Goal: Task Accomplishment & Management: Manage account settings

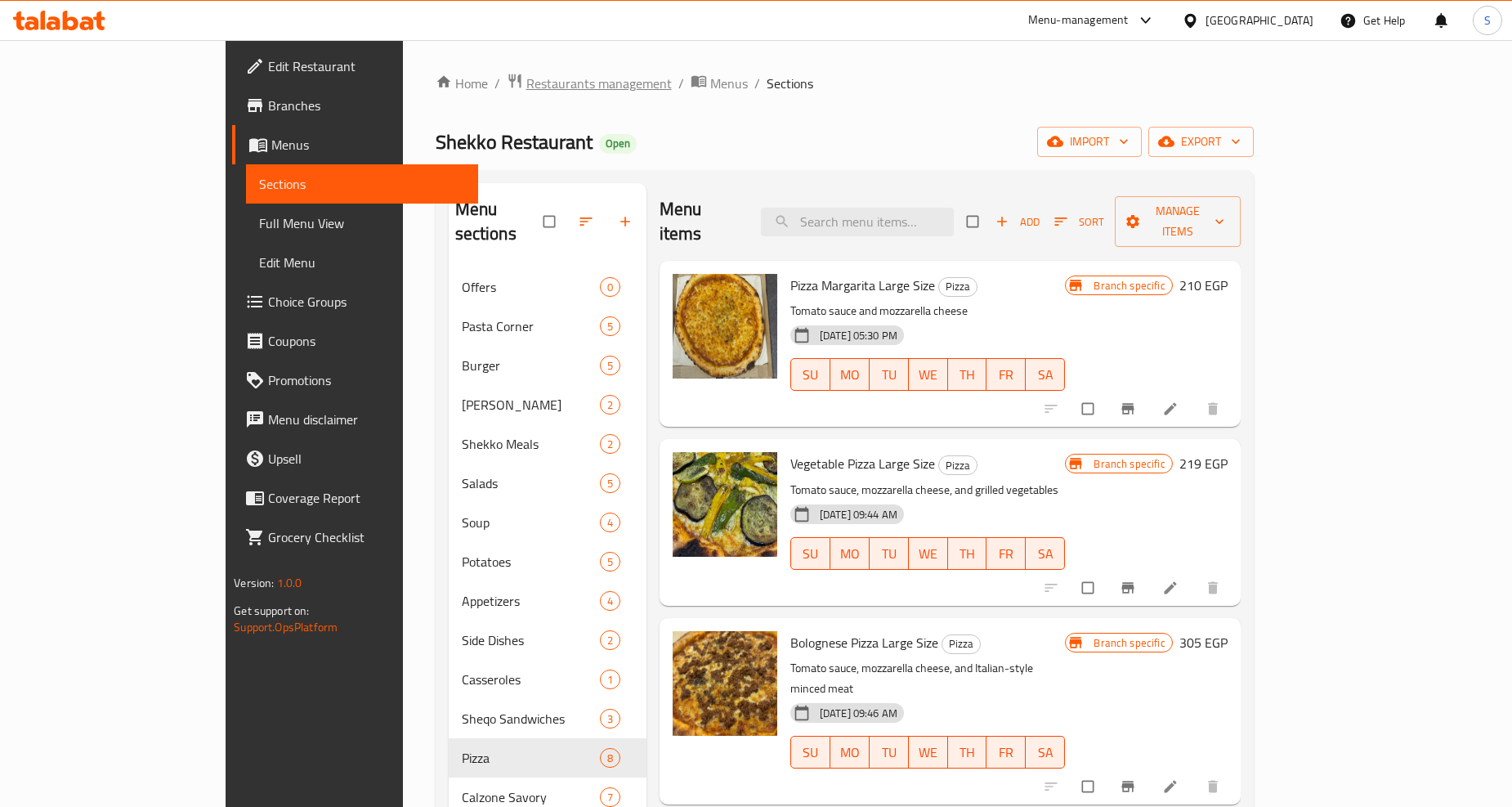
click at [526, 85] on span "Restaurants management" at bounding box center [598, 83] width 146 height 20
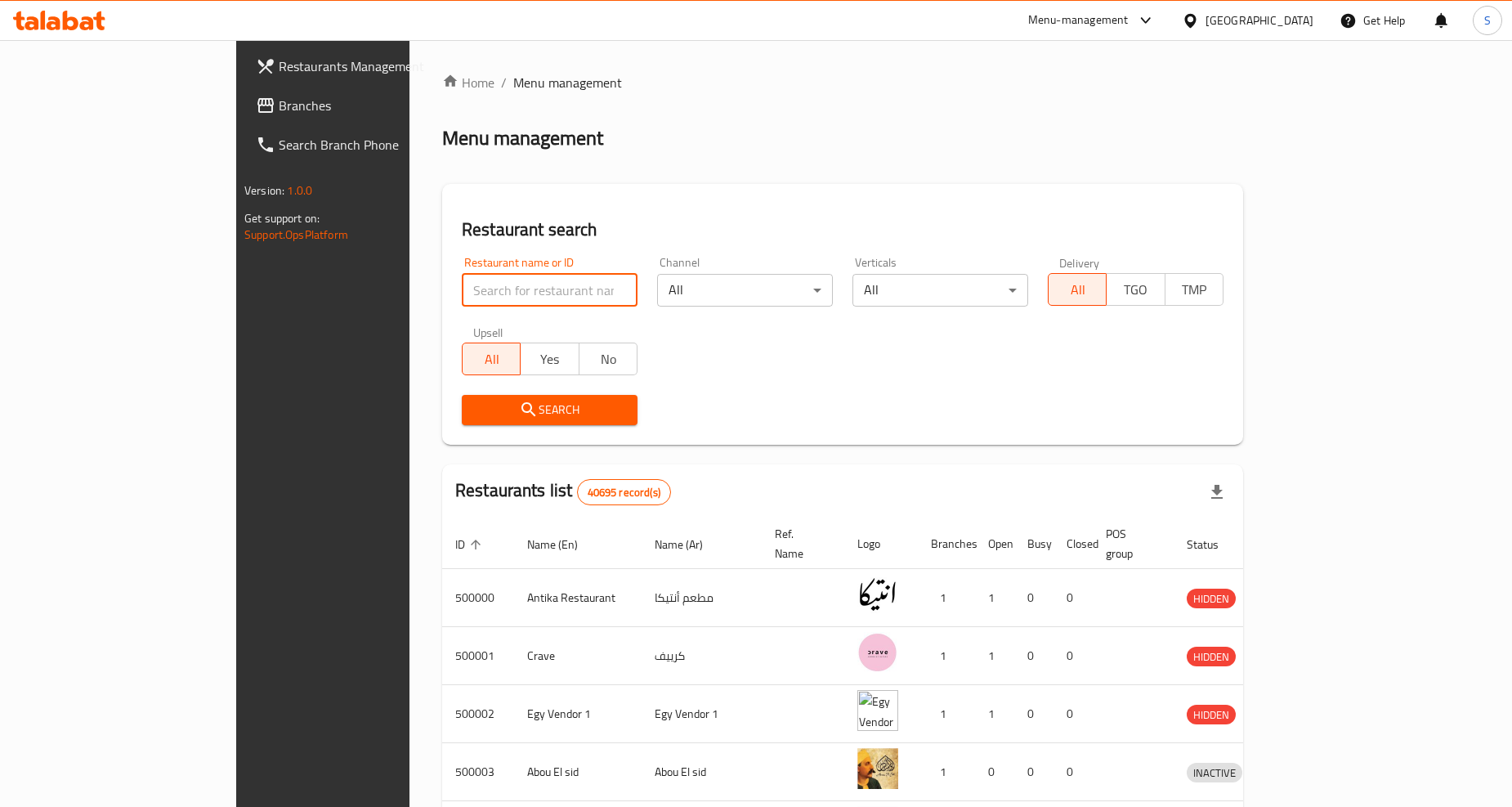
click at [462, 282] on input "search" at bounding box center [549, 289] width 175 height 33
paste input "688704"
type input "688704"
click button "Search" at bounding box center [549, 409] width 175 height 31
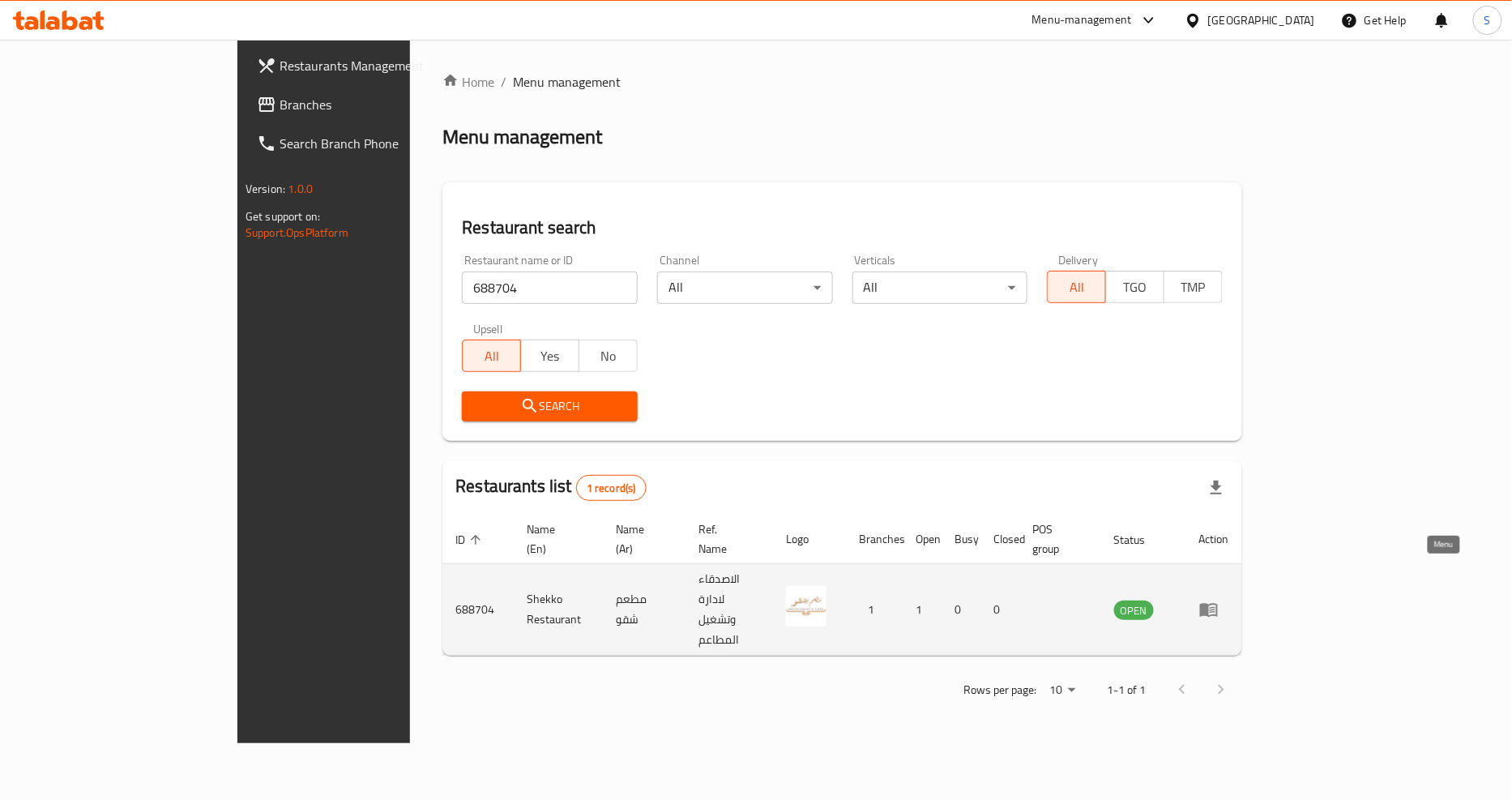
click at [1219, 600] on icon "enhanced table" at bounding box center [1209, 610] width 20 height 20
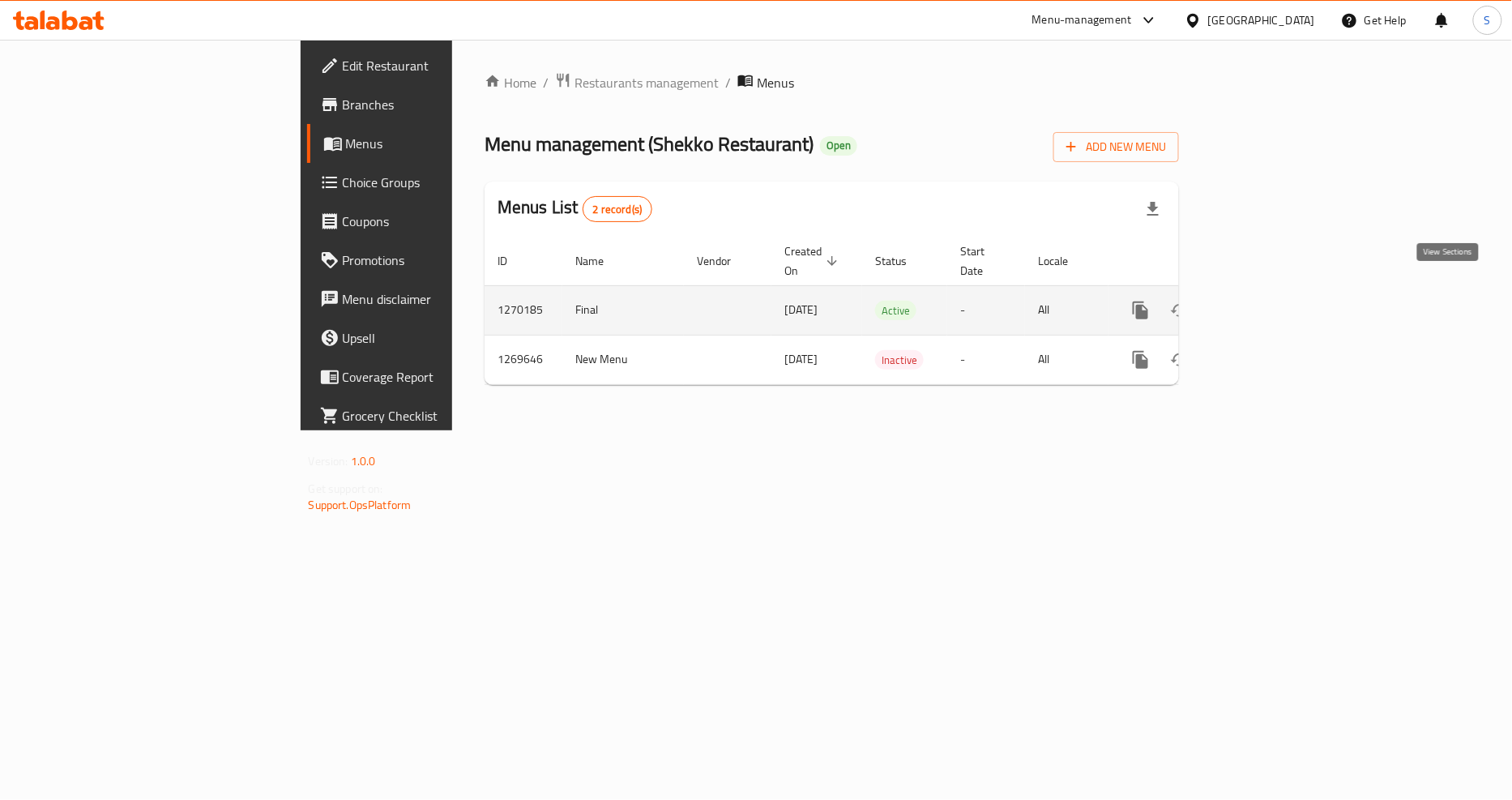
click at [1267, 301] on icon "enhanced table" at bounding box center [1259, 311] width 20 height 20
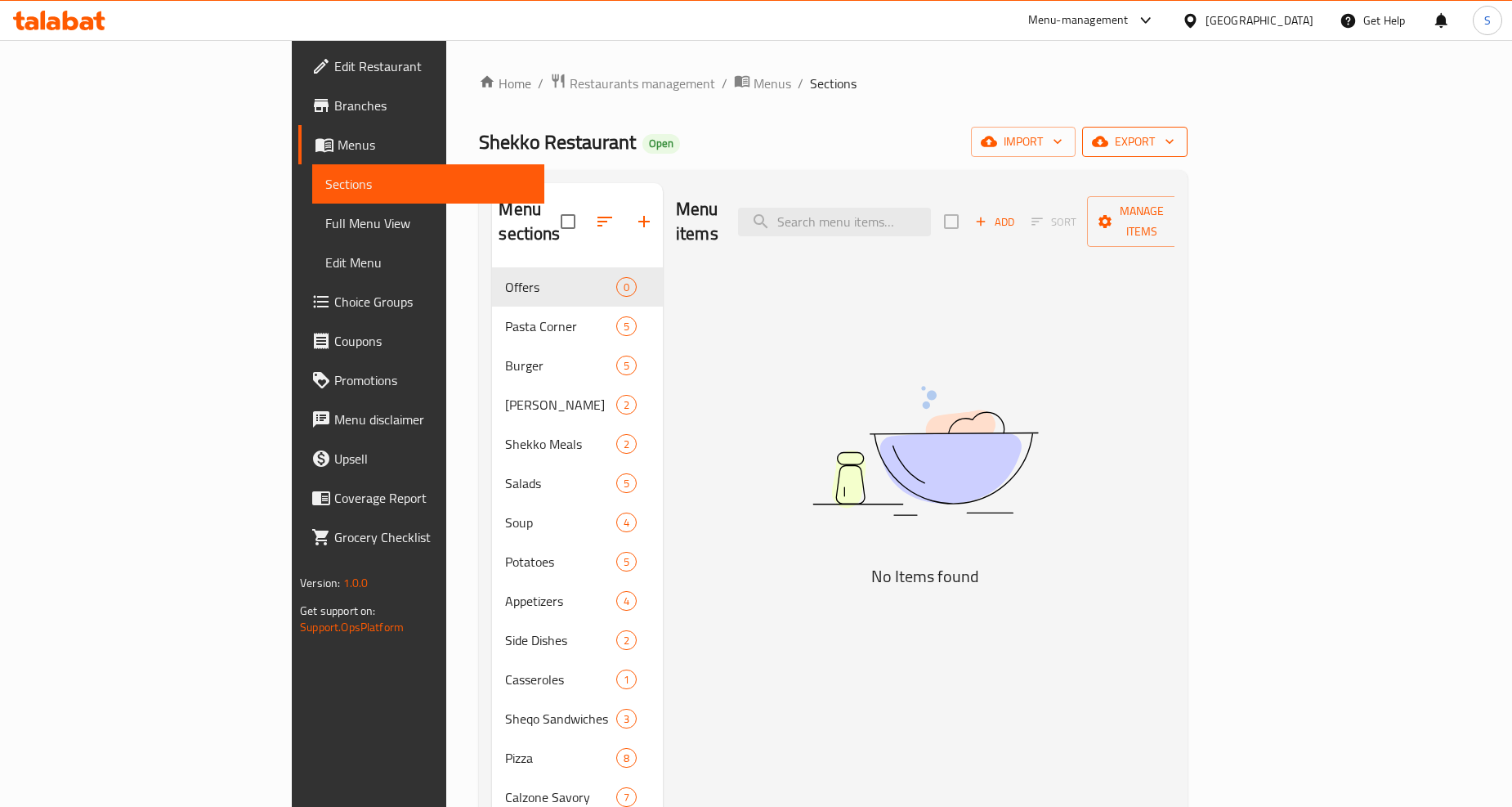
click at [1175, 148] on span "export" at bounding box center [1135, 142] width 79 height 21
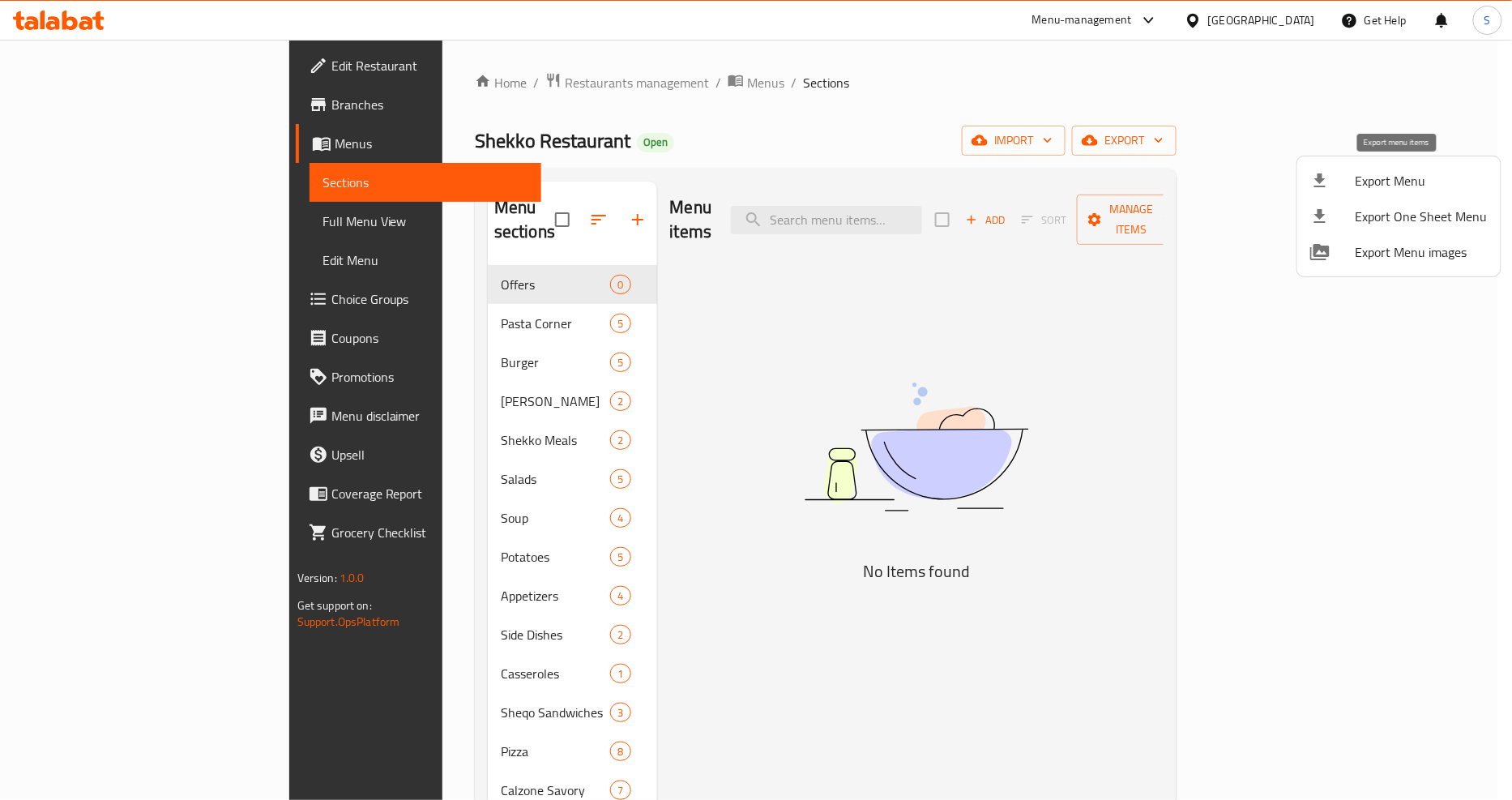
click at [1394, 176] on span "Export Menu" at bounding box center [1422, 181] width 132 height 20
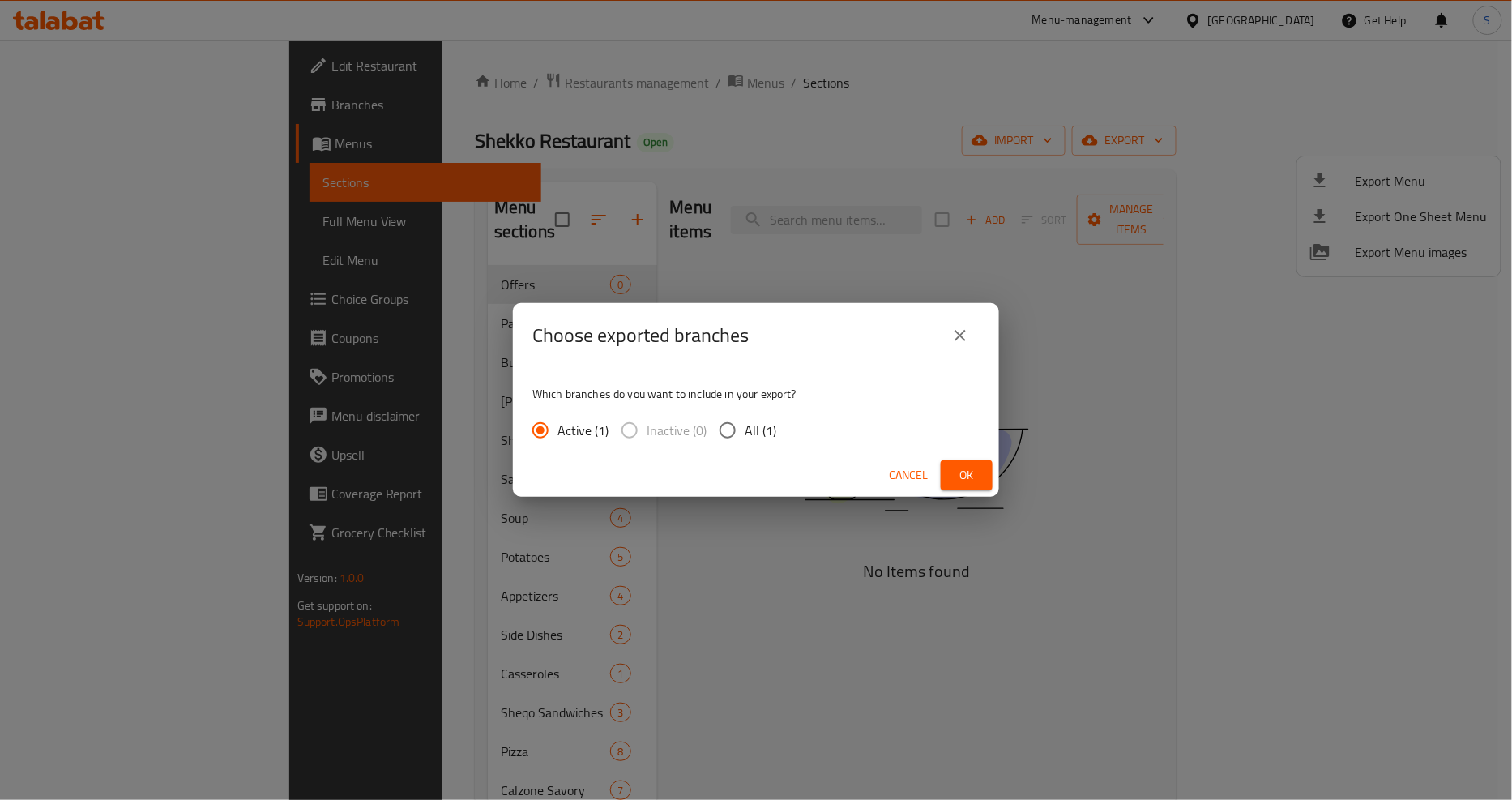
click at [758, 429] on span "All (1)" at bounding box center [760, 430] width 31 height 20
click at [745, 429] on input "All (1)" at bounding box center [728, 430] width 34 height 34
radio input "true"
click at [958, 464] on button "Ok" at bounding box center [967, 476] width 52 height 30
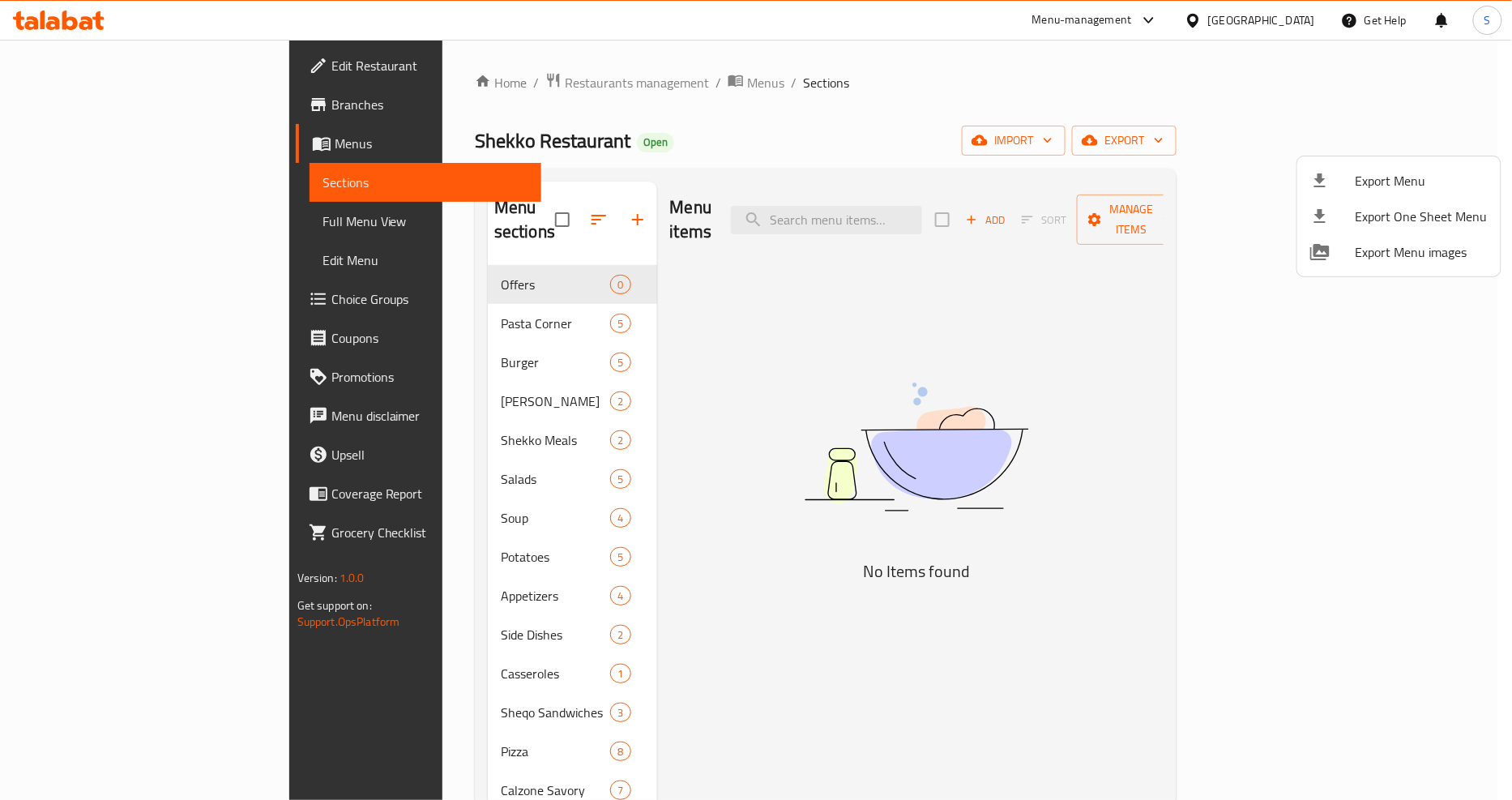
click at [847, 529] on div at bounding box center [756, 400] width 1512 height 800
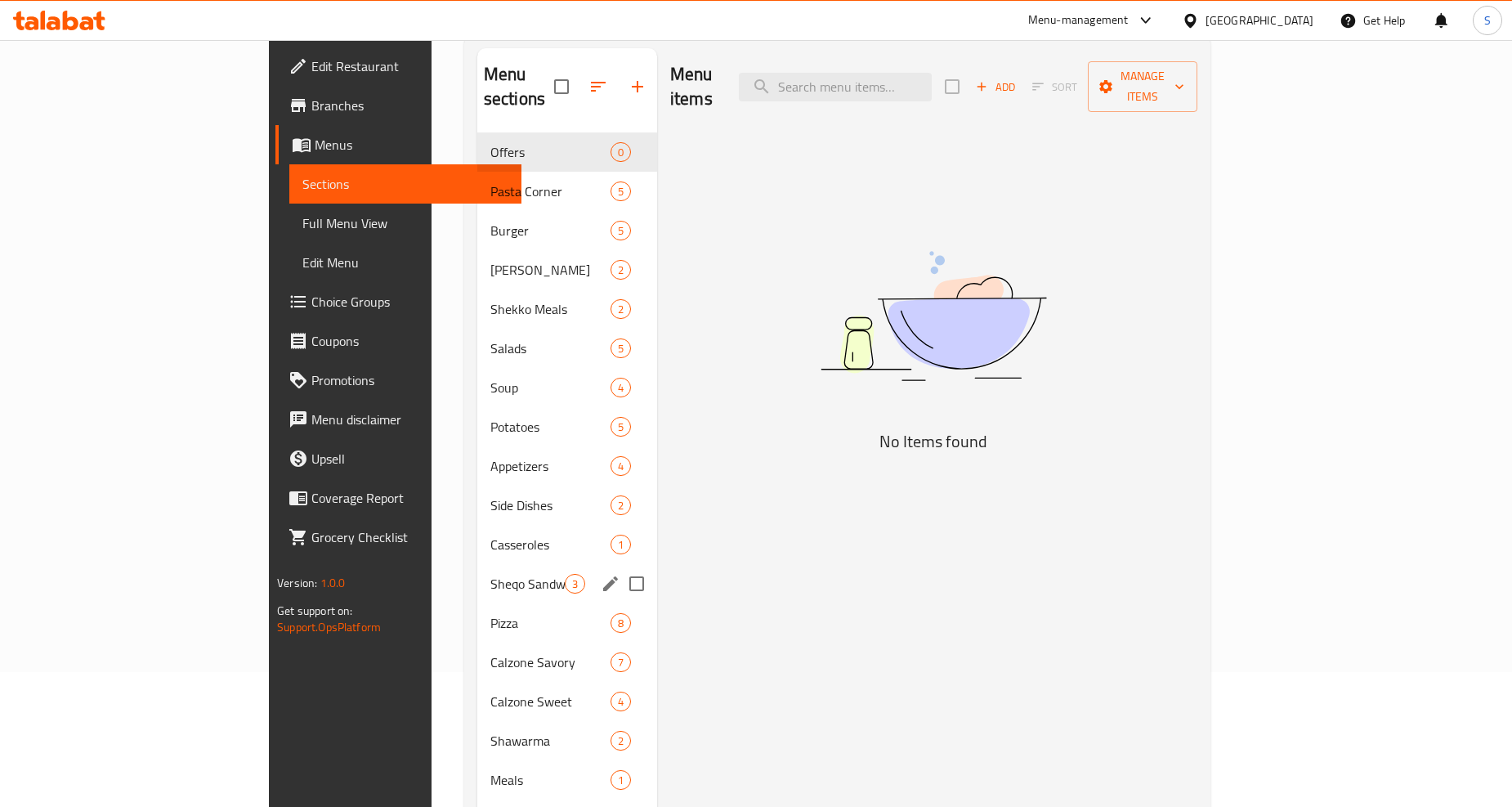
scroll to position [232, 0]
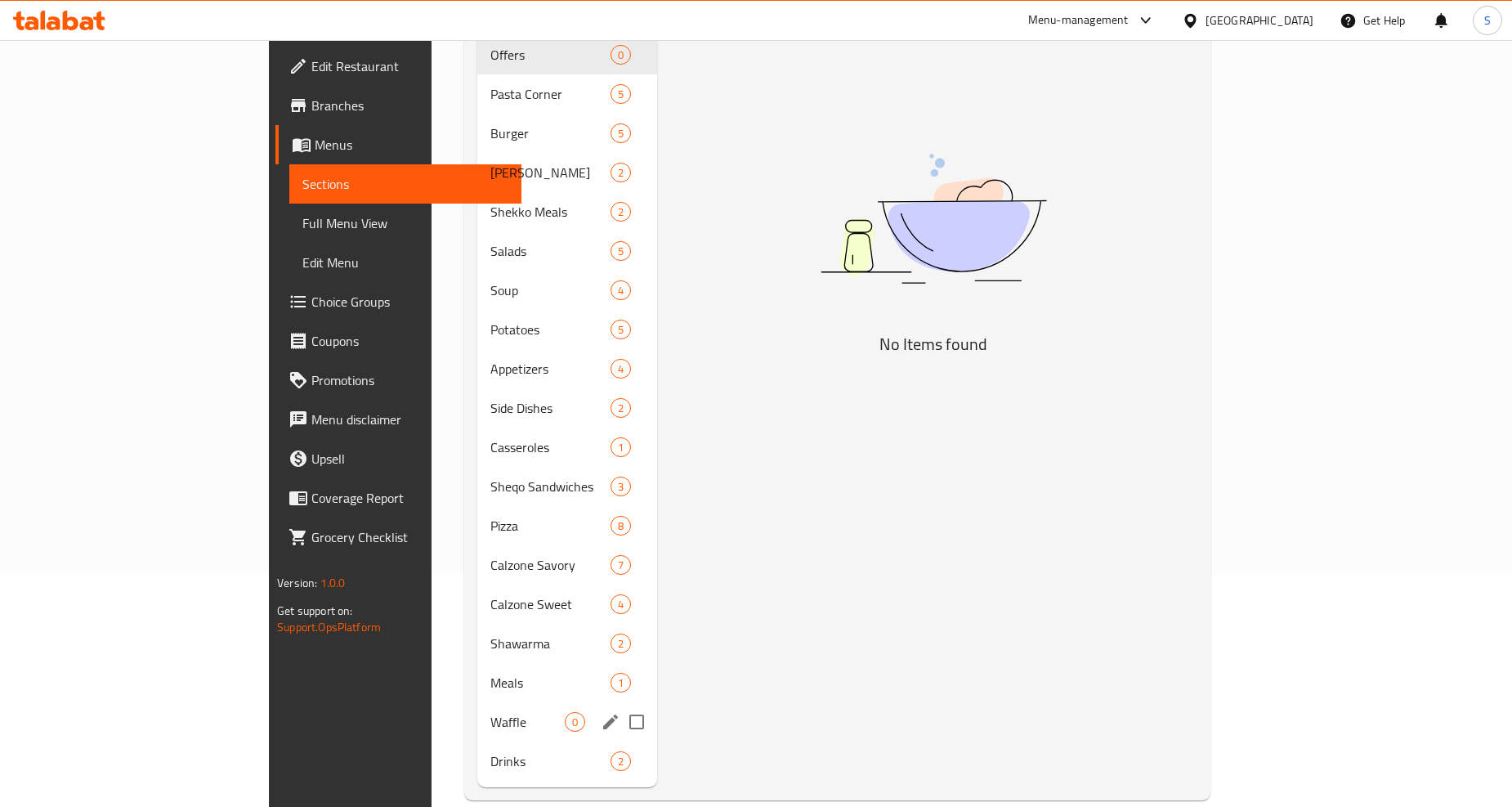
click at [478, 707] on div "Waffle 0" at bounding box center [568, 723] width 180 height 40
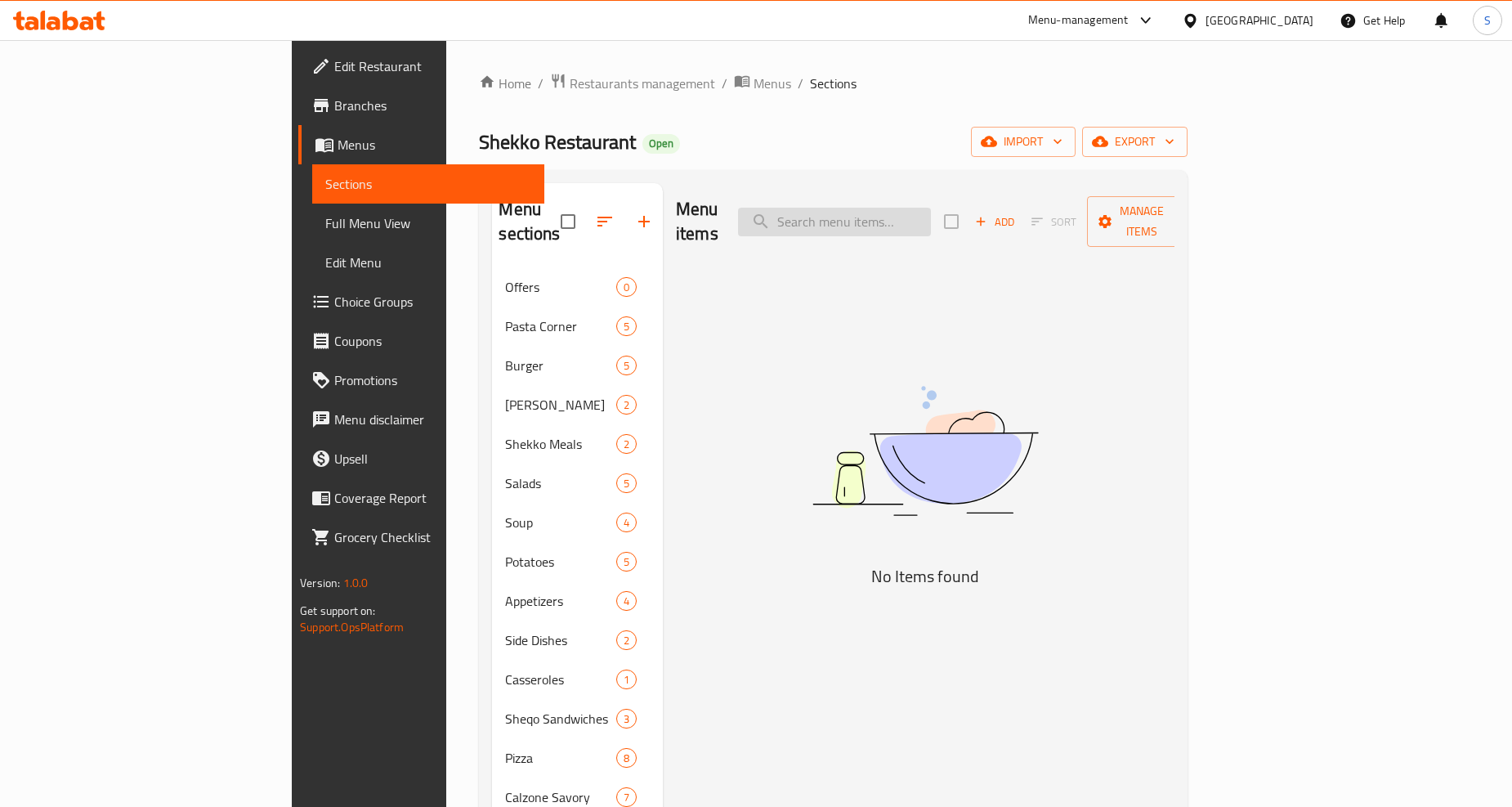
click at [931, 213] on input "search" at bounding box center [834, 222] width 193 height 29
type input "نوتيلا"
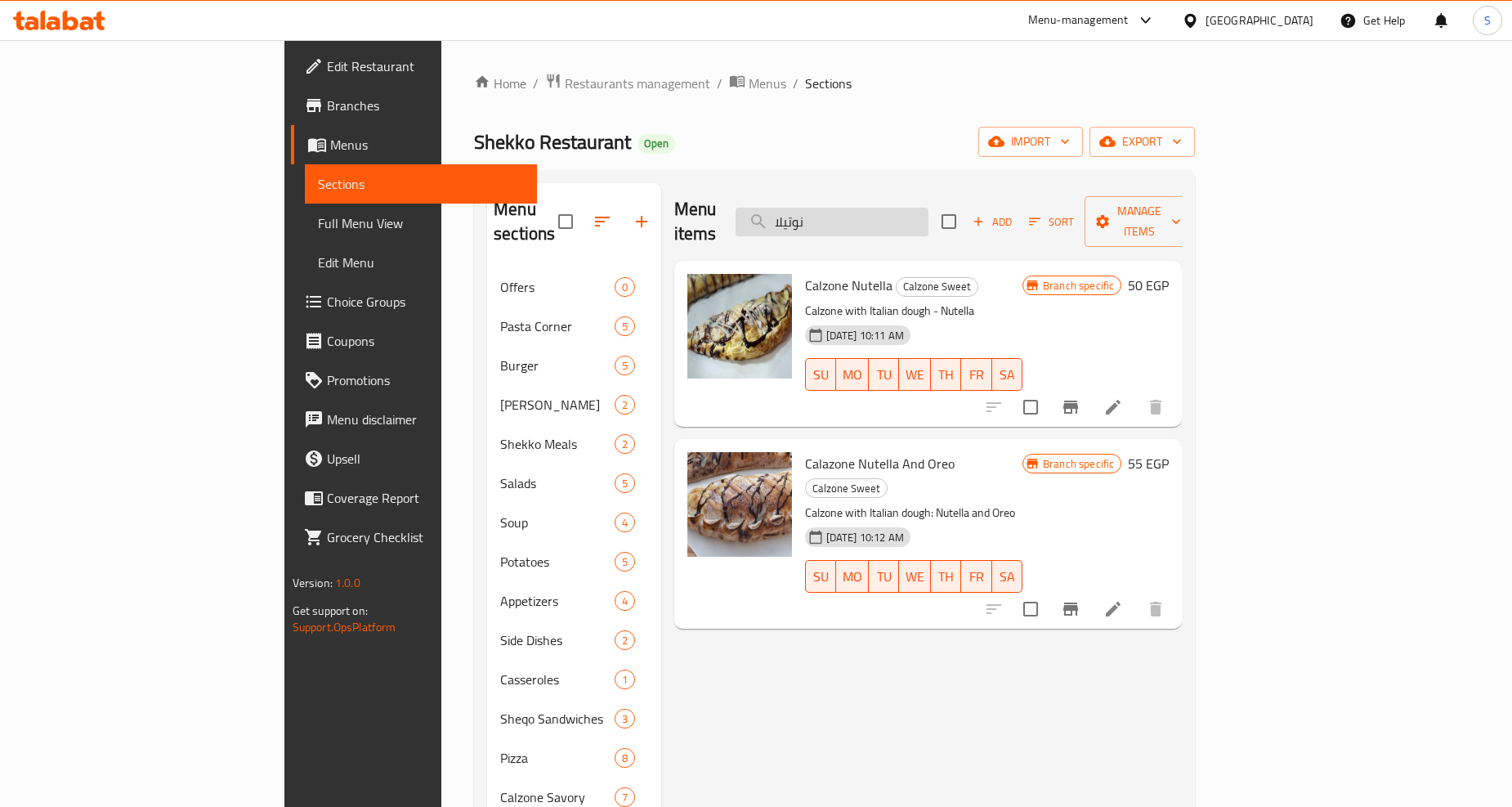
click at [928, 208] on input "نوتيلا" at bounding box center [832, 222] width 193 height 29
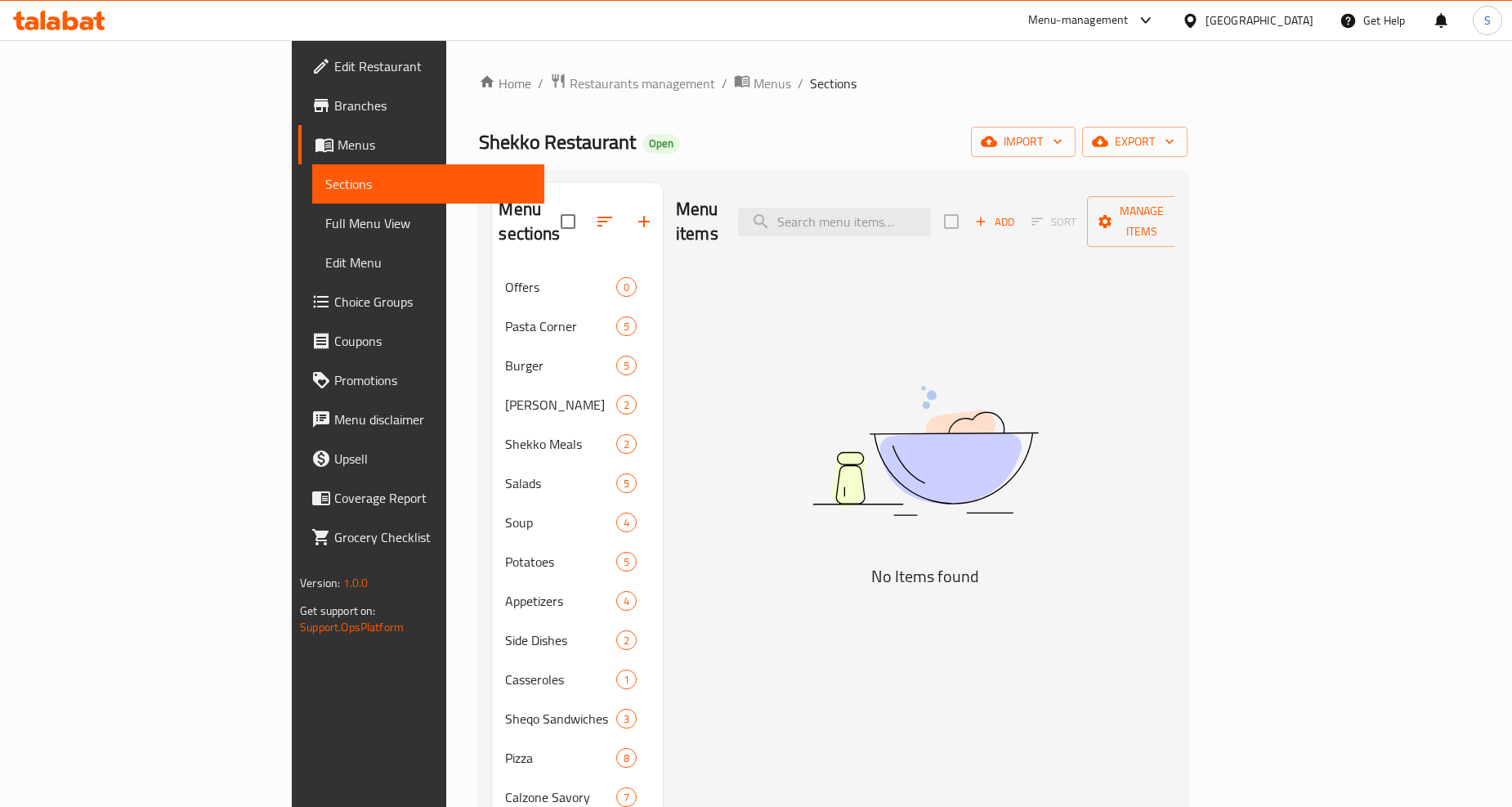
click at [1017, 213] on span "Add" at bounding box center [995, 222] width 45 height 19
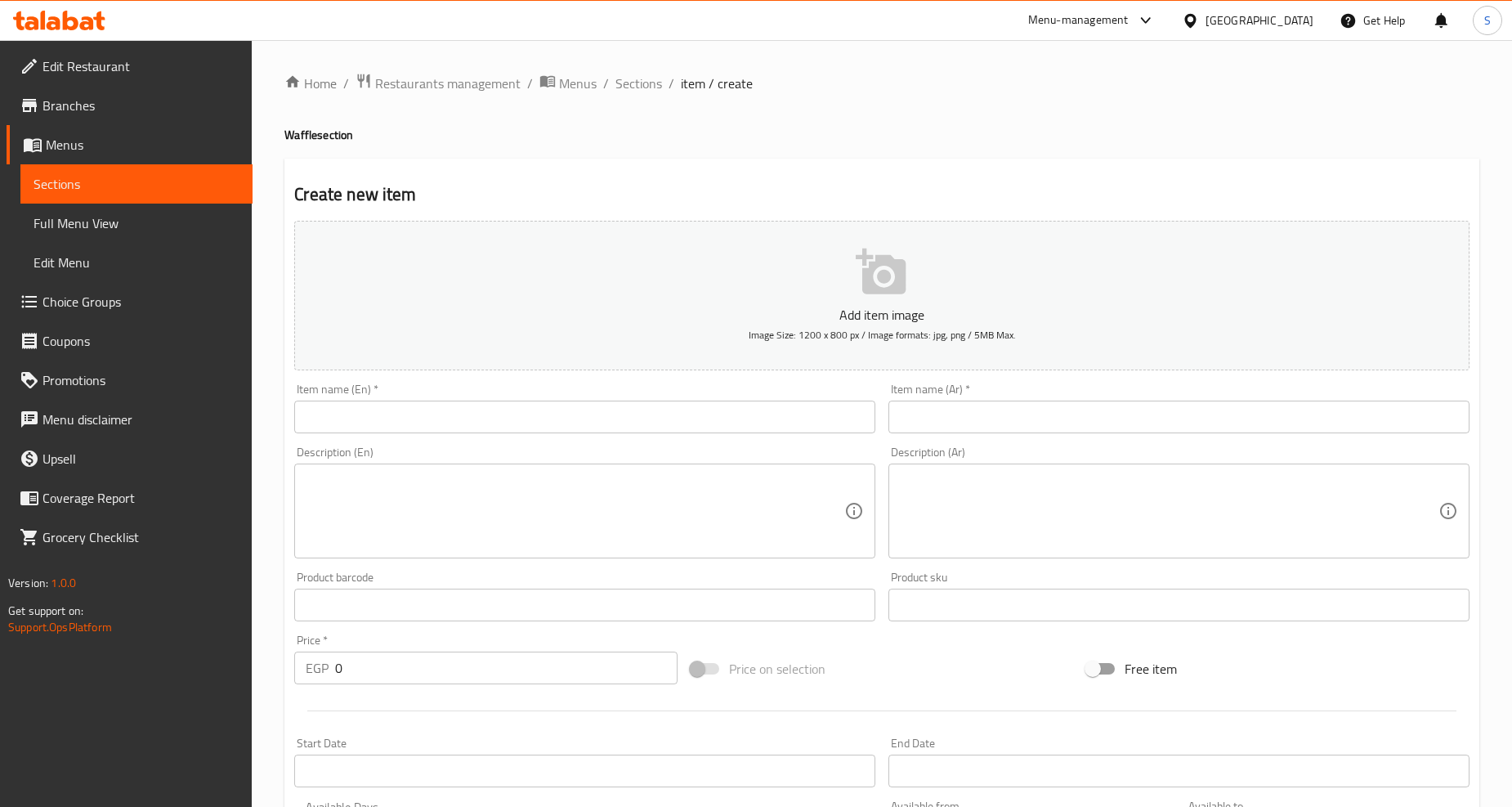
click at [1020, 422] on input "text" at bounding box center [1179, 416] width 582 height 33
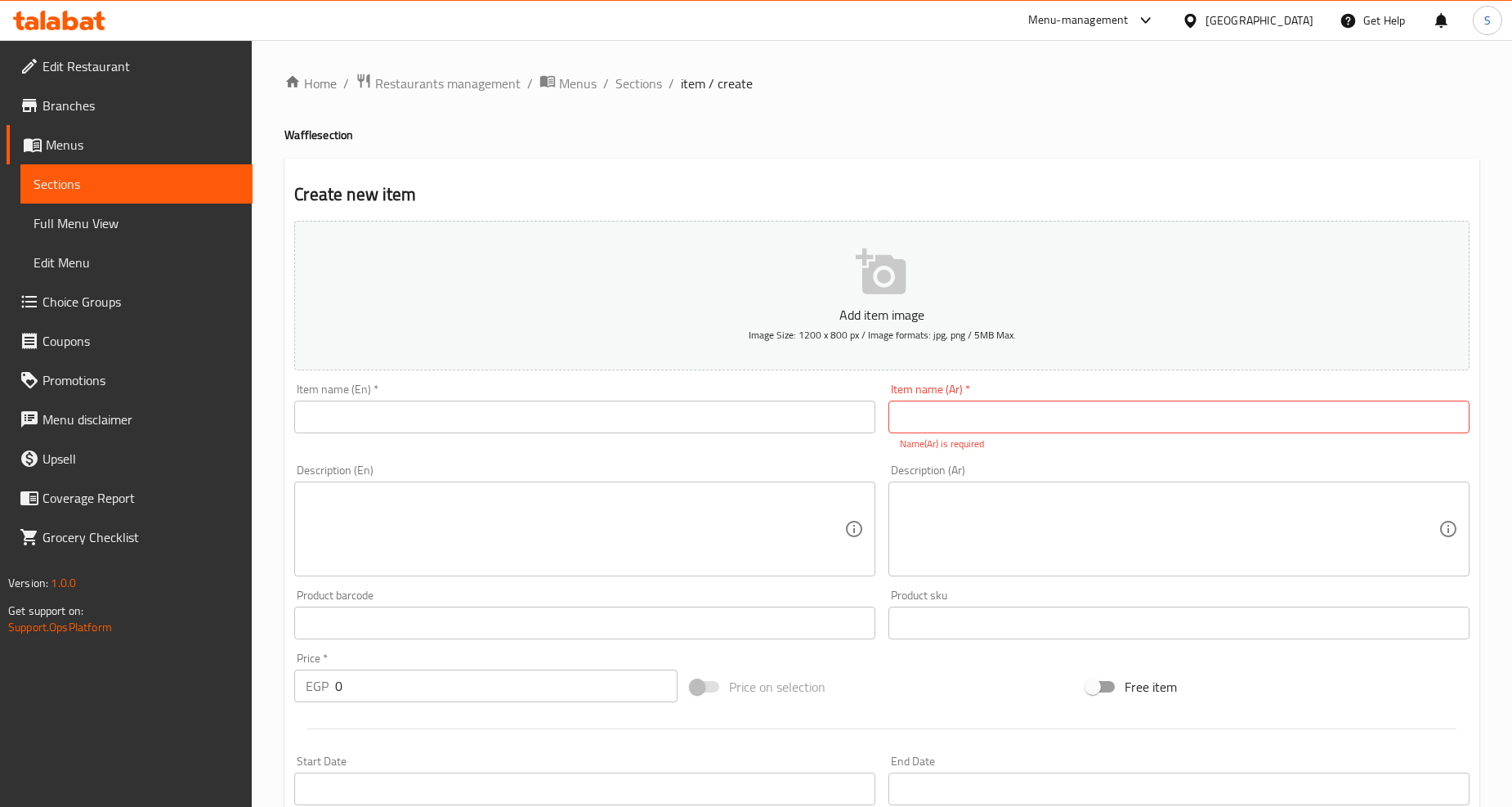
click at [1025, 427] on input "text" at bounding box center [1179, 416] width 582 height 33
click at [968, 413] on input "وافل نوتيلا" at bounding box center [1179, 416] width 582 height 33
type input "وافل نوتيلا"
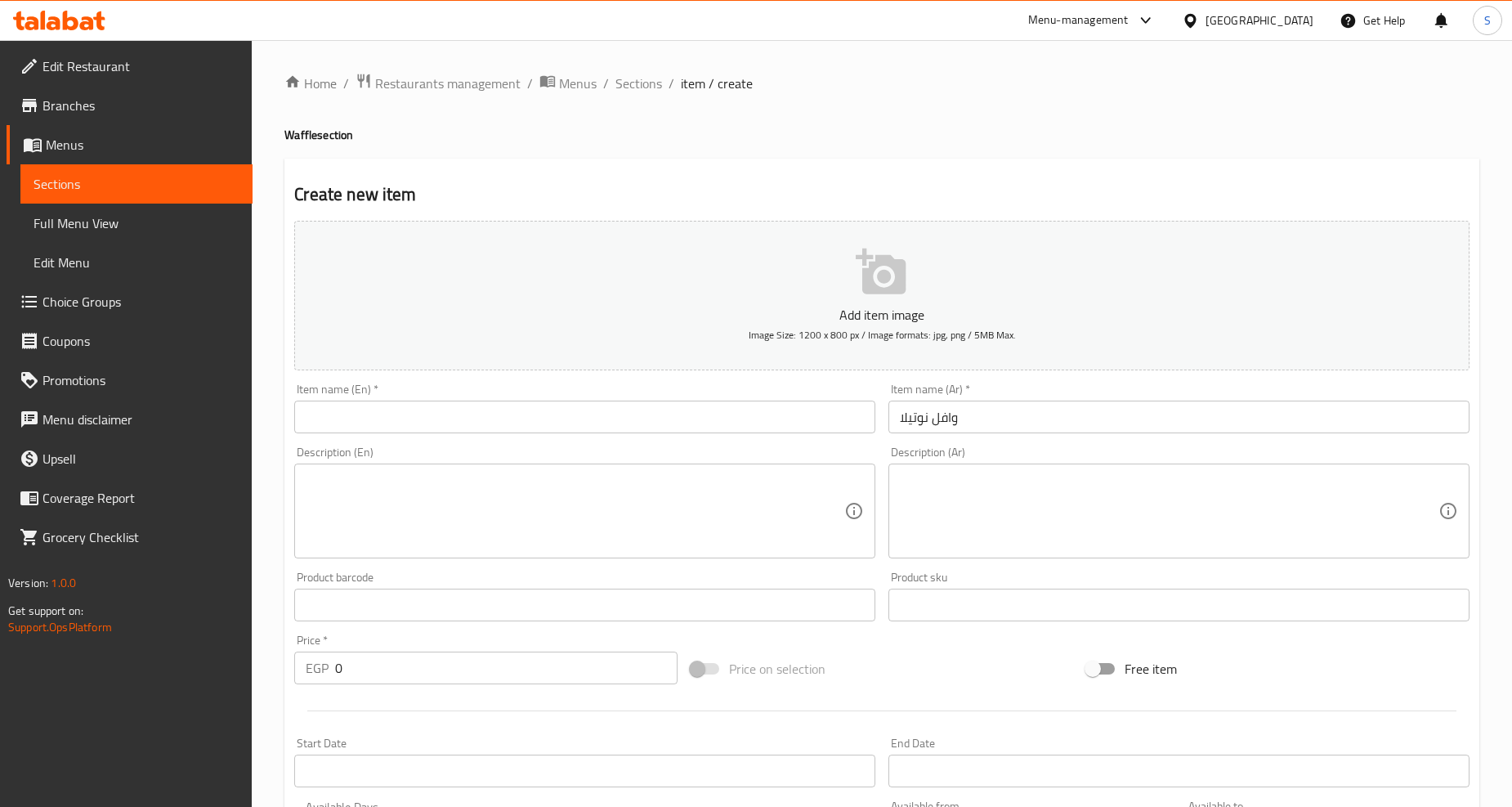
click at [444, 410] on input "text" at bounding box center [585, 416] width 582 height 33
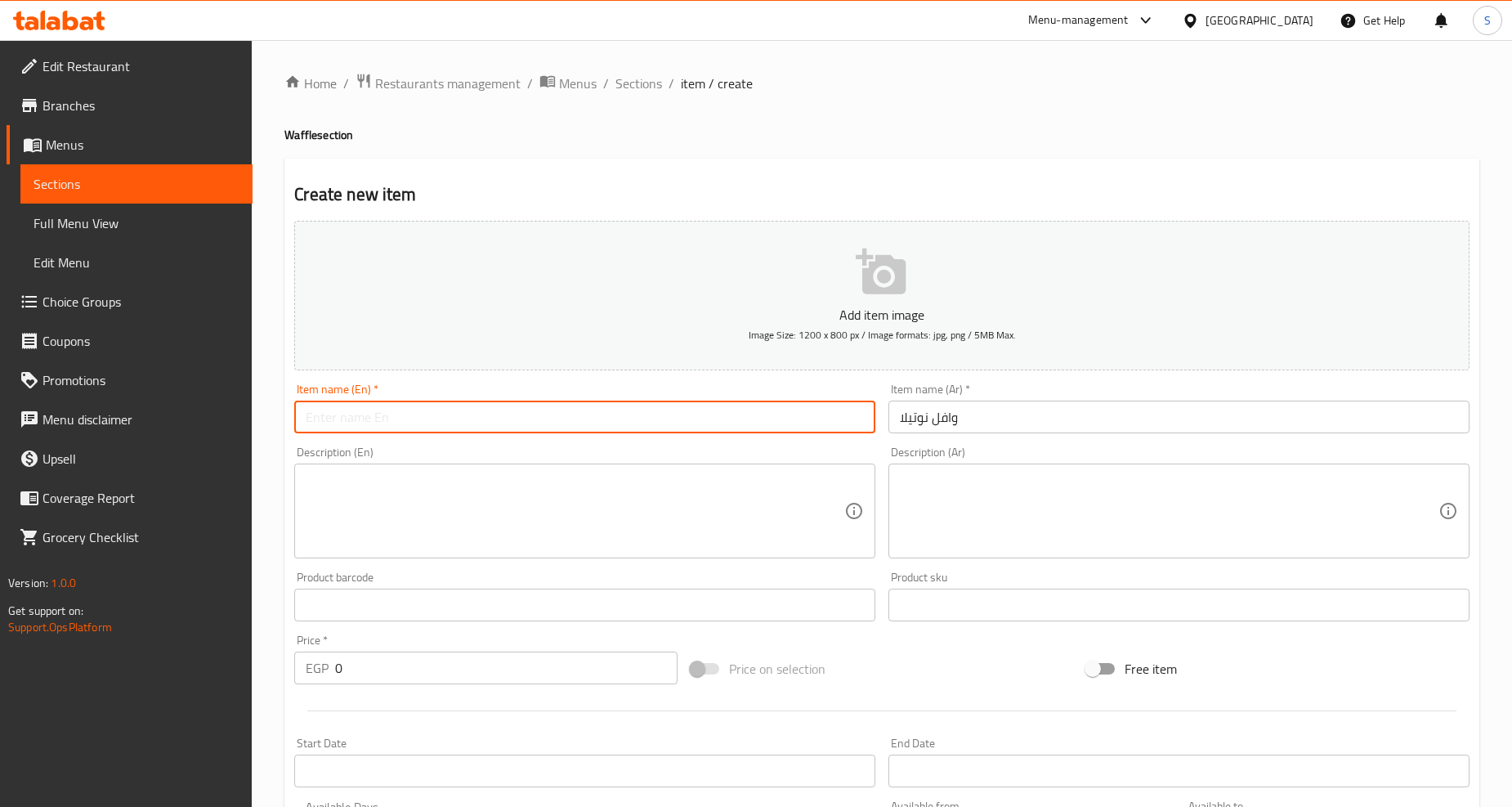
paste input "Nutella waffle"
click at [440, 422] on input "Nutella waffle" at bounding box center [585, 416] width 582 height 33
type input "Nutella Waffle"
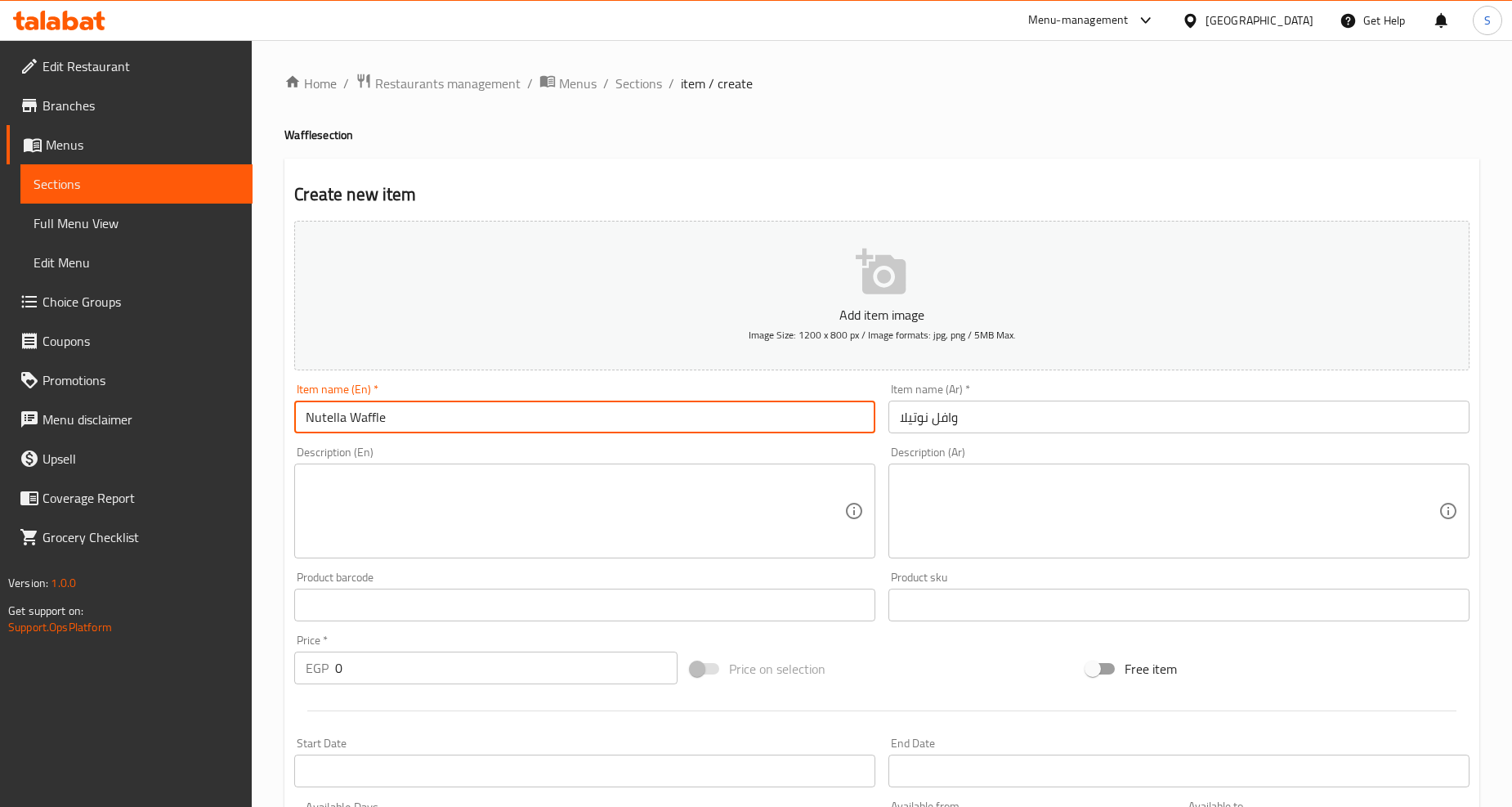
click at [485, 533] on textarea at bounding box center [576, 512] width 539 height 77
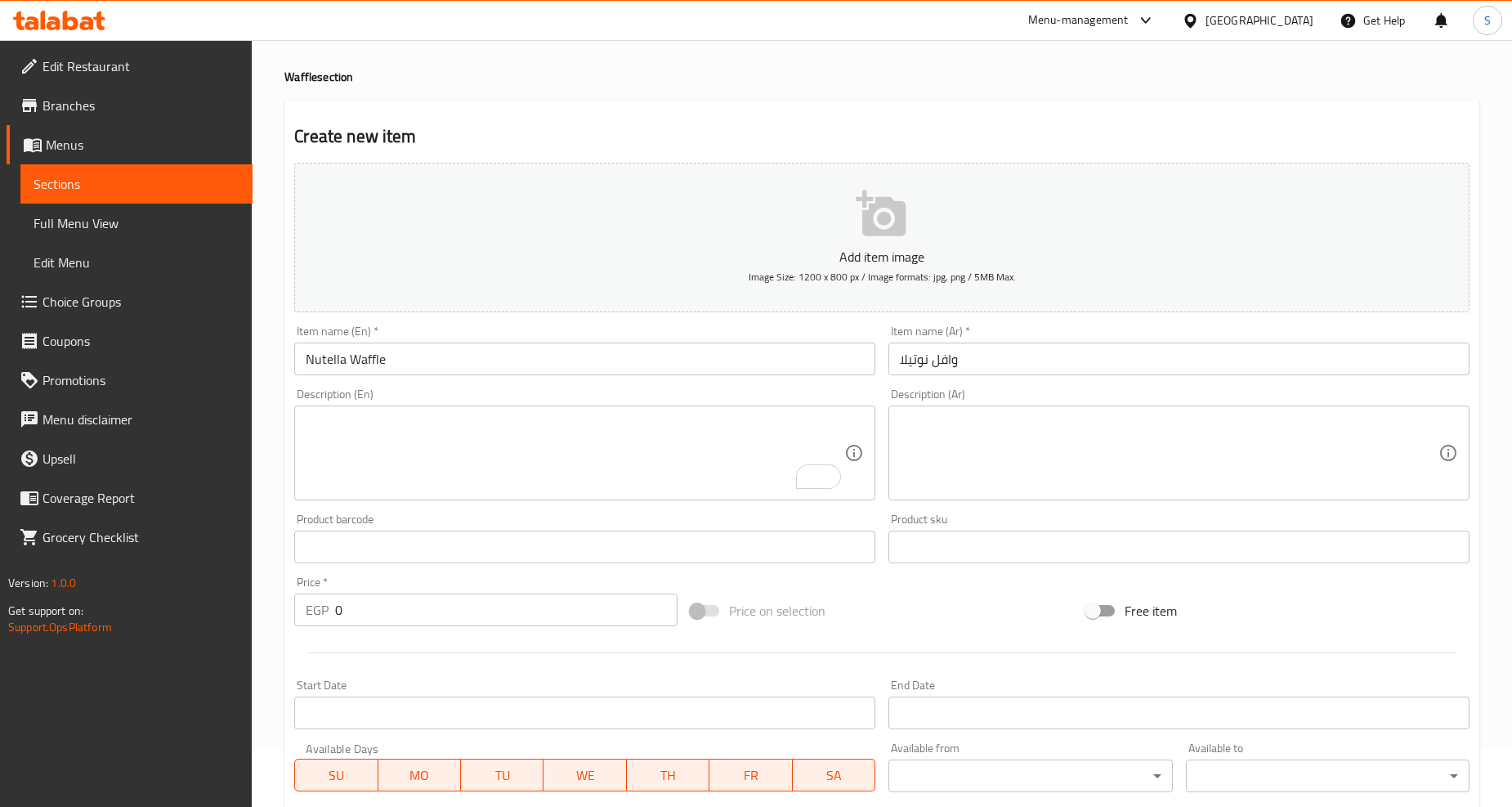
scroll to position [91, 0]
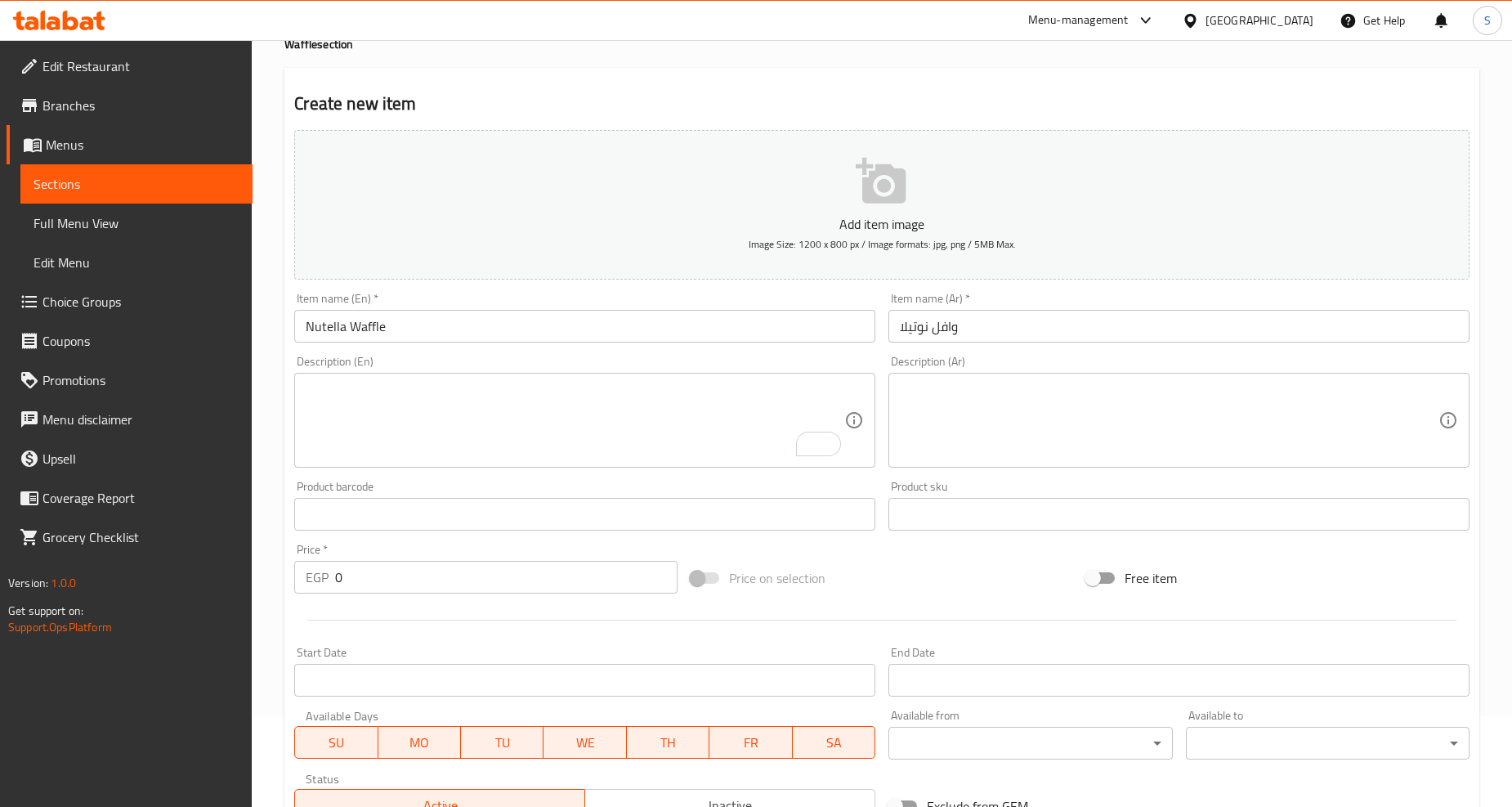
click at [395, 582] on input "0" at bounding box center [506, 577] width 343 height 33
type input "100"
click at [429, 638] on div at bounding box center [882, 621] width 1189 height 40
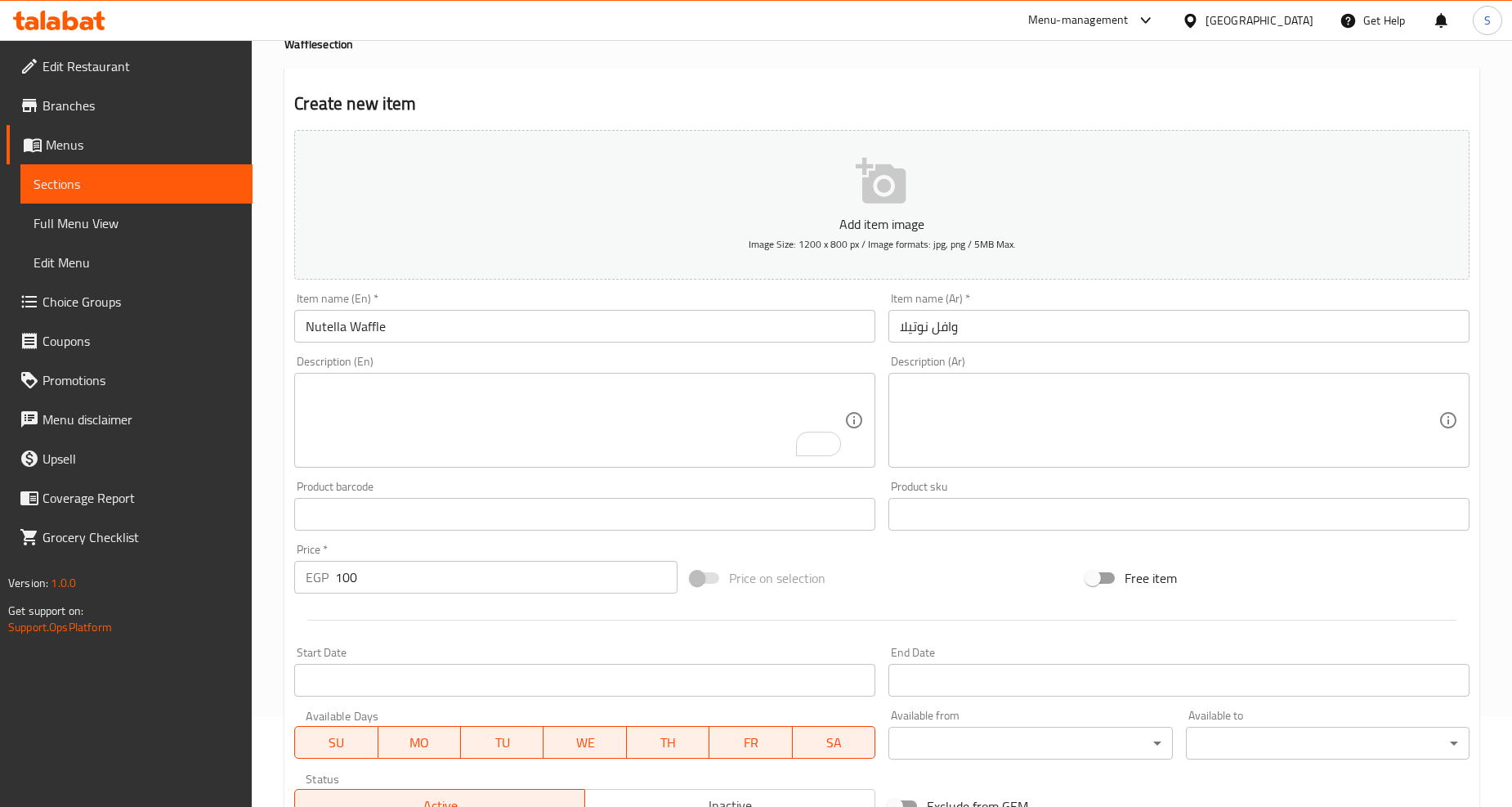
scroll to position [345, 0]
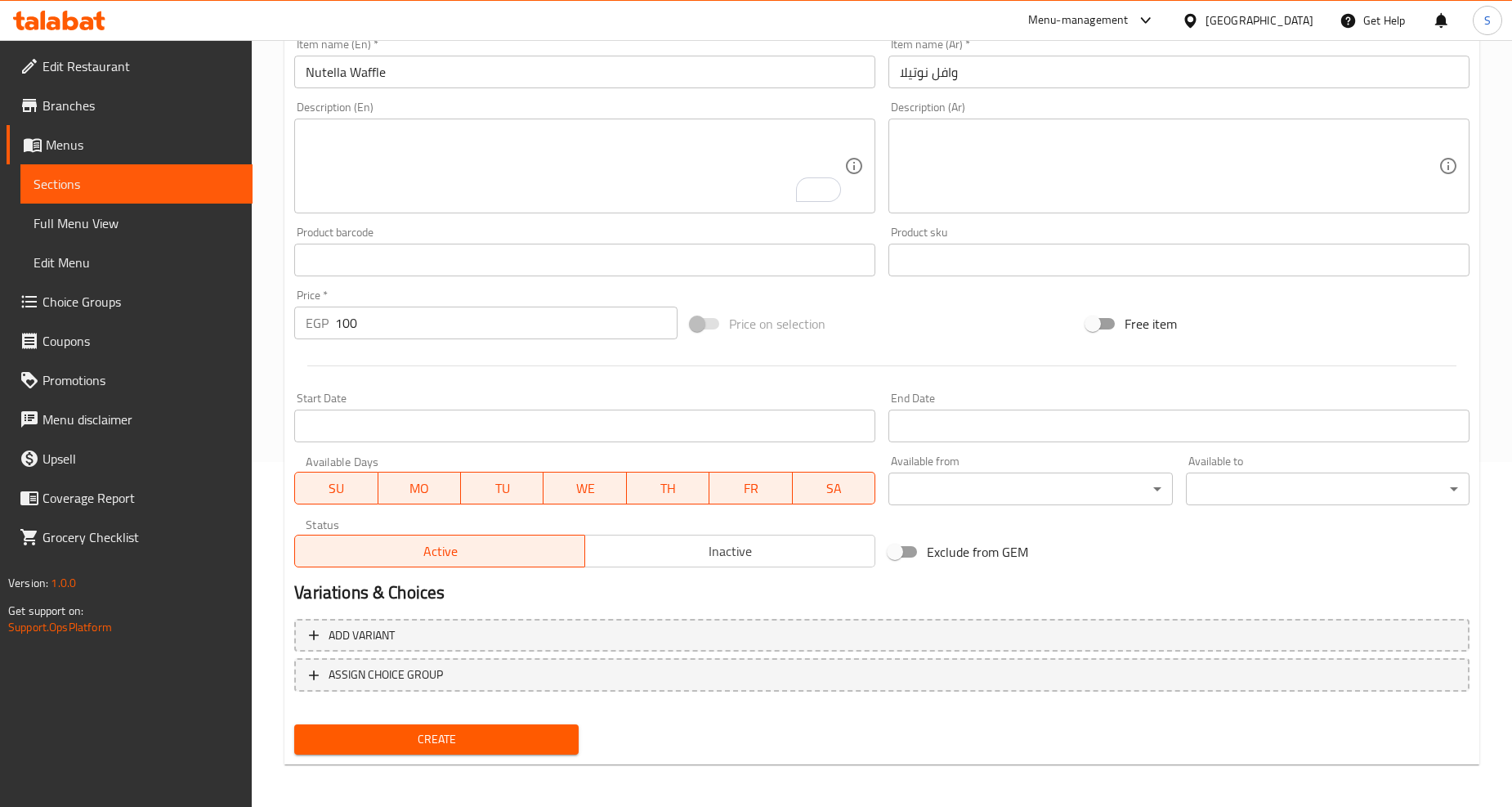
click at [450, 738] on span "Create" at bounding box center [436, 740] width 258 height 21
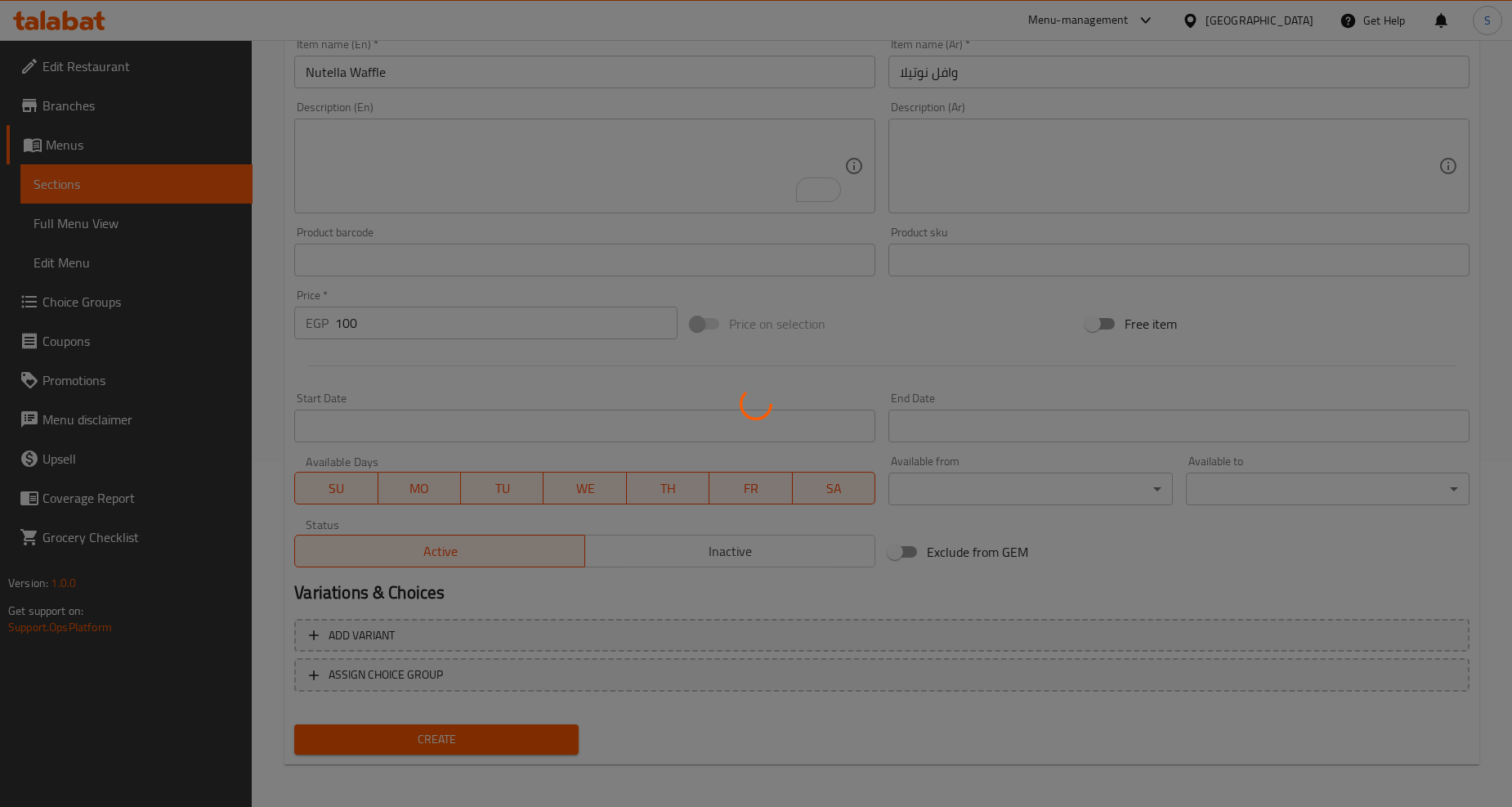
type input "0"
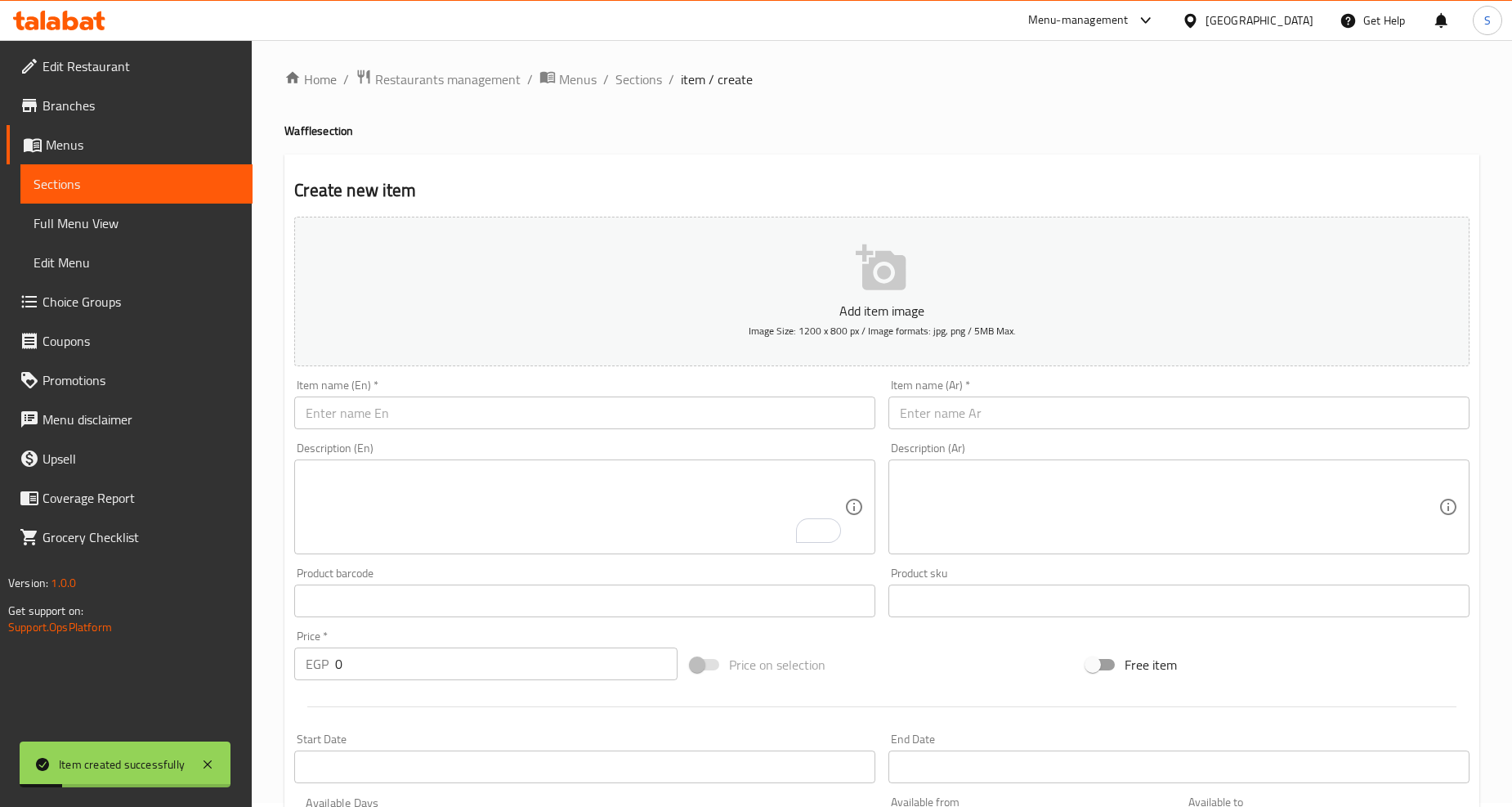
scroll to position [0, 0]
click at [650, 79] on span "Sections" at bounding box center [638, 83] width 47 height 20
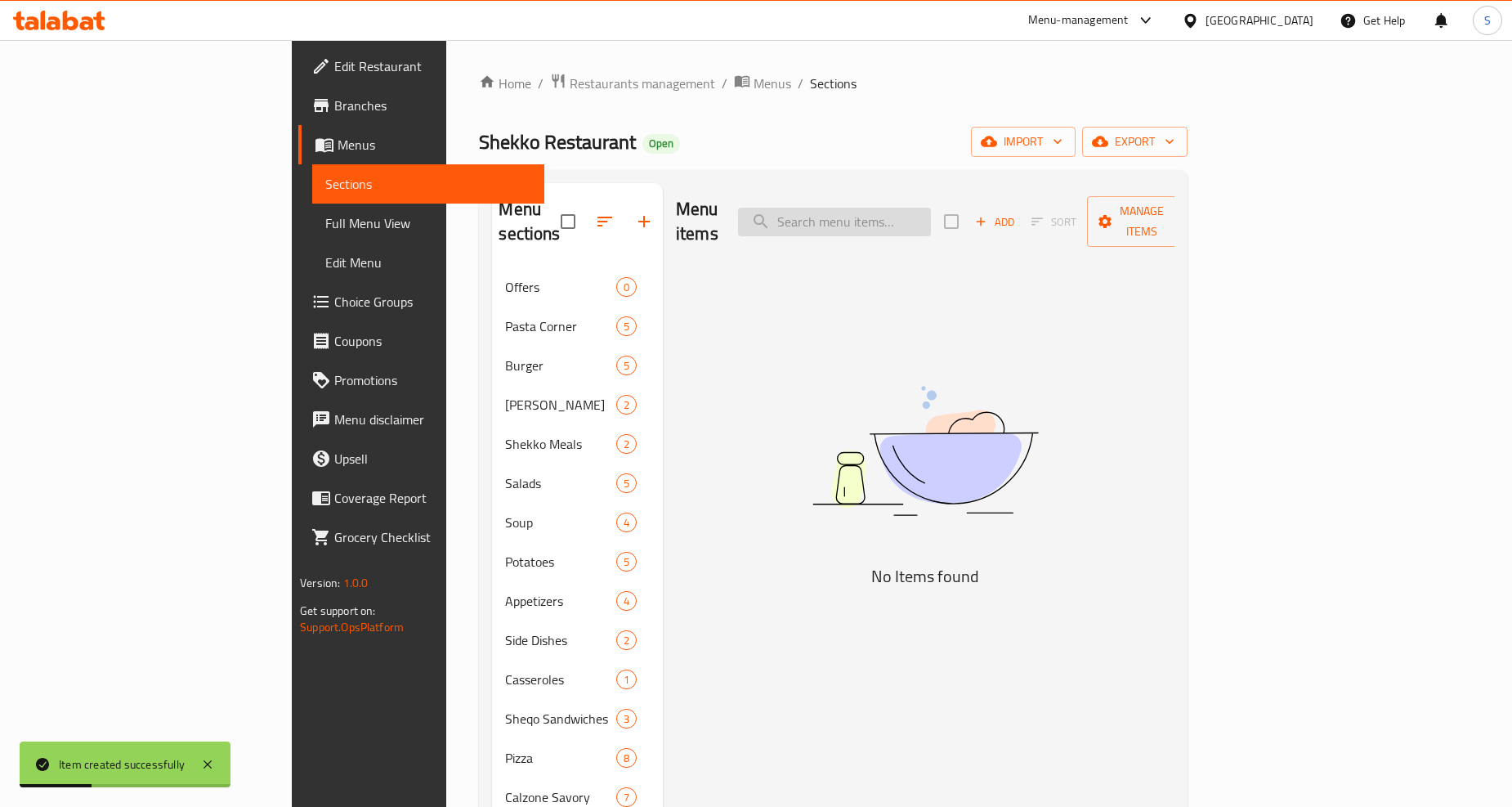
click at [931, 217] on input "search" at bounding box center [834, 222] width 193 height 29
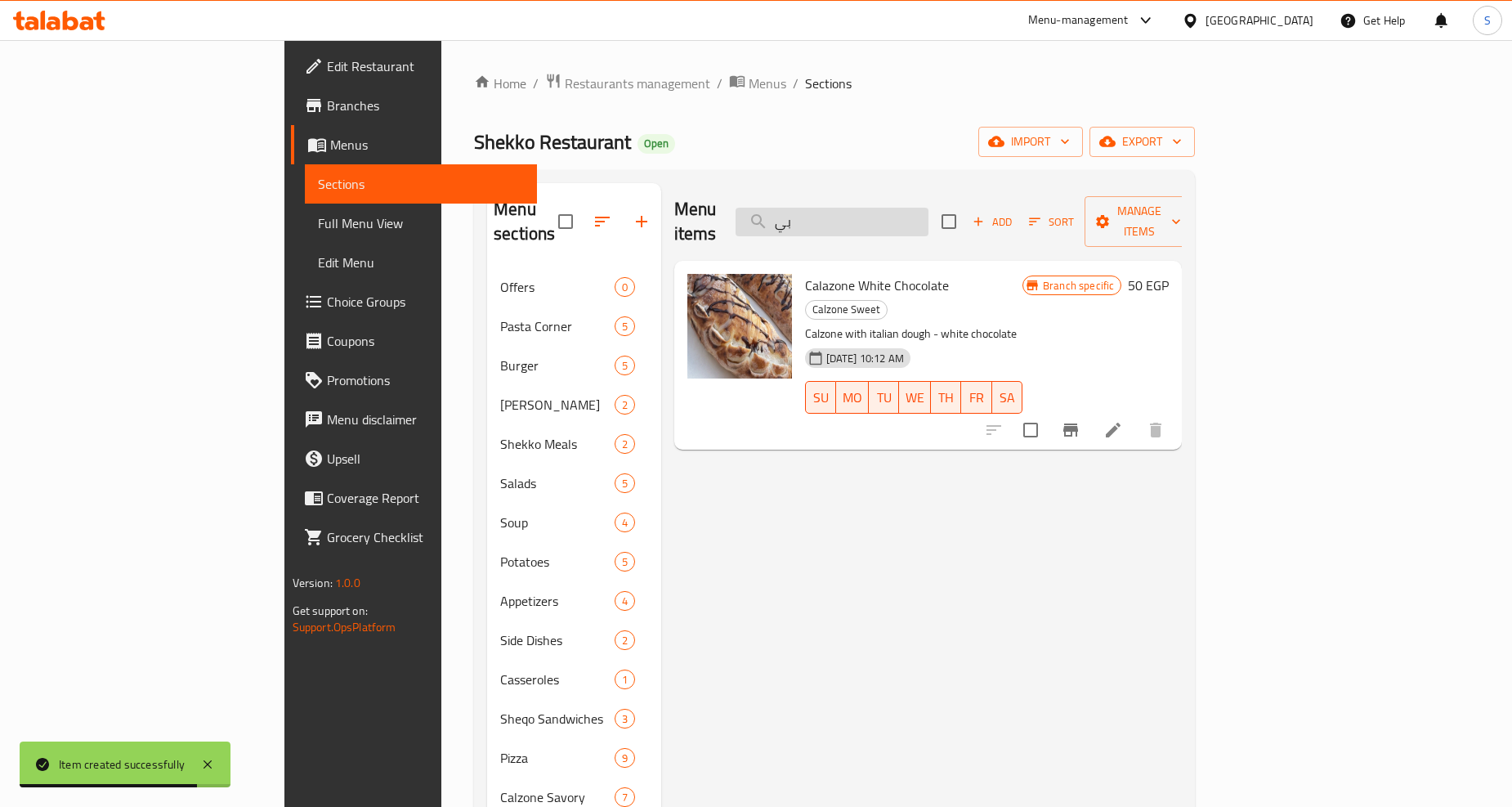
type input "ب"
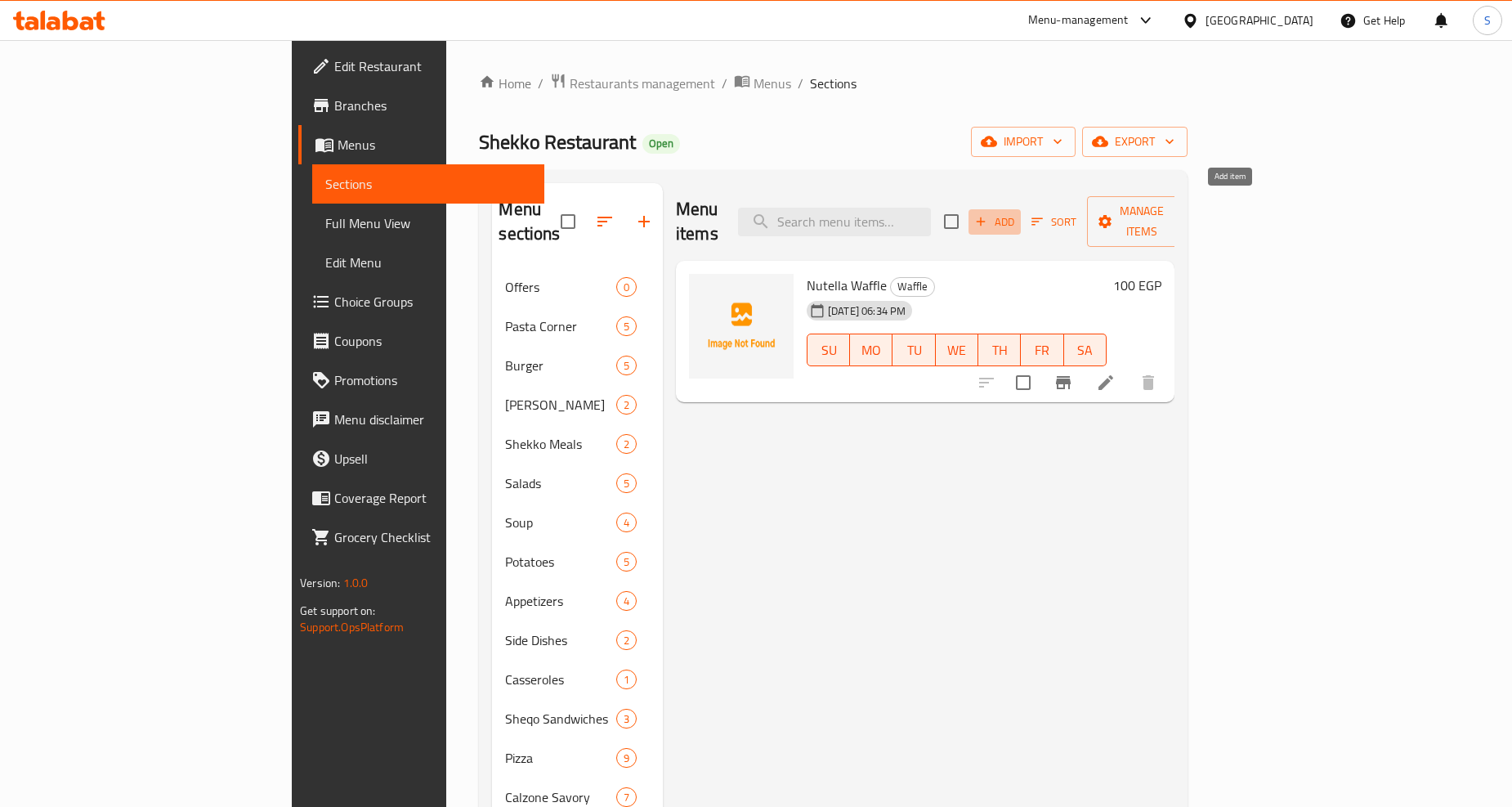
click at [1017, 216] on span "Add" at bounding box center [995, 222] width 45 height 19
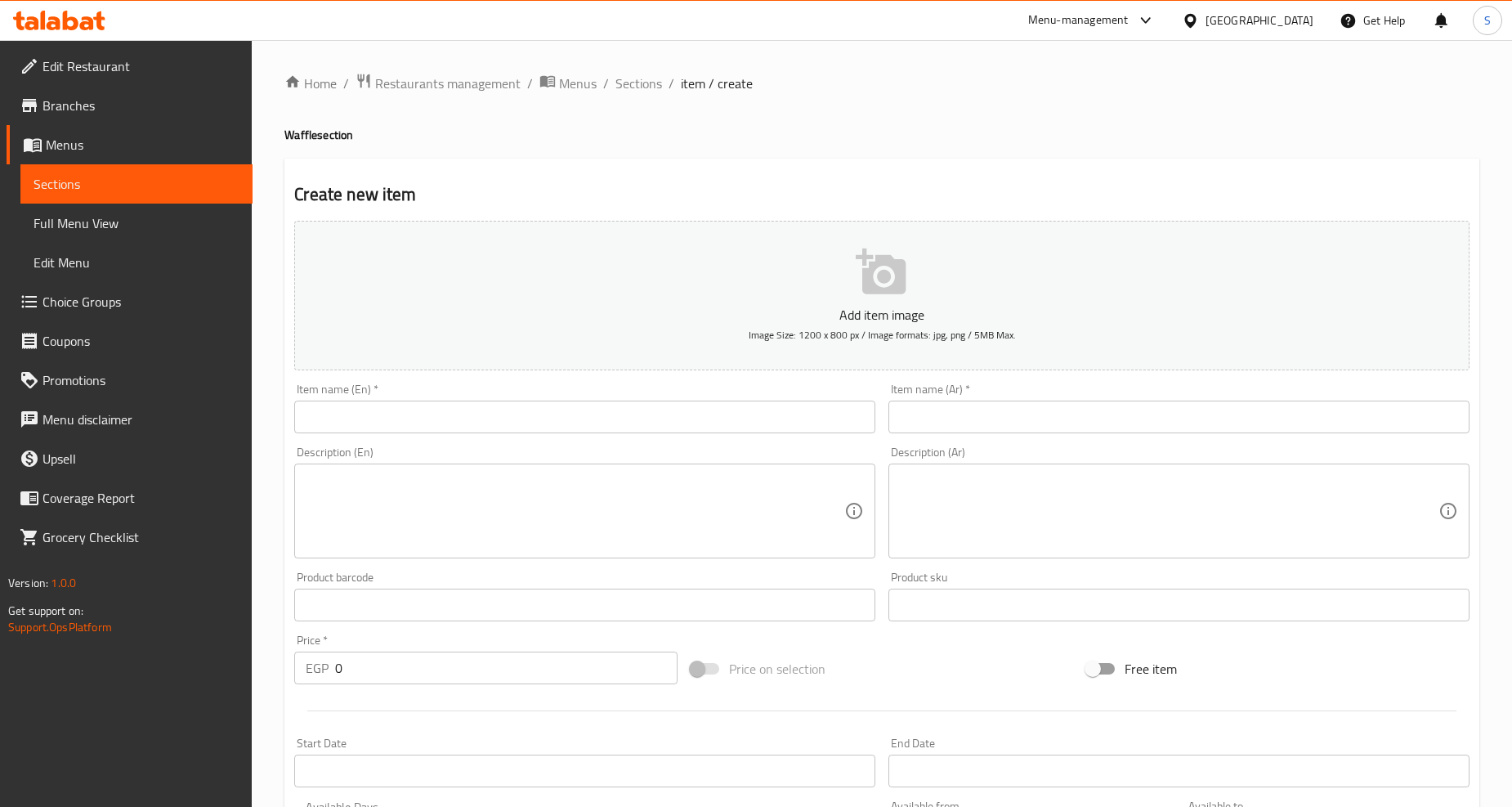
click at [971, 406] on input "text" at bounding box center [1179, 416] width 582 height 33
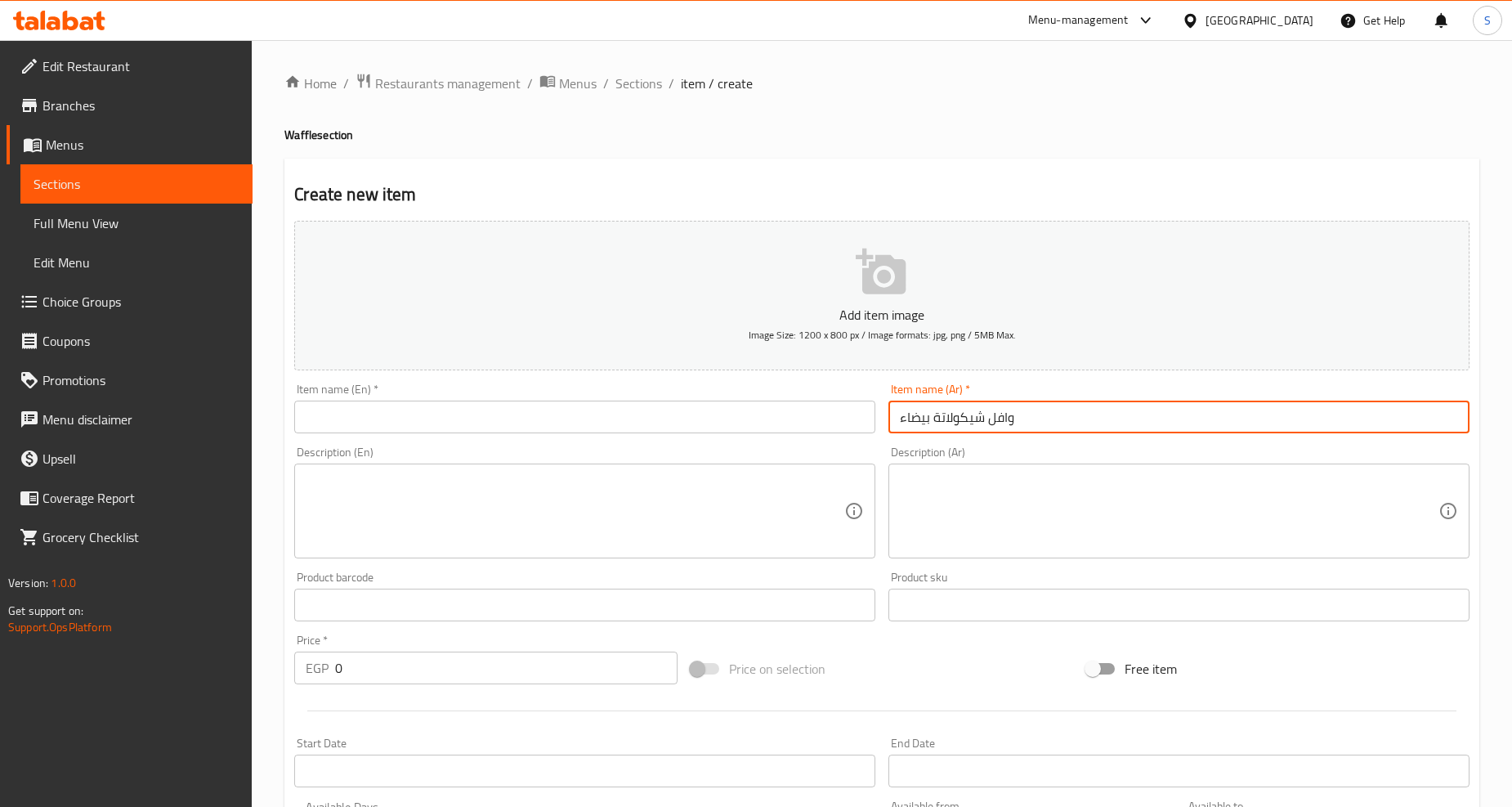
click at [989, 413] on input "وافل شيكولاتة بيضاء" at bounding box center [1179, 416] width 582 height 33
click at [988, 413] on input "وافل شيكولاتة بيضاء" at bounding box center [1179, 416] width 582 height 33
type input "وافل شيكولاتة بيضاء"
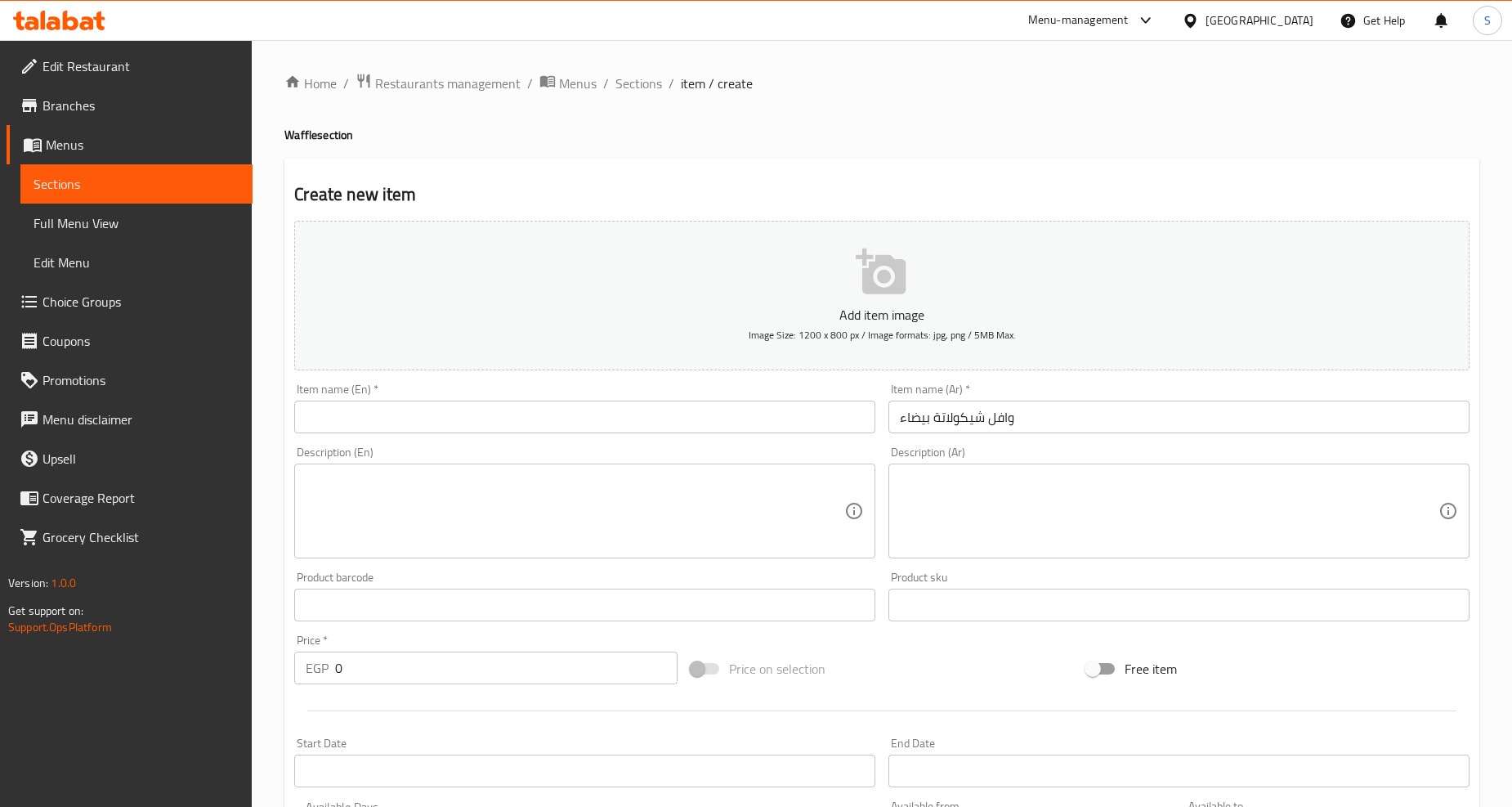
click at [623, 414] on input "text" at bounding box center [585, 416] width 582 height 33
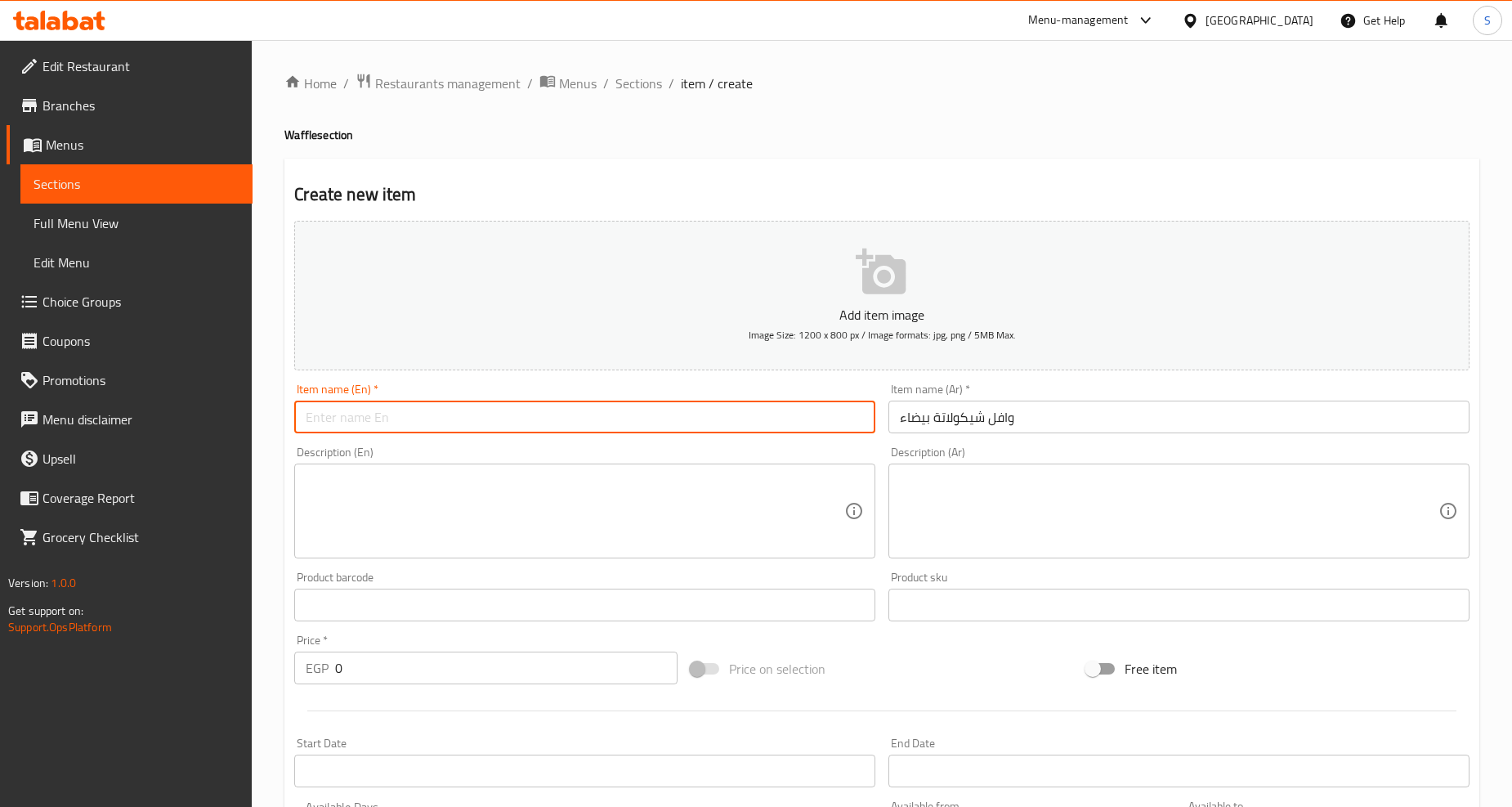
paste input "white chocolate waffle"
click at [623, 414] on input "white chocolate waffle" at bounding box center [585, 416] width 582 height 33
click at [378, 423] on input "White Chocolate Waffle" at bounding box center [585, 416] width 582 height 33
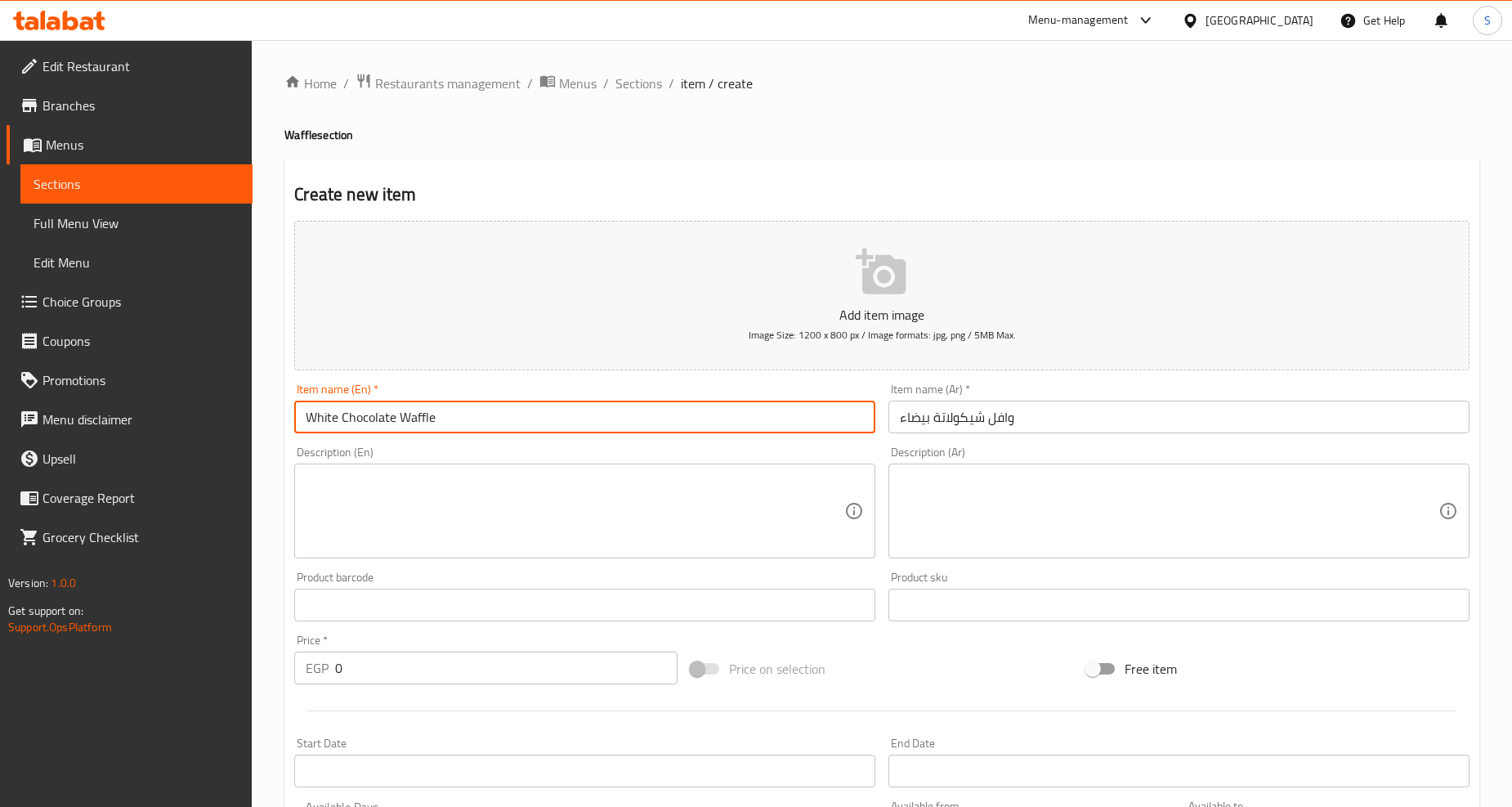
click at [375, 426] on input "White Chocolate Waffle" at bounding box center [585, 416] width 582 height 33
type input "White Chocolate Waffle"
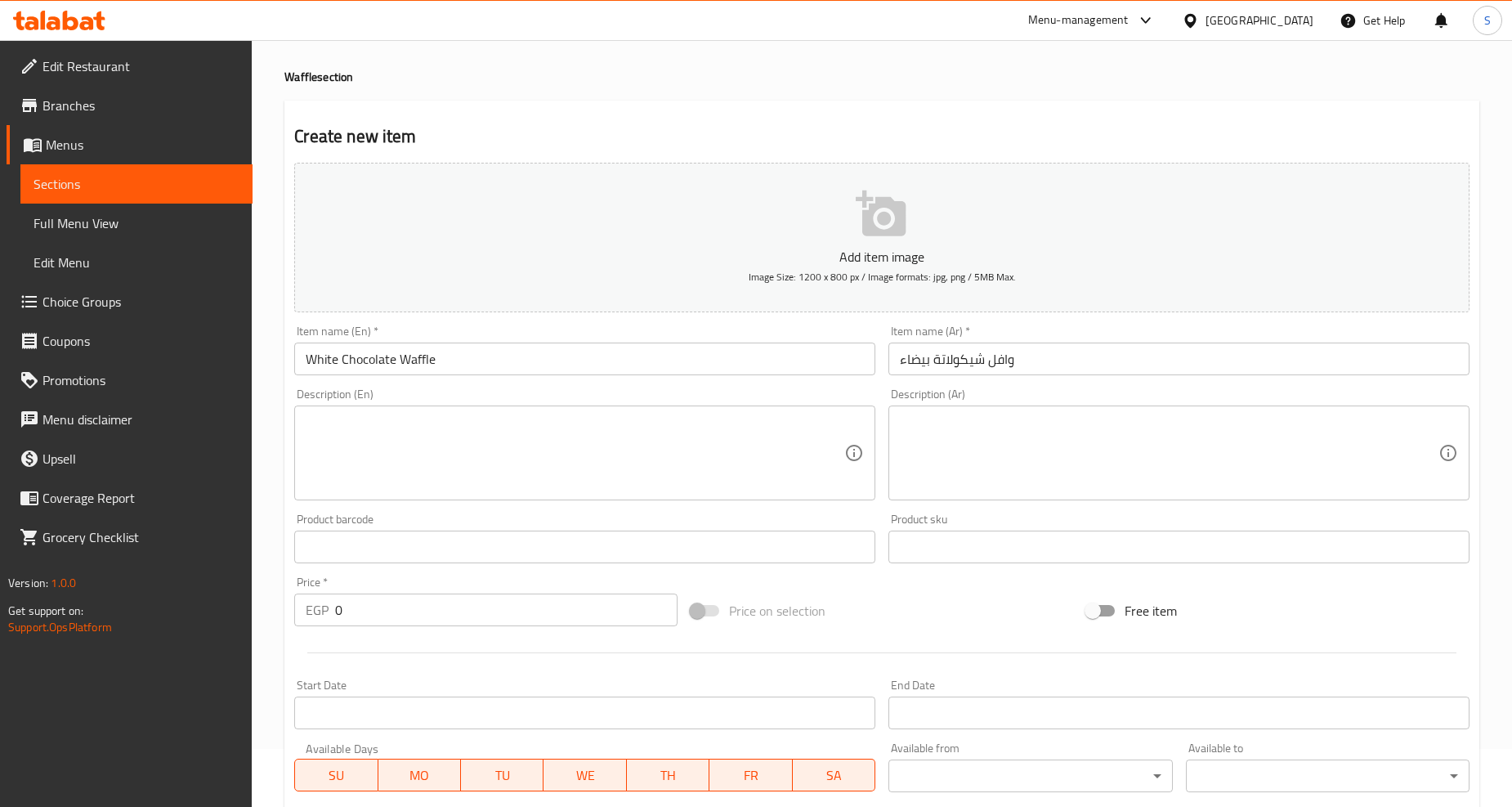
scroll to position [91, 0]
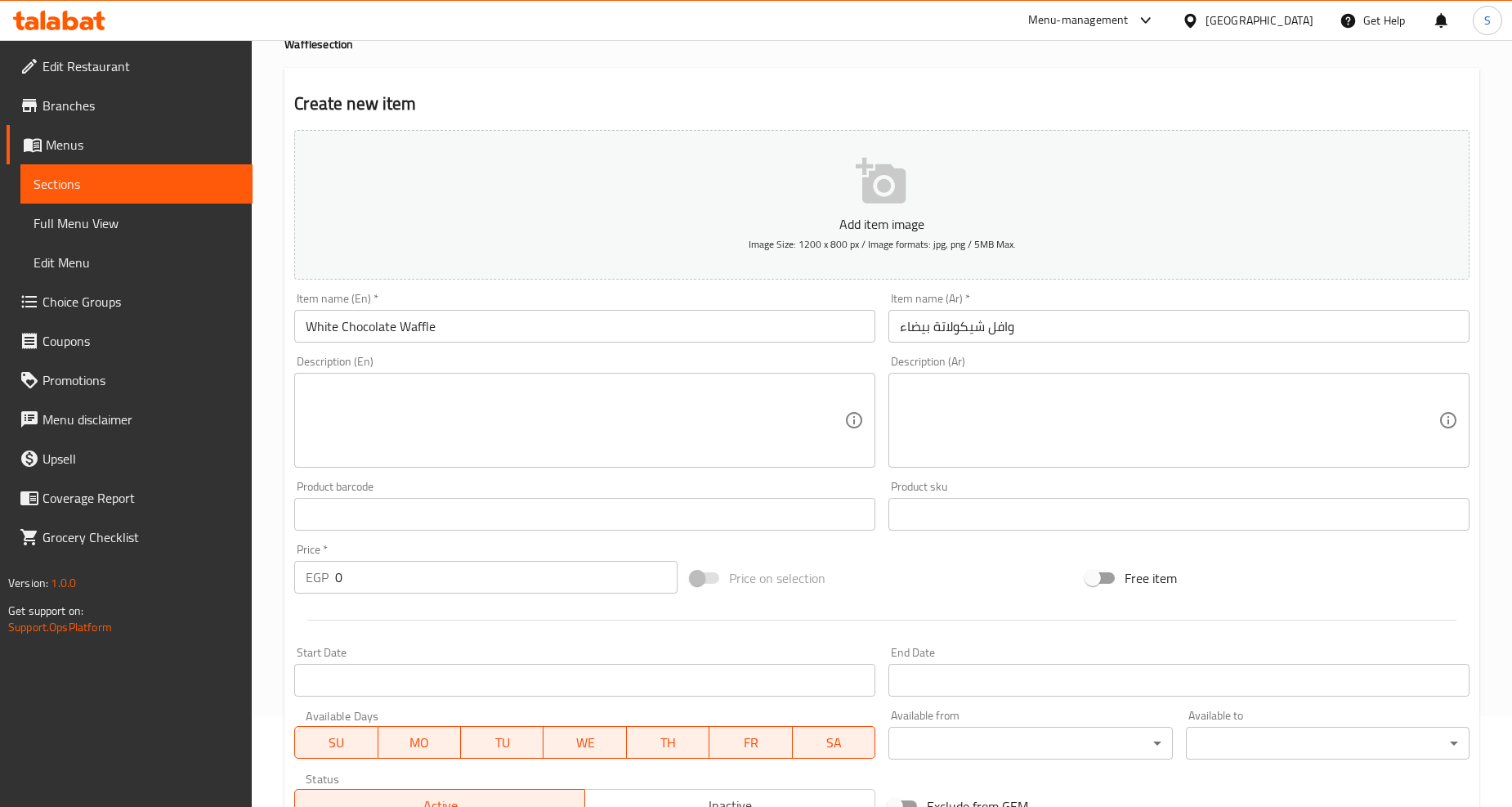
click at [389, 584] on input "0" at bounding box center [506, 577] width 343 height 33
type input "100"
click at [434, 634] on div at bounding box center [882, 621] width 1189 height 40
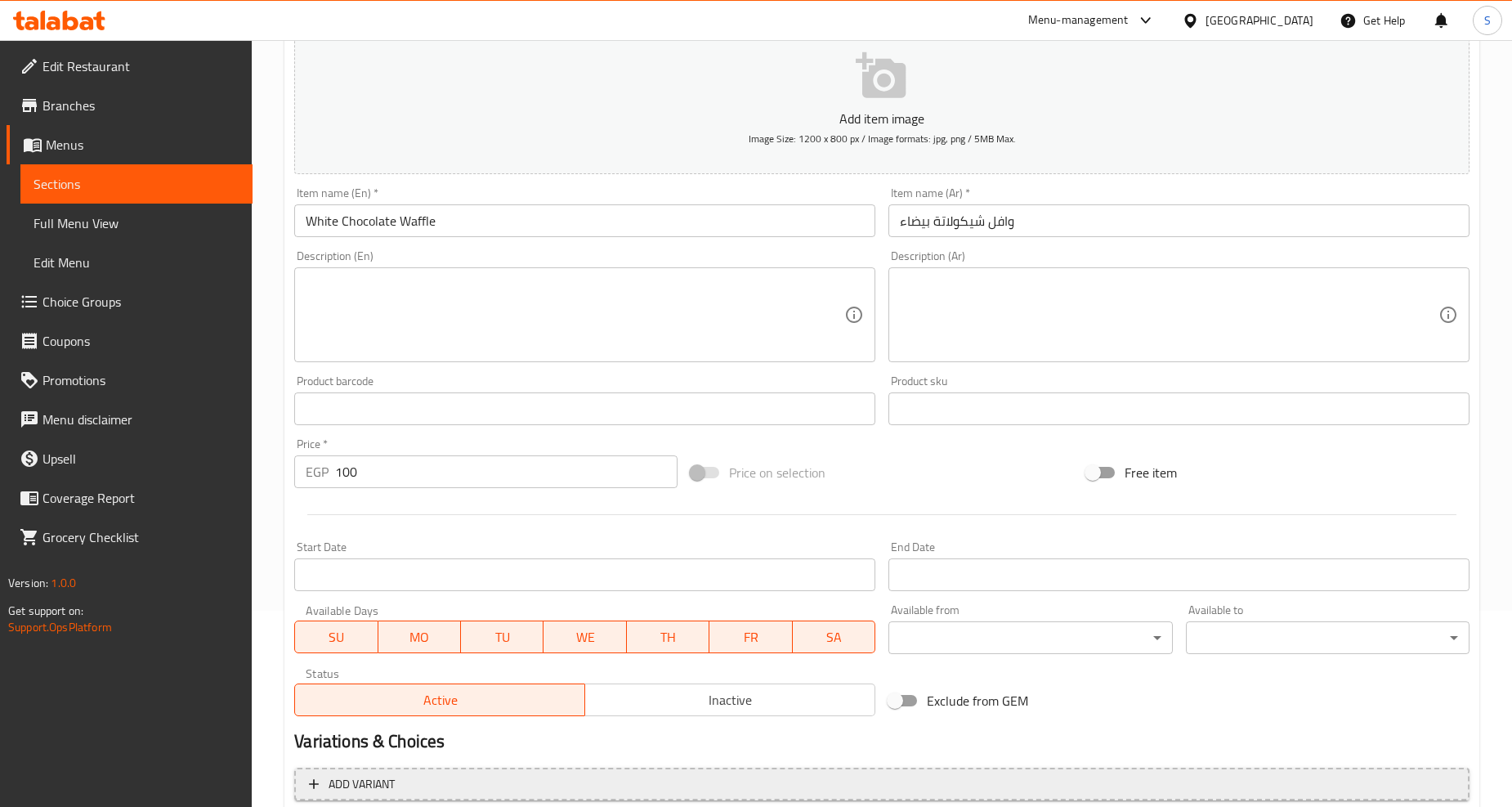
scroll to position [345, 0]
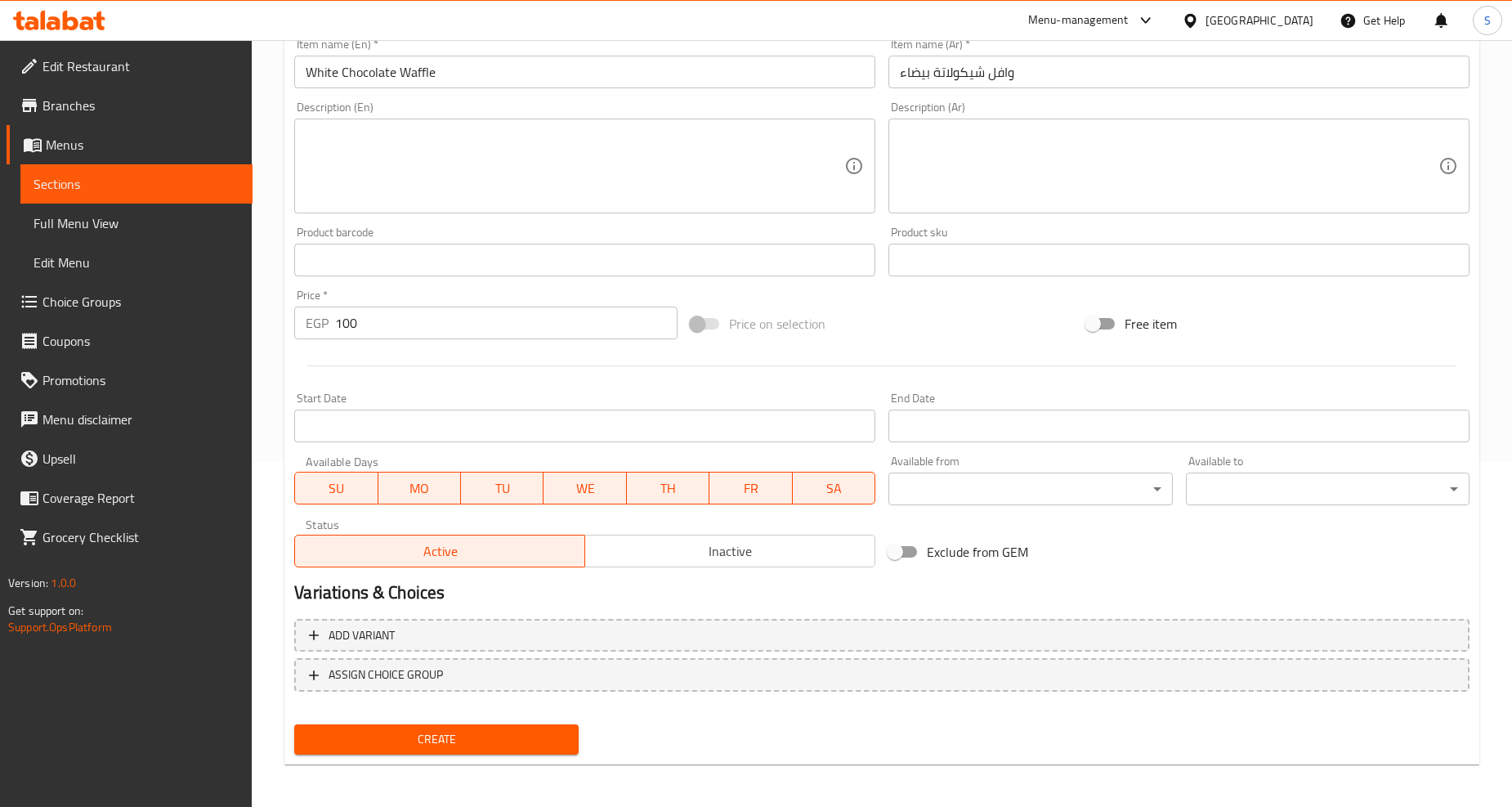
click at [467, 738] on span "Create" at bounding box center [436, 740] width 258 height 21
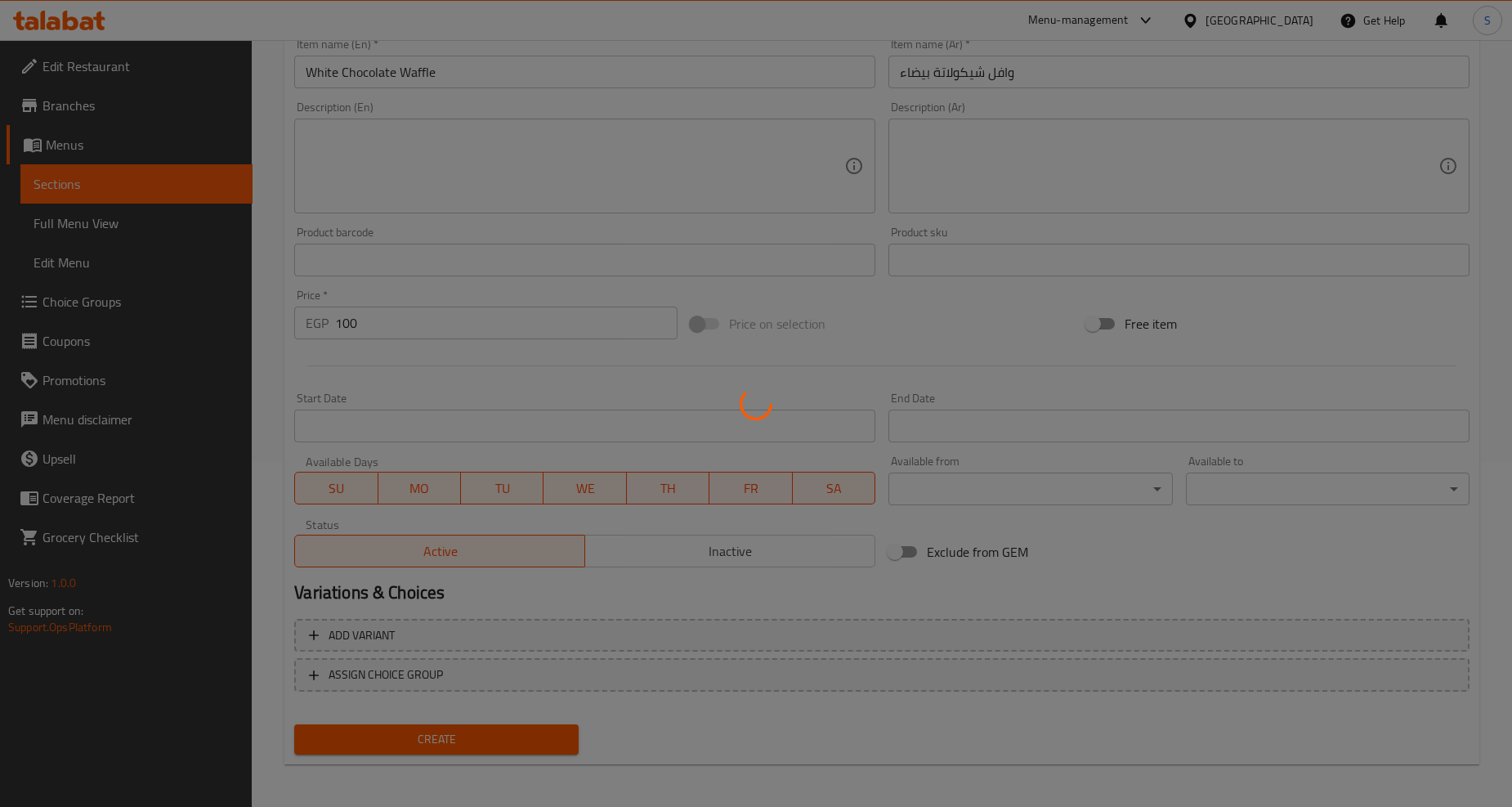
type input "0"
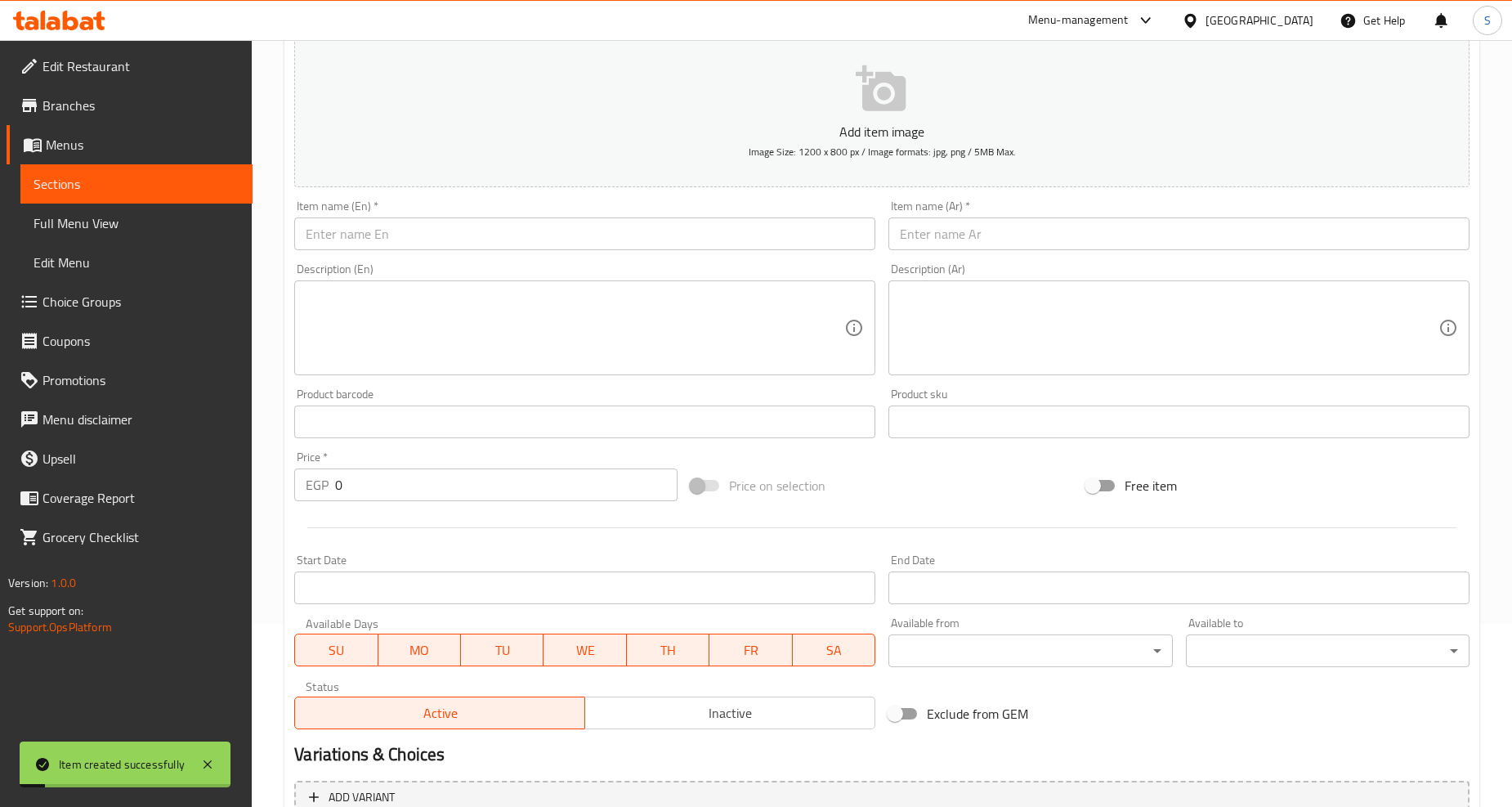
scroll to position [0, 0]
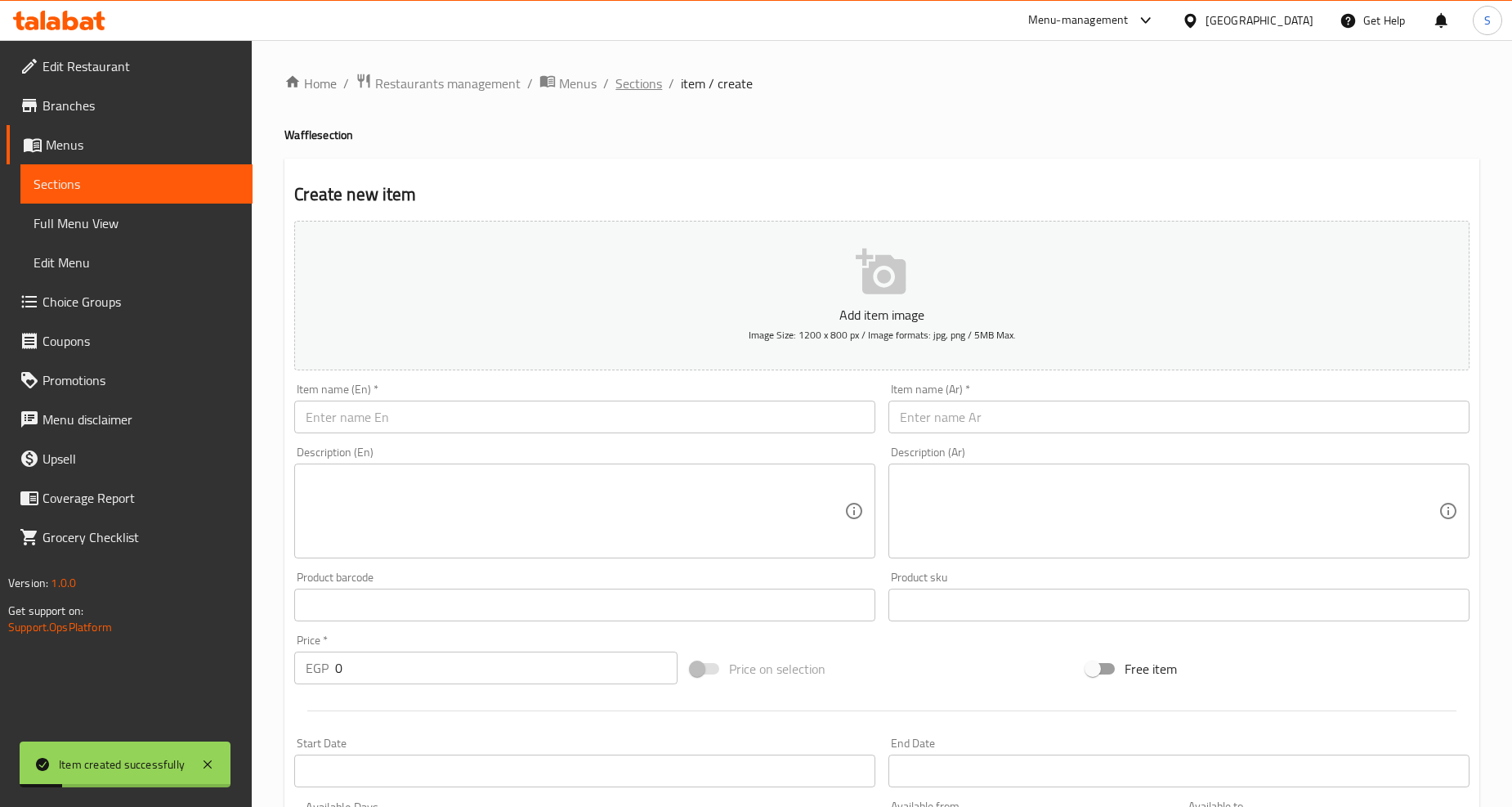
click at [631, 79] on span "Sections" at bounding box center [638, 83] width 47 height 20
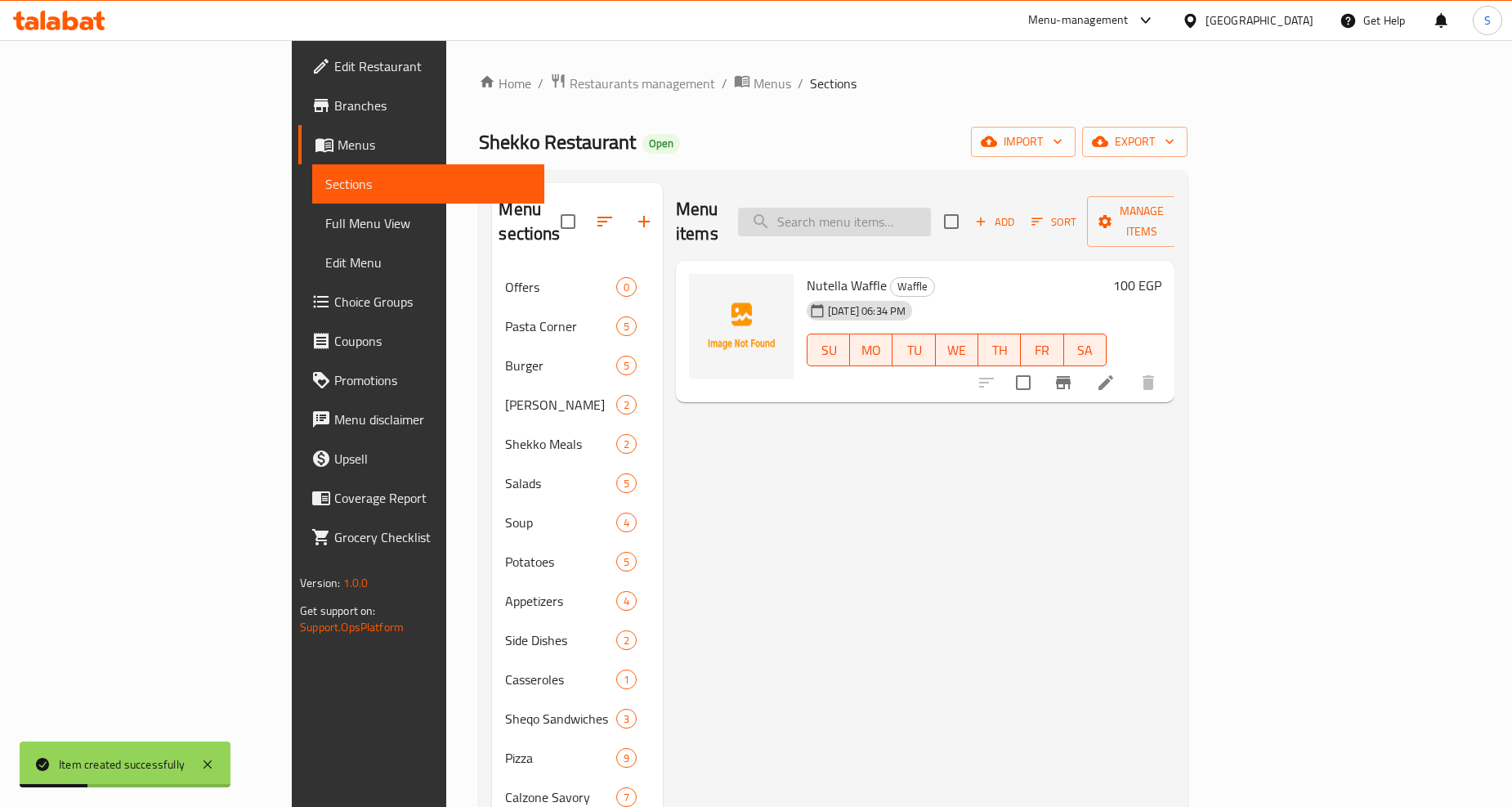
click at [931, 221] on input "search" at bounding box center [834, 222] width 193 height 29
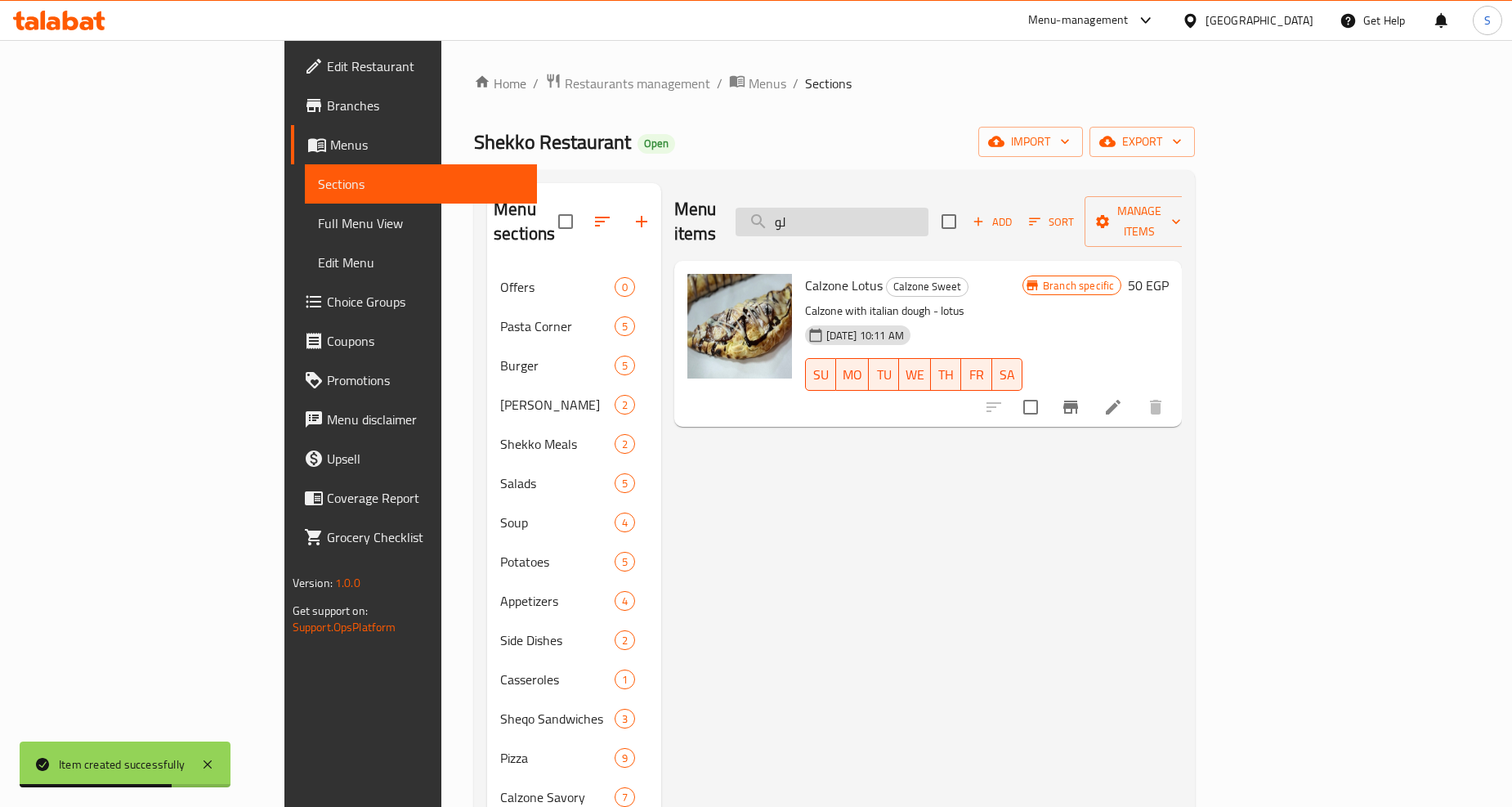
type input "ل"
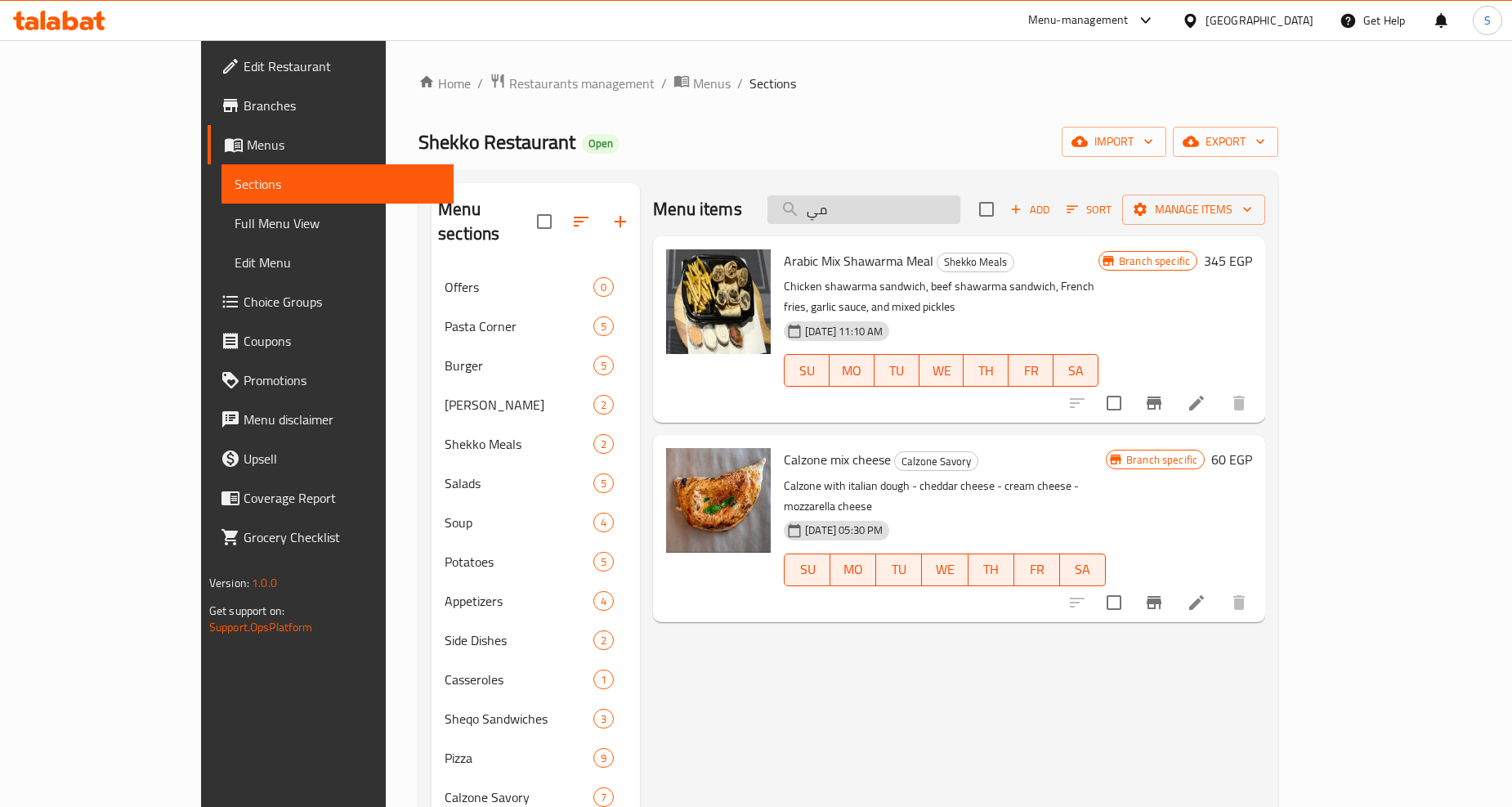
type input "م"
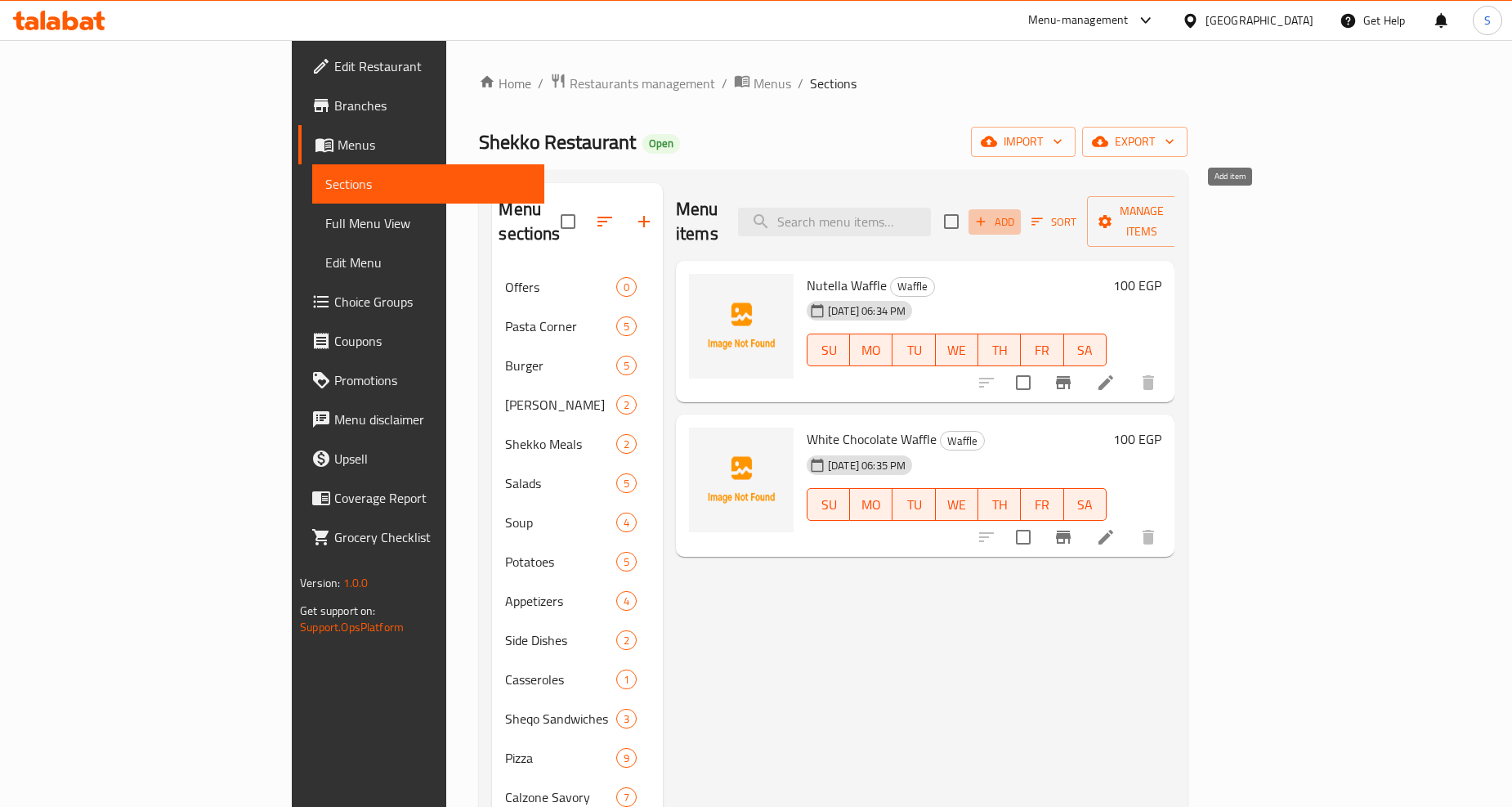
click at [1017, 213] on span "Add" at bounding box center [995, 222] width 45 height 19
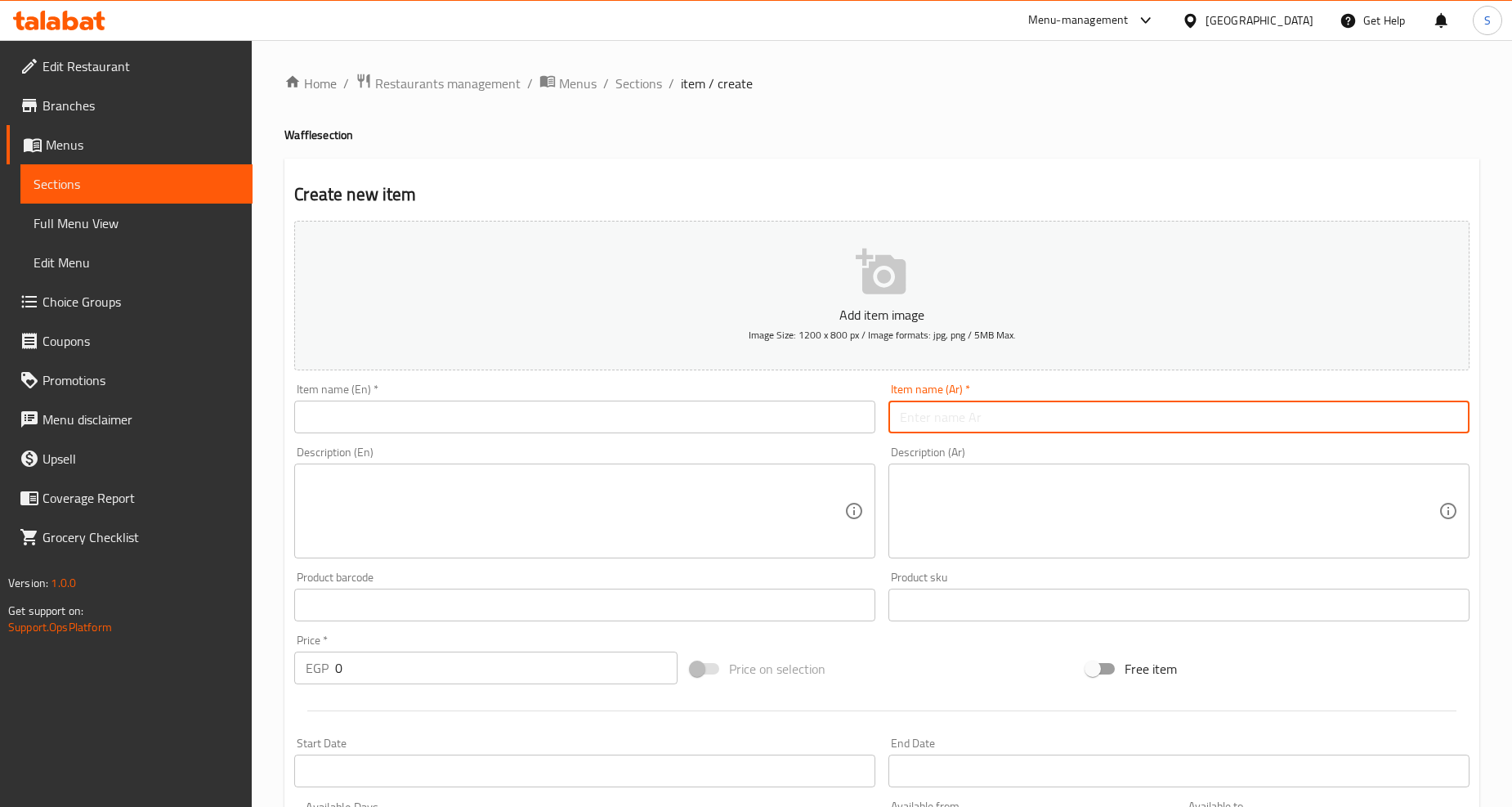
click at [993, 403] on input "text" at bounding box center [1179, 416] width 582 height 33
click at [1026, 426] on input "وافل لوتس" at bounding box center [1179, 416] width 582 height 33
type input "وافل لوتس"
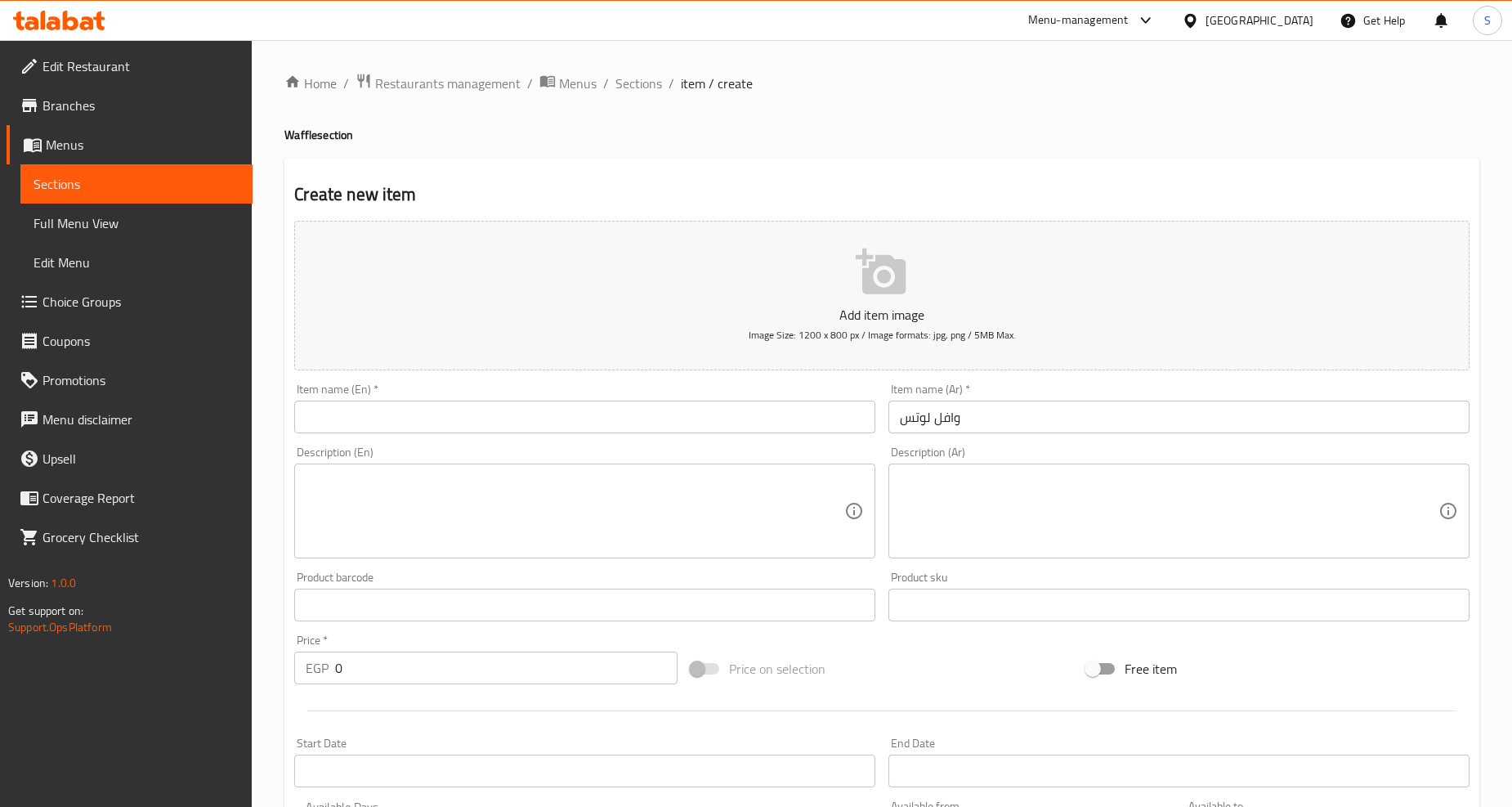
click at [566, 397] on div "Item name (En)   * Item name (En) *" at bounding box center [585, 408] width 582 height 50
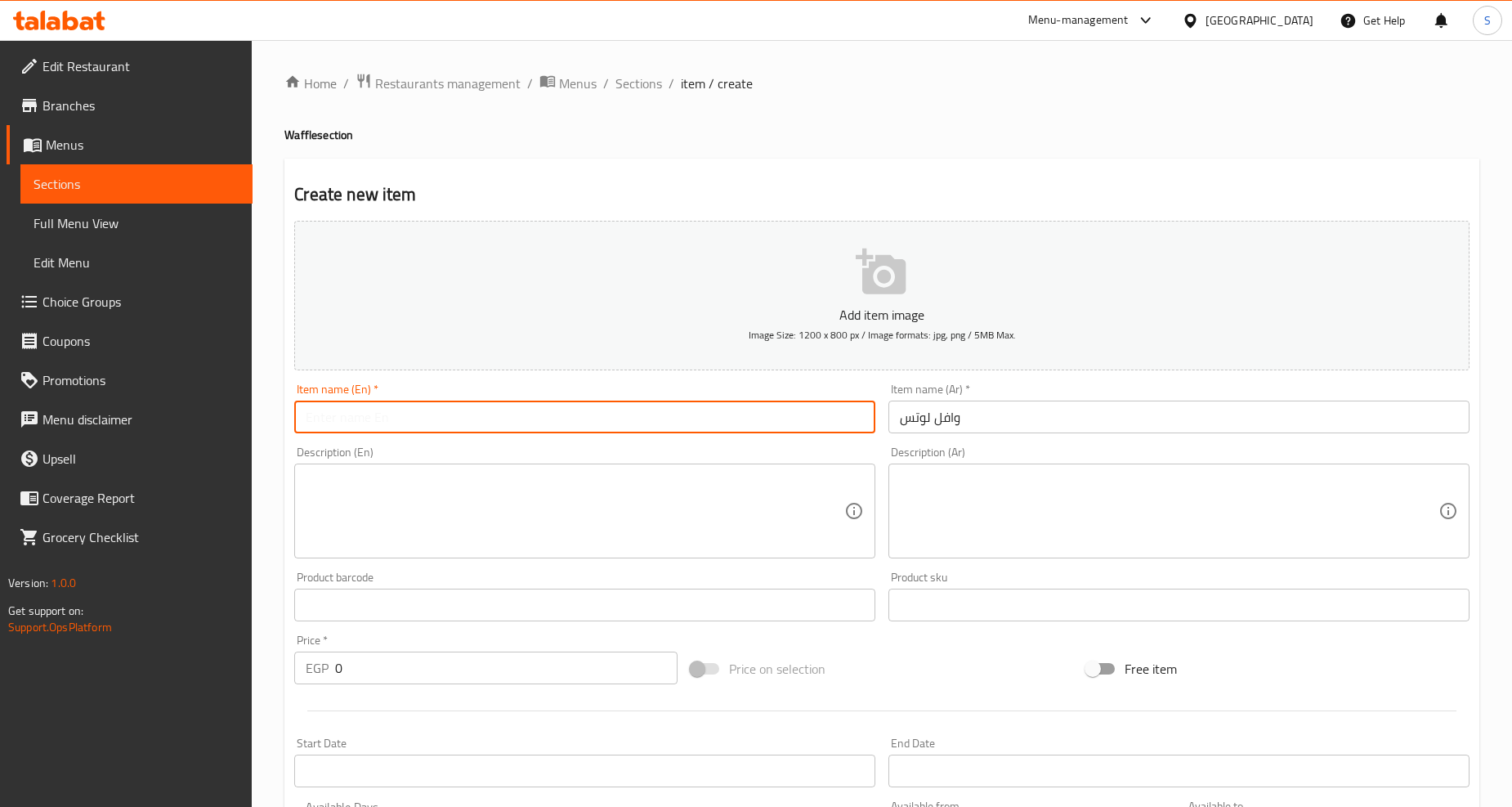
click at [560, 413] on input "text" at bounding box center [585, 416] width 582 height 33
paste input "Lotus Waffle"
click at [560, 413] on input "Lotus Waffle" at bounding box center [585, 416] width 582 height 33
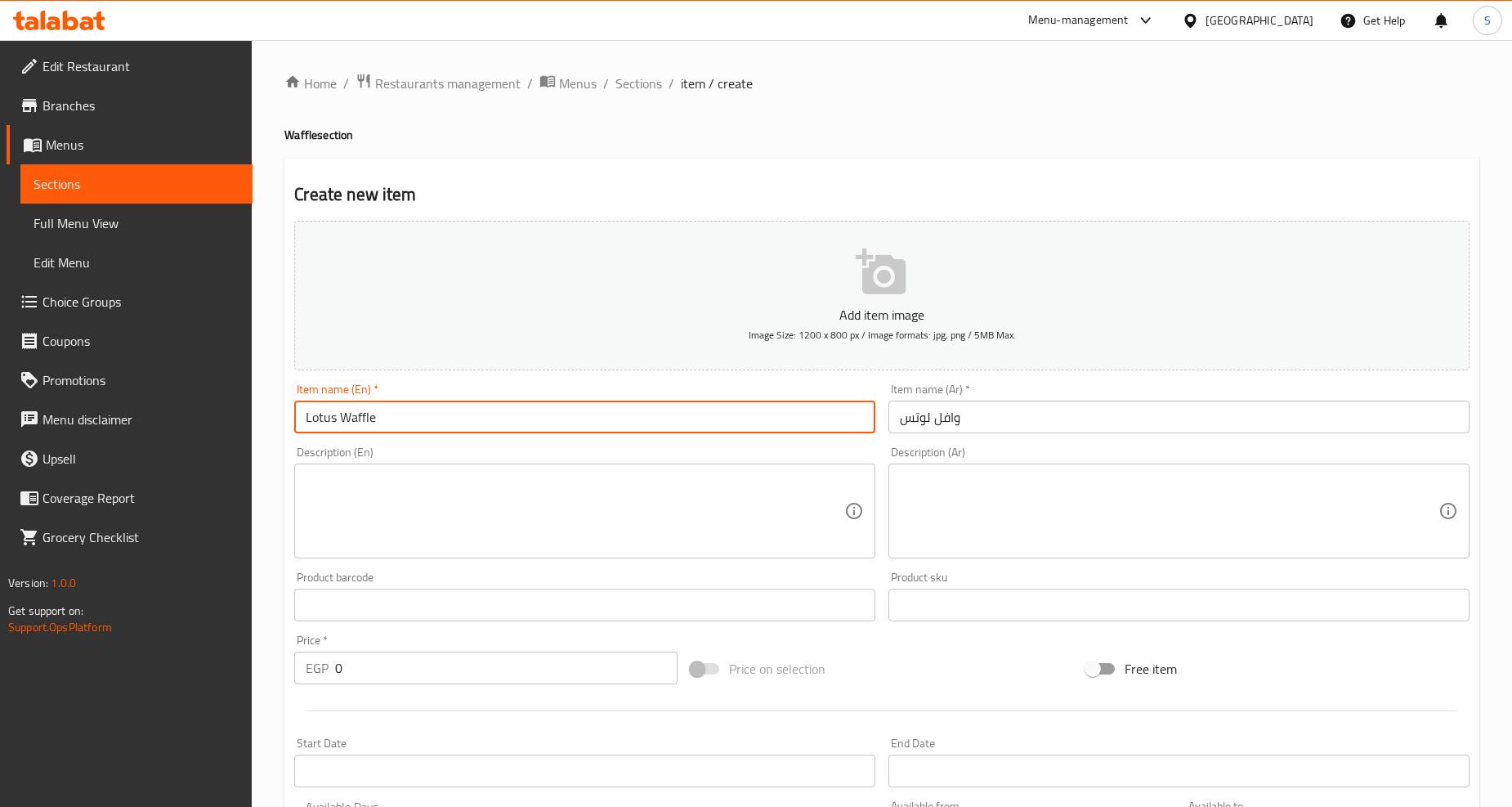
type input "Lotus Waffle"
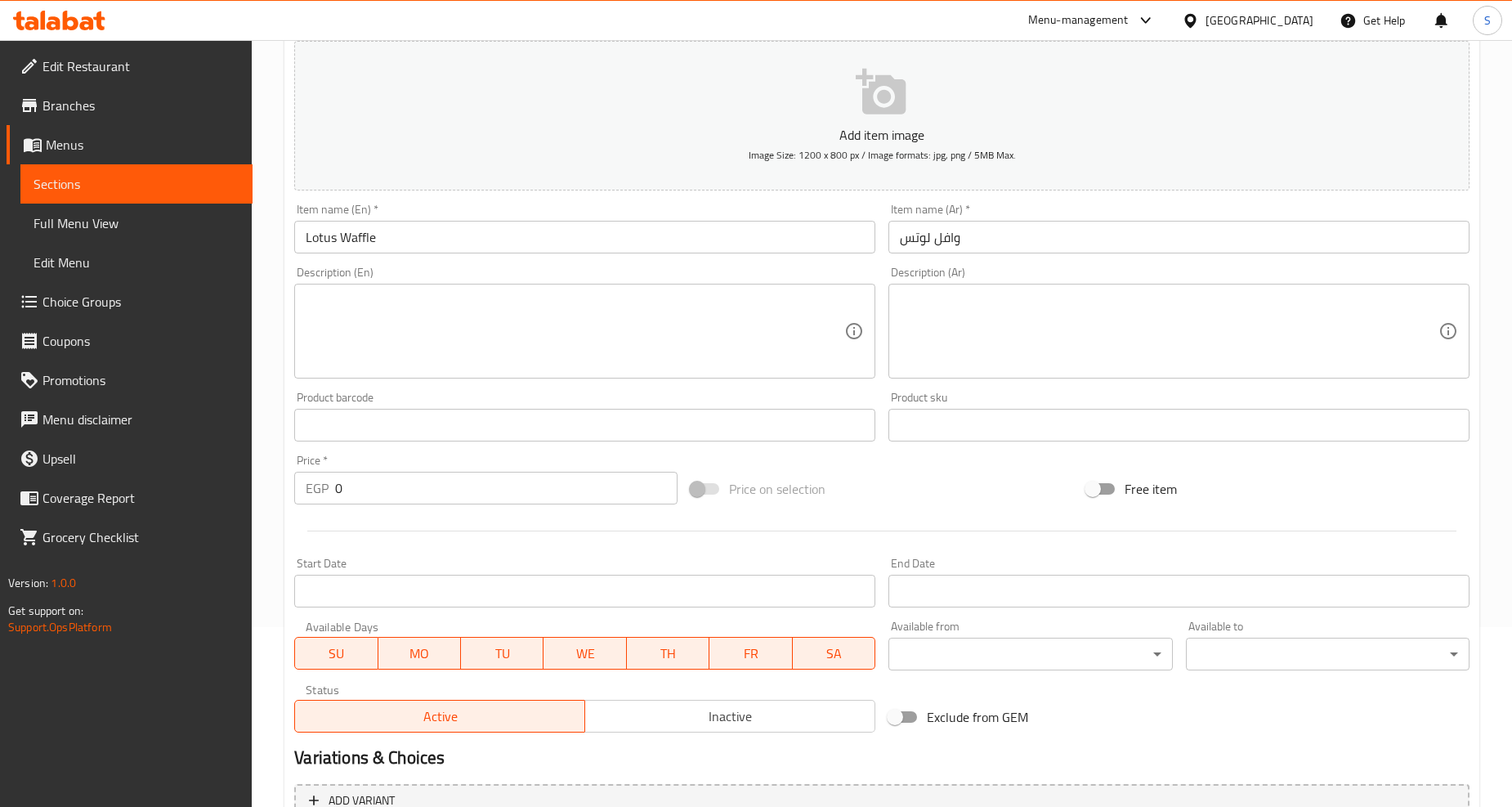
scroll to position [181, 0]
click at [418, 497] on input "0" at bounding box center [506, 486] width 343 height 33
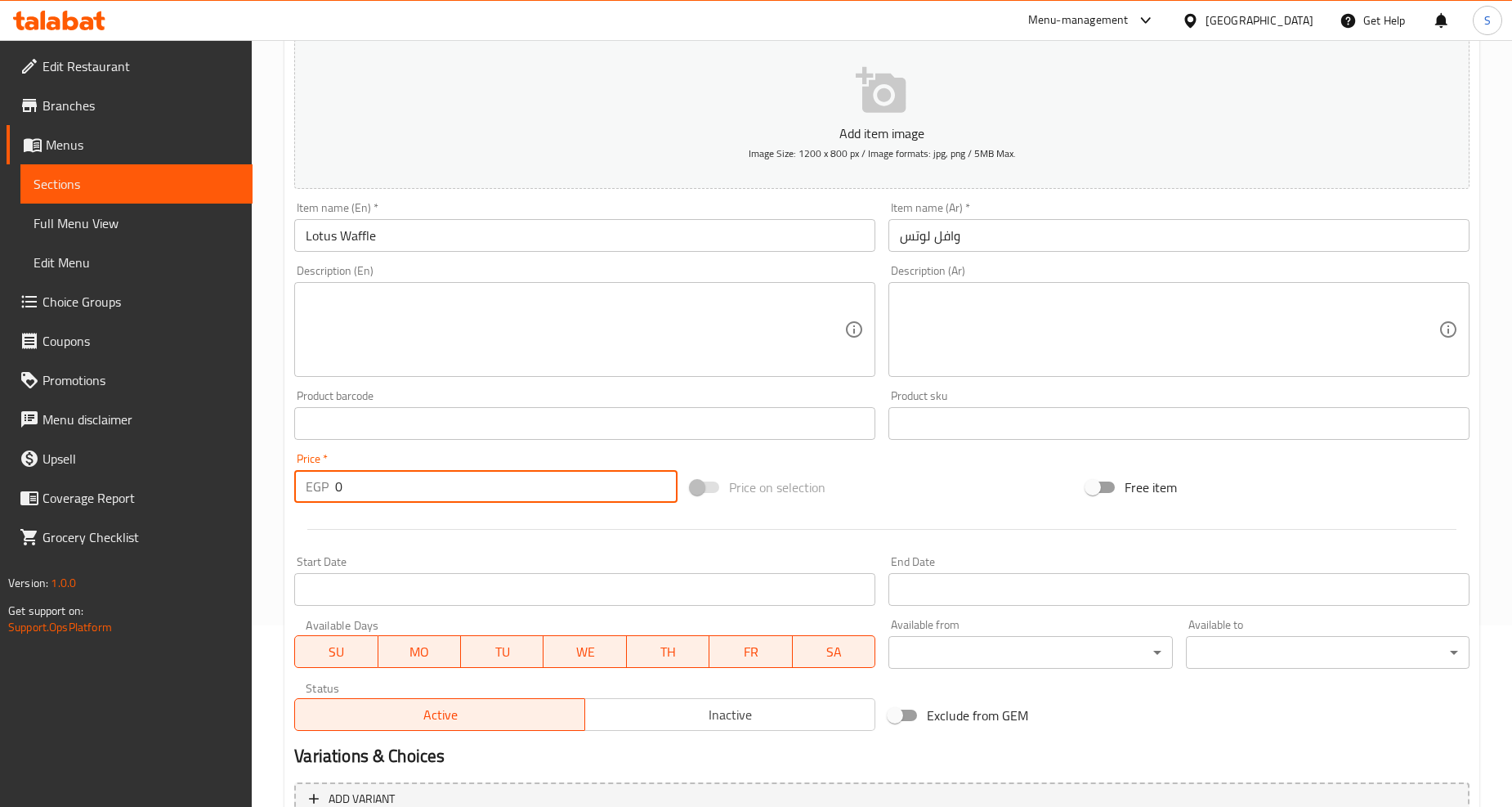
click at [418, 497] on input "0" at bounding box center [506, 486] width 343 height 33
type input "100"
click at [389, 556] on div "Start Date Start Date" at bounding box center [585, 581] width 582 height 50
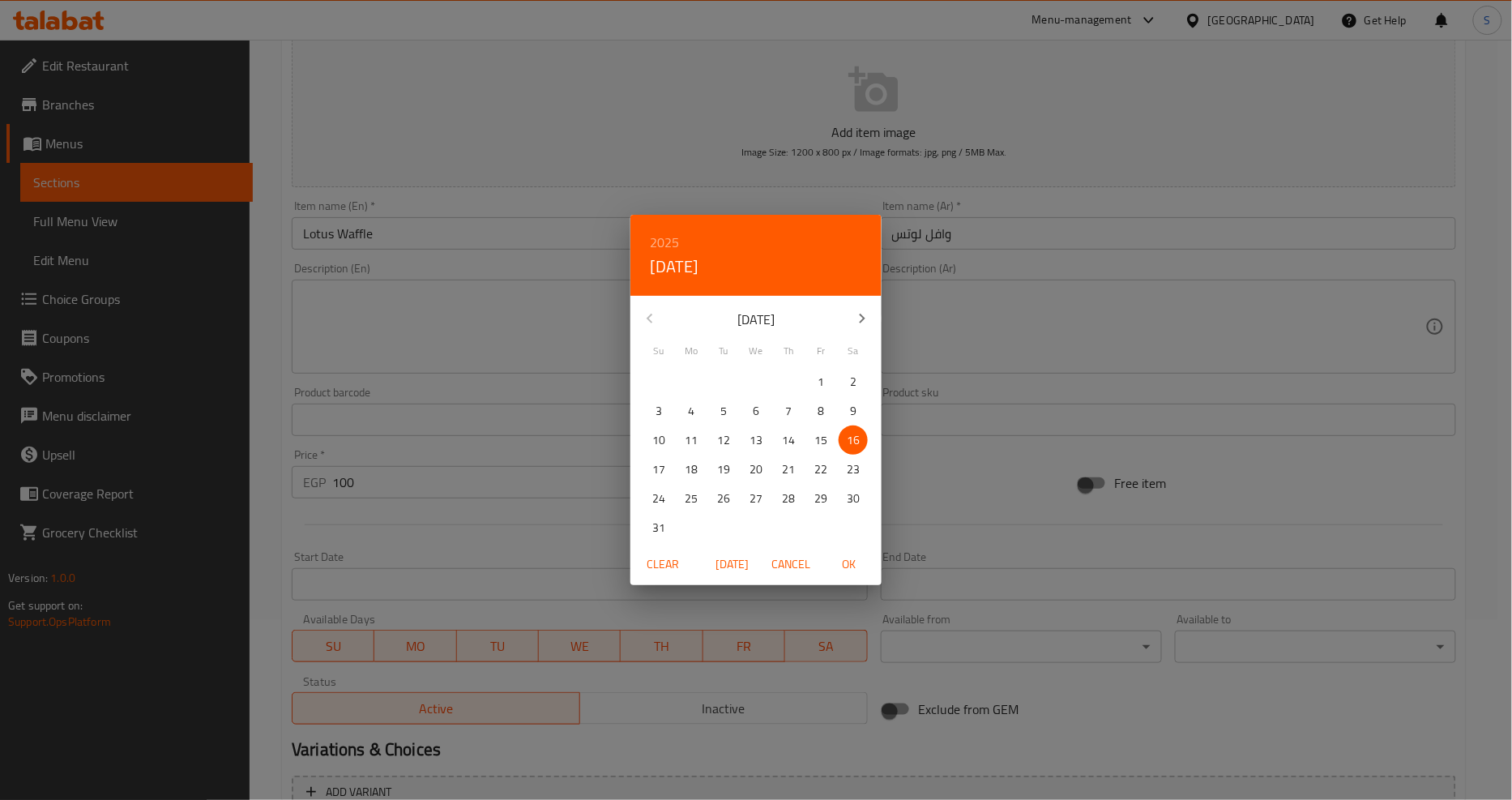
click at [807, 562] on span "Cancel" at bounding box center [791, 564] width 39 height 21
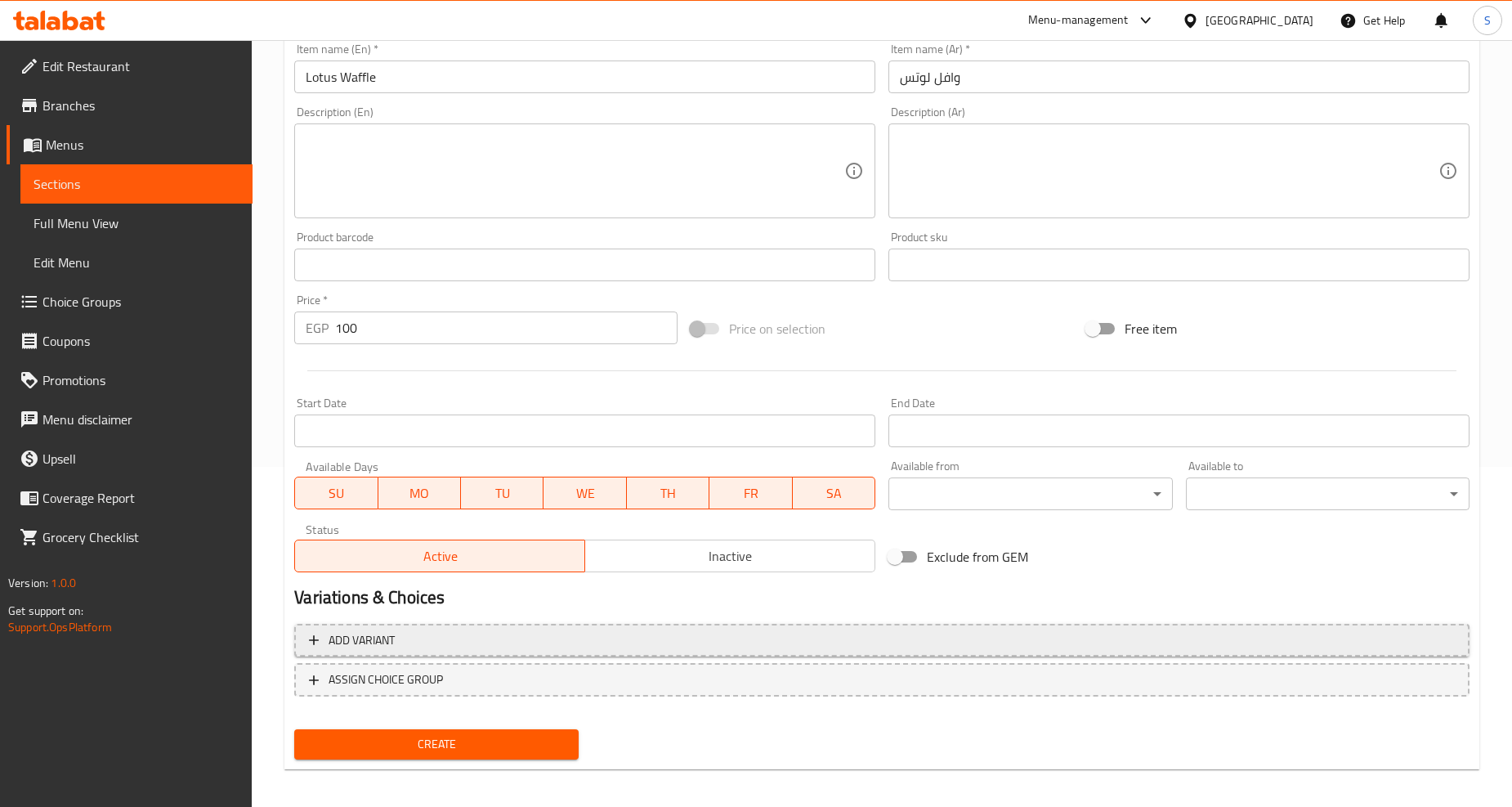
scroll to position [345, 0]
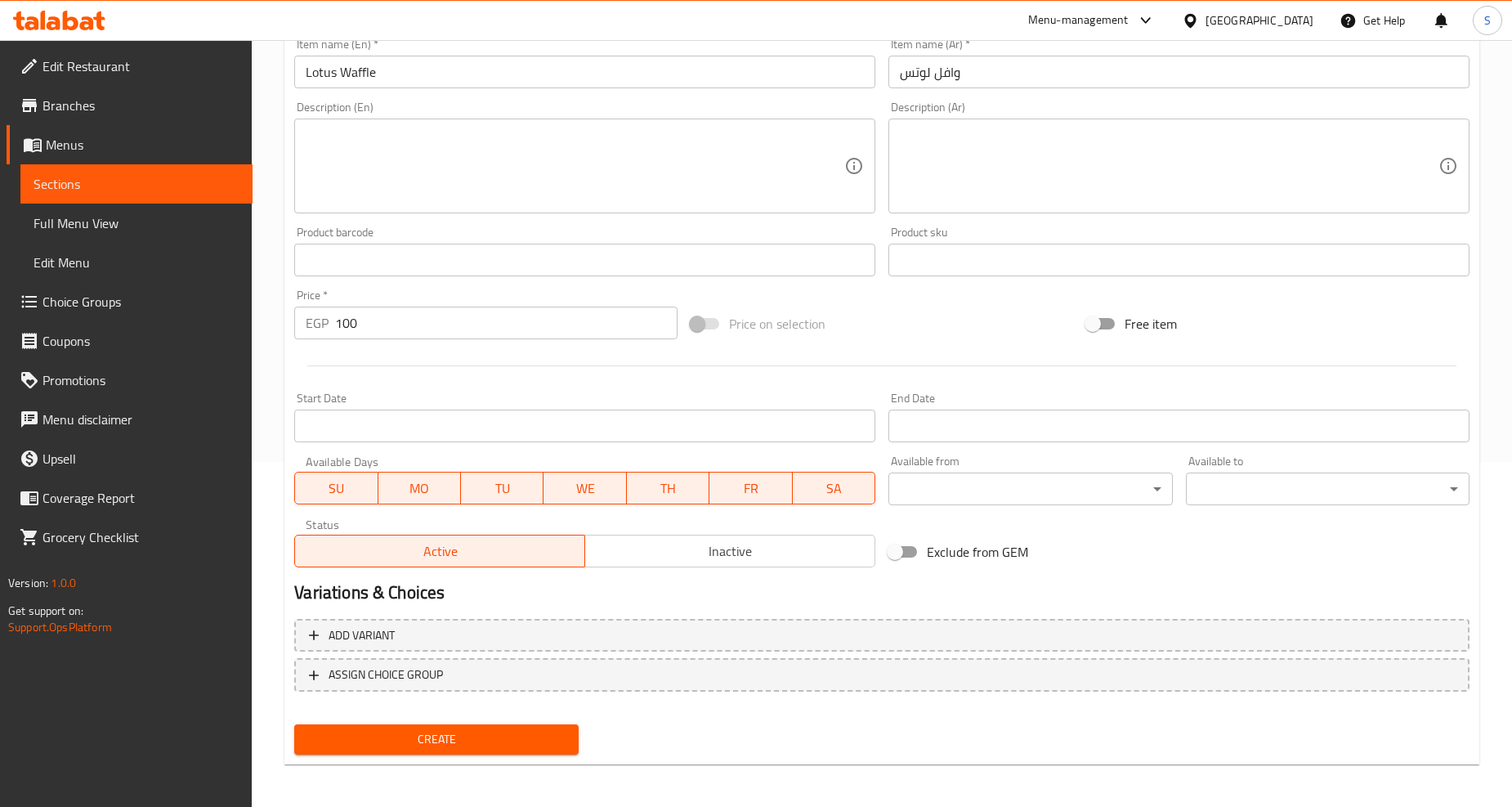
click at [423, 737] on span "Create" at bounding box center [436, 740] width 258 height 21
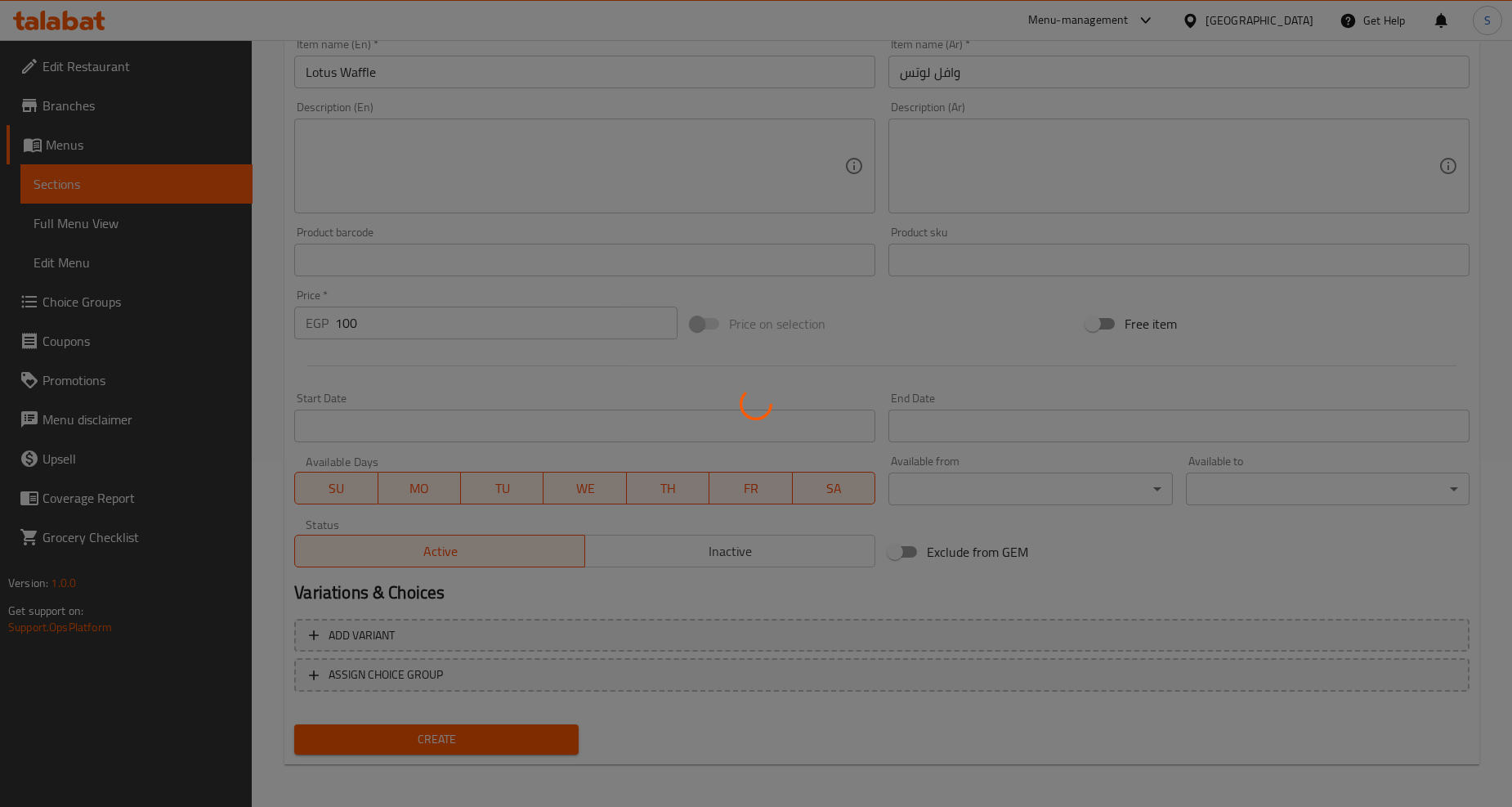
type input "0"
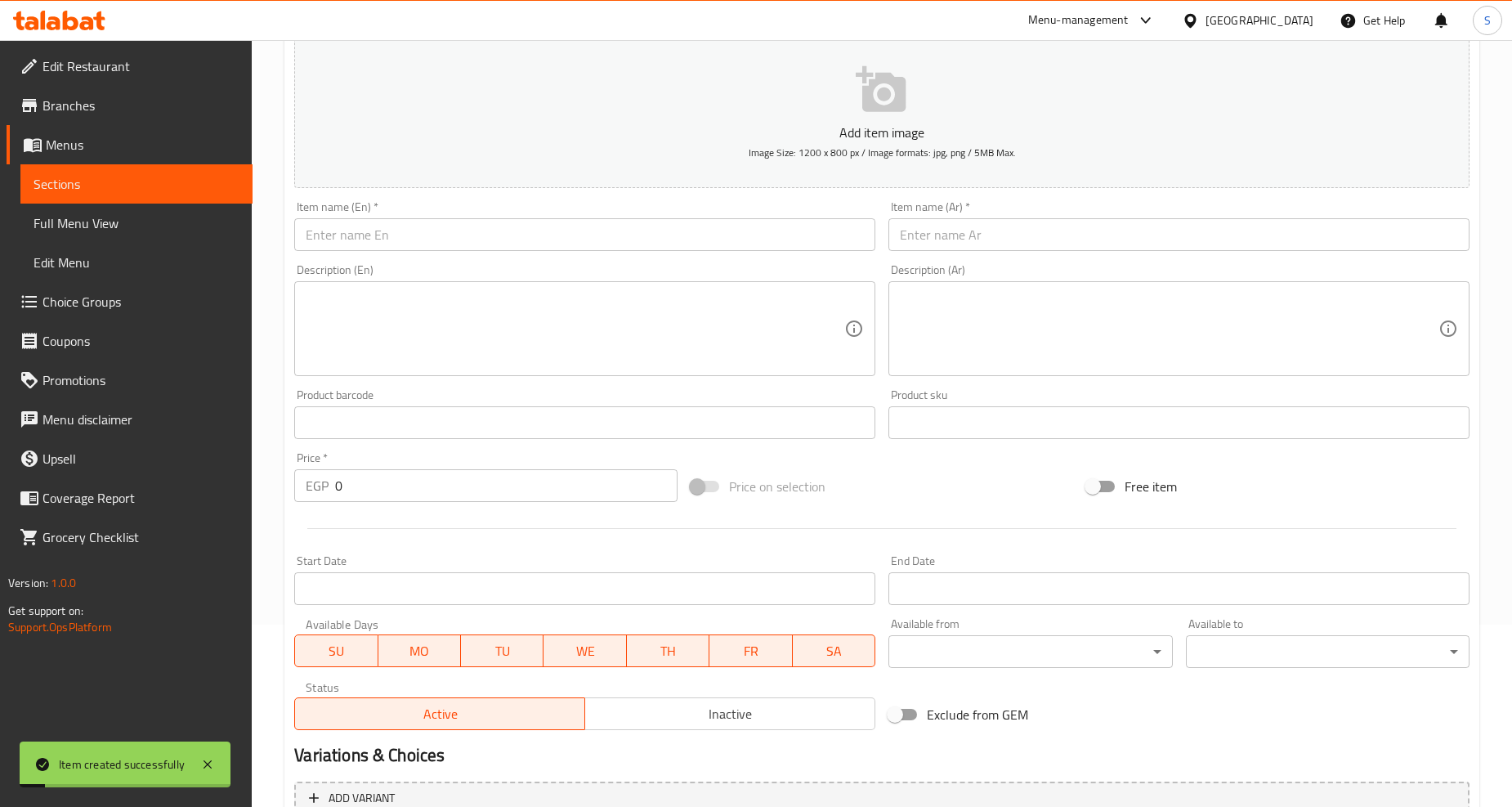
scroll to position [164, 0]
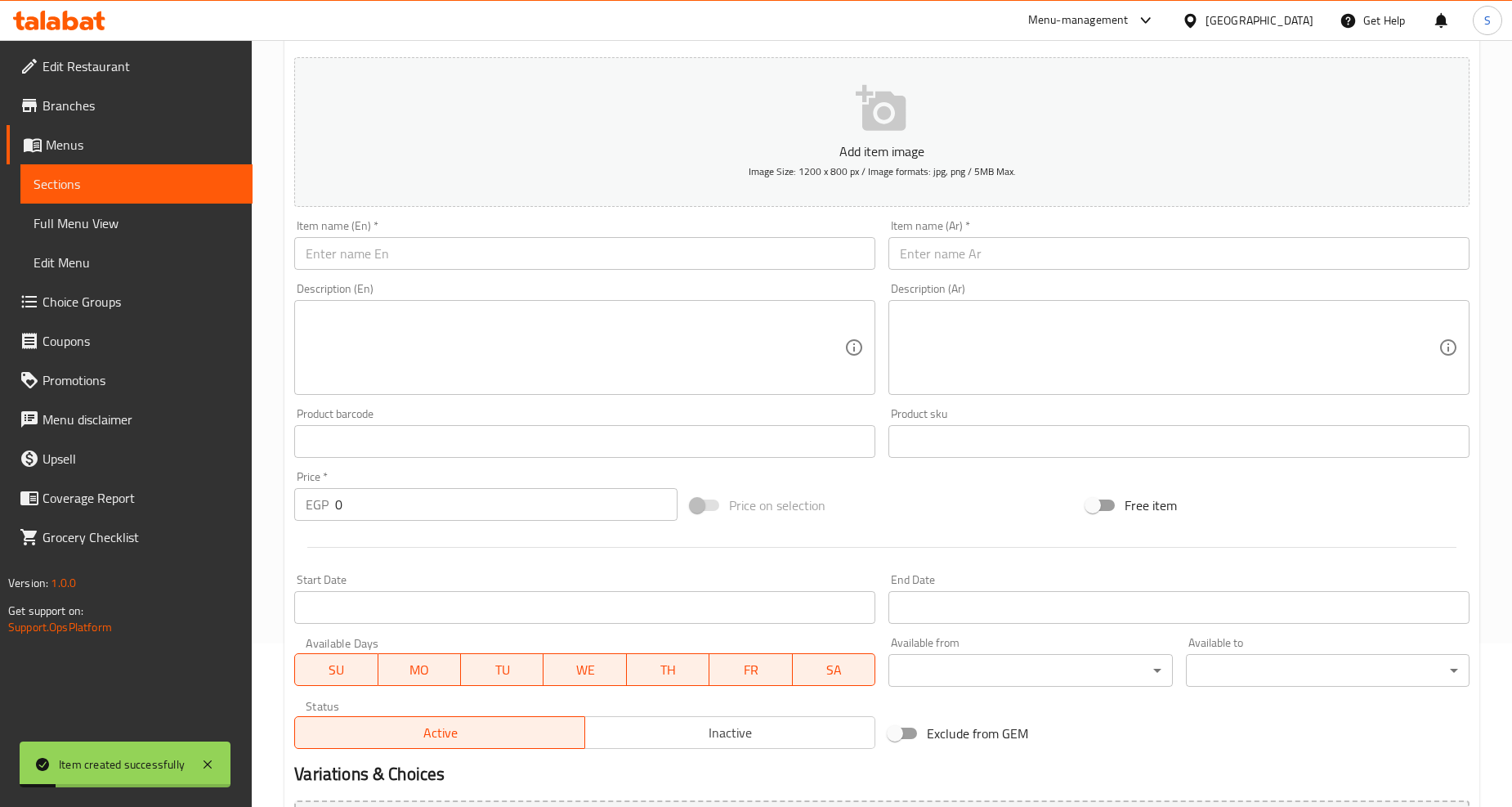
click at [1027, 255] on input "text" at bounding box center [1179, 253] width 582 height 33
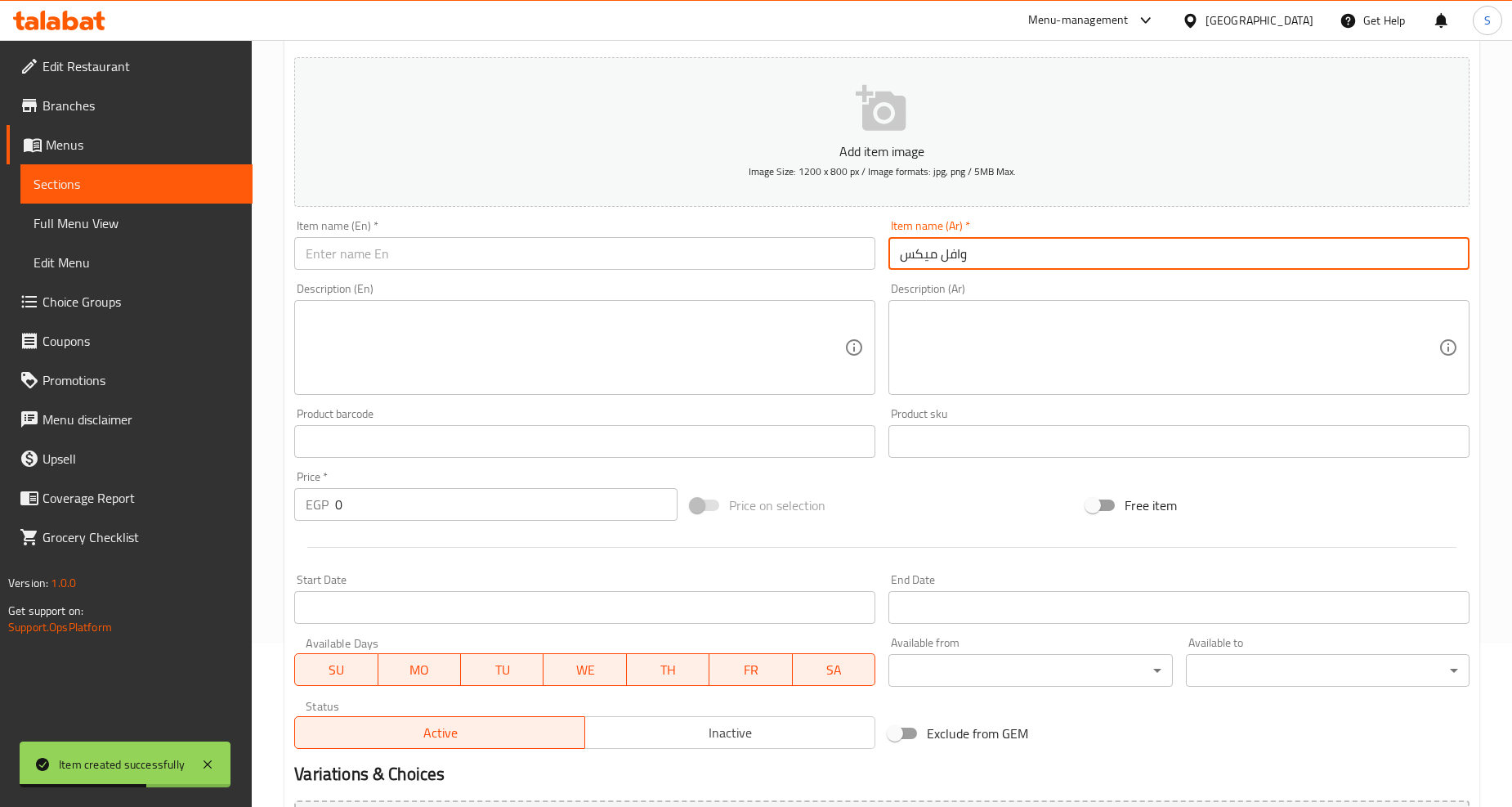
click at [1027, 255] on input "وافل ميكس" at bounding box center [1179, 253] width 582 height 33
type input "وافل ميكس"
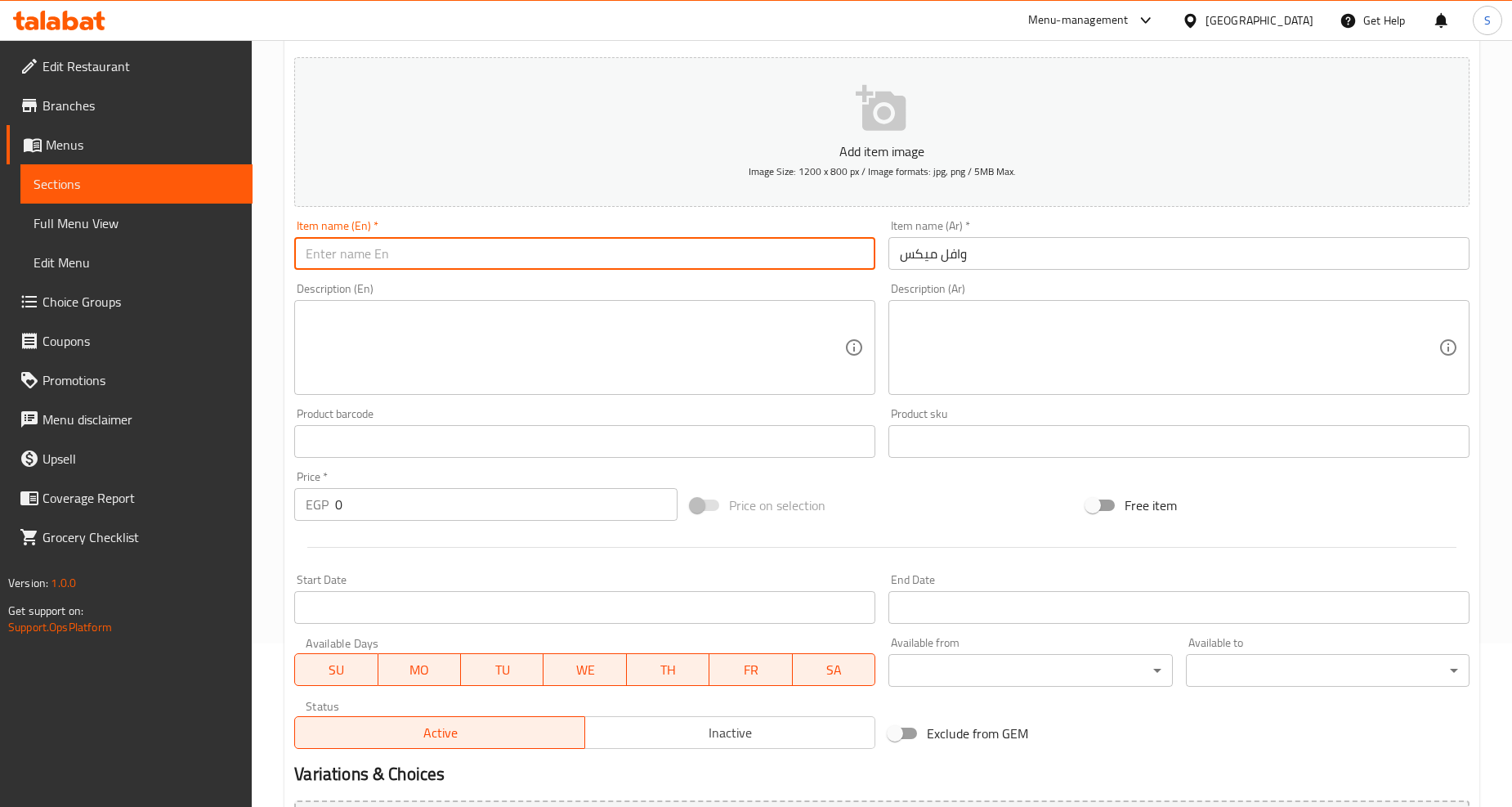
click at [432, 256] on input "text" at bounding box center [585, 253] width 582 height 33
paste input "Waffle Mix"
click at [432, 256] on input "Waffle Mix" at bounding box center [585, 253] width 582 height 33
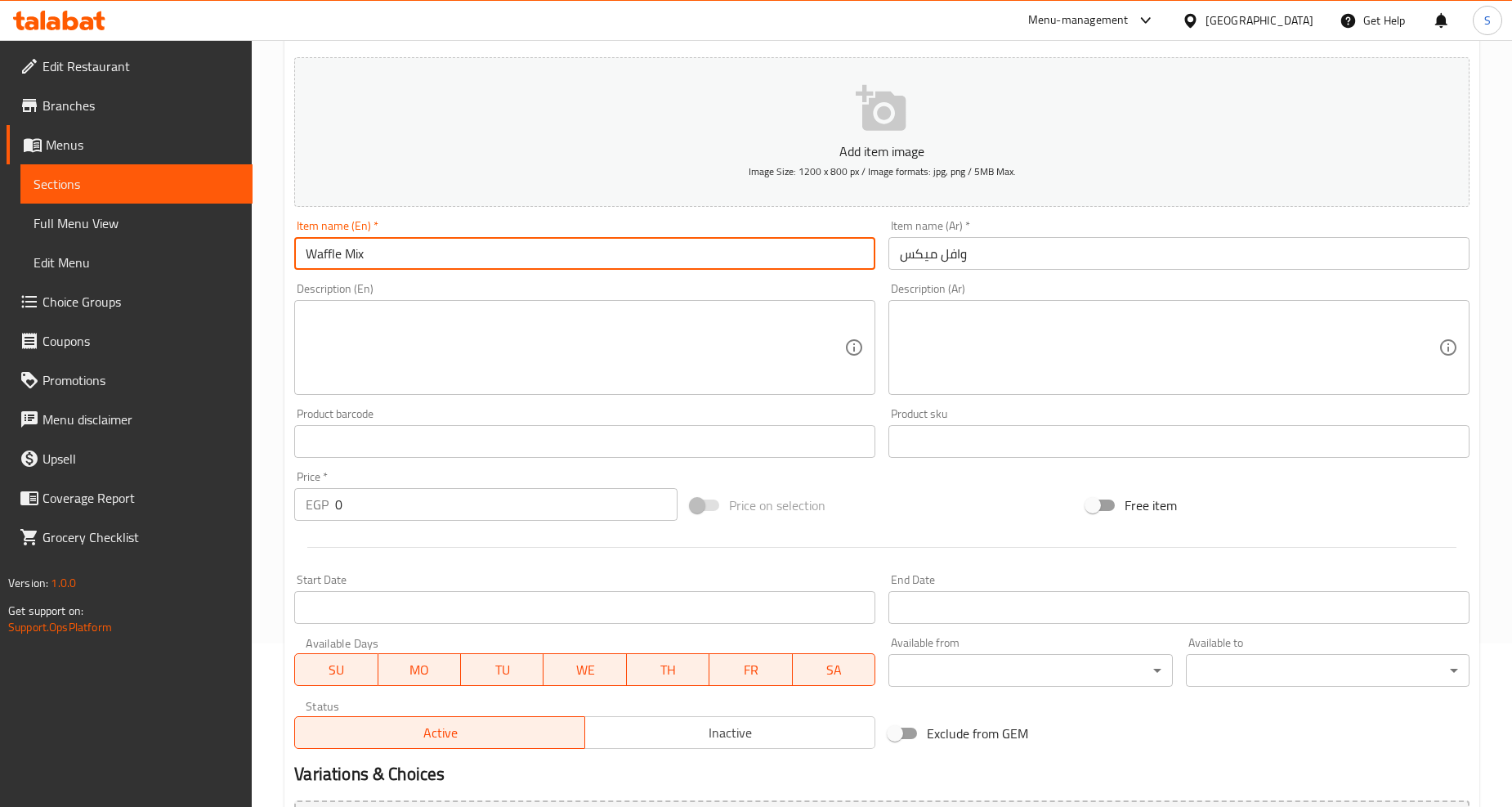
type input "Waffle Mix"
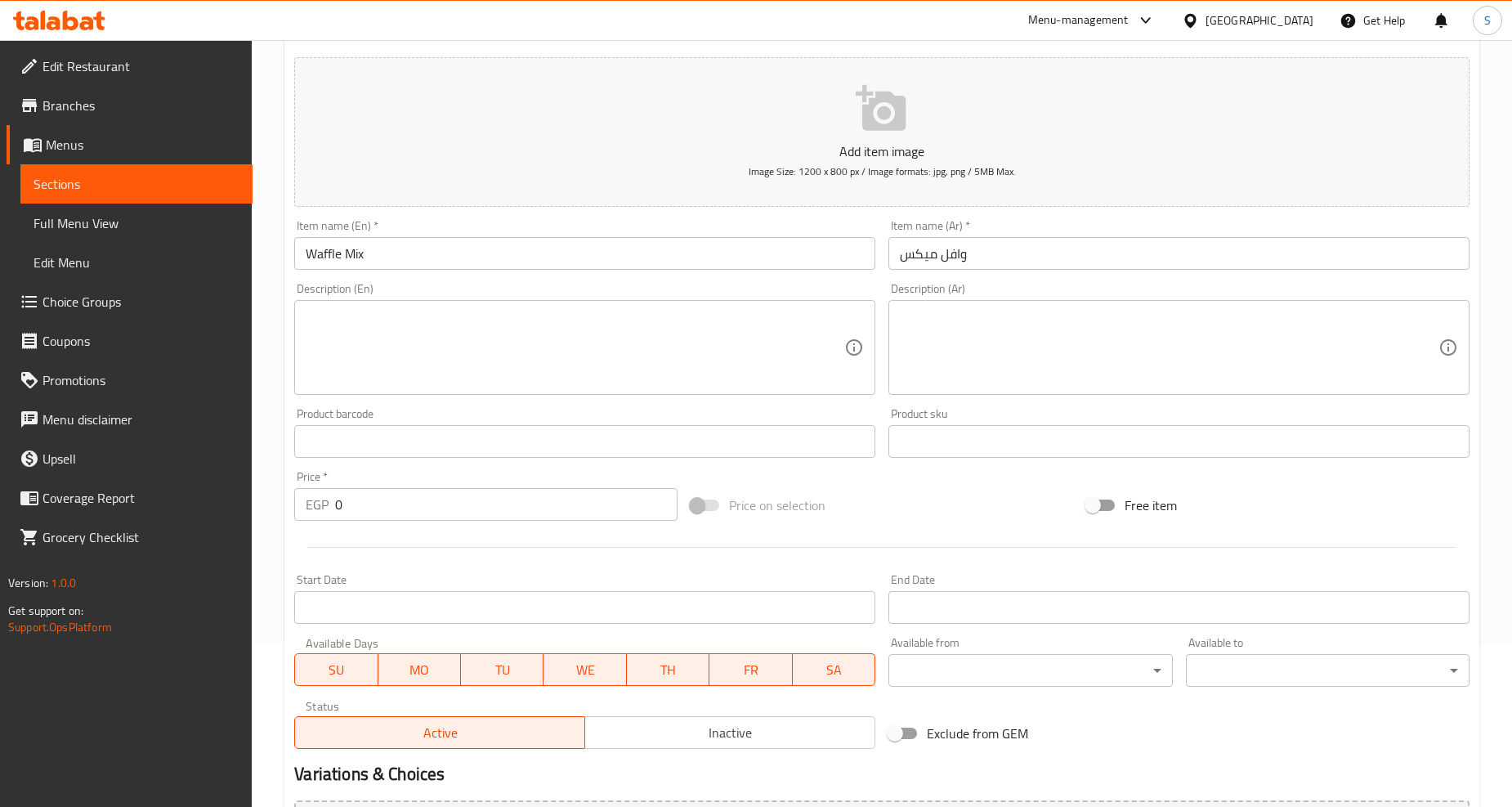
click at [372, 505] on input "0" at bounding box center [506, 505] width 343 height 33
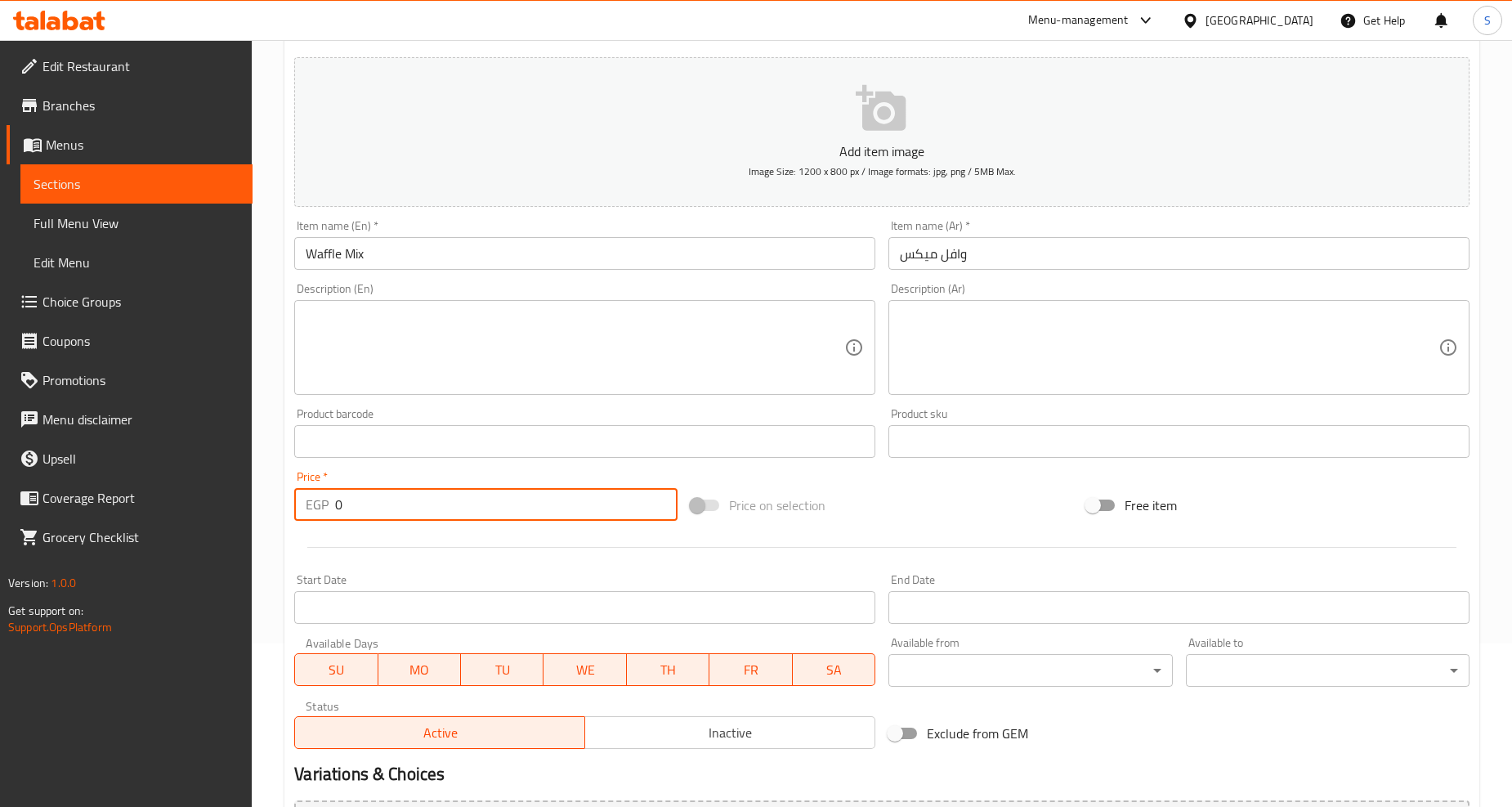
click at [372, 505] on input "0" at bounding box center [506, 505] width 343 height 33
type input "120"
click at [540, 557] on div at bounding box center [882, 547] width 1189 height 40
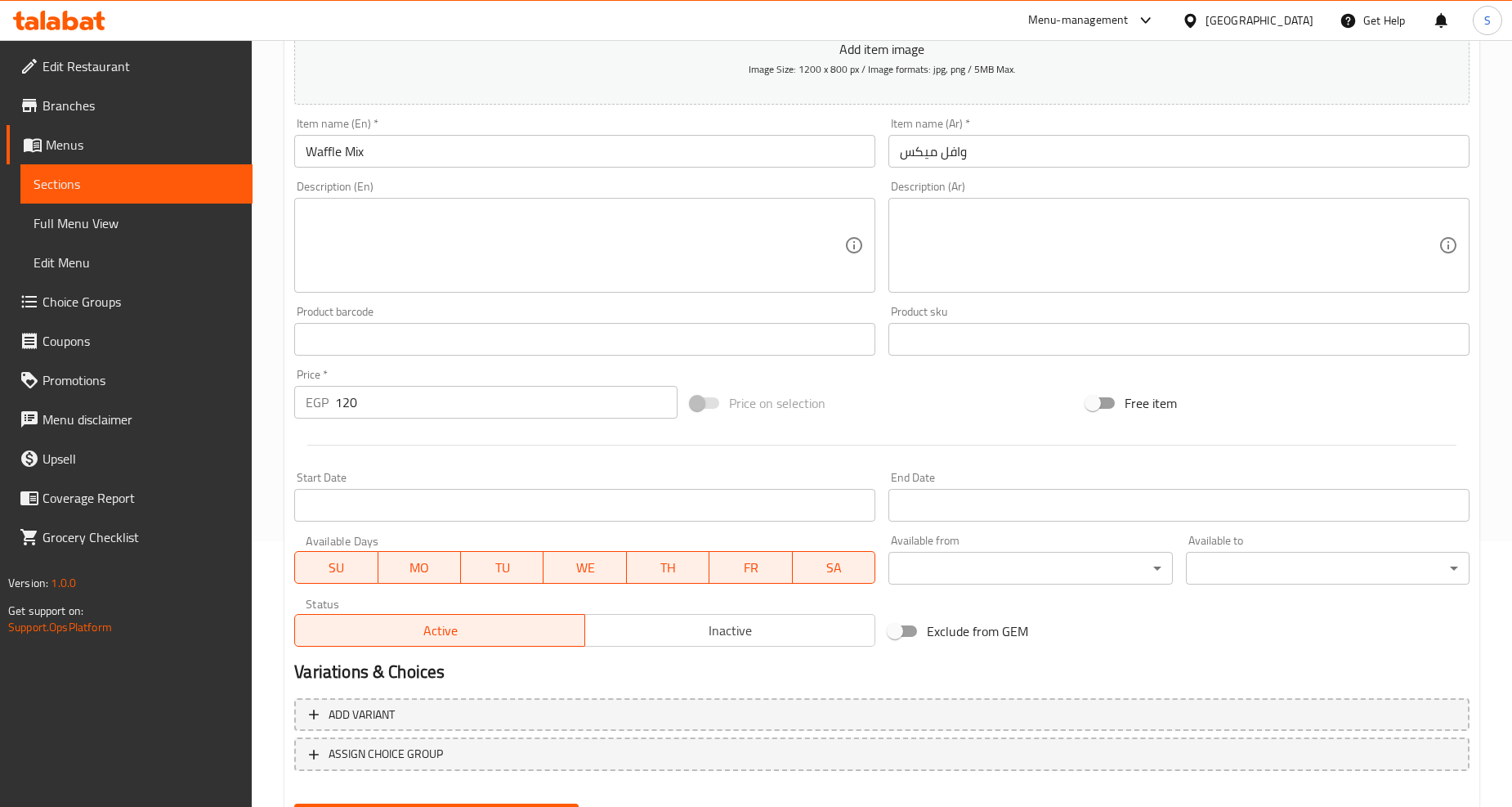
scroll to position [345, 0]
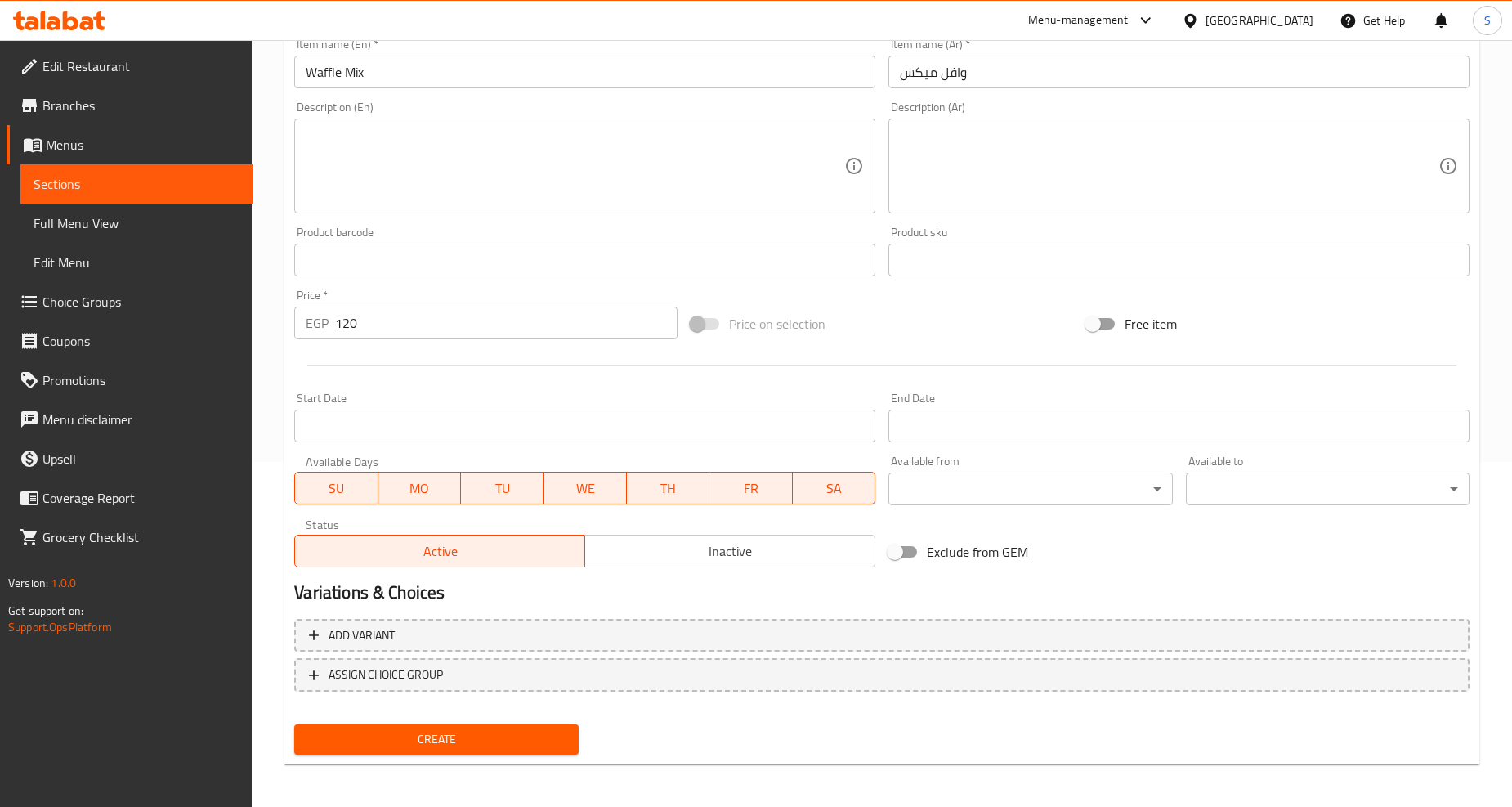
click at [447, 743] on span "Create" at bounding box center [436, 740] width 258 height 21
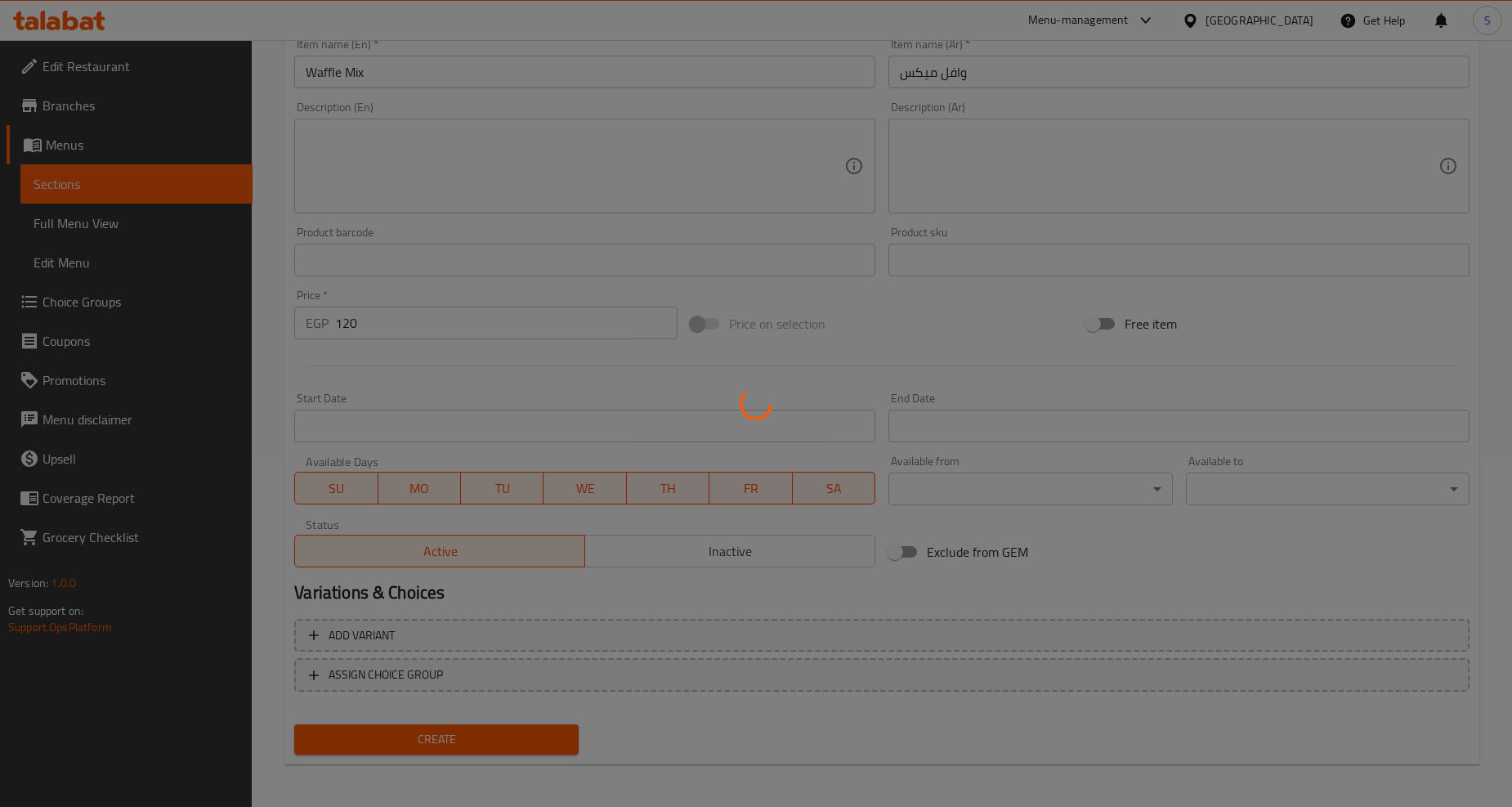
type input "0"
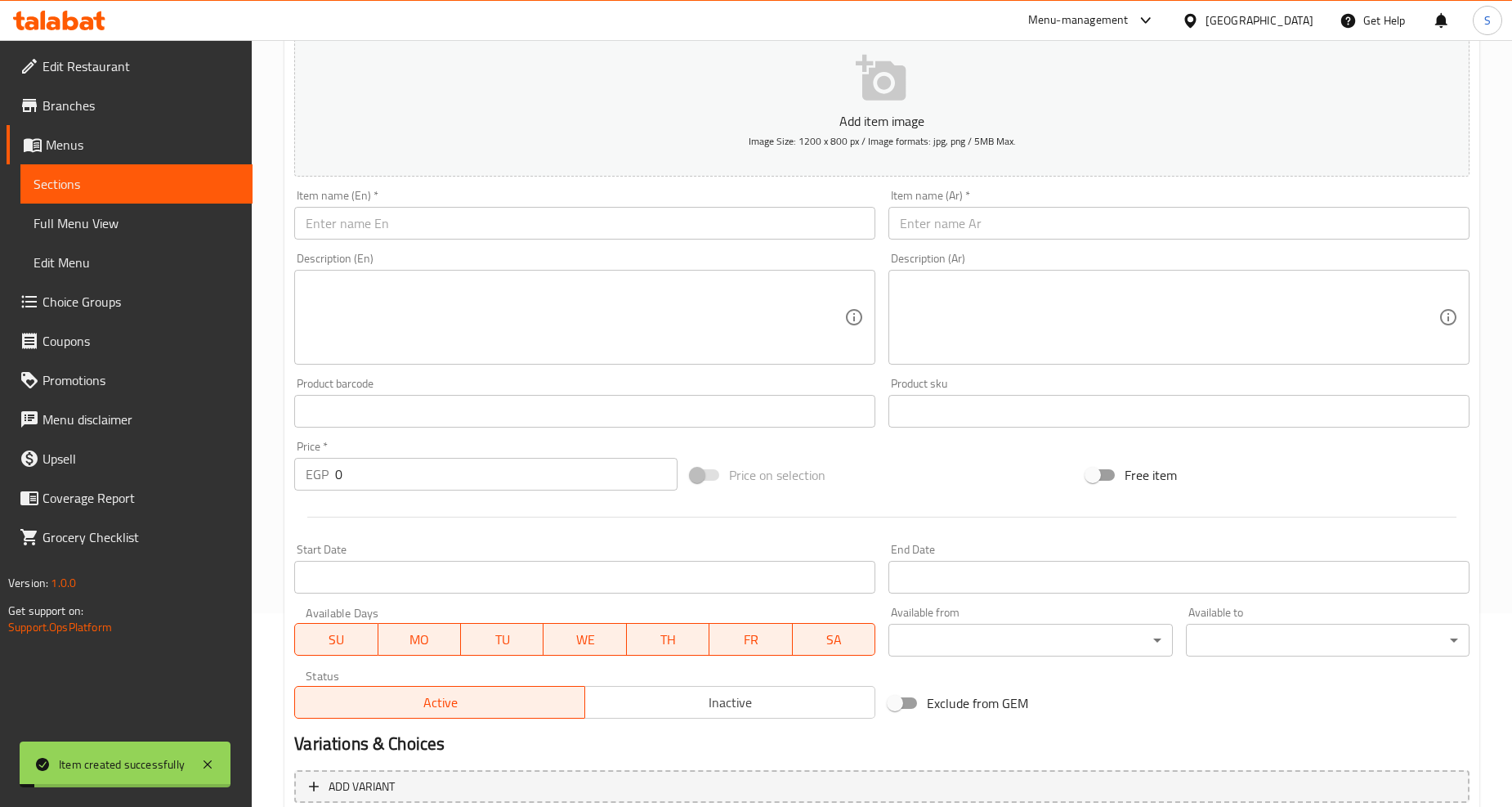
scroll to position [0, 0]
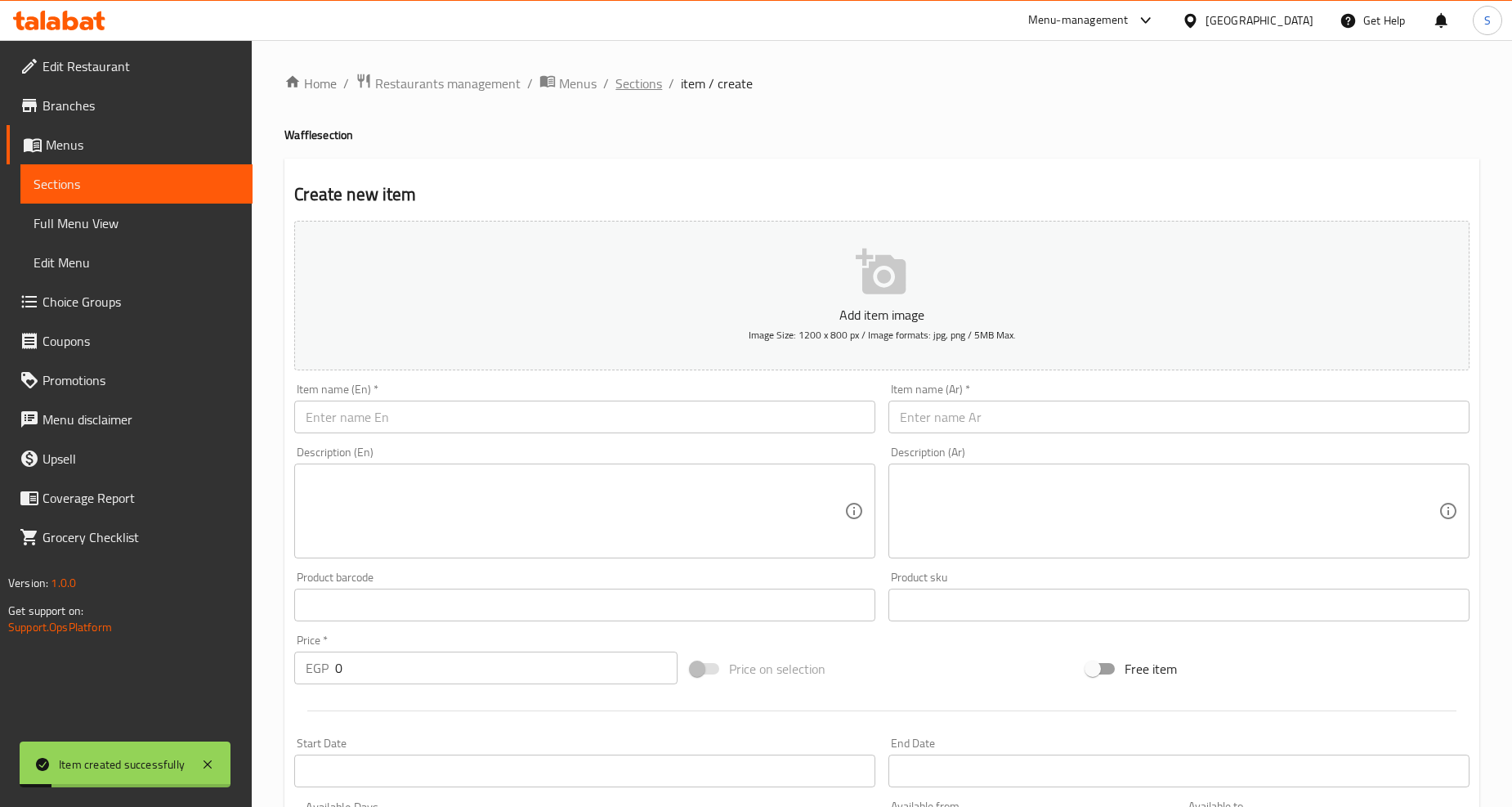
click at [616, 77] on span "Sections" at bounding box center [638, 83] width 47 height 20
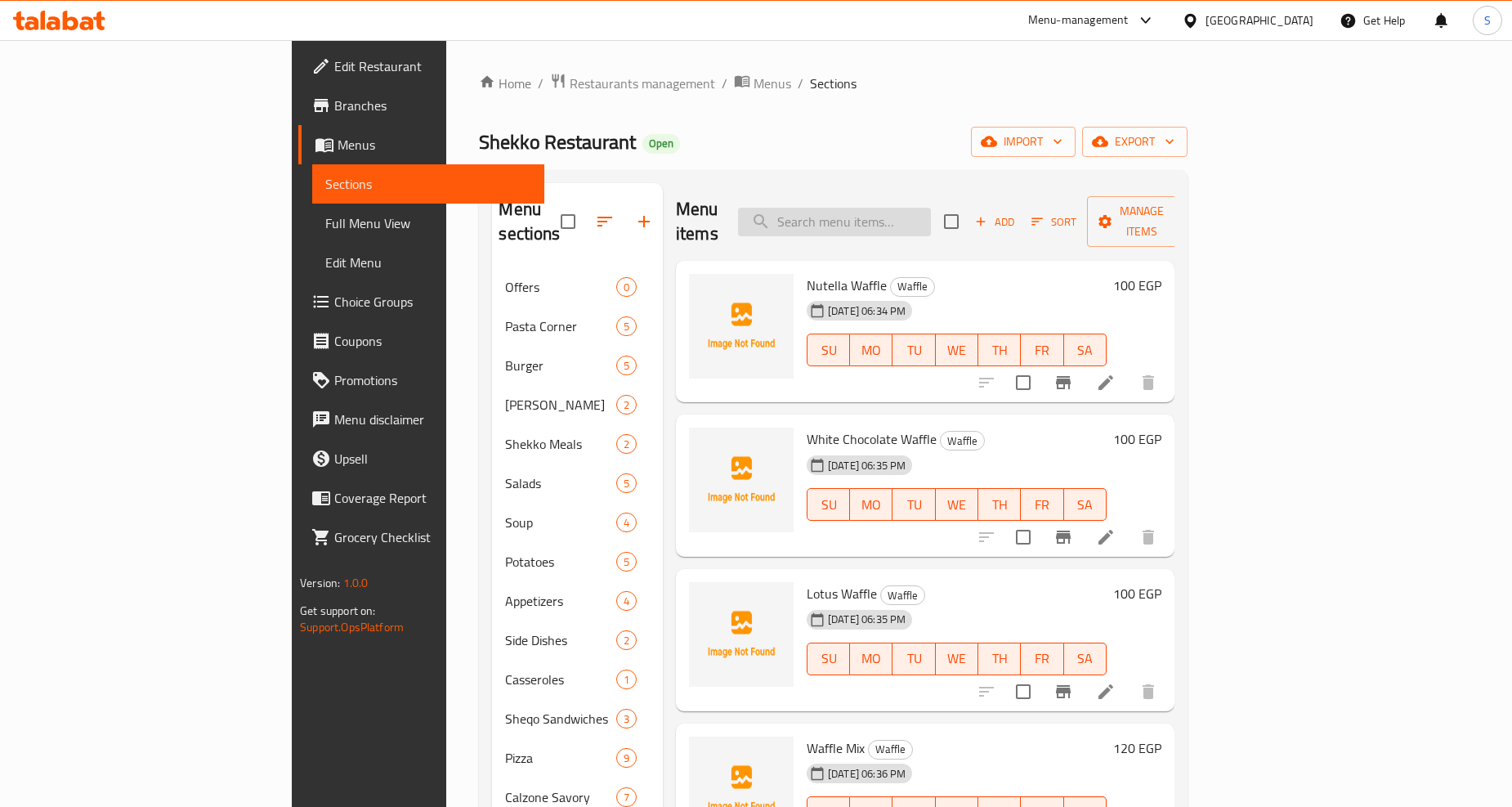
click at [931, 209] on input "search" at bounding box center [834, 222] width 193 height 29
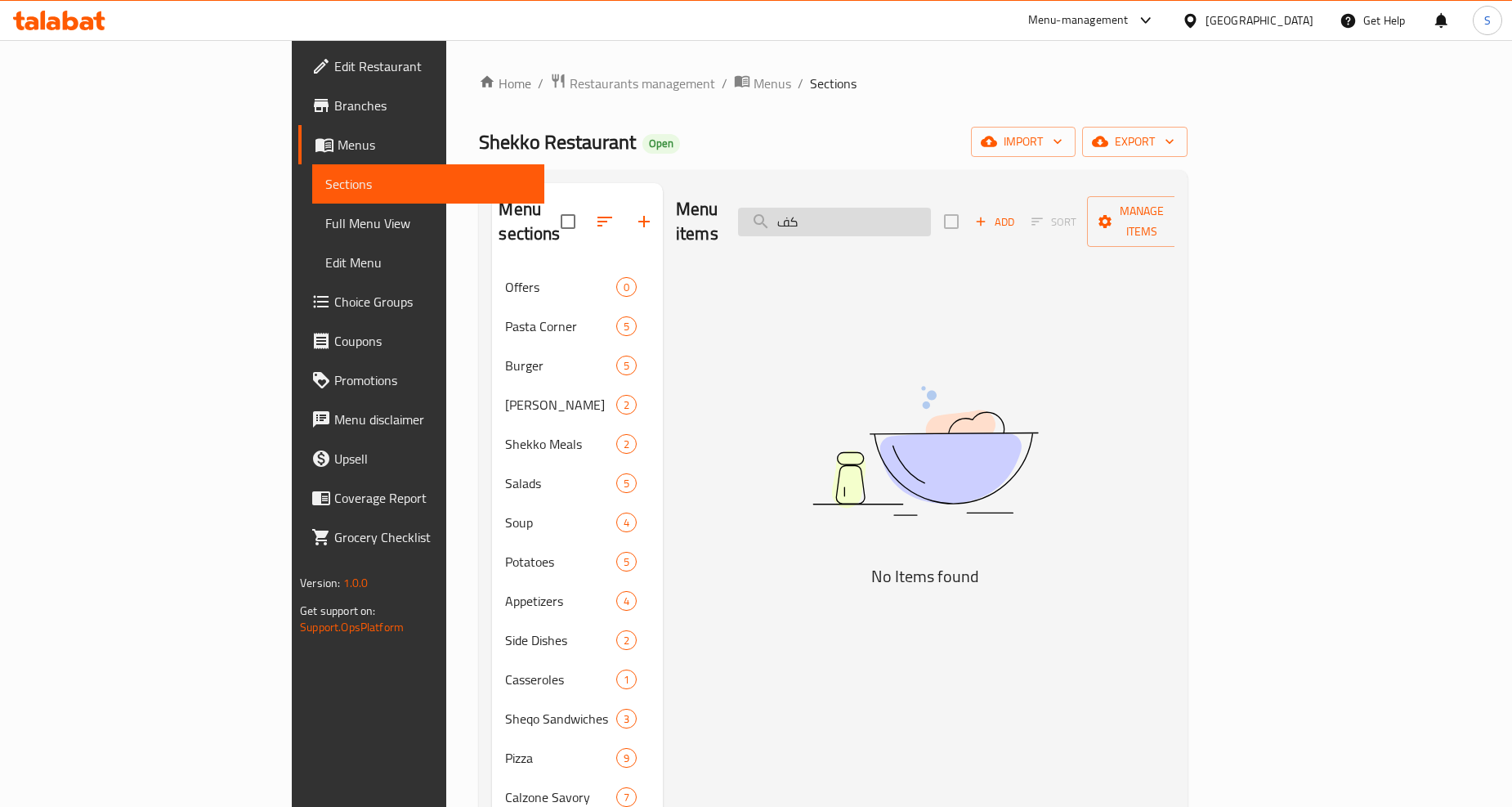
type input "ك"
type input "ش"
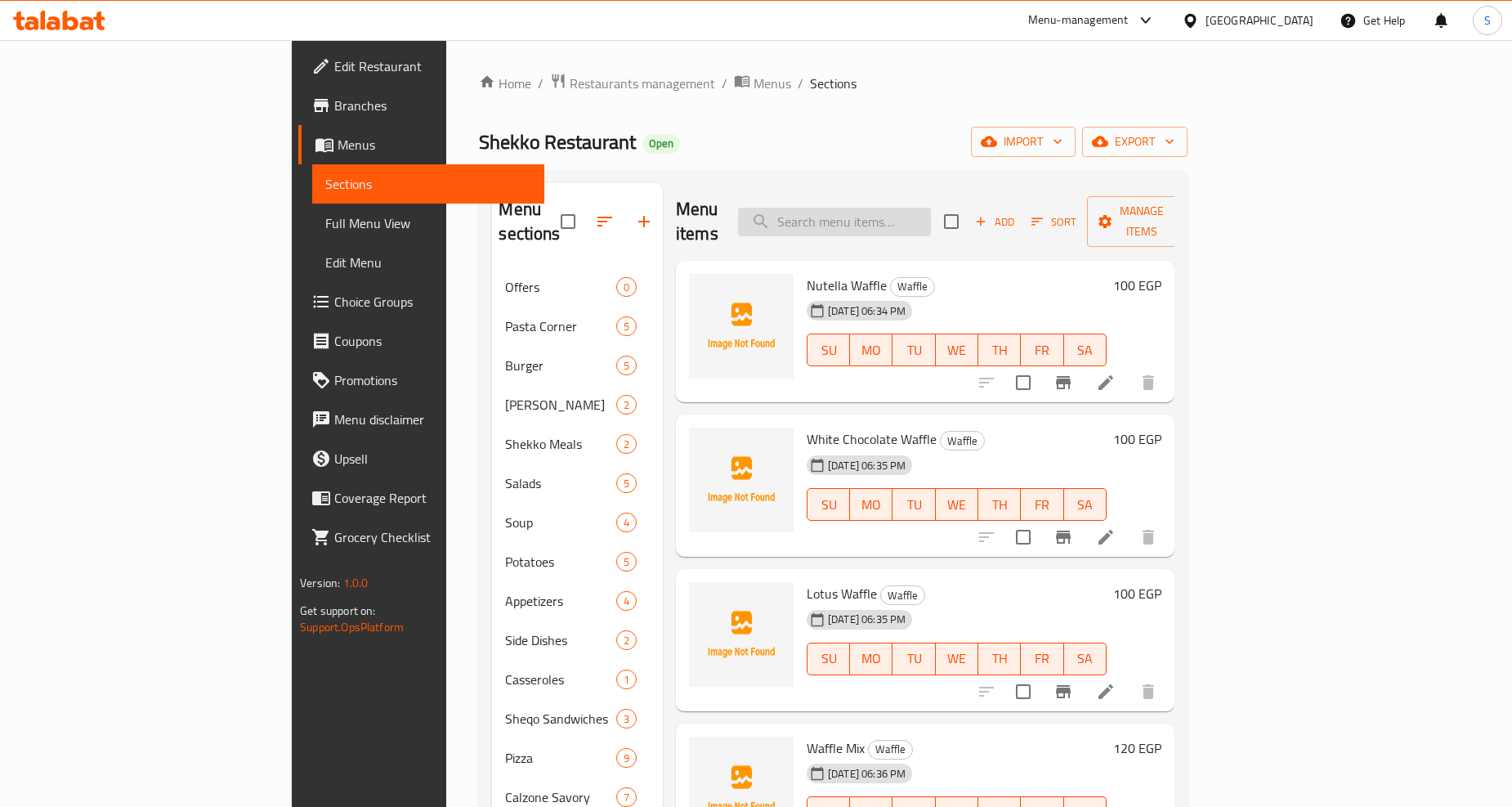
type input "ج"
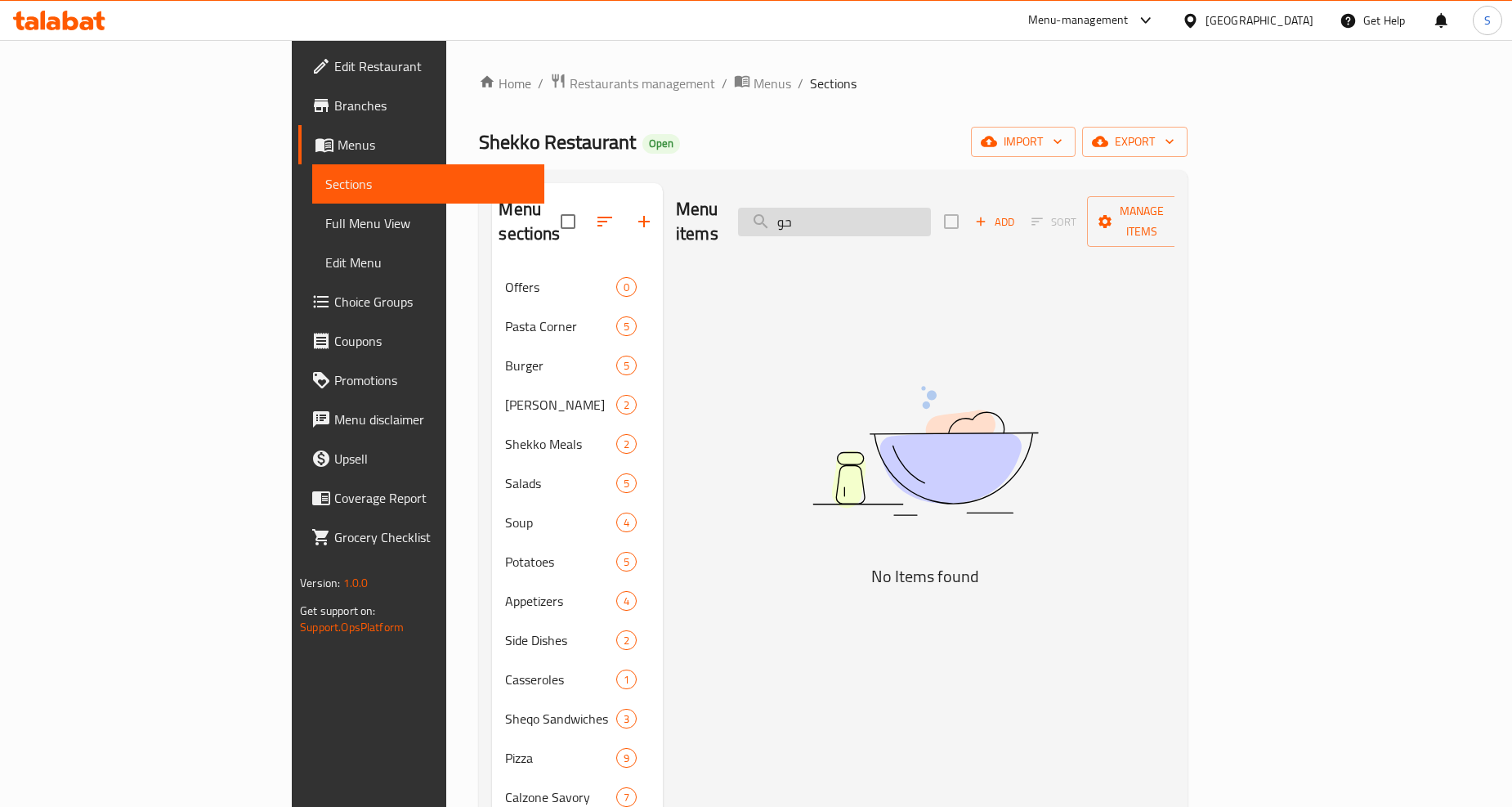
type input "ح"
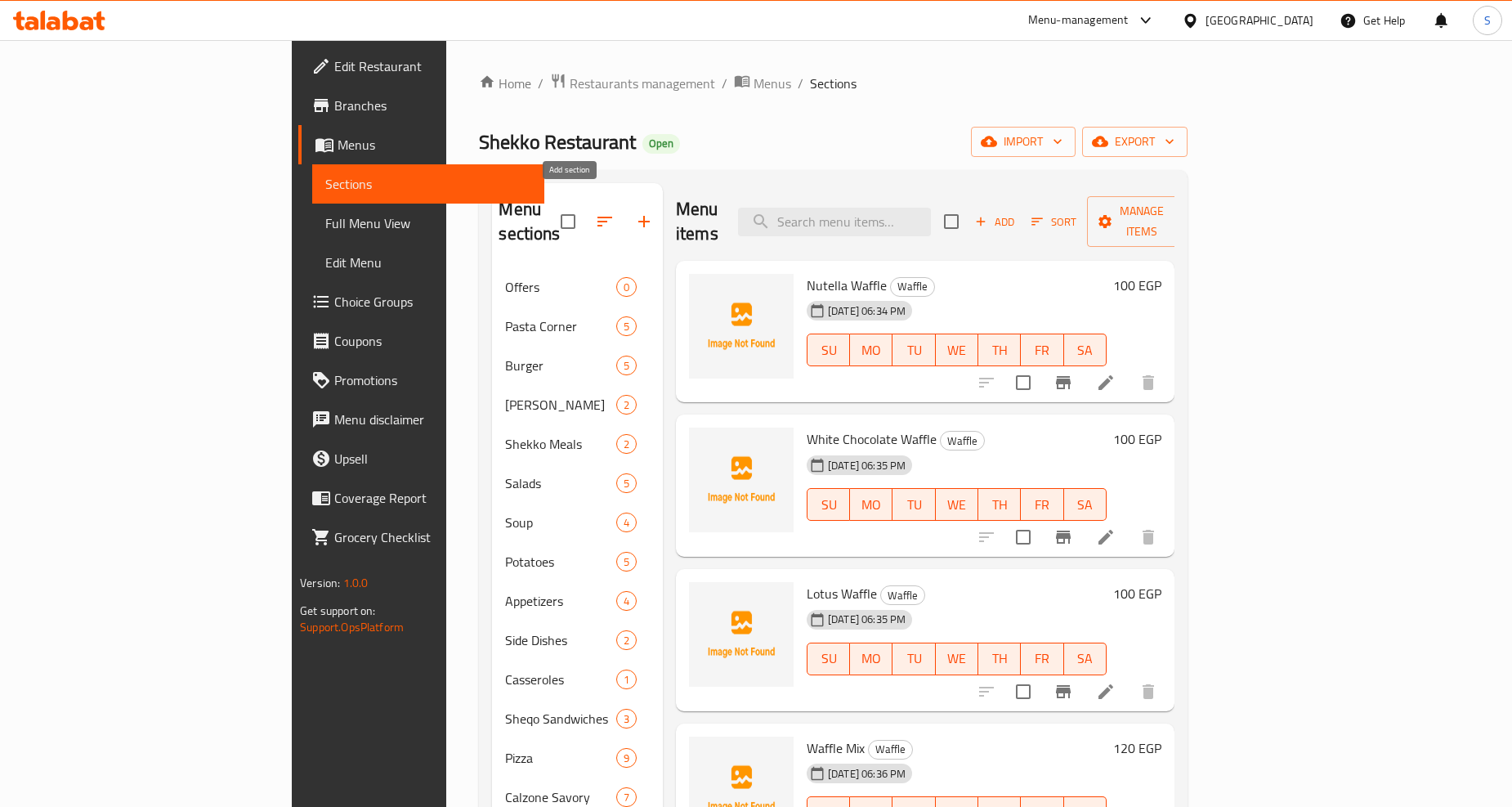
click at [634, 212] on icon "button" at bounding box center [644, 222] width 20 height 20
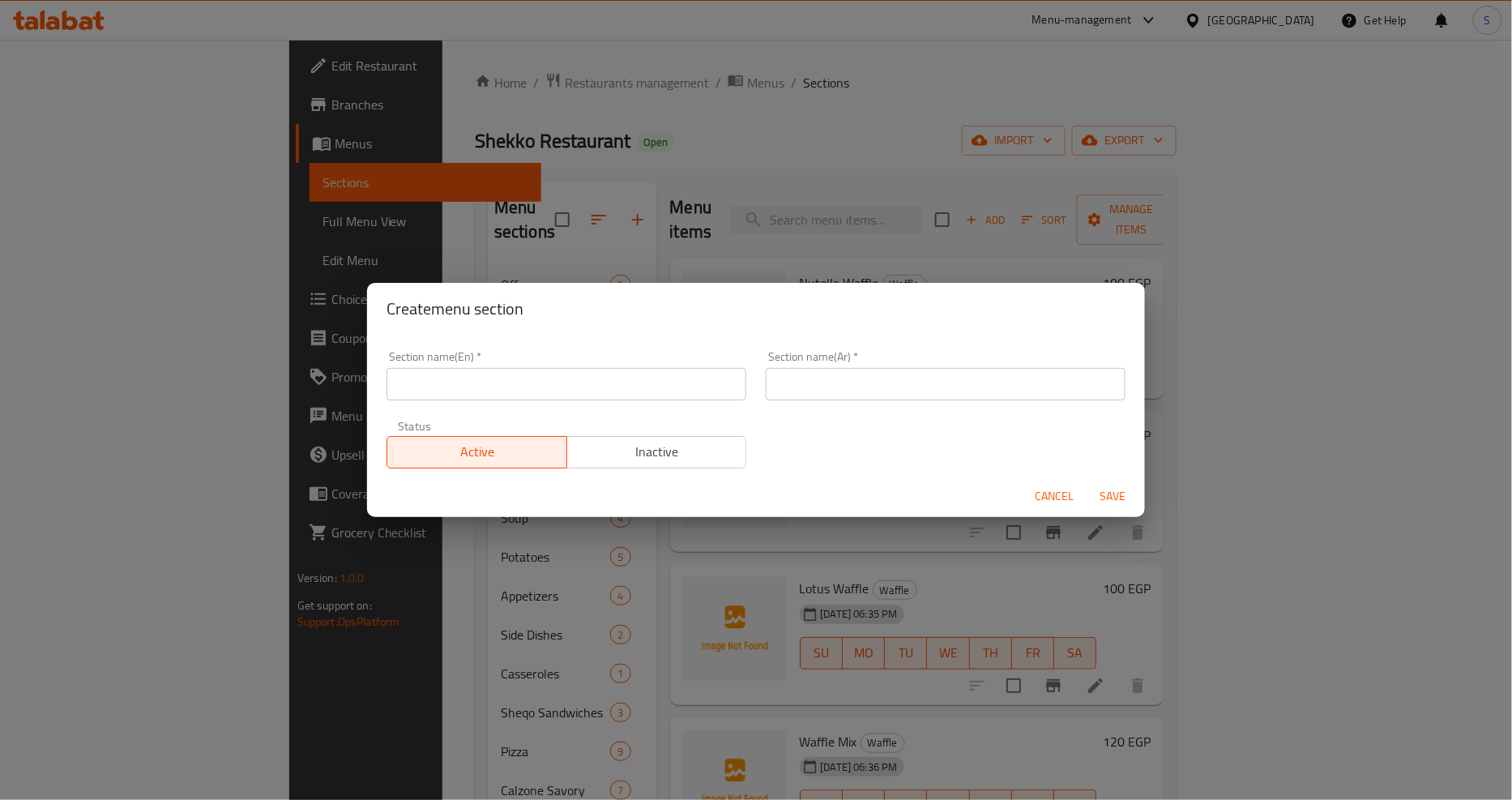
click at [523, 399] on input "text" at bounding box center [567, 384] width 360 height 32
type input "Sandwichs"
click at [488, 385] on input "Sandwichs" at bounding box center [567, 384] width 360 height 32
click at [895, 371] on input "text" at bounding box center [946, 384] width 360 height 32
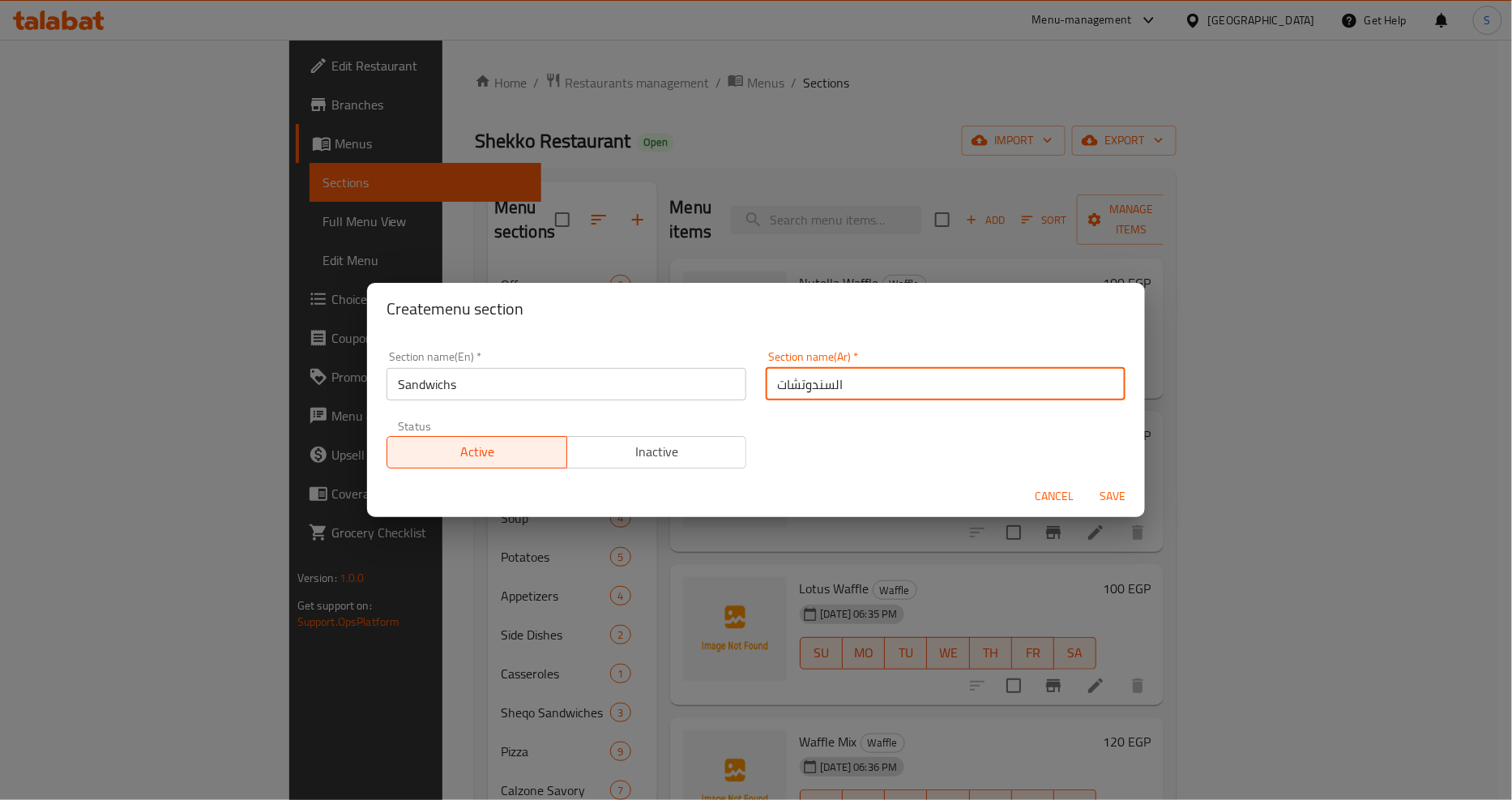
type input "السندوتشات"
click at [700, 461] on span "Inactive" at bounding box center [657, 452] width 167 height 24
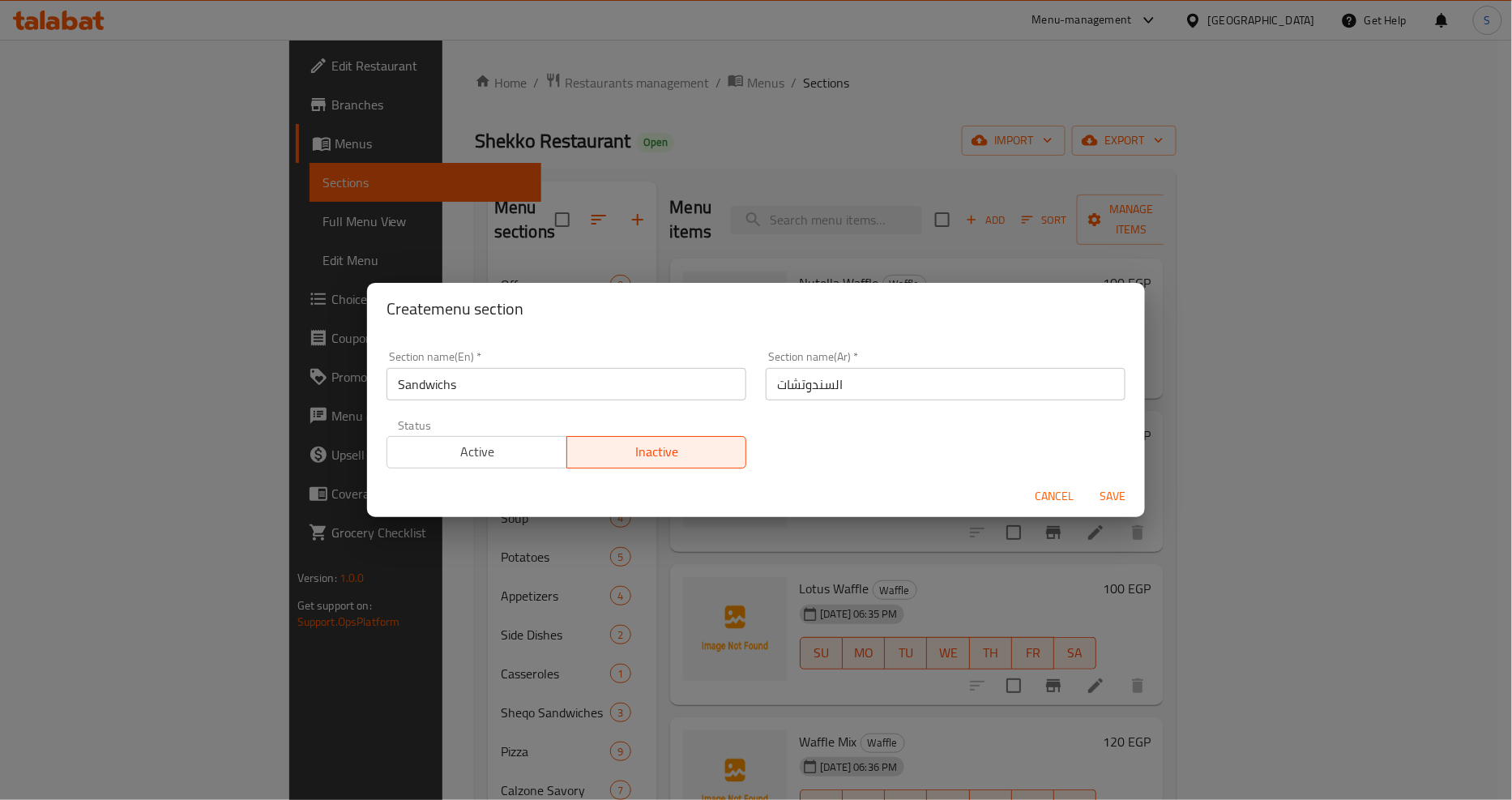
click at [1121, 500] on span "Save" at bounding box center [1113, 496] width 39 height 21
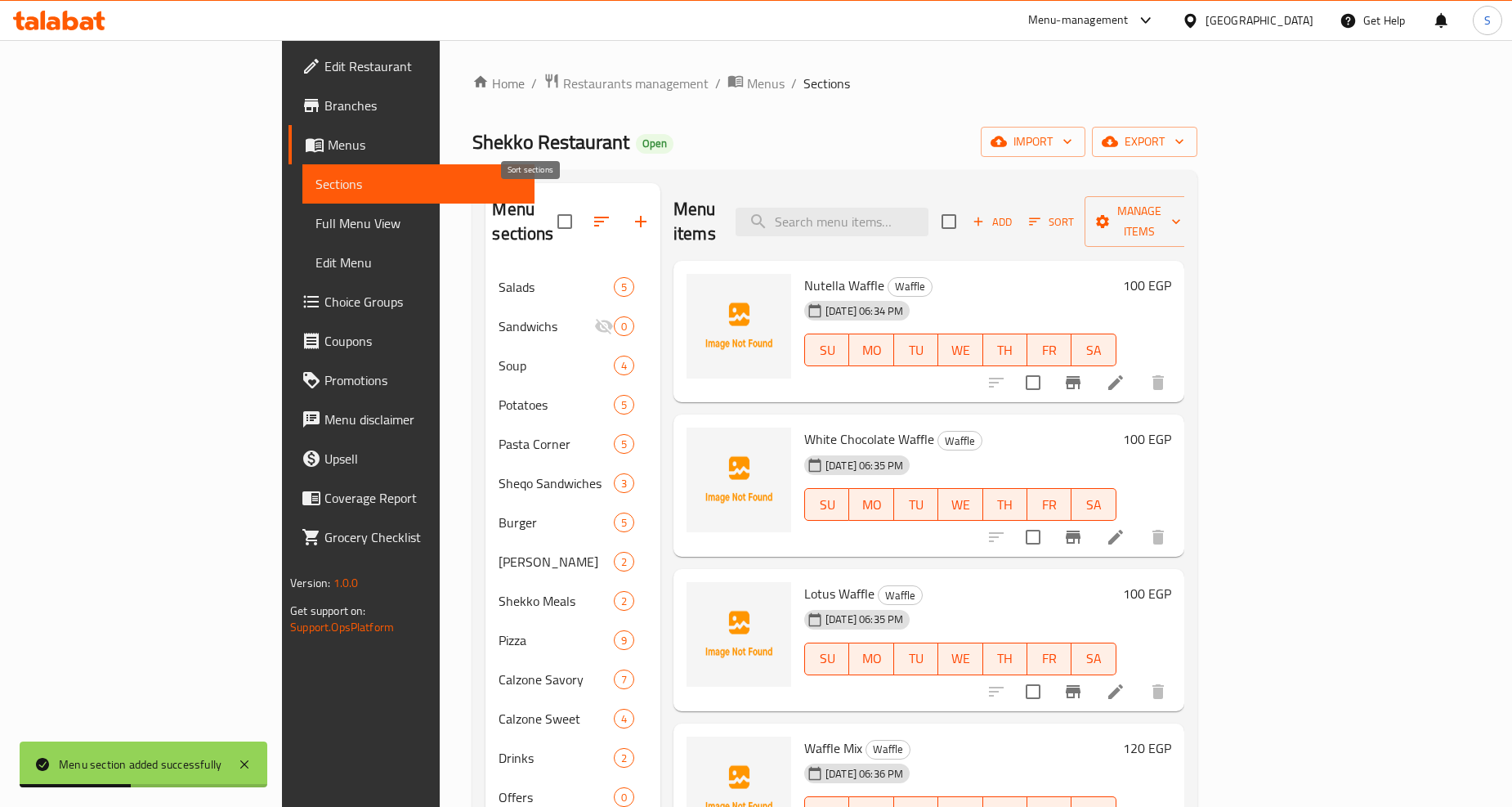
click at [592, 215] on icon "button" at bounding box center [601, 222] width 20 height 20
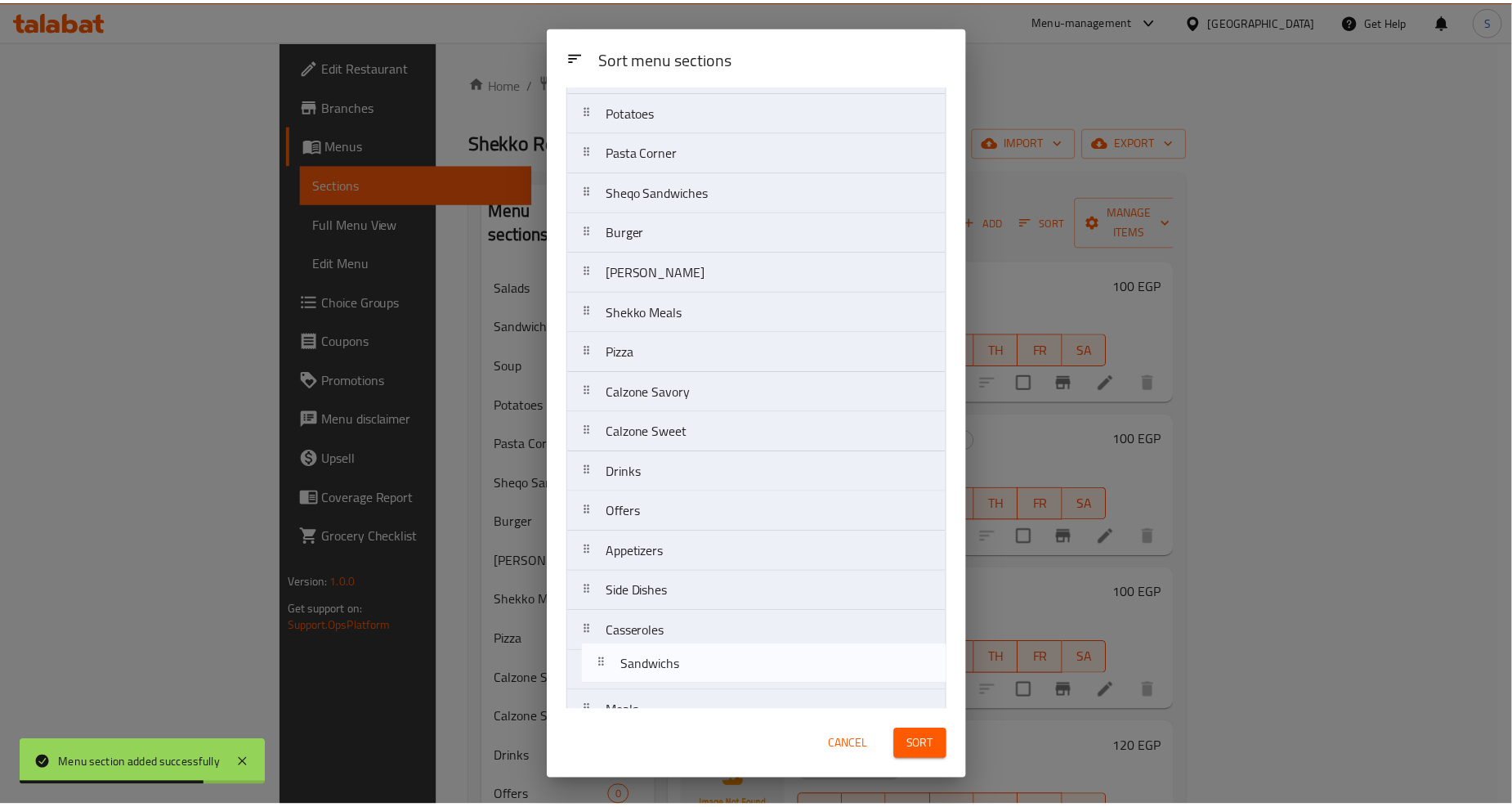
scroll to position [231, 0]
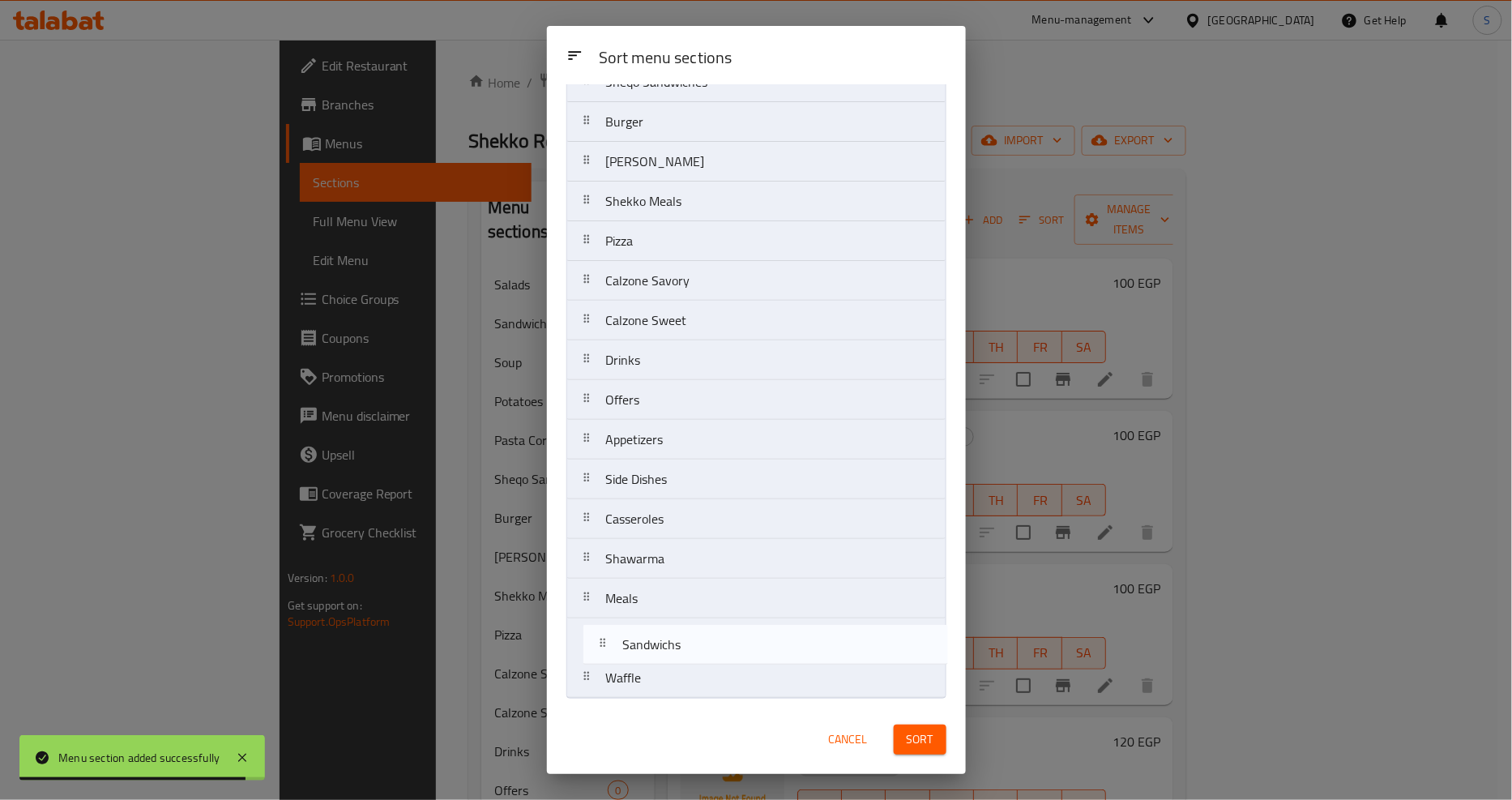
drag, startPoint x: 589, startPoint y: 195, endPoint x: 605, endPoint y: 654, distance: 459.3
click at [605, 654] on nav "Salads Sandwichs Soup Potatoes Pasta Corner Sheqo Sandwiches Burger Fatteh Shek…" at bounding box center [756, 301] width 380 height 796
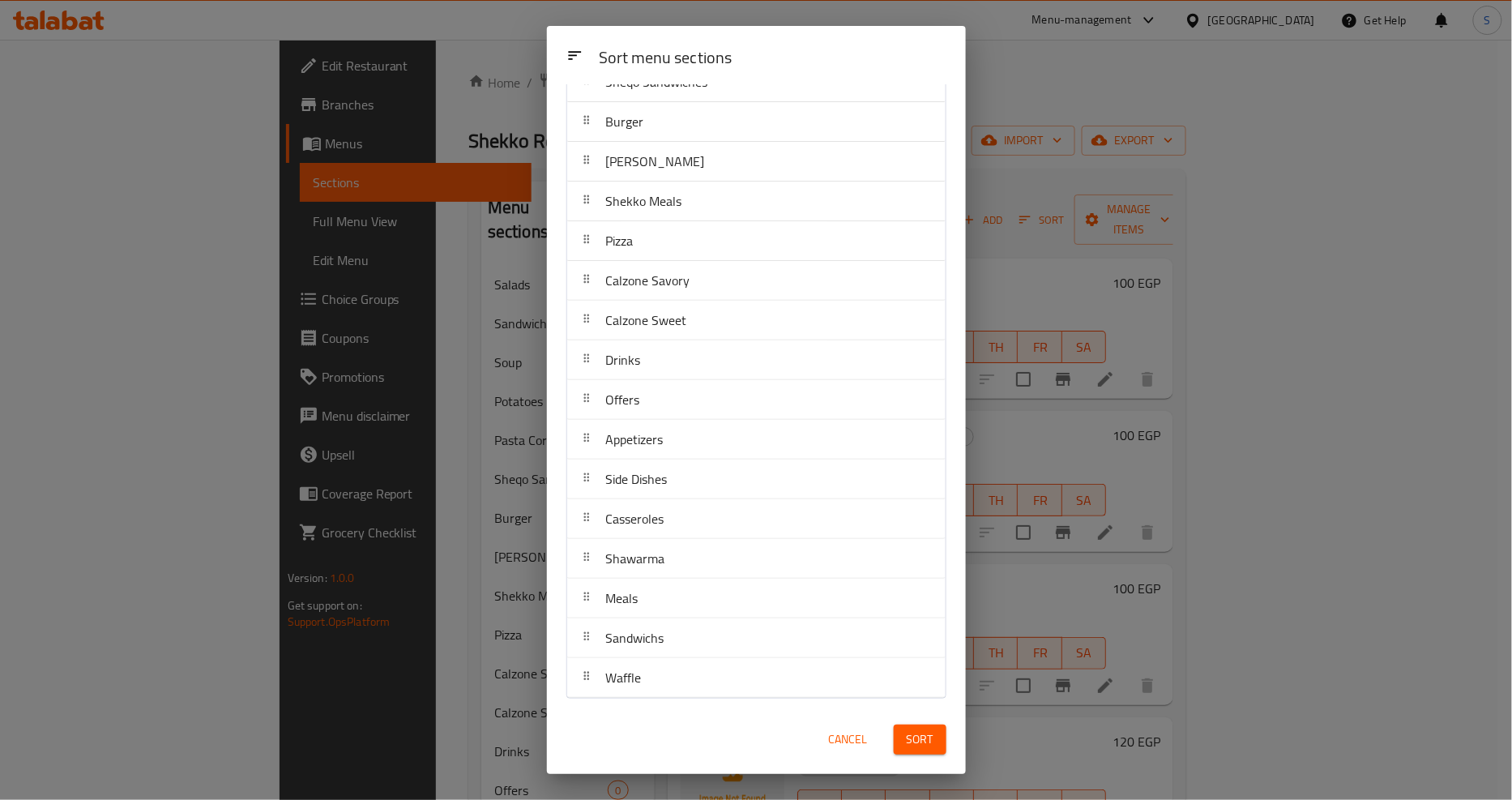
click at [915, 742] on span "Sort" at bounding box center [920, 740] width 27 height 21
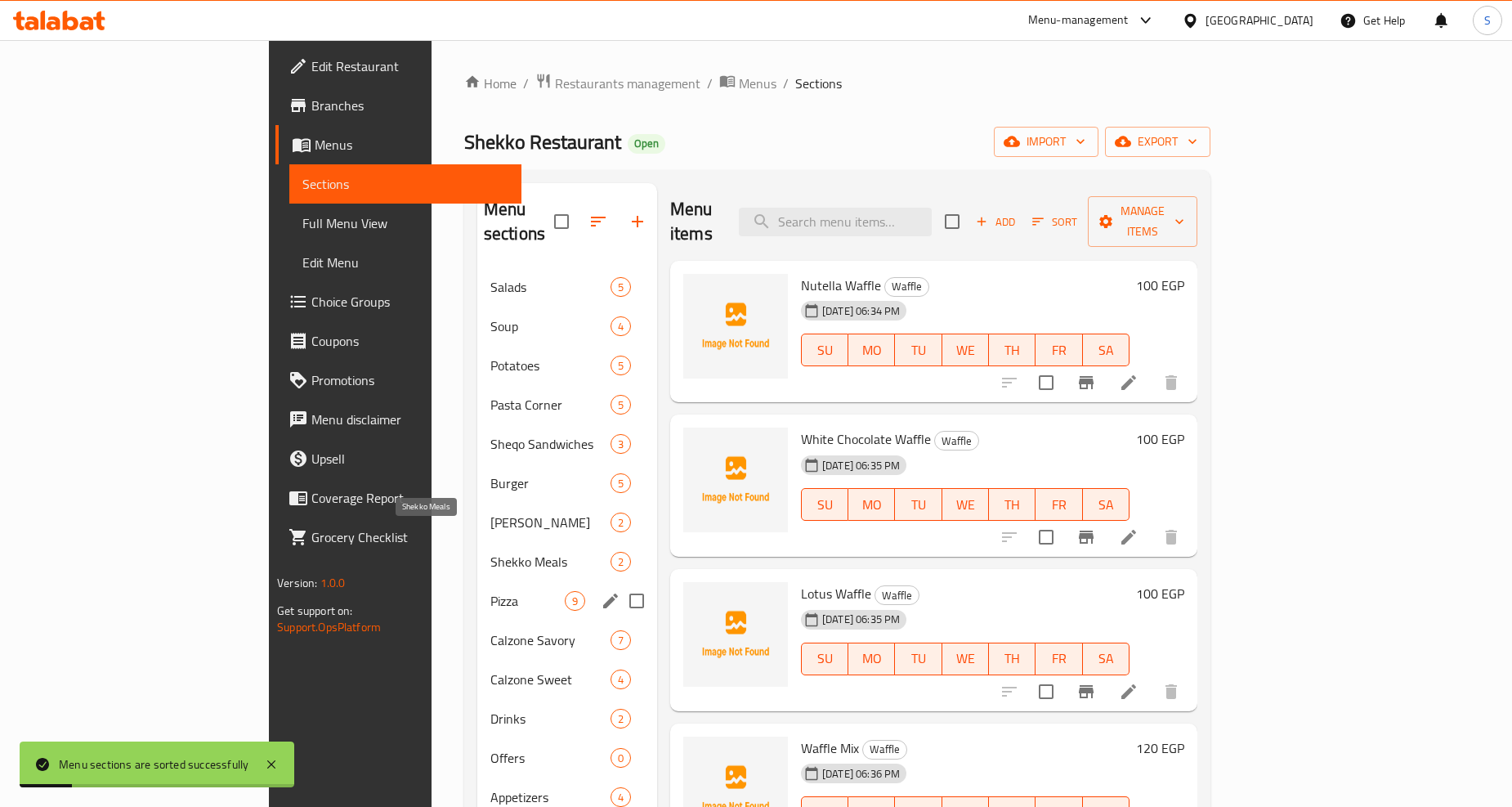
scroll to position [273, 0]
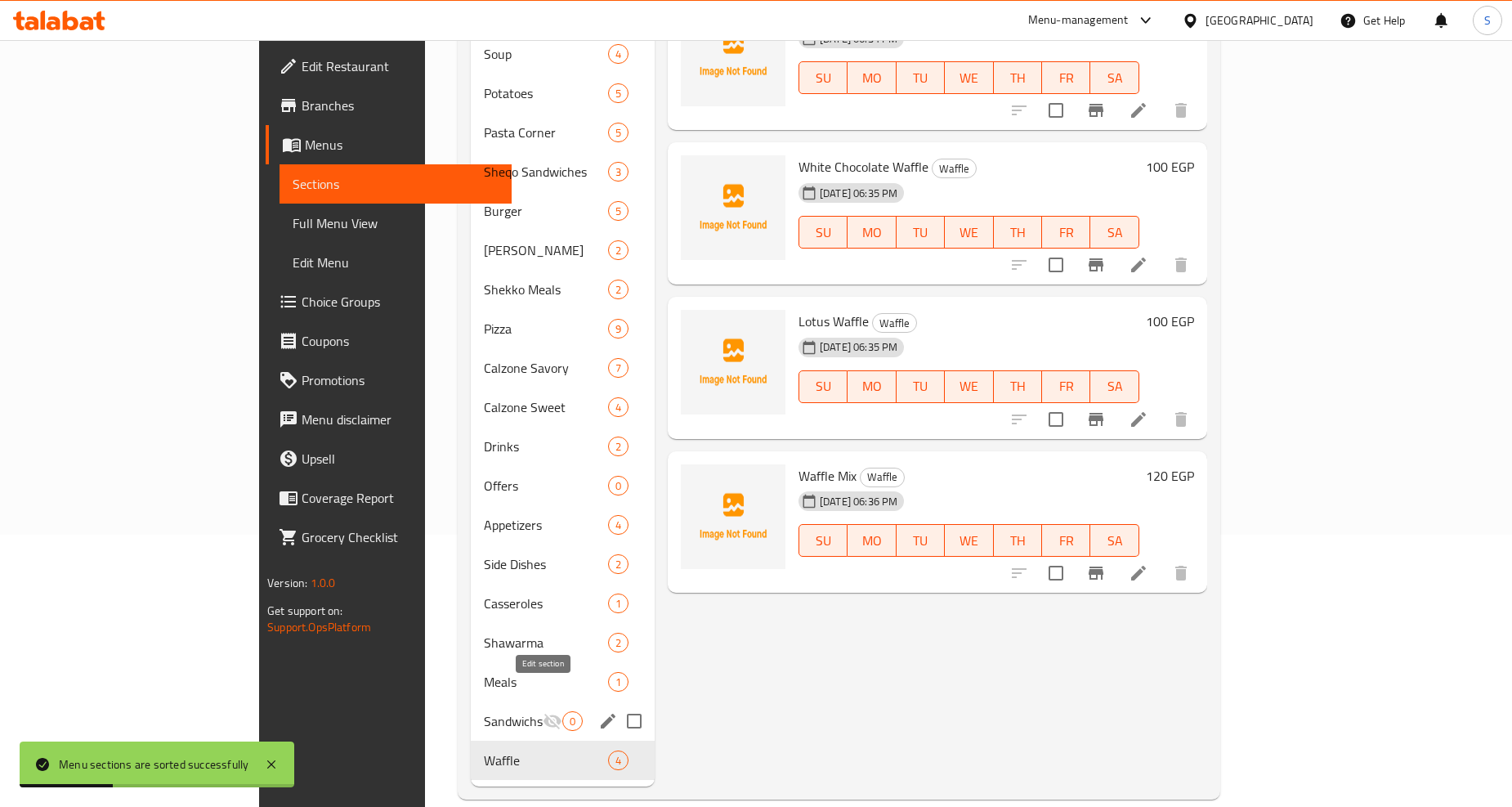
click at [600, 714] on icon "edit" at bounding box center [607, 721] width 15 height 15
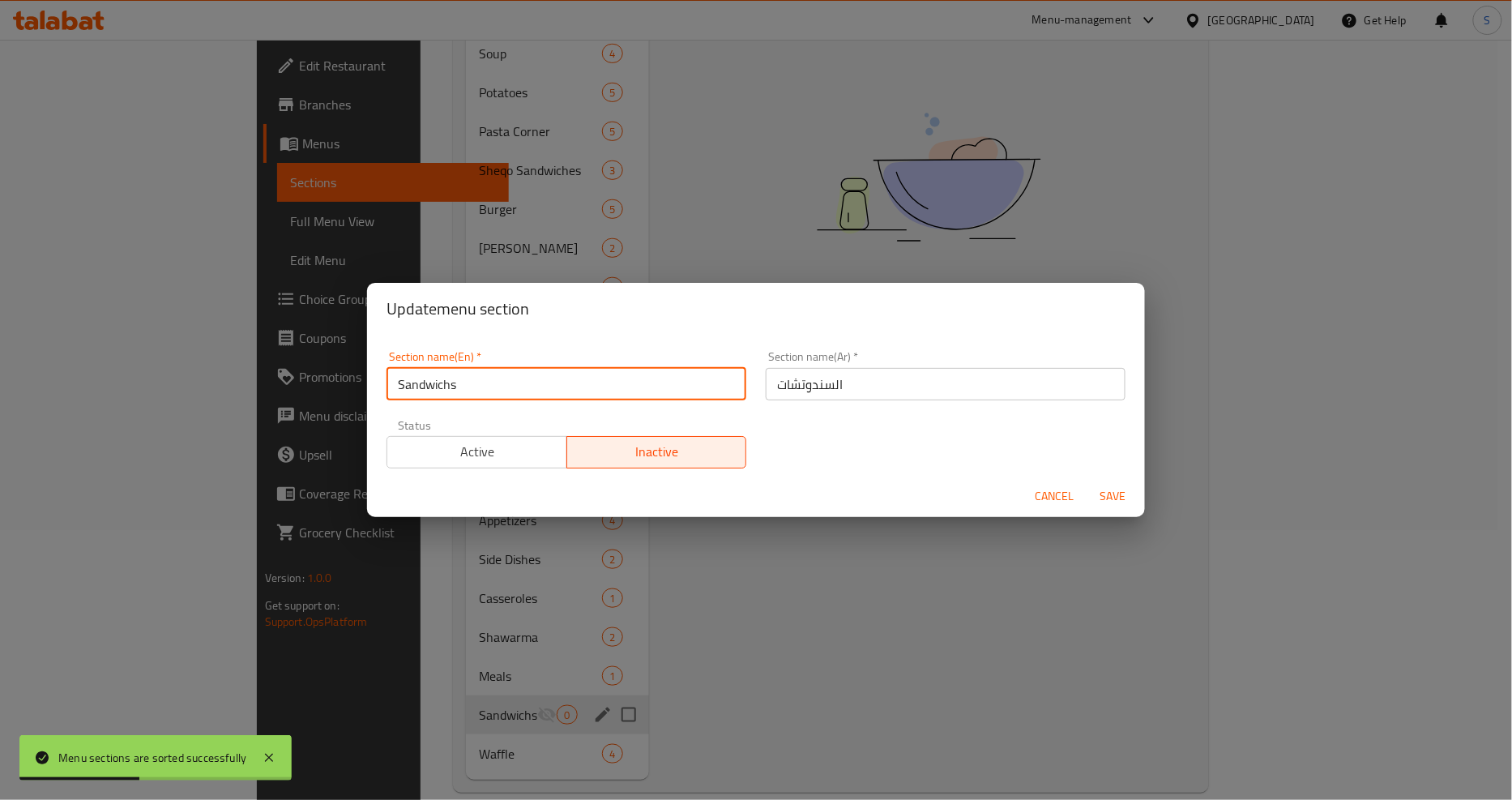
click at [454, 387] on input "Sandwichs" at bounding box center [567, 384] width 360 height 32
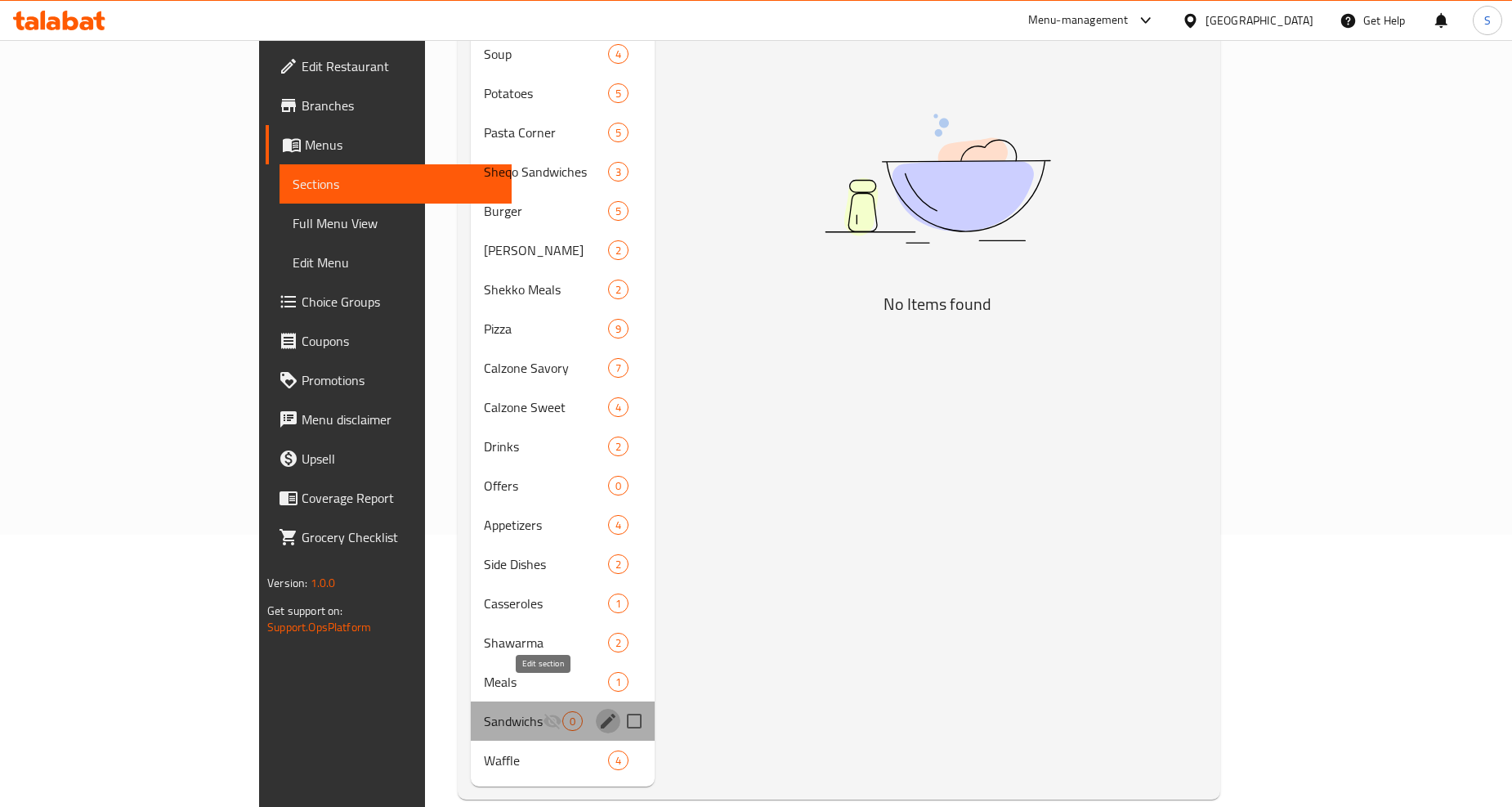
click at [598, 712] on icon "edit" at bounding box center [608, 722] width 20 height 20
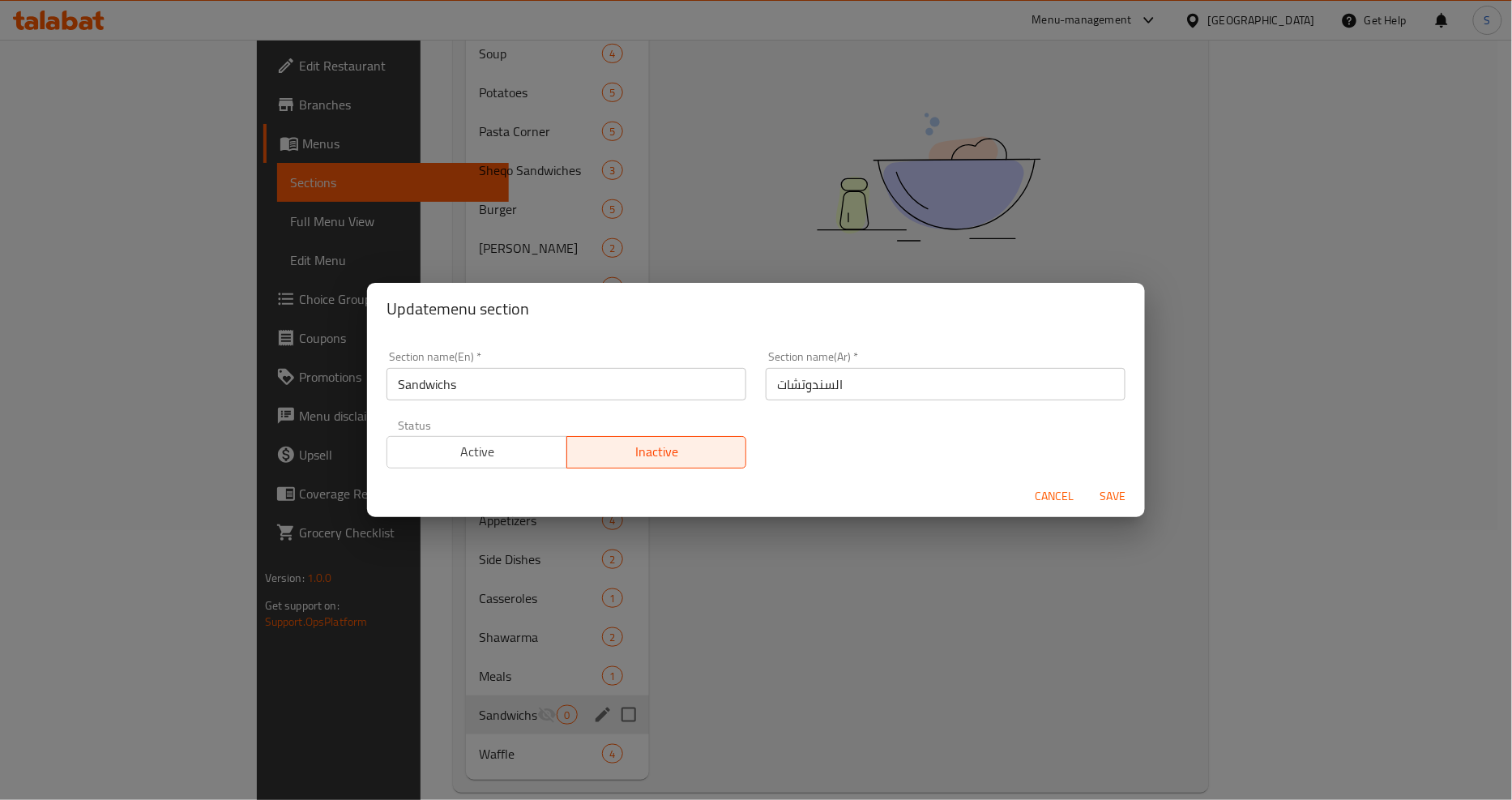
click at [558, 406] on div "Section name(En)   * Sandwichs Section name(En) *" at bounding box center [567, 375] width 379 height 69
click at [559, 385] on input "Sandwichs" at bounding box center [567, 384] width 360 height 32
paste input "e"
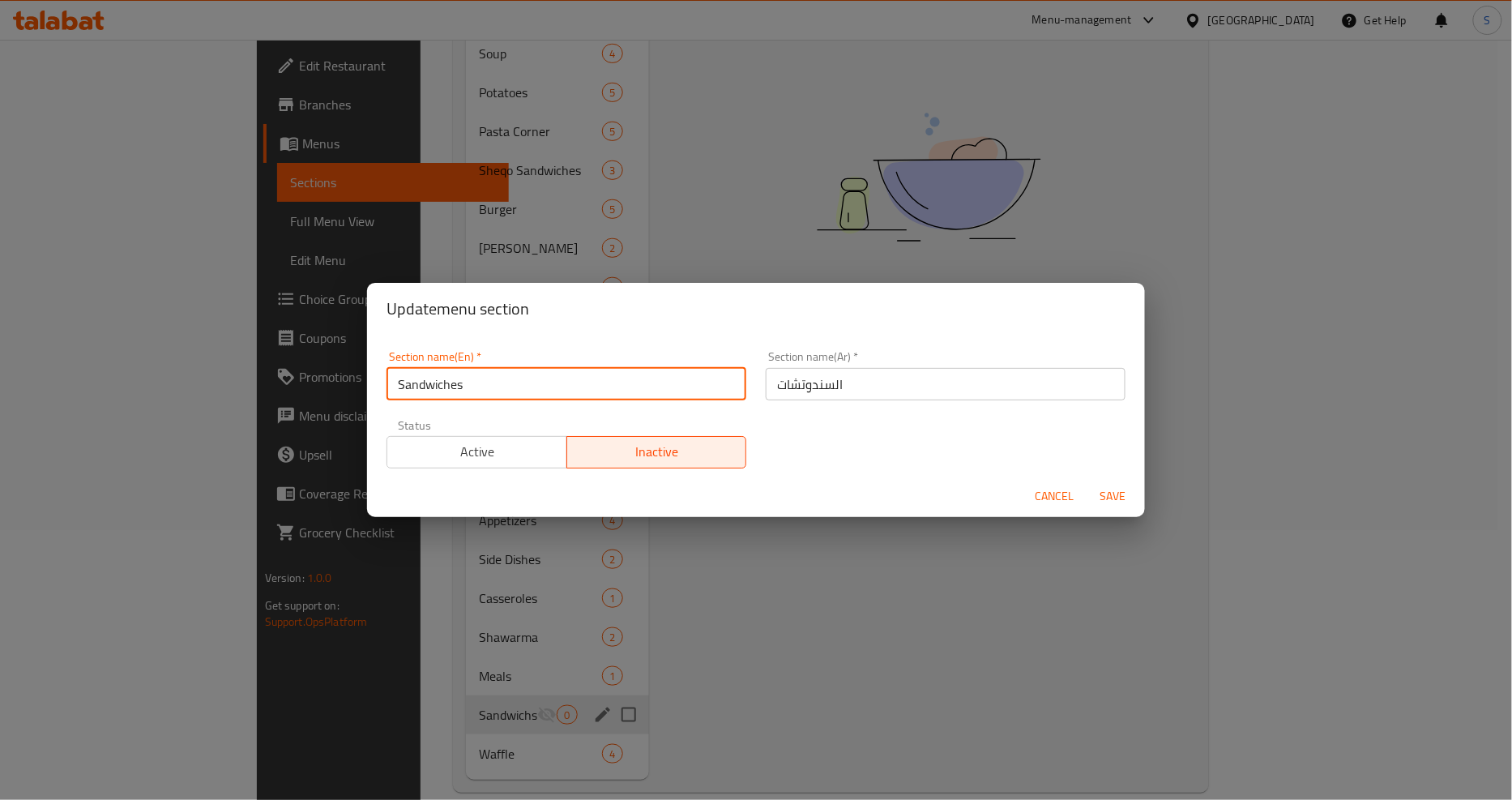
type input "Sandwiches"
click at [1114, 500] on span "Save" at bounding box center [1113, 496] width 39 height 21
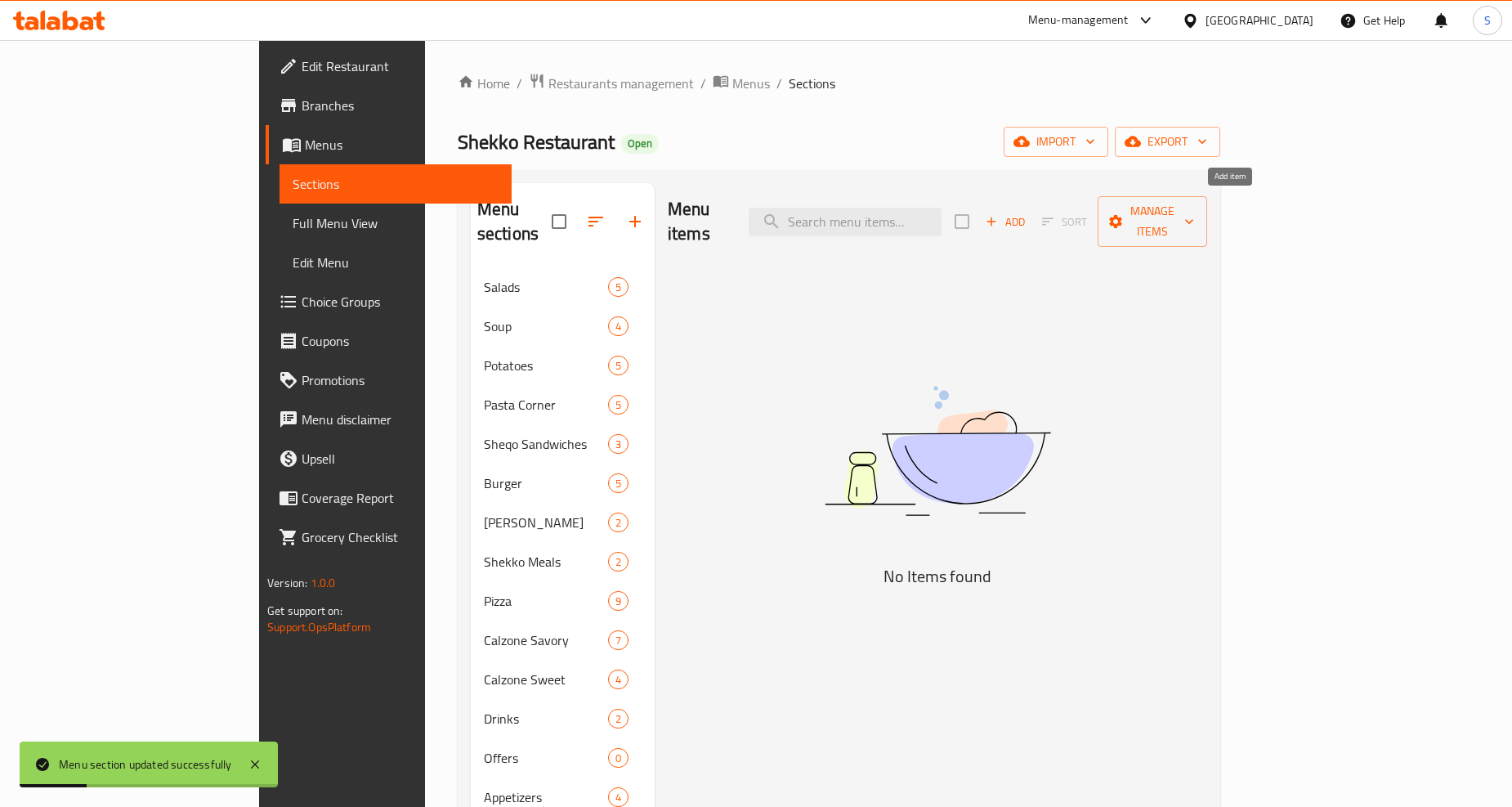
click at [1027, 213] on span "Add" at bounding box center [1005, 222] width 45 height 19
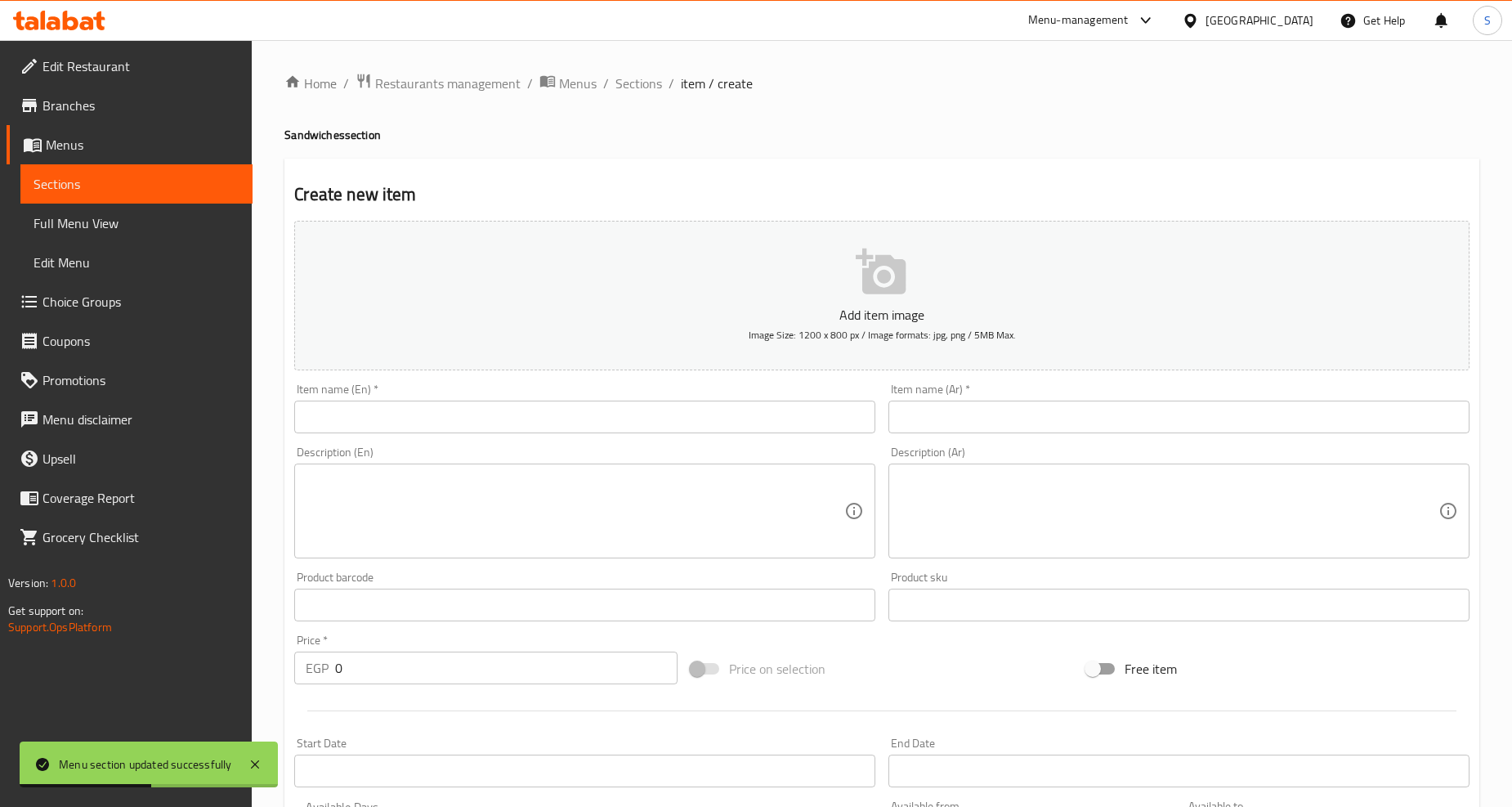
click at [1074, 415] on input "text" at bounding box center [1179, 416] width 582 height 33
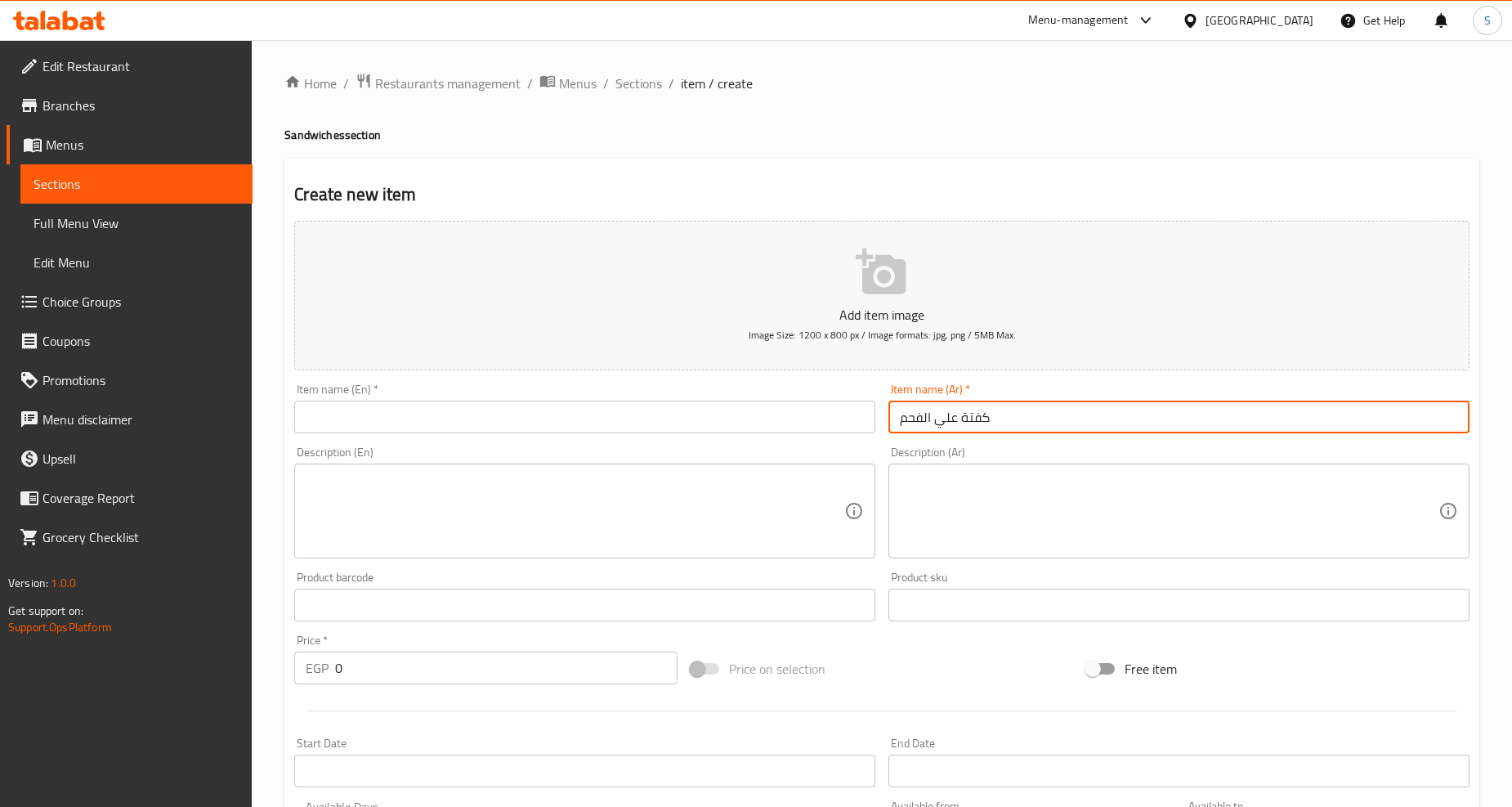
type input "كفتة علي الفحم"
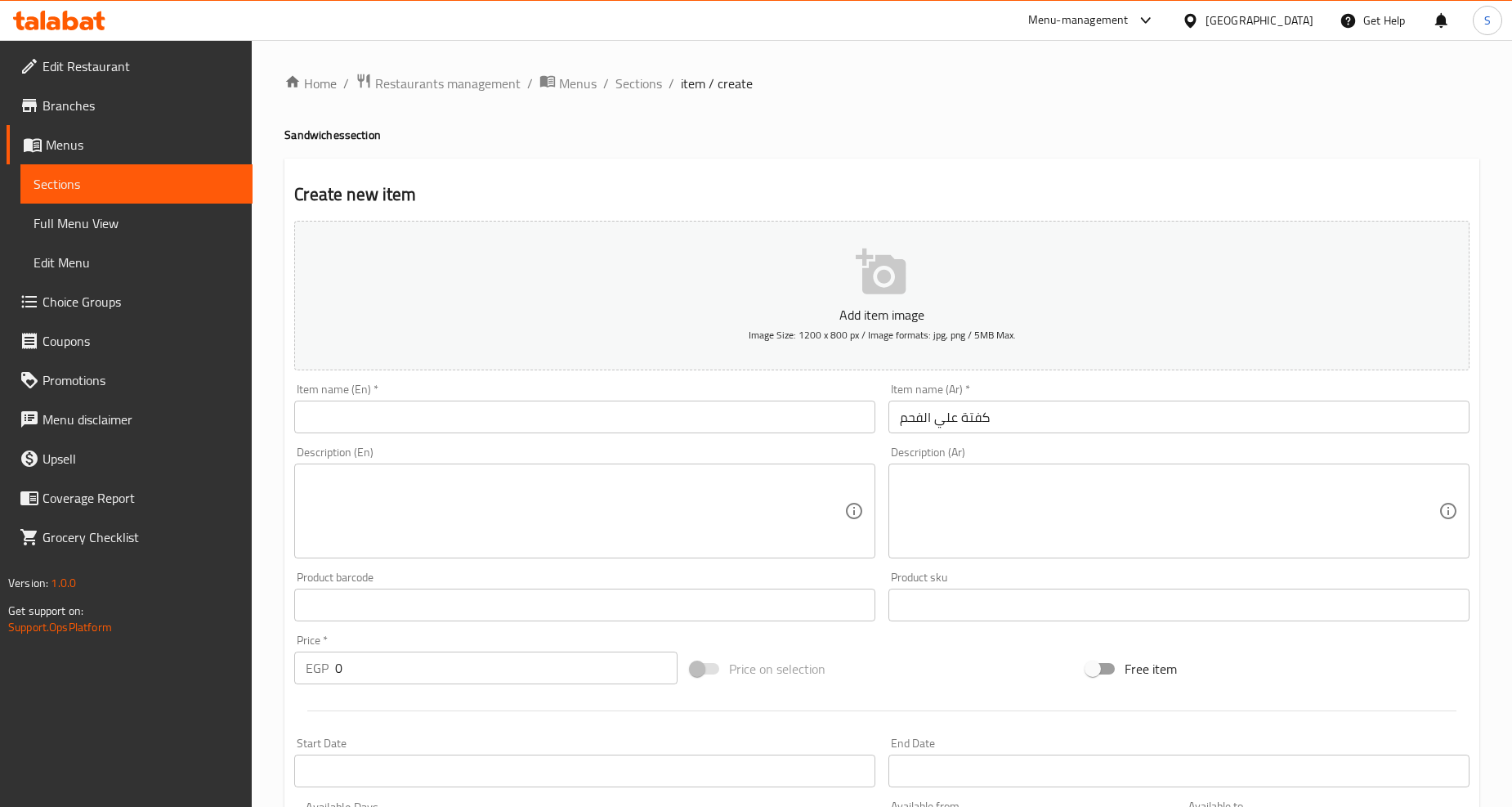
click at [390, 427] on input "text" at bounding box center [585, 416] width 582 height 33
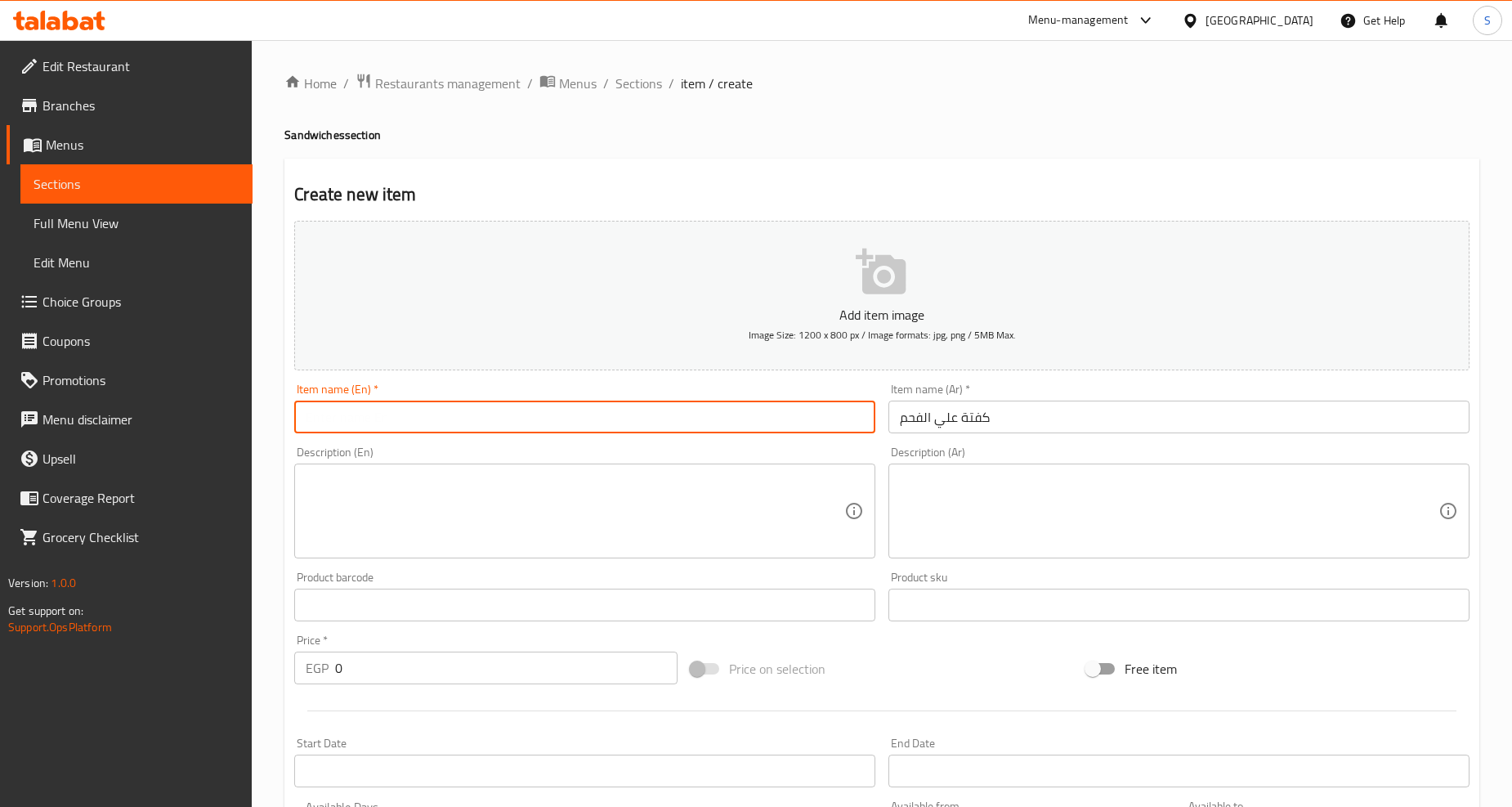
paste input "Alfaham"
click at [988, 423] on input "كفتة علي الفحم" at bounding box center [1179, 416] width 582 height 33
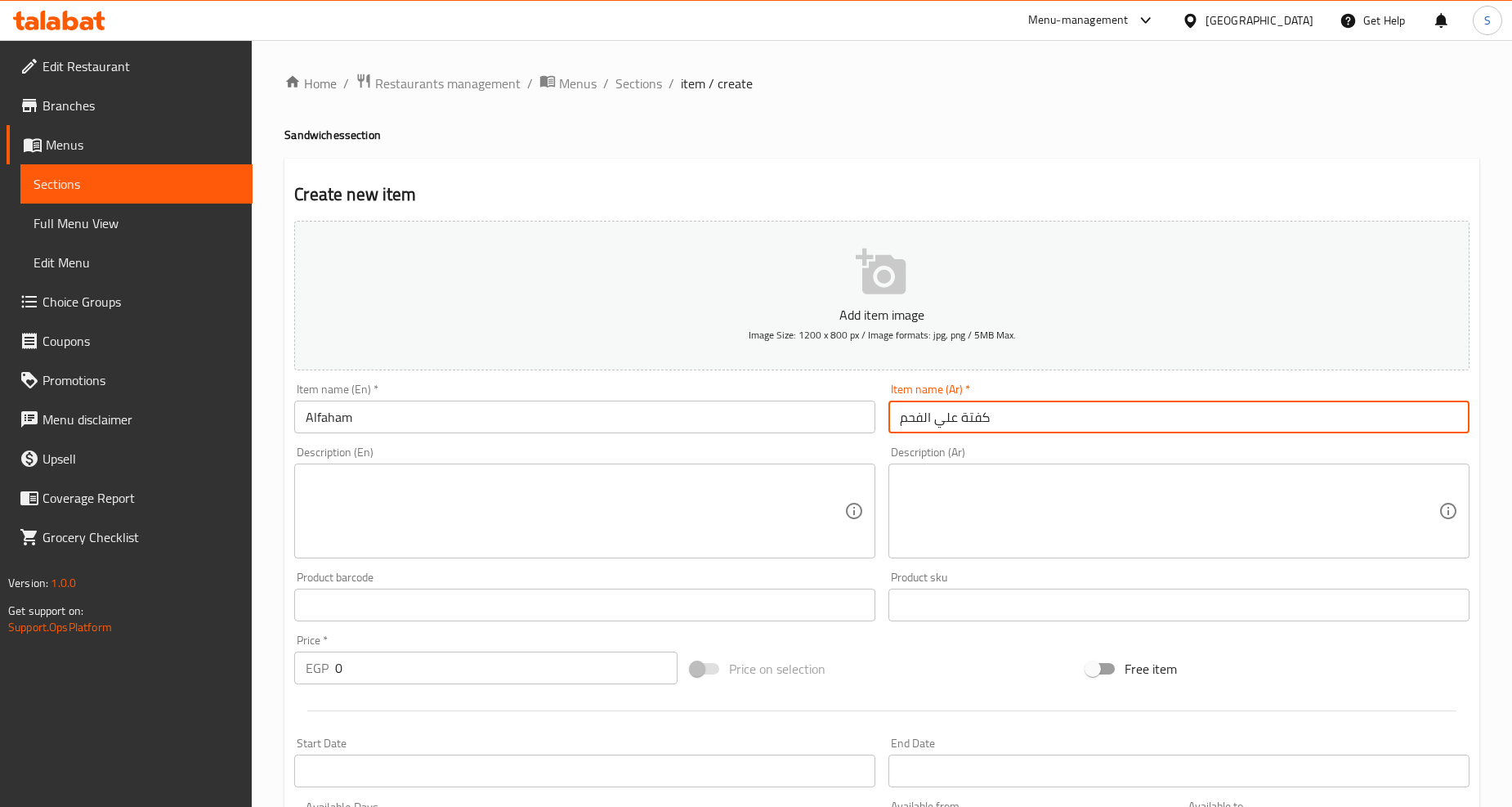
click at [988, 423] on input "كفتة علي الفحم" at bounding box center [1179, 416] width 582 height 33
click at [981, 418] on input "كفتة علي الفحم" at bounding box center [1179, 416] width 582 height 33
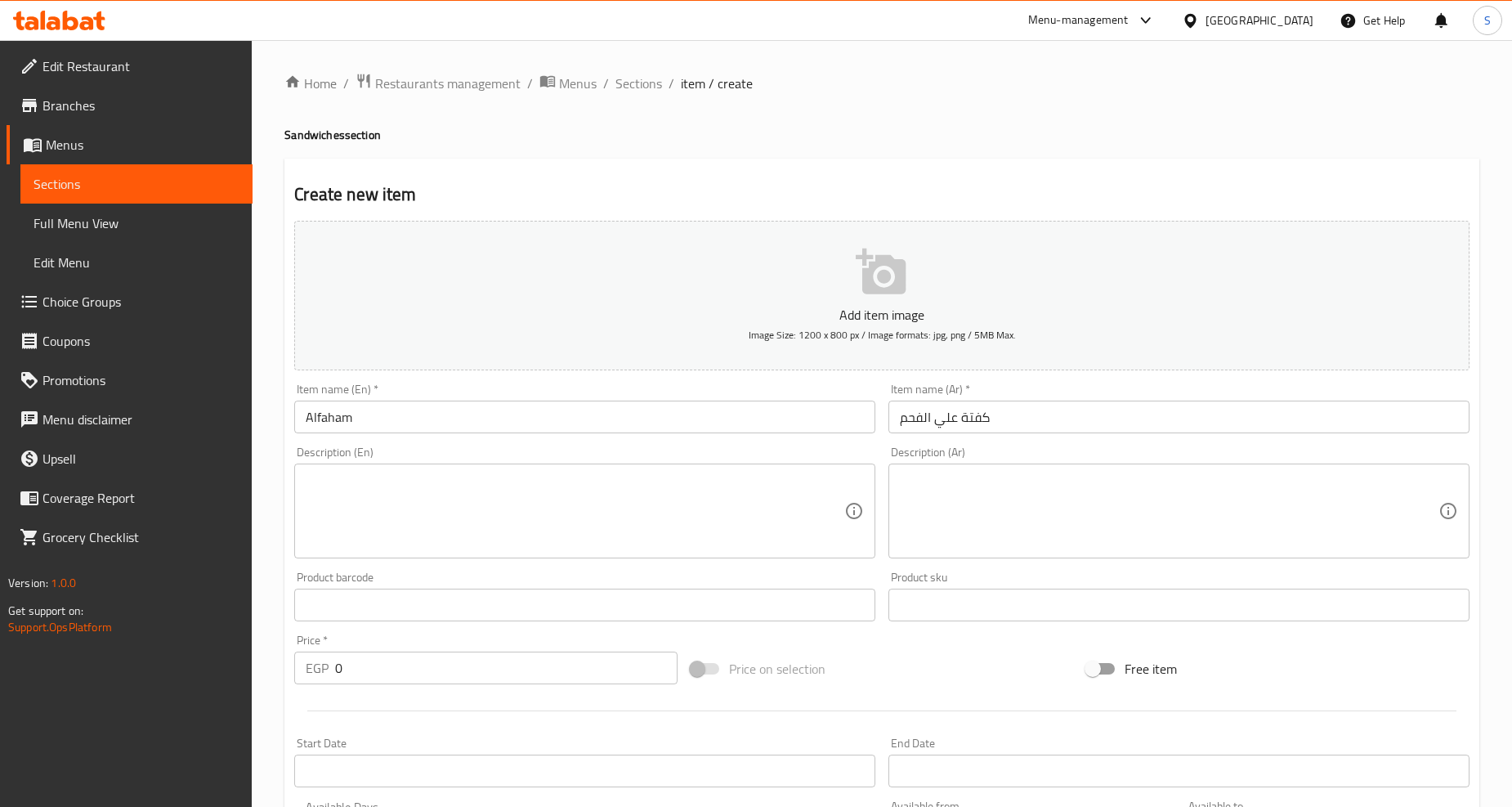
click at [971, 413] on input "كفتة علي الفحم" at bounding box center [1179, 416] width 582 height 33
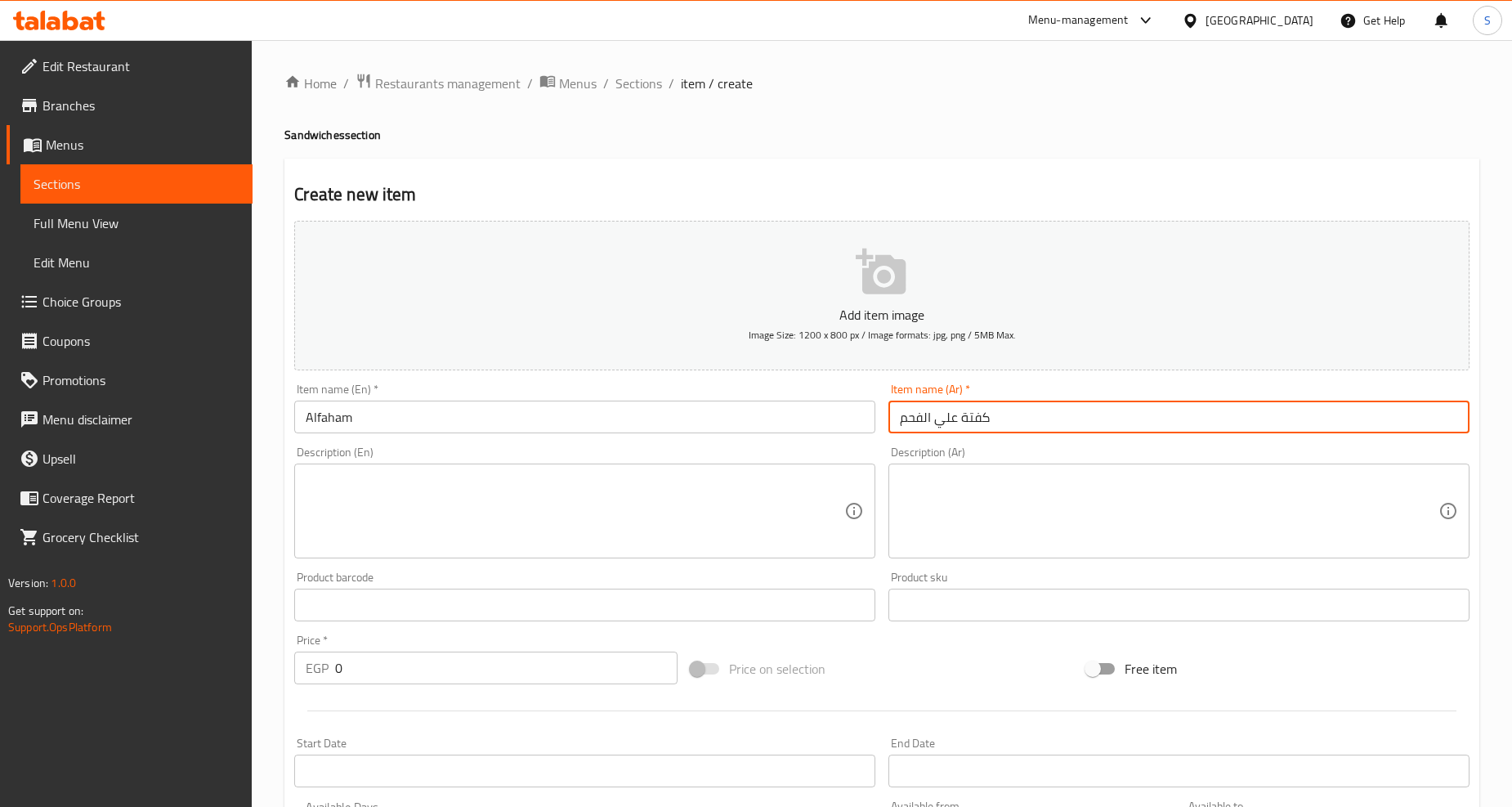
click at [971, 413] on input "كفتة علي الفحم" at bounding box center [1179, 416] width 582 height 33
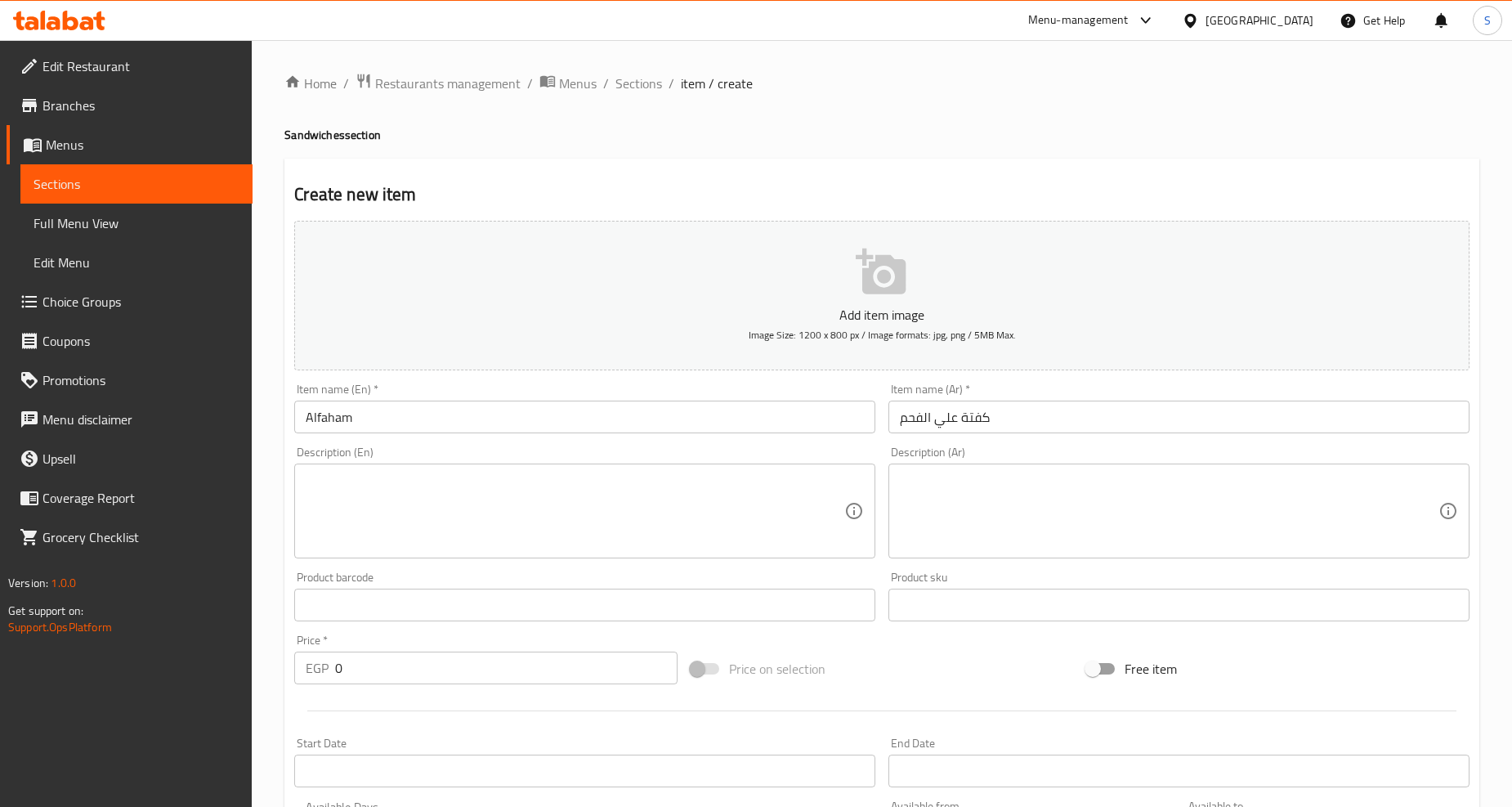
click at [412, 412] on input "Alfaham" at bounding box center [585, 416] width 582 height 33
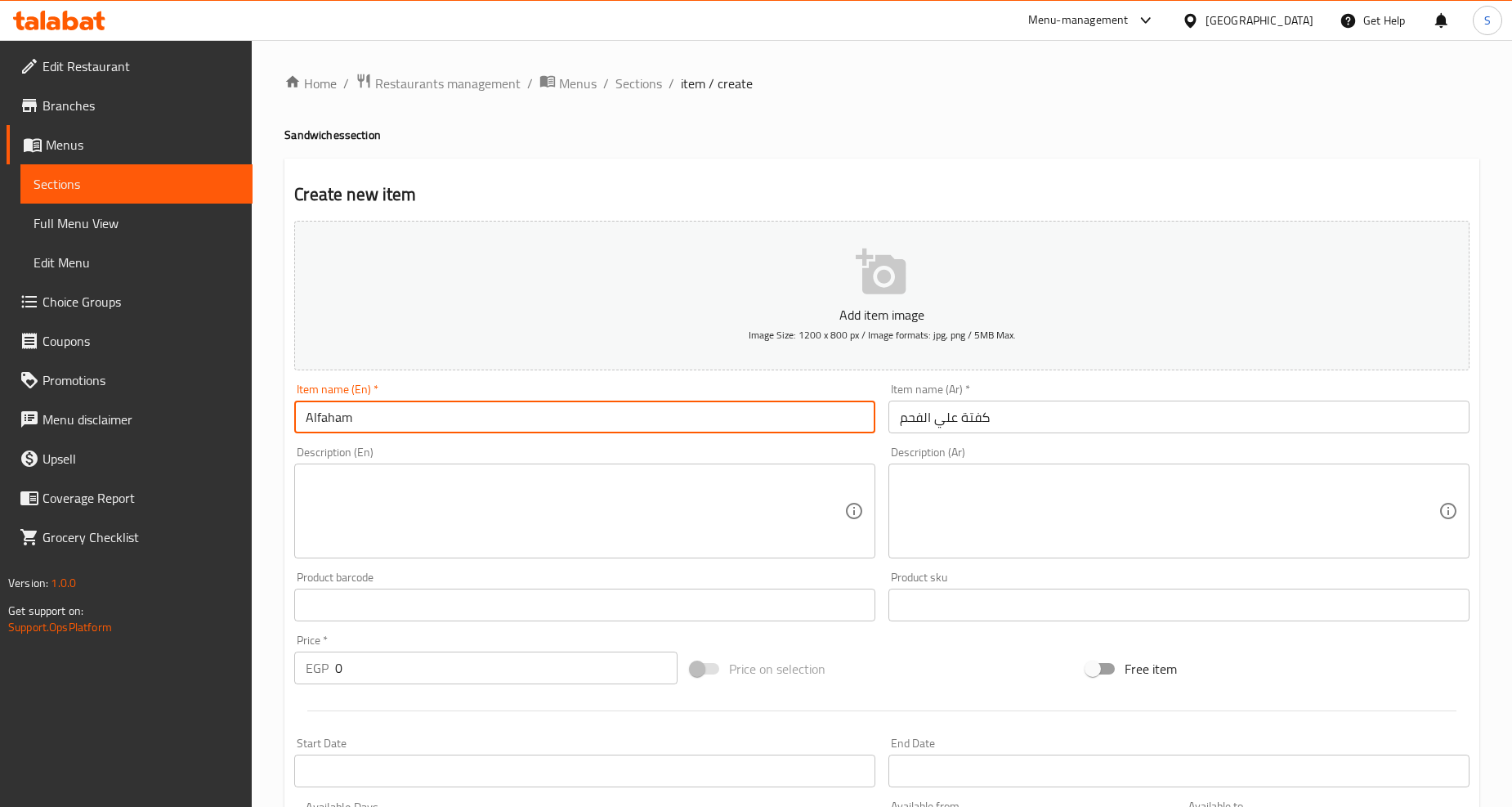
paste input "Kofta"
type input "Alfaham Kofta"
click at [475, 518] on textarea at bounding box center [576, 512] width 539 height 77
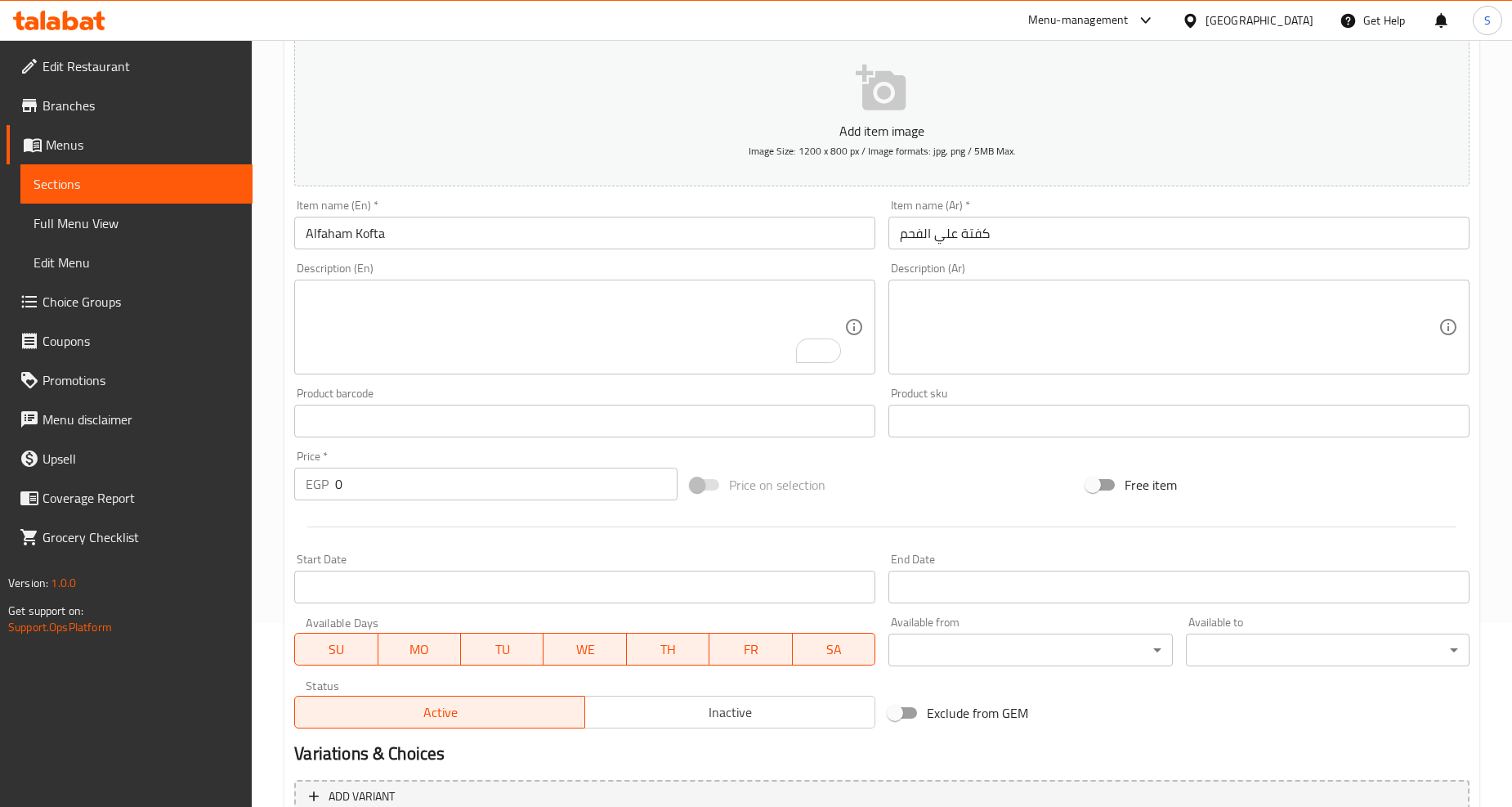
scroll to position [164, 0]
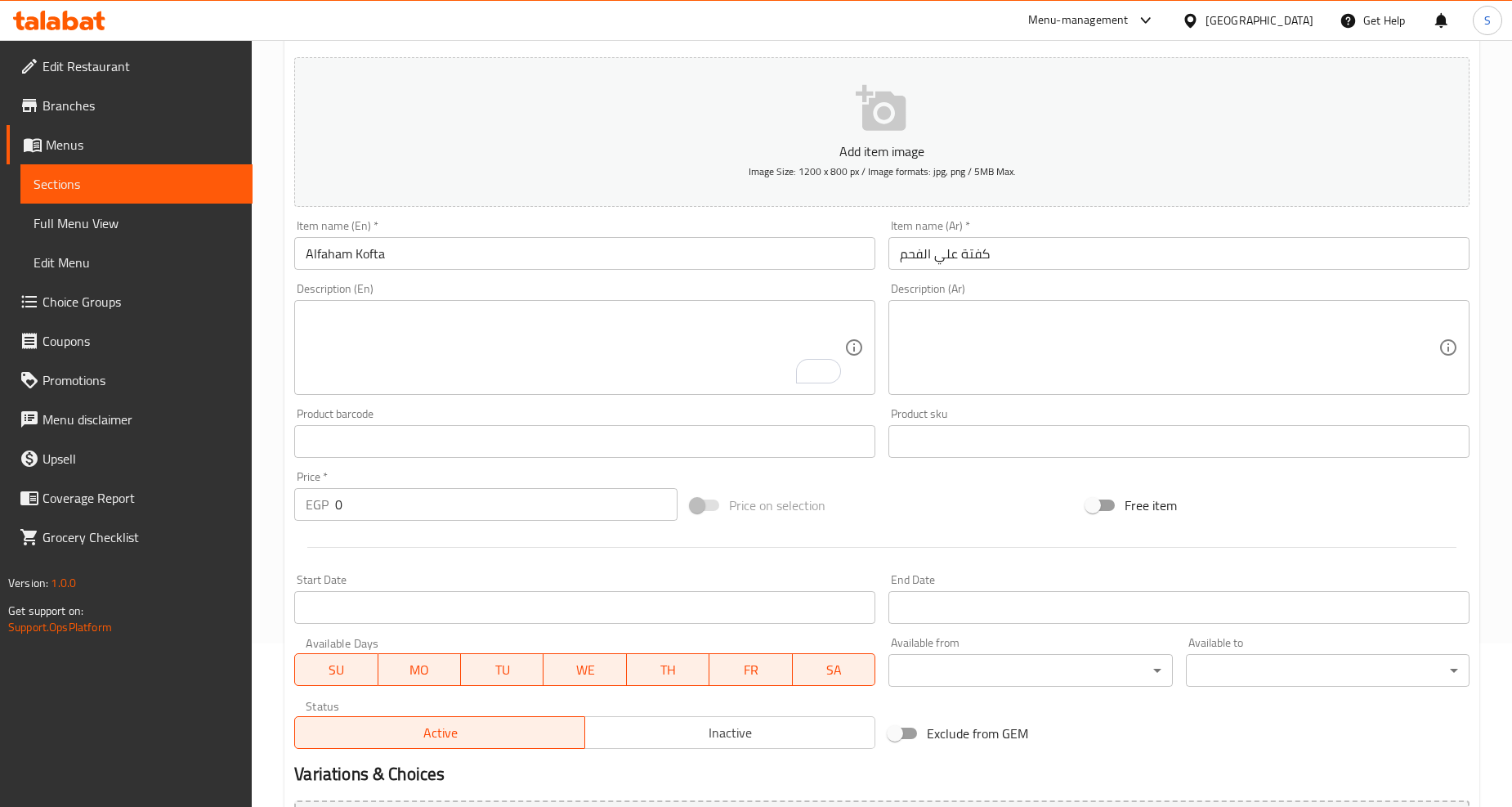
click at [1044, 328] on textarea at bounding box center [1169, 348] width 539 height 77
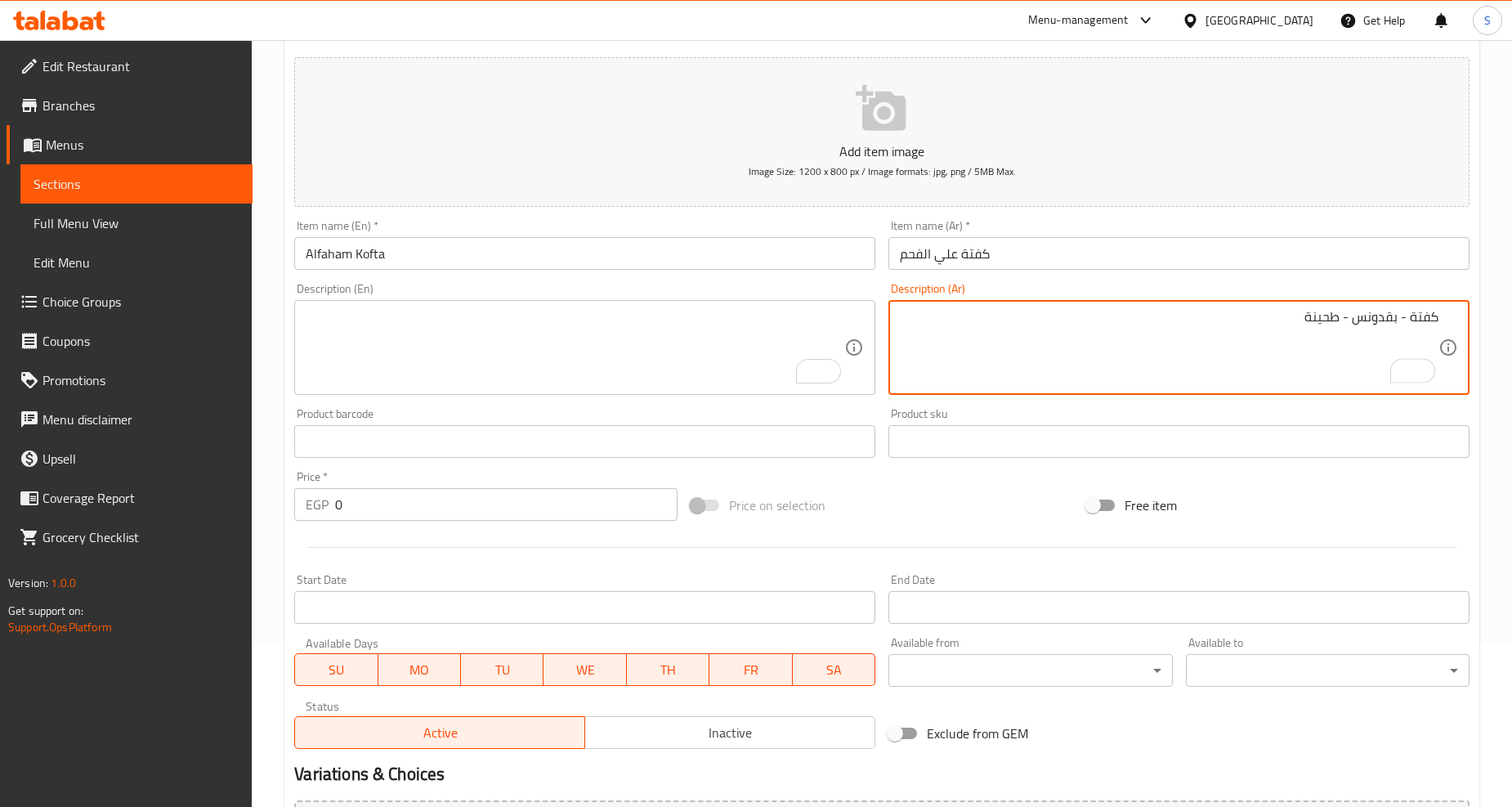
click at [1343, 352] on textarea "كفتة - بقدونس - طحينة" at bounding box center [1169, 348] width 539 height 77
click at [1342, 348] on textarea "كفتة - بقدونس - طحينة" at bounding box center [1169, 348] width 539 height 77
click at [1325, 322] on textarea "كفتة - بقدونس - طحينة" at bounding box center [1169, 348] width 539 height 77
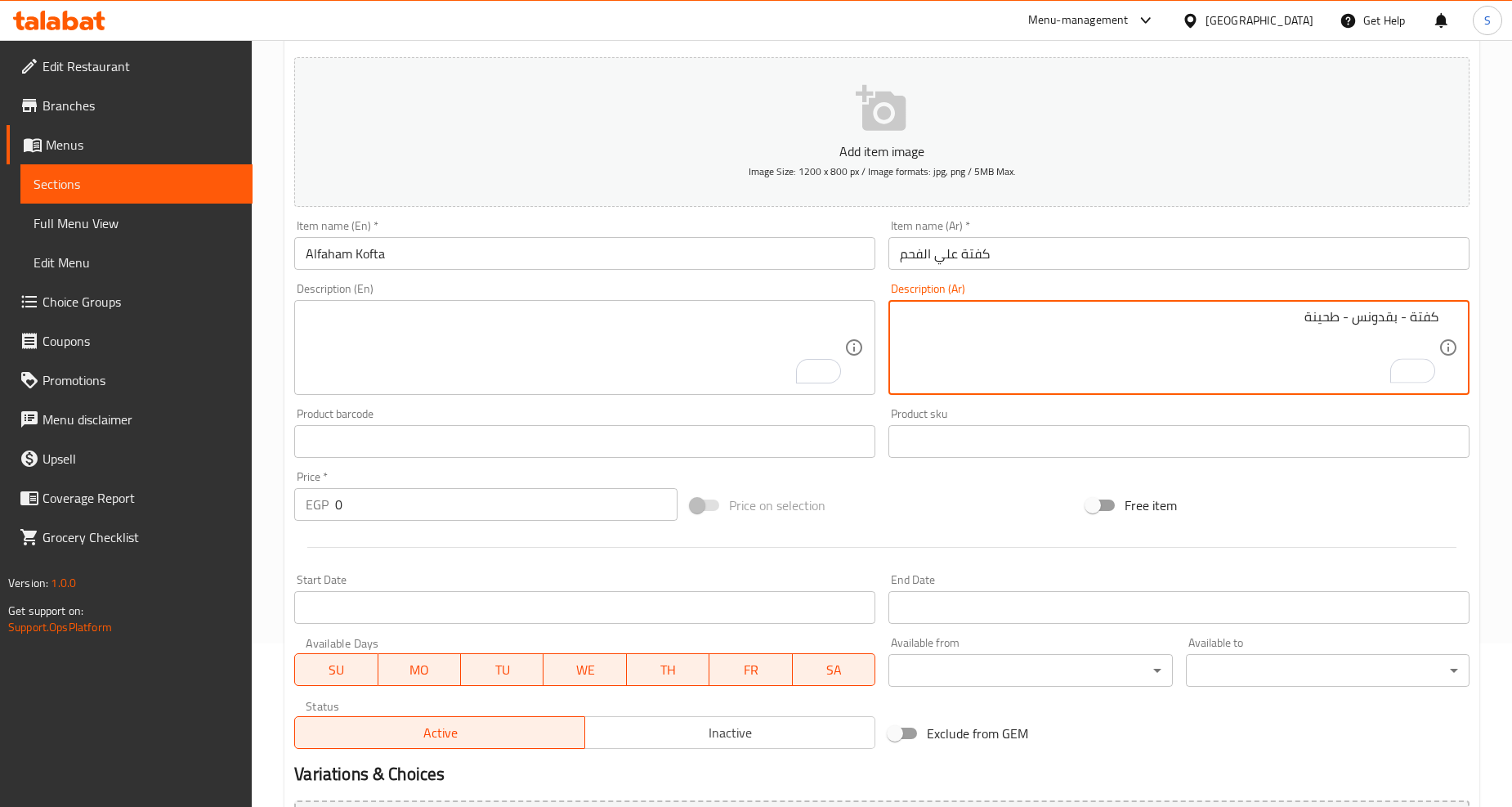
click at [1325, 322] on textarea "كفتة - بقدونس - طحينة" at bounding box center [1169, 348] width 539 height 77
type textarea "كفتة - بقدونس - طحينة"
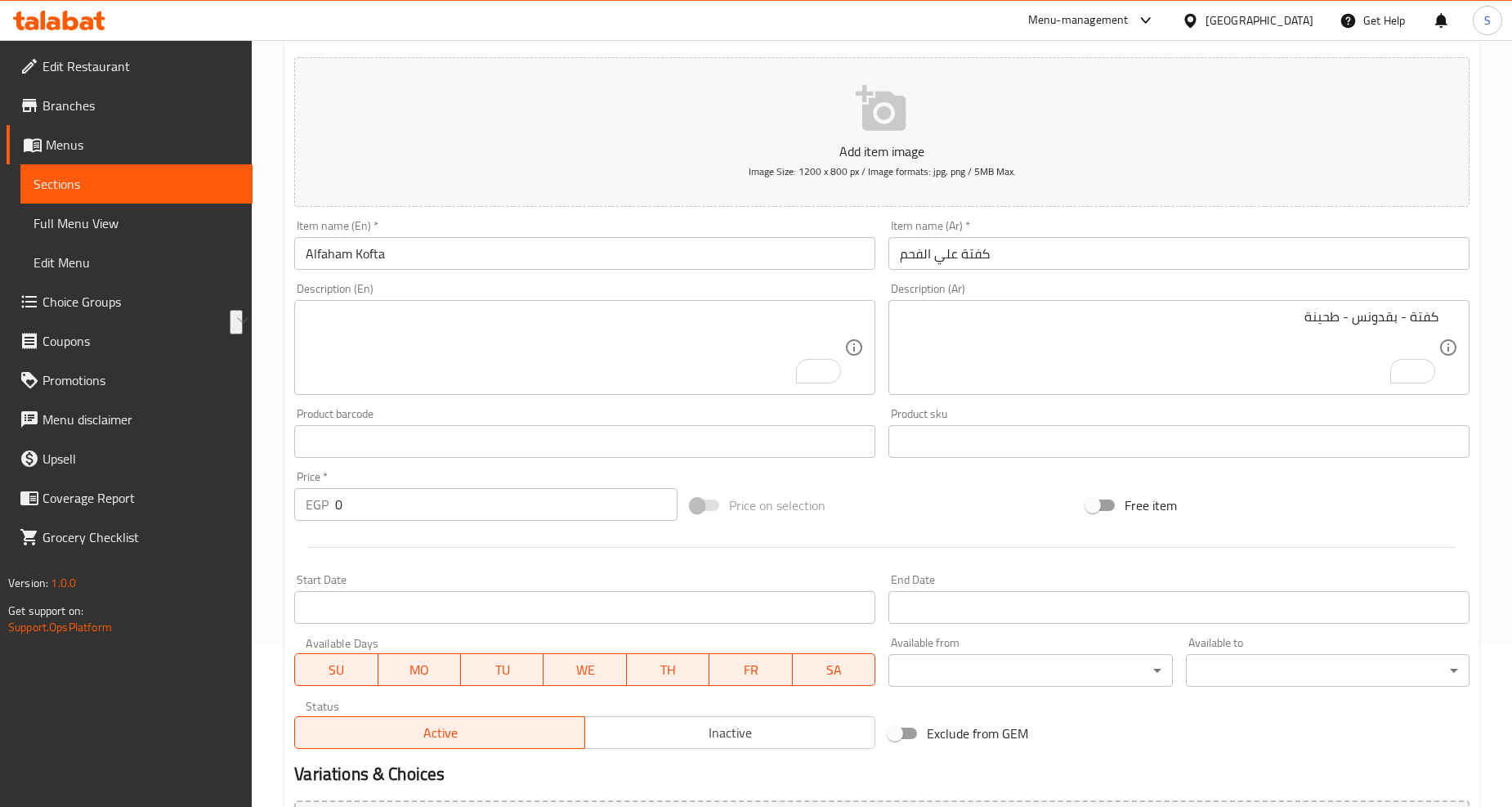
click at [402, 355] on textarea "To enrich screen reader interactions, please activate Accessibility in Grammarl…" at bounding box center [576, 348] width 539 height 77
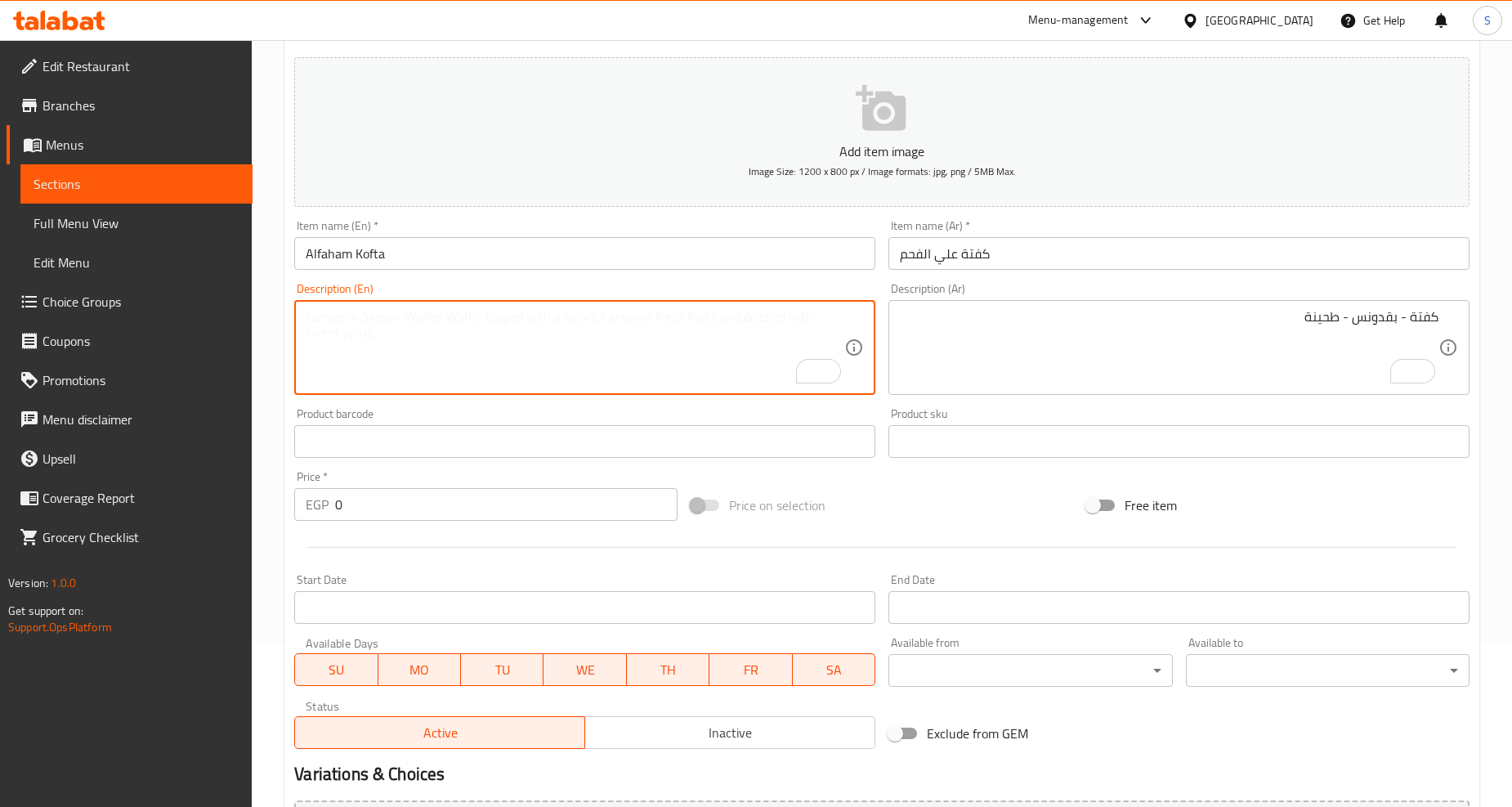
paste textarea "Kofta - parsley - tahini"
click at [347, 316] on textarea "Kofta - parsley - tahini" at bounding box center [576, 348] width 539 height 77
click at [394, 319] on textarea "Kofta, parsley - tahini" at bounding box center [576, 348] width 539 height 77
click at [357, 317] on textarea "Kofta, parsley, tahini" at bounding box center [576, 348] width 539 height 77
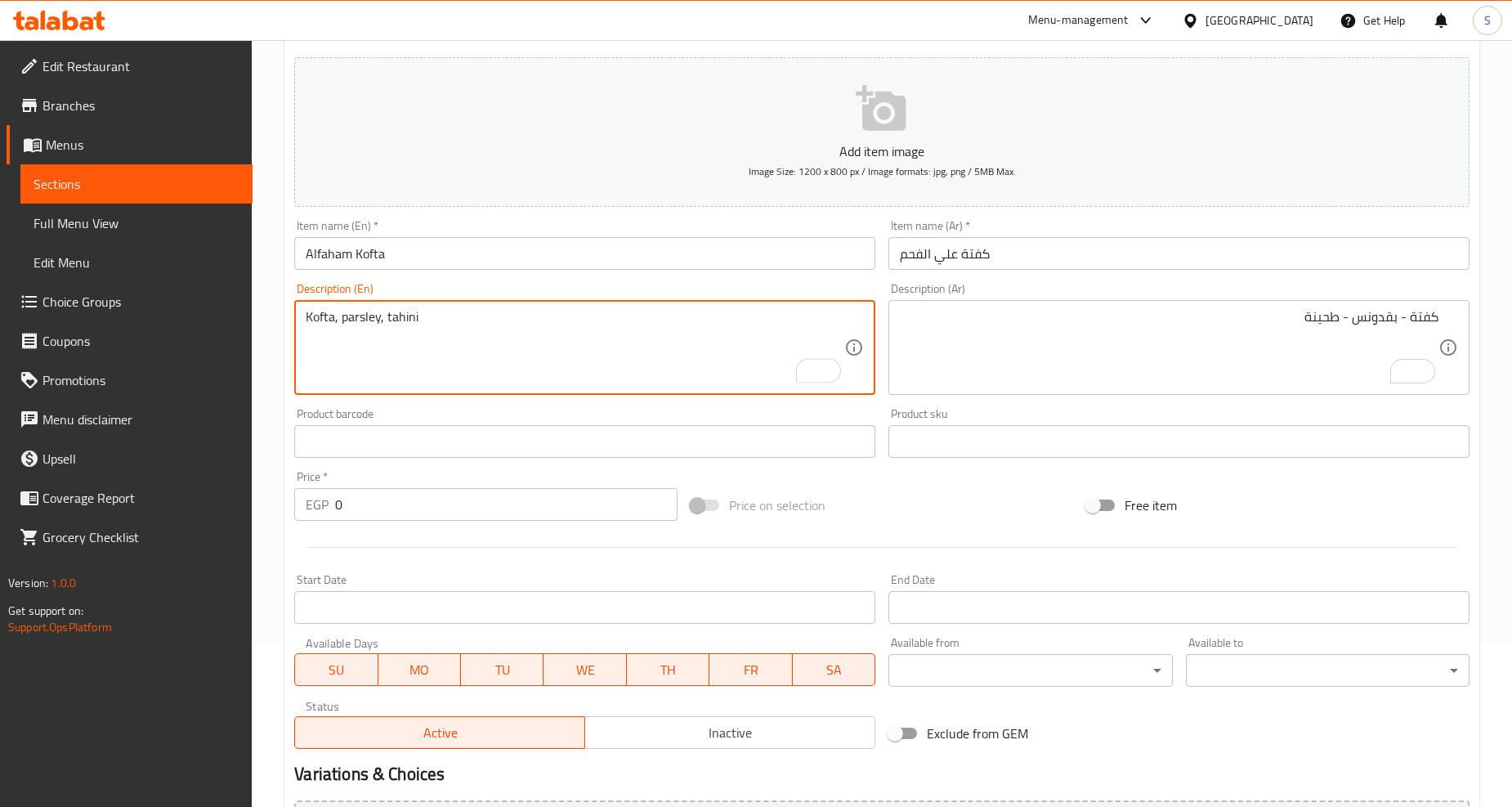
type textarea "Kofta, parsley, tahini"
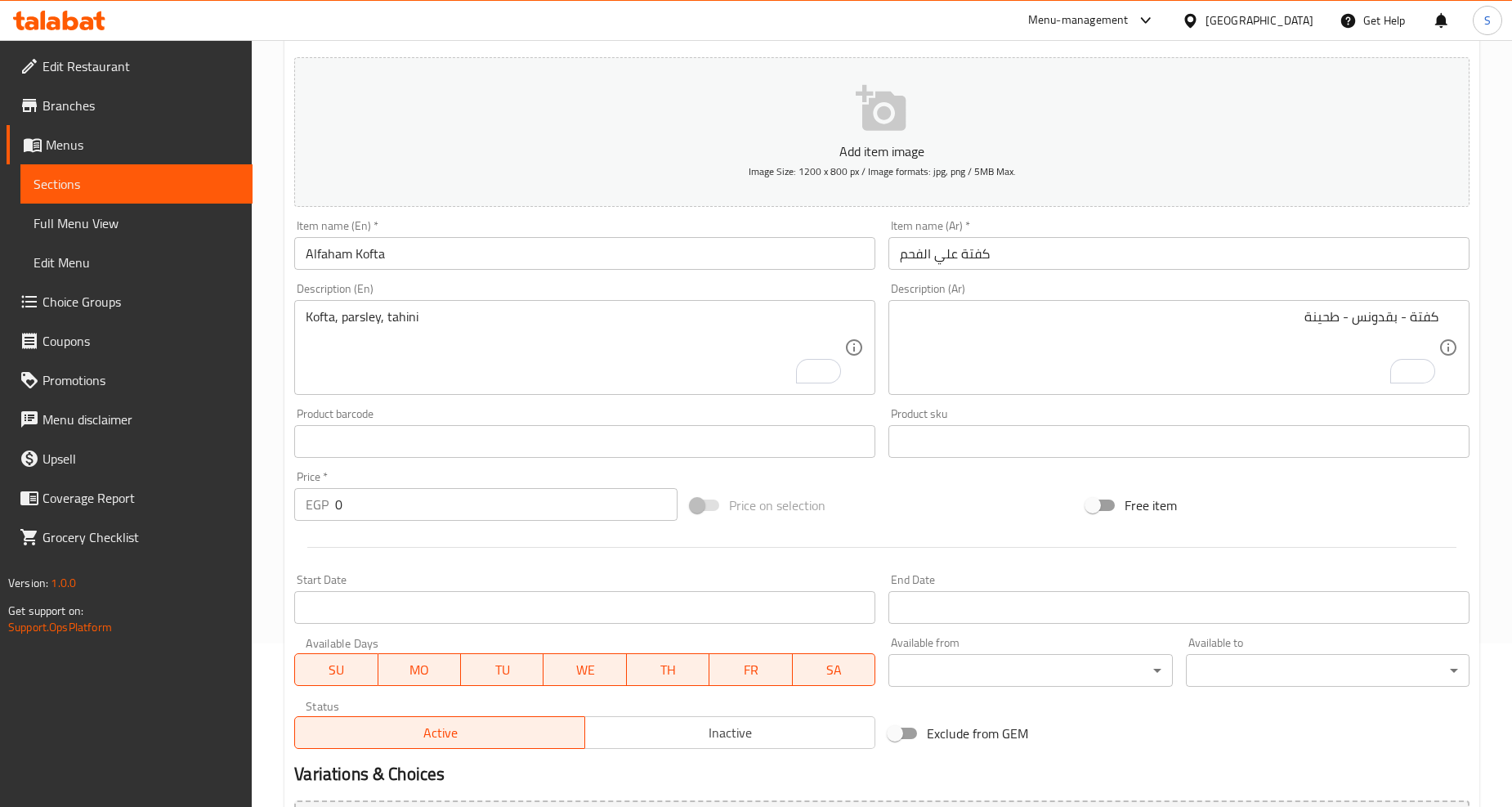
click at [593, 366] on textarea "Kofta, parsley, tahini" at bounding box center [576, 348] width 539 height 77
click at [394, 506] on input "0" at bounding box center [506, 505] width 343 height 33
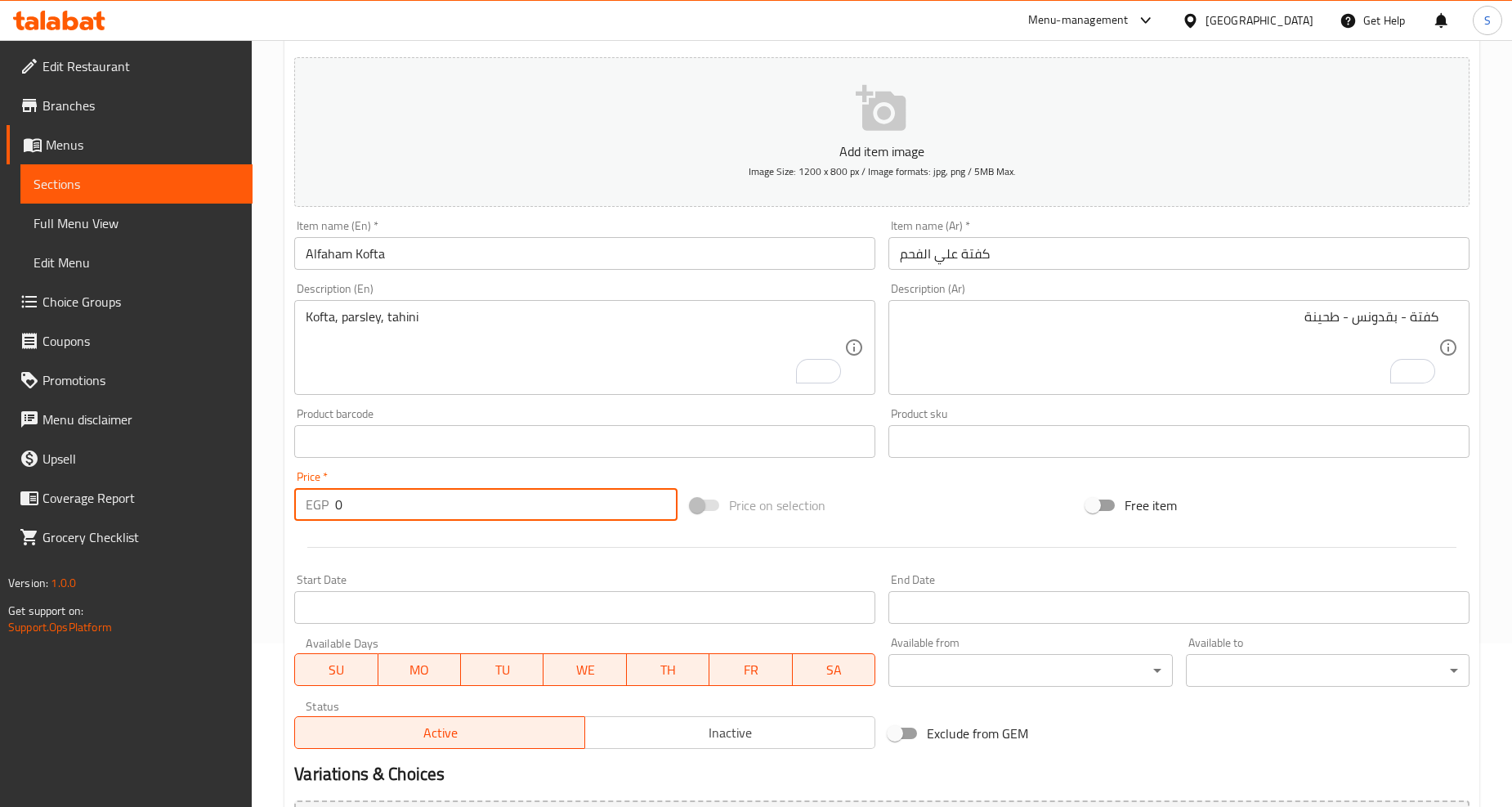
click at [394, 506] on input "0" at bounding box center [506, 505] width 343 height 33
click at [394, 508] on input "0" at bounding box center [506, 505] width 343 height 33
type input "125"
click at [485, 561] on div at bounding box center [882, 547] width 1189 height 40
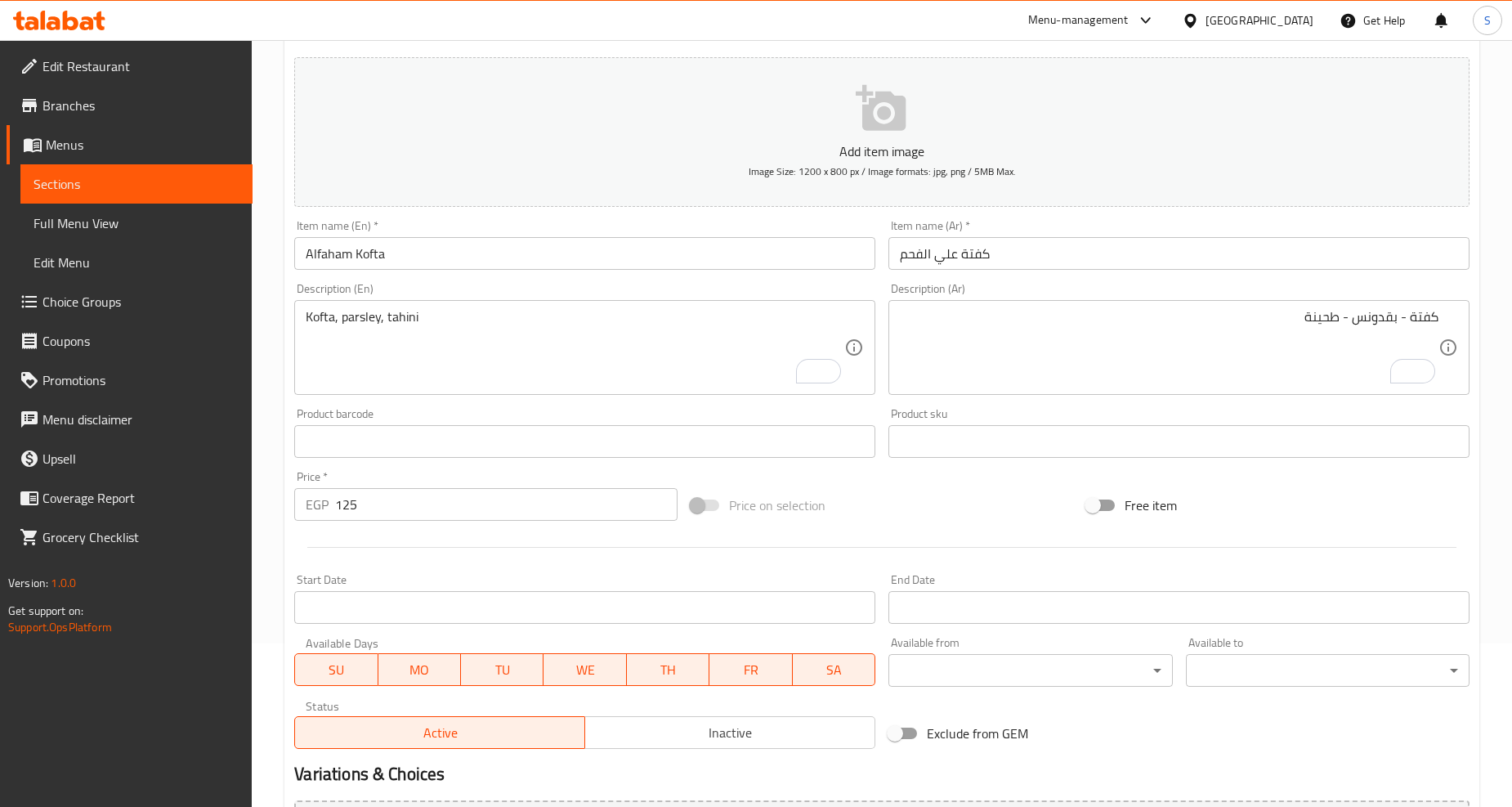
scroll to position [345, 0]
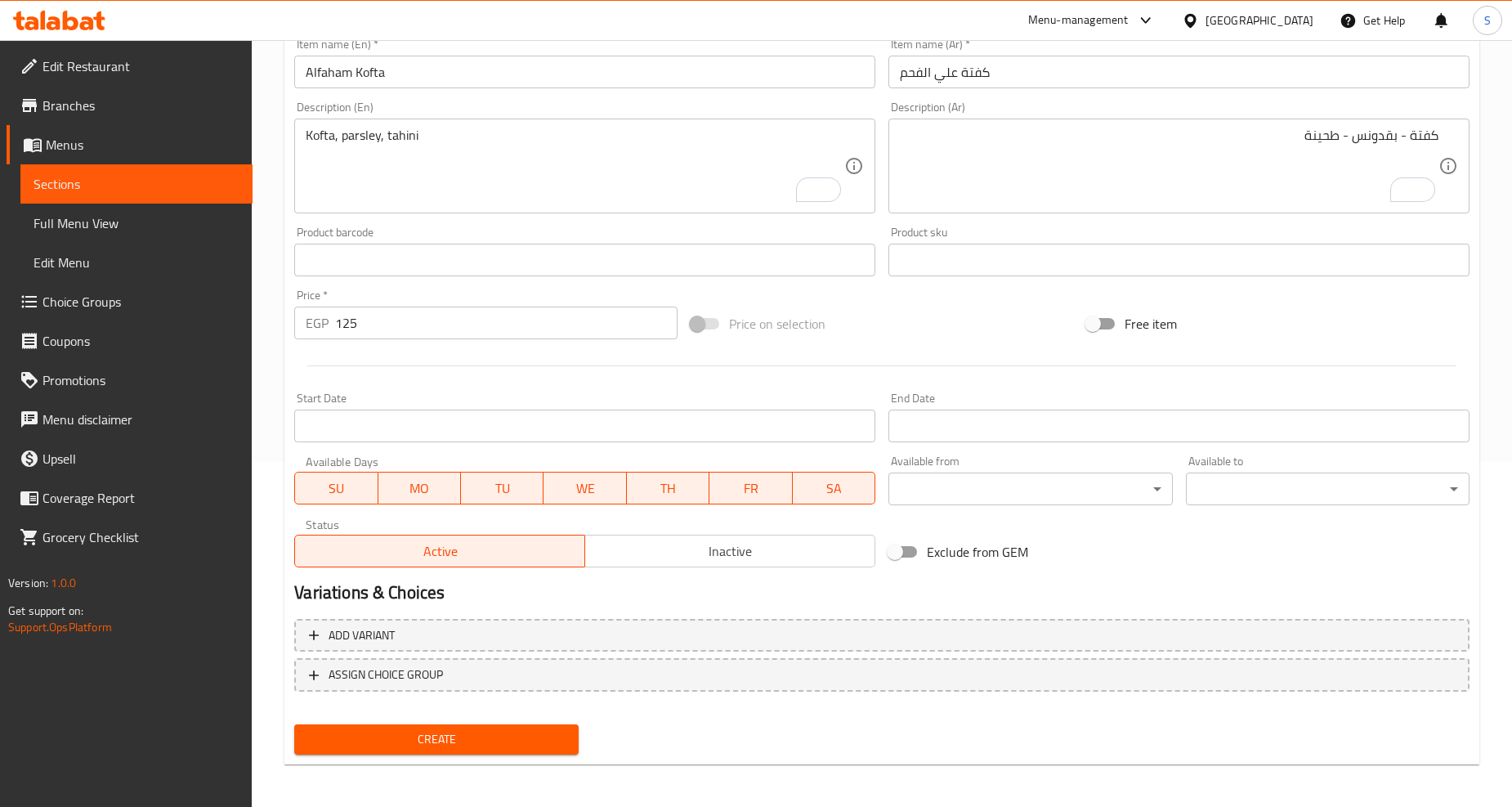
click at [488, 725] on button "Create" at bounding box center [436, 740] width 283 height 31
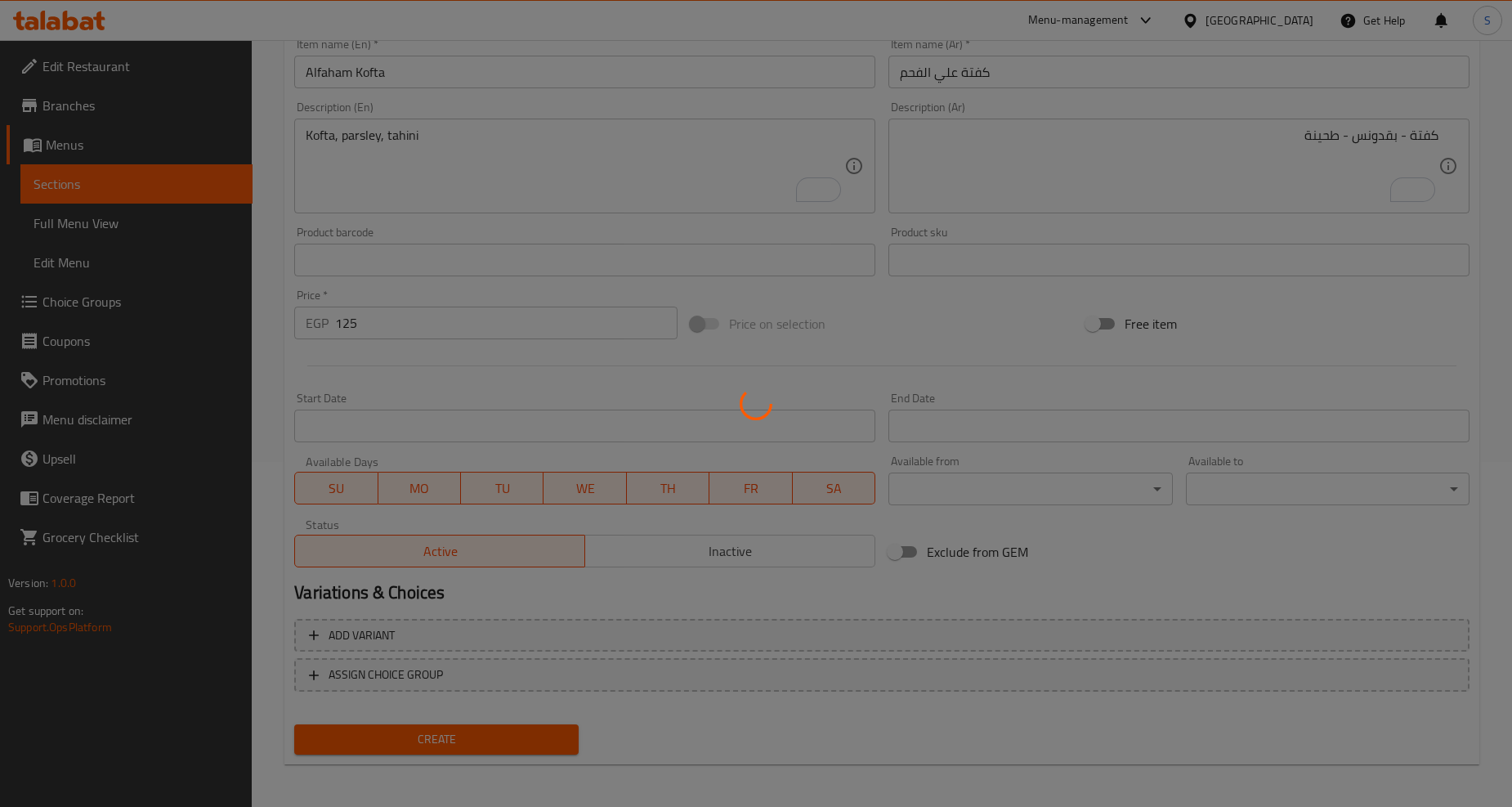
type input "0"
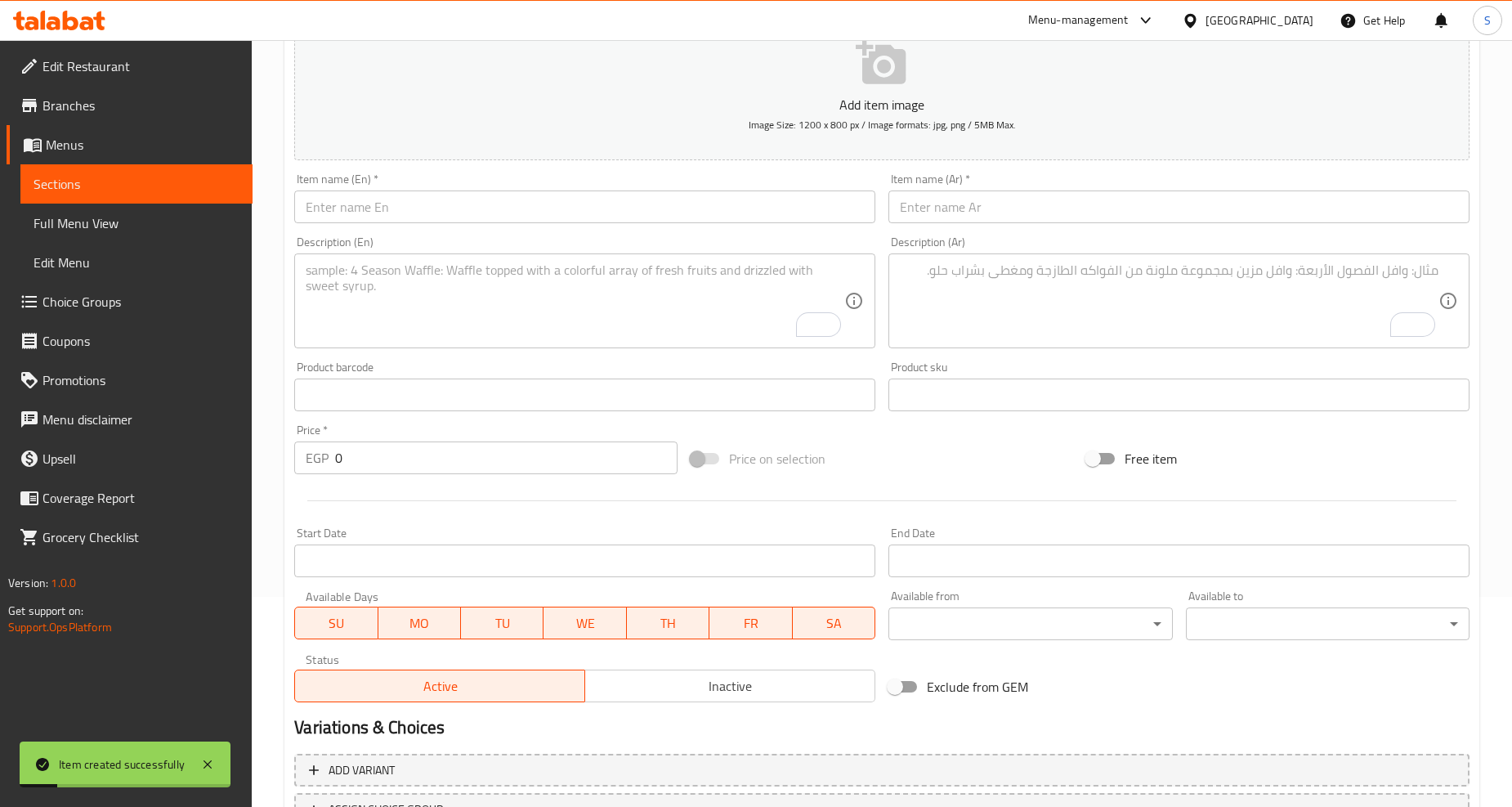
scroll to position [164, 0]
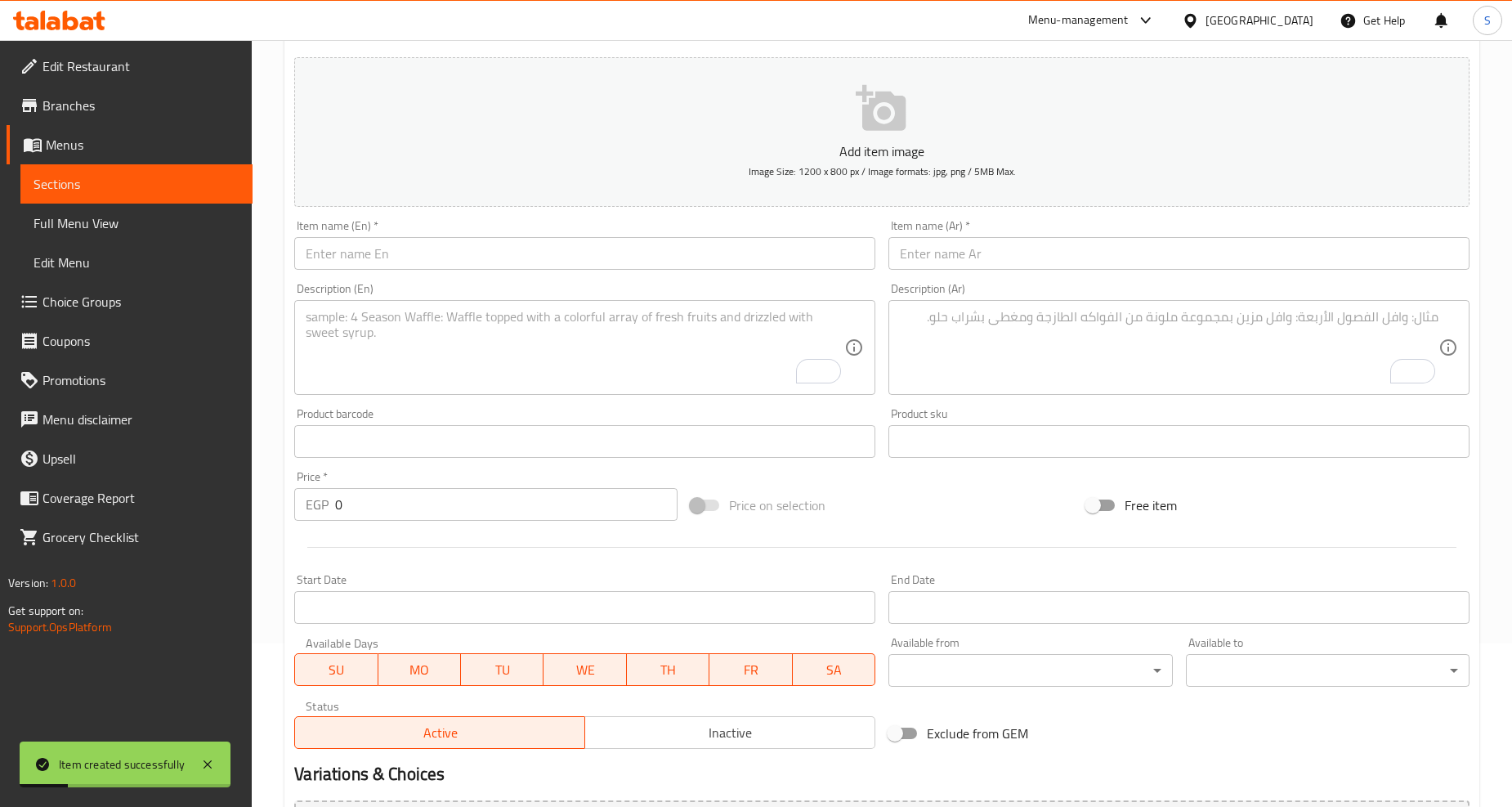
click at [1026, 235] on div "Item name (Ar)   * Item name (Ar) *" at bounding box center [1179, 245] width 582 height 50
click at [1020, 258] on input "text" at bounding box center [1179, 253] width 582 height 33
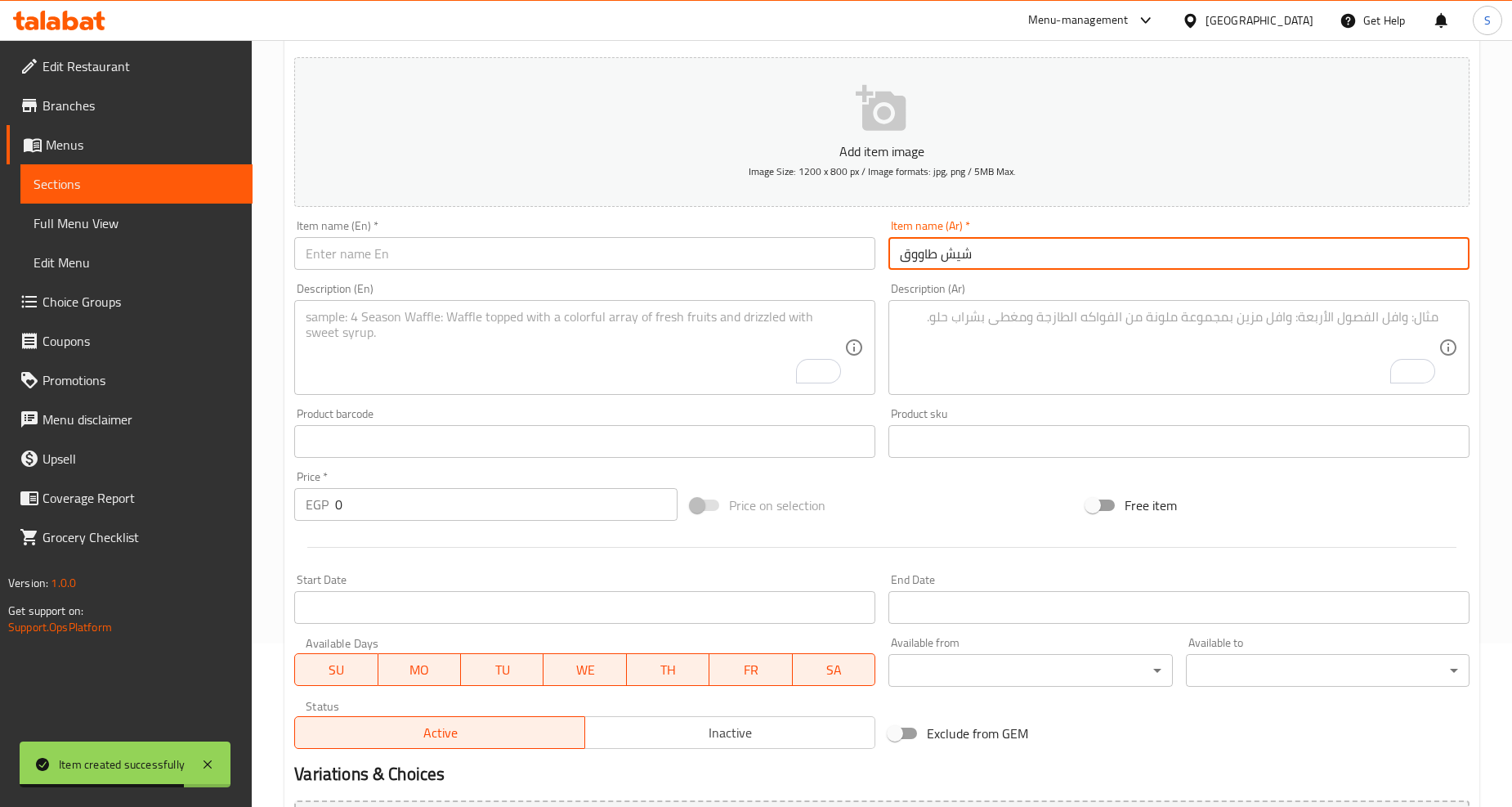
click at [1020, 258] on input "شيش طاووق" at bounding box center [1179, 253] width 582 height 33
type input "شيش طاووق"
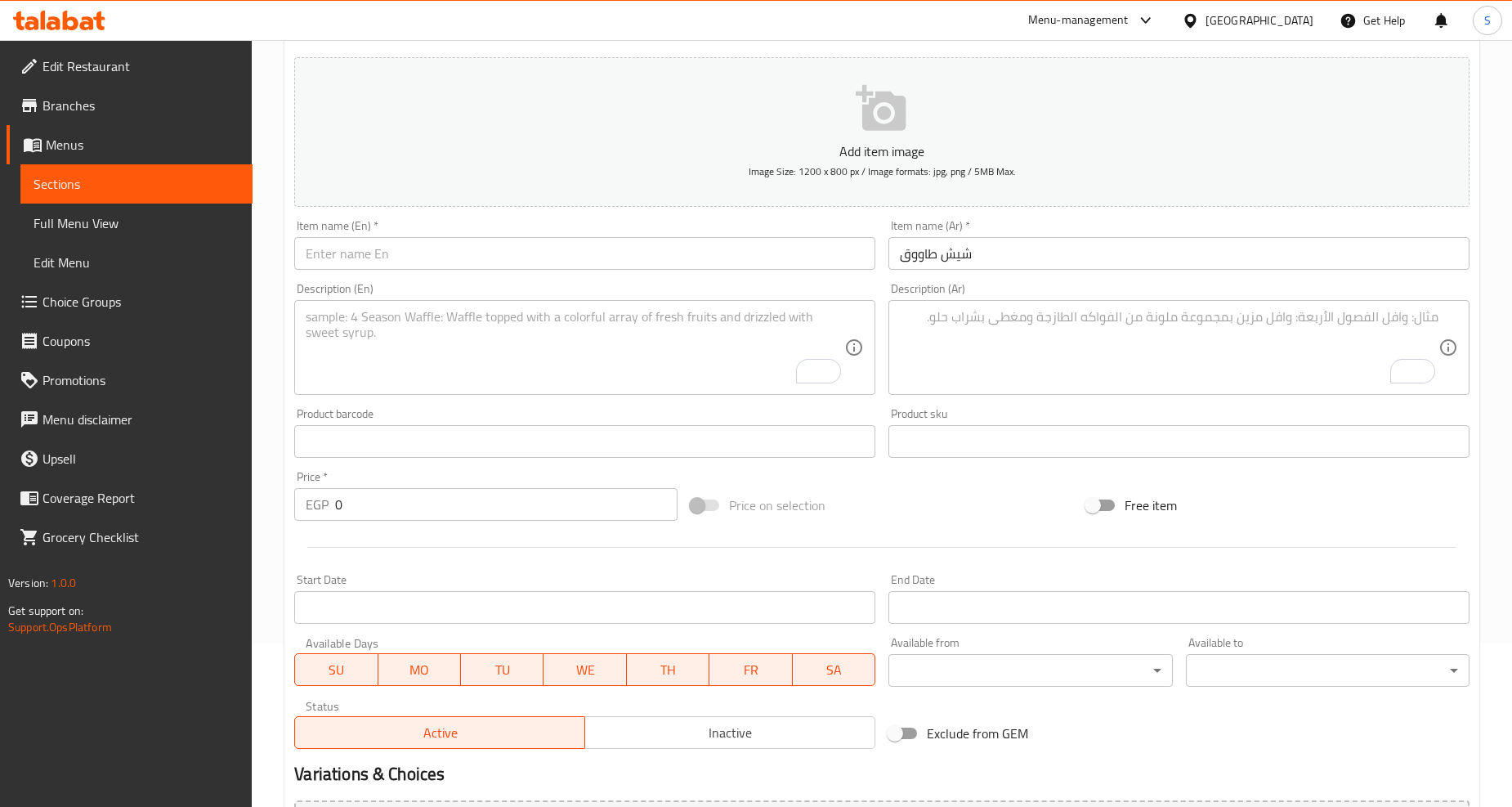
click at [423, 264] on input "text" at bounding box center [585, 253] width 582 height 33
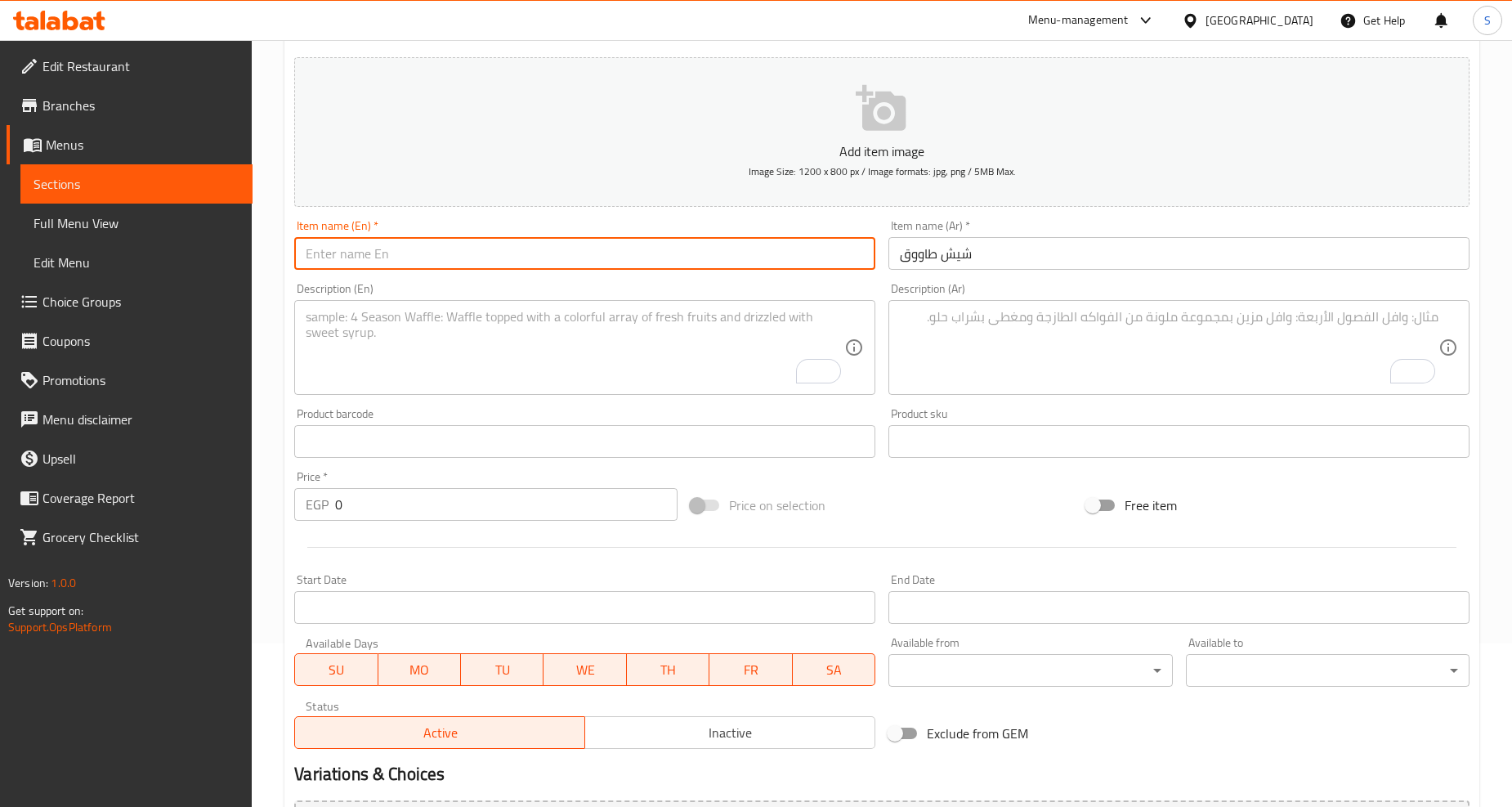
paste input "Shish Tawook"
type input "Shish Tawook"
click at [1063, 316] on textarea "To enrich screen reader interactions, please activate Accessibility in Grammarl…" at bounding box center [1169, 348] width 539 height 77
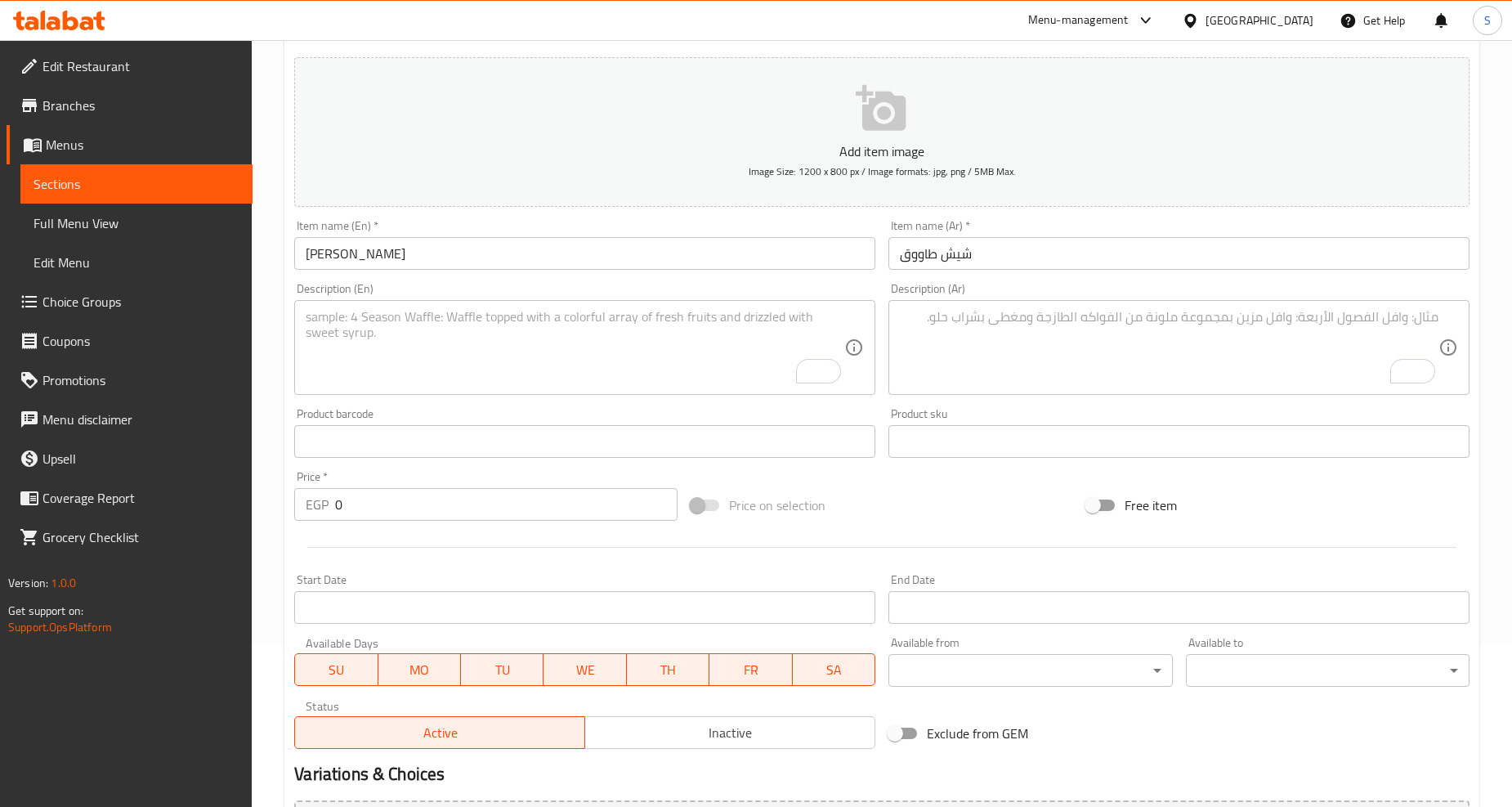
click at [1132, 350] on textarea "To enrich screen reader interactions, please activate Accessibility in Grammarl…" at bounding box center [1169, 348] width 539 height 77
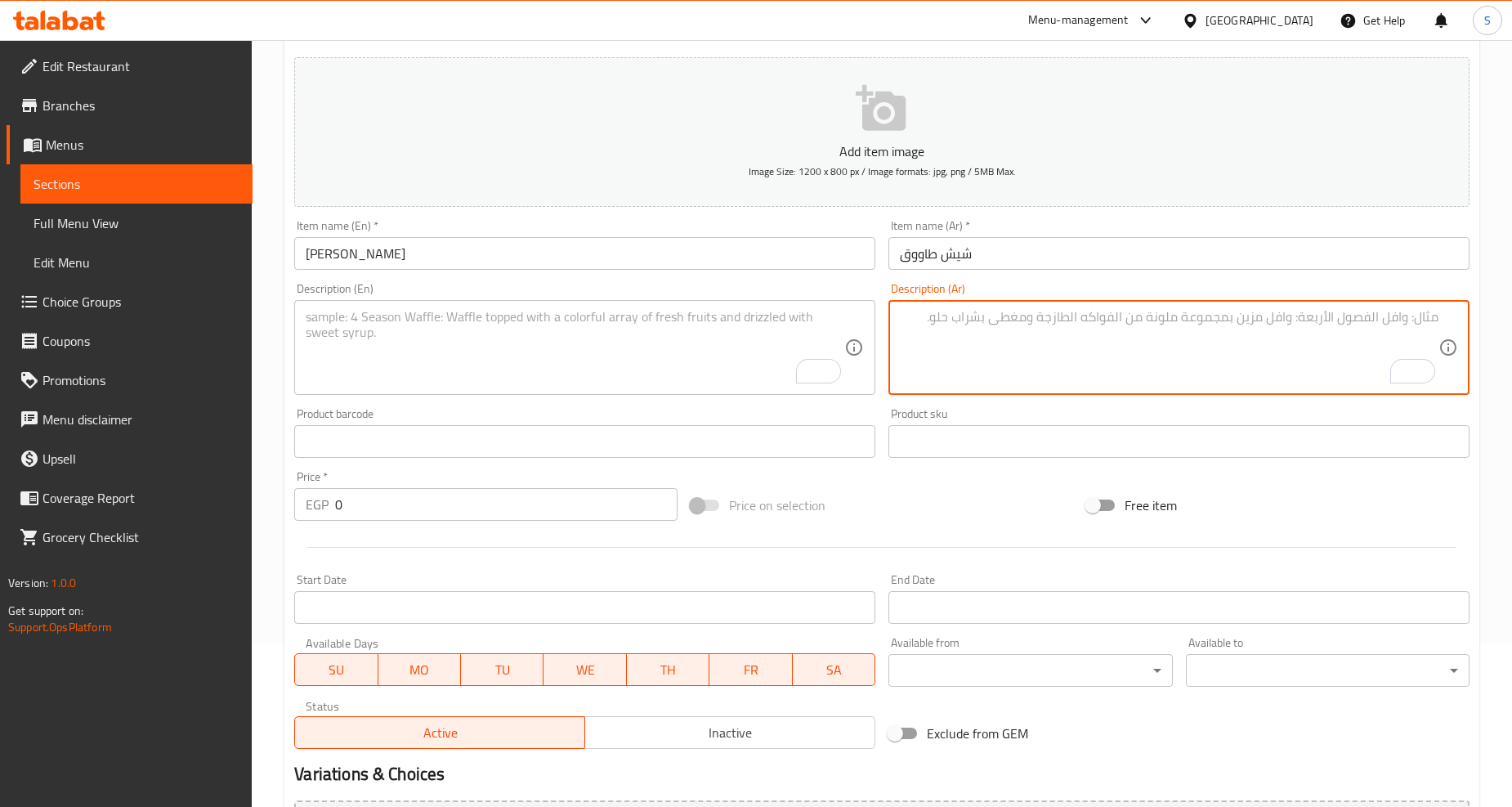
click at [985, 263] on input "شيش طاووق" at bounding box center [1179, 253] width 582 height 33
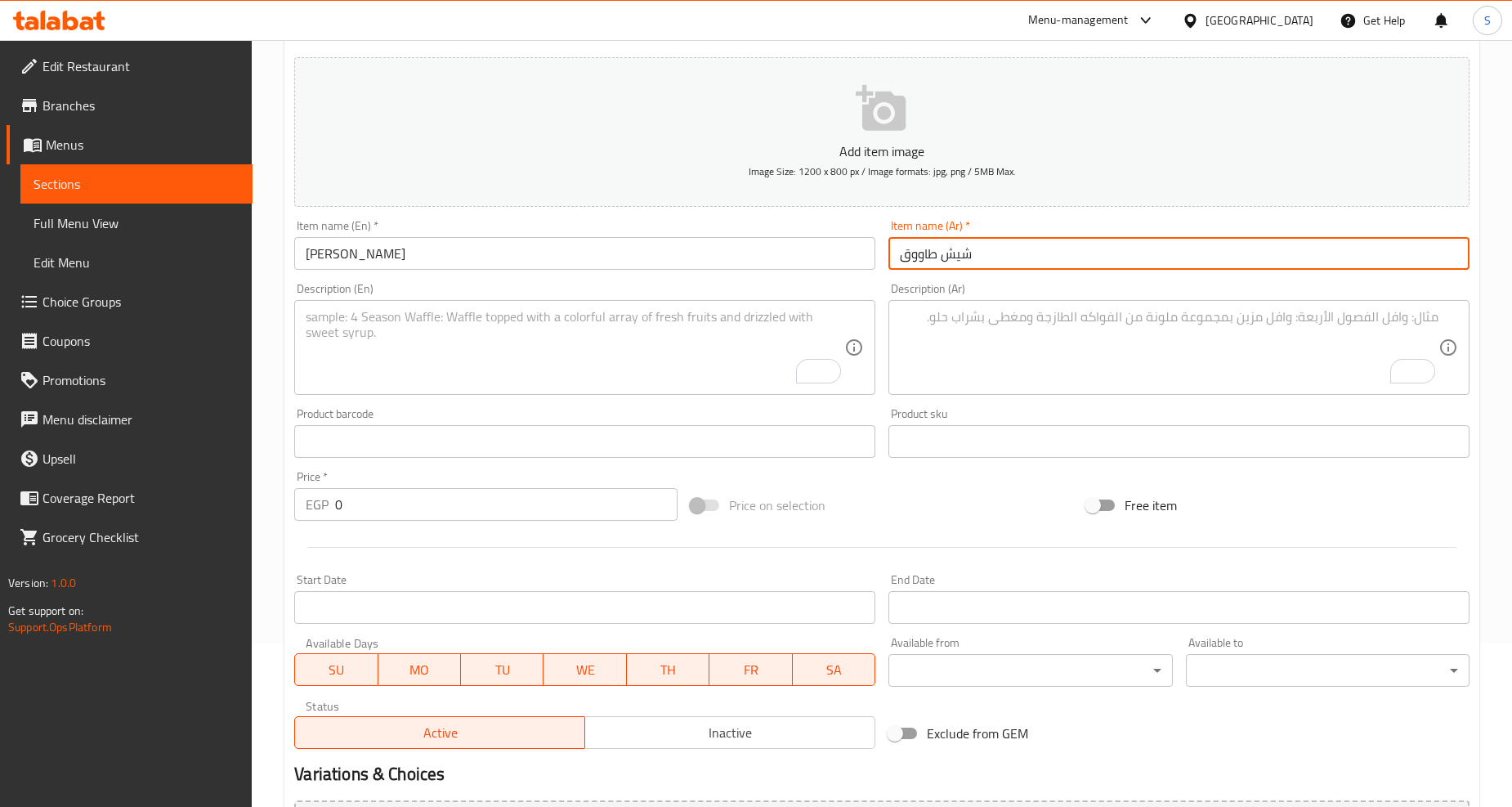
click at [985, 263] on input "شيش طاووق" at bounding box center [1179, 253] width 582 height 33
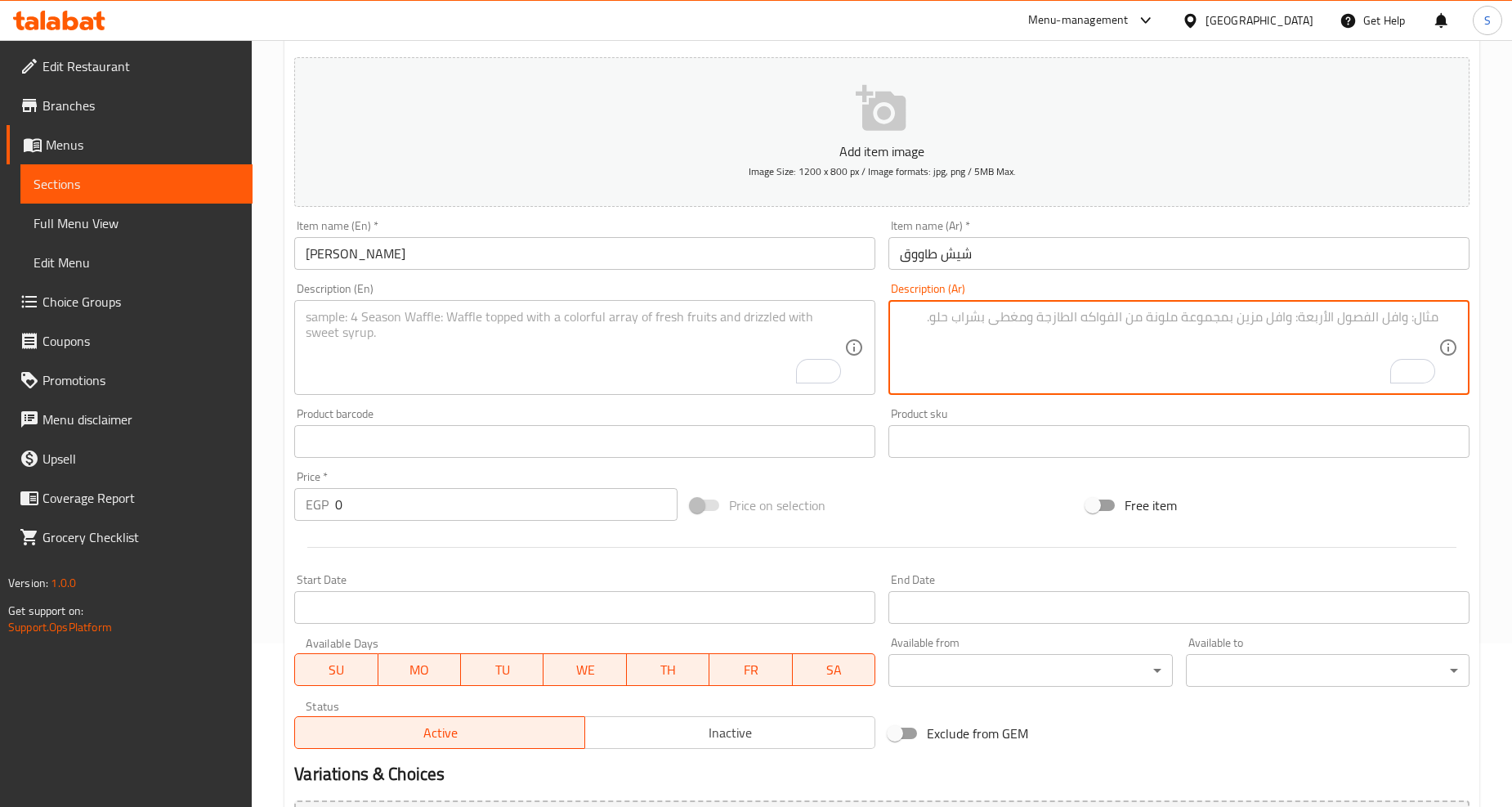
click at [1338, 350] on textarea "To enrich screen reader interactions, please activate Accessibility in Grammarl…" at bounding box center [1169, 348] width 539 height 77
paste textarea "شيش طاووق"
click at [1338, 350] on textarea "شيش طاووق - بقدونس - طحينة" at bounding box center [1169, 348] width 539 height 77
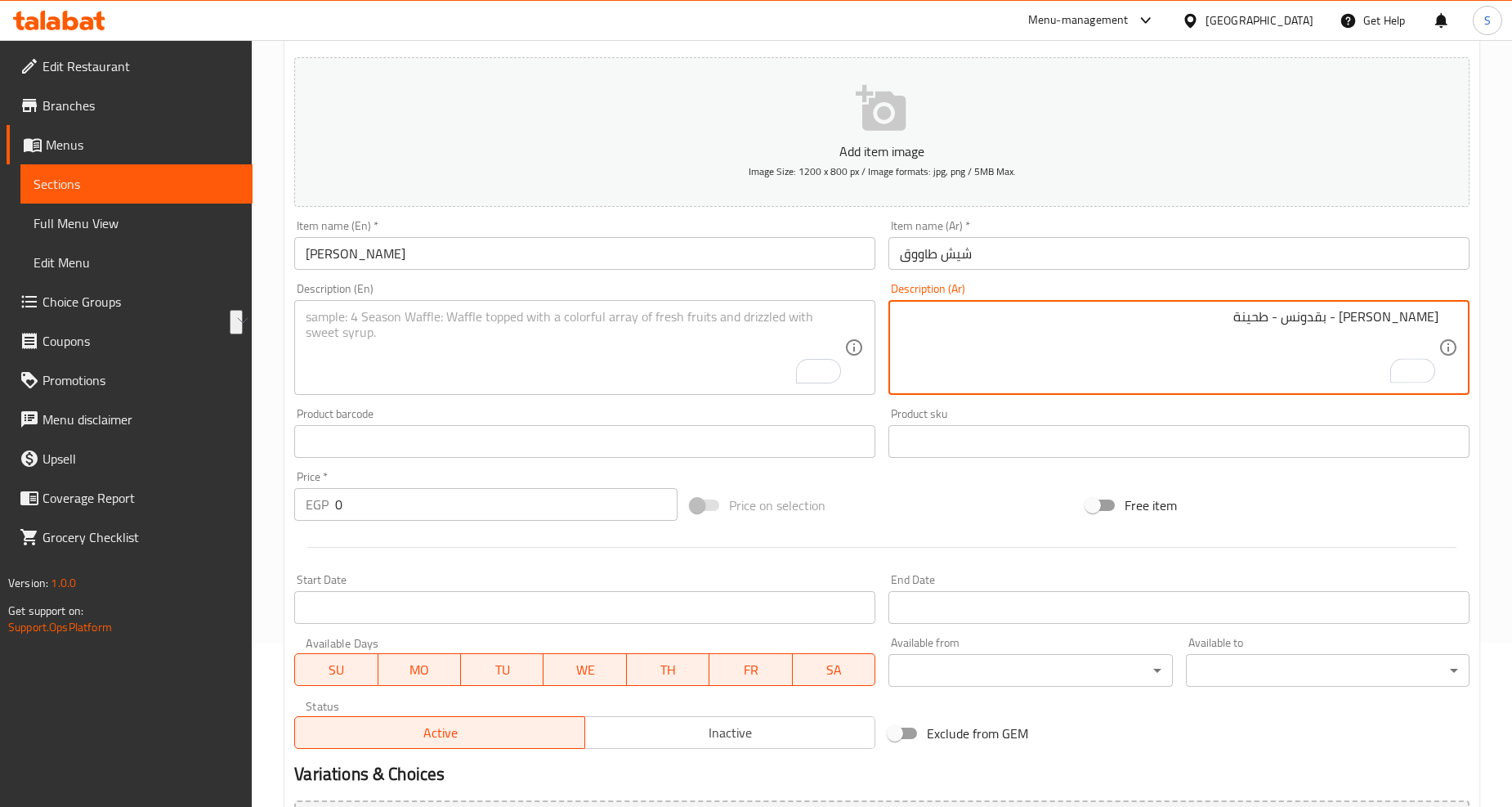
type textarea "شيش طاووق - بقدونس - طحينة"
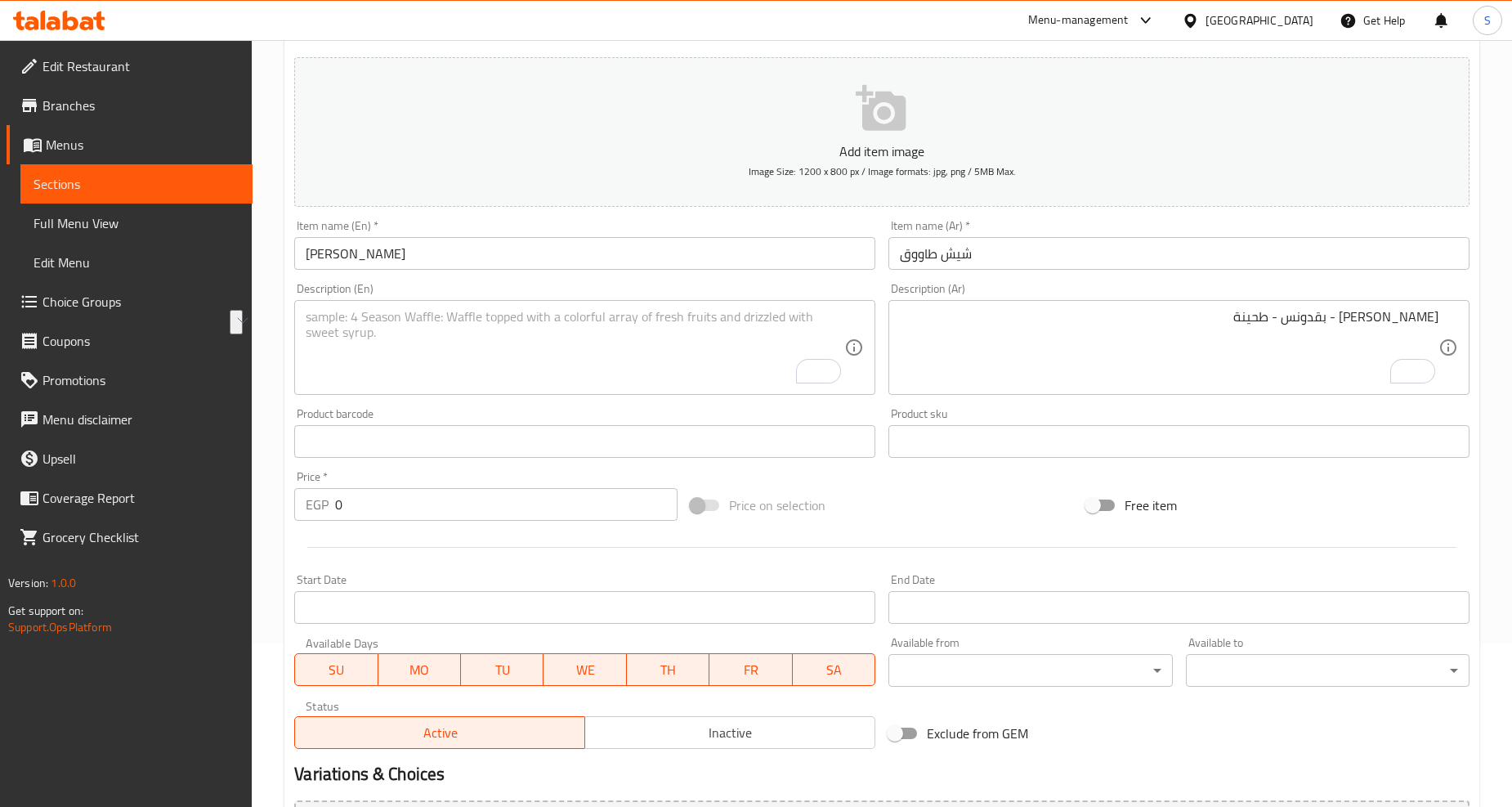
click at [471, 344] on textarea "To enrich screen reader interactions, please activate Accessibility in Grammarl…" at bounding box center [576, 348] width 539 height 77
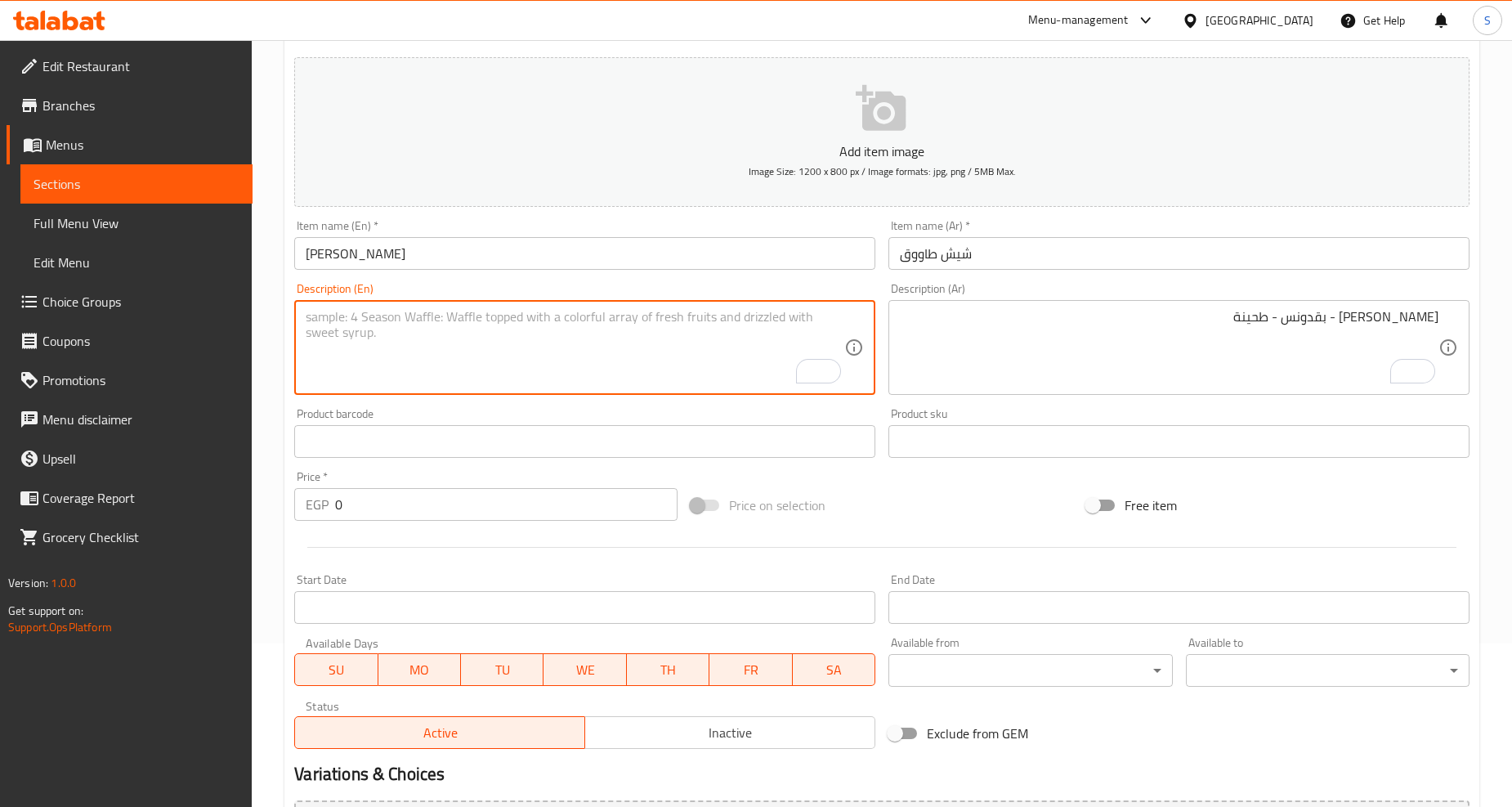
paste textarea "Chicken shish - parsley - tahini"
click at [341, 268] on input "Shish Tawook" at bounding box center [585, 253] width 582 height 33
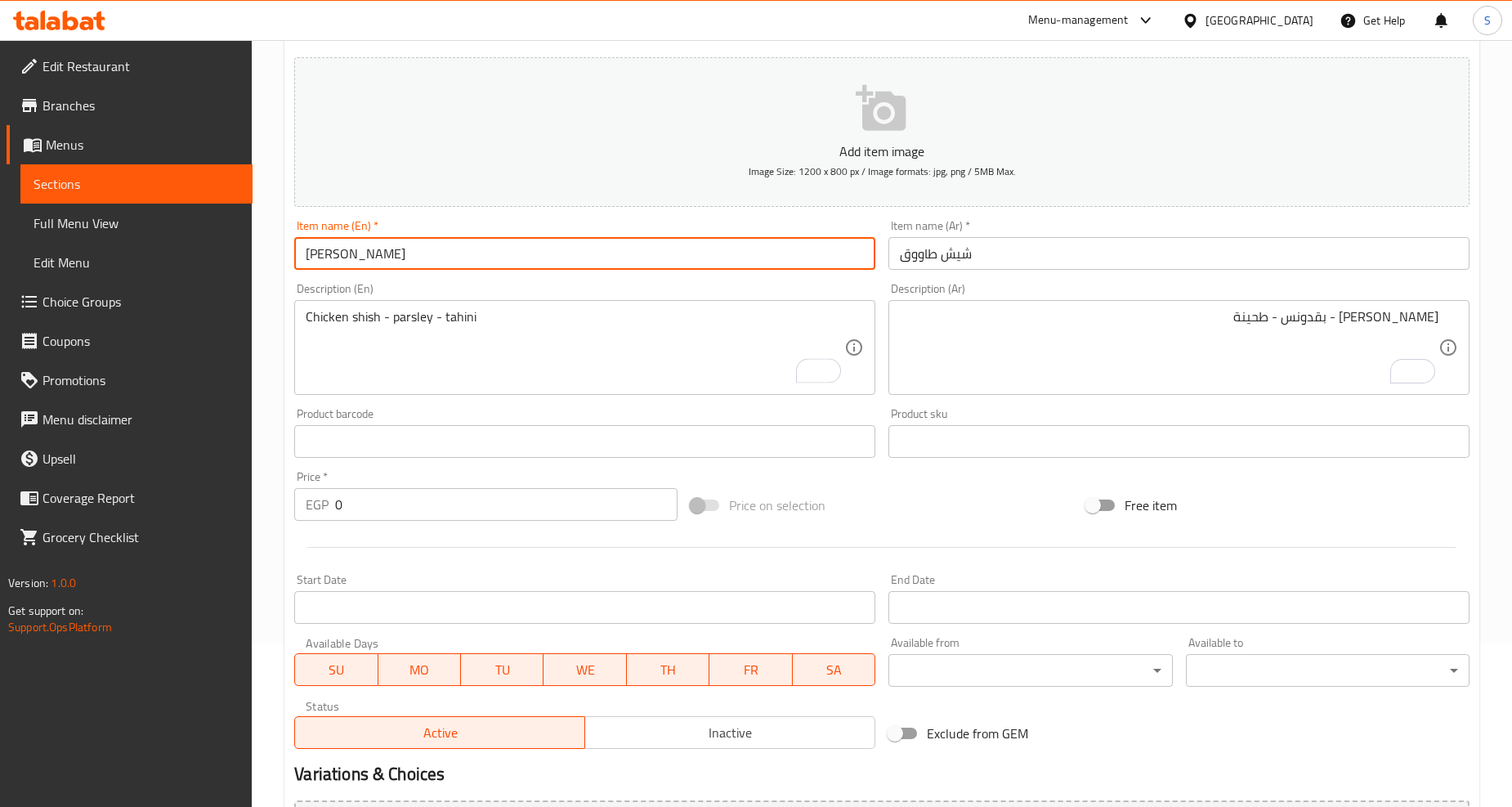
click at [341, 268] on input "Shish Tawook" at bounding box center [585, 253] width 582 height 33
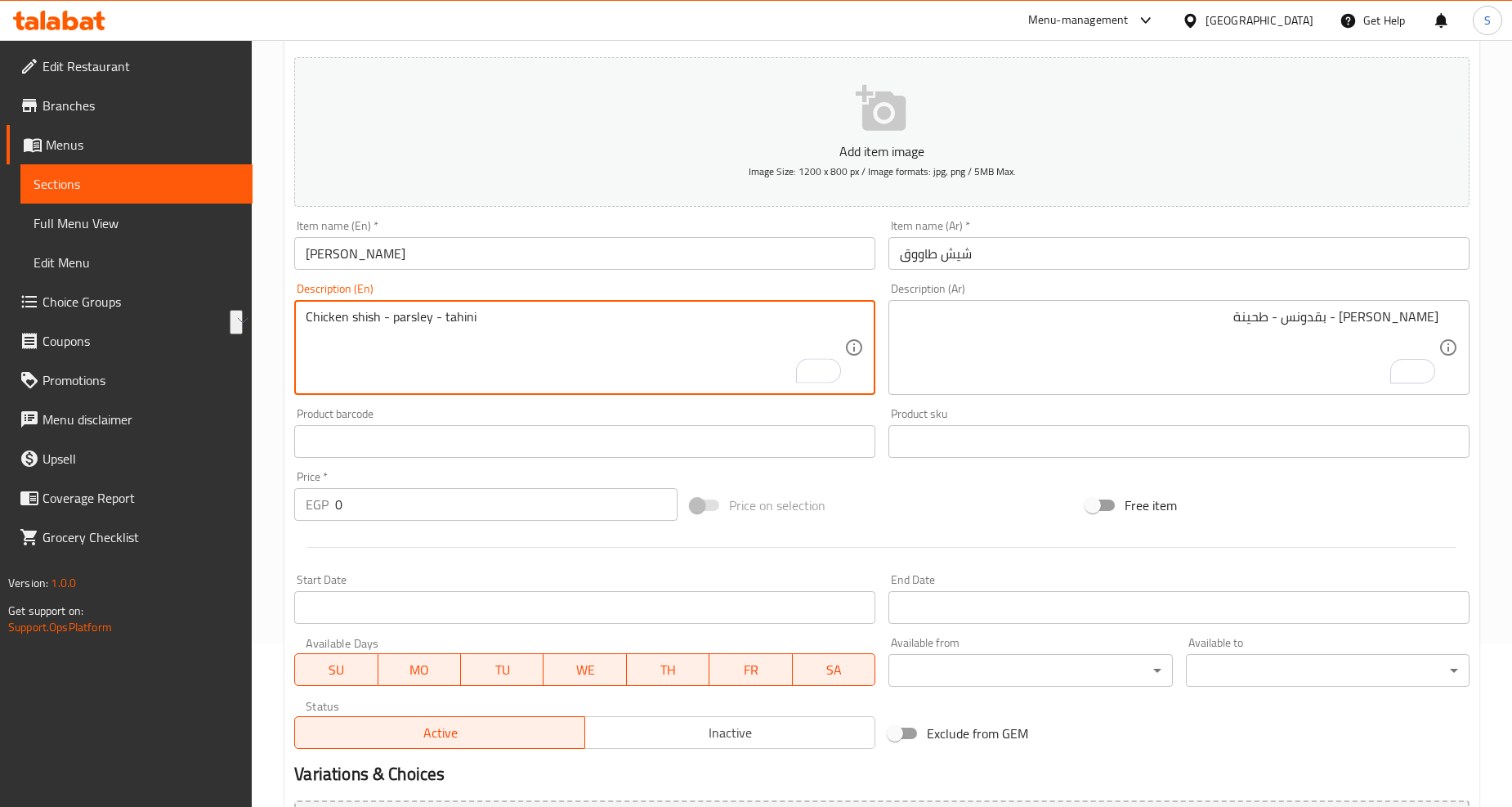
drag, startPoint x: 390, startPoint y: 317, endPoint x: 280, endPoint y: 320, distance: 110.0
click at [280, 320] on div "Home / Restaurants management / Menus / Sections / item / create Sandwiches sec…" at bounding box center [882, 433] width 1260 height 1115
paste textarea "Shish Tawook"
click at [439, 321] on textarea "Shish Tawook, parsley - tahini" at bounding box center [576, 348] width 539 height 77
click at [442, 333] on textarea "Shish Tawook, parsley, tahini" at bounding box center [576, 348] width 539 height 77
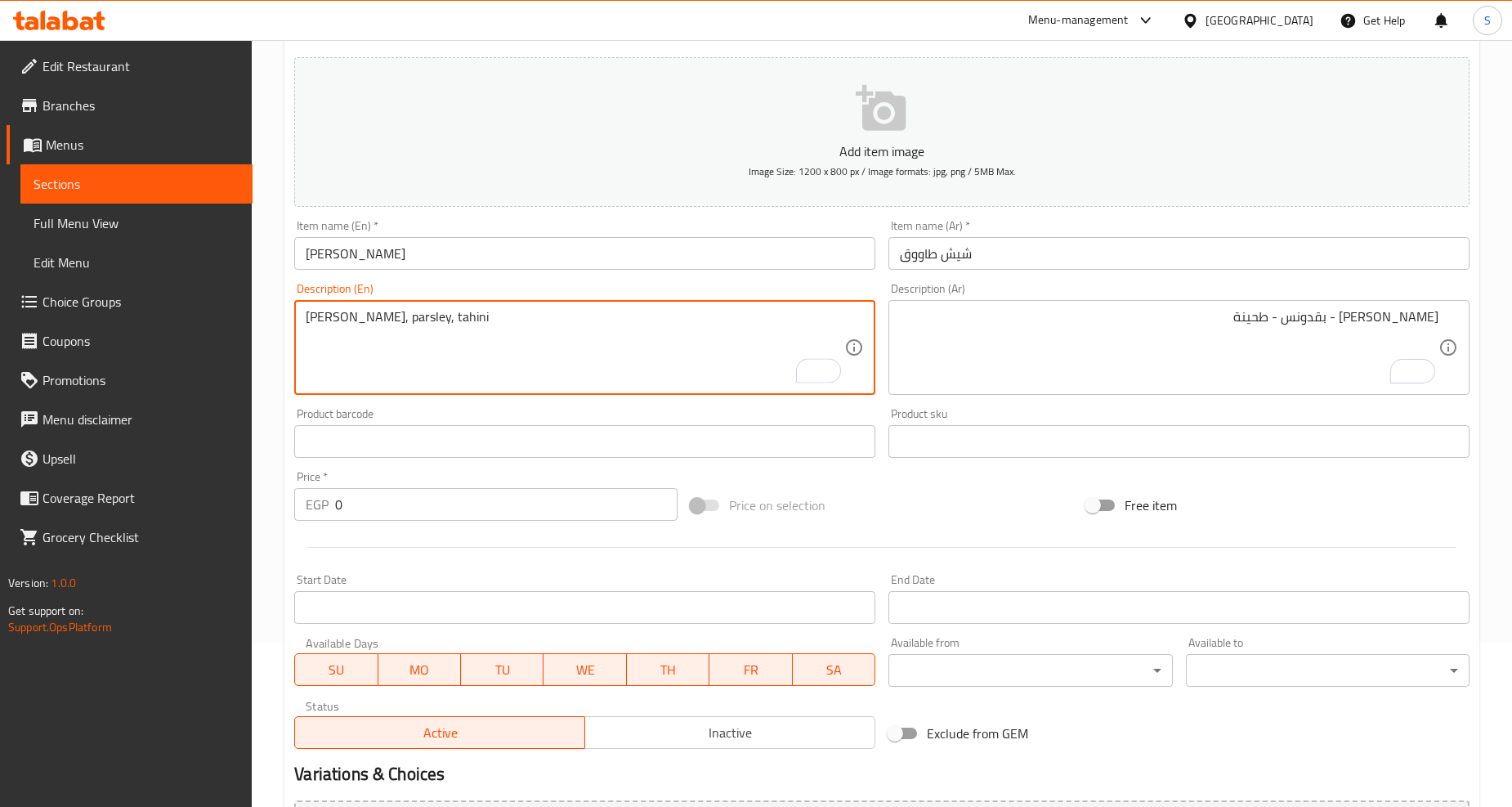
click at [442, 333] on textarea "Shish Tawook, parsley, tahini" at bounding box center [576, 348] width 539 height 77
type textarea "Shish tawook, parsley, tahini"
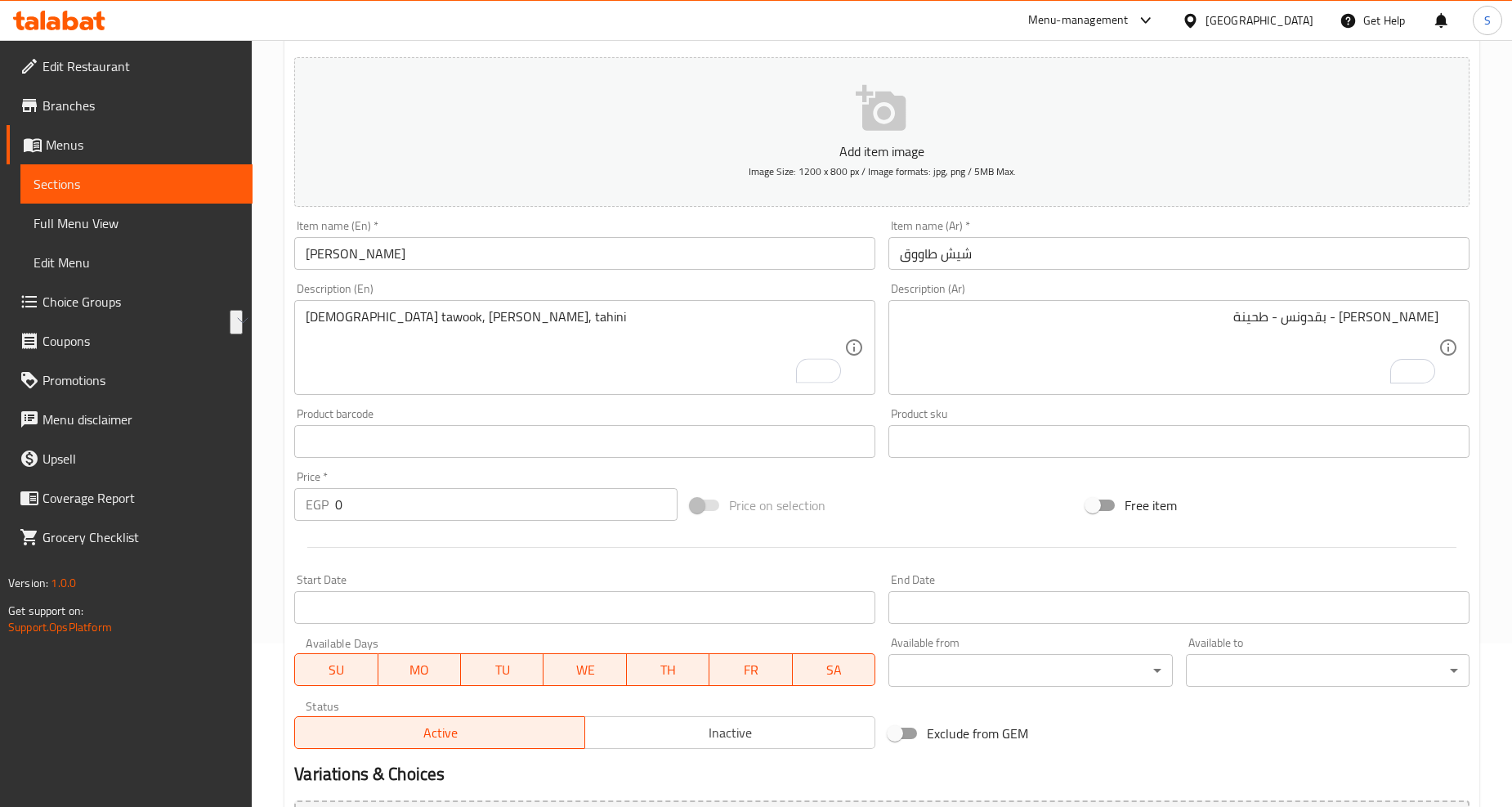
click at [418, 504] on input "0" at bounding box center [506, 505] width 343 height 33
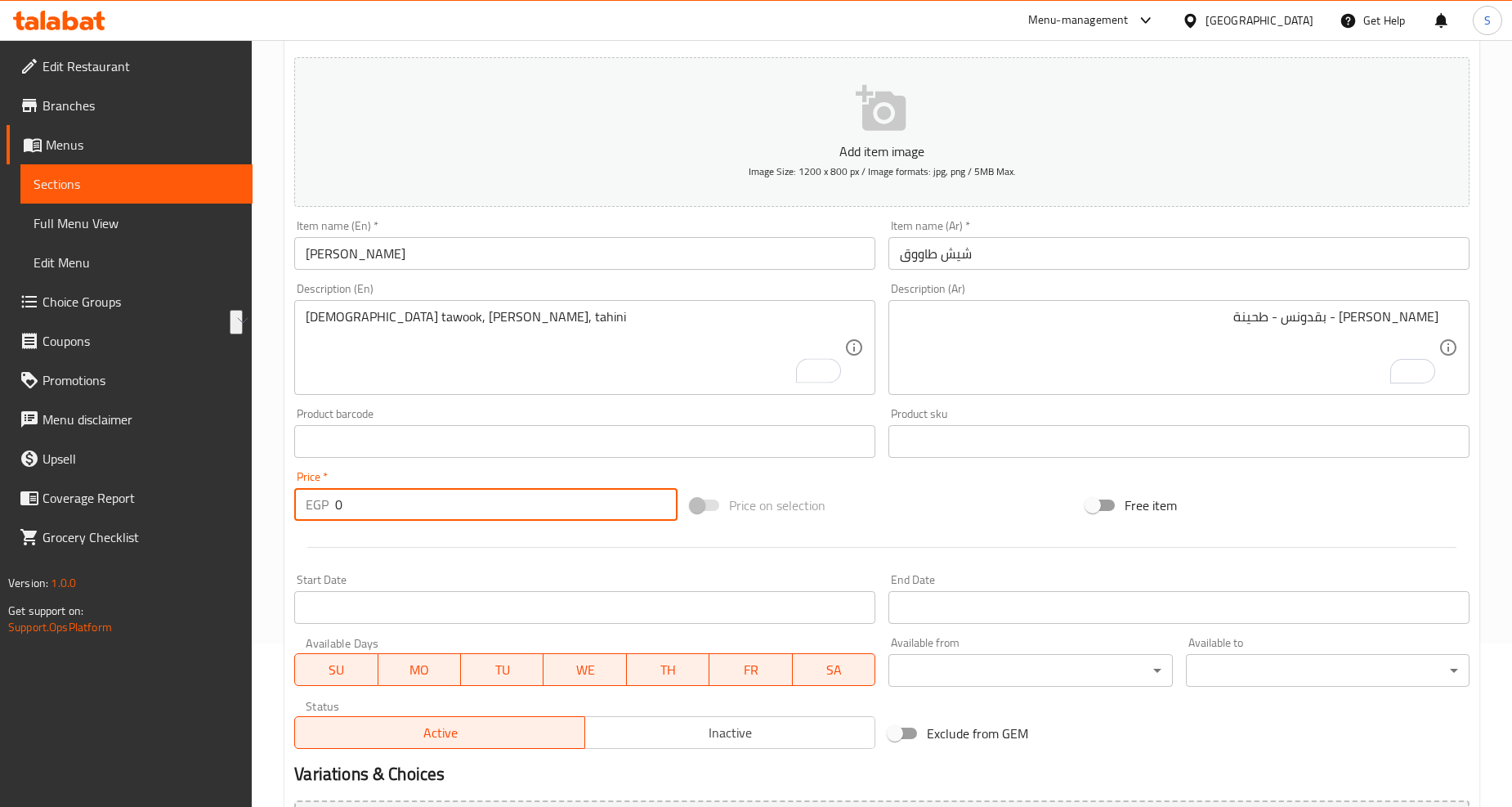
click at [418, 504] on input "0" at bounding box center [506, 505] width 343 height 33
type input "125"
click at [410, 565] on div at bounding box center [882, 547] width 1189 height 40
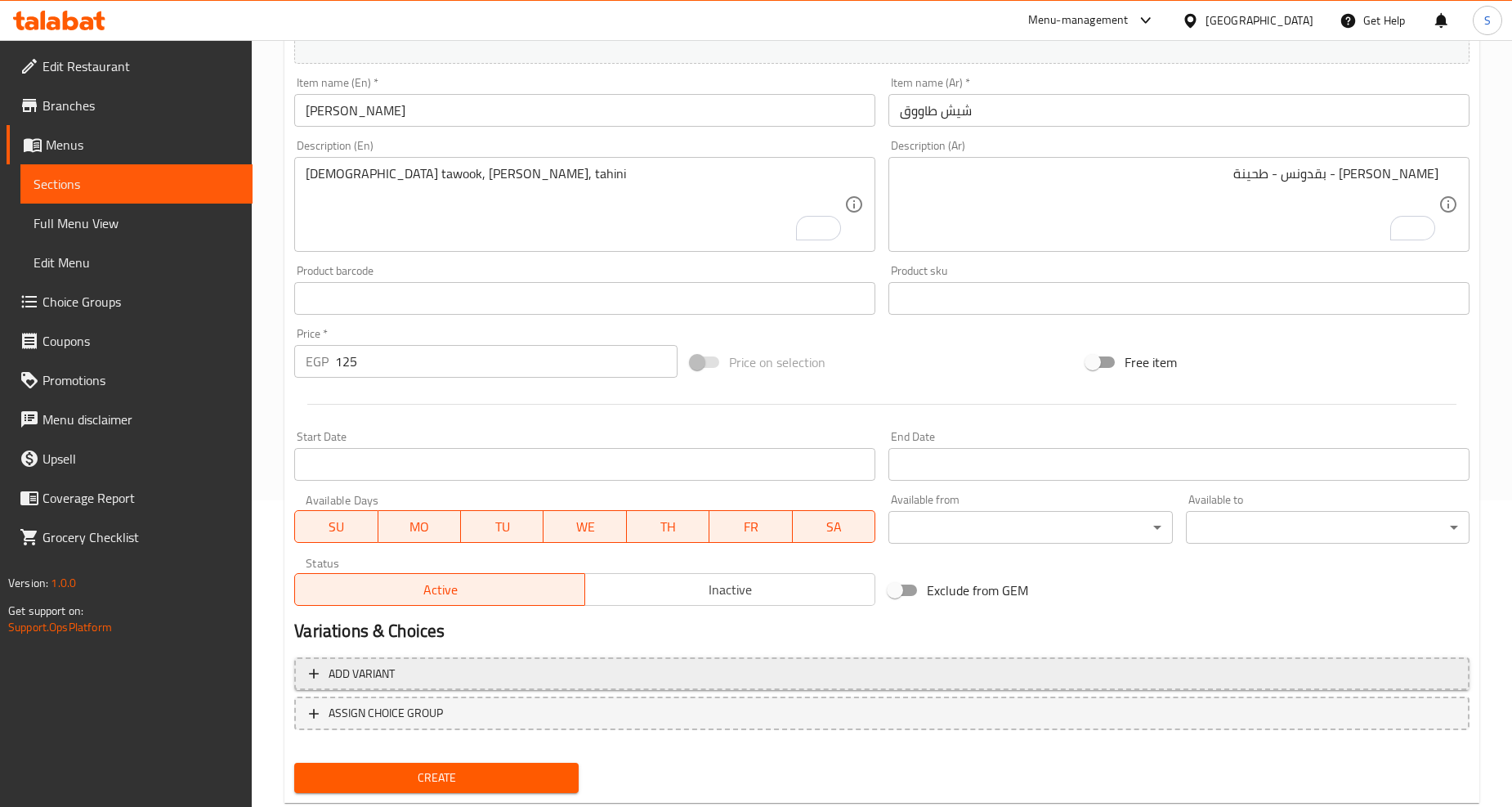
scroll to position [345, 0]
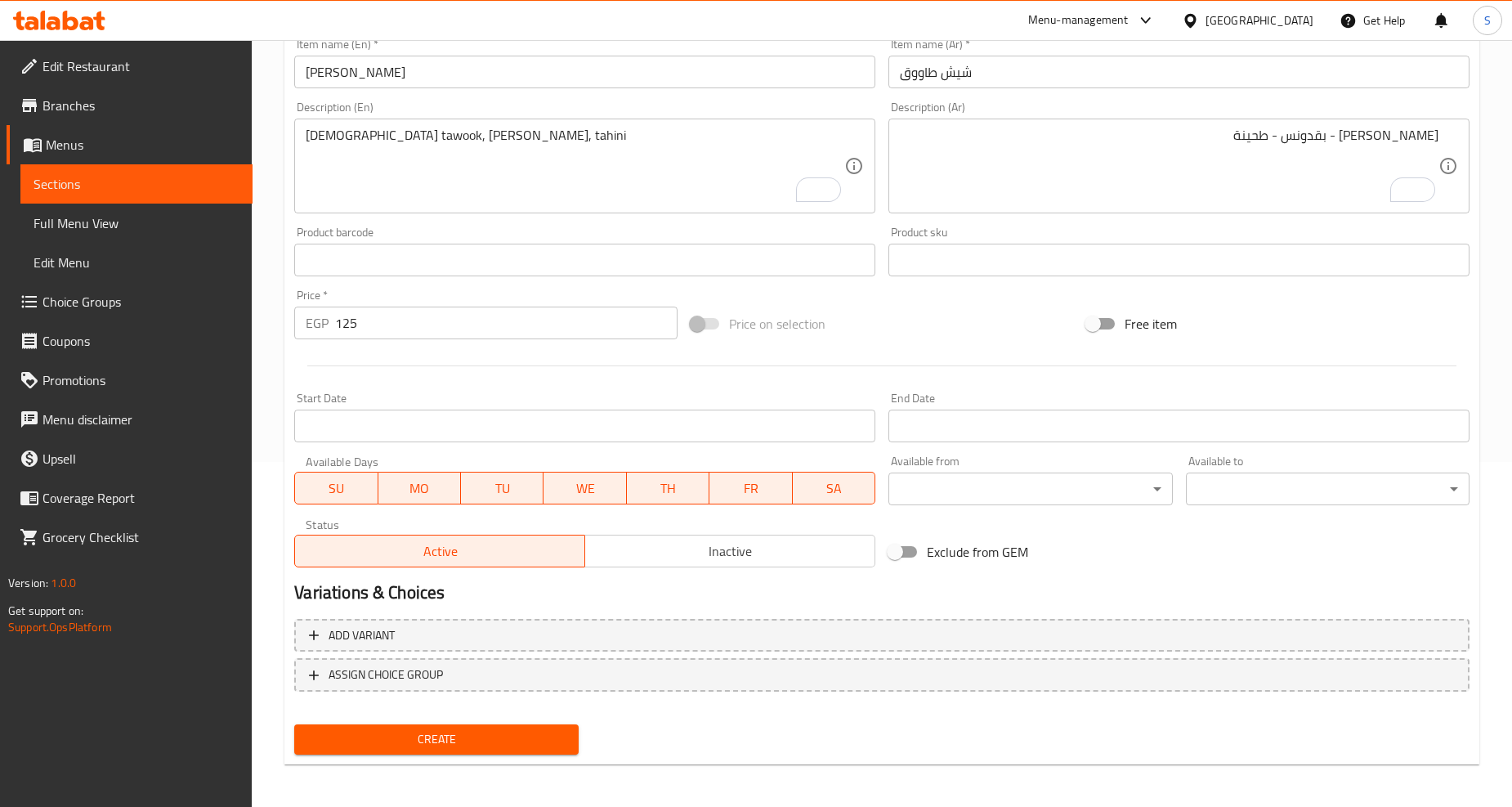
click at [443, 737] on span "Create" at bounding box center [436, 740] width 258 height 21
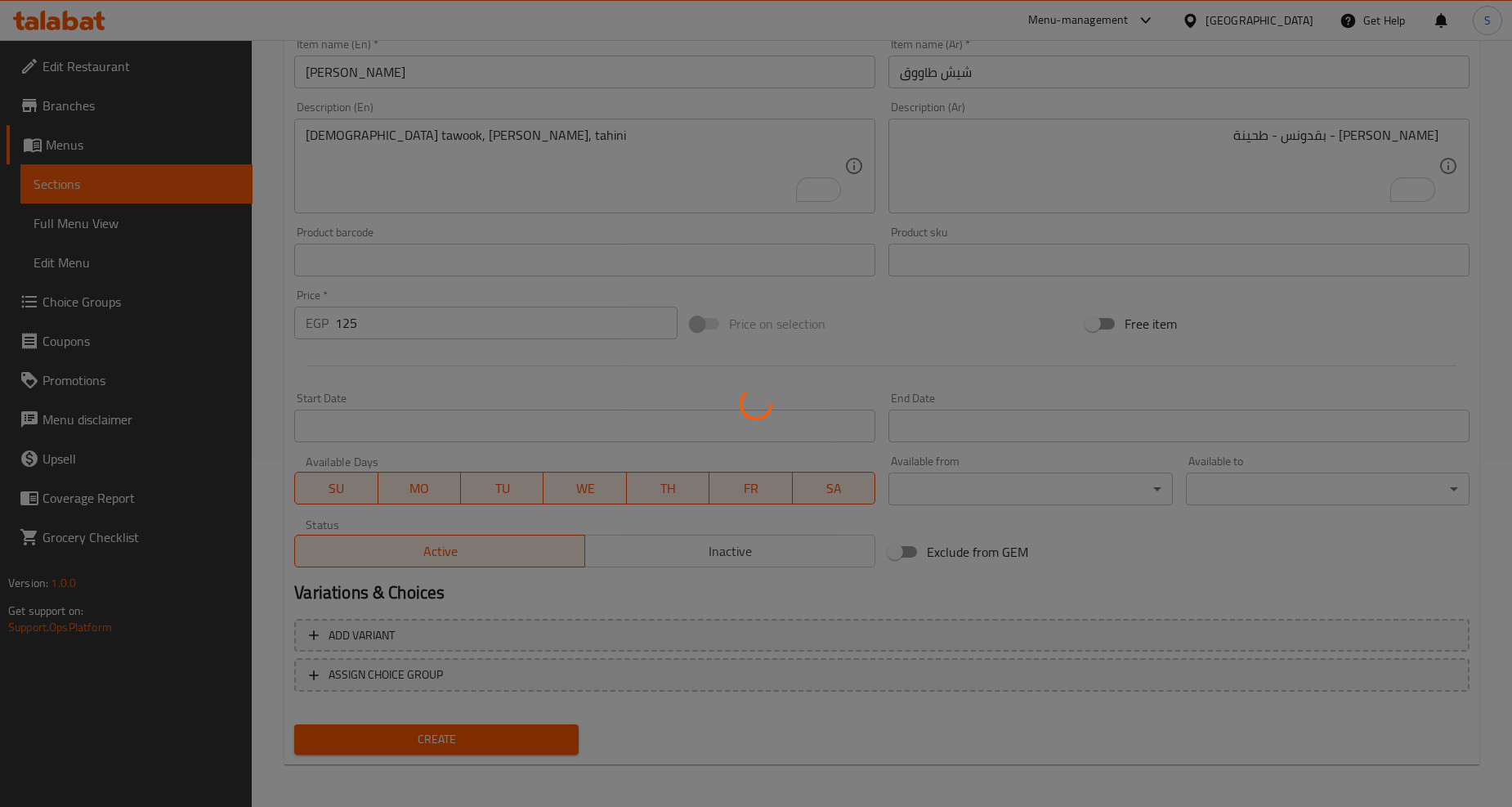
type input "0"
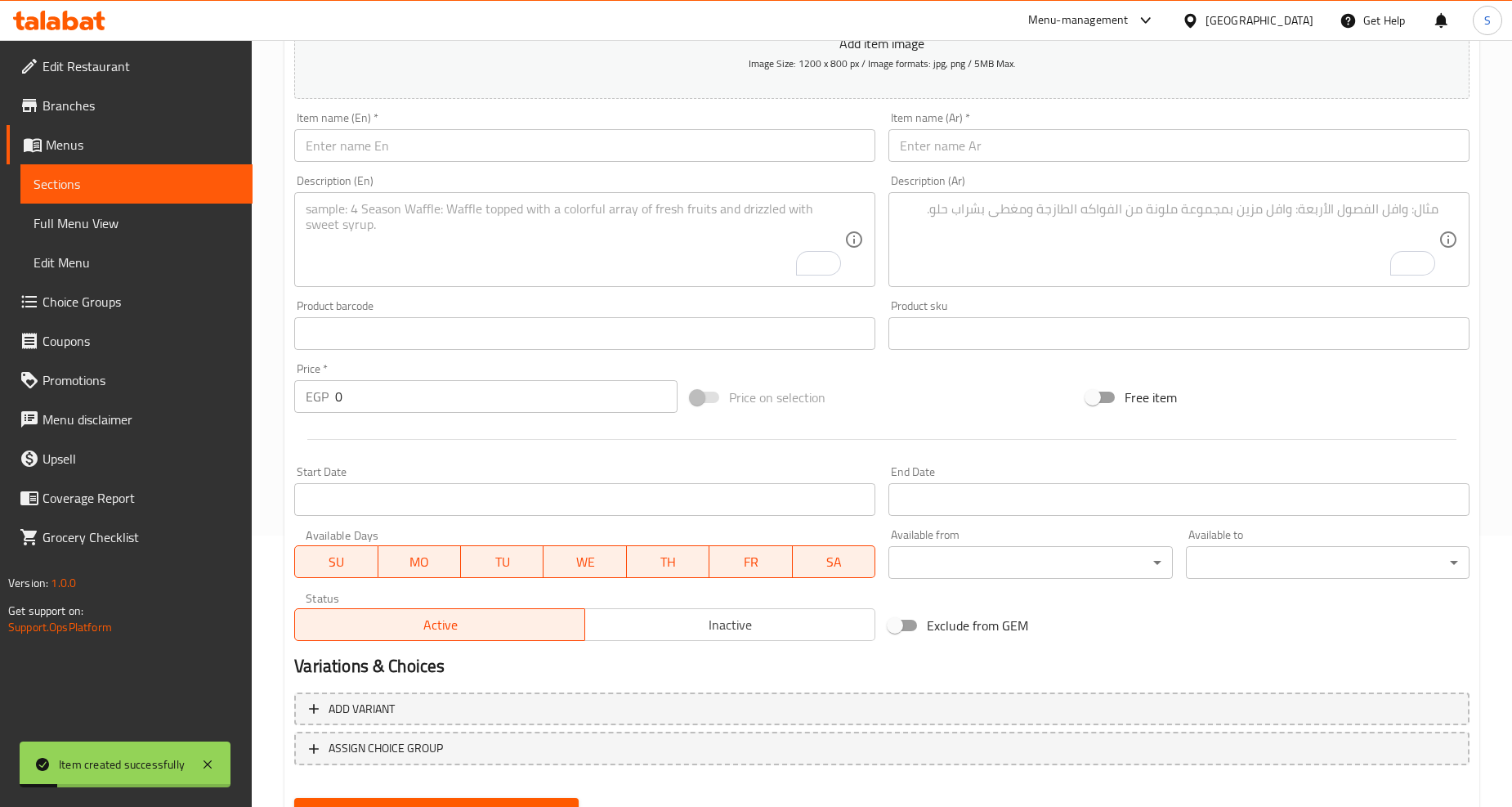
scroll to position [255, 0]
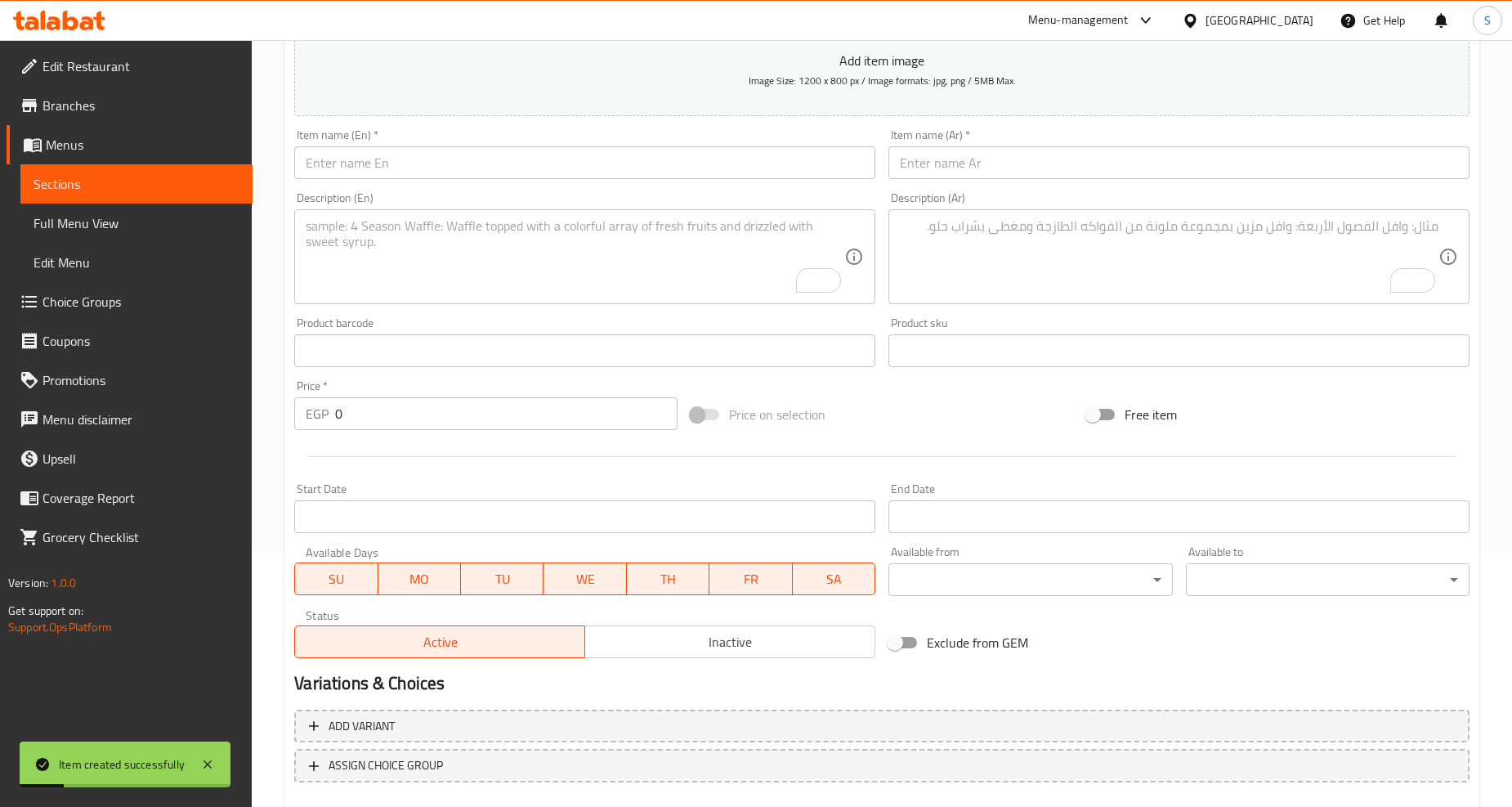
click at [967, 171] on input "text" at bounding box center [1179, 163] width 582 height 33
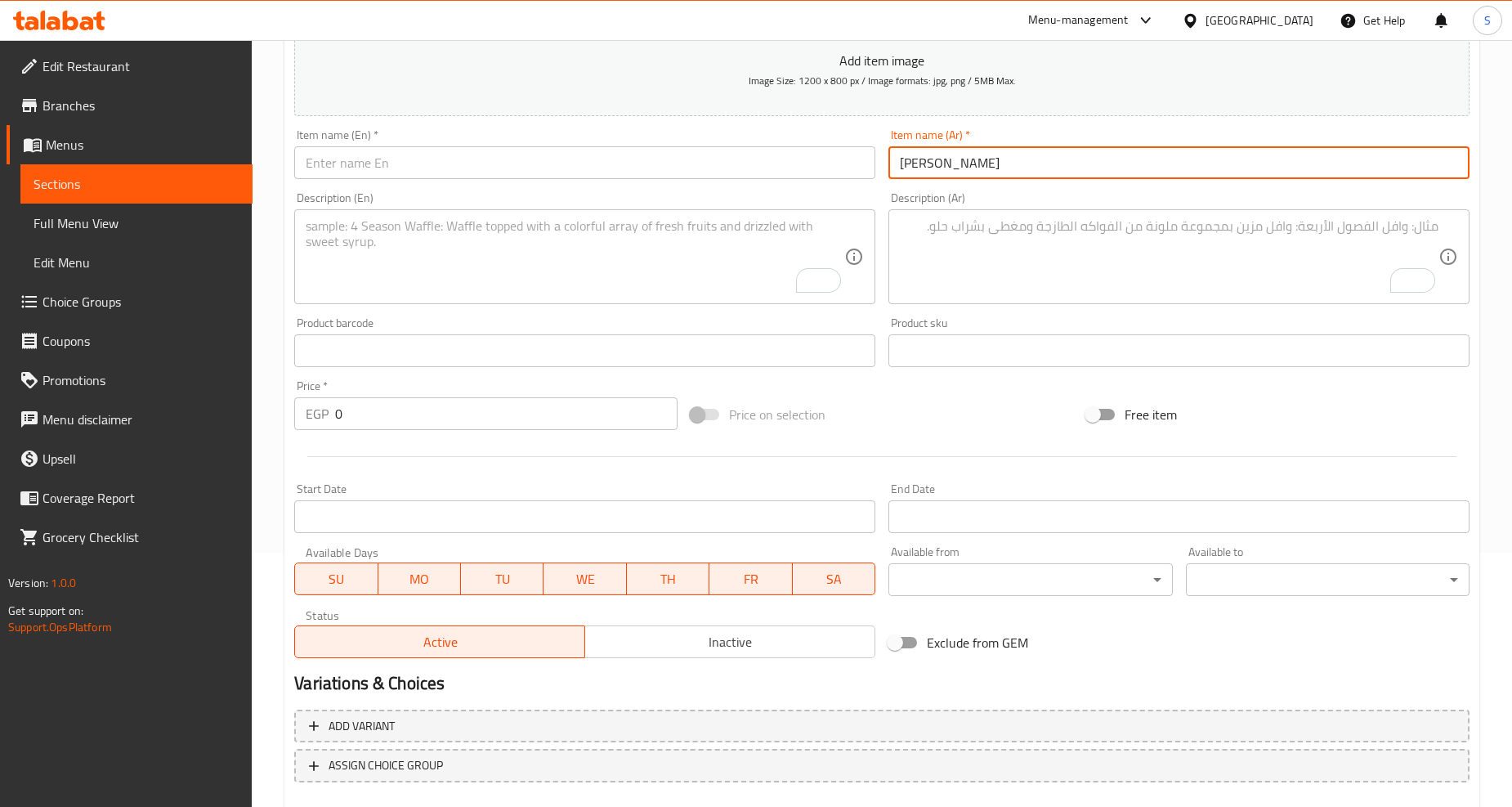
click at [967, 171] on input "حواوشي اسكندراني" at bounding box center [1179, 163] width 582 height 33
type input "حواوشي اسكندراني"
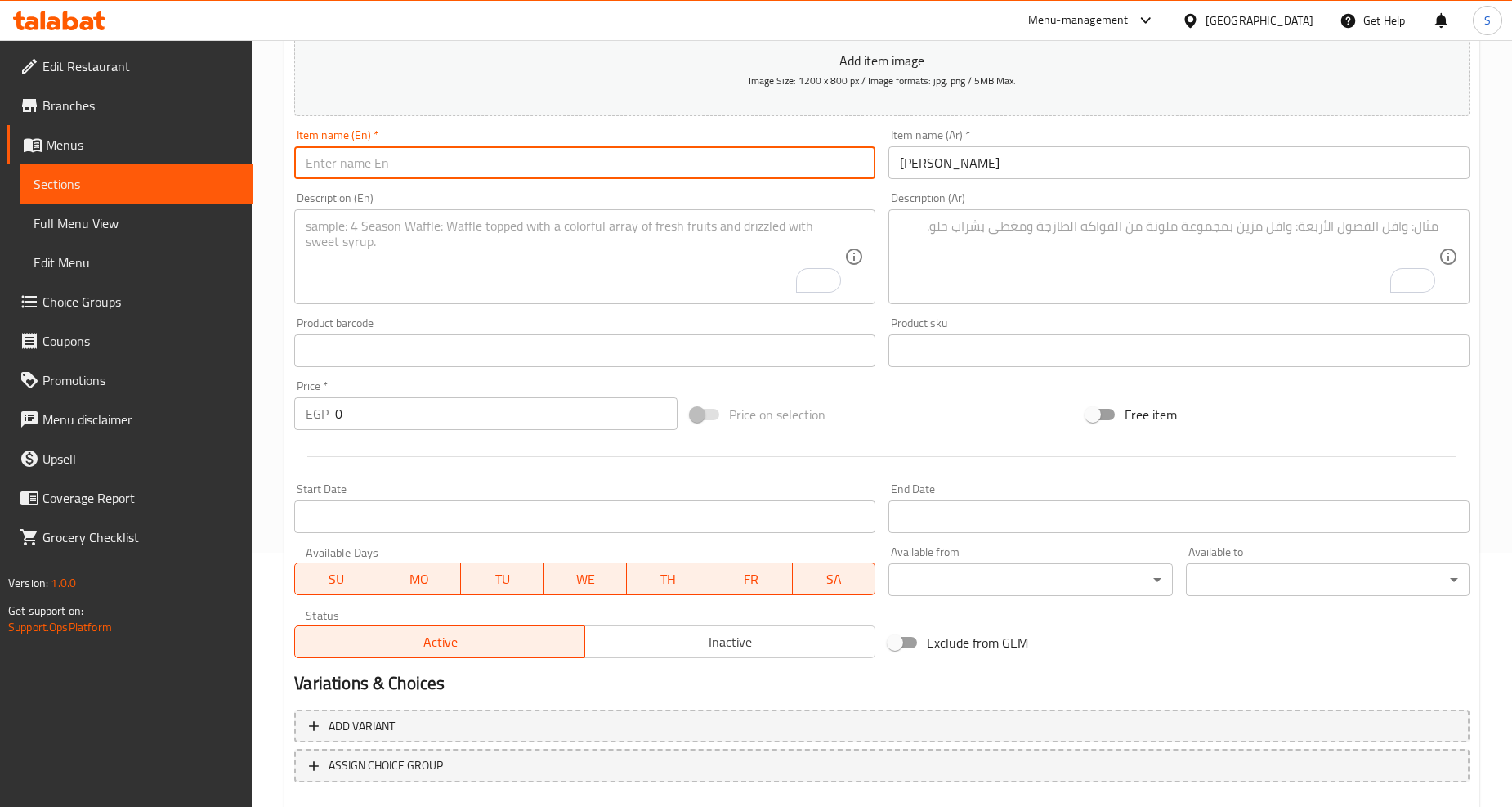
click at [446, 175] on input "text" at bounding box center [585, 163] width 582 height 33
paste input "Alexandrian Hawawshi"
type input "Alexandrian Hawawshi"
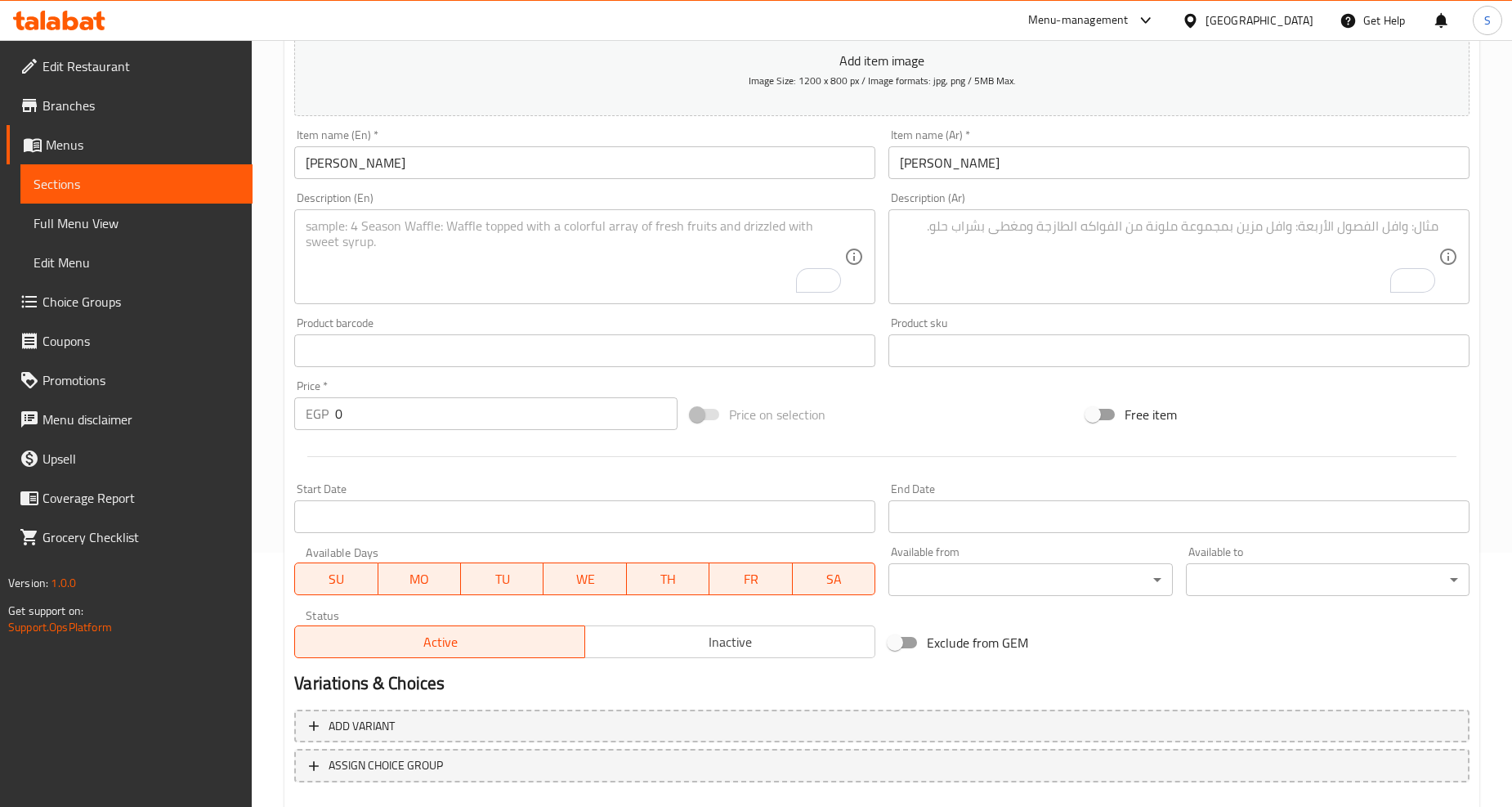
click at [394, 165] on input "Alexandrian Hawawshi" at bounding box center [585, 163] width 582 height 33
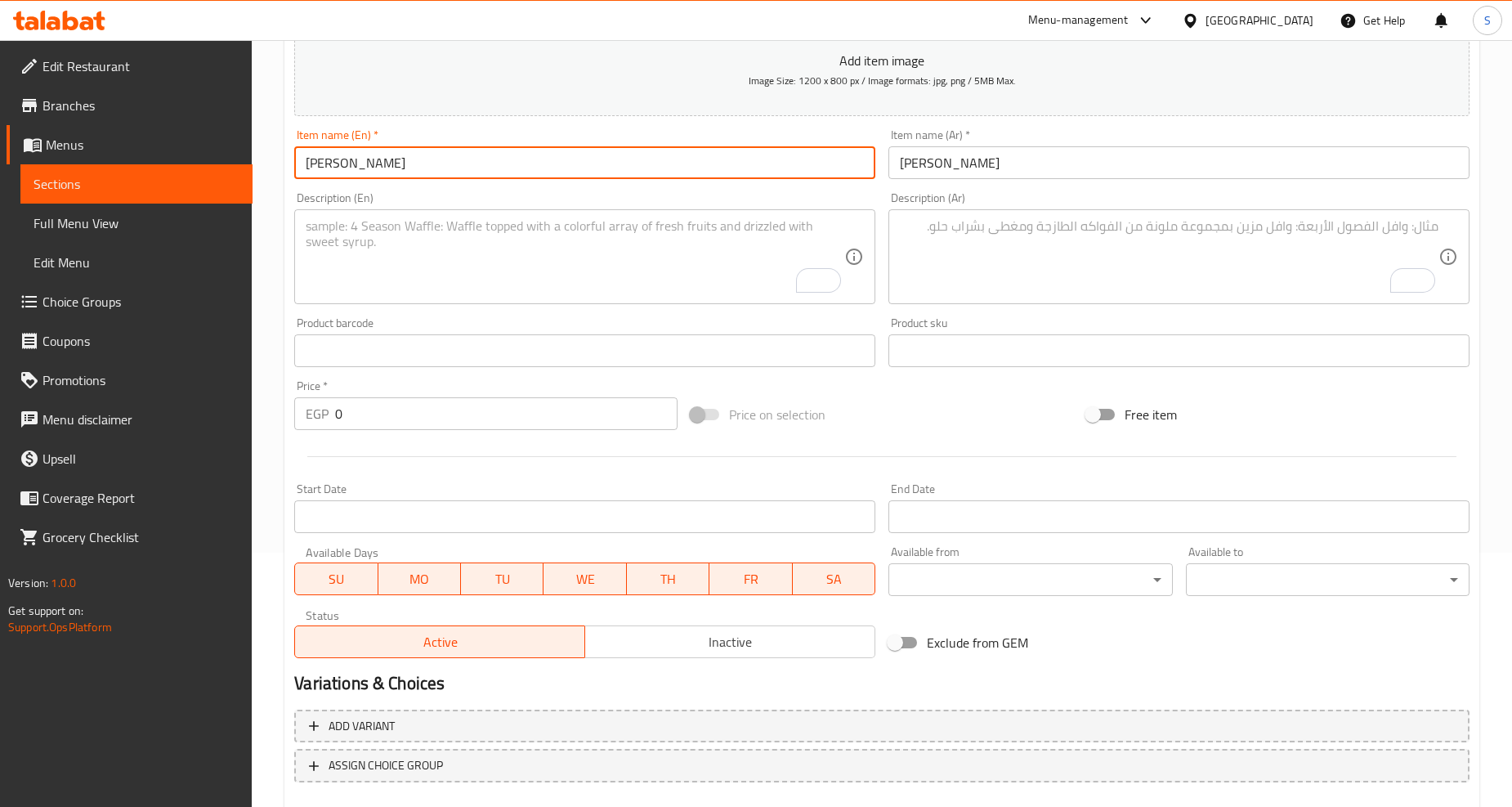
click at [394, 165] on input "Alexandrian Hawawshi" at bounding box center [585, 163] width 582 height 33
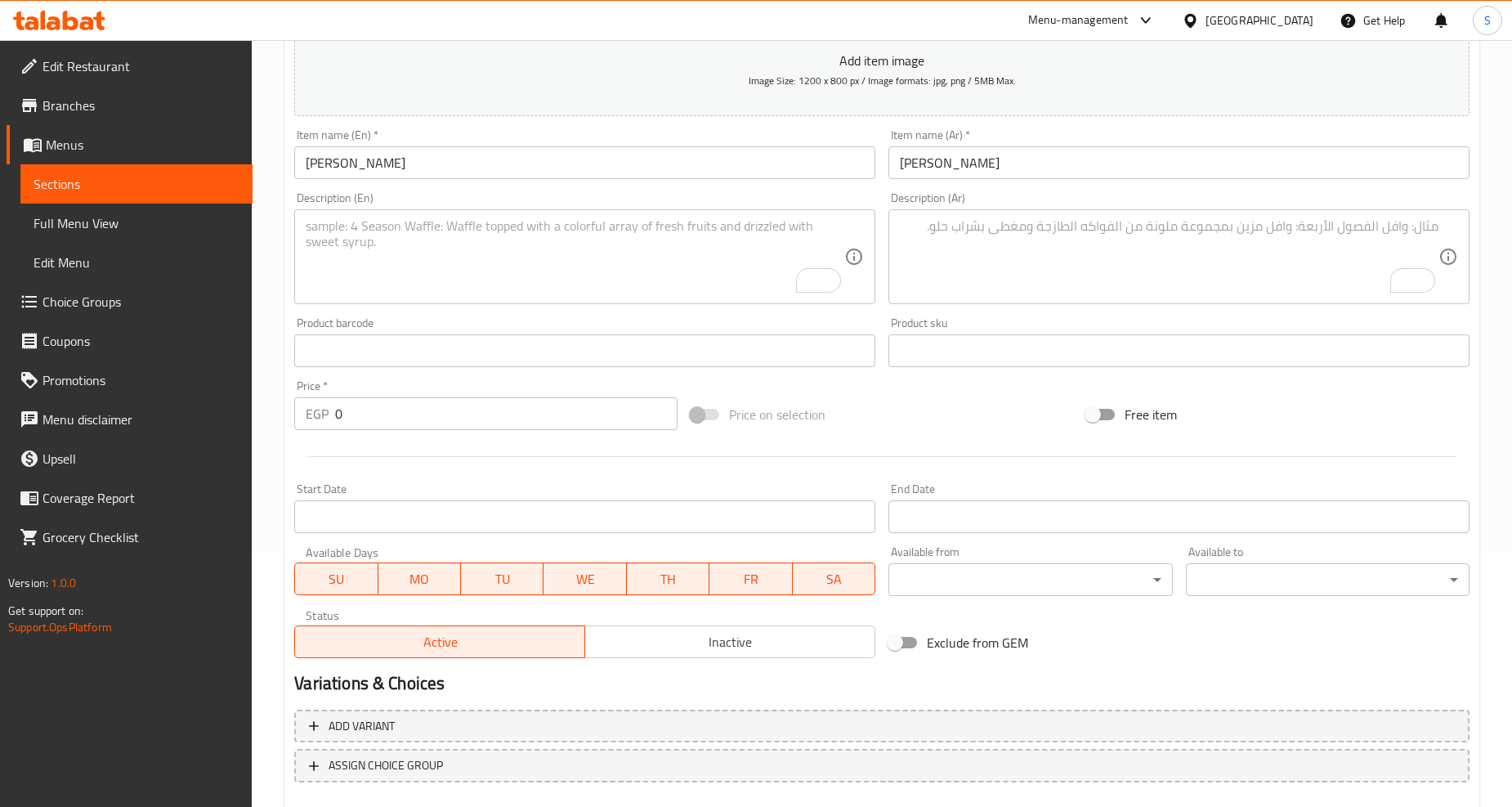
click at [1134, 251] on textarea "To enrich screen reader interactions, please activate Accessibility in Grammarl…" at bounding box center [1169, 257] width 539 height 77
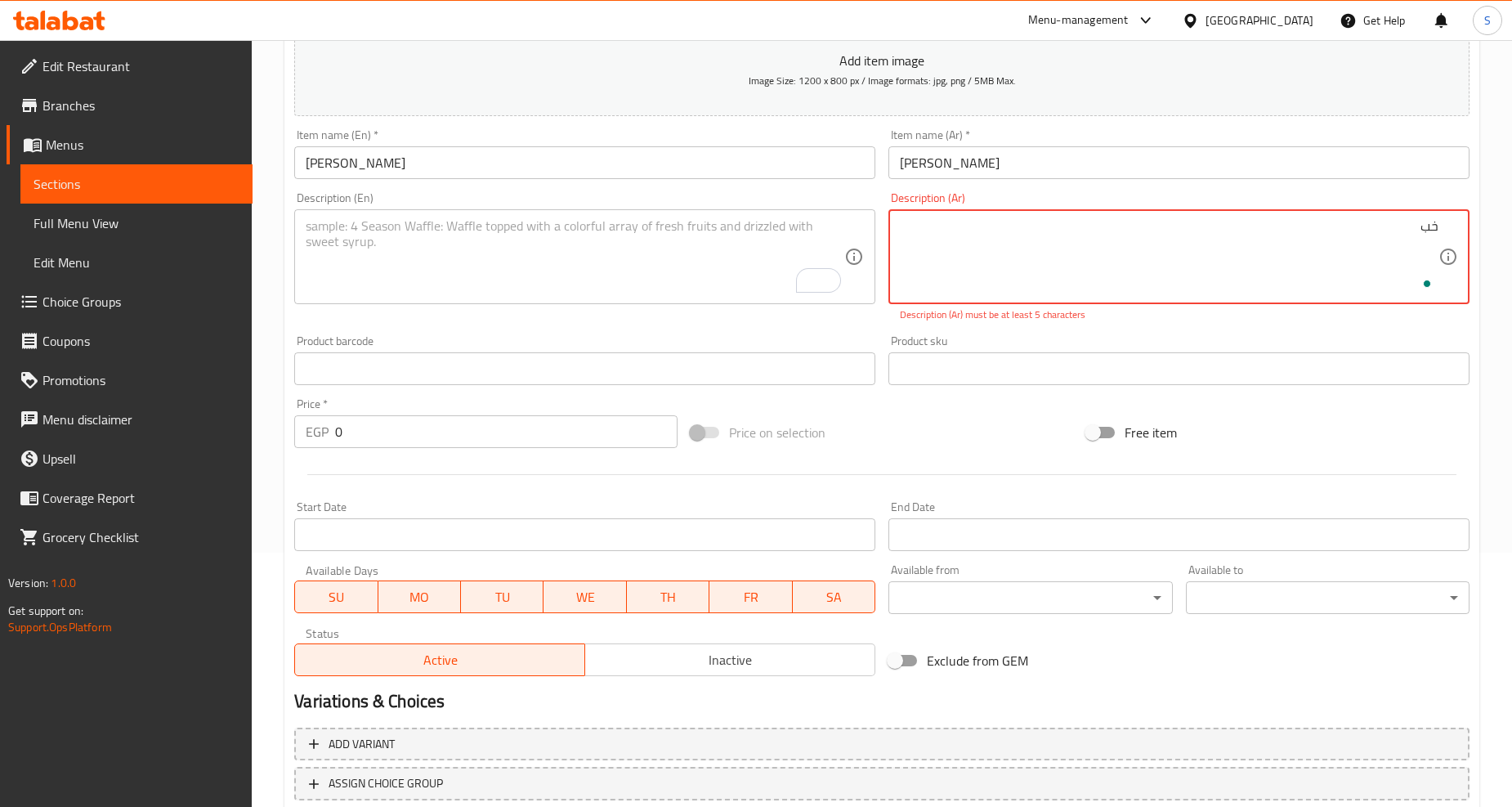
type textarea "خ"
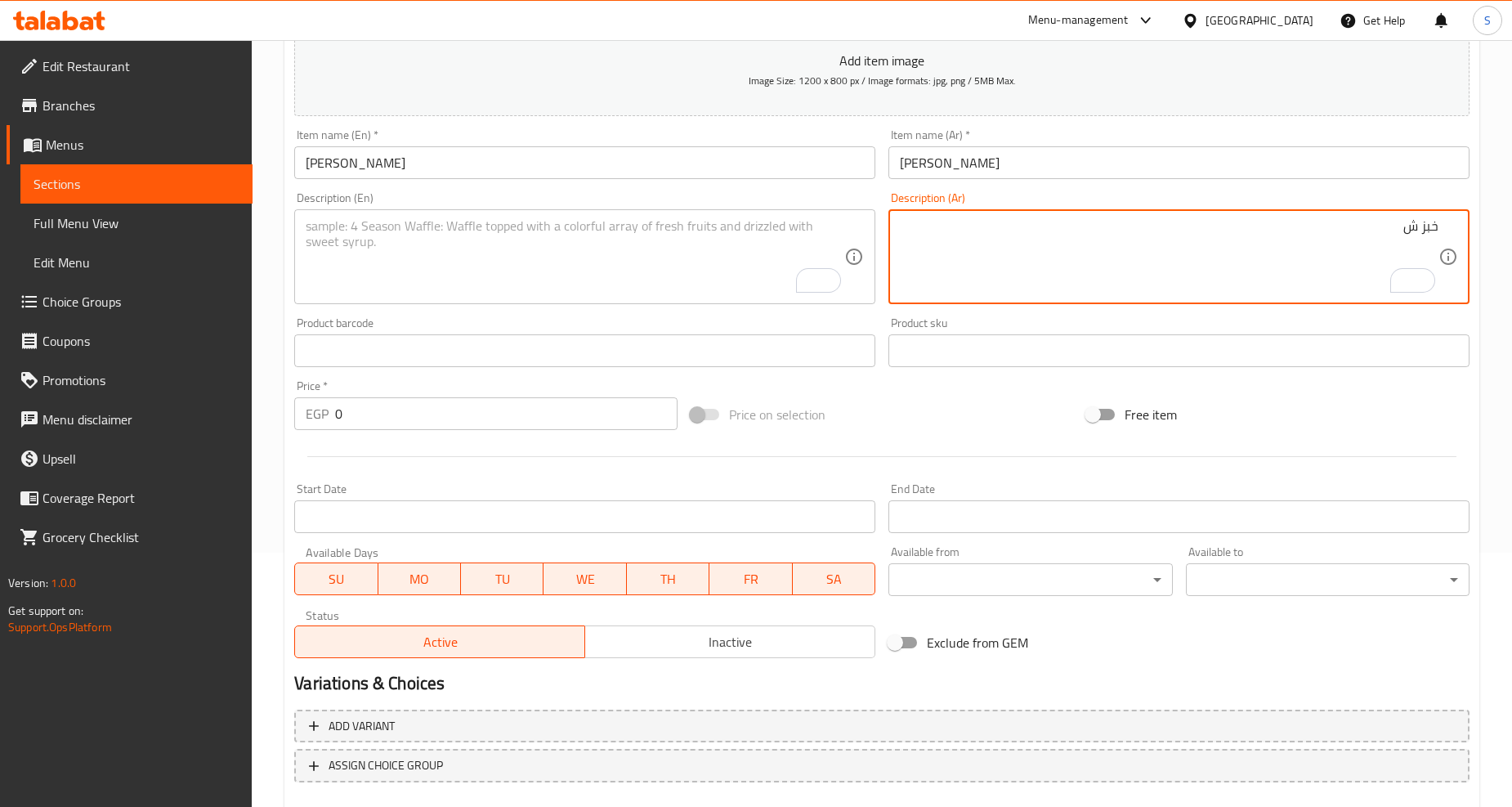
click at [1189, 258] on textarea "خبز ش" at bounding box center [1169, 257] width 539 height 77
click at [1137, 271] on textarea "خبز شِقو - لحم مفروم متبلة علي طريقة شِقو - طحينة - مخلل مشكل" at bounding box center [1169, 257] width 539 height 77
type textarea "خبز شِقو - لحم مفروم متبلة علي طريقة شِقو - طحينة - مخلل مشكل"
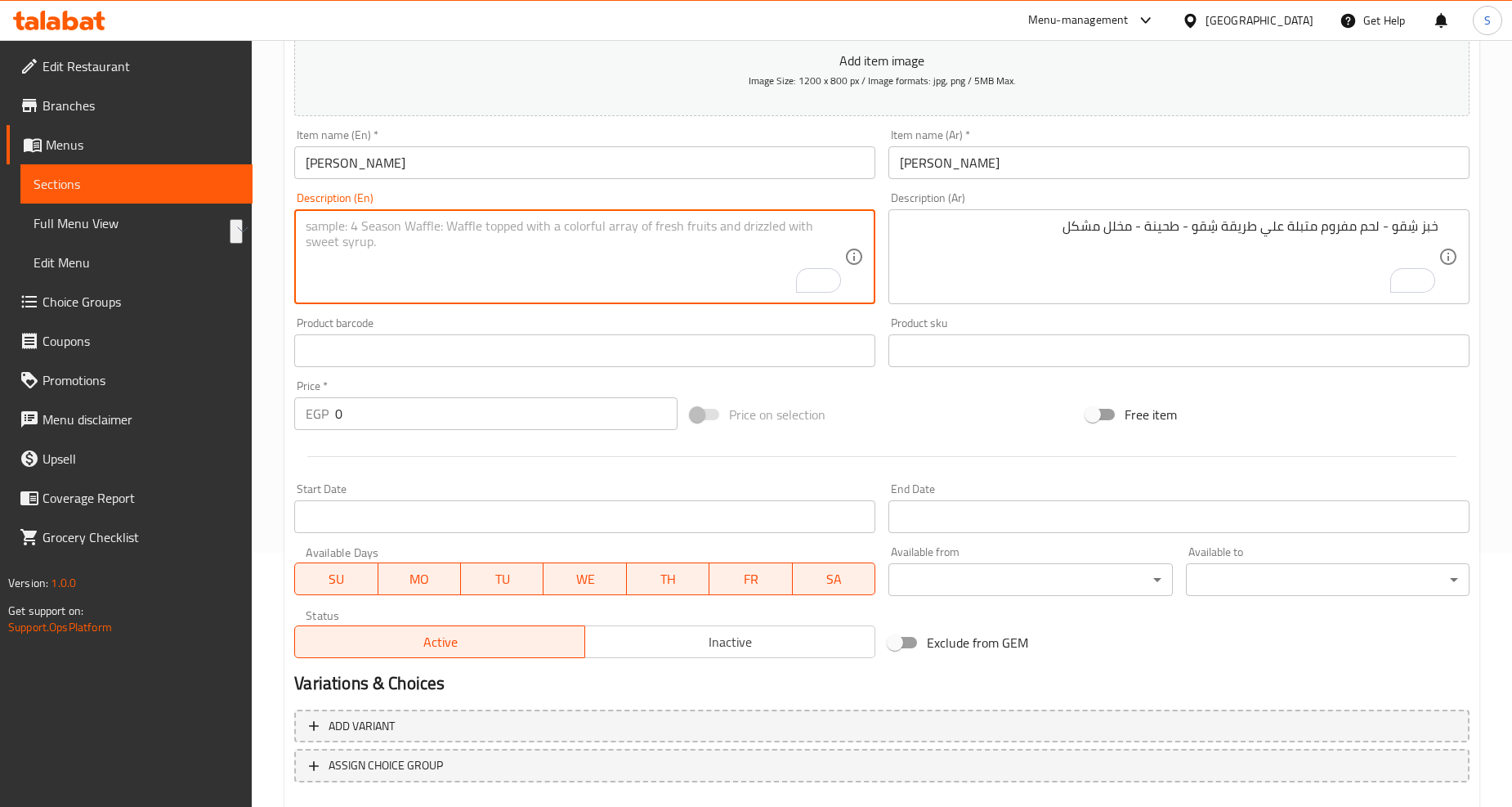
click at [362, 266] on textarea "To enrich screen reader interactions, please activate Accessibility in Grammarl…" at bounding box center [576, 257] width 539 height 77
paste textarea "Sheqo bread - minced meat seasoned the Sheqo way - tahini - mixed pickles"
click at [390, 231] on textarea "Sheqo bread - minced meat seasoned the Sheqo way - tahini - mixed pickles" at bounding box center [576, 257] width 539 height 77
click at [521, 231] on textarea "Sheqo bread, minced meat seasoned the Sheqo way - tahini - mixed pickles" at bounding box center [576, 257] width 539 height 77
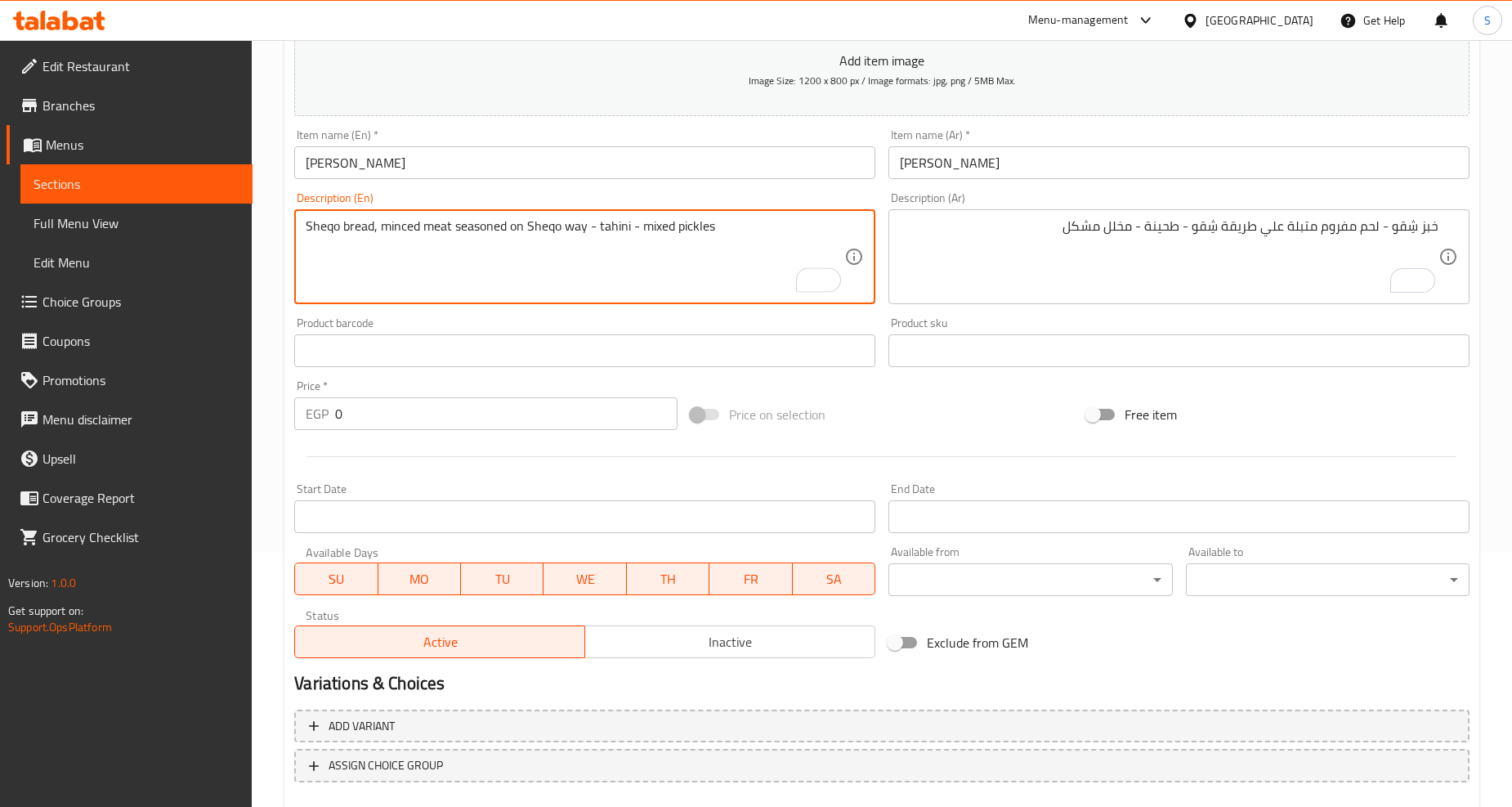
click at [520, 231] on textarea "Sheqo bread, minced meat seasoned on Sheqo way - tahini - mixed pickles" at bounding box center [576, 257] width 539 height 77
click at [609, 227] on textarea "Sheqo bread, minced meat seasoned with Sheqo way - tahini - mixed pickles" at bounding box center [576, 257] width 539 height 77
click at [648, 233] on textarea "Sheqo bread, minced meat seasoned with Sheqo way, tahini - mixed pickles" at bounding box center [576, 257] width 539 height 77
type textarea "Sheqo bread, minced meat seasoned with Sheqo way, tahini, mixed pickles"
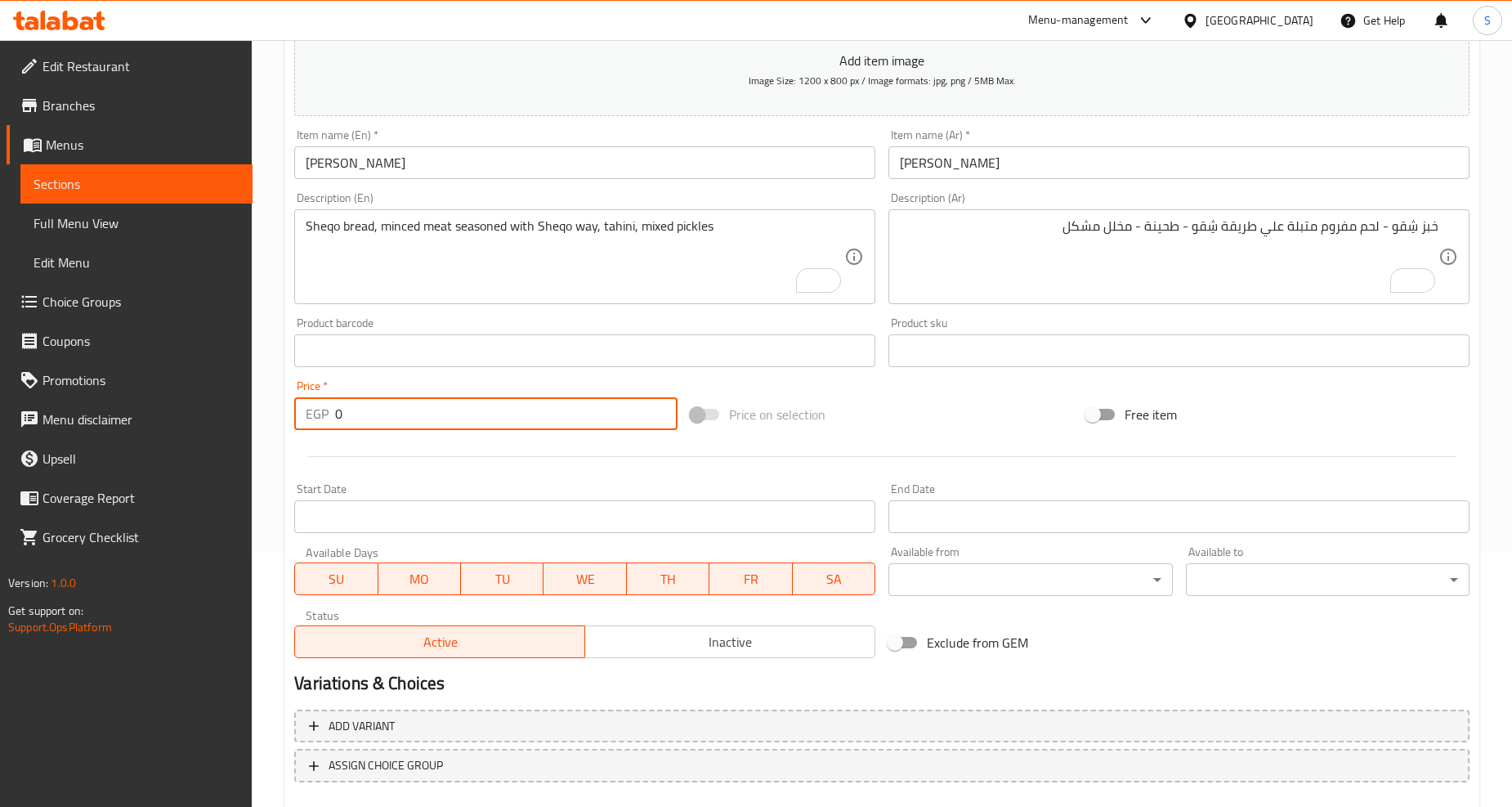
click at [413, 410] on input "0" at bounding box center [506, 413] width 343 height 33
type input "135"
click at [422, 463] on div at bounding box center [882, 457] width 1189 height 40
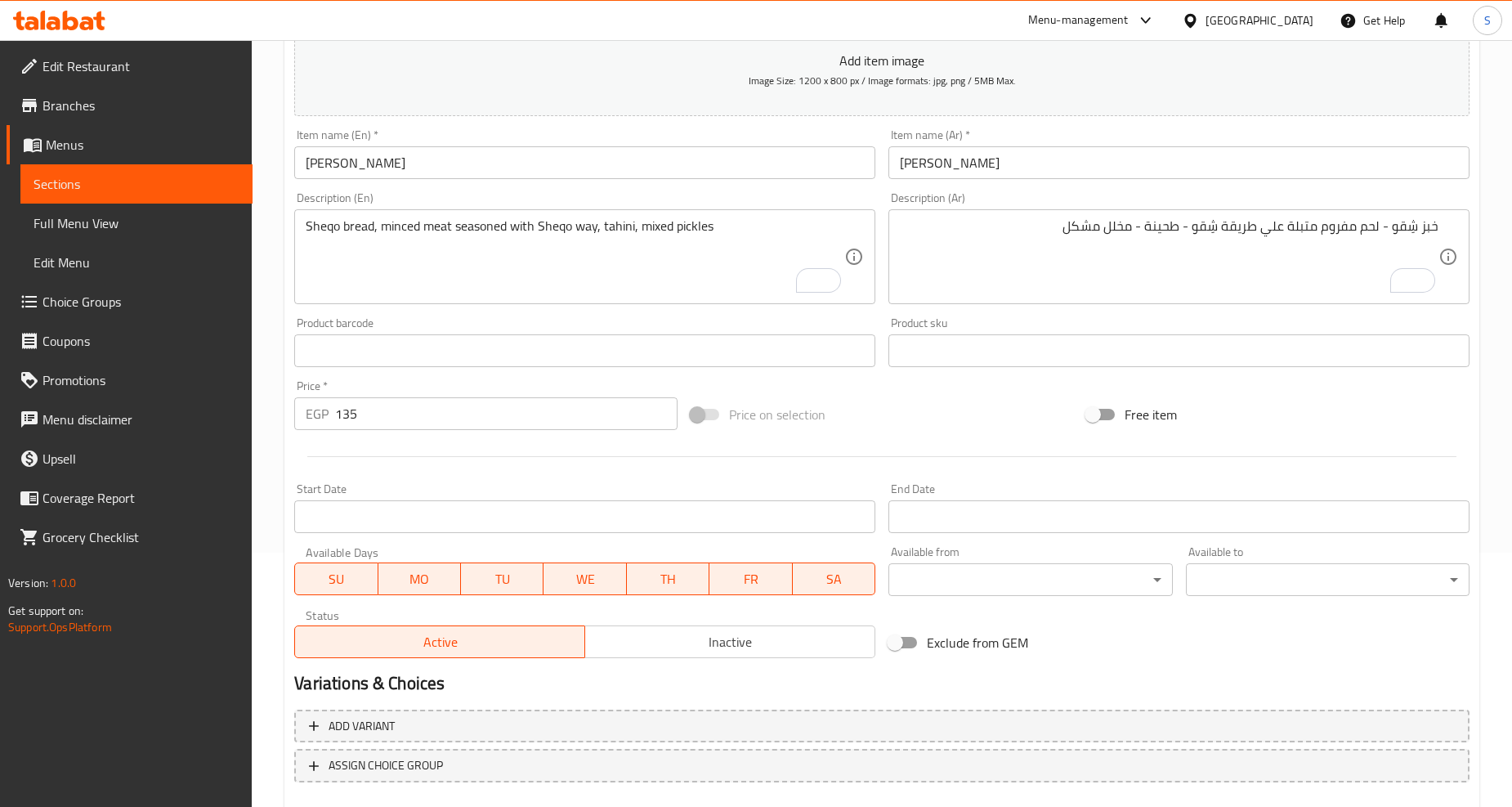
click at [521, 229] on textarea "Sheqo bread, minced meat seasoned with Sheqo way, tahini, mixed pickles" at bounding box center [576, 257] width 539 height 77
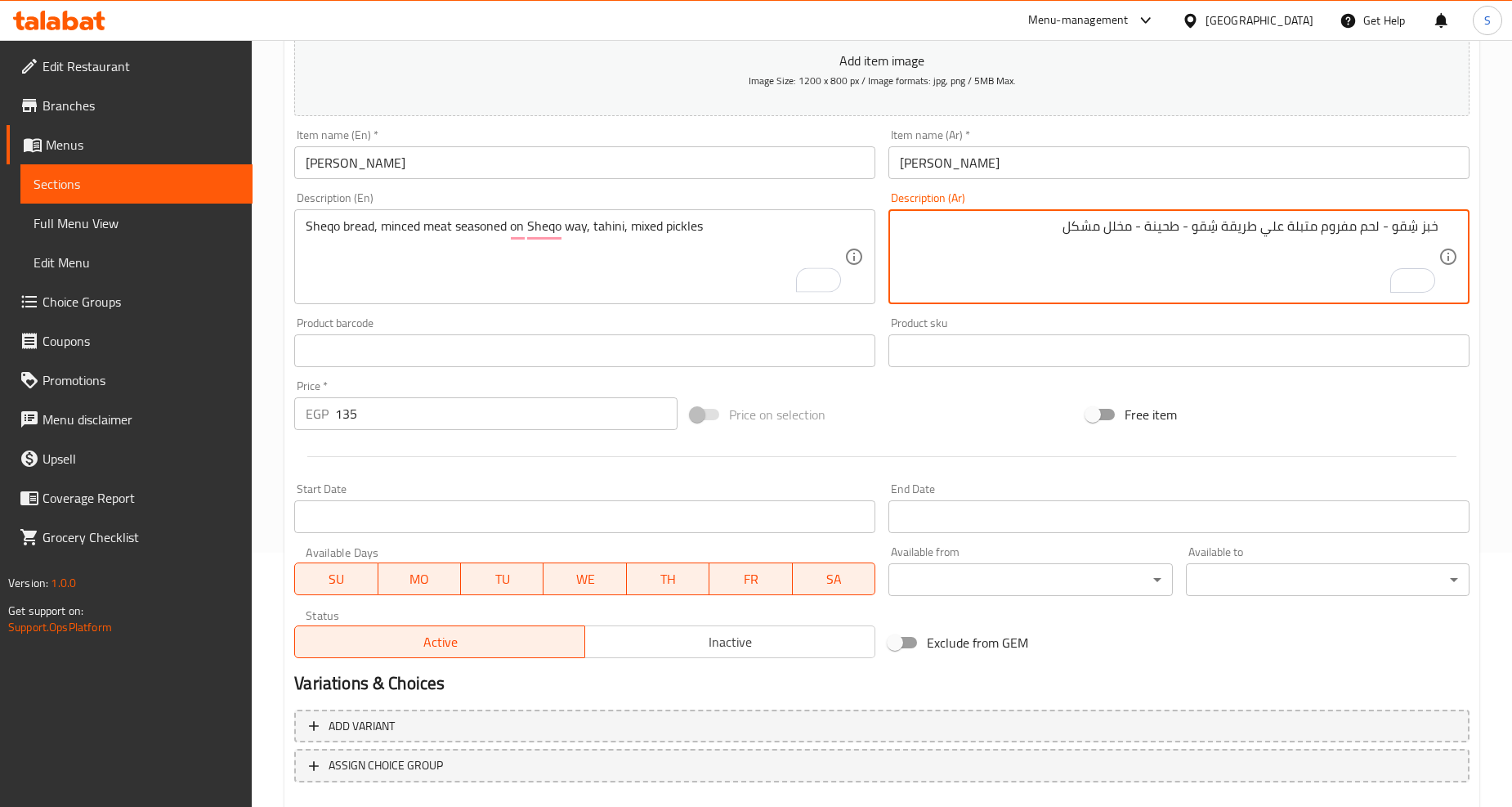
click at [1236, 222] on textarea "خبز شِقو - لحم مفروم متبلة علي طريقة شِقو - طحينة - مخلل مشكل" at bounding box center [1169, 257] width 539 height 77
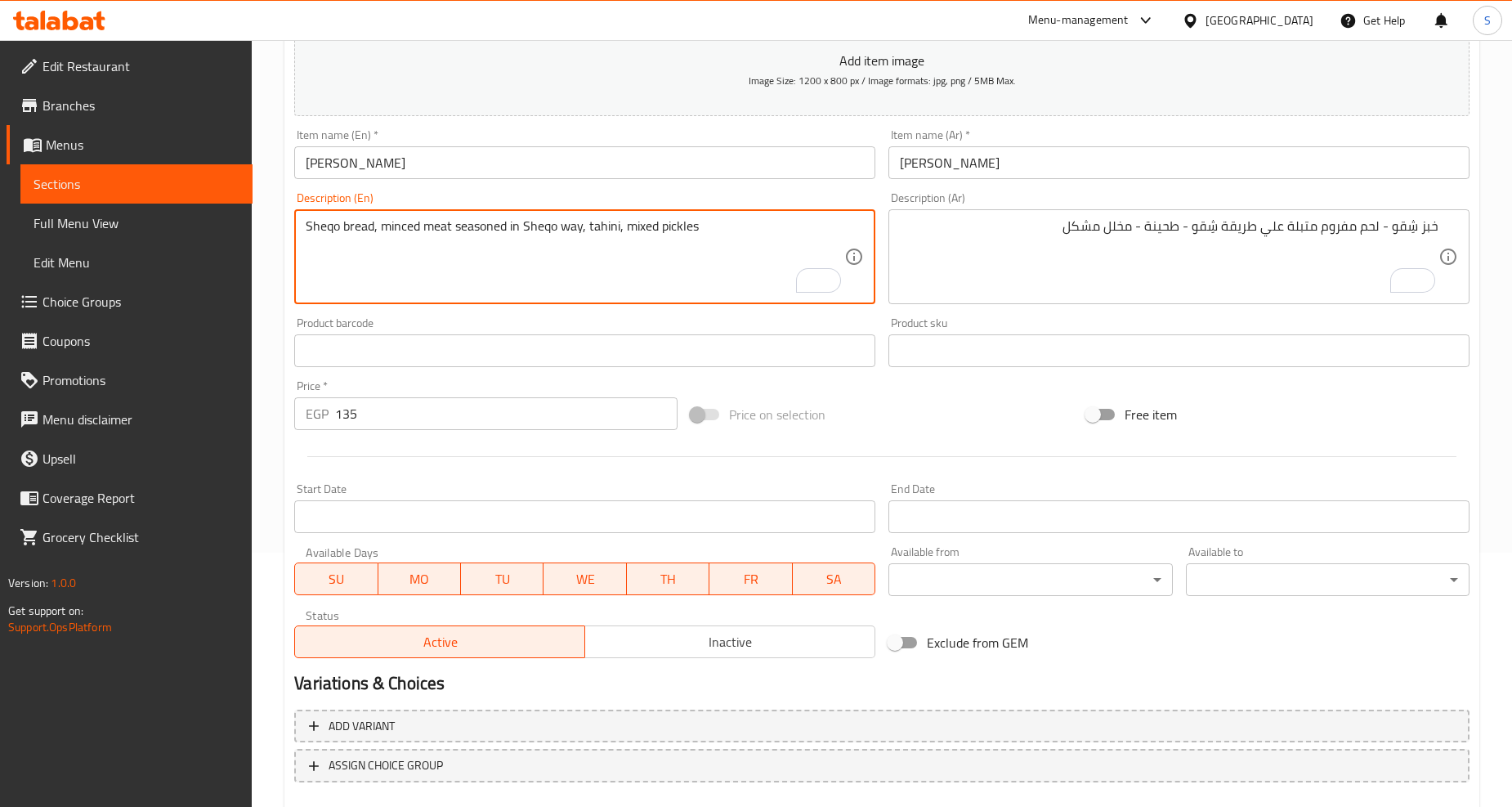
click at [1120, 225] on textarea "خبز شِقو - لحم مفروم متبلة علي طريقة شِقو - طحينة - مخلل مشكل" at bounding box center [1169, 257] width 539 height 77
drag, startPoint x: 627, startPoint y: 232, endPoint x: 714, endPoint y: 232, distance: 87.0
paste textarea "Mix Pickled"
click at [660, 237] on textarea "Sheqo bread, minced meat seasoned in Sheqo way, tahini, Mix Pickled" at bounding box center [576, 257] width 539 height 77
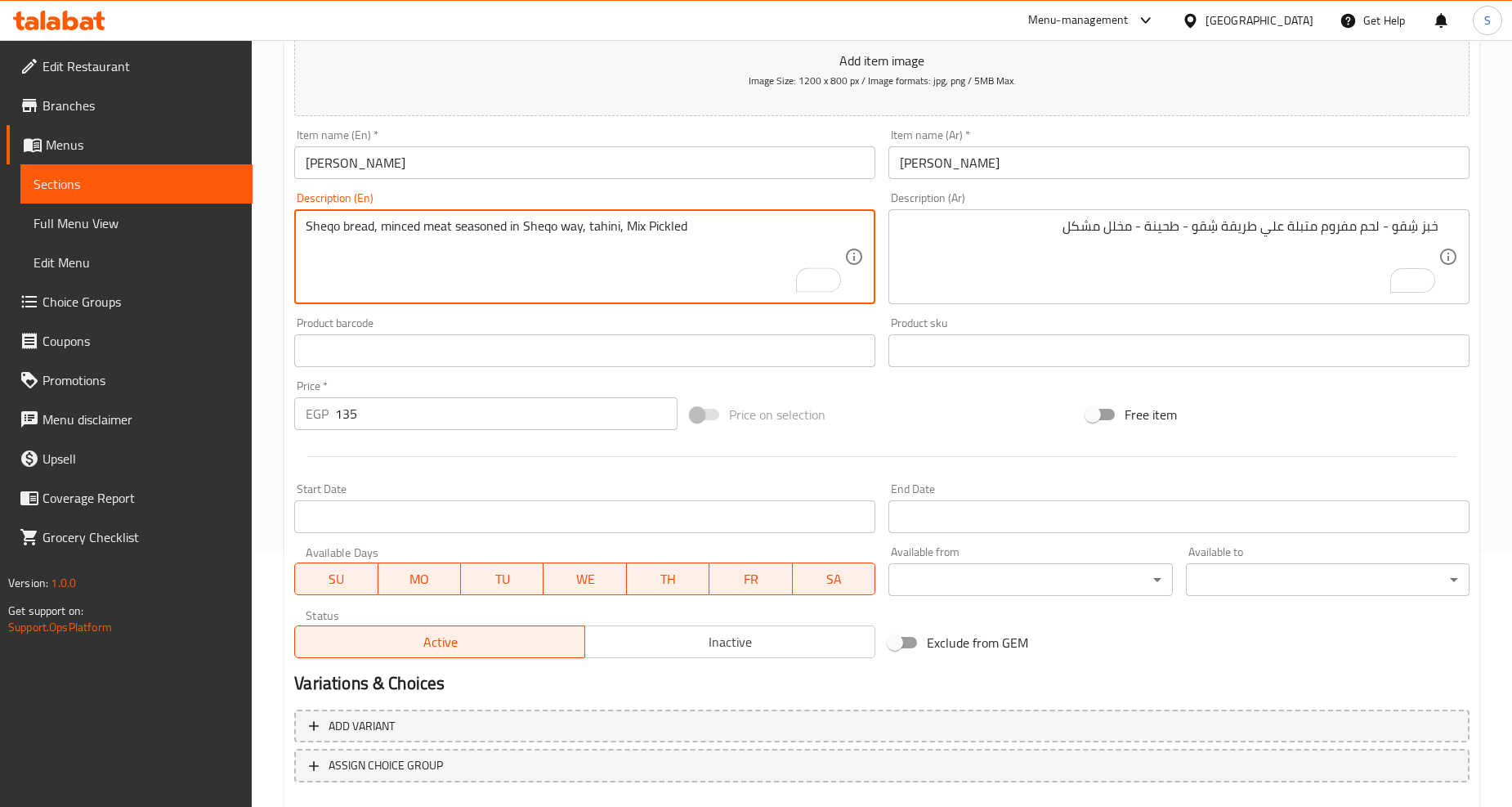
click at [660, 237] on textarea "Sheqo bread, minced meat seasoned in Sheqo way, tahini, Mix Pickled" at bounding box center [576, 257] width 539 height 77
click at [529, 232] on textarea "Sheqo bread, minced meat seasoned in sheqo way, tahini, mix pickled" at bounding box center [576, 257] width 539 height 77
click at [638, 229] on textarea "Sheqo bread, minced meat seasoned in Sheqo way, tahini, and mixed pickled" at bounding box center [576, 257] width 539 height 77
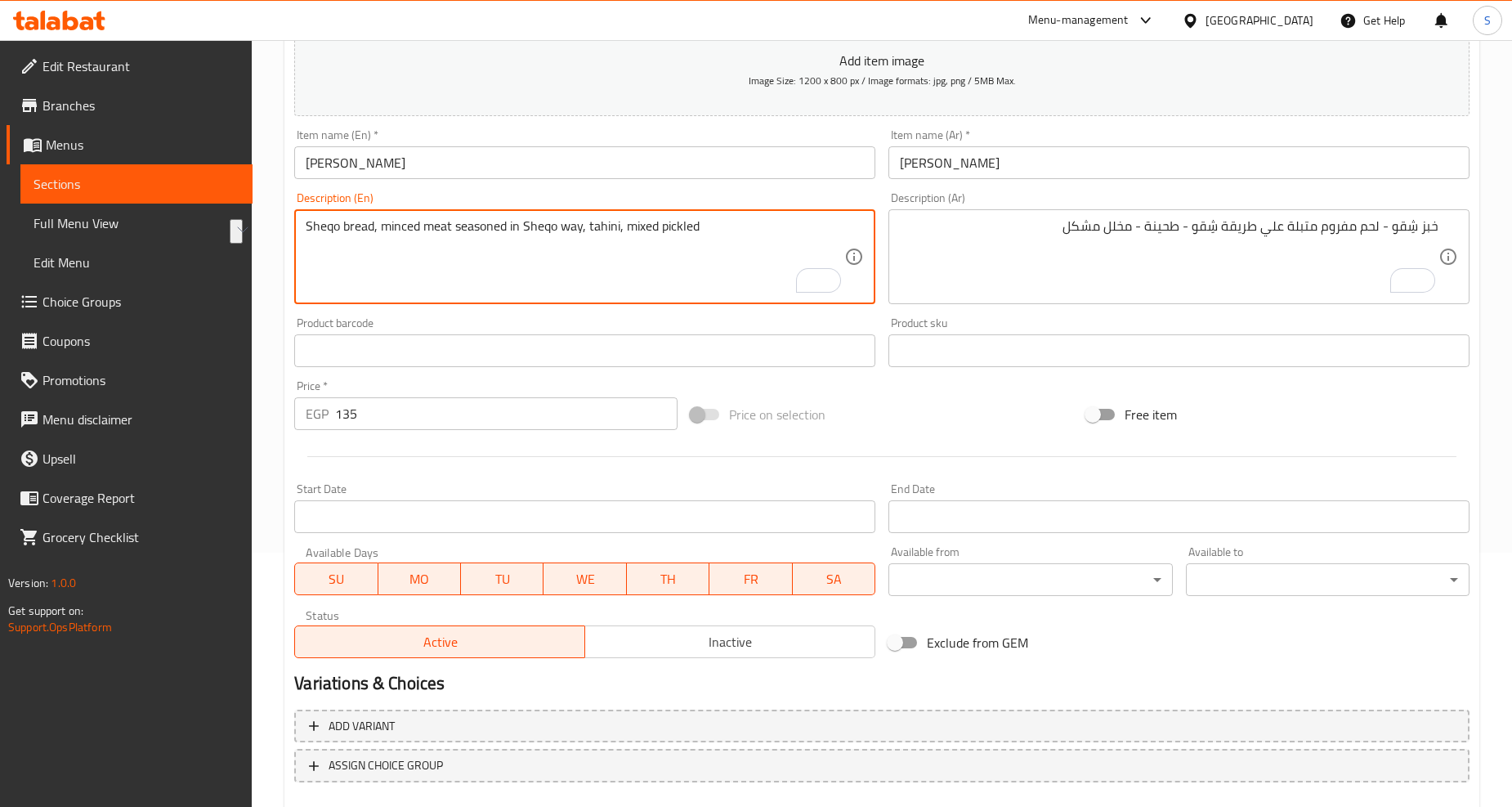
drag, startPoint x: 627, startPoint y: 227, endPoint x: 717, endPoint y: 230, distance: 90.0
click at [717, 230] on textarea "Sheqo bread, minced meat seasoned in Sheqo way, tahini, mixed pickled" at bounding box center [576, 257] width 539 height 77
paste textarea "Mix P"
click at [631, 246] on textarea "Sheqo bread, minced meat seasoned in Sheqo way, tahini, Mix Pickled" at bounding box center [576, 257] width 539 height 77
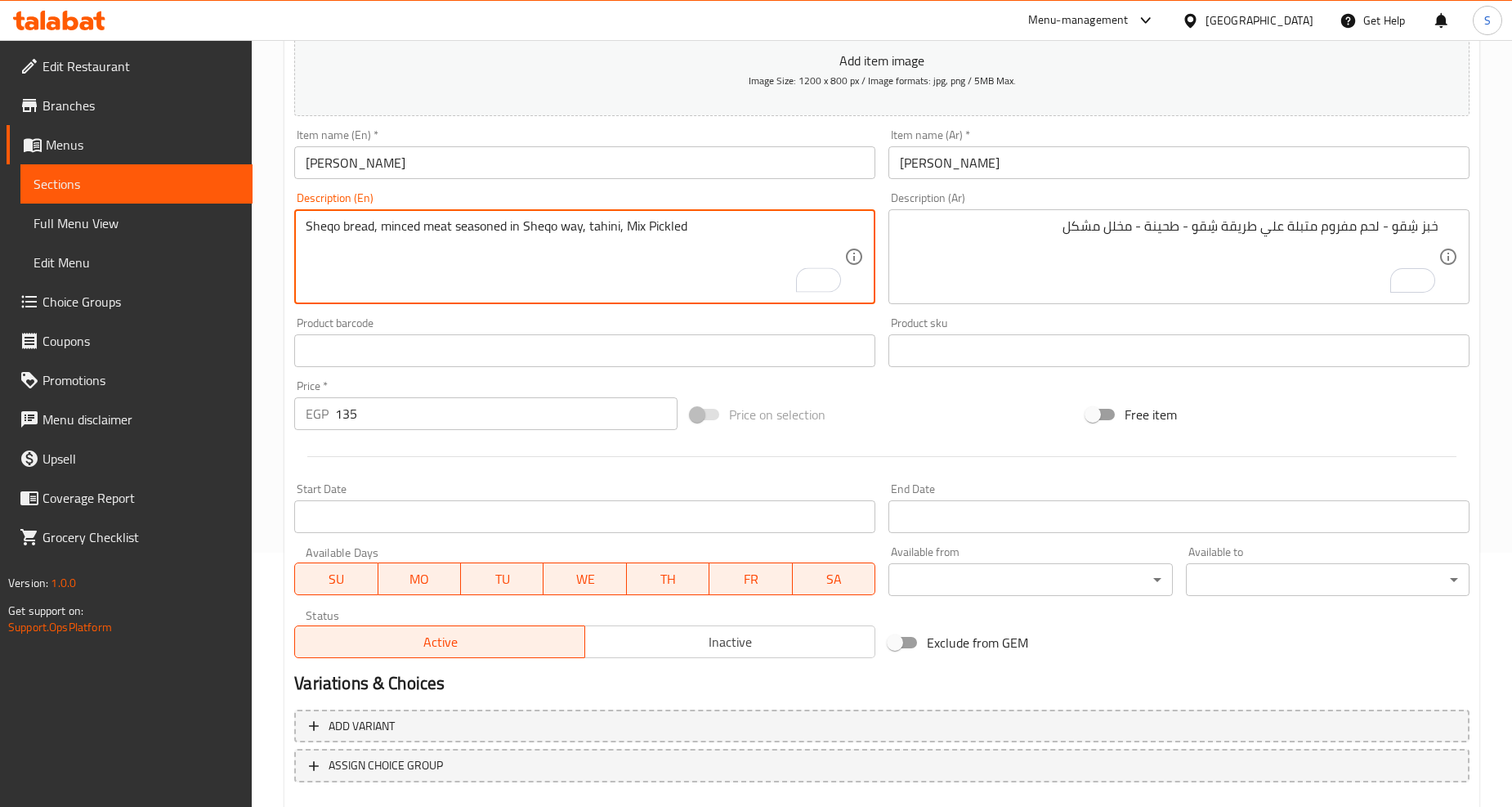
click at [631, 246] on textarea "Sheqo bread, minced meat seasoned in Sheqo way, tahini, Mix Pickled" at bounding box center [576, 257] width 539 height 77
click at [542, 233] on textarea "Sheqo bread, minced meat seasoned in sheqo way, tahini, mix pickled" at bounding box center [576, 257] width 539 height 77
click at [549, 270] on textarea "Sheqo bread, minced meat seasoned in Sheqo way, tahini, mix pickled" at bounding box center [576, 257] width 539 height 77
click at [570, 273] on textarea "Sheqo bread, minced meat seasoned in Sheqo way, tahini, mix pickled" at bounding box center [576, 257] width 539 height 77
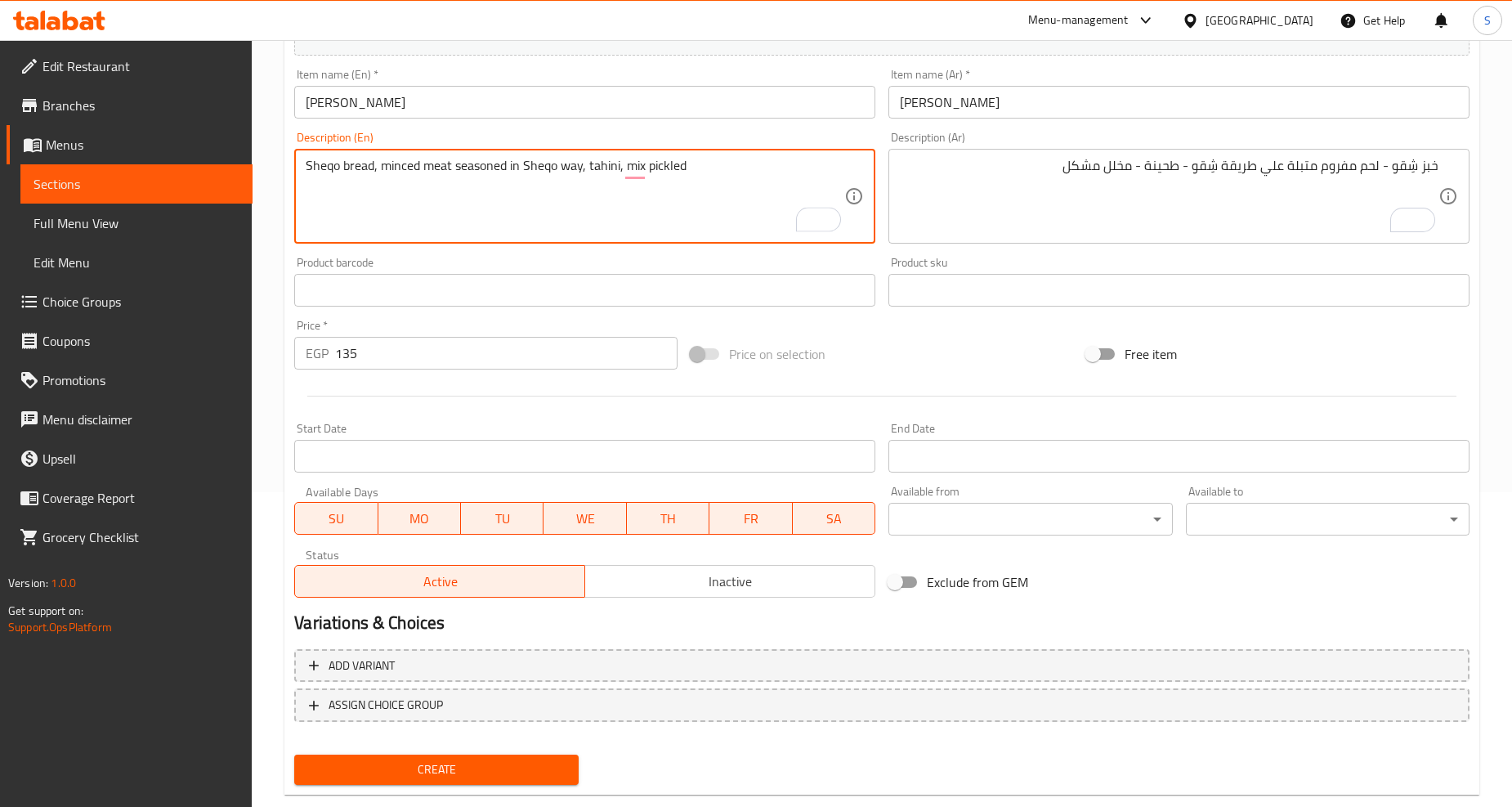
scroll to position [345, 0]
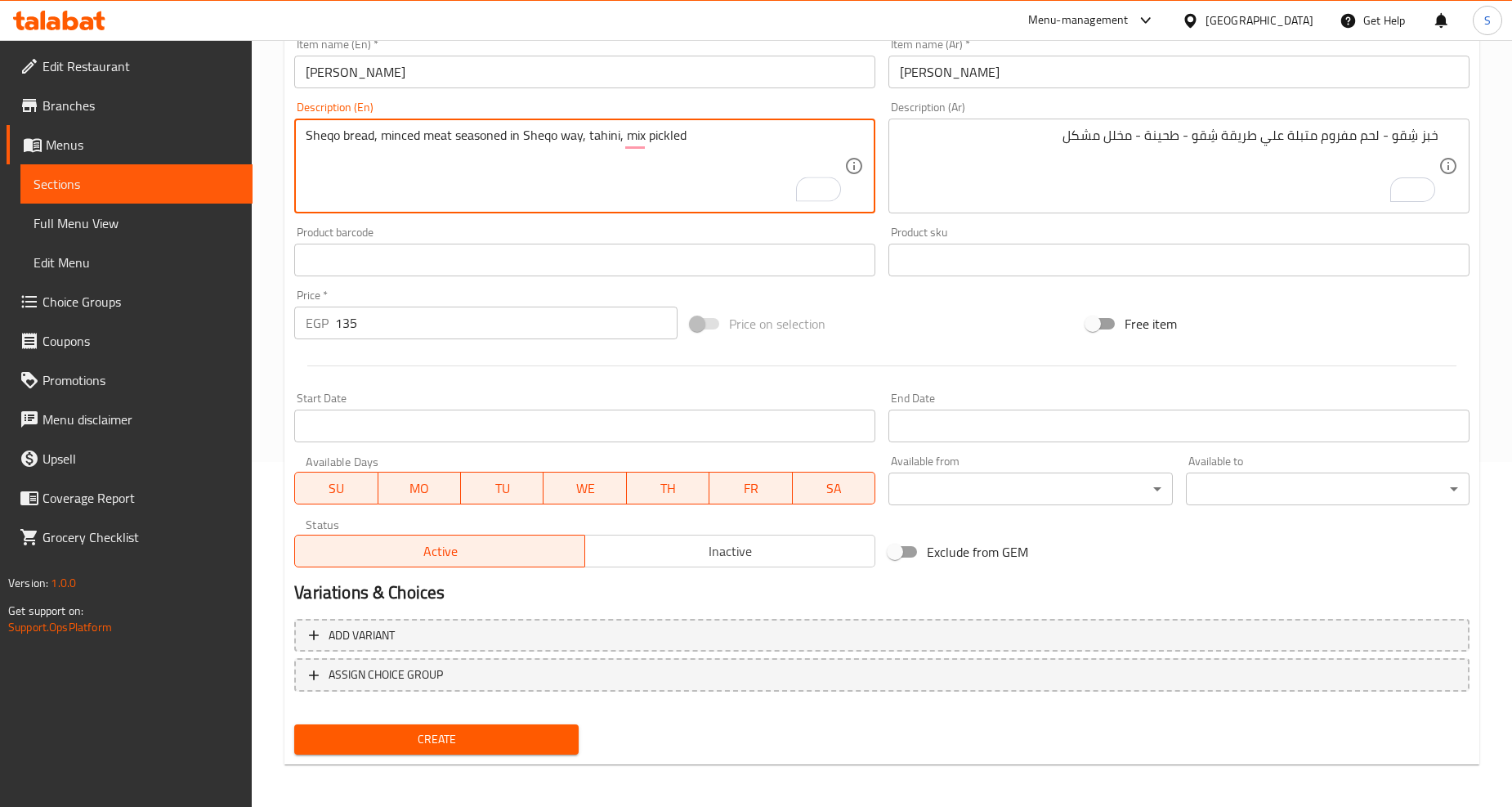
type textarea "Sheqo bread, minced meat seasoned in Sheqo way, tahini, mix pickled"
click at [440, 749] on button "Create" at bounding box center [436, 740] width 283 height 31
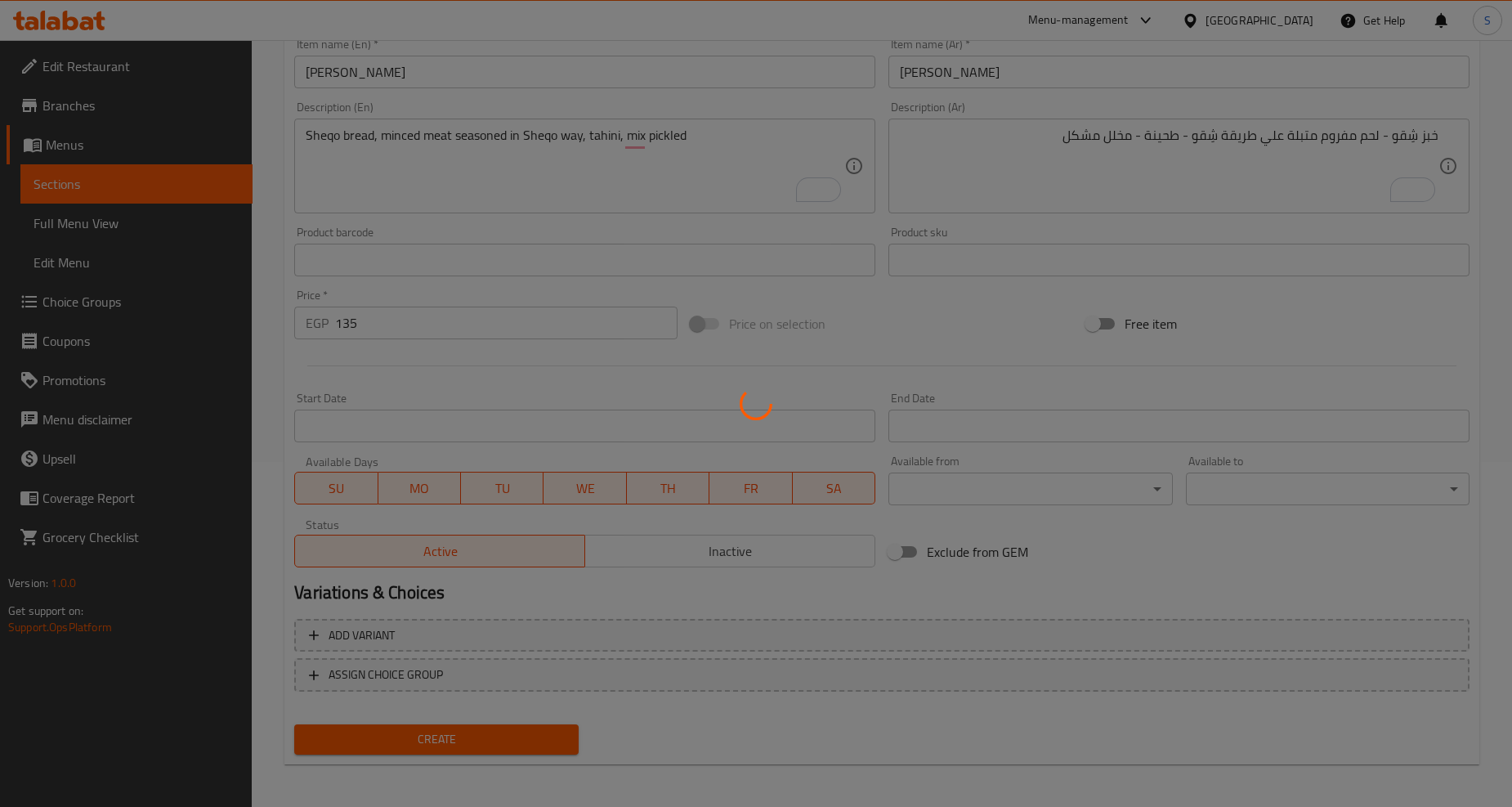
type input "0"
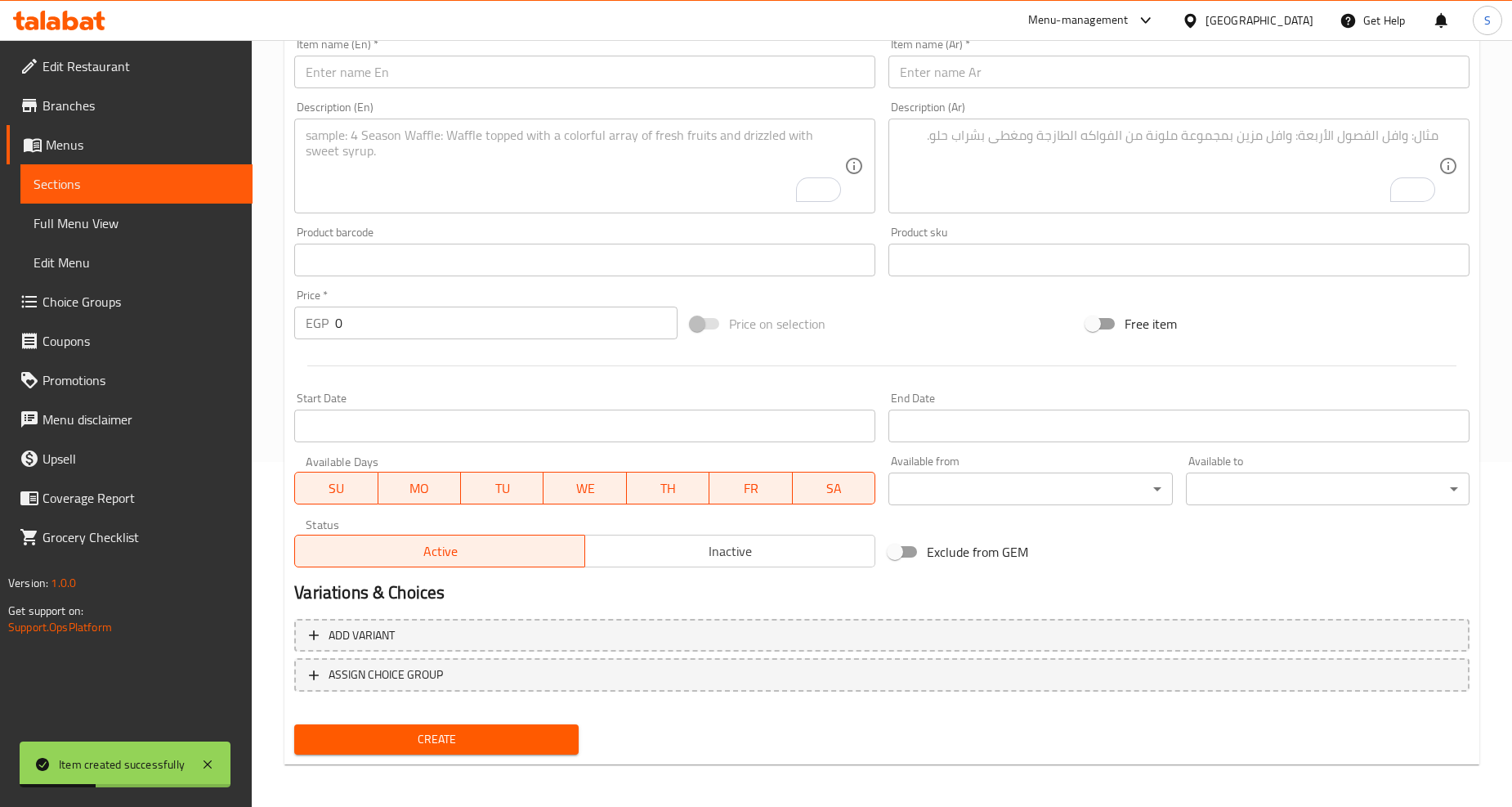
click at [973, 70] on input "text" at bounding box center [1179, 71] width 582 height 33
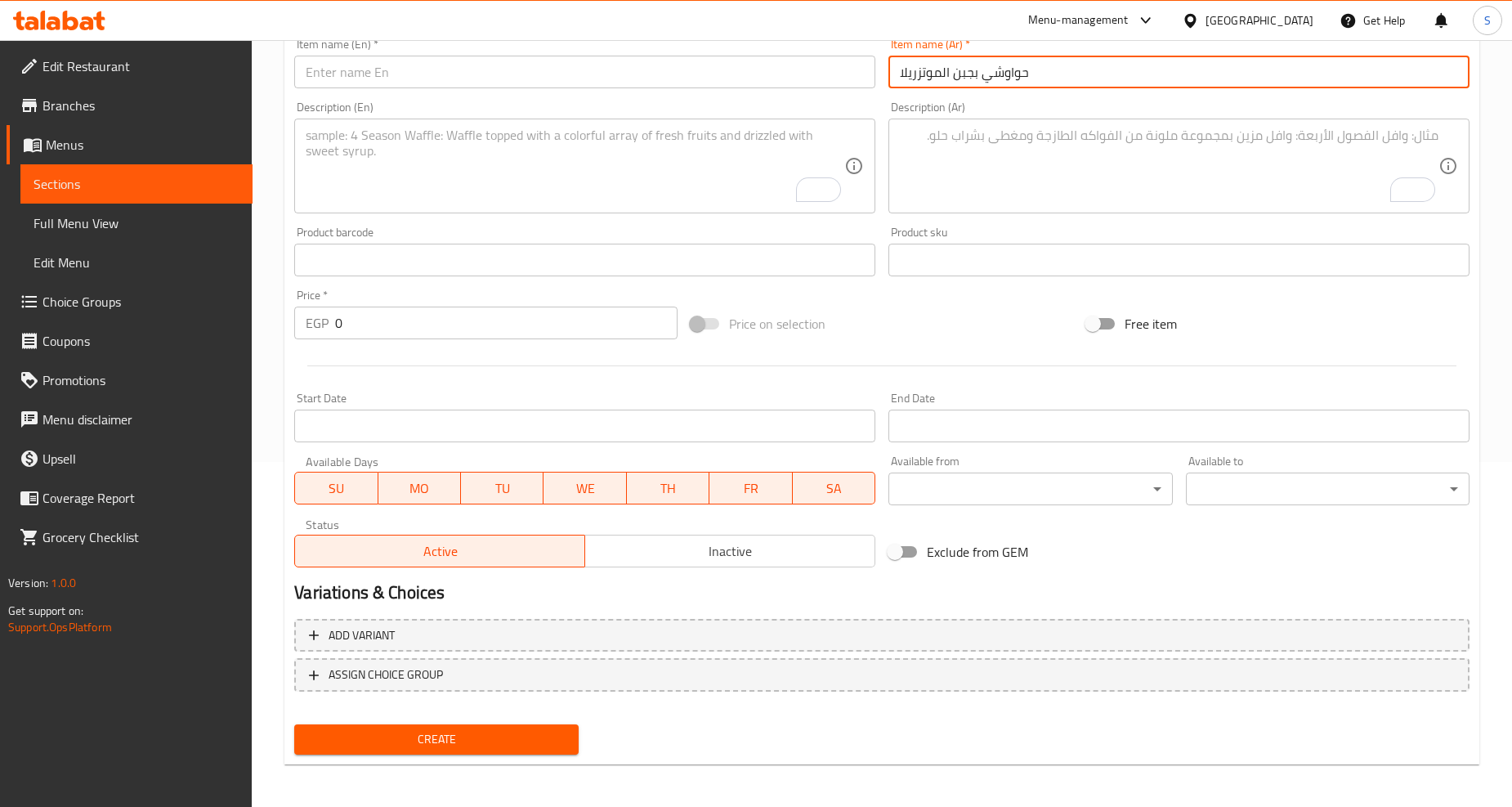
click at [978, 79] on input "حواوشي بجبن الموتزريلا" at bounding box center [1179, 71] width 582 height 33
type input "حواوشي بجبن الموتزريلا"
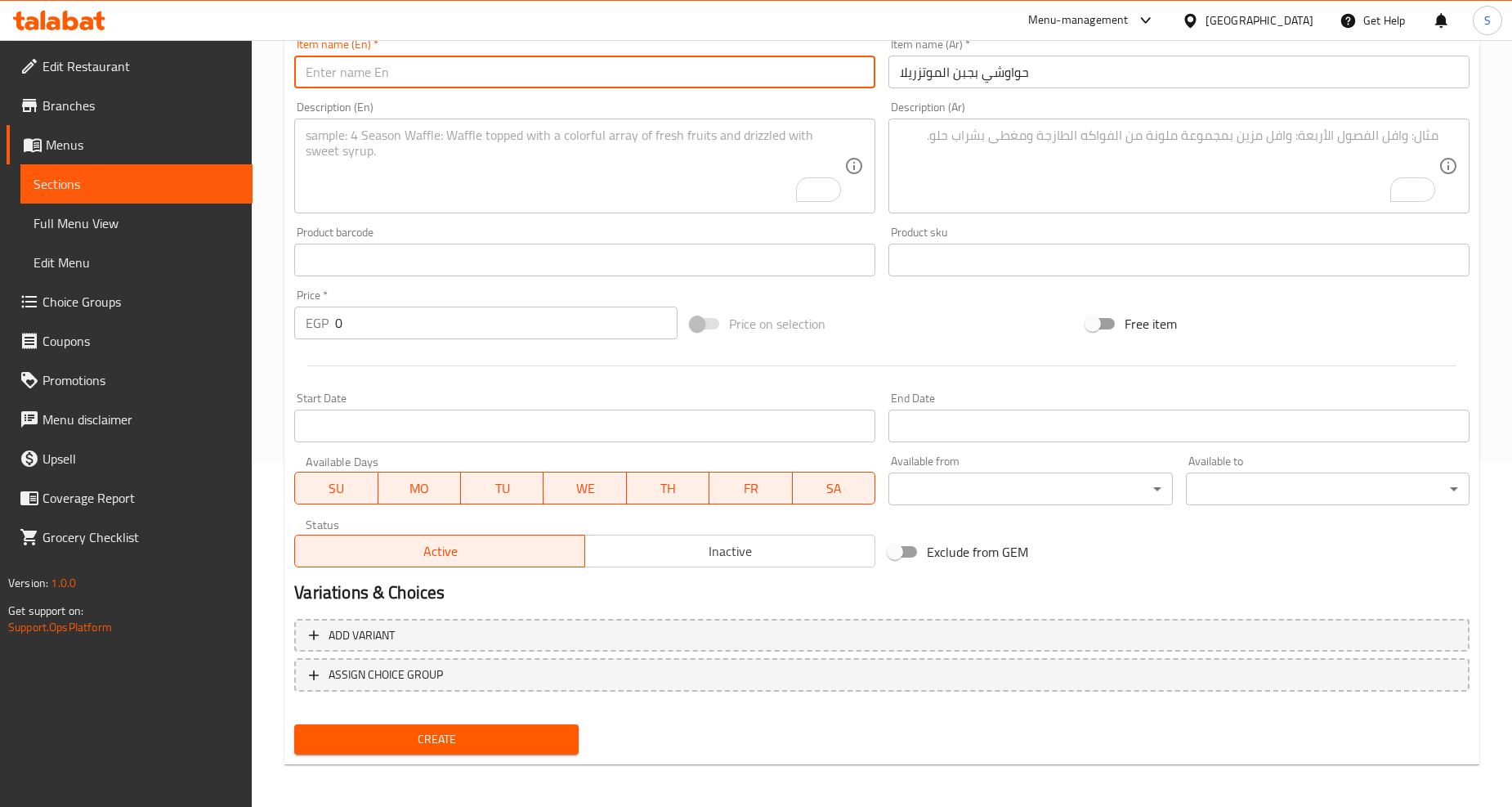
click at [392, 75] on input "text" at bounding box center [585, 71] width 582 height 33
paste input "Hawawshi with mozzarella cheese"
click at [392, 75] on input "Hawawshi with mozzarella cheese" at bounding box center [585, 71] width 582 height 33
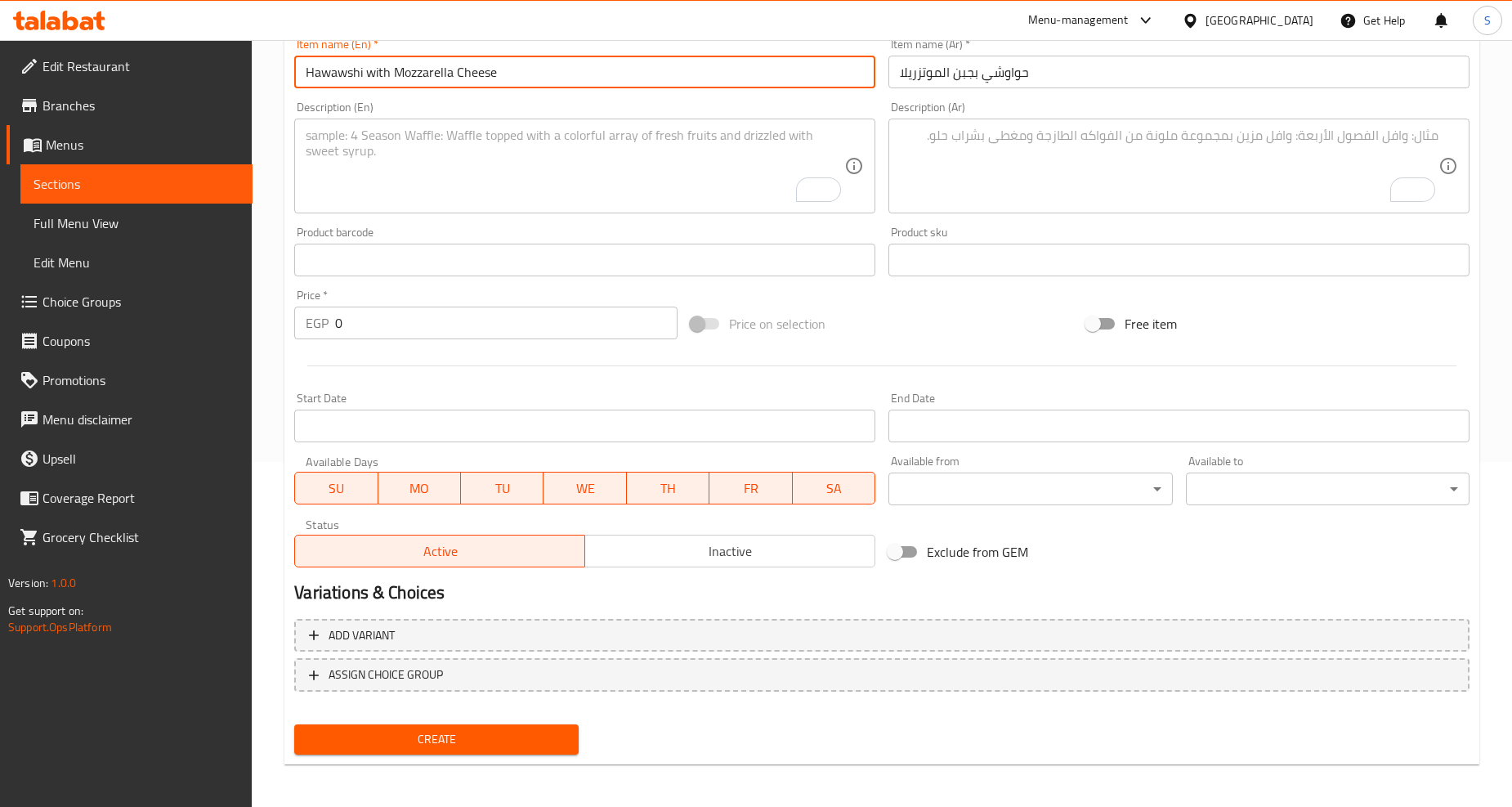
click at [378, 77] on input "Hawawshi with Mozzarella Cheese" at bounding box center [585, 71] width 582 height 33
click at [316, 80] on input "Hawawshi With Mozzarella Cheese" at bounding box center [585, 71] width 582 height 33
type input "Hawawshi With Mozzarella Cheese"
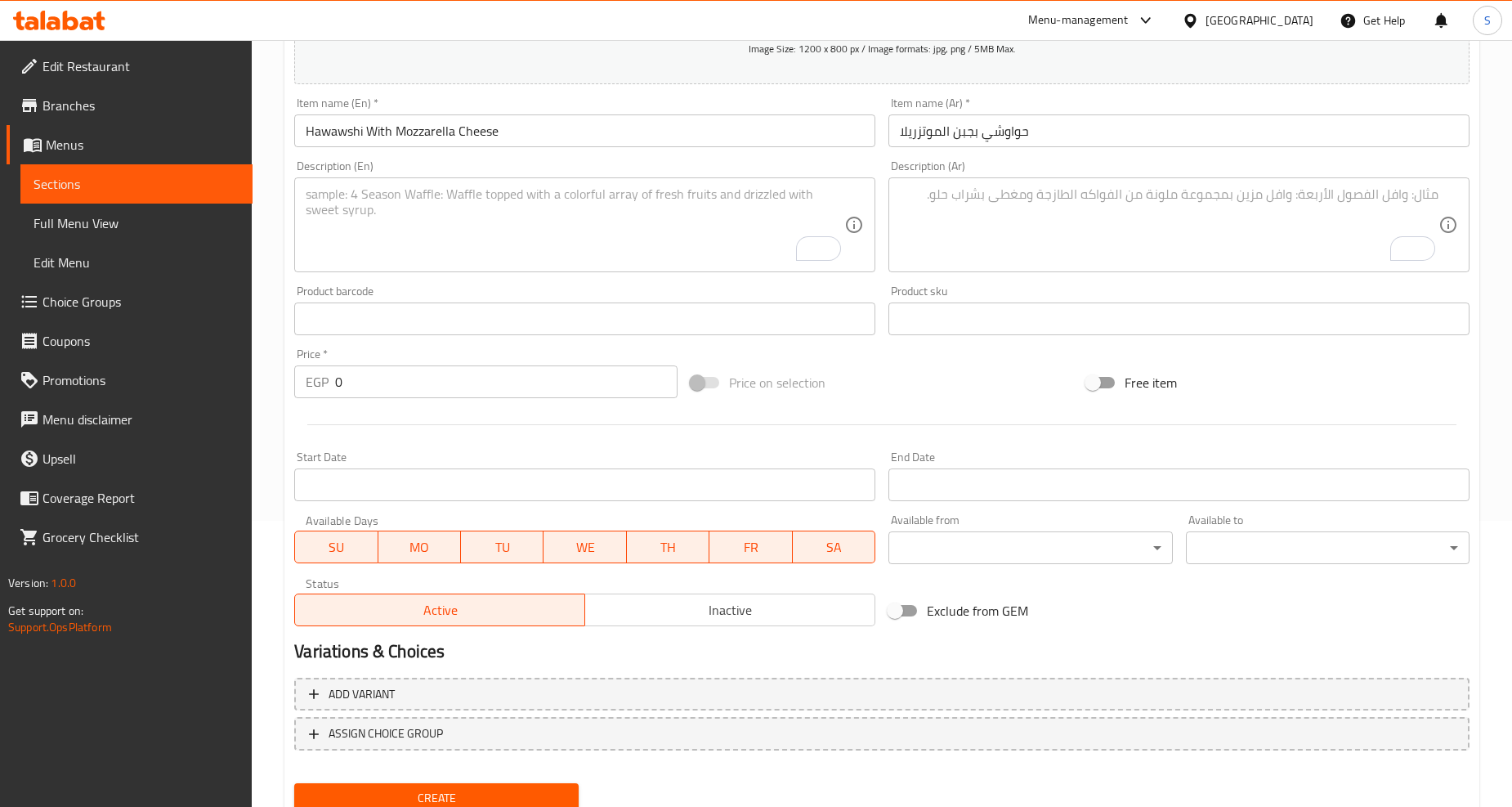
scroll to position [255, 0]
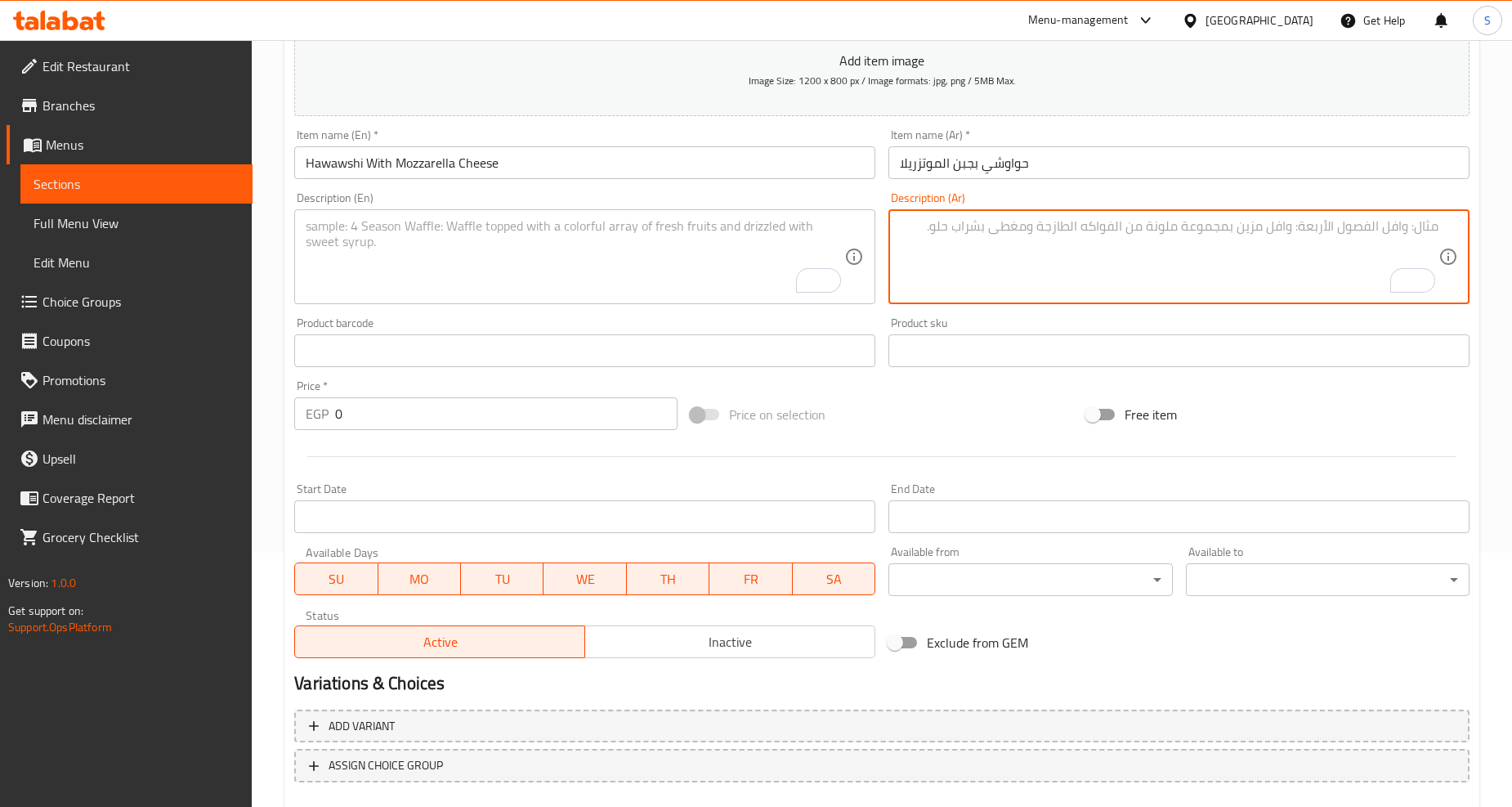
click at [1058, 281] on textarea "To enrich screen reader interactions, please activate Accessibility in Grammarl…" at bounding box center [1169, 257] width 539 height 77
click at [1090, 252] on textarea "خبز بلدي - لحم مفروم متبلة - جبن موتزريلا - طحينة - مخلل مشكل" at bounding box center [1169, 257] width 539 height 77
type textarea "خبز بلدي - لحم مفروم متبلة - جبن موتزريلا - طحينة - مخلل مشكل"
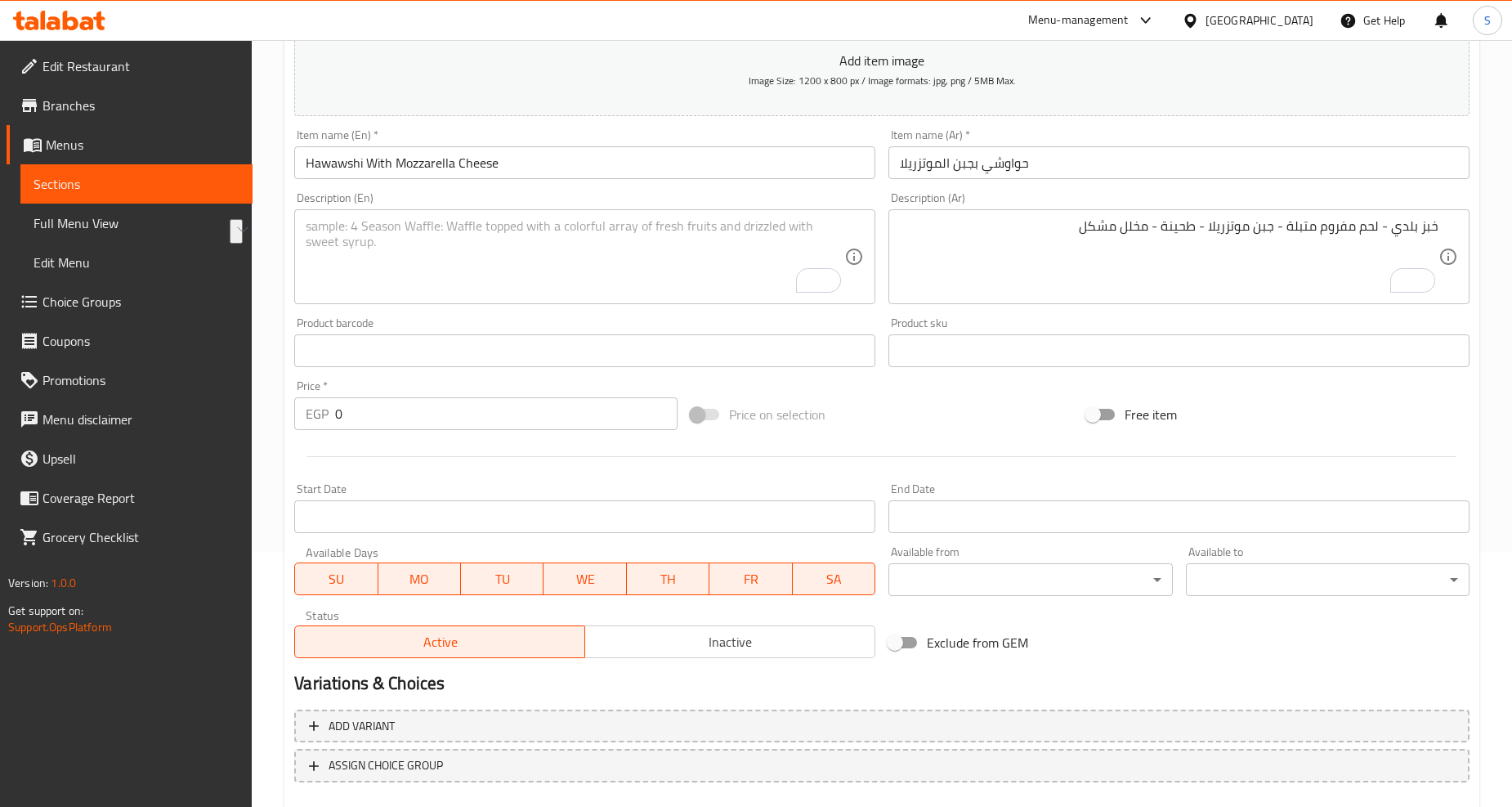
click at [550, 266] on textarea "To enrich screen reader interactions, please activate Accessibility in Grammarl…" at bounding box center [576, 257] width 539 height 77
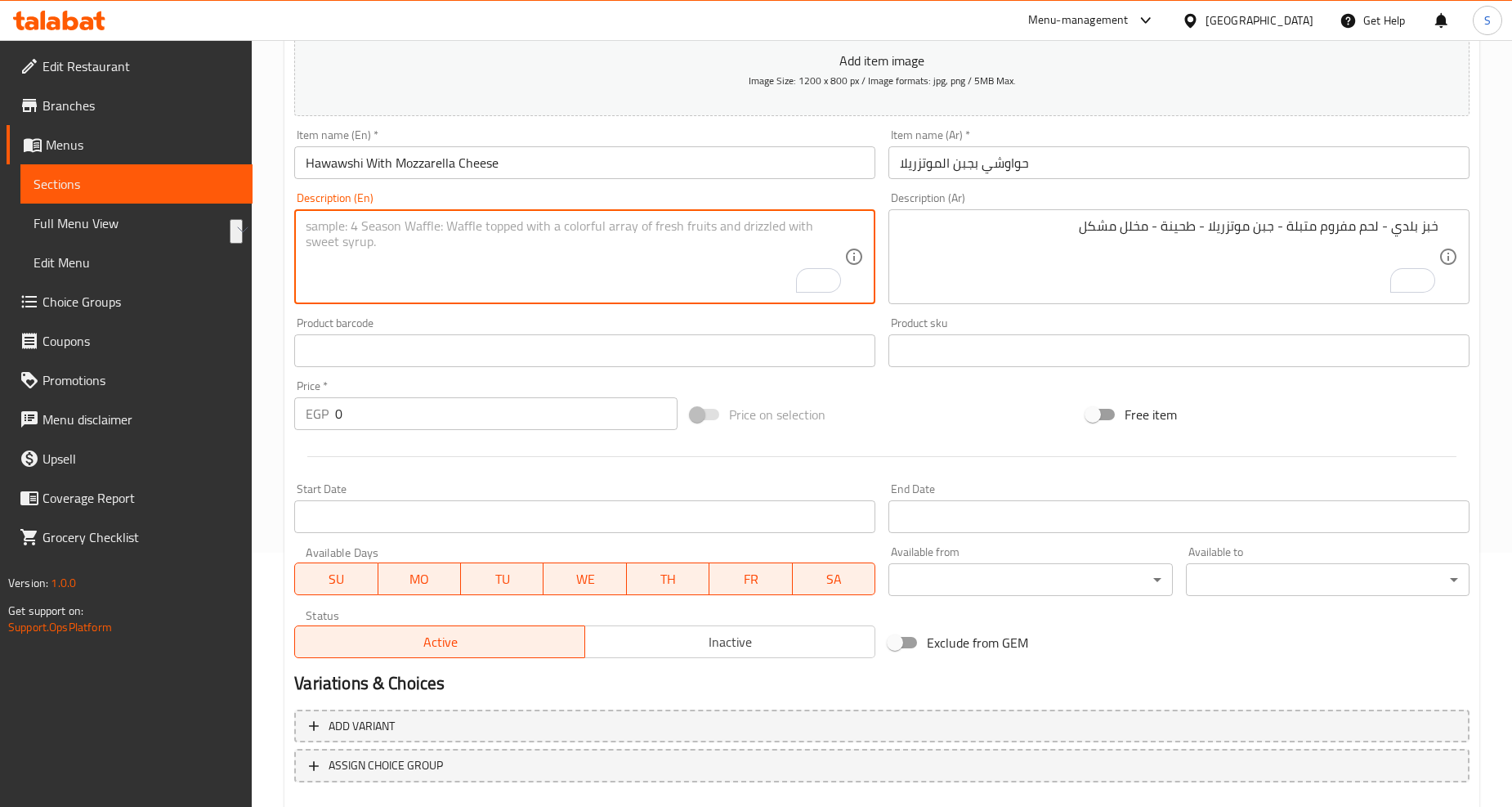
paste textarea "Baladi bread - seasoned minced meat - mozzarella cheese - tahini - mixed pickles"
click at [385, 227] on textarea "Baladi bread - seasoned minced meat - mozzarella cheese - tahini - mixed pickles" at bounding box center [576, 257] width 539 height 77
click at [627, 262] on textarea "Baladi bread, seasoned minced meat, mozzarella cheese - tahini - mixed pickles" at bounding box center [576, 257] width 539 height 77
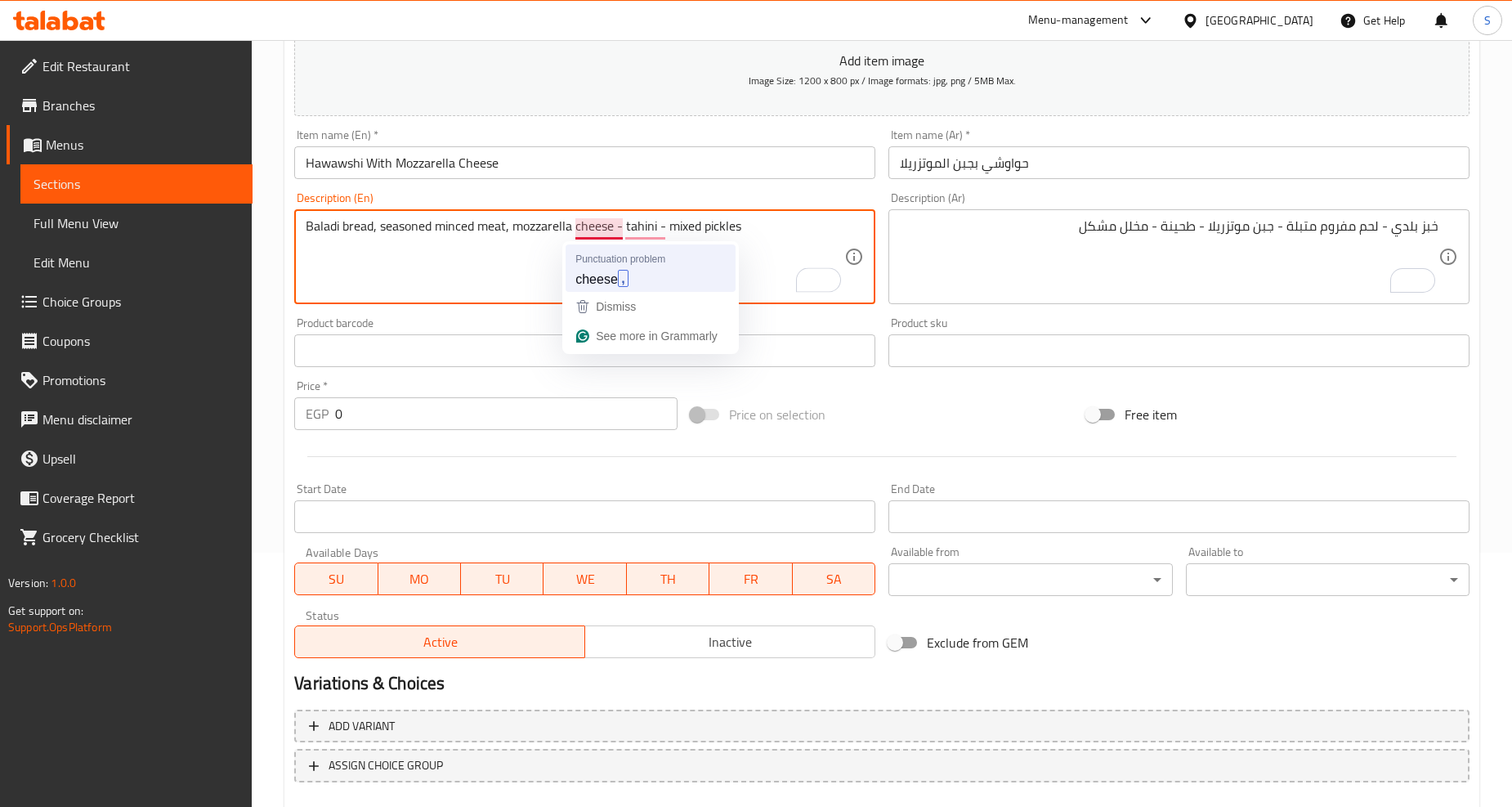
type textarea "Baladi bread, seasoned minced meat, mozzarella cheese, tahini - mixed pickles"
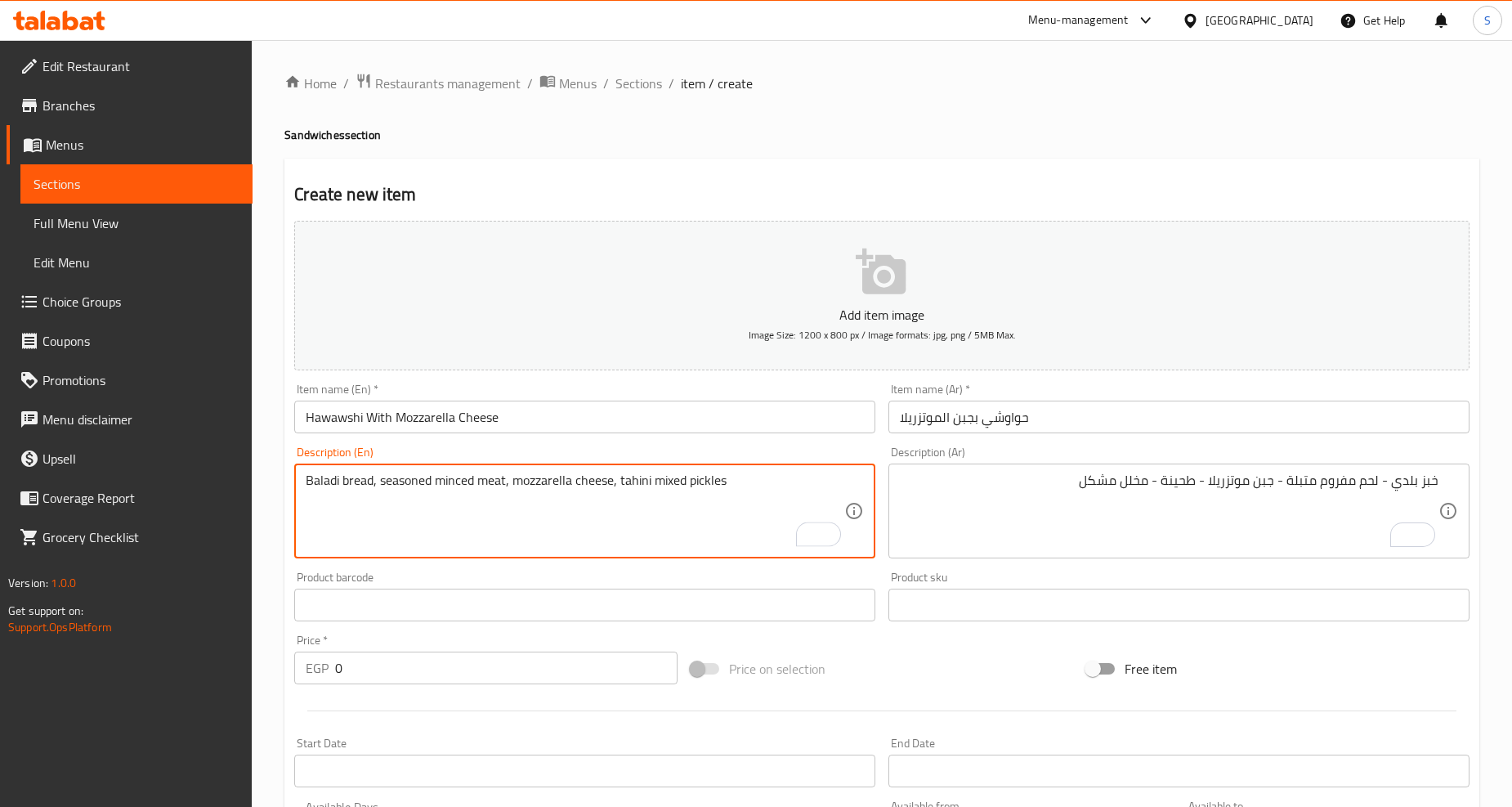
scroll to position [255, 0]
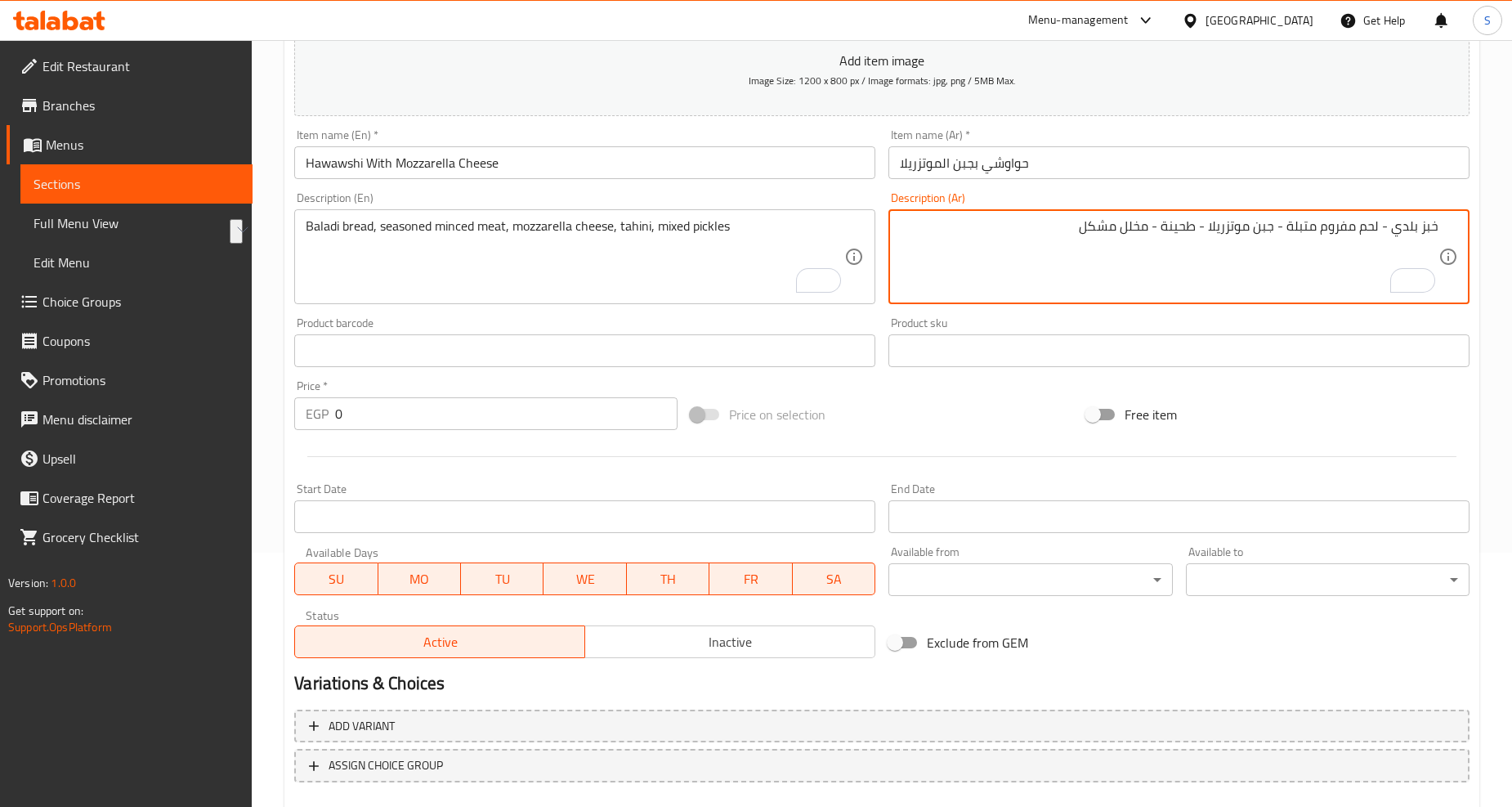
drag, startPoint x: 1155, startPoint y: 238, endPoint x: 1077, endPoint y: 235, distance: 78.1
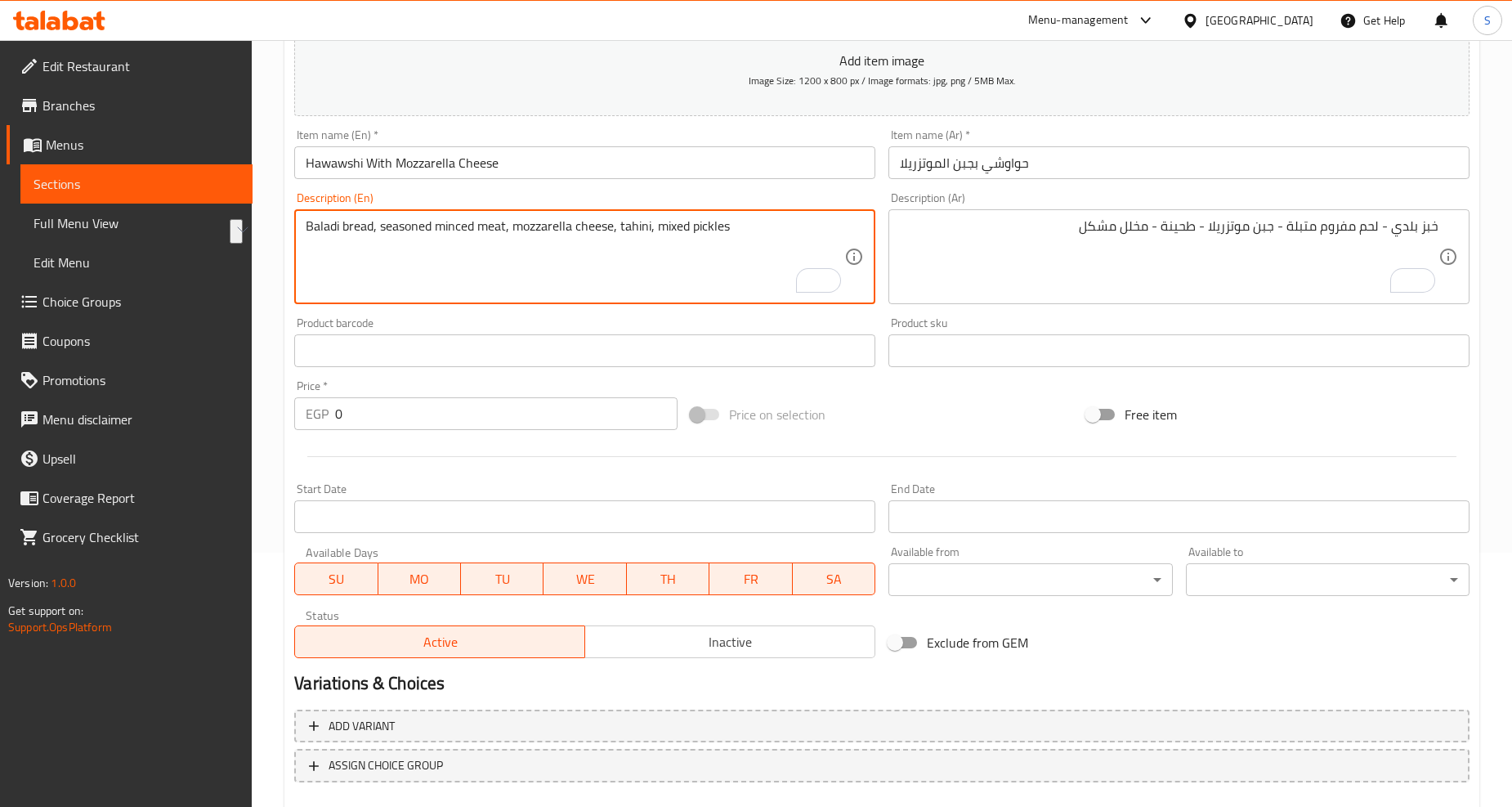
drag, startPoint x: 659, startPoint y: 230, endPoint x: 779, endPoint y: 235, distance: 120.1
paste textarea "Mix Pickled"
click at [705, 244] on textarea "Baladi bread, seasoned minced meat, mozzarella cheese, tahini, Mix Pickled" at bounding box center [576, 257] width 539 height 77
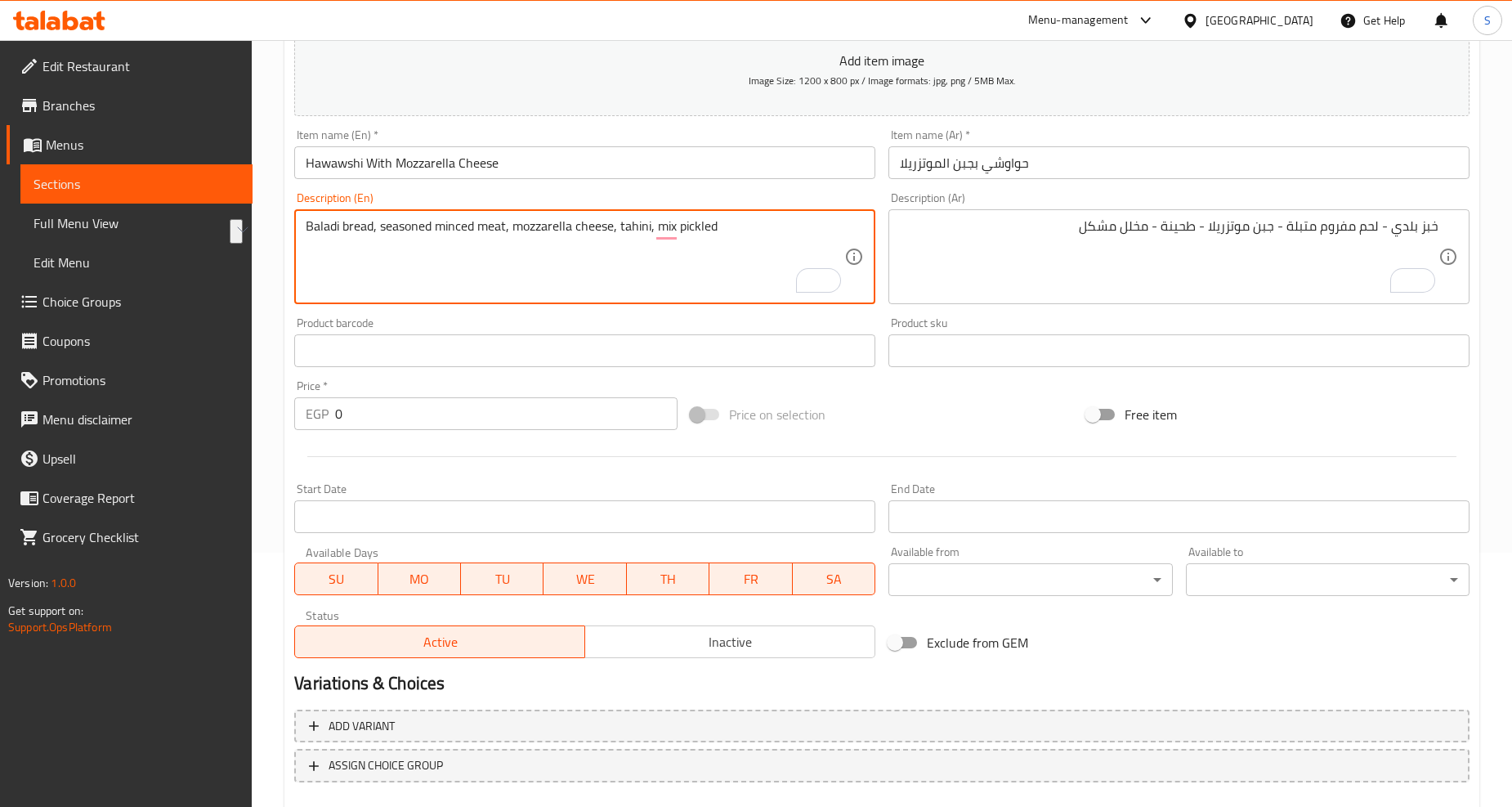
click at [726, 290] on textarea "Baladi bread, seasoned minced meat, mozzarella cheese, tahini, mix pickled" at bounding box center [576, 257] width 539 height 77
type textarea "Baladi bread, seasoned minced meat, mozzarella cheese, tahini, mix pickled"
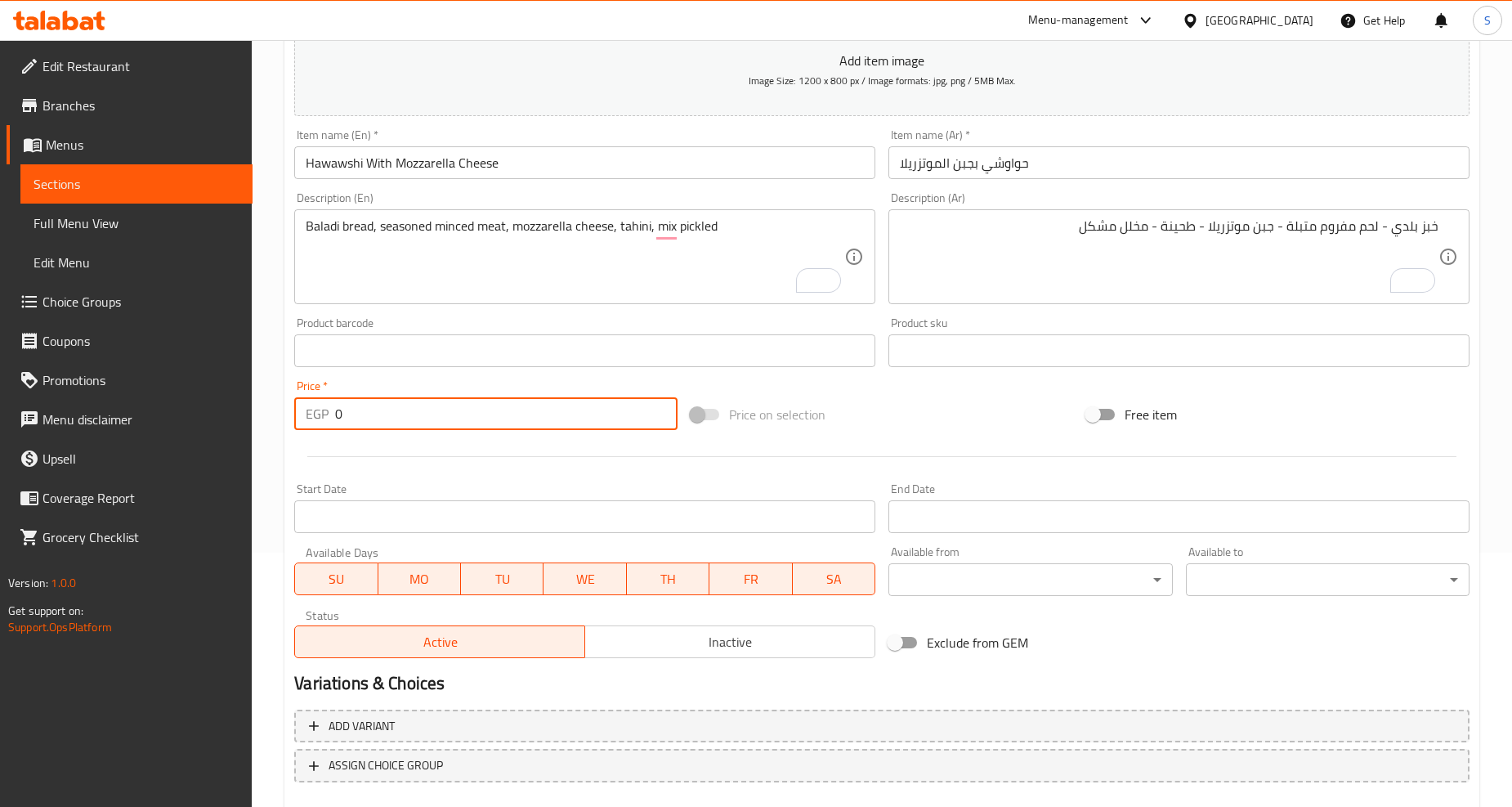
click at [380, 422] on input "0" at bounding box center [506, 413] width 343 height 33
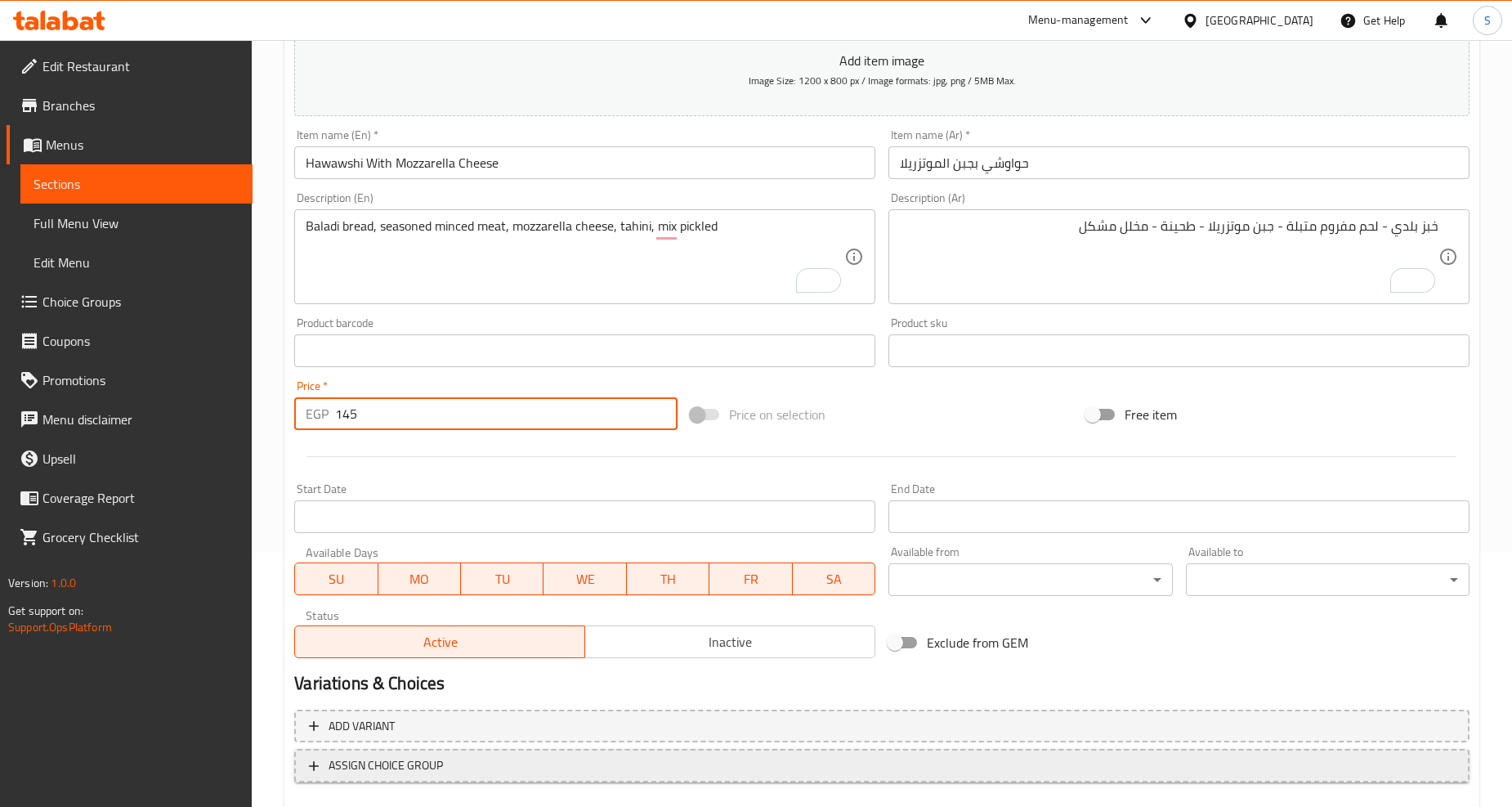
scroll to position [345, 0]
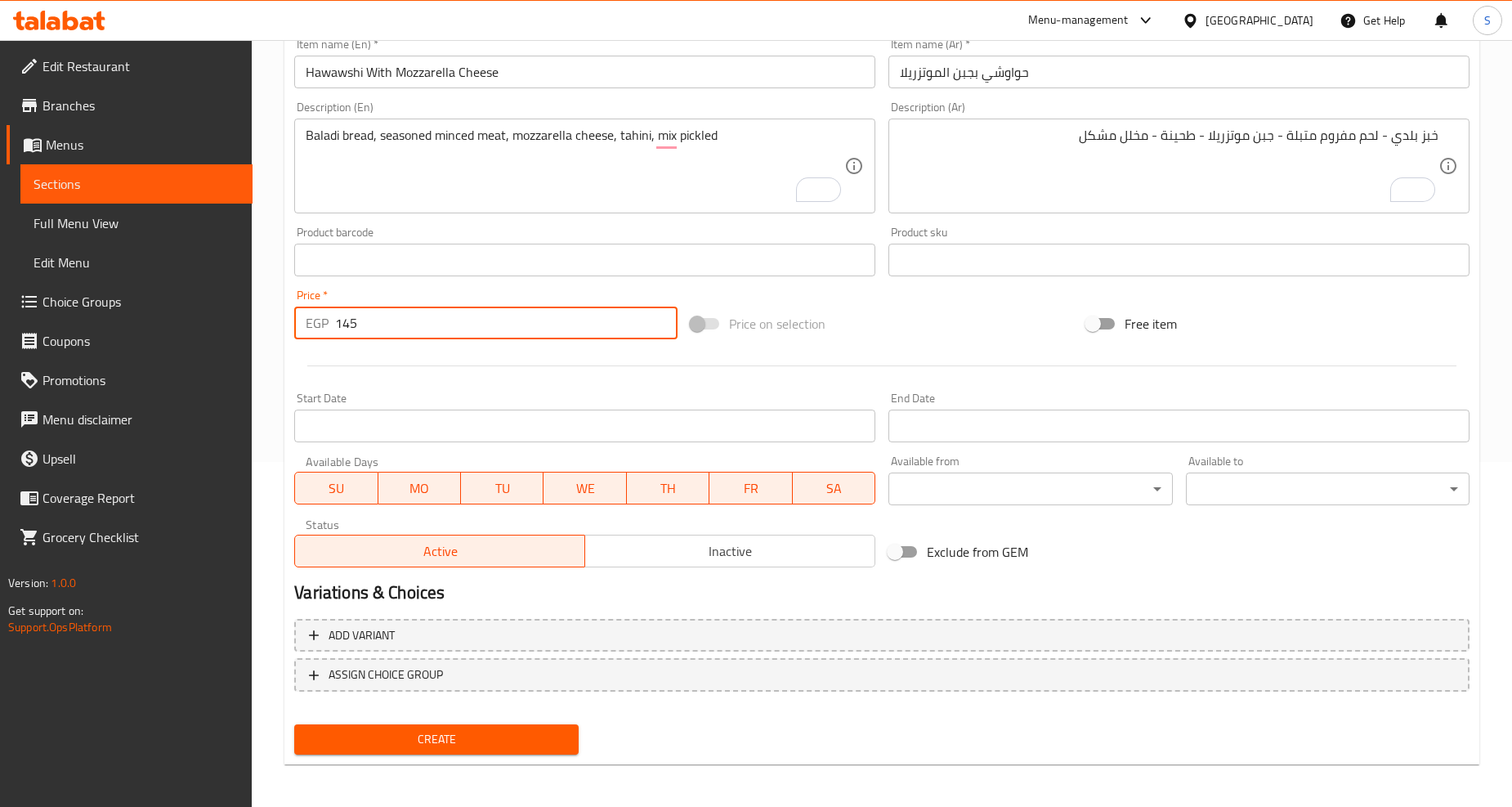
type input "145"
click at [443, 735] on span "Create" at bounding box center [436, 740] width 258 height 21
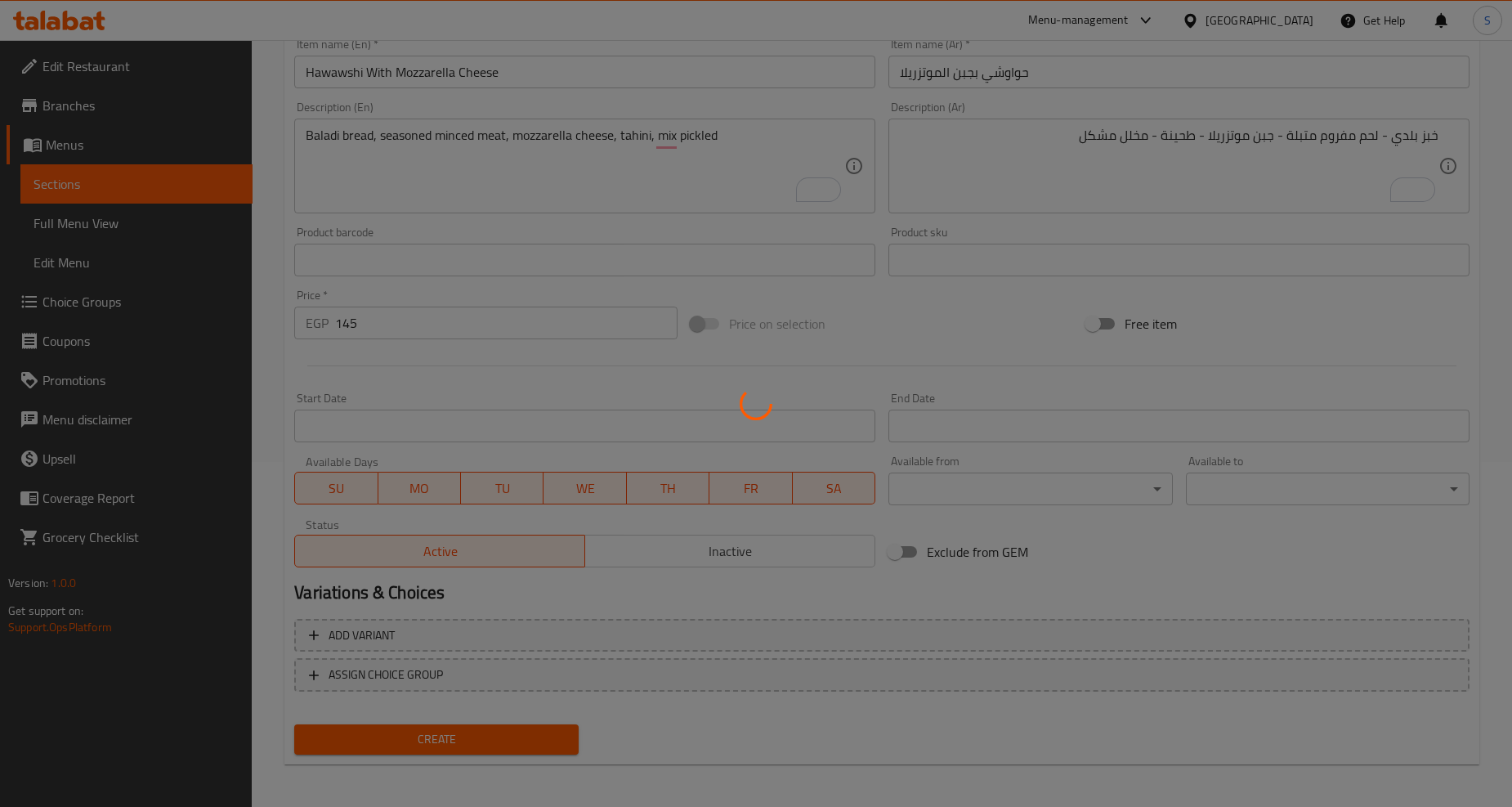
type input "0"
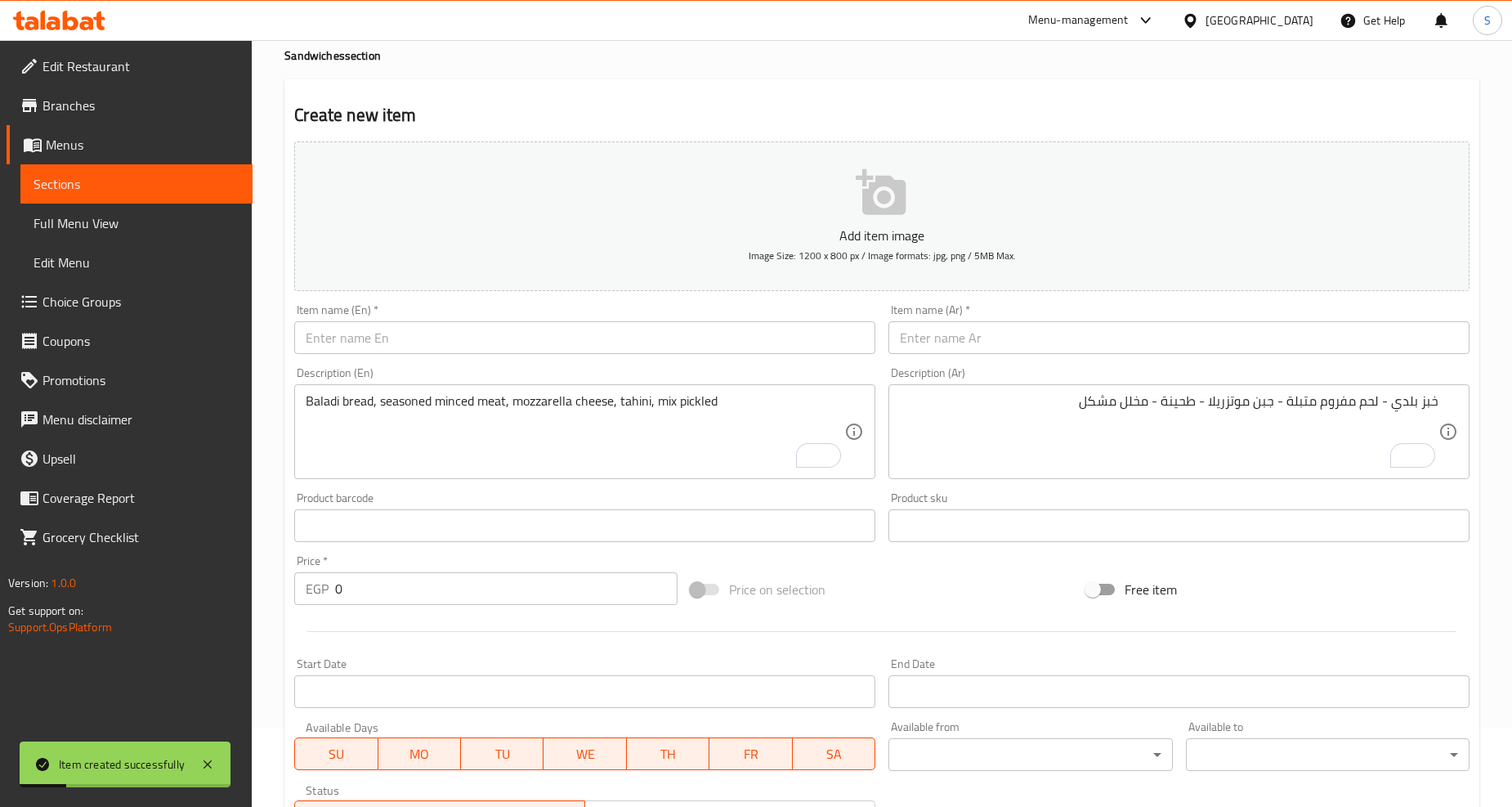
scroll to position [0, 0]
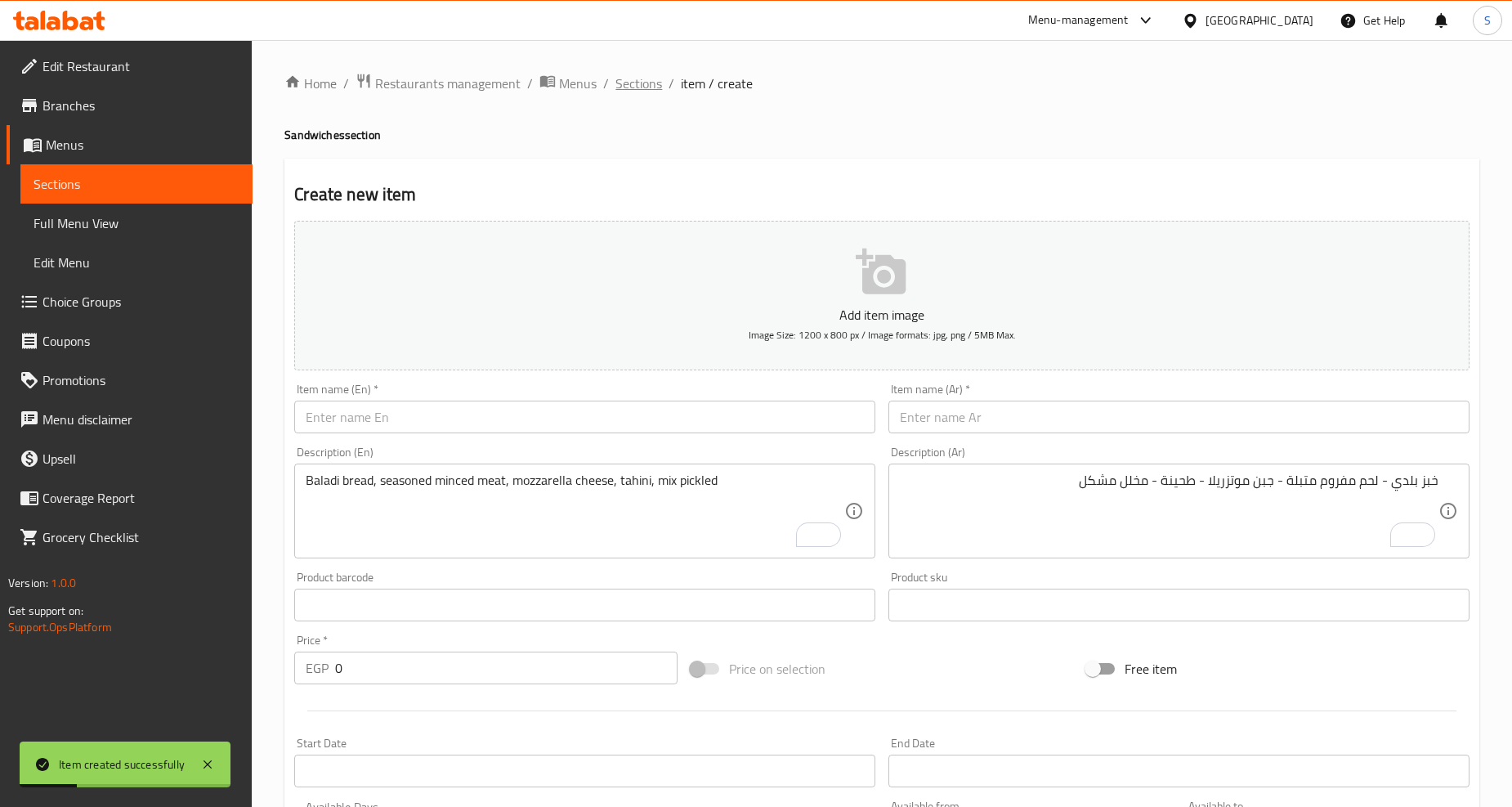
click at [617, 87] on span "Sections" at bounding box center [638, 83] width 47 height 20
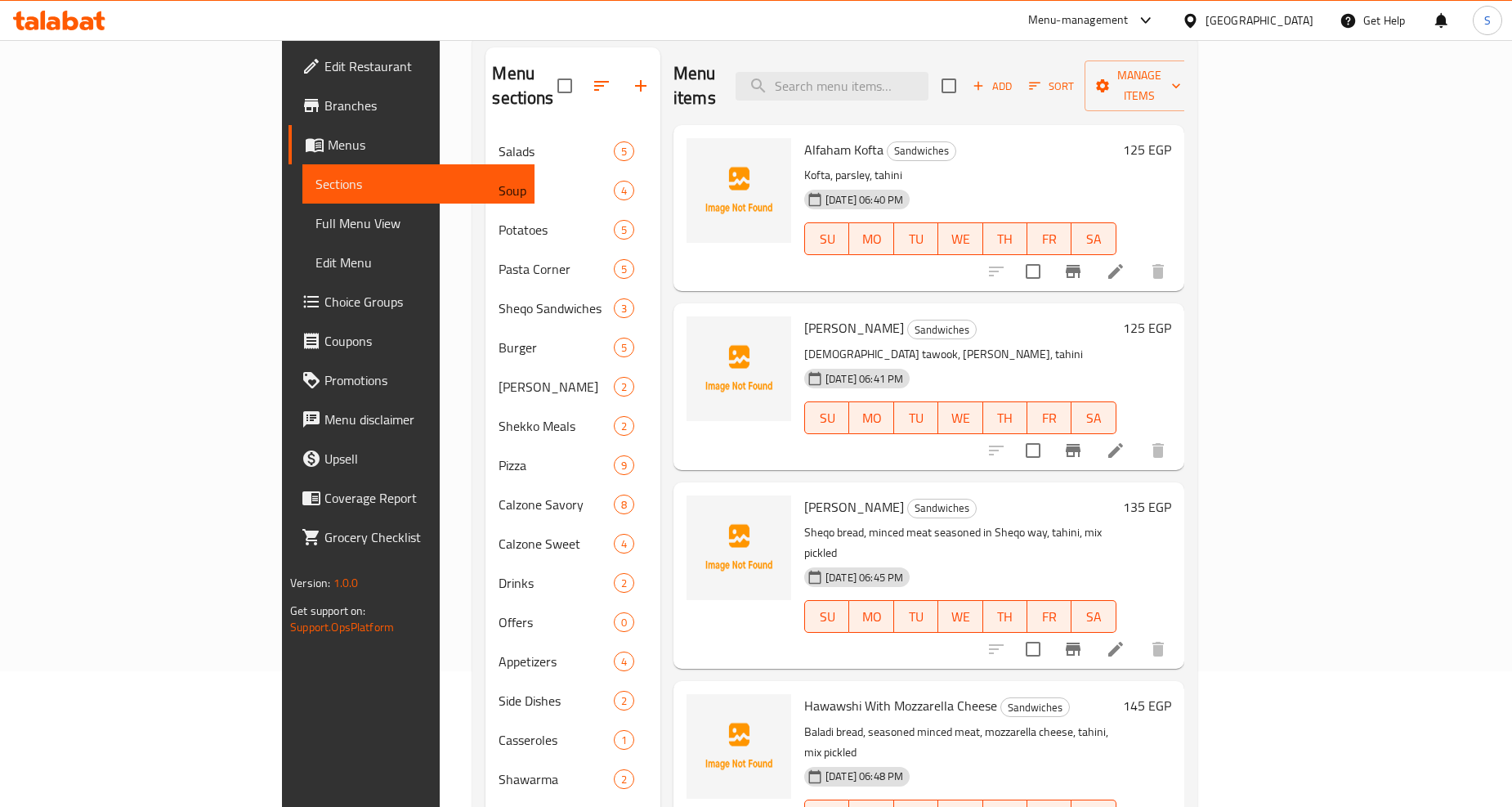
scroll to position [273, 0]
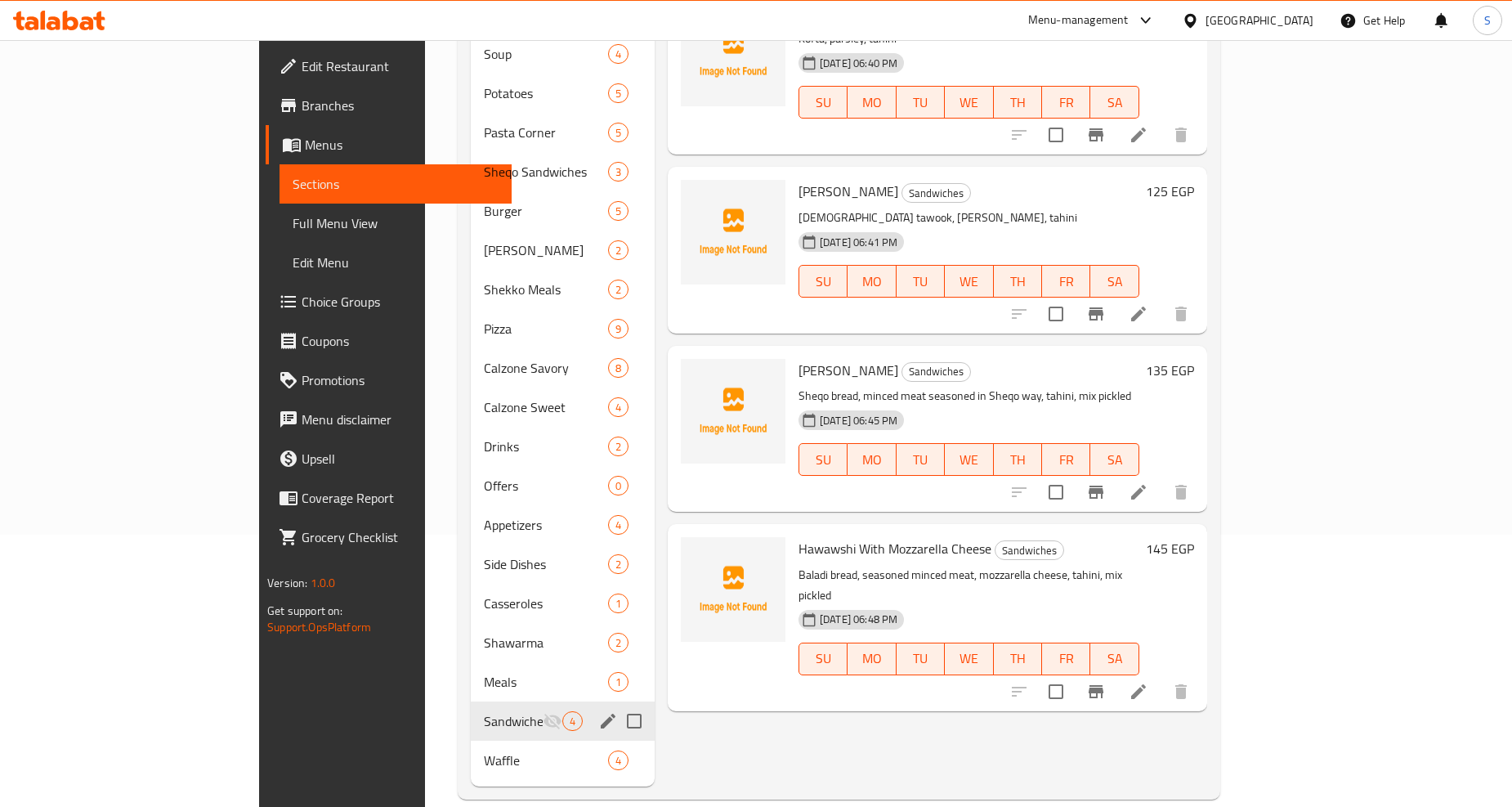
click at [617, 704] on input "Menu sections" at bounding box center [634, 721] width 35 height 35
checkbox input "true"
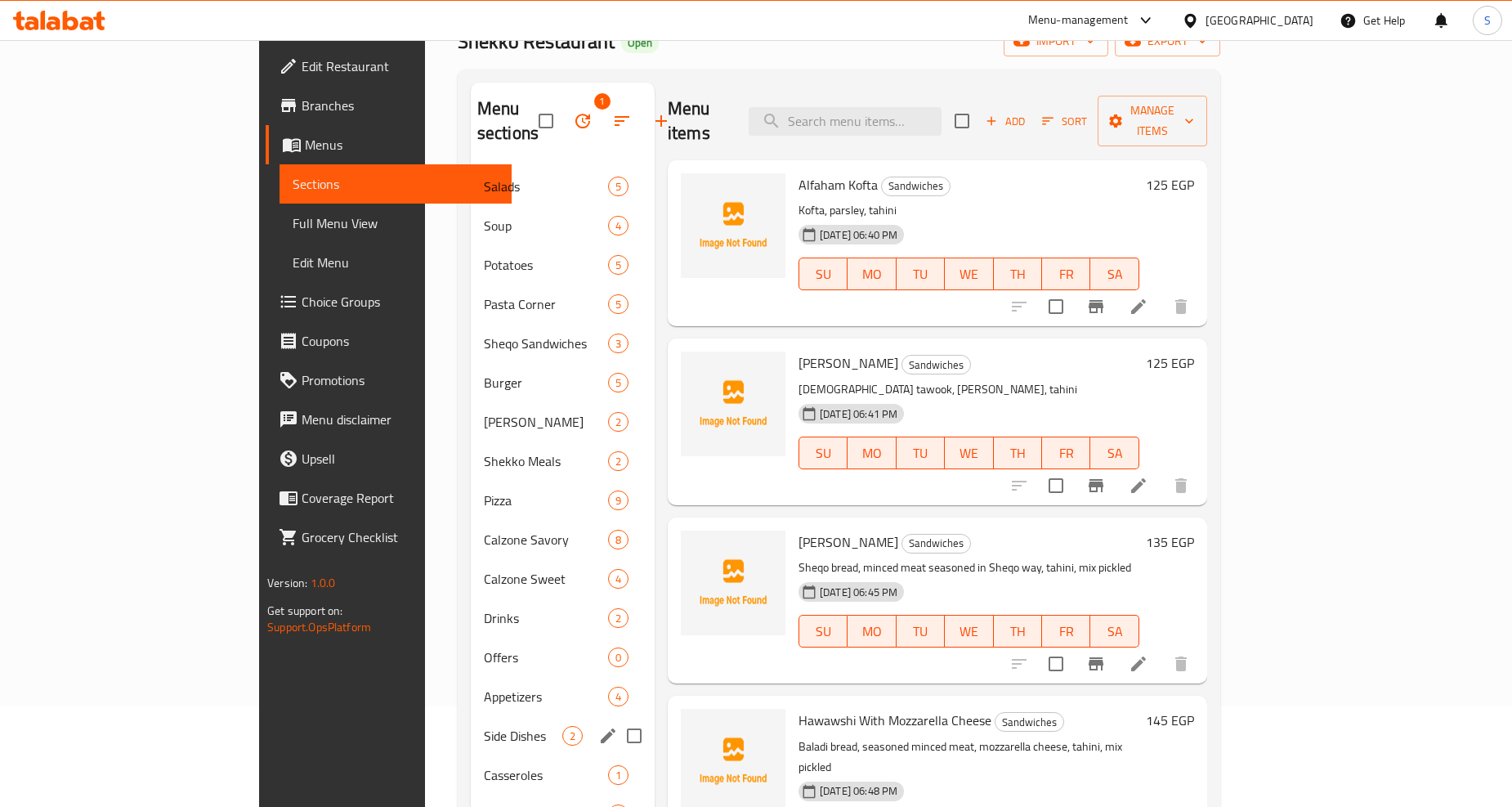
scroll to position [0, 0]
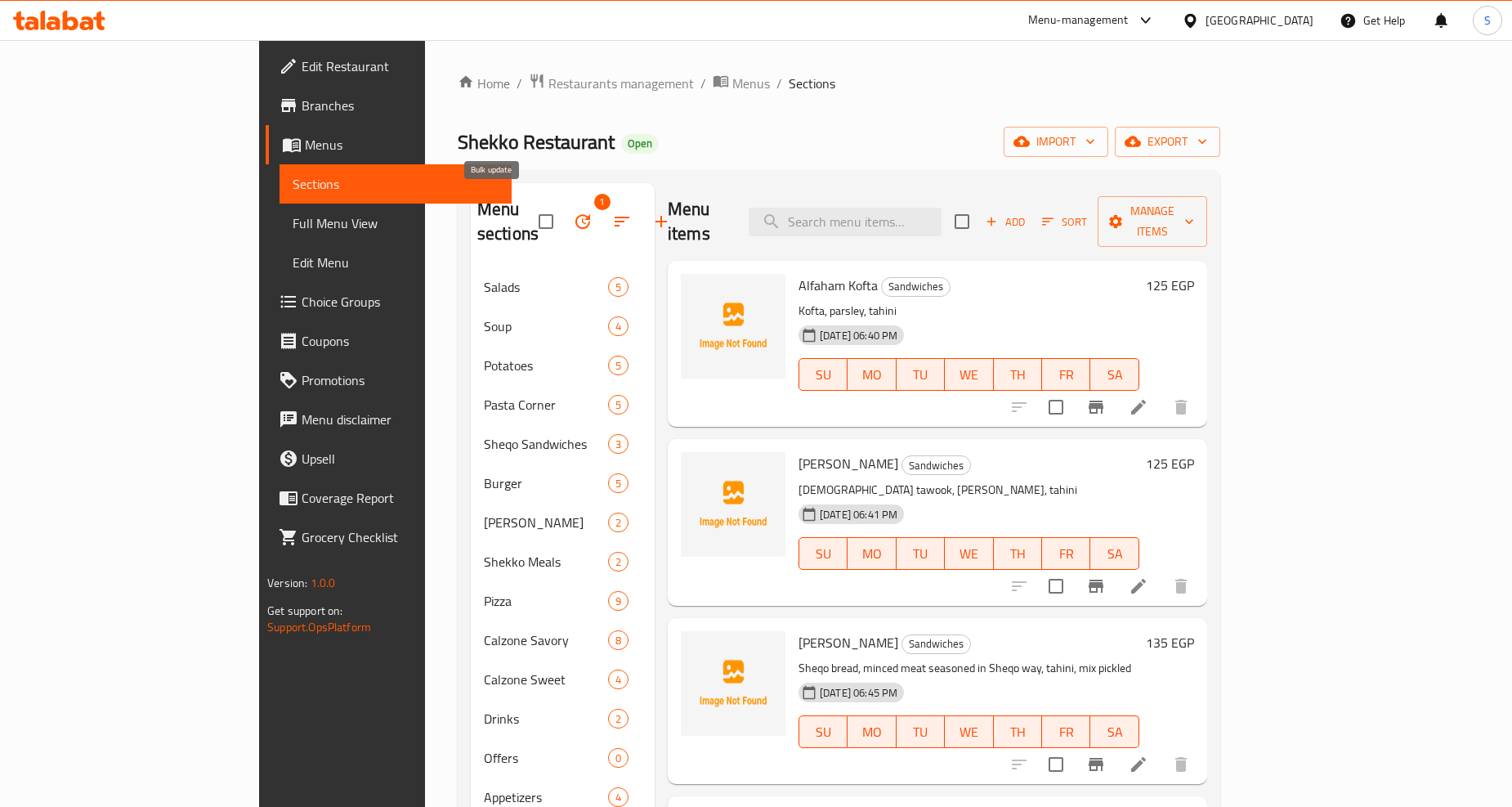
click at [573, 214] on icon "button" at bounding box center [583, 222] width 20 height 20
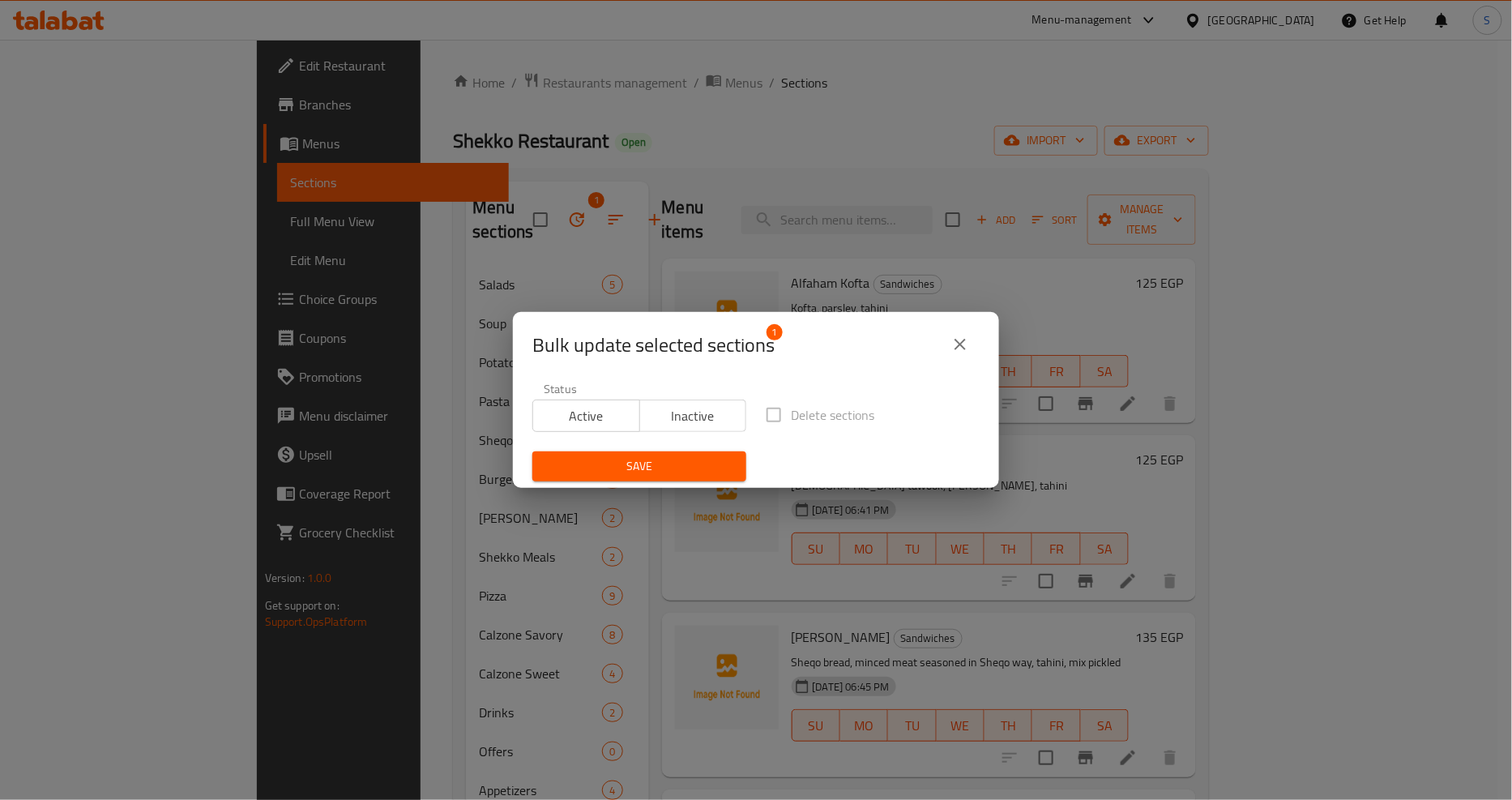
click at [627, 429] on button "Active" at bounding box center [587, 416] width 108 height 32
click at [642, 474] on span "Save" at bounding box center [639, 466] width 188 height 21
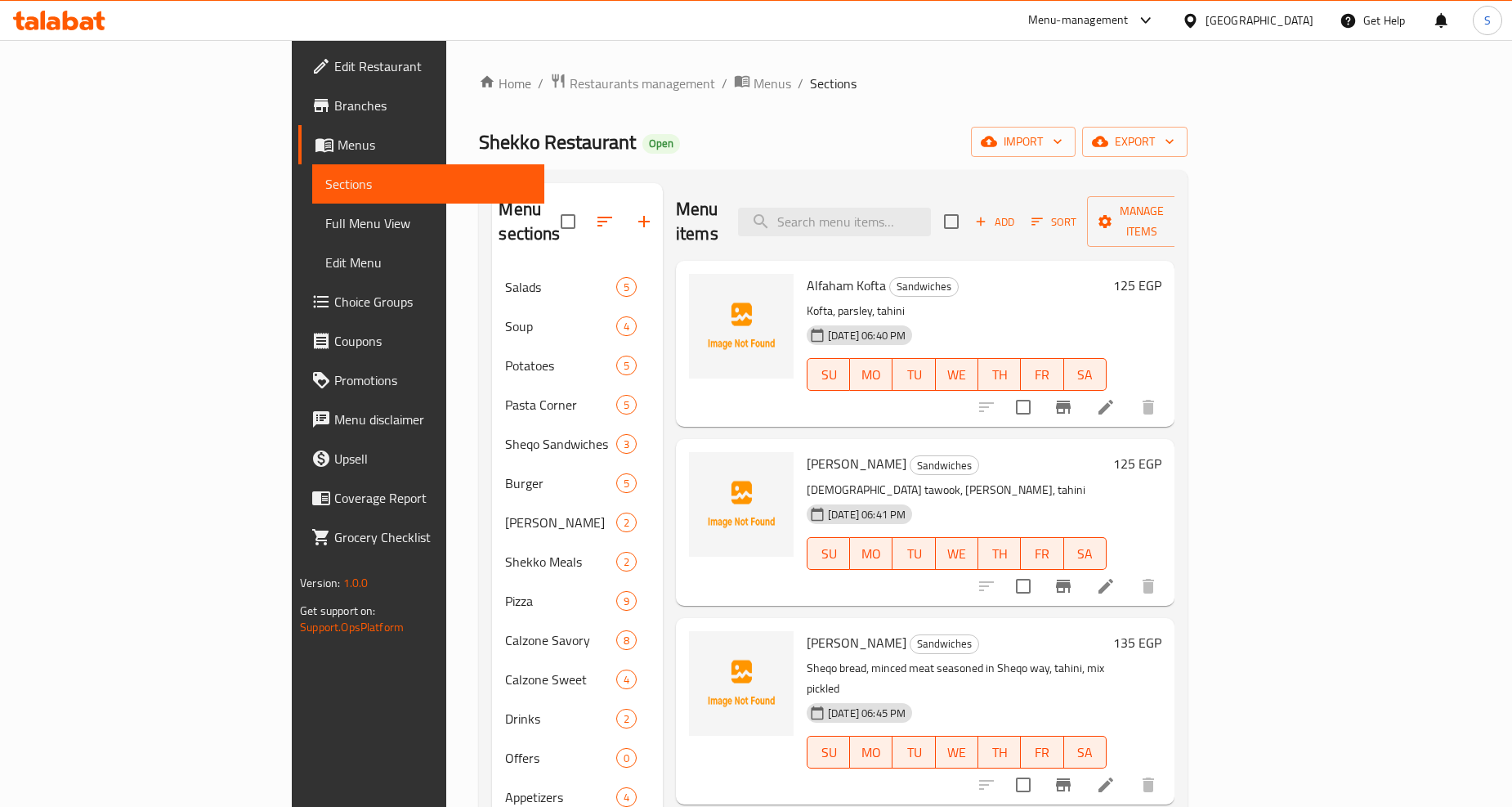
click at [781, 166] on div "Home / Restaurants management / Menus / Sections Shekko Restaurant Open import …" at bounding box center [832, 572] width 707 height 999
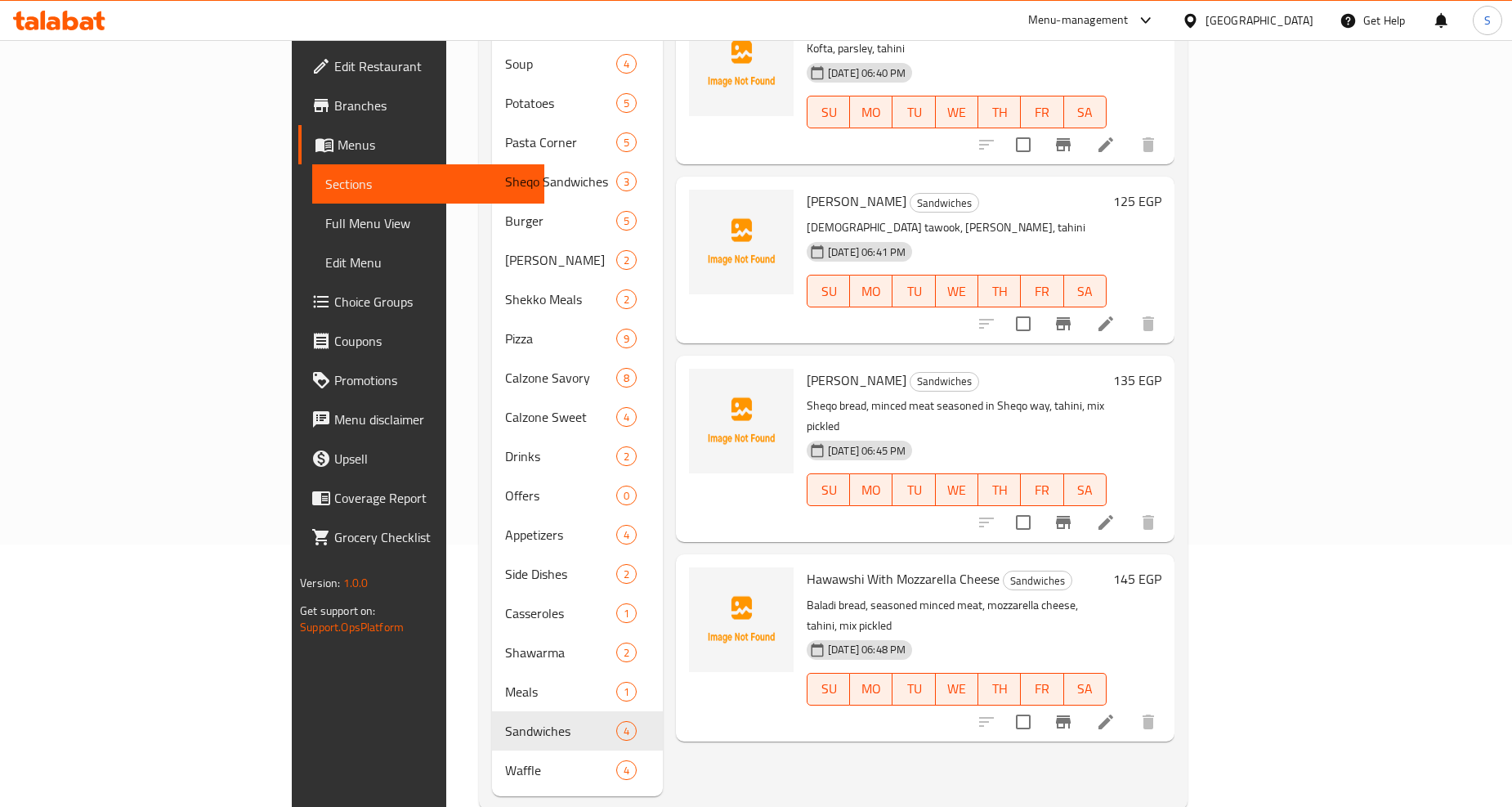
scroll to position [273, 0]
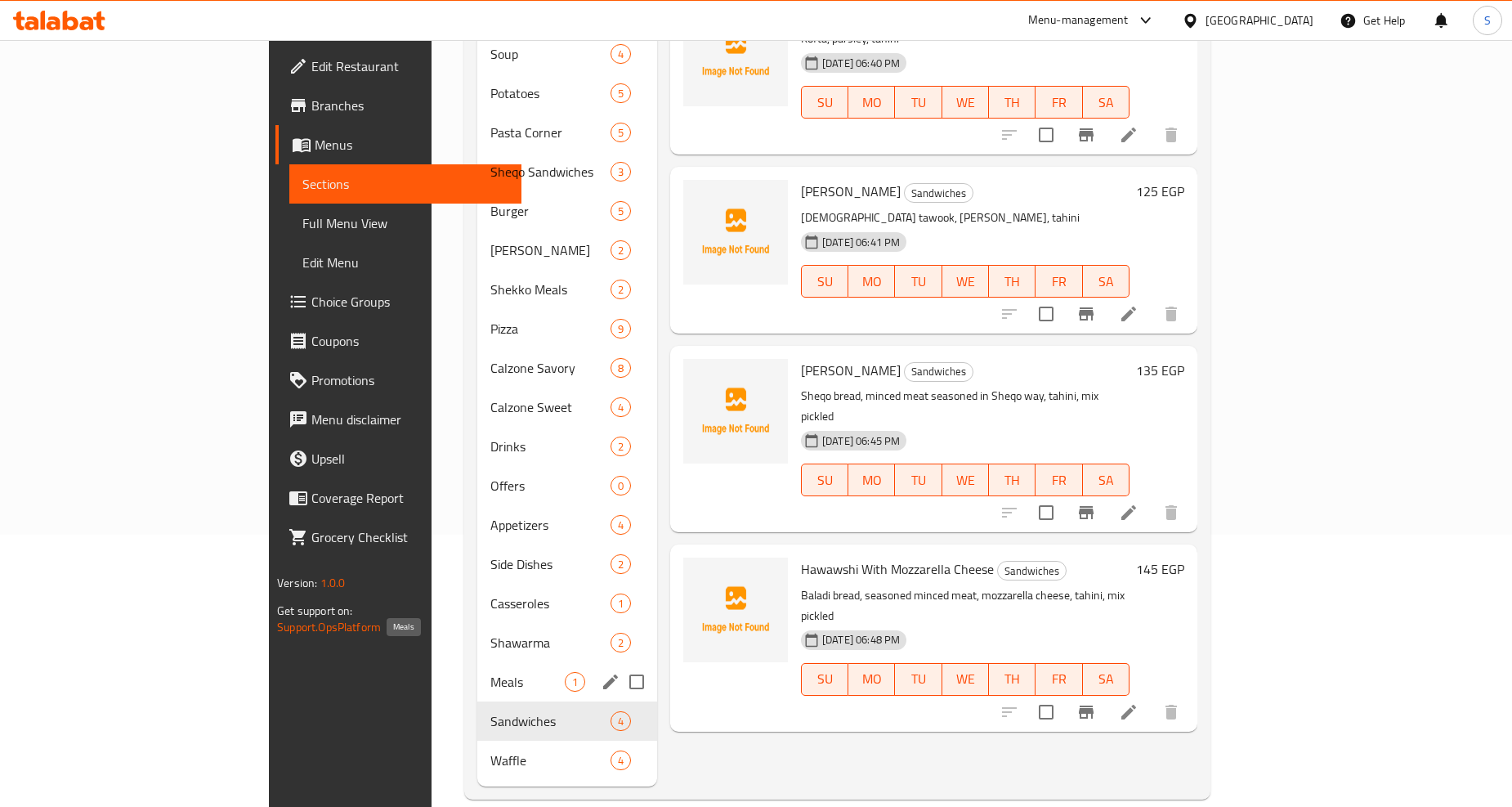
click at [490, 672] on span "Meals" at bounding box center [527, 682] width 74 height 20
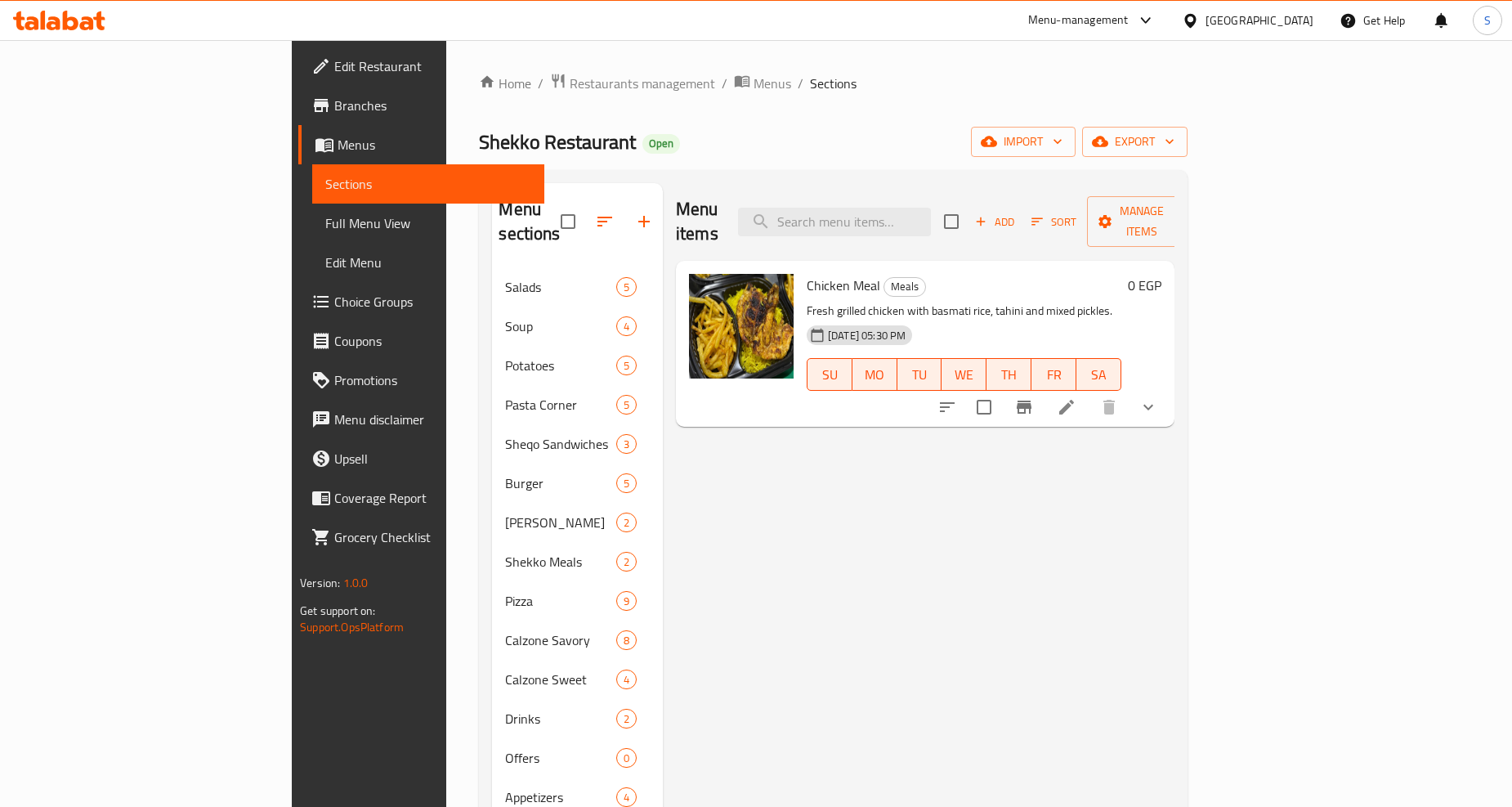
click at [1158, 398] on icon "show more" at bounding box center [1148, 407] width 20 height 20
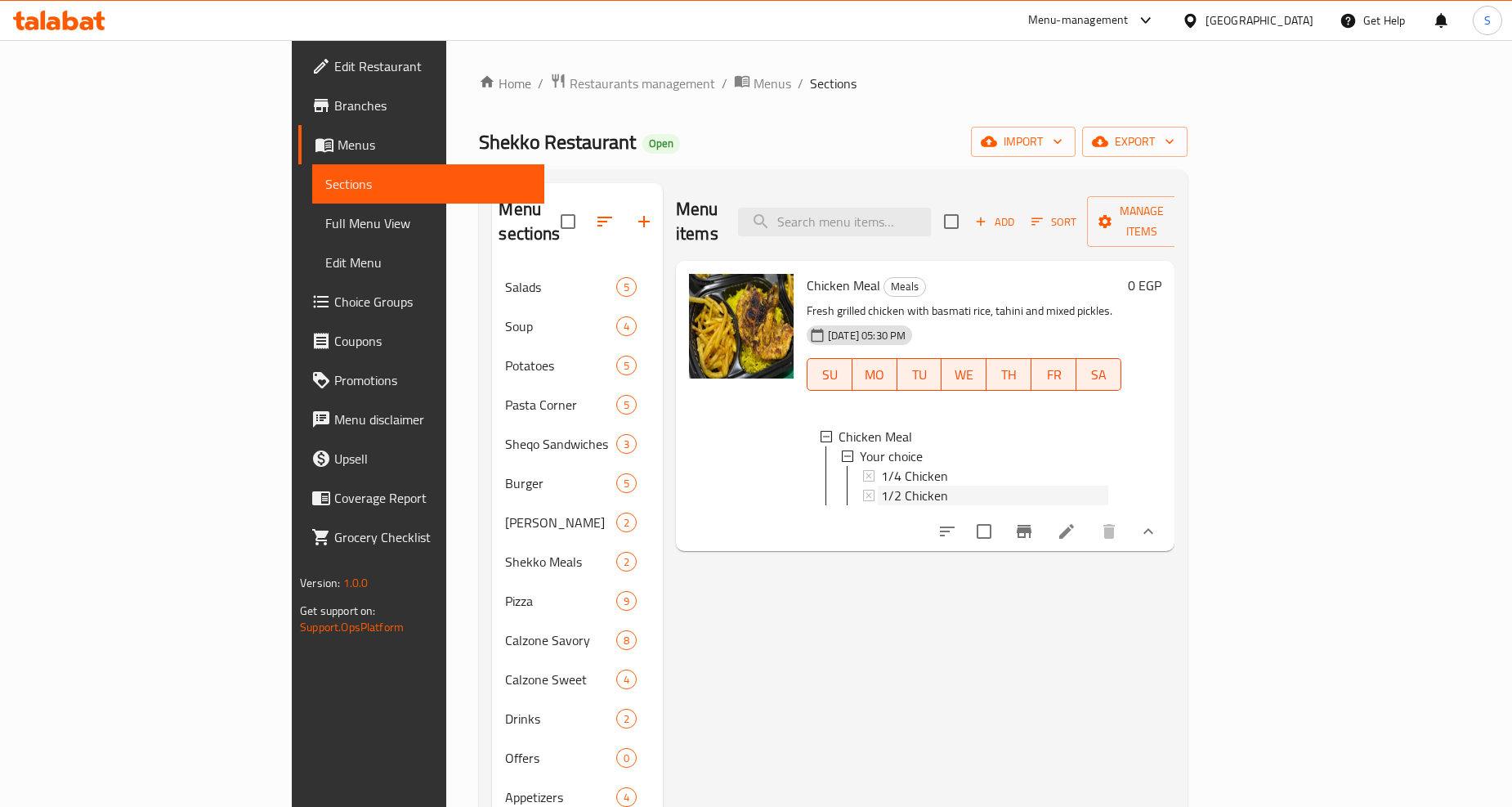
click at [881, 486] on span "1/2 Chicken" at bounding box center [915, 496] width 67 height 20
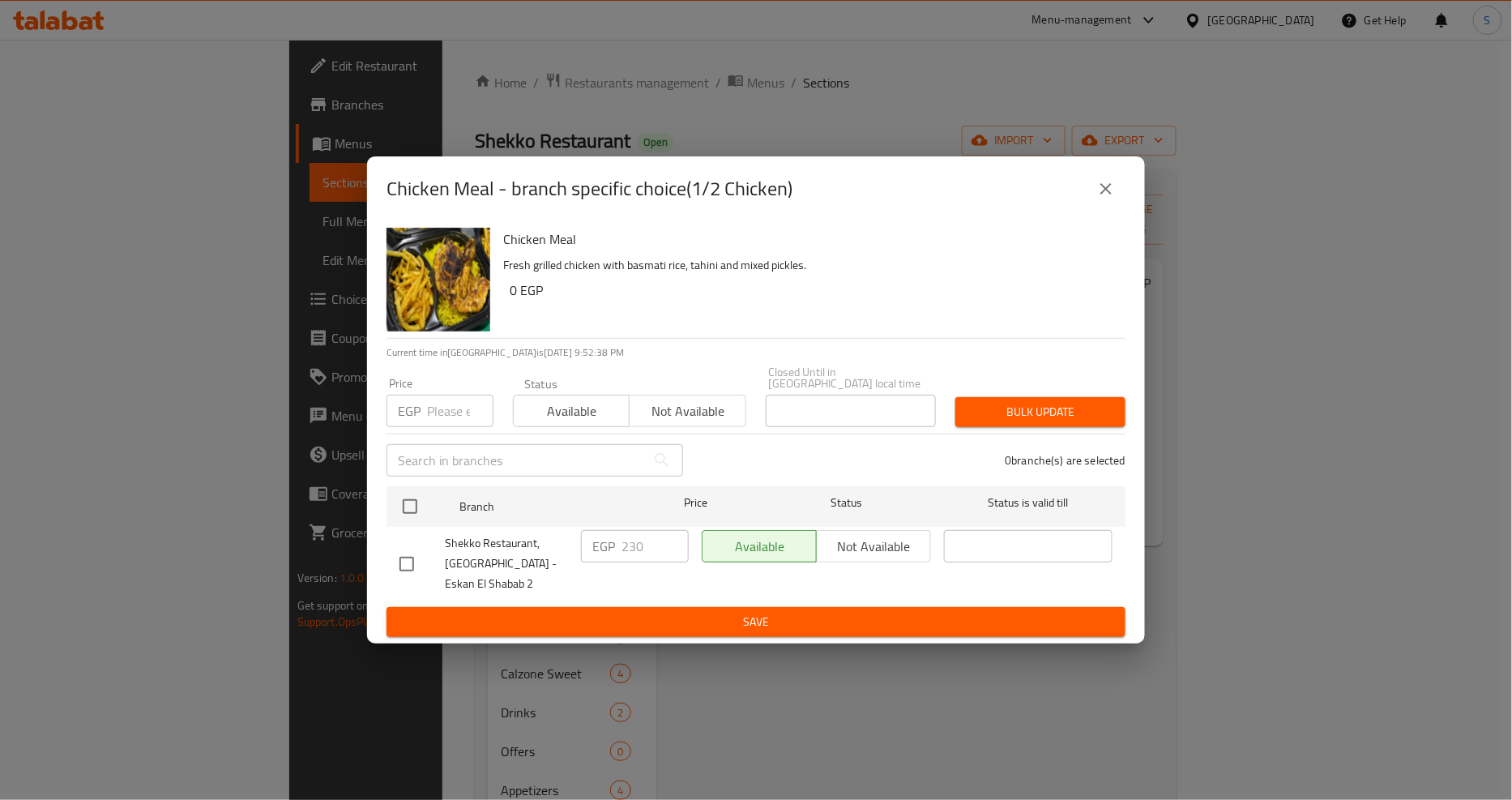
click at [1114, 197] on icon "close" at bounding box center [1106, 189] width 20 height 20
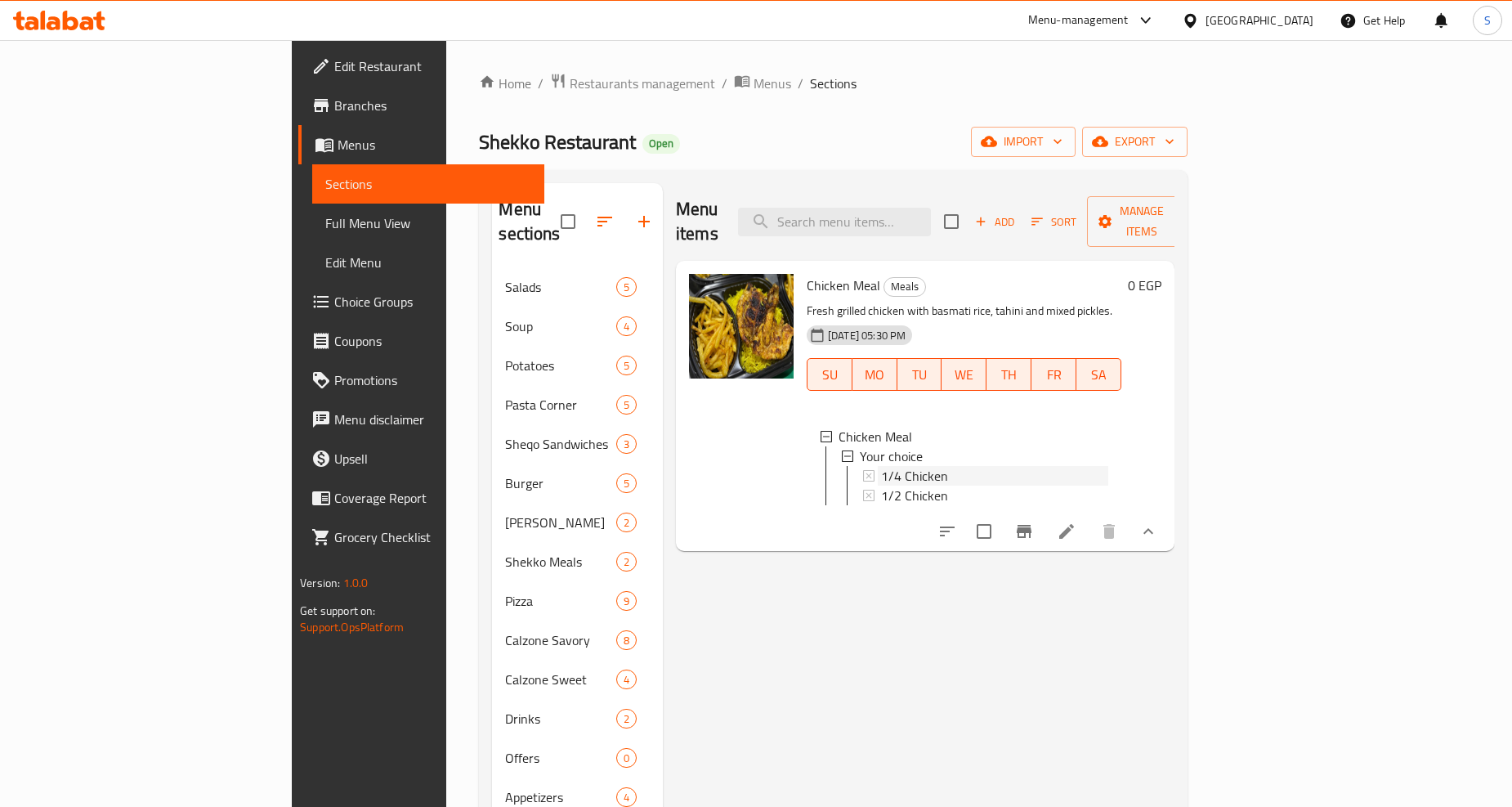
click at [881, 466] on span "1/4 Chicken" at bounding box center [915, 476] width 67 height 20
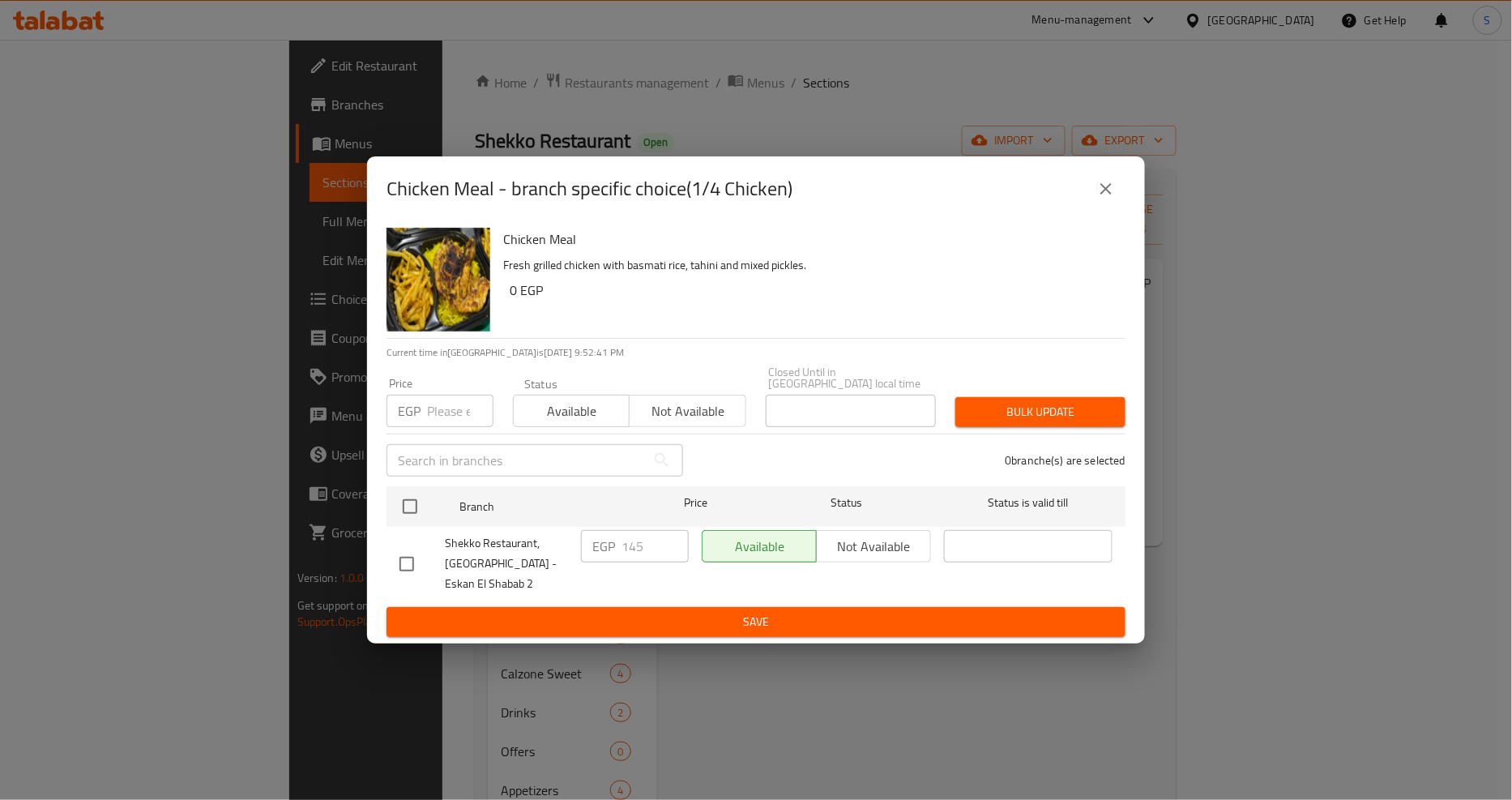
click at [1095, 205] on button "close" at bounding box center [1106, 189] width 39 height 39
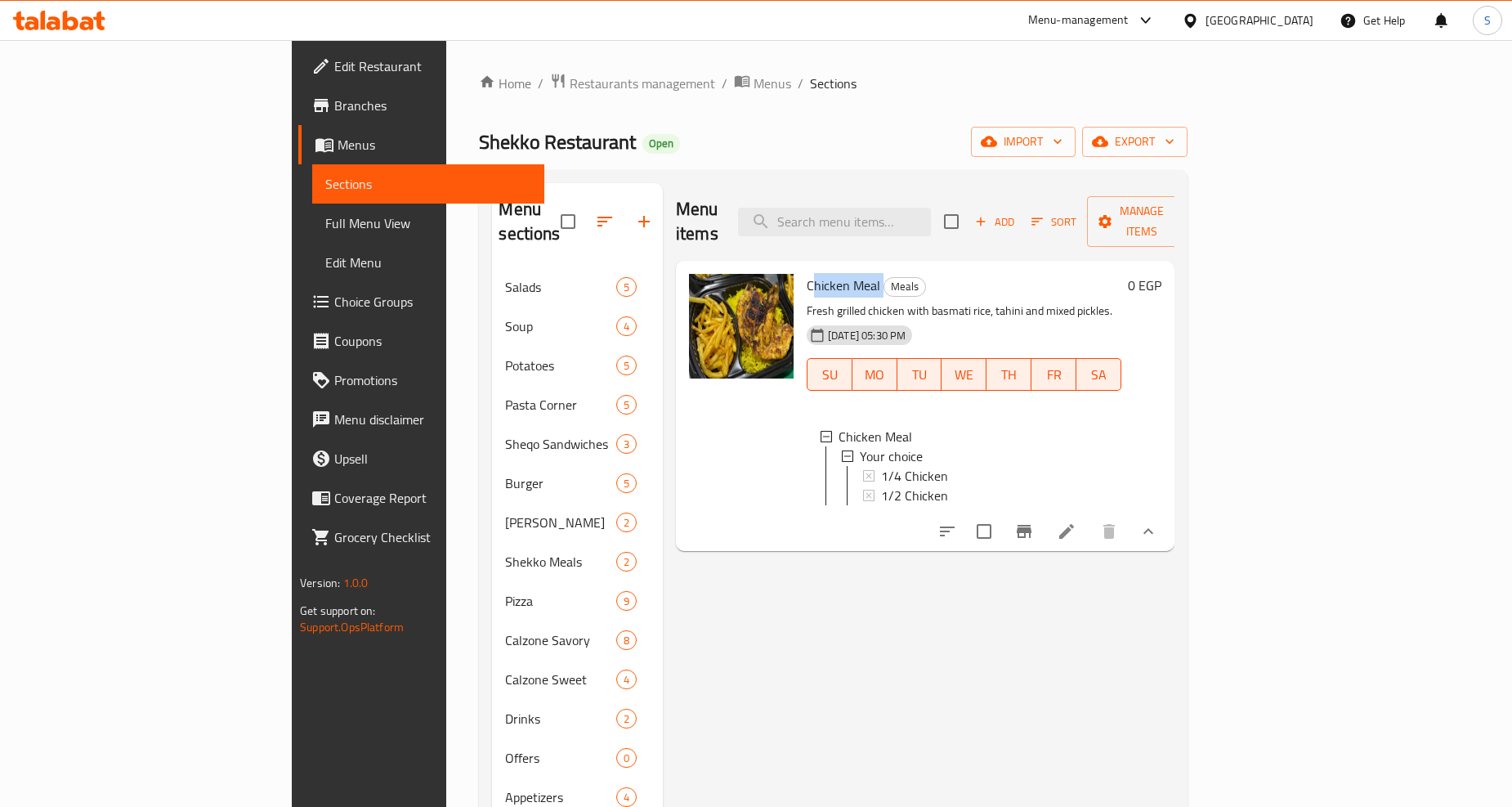
drag, startPoint x: 734, startPoint y: 263, endPoint x: 808, endPoint y: 264, distance: 74.0
click at [808, 274] on h6 "Chicken Meal Meals" at bounding box center [964, 285] width 315 height 23
copy h6 "Chicken Meal"
click at [1077, 525] on icon at bounding box center [1067, 531] width 20 height 20
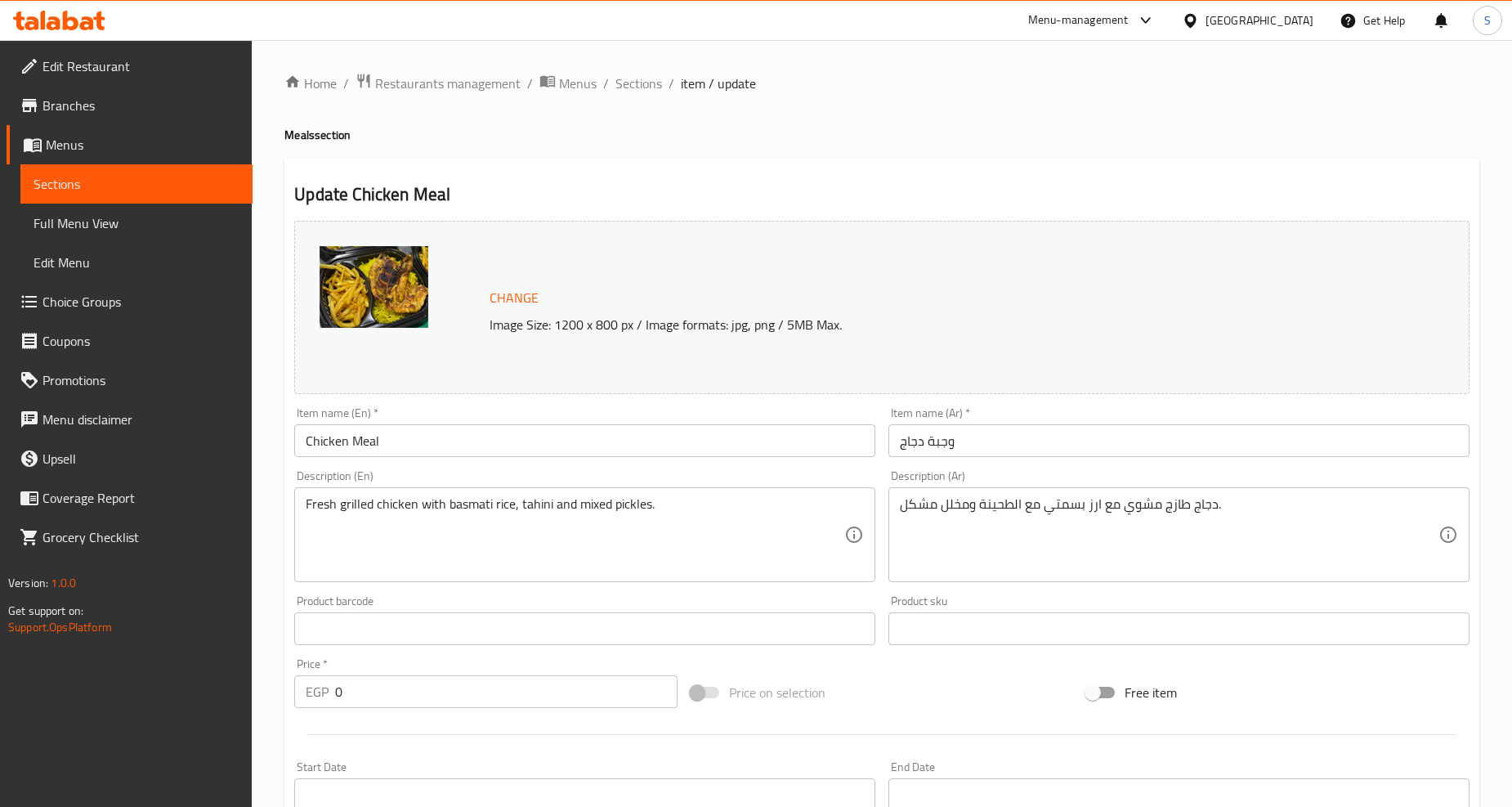
click at [400, 452] on input "Chicken Meal" at bounding box center [585, 440] width 582 height 33
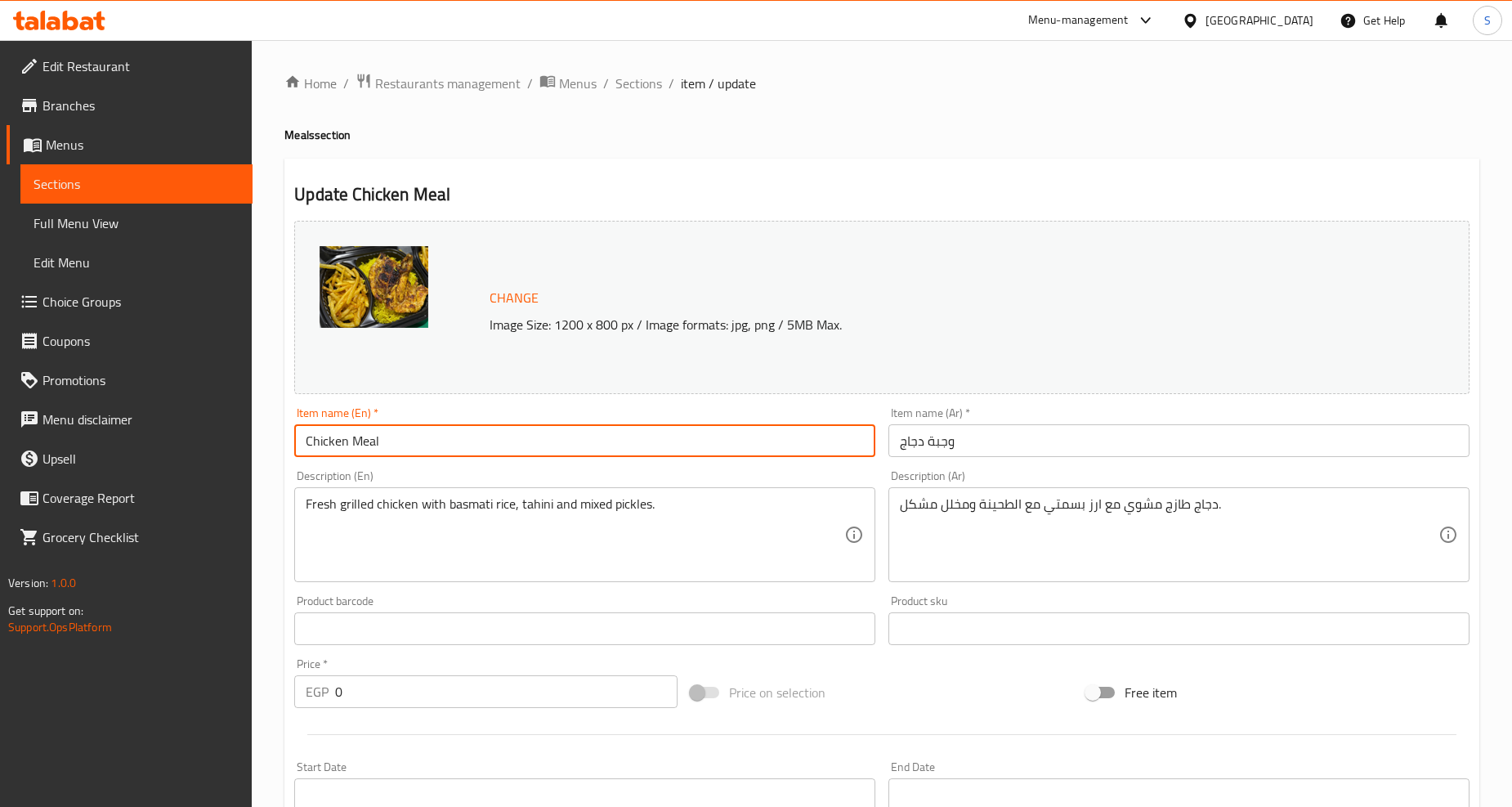
click at [400, 452] on input "Chicken Meal" at bounding box center [585, 440] width 582 height 33
paste input "Alfaham Chicken"
type input "Alfaham Chicken"
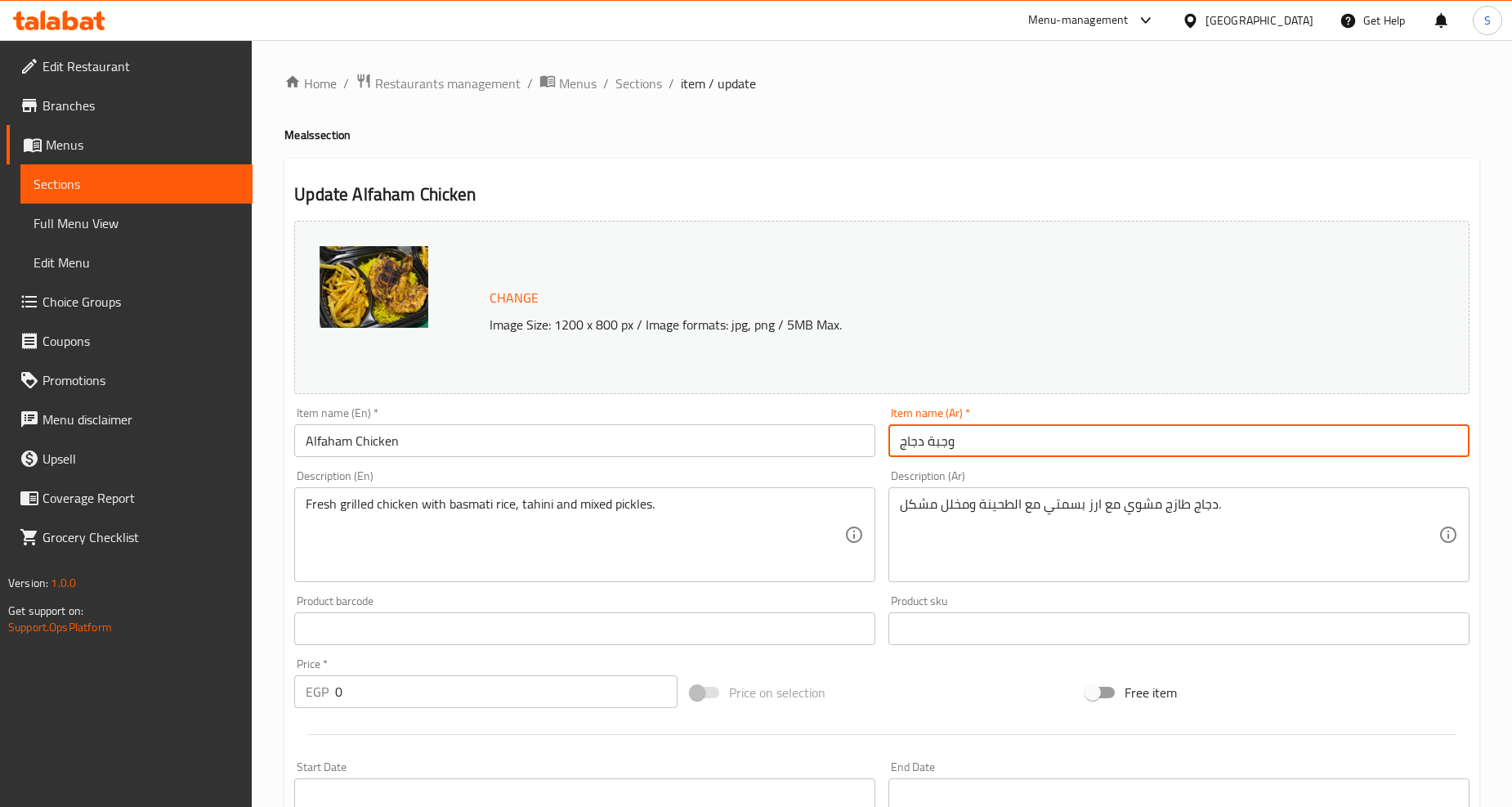
click at [950, 446] on input "وجبة دجاج" at bounding box center [1179, 440] width 582 height 33
paste input "دجاج على الفحم"
type input "دجاج على الفحم"
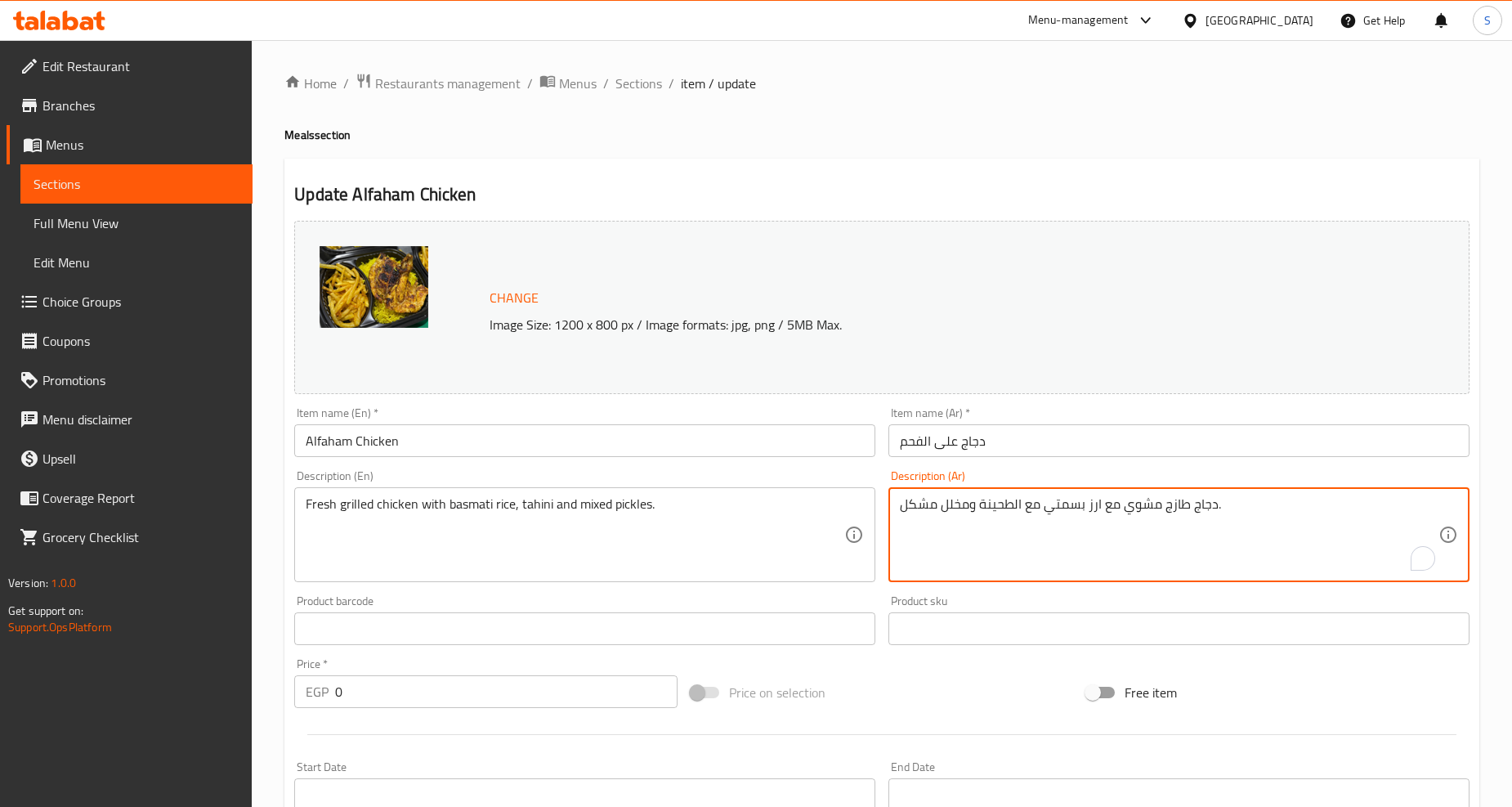
click at [1165, 534] on textarea "دجاج طازج مشوي مع ارز بسمتي مع الطحينة ومخلل مشكل." at bounding box center [1169, 535] width 539 height 77
click at [1222, 548] on textarea "تقدم مع أرز بسمتي - خبز سوري - طحينة أو ثومية - مخلل مشكل" at bounding box center [1169, 535] width 539 height 77
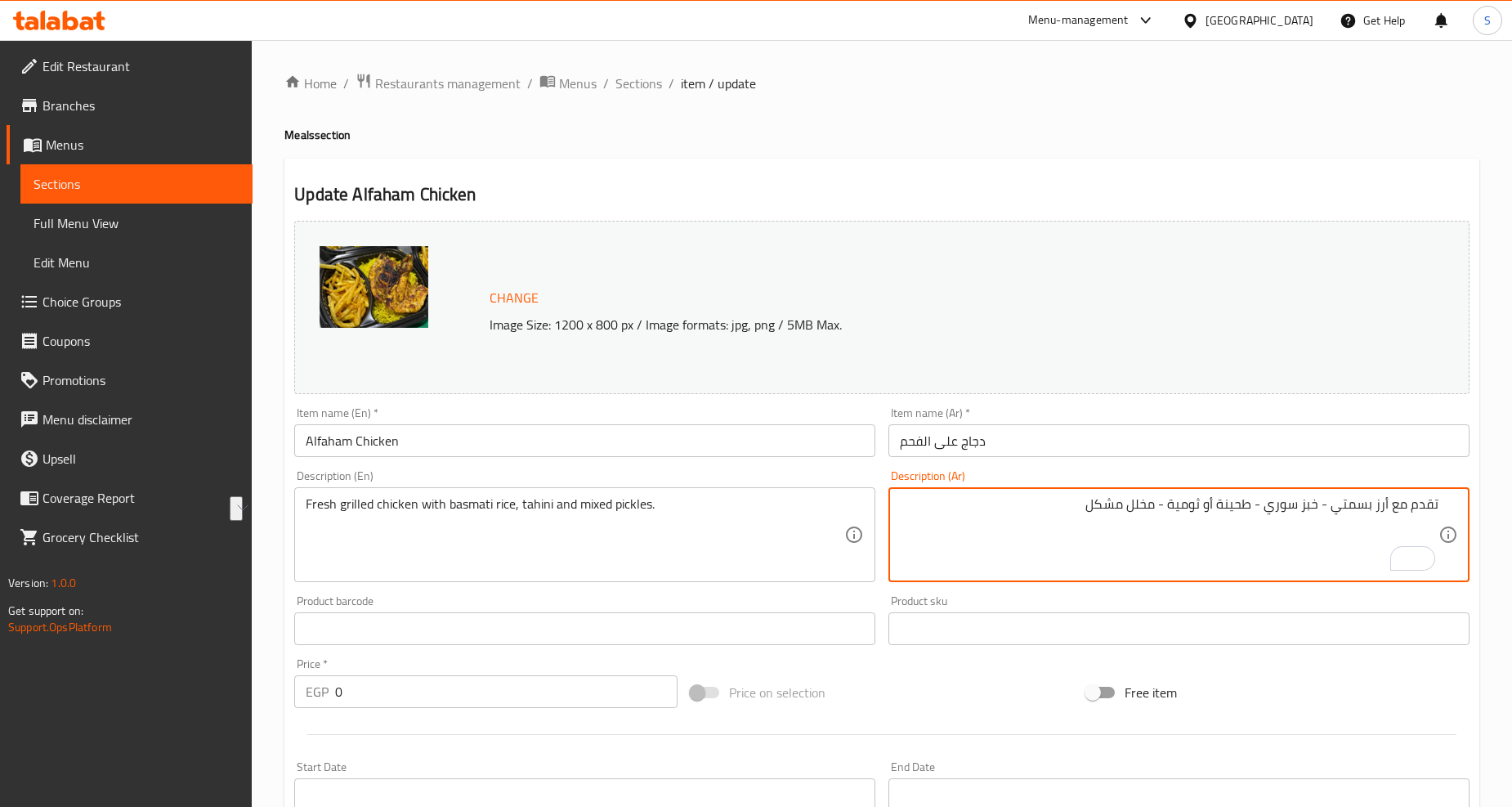
type textarea "تقدم مع أرز بسمتي - خبز سوري - طحينة أو ثومية - مخلل مشكل"
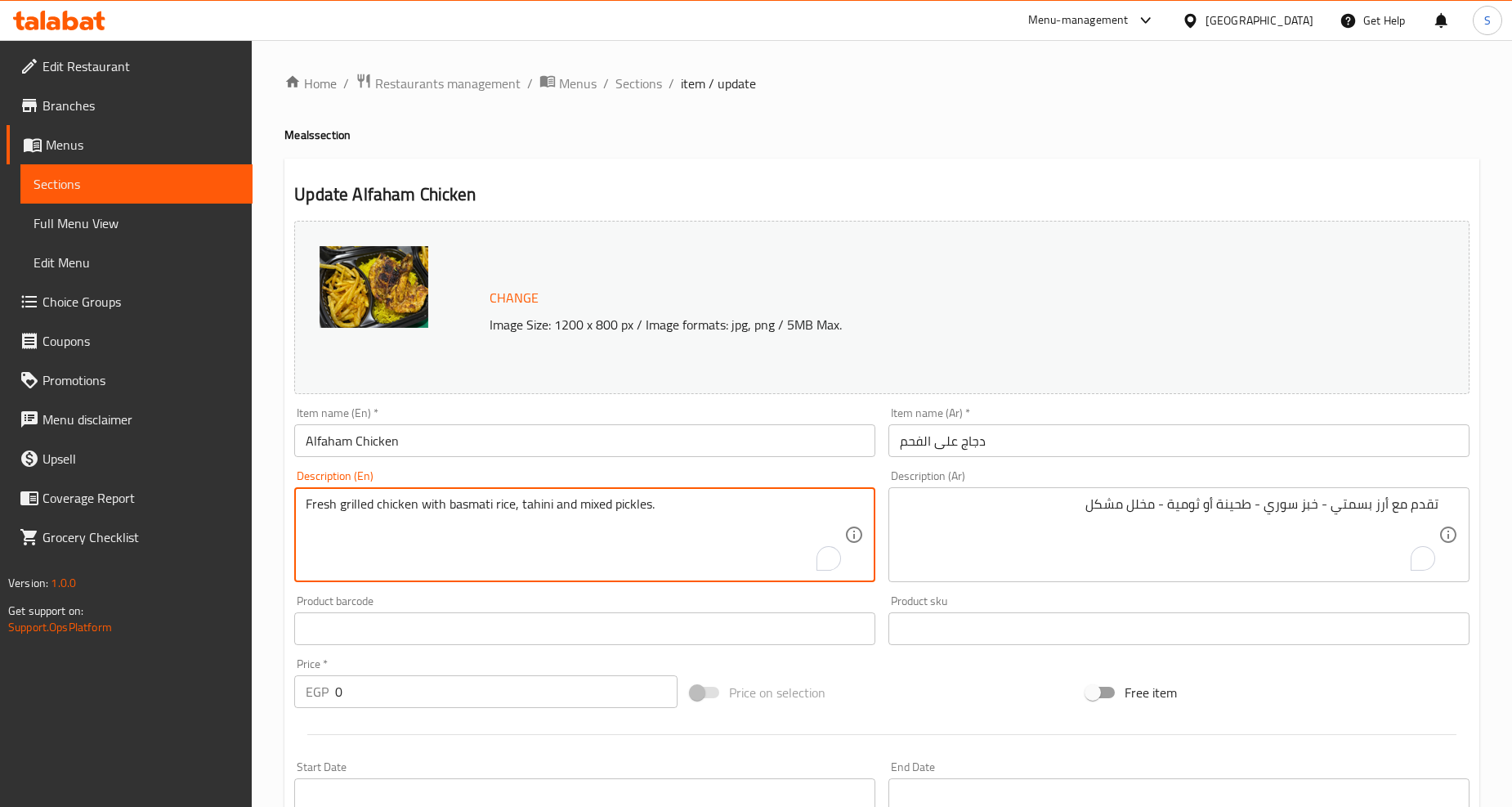
click at [575, 526] on textarea "Fresh grilled chicken with basmati rice, tahini and mixed pickles." at bounding box center [576, 535] width 539 height 77
paste textarea "Served with basmati rice - Syrian bread - tahini or garlic sauce - mixed pickles"
click at [451, 510] on textarea "Served with basmati rice - Syrian bread - tahini or garlic sauce - mixed pickles" at bounding box center [576, 535] width 539 height 77
click at [525, 503] on textarea "Served with basmati rice, Syrian bread - tahini or garlic sauce - mixed pickles" at bounding box center [576, 535] width 539 height 77
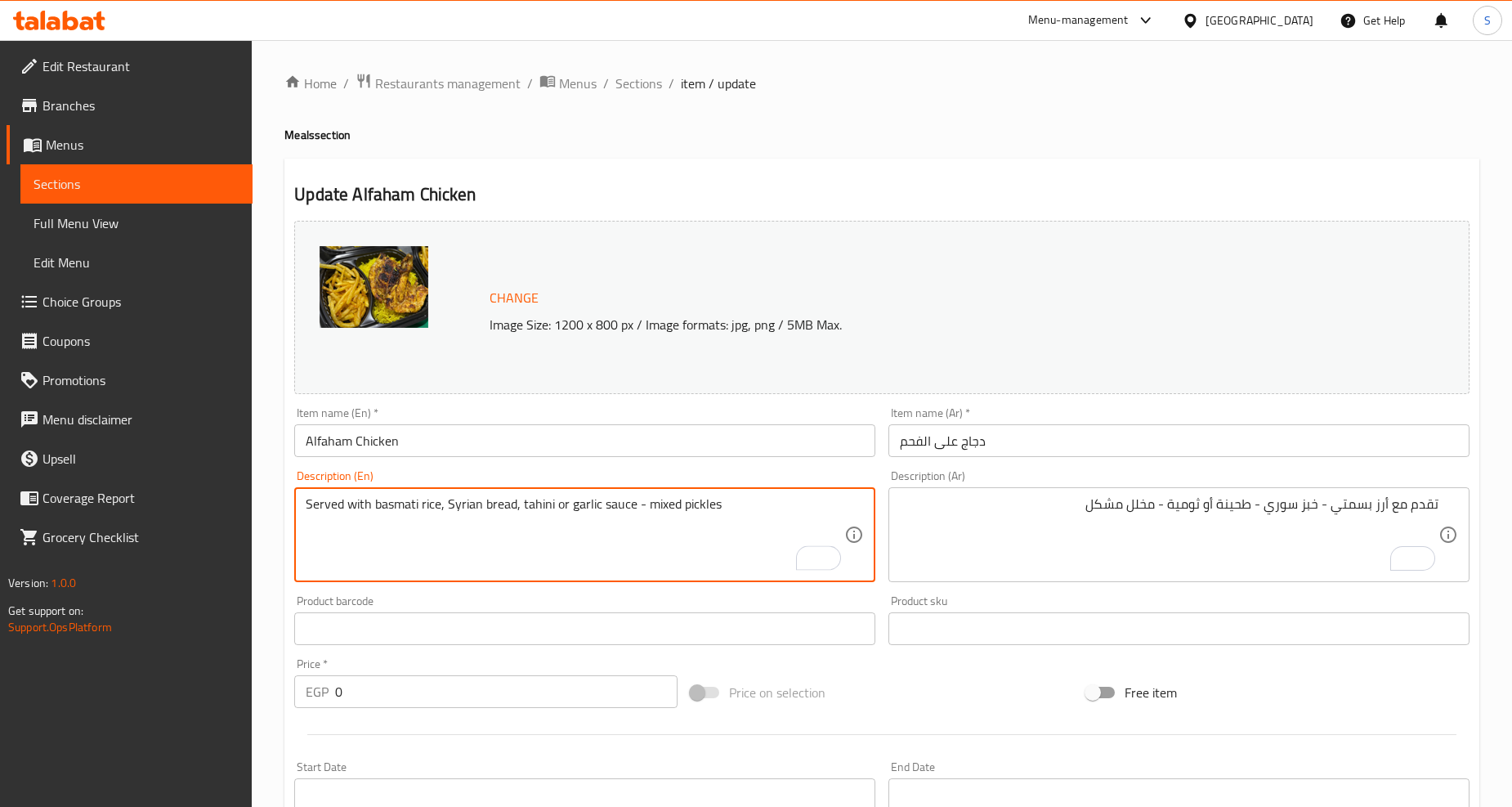
click at [647, 506] on textarea "Served with basmati rice, Syrian bread, tahini or garlic sauce - mixed pickles" at bounding box center [576, 535] width 539 height 77
click at [1199, 512] on textarea "تقدم مع أرز بسمتي - خبز سوري - طحينة أو ثومية - مخلل مشكل" at bounding box center [1169, 535] width 539 height 77
drag, startPoint x: 569, startPoint y: 506, endPoint x: 631, endPoint y: 510, distance: 62.1
paste textarea "Garlic Dip"
click at [619, 553] on textarea "Served with basmati rice, Syrian bread, tahini or Garlic Dip, mixed pickles" at bounding box center [576, 535] width 539 height 77
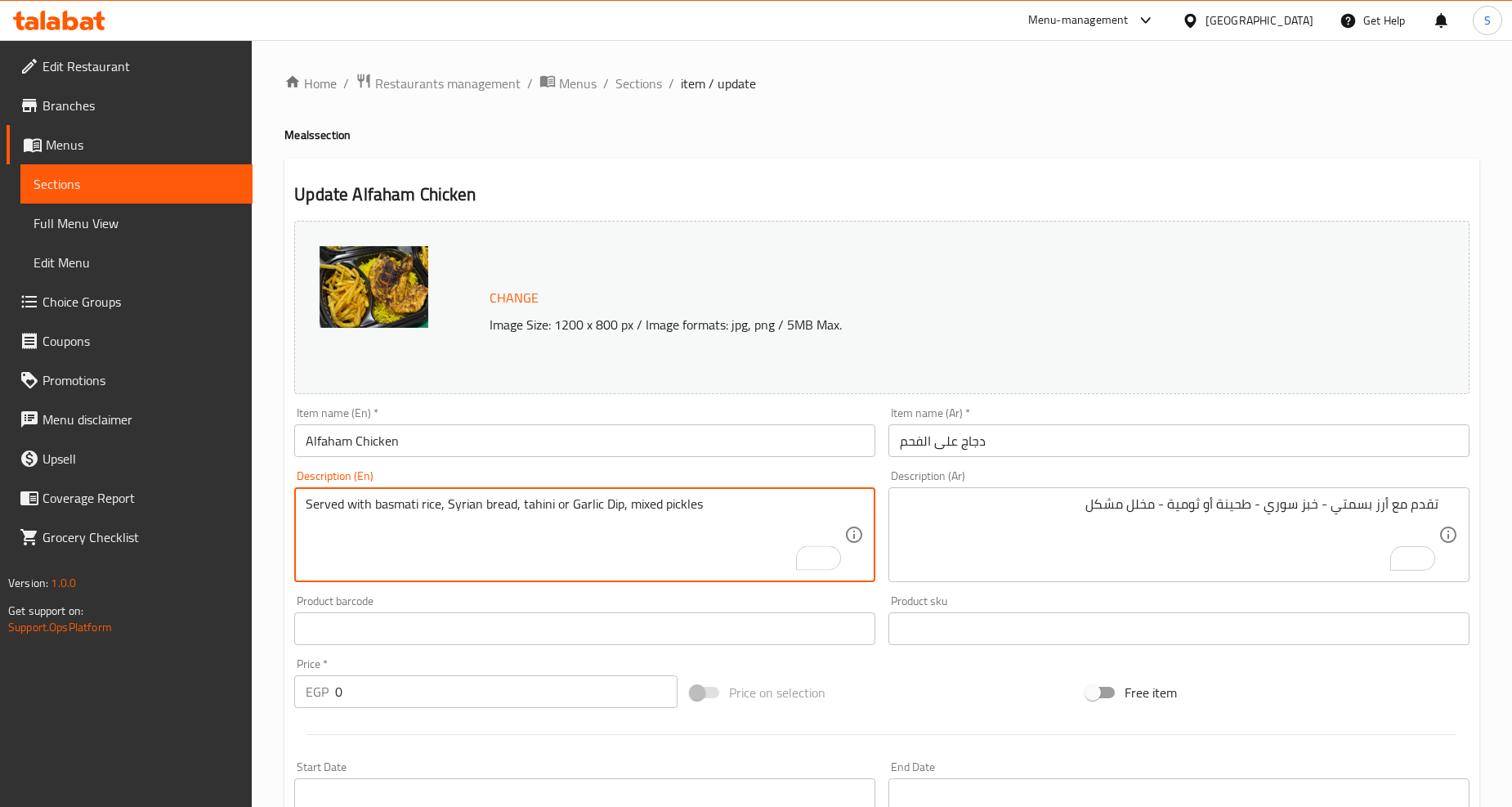
click at [619, 553] on textarea "Served with basmati rice, Syrian bread, tahini or Garlic Dip, mixed pickles" at bounding box center [576, 535] width 539 height 77
click at [463, 516] on textarea "Served with basmati rice, syrian bread, tahini or garlic dip, mixed pickles" at bounding box center [576, 535] width 539 height 77
click at [480, 536] on textarea "Served with basmati rice, Syrian bread, tahini or garlic dip, mixed pickles" at bounding box center [576, 535] width 539 height 77
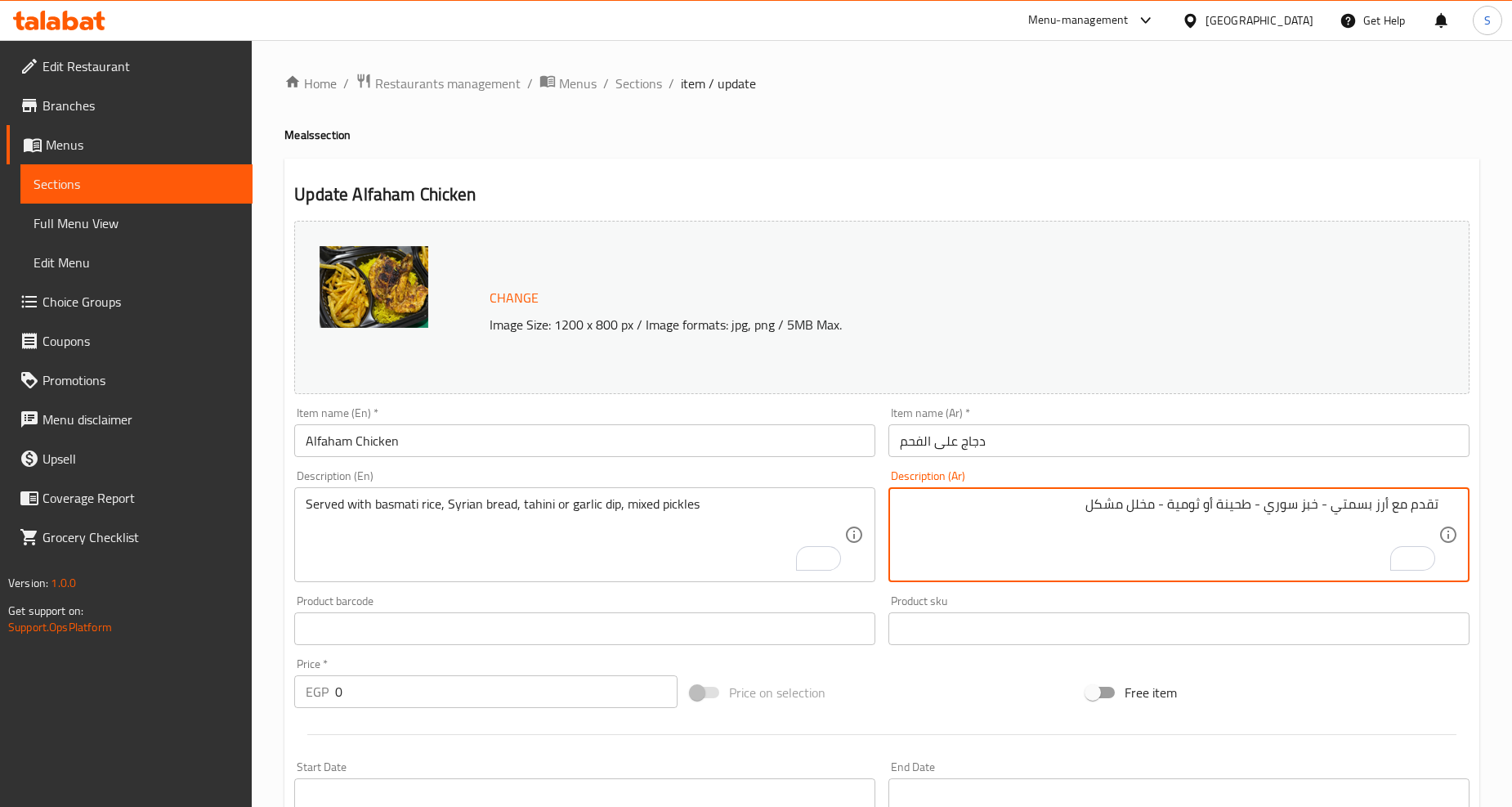
click at [1357, 505] on textarea "تقدم مع أرز بسمتي - خبز سوري - طحينة أو ثومية - مخلل مشكل" at bounding box center [1169, 535] width 539 height 77
drag, startPoint x: 1162, startPoint y: 511, endPoint x: 1064, endPoint y: 518, distance: 98.2
click at [1064, 518] on textarea "تقدم مع أرز بسمتي - خبز سوري - طحينة أو ثومية - مخلل مشكل" at bounding box center [1169, 535] width 539 height 77
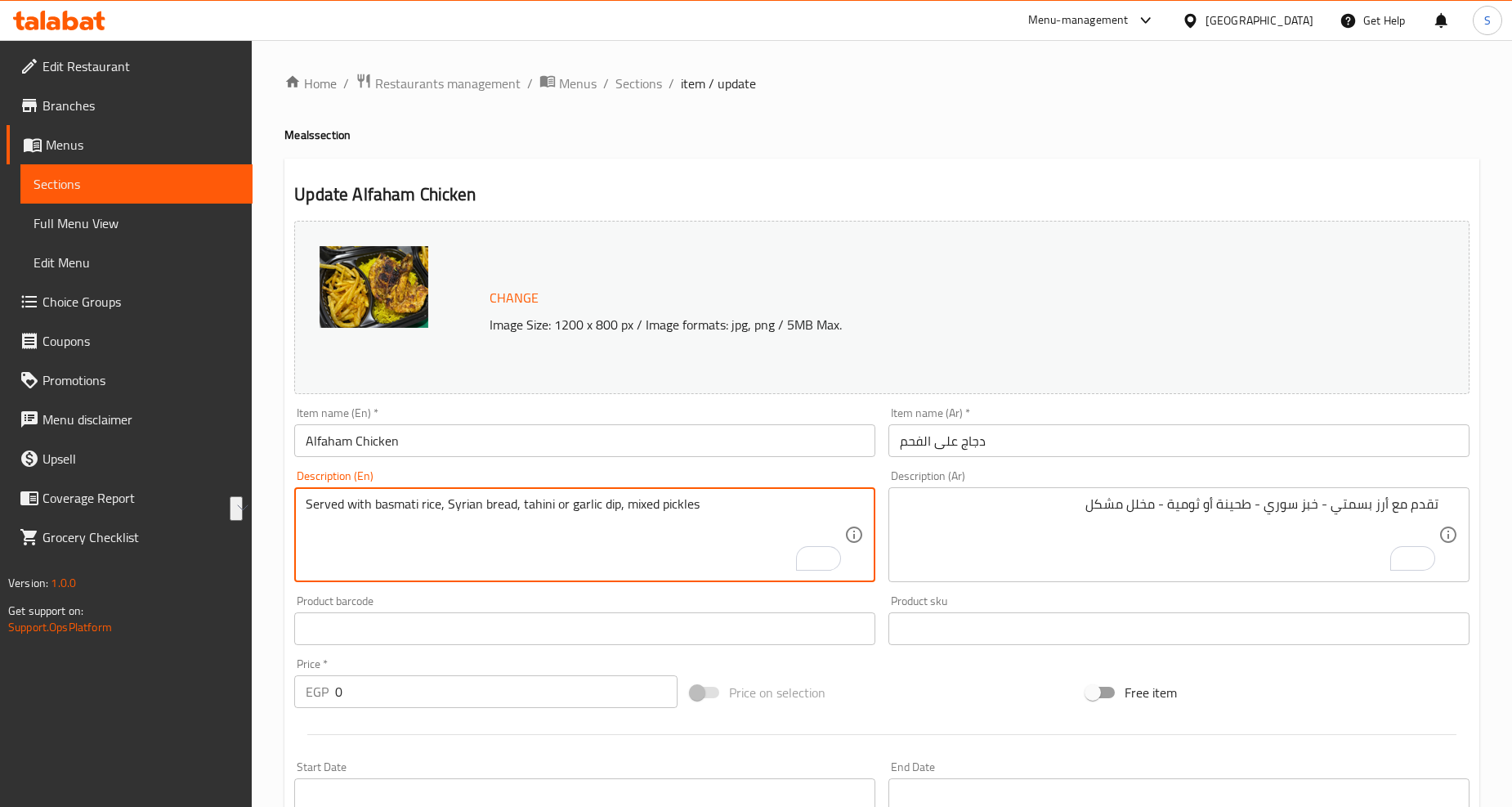
drag, startPoint x: 633, startPoint y: 510, endPoint x: 744, endPoint y: 519, distance: 111.4
paste textarea "Mix Pickled"
click at [694, 514] on textarea "Served with basmati rice, Syrian bread, tahini or garlic dip, Mix Pickled" at bounding box center [576, 535] width 539 height 77
click at [693, 513] on textarea "Served with basmati rice, Syrian bread, tahini or garlic dip, Mix Pickled" at bounding box center [576, 535] width 539 height 77
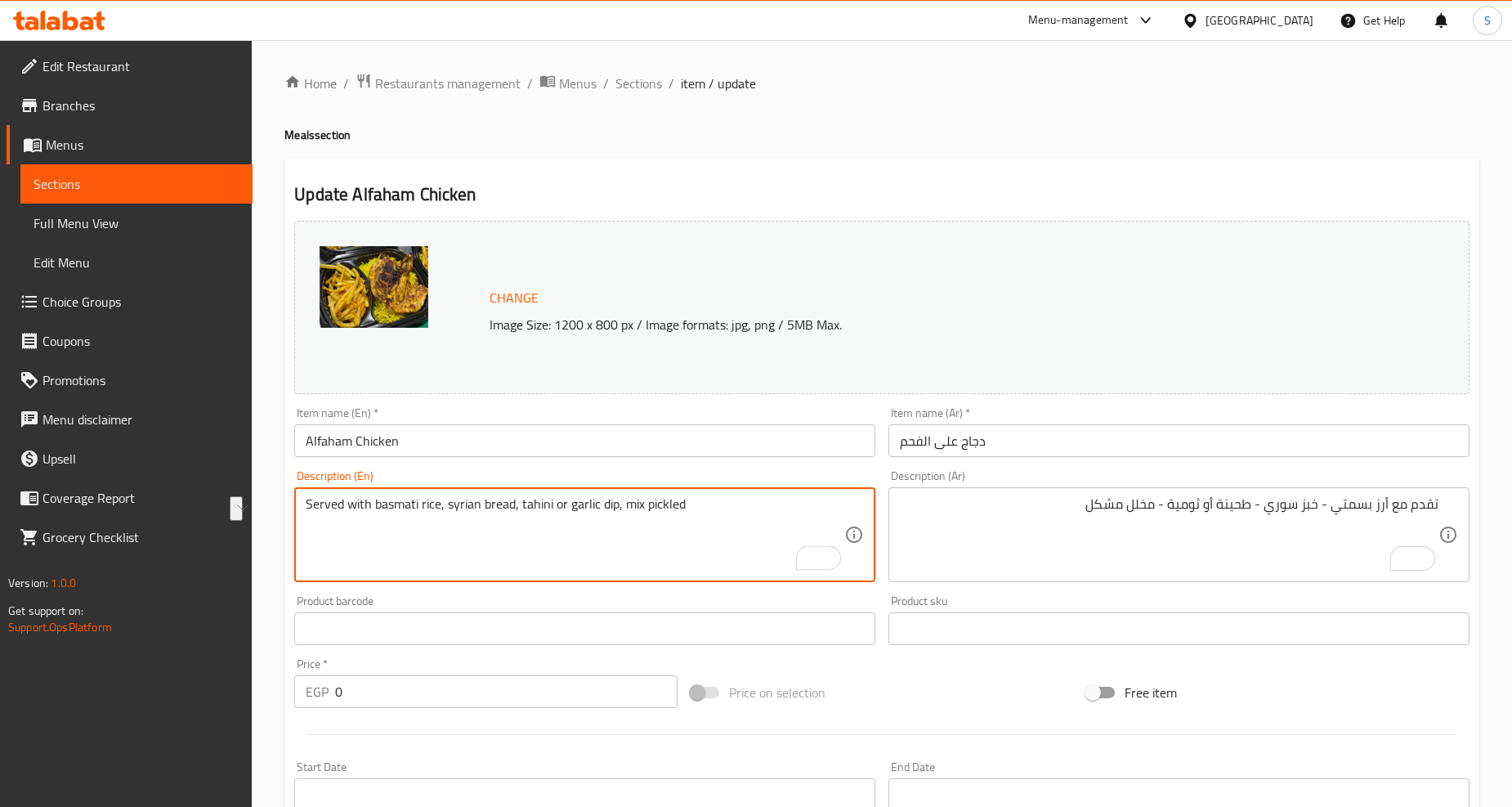
click at [462, 510] on textarea "Served with basmati rice, syrian bread, tahini or garlic dip, mix pickled" at bounding box center [576, 535] width 539 height 77
click at [485, 554] on textarea "Served with basmati rice, Syrian bread, tahini or garlic dip, mix pickled" at bounding box center [576, 535] width 539 height 77
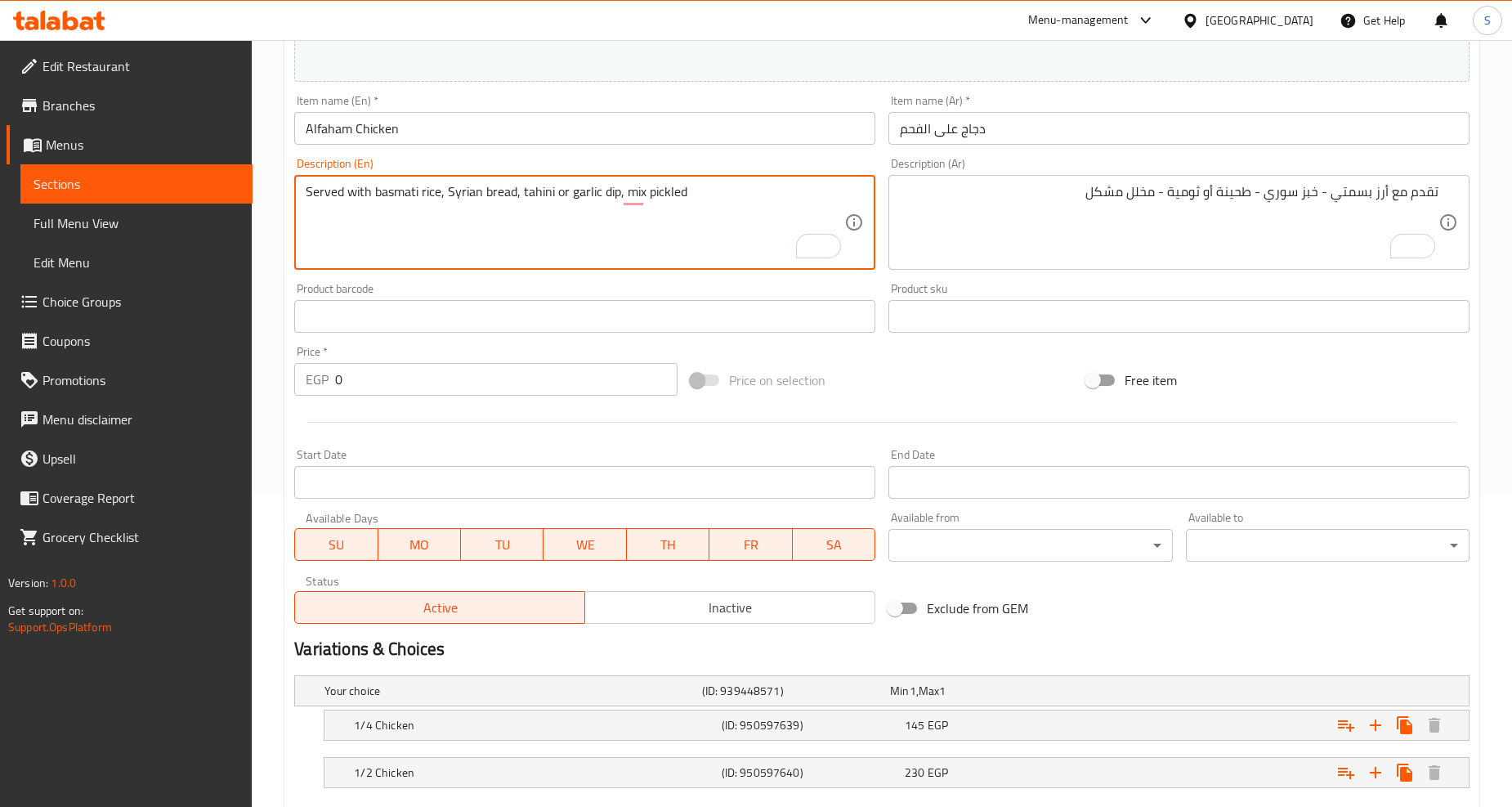
scroll to position [407, 0]
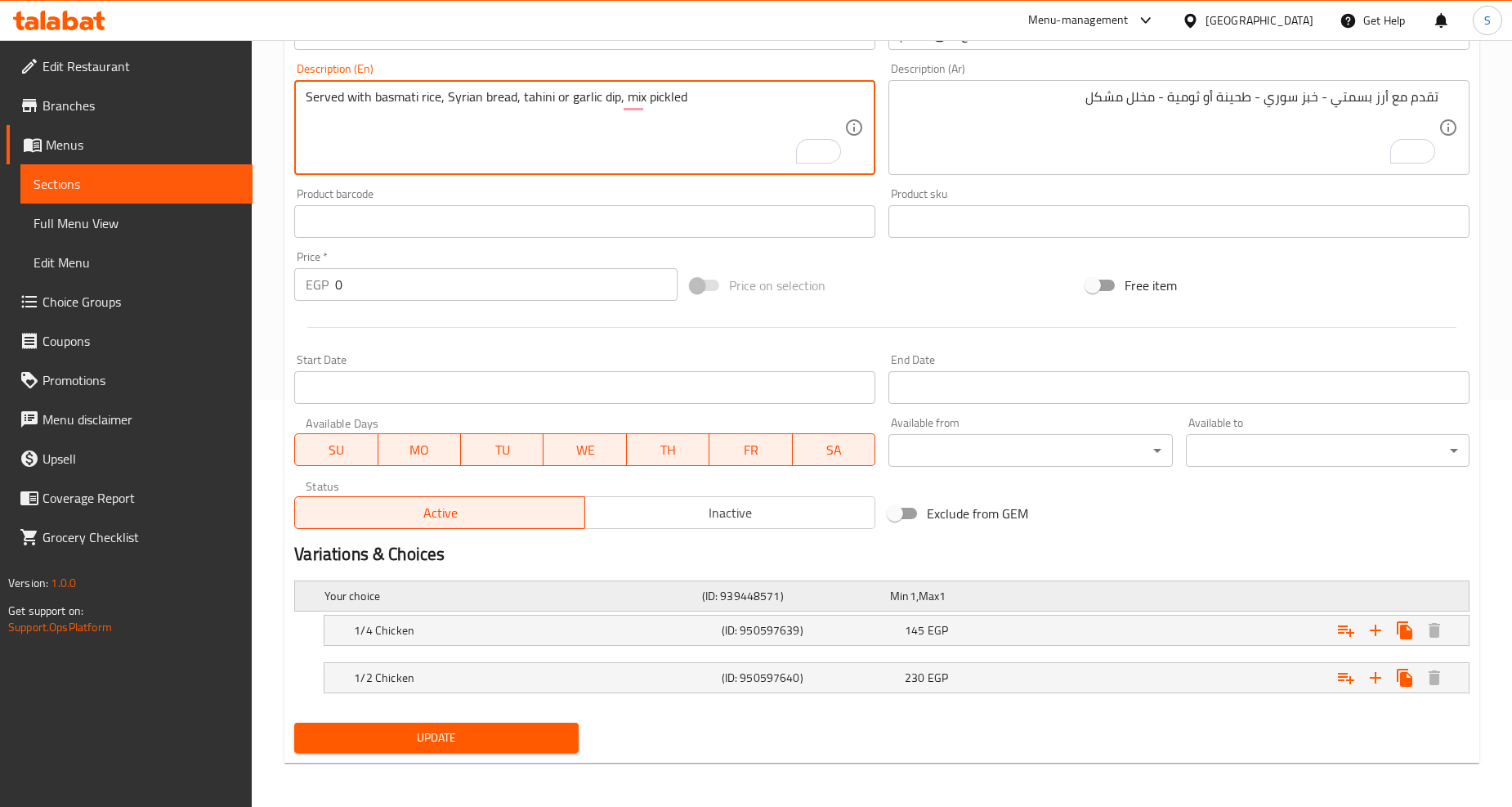
type textarea "Served with basmati rice, Syrian bread, tahini or garlic dip, mix pickled"
click at [1082, 587] on div "Your choice (ID: 939448571) Min 1 , Max 1" at bounding box center [887, 596] width 1132 height 36
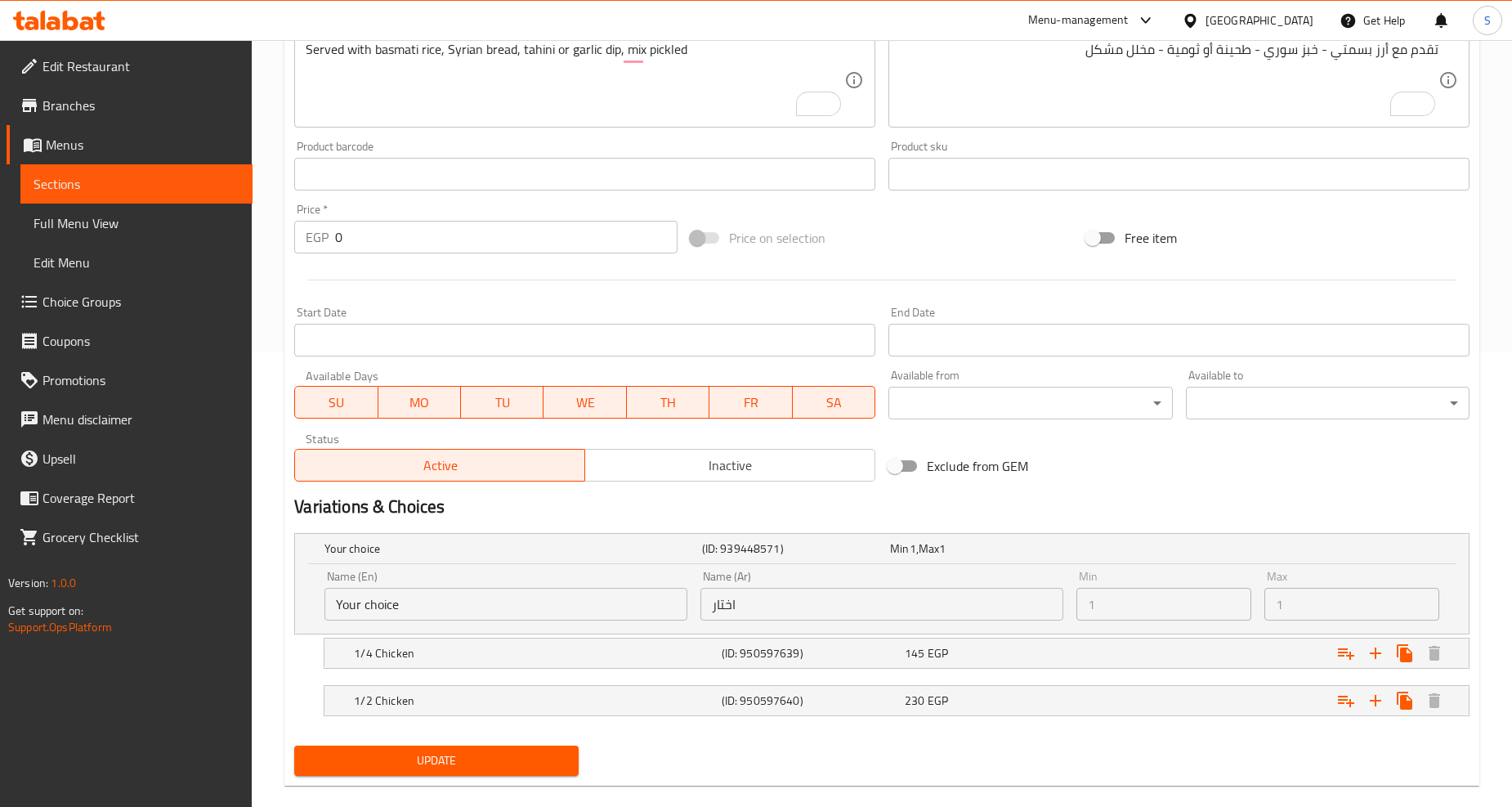
scroll to position [478, 0]
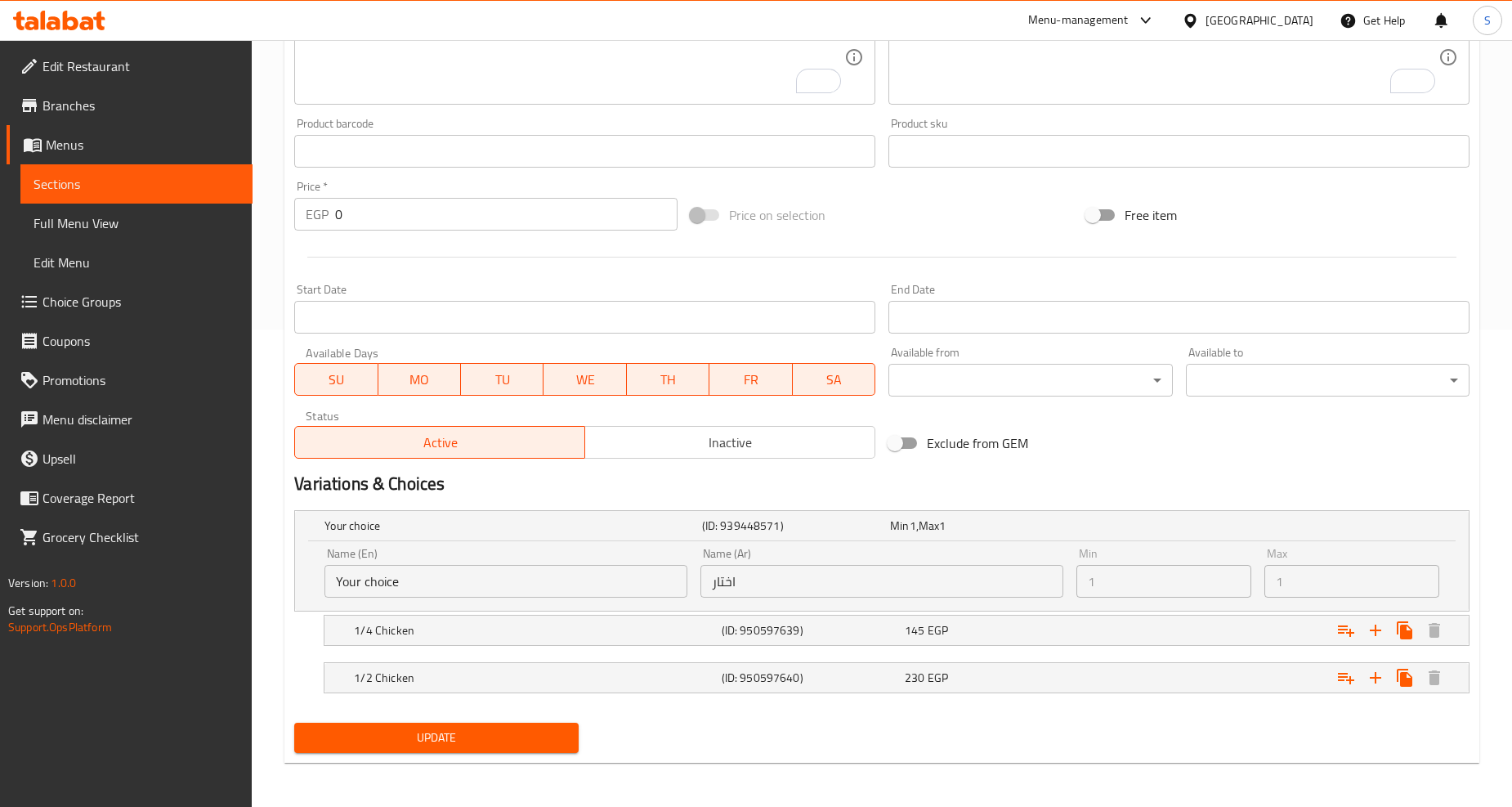
click at [872, 544] on div "Name (Ar) اختار Name (Ar)" at bounding box center [882, 573] width 377 height 63
click at [887, 529] on div "Min 1 , Max 1" at bounding box center [981, 525] width 189 height 23
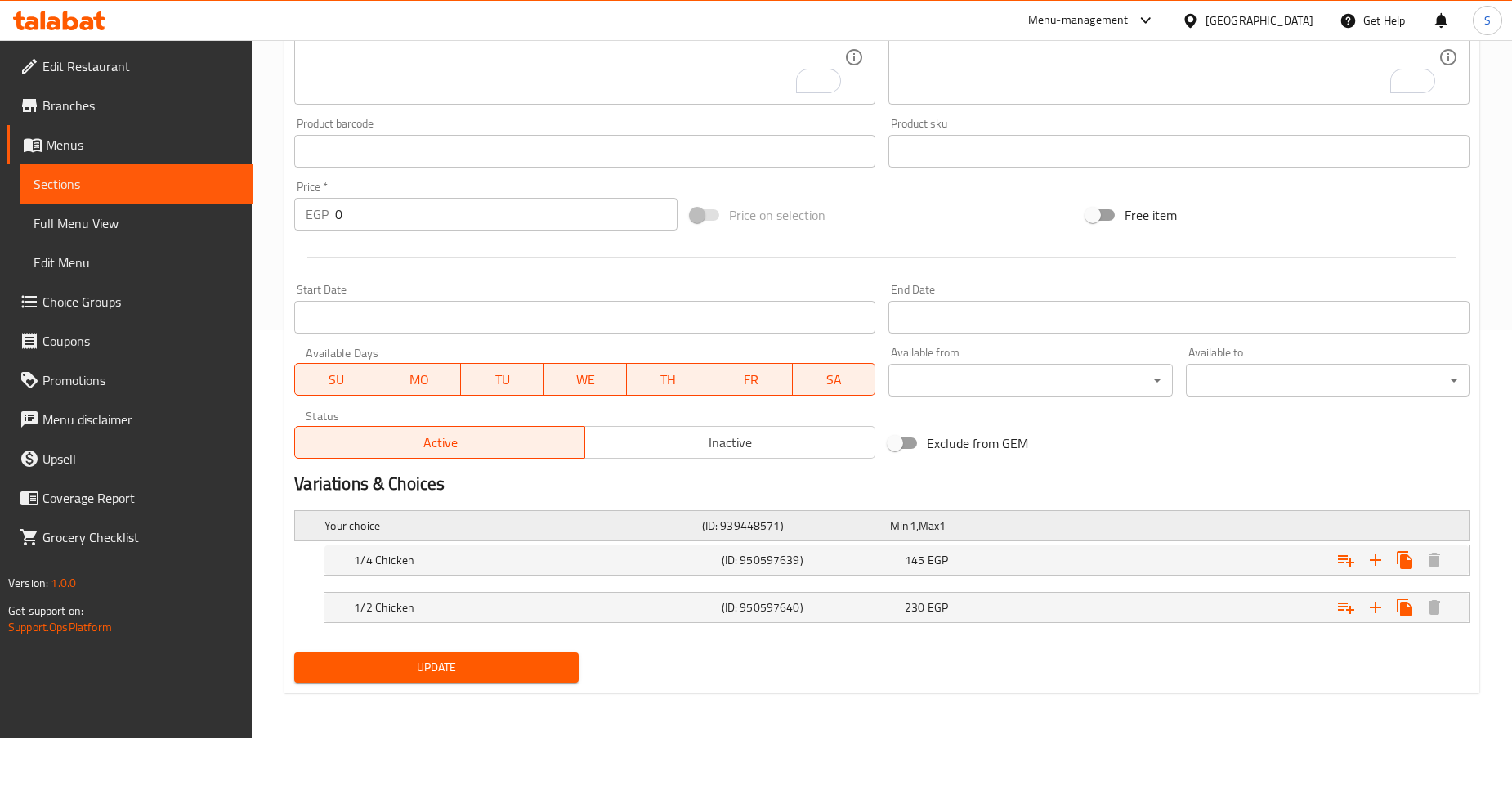
scroll to position [407, 0]
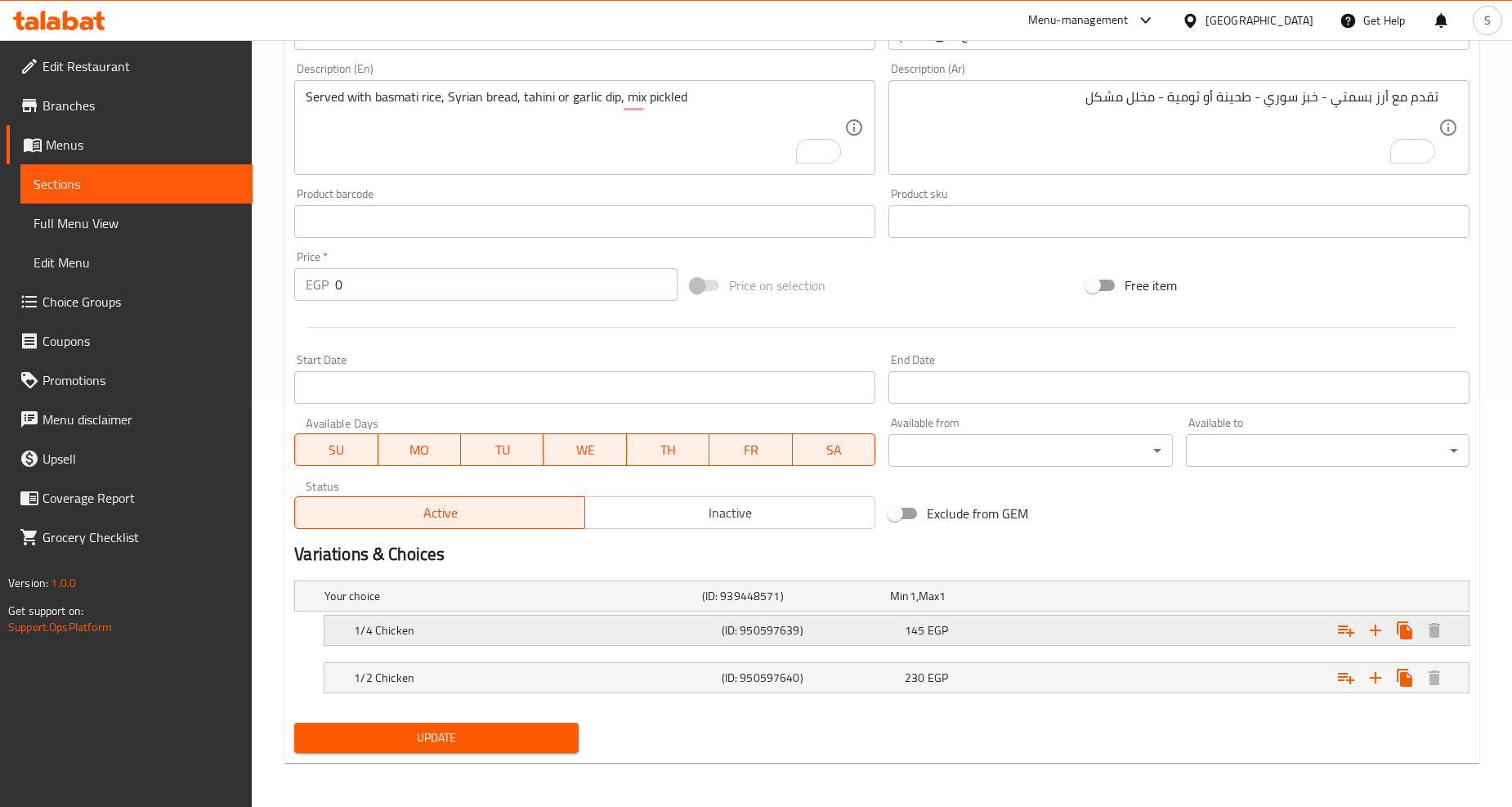
click at [594, 608] on div "1/4 Chicken" at bounding box center [509, 596] width 377 height 23
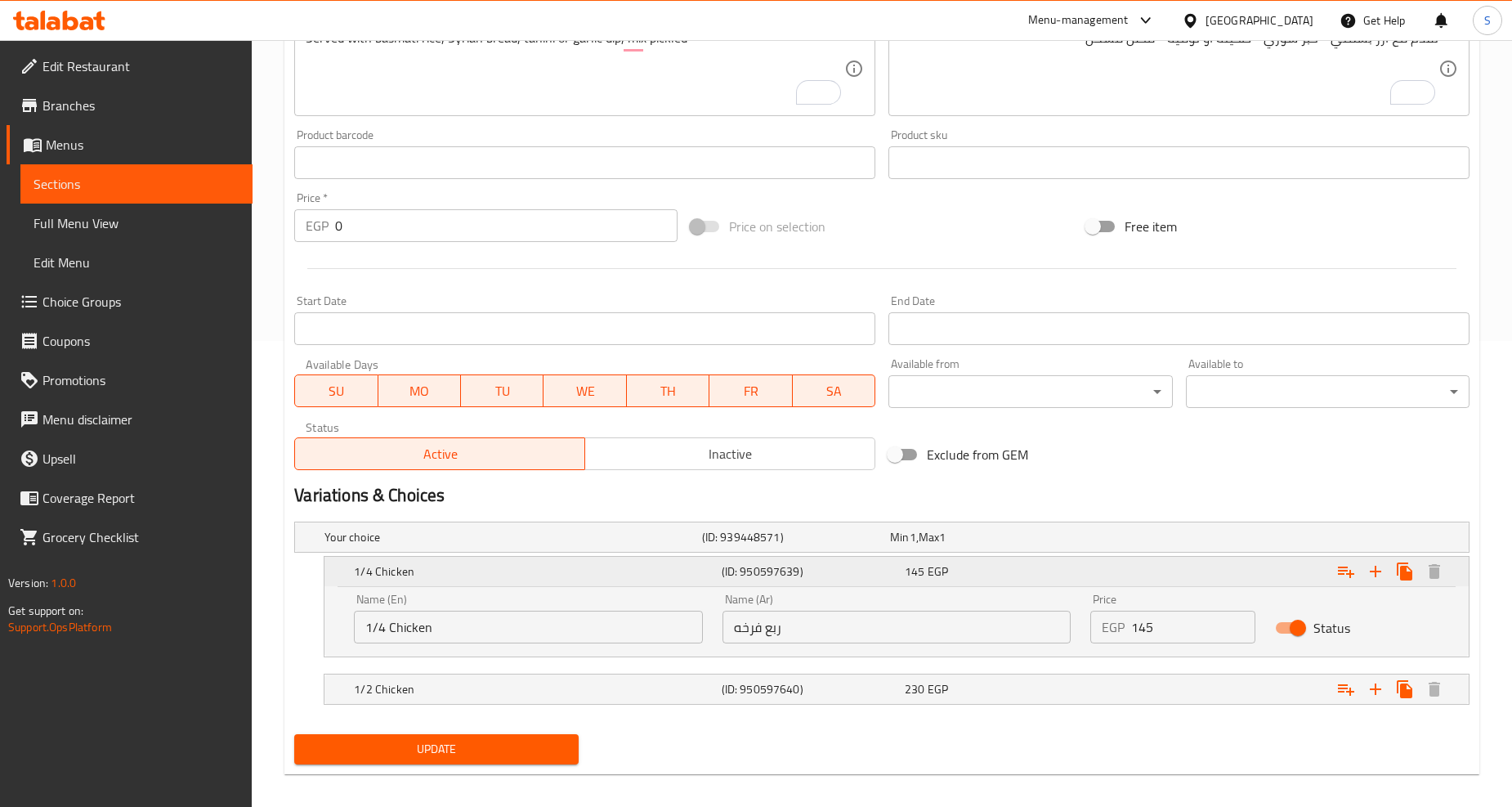
scroll to position [478, 0]
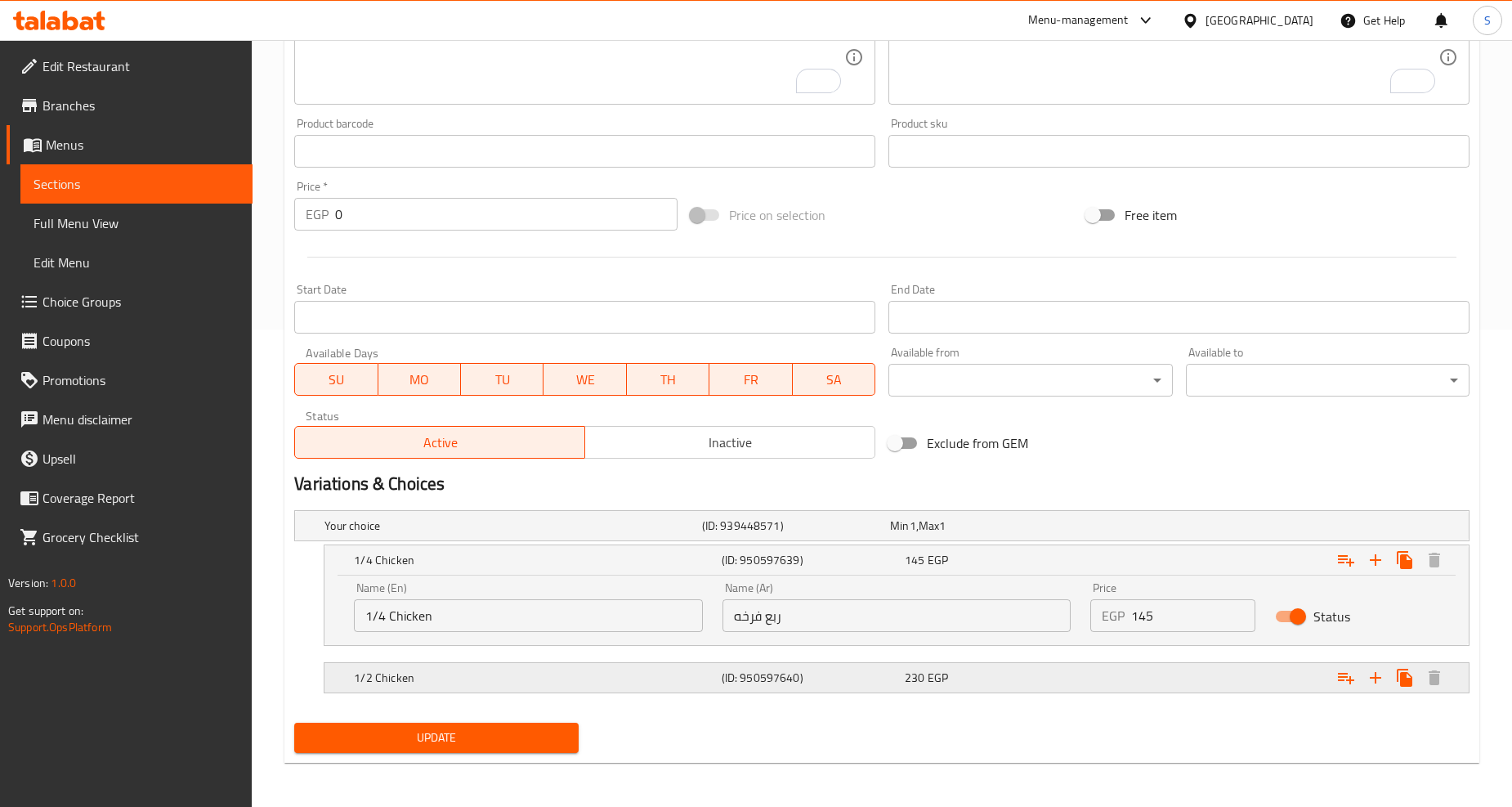
click at [568, 534] on h5 "1/2 Chicken" at bounding box center [510, 525] width 371 height 17
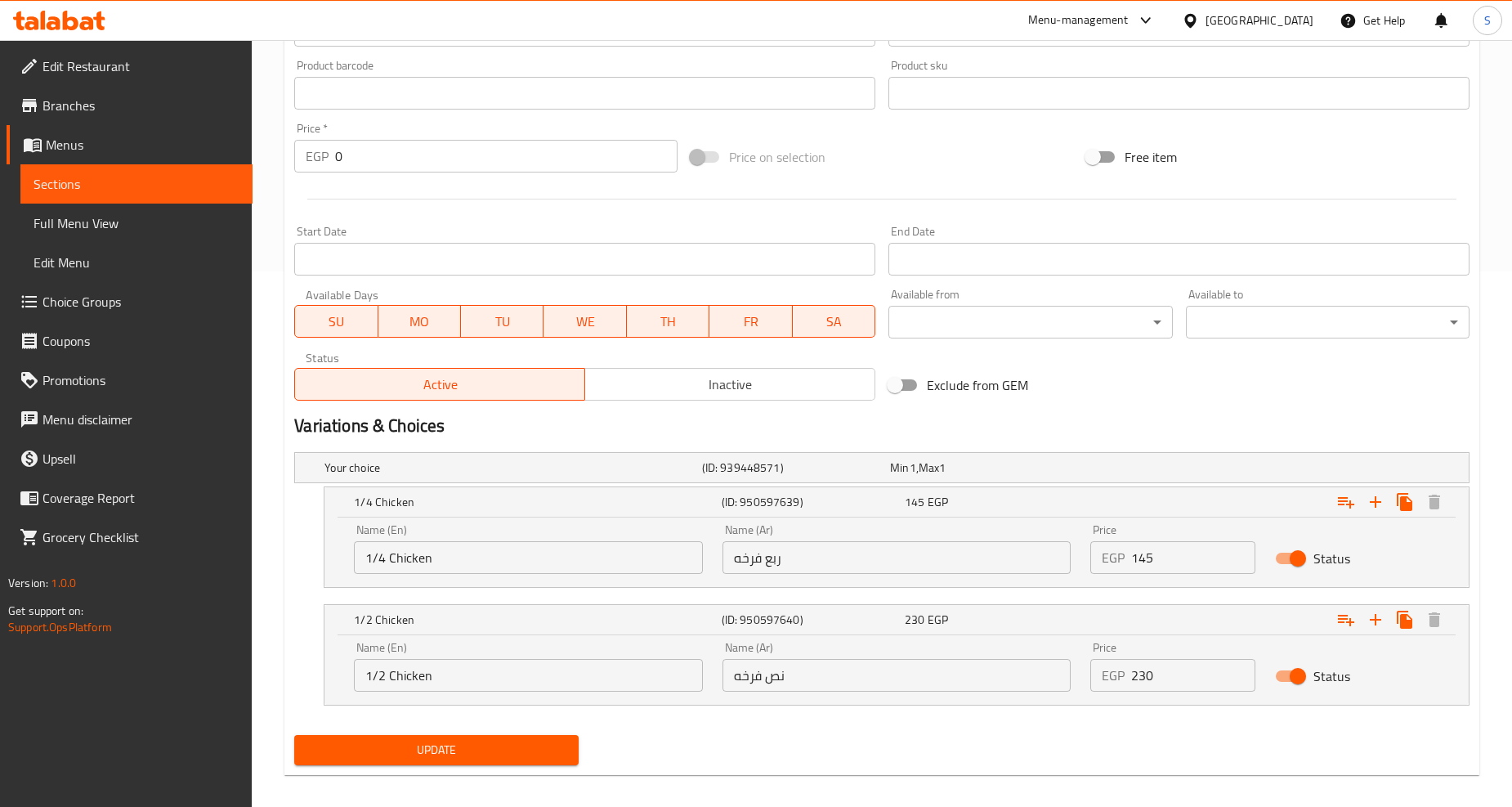
scroll to position [549, 0]
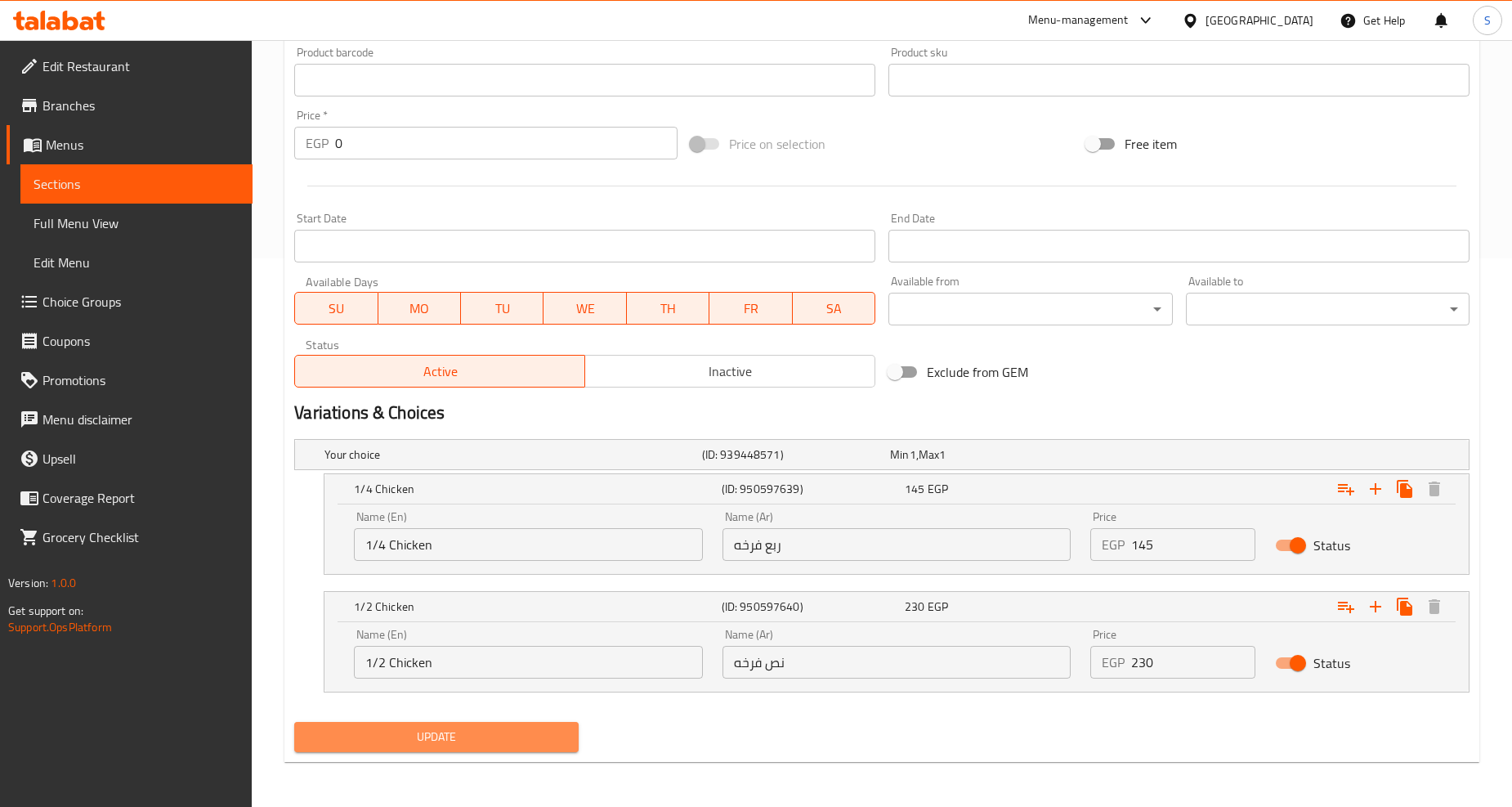
click at [458, 733] on span "Update" at bounding box center [436, 737] width 258 height 21
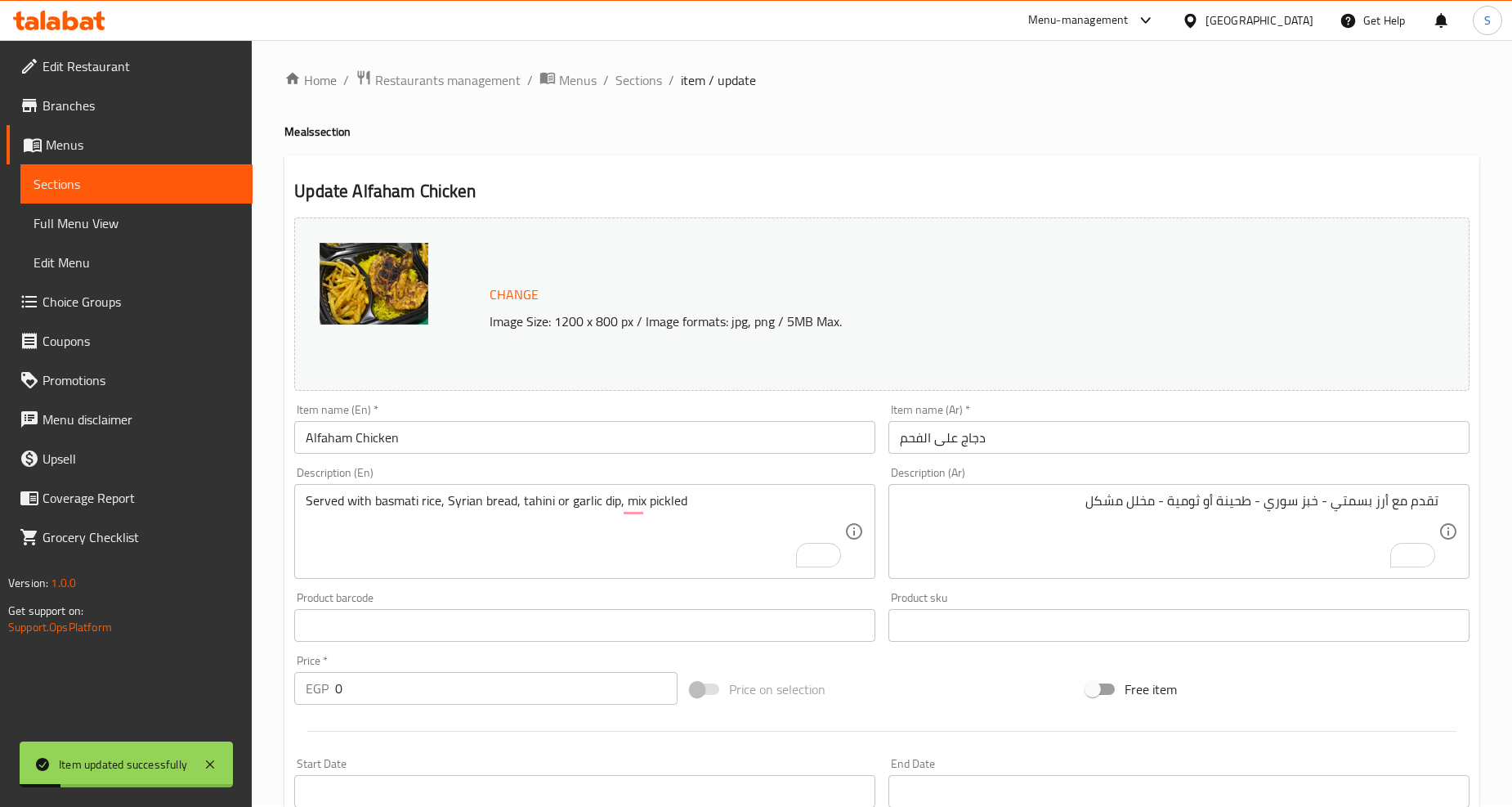
scroll to position [0, 0]
click at [627, 92] on span "Sections" at bounding box center [638, 83] width 47 height 20
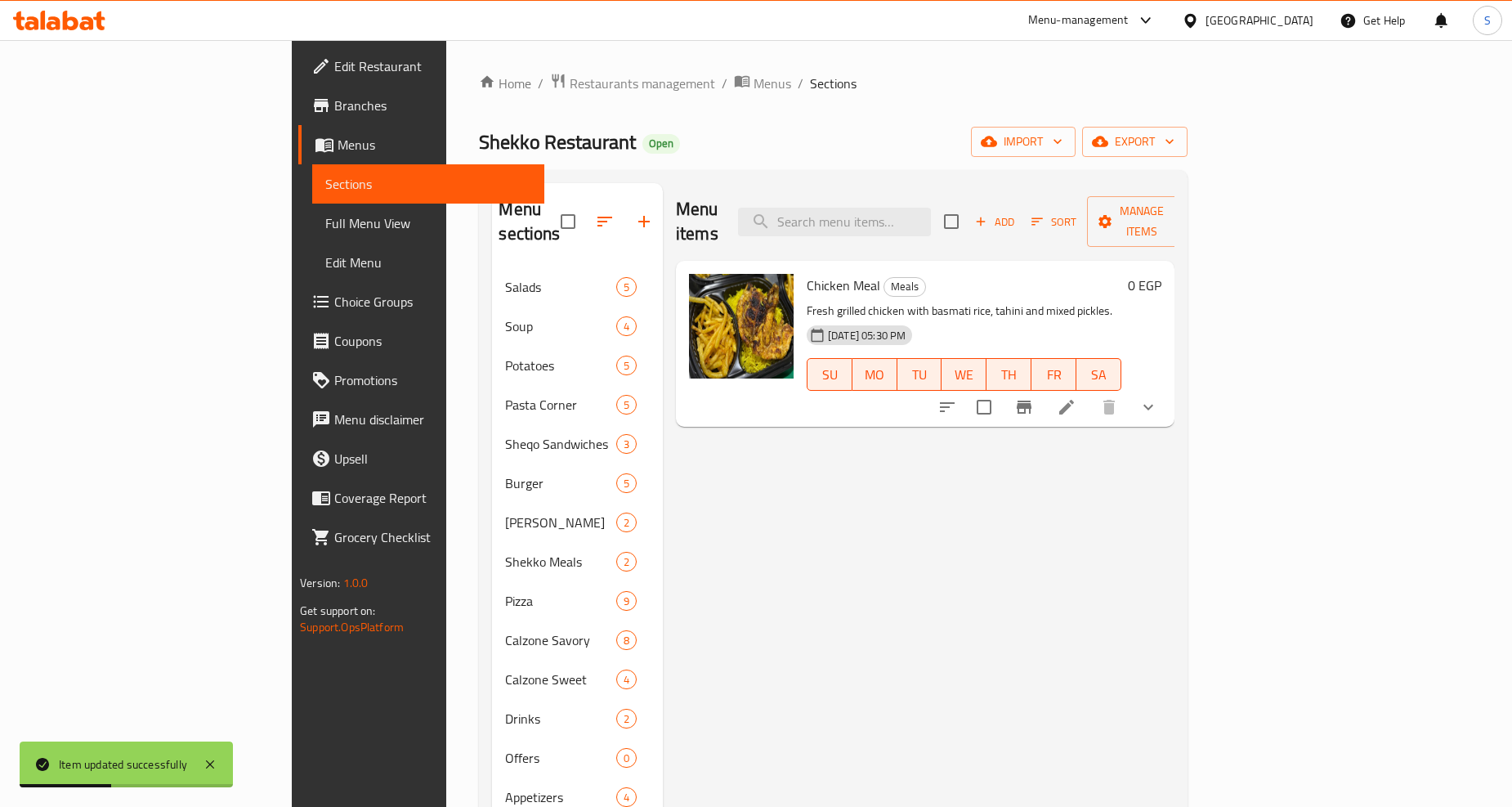
click at [1168, 388] on button "show more" at bounding box center [1148, 407] width 40 height 40
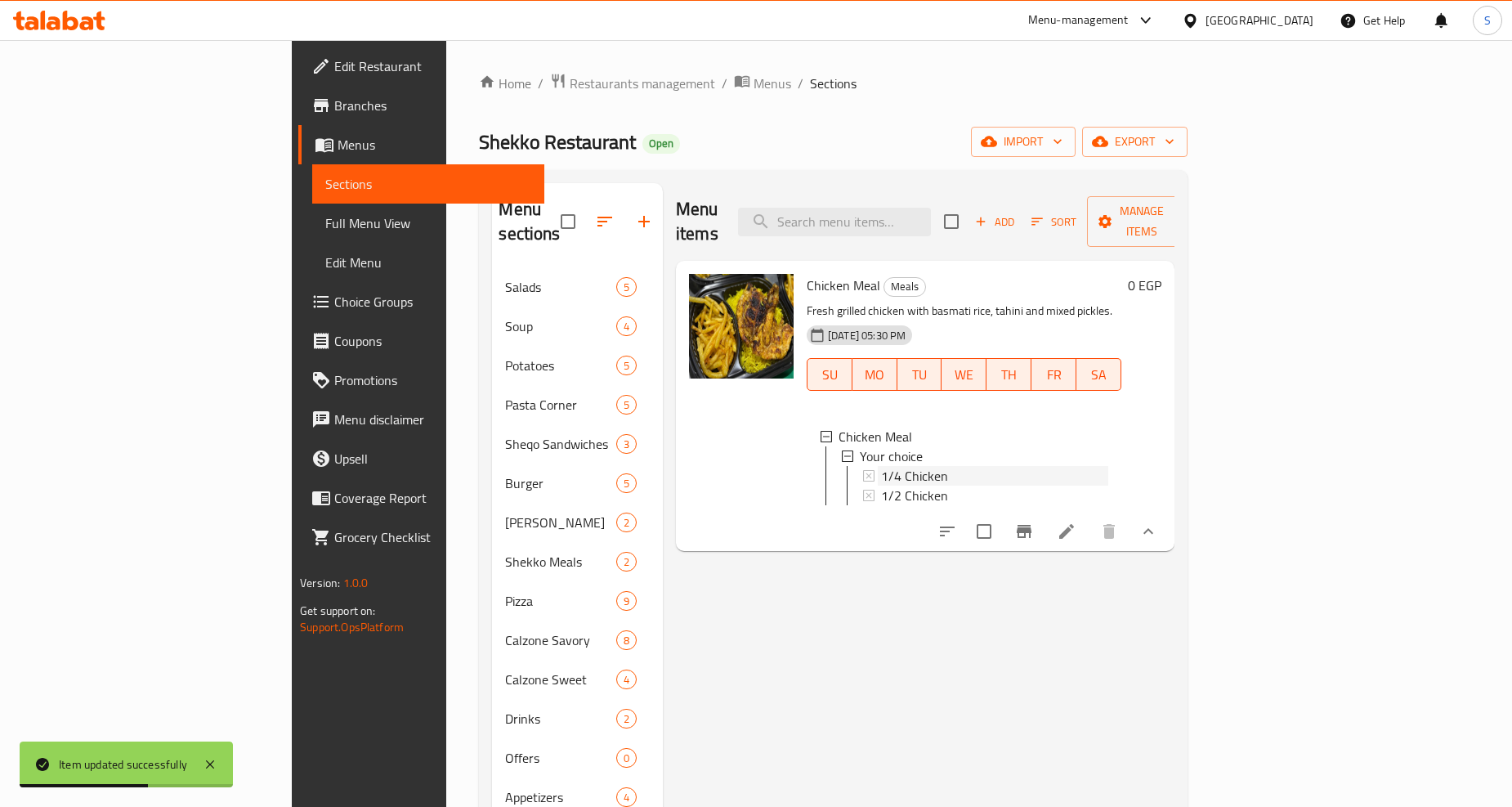
click at [881, 466] on span "1/4 Chicken" at bounding box center [915, 476] width 67 height 20
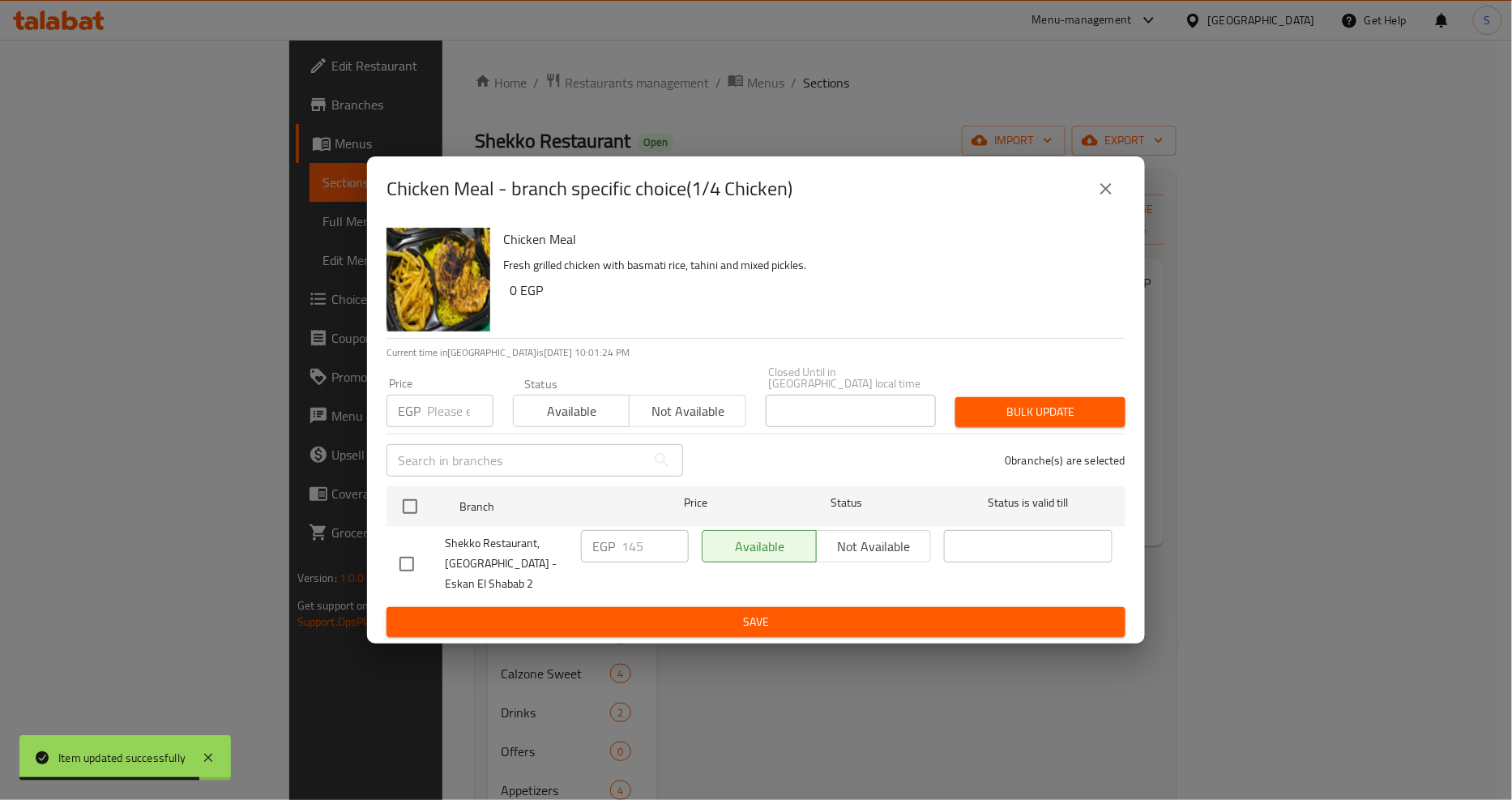
click at [441, 408] on input "number" at bounding box center [461, 411] width 67 height 32
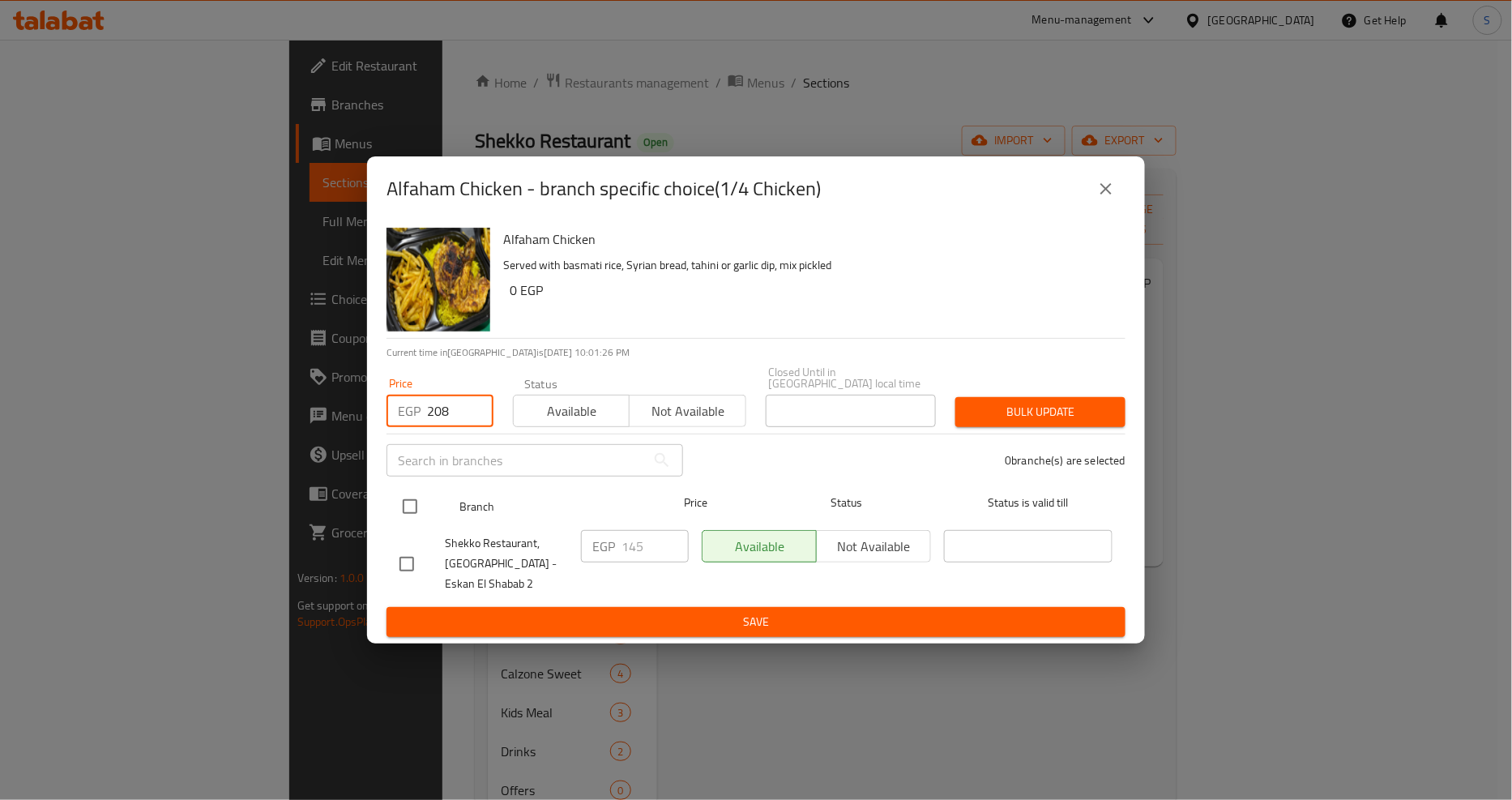
type input "208"
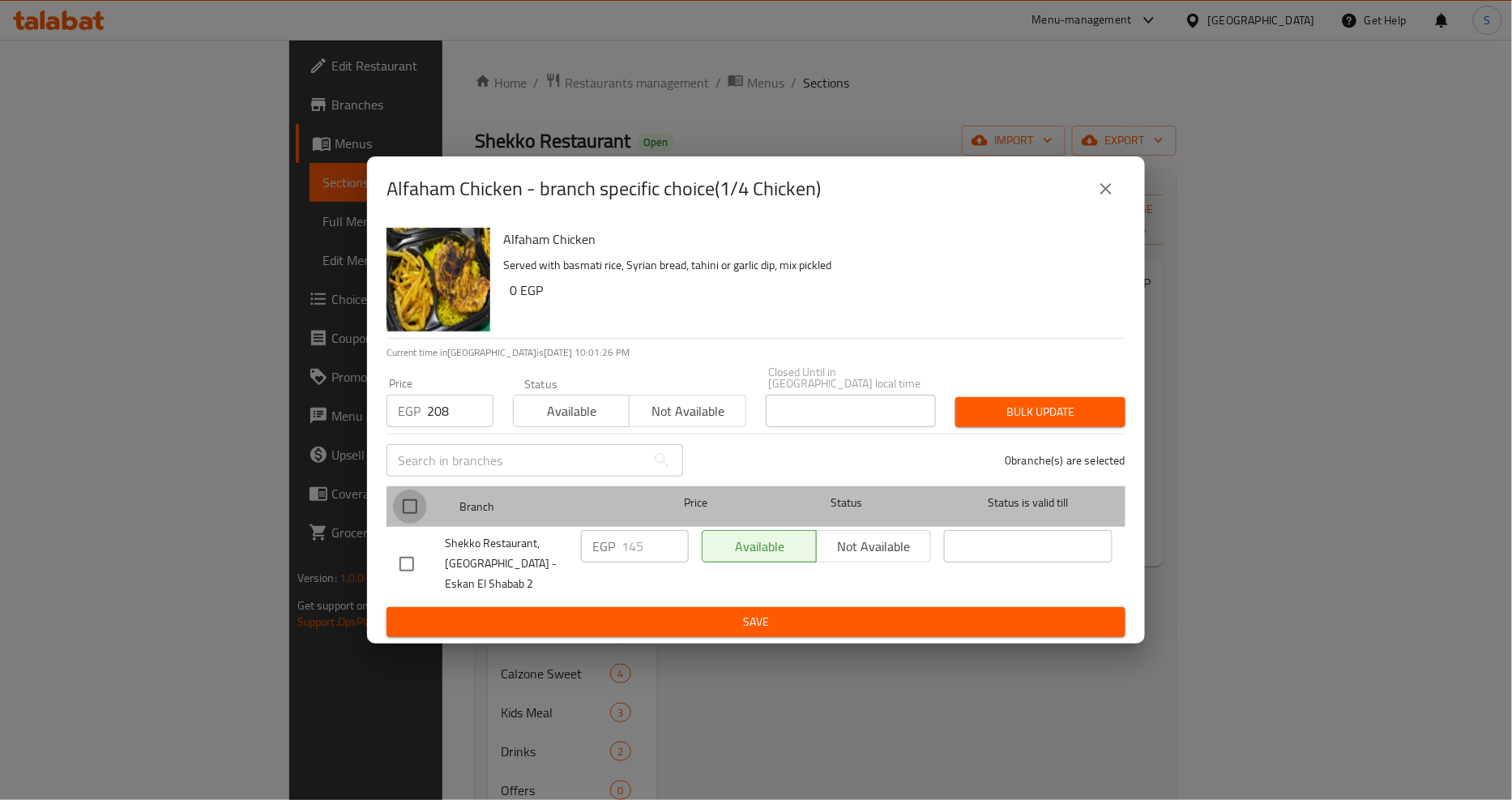
click at [402, 503] on input "checkbox" at bounding box center [410, 506] width 34 height 34
checkbox input "true"
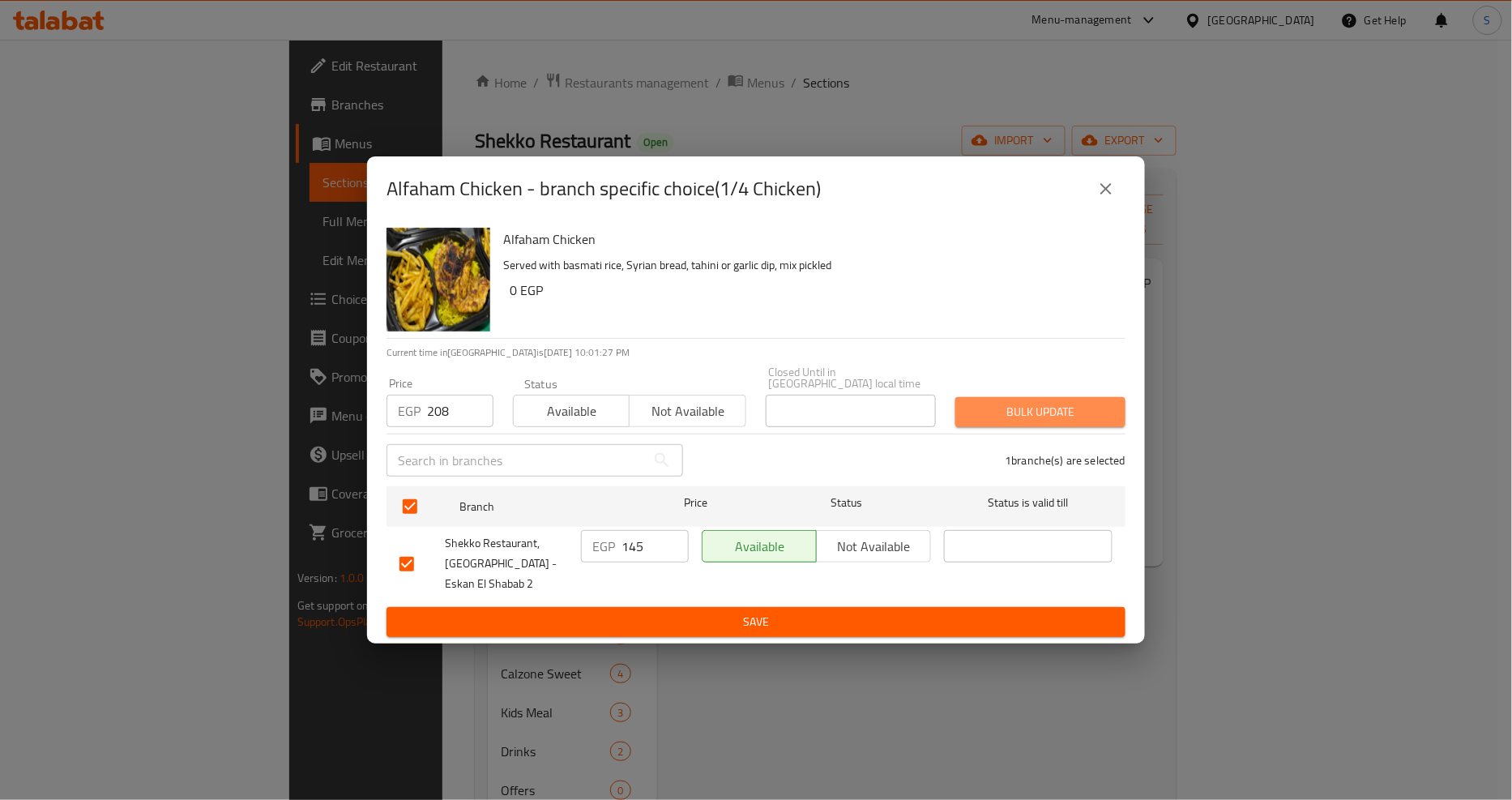
click at [999, 397] on button "Bulk update" at bounding box center [1040, 412] width 170 height 30
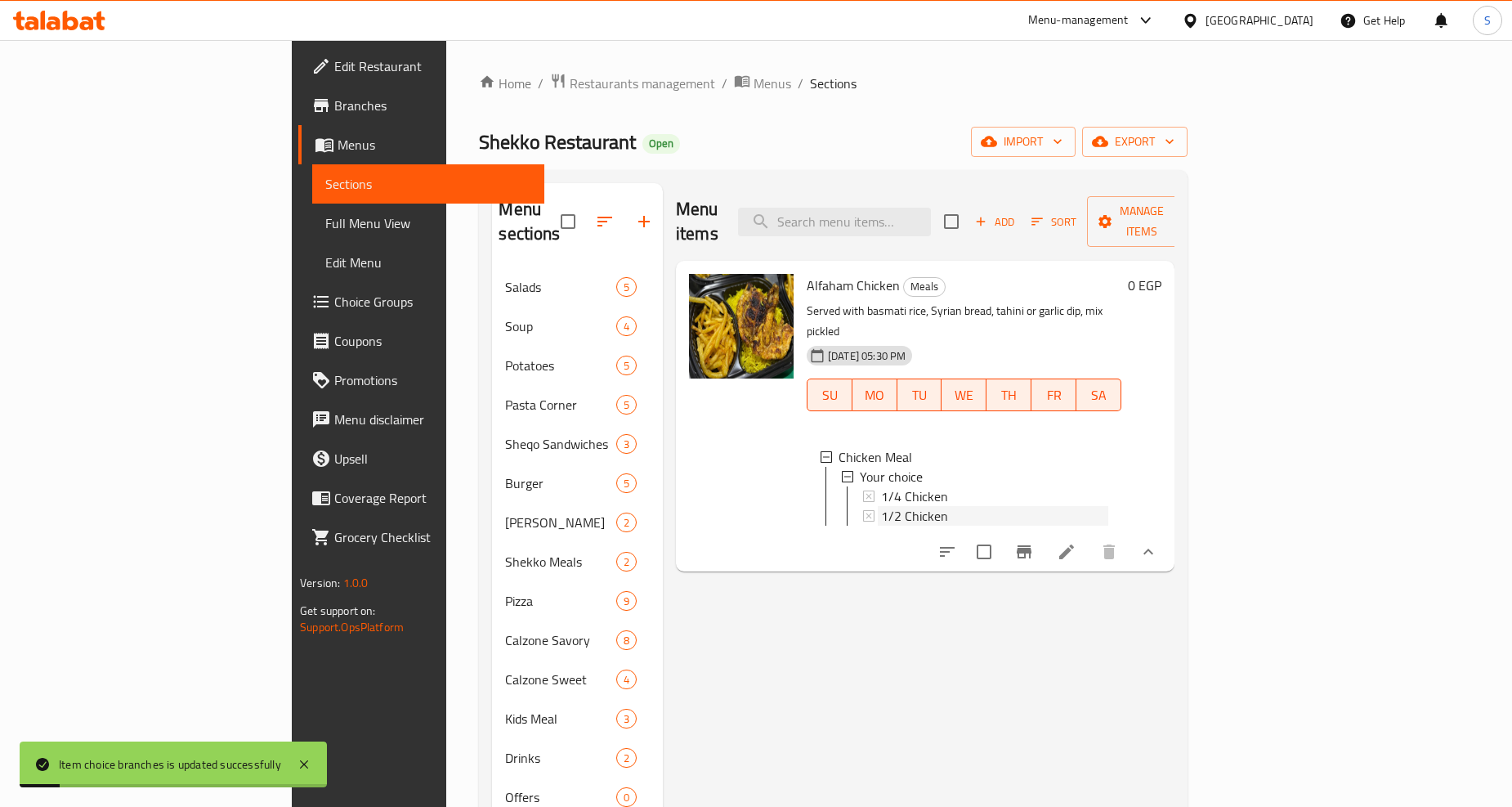
click at [881, 507] on span "1/2 Chicken" at bounding box center [915, 517] width 67 height 20
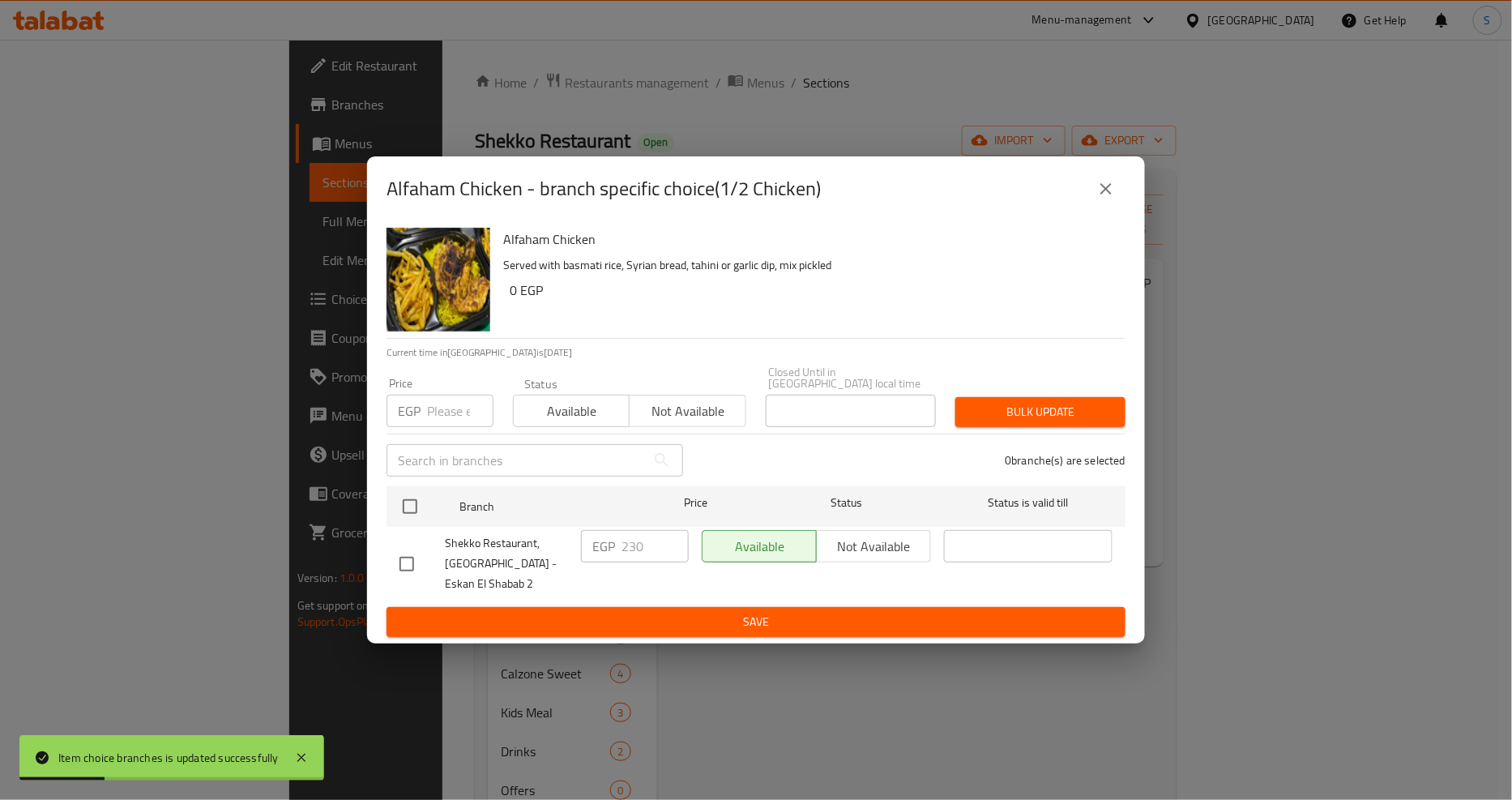
click at [436, 406] on input "number" at bounding box center [461, 411] width 67 height 32
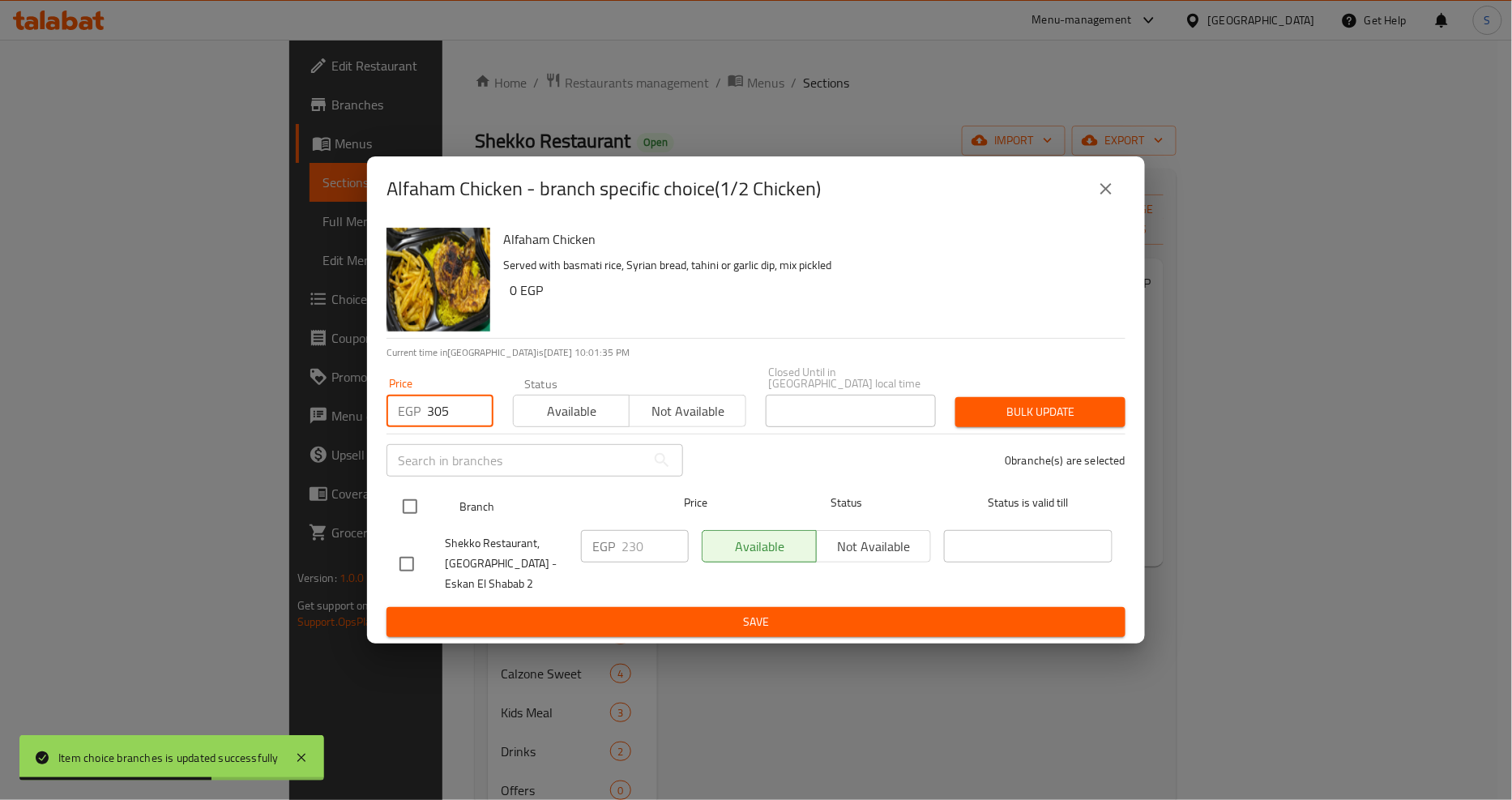
type input "305"
click at [410, 497] on input "checkbox" at bounding box center [410, 506] width 34 height 34
checkbox input "true"
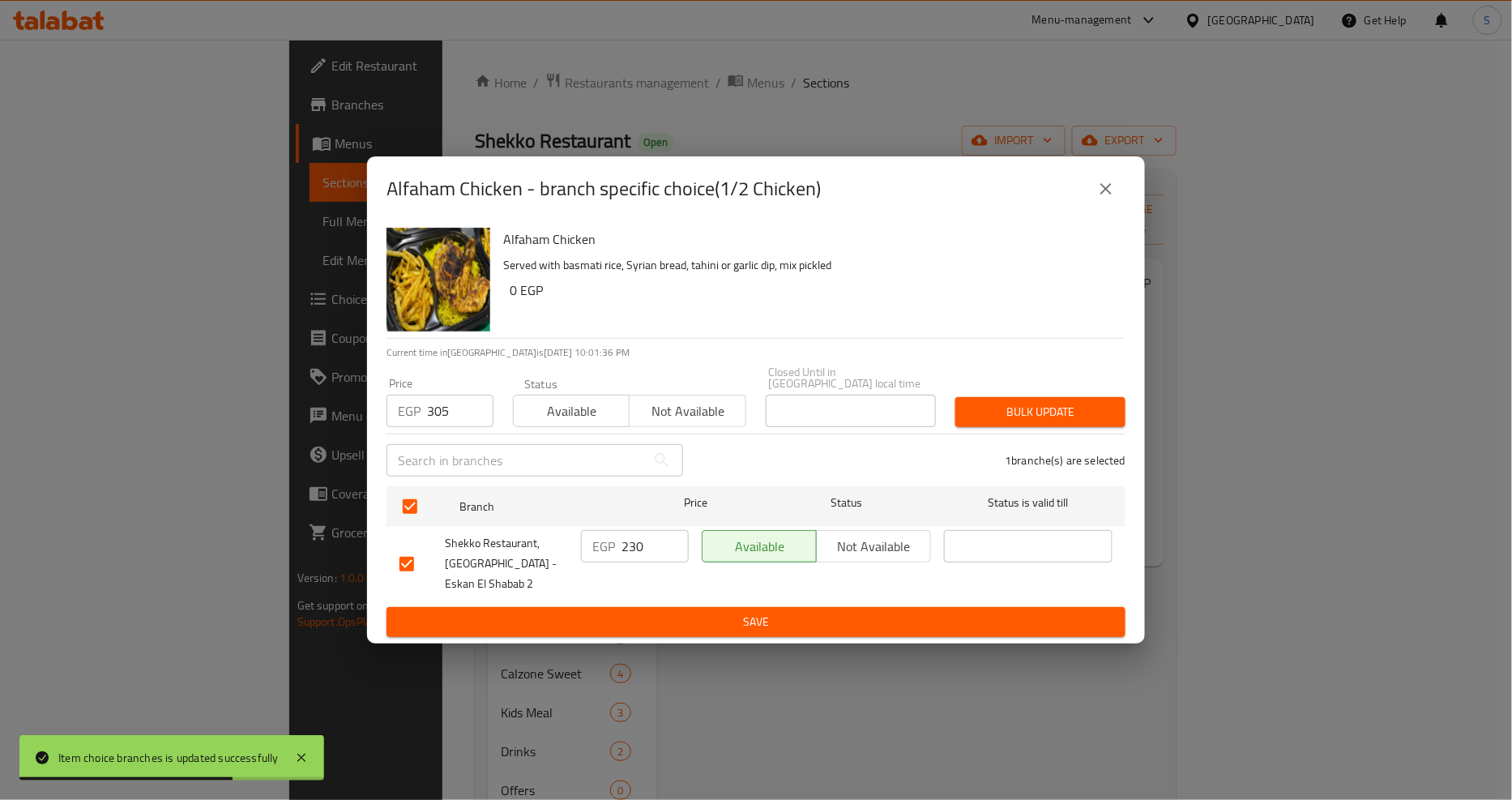
click at [1025, 402] on span "Bulk update" at bounding box center [1040, 412] width 144 height 21
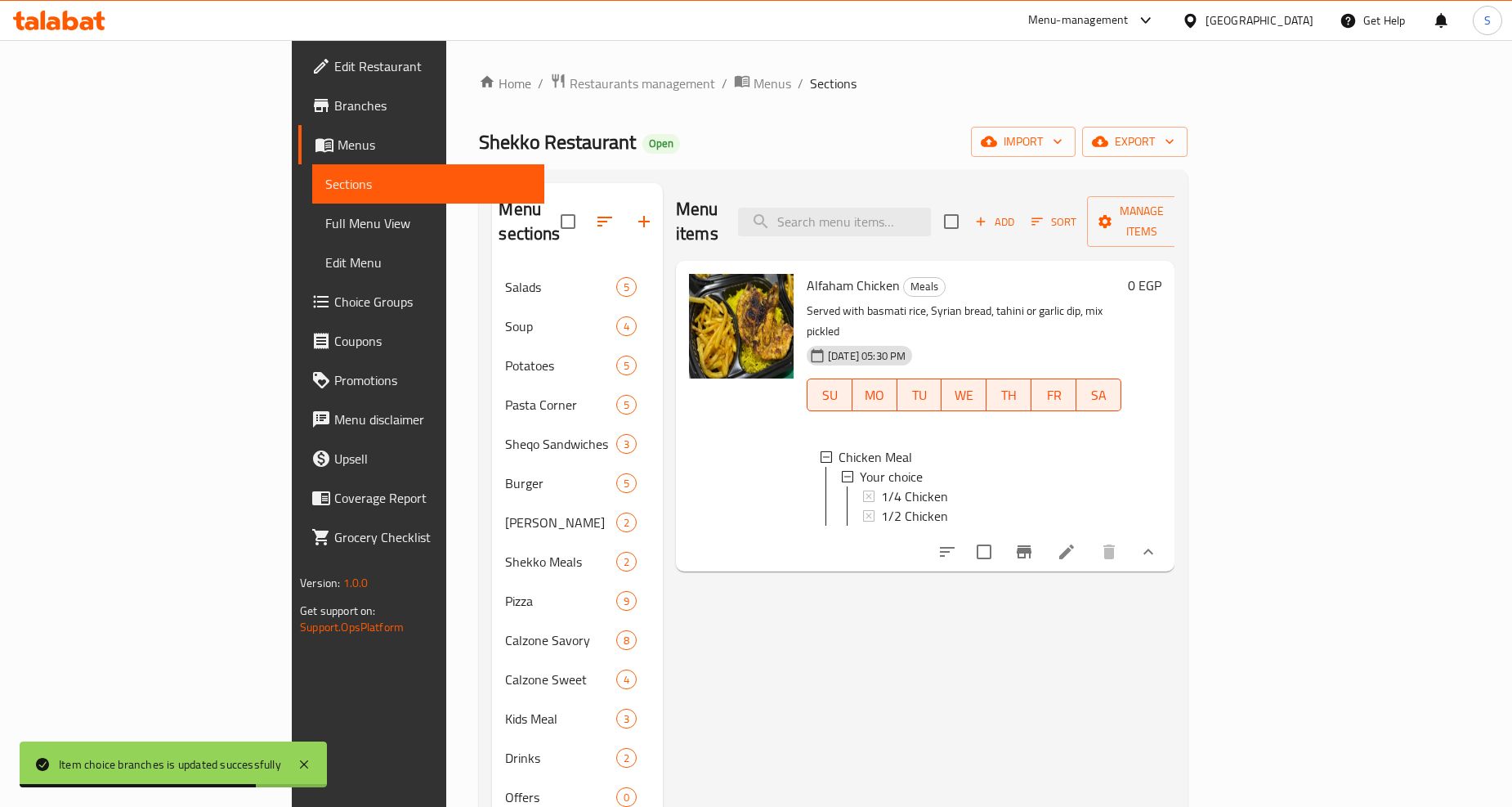
click at [932, 301] on p "Served with basmati rice, Syrian bread, tahini or garlic dip, mix pickled" at bounding box center [964, 321] width 315 height 41
copy p "tahini"
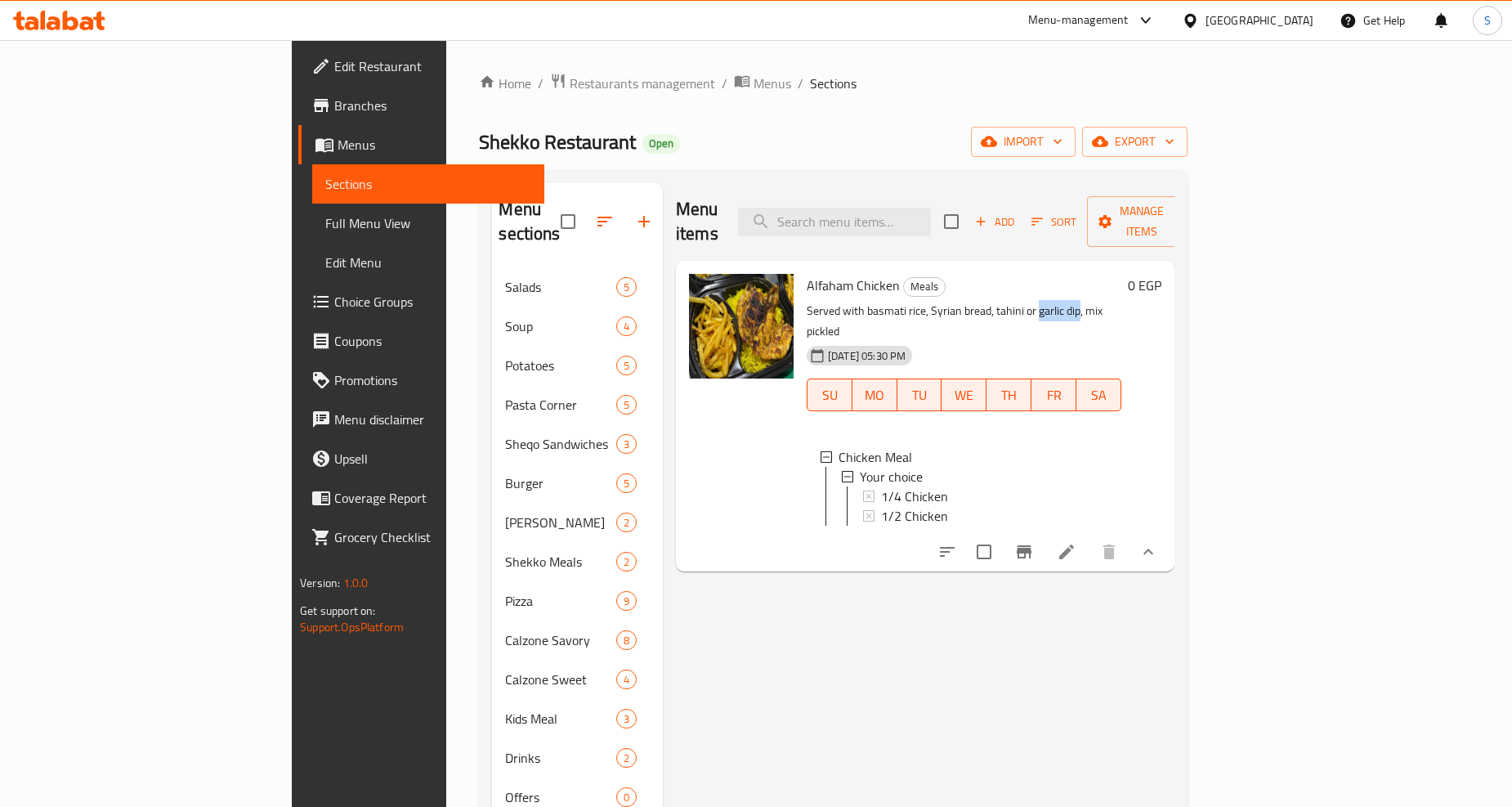
drag, startPoint x: 965, startPoint y: 283, endPoint x: 1004, endPoint y: 295, distance: 40.8
click at [1004, 301] on p "Served with basmati rice, Syrian bread, tahini or garlic dip, mix pickled" at bounding box center [964, 321] width 315 height 41
copy p "garlic dip"
click at [998, 665] on div "Menu items Add Sort Manage items Alfaham Chicken Meals Served with basmati rice…" at bounding box center [918, 640] width 511 height 915
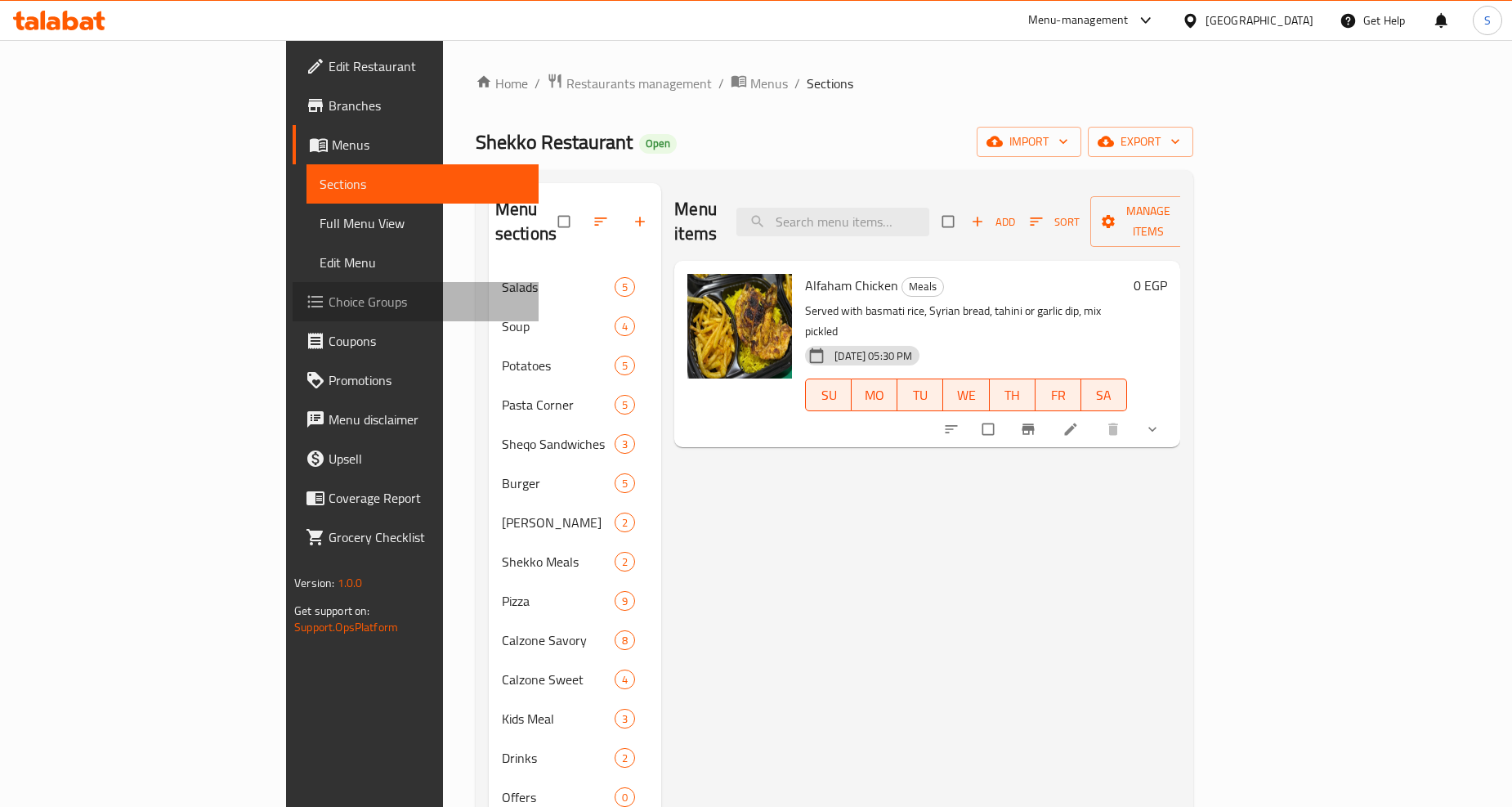
click at [329, 301] on span "Choice Groups" at bounding box center [427, 302] width 197 height 20
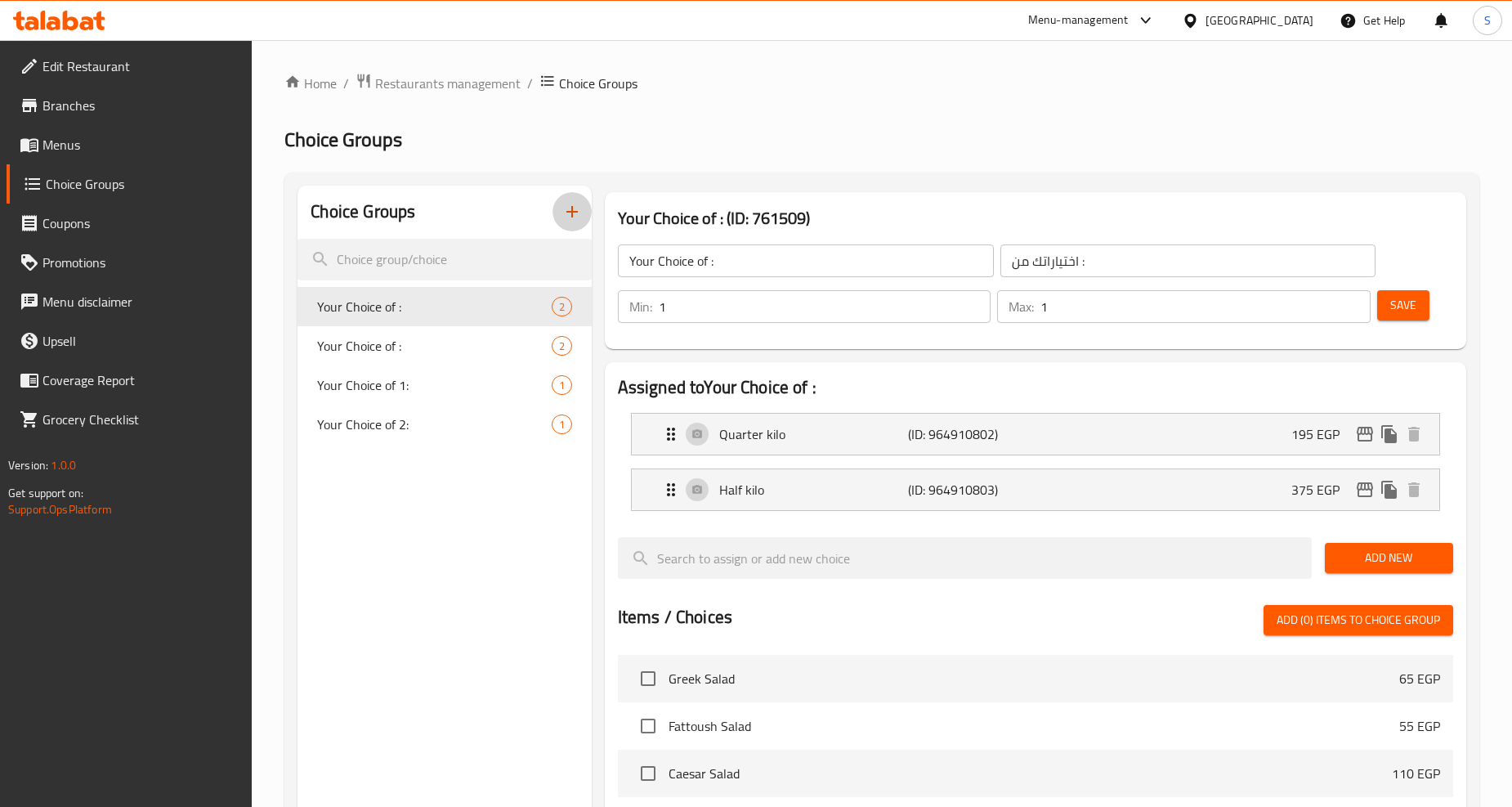
click at [563, 211] on icon "button" at bounding box center [573, 212] width 20 height 20
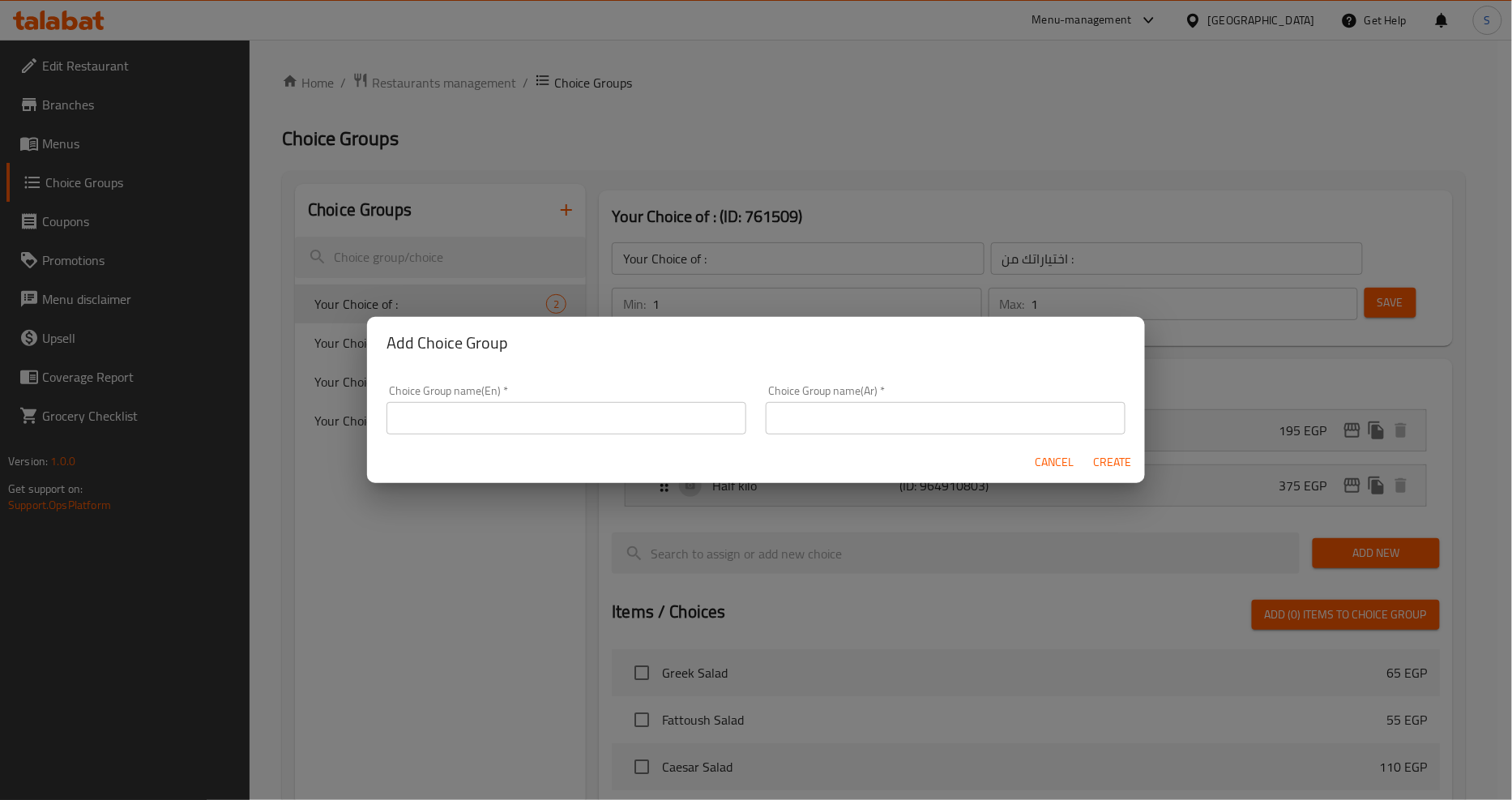
click at [503, 406] on input "text" at bounding box center [567, 418] width 360 height 32
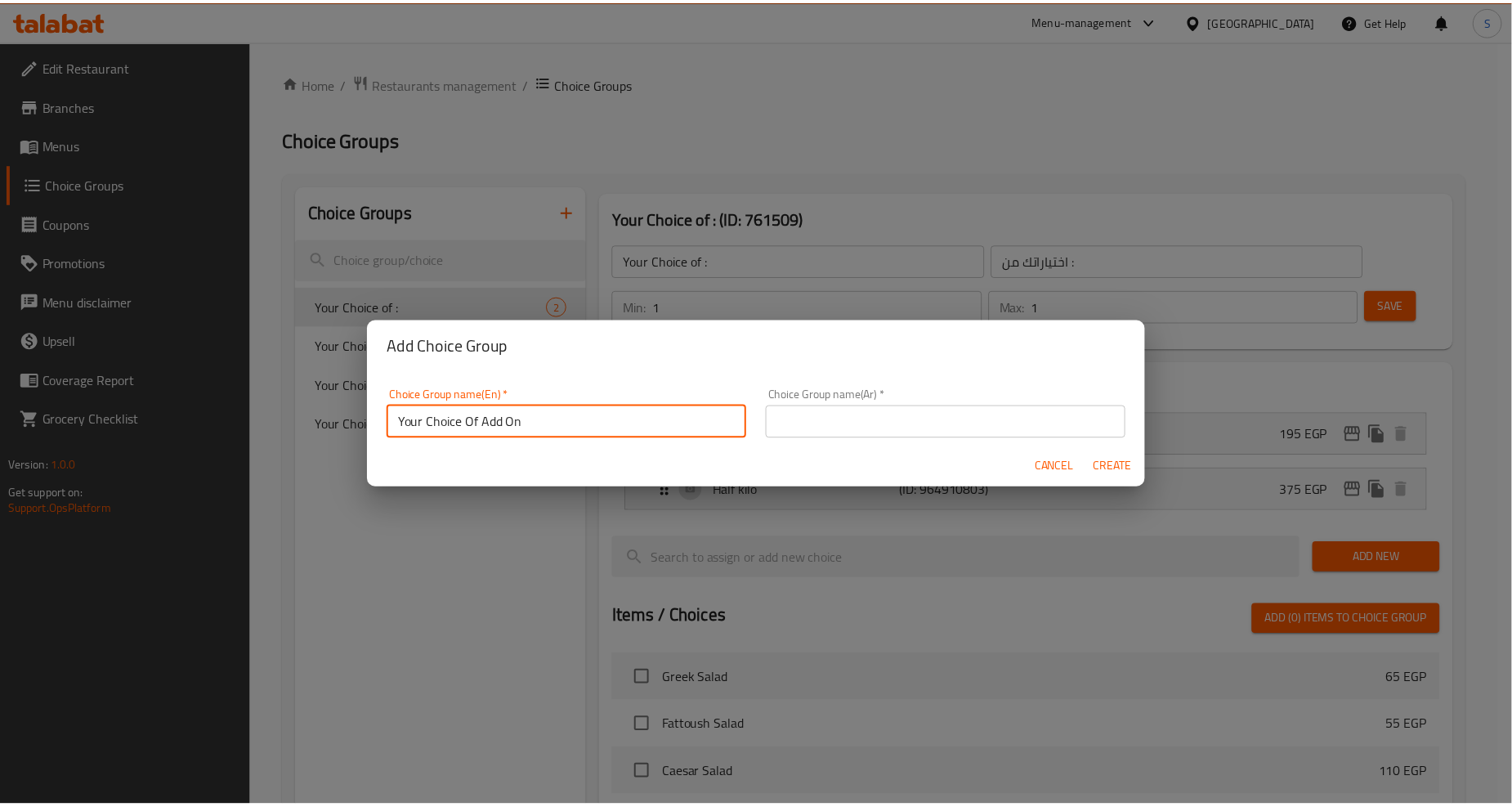
scroll to position [4, 0]
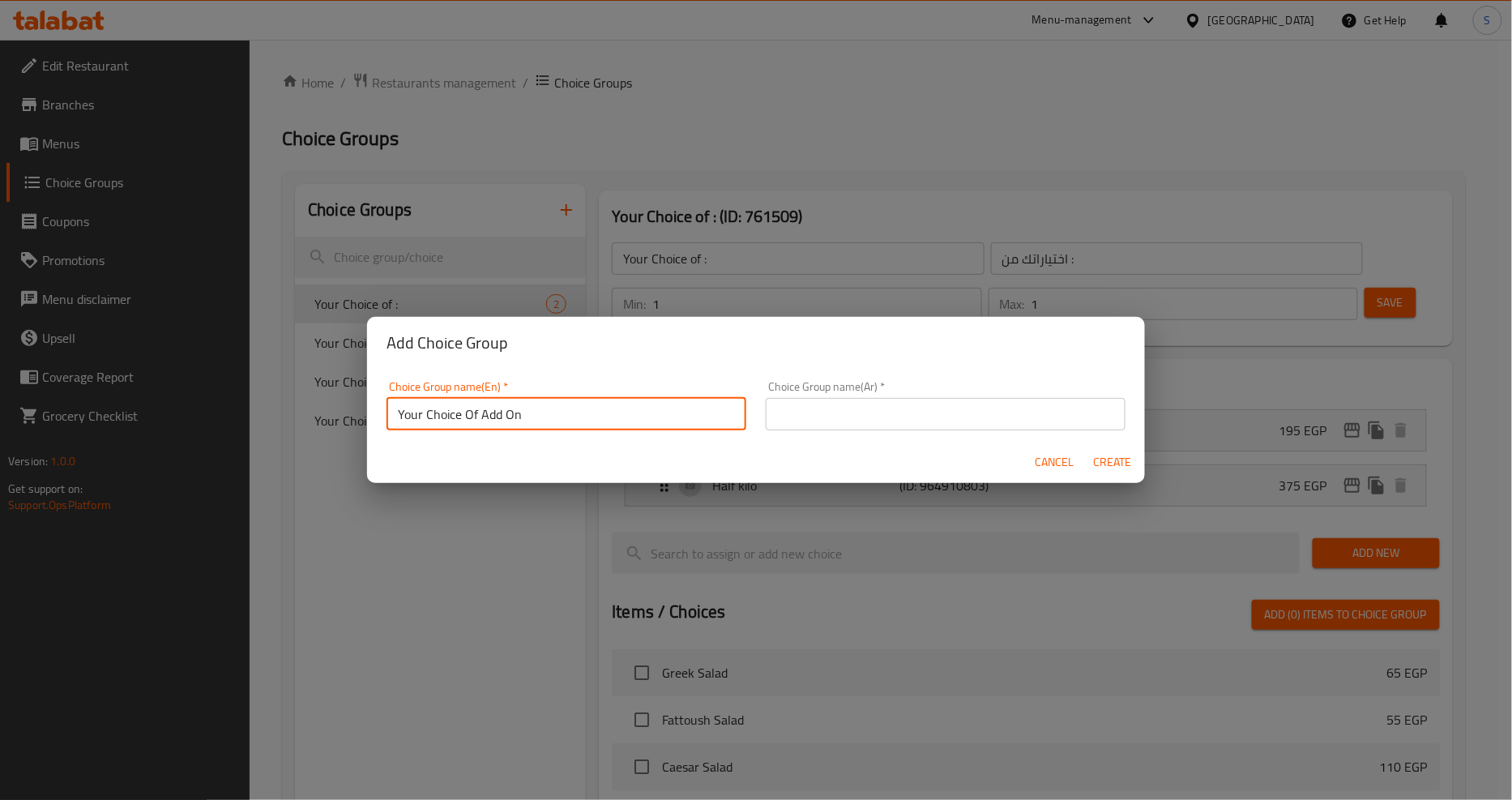
drag, startPoint x: 479, startPoint y: 418, endPoint x: 668, endPoint y: 429, distance: 189.3
click at [668, 429] on input "Your Choice Of Add On" at bounding box center [567, 414] width 360 height 32
click at [649, 426] on input "Your Choice Of:" at bounding box center [567, 414] width 360 height 32
click at [648, 426] on input "Your Choice Of:" at bounding box center [567, 414] width 360 height 32
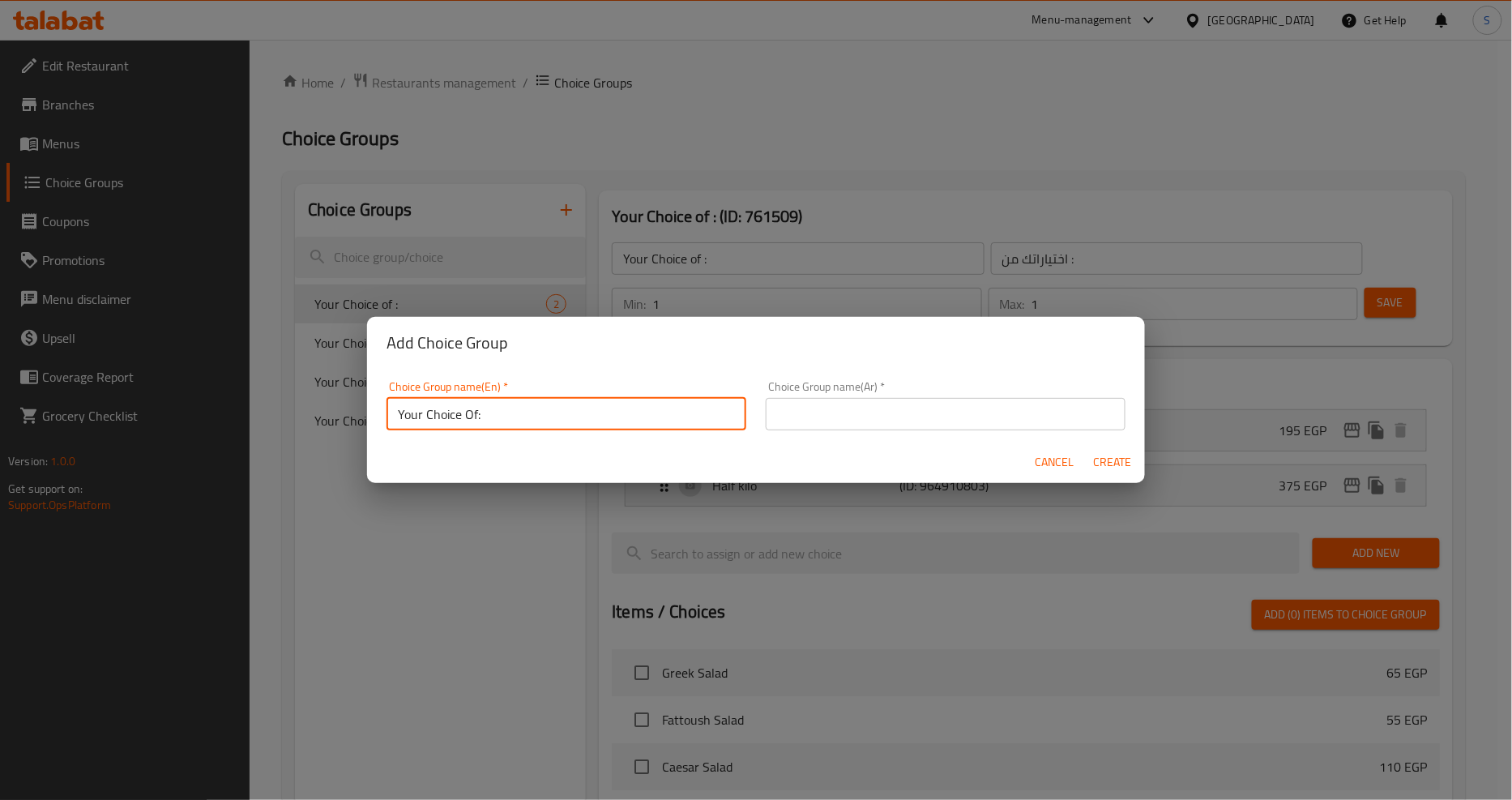
type input "Your Choice Of:"
click at [822, 420] on input "text" at bounding box center [946, 414] width 360 height 32
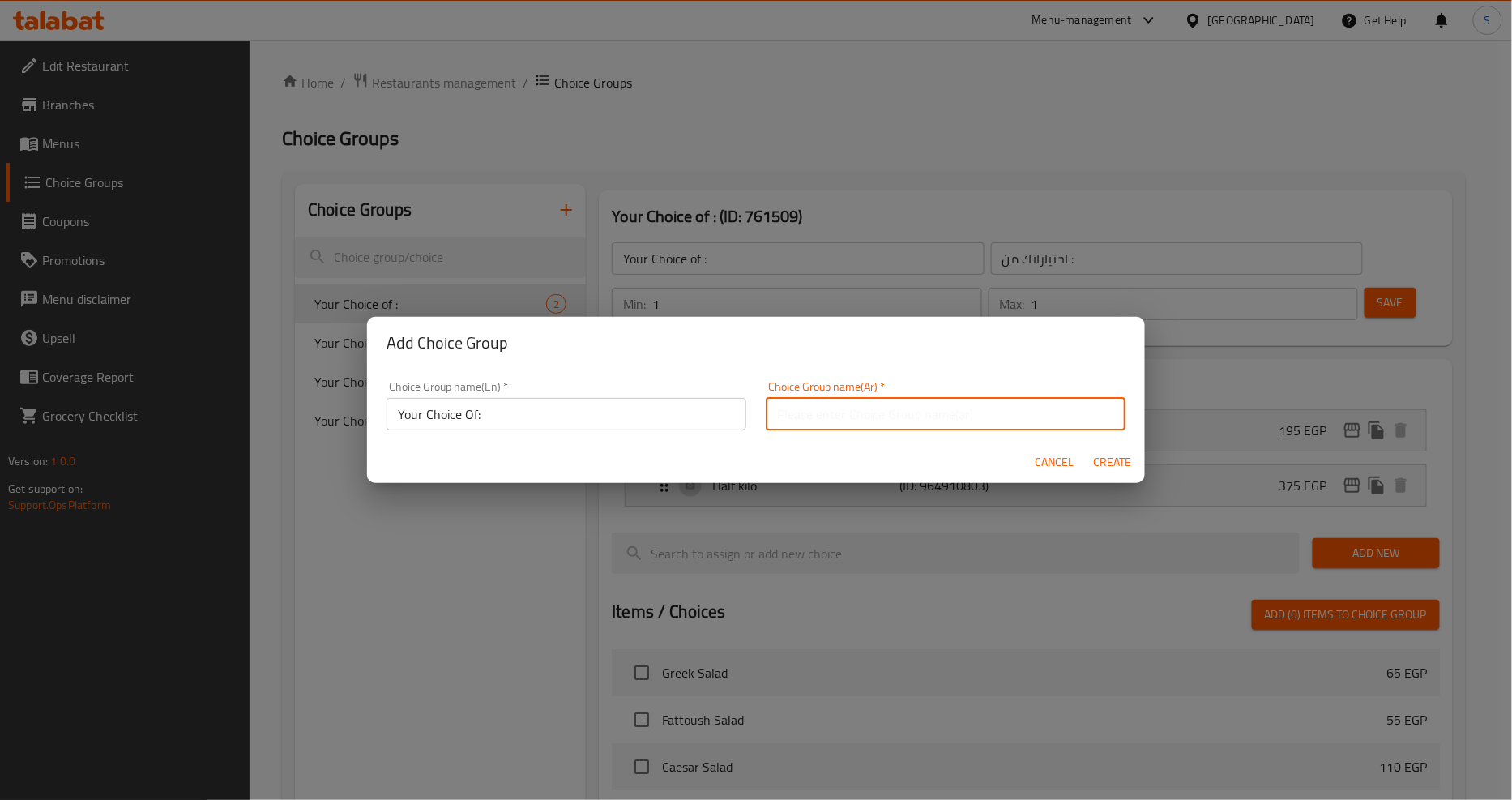
paste input "اختيارك من:"
type input "اختيارك من:"
click at [1121, 465] on span "Create" at bounding box center [1113, 462] width 39 height 21
type input "Your Choice Of:"
type input "اختيارك من:"
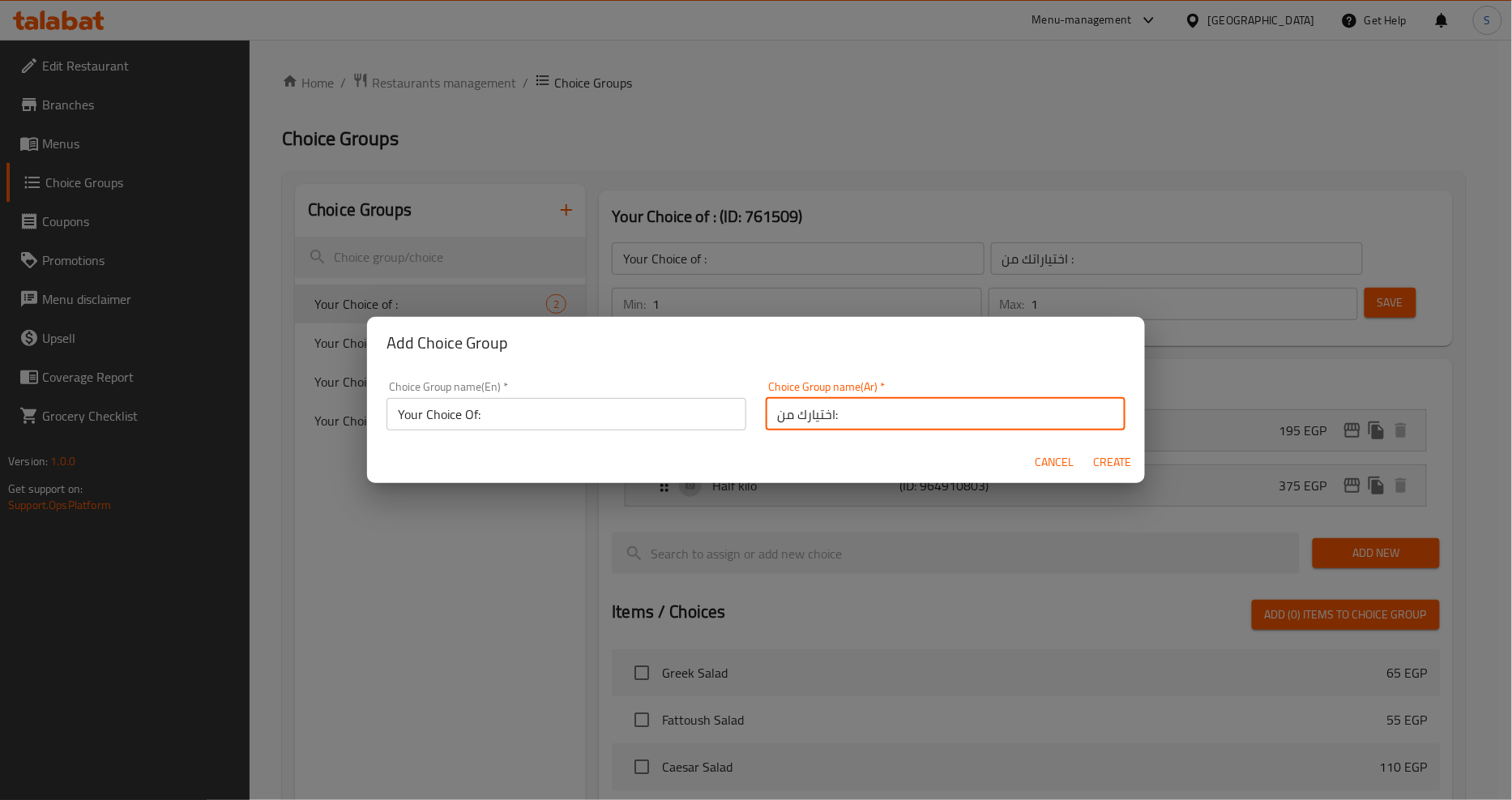
type input "0"
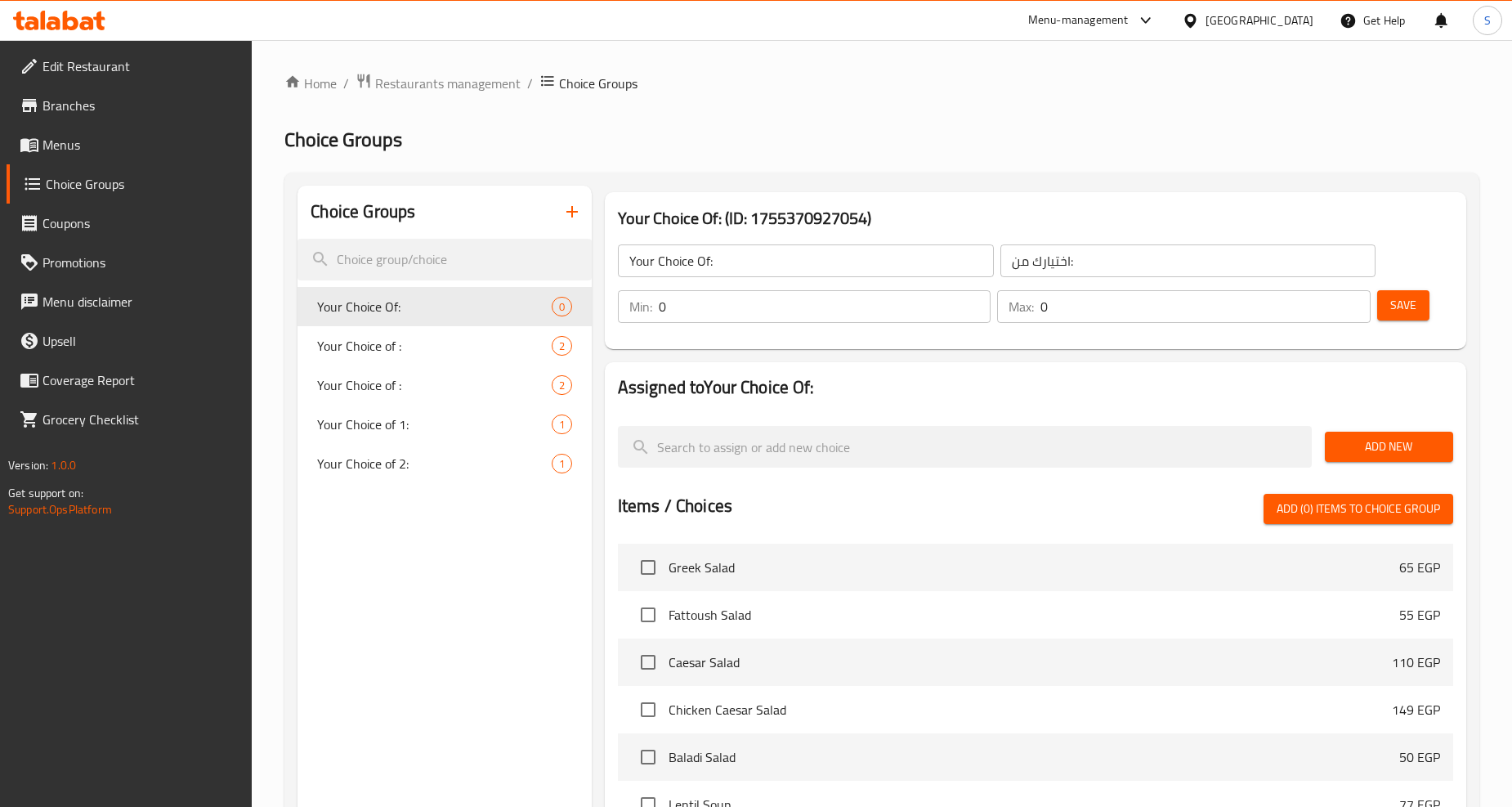
click at [699, 303] on input "0" at bounding box center [825, 306] width 333 height 33
type input "1"
click at [1126, 309] on input "0" at bounding box center [1205, 306] width 330 height 33
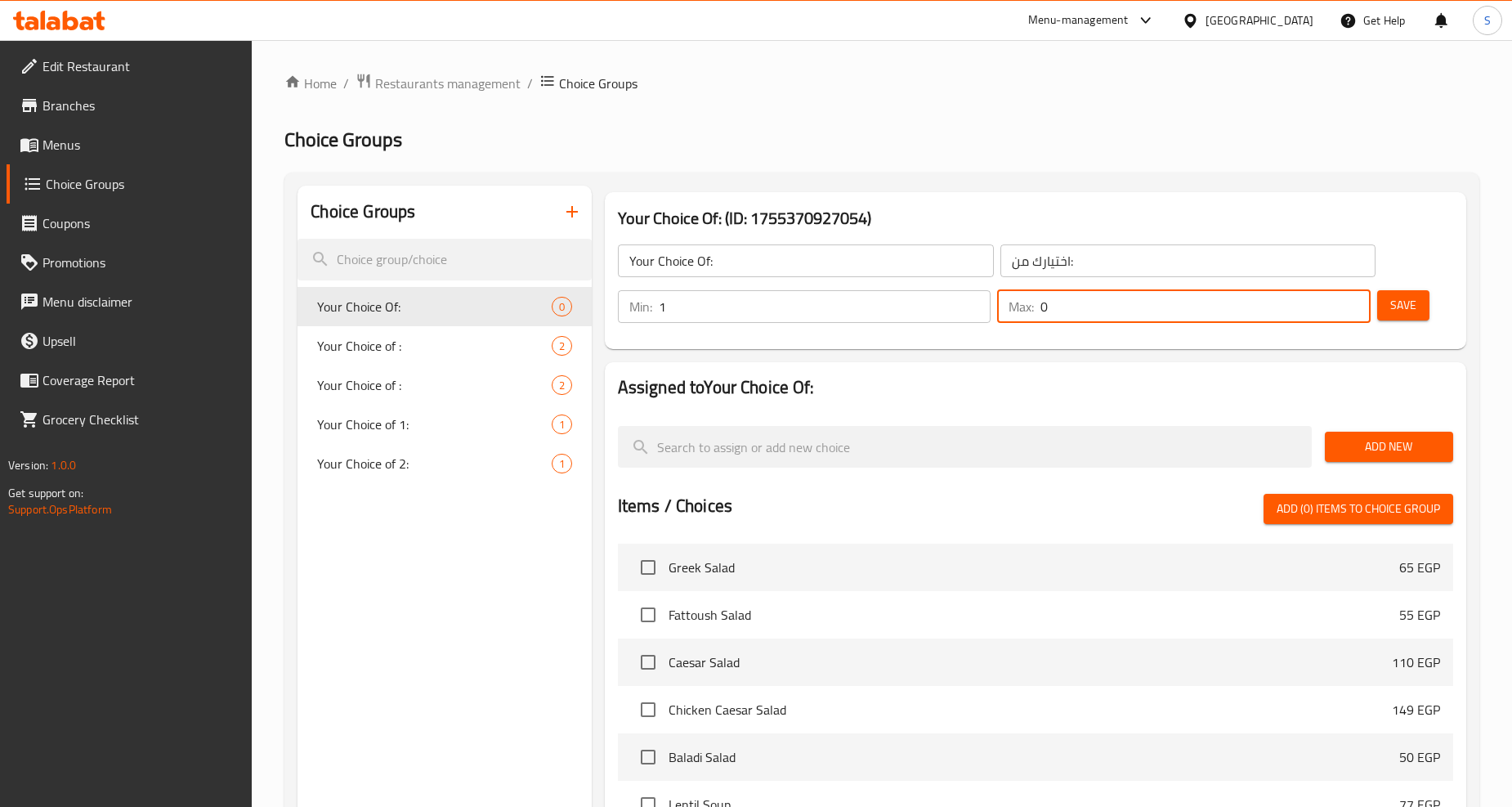
click at [1126, 309] on input "0" at bounding box center [1205, 306] width 330 height 33
type input "1"
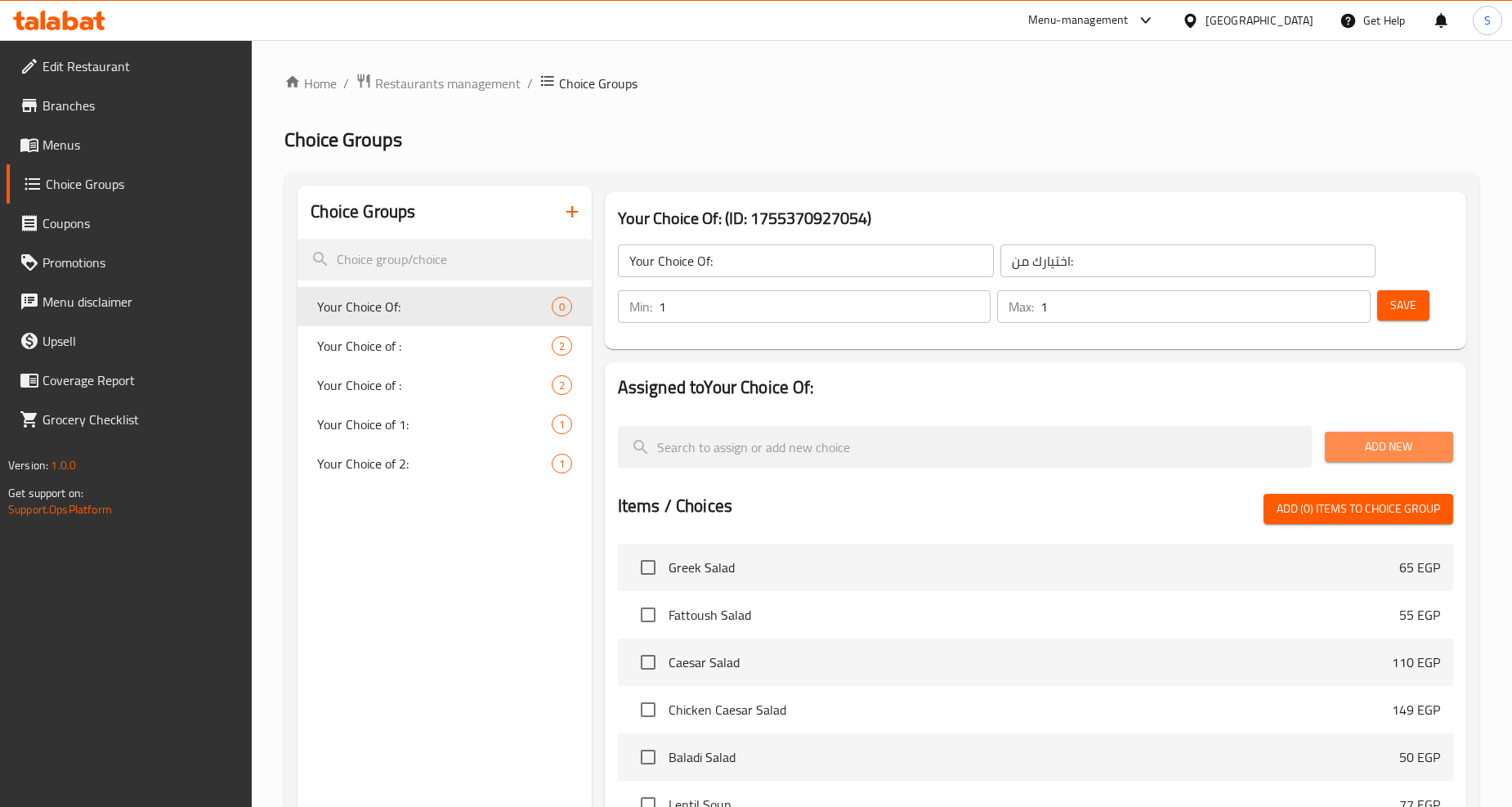
click at [1362, 437] on span "Add New" at bounding box center [1389, 447] width 102 height 21
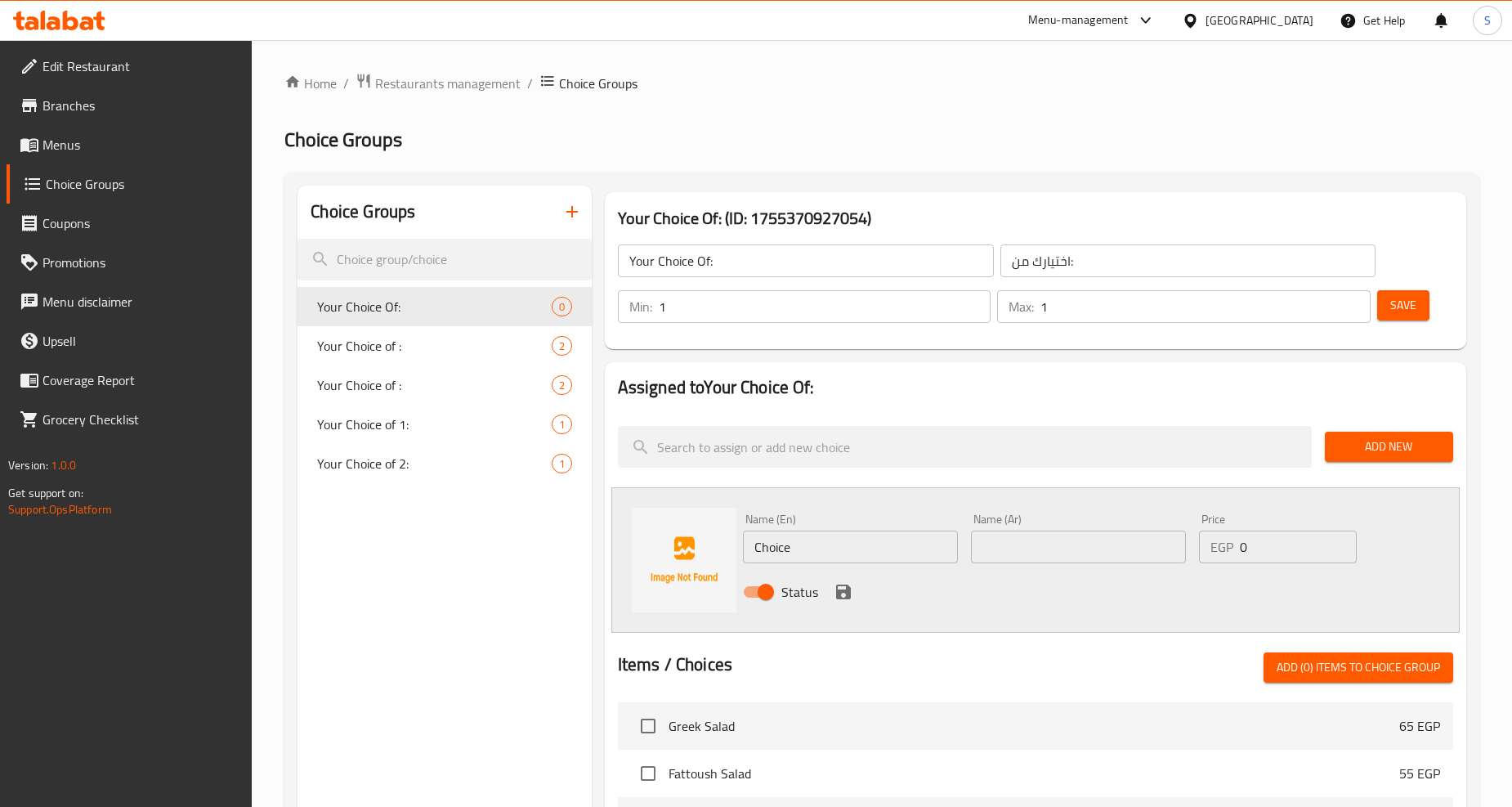
click at [805, 558] on input "Choice" at bounding box center [850, 546] width 215 height 33
paste input "tahini"
click at [804, 554] on input "tahini" at bounding box center [850, 546] width 215 height 33
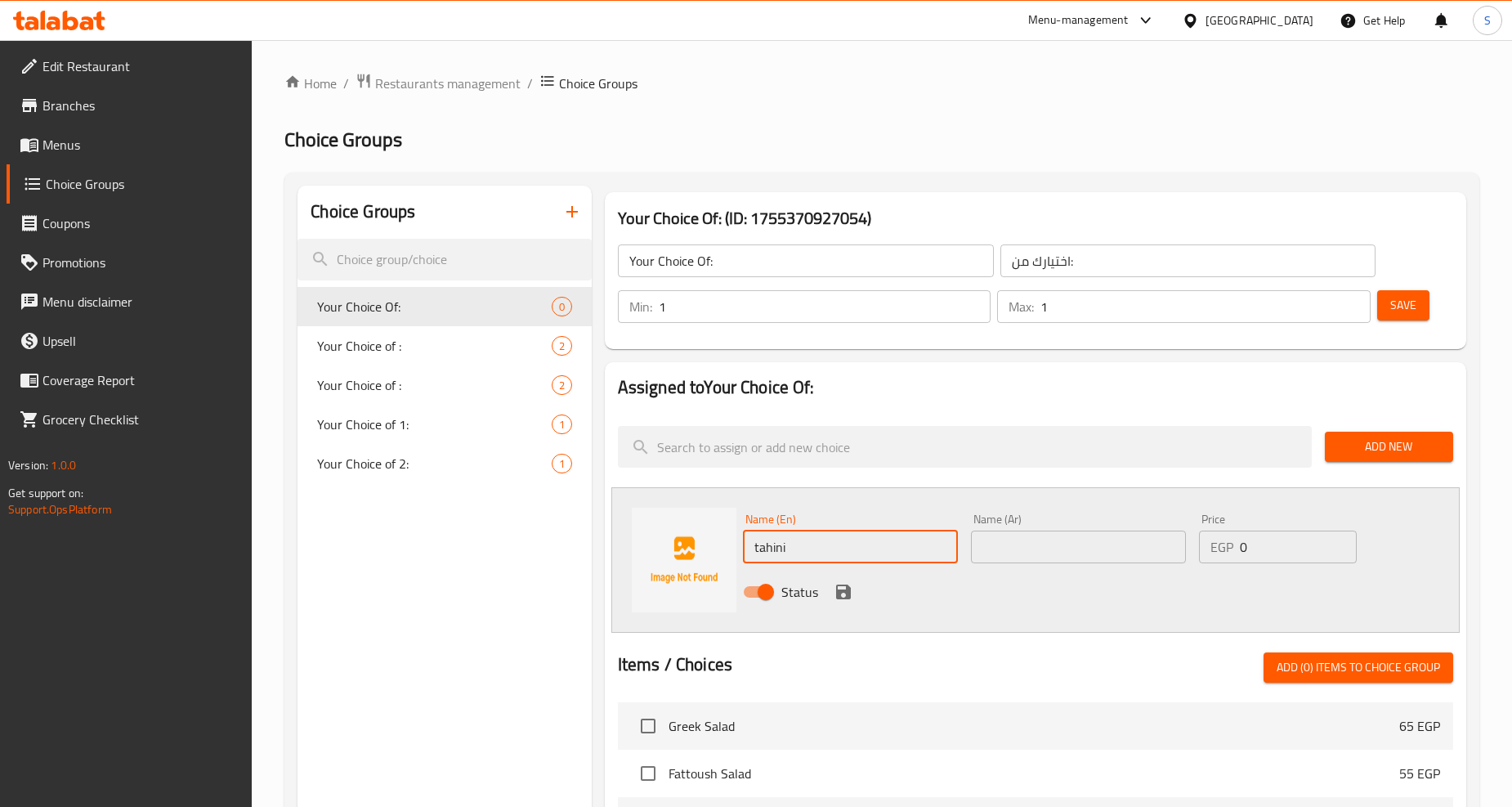
click at [804, 554] on input "tahini" at bounding box center [850, 546] width 215 height 33
type input "Tahini"
click at [1034, 557] on input "text" at bounding box center [1078, 546] width 215 height 33
paste input "طحينة"
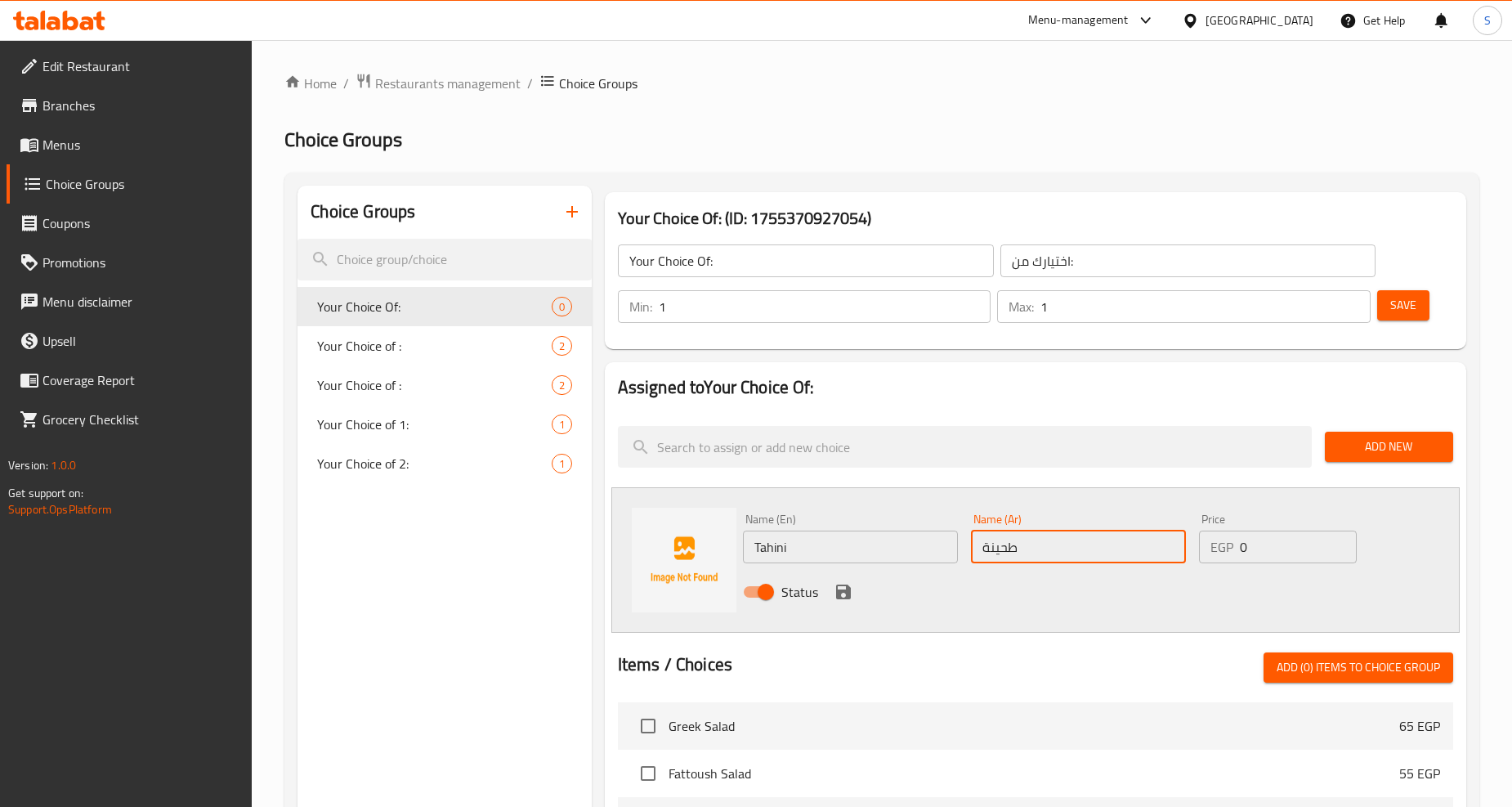
type input "طحينة"
click at [840, 591] on icon "save" at bounding box center [843, 592] width 15 height 15
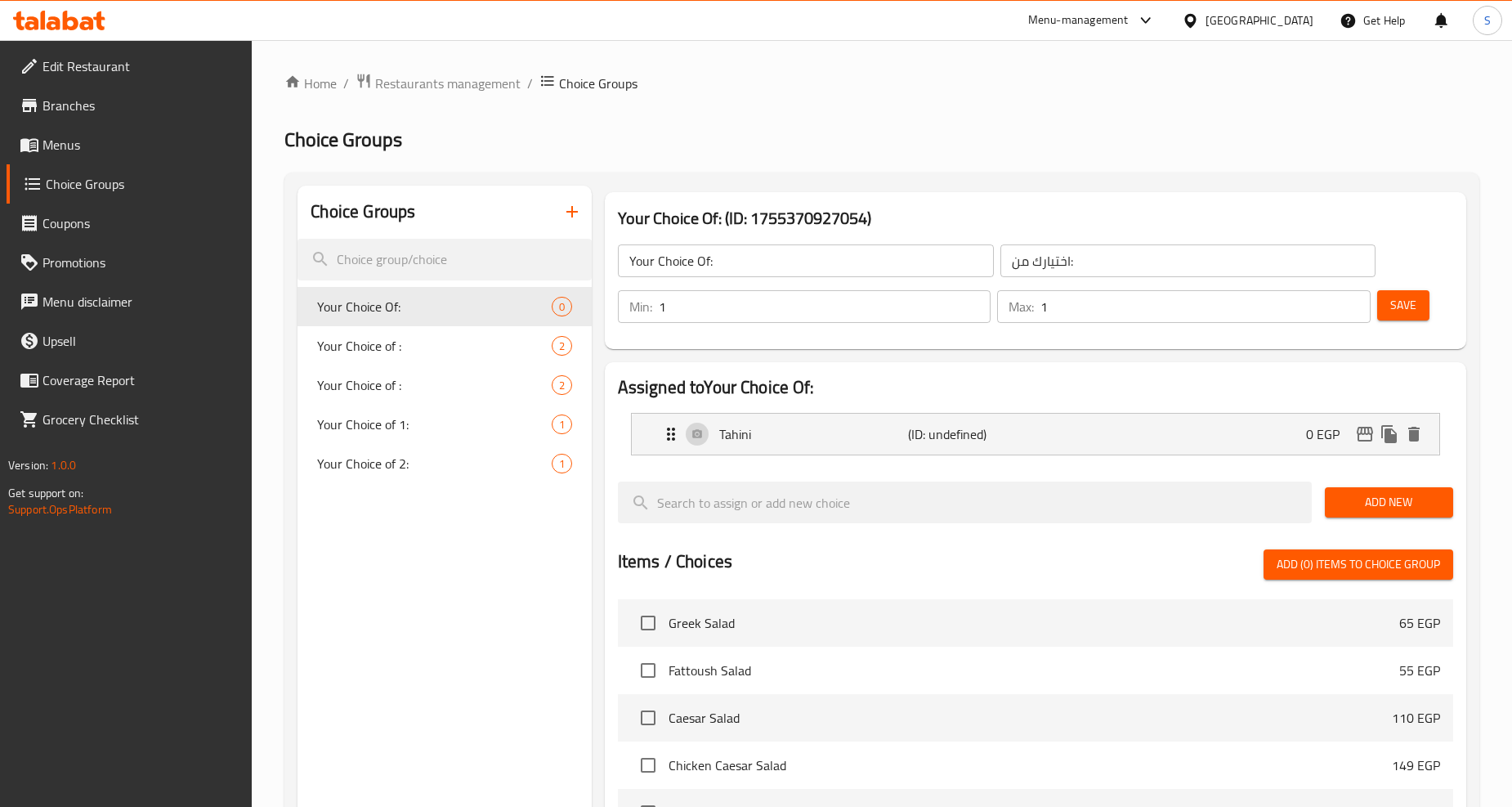
click at [1343, 502] on span "Add New" at bounding box center [1389, 503] width 102 height 21
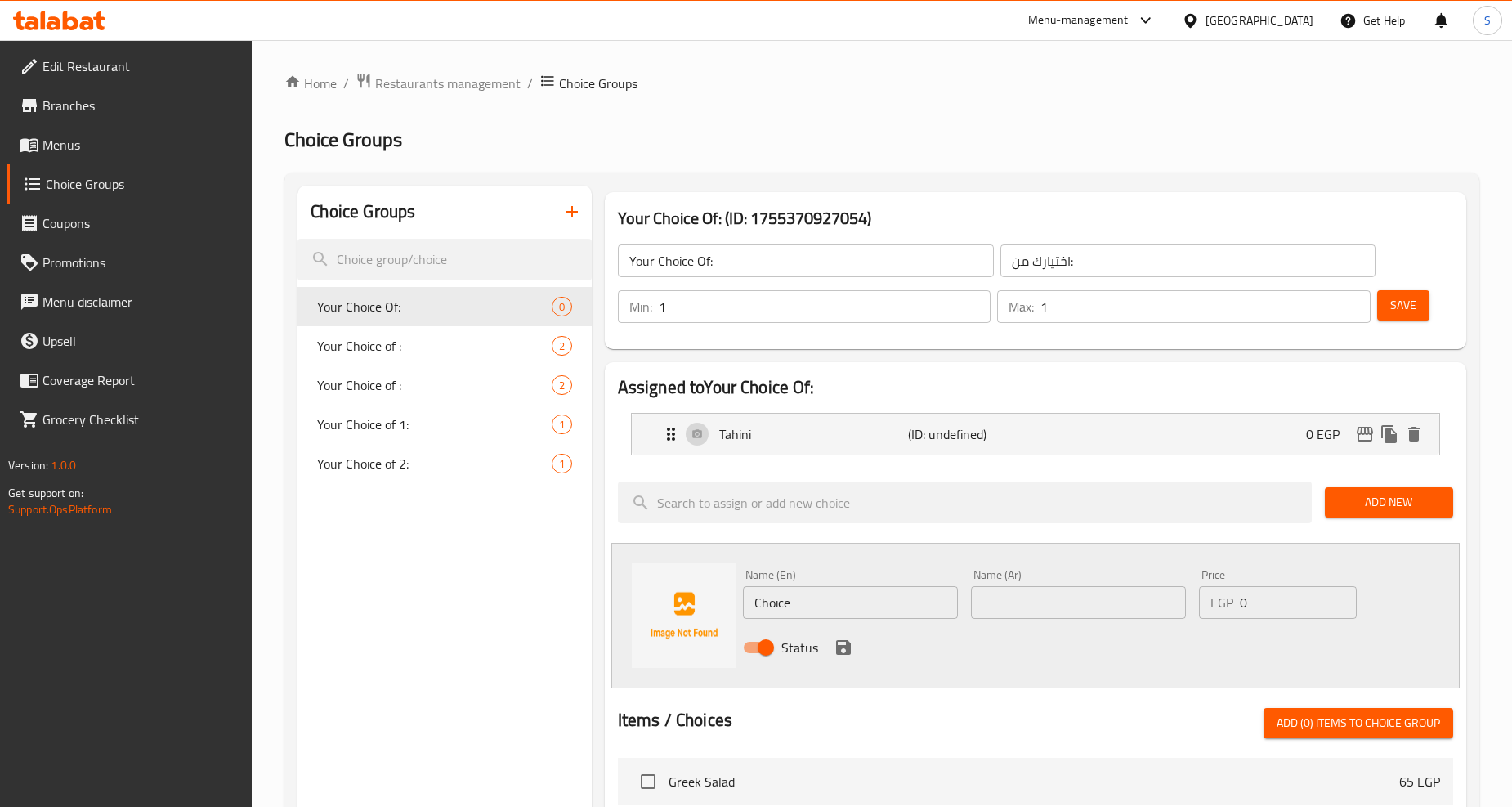
click at [889, 581] on div "Name (En) Choice Name (En)" at bounding box center [850, 594] width 215 height 50
click at [901, 604] on input "Choice" at bounding box center [850, 603] width 215 height 33
paste input "garlic dip"
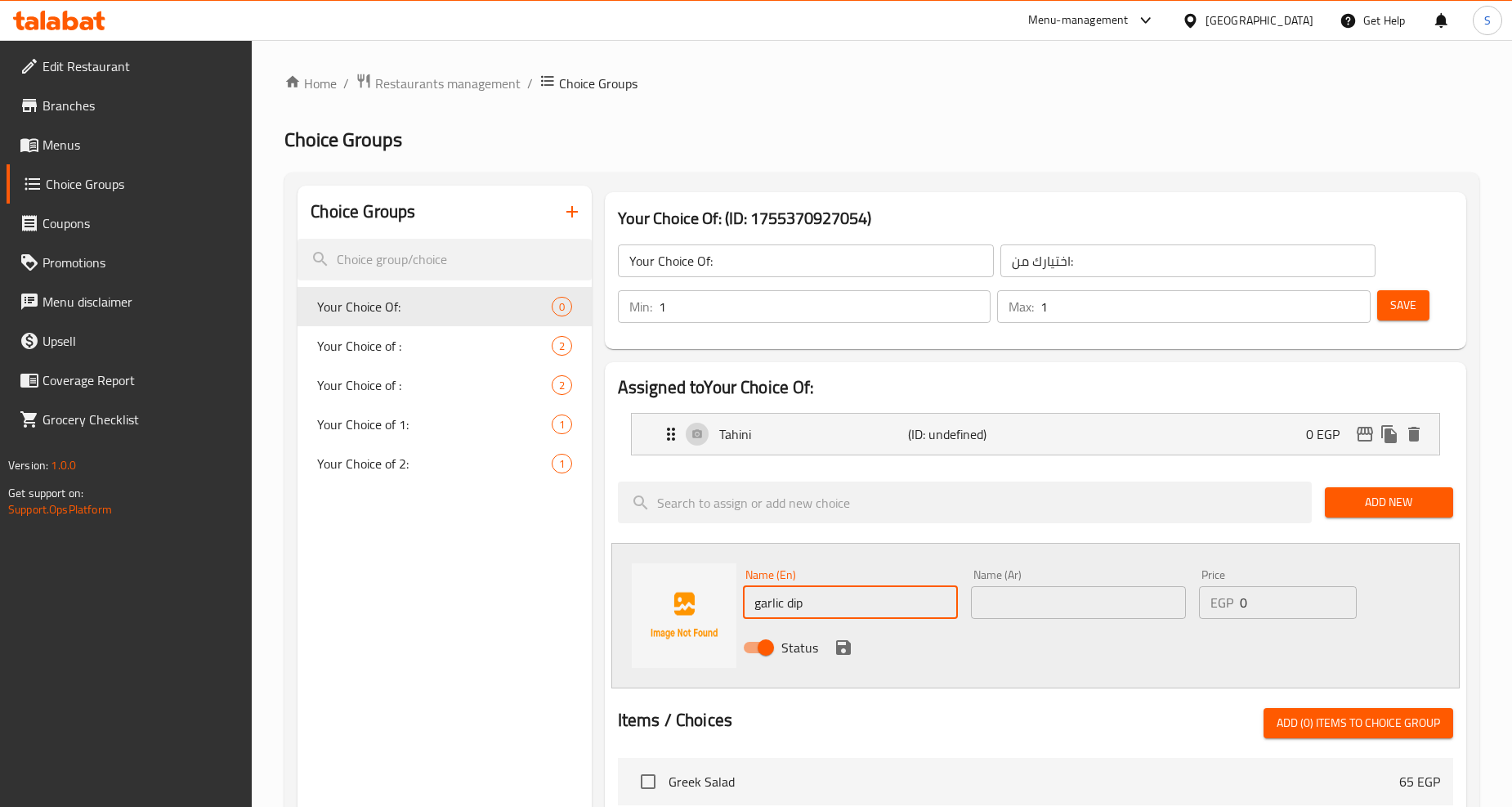
click at [901, 604] on input "garlic dip" at bounding box center [850, 603] width 215 height 33
type input "Garlic Dip"
click at [1006, 620] on div "Name (Ar) Name (Ar)" at bounding box center [1079, 595] width 228 height 63
click at [1007, 612] on input "text" at bounding box center [1078, 603] width 215 height 33
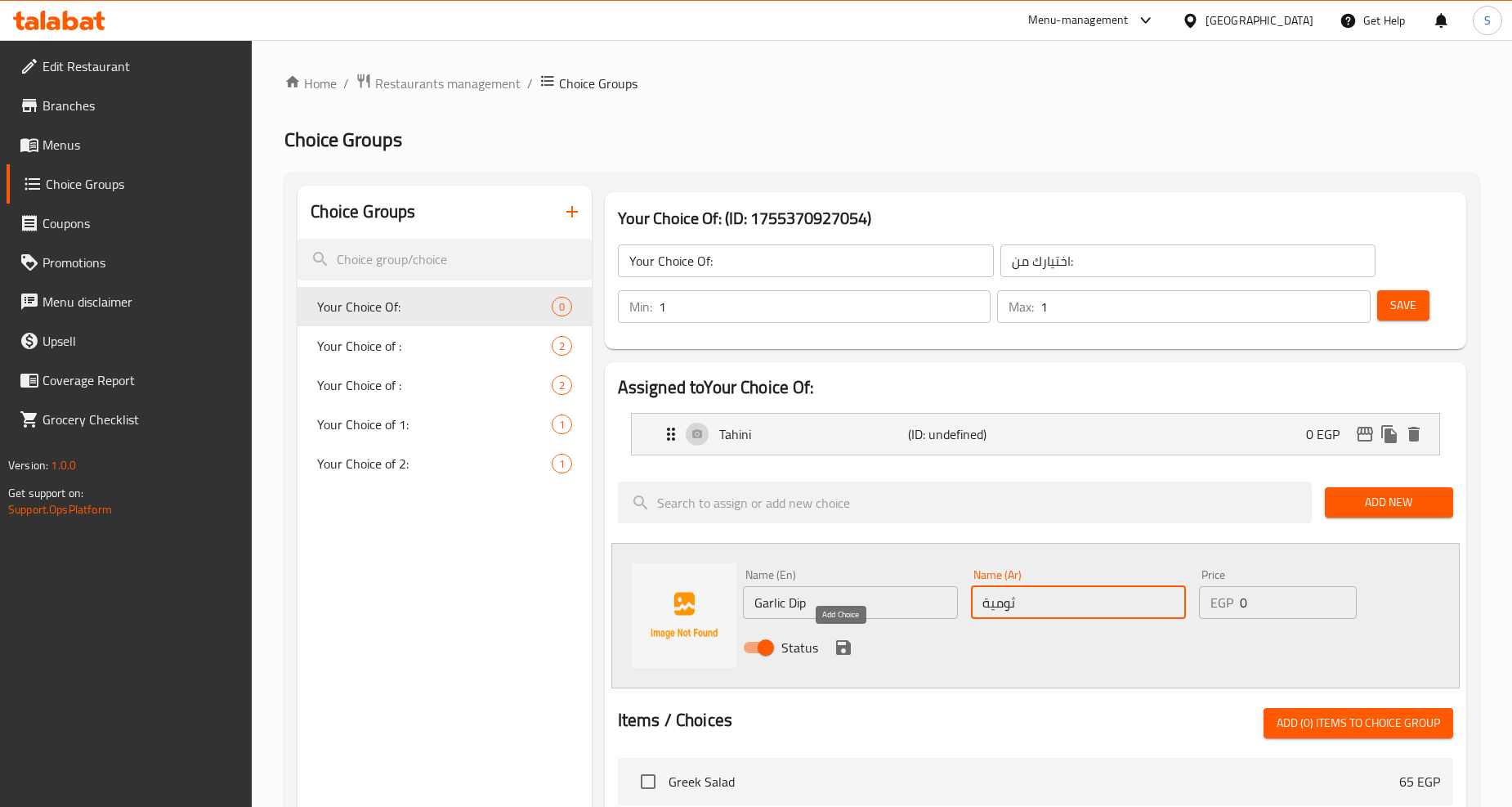
type input "ثومية"
click at [848, 649] on icon "save" at bounding box center [843, 647] width 15 height 15
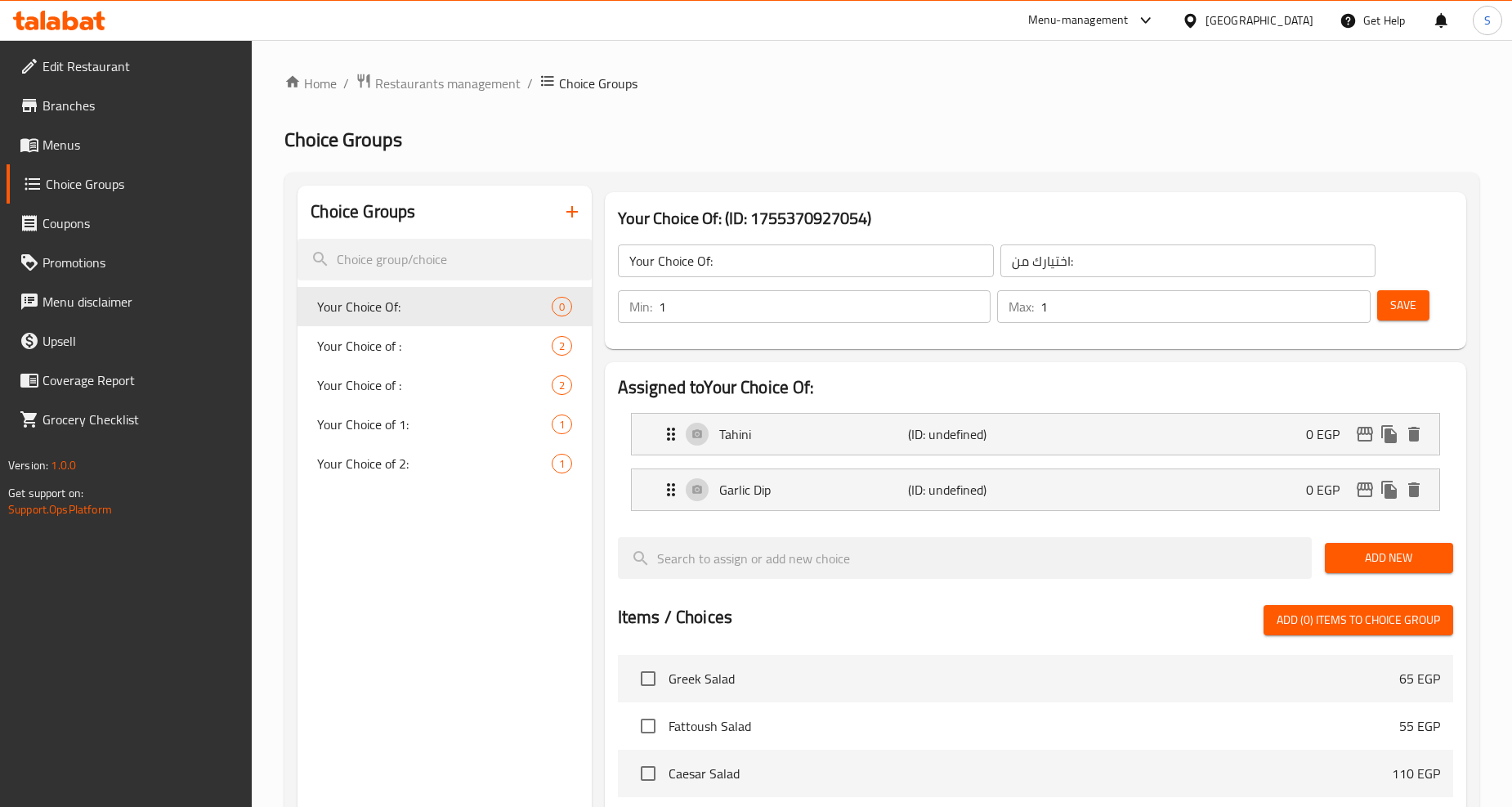
click at [1394, 315] on span "Save" at bounding box center [1403, 305] width 26 height 21
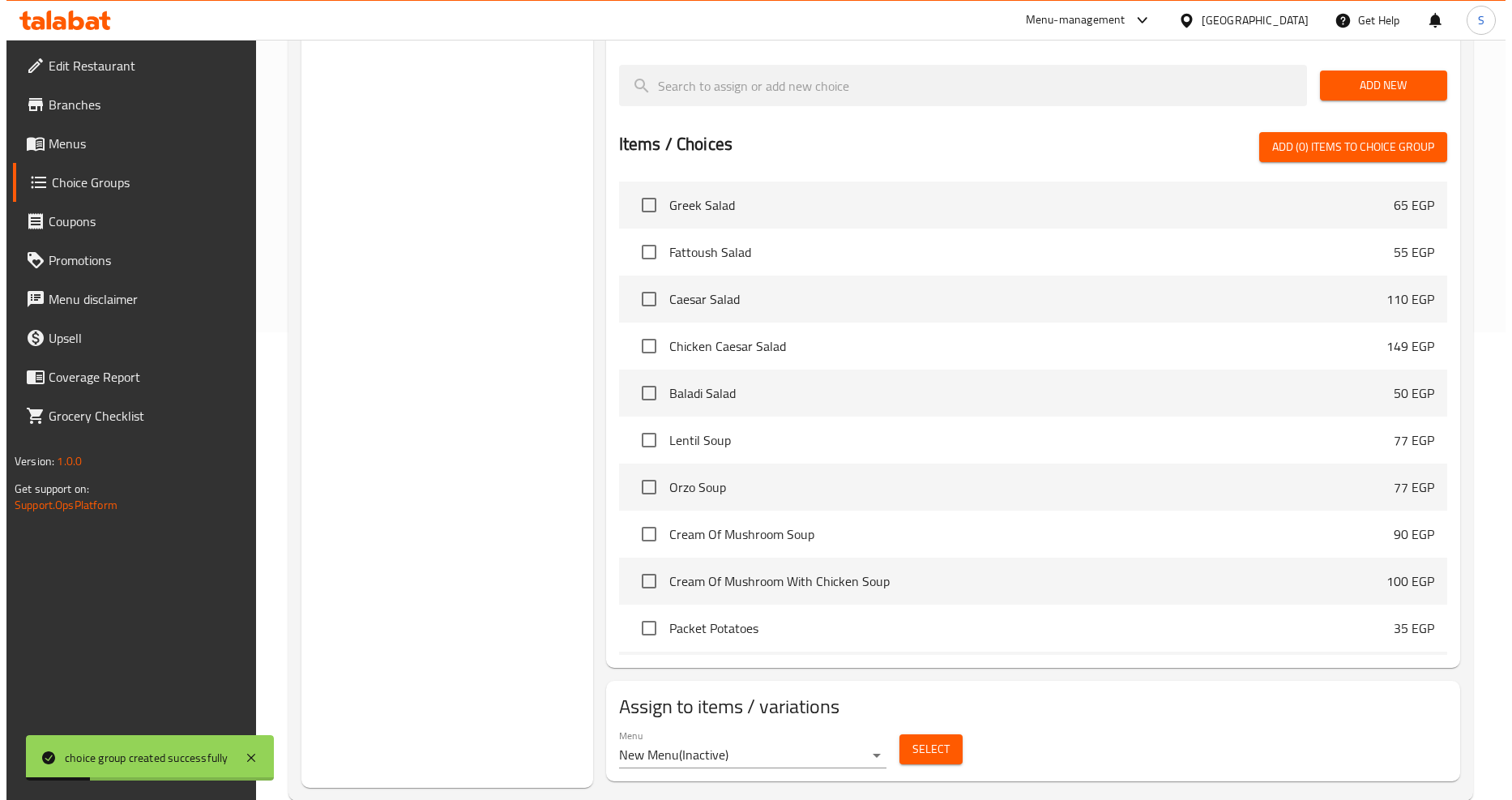
scroll to position [500, 0]
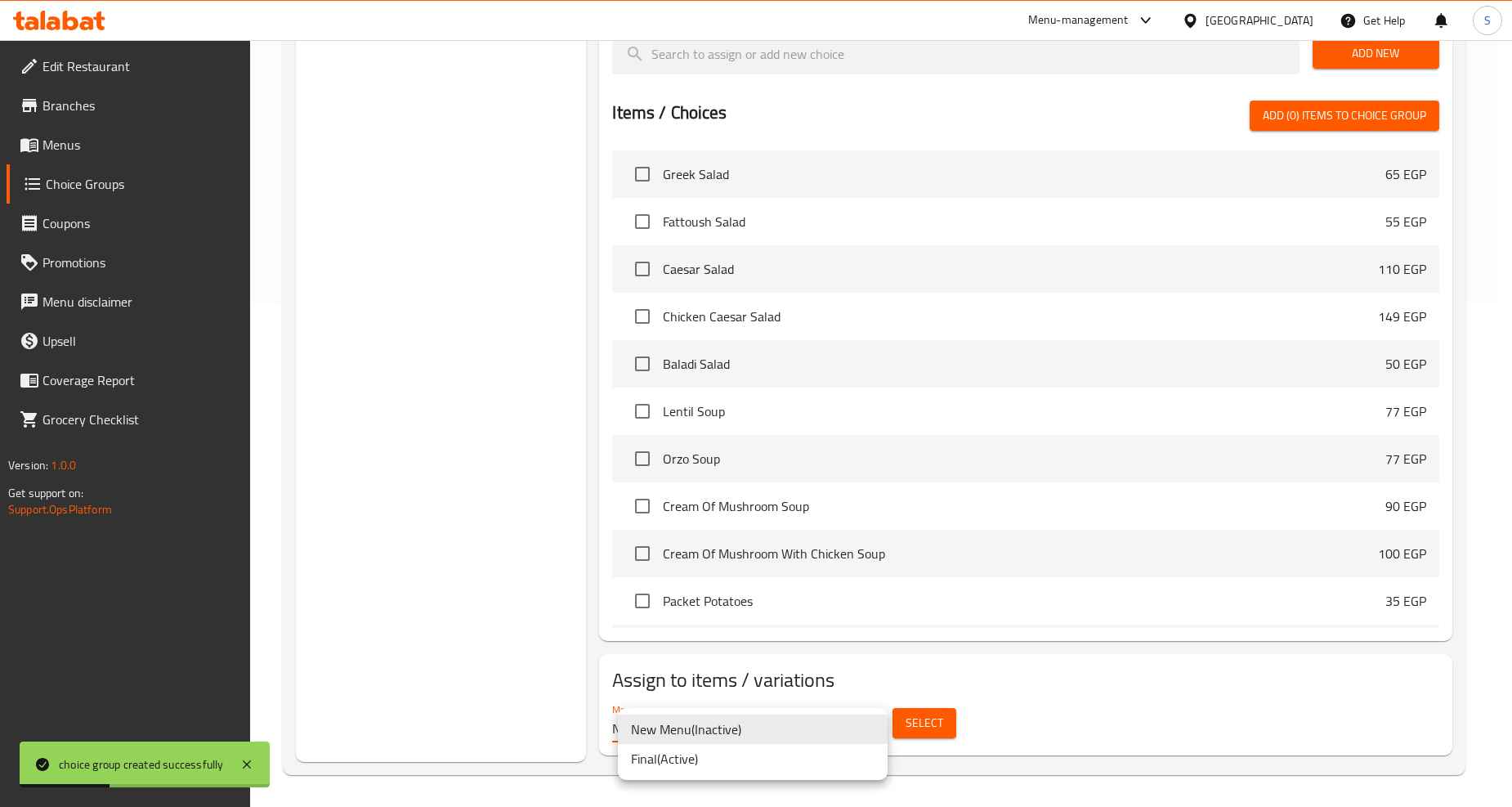
click at [725, 771] on li "Final ( Active )" at bounding box center [753, 759] width 270 height 30
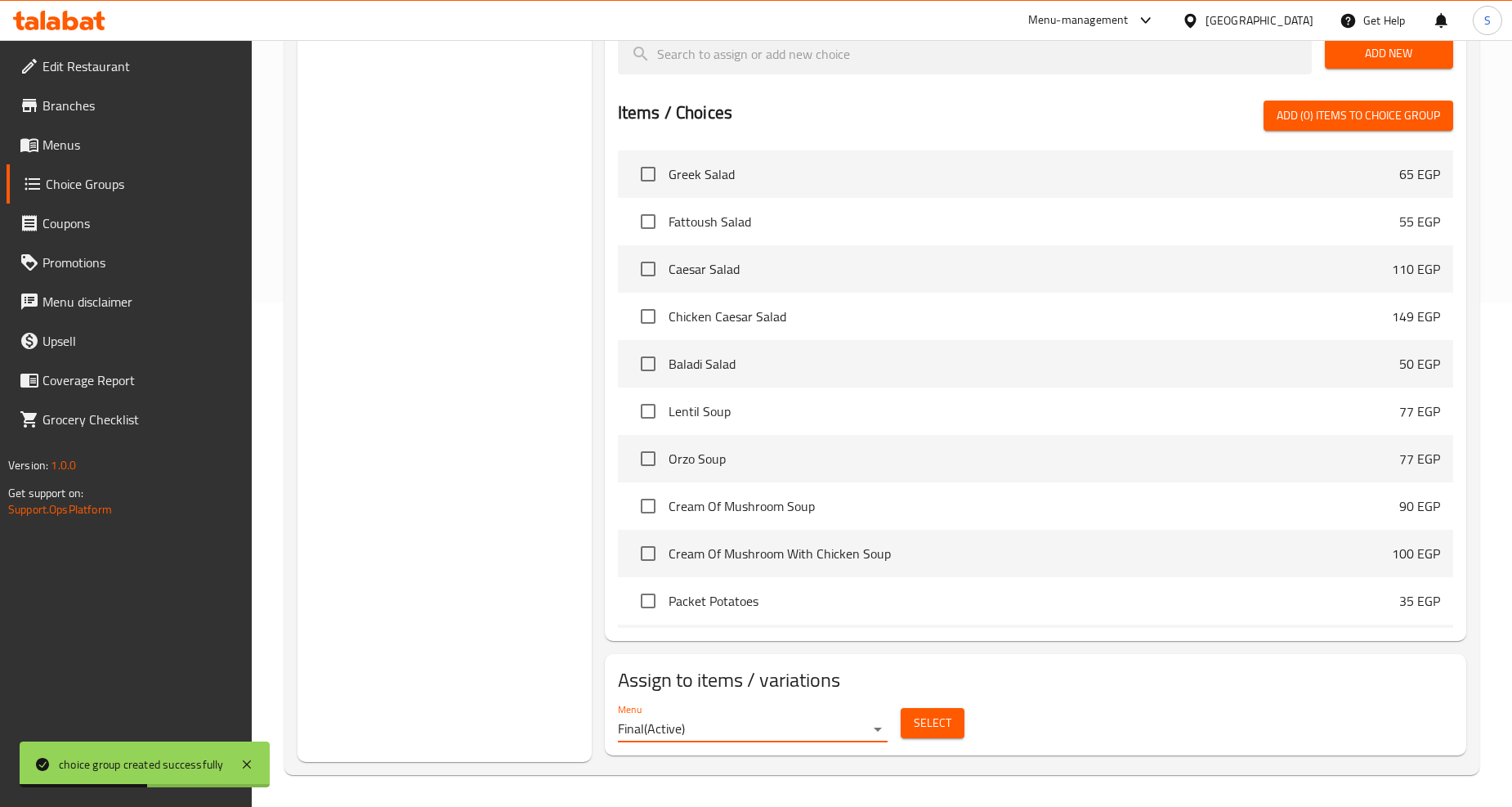
click at [918, 724] on span "Select" at bounding box center [932, 723] width 38 height 21
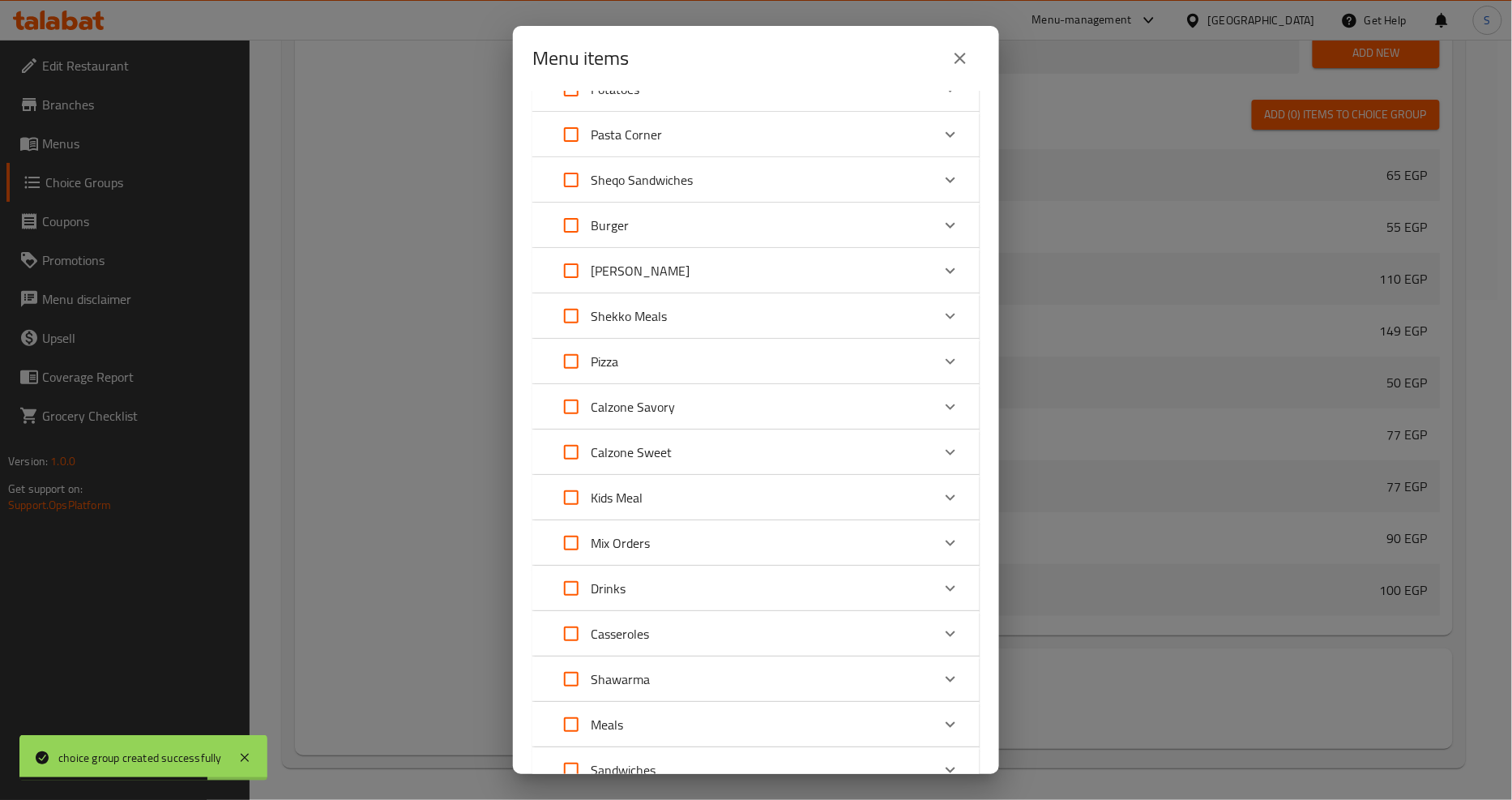
scroll to position [342, 0]
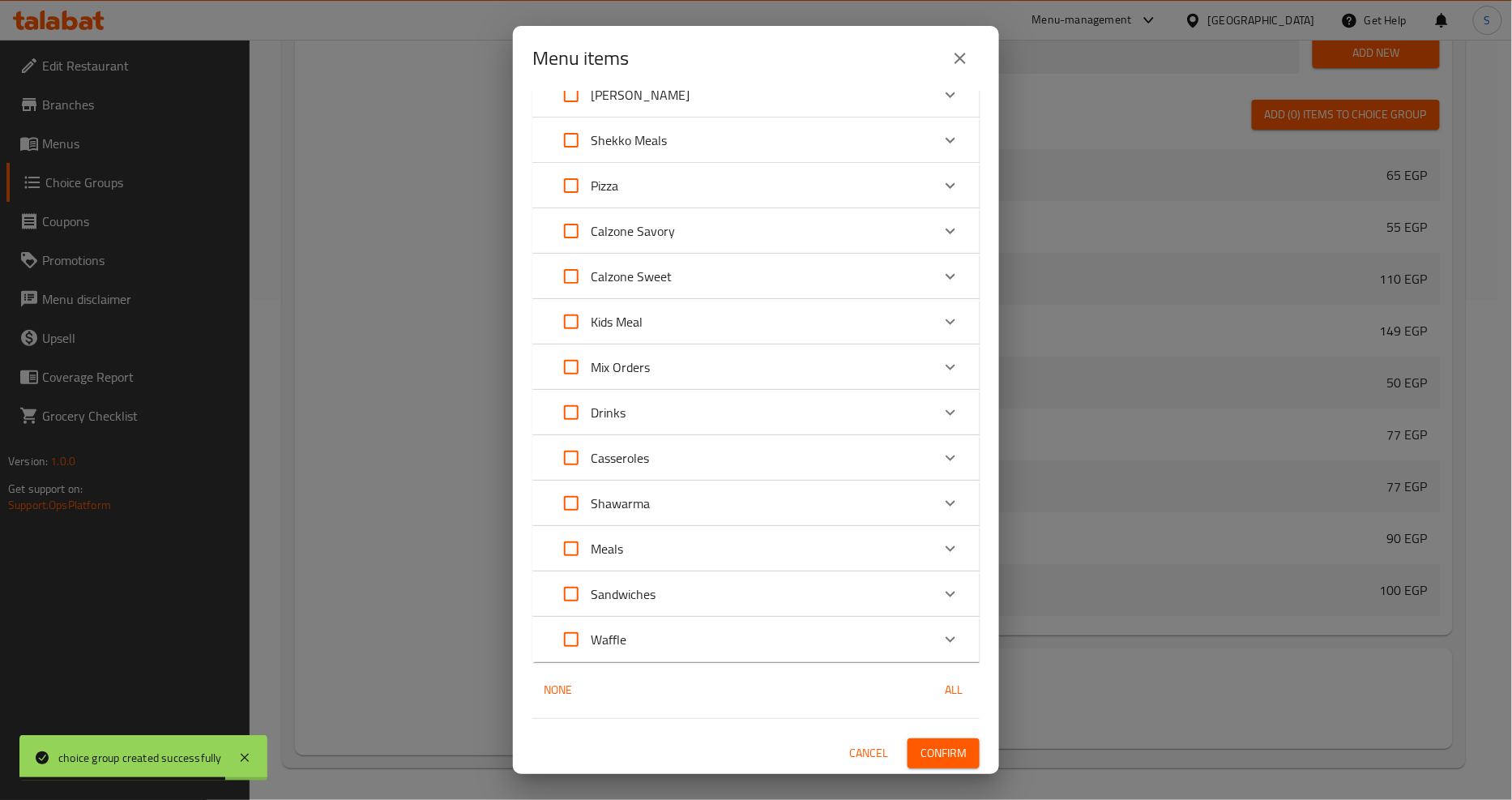
click at [941, 545] on icon "Expand" at bounding box center [951, 549] width 20 height 20
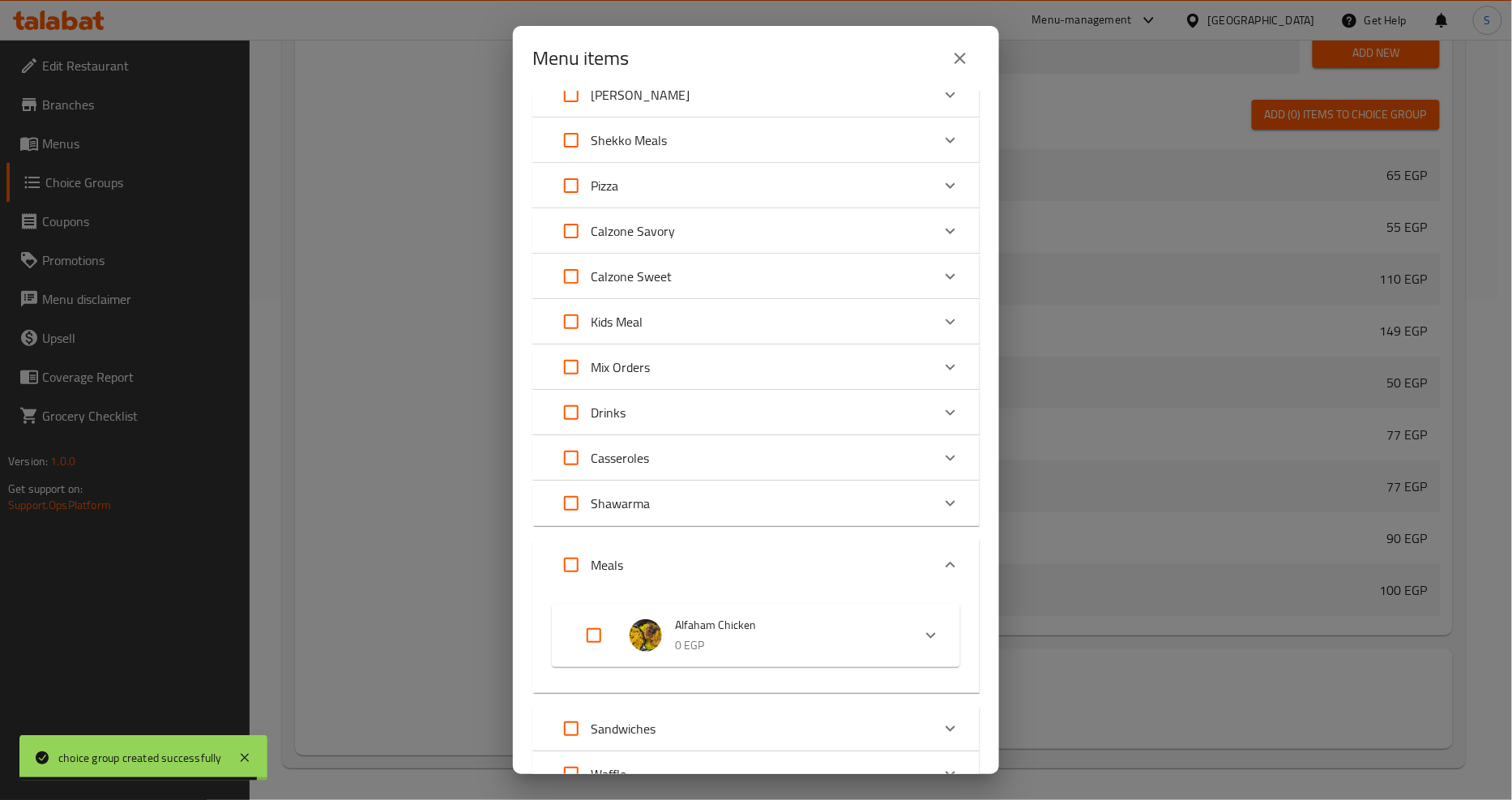
click at [604, 625] on input "Expand" at bounding box center [594, 636] width 39 height 39
checkbox input "true"
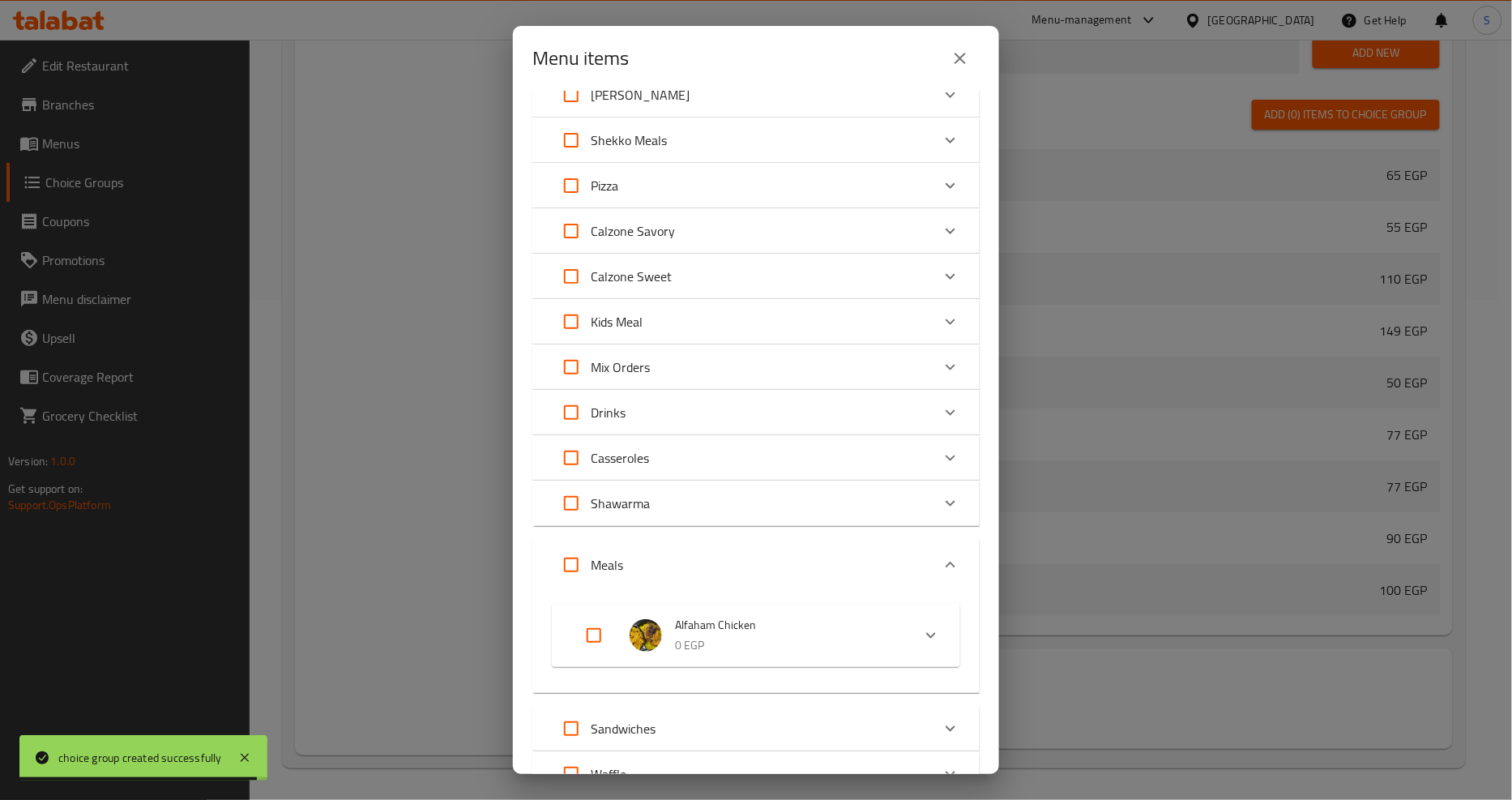
checkbox input "true"
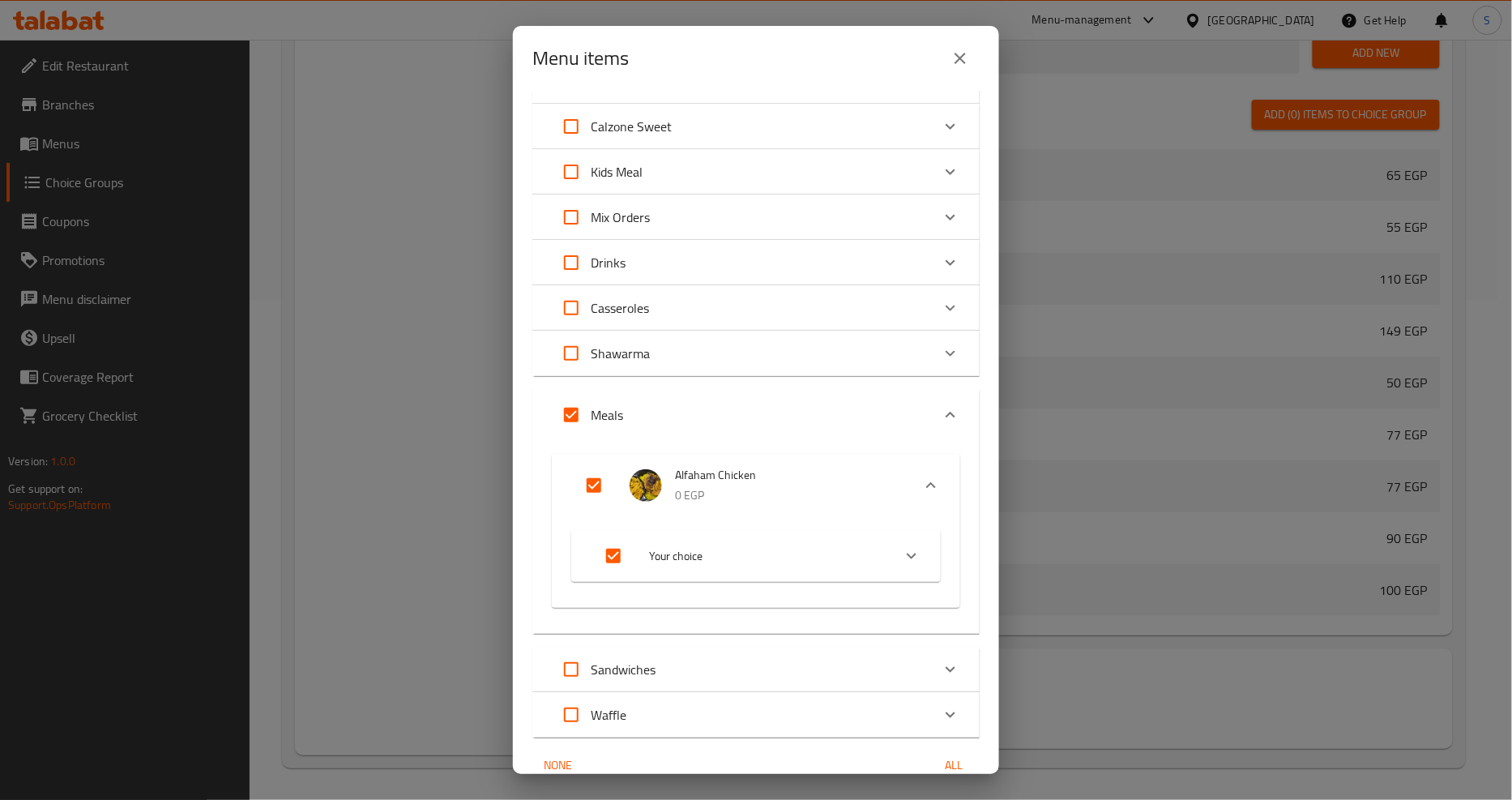
scroll to position [568, 0]
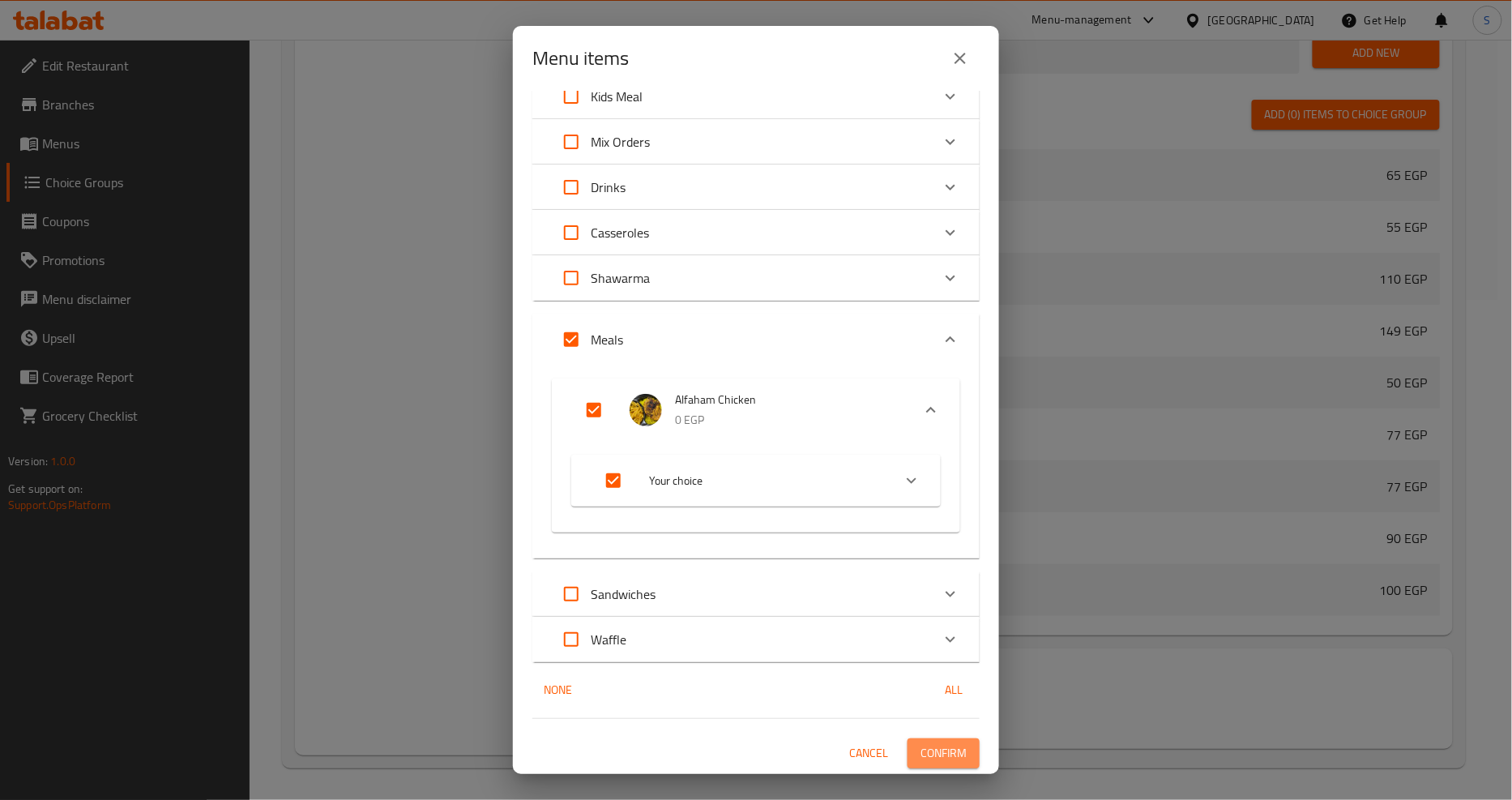
click at [926, 753] on span "Confirm" at bounding box center [943, 754] width 46 height 21
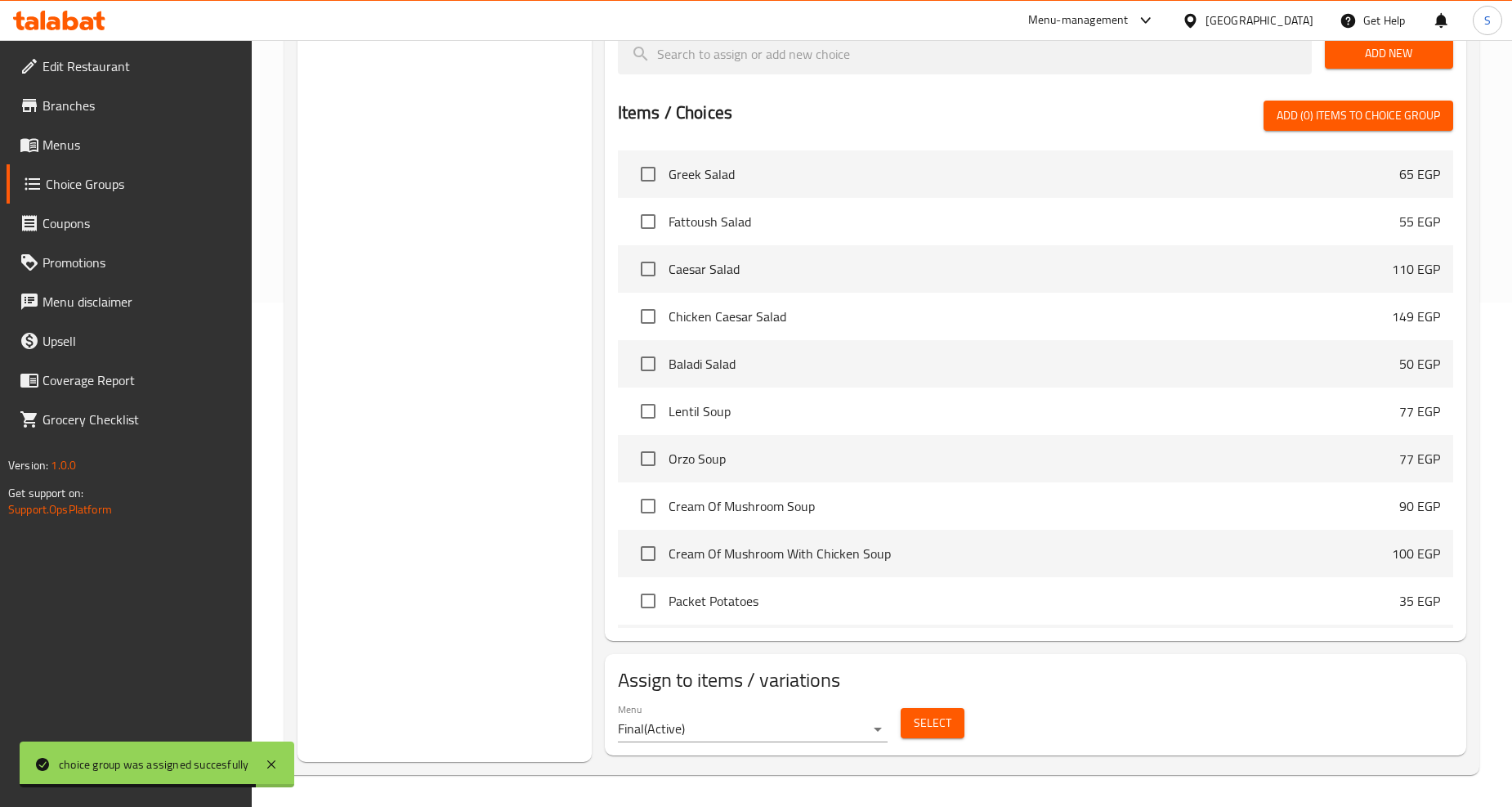
click at [936, 706] on div "Select" at bounding box center [933, 724] width 77 height 44
click at [940, 718] on span "Select" at bounding box center [932, 723] width 38 height 21
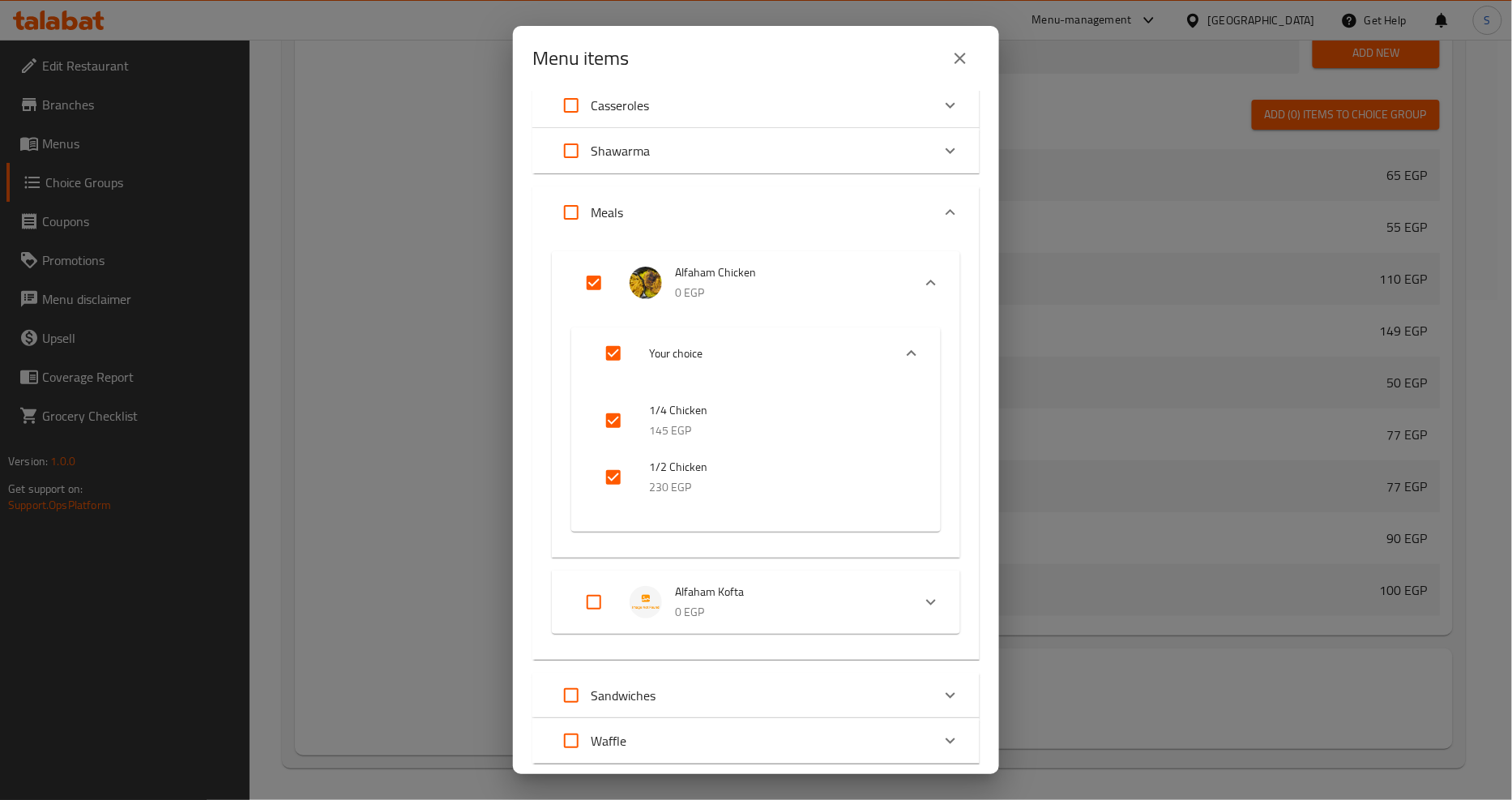
scroll to position [795, 0]
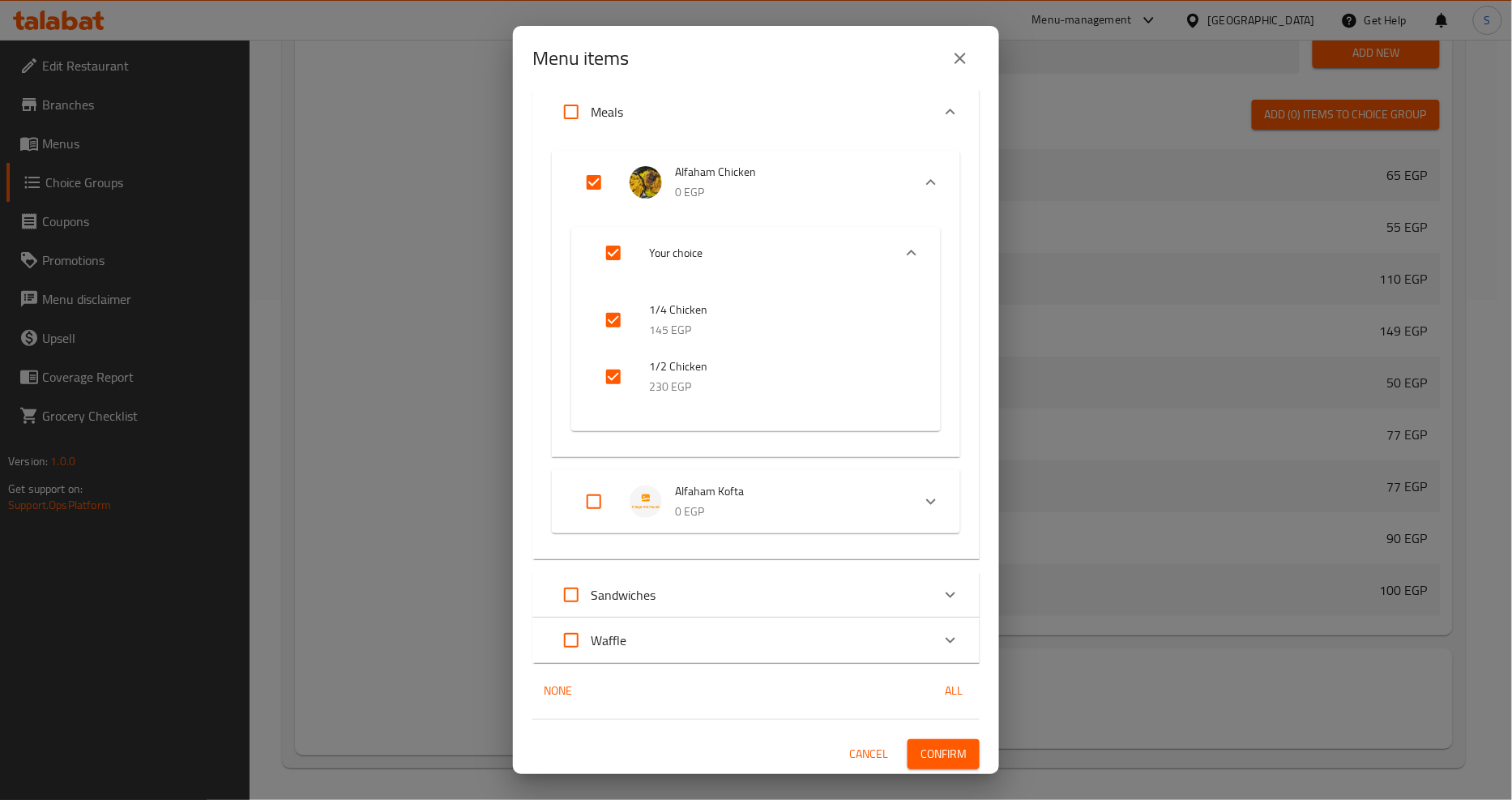
click at [598, 501] on input "Expand" at bounding box center [594, 502] width 39 height 39
checkbox input "true"
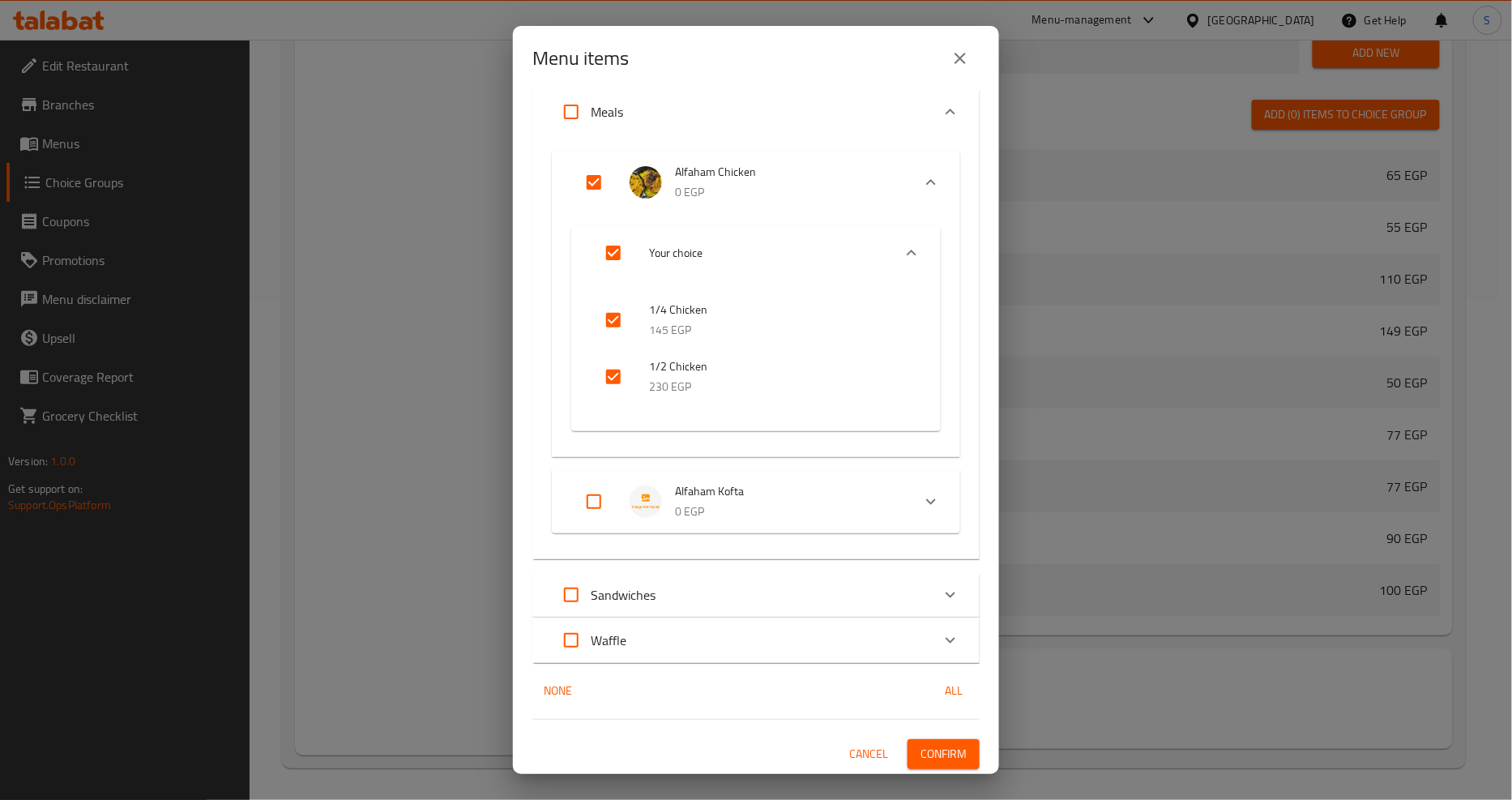
checkbox input "true"
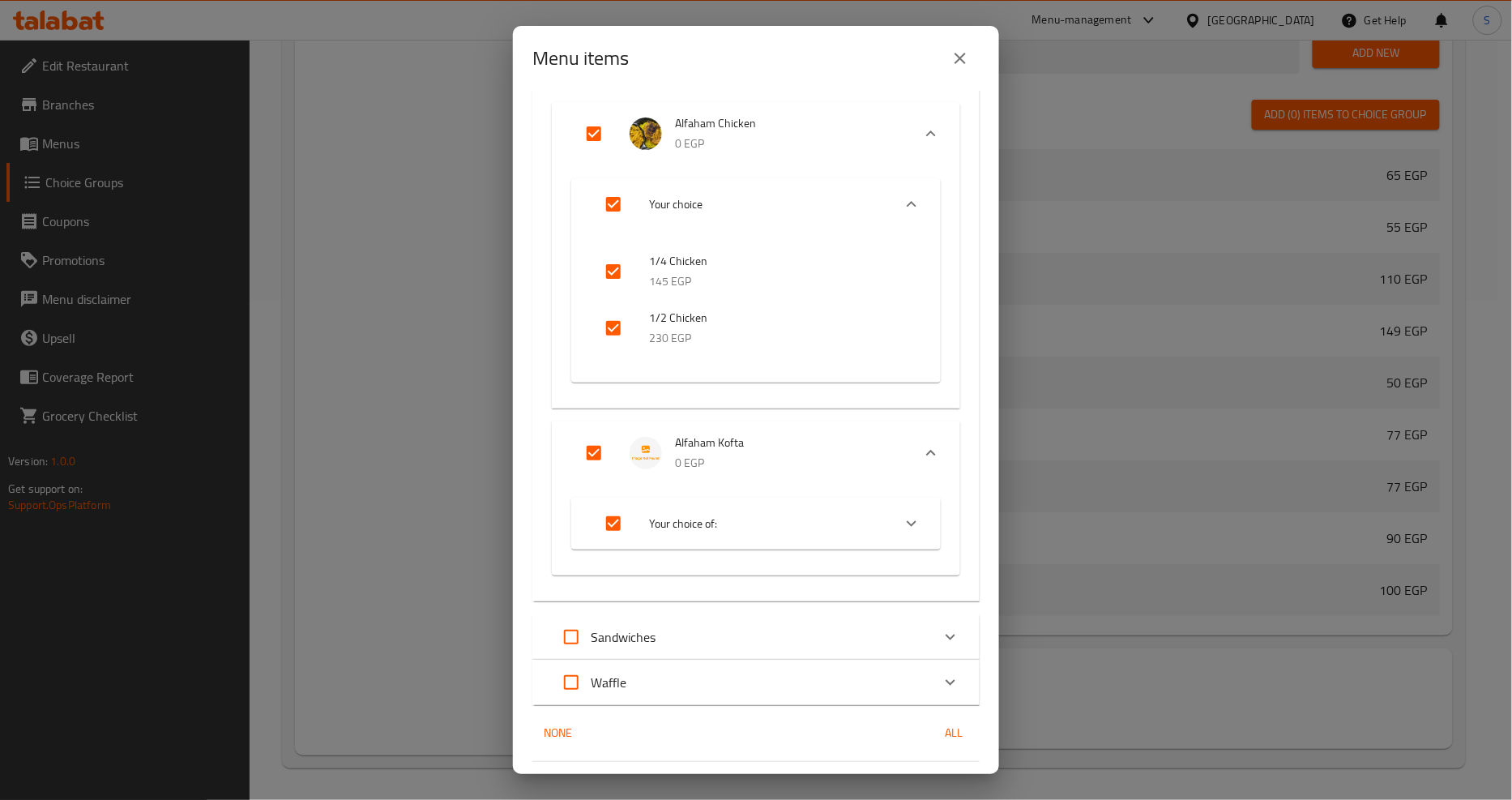
scroll to position [886, 0]
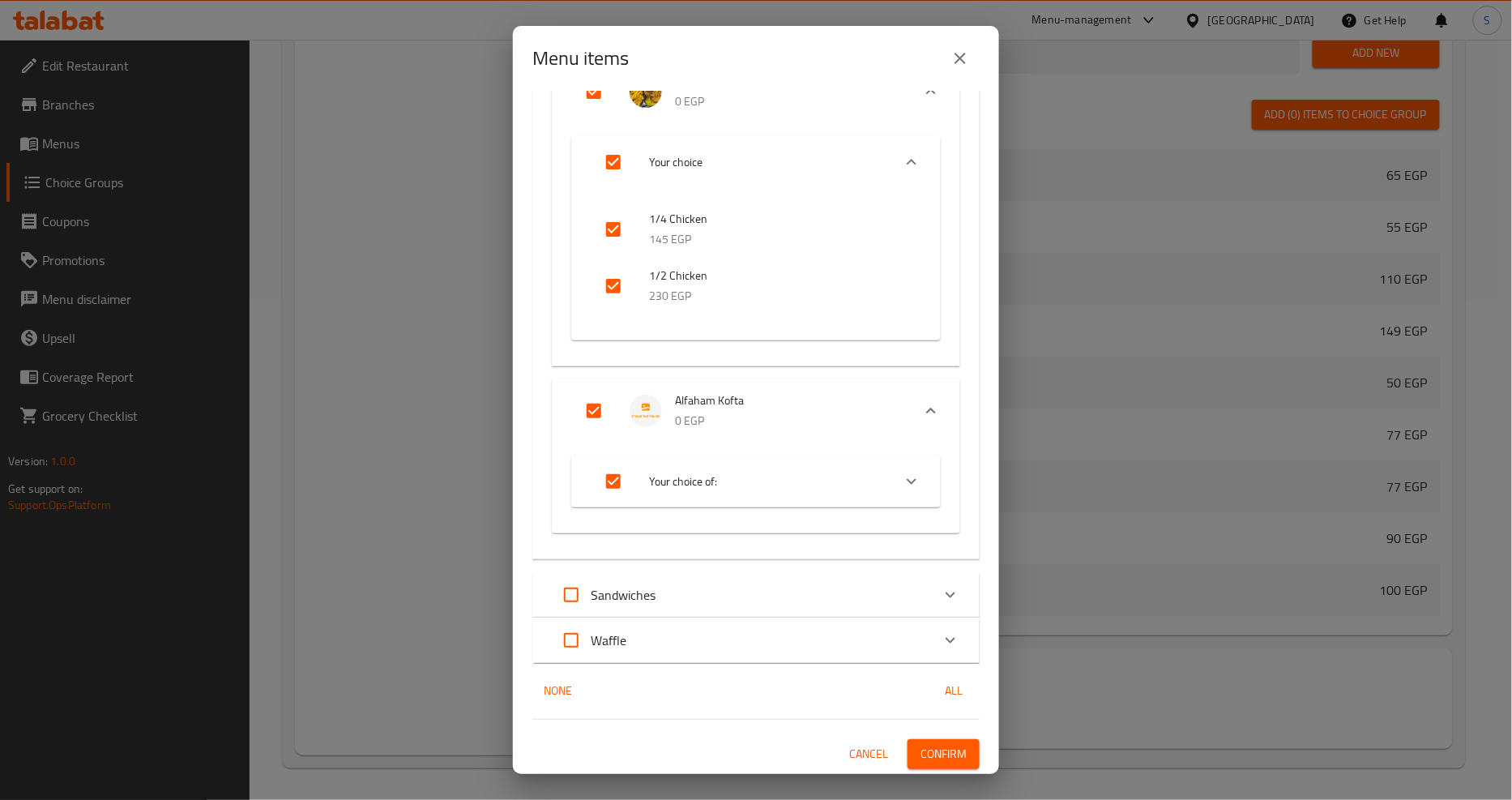
click at [961, 754] on button "Confirm" at bounding box center [943, 754] width 72 height 30
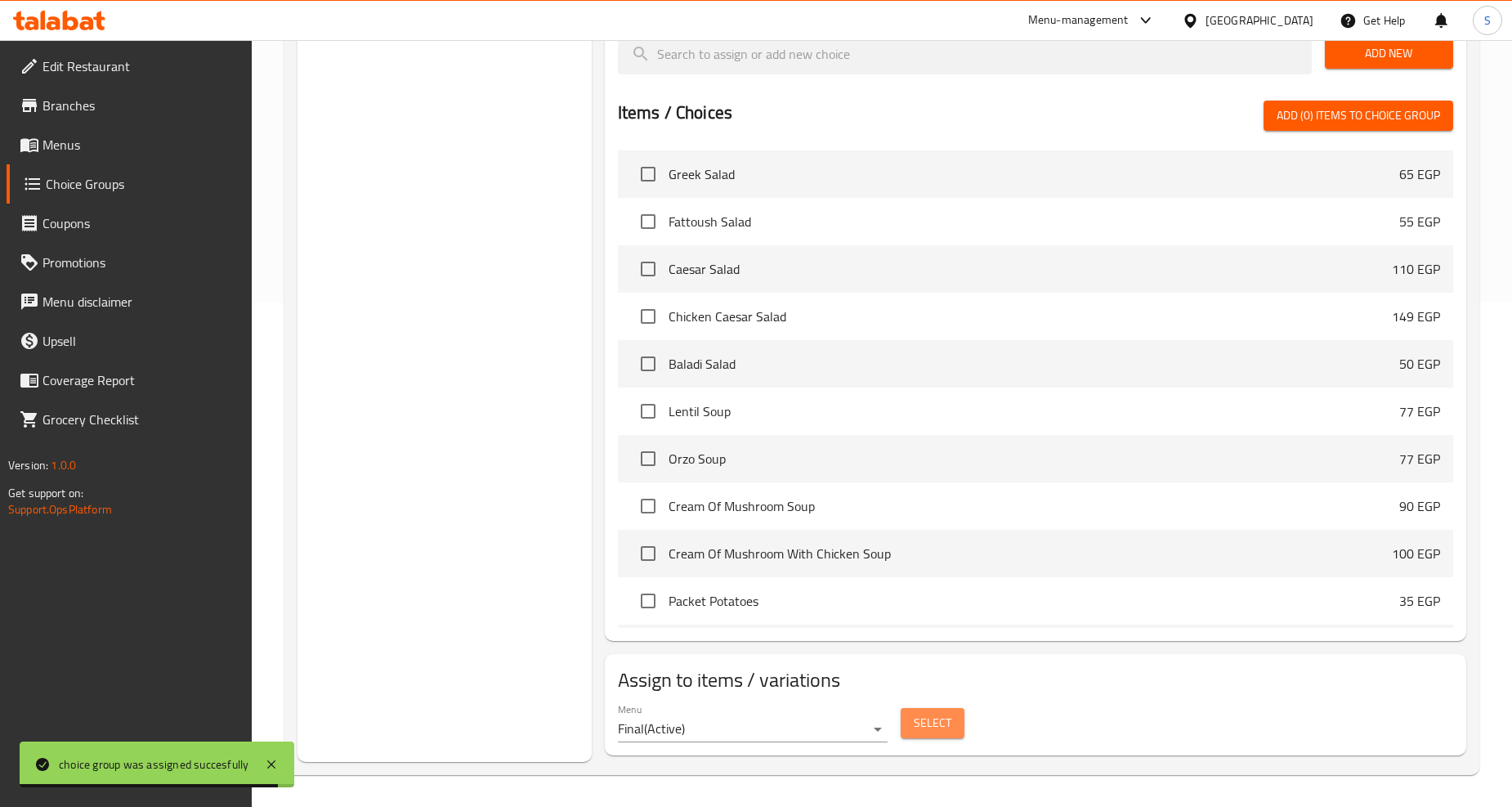
click at [921, 726] on span "Select" at bounding box center [932, 723] width 38 height 21
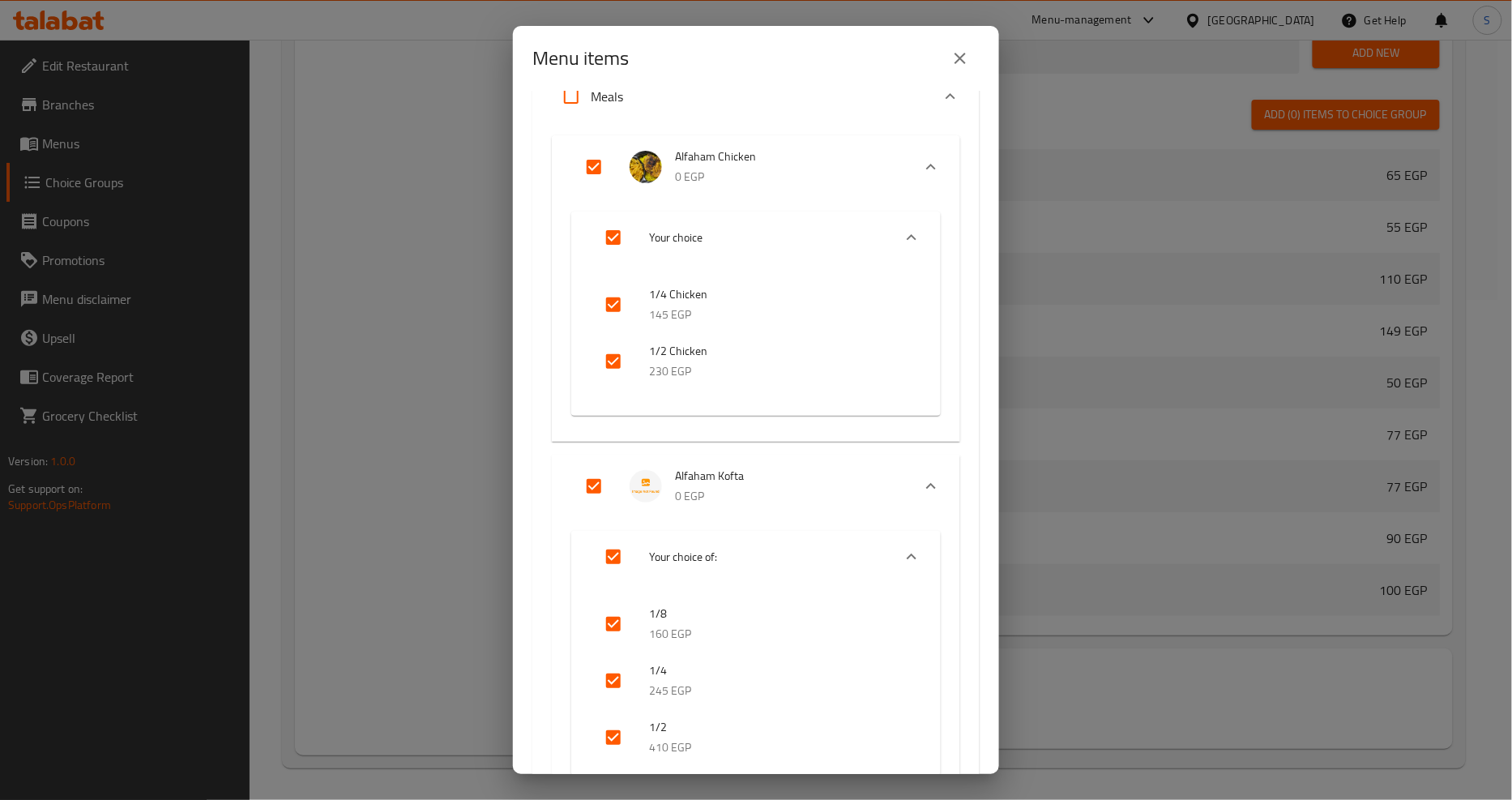
scroll to position [1171, 0]
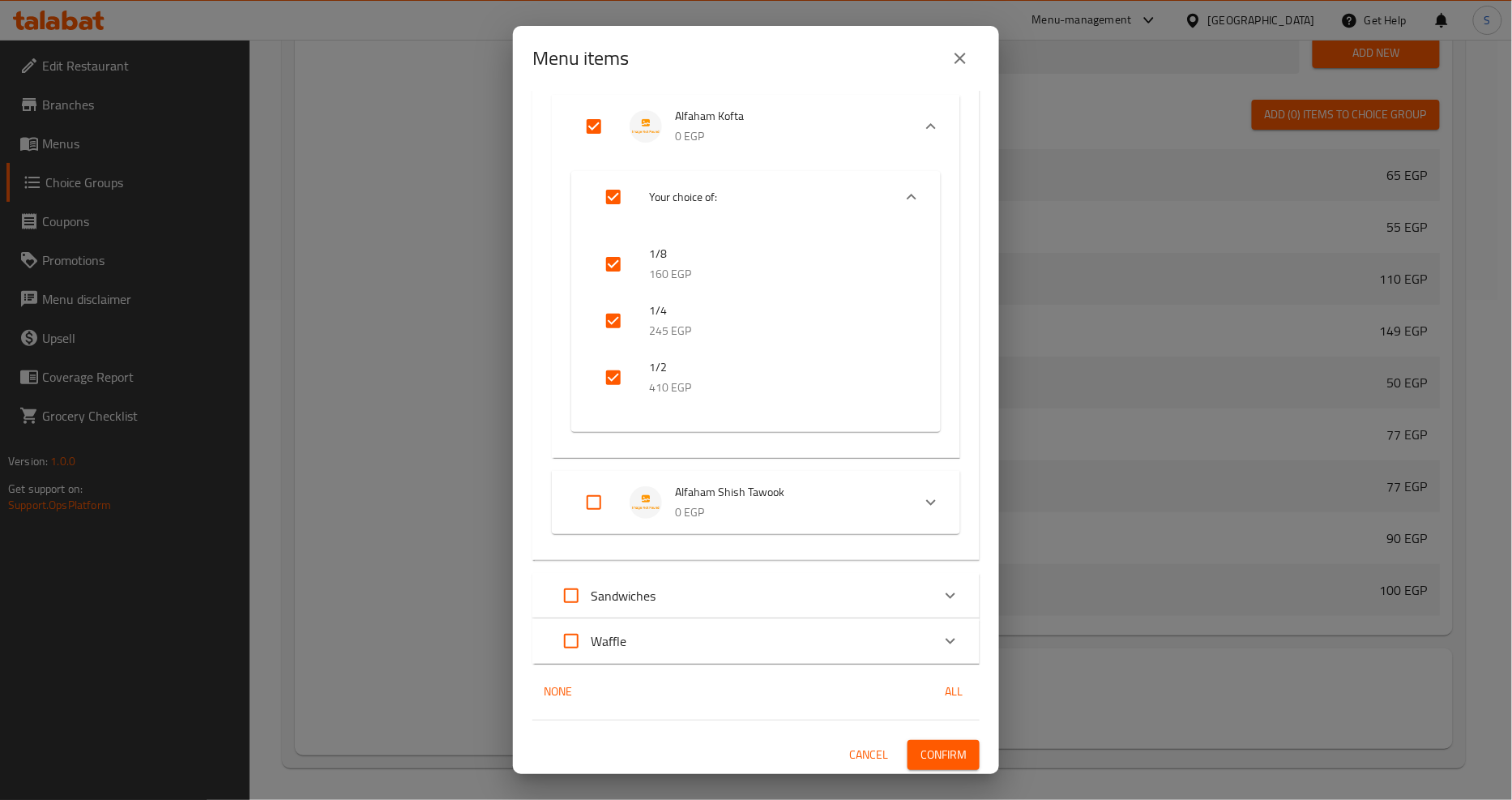
click at [600, 497] on input "Expand" at bounding box center [594, 503] width 39 height 39
checkbox input "true"
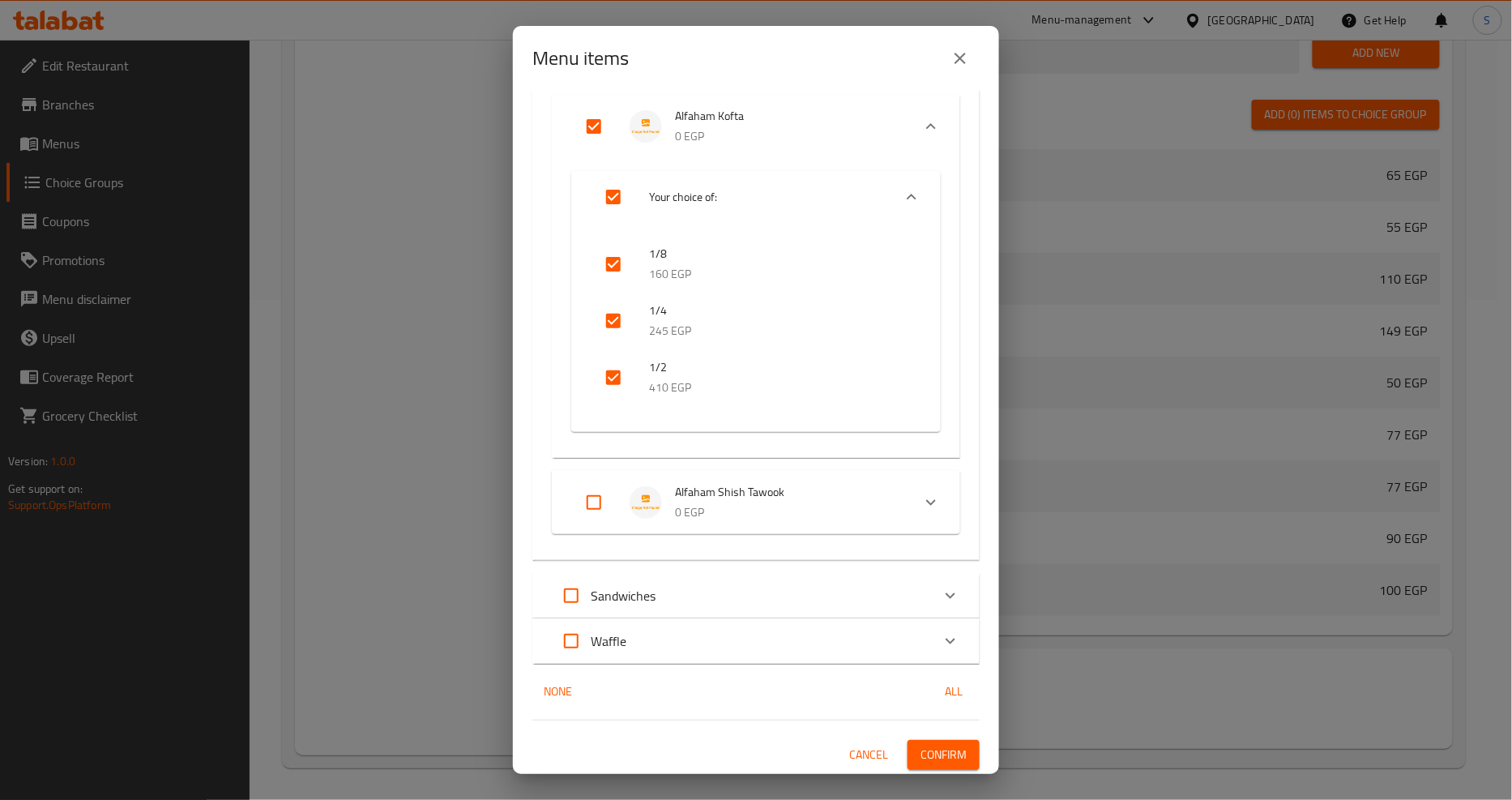
checkbox input "true"
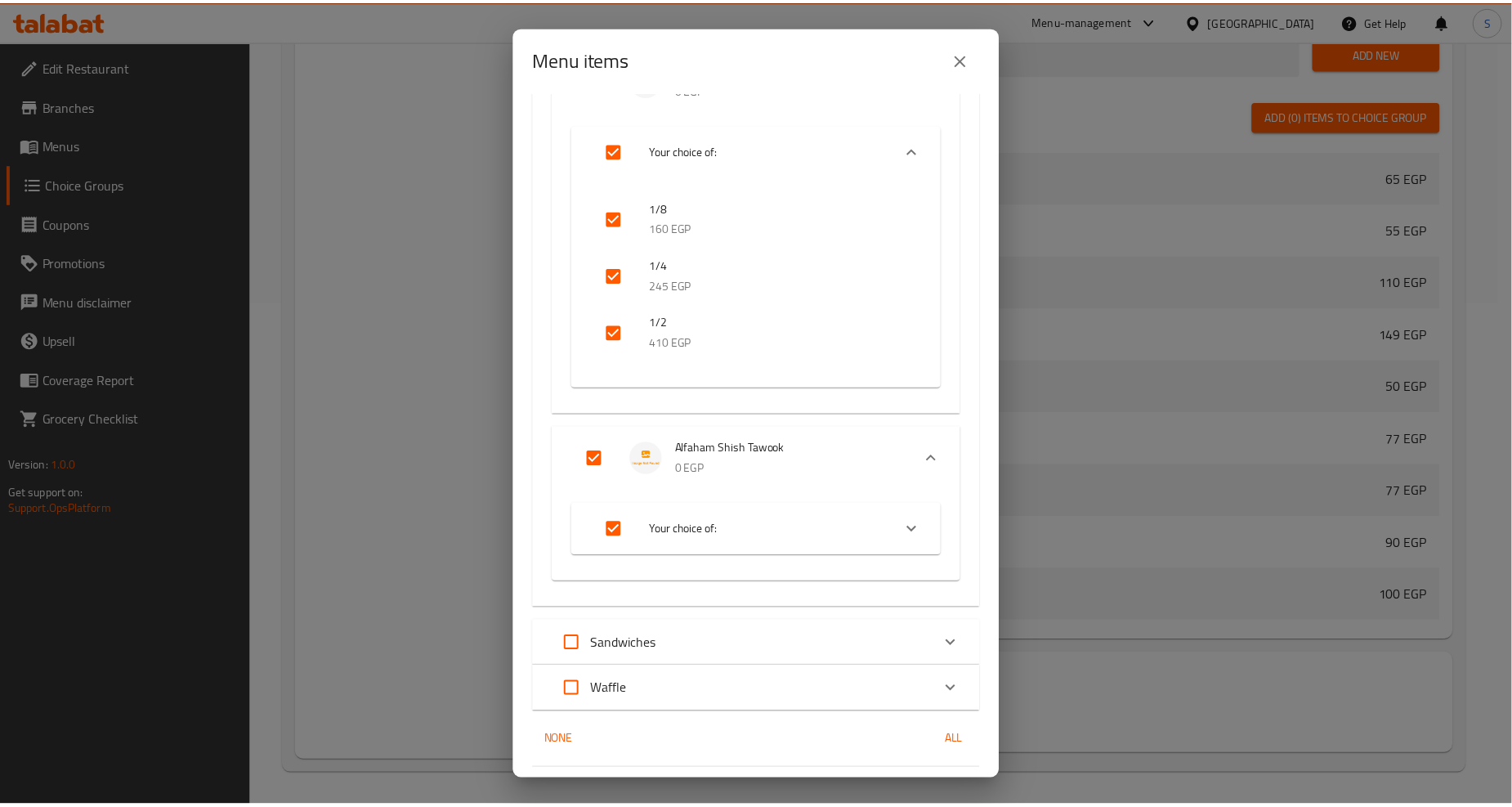
scroll to position [1273, 0]
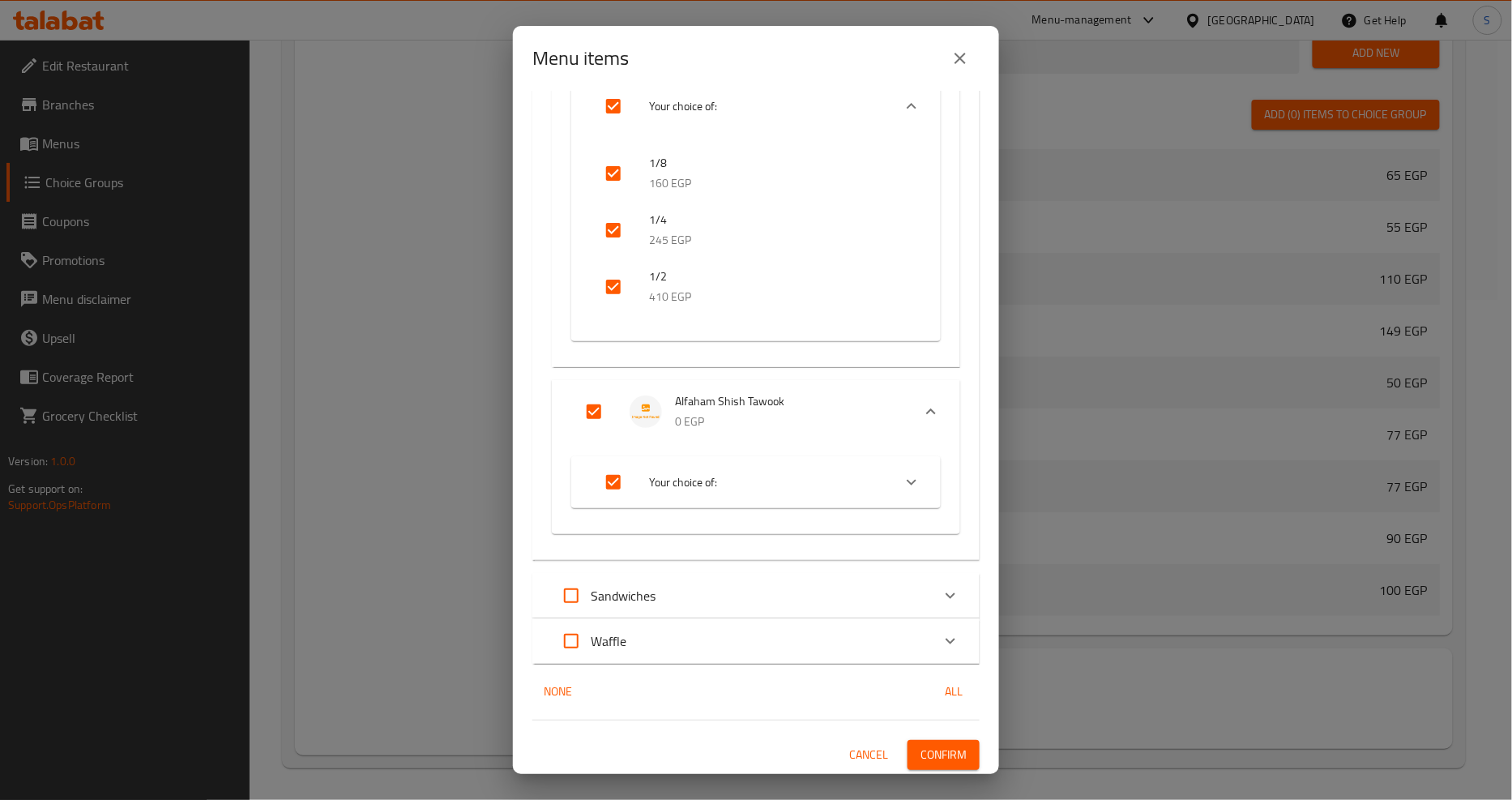
click at [928, 751] on span "Confirm" at bounding box center [943, 755] width 46 height 21
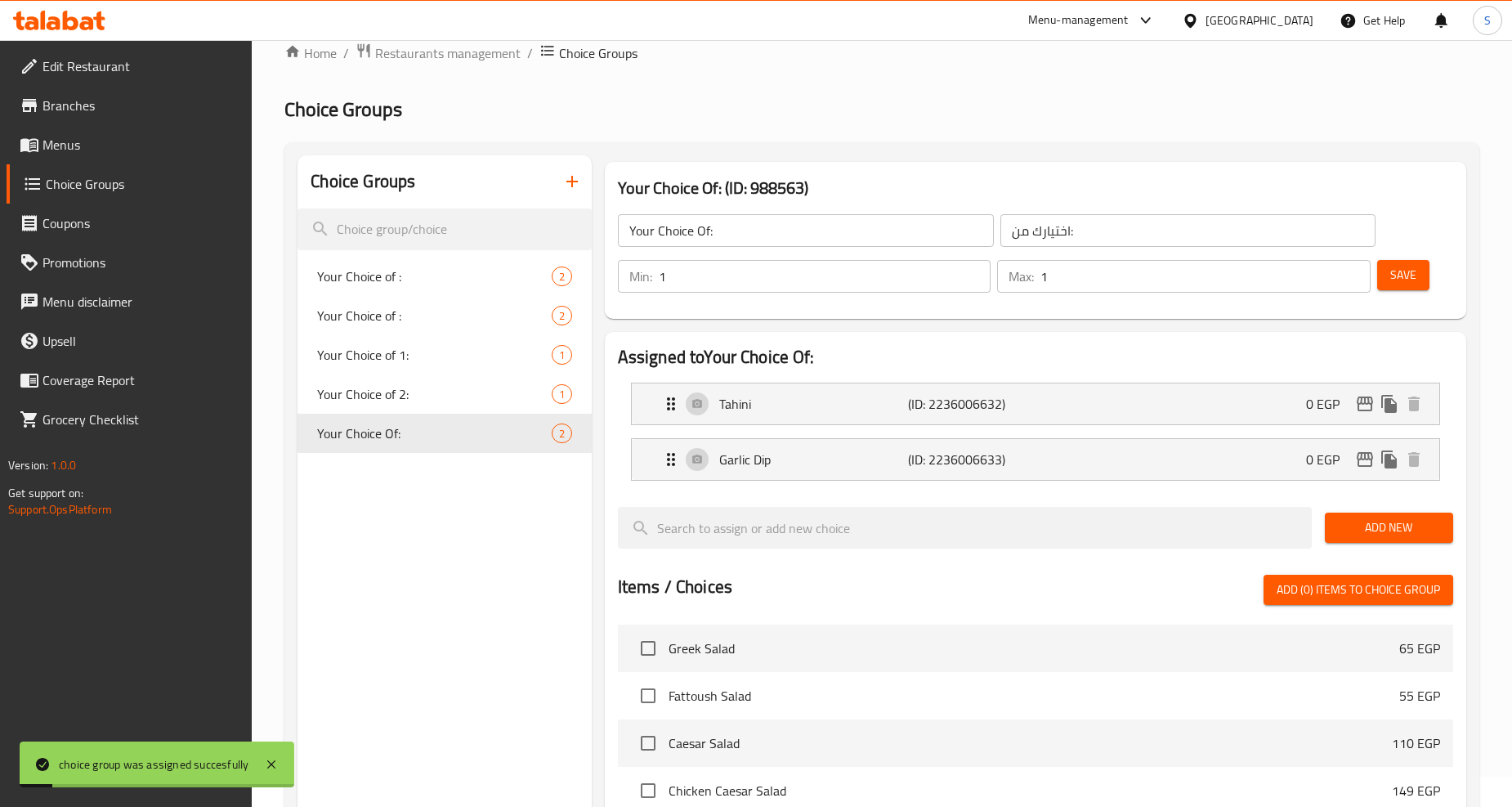
scroll to position [0, 0]
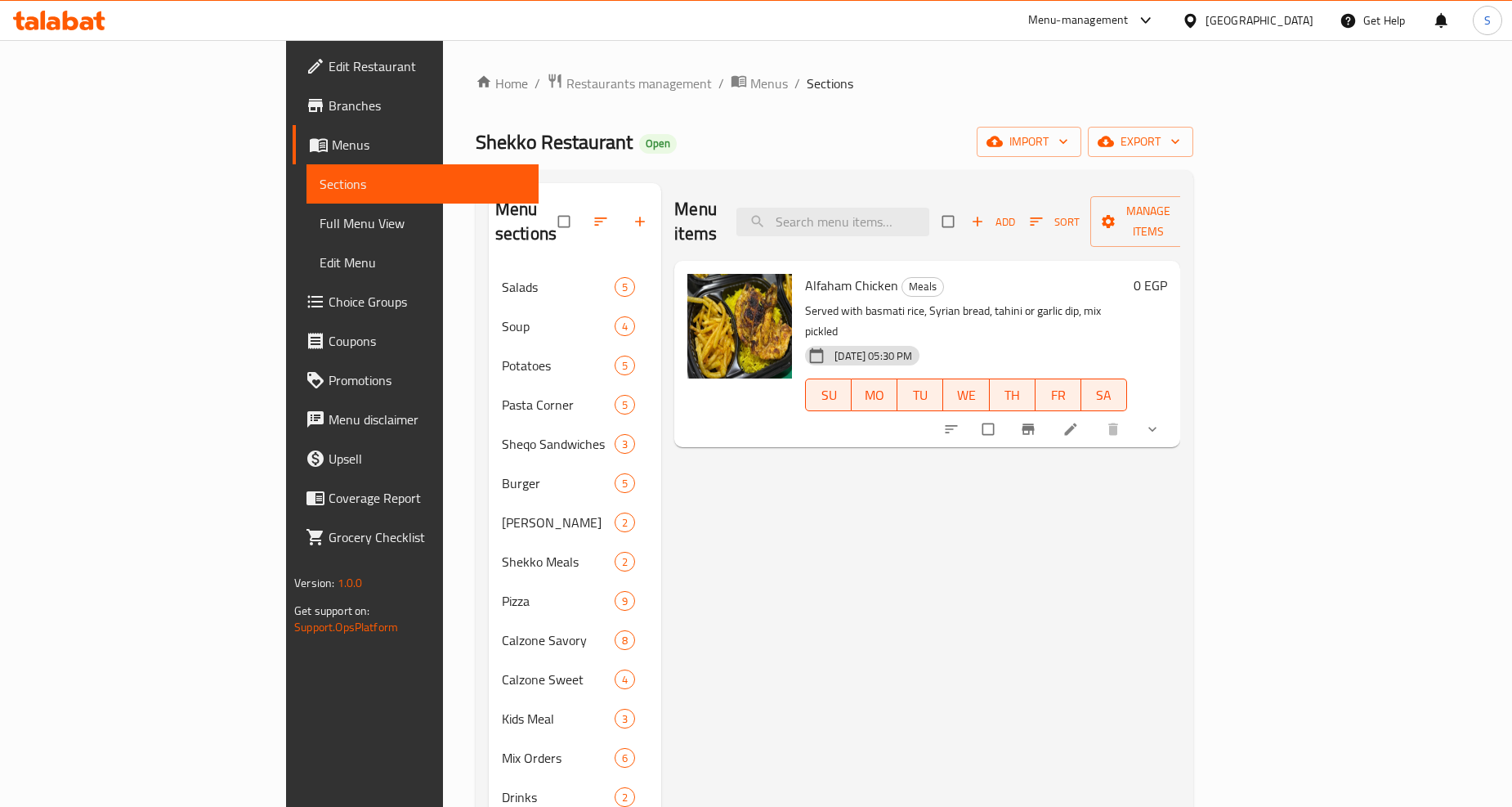
click at [1174, 411] on button "show more" at bounding box center [1154, 429] width 40 height 36
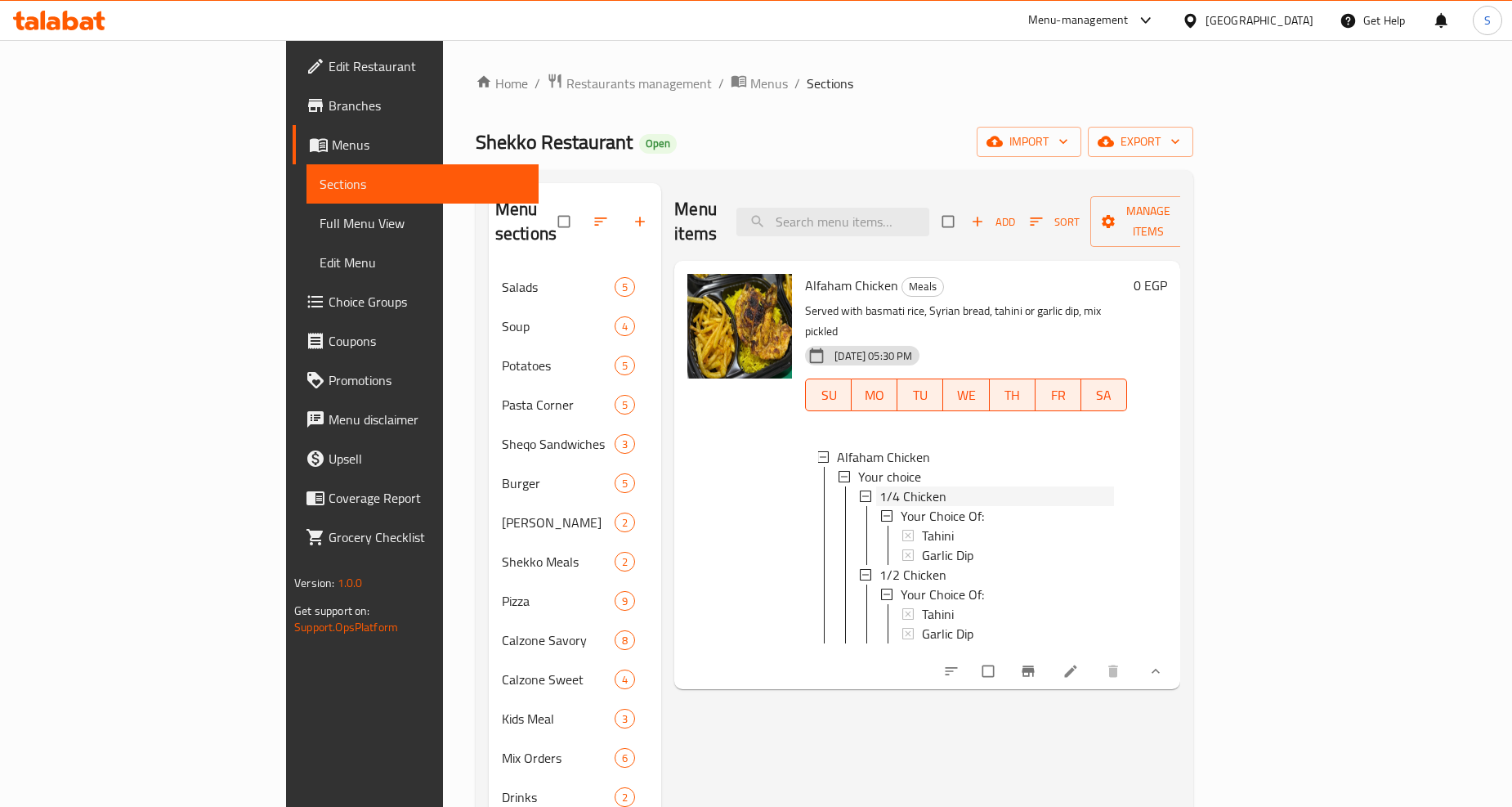
click at [880, 487] on span "1/4 Chicken" at bounding box center [914, 497] width 67 height 20
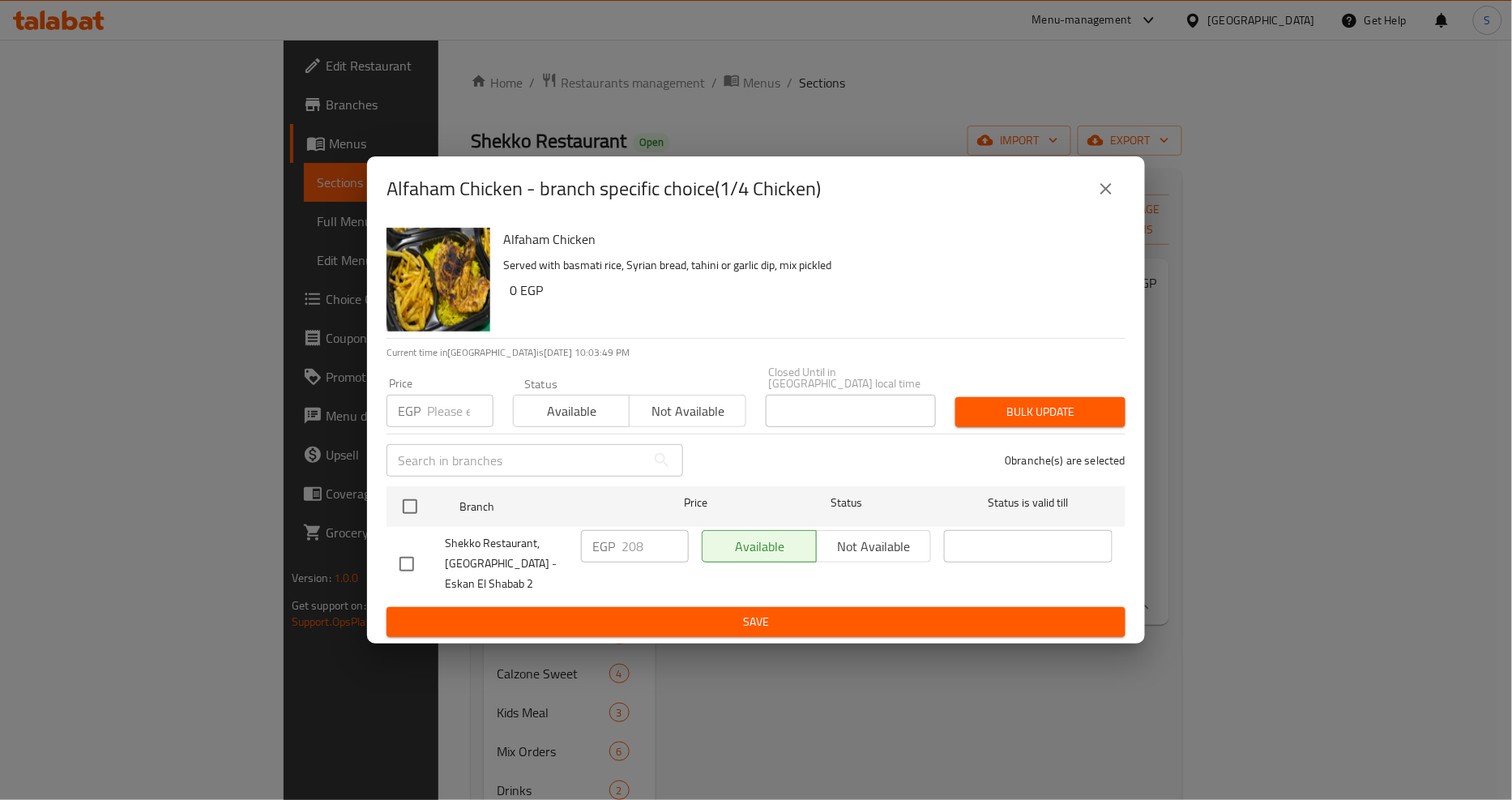
click at [1113, 190] on icon "close" at bounding box center [1106, 189] width 20 height 20
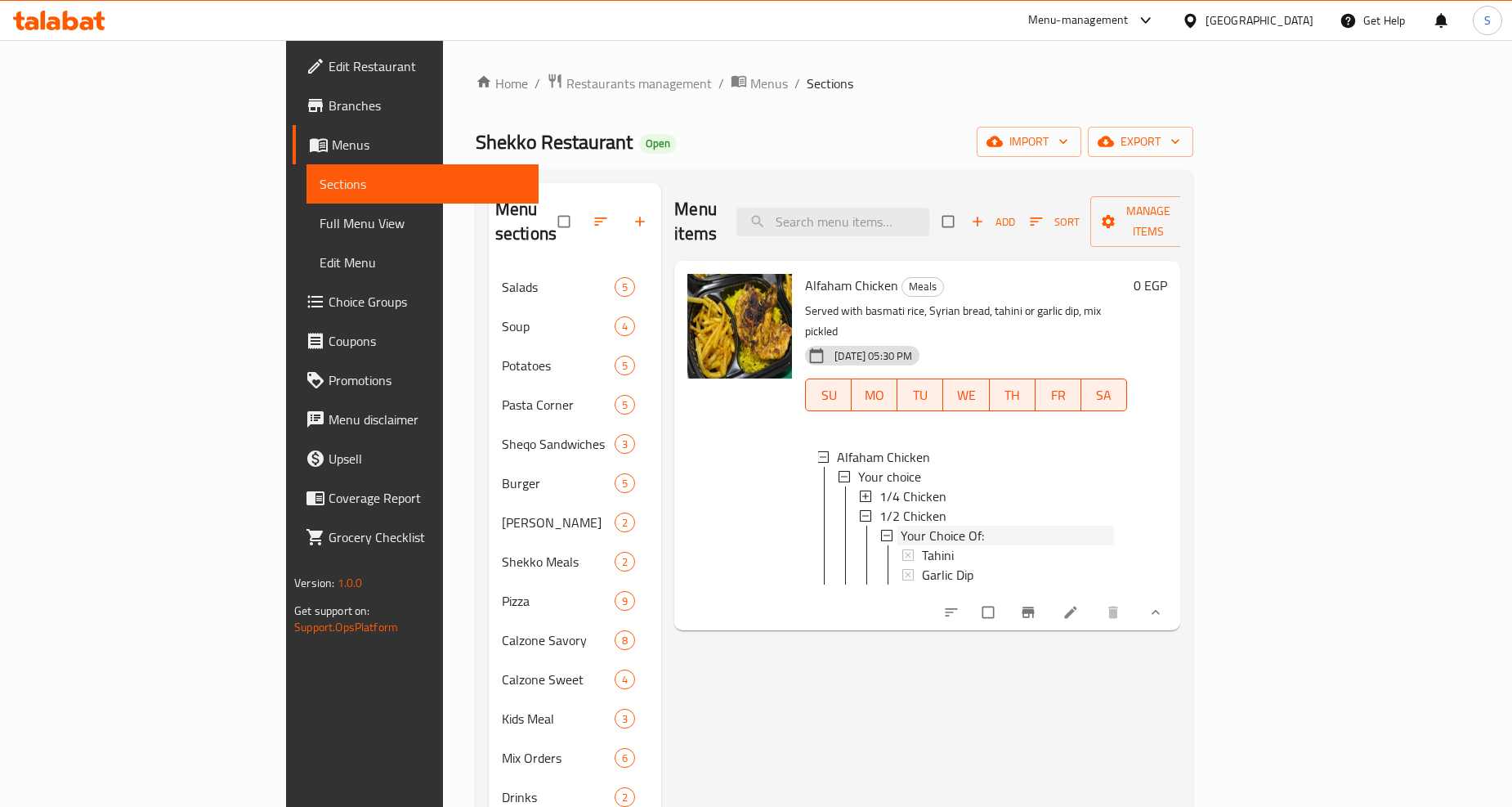
click at [901, 525] on span "Your Choice Of:" at bounding box center [942, 535] width 83 height 20
click at [880, 507] on span "1/2 Chicken" at bounding box center [914, 517] width 67 height 20
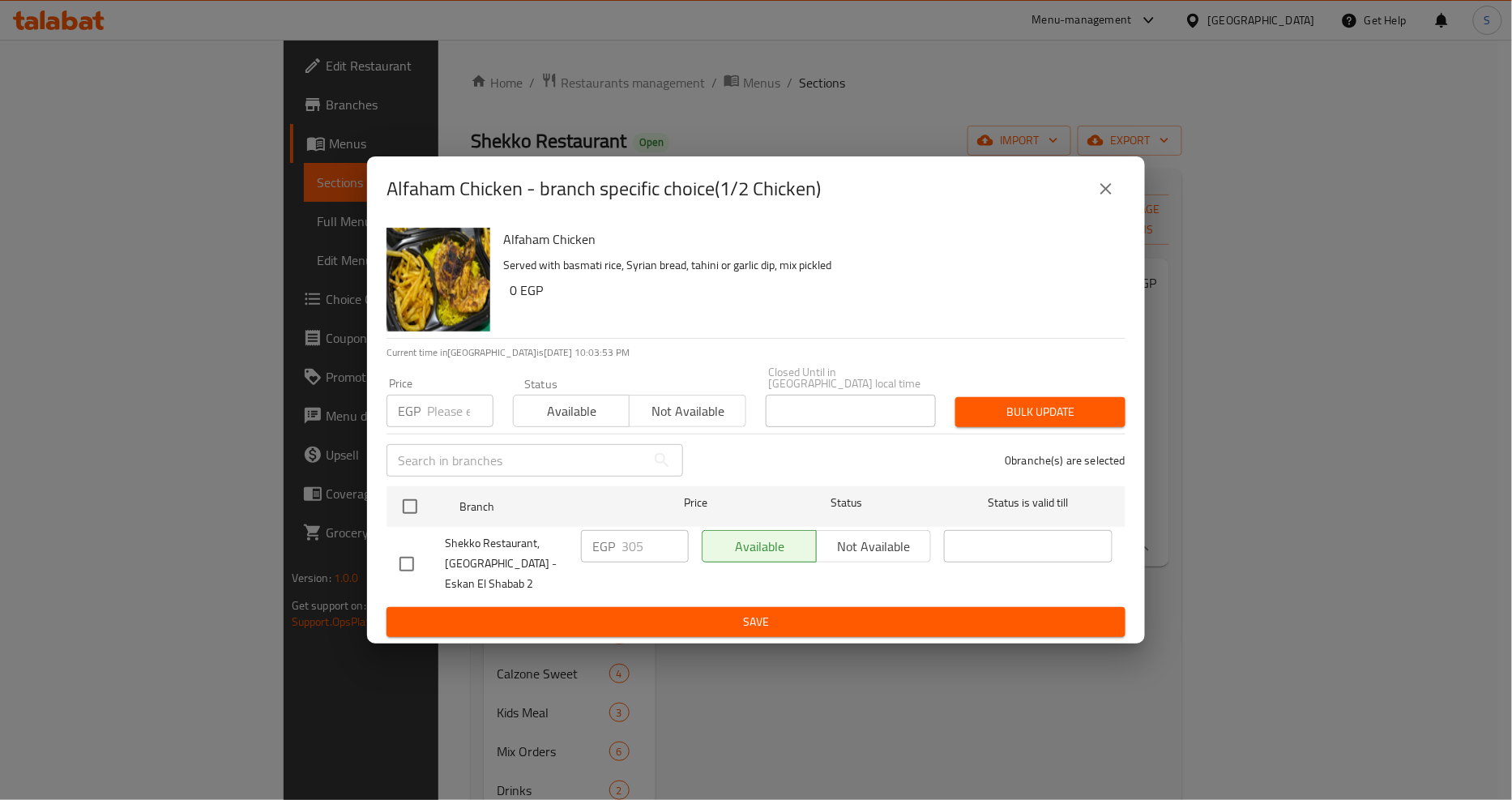
click at [1100, 182] on button "close" at bounding box center [1106, 189] width 39 height 39
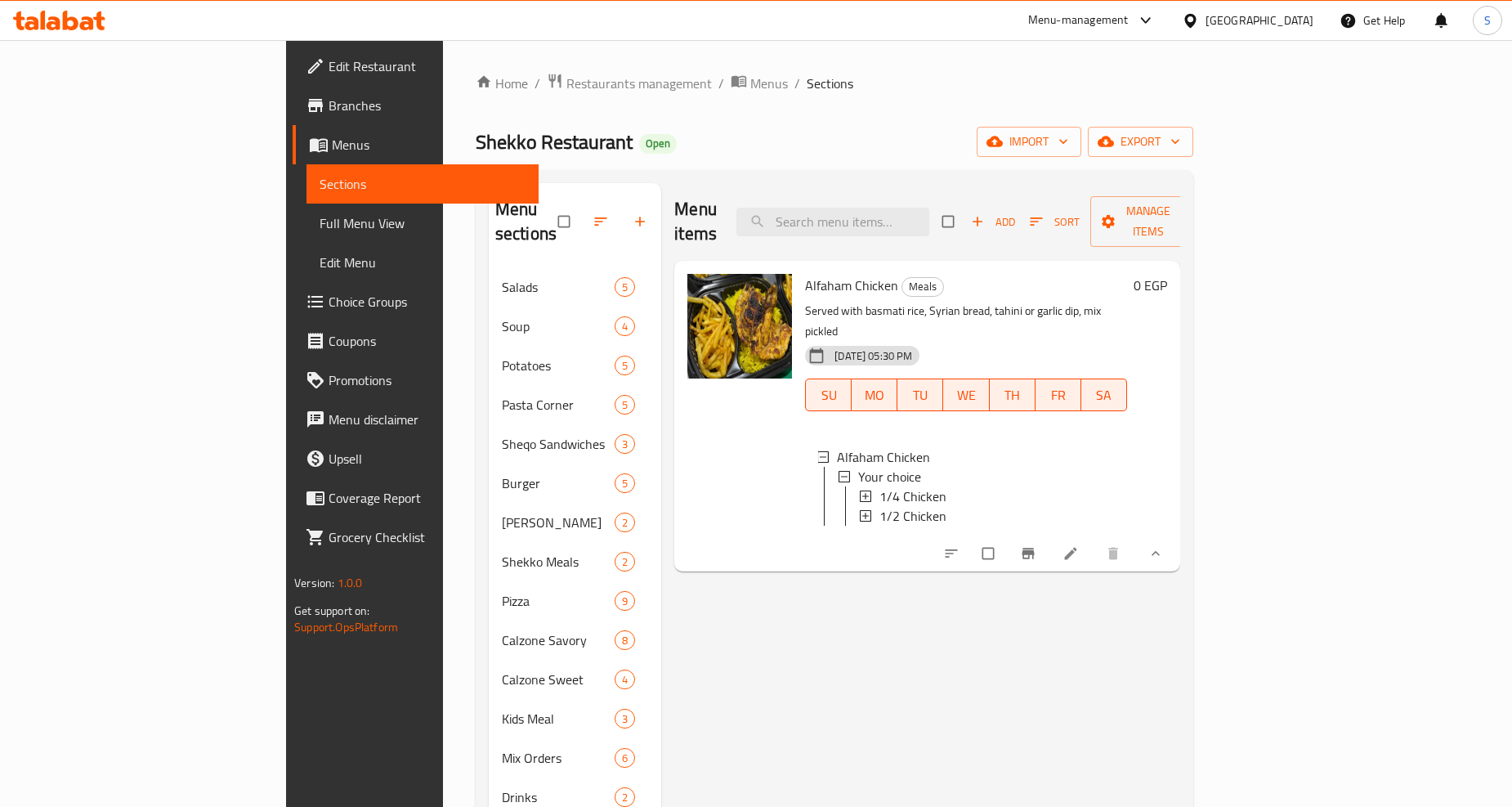
click at [1079, 545] on icon at bounding box center [1071, 553] width 17 height 17
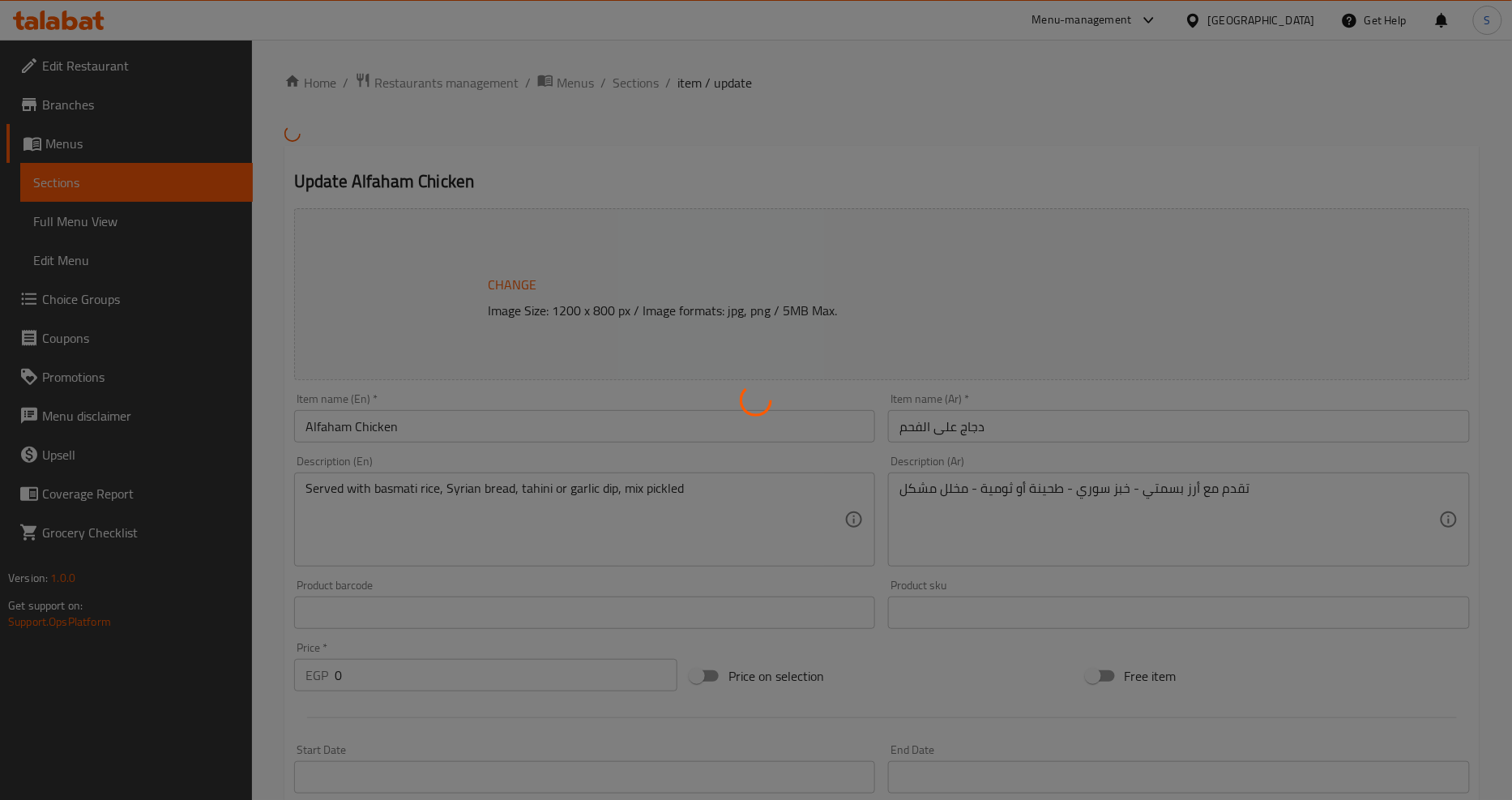
type input "اختيارك من:"
type input "1"
type input "اختيارك من:"
type input "1"
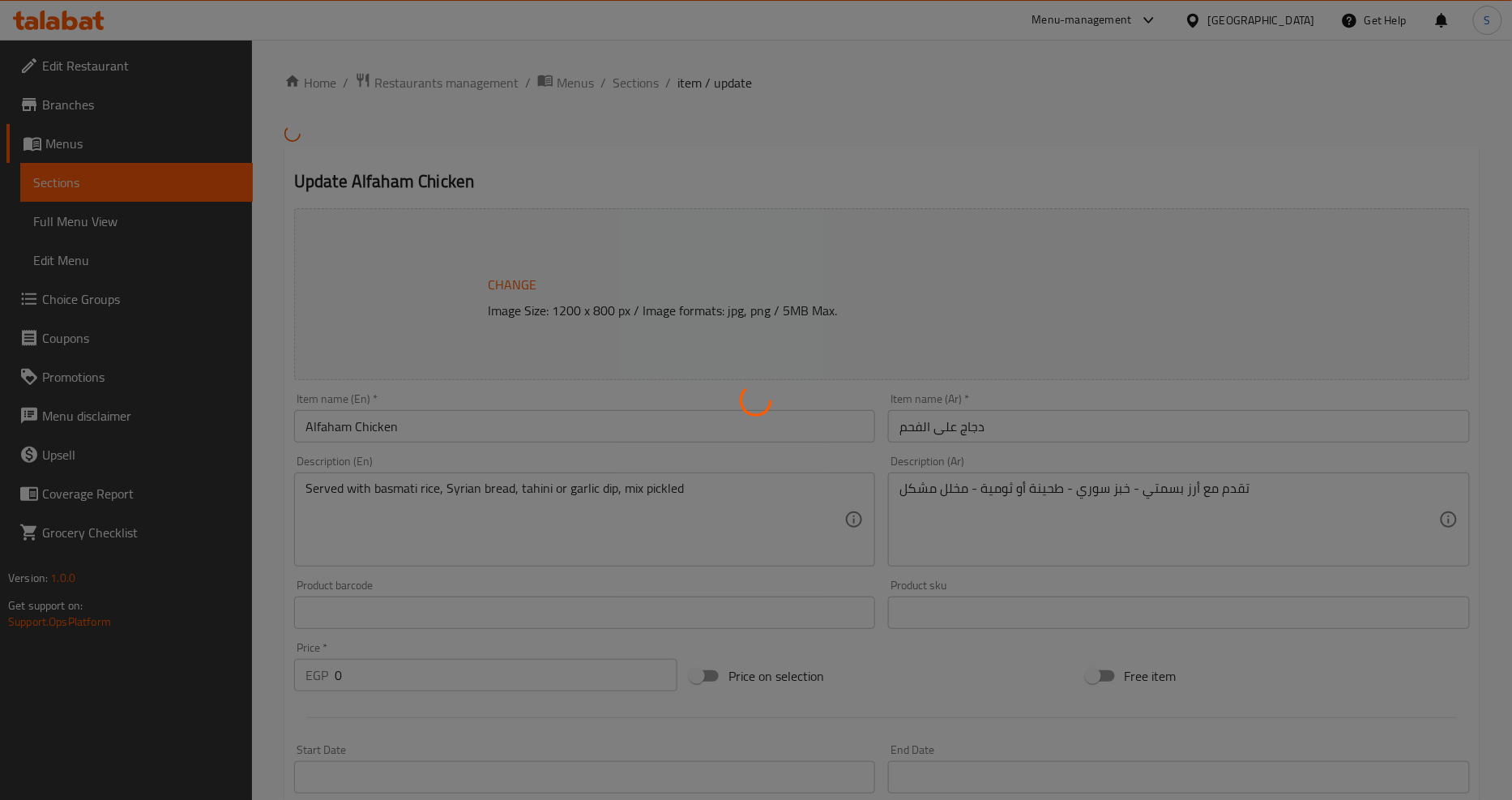
type input "1"
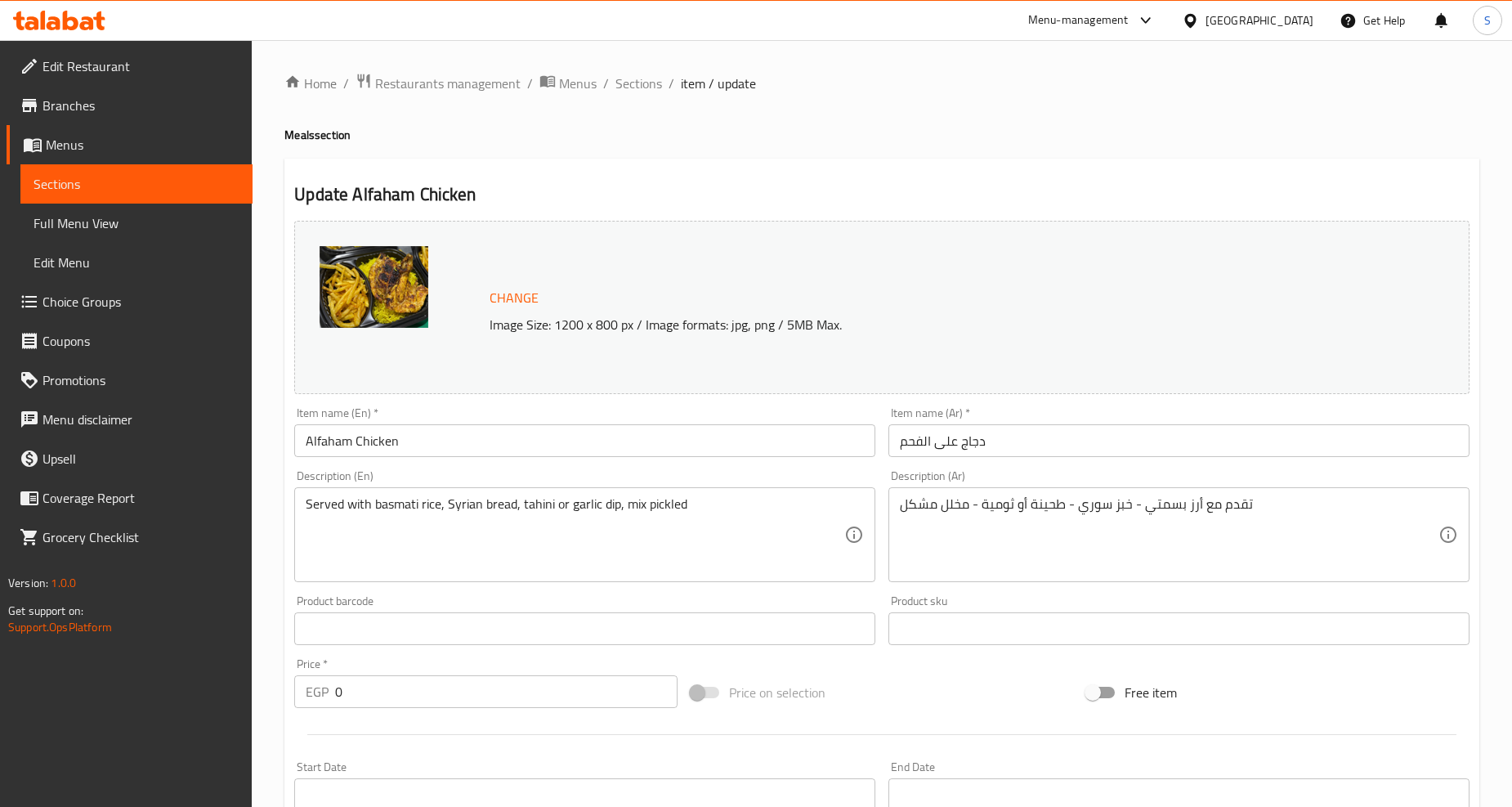
click at [357, 530] on textarea "Served with basmati rice, Syrian bread, tahini or garlic dip, mix pickled" at bounding box center [576, 535] width 539 height 77
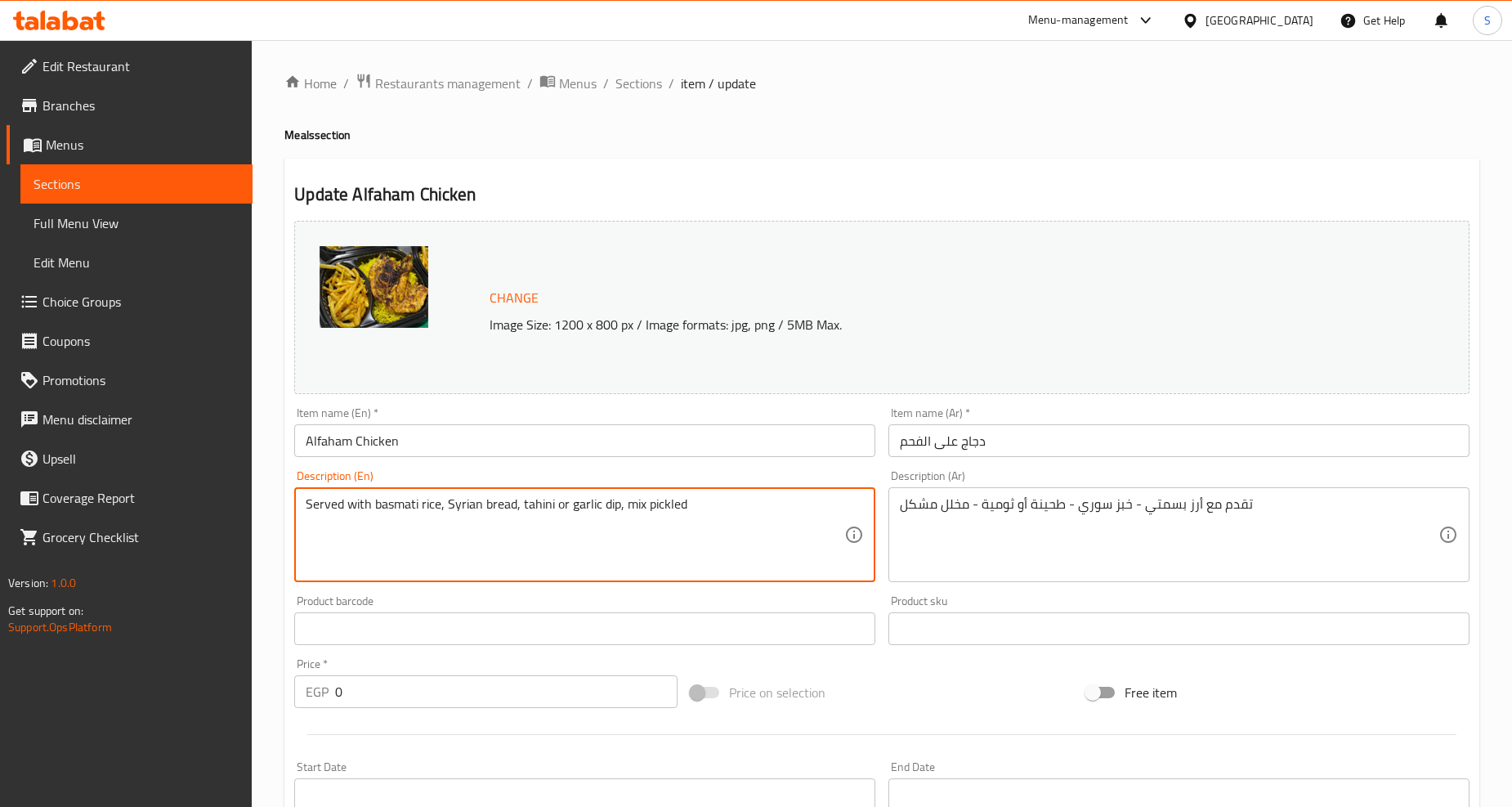
click at [357, 530] on textarea "Served with basmati rice, Syrian bread, tahini or garlic dip, mix pickled" at bounding box center [576, 535] width 539 height 77
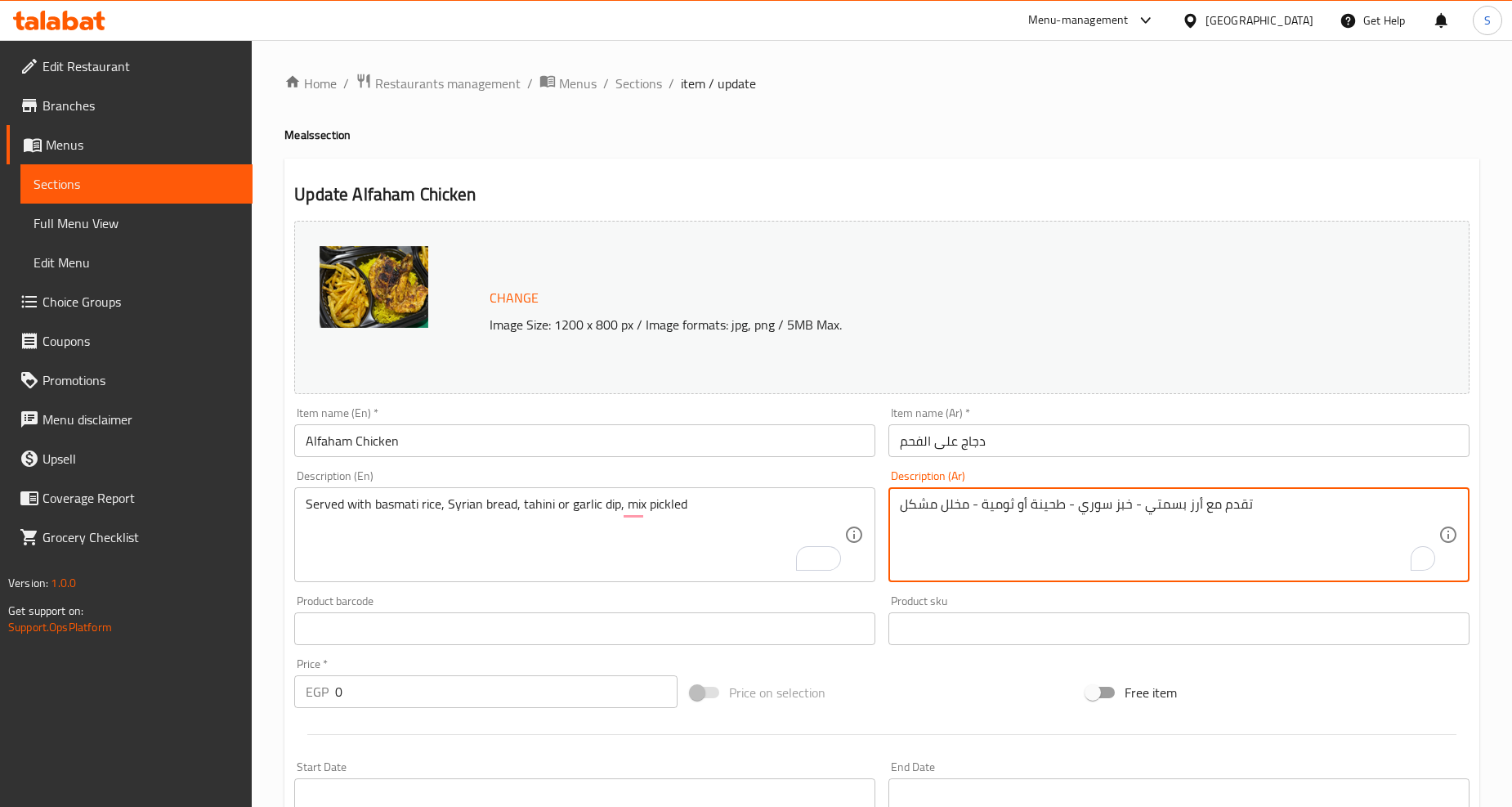
click at [995, 520] on textarea "تقدم مع أرز بسمتي - خبز سوري - طحينة أو ثومية - مخلل مشكل" at bounding box center [1169, 535] width 539 height 77
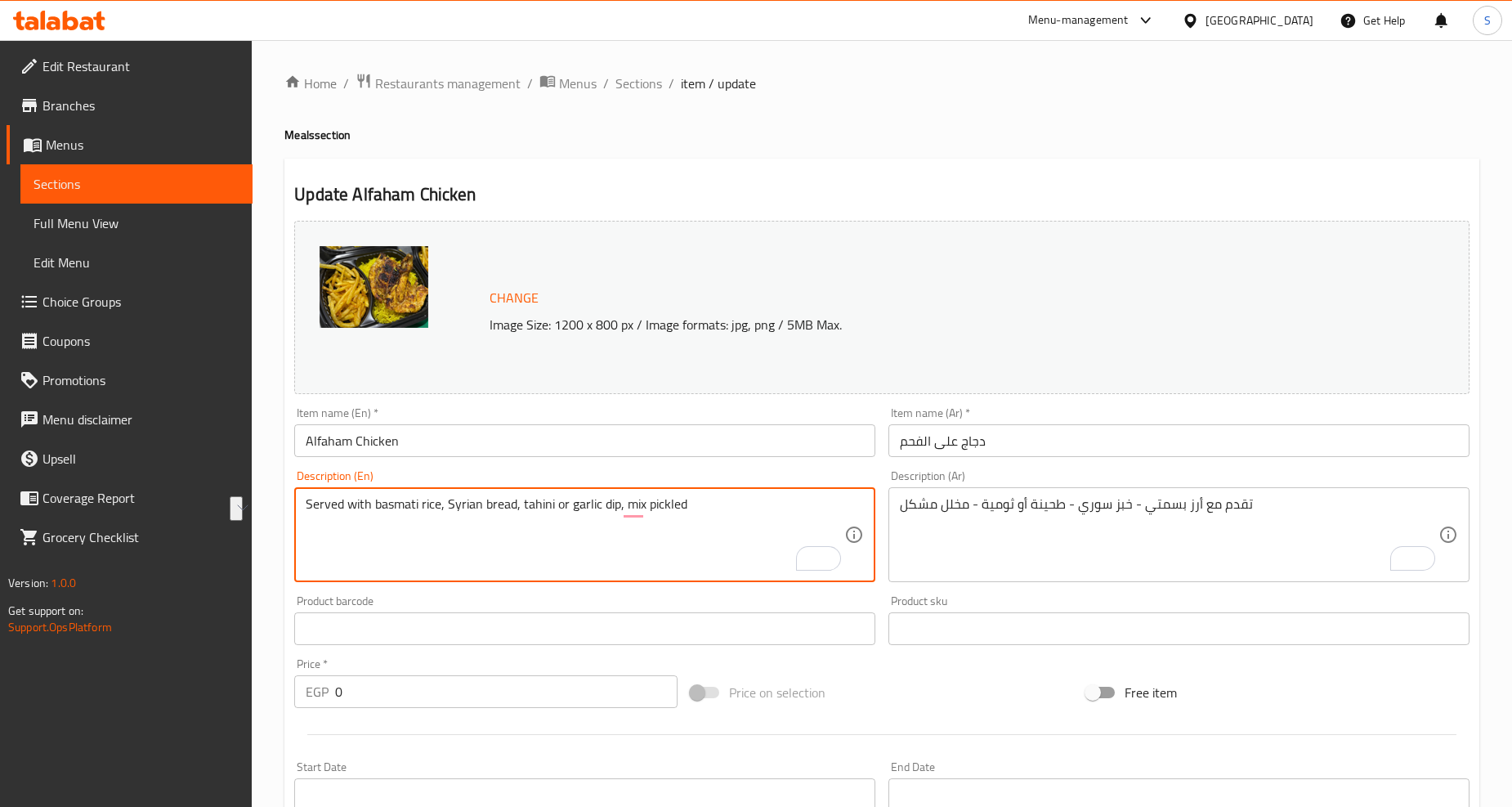
click at [554, 519] on textarea "Served with basmati rice, Syrian bread, tahini or garlic dip, mix pickled" at bounding box center [576, 535] width 539 height 77
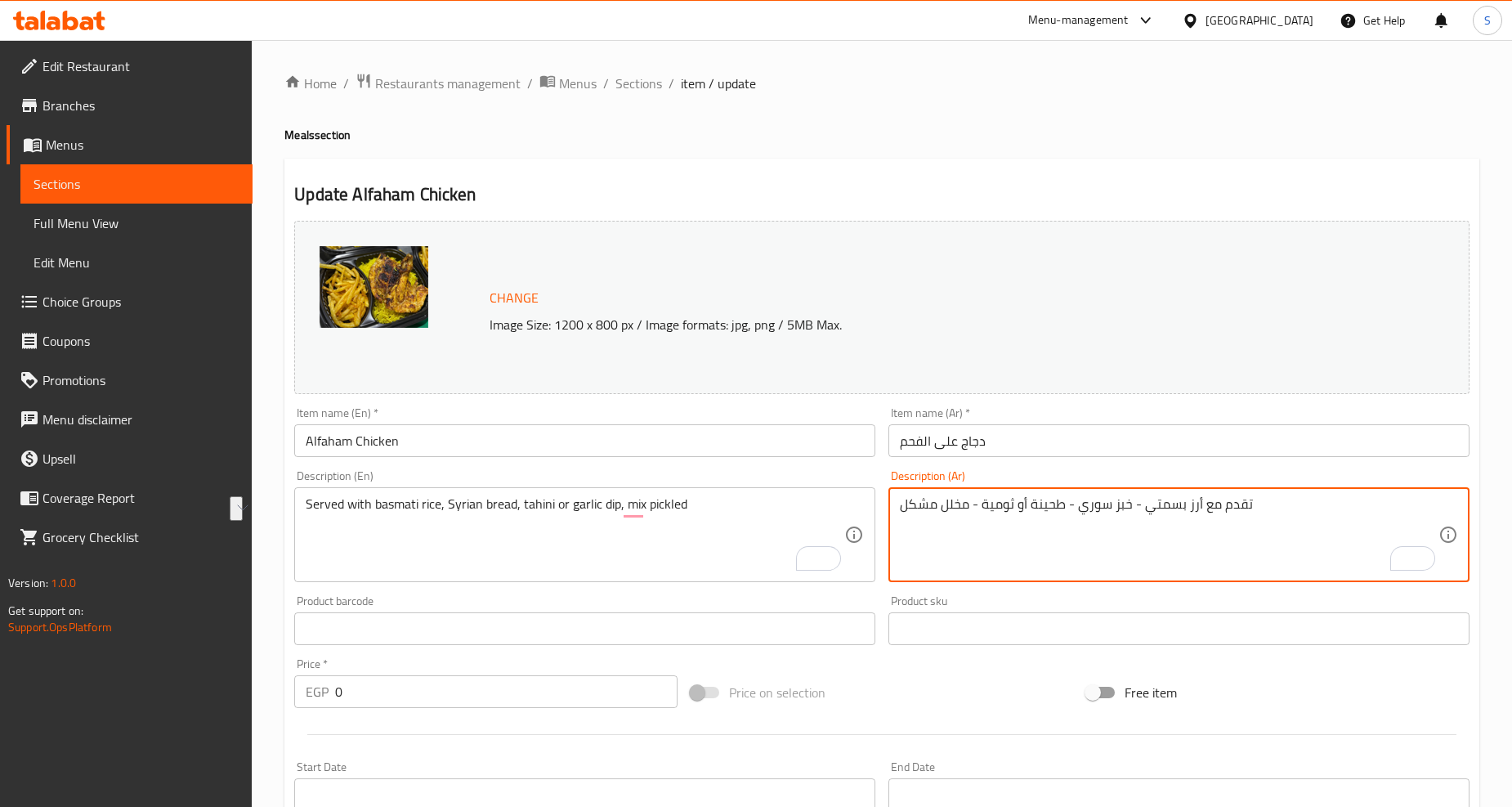
click at [993, 531] on textarea "تقدم مع أرز بسمتي - خبز سوري - طحينة أو ثومية - مخلل مشكل" at bounding box center [1169, 535] width 539 height 77
click at [630, 84] on span "Sections" at bounding box center [638, 83] width 47 height 20
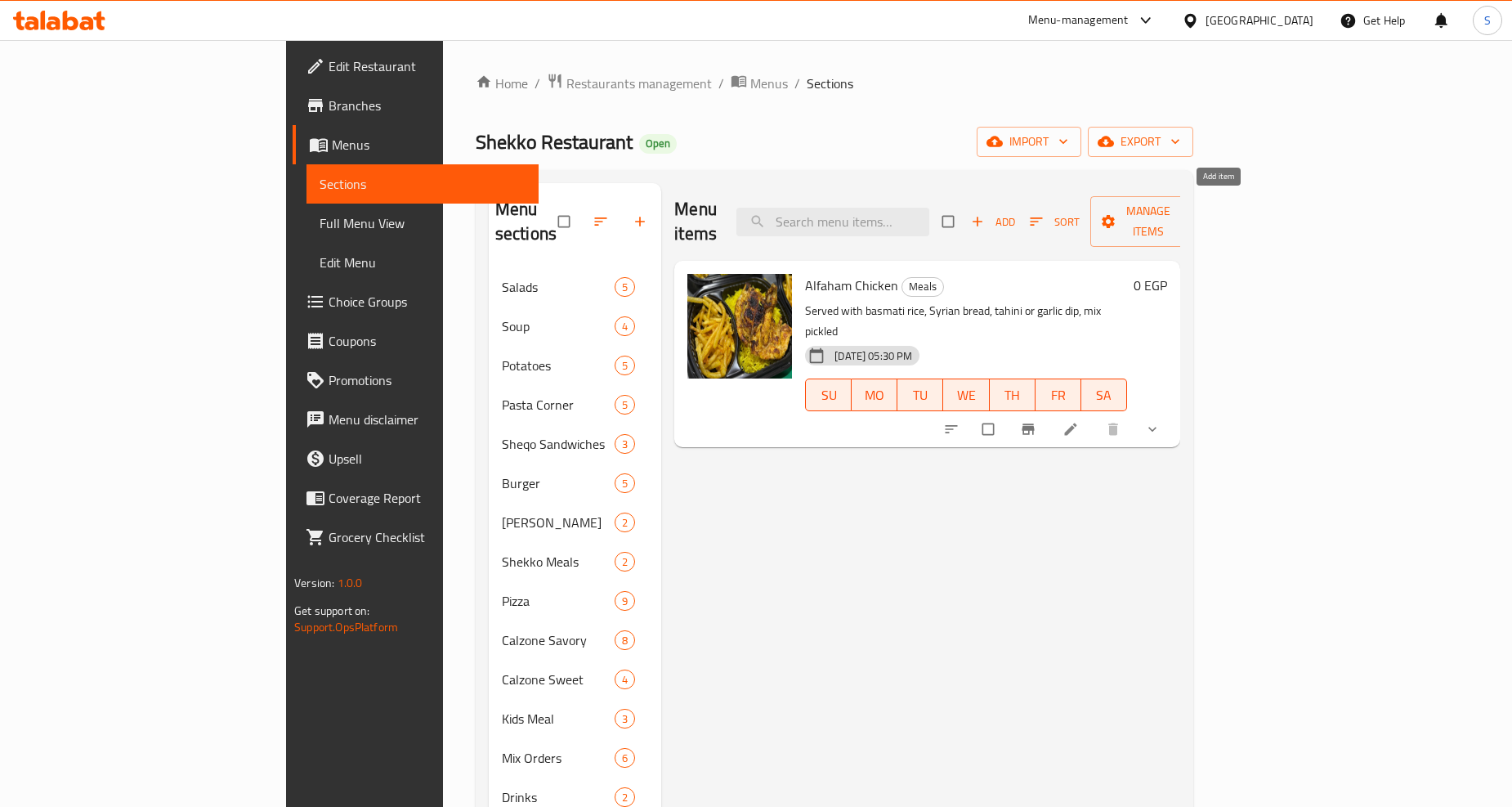
click at [1016, 213] on span "Add" at bounding box center [993, 222] width 45 height 19
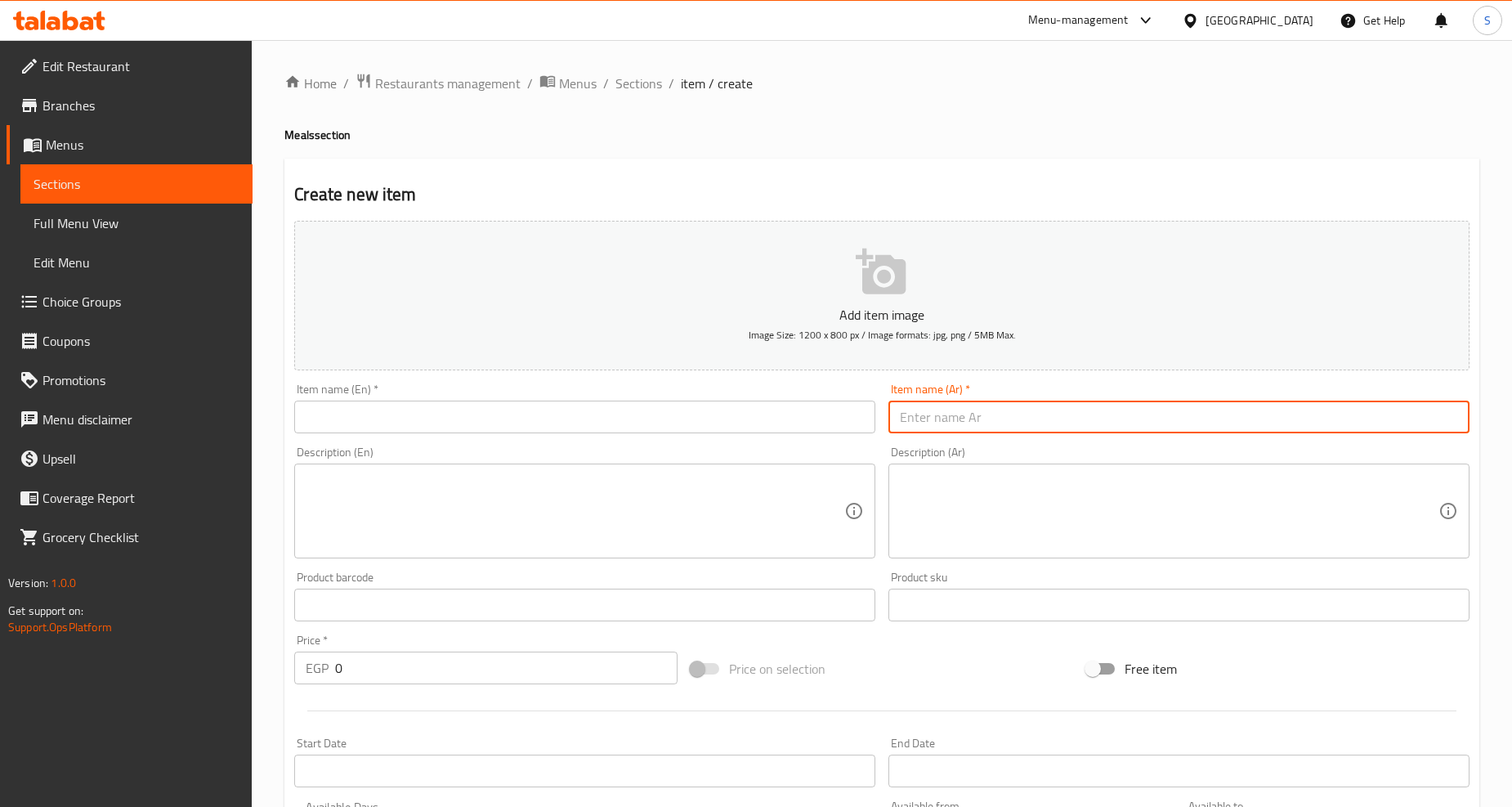
click at [1091, 414] on input "text" at bounding box center [1179, 416] width 582 height 33
click at [1019, 423] on input "كفتة علي الفحم" at bounding box center [1179, 416] width 582 height 33
type input "كفتة علي الفحم"
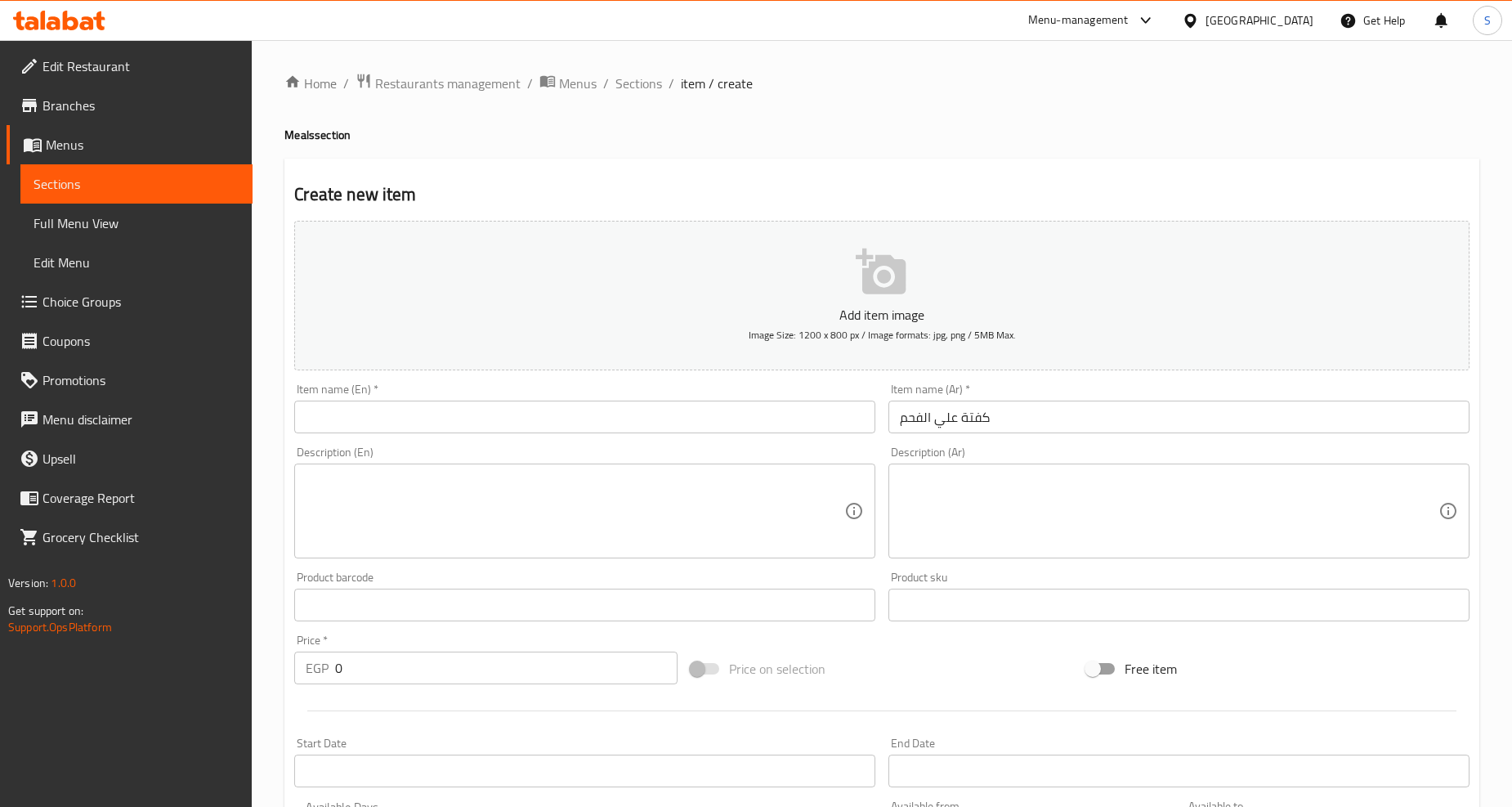
click at [477, 417] on input "text" at bounding box center [585, 416] width 582 height 33
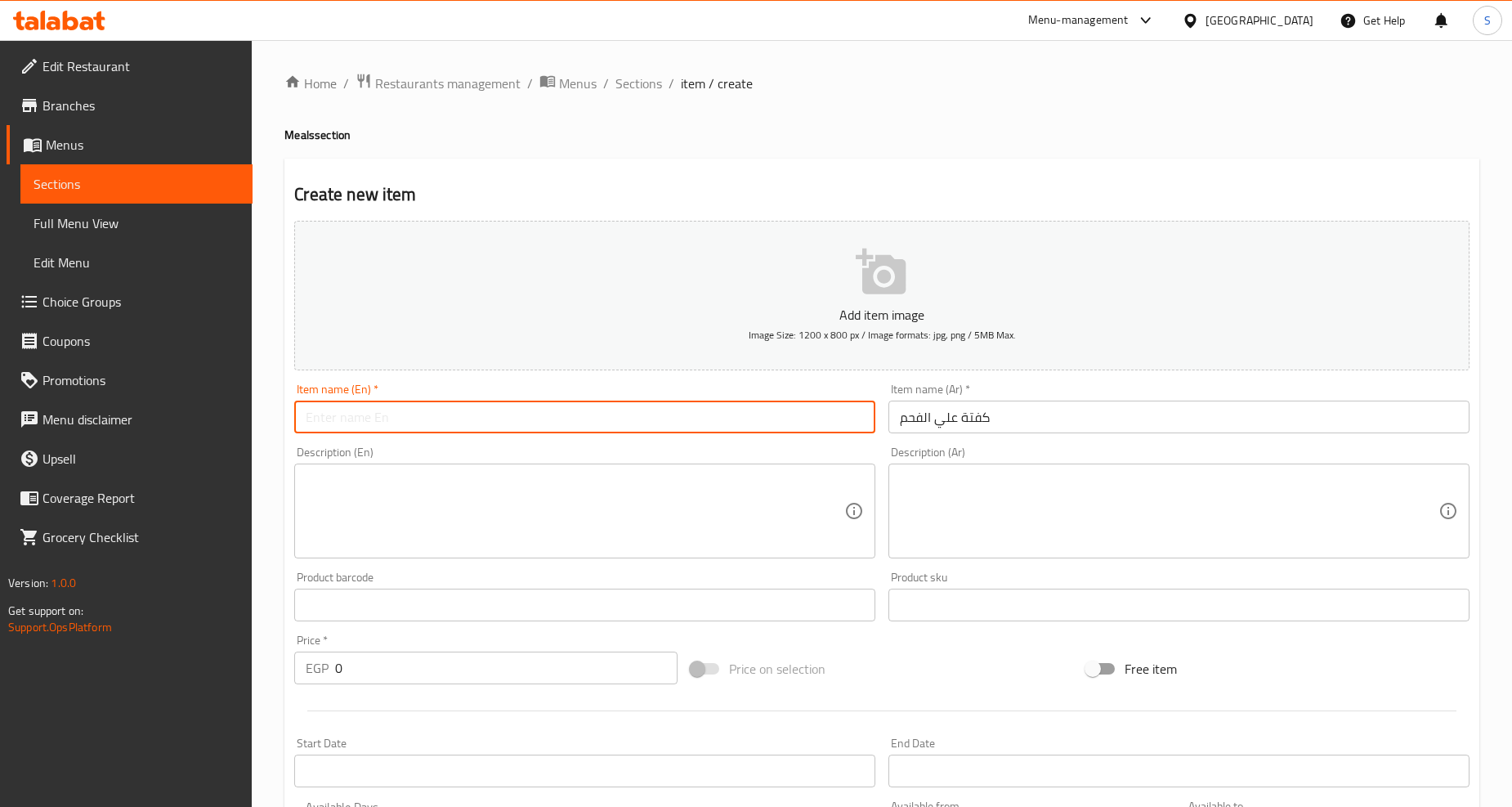
paste input "Alfaham"
type input "Alfaham Kofta"
click at [509, 549] on textarea at bounding box center [576, 512] width 539 height 77
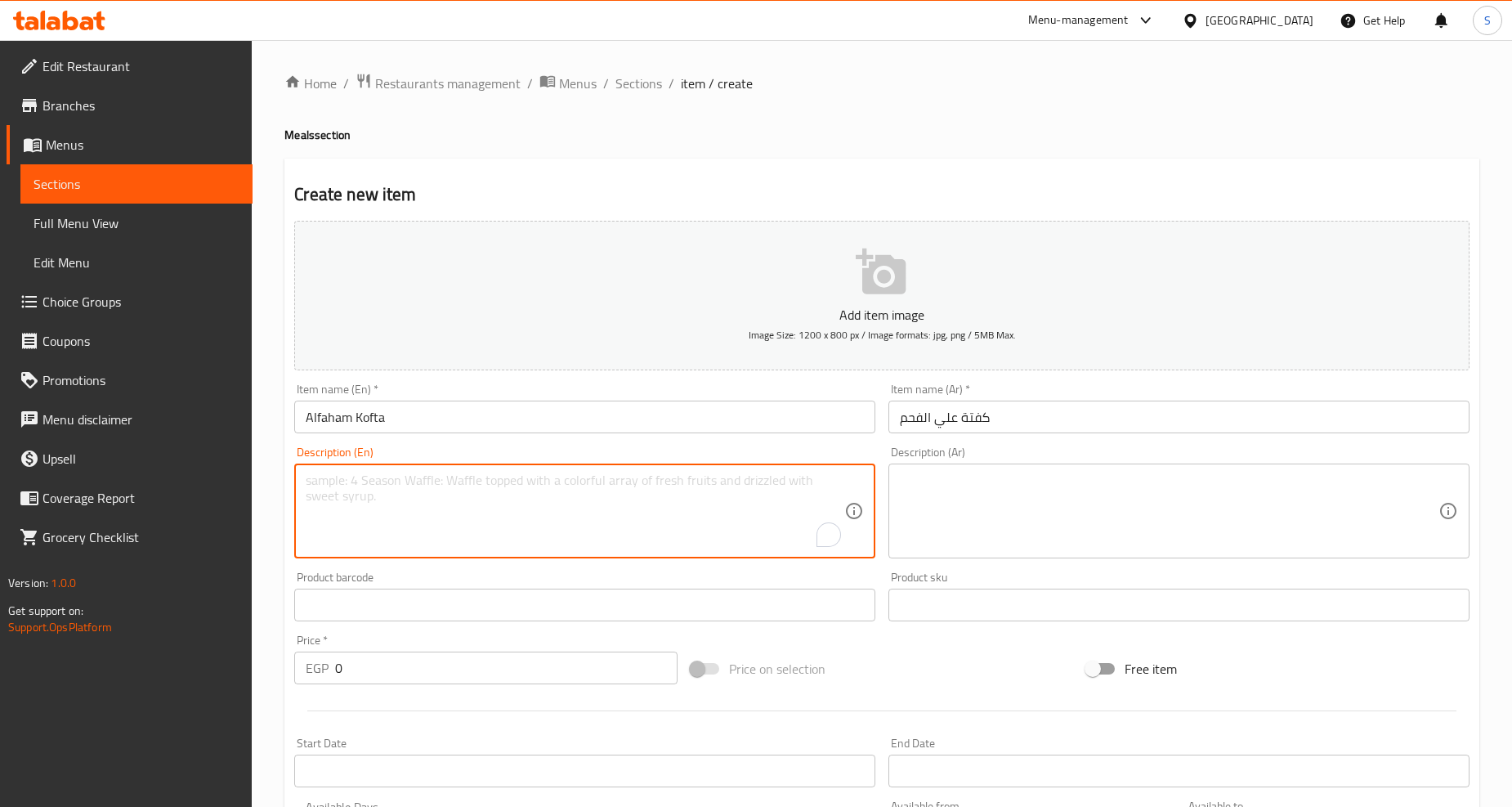
paste textarea "Served with basmati rice, Syrian bread, tahini or garlic dip, mix pickled"
type textarea "Served with basmati rice, Syrian bread, tahini or garlic dip, mix pickled"
click at [987, 510] on textarea at bounding box center [1169, 512] width 539 height 77
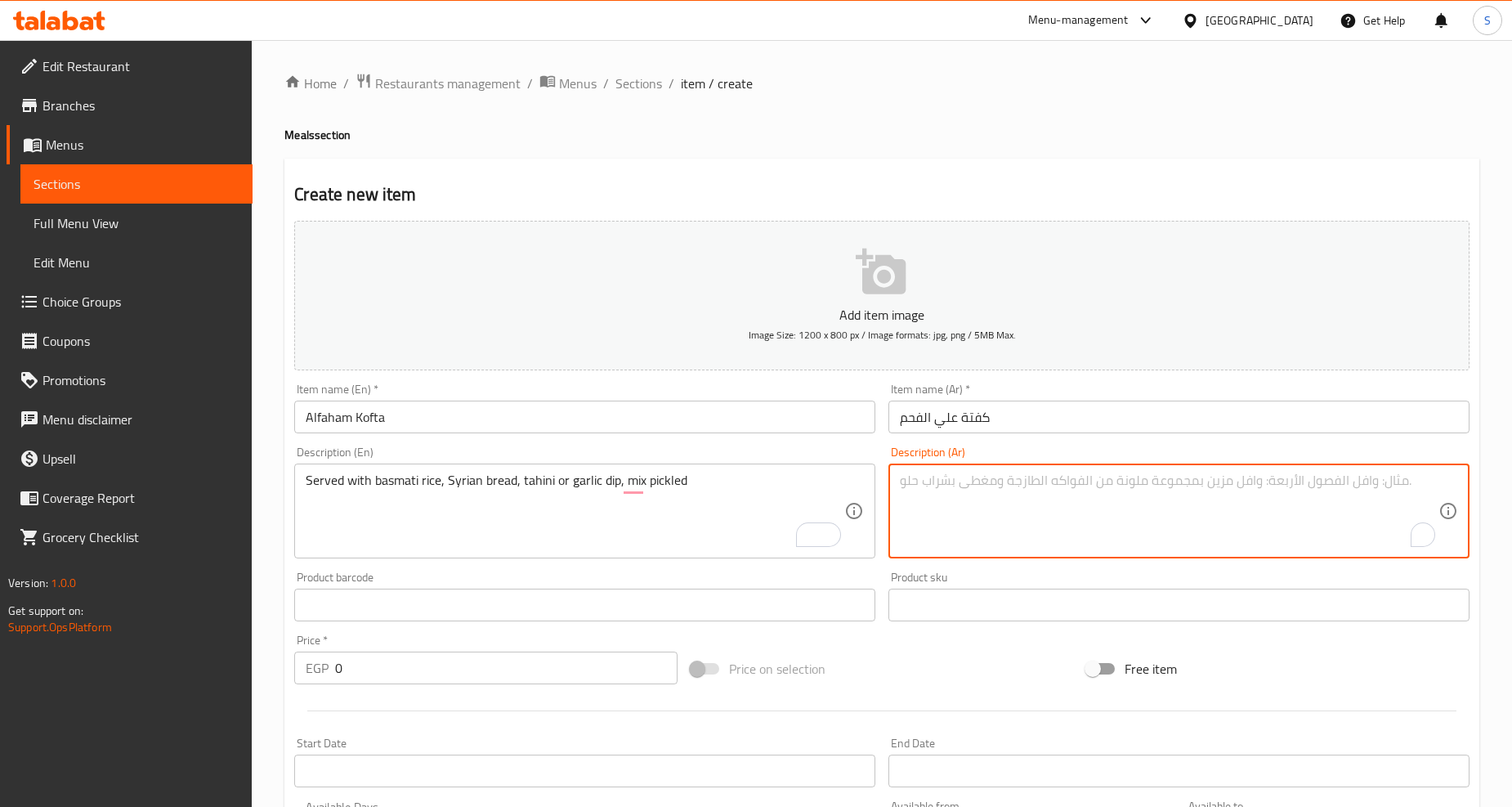
paste textarea "تقدم مع أرز بسمتي - خبز سوري - طحينة أو ثومية - مخلل مشكل"
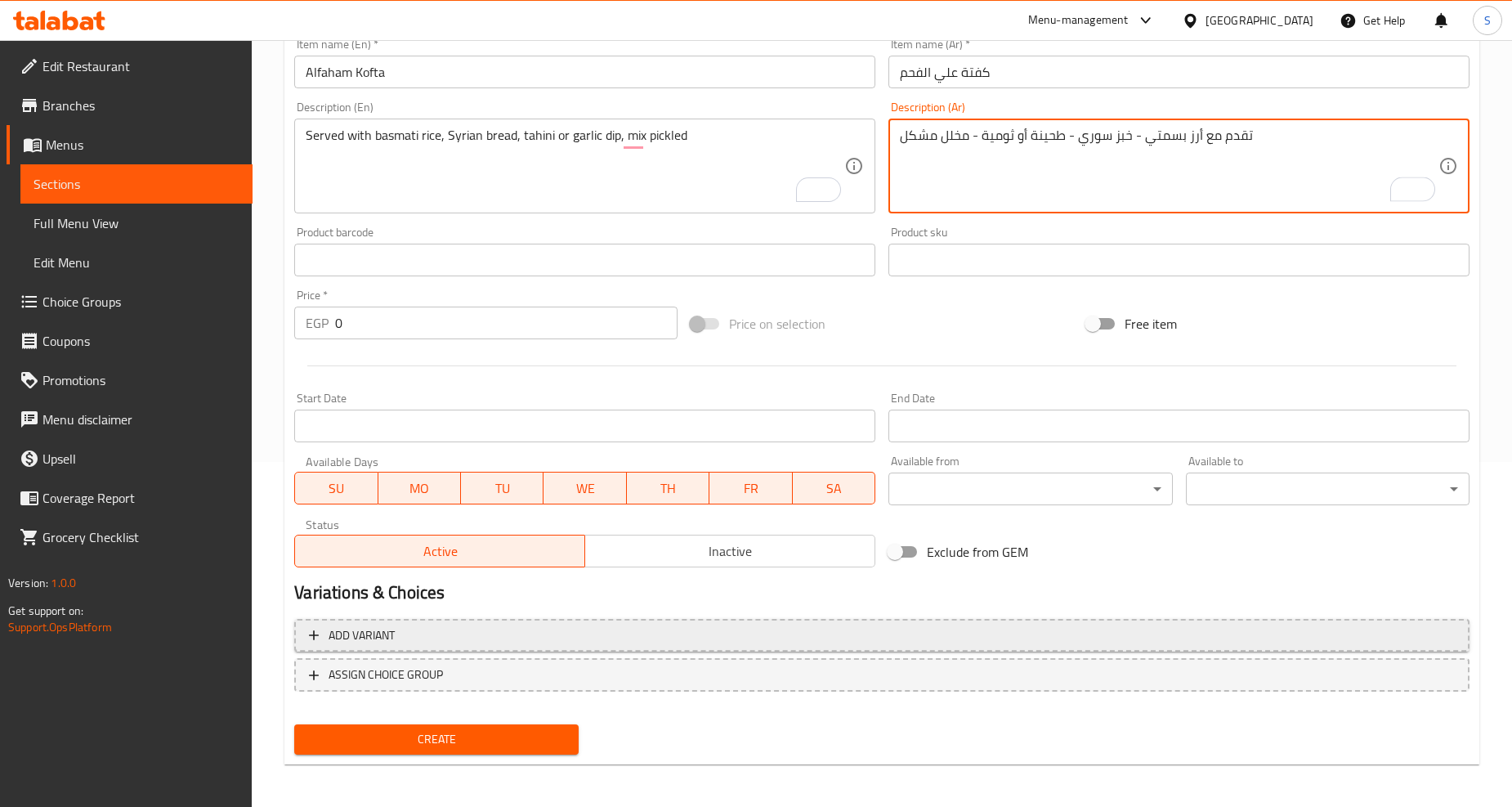
type textarea "تقدم مع أرز بسمتي - خبز سوري - طحينة أو ثومية - مخلل مشكل"
click at [400, 634] on span "Add variant" at bounding box center [882, 635] width 1146 height 21
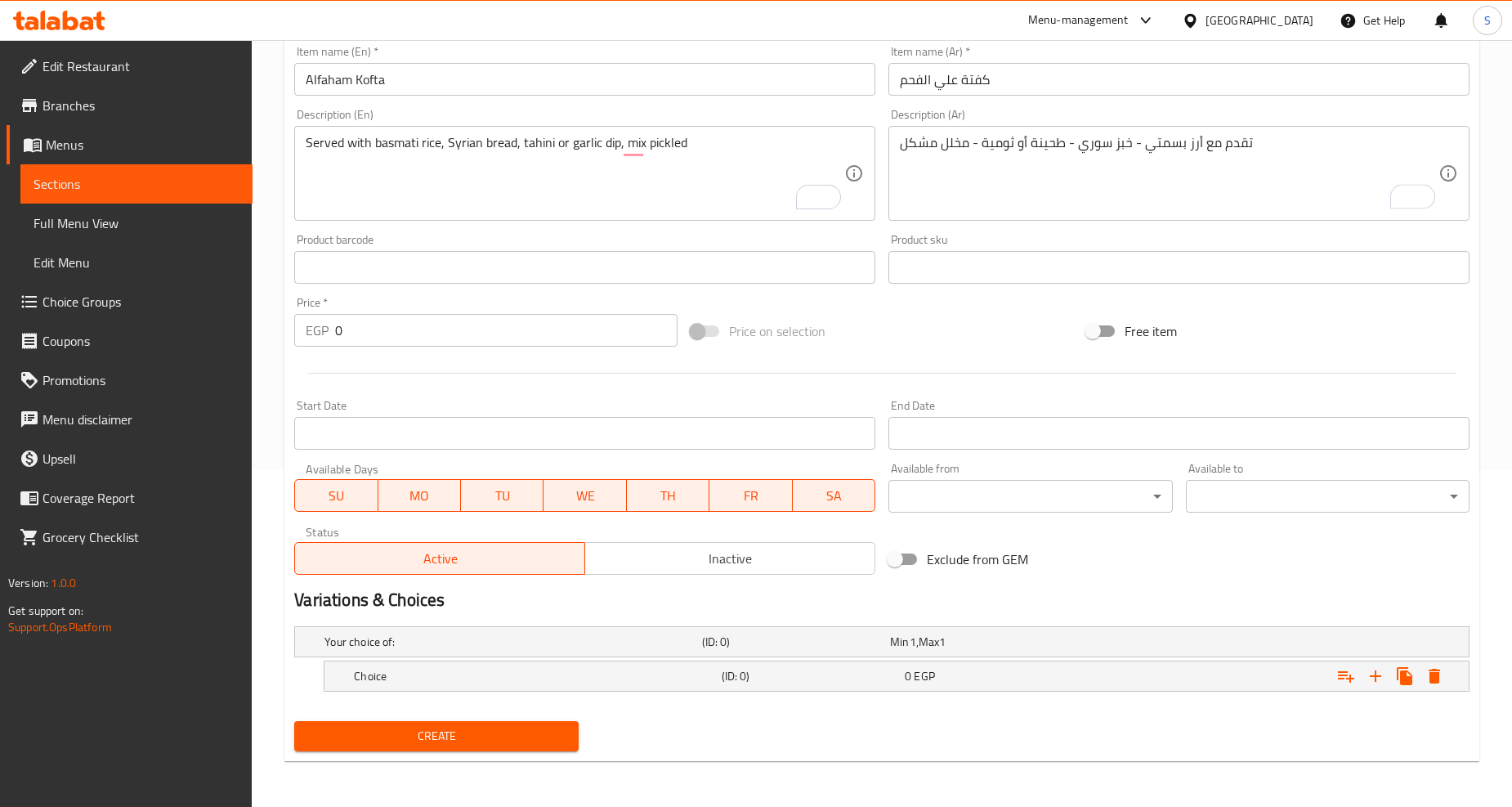
scroll to position [337, 0]
click at [510, 654] on div "Choice" at bounding box center [509, 642] width 377 height 23
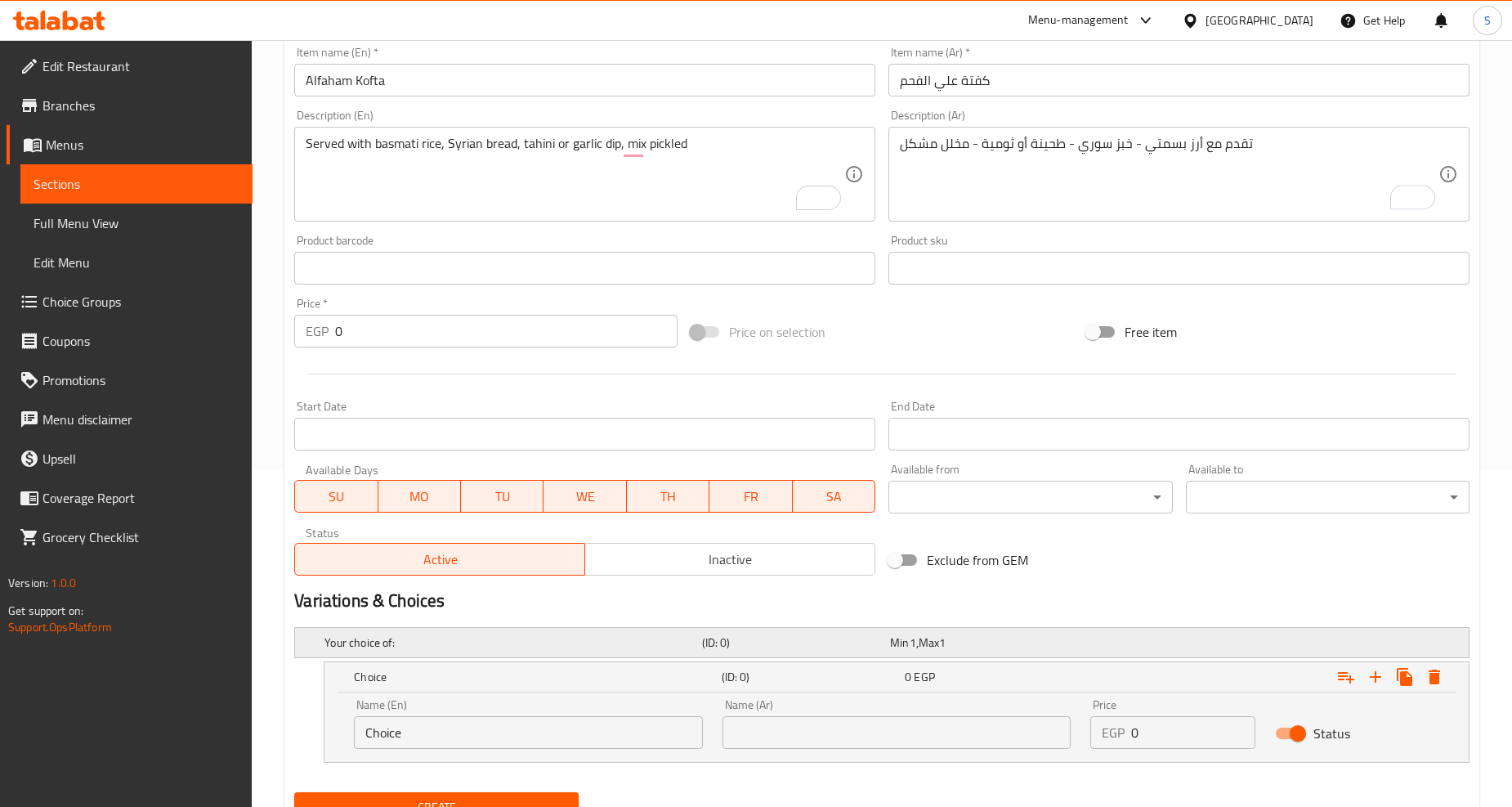
scroll to position [406, 0]
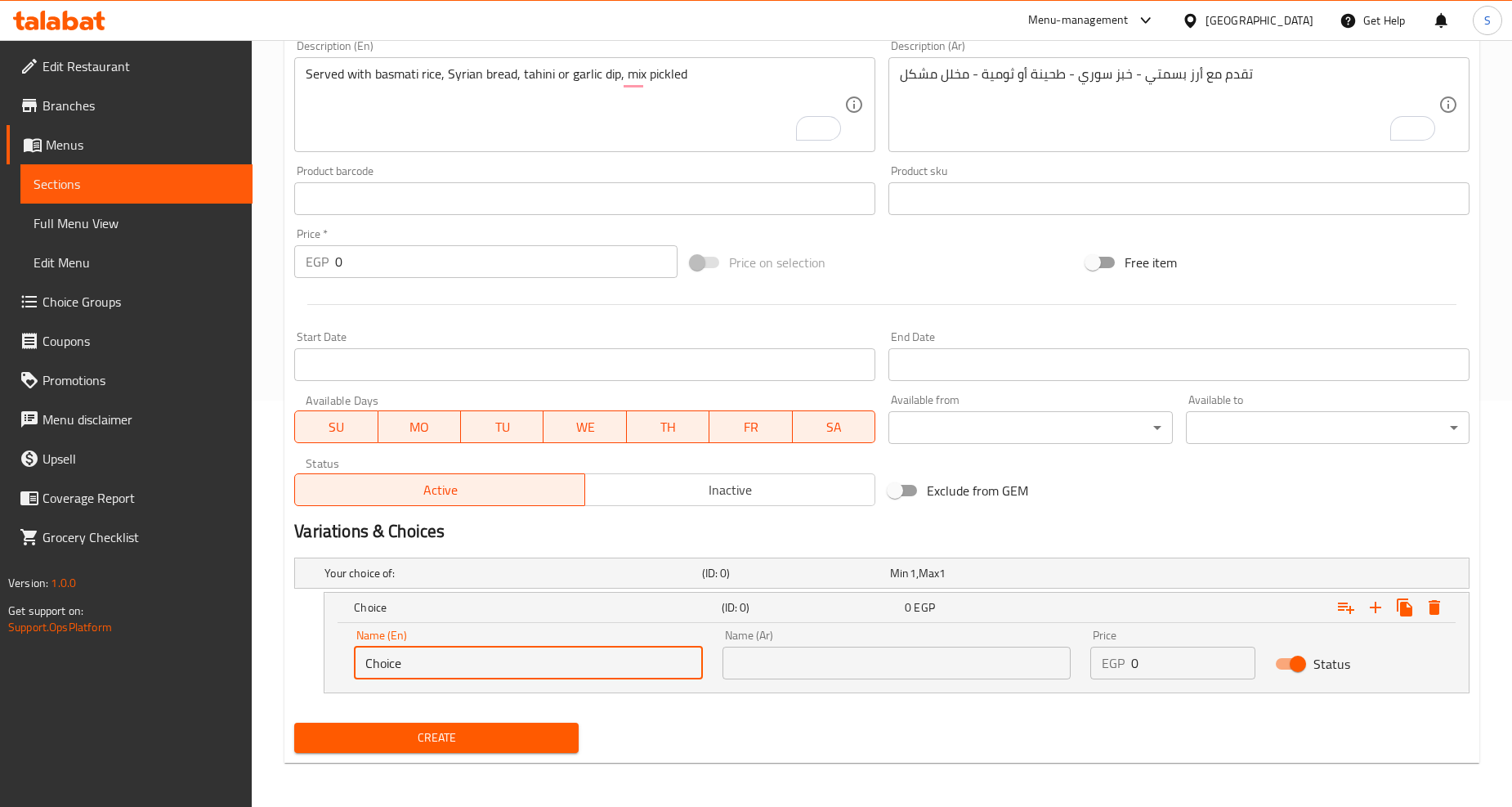
click at [432, 667] on input "Choice" at bounding box center [528, 663] width 349 height 33
type input "1"
type input "1/8"
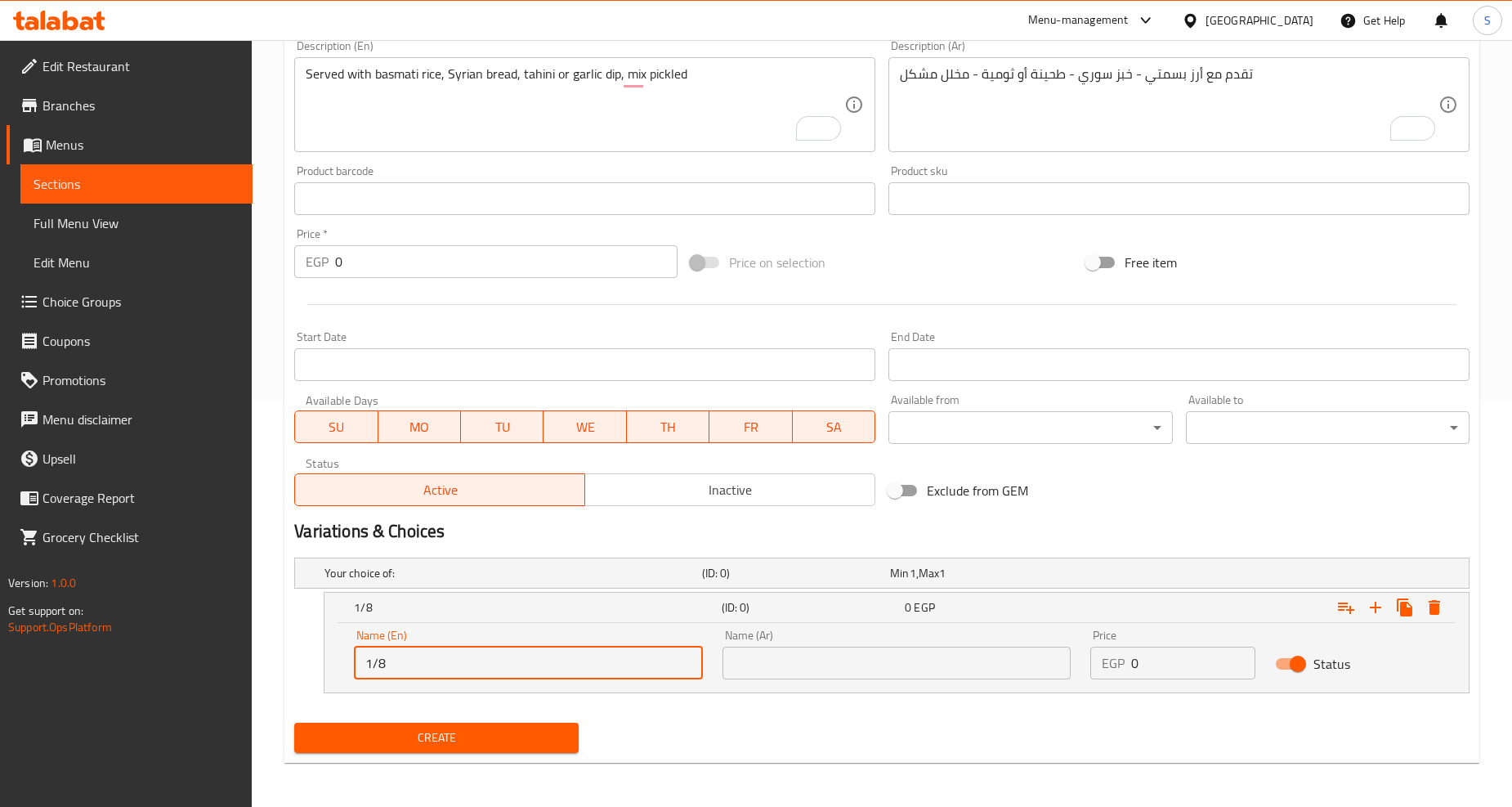
click at [811, 662] on input "text" at bounding box center [897, 663] width 349 height 33
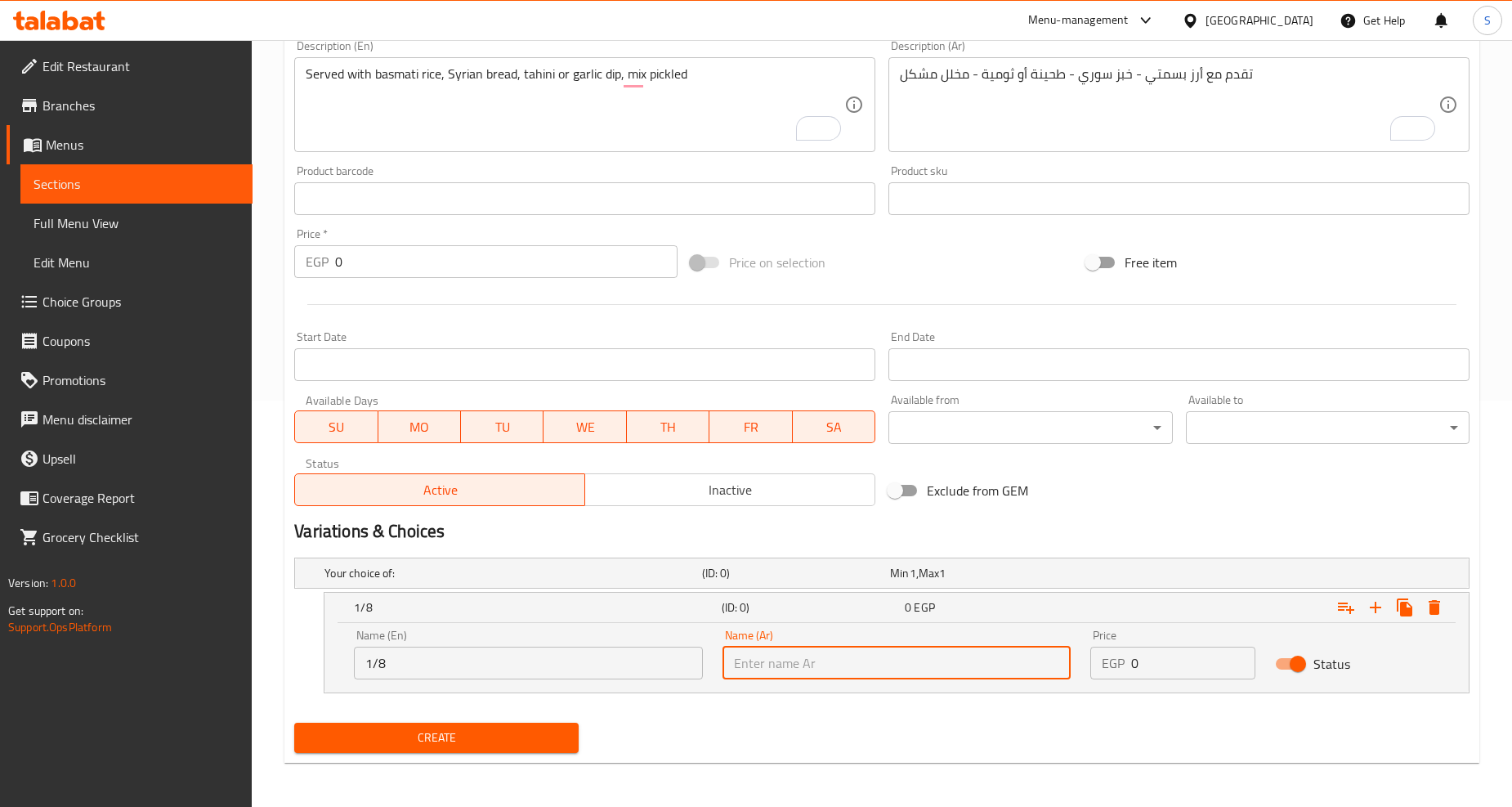
click at [827, 666] on input "text" at bounding box center [897, 663] width 349 height 33
click at [423, 671] on input "1/8" at bounding box center [528, 663] width 349 height 33
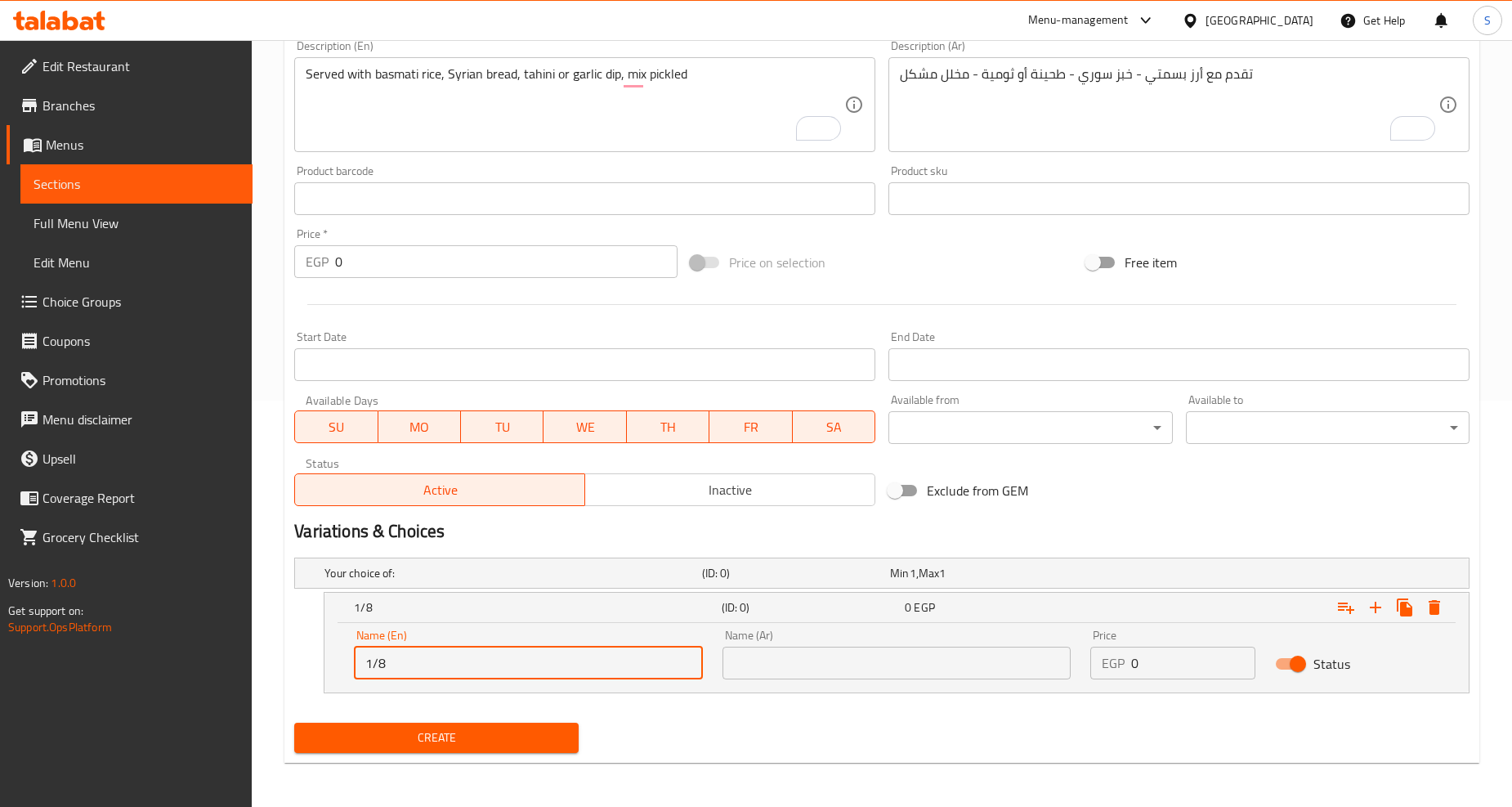
click at [425, 671] on input "1/8" at bounding box center [528, 663] width 349 height 33
click at [837, 665] on input "text" at bounding box center [897, 663] width 349 height 33
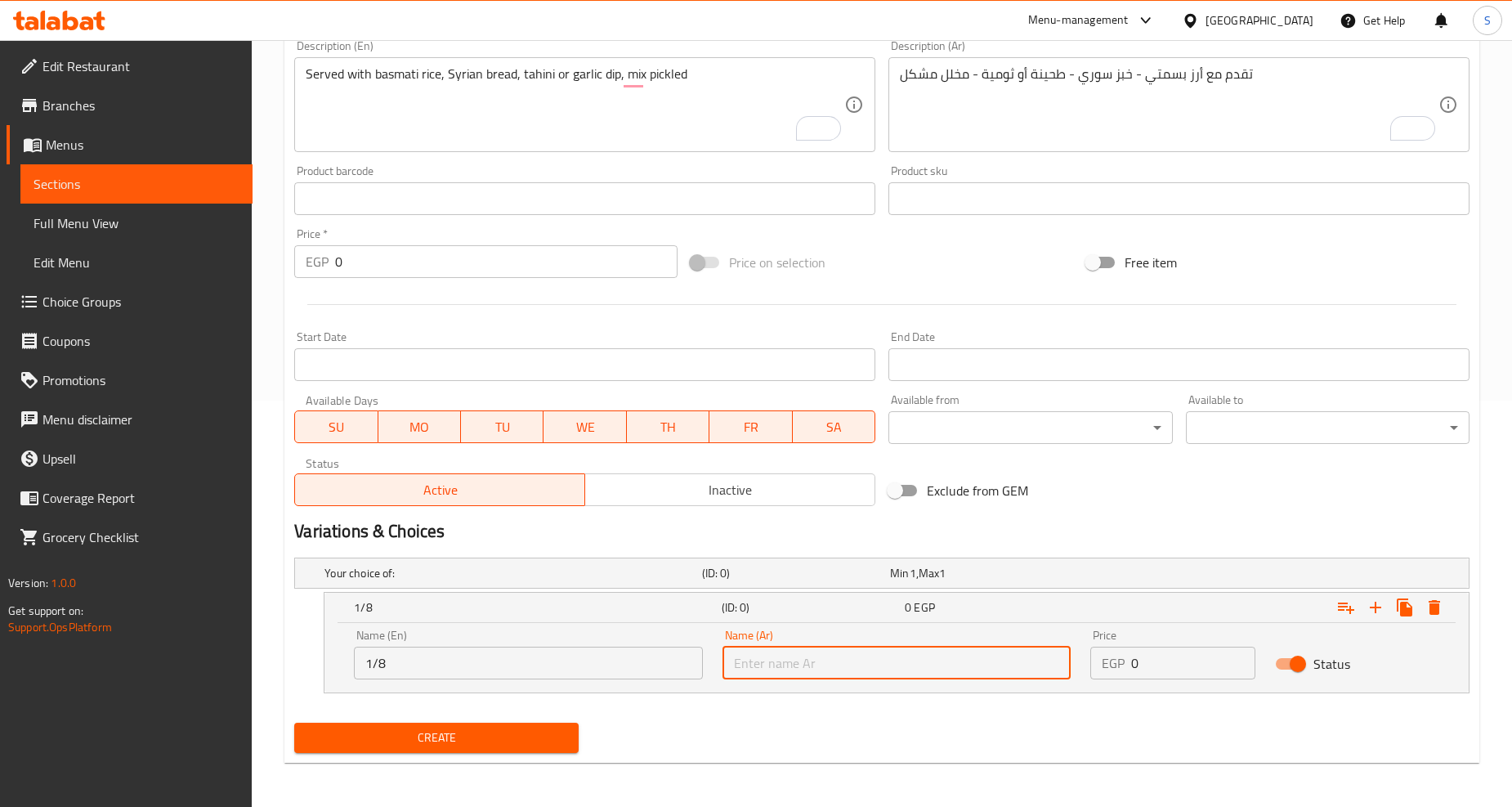
paste input "1/8"
type input "1/8"
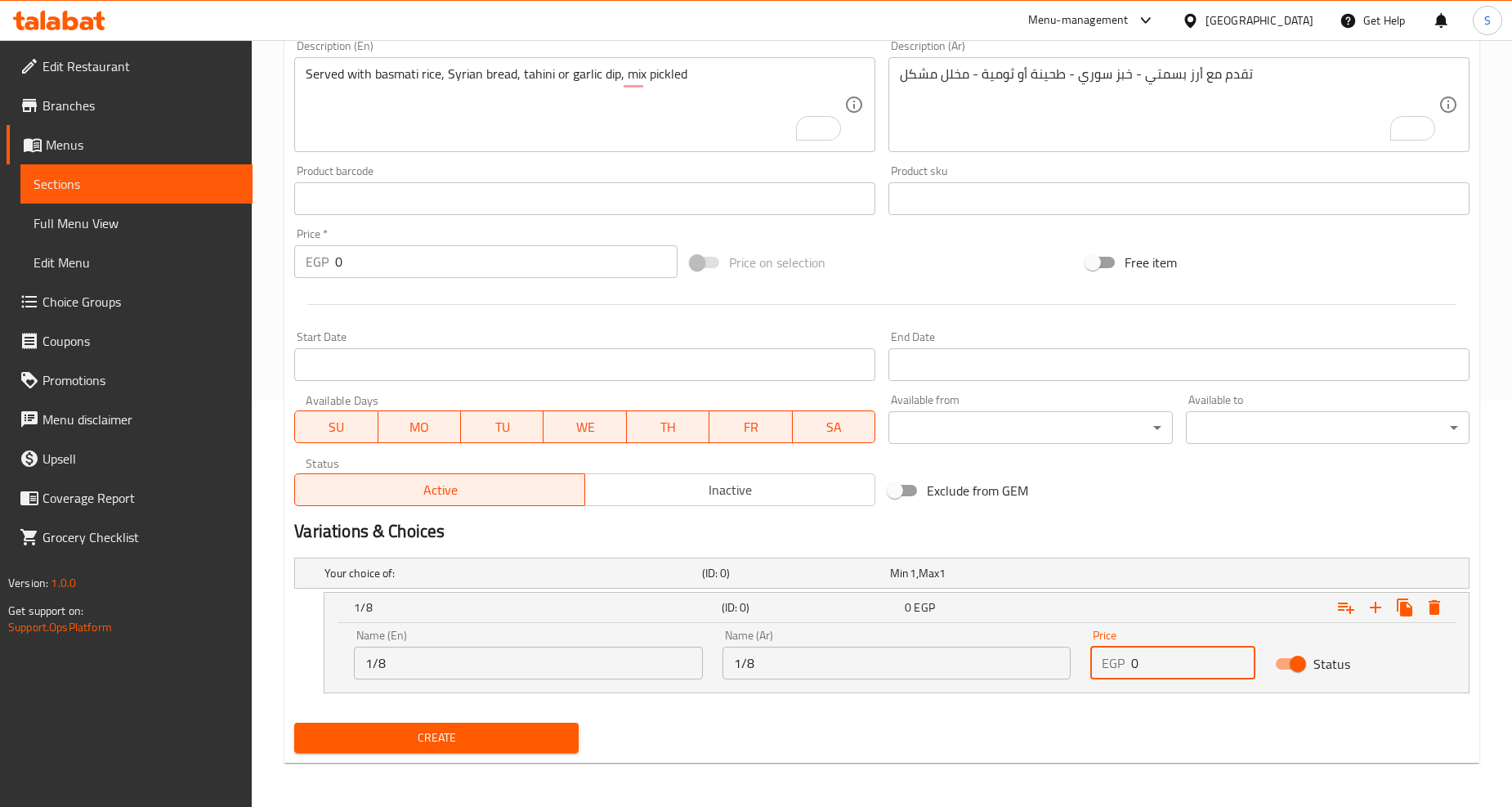
click at [1153, 662] on input "0" at bounding box center [1193, 663] width 124 height 33
type input "160"
click at [1380, 607] on icon "Expand" at bounding box center [1376, 608] width 12 height 12
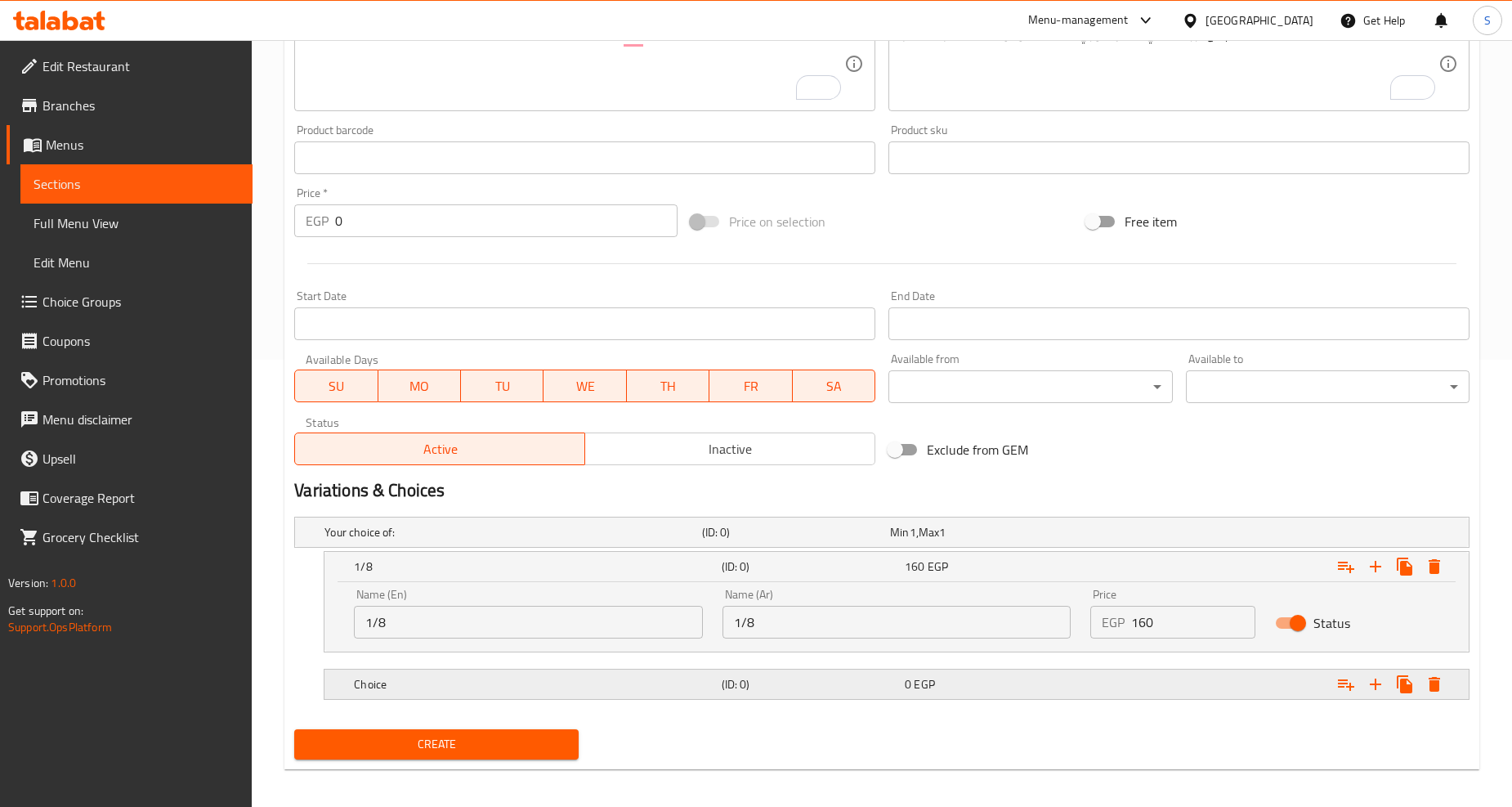
scroll to position [455, 0]
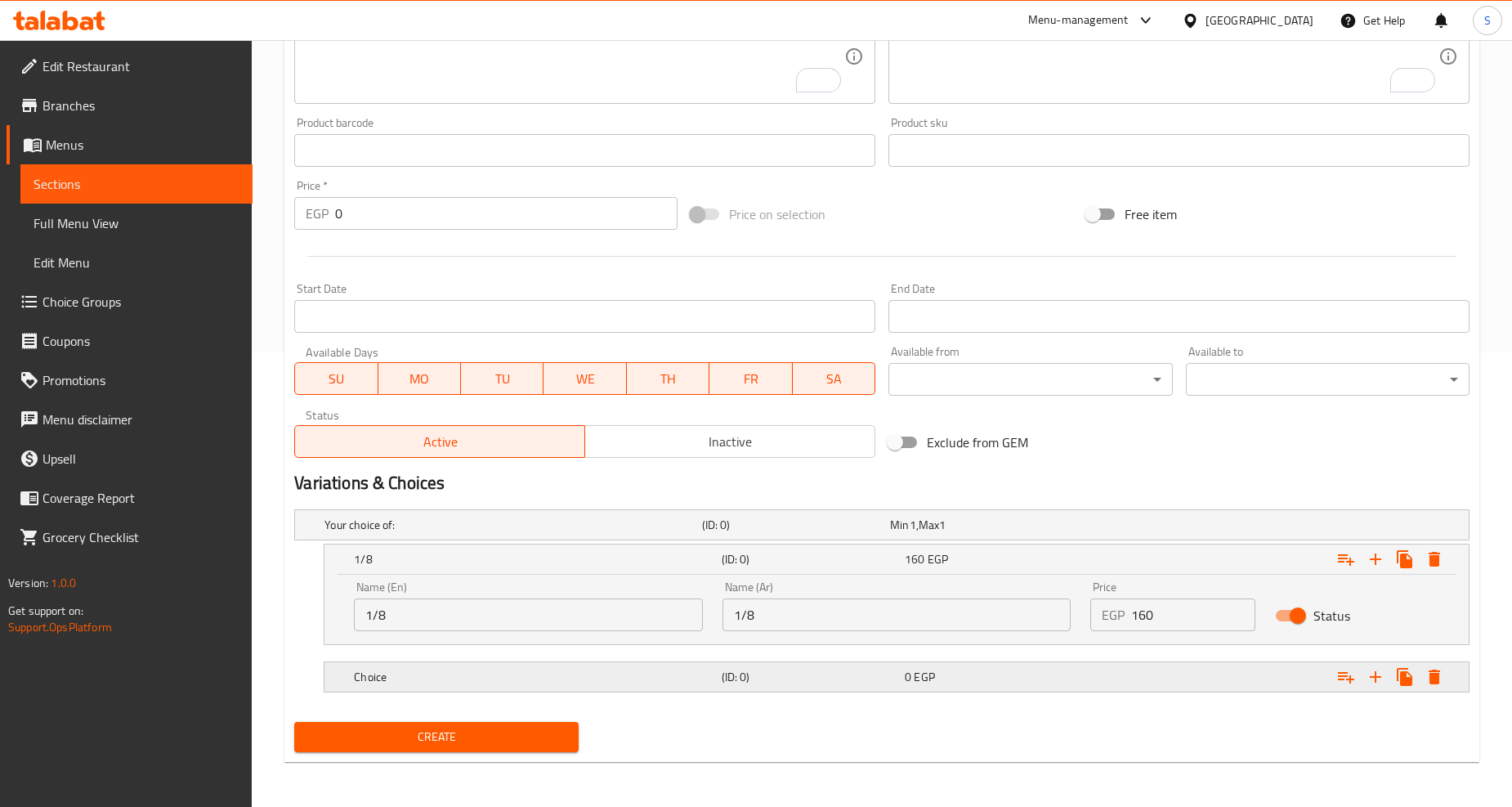
click at [438, 536] on div "Choice" at bounding box center [509, 524] width 377 height 23
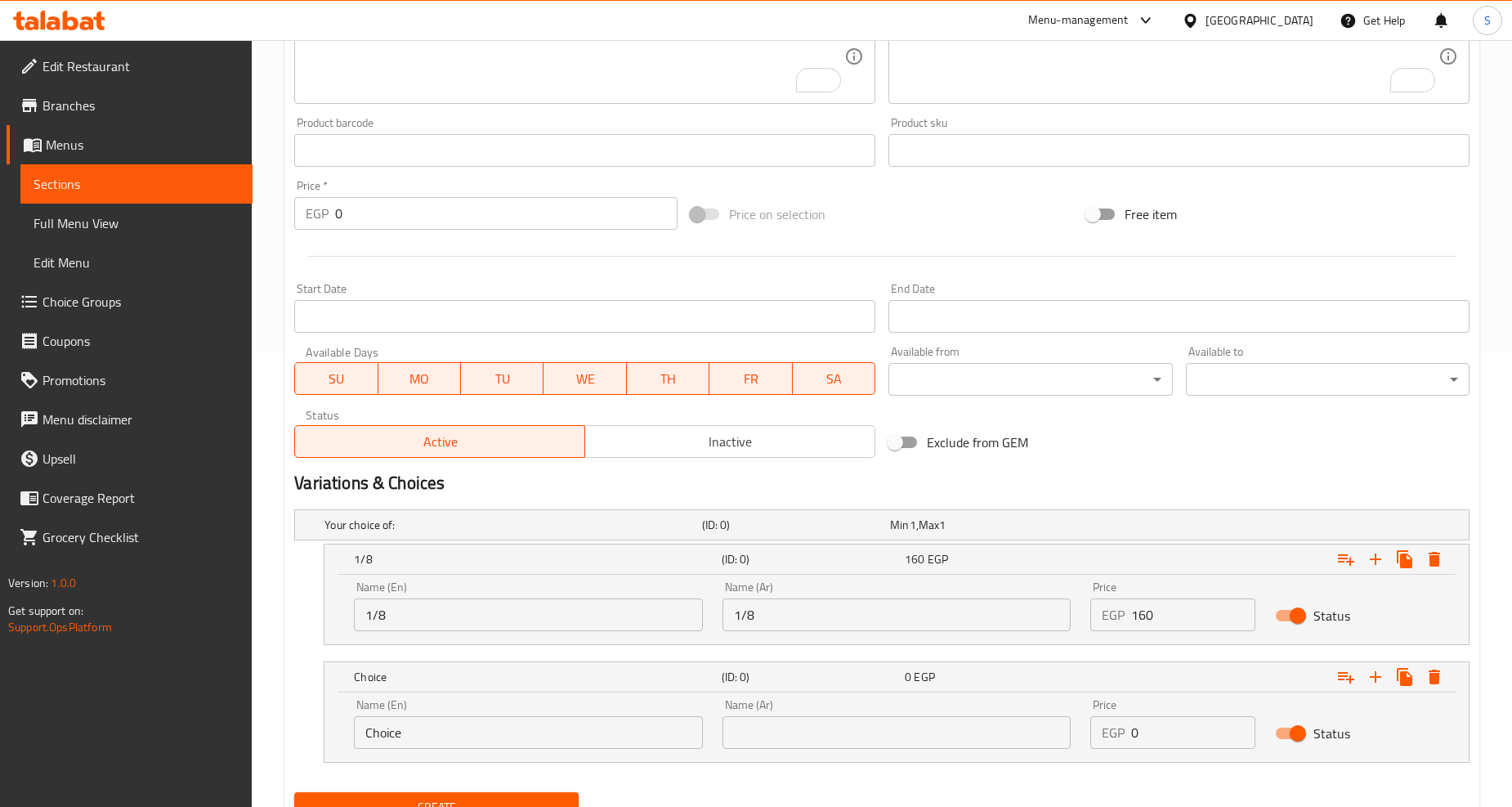
click at [432, 735] on input "Choice" at bounding box center [528, 733] width 349 height 33
click at [432, 735] on input "1/4" at bounding box center [528, 733] width 349 height 33
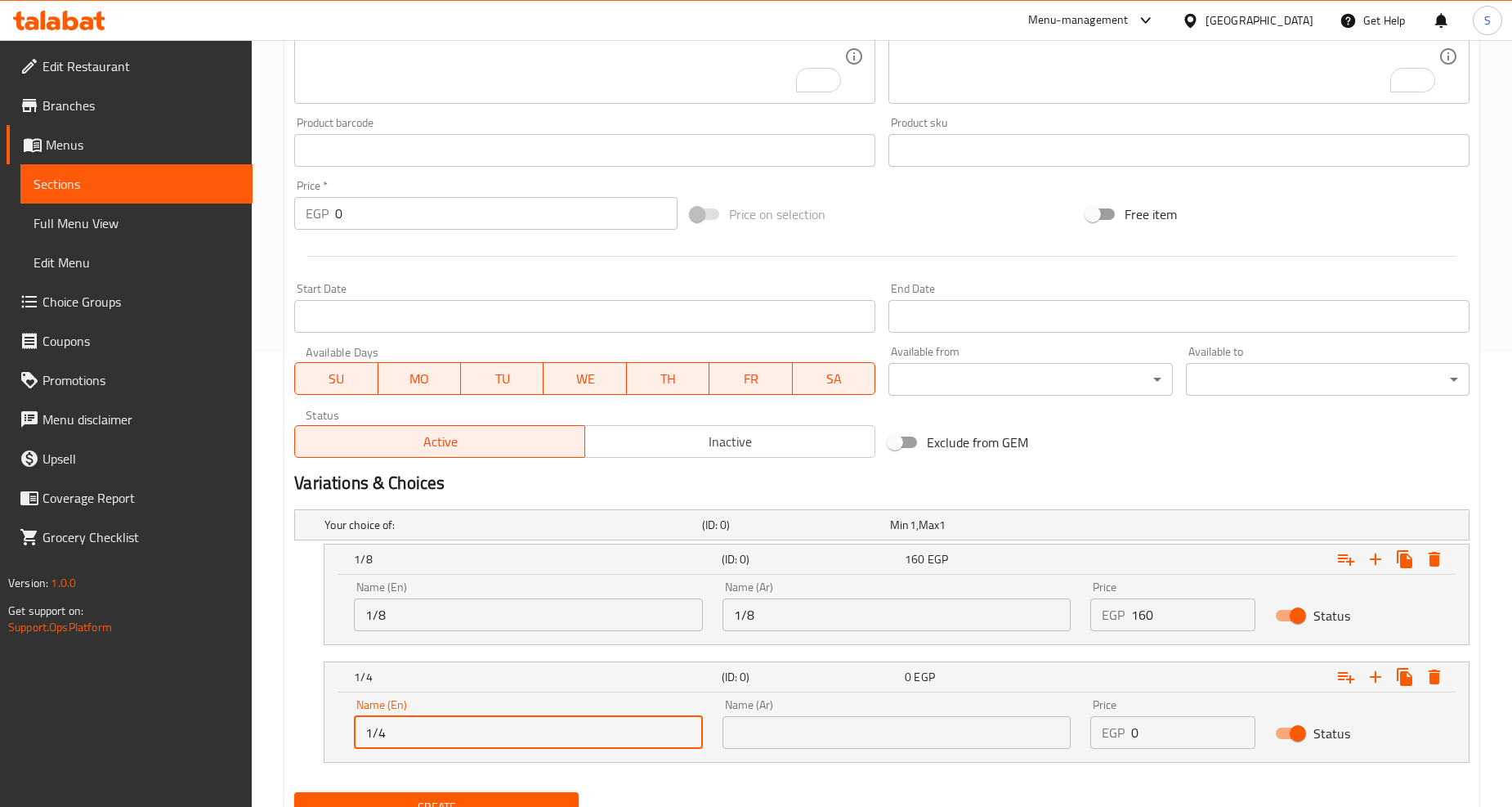
click at [432, 735] on input "1/4" at bounding box center [528, 733] width 349 height 33
type input "1/4"
click at [901, 741] on input "text" at bounding box center [897, 733] width 349 height 33
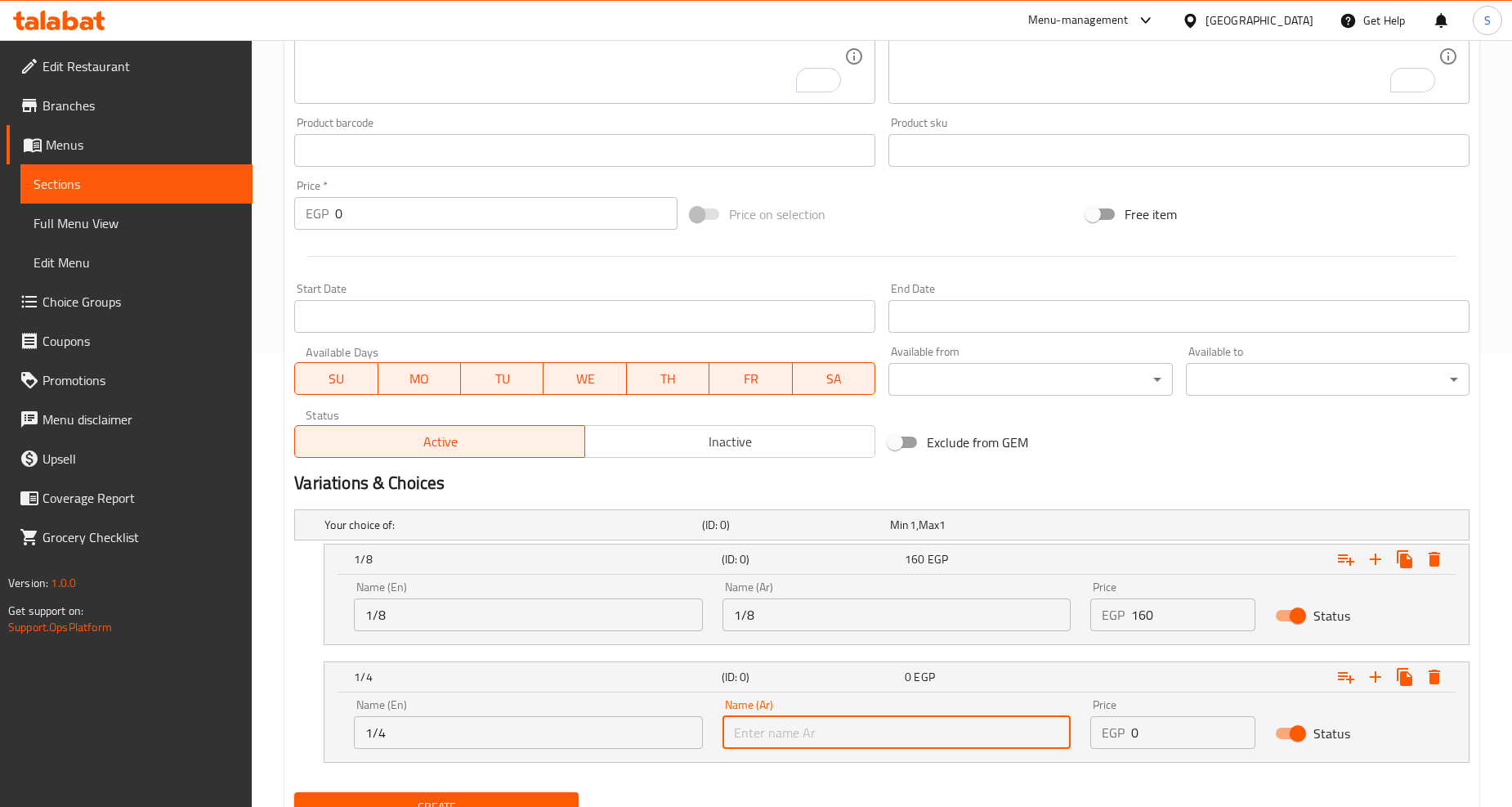
paste input "1/4"
type input "1/4"
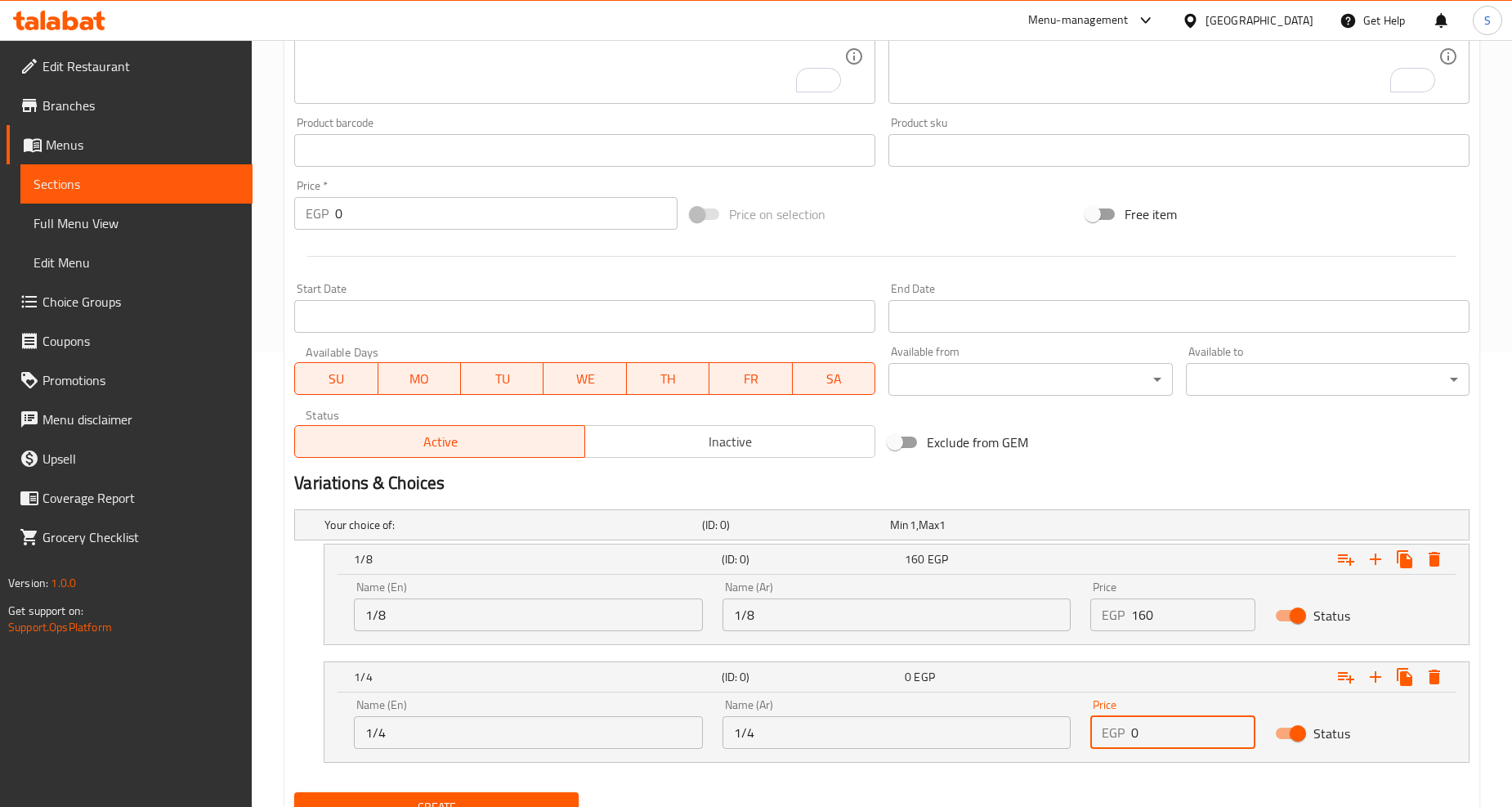
click at [1170, 737] on input "0" at bounding box center [1193, 733] width 124 height 33
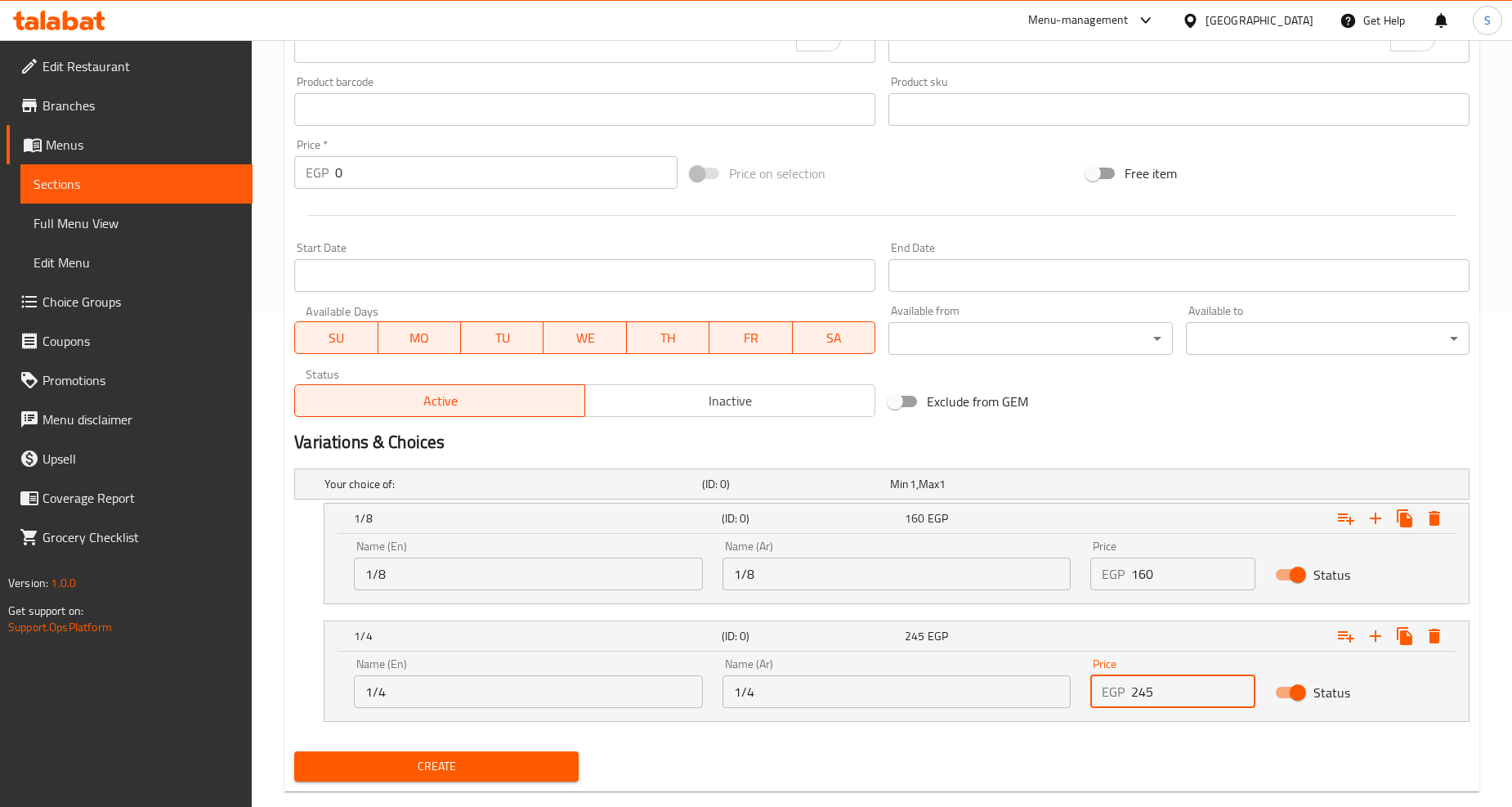
scroll to position [525, 0]
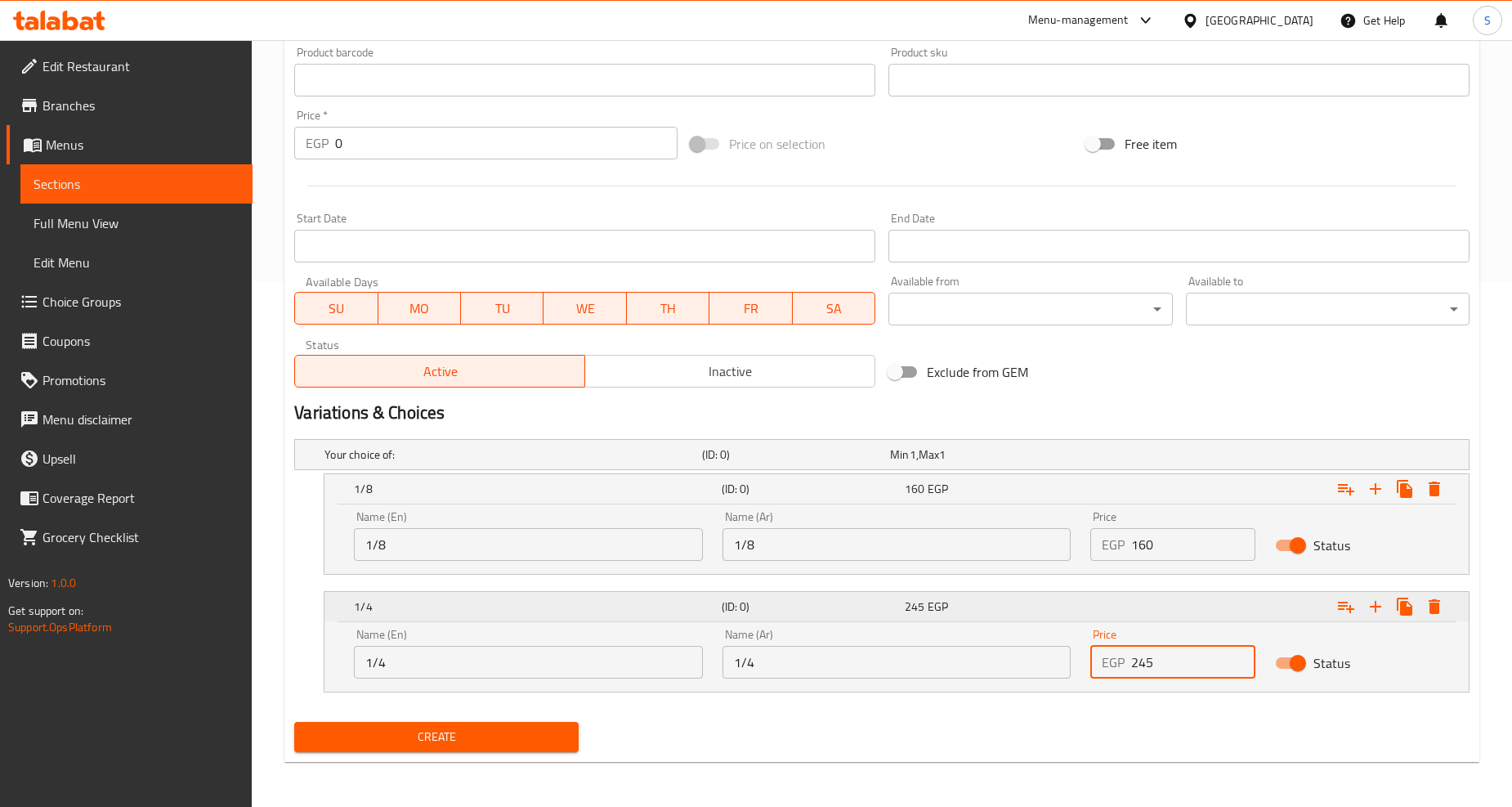
type input "245"
click at [1366, 499] on icon "Expand" at bounding box center [1376, 489] width 20 height 20
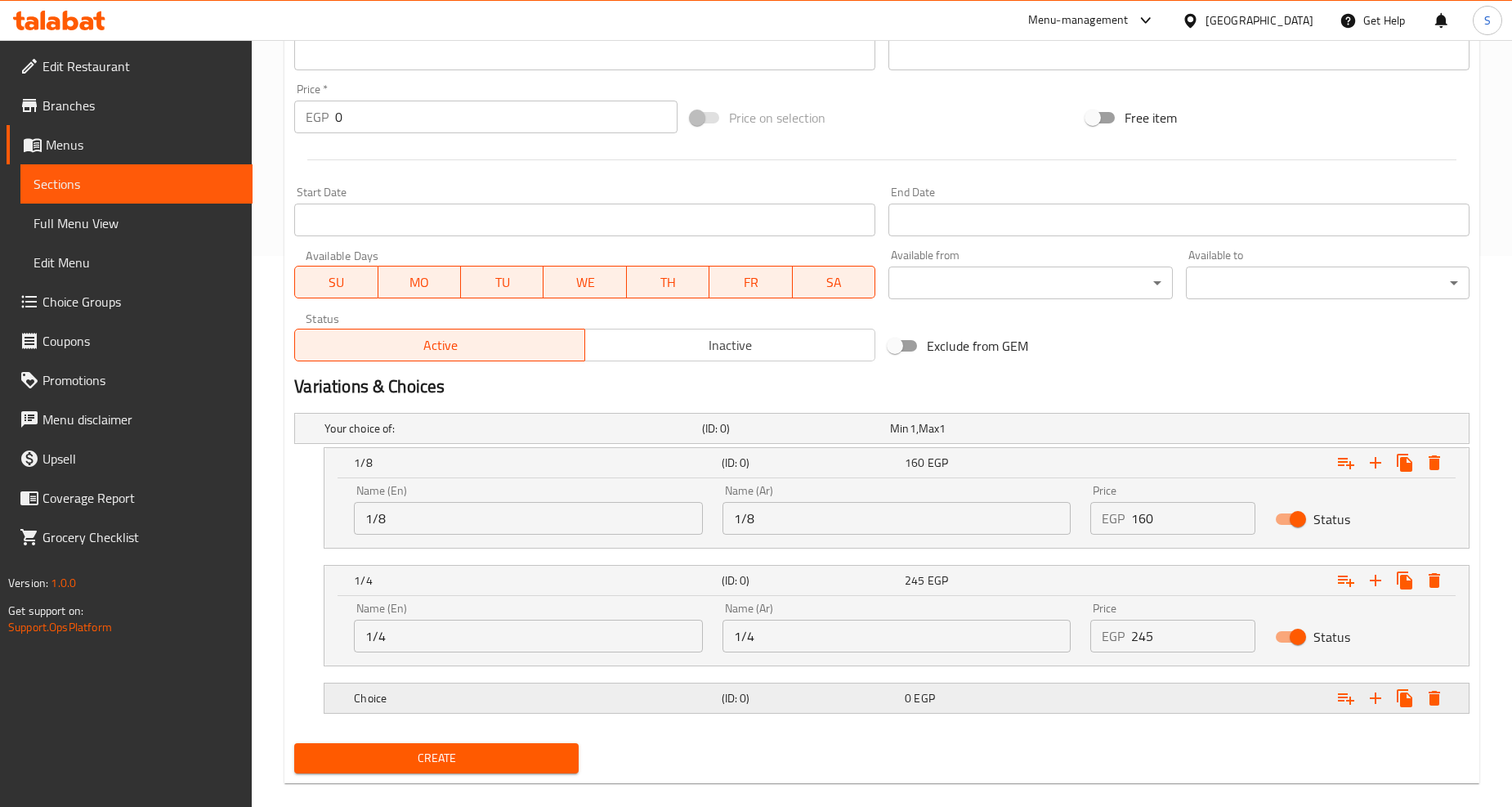
scroll to position [573, 0]
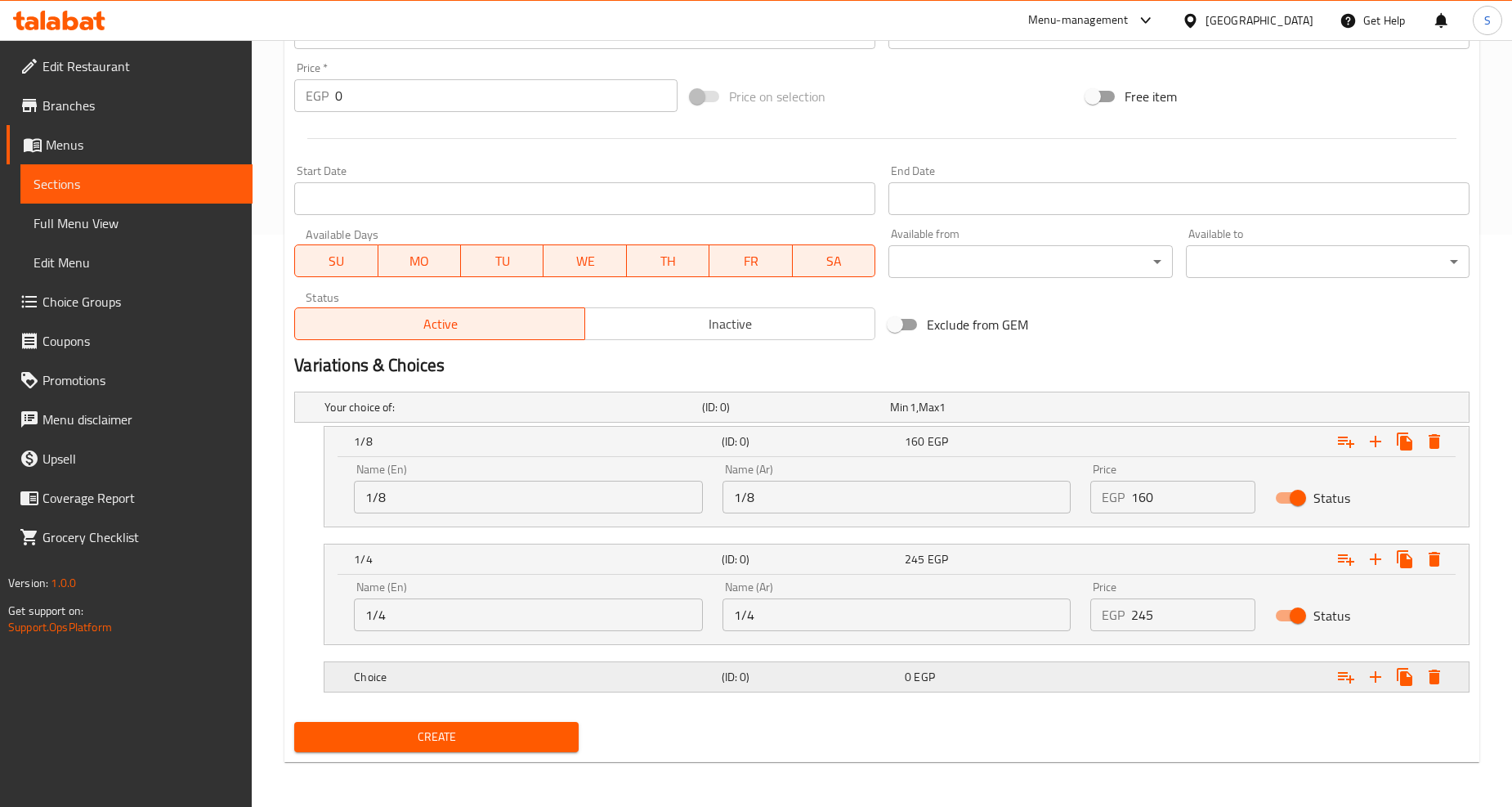
click at [507, 415] on h5 "Choice" at bounding box center [510, 407] width 371 height 17
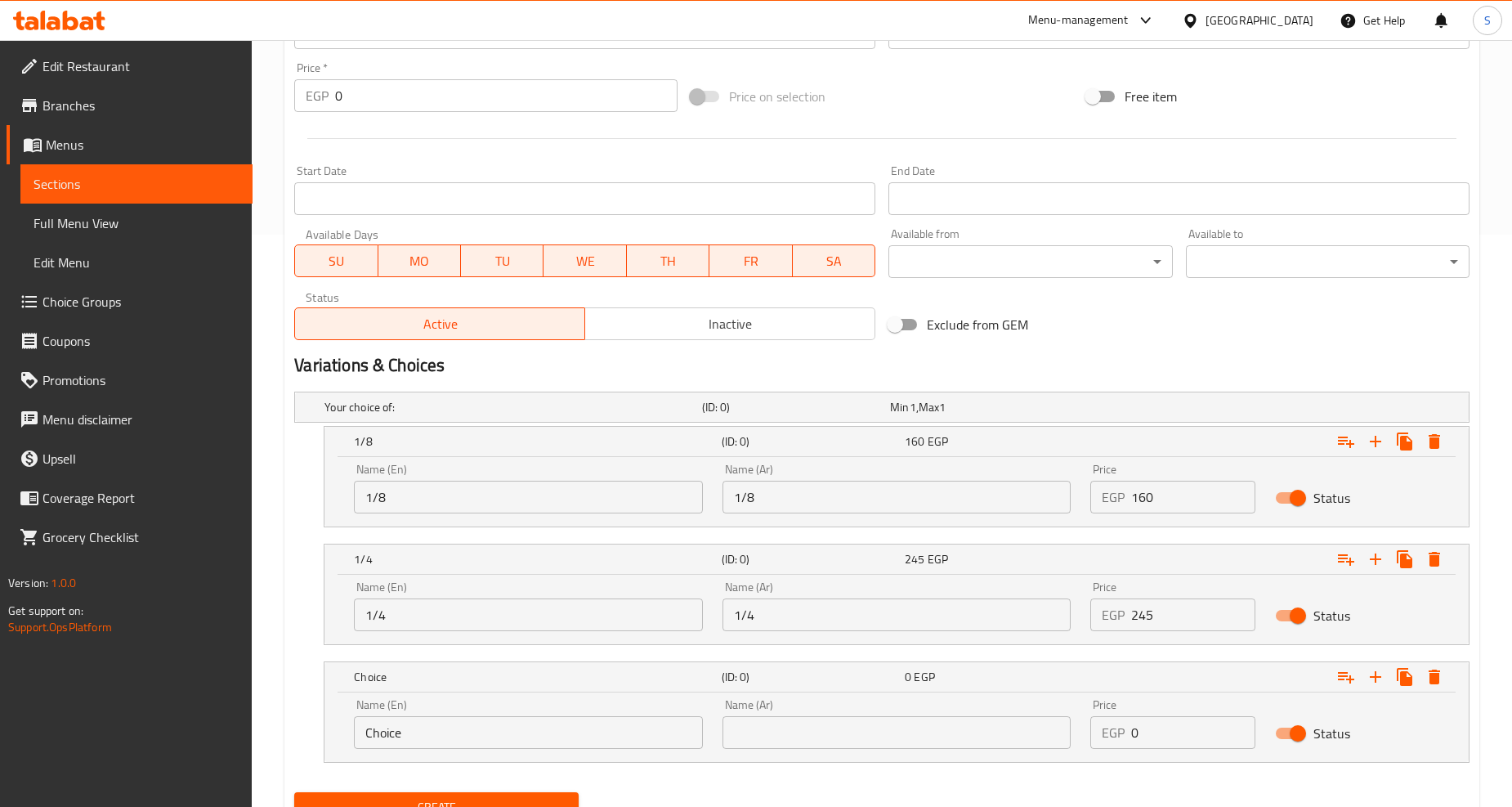
click at [412, 739] on input "Choice" at bounding box center [528, 733] width 349 height 33
click at [410, 739] on input "1/2" at bounding box center [528, 733] width 349 height 33
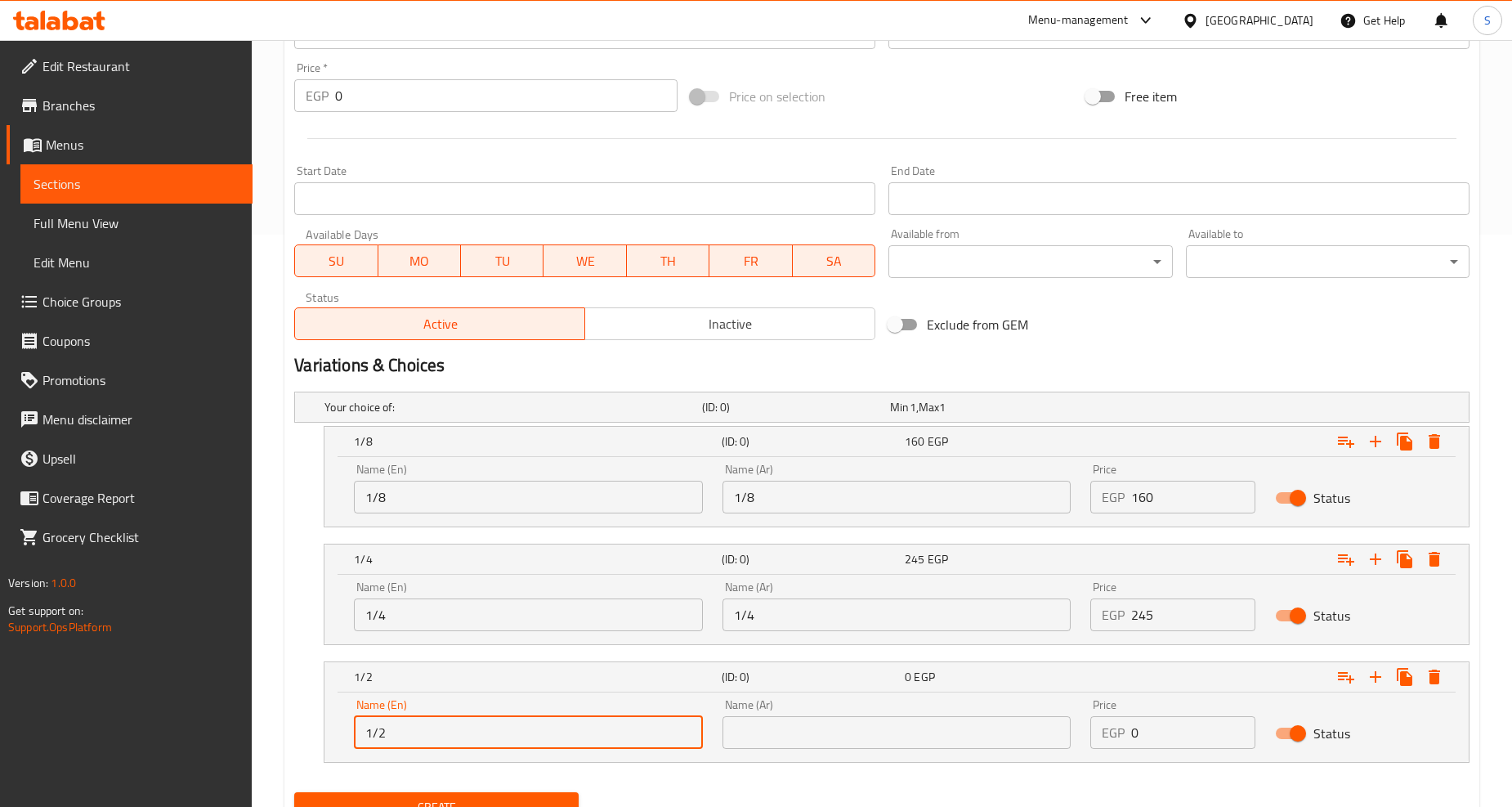
click at [410, 739] on input "1/2" at bounding box center [528, 733] width 349 height 33
type input "1/2"
click at [846, 724] on input "text" at bounding box center [897, 733] width 349 height 33
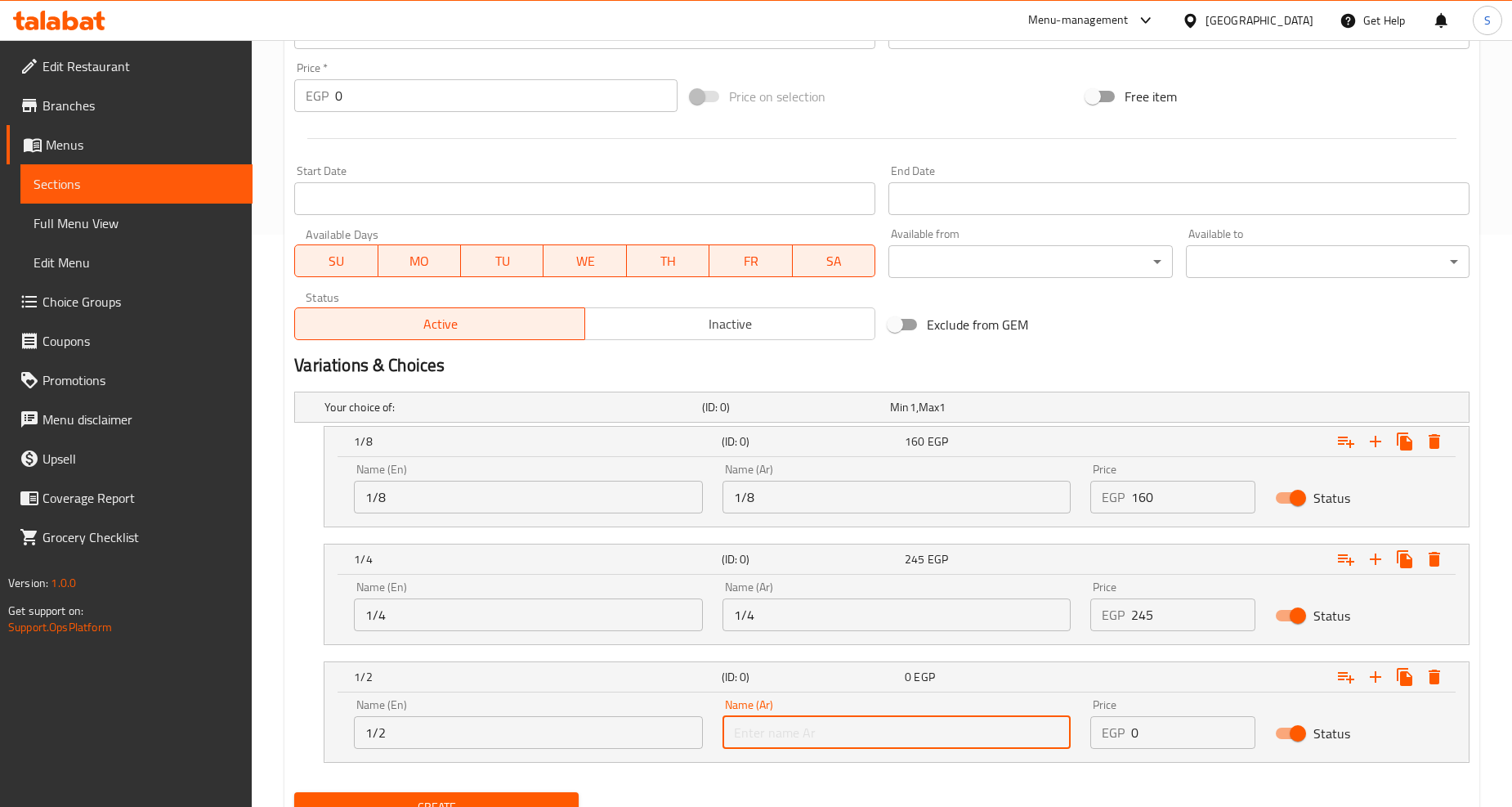
paste input "1/2"
type input "1/2"
click at [1173, 741] on input "0" at bounding box center [1193, 733] width 124 height 33
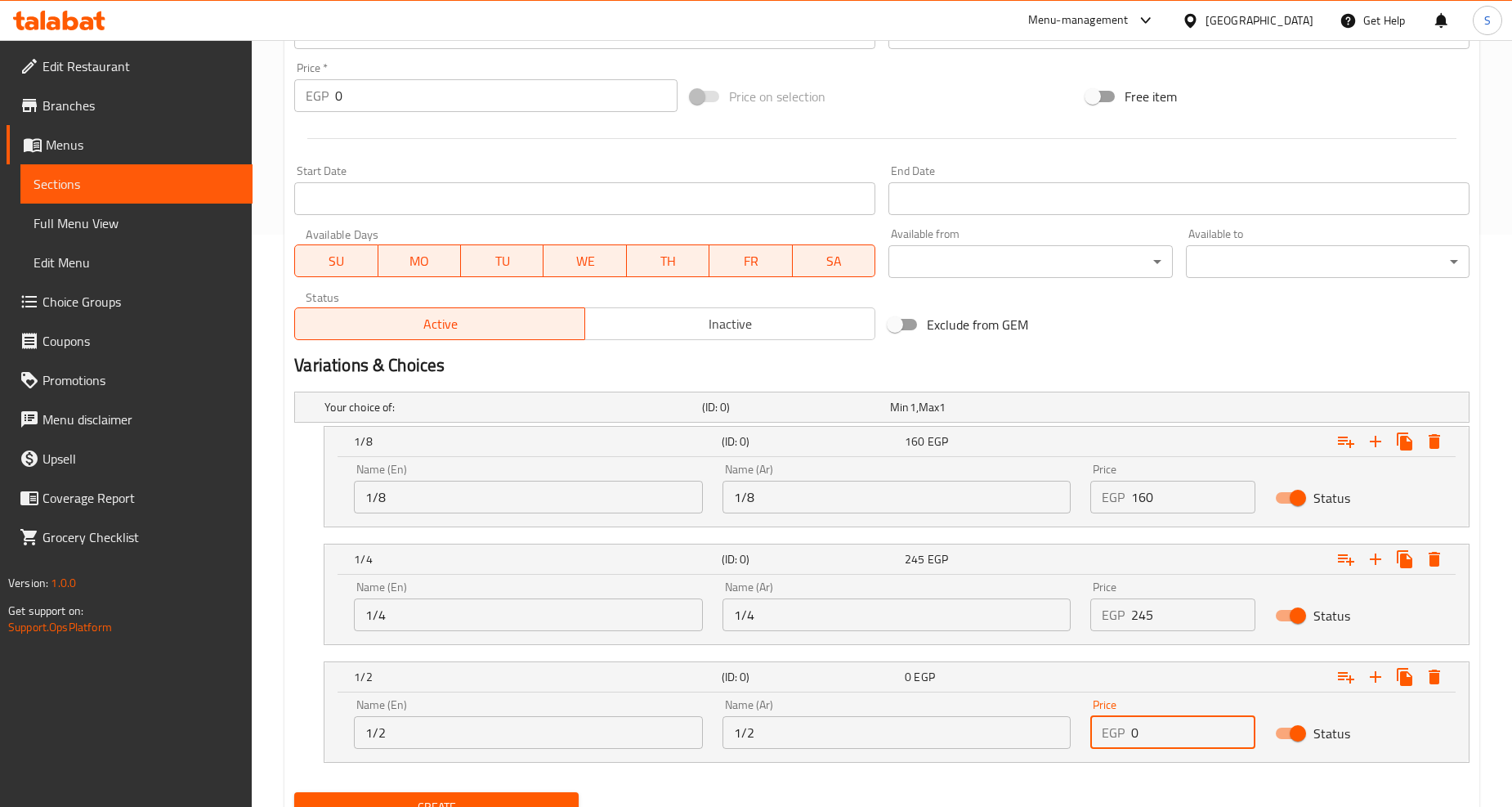
click at [1173, 741] on input "0" at bounding box center [1193, 733] width 124 height 33
type input "410"
click at [965, 782] on div "Your choice of: (ID: 0) Min 1 , Max 1 Name (En) Your choice of: Name (En) Name …" at bounding box center [882, 586] width 1189 height 401
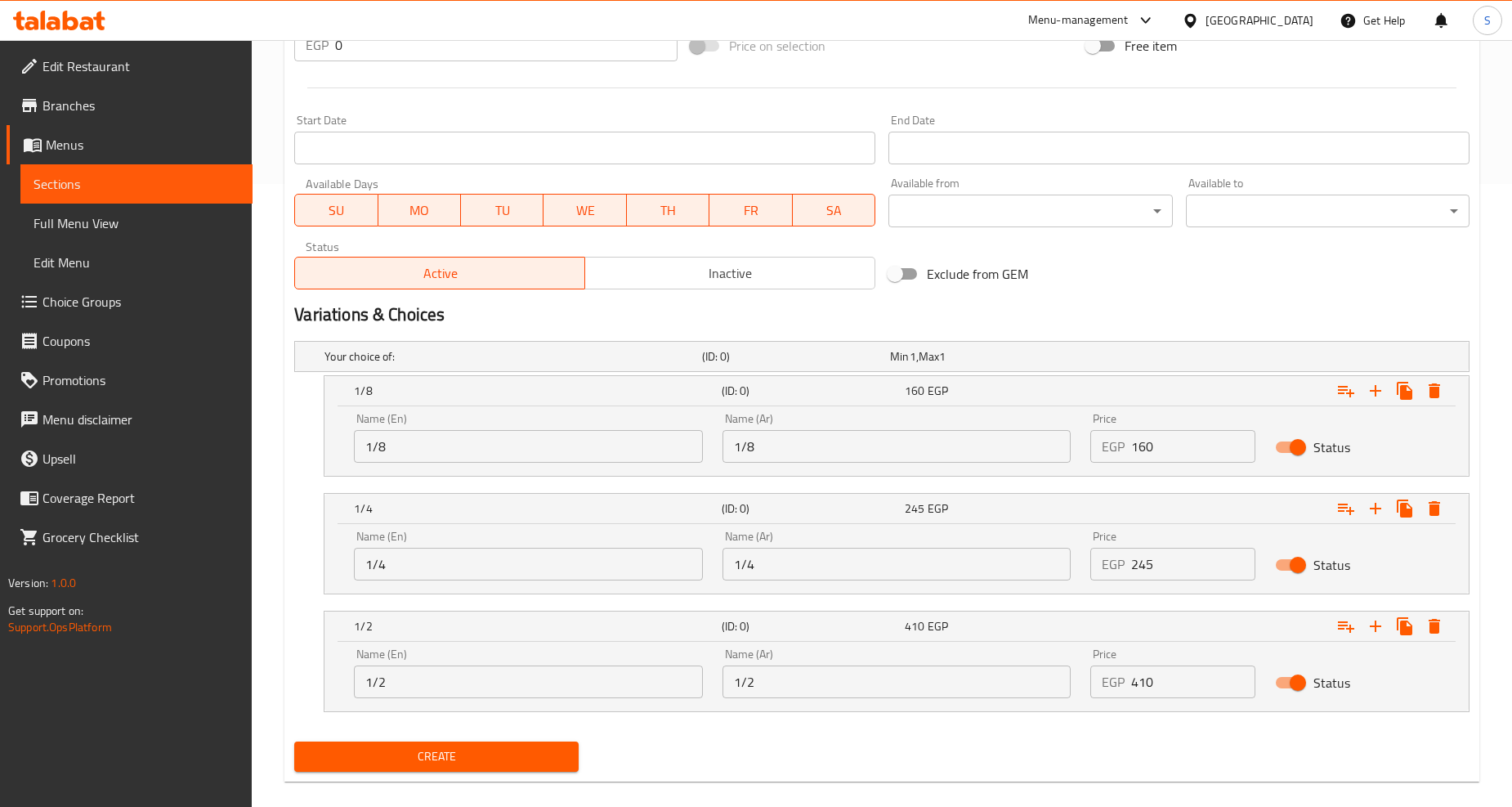
scroll to position [642, 0]
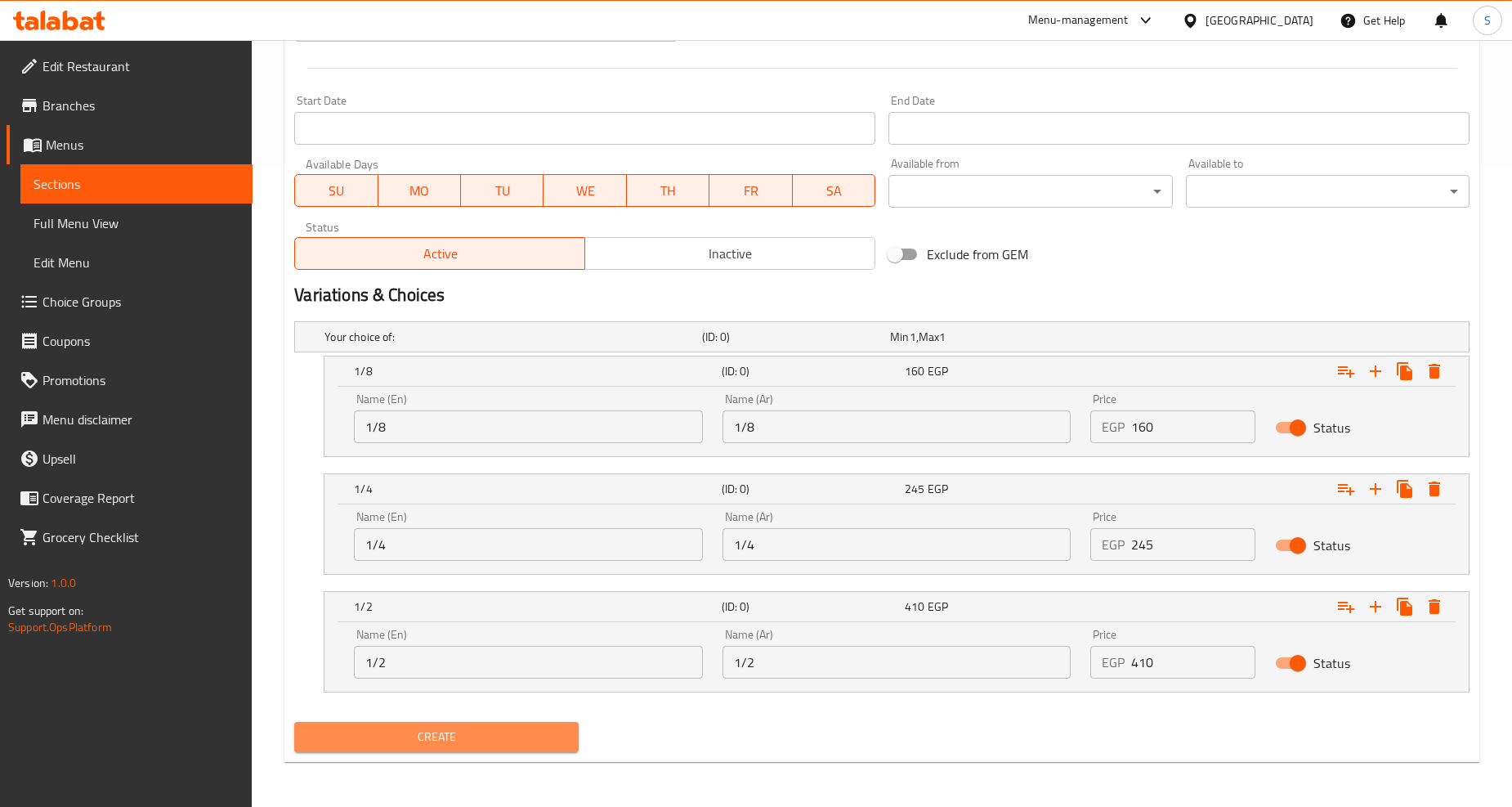
click at [413, 732] on span "Create" at bounding box center [436, 737] width 258 height 21
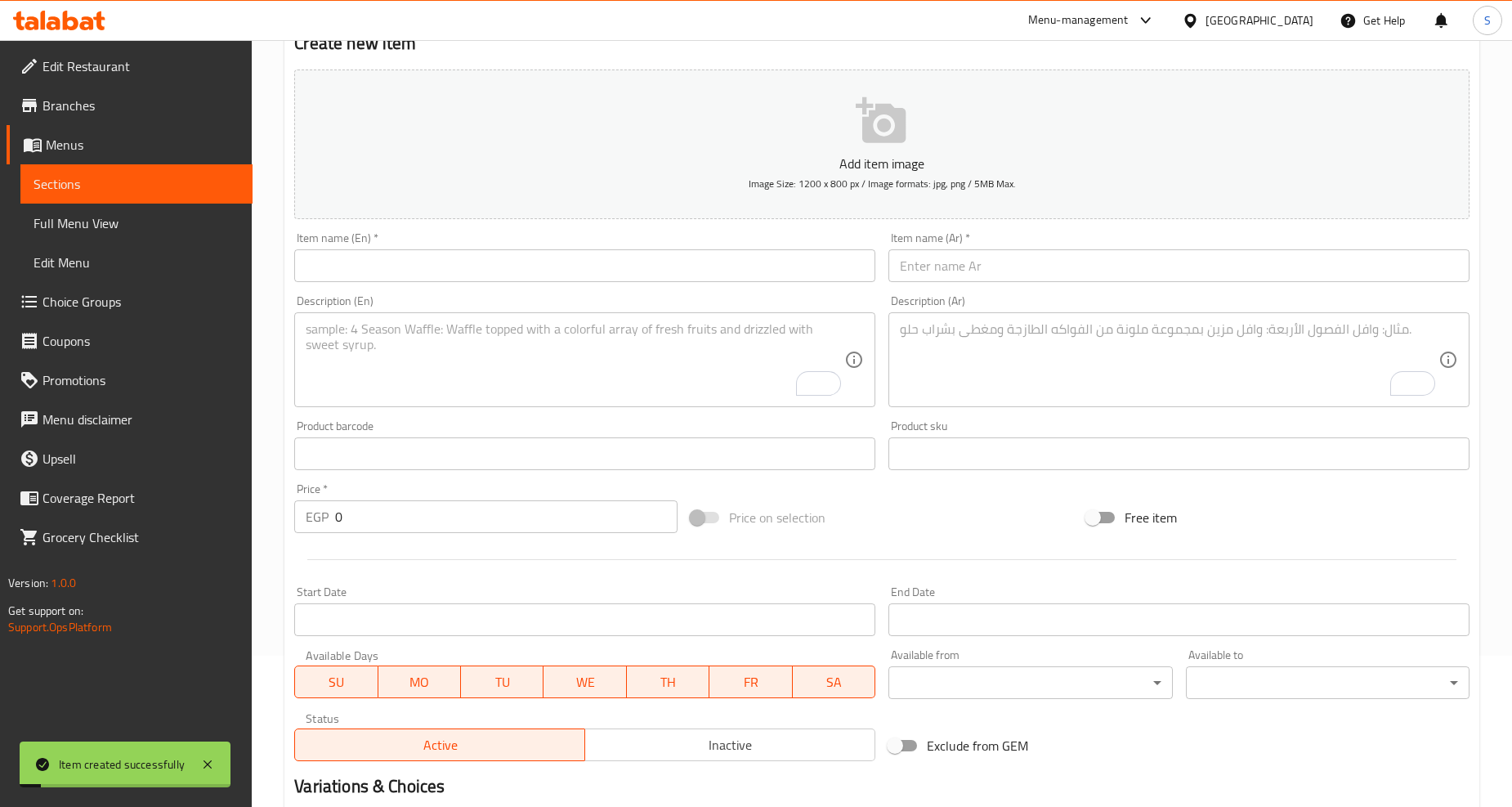
scroll to position [98, 0]
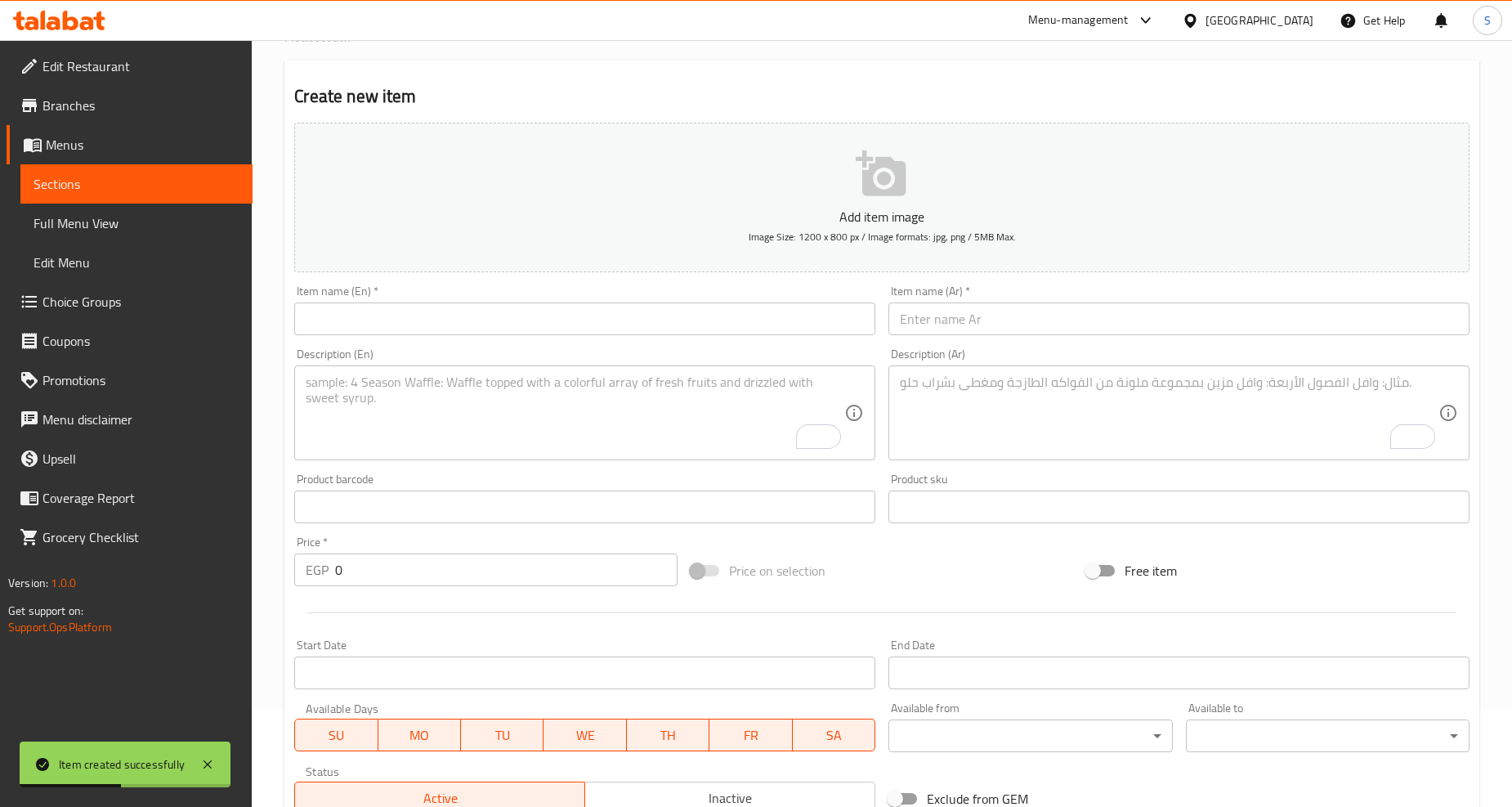
click at [431, 324] on input "text" at bounding box center [585, 318] width 582 height 33
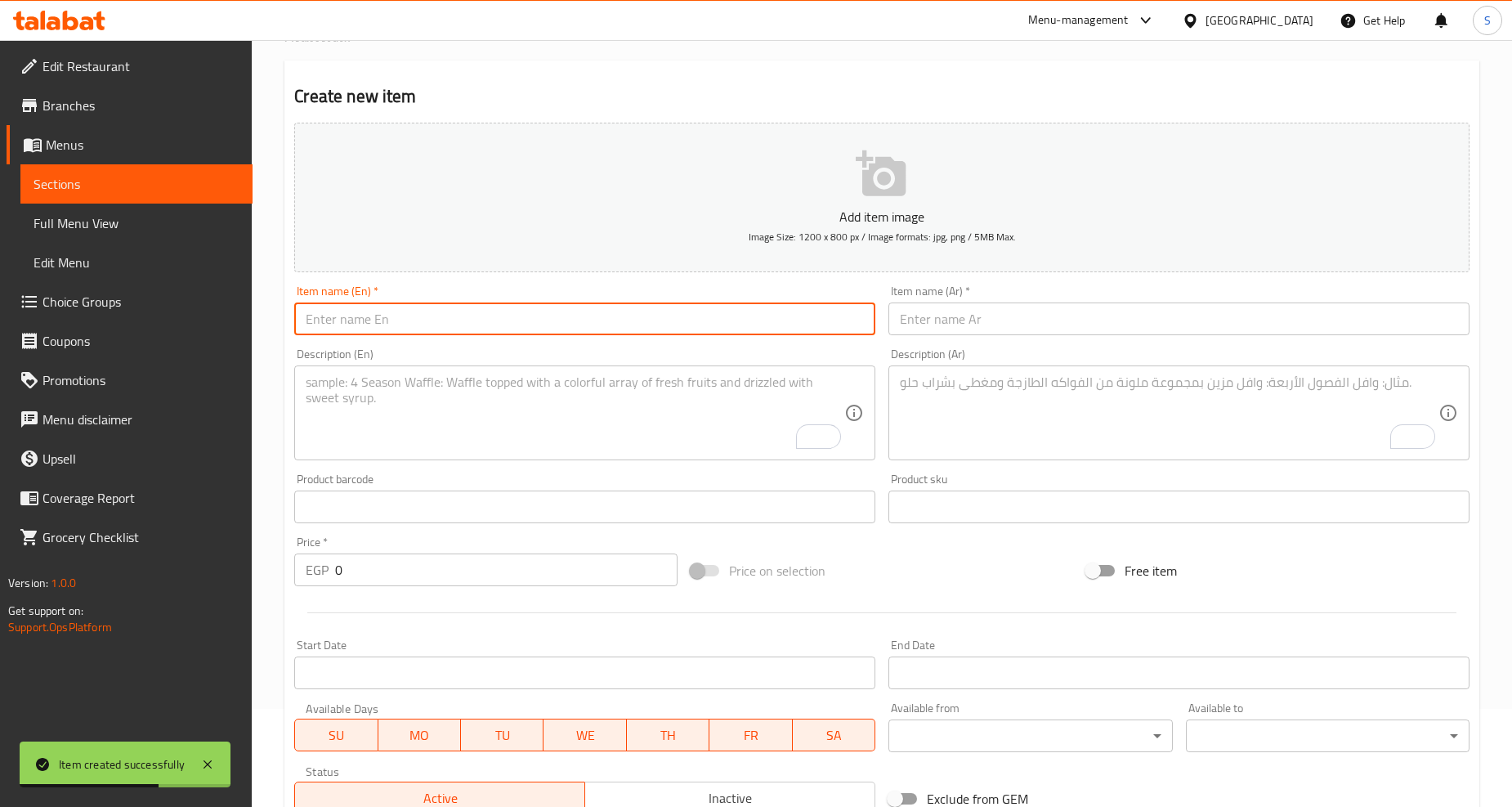
click at [1203, 335] on input "text" at bounding box center [1179, 318] width 582 height 33
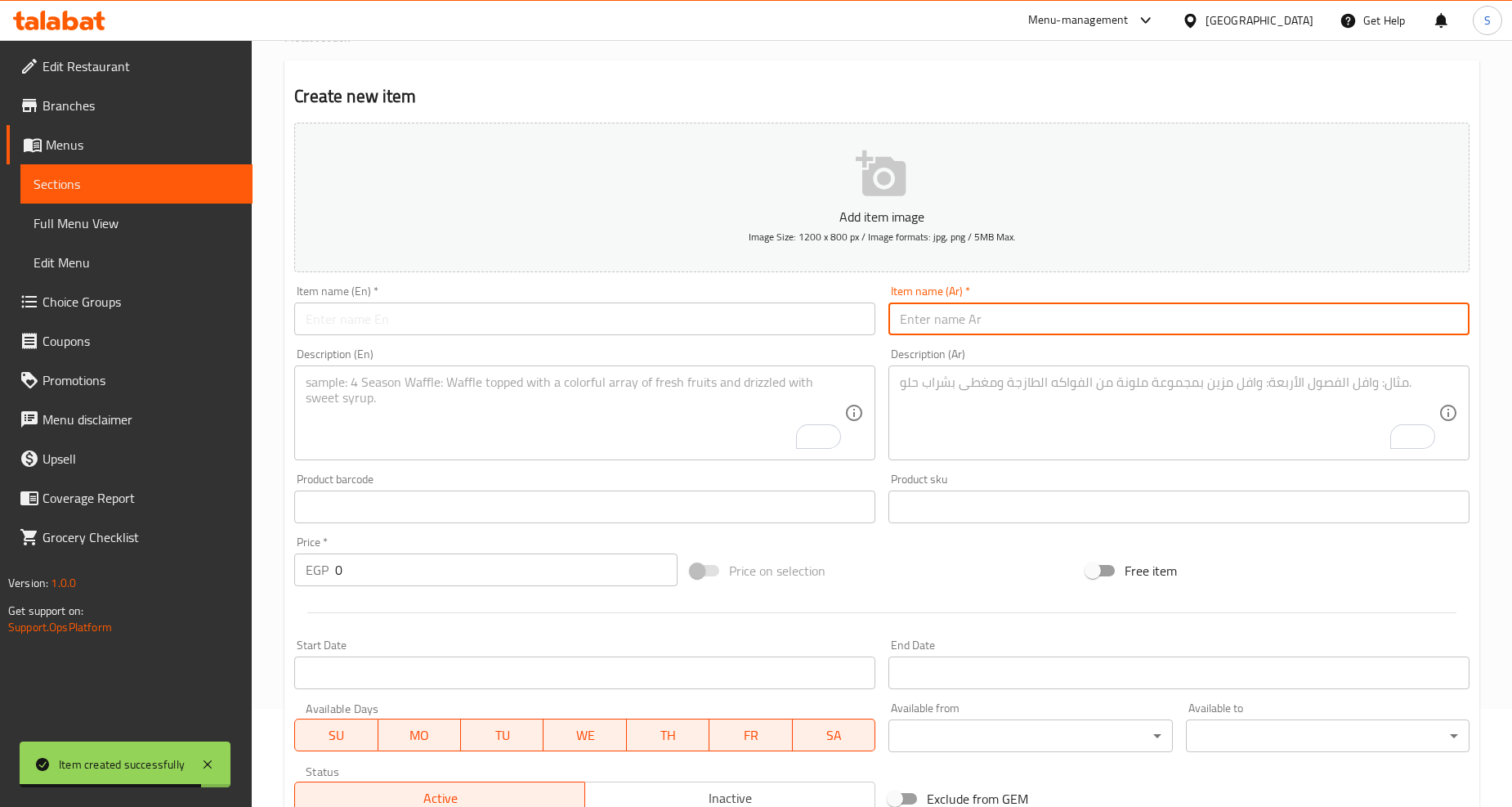
type input "a"
type input "شيش طاووق علي الفحم"
click at [484, 320] on input "text" at bounding box center [585, 318] width 582 height 33
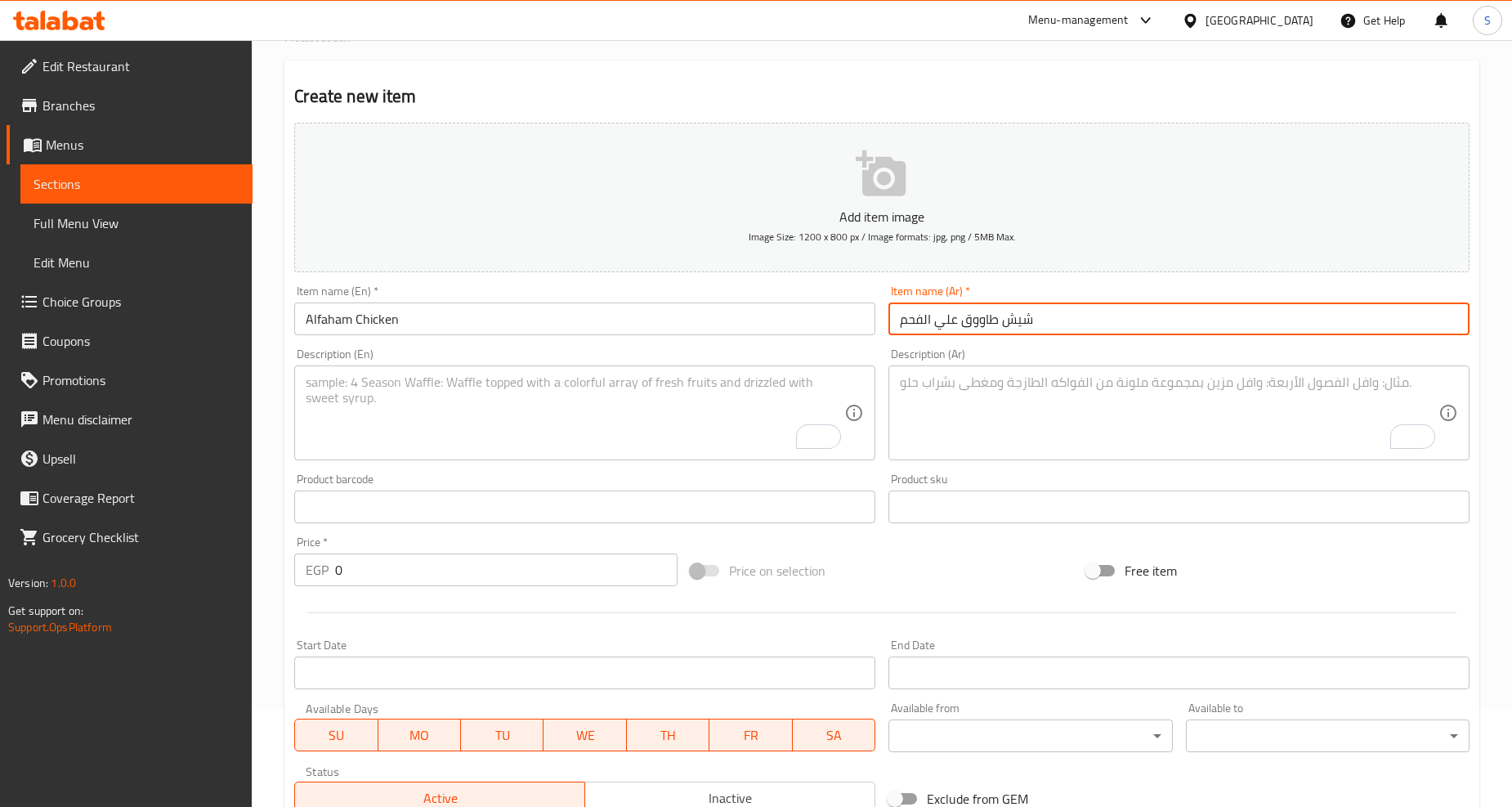
drag, startPoint x: 961, startPoint y: 322, endPoint x: 1030, endPoint y: 322, distance: 69.0
click at [1030, 322] on input "شيش طاووق علي الفحم" at bounding box center [1179, 318] width 582 height 33
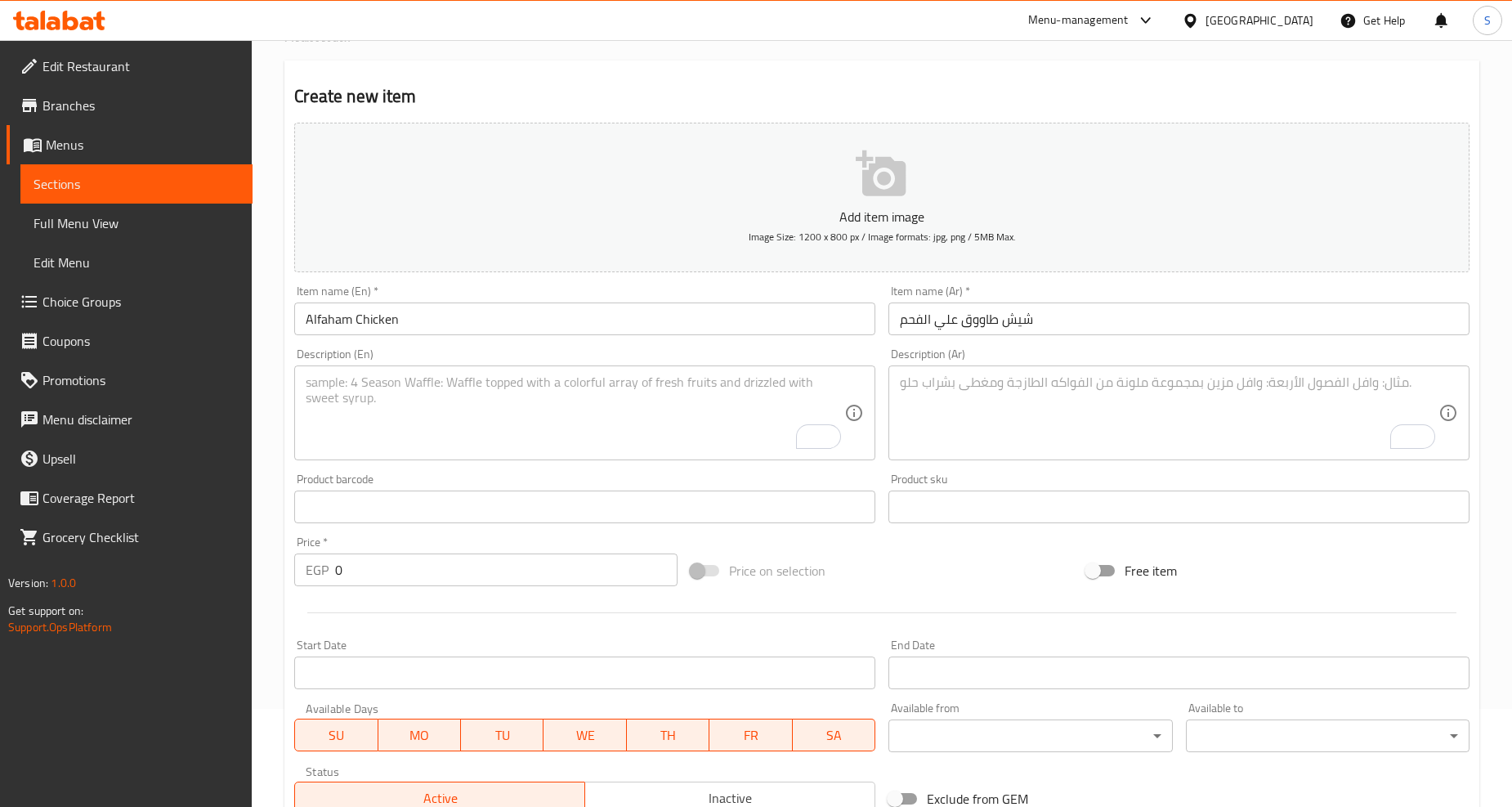
click at [380, 314] on input "Alfaham Chicken" at bounding box center [585, 318] width 582 height 33
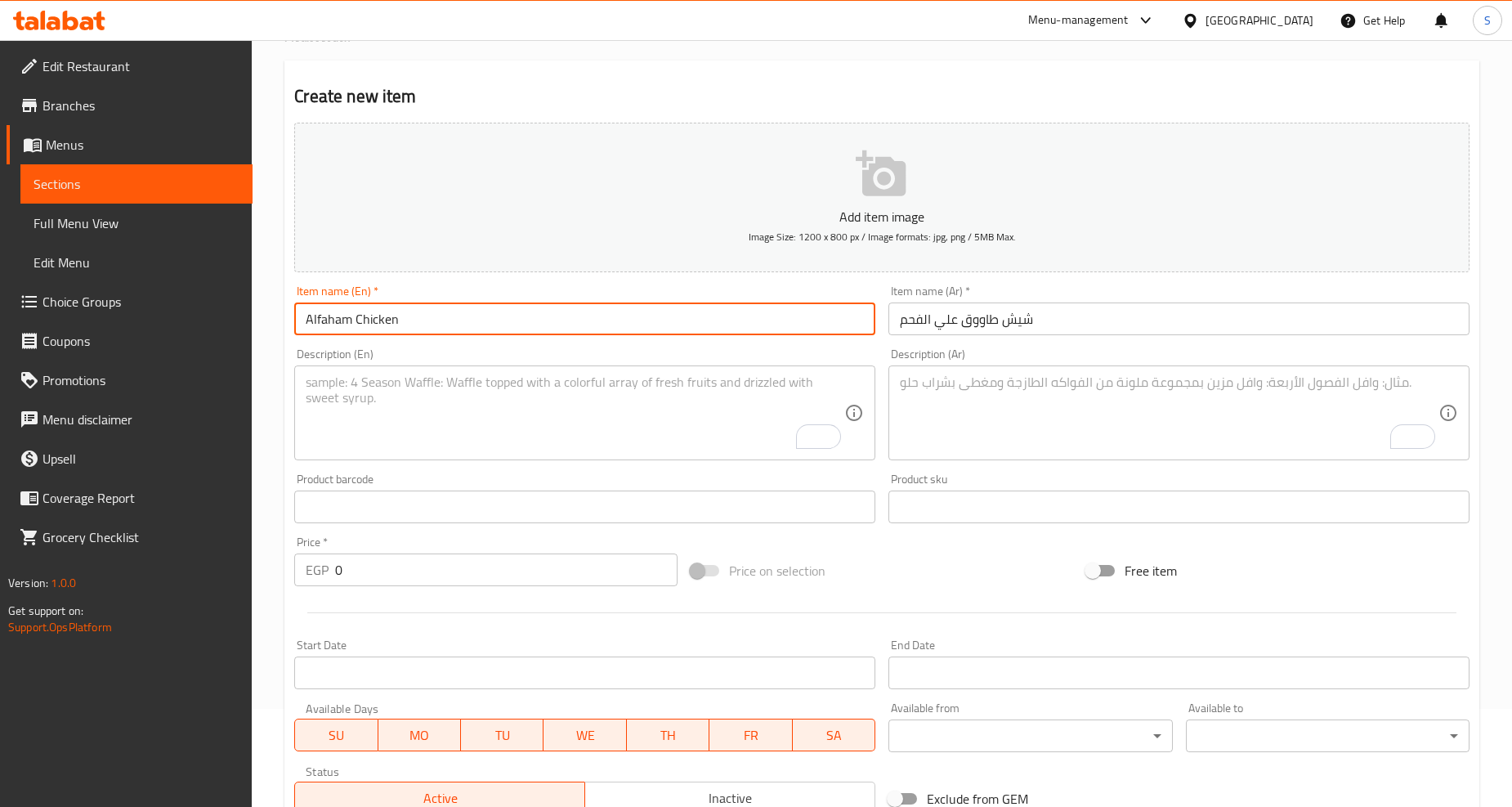
click at [380, 315] on input "Alfaham Chicken" at bounding box center [585, 318] width 582 height 33
paste input "Shish Tawook"
type input "Alfaham Shish Tawook"
click at [538, 436] on textarea "To enrich screen reader interactions, please activate Accessibility in Grammarl…" at bounding box center [576, 413] width 539 height 77
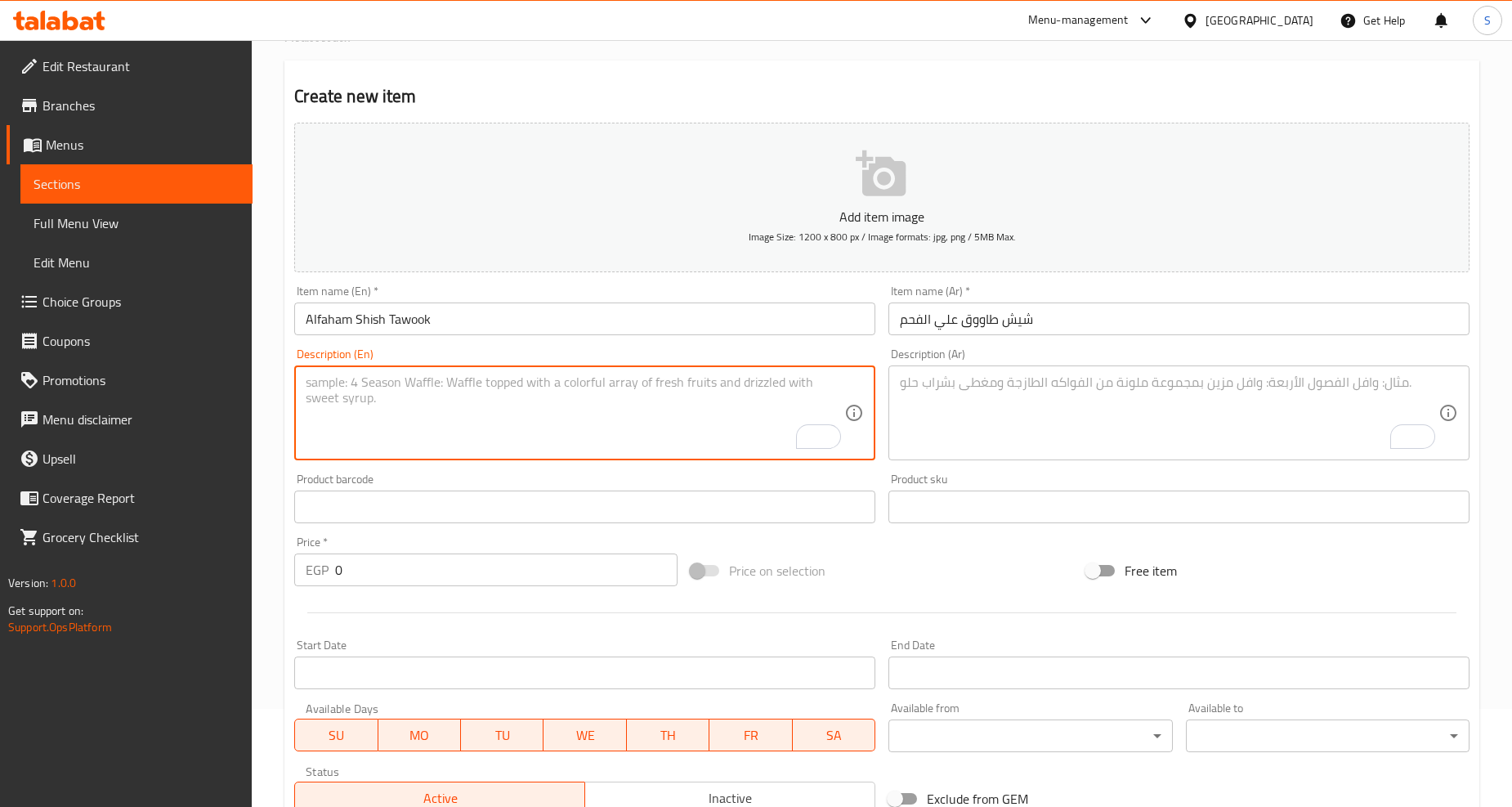
paste textarea "Served with basmati rice, Syrian bread, tahini or garlic dip, mix pickled"
type textarea "Served with basmati rice, Syrian bread, tahini or garlic dip, mix pickled"
click at [978, 414] on textarea "To enrich screen reader interactions, please activate Accessibility in Grammarl…" at bounding box center [1169, 413] width 539 height 77
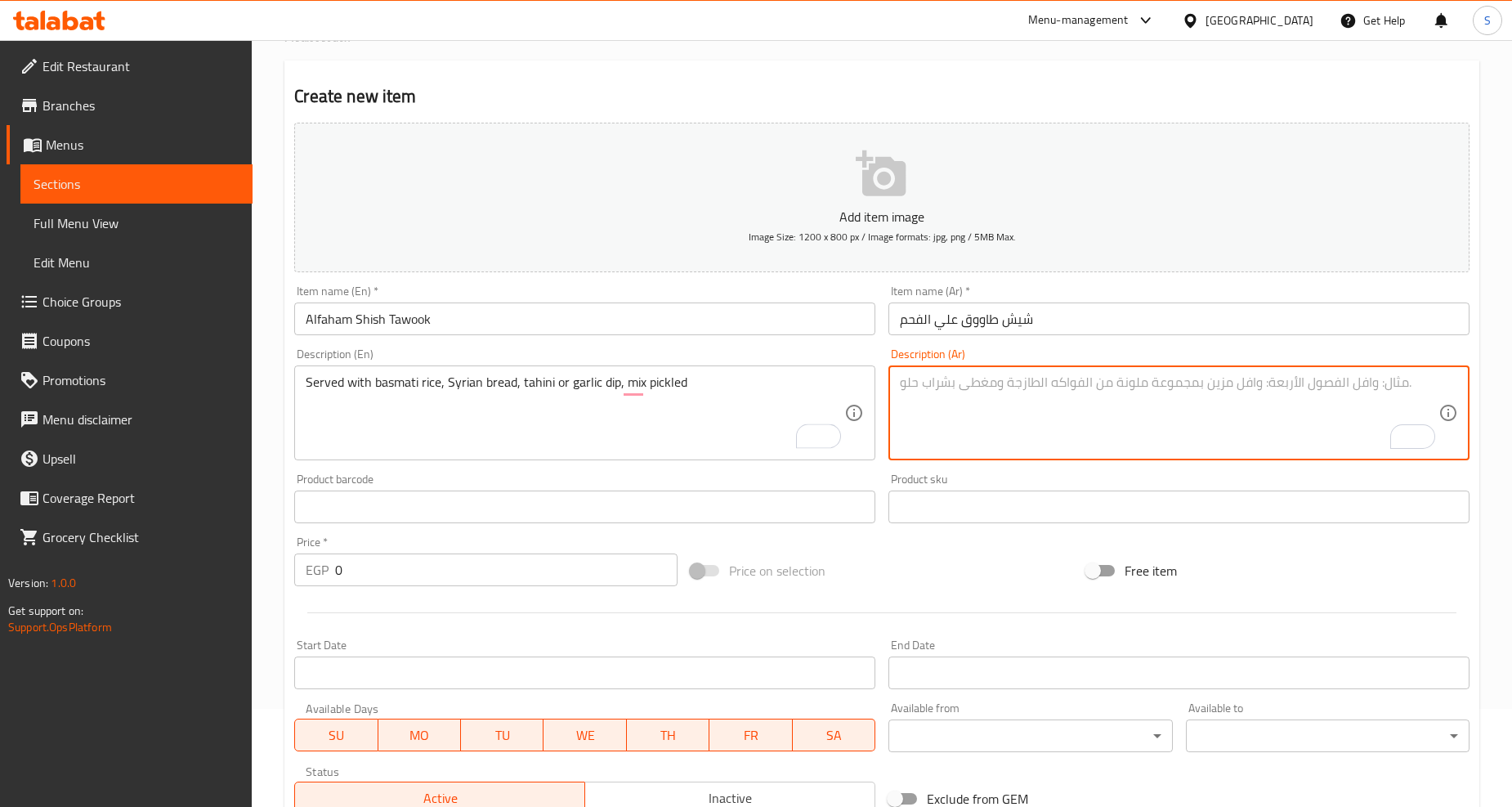
paste textarea "تقدم مع أرز بسمتي - خبز سوري - طحينة أو ثومية - مخلل مشكل"
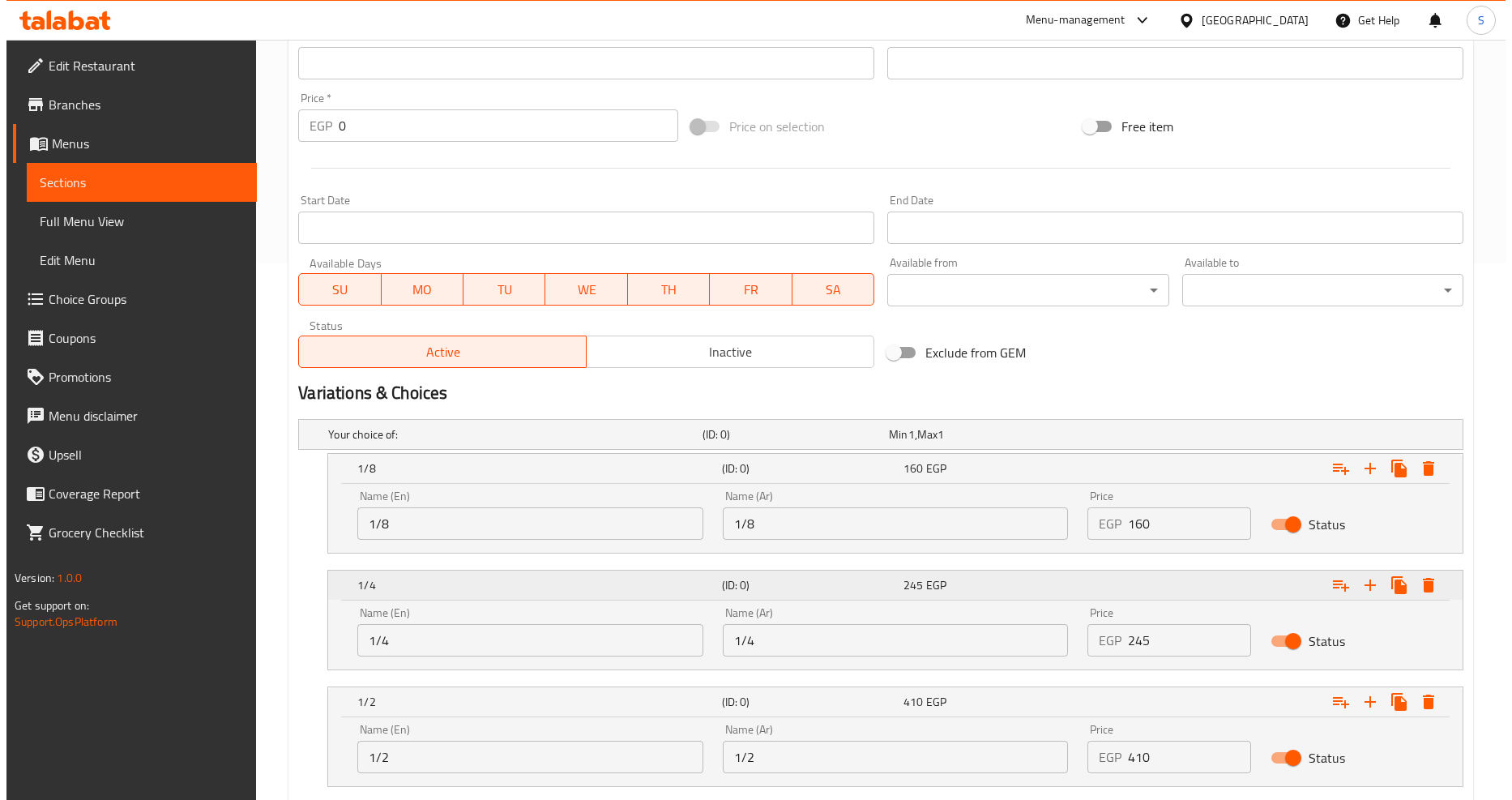
scroll to position [547, 0]
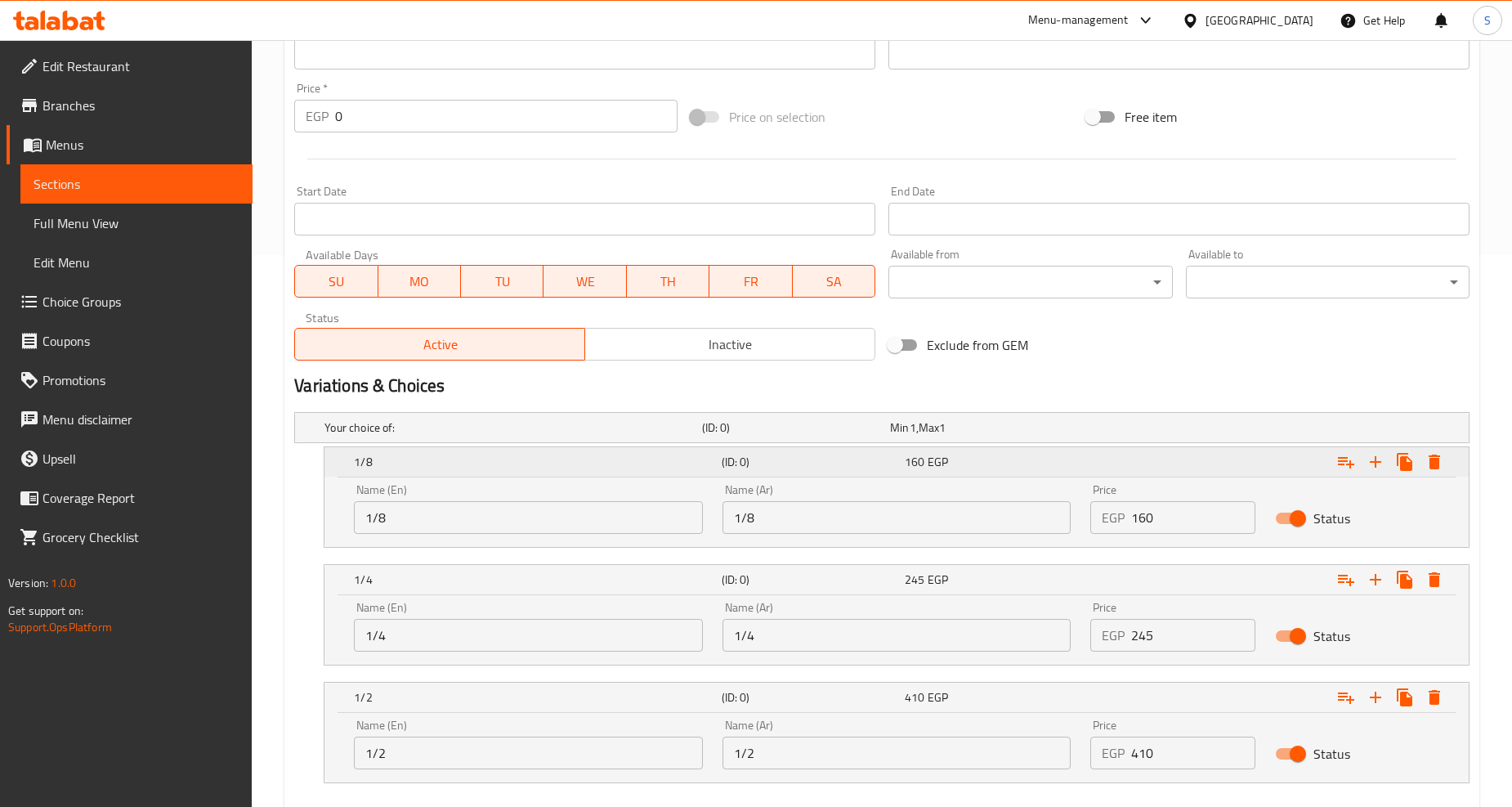
type textarea "تقدم مع أرز بسمتي - خبز سوري - طحينة أو ثومية - مخلل مشكل"
click at [600, 475] on div "1/8 (ID: 0) 160 EGP" at bounding box center [902, 462] width 1102 height 36
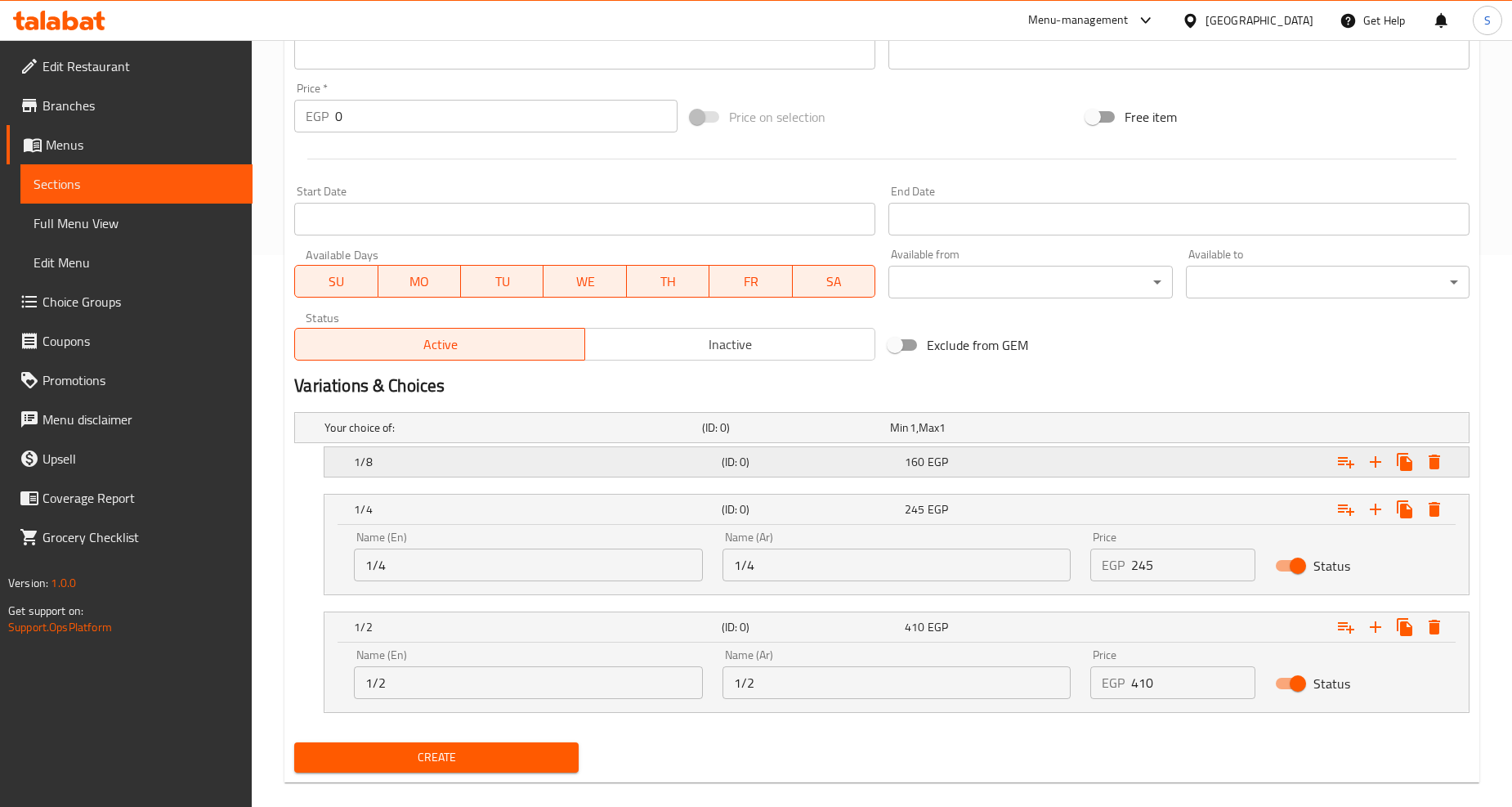
click at [600, 446] on div "1/8 (ID: 0) 160 EGP" at bounding box center [887, 427] width 1132 height 36
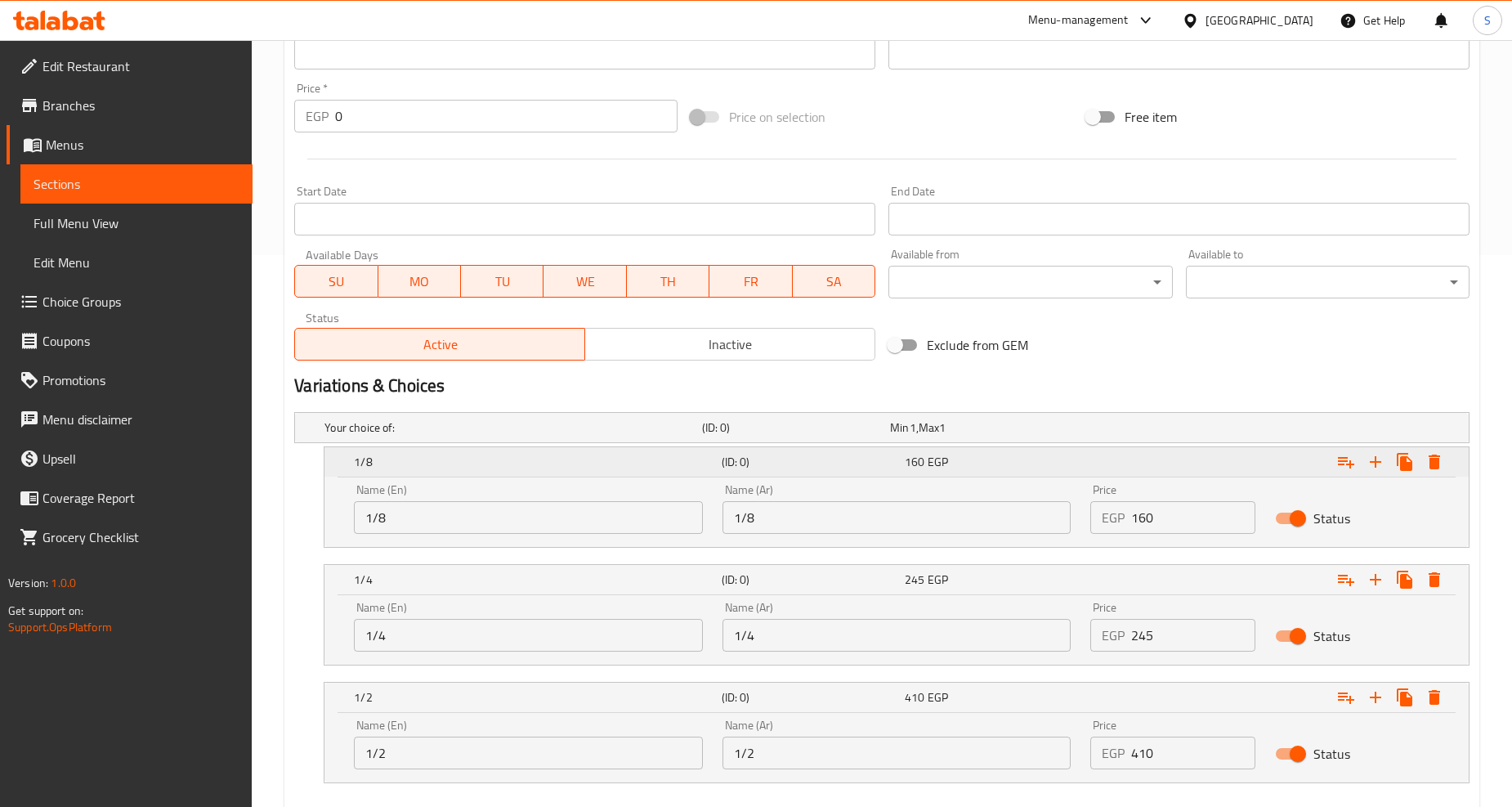
click at [1432, 468] on icon "Expand" at bounding box center [1435, 462] width 12 height 15
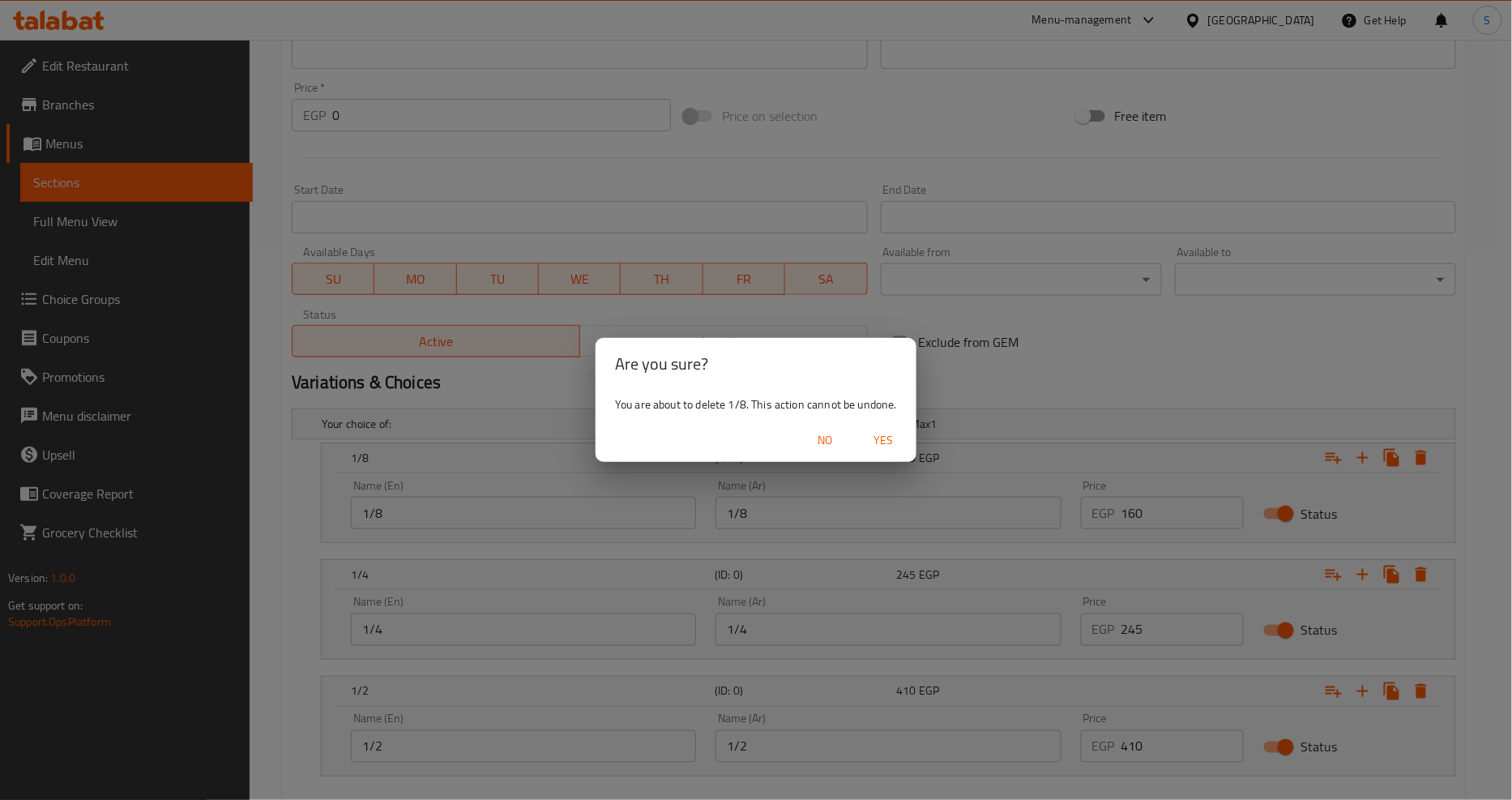
click at [848, 447] on button "No" at bounding box center [825, 440] width 52 height 30
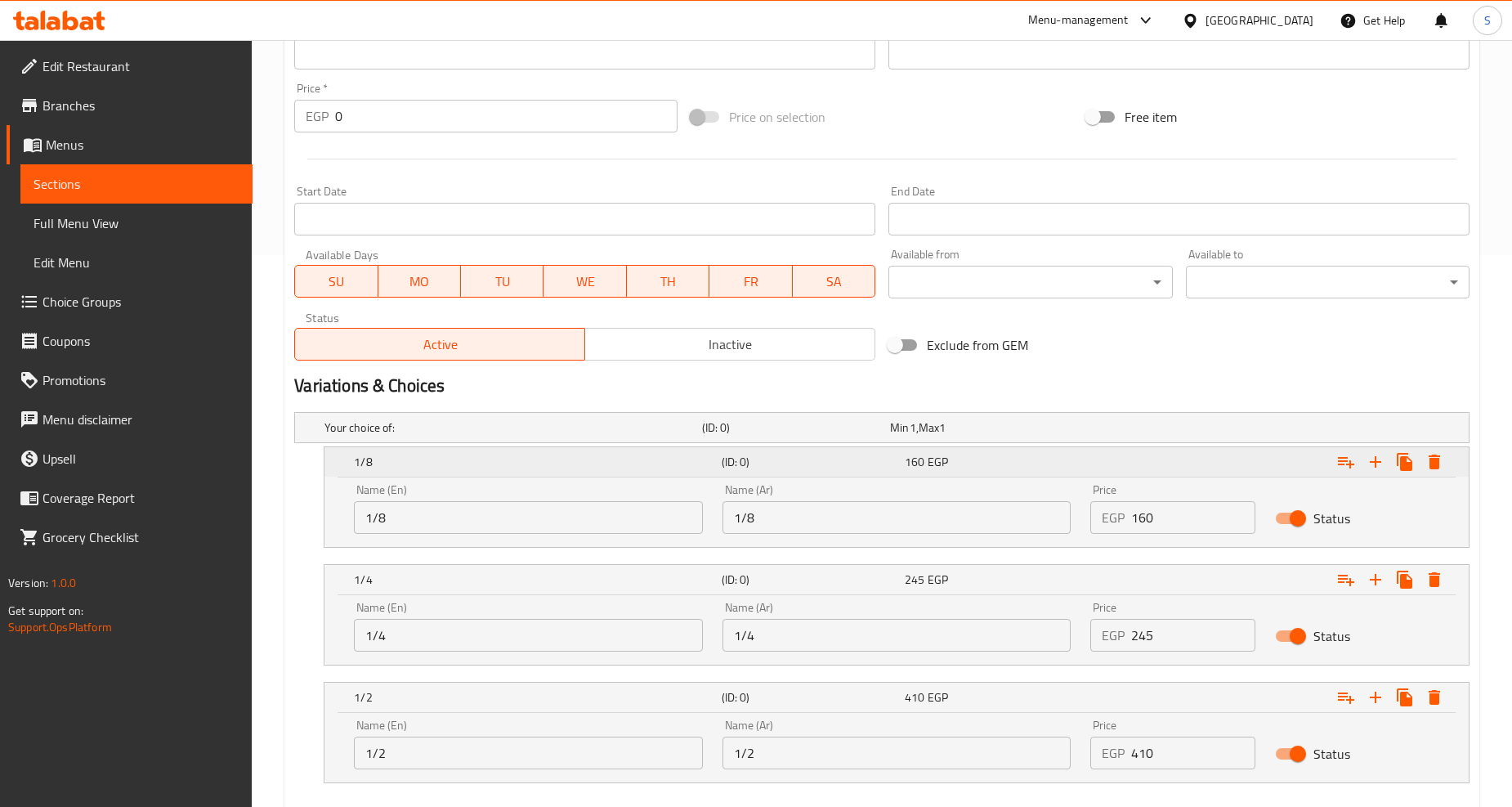
click at [1437, 459] on icon "Expand" at bounding box center [1435, 462] width 12 height 15
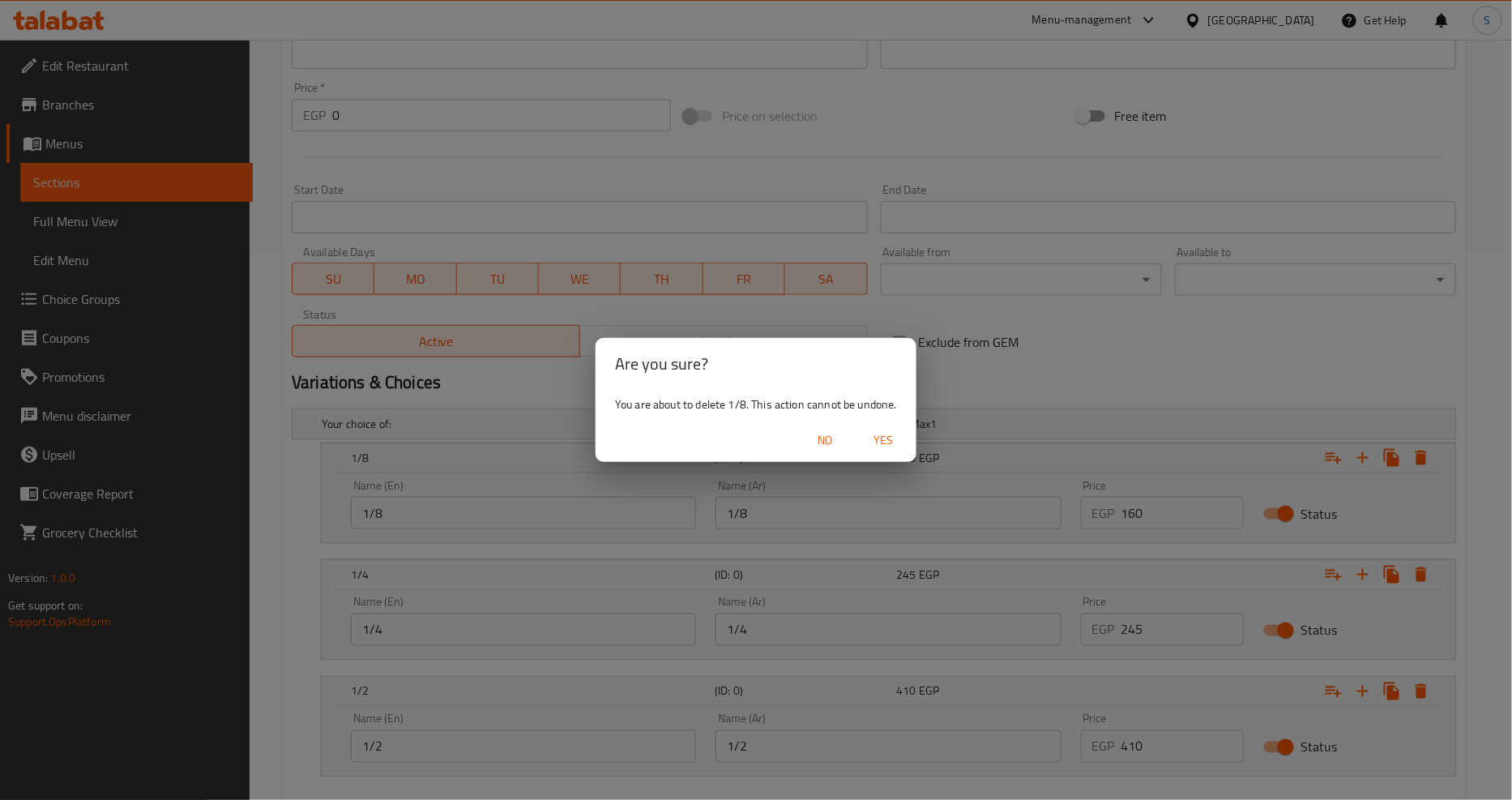
click at [897, 435] on span "Yes" at bounding box center [884, 440] width 39 height 21
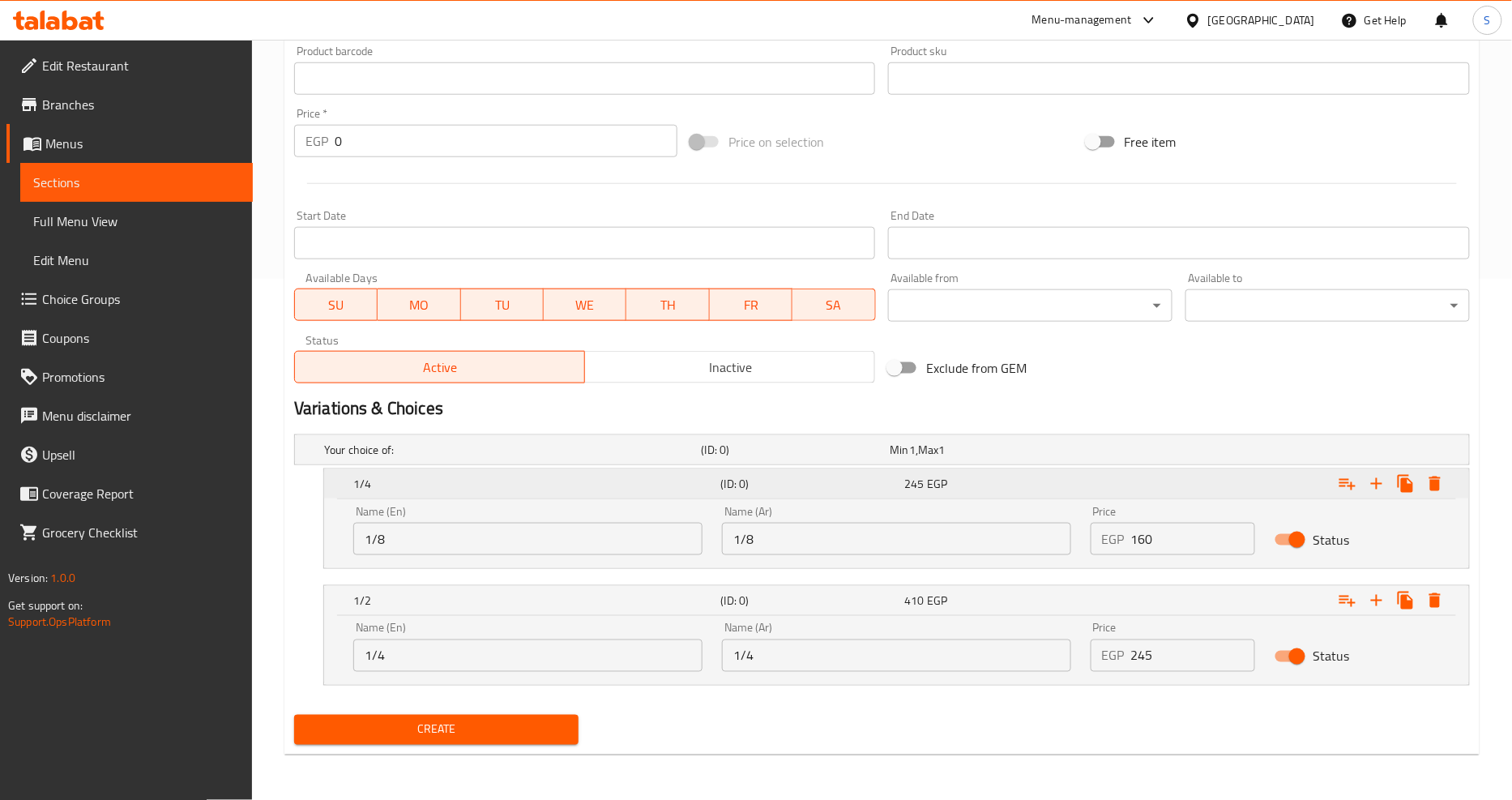
scroll to position [521, 0]
click at [1408, 484] on button "Expand" at bounding box center [1423, 486] width 29 height 29
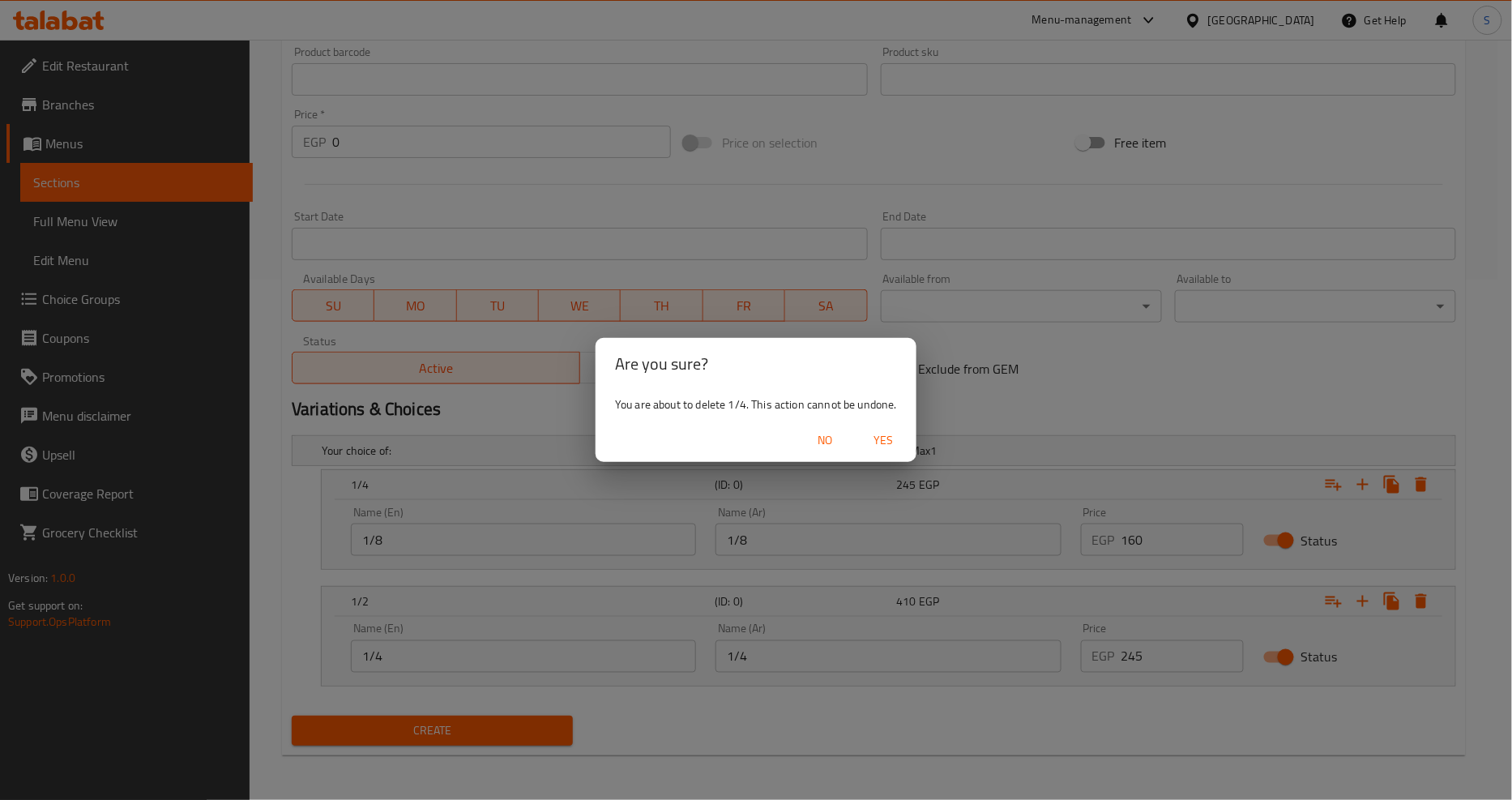
click at [868, 442] on span "Yes" at bounding box center [884, 440] width 39 height 21
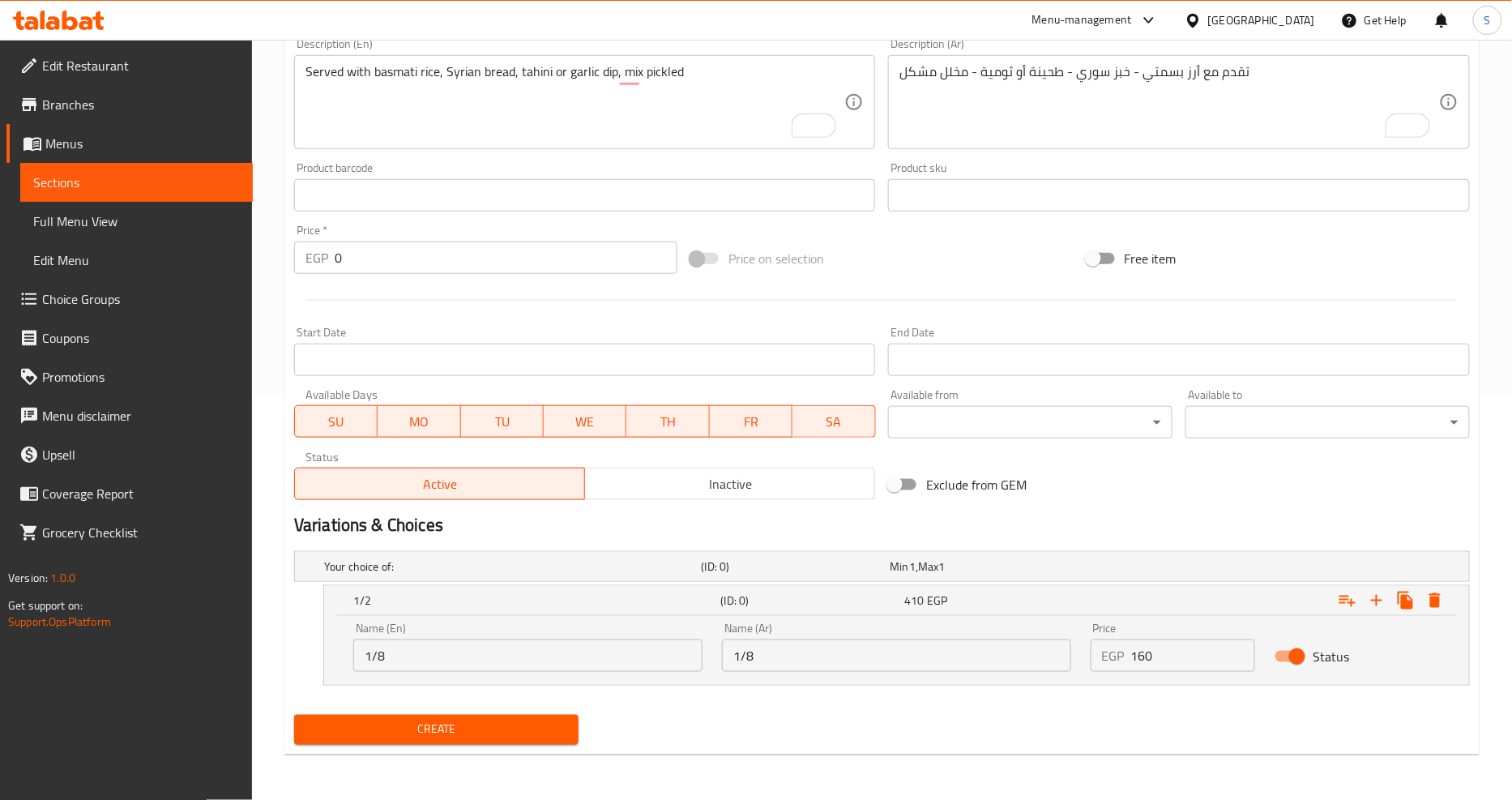
scroll to position [403, 0]
click at [1422, 599] on icon "Expand" at bounding box center [1423, 602] width 12 height 15
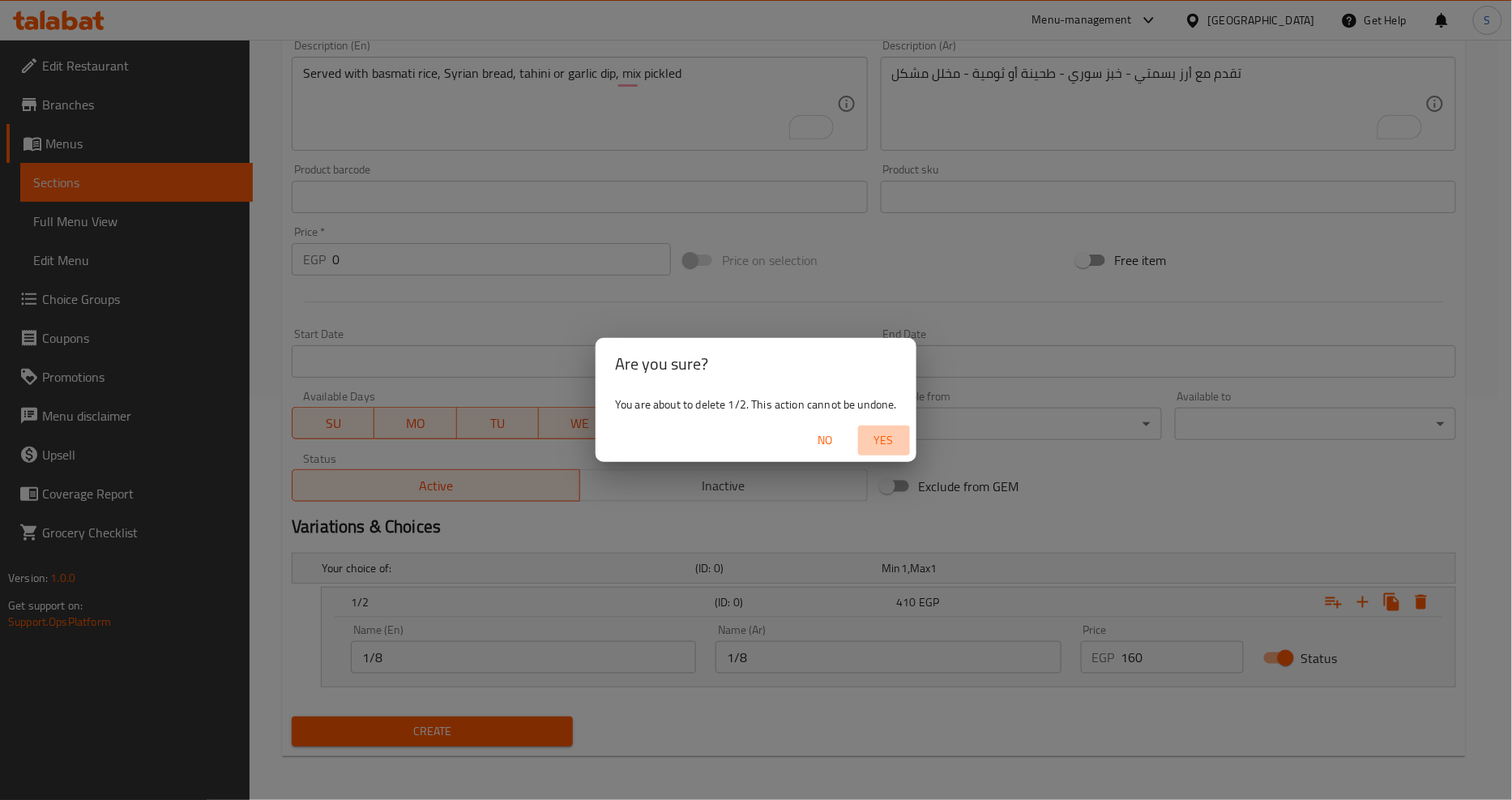
click at [892, 438] on span "Yes" at bounding box center [884, 440] width 39 height 21
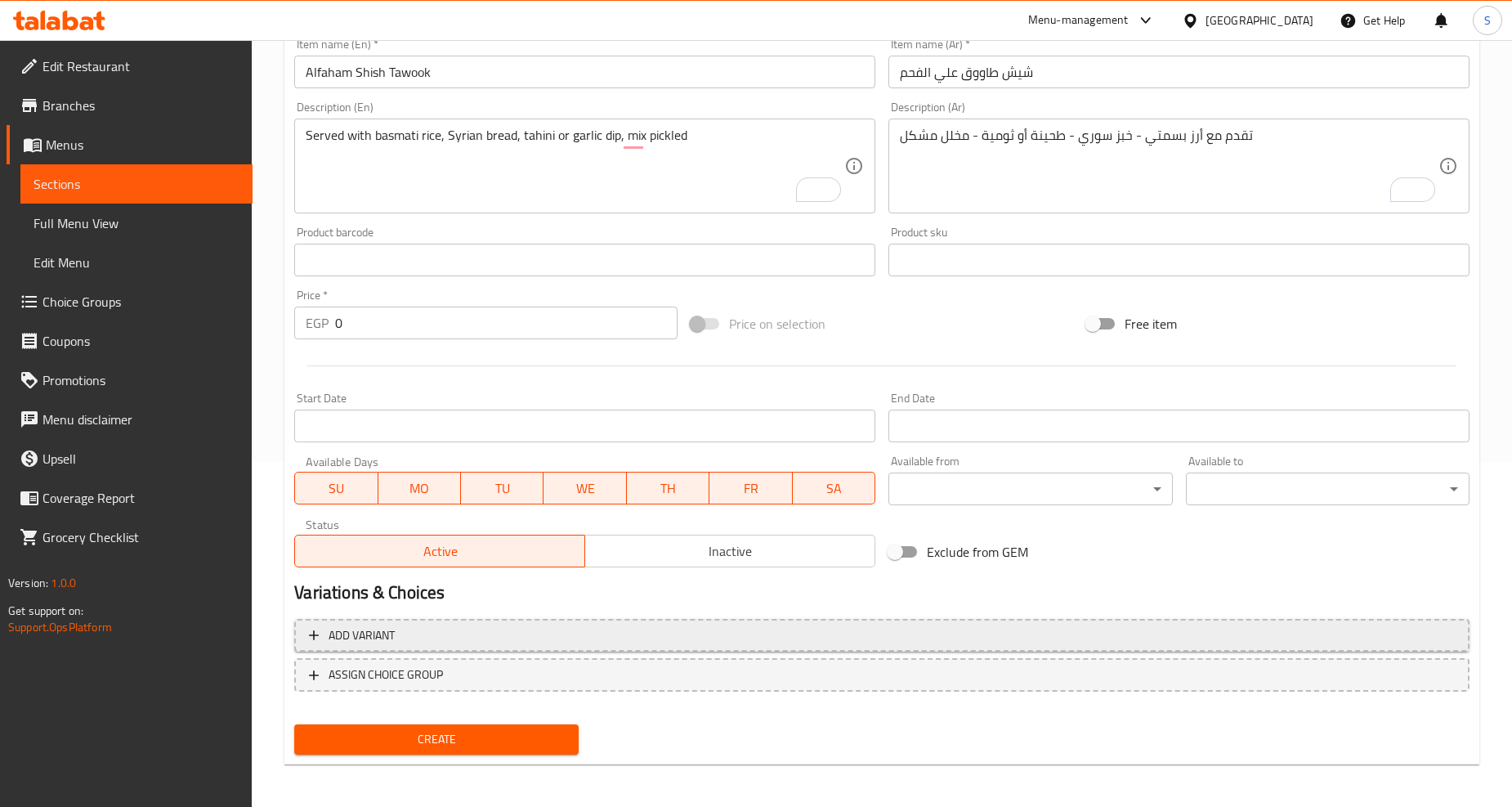
click at [447, 644] on button "Add variant" at bounding box center [882, 636] width 1175 height 34
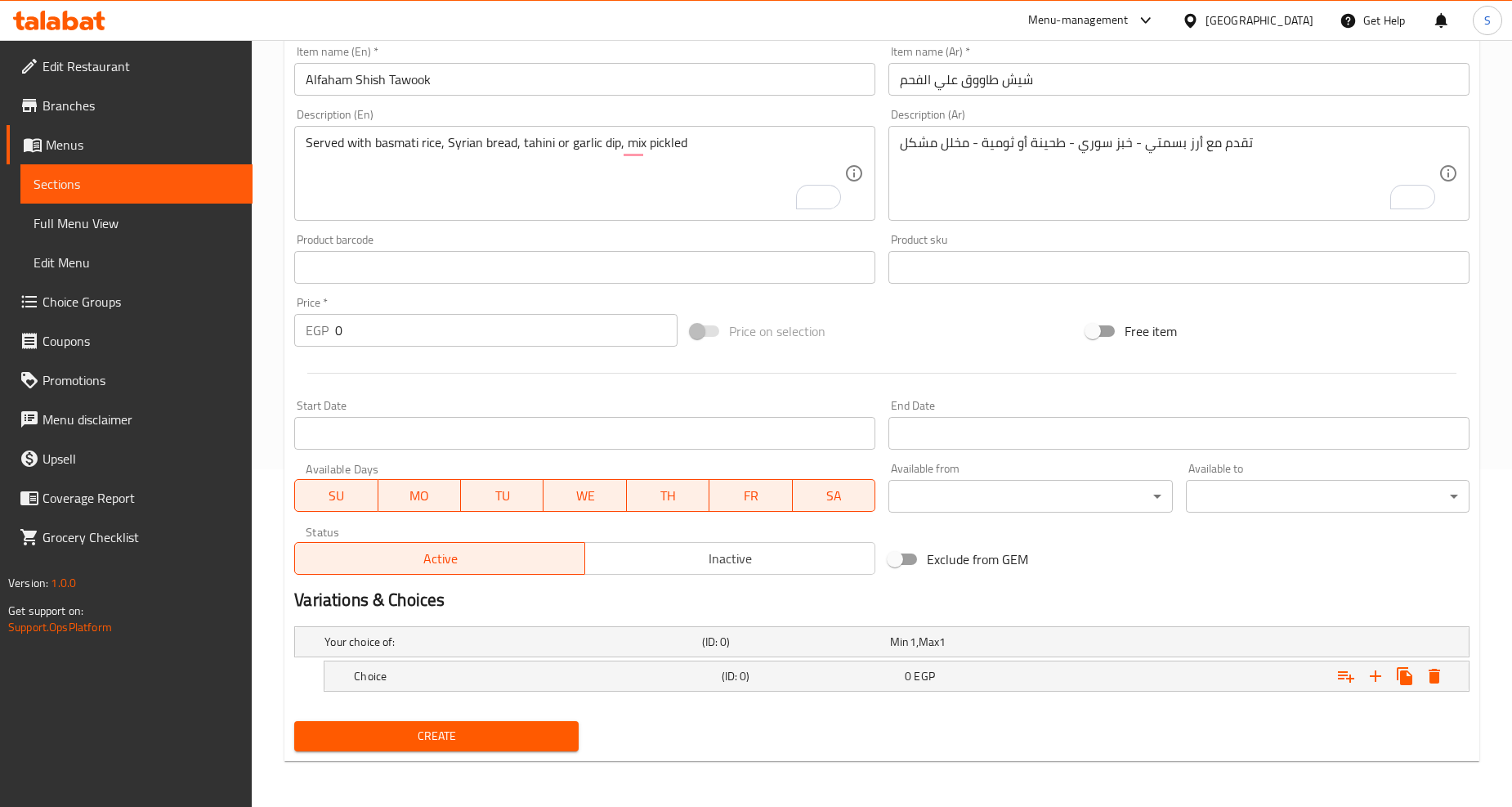
scroll to position [337, 0]
click at [475, 651] on h5 "Choice" at bounding box center [510, 642] width 371 height 17
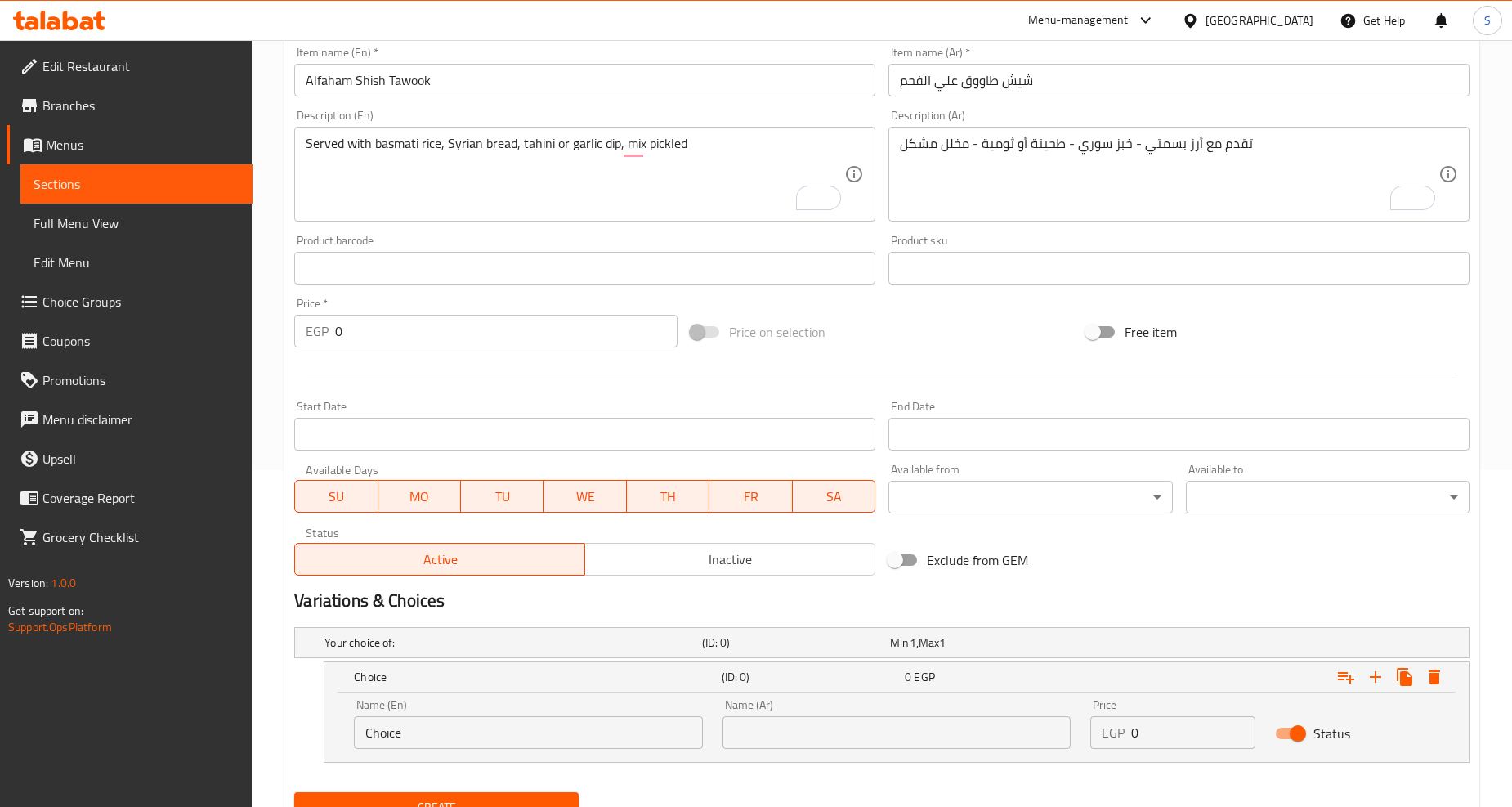
click at [422, 738] on input "Choice" at bounding box center [528, 733] width 349 height 33
type input "1/8"
click at [485, 745] on input "1/8" at bounding box center [528, 733] width 349 height 33
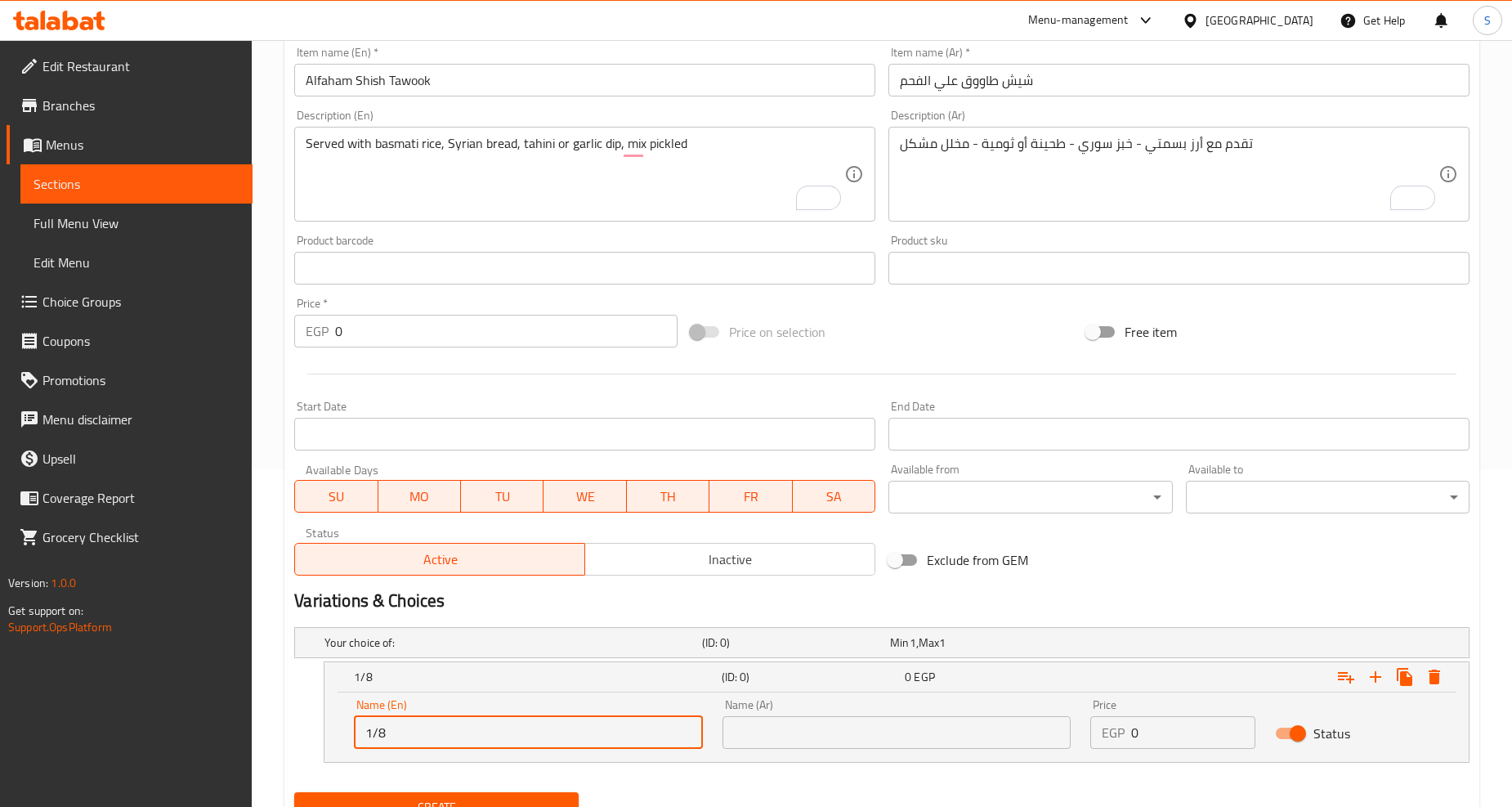
click at [485, 745] on input "1/8" at bounding box center [528, 733] width 349 height 33
click at [906, 764] on div "Your choice of: (ID: 0) Min 1 , Max 1 Name (En) Your choice of: Name (En) Name …" at bounding box center [882, 703] width 1189 height 166
click at [893, 746] on input "text" at bounding box center [897, 733] width 349 height 33
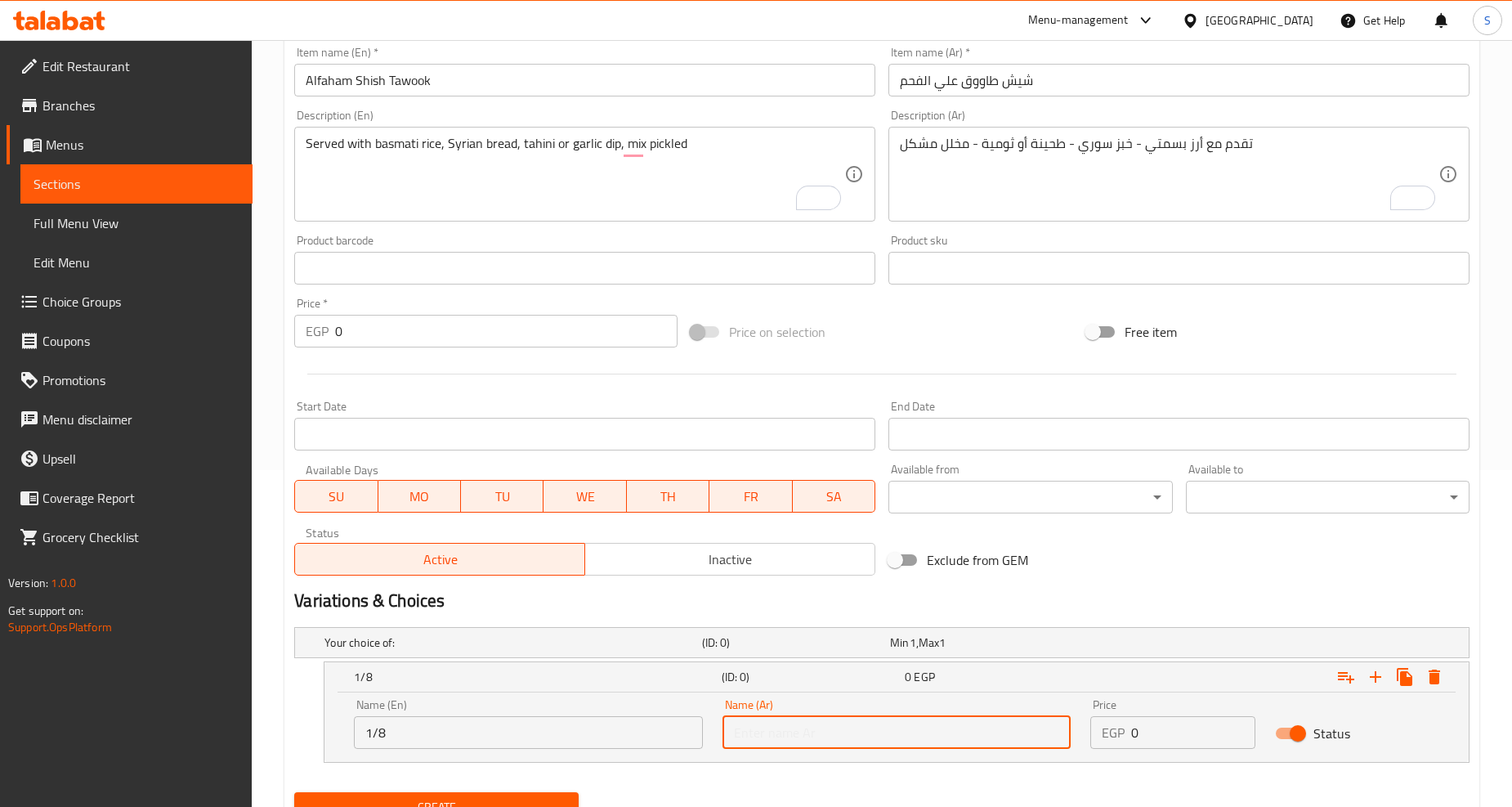
paste input "1/8"
type input "1/8"
click at [1127, 739] on div "EGP 0 Price" at bounding box center [1173, 733] width 164 height 33
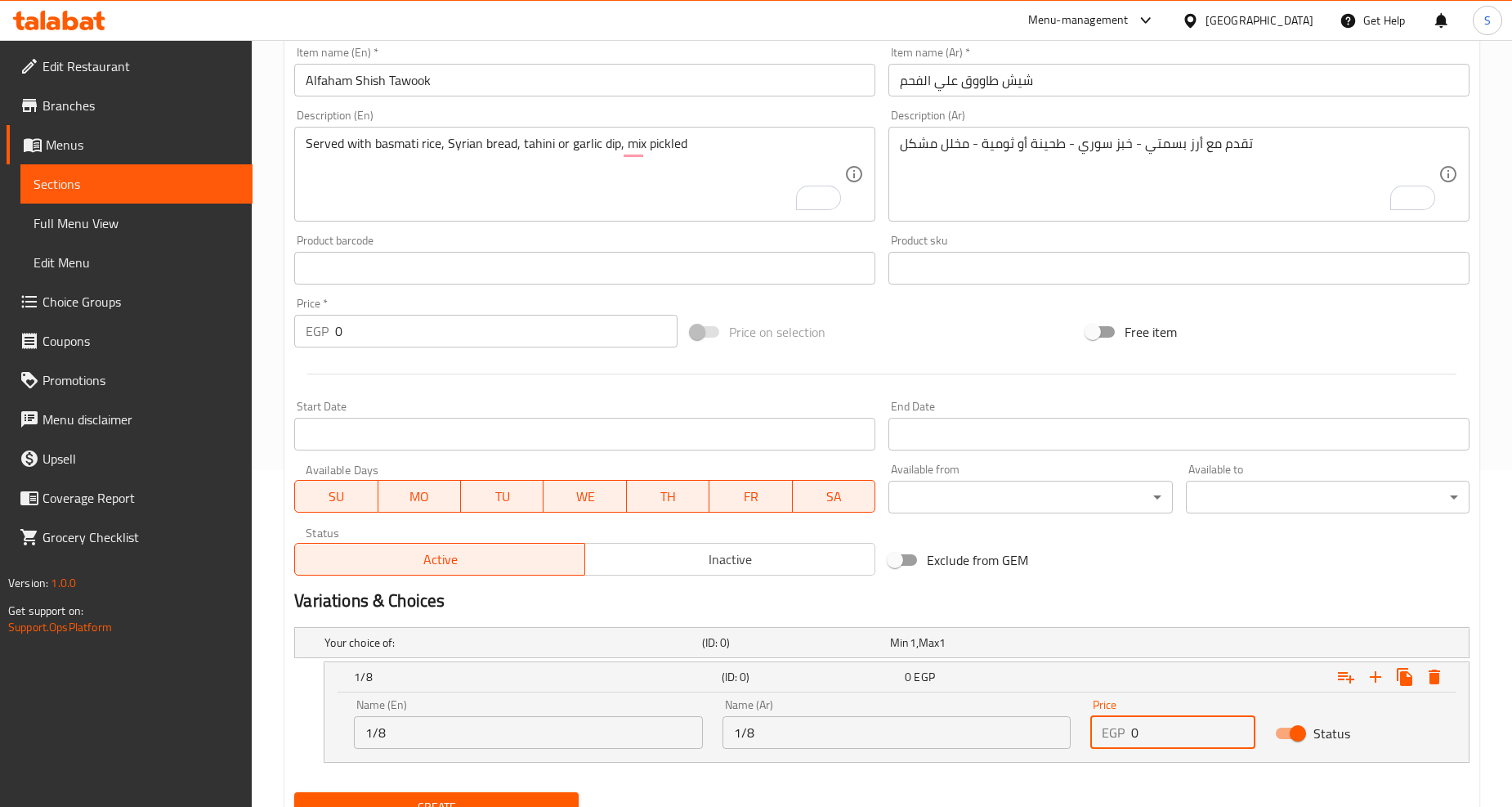
click at [1127, 739] on div "EGP 0 Price" at bounding box center [1173, 733] width 164 height 33
click at [1153, 737] on input "0" at bounding box center [1193, 733] width 124 height 33
type input "175"
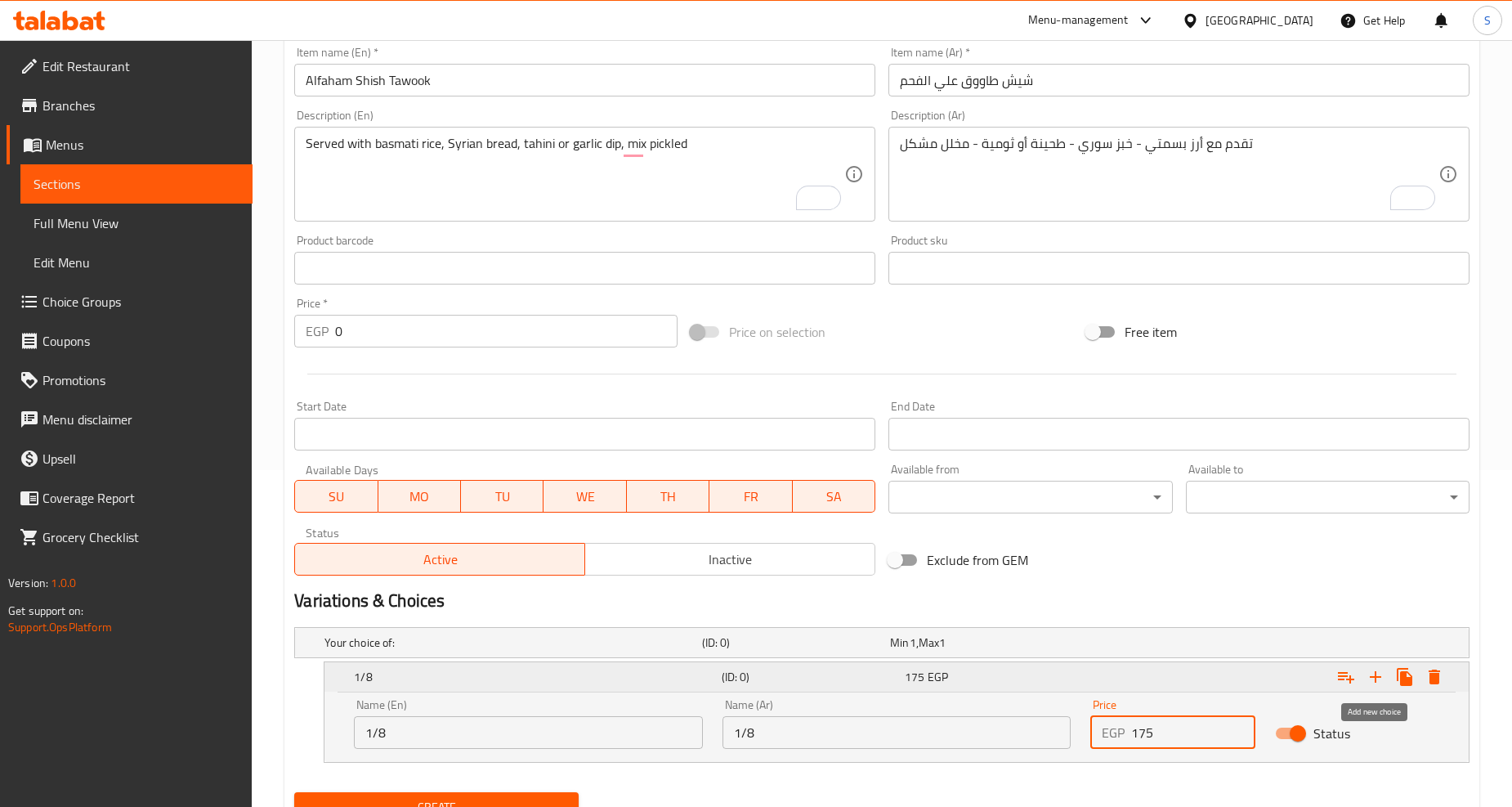
click at [1370, 683] on icon "Expand" at bounding box center [1376, 677] width 20 height 20
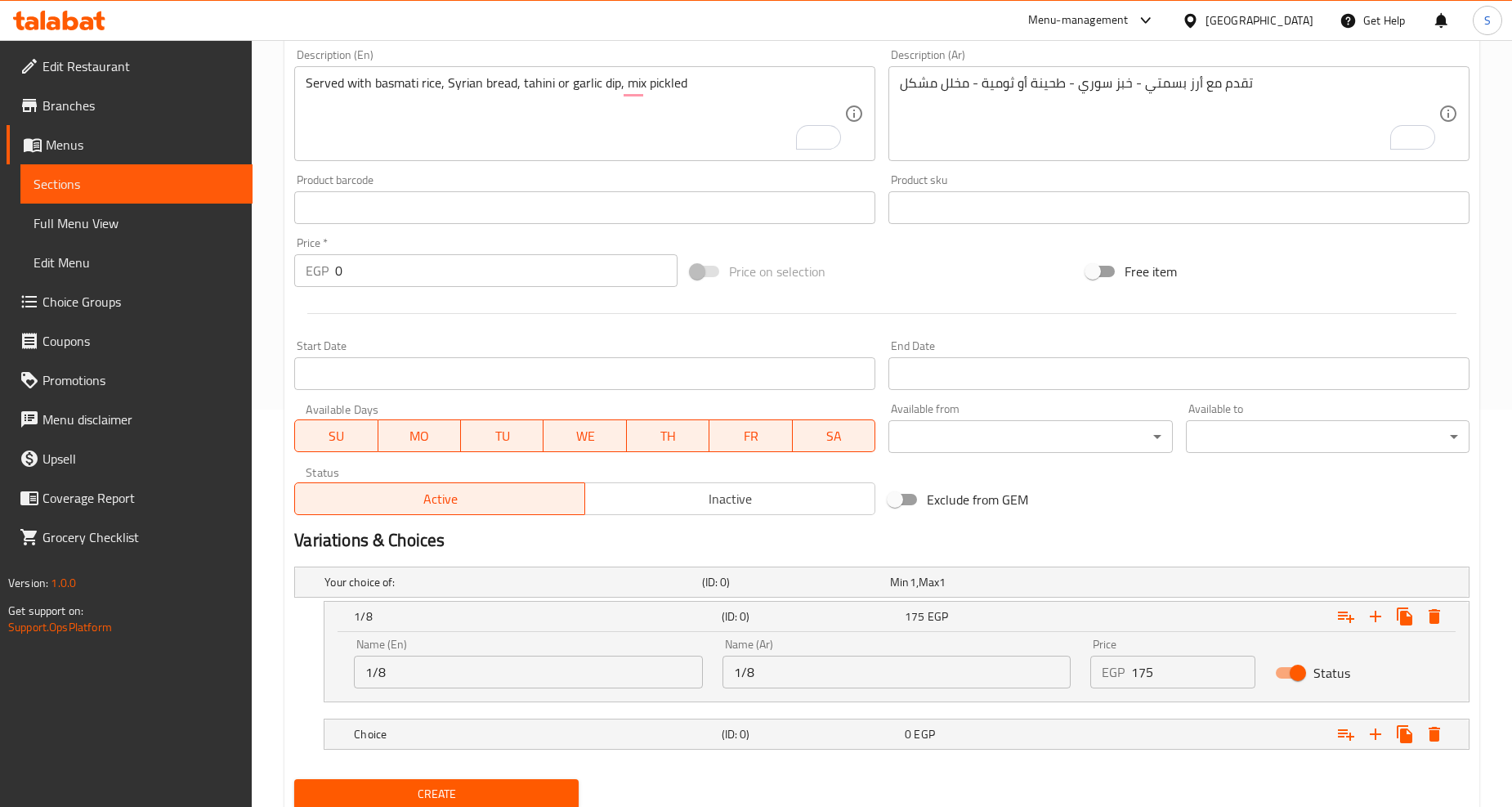
scroll to position [455, 0]
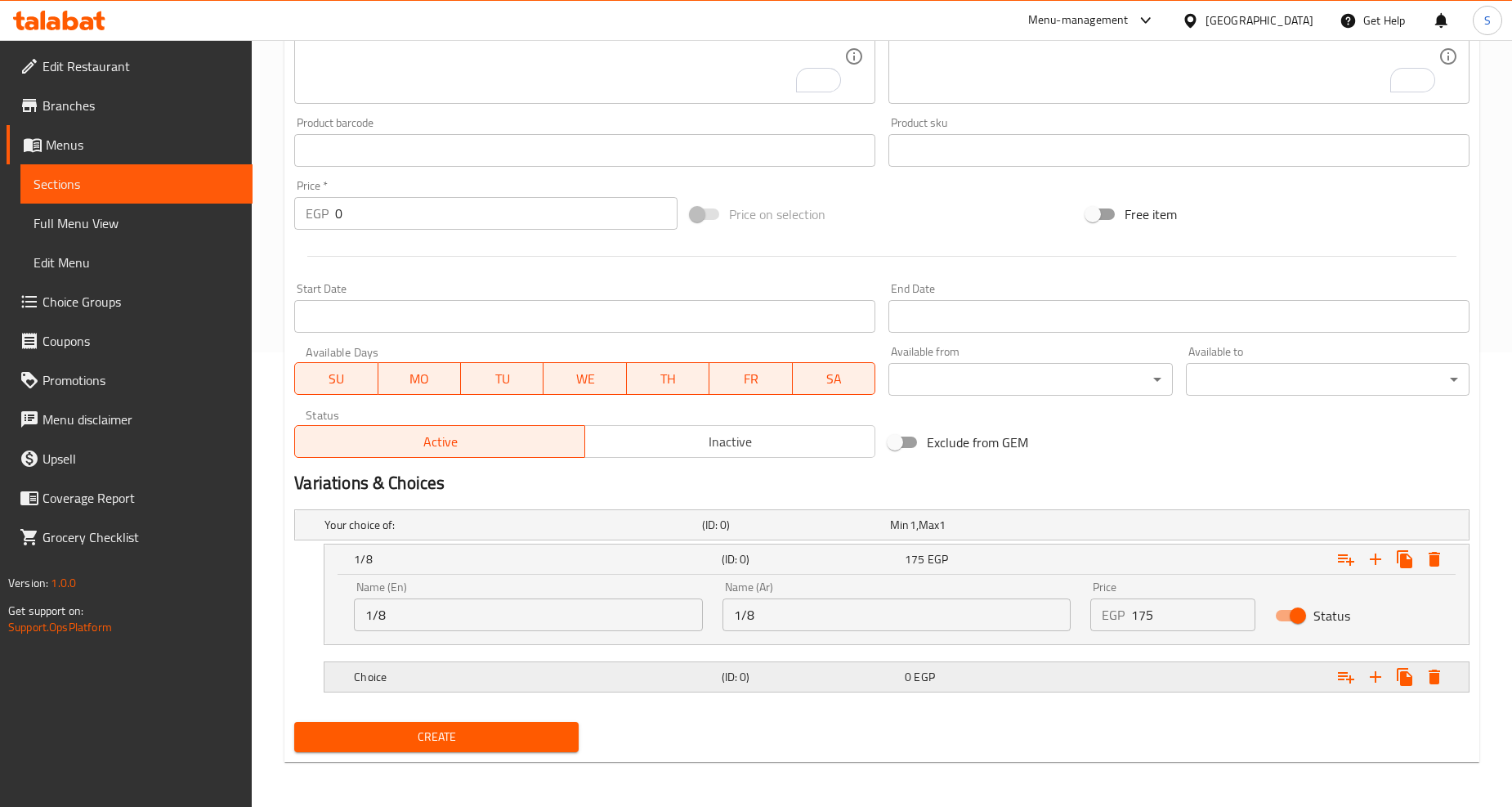
click at [473, 533] on h5 "Choice" at bounding box center [510, 524] width 371 height 17
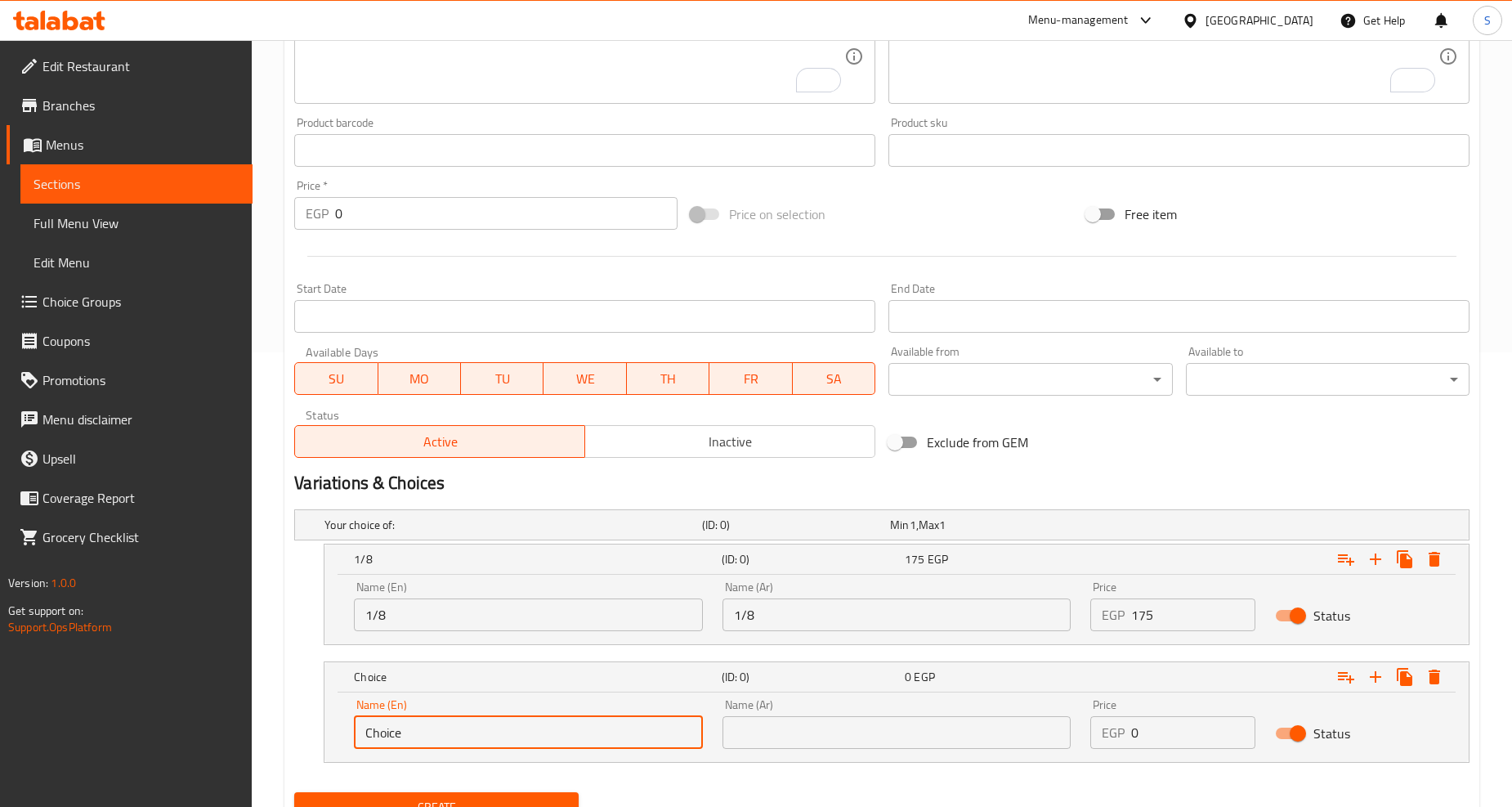
click at [431, 717] on input "Choice" at bounding box center [528, 733] width 349 height 33
type input "1/4"
click at [486, 723] on input "1/4" at bounding box center [528, 733] width 349 height 33
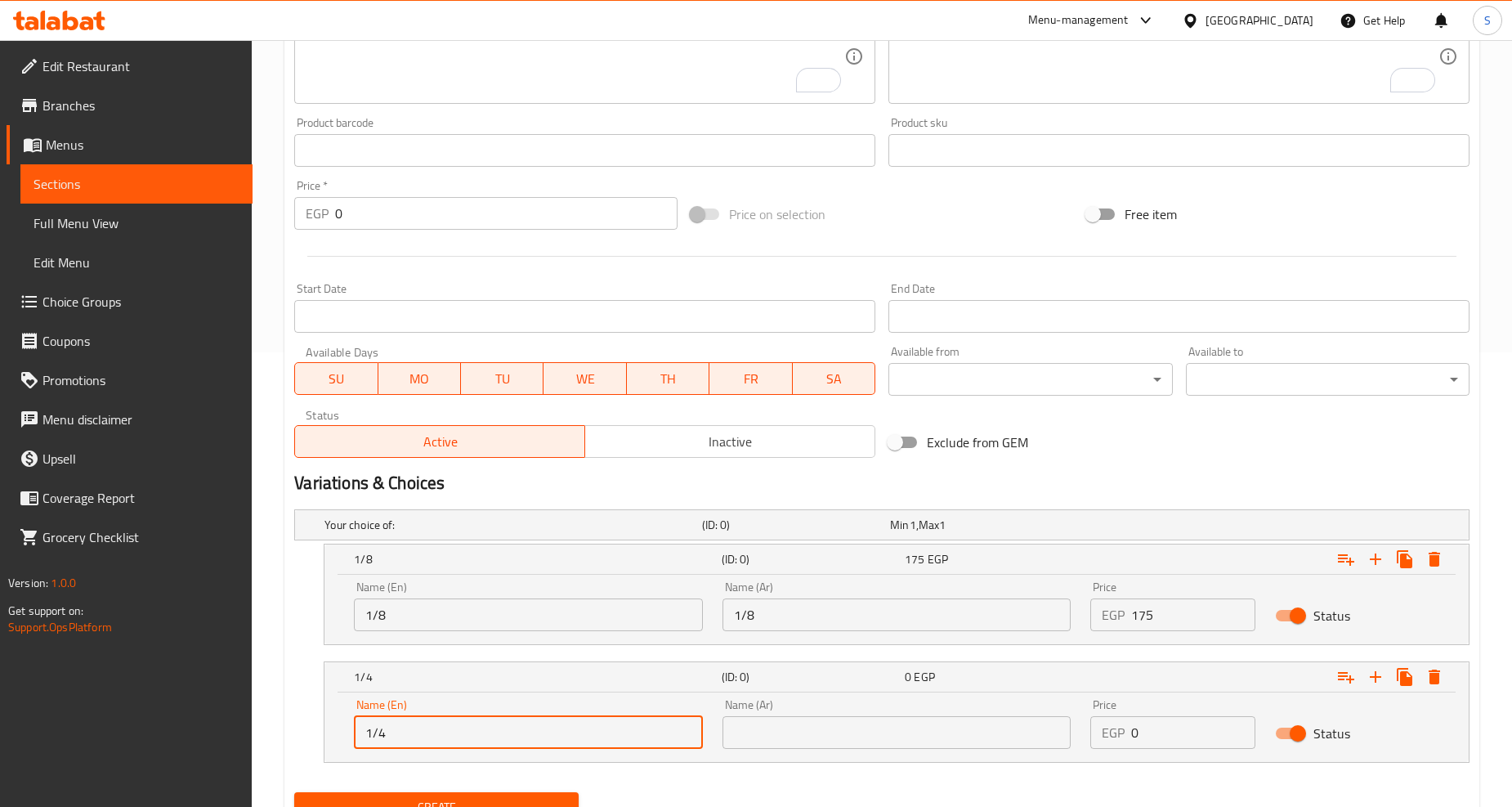
click at [486, 723] on input "1/4" at bounding box center [528, 733] width 349 height 33
click at [819, 726] on input "text" at bounding box center [897, 733] width 349 height 33
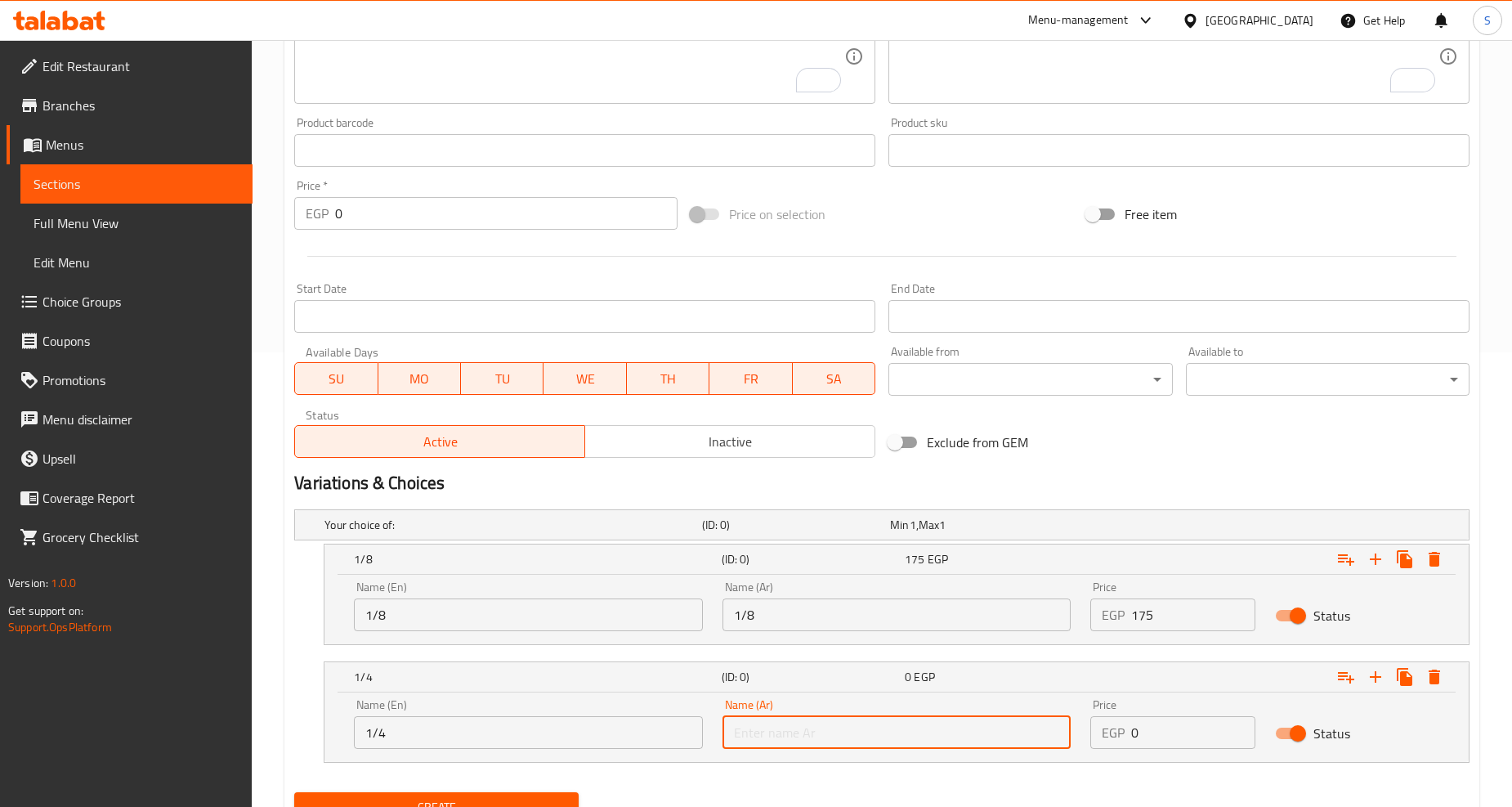
paste input "1/4"
type input "1/4"
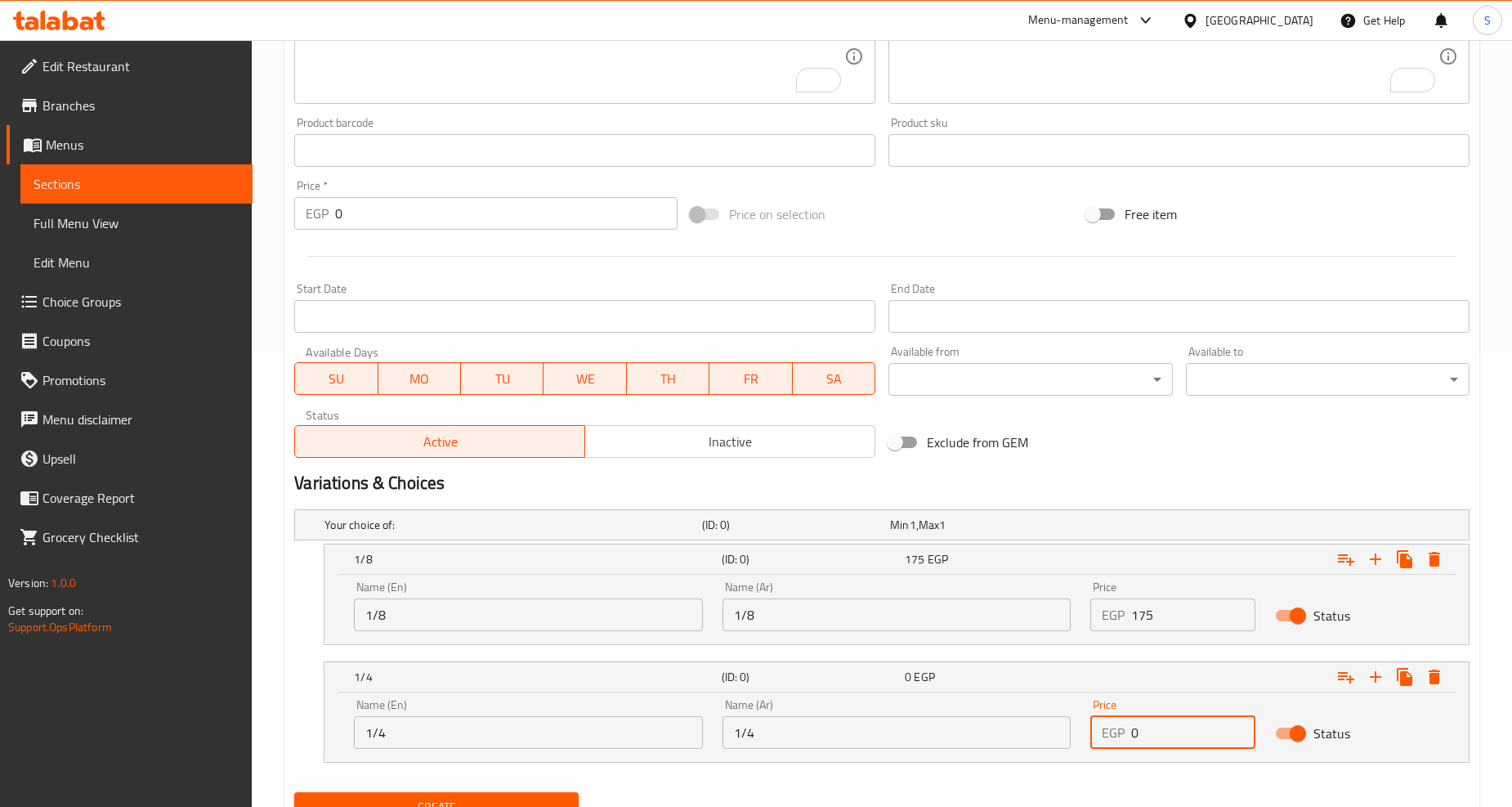
click at [1182, 737] on input "0" at bounding box center [1193, 733] width 124 height 33
type input "230"
click at [1378, 673] on icon "Expand" at bounding box center [1376, 677] width 20 height 20
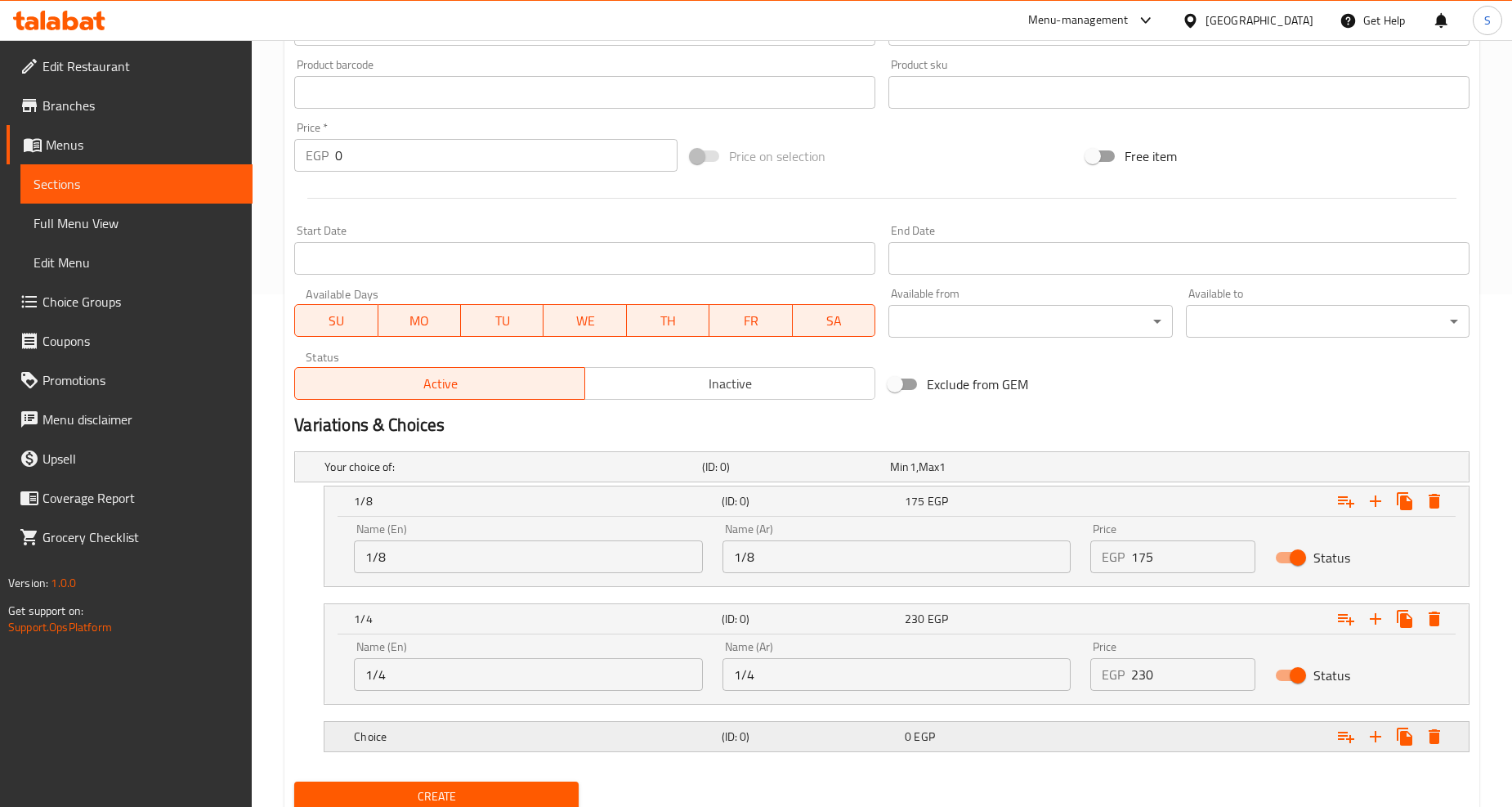
scroll to position [573, 0]
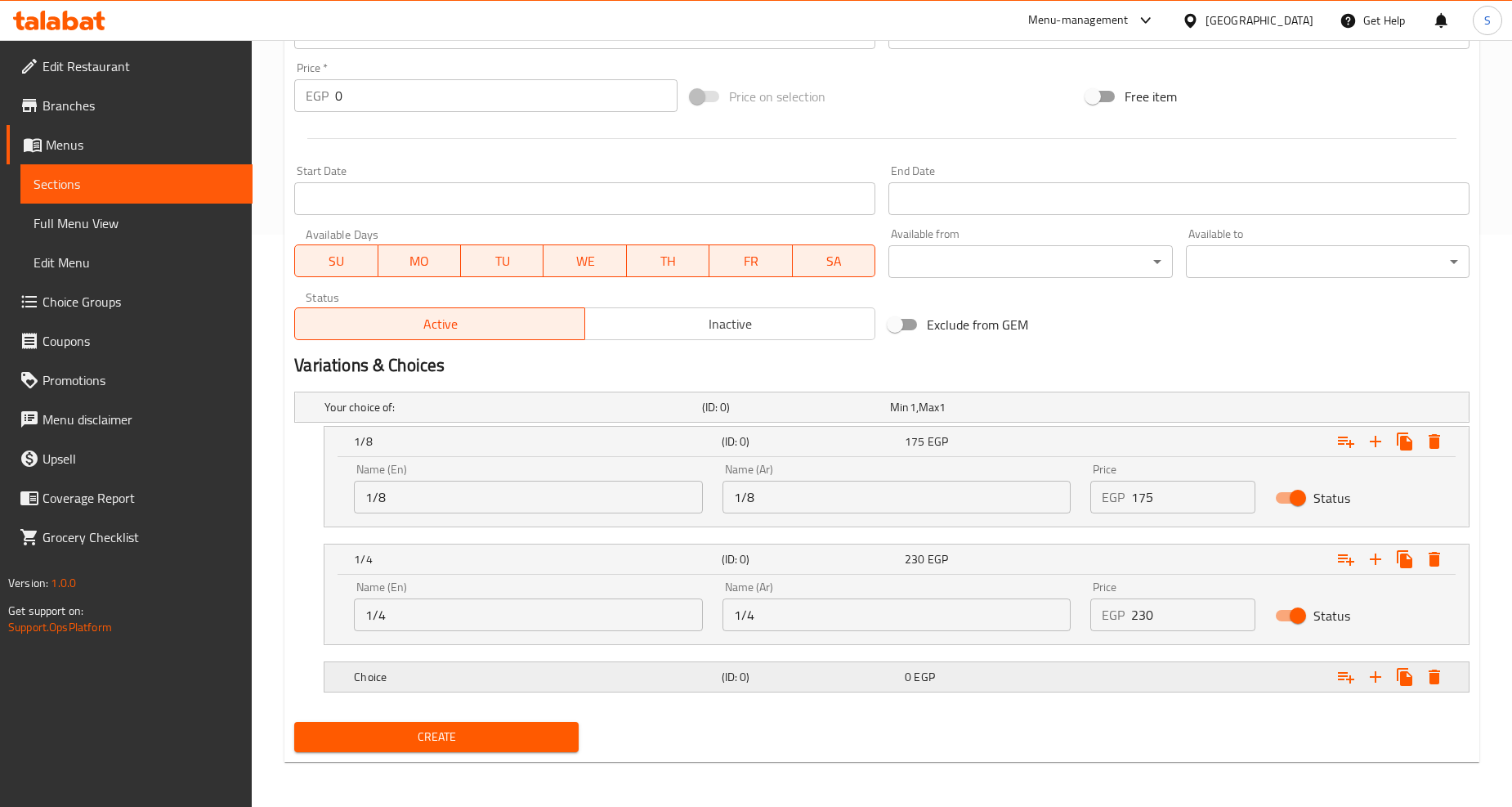
click at [430, 415] on h5 "Choice" at bounding box center [510, 407] width 371 height 17
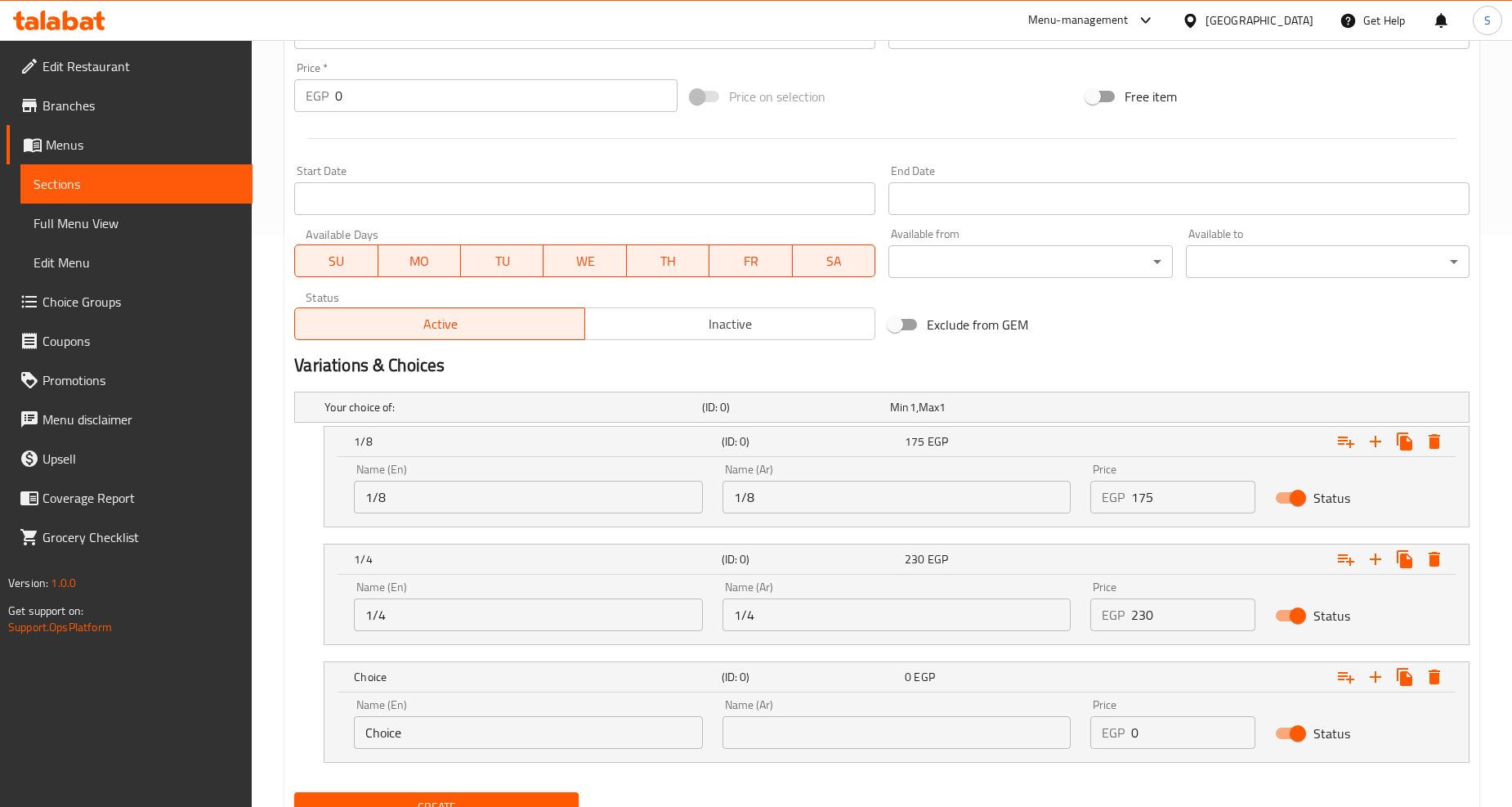
click at [412, 726] on input "Choice" at bounding box center [528, 733] width 349 height 33
type input "1/2"
click at [641, 732] on input "1/2" at bounding box center [528, 733] width 349 height 33
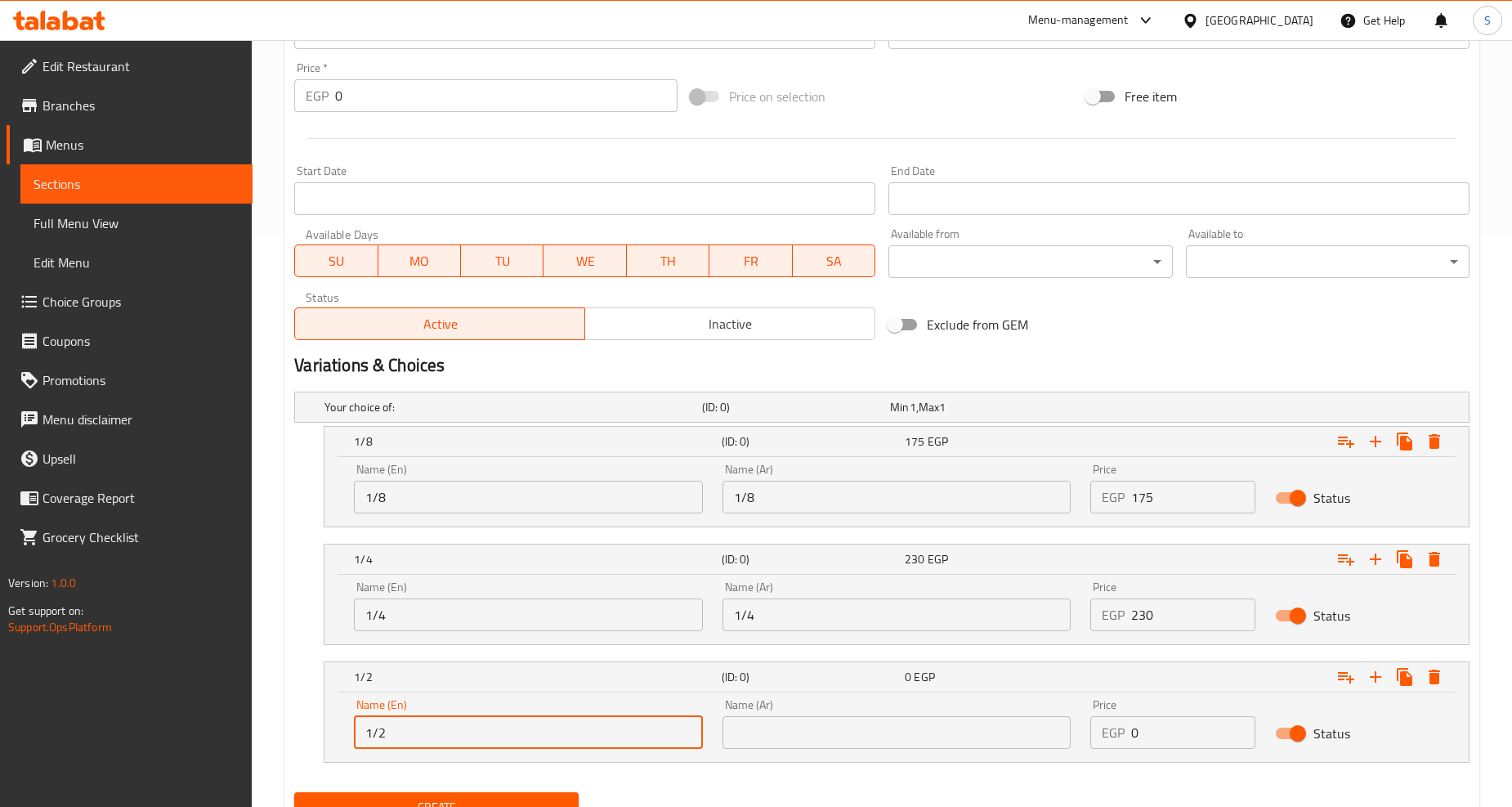
click at [641, 732] on input "1/2" at bounding box center [528, 733] width 349 height 33
click at [920, 732] on input "text" at bounding box center [897, 733] width 349 height 33
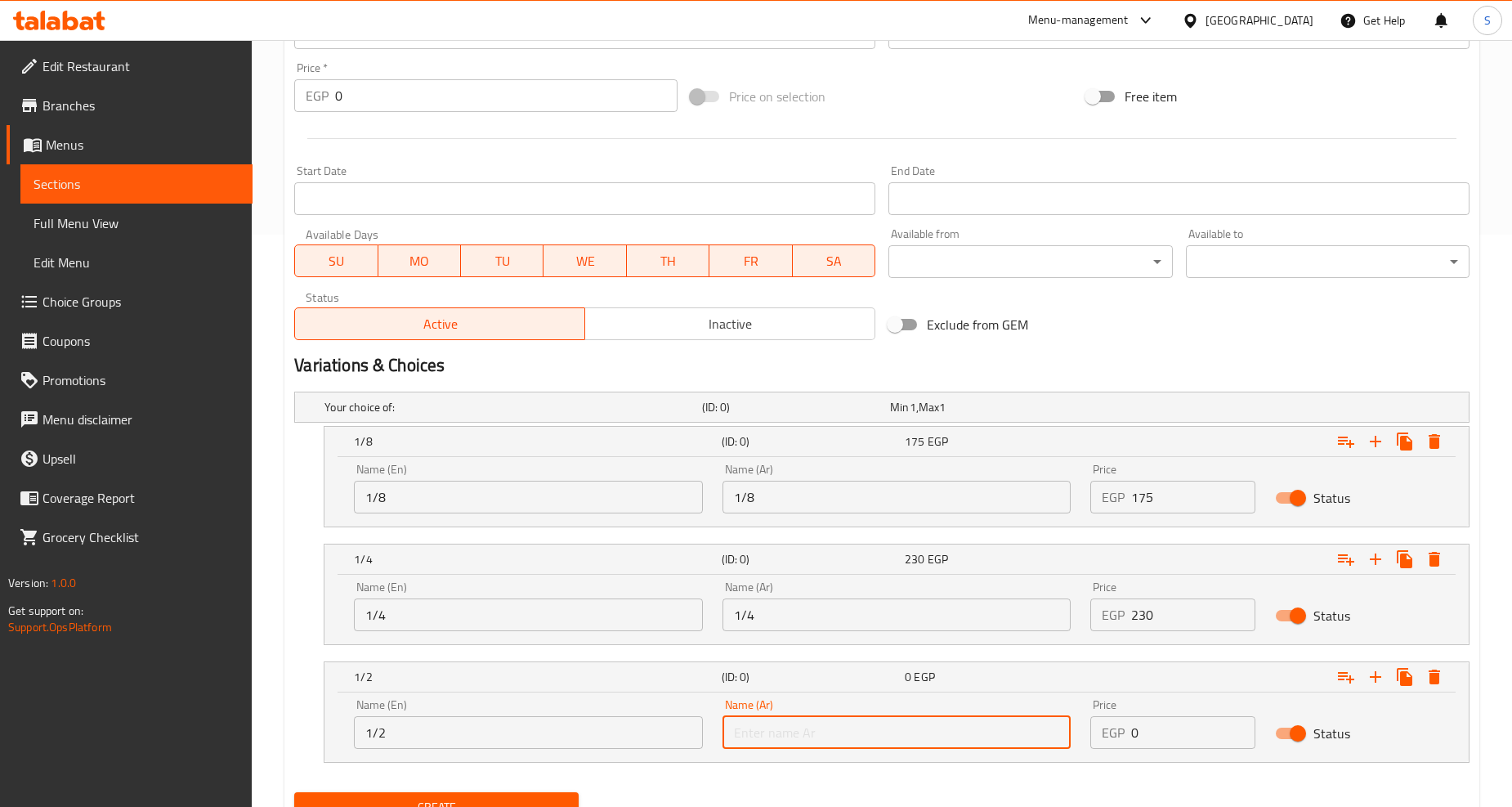
paste input "1/2"
type input "1/2"
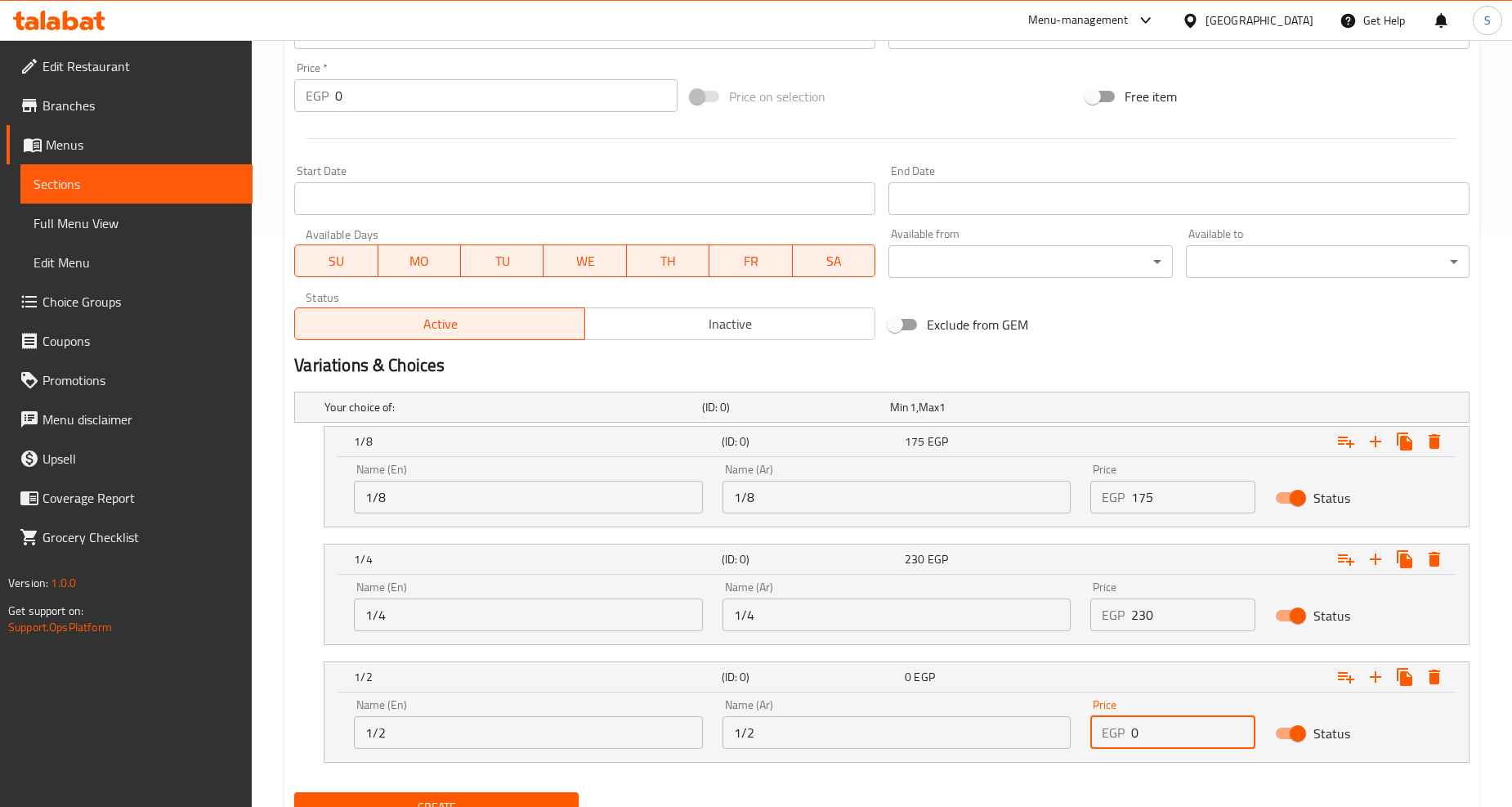
click at [1175, 725] on input "0" at bounding box center [1193, 733] width 124 height 33
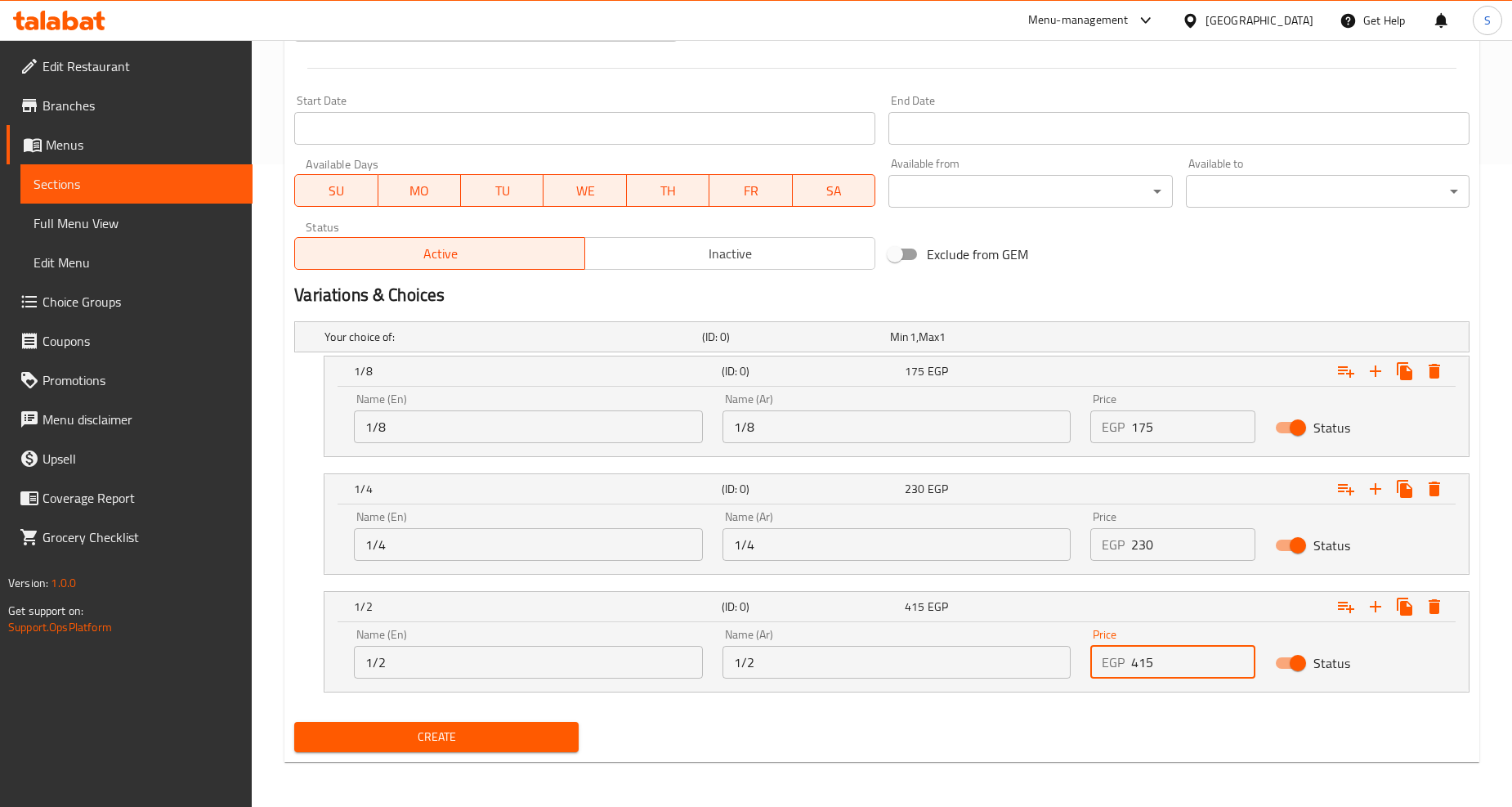
type input "415"
click at [453, 741] on span "Create" at bounding box center [436, 737] width 258 height 21
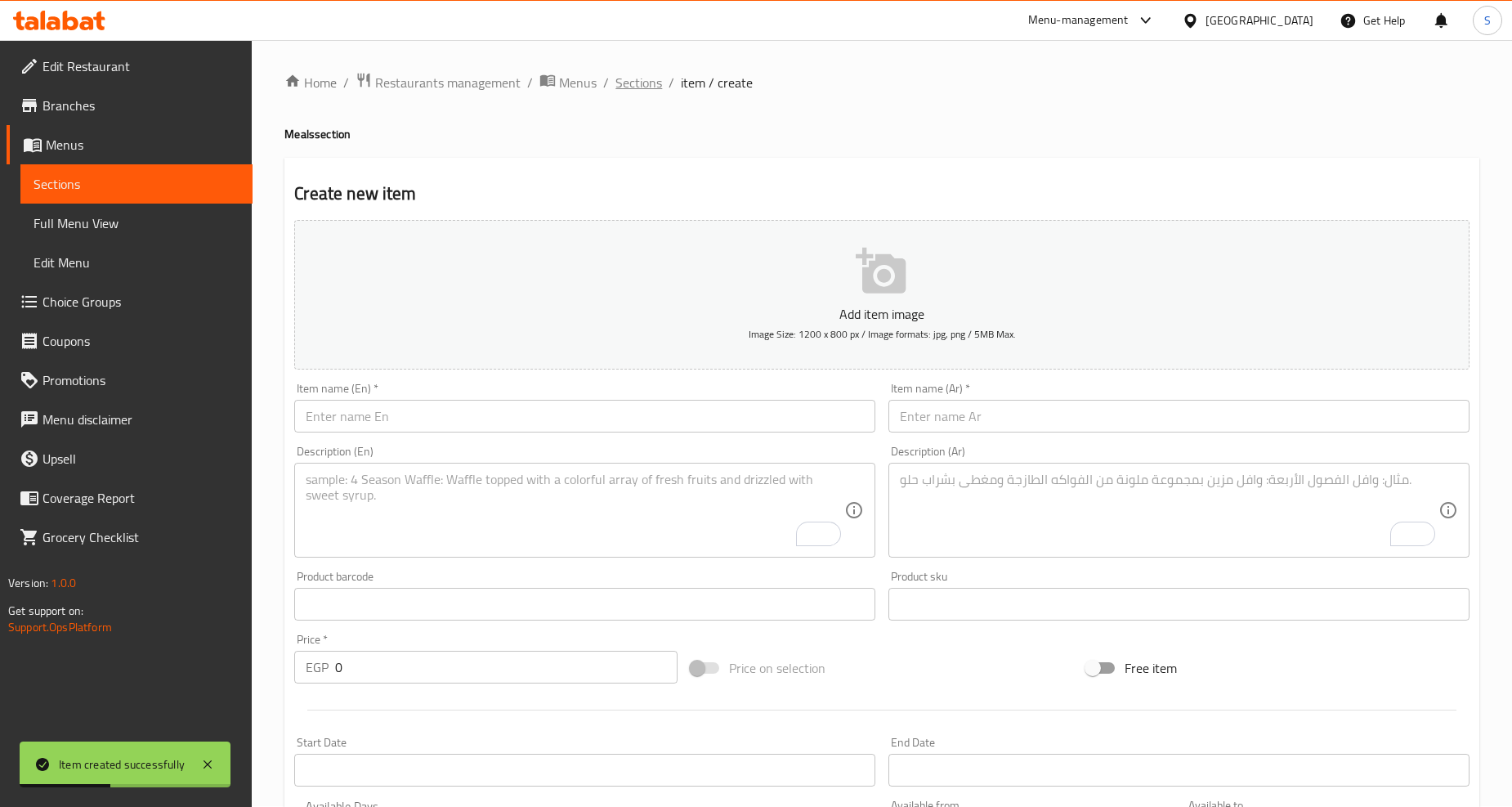
scroll to position [0, 0]
click at [622, 78] on span "Sections" at bounding box center [638, 83] width 47 height 20
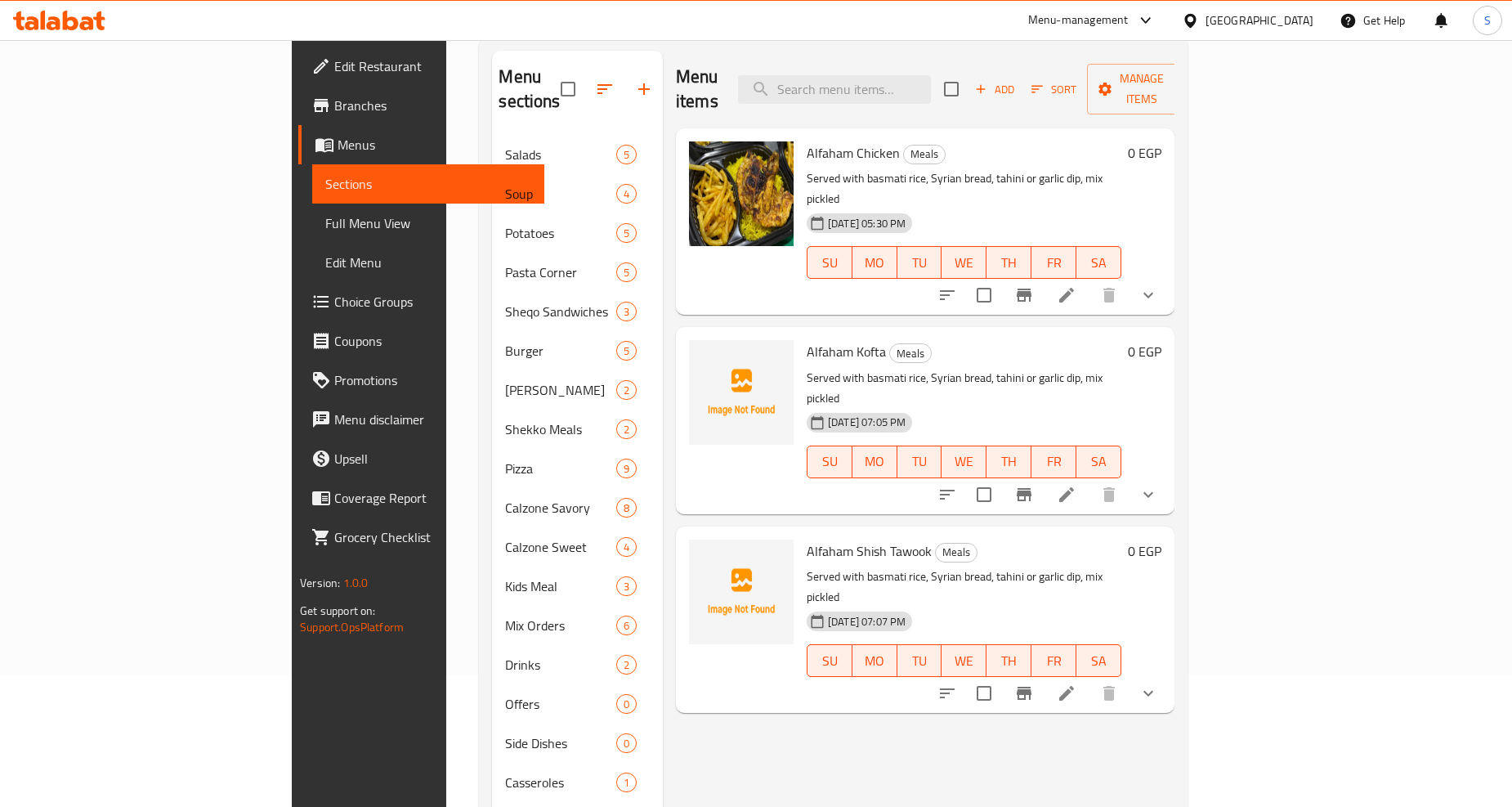
scroll to position [311, 0]
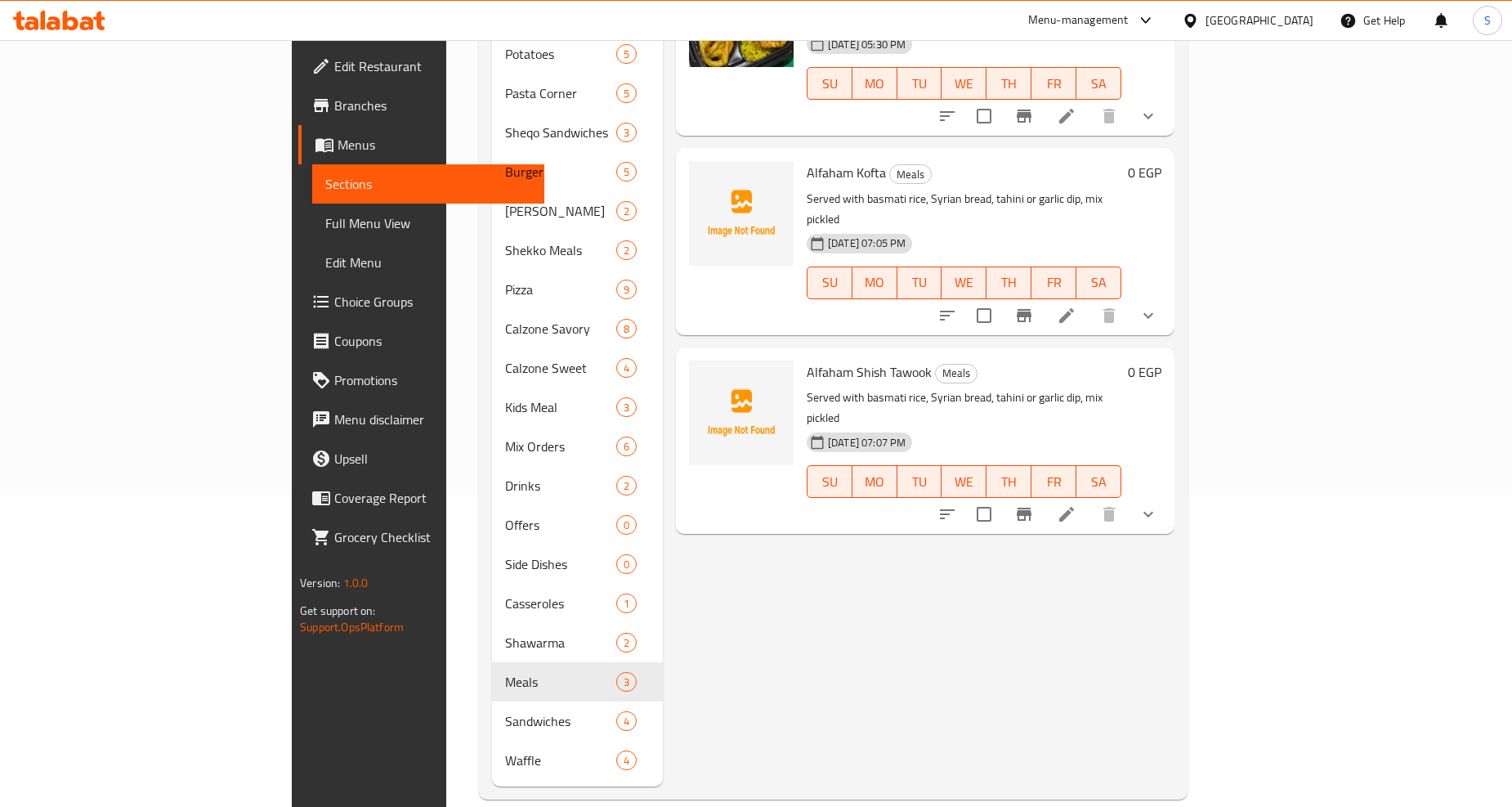
click at [1168, 296] on div at bounding box center [1047, 316] width 241 height 40
click at [1158, 306] on icon "show more" at bounding box center [1148, 316] width 20 height 20
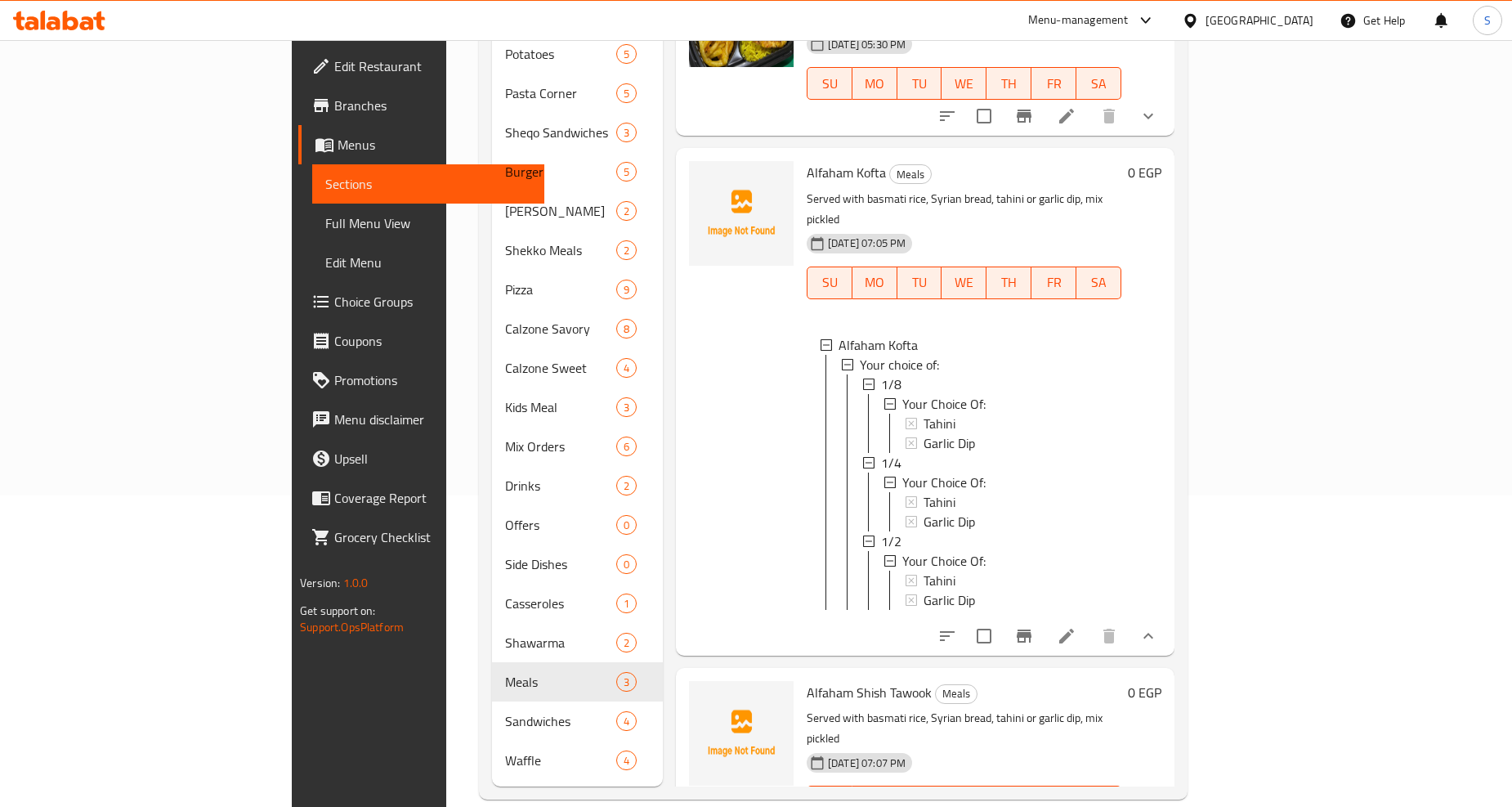
scroll to position [21, 0]
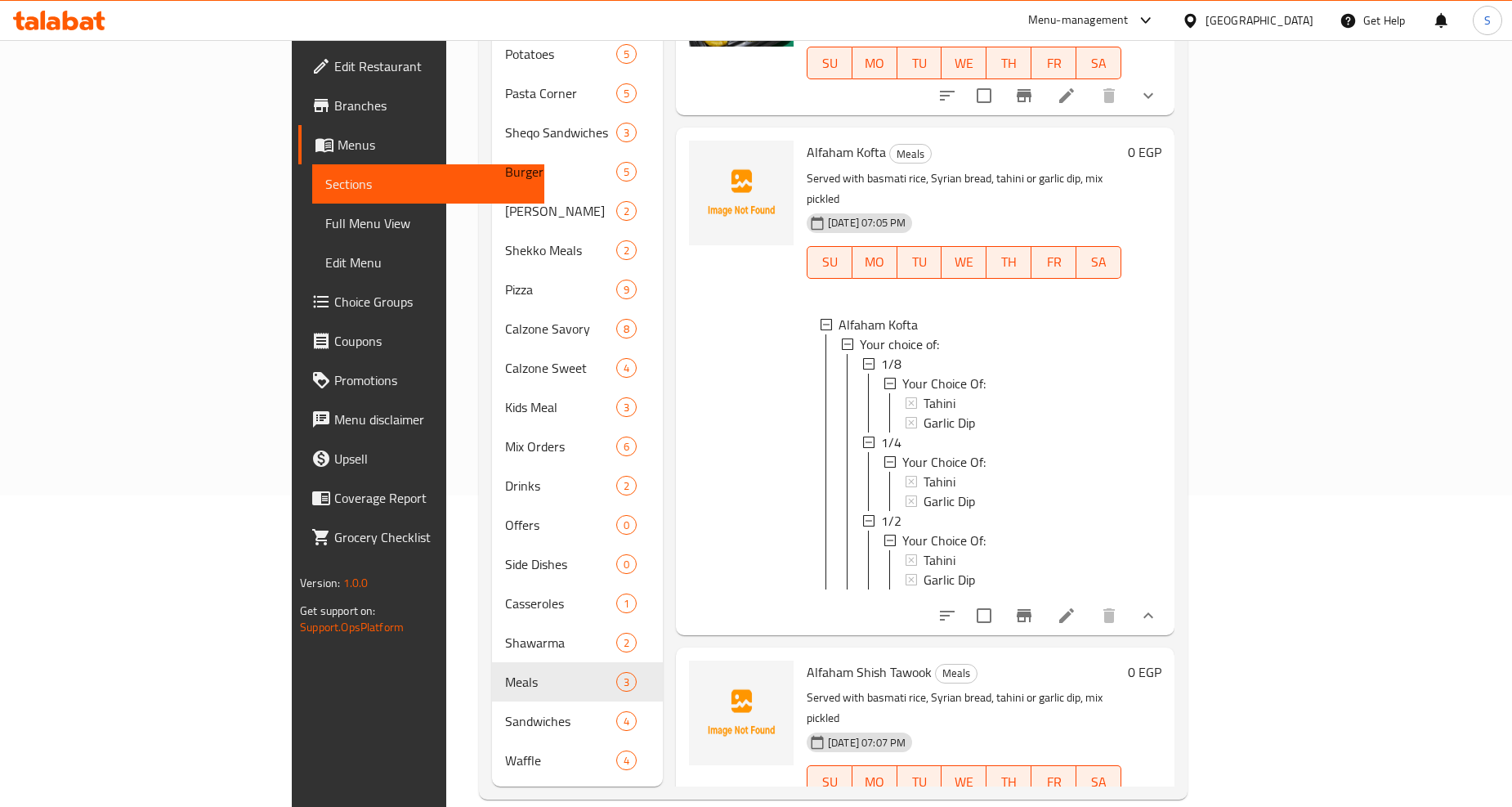
click at [1158, 606] on icon "show more" at bounding box center [1148, 616] width 20 height 20
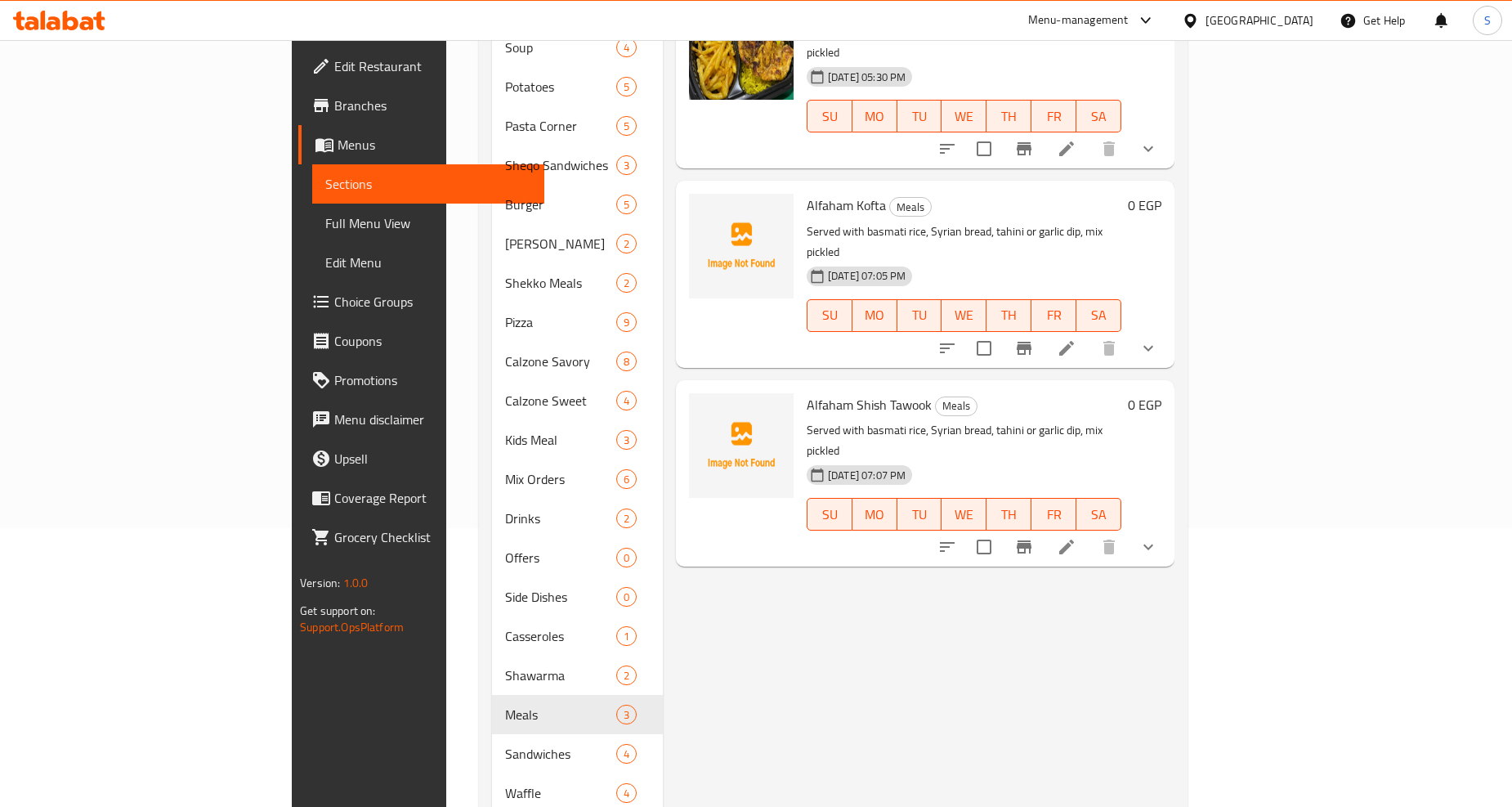
scroll to position [311, 0]
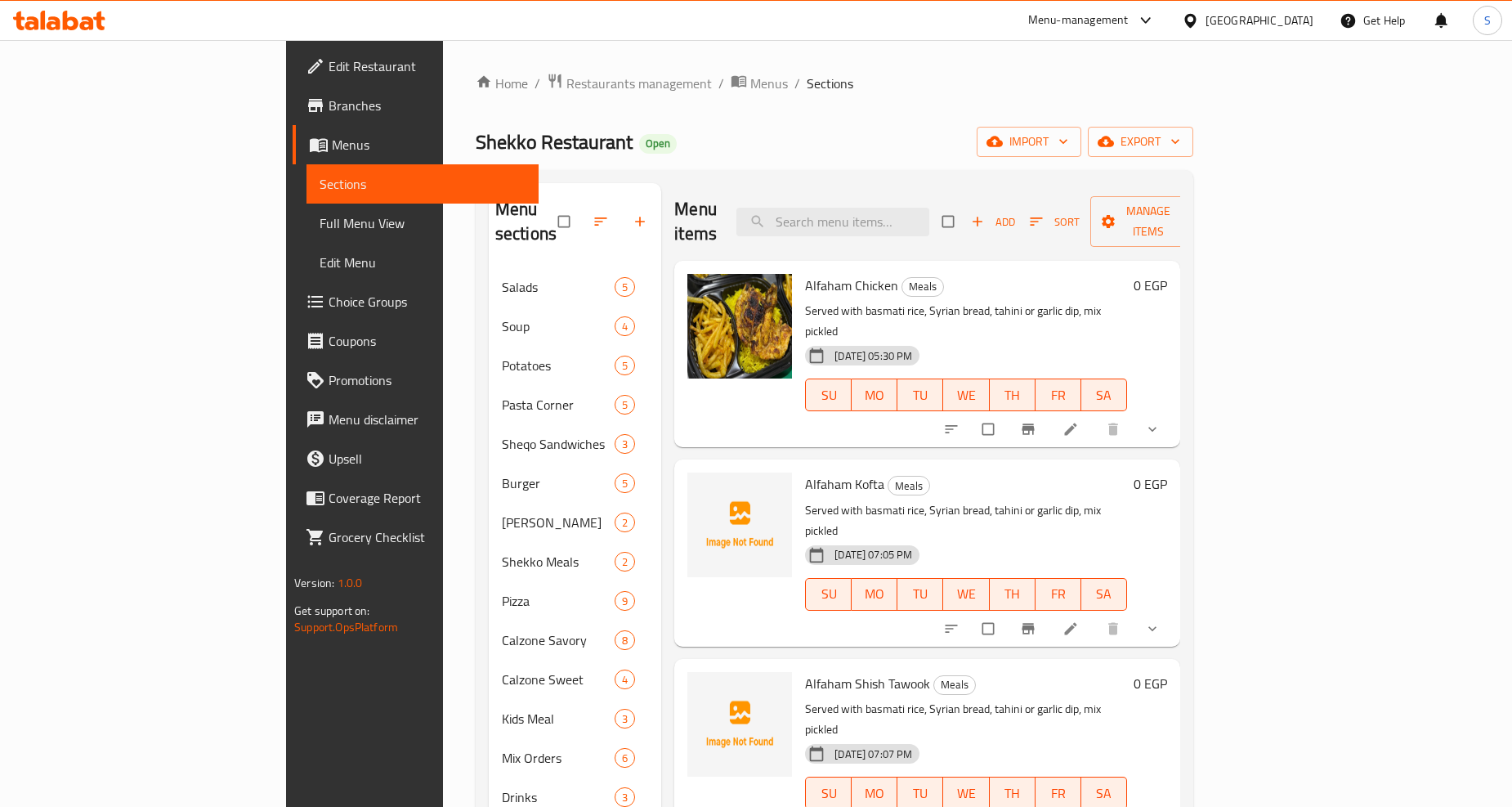
click at [1174, 411] on button "show more" at bounding box center [1154, 429] width 40 height 36
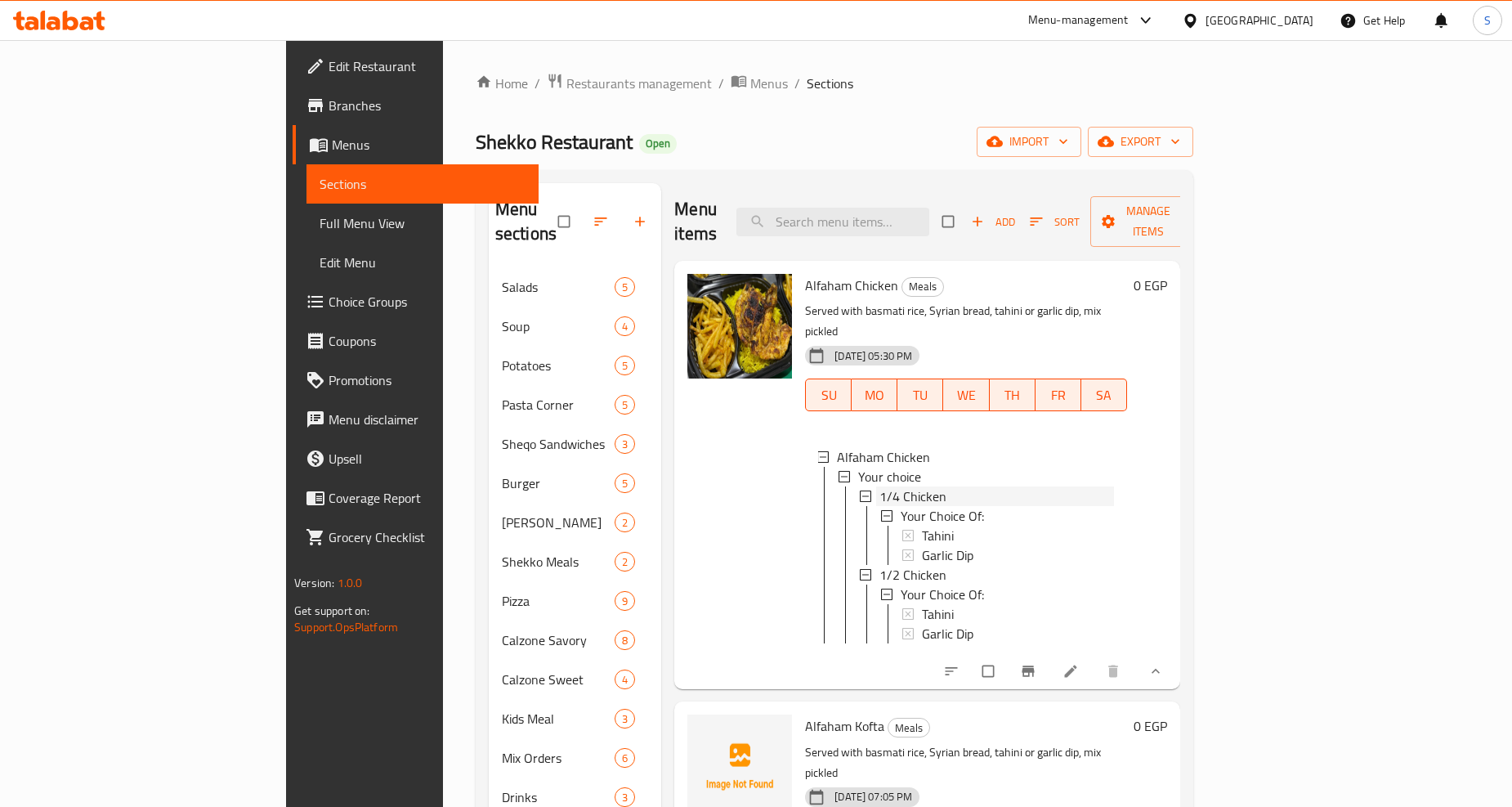
click at [880, 487] on span "1/4 Chicken" at bounding box center [914, 497] width 67 height 20
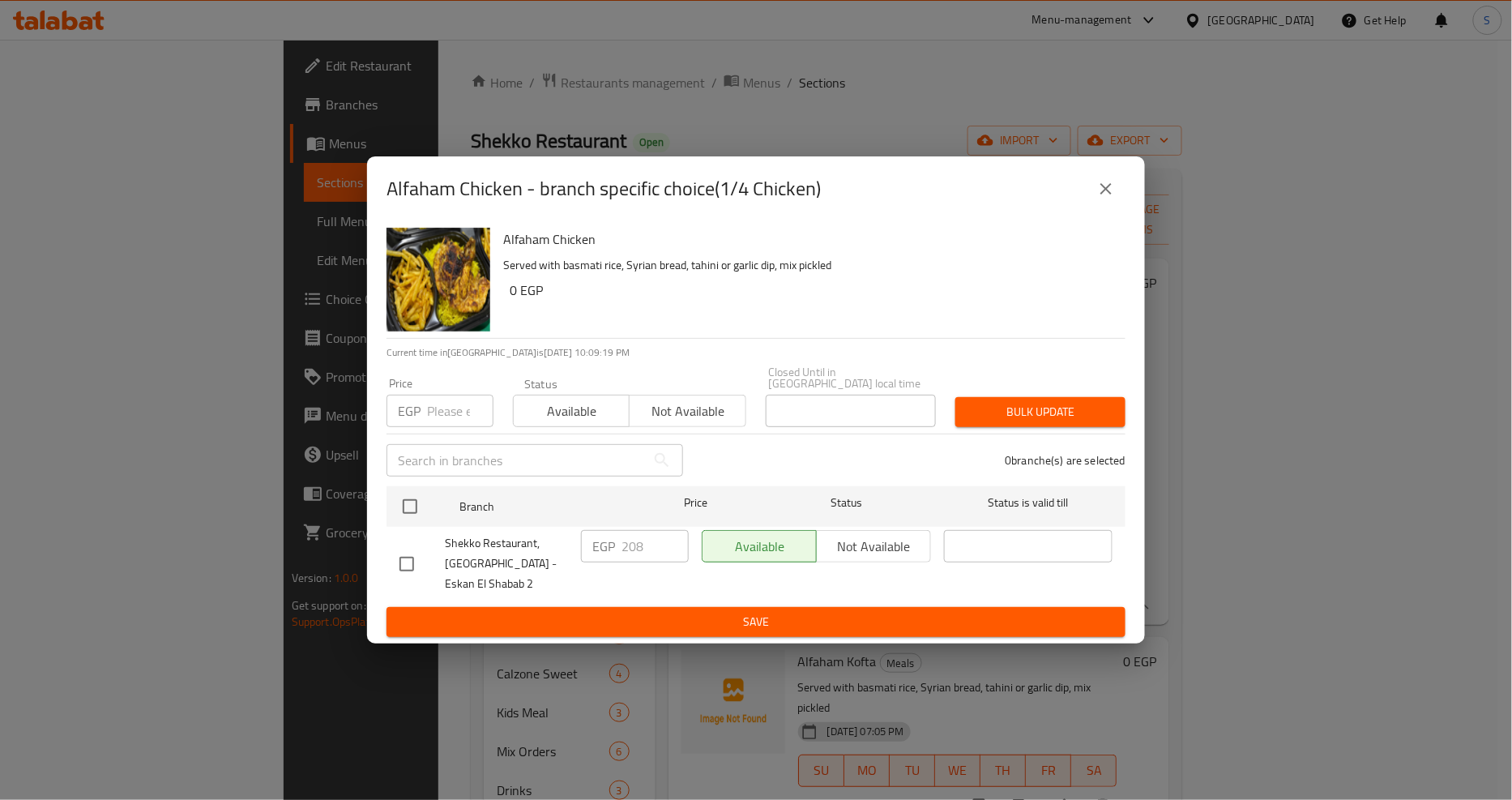
click at [1091, 203] on button "close" at bounding box center [1106, 189] width 39 height 39
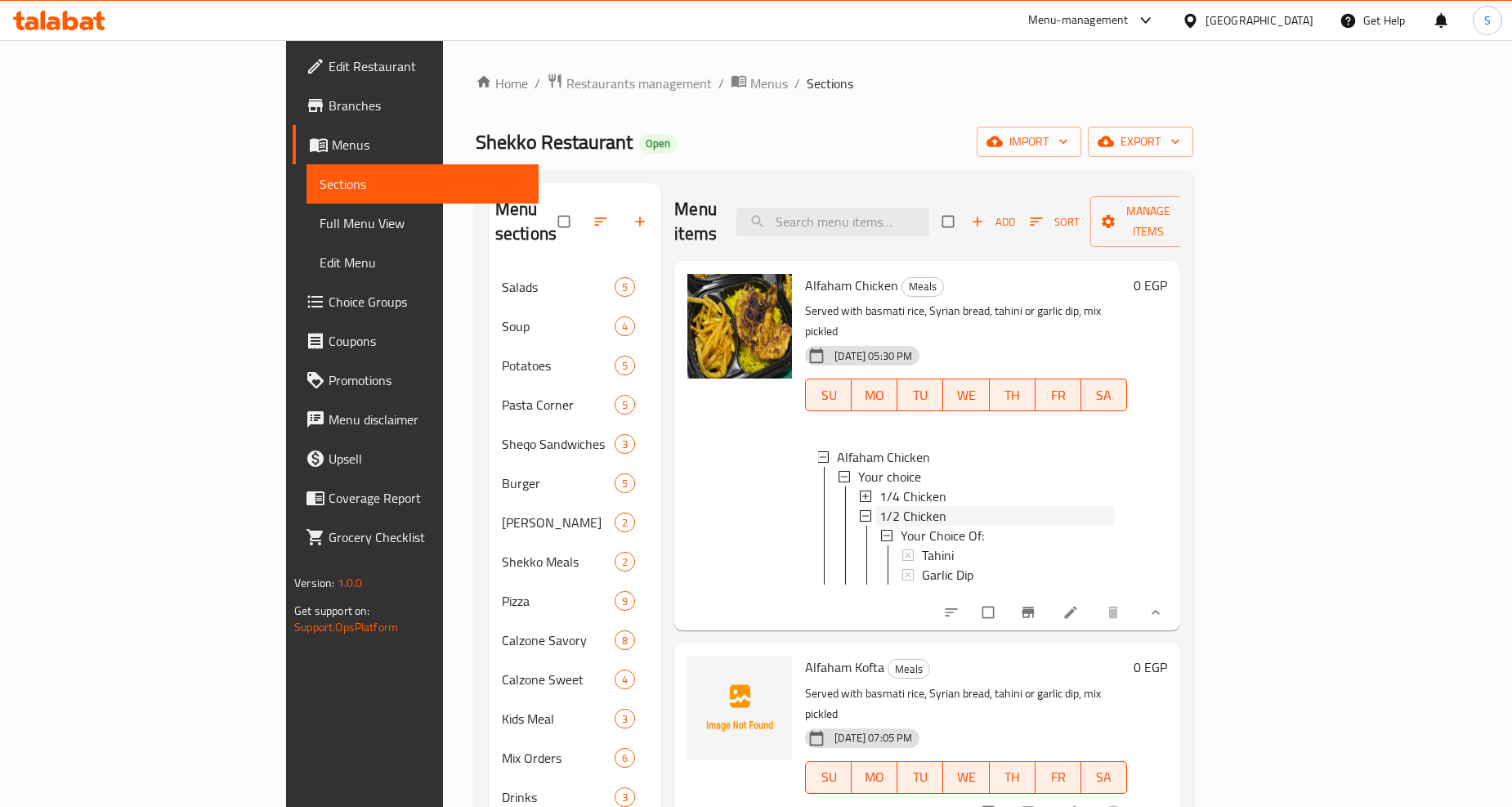
click at [880, 507] on span "1/2 Chicken" at bounding box center [914, 517] width 67 height 20
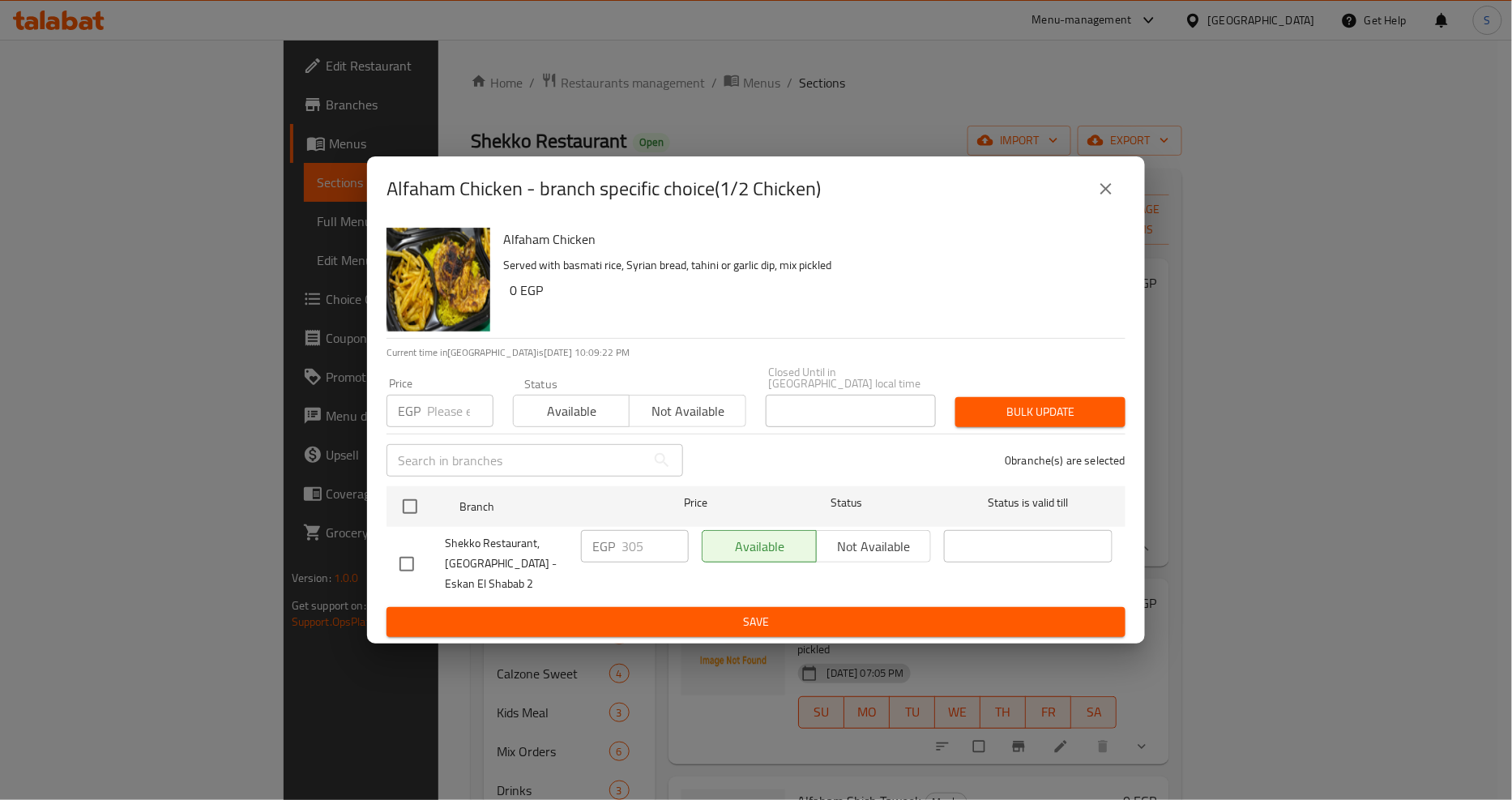
click at [1102, 205] on button "close" at bounding box center [1106, 189] width 39 height 39
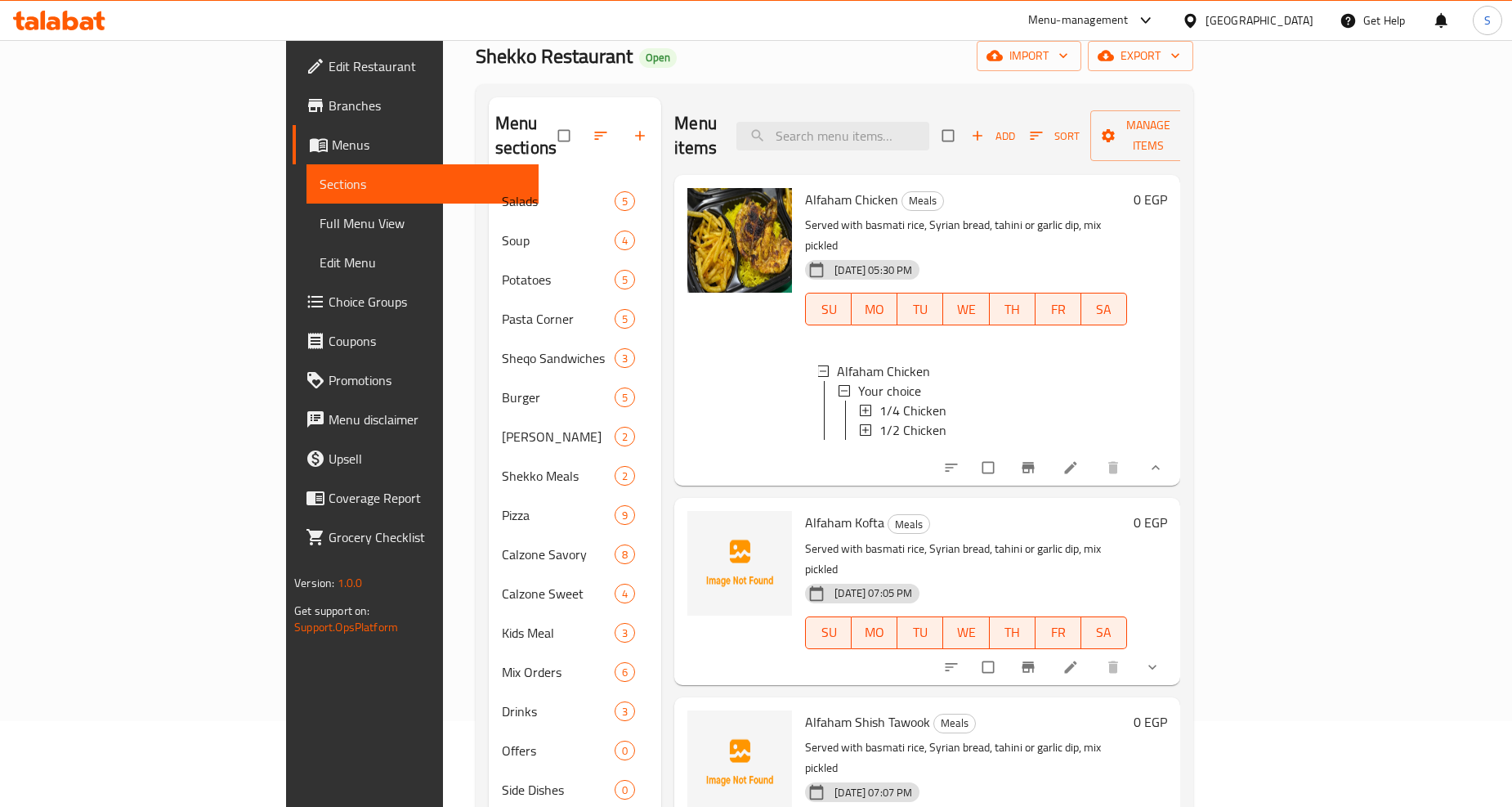
scroll to position [181, 0]
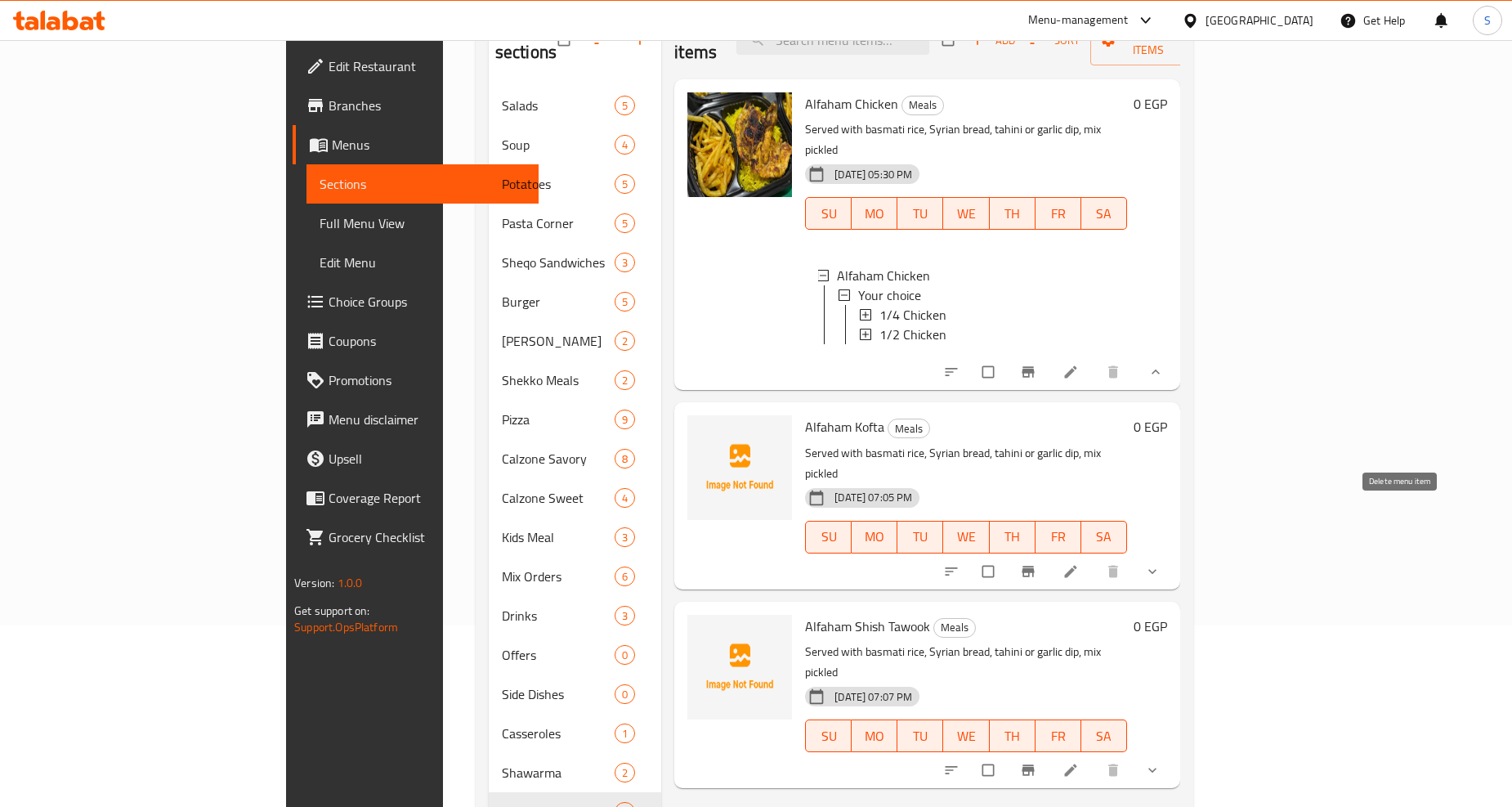
click at [1161, 563] on icon "show more" at bounding box center [1152, 571] width 17 height 17
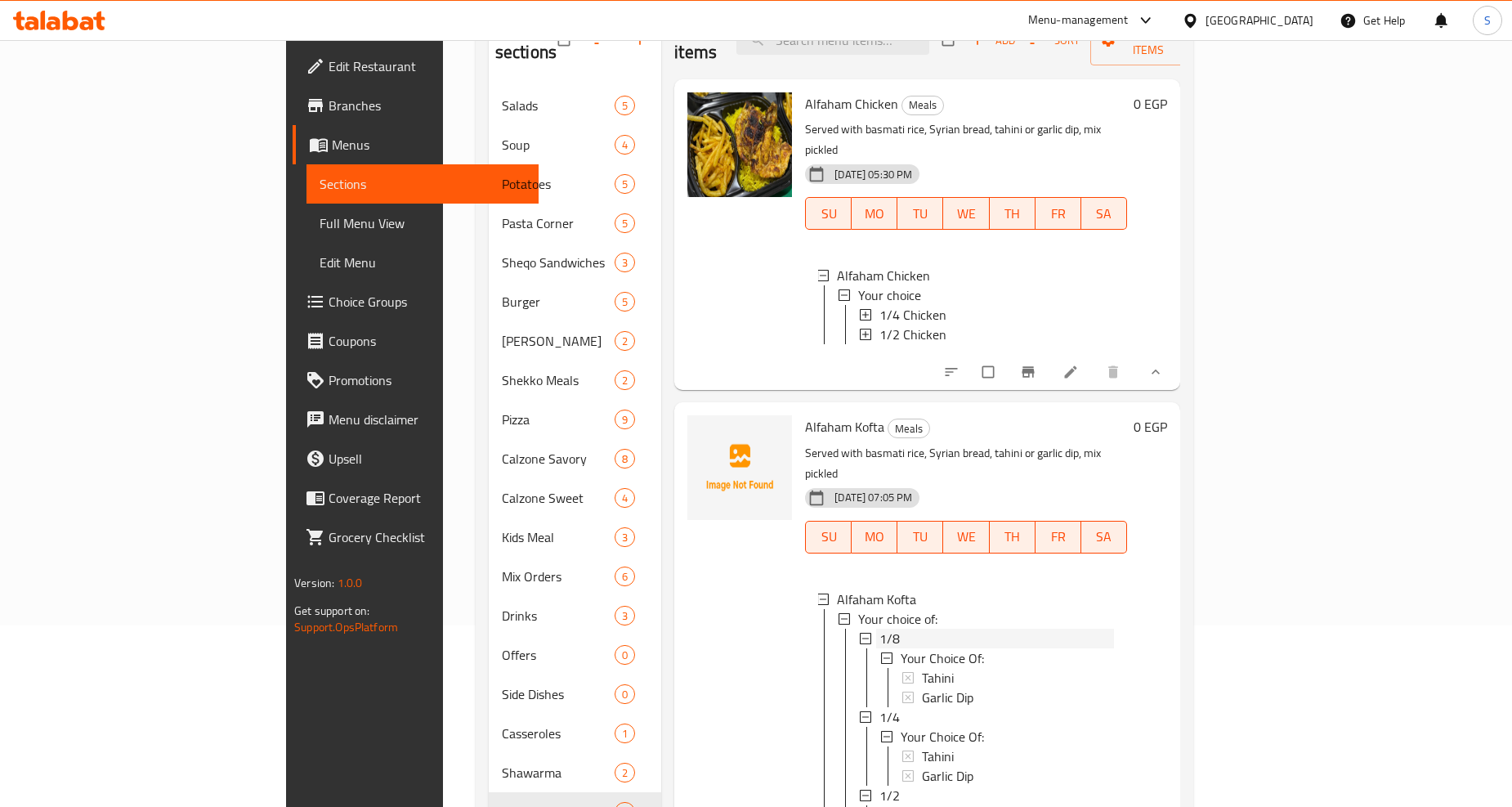
click at [880, 629] on div "1/8" at bounding box center [997, 638] width 235 height 20
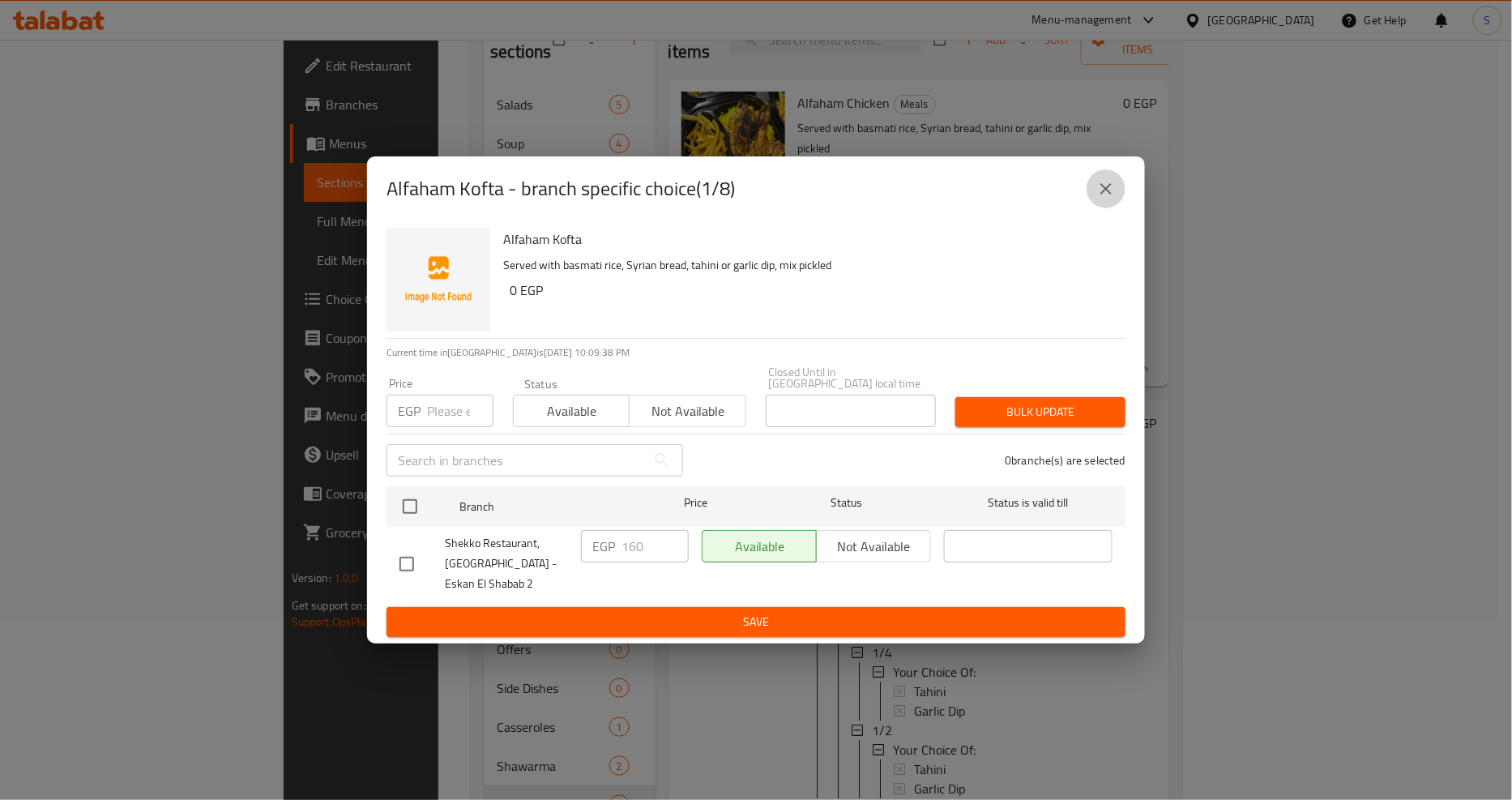
click at [1116, 200] on button "close" at bounding box center [1106, 189] width 39 height 39
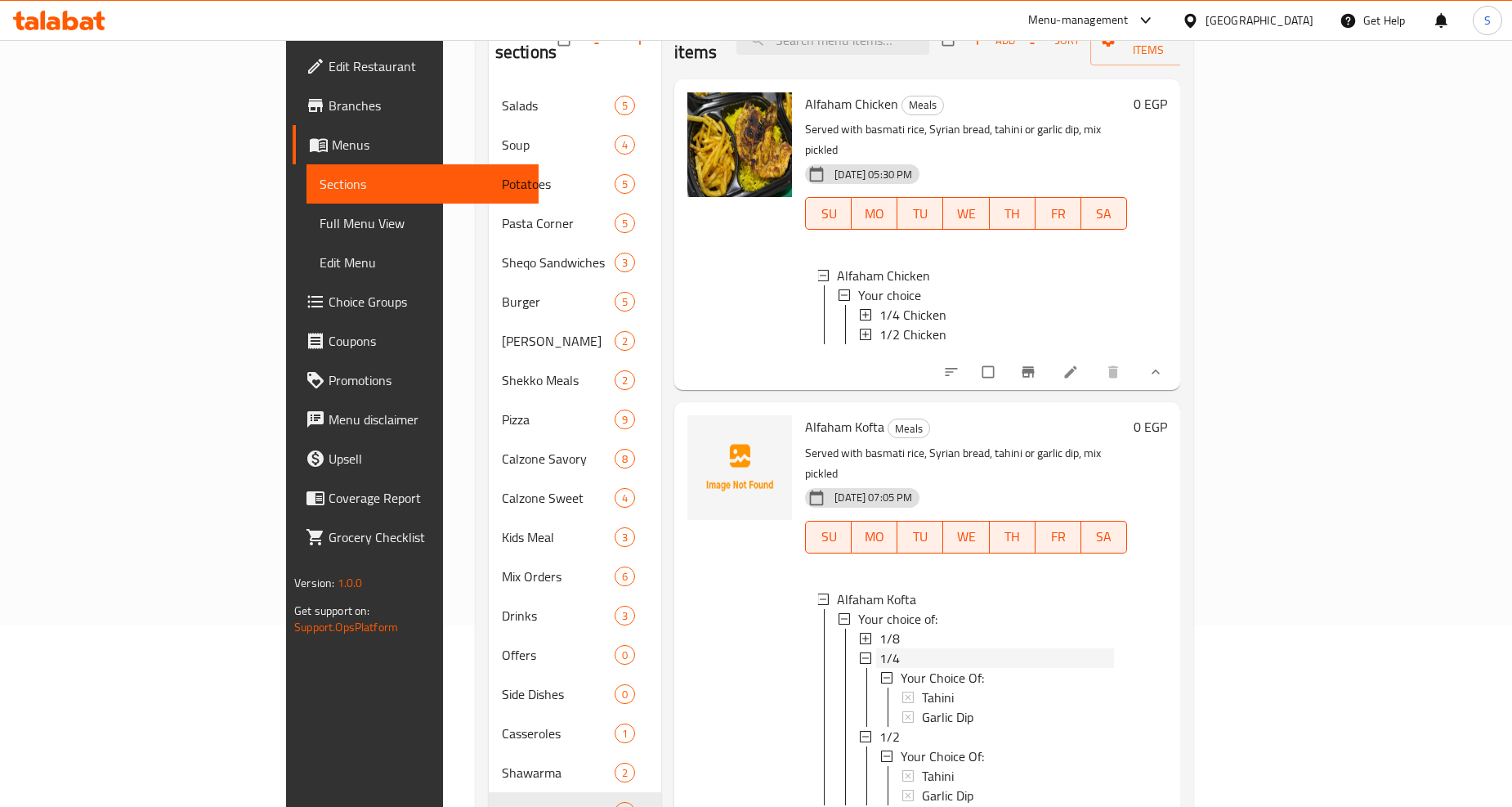
click at [880, 648] on div "1/4" at bounding box center [997, 658] width 235 height 20
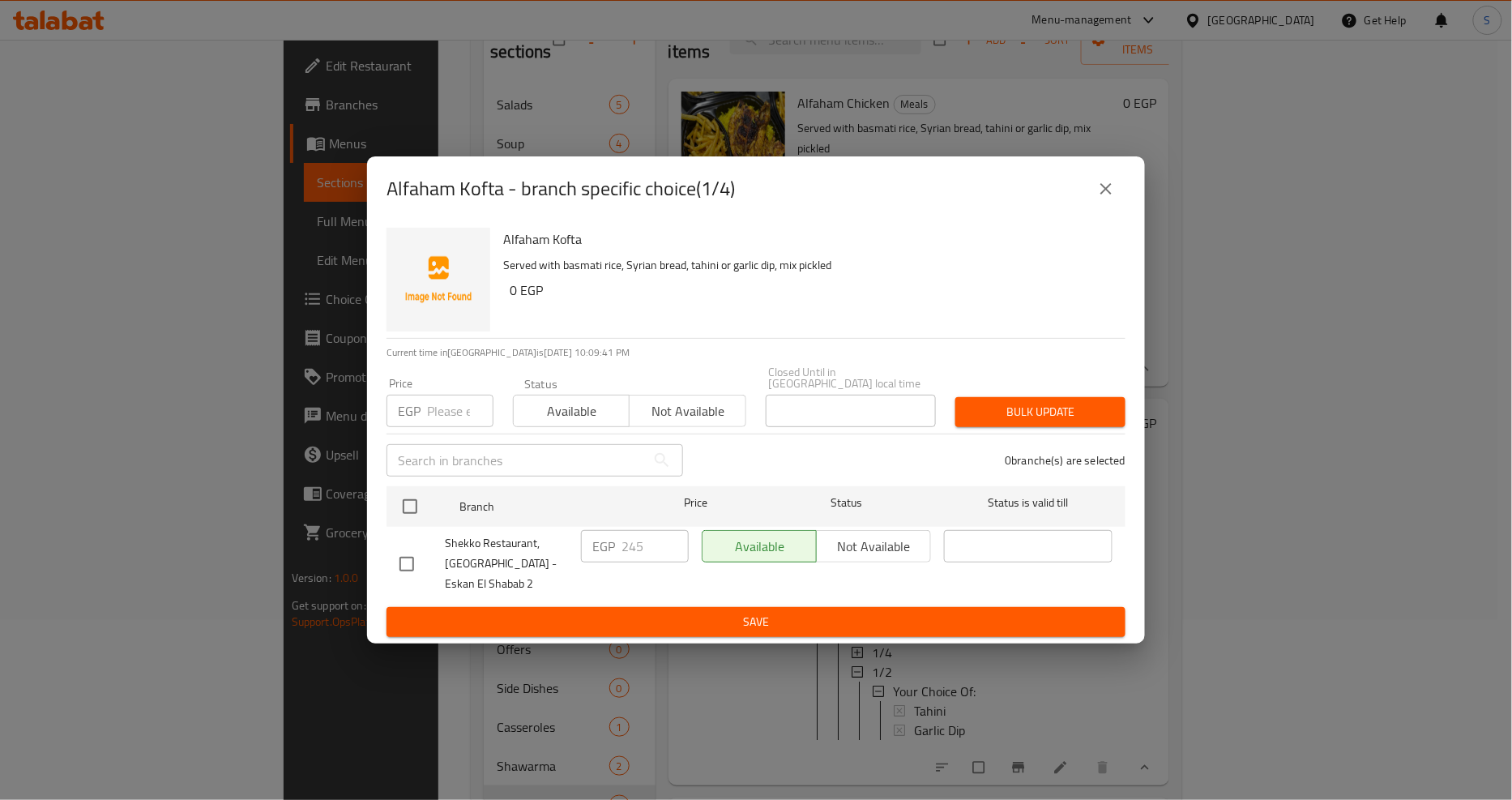
click at [1119, 198] on button "close" at bounding box center [1106, 189] width 39 height 39
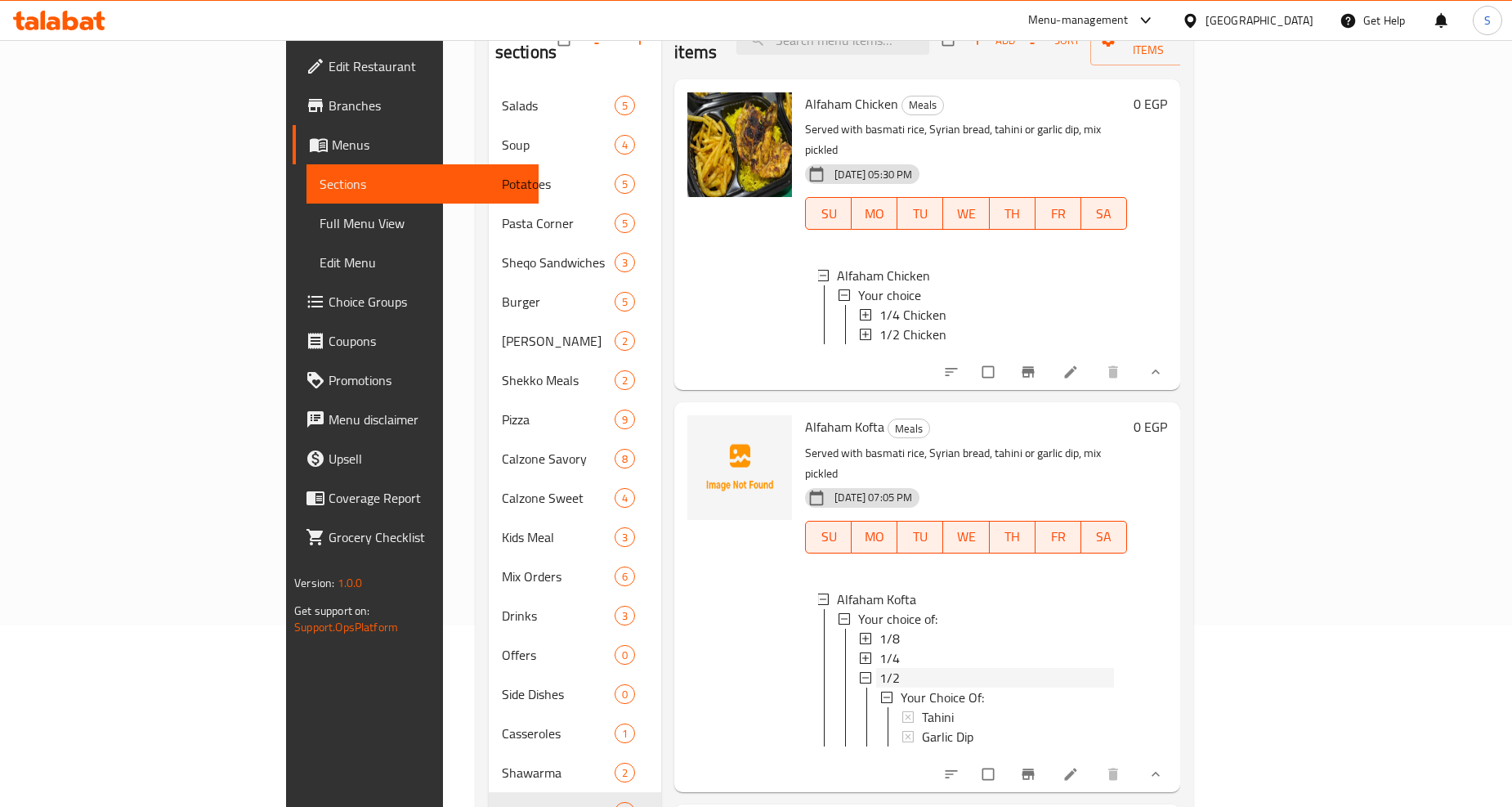
click at [880, 668] on div "1/2" at bounding box center [997, 678] width 235 height 20
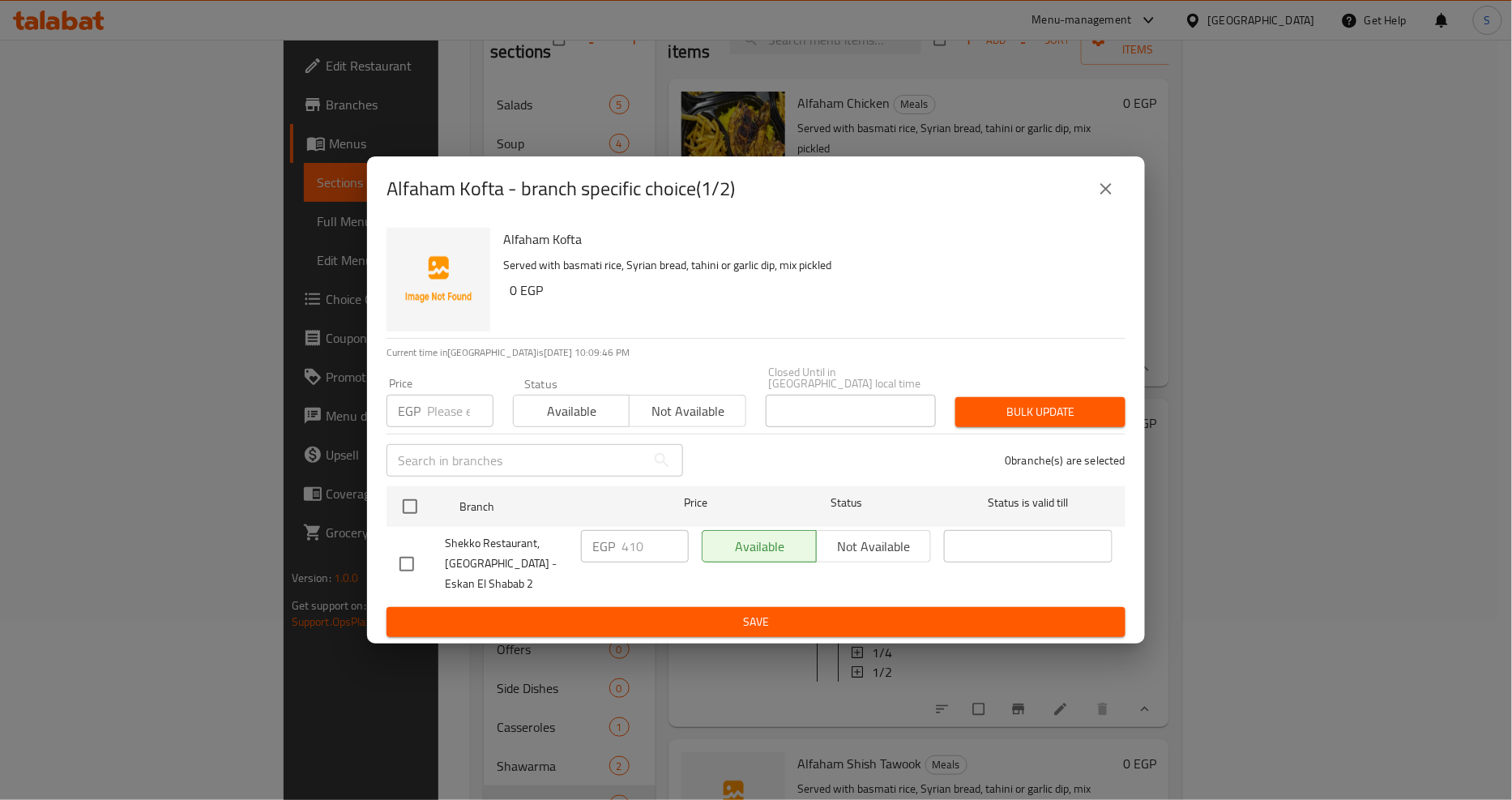
click at [1105, 198] on icon "close" at bounding box center [1106, 189] width 20 height 20
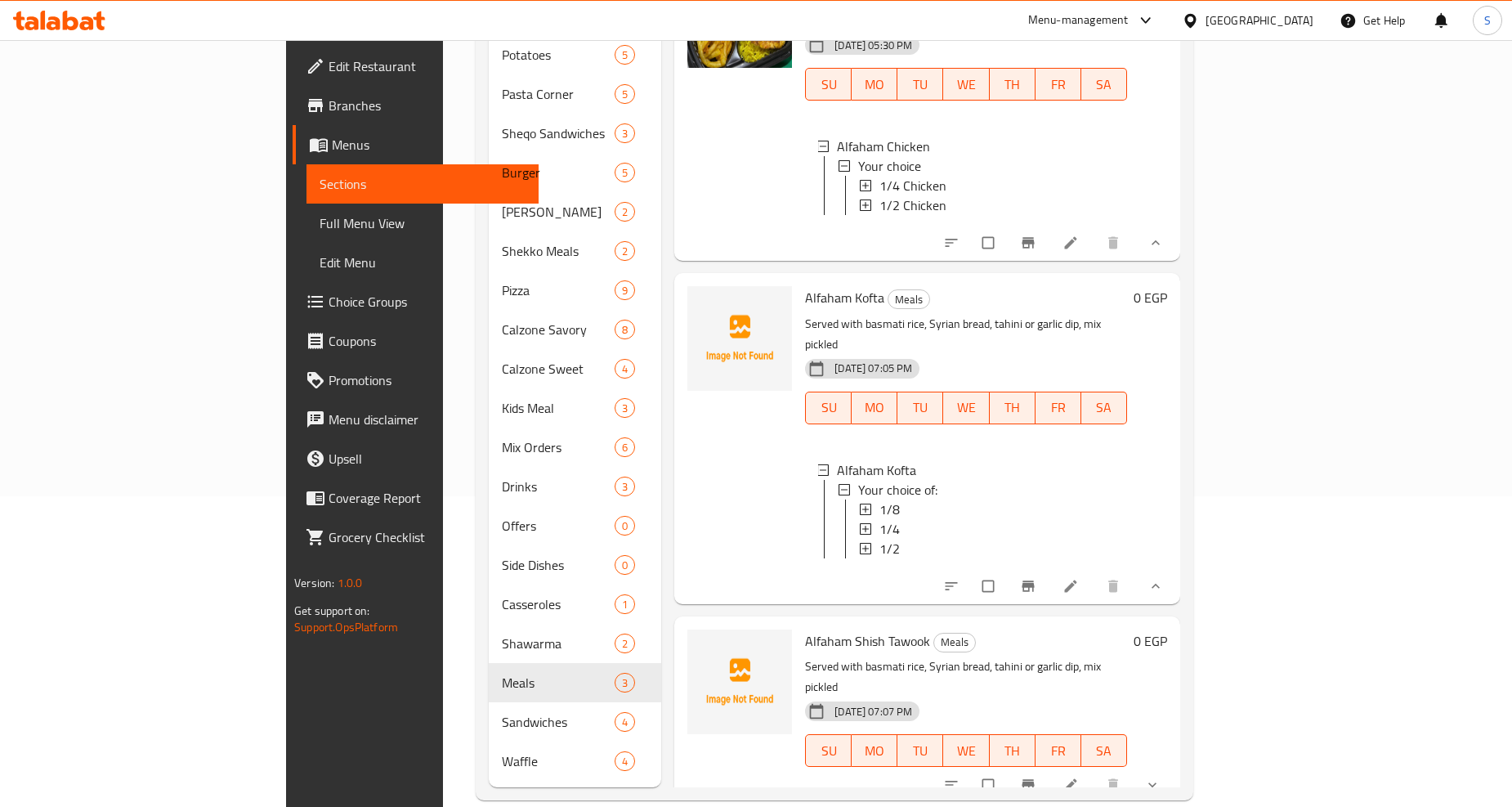
scroll to position [311, 0]
click at [1161, 776] on icon "show more" at bounding box center [1152, 784] width 17 height 17
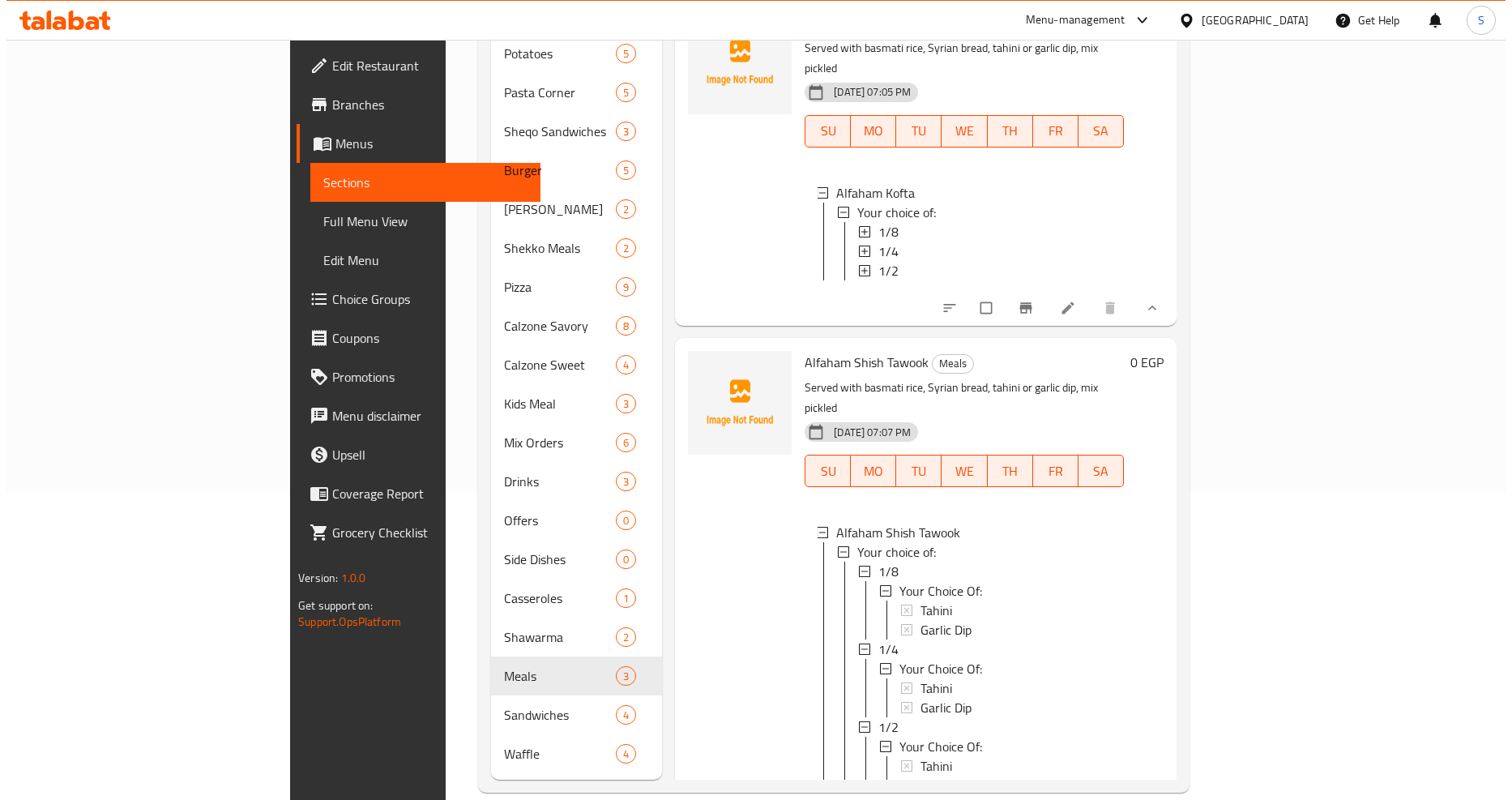
scroll to position [314, 0]
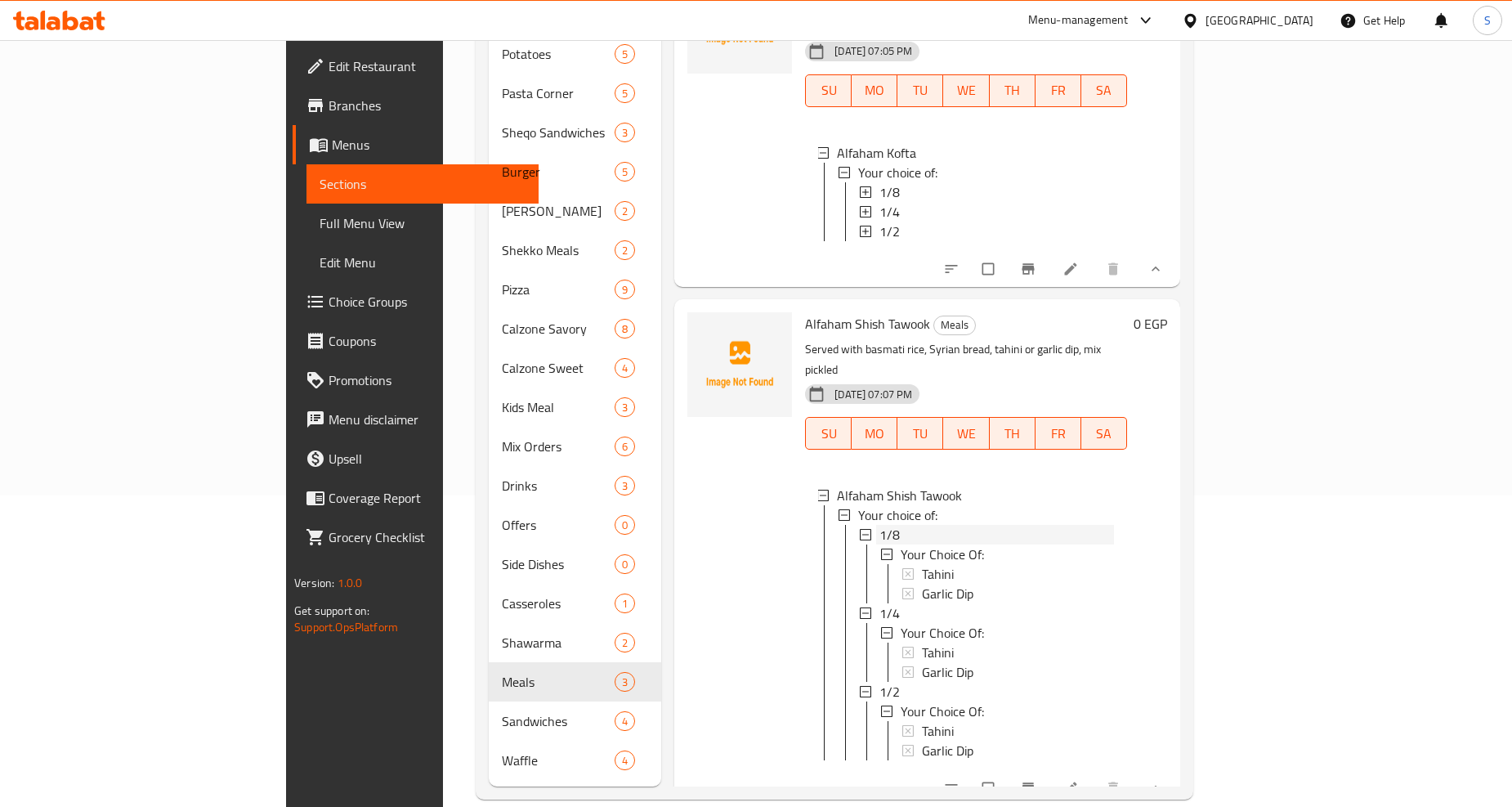
click at [880, 525] on div "1/8" at bounding box center [997, 535] width 235 height 20
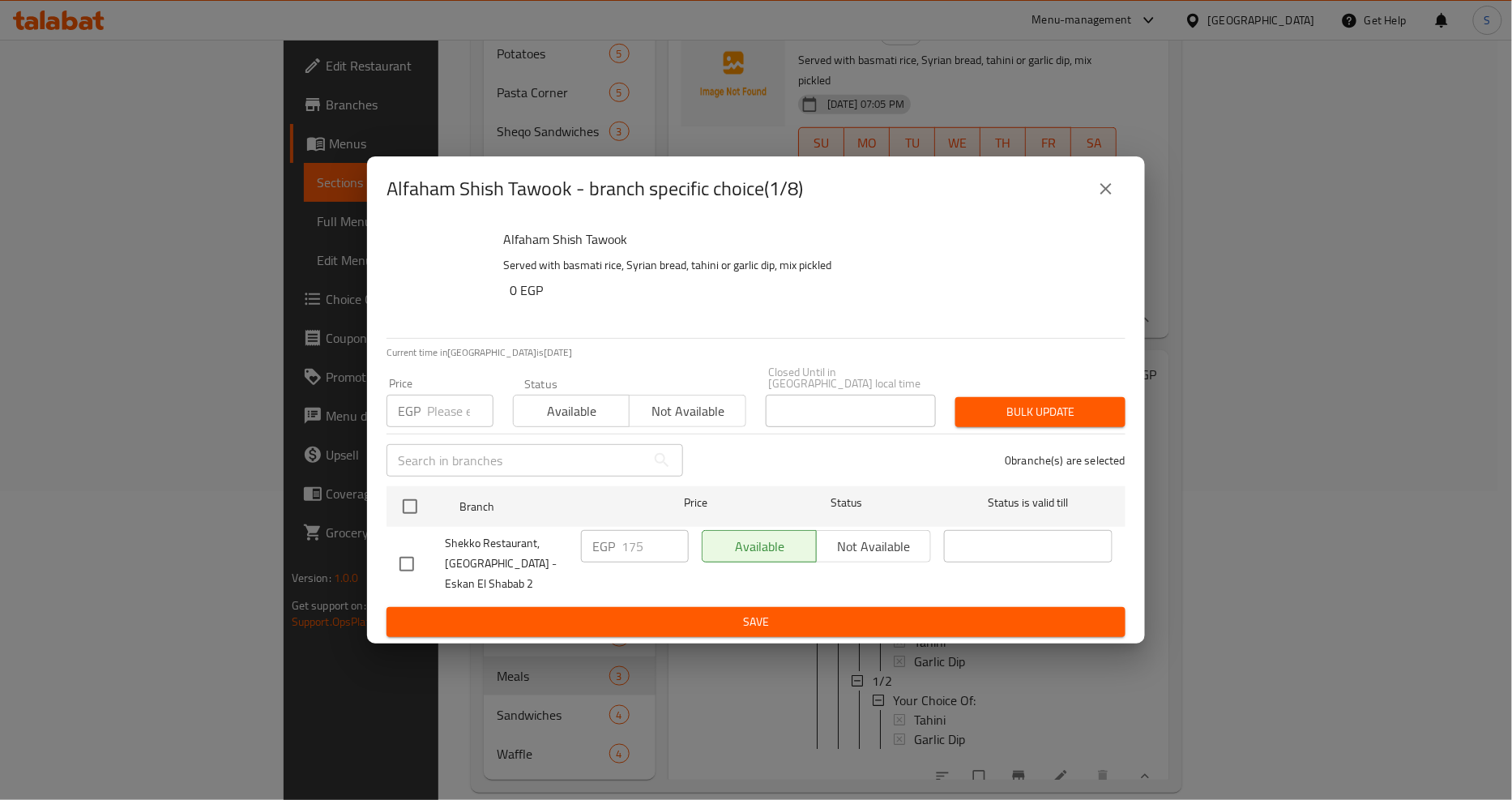
scroll to position [256, 0]
click at [1106, 195] on icon "close" at bounding box center [1106, 189] width 12 height 12
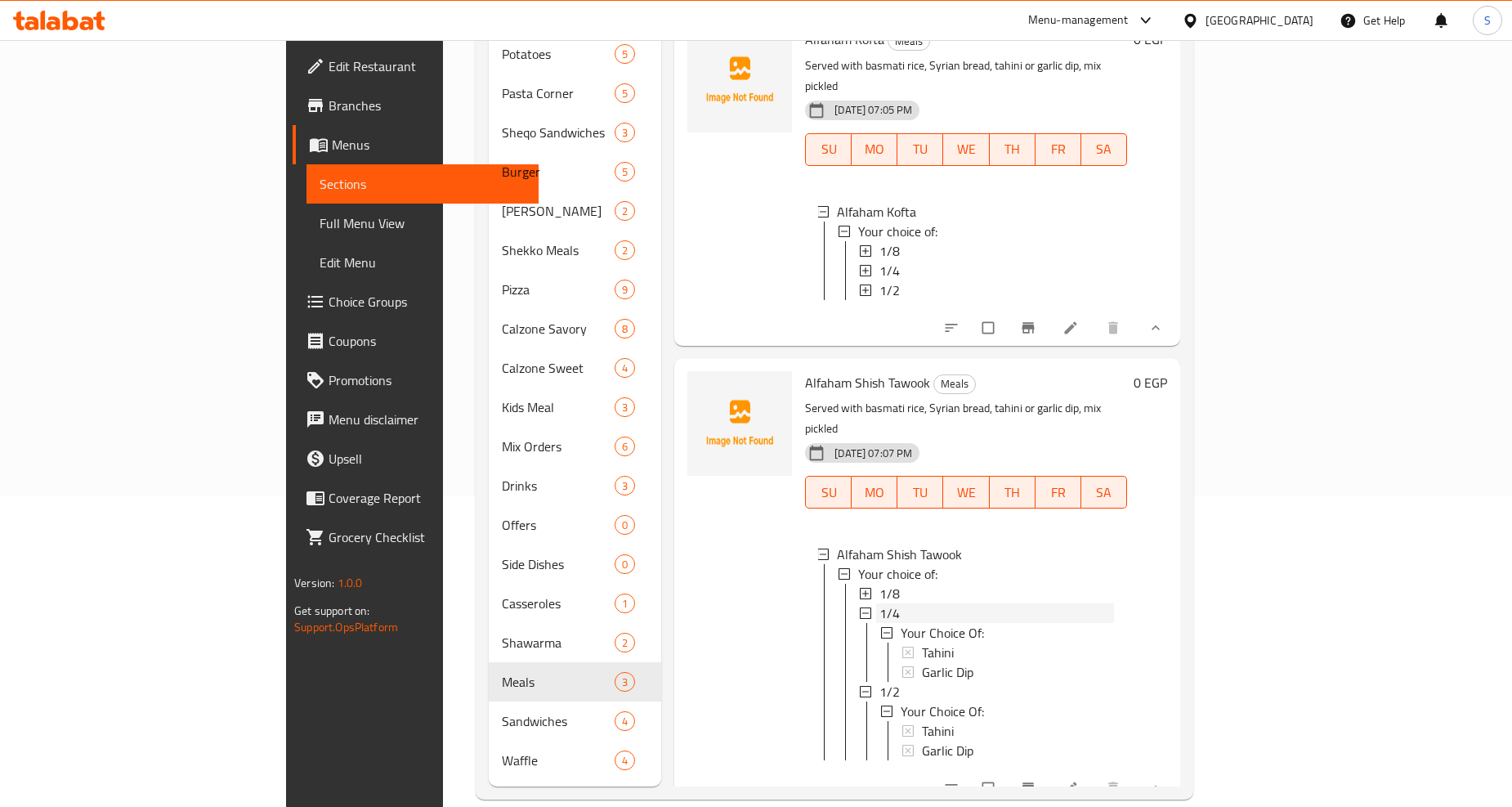
click at [880, 604] on span "1/4" at bounding box center [890, 614] width 21 height 20
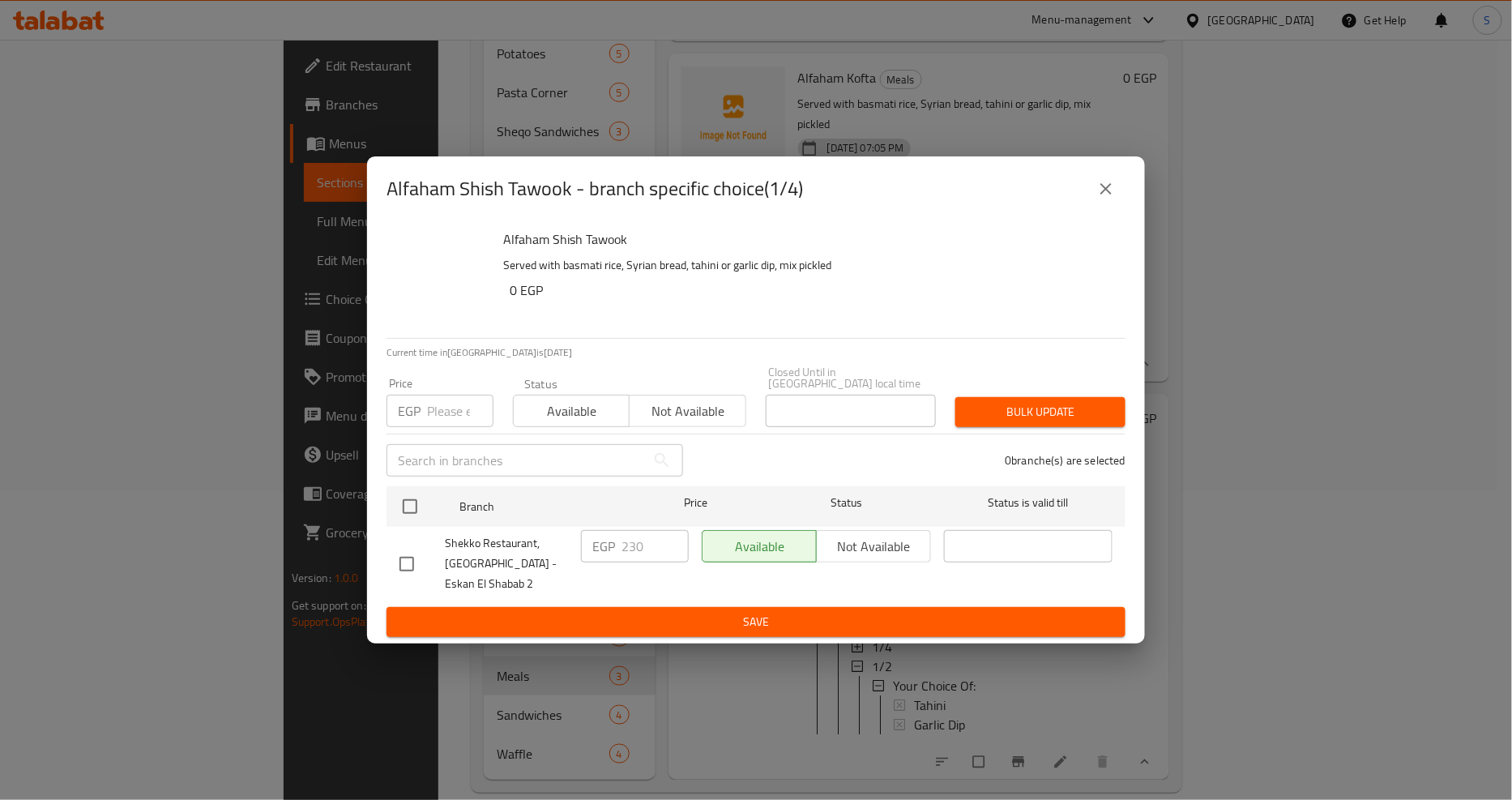
scroll to position [197, 0]
click at [1109, 199] on icon "close" at bounding box center [1106, 189] width 20 height 20
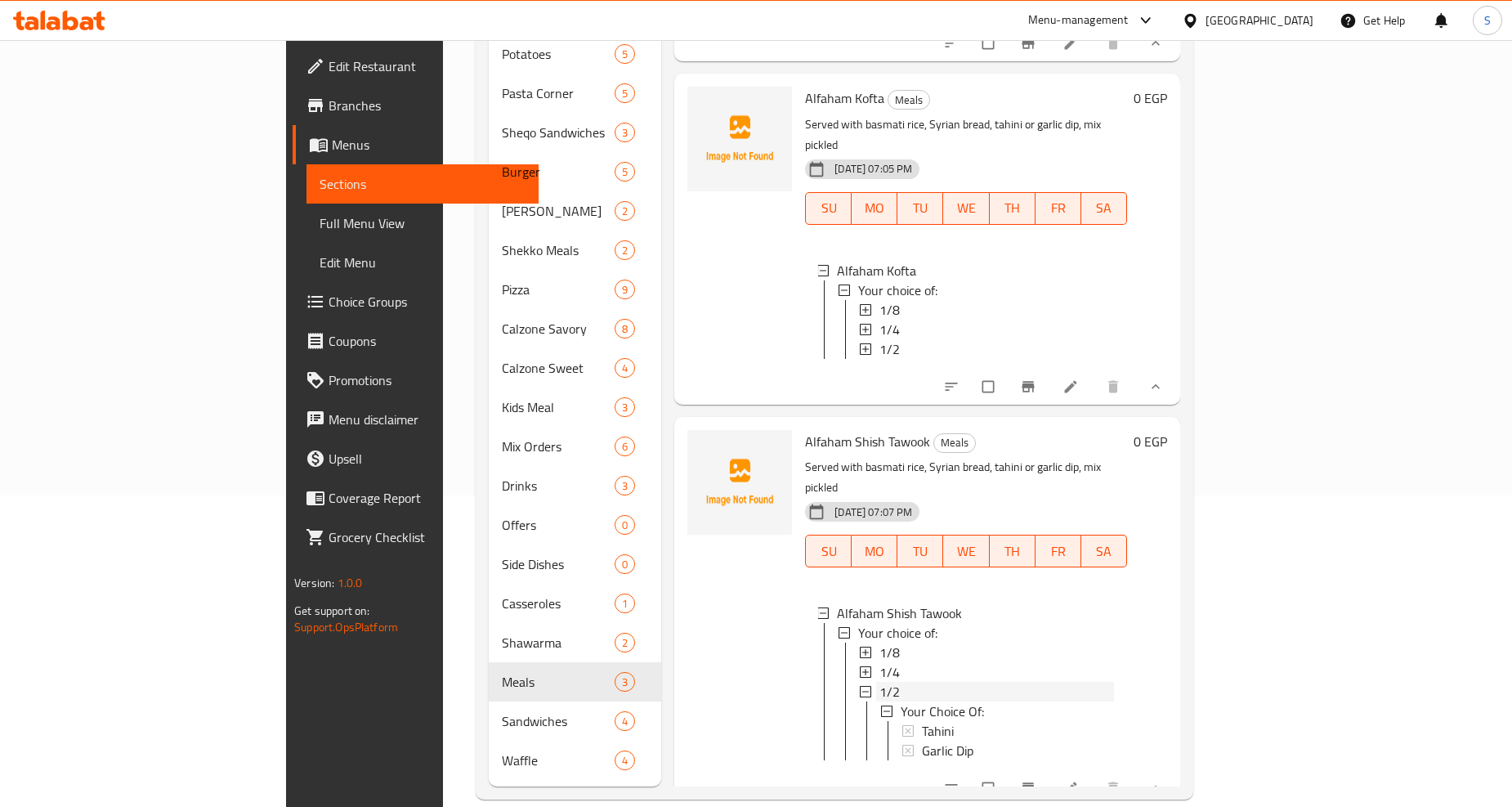
click at [880, 682] on div "1/2" at bounding box center [997, 692] width 235 height 20
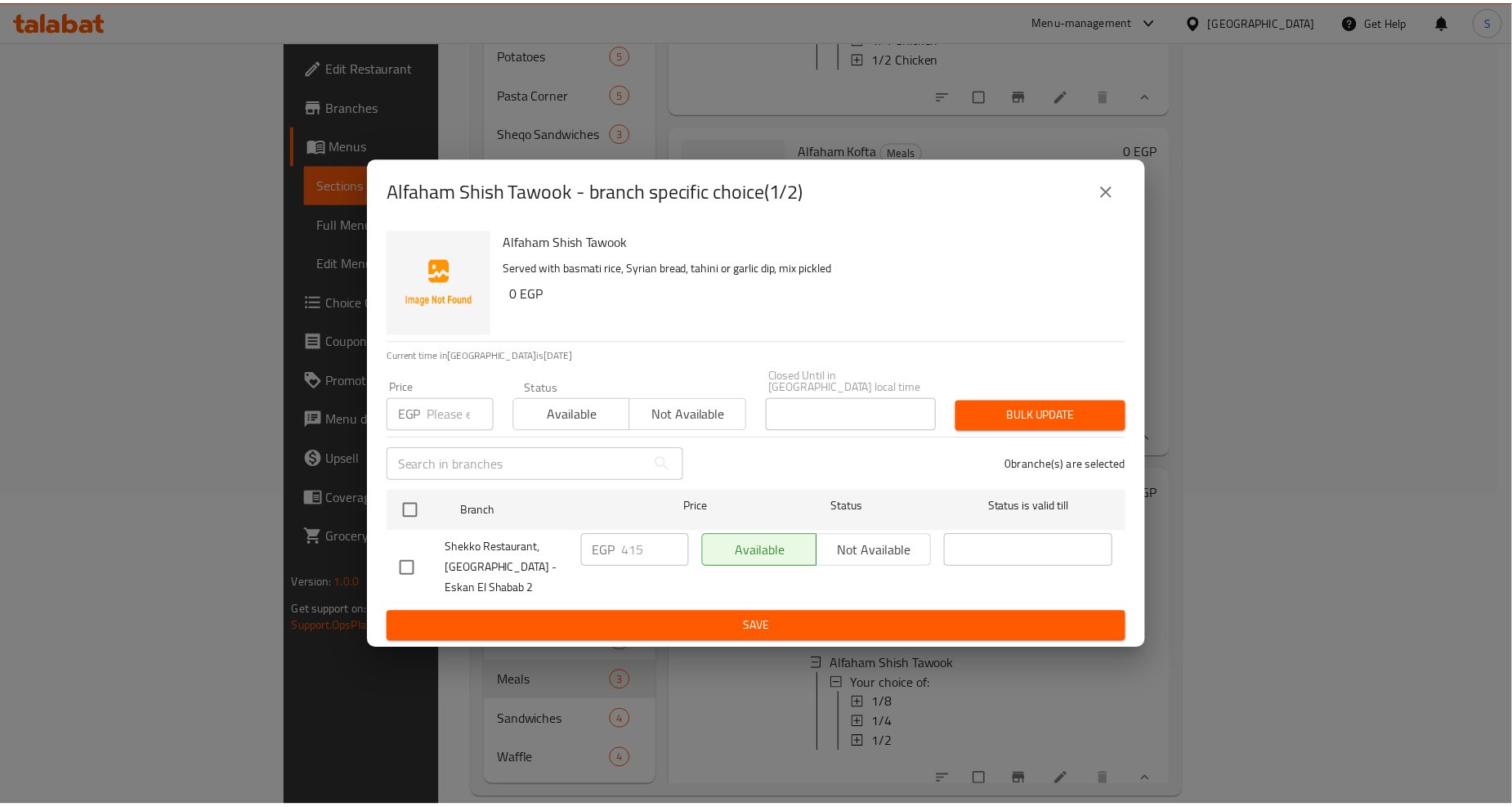
scroll to position [140, 0]
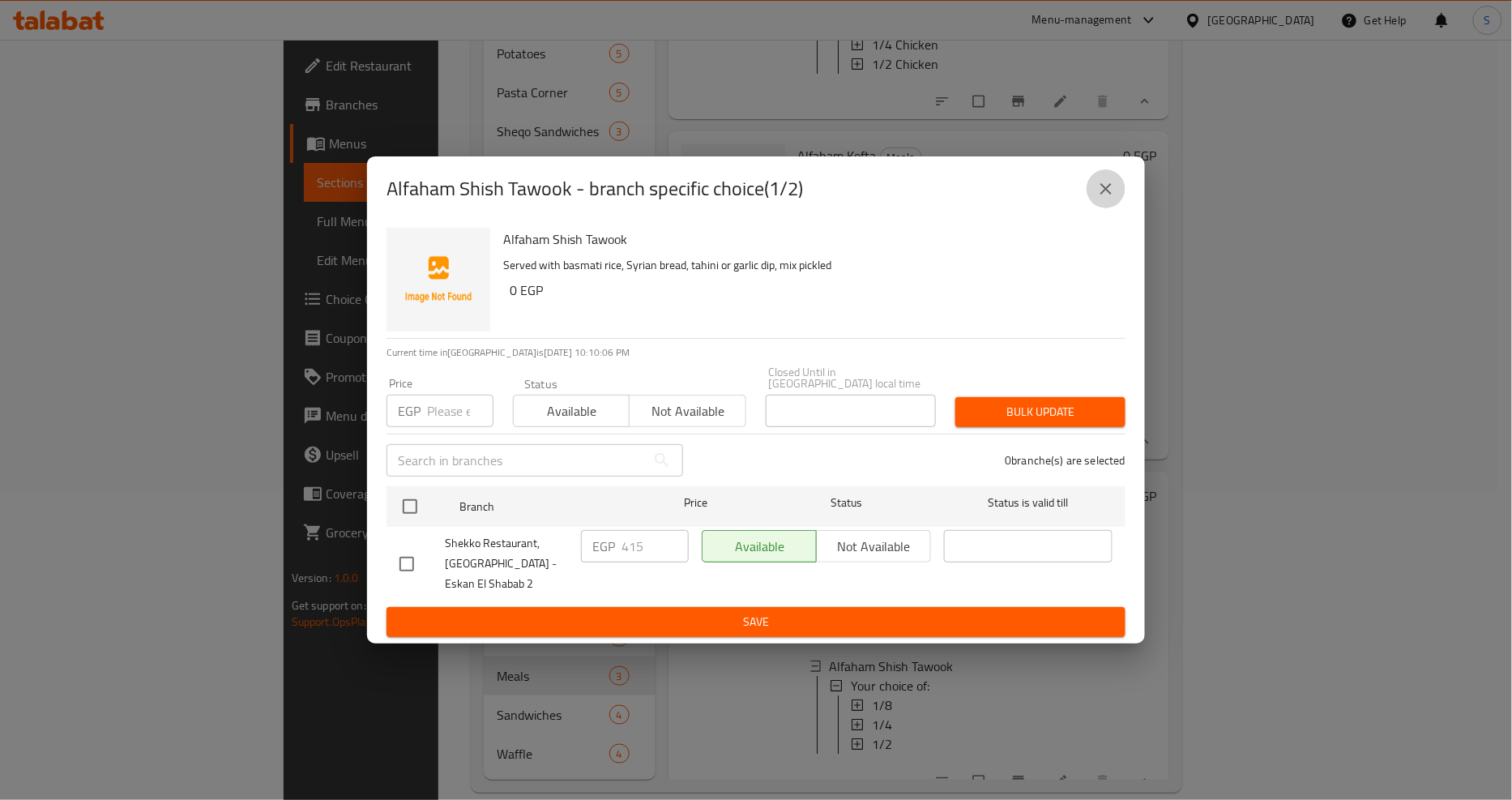
click at [1098, 199] on icon "close" at bounding box center [1106, 189] width 20 height 20
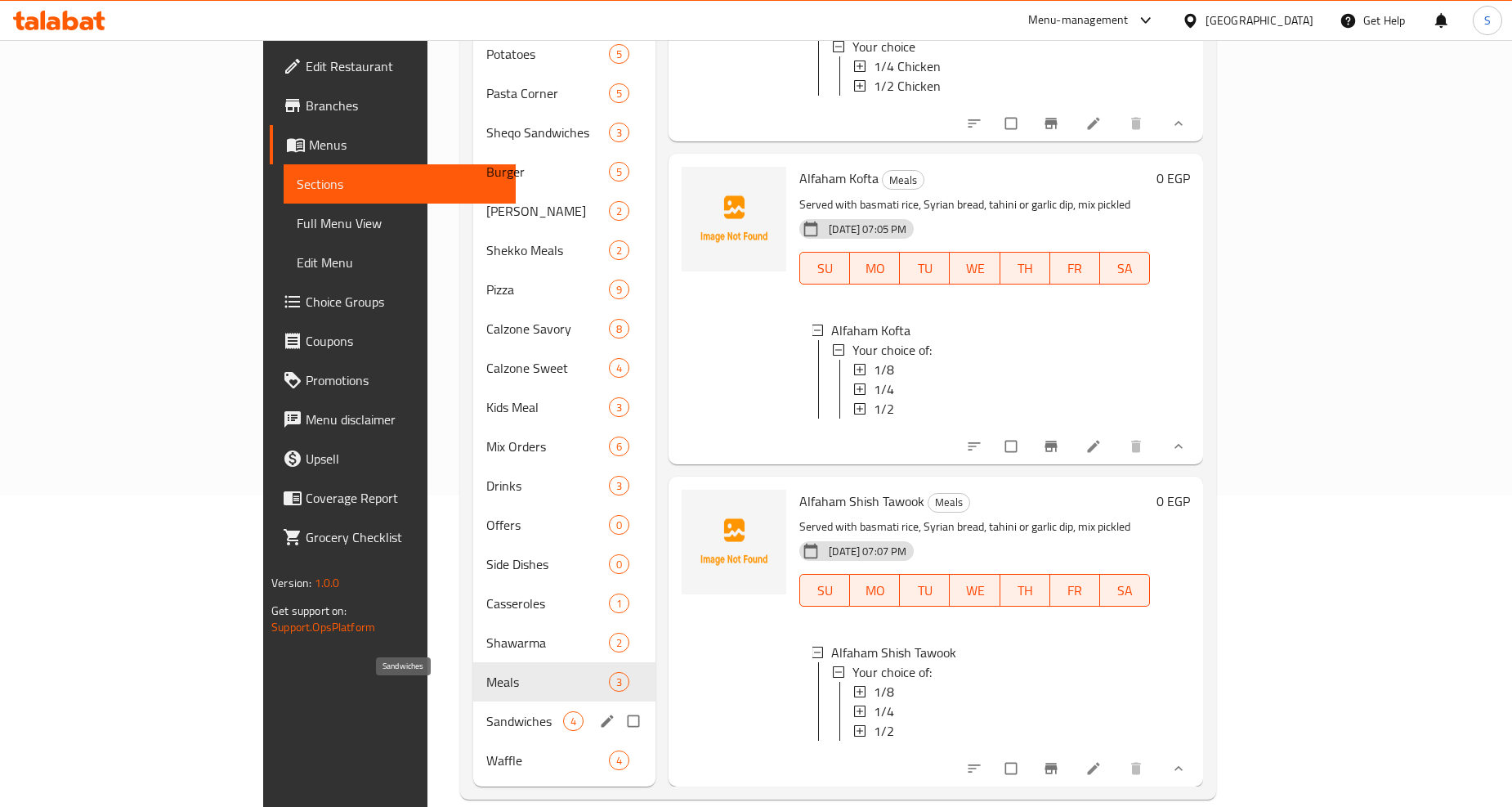
click at [486, 712] on span "Sandwiches" at bounding box center [525, 722] width 77 height 20
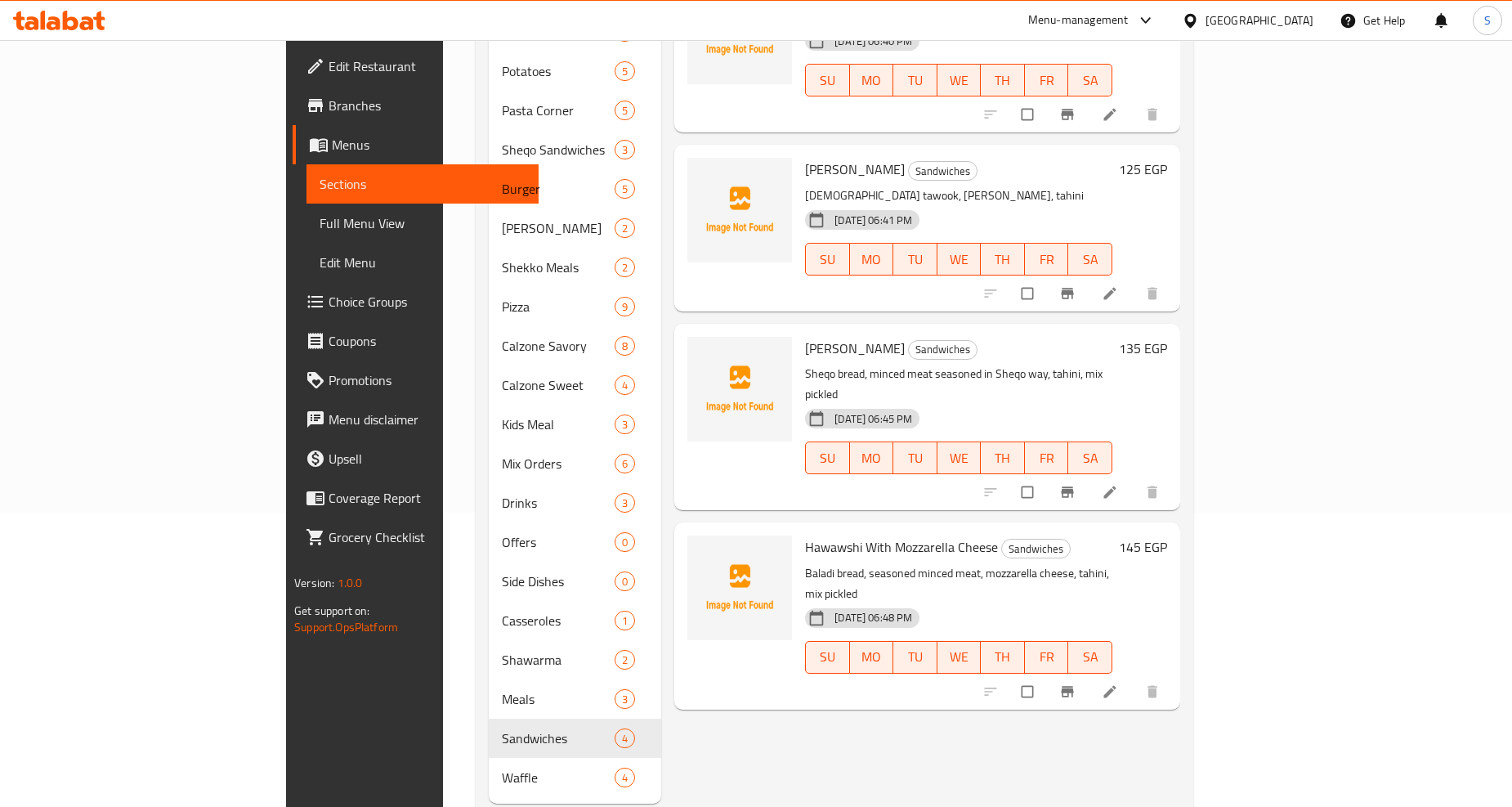
scroll to position [311, 0]
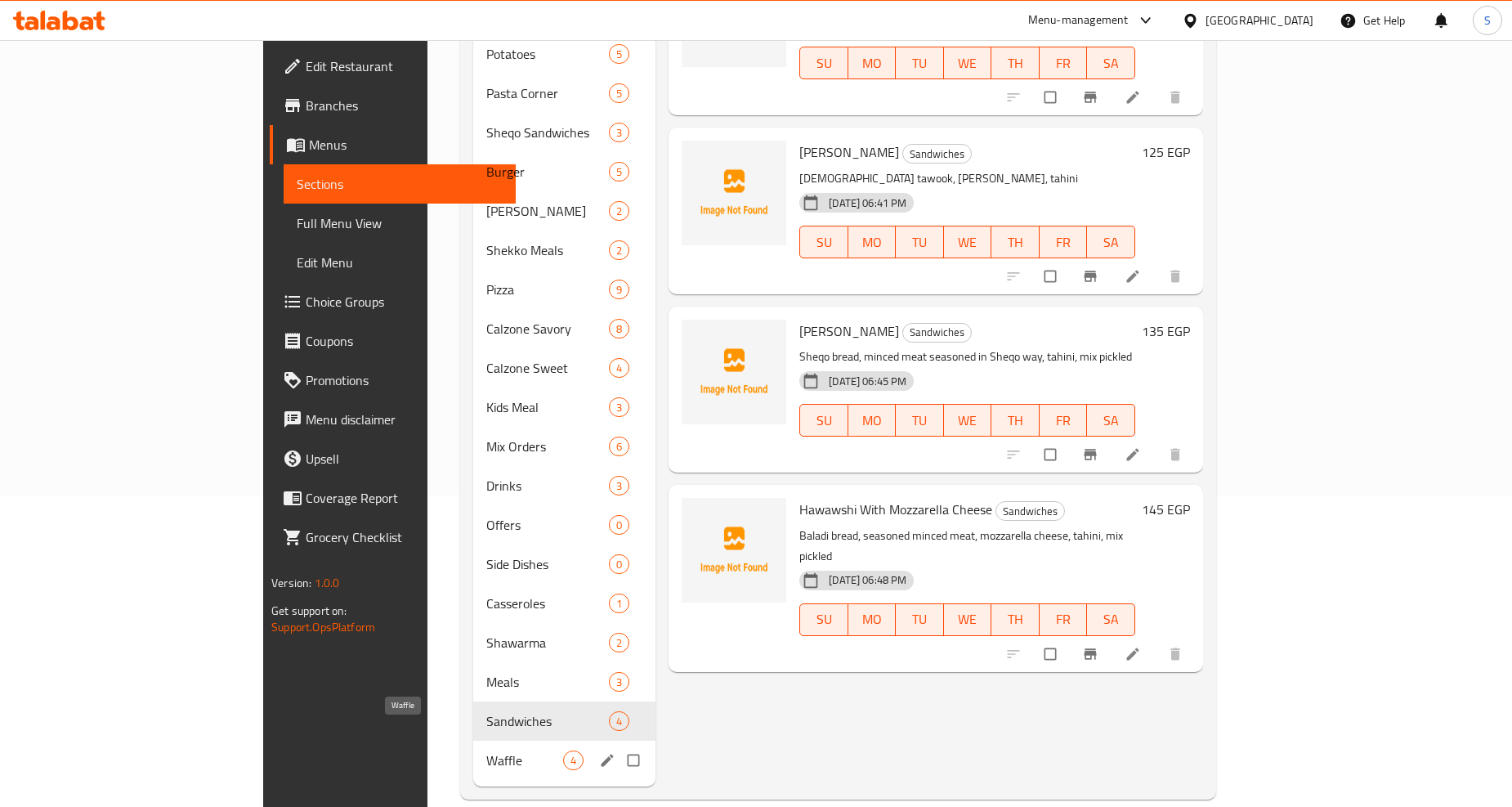
click at [486, 750] on span "Waffle" at bounding box center [525, 760] width 77 height 20
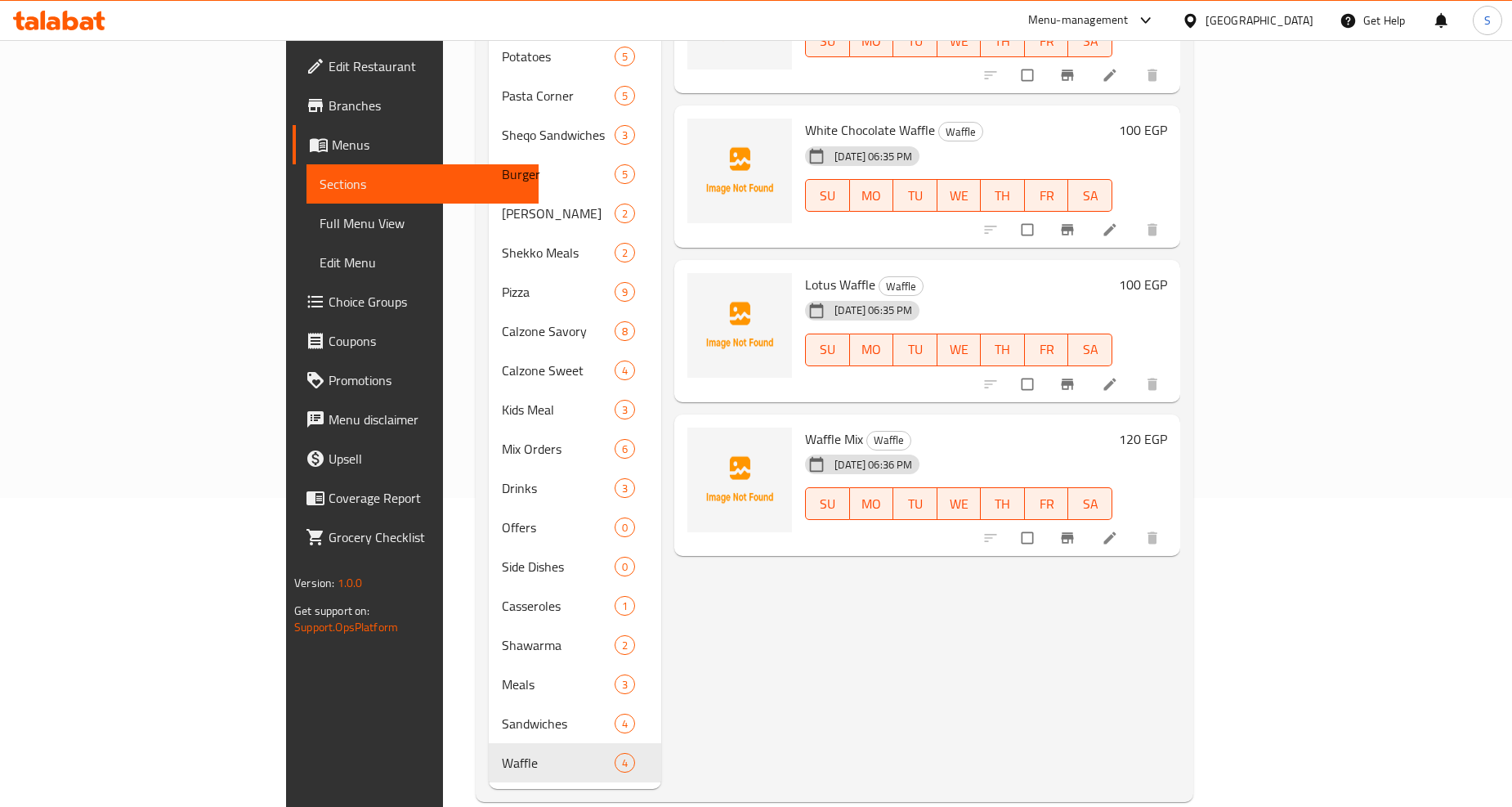
scroll to position [311, 0]
click at [871, 684] on div "Menu items Add Sort Manage items Nutella Waffle Waffle [DATE] 06:34 PM SU MO TU…" at bounding box center [920, 328] width 519 height 915
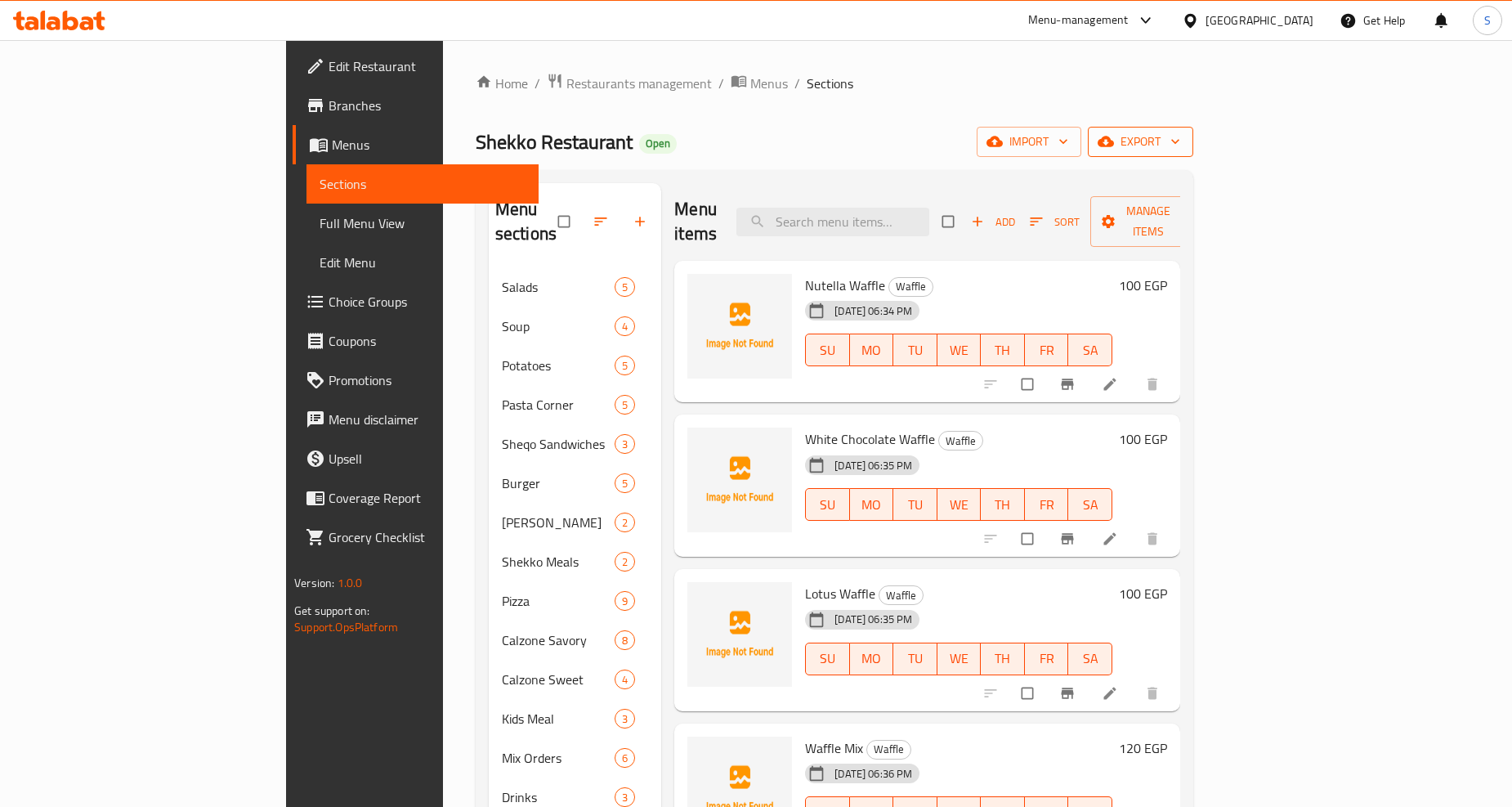
click at [1180, 137] on span "export" at bounding box center [1140, 142] width 79 height 21
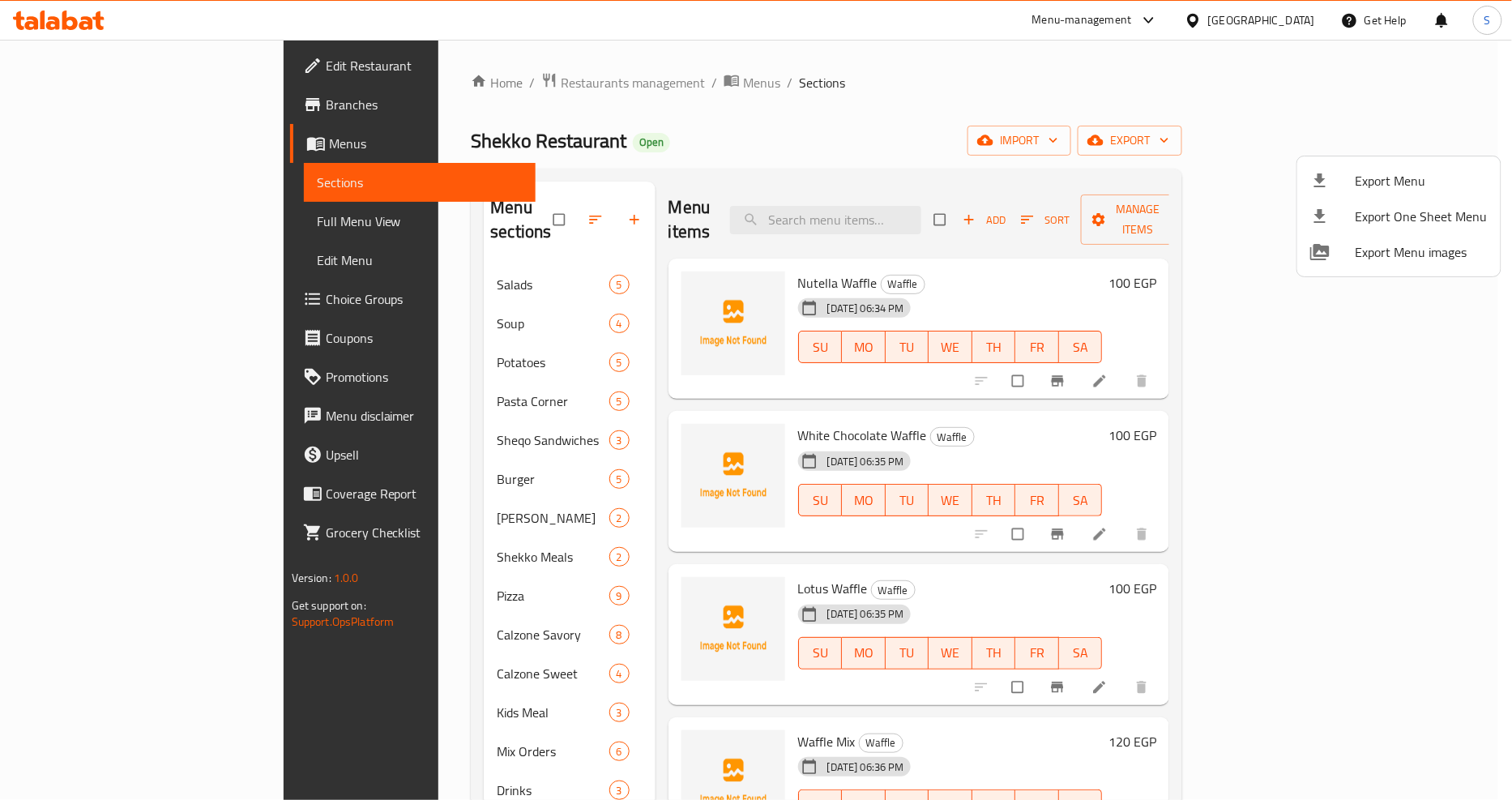
click at [1374, 188] on span "Export Menu" at bounding box center [1422, 181] width 132 height 20
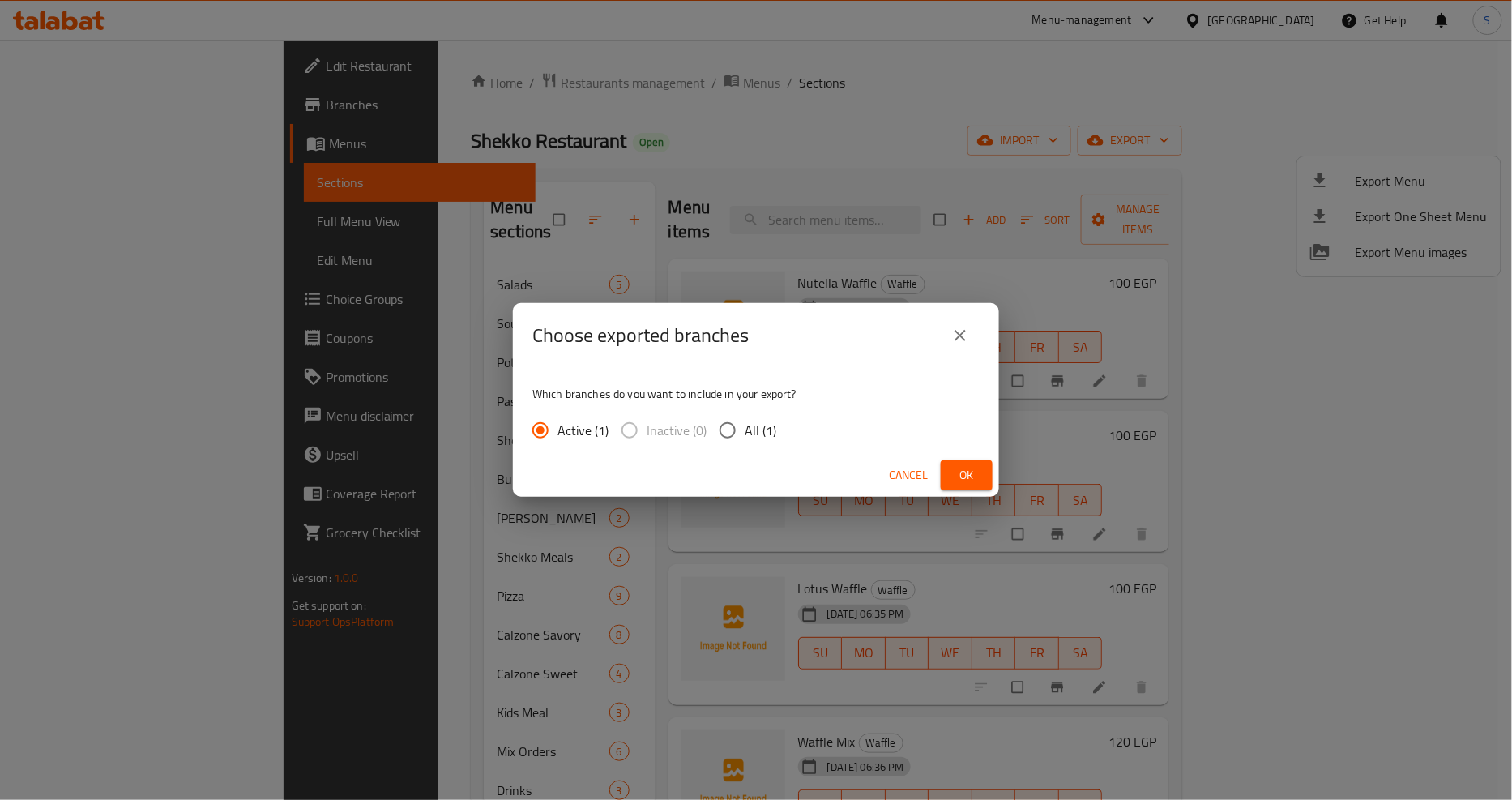
click at [764, 436] on span "All (1)" at bounding box center [760, 430] width 31 height 20
click at [745, 436] on input "All (1)" at bounding box center [728, 430] width 34 height 34
radio input "true"
click at [975, 474] on span "Ok" at bounding box center [967, 476] width 26 height 21
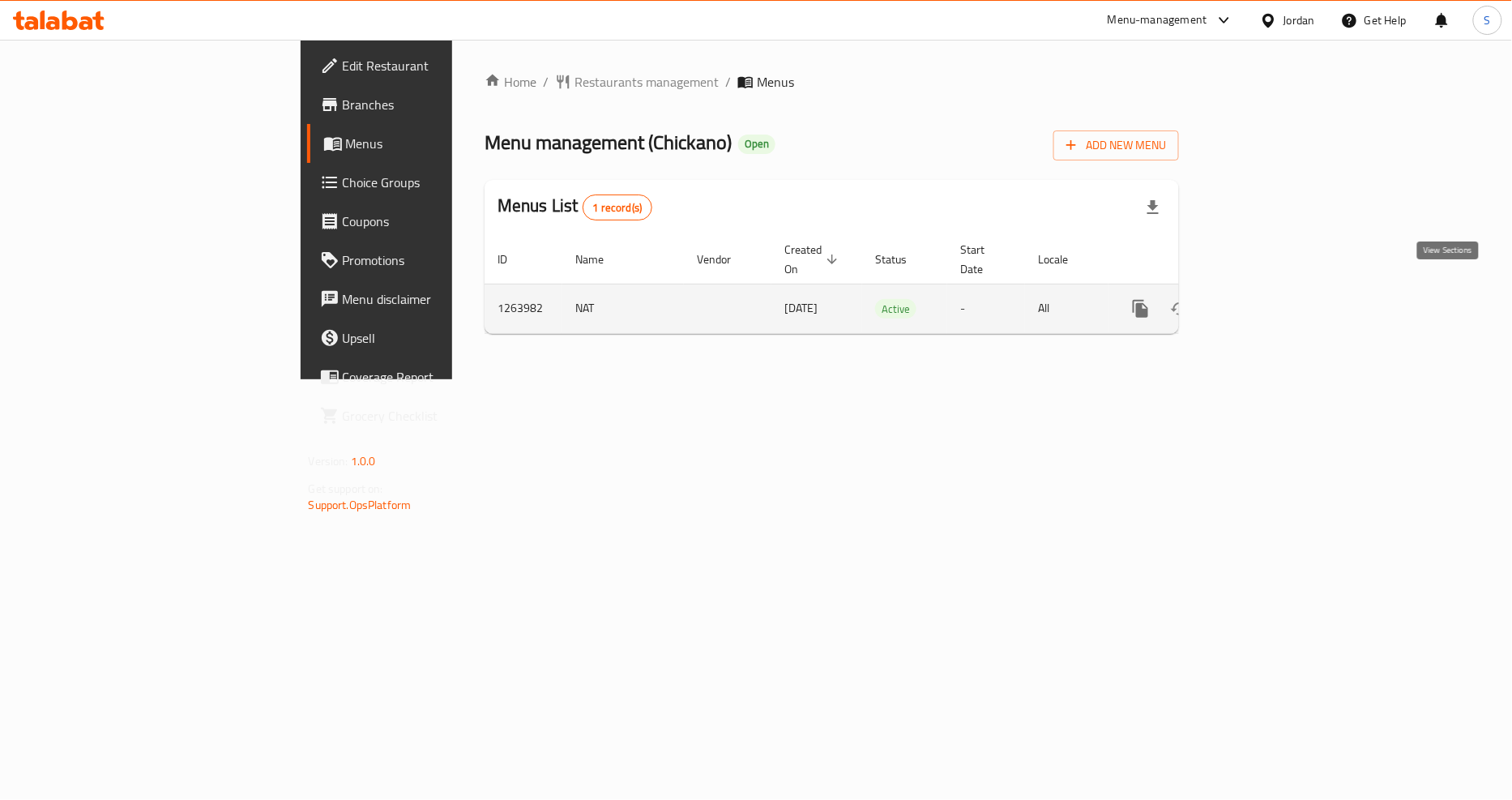
click at [1267, 299] on icon "enhanced table" at bounding box center [1259, 309] width 20 height 20
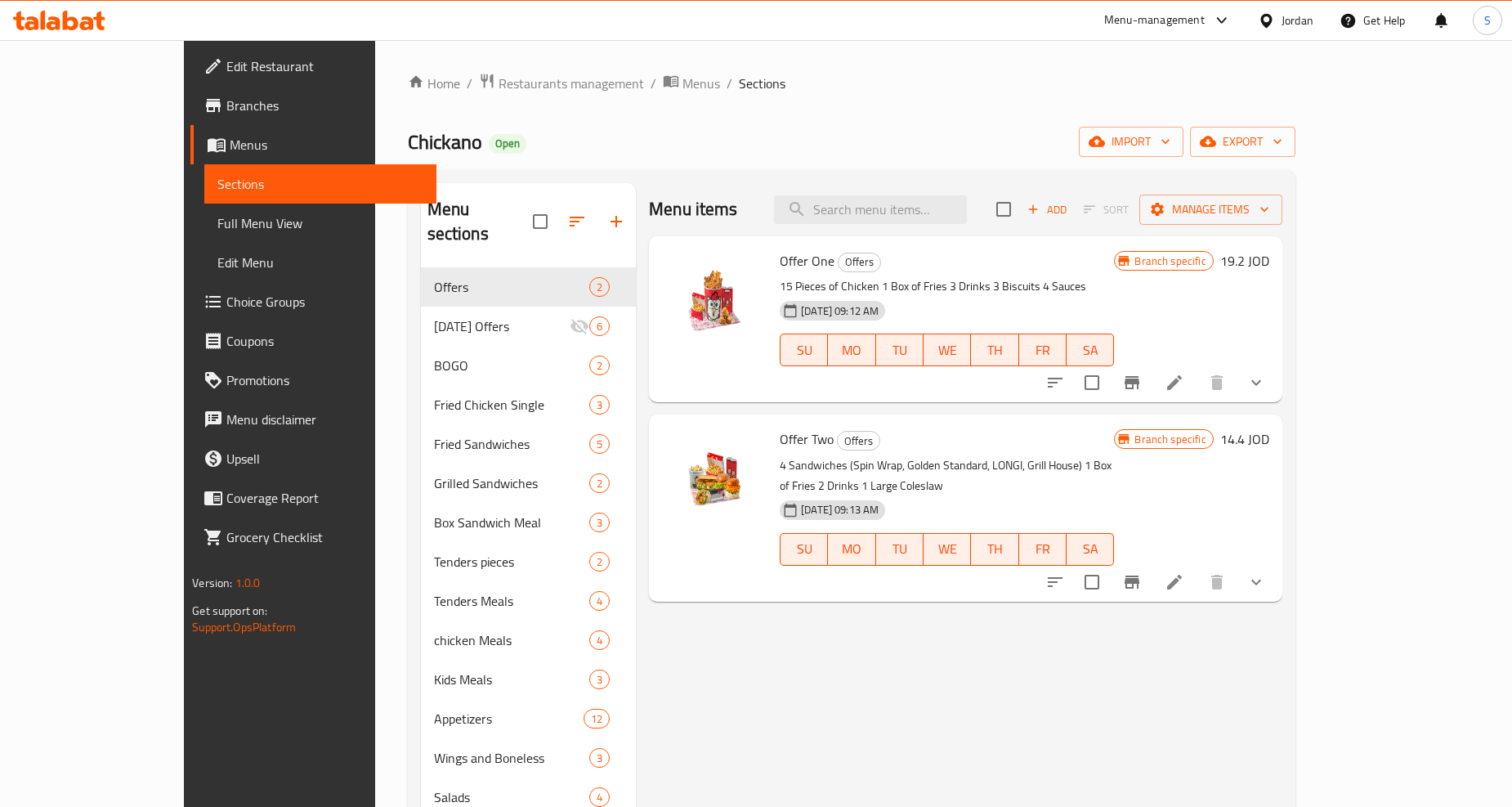
click at [918, 194] on div "Menu items Add Sort Manage items" at bounding box center [965, 210] width 633 height 54
click at [932, 209] on input "search" at bounding box center [870, 209] width 193 height 29
paste input "20Pcs Chicken Meal"
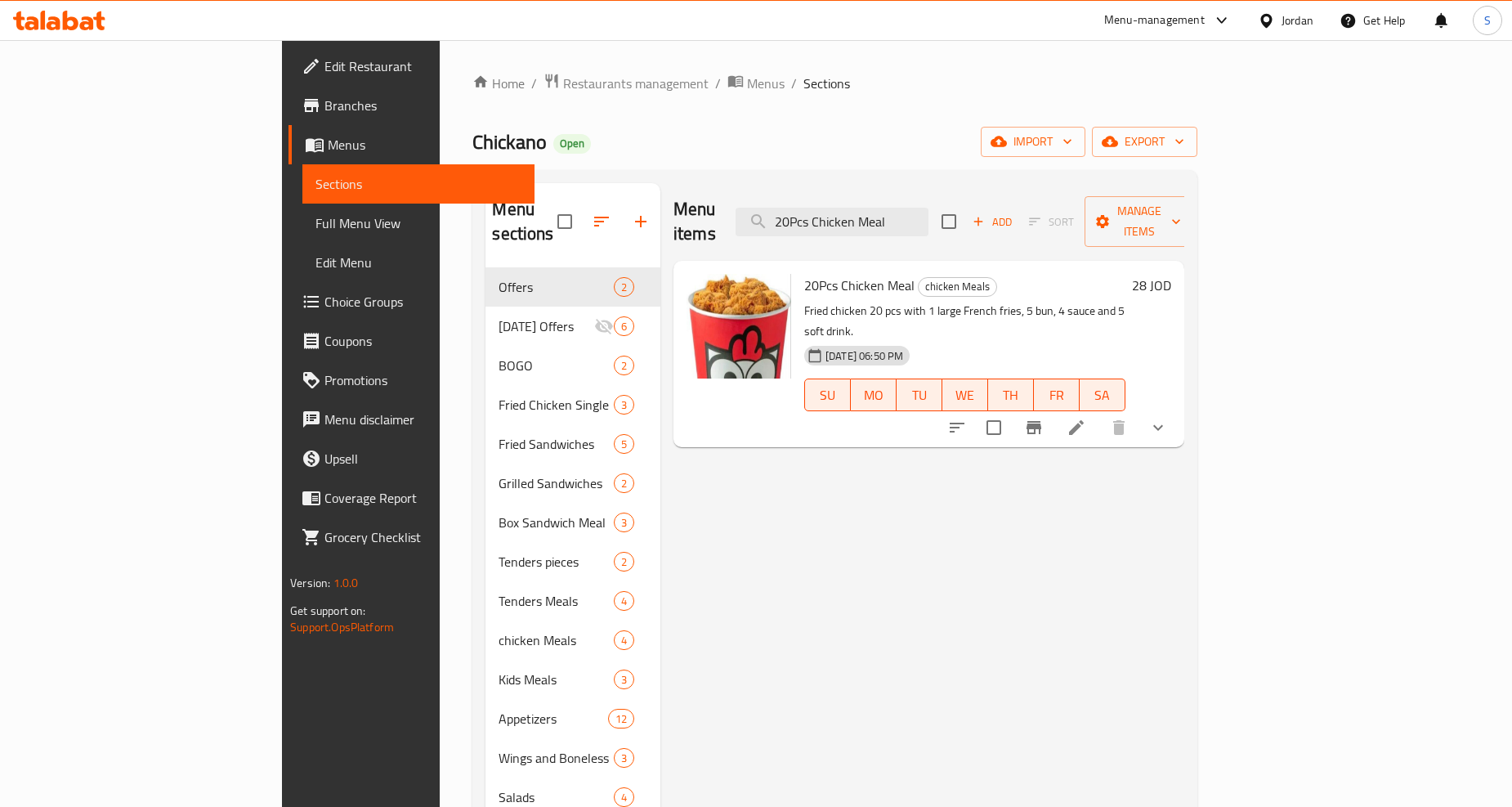
type input "20Pcs Chicken Meal"
click at [1168, 418] on icon "show more" at bounding box center [1158, 428] width 20 height 20
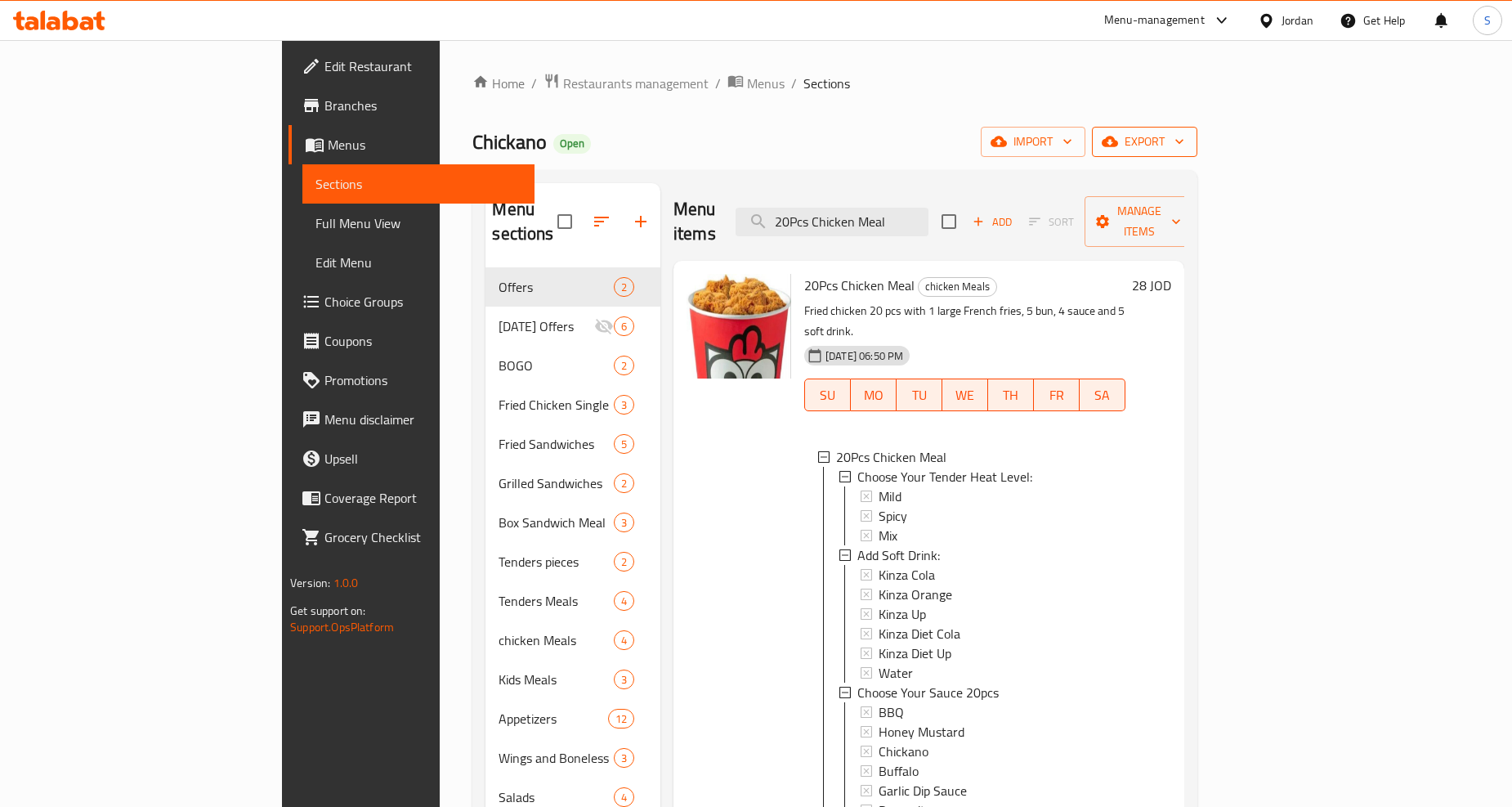
click at [1184, 143] on span "export" at bounding box center [1144, 142] width 79 height 21
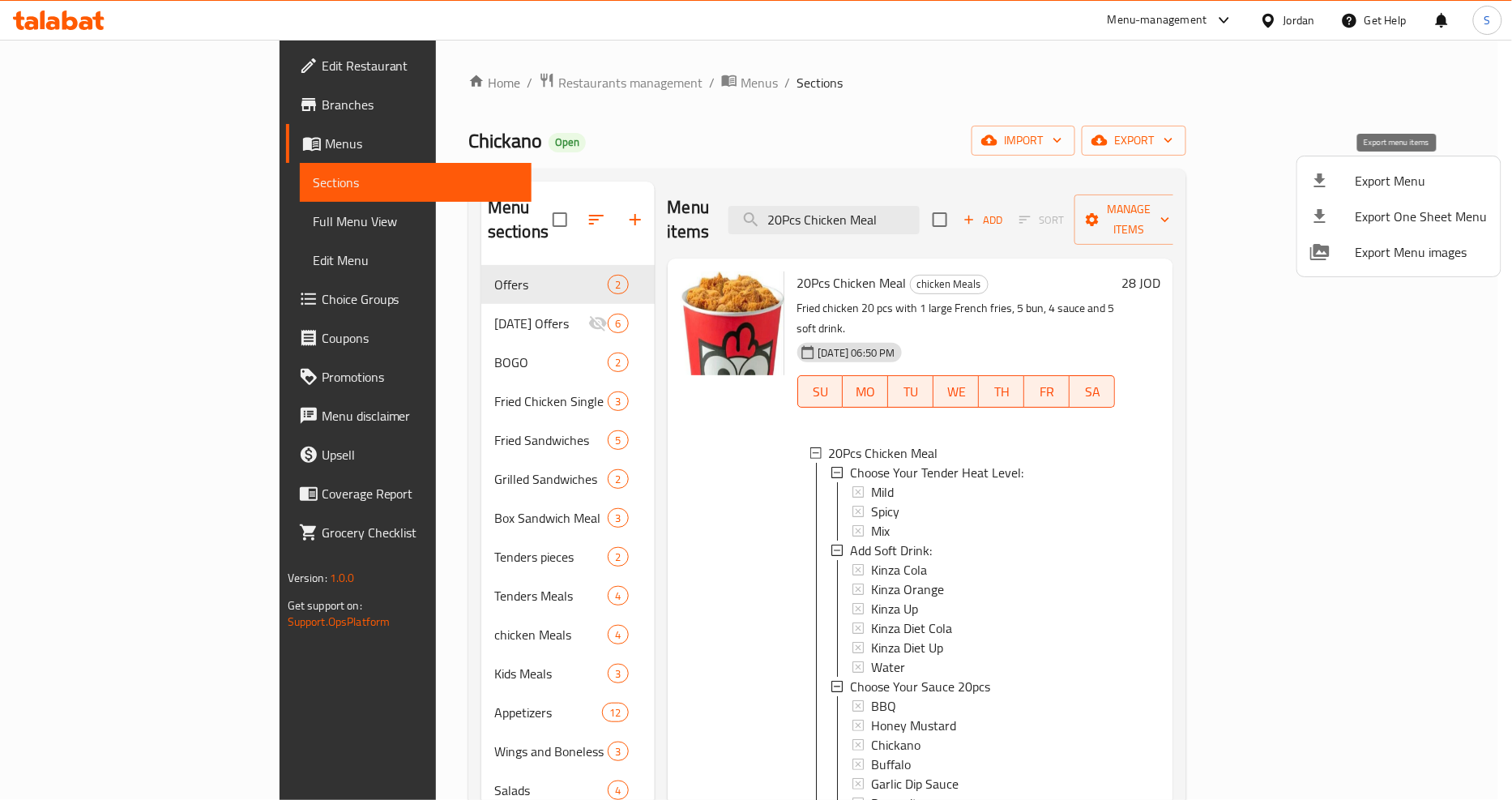
click at [1407, 191] on span "Export Menu" at bounding box center [1422, 181] width 132 height 20
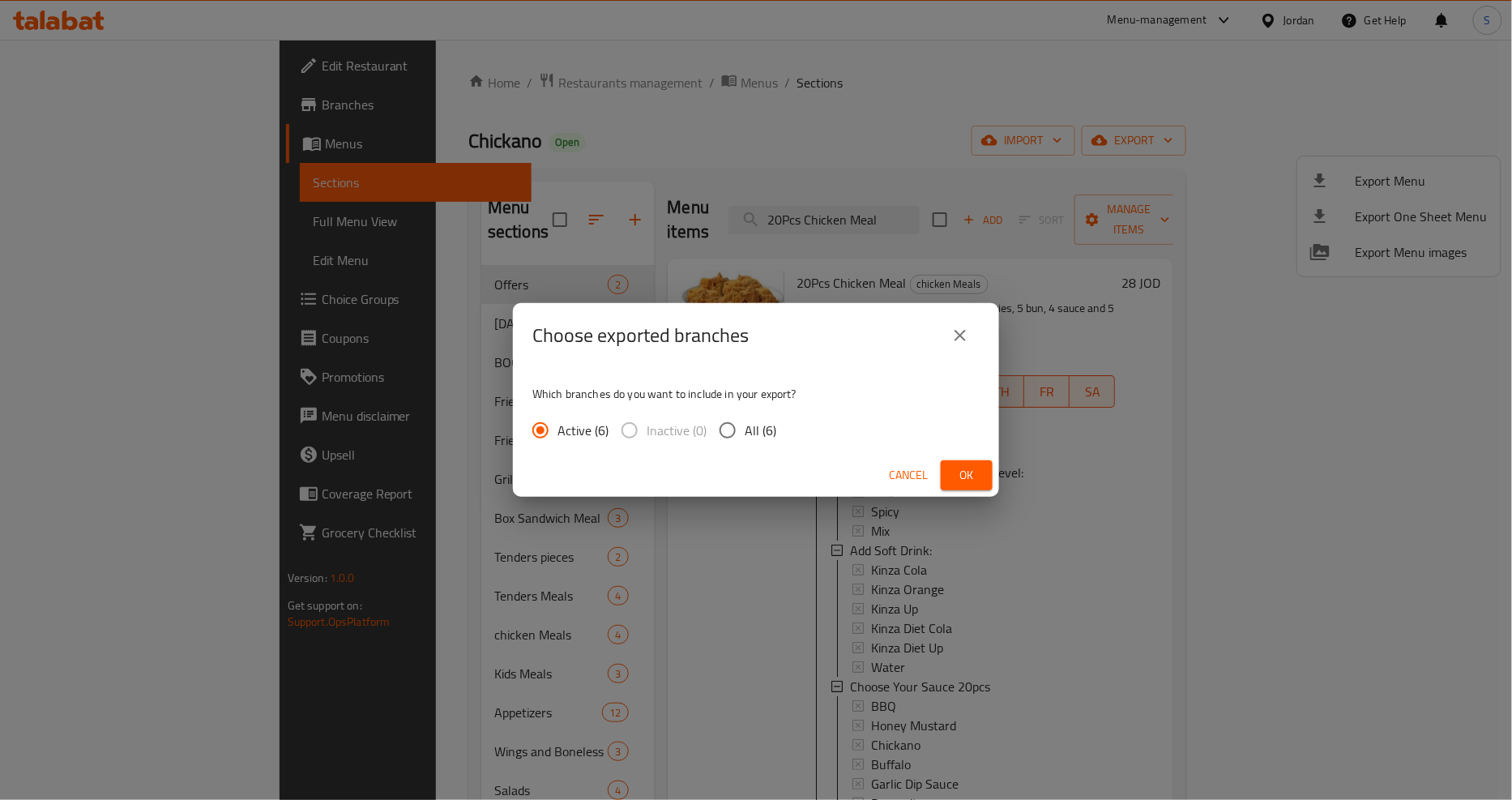
click at [756, 429] on span "All (6)" at bounding box center [760, 430] width 31 height 20
click at [745, 429] on input "All (6)" at bounding box center [728, 430] width 34 height 34
radio input "true"
click at [968, 479] on span "Ok" at bounding box center [967, 476] width 26 height 21
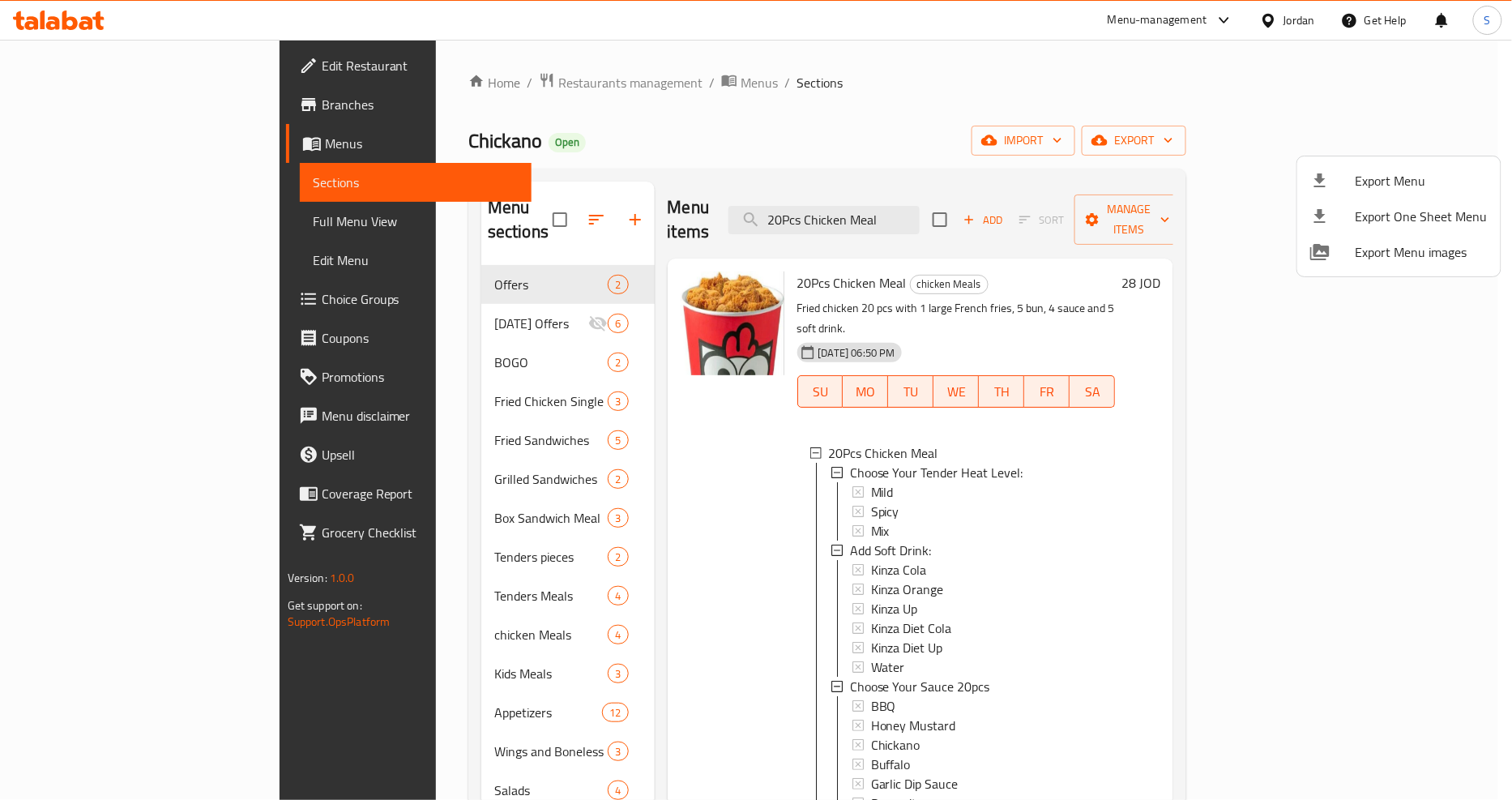
click at [1396, 139] on div at bounding box center [756, 400] width 1512 height 800
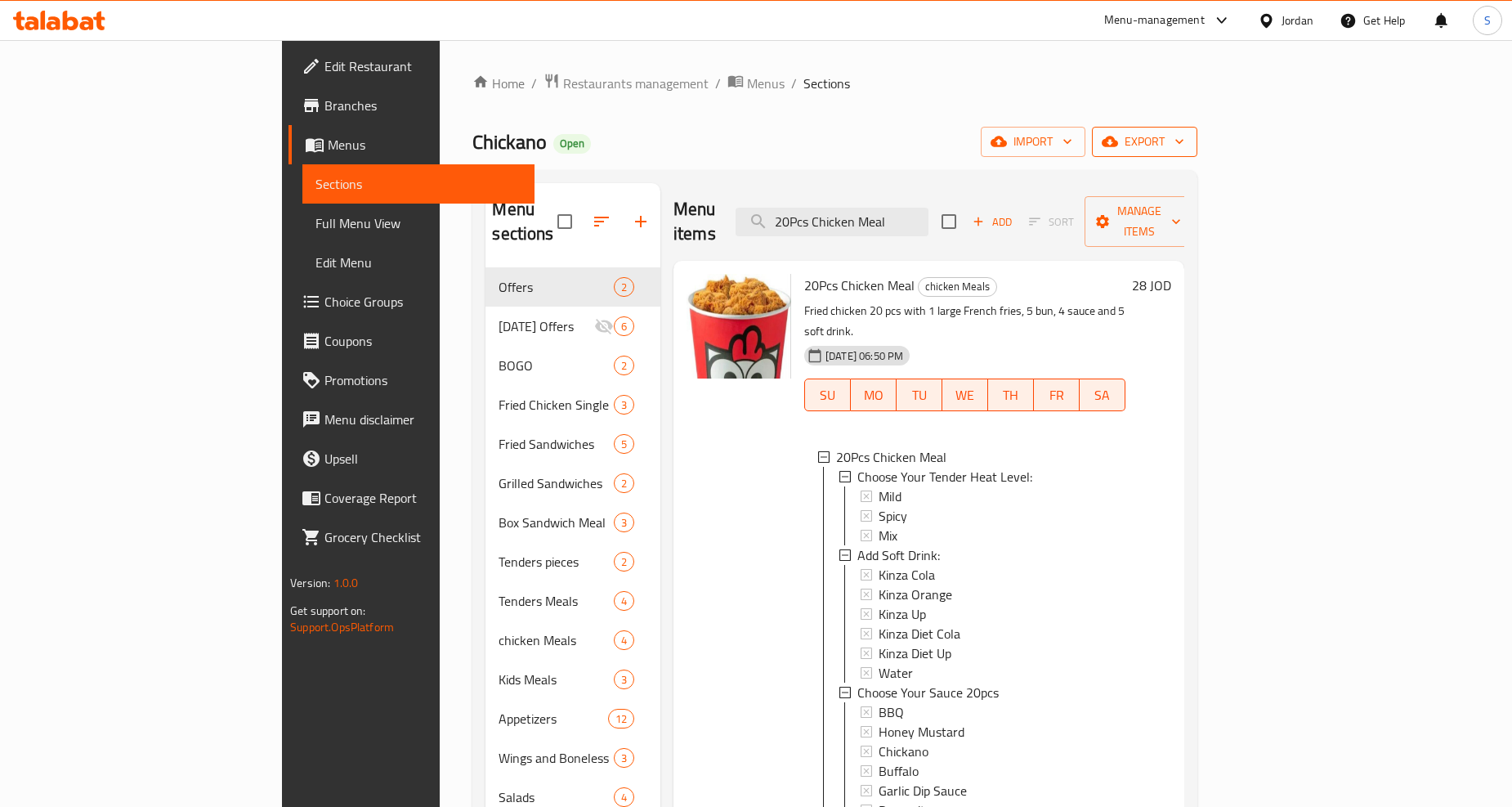
click at [1184, 135] on span "export" at bounding box center [1144, 142] width 79 height 21
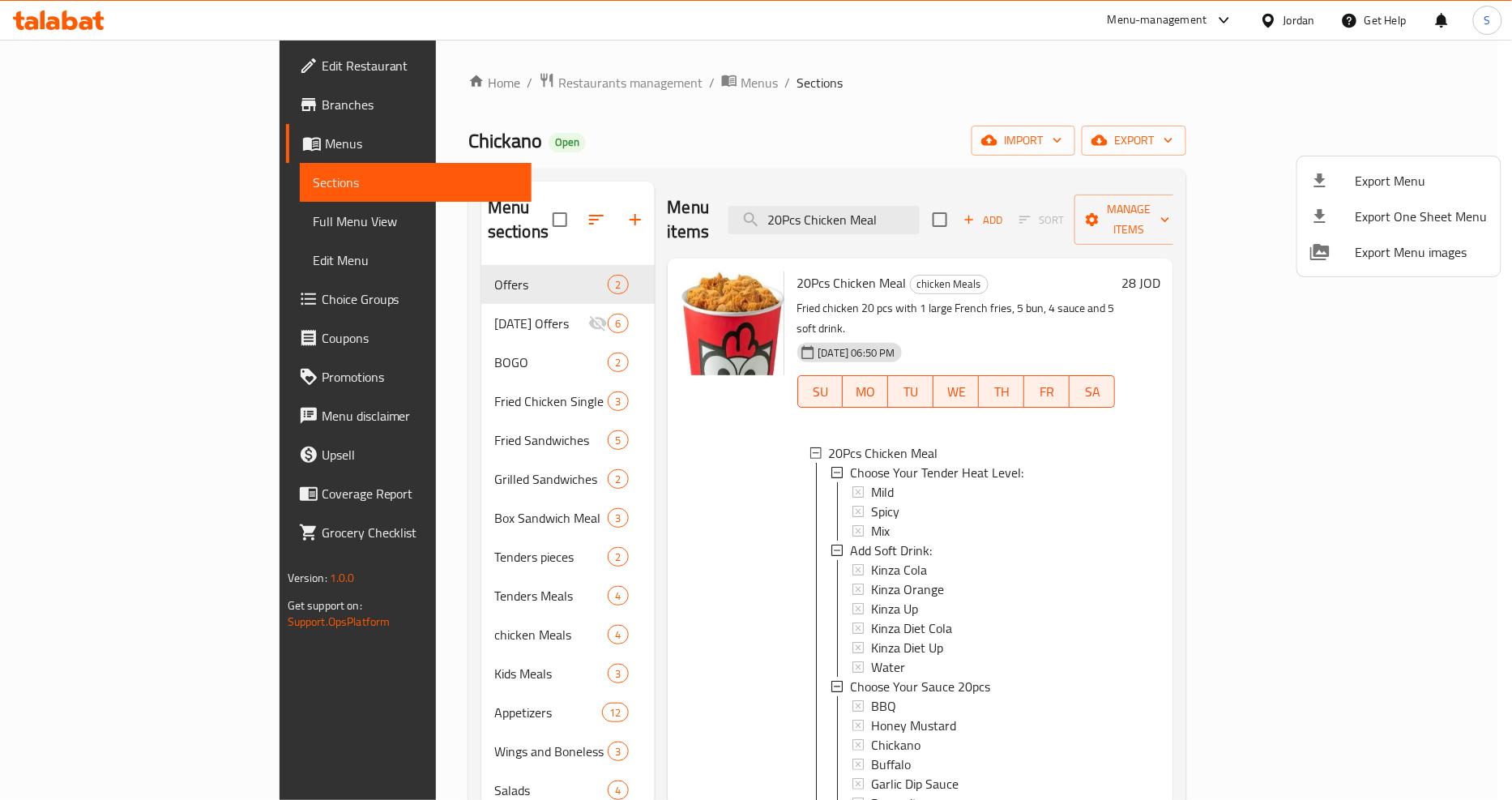
click at [1373, 174] on span "Export Menu" at bounding box center [1422, 181] width 132 height 20
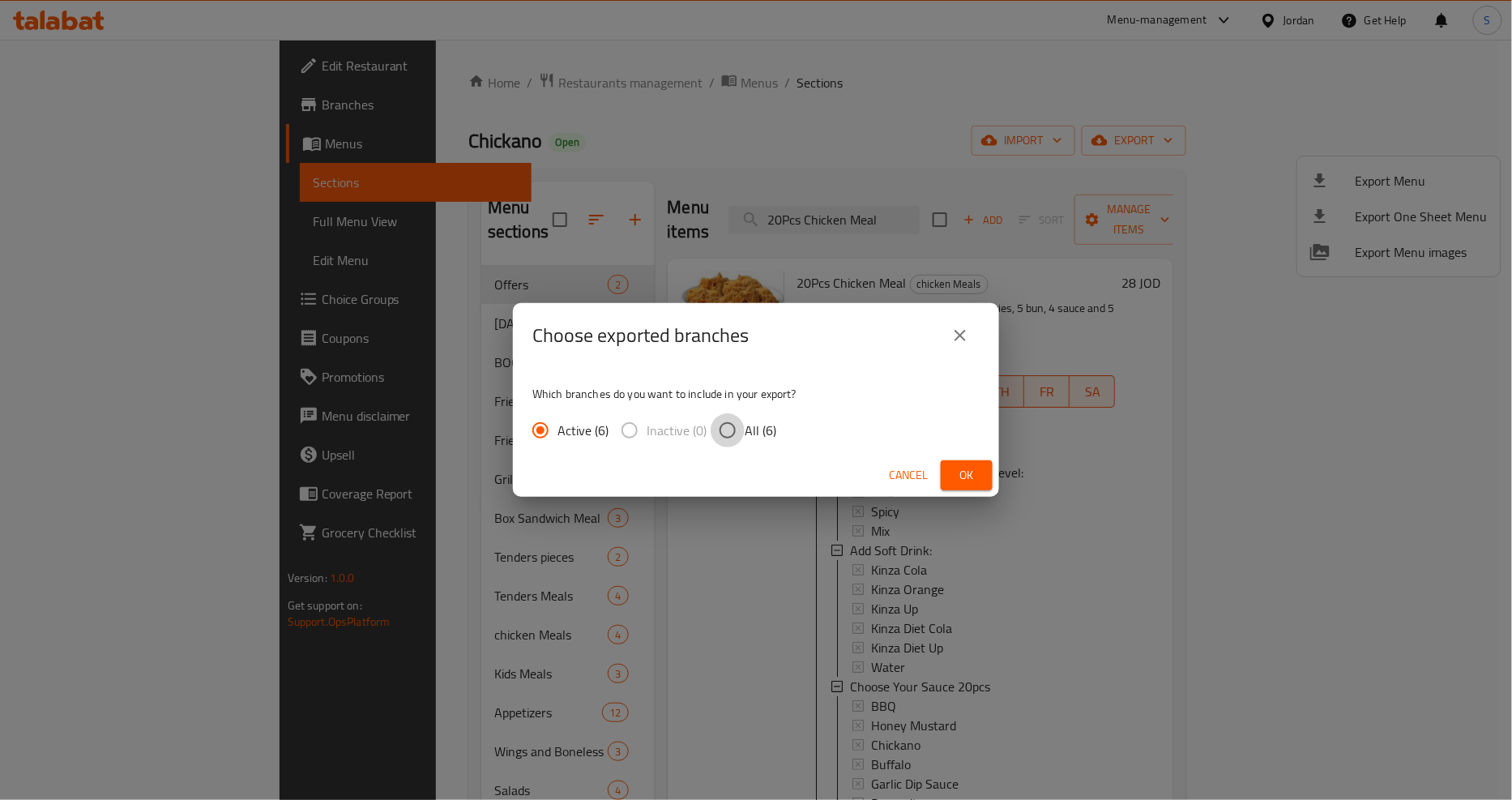
drag, startPoint x: 735, startPoint y: 433, endPoint x: 780, endPoint y: 451, distance: 48.5
click at [736, 433] on input "All (6)" at bounding box center [728, 430] width 34 height 34
radio input "true"
click at [954, 480] on span "Ok" at bounding box center [967, 476] width 26 height 21
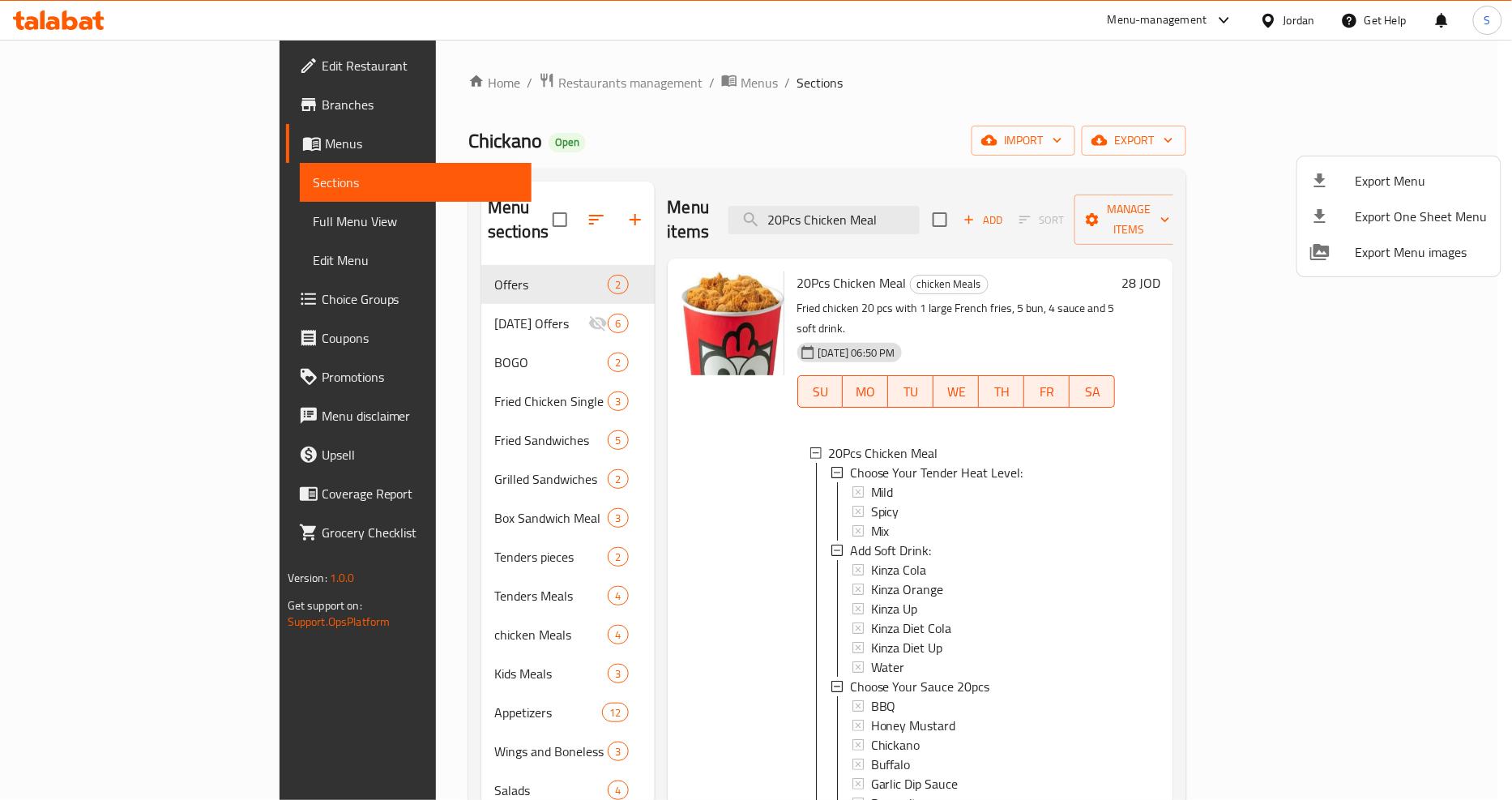
click at [1466, 548] on div at bounding box center [756, 400] width 1512 height 800
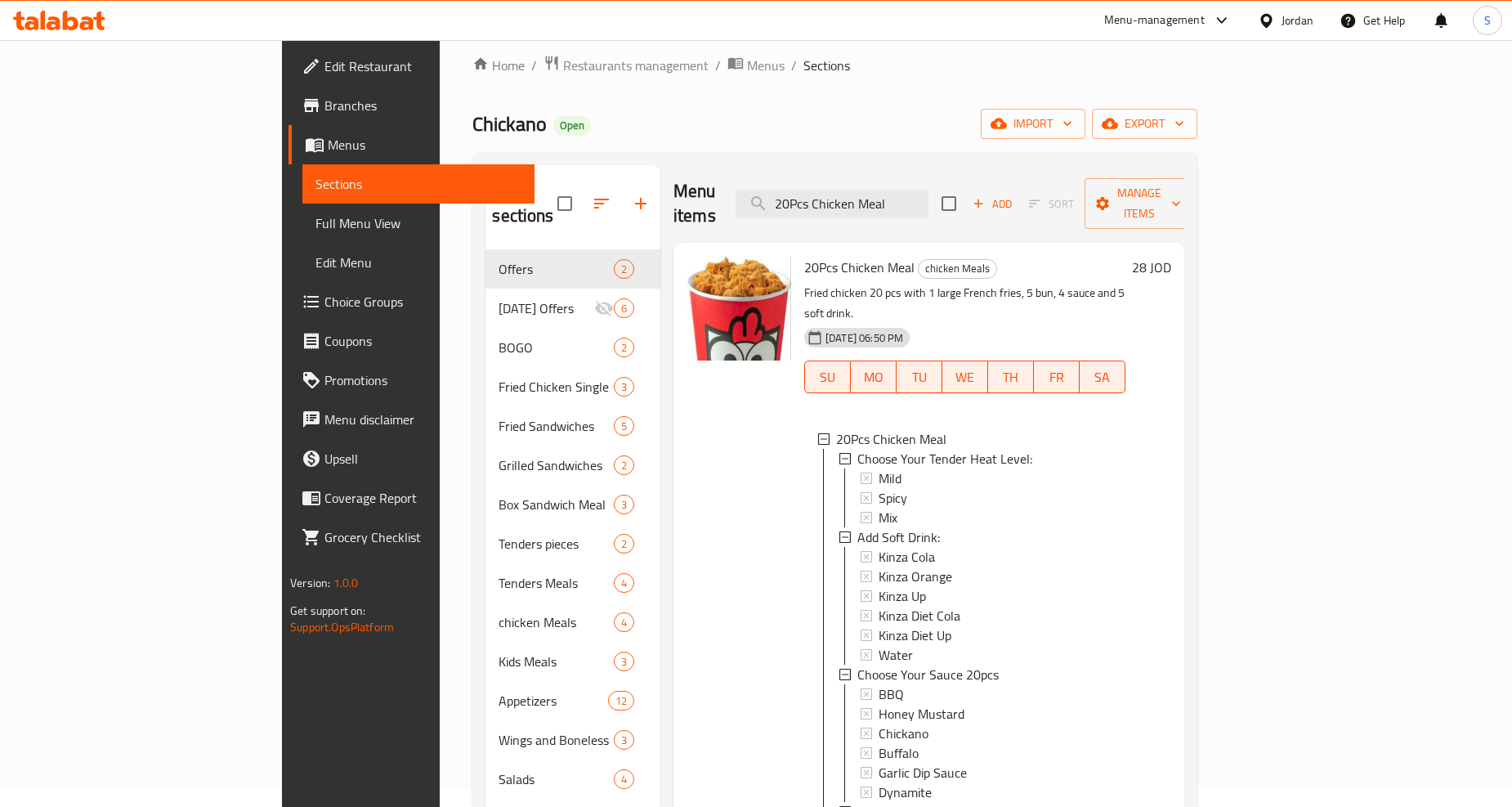
scroll to position [229, 0]
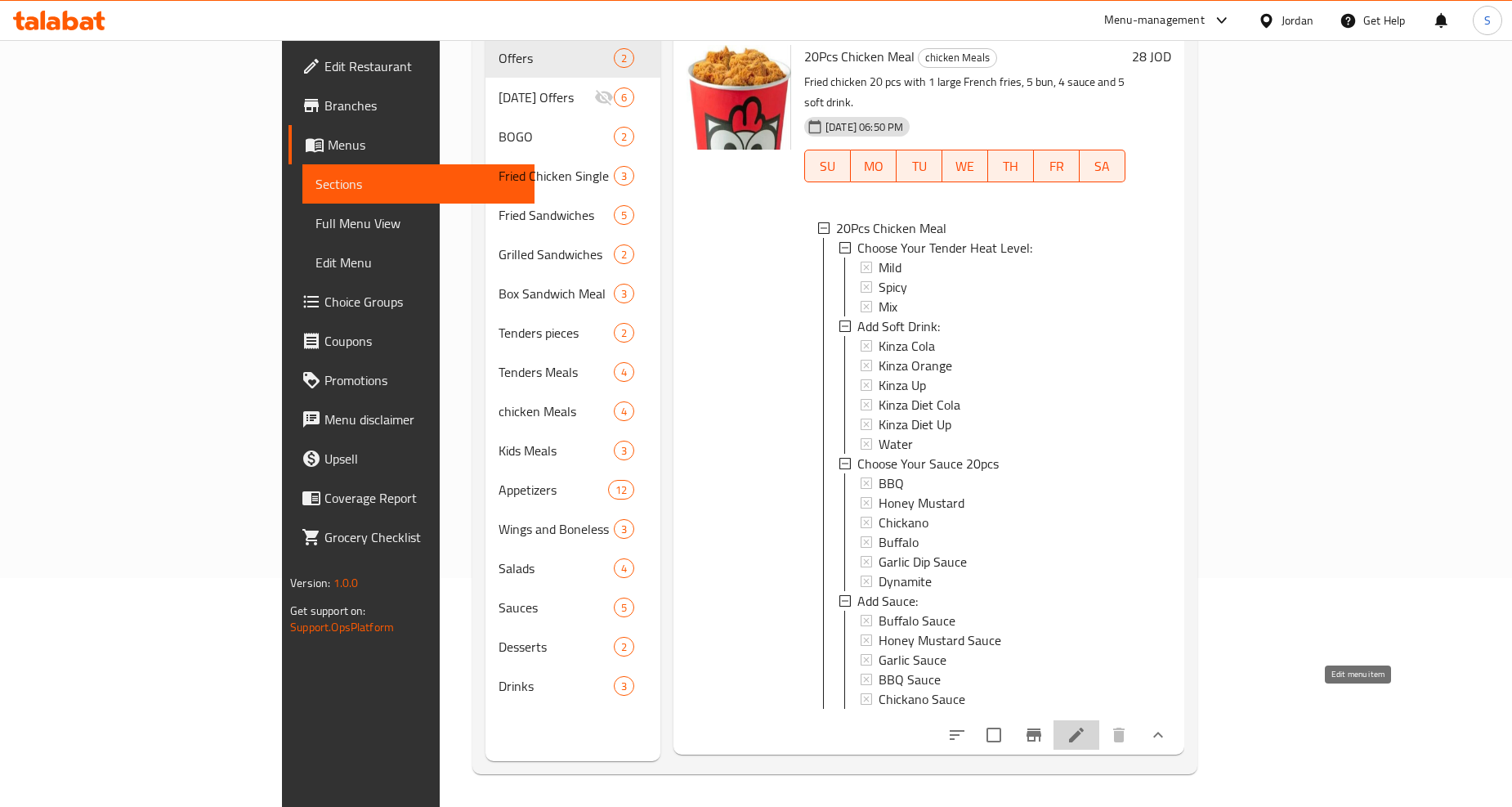
click at [1084, 728] on icon at bounding box center [1076, 735] width 15 height 15
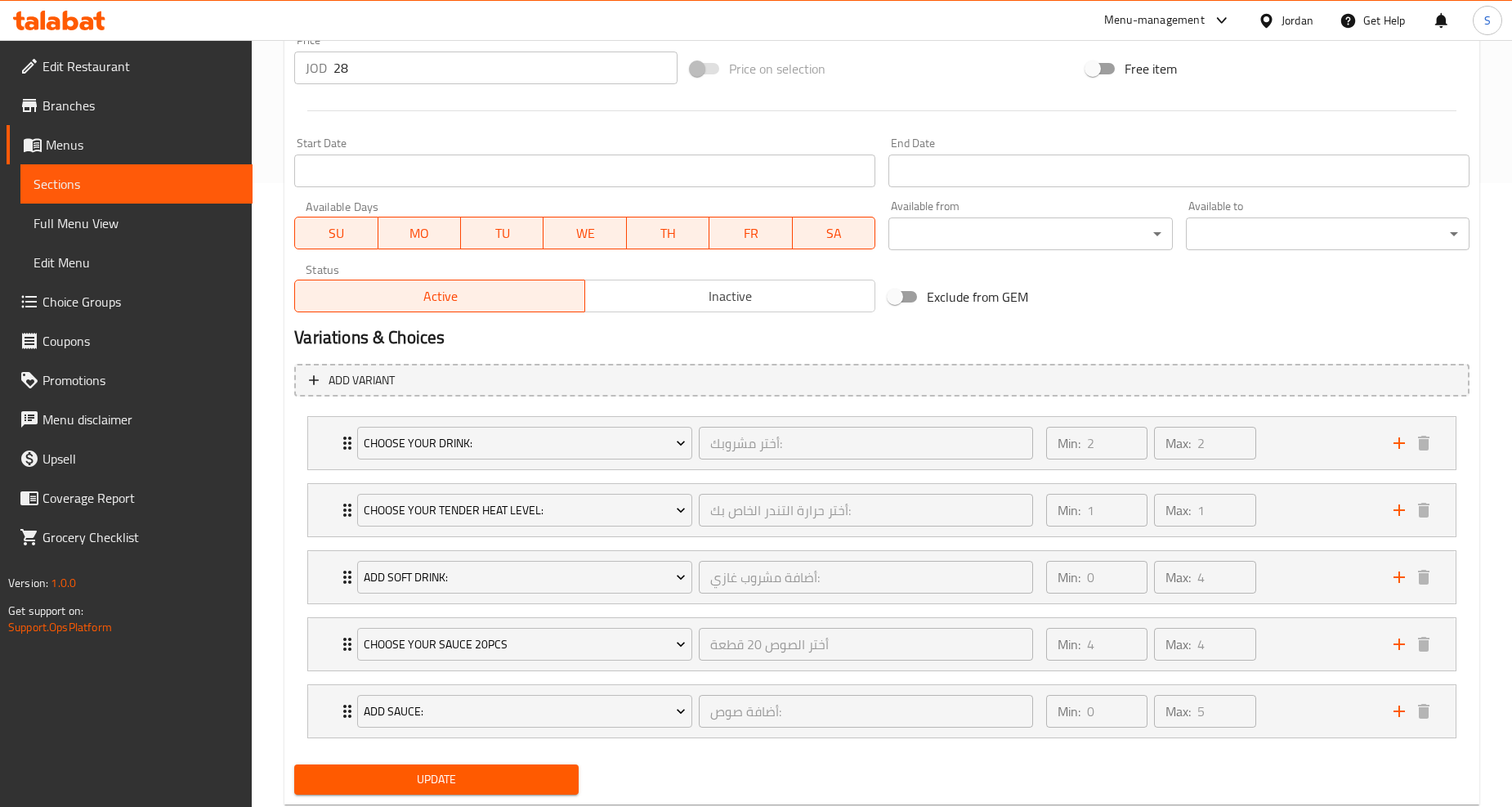
scroll to position [635, 0]
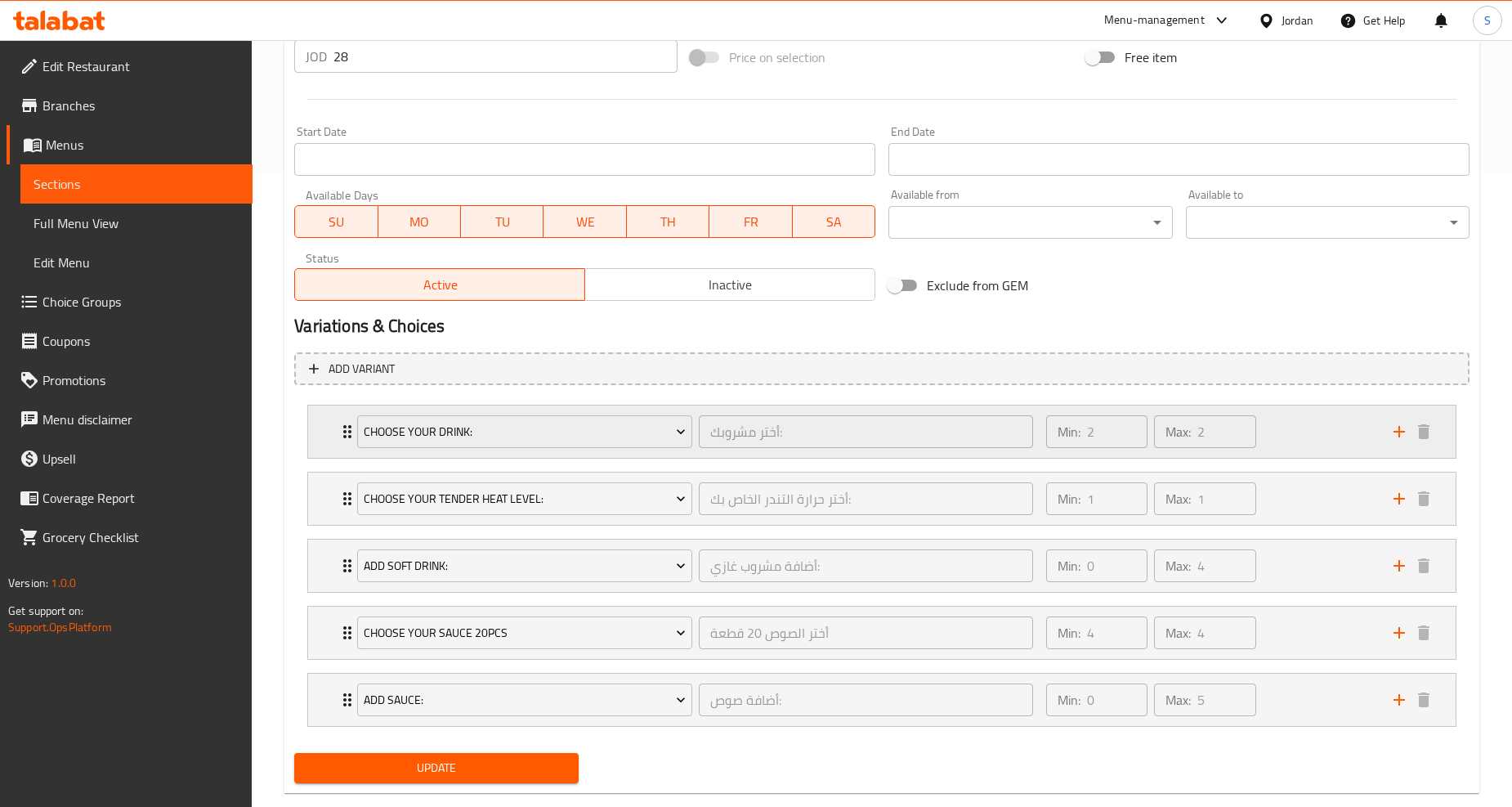
click at [325, 431] on div "Choose Your Drink: أختر مشروبك: ​ Min: 2 ​ Max: 2 ​" at bounding box center [882, 431] width 1147 height 53
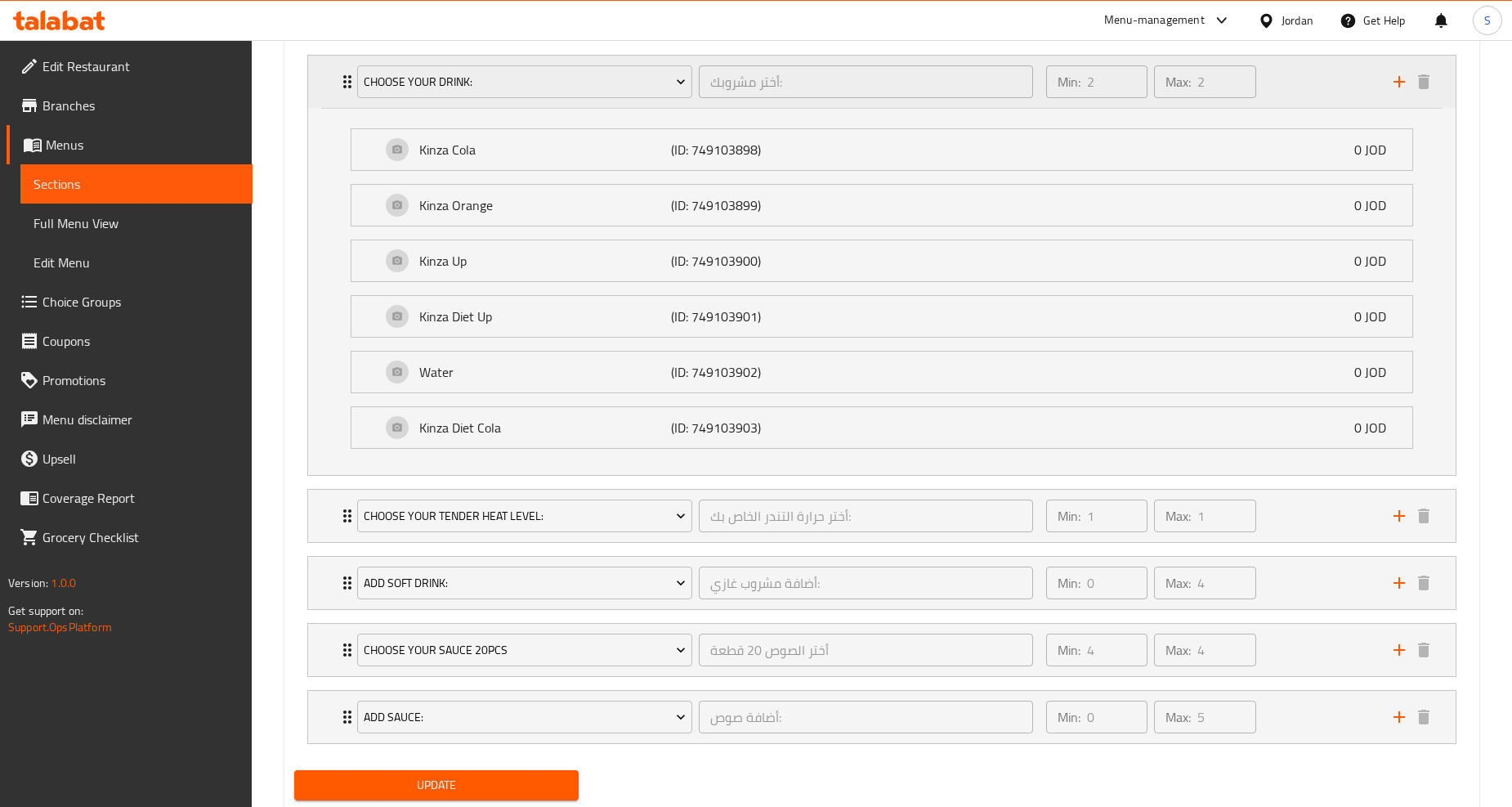
scroll to position [1034, 0]
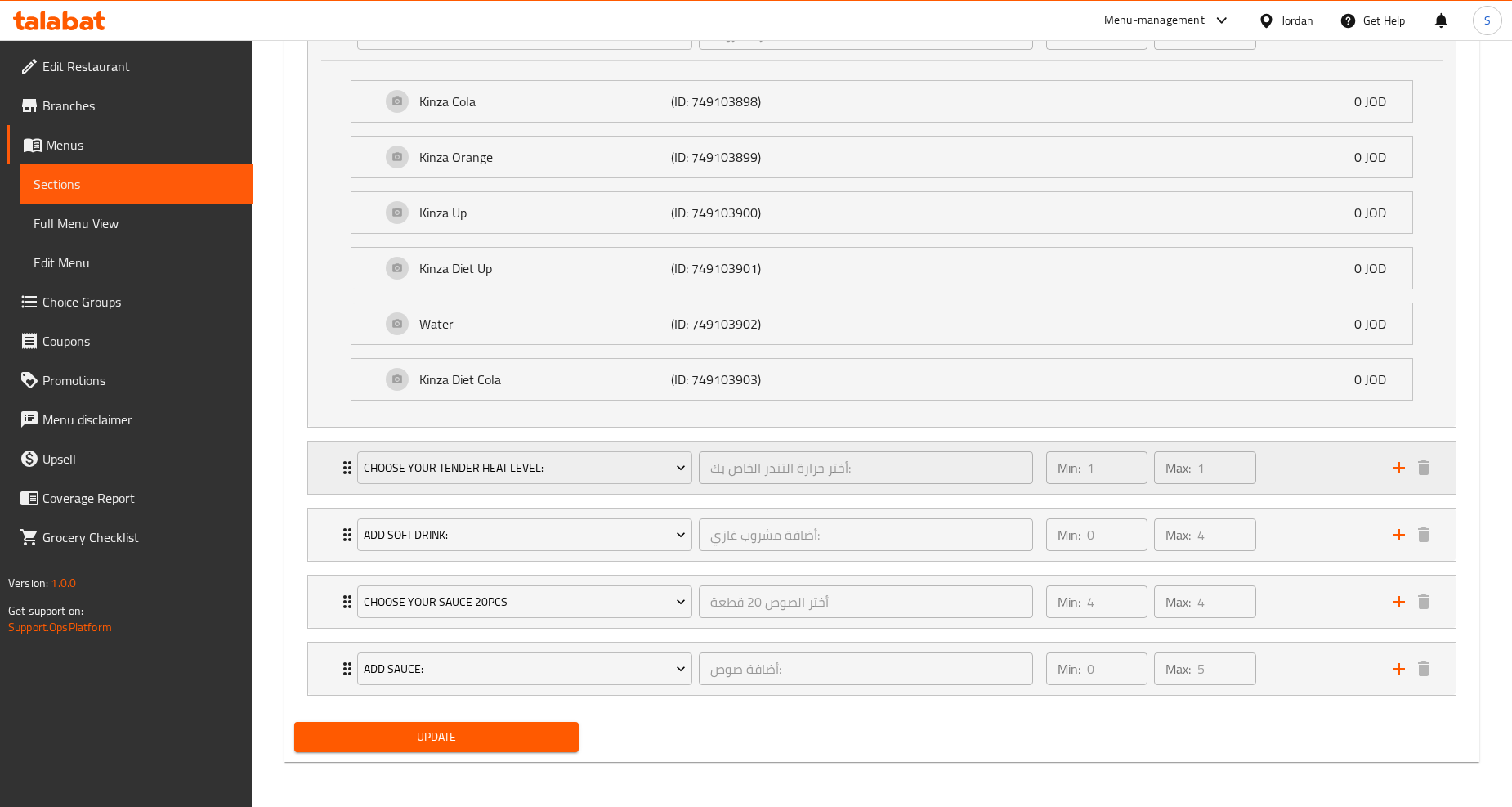
click at [320, 59] on div "Choose Your Tender Heat Level: أختر حرارة التندر الخاص بك: ​ Min: 1 ​ Max: 1 ​" at bounding box center [882, 33] width 1147 height 53
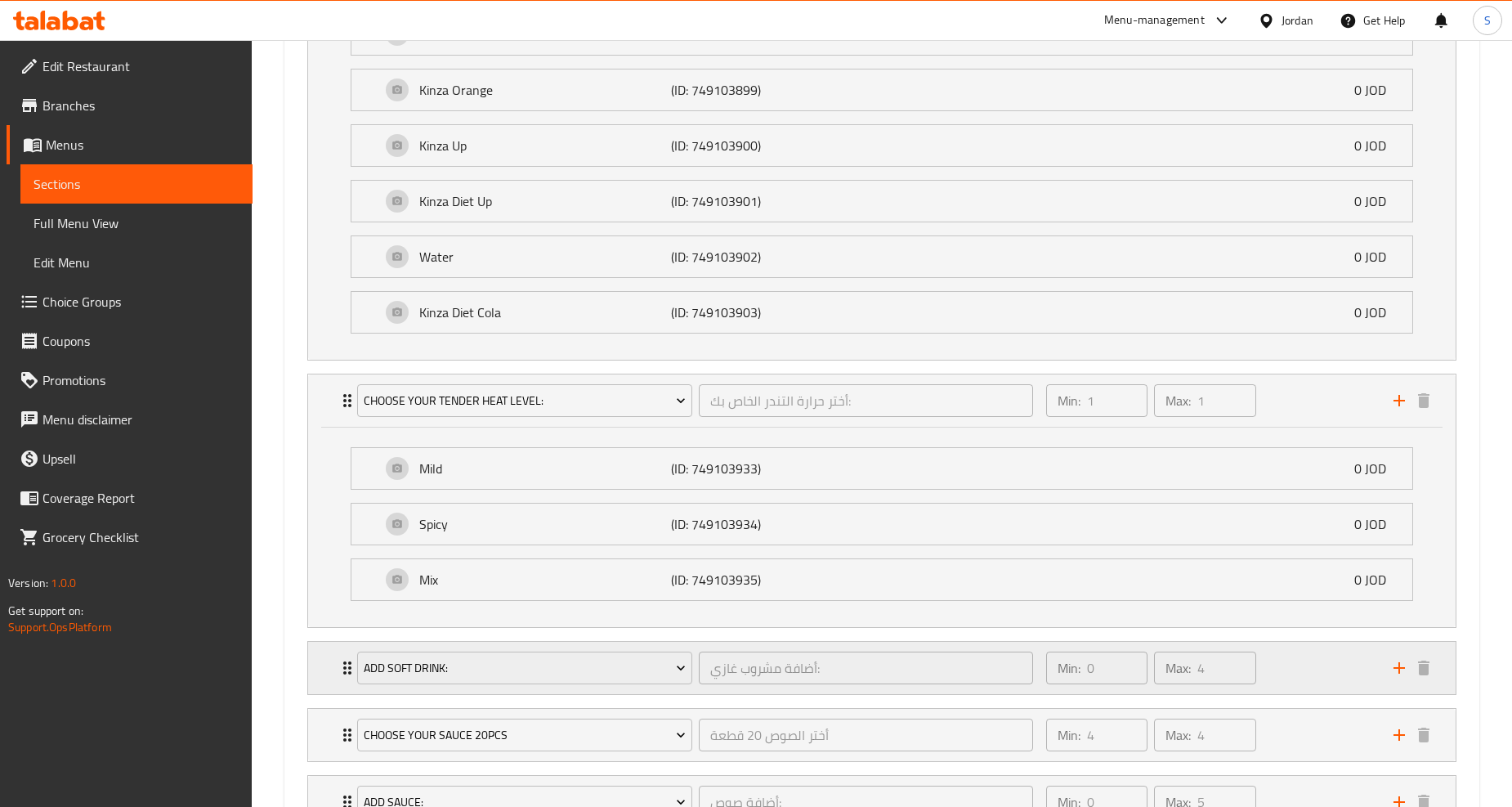
scroll to position [1235, 0]
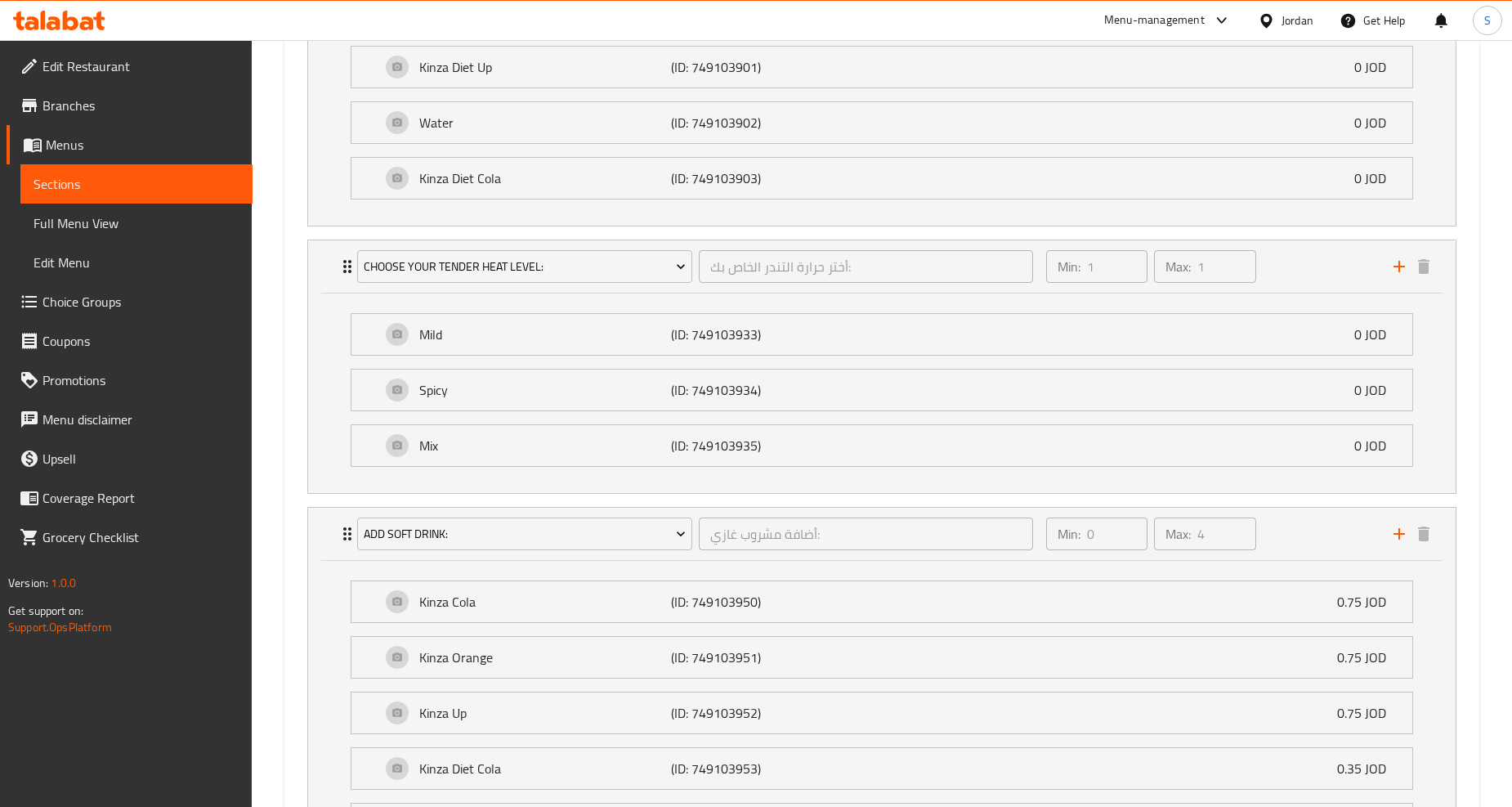
scroll to position [1603, 0]
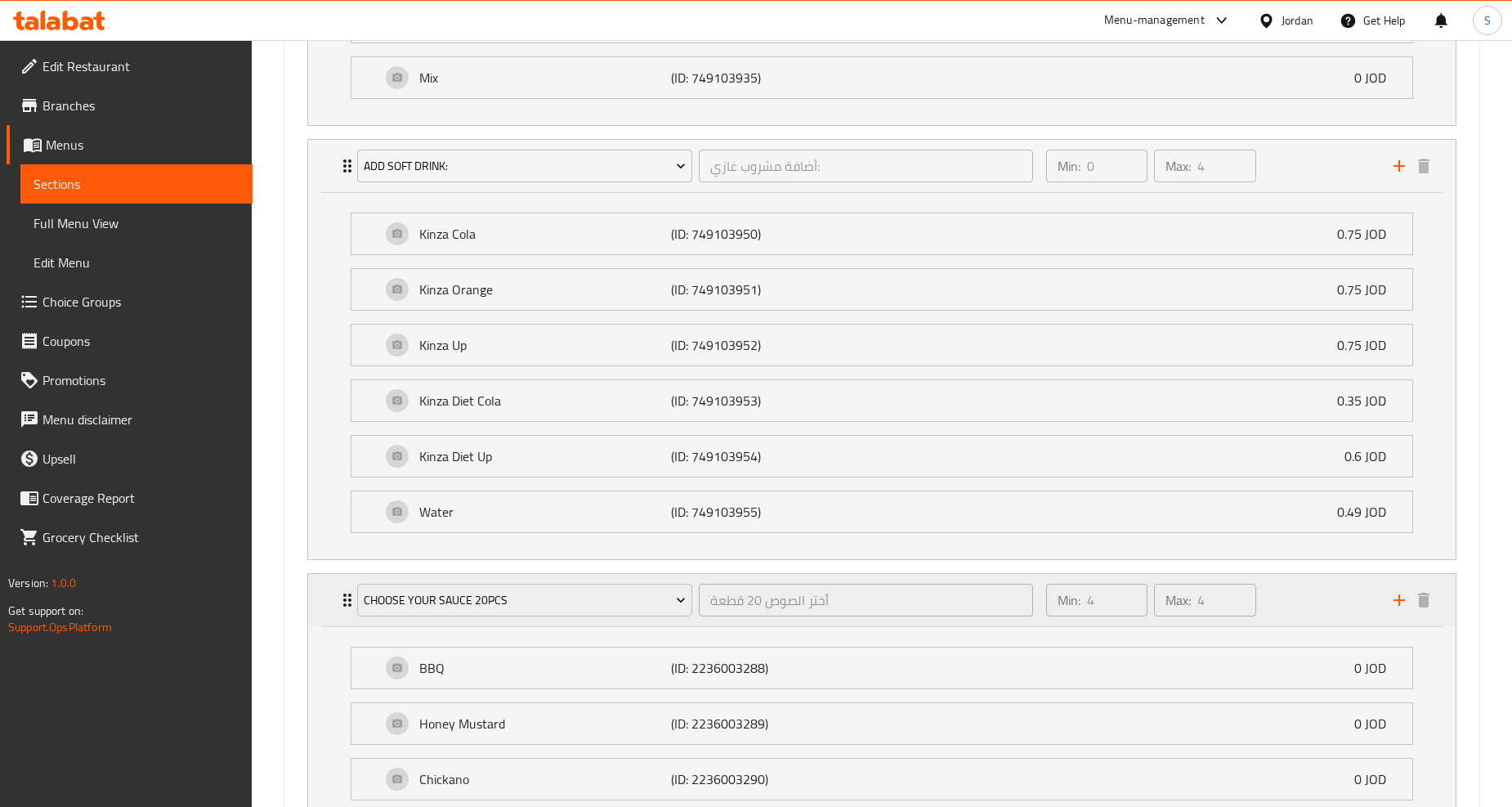
scroll to position [1971, 0]
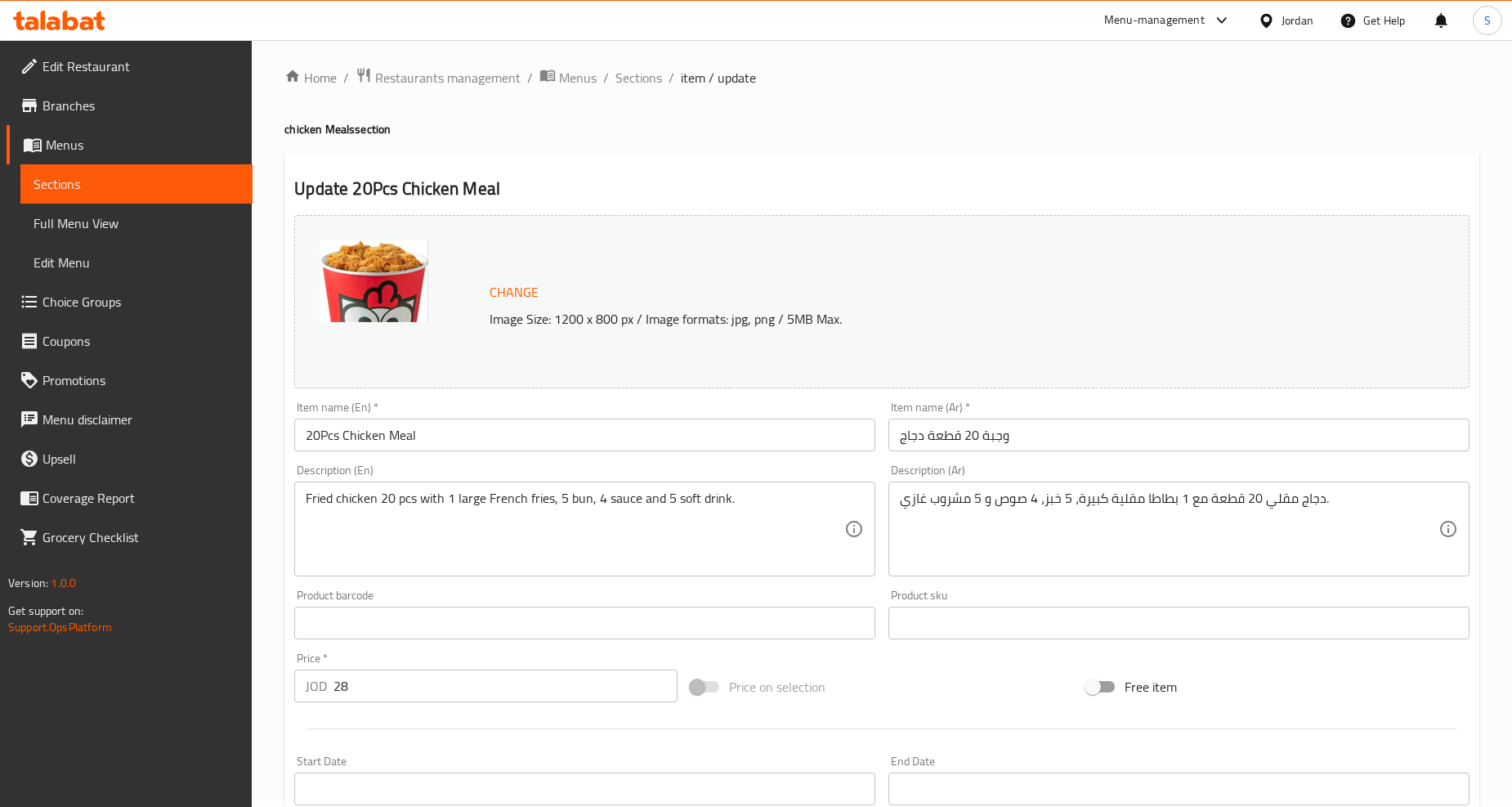
scroll to position [0, 0]
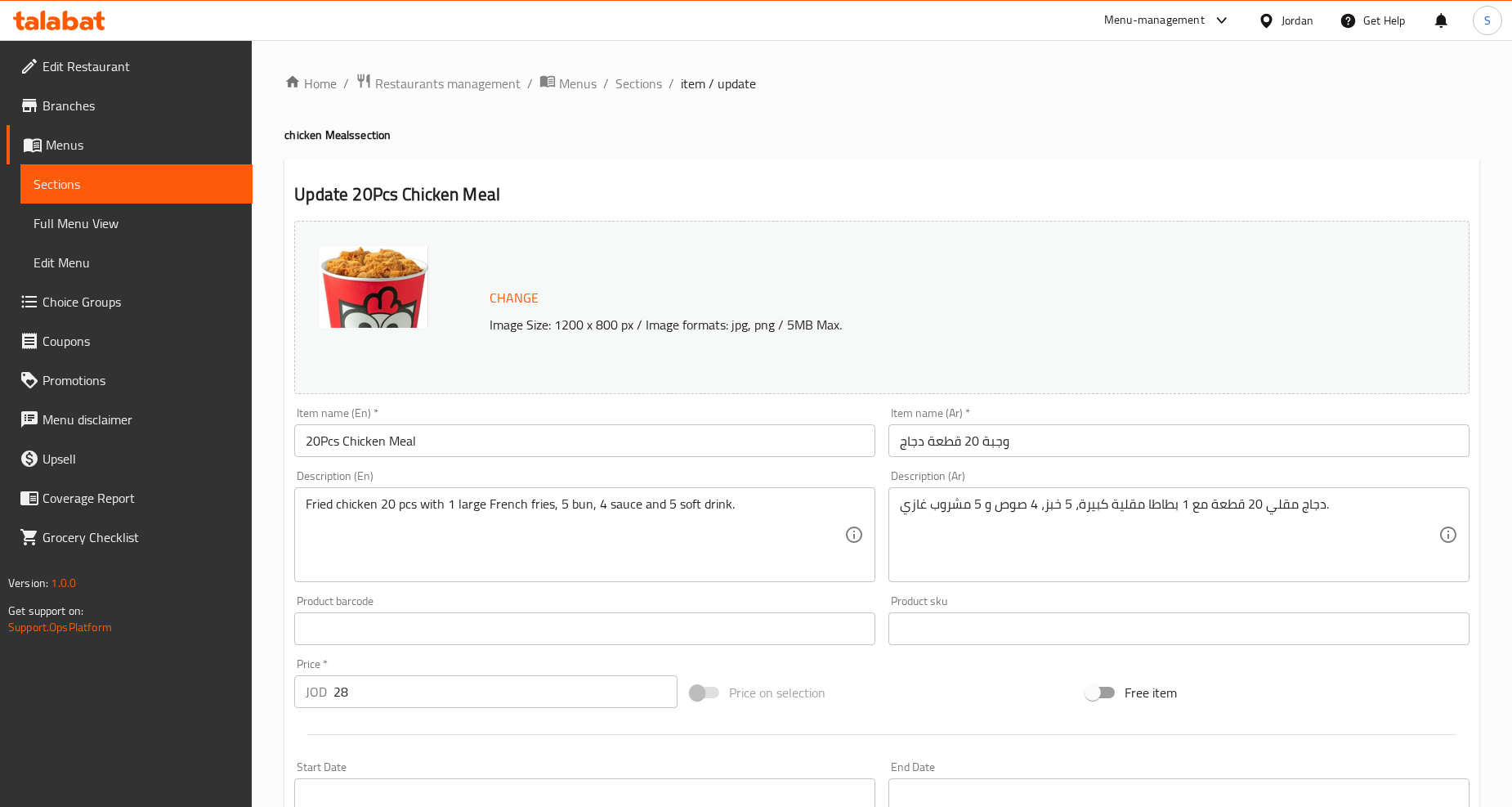
click at [353, 446] on input "20Pcs Chicken Meal" at bounding box center [585, 440] width 582 height 33
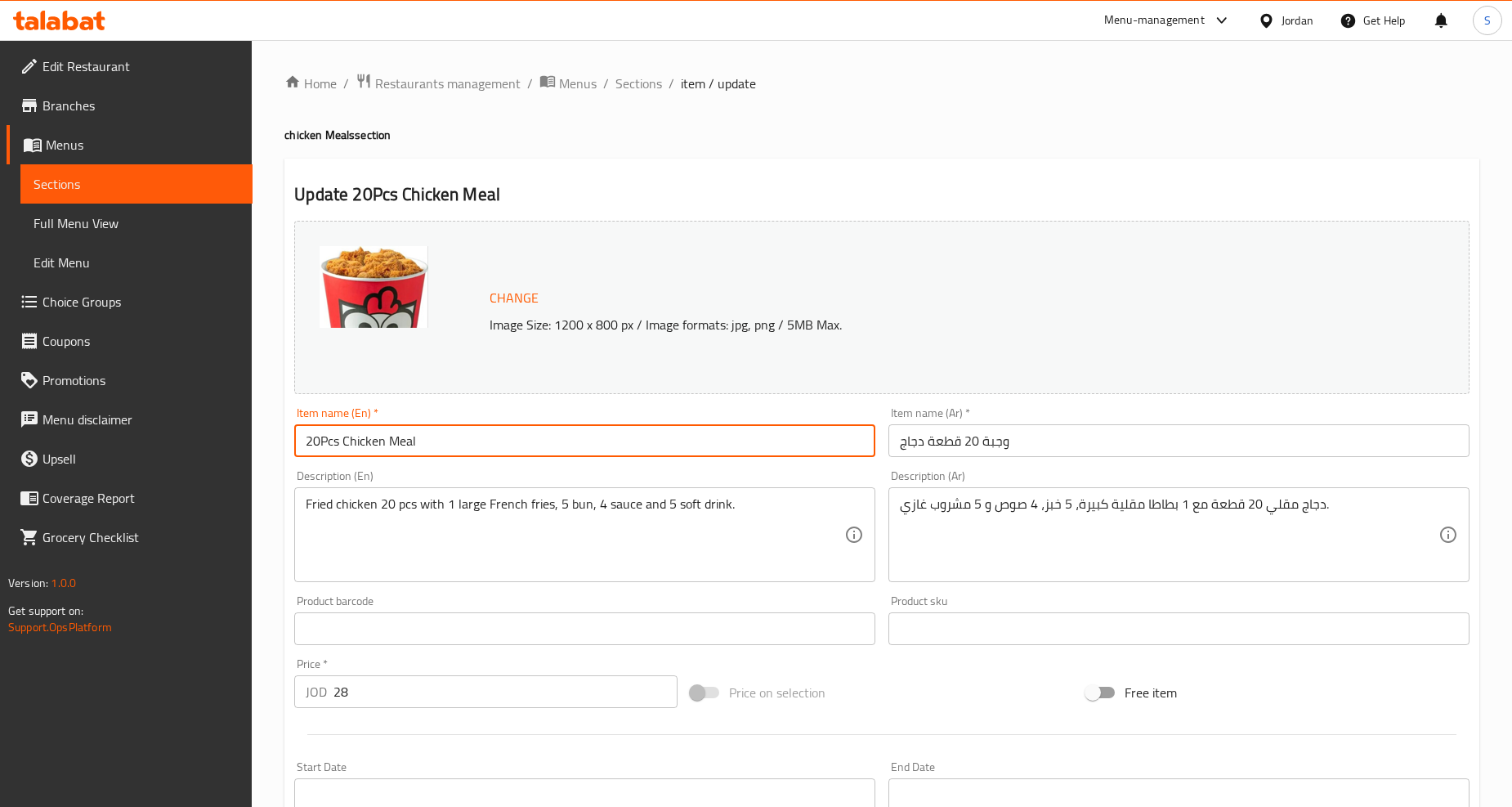
click at [353, 446] on input "20Pcs Chicken Meal" at bounding box center [585, 440] width 582 height 33
click at [636, 88] on span "Sections" at bounding box center [638, 83] width 47 height 20
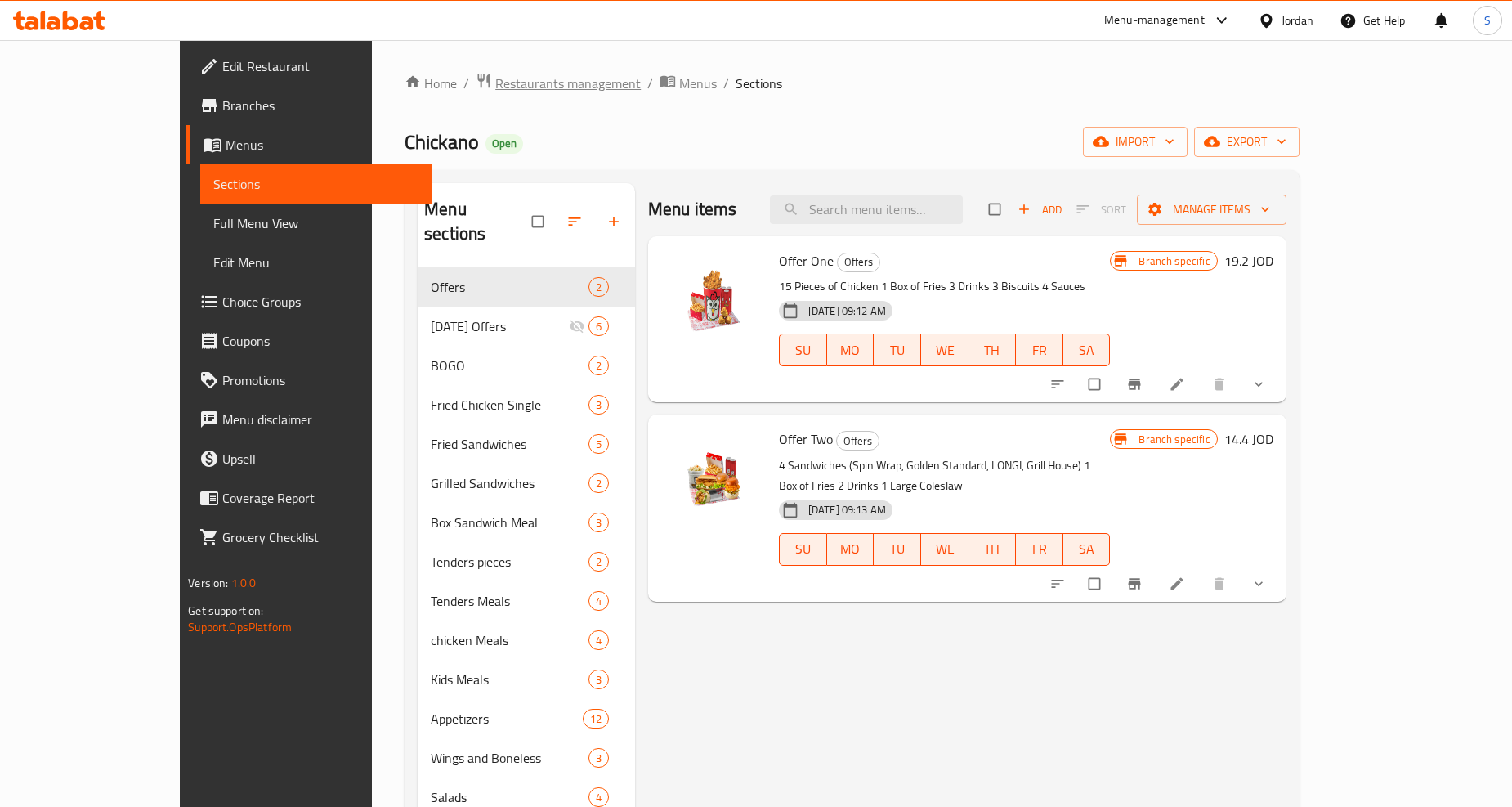
click at [495, 73] on span "Restaurants management" at bounding box center [568, 83] width 146 height 20
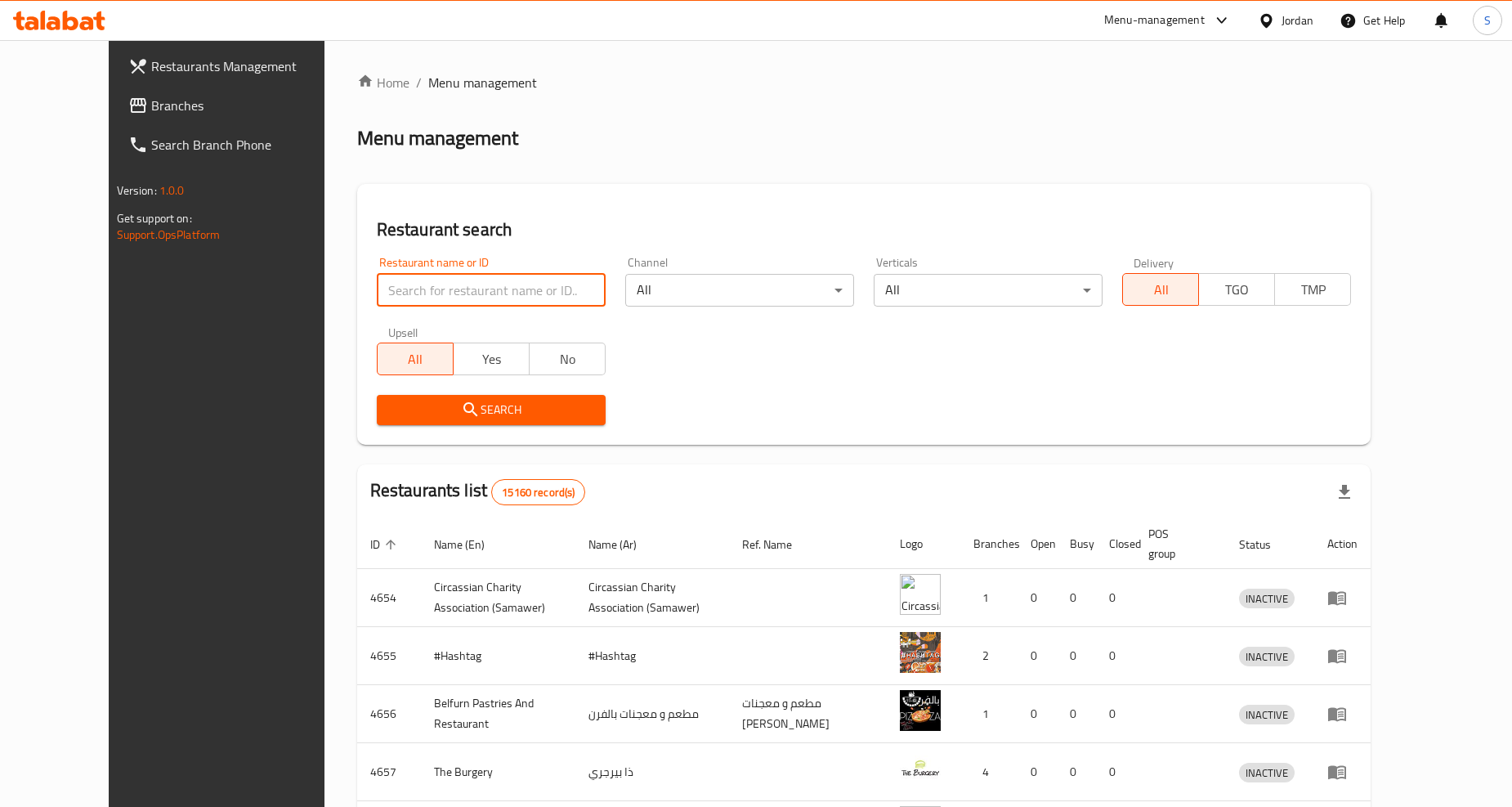
click at [392, 283] on input "search" at bounding box center [490, 289] width 229 height 33
paste input "340819167"
type input "340819167"
click button "Search" at bounding box center [490, 409] width 229 height 31
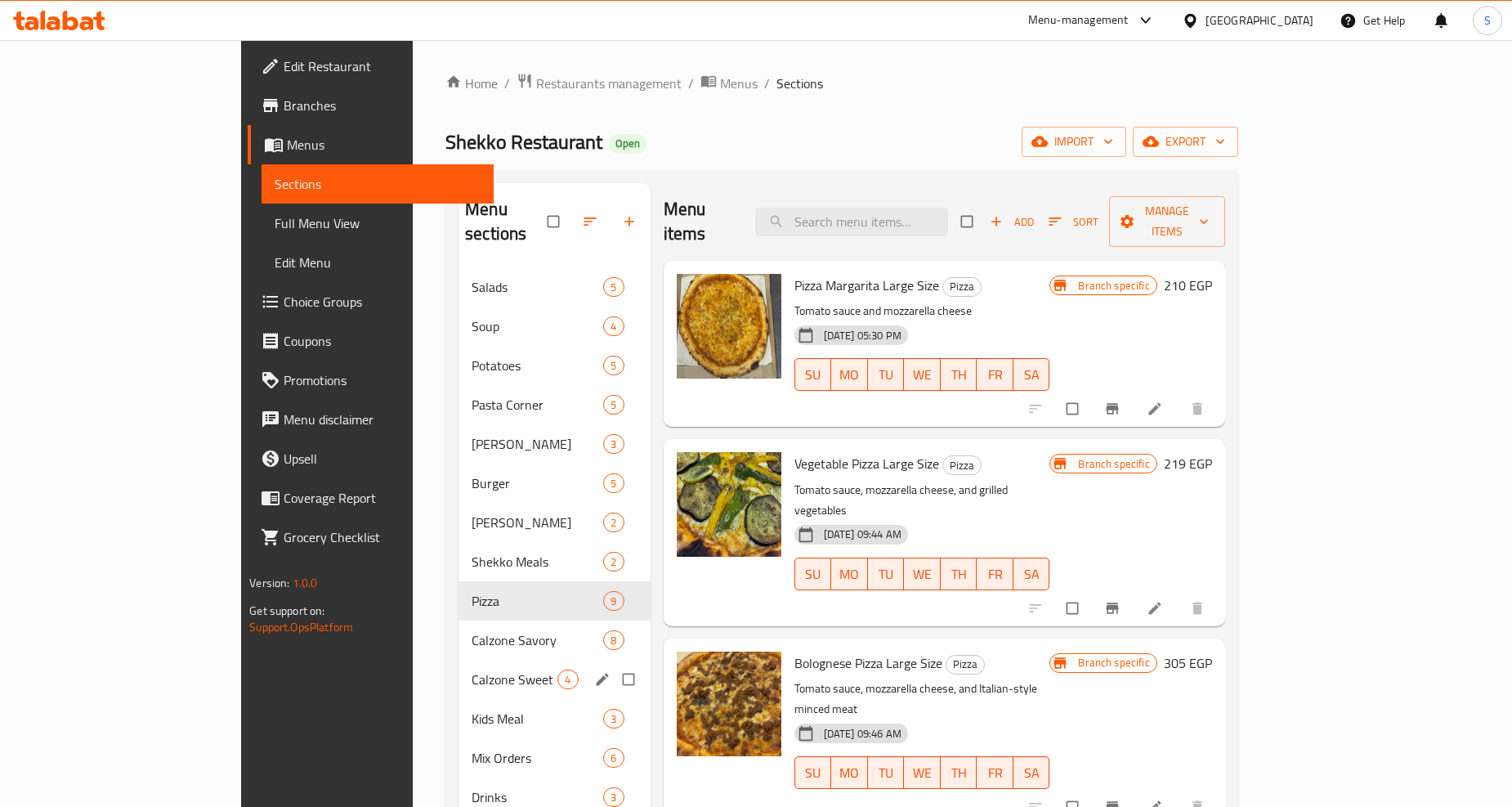
scroll to position [311, 0]
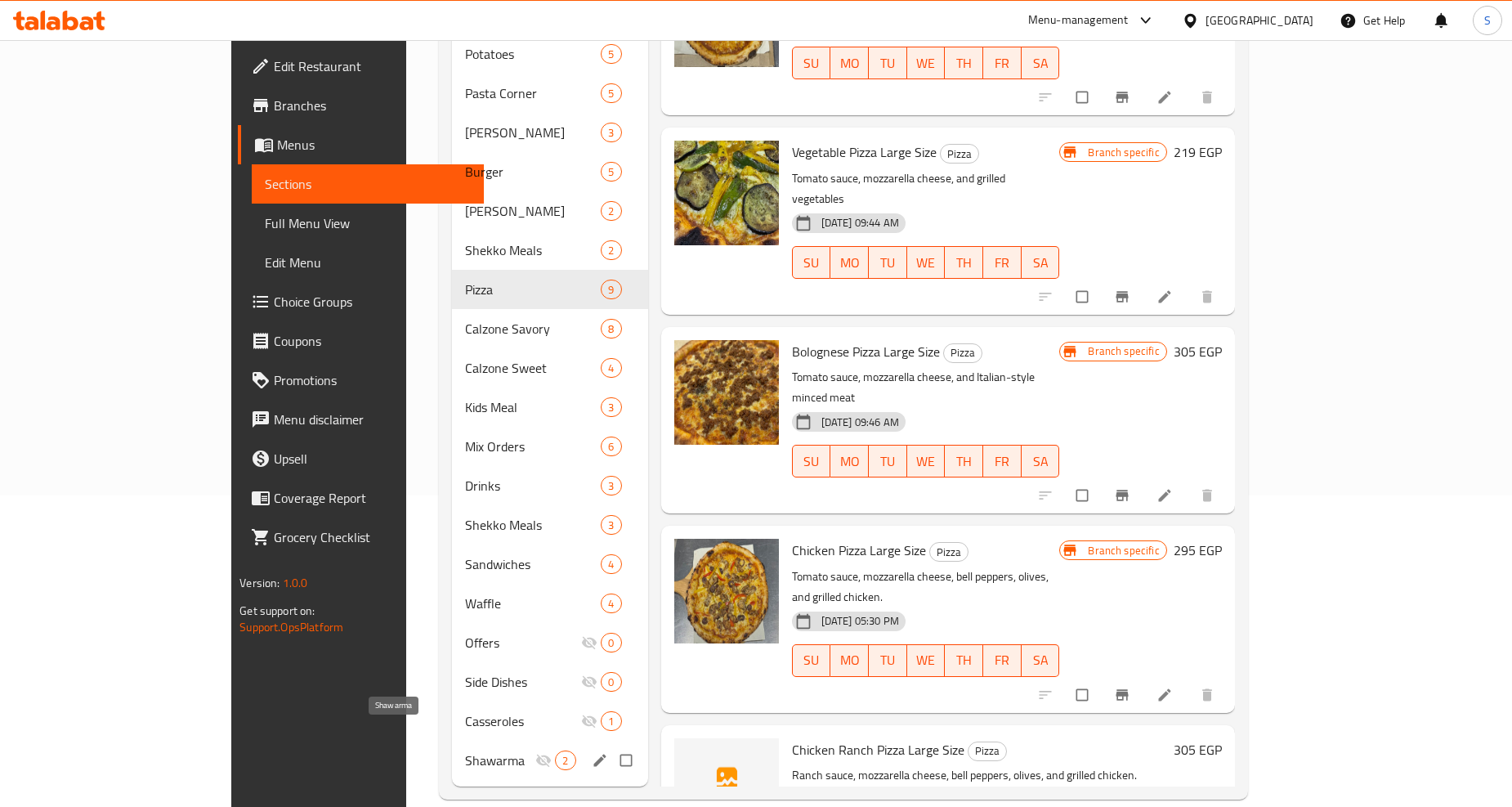
click at [465, 750] on span "Shawarma" at bounding box center [499, 760] width 70 height 20
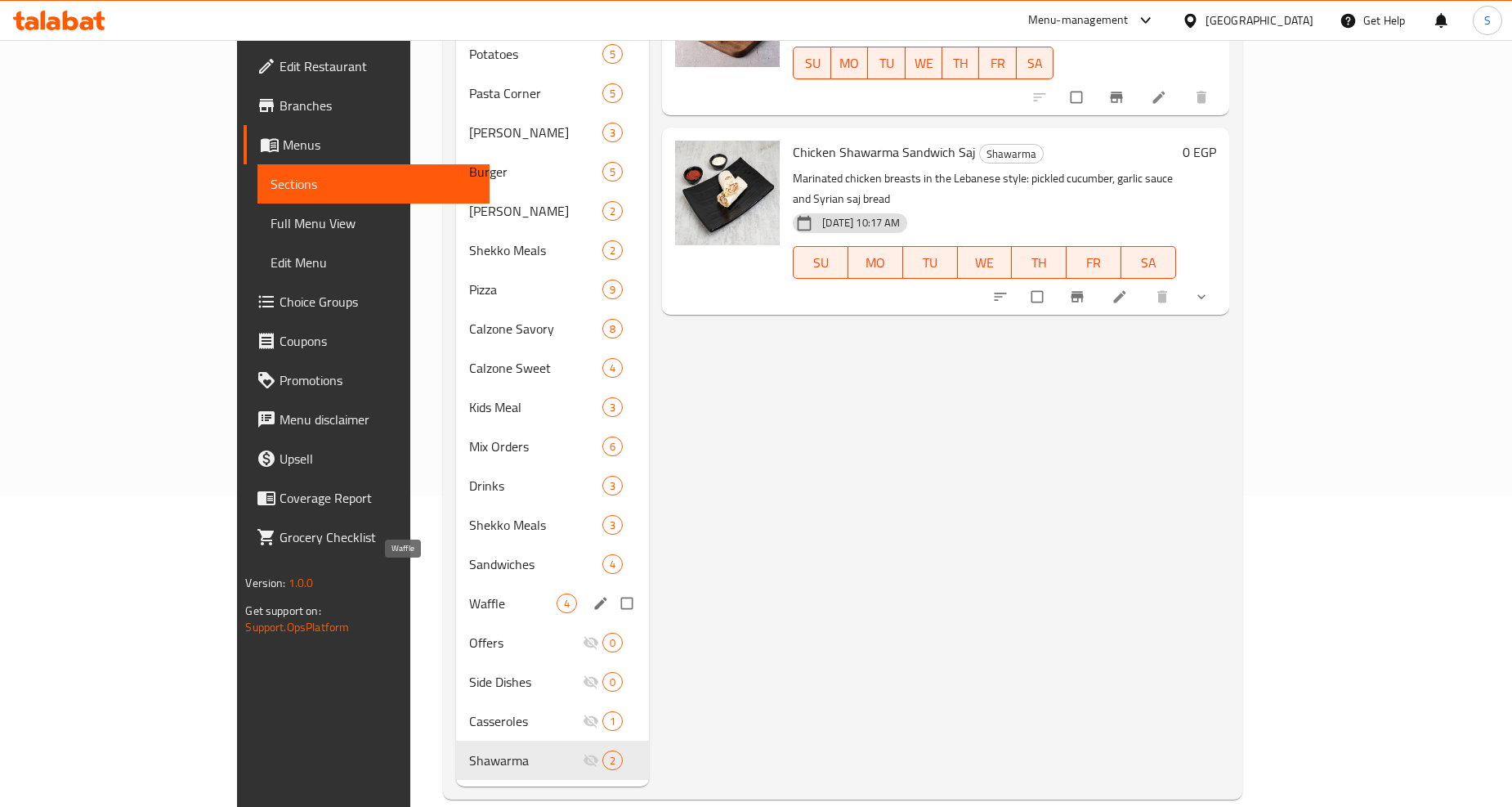
click at [470, 594] on span "Waffle" at bounding box center [513, 604] width 87 height 20
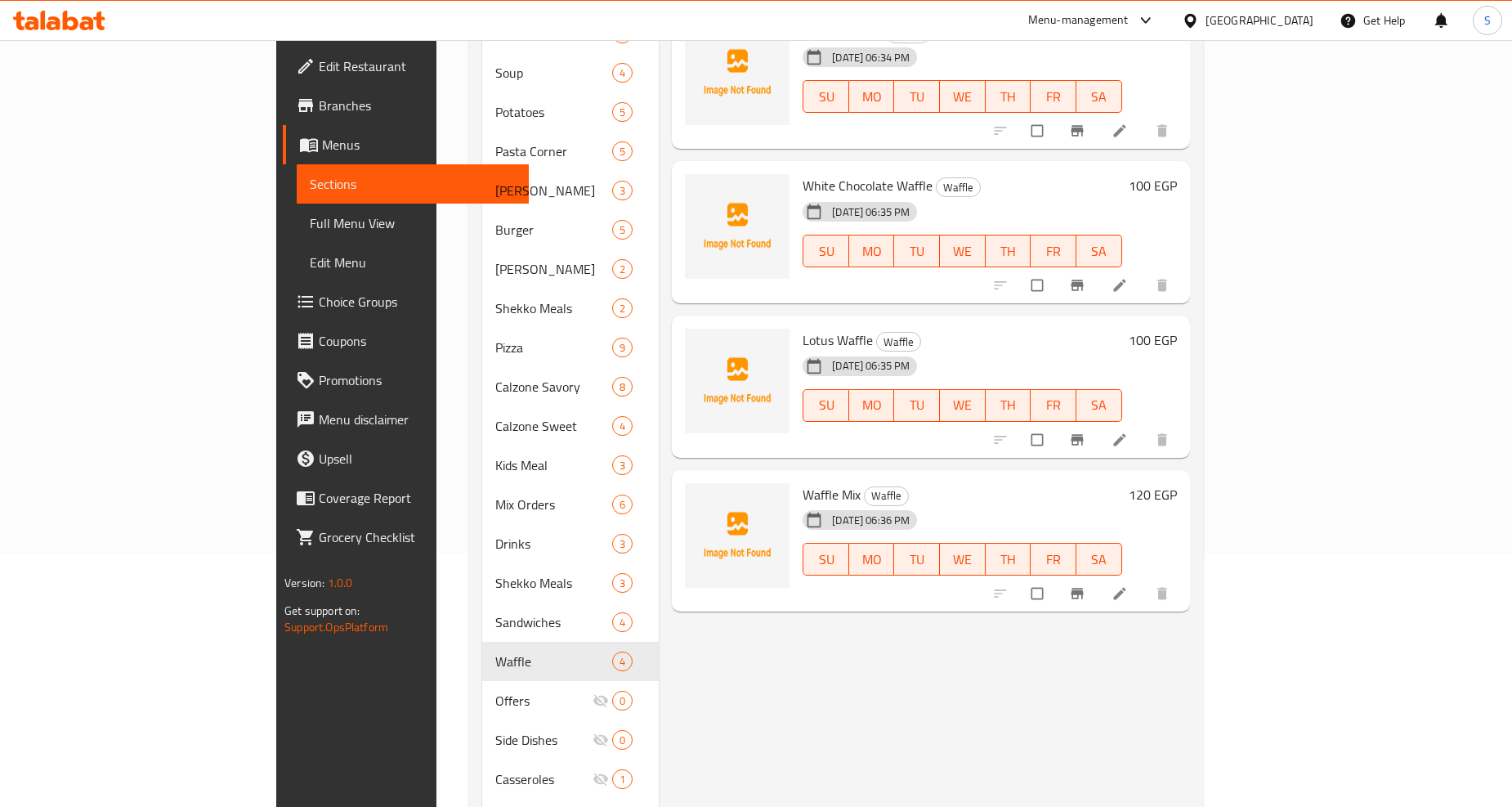
scroll to position [221, 0]
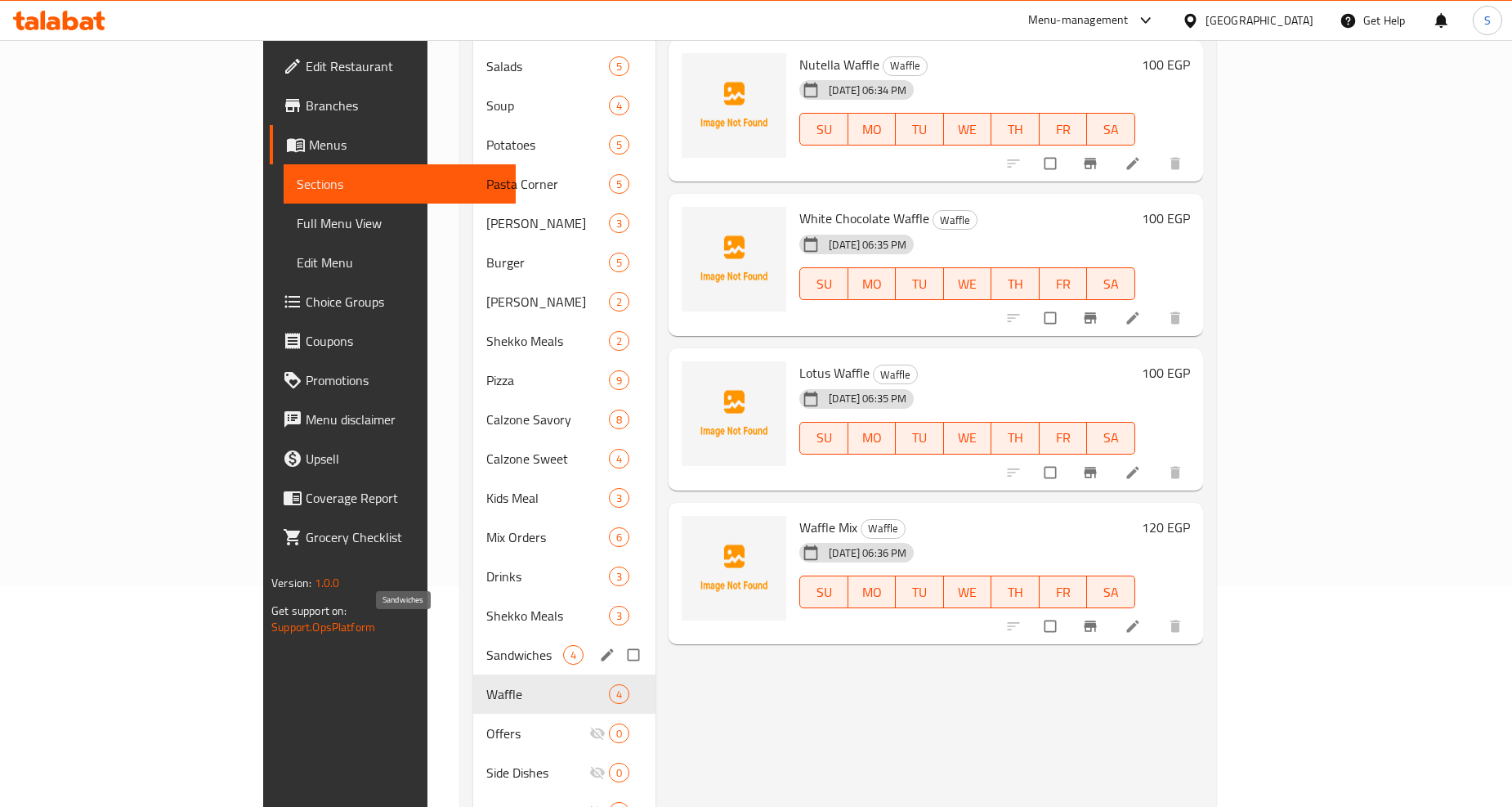
click at [486, 645] on span "Sandwiches" at bounding box center [525, 655] width 77 height 20
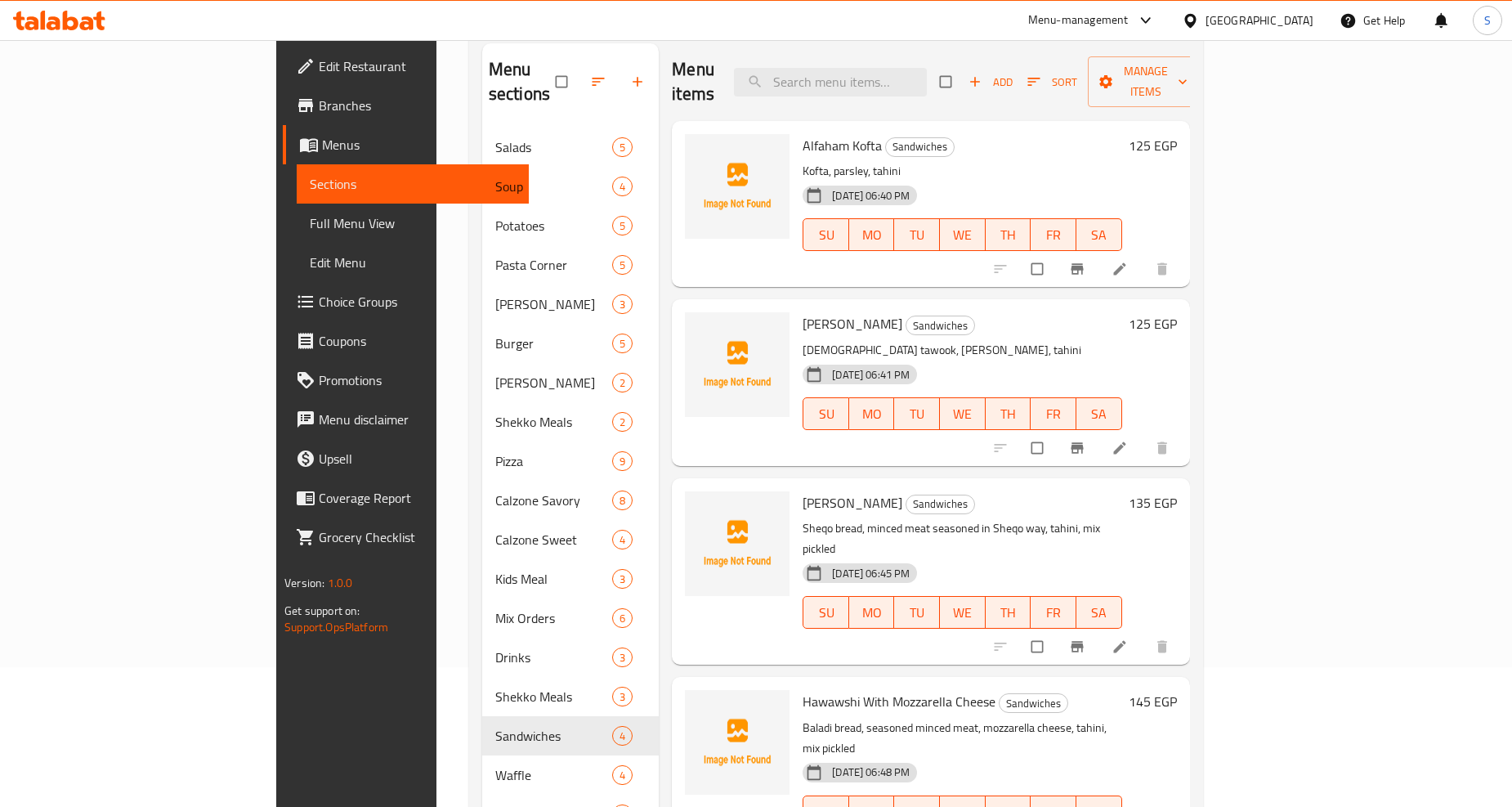
scroll to position [39, 0]
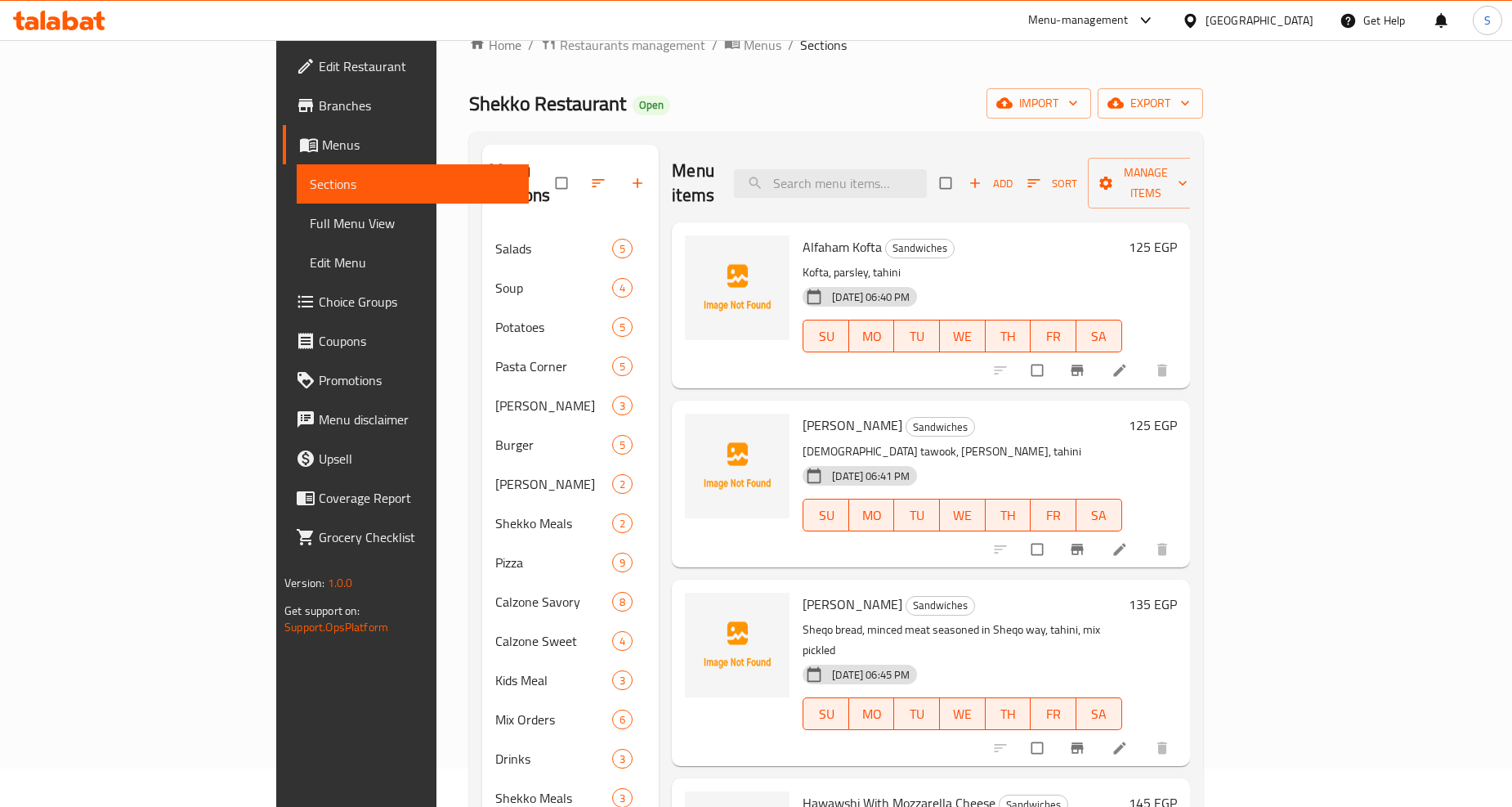
click at [470, 107] on span "Shekko Restaurant" at bounding box center [548, 103] width 157 height 37
copy span "Shekko"
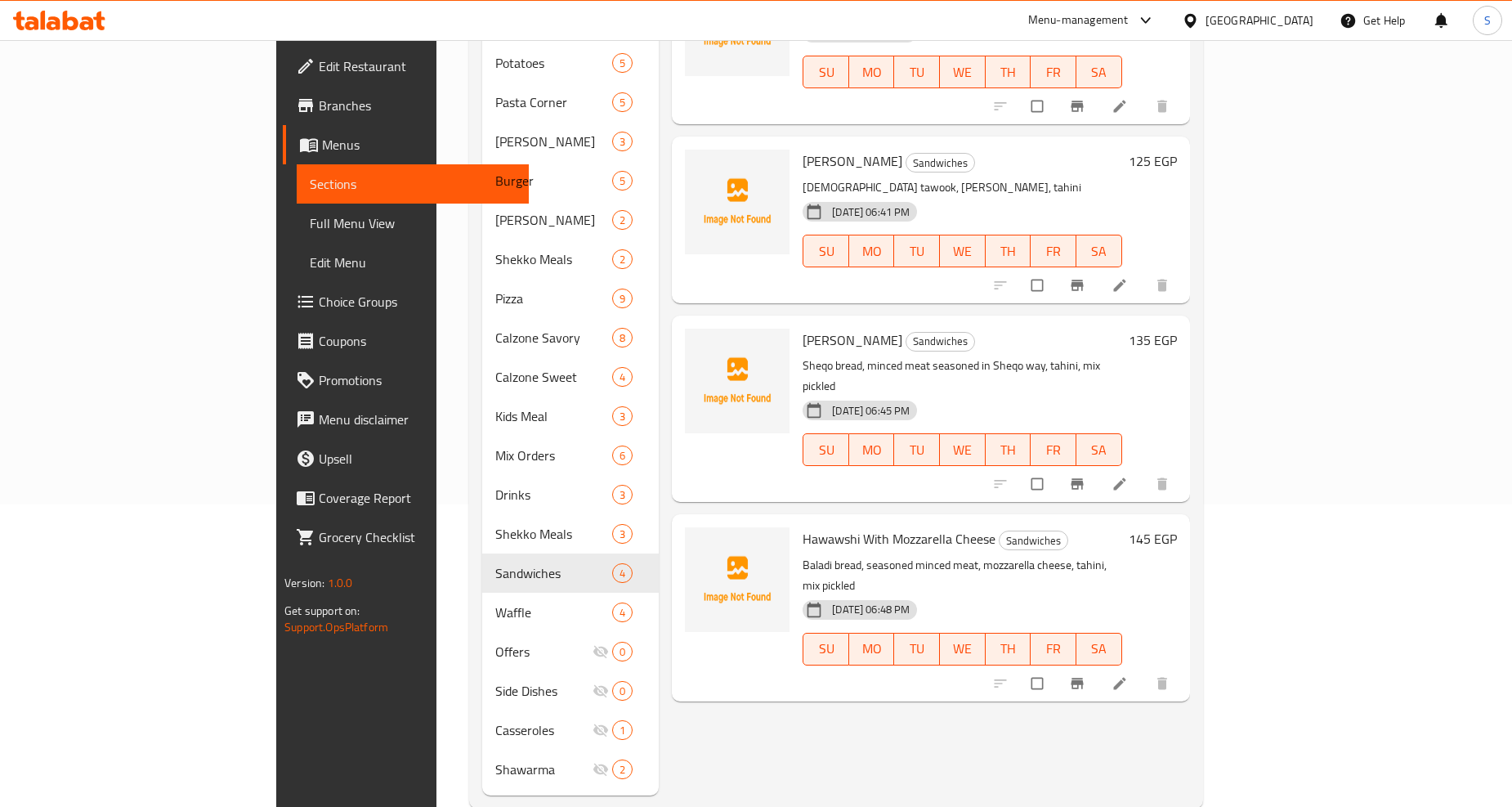
scroll to position [311, 0]
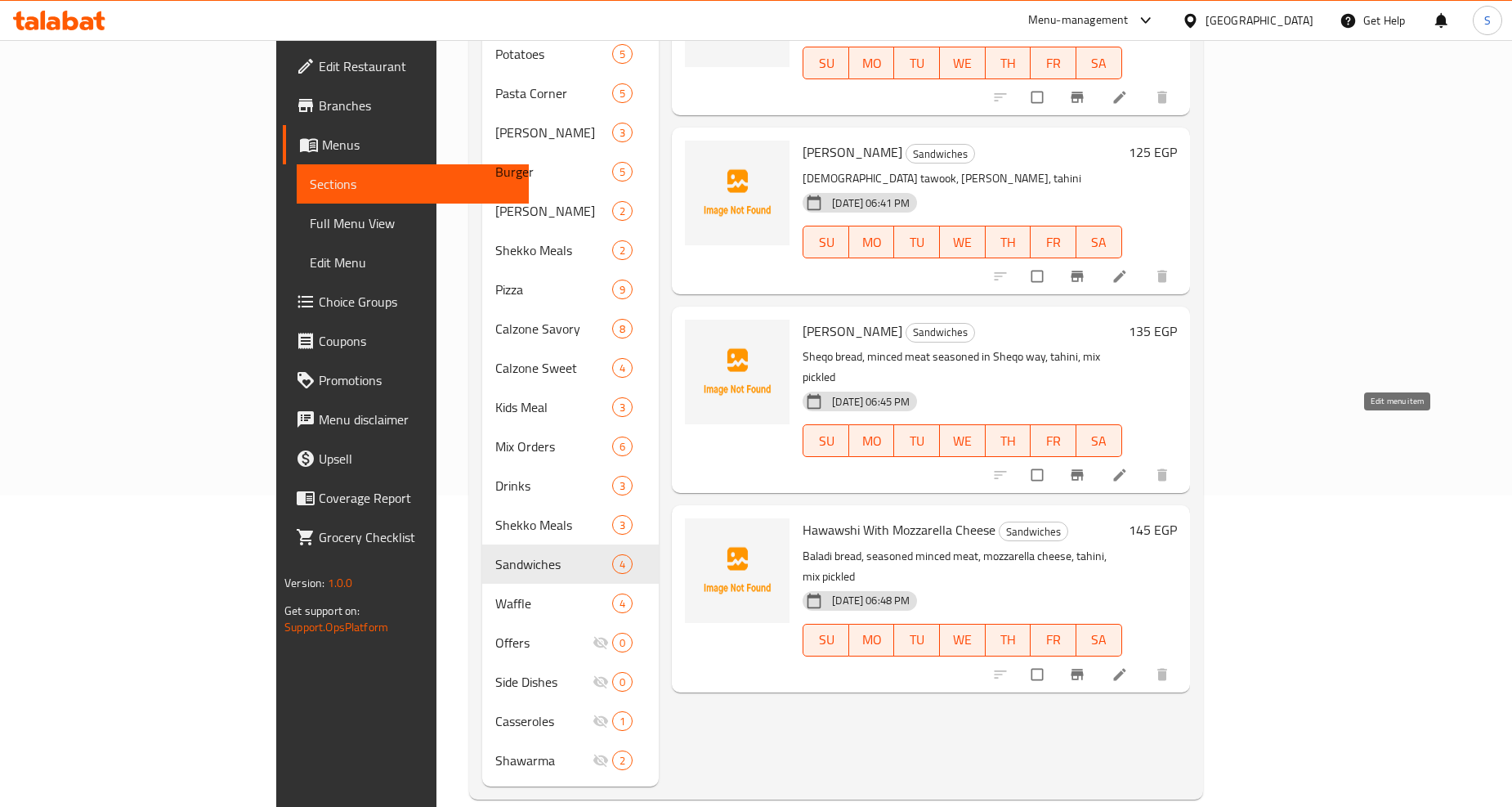
click at [1129, 467] on icon at bounding box center [1120, 475] width 17 height 17
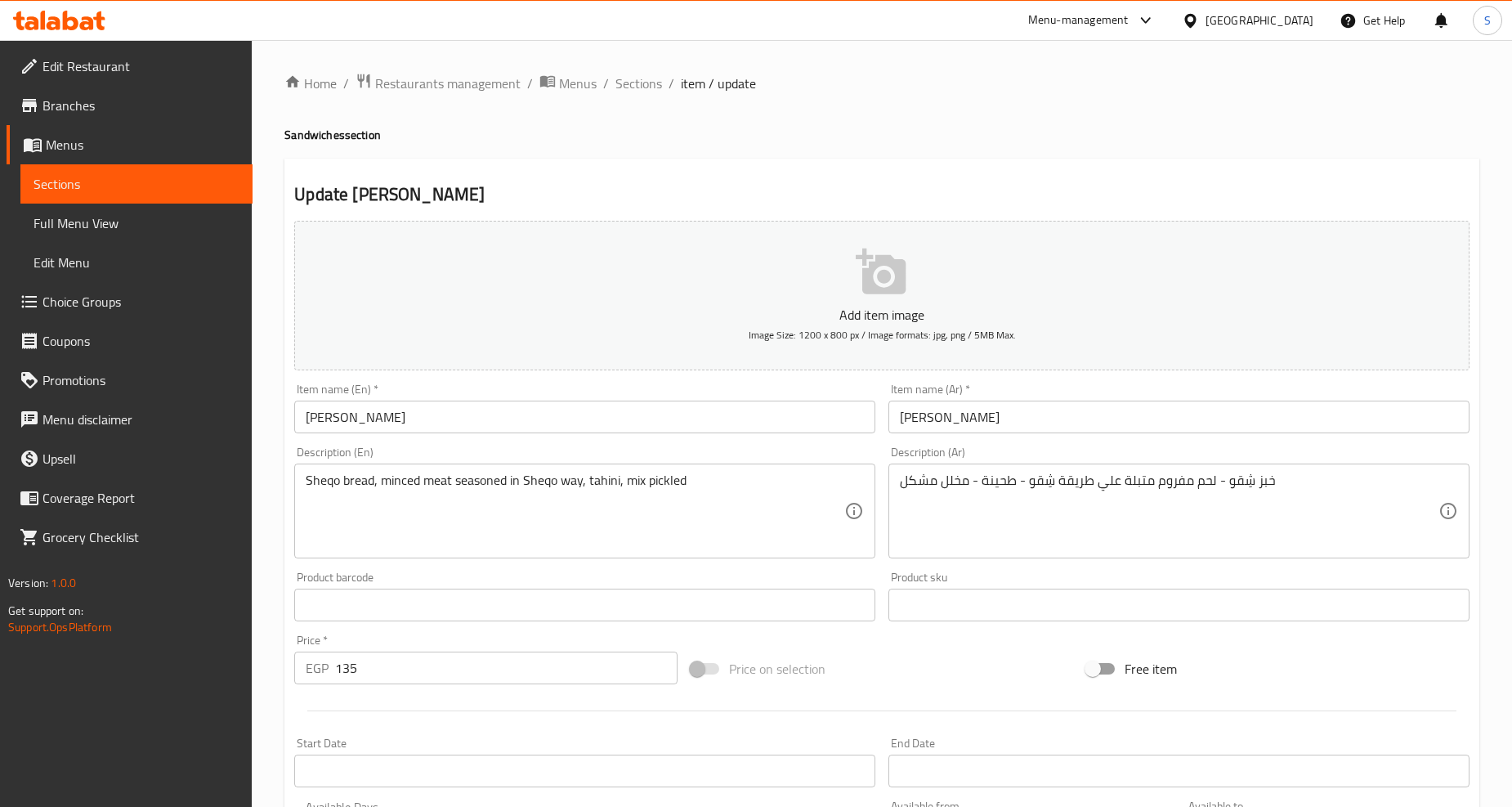
click at [540, 485] on textarea "Sheqo bread, minced meat seasoned in Sheqo way, tahini, mix pickled" at bounding box center [576, 512] width 539 height 77
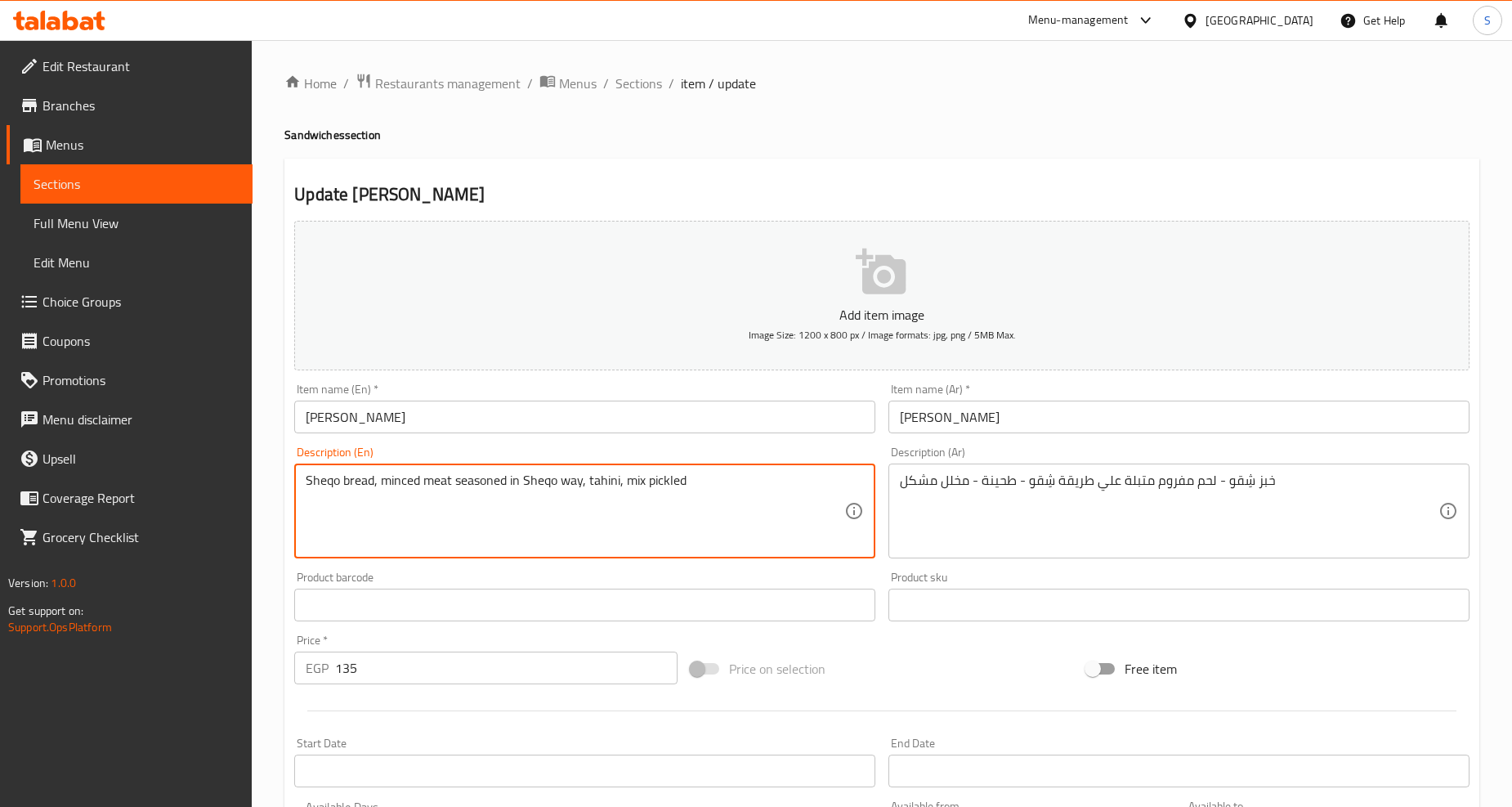
paste textarea "kk"
click at [320, 488] on textarea "Sheqo bread, minced meat seasoned in Shekko way, tahini, mix pickled" at bounding box center [576, 512] width 539 height 77
paste textarea "kk"
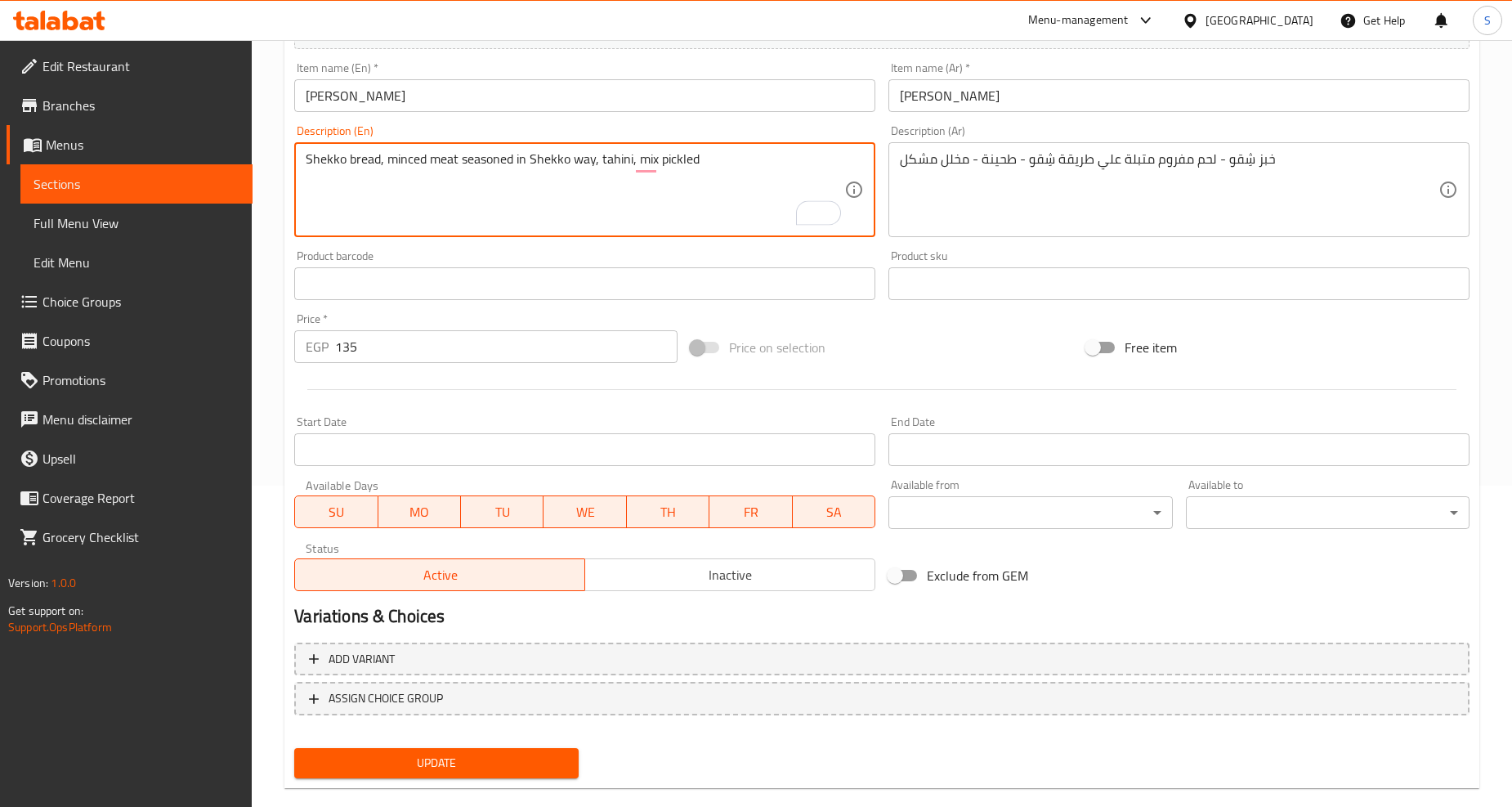
scroll to position [345, 0]
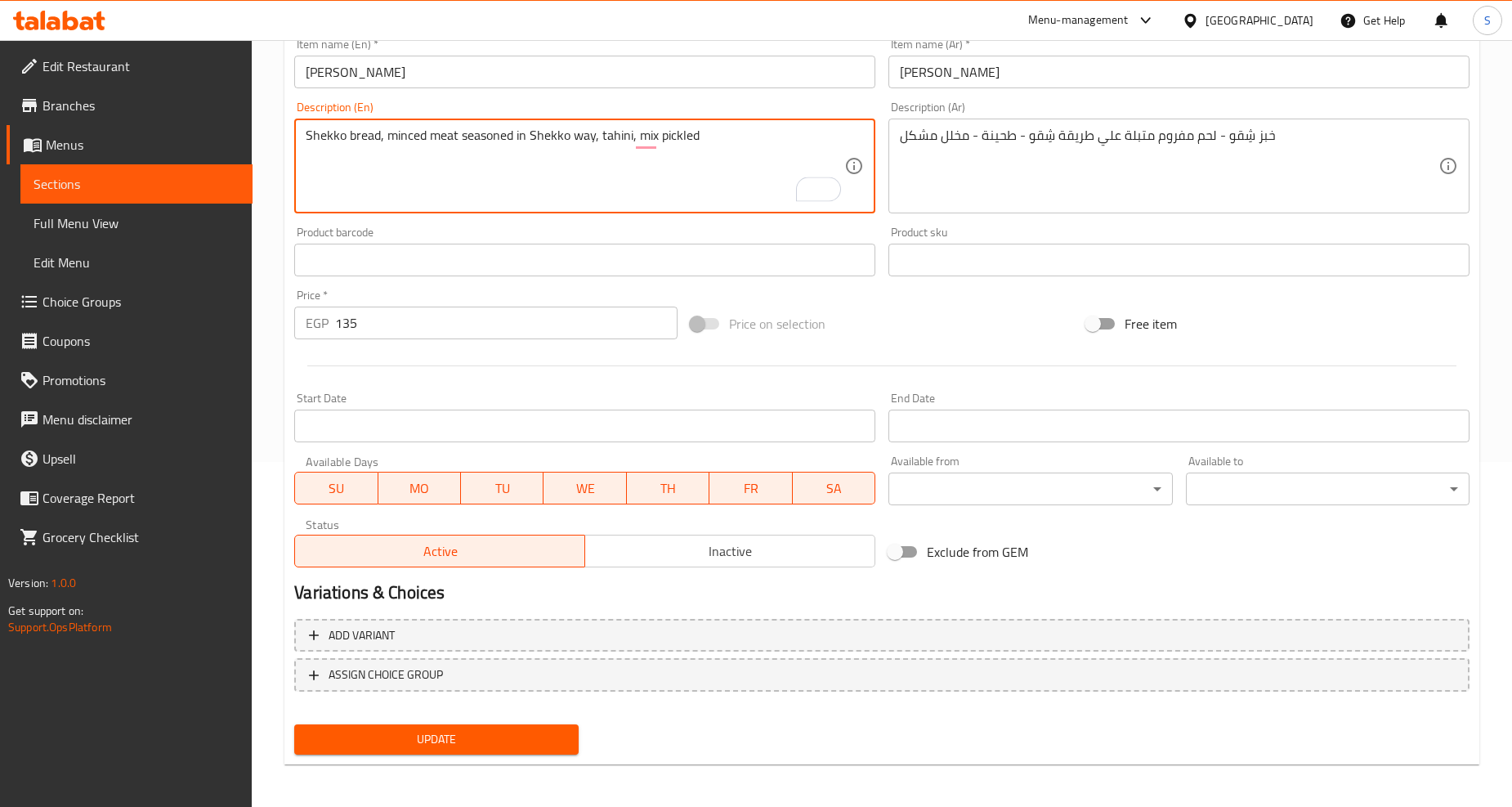
type textarea "Shekko bread, minced meat seasoned in Shekko way, tahini, mix pickled"
click at [431, 738] on span "Update" at bounding box center [436, 740] width 258 height 21
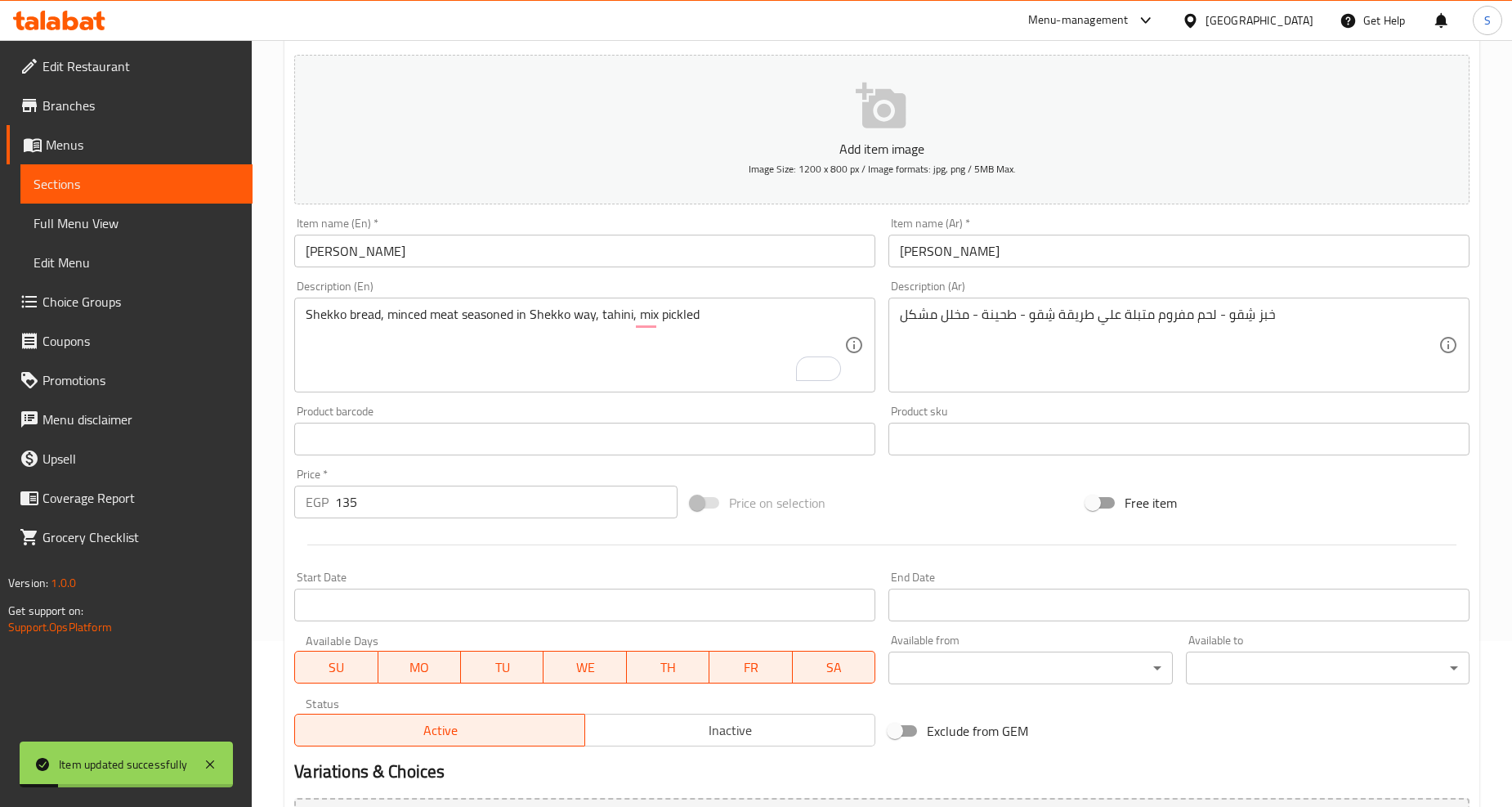
scroll to position [0, 0]
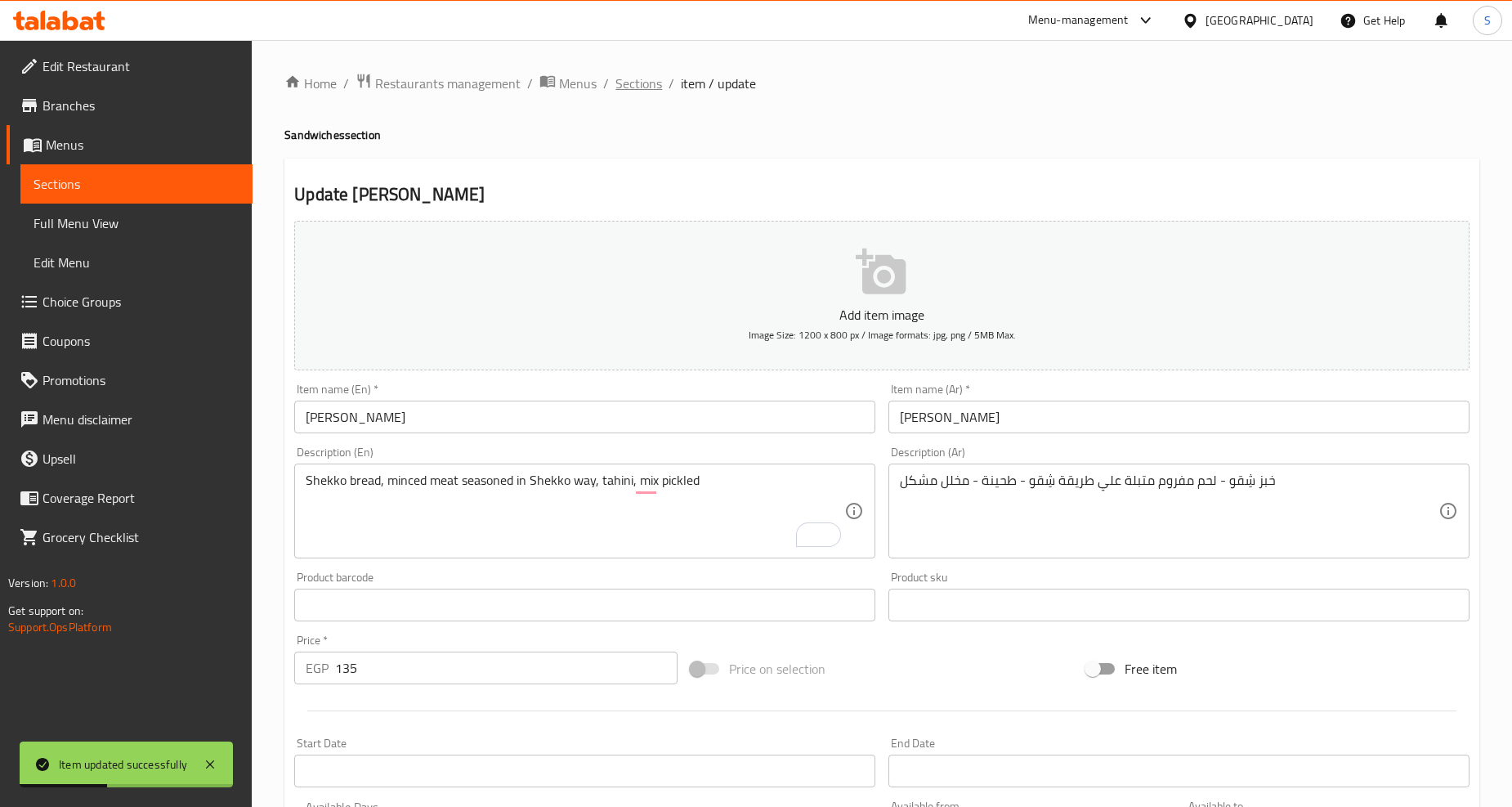
click at [634, 86] on span "Sections" at bounding box center [638, 83] width 47 height 20
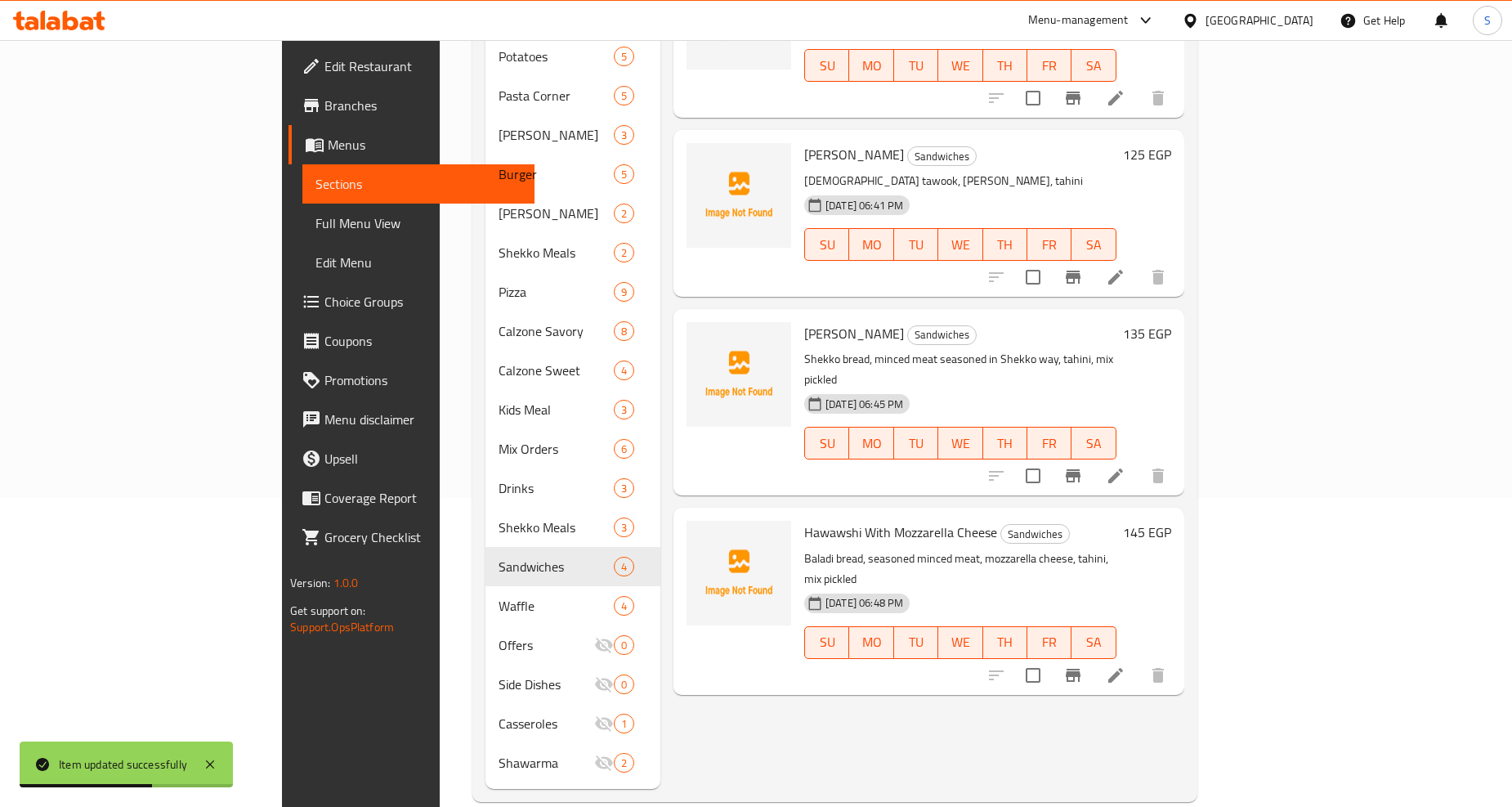
scroll to position [311, 0]
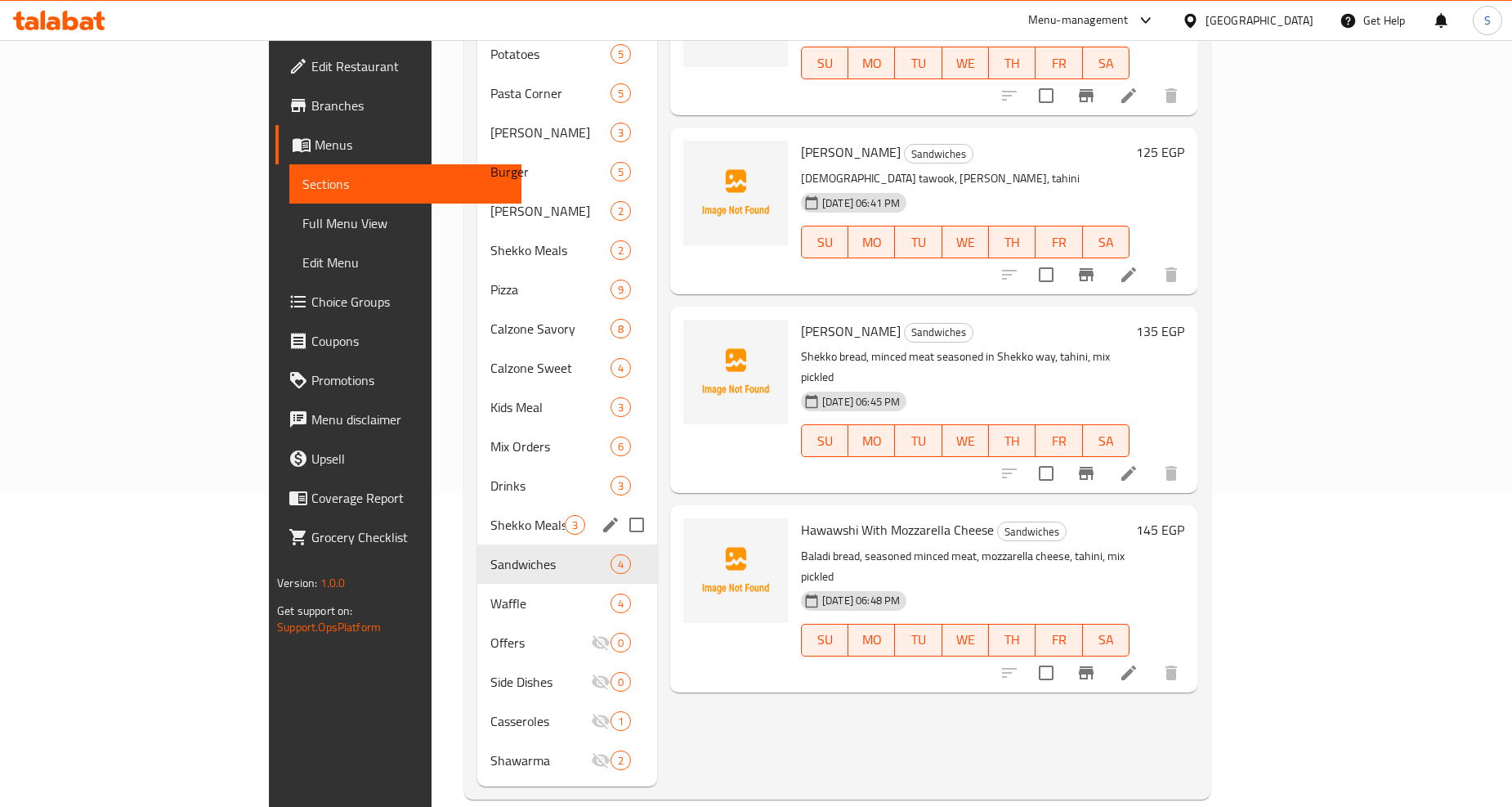
click at [478, 511] on div "Shekko Meals 3" at bounding box center [568, 525] width 180 height 40
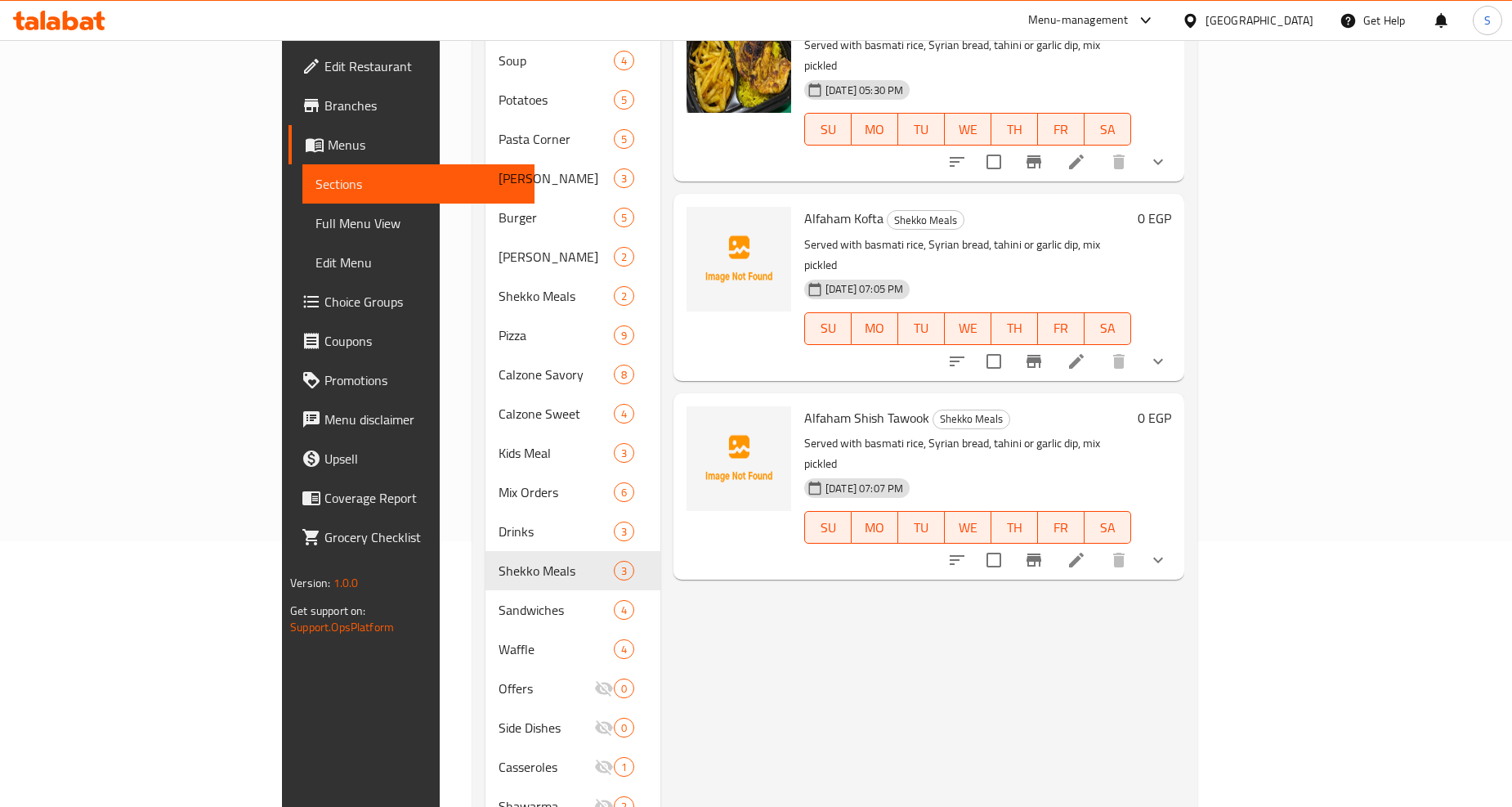
scroll to position [273, 0]
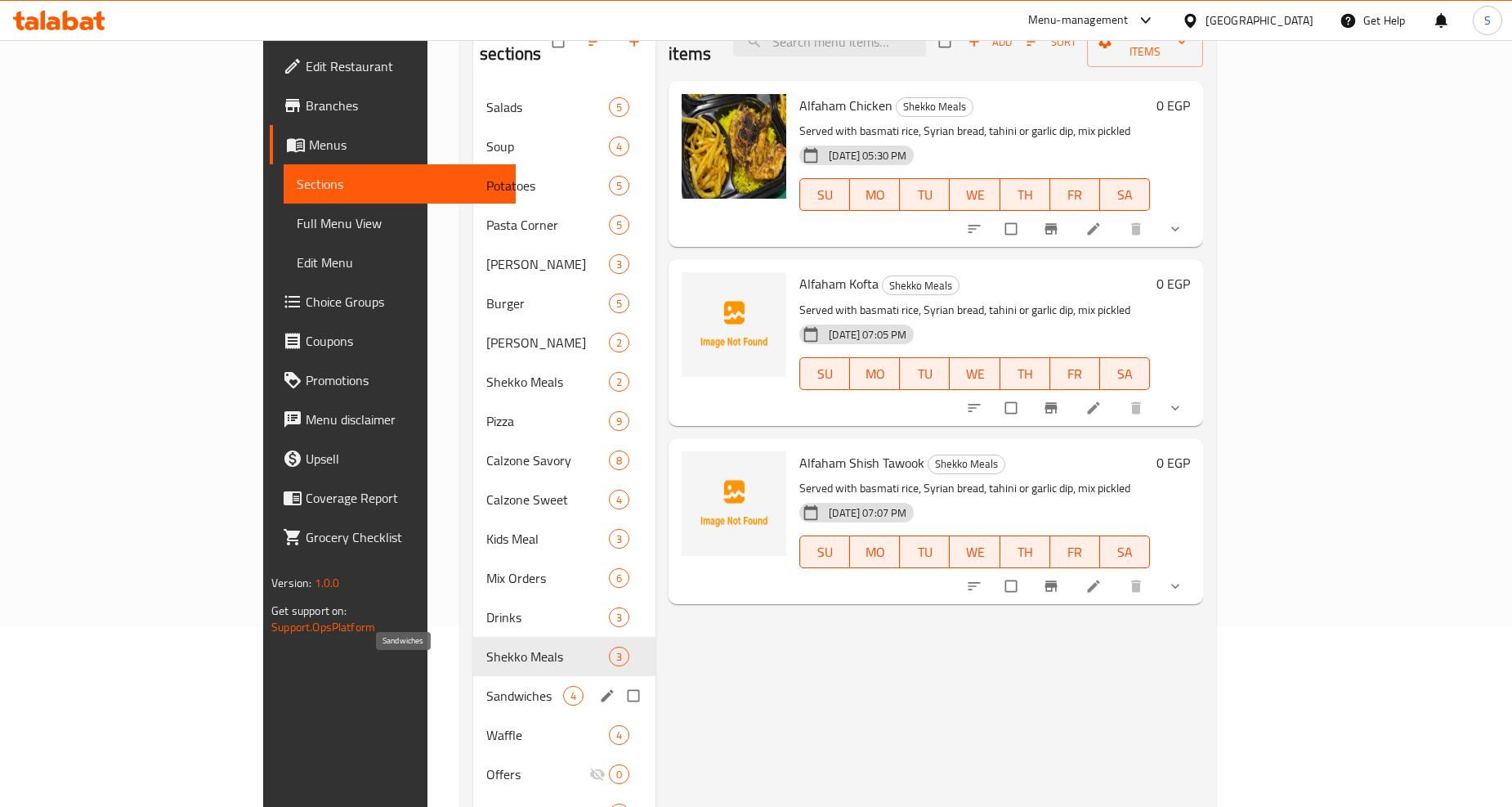
scroll to position [181, 0]
click at [486, 685] on span "Sandwiches" at bounding box center [525, 695] width 77 height 20
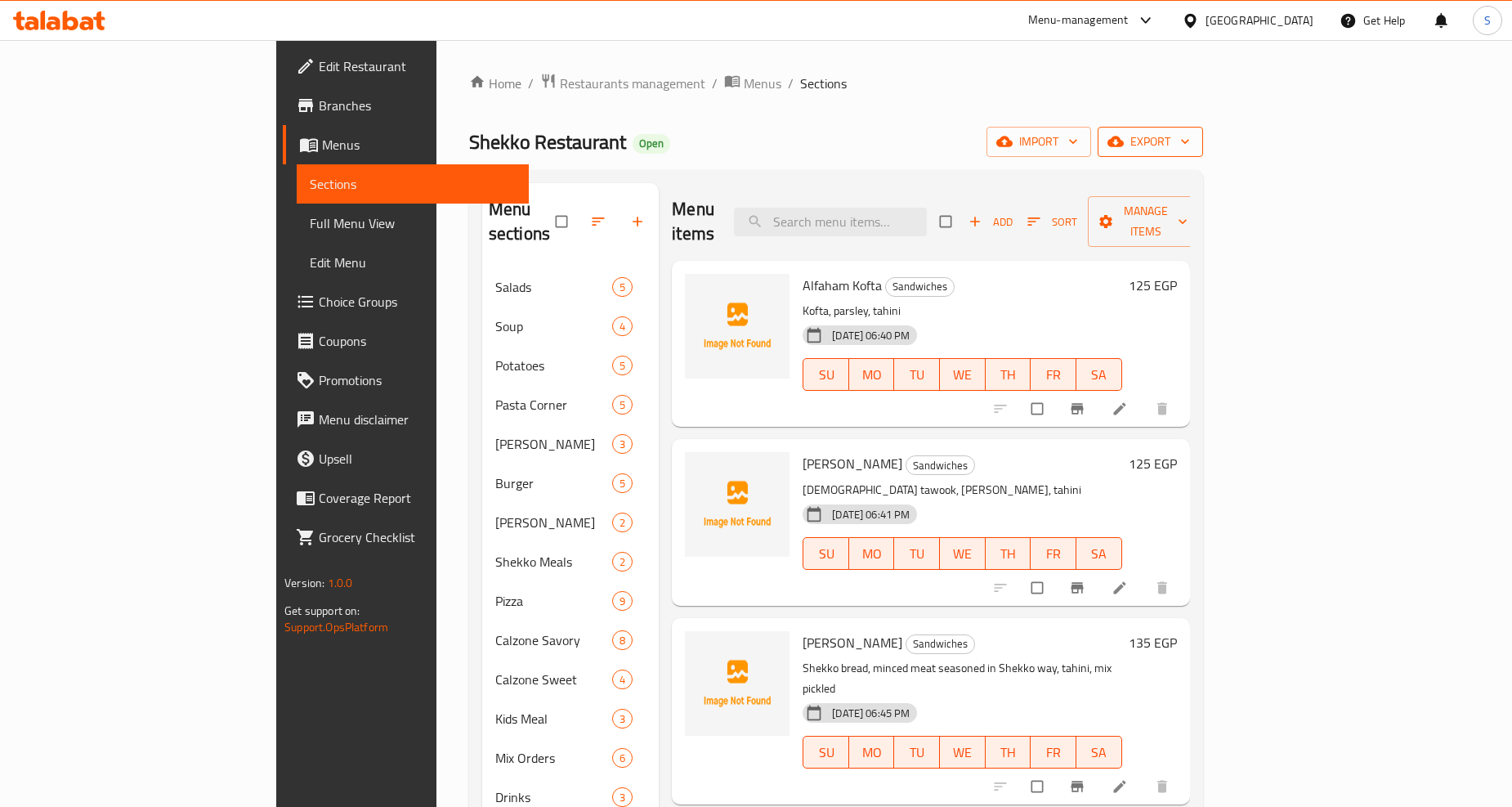
click at [1124, 142] on icon "button" at bounding box center [1116, 141] width 17 height 17
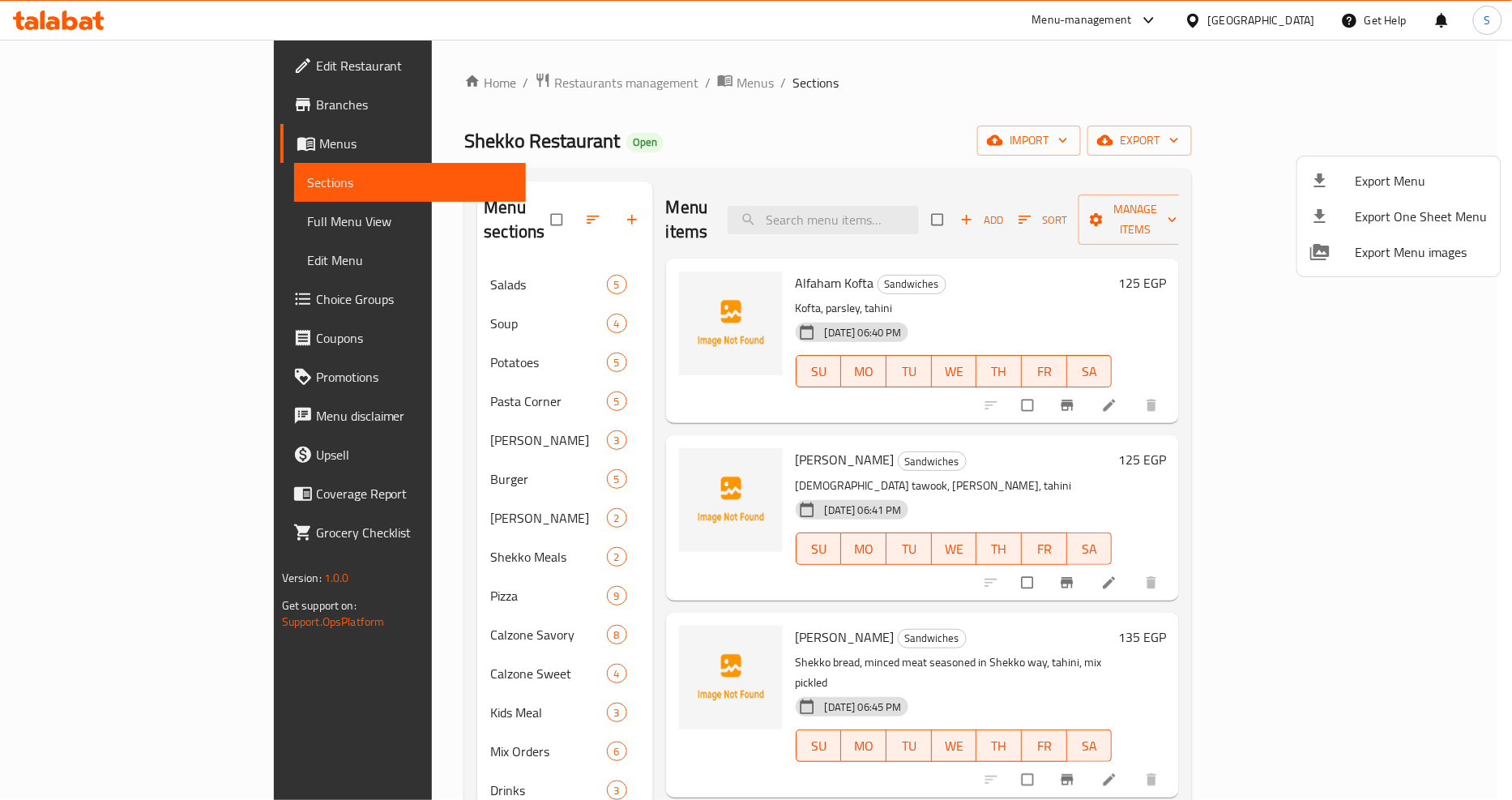
click at [1327, 193] on li "Export Menu" at bounding box center [1399, 181] width 203 height 35
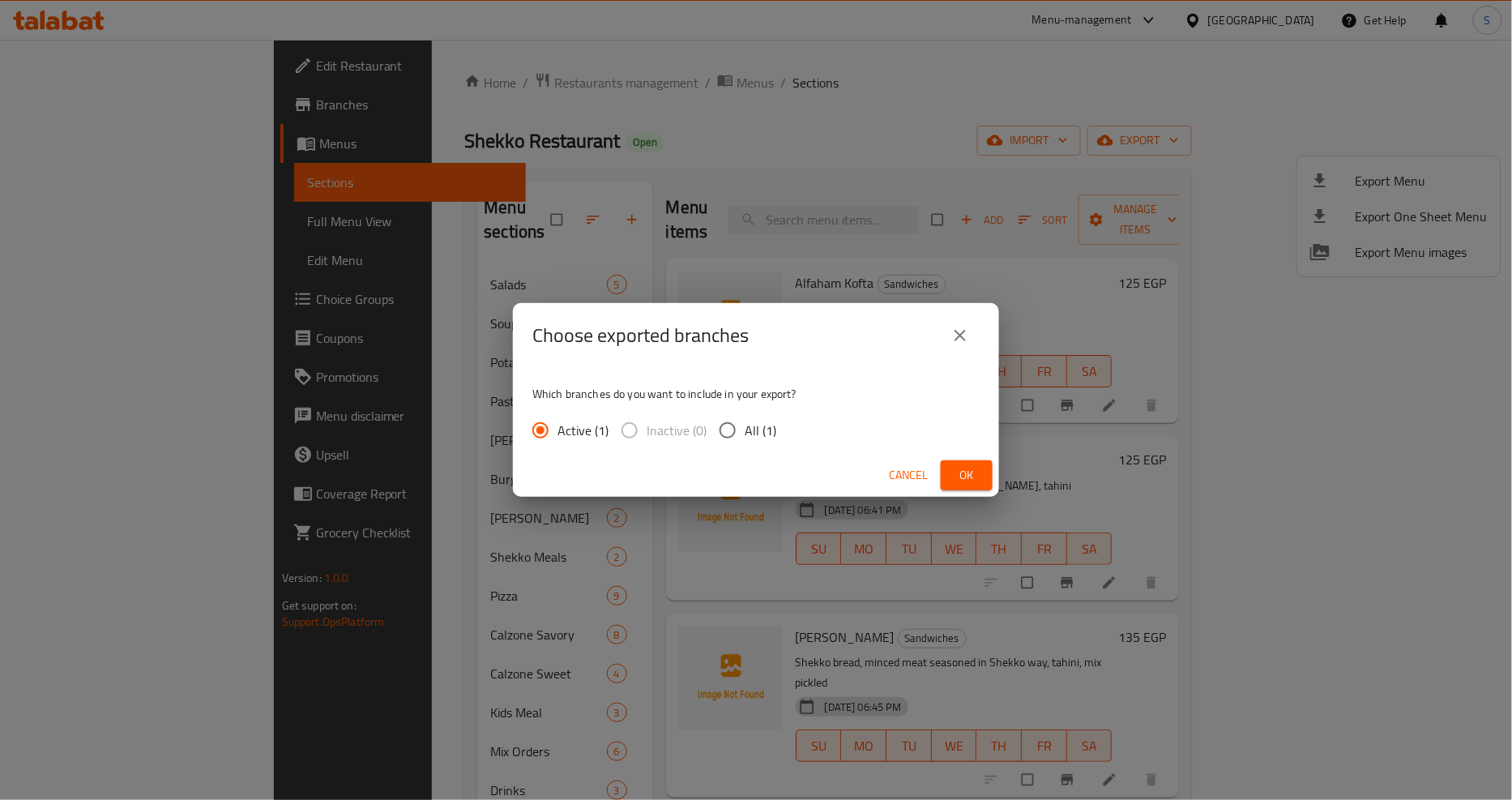
click at [752, 433] on span "All (1)" at bounding box center [760, 430] width 31 height 20
click at [745, 433] on input "All (1)" at bounding box center [728, 430] width 34 height 34
radio input "true"
click at [981, 471] on button "Ok" at bounding box center [967, 476] width 52 height 30
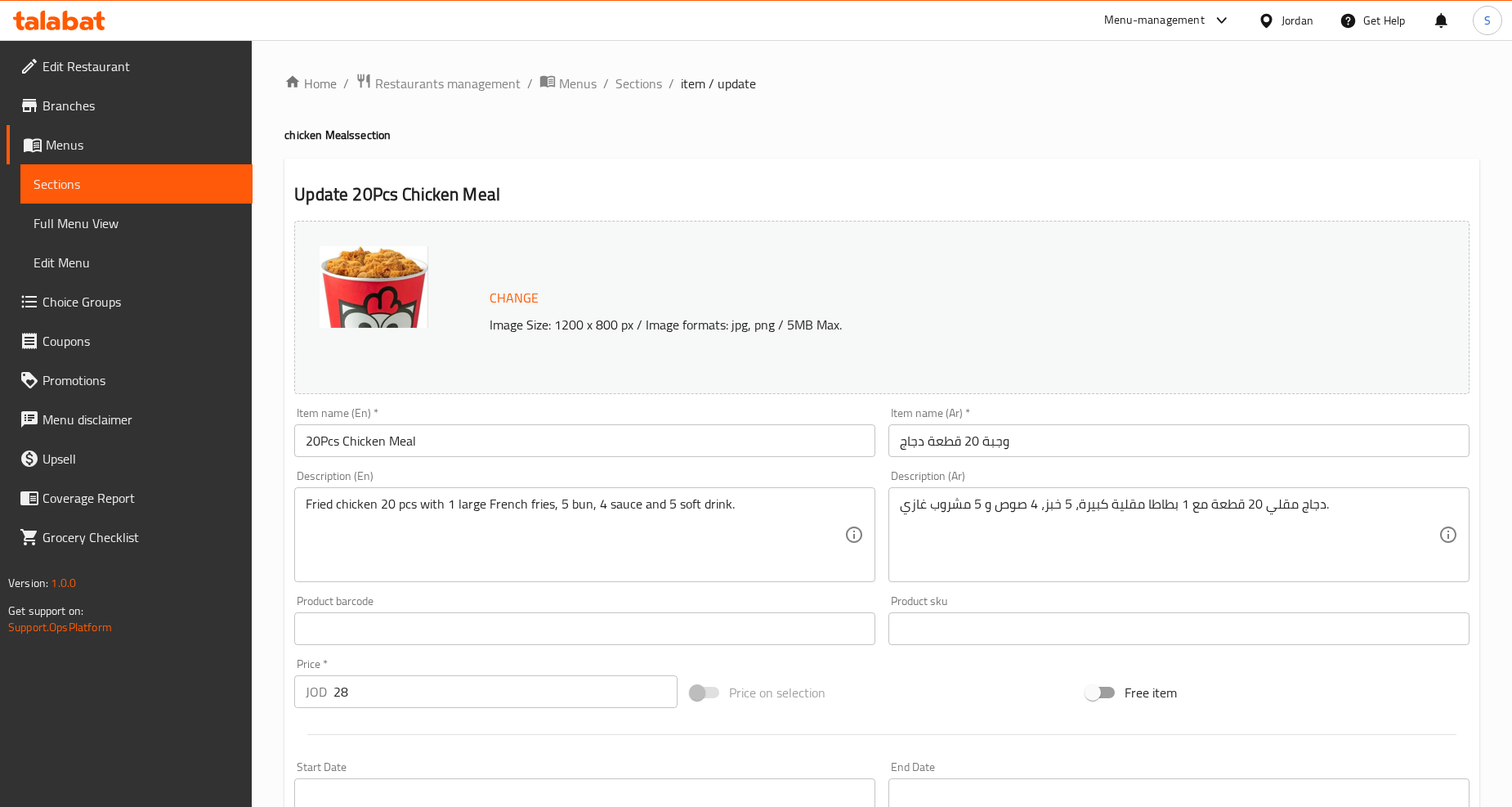
click at [47, 315] on link "Choice Groups" at bounding box center [130, 302] width 246 height 40
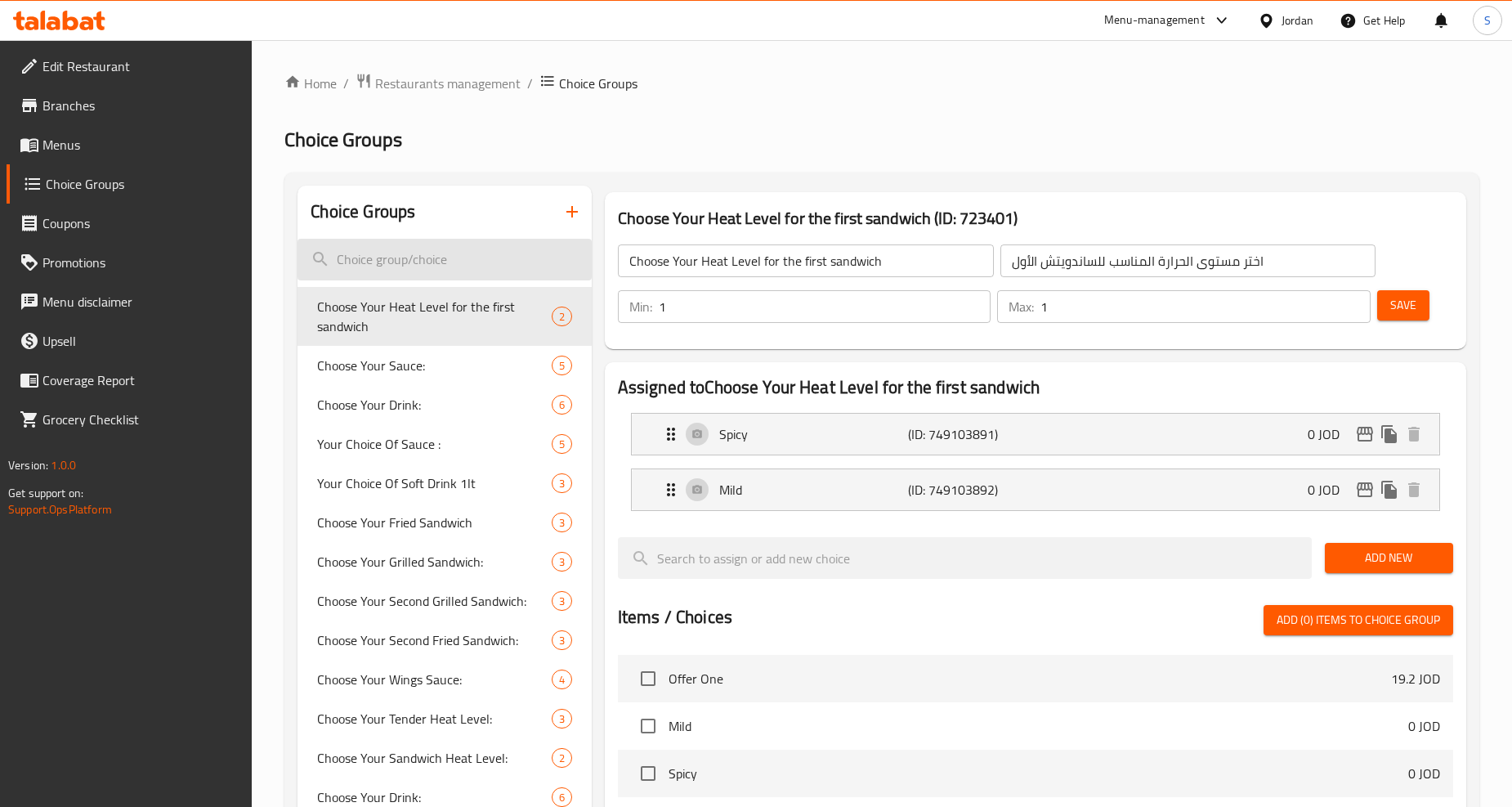
click at [418, 269] on input "search" at bounding box center [444, 260] width 293 height 42
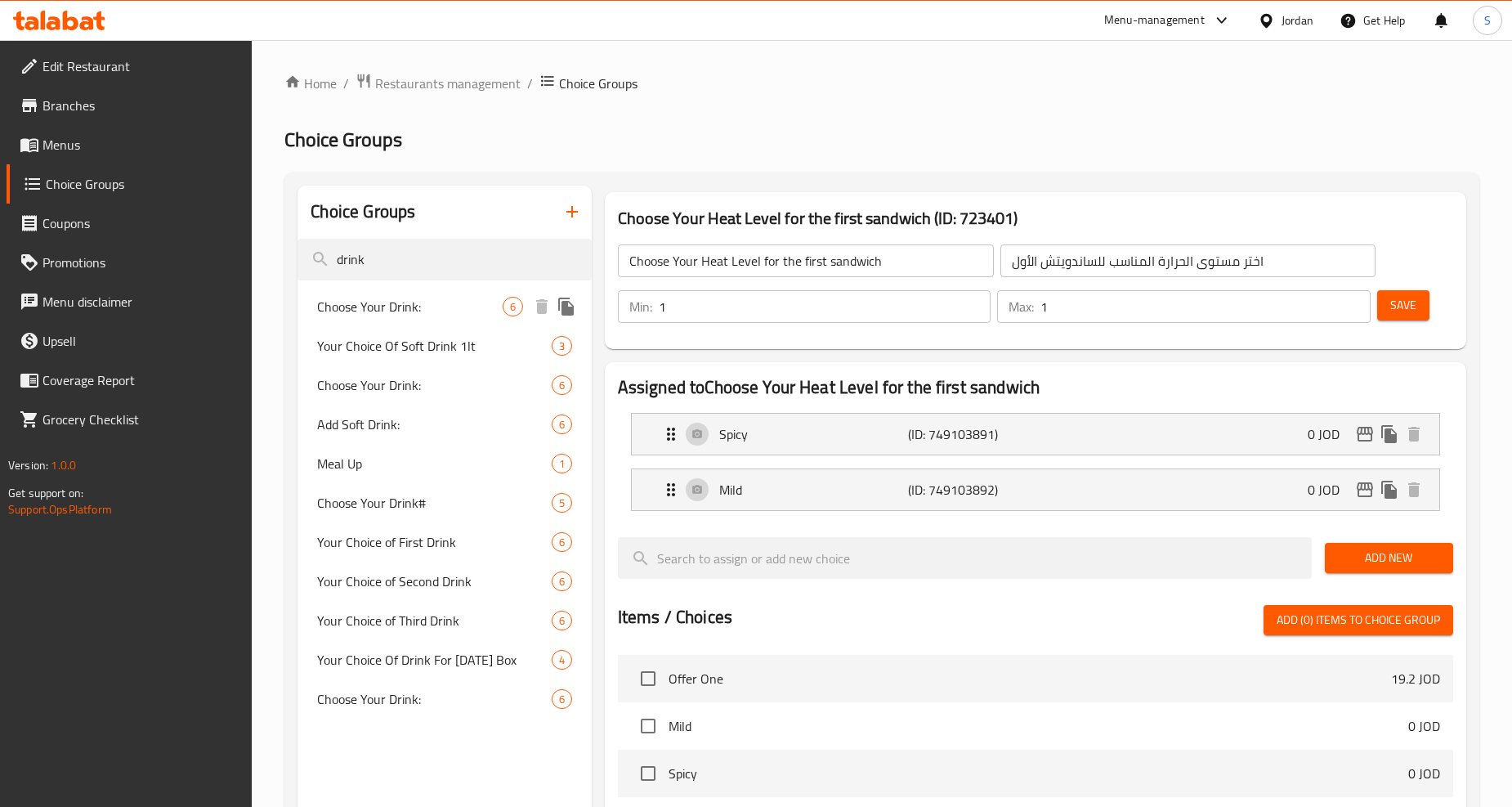
type input "drink"
click at [390, 289] on div "Choose Your Drink: 6" at bounding box center [444, 307] width 293 height 40
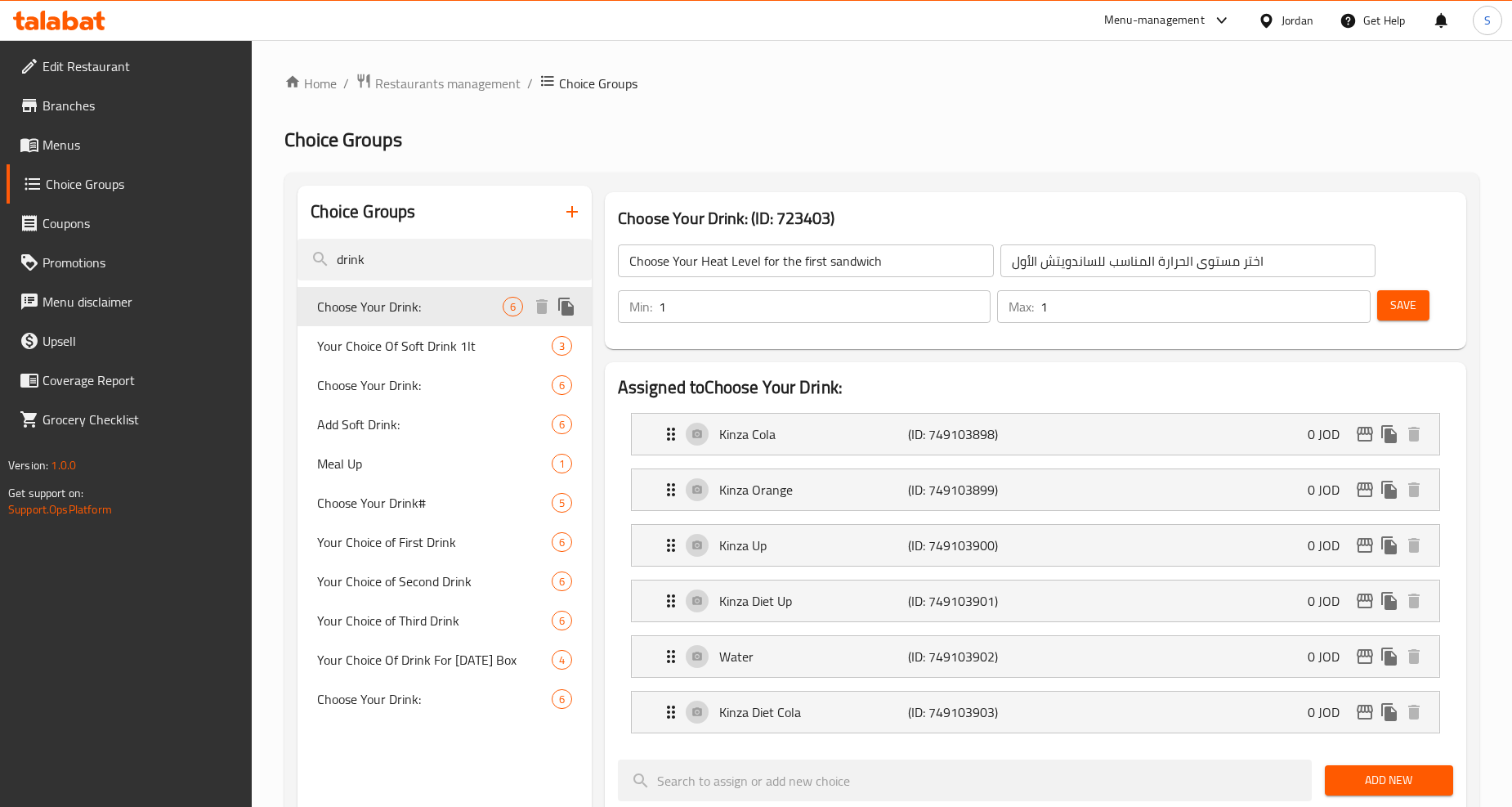
type input "Choose Your Drink:"
type input "أختر مشروبك:"
type input "2"
click at [701, 260] on input "Choose Your Drink:" at bounding box center [807, 261] width 377 height 33
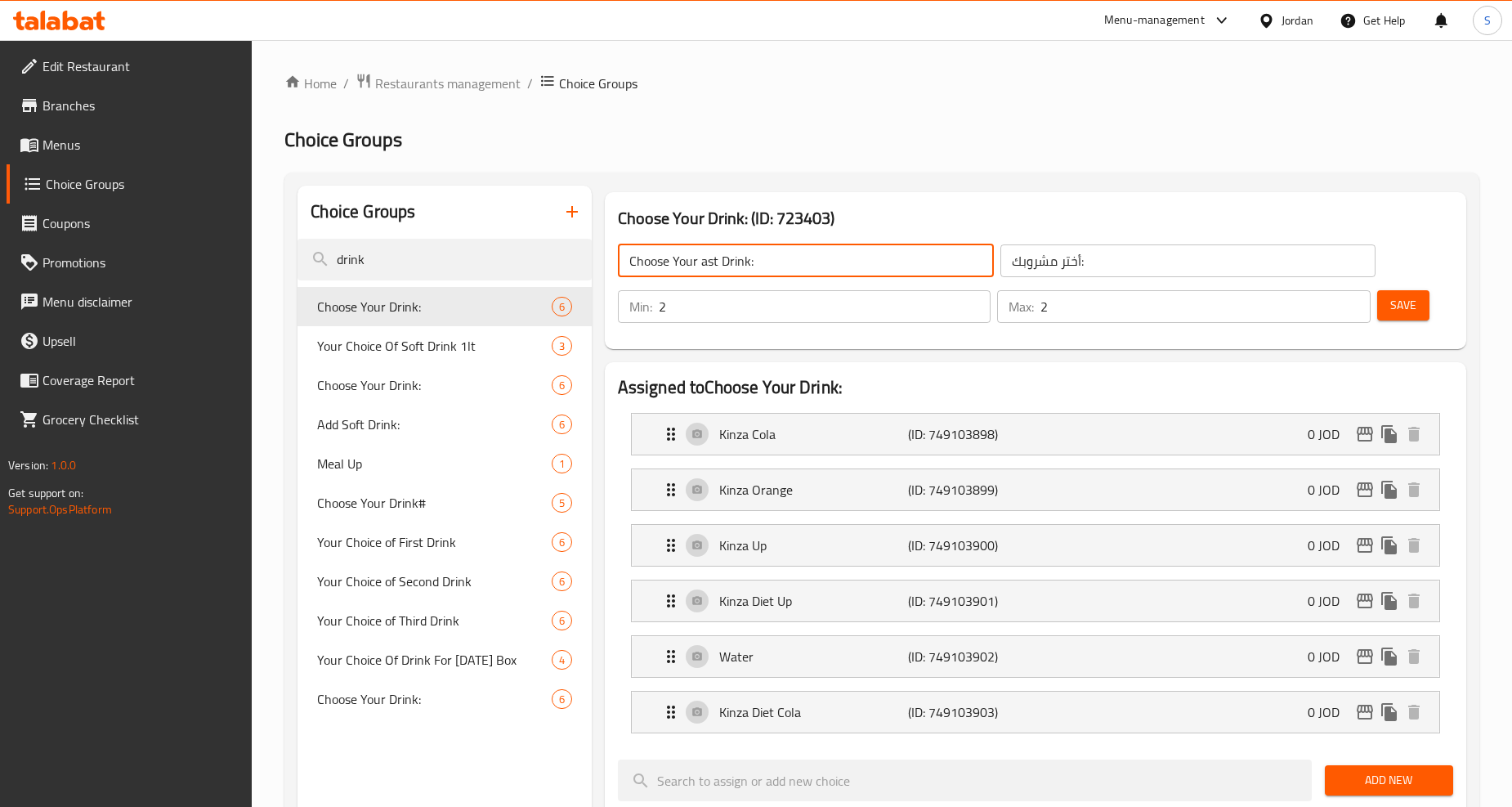
click at [713, 259] on input "Choose Your ast Drink:" at bounding box center [807, 261] width 377 height 33
click at [712, 263] on input "Choose Your 1St Drink:" at bounding box center [807, 261] width 377 height 33
type input "Choose Your 1st Drink:"
click at [1100, 251] on input "أختر مشروبك:" at bounding box center [1189, 261] width 377 height 33
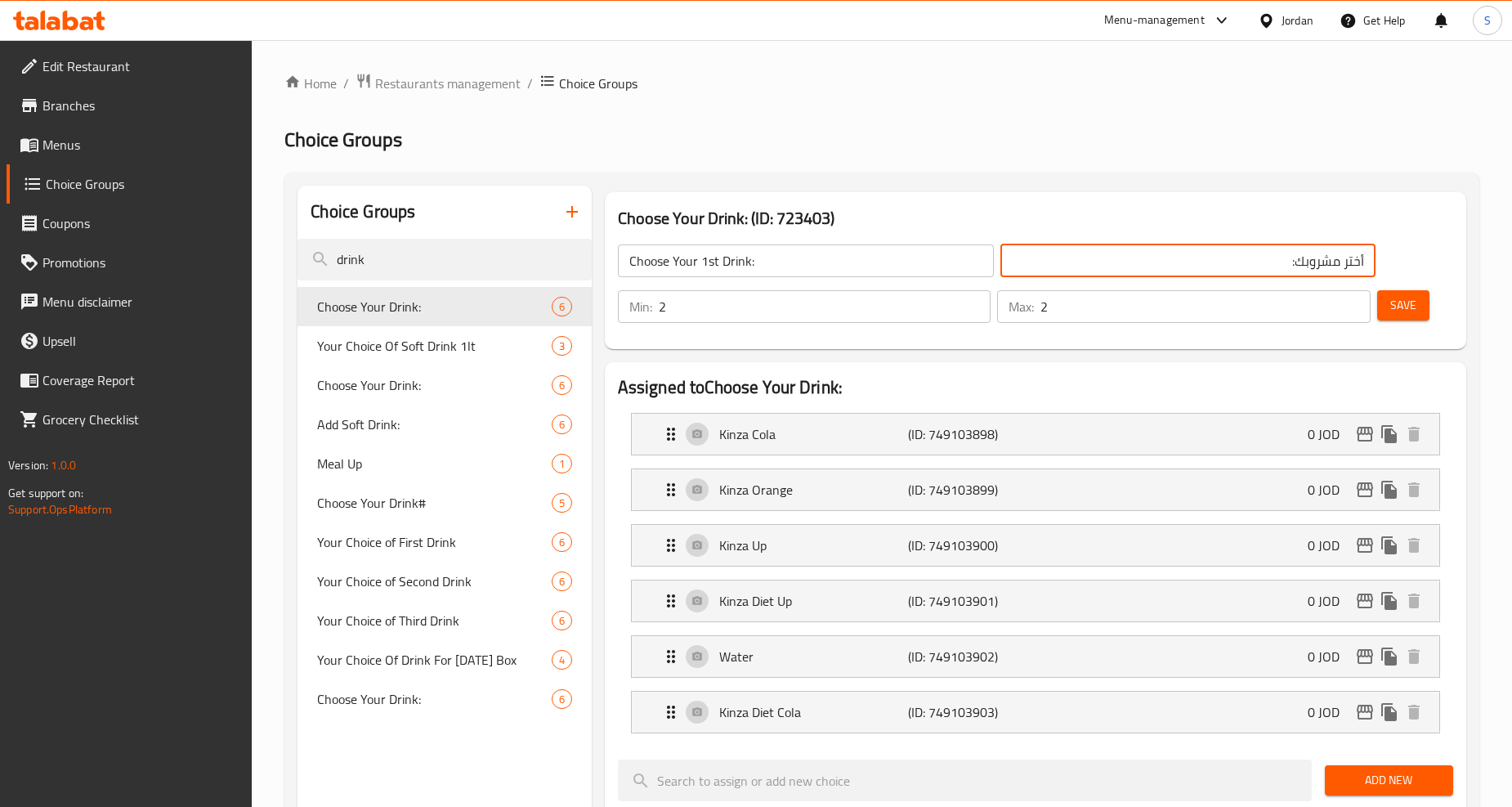
click at [1296, 258] on input "أختر مشروبك:" at bounding box center [1189, 261] width 377 height 33
type input "أختر مشروبك الأول:"
click at [839, 292] on input "2" at bounding box center [825, 306] width 333 height 33
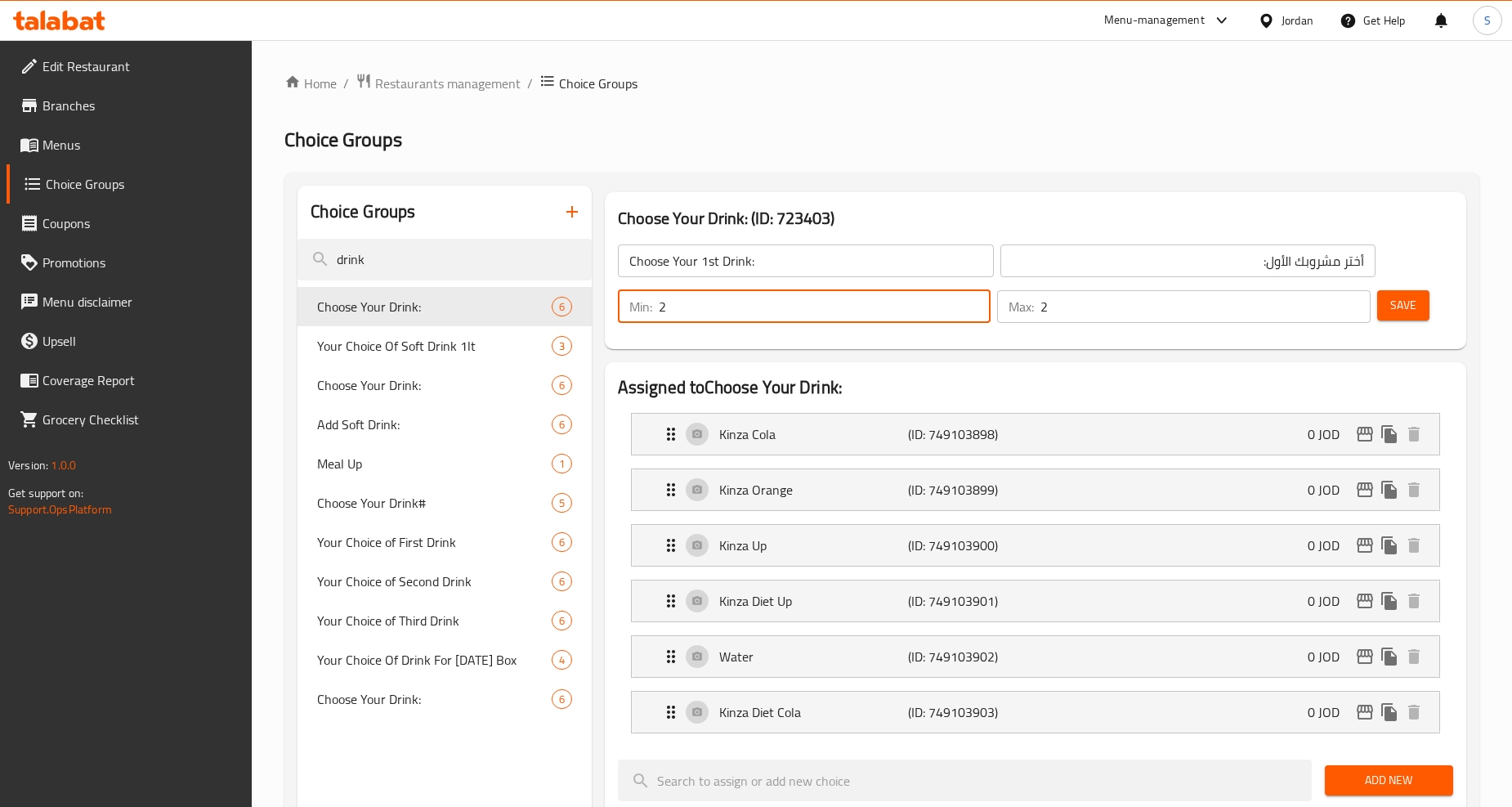
click at [839, 292] on input "2" at bounding box center [825, 306] width 333 height 33
type input "1"
click at [1063, 316] on input "2" at bounding box center [1205, 306] width 330 height 33
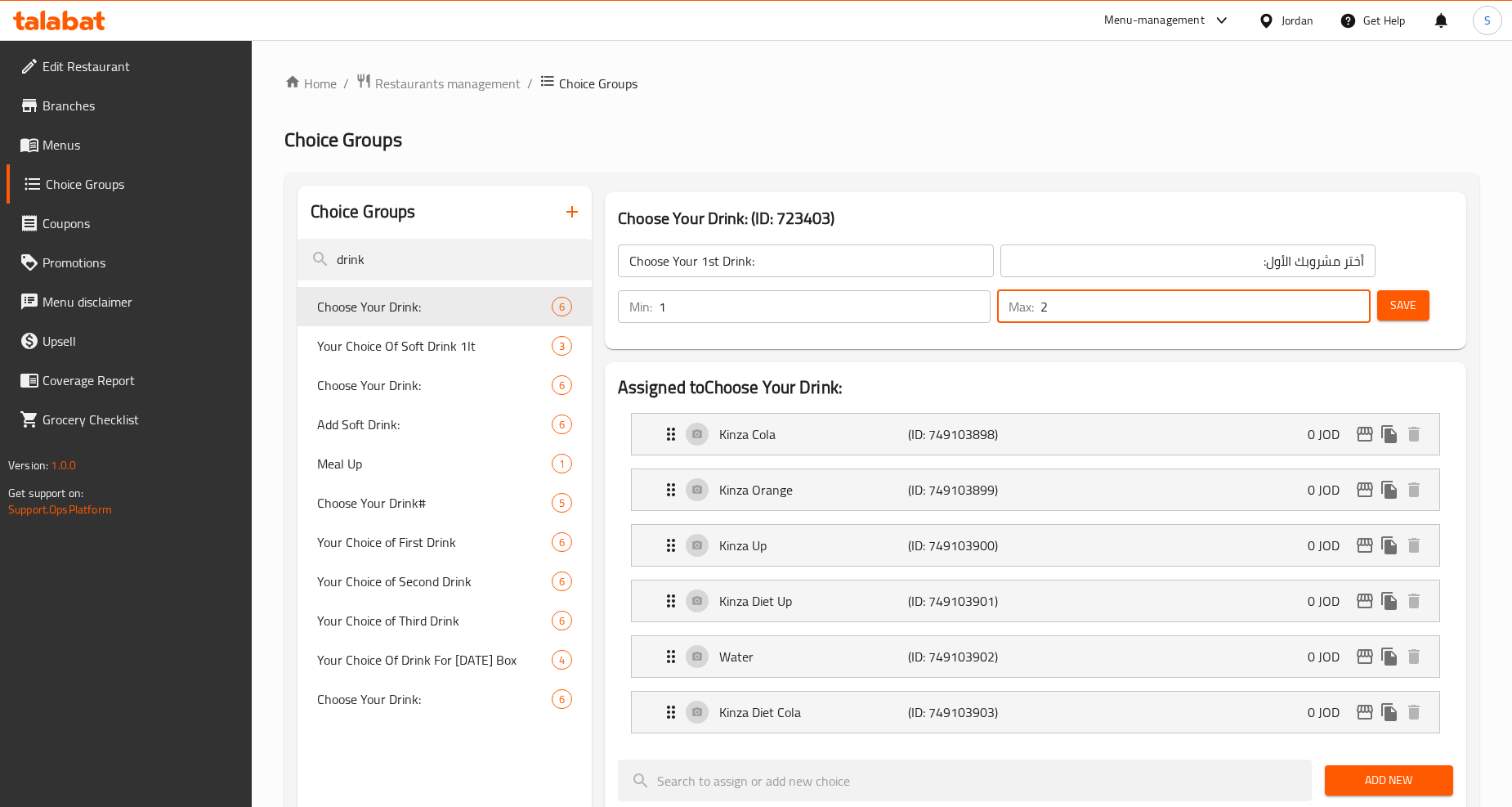
click at [1063, 316] on input "2" at bounding box center [1205, 306] width 330 height 33
click at [1063, 315] on input "2" at bounding box center [1205, 306] width 330 height 33
type input "1"
click at [1404, 311] on span "Save" at bounding box center [1403, 305] width 26 height 21
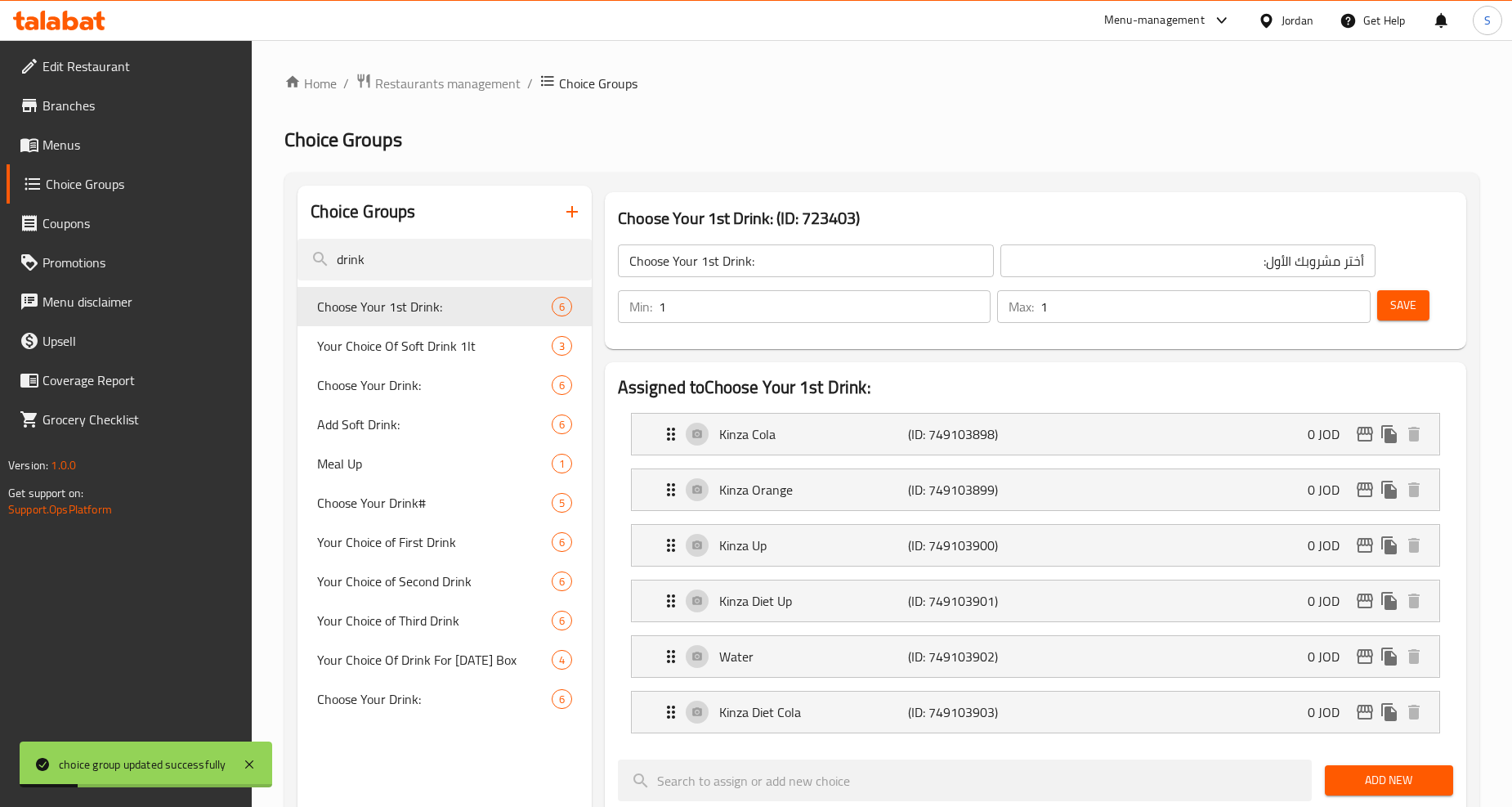
click at [703, 264] on input "Choose Your 1st Drink:" at bounding box center [807, 261] width 377 height 33
type input "Choose Your 1st Drink:"
click at [656, 263] on input "Choose Your 1st Drink:" at bounding box center [807, 261] width 377 height 33
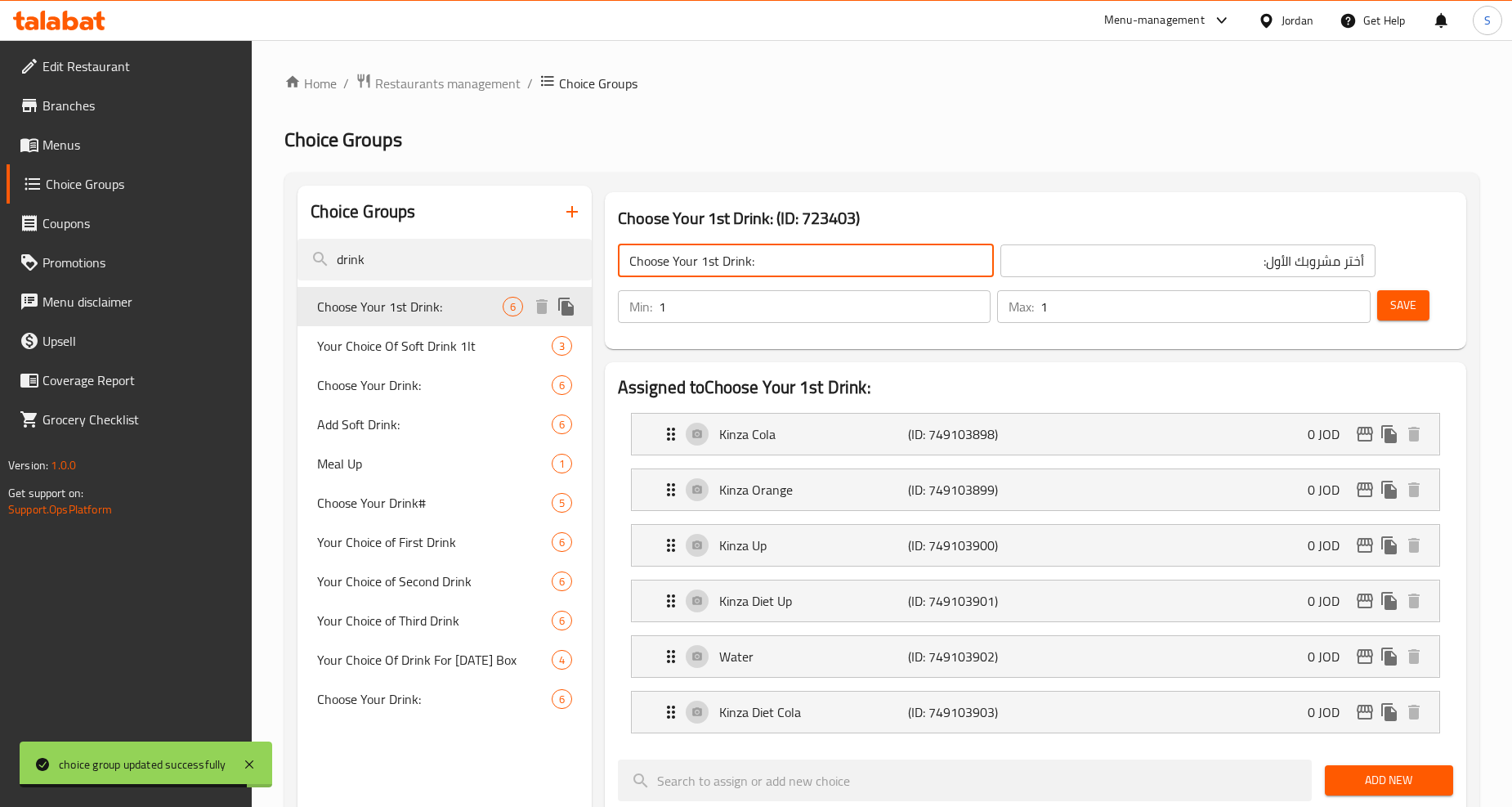
click at [569, 307] on icon "duplicate" at bounding box center [566, 306] width 16 height 18
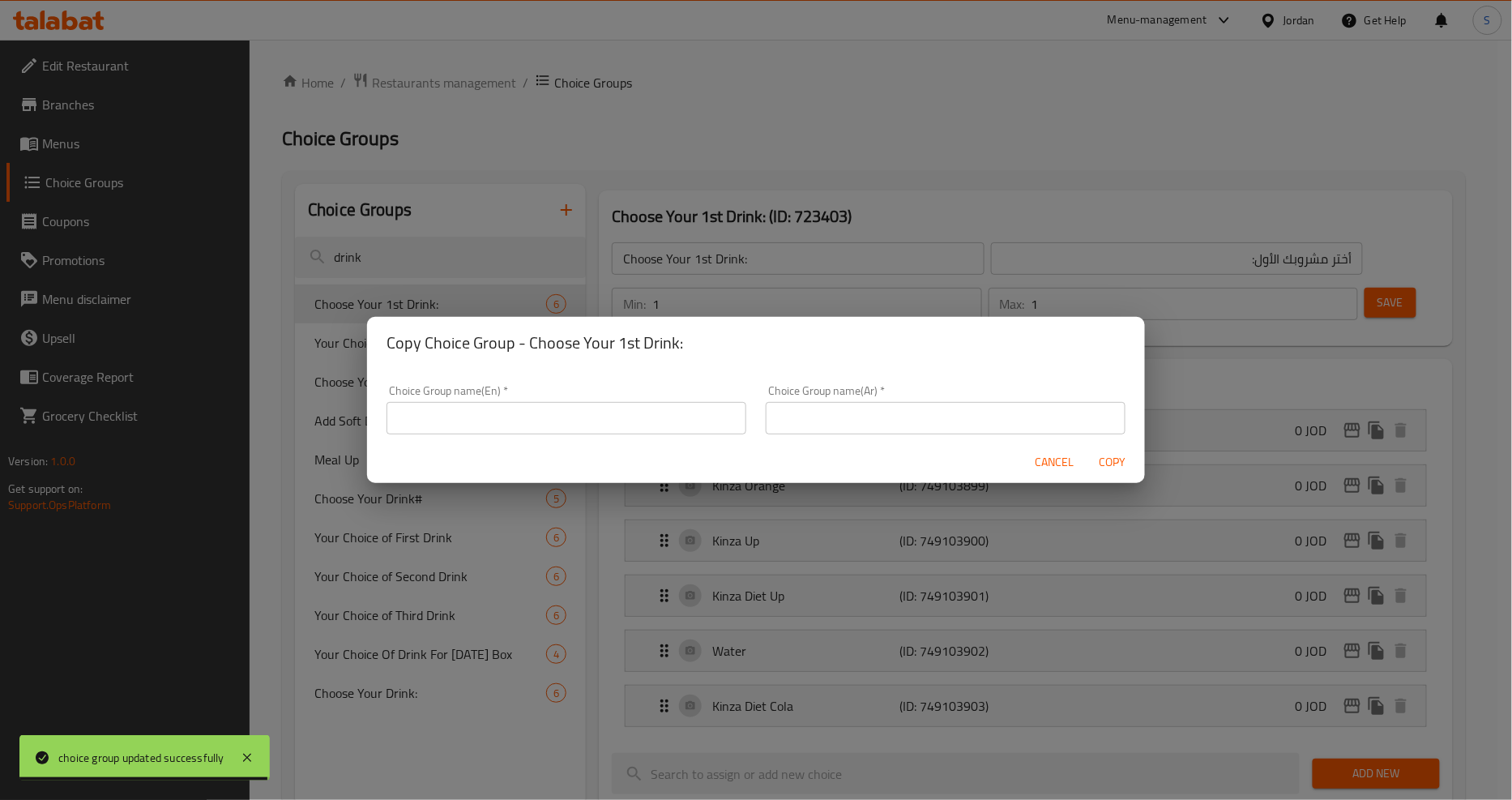
click at [545, 432] on input "text" at bounding box center [567, 418] width 360 height 32
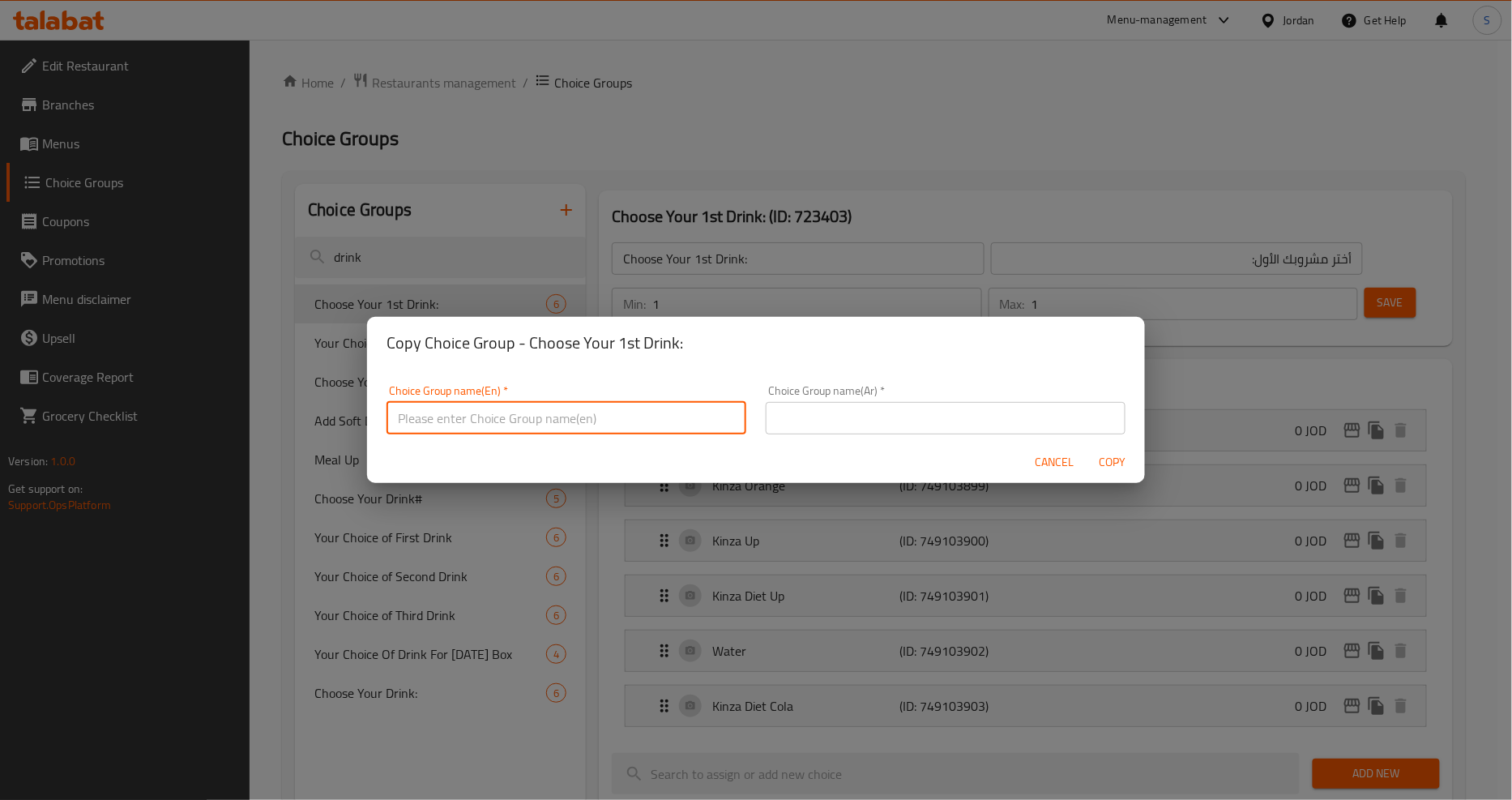
paste input "Choose Your 1st Drink:"
click at [479, 420] on input "Choose Your 1st Drink:" at bounding box center [567, 418] width 360 height 32
click at [475, 422] on input "Choose Your 1st Drink:" at bounding box center [567, 418] width 360 height 32
click at [473, 424] on input "Choose Your 2nd Drink:" at bounding box center [567, 418] width 360 height 32
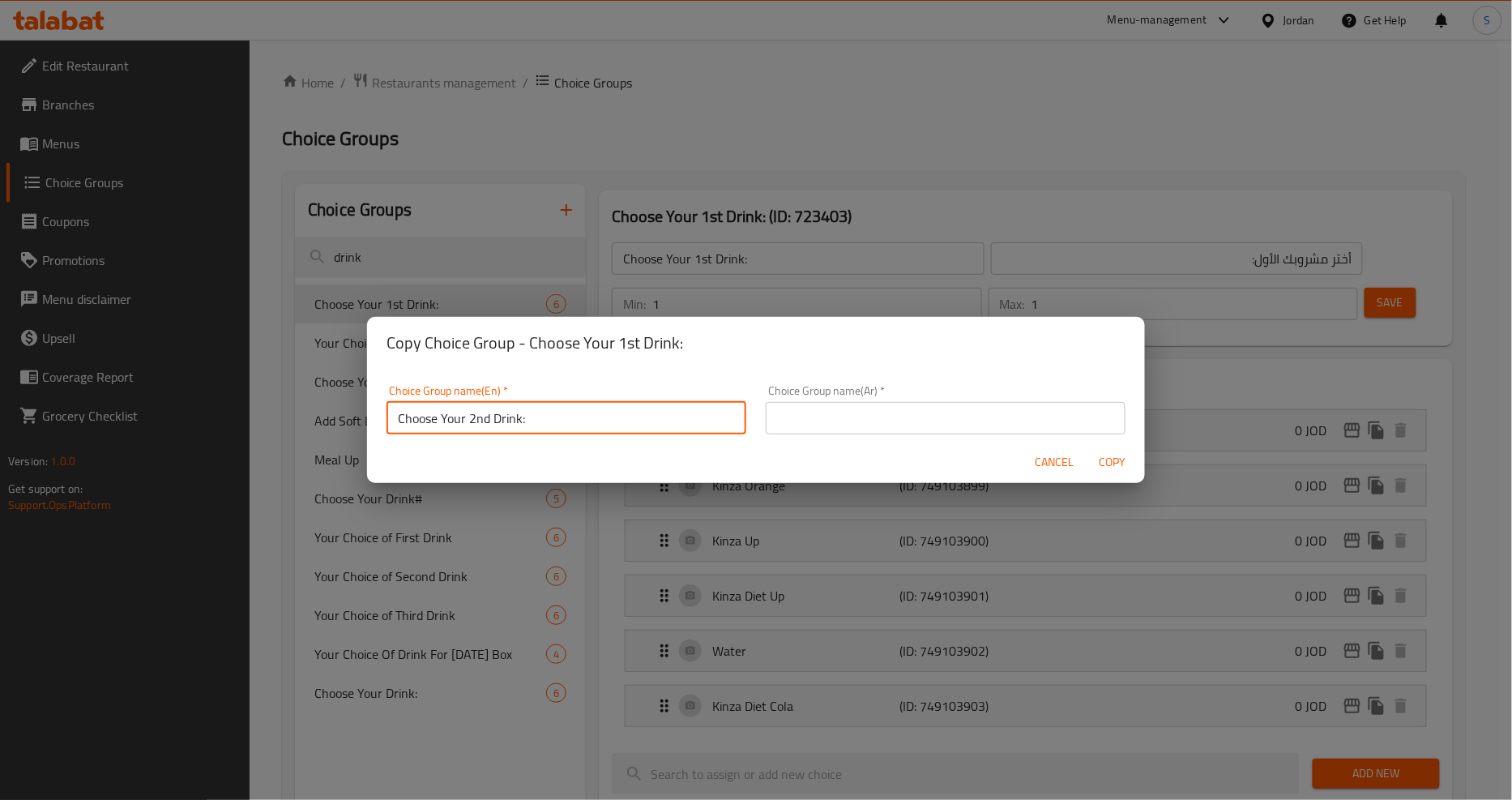
click at [473, 424] on input "Choose Your 2nd Drink:" at bounding box center [567, 418] width 360 height 32
type input "Choose Your 2nd Drink:"
click at [864, 415] on input "text" at bounding box center [946, 418] width 360 height 32
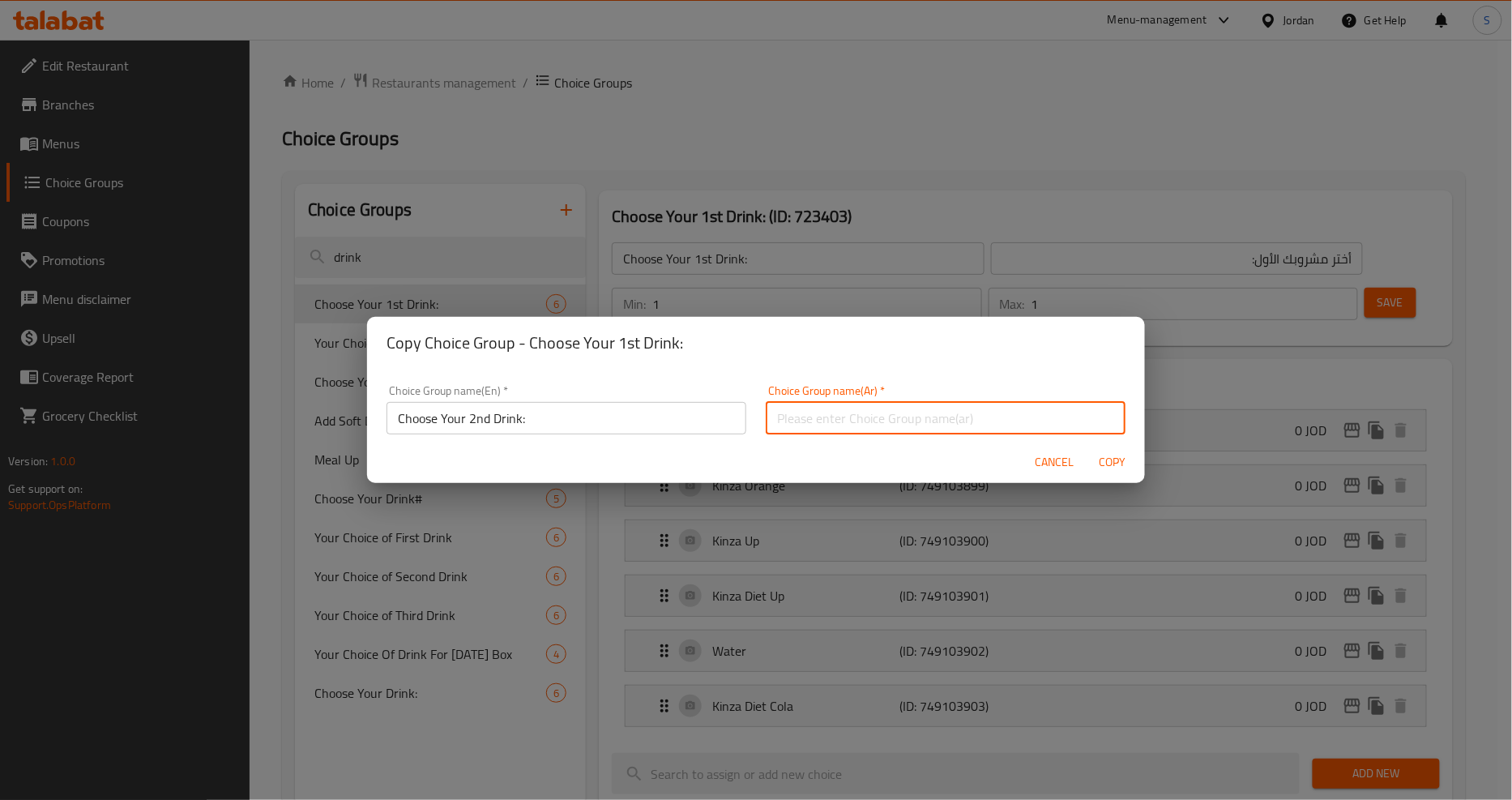
paste input "[PERSON_NAME]ك الثاني:"
type input "[PERSON_NAME]ك الثاني:"
click at [1108, 462] on span "Copy" at bounding box center [1113, 462] width 39 height 21
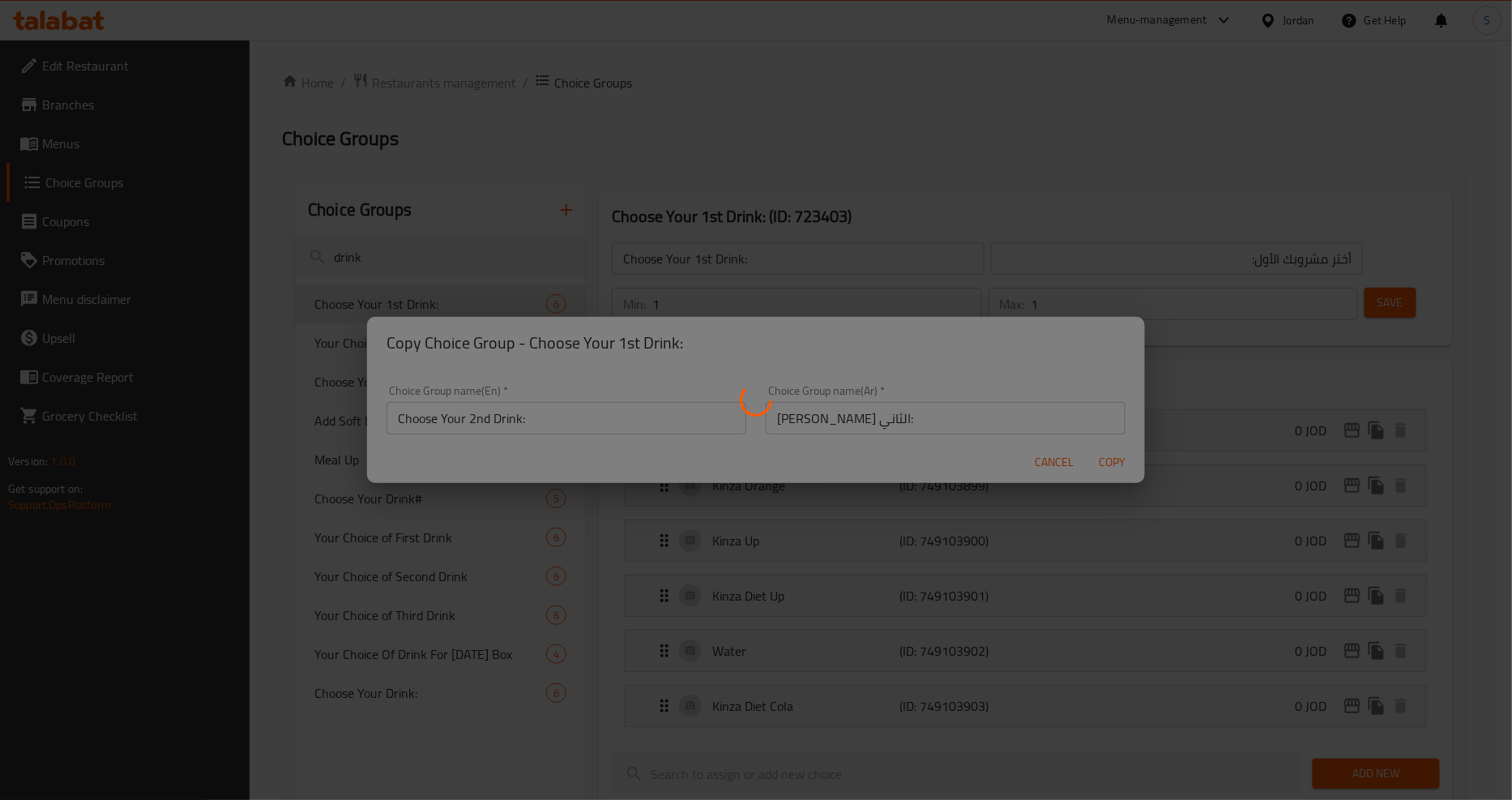
type input "Choose Your 2nd Drink:"
type input "[PERSON_NAME]ك الثاني:"
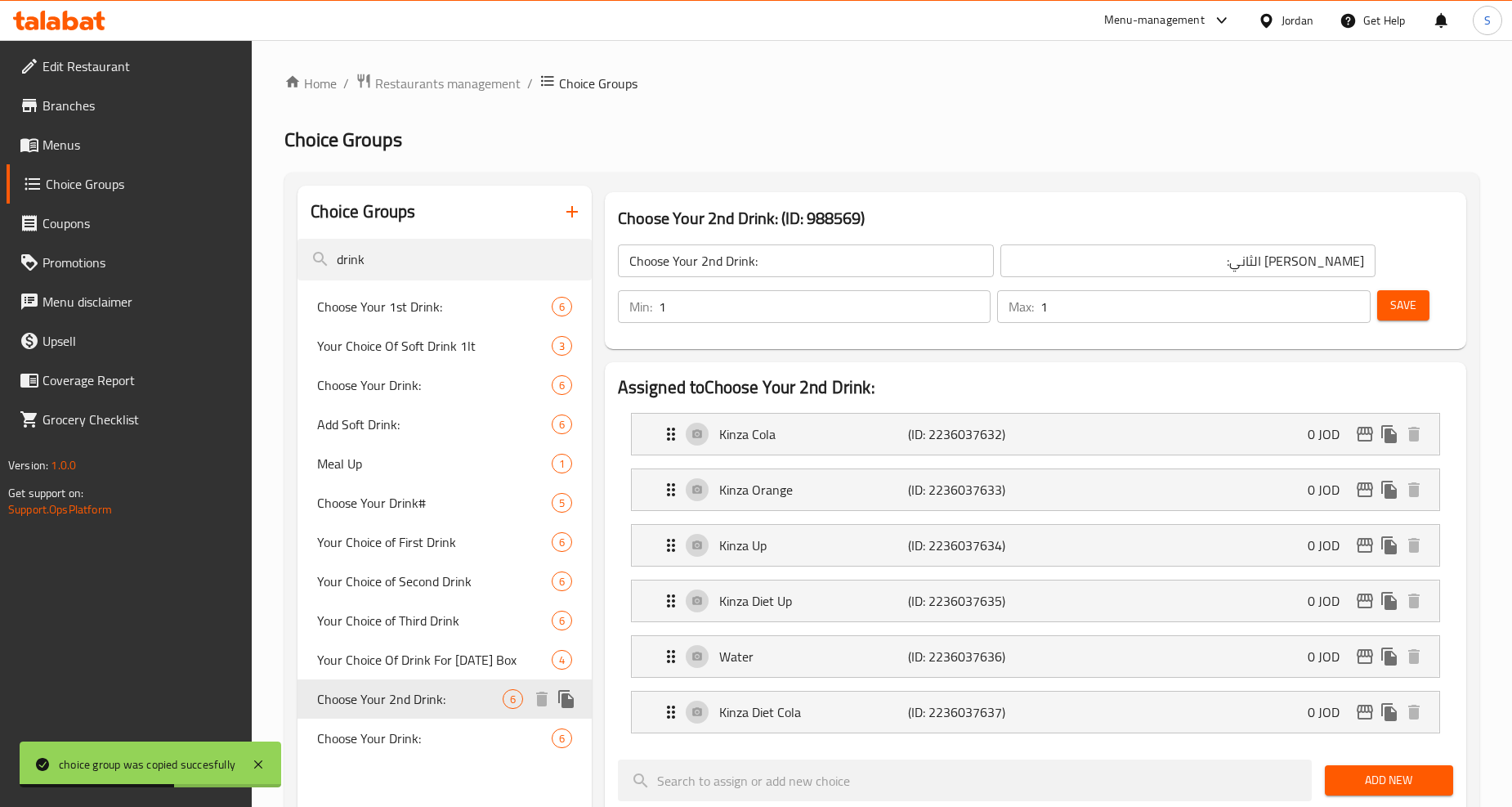
click at [567, 697] on icon "duplicate" at bounding box center [566, 699] width 16 height 18
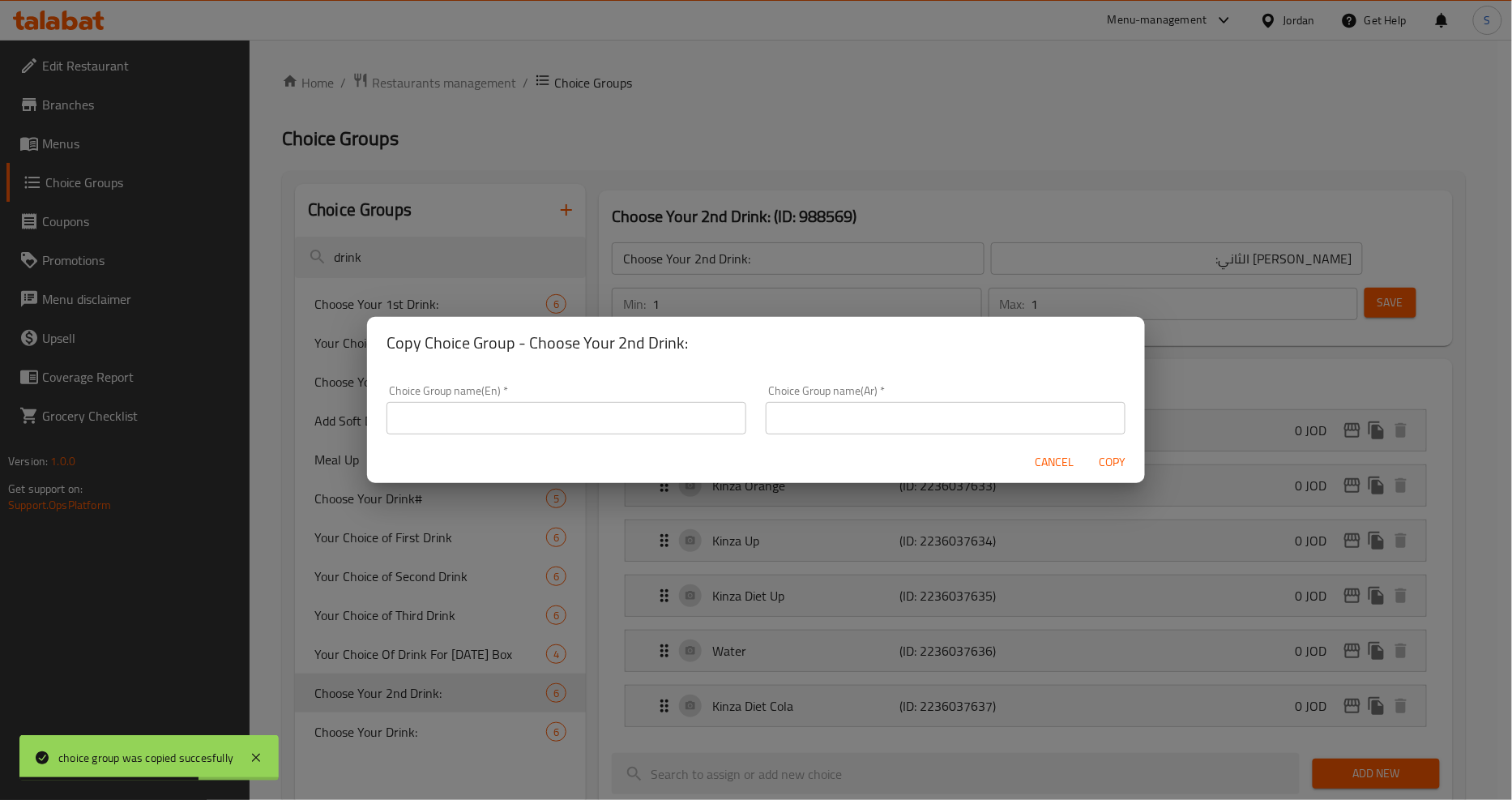
click at [551, 427] on input "text" at bounding box center [567, 418] width 360 height 32
paste input "[PERSON_NAME]ك الثاني:"
type input "[PERSON_NAME]ك الثاني:"
click at [684, 278] on div "Copy Choice Group - Choose Your 2nd Drink: Choice Group name(En)   * اختر مشروب…" at bounding box center [756, 400] width 1512 height 800
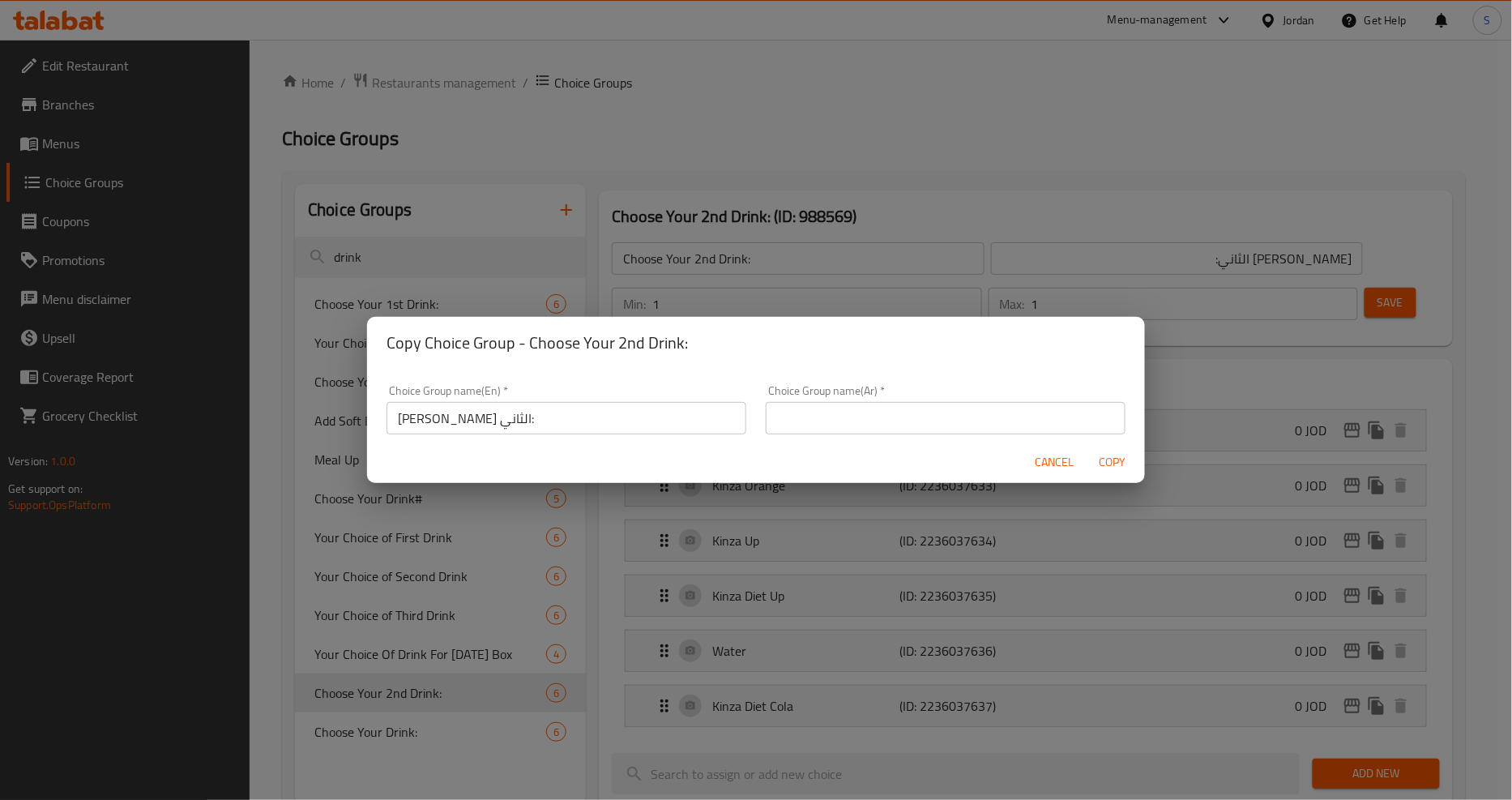
click at [1049, 465] on span "Cancel" at bounding box center [1055, 462] width 39 height 21
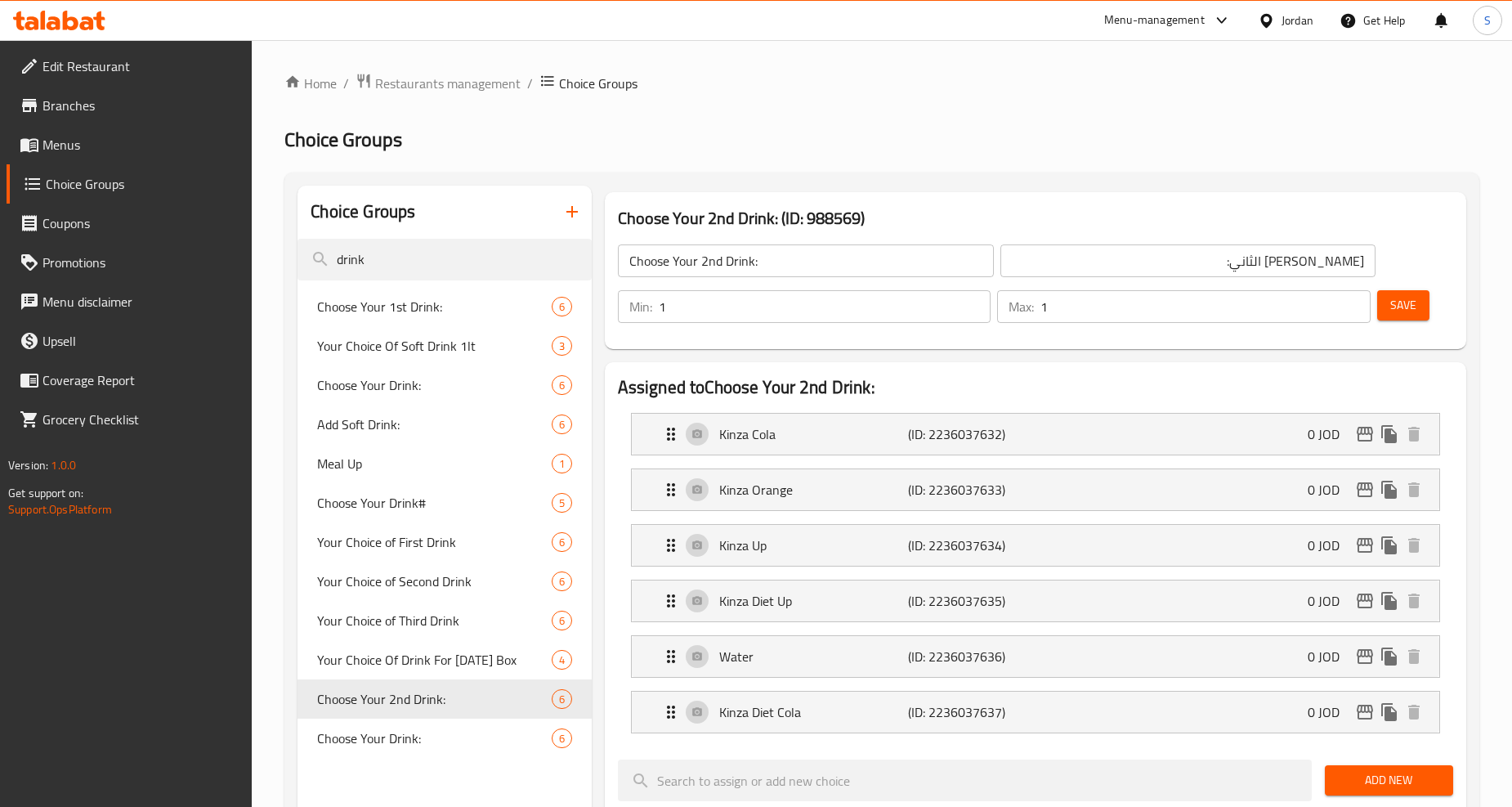
click at [682, 250] on input "Choose Your 2nd Drink:" at bounding box center [807, 261] width 377 height 33
click at [570, 702] on icon "duplicate" at bounding box center [566, 699] width 16 height 18
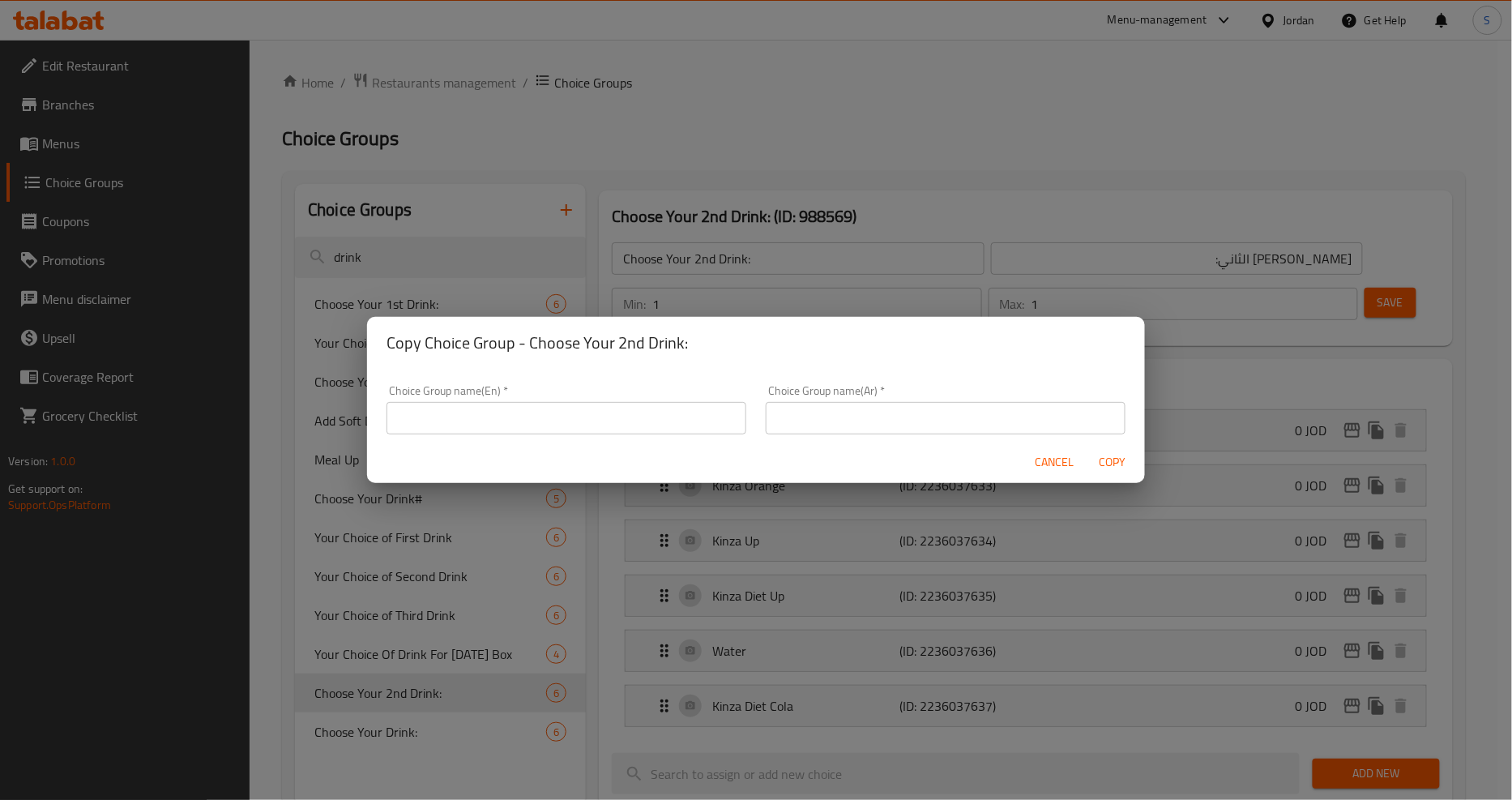
click at [626, 424] on input "text" at bounding box center [567, 418] width 360 height 32
paste input "Choose Your 2nd Drink:"
click at [479, 423] on input "Choose Your 2nd Drink:" at bounding box center [567, 418] width 360 height 32
click at [479, 427] on input "Choose Your 3rd Drink:" at bounding box center [567, 418] width 360 height 32
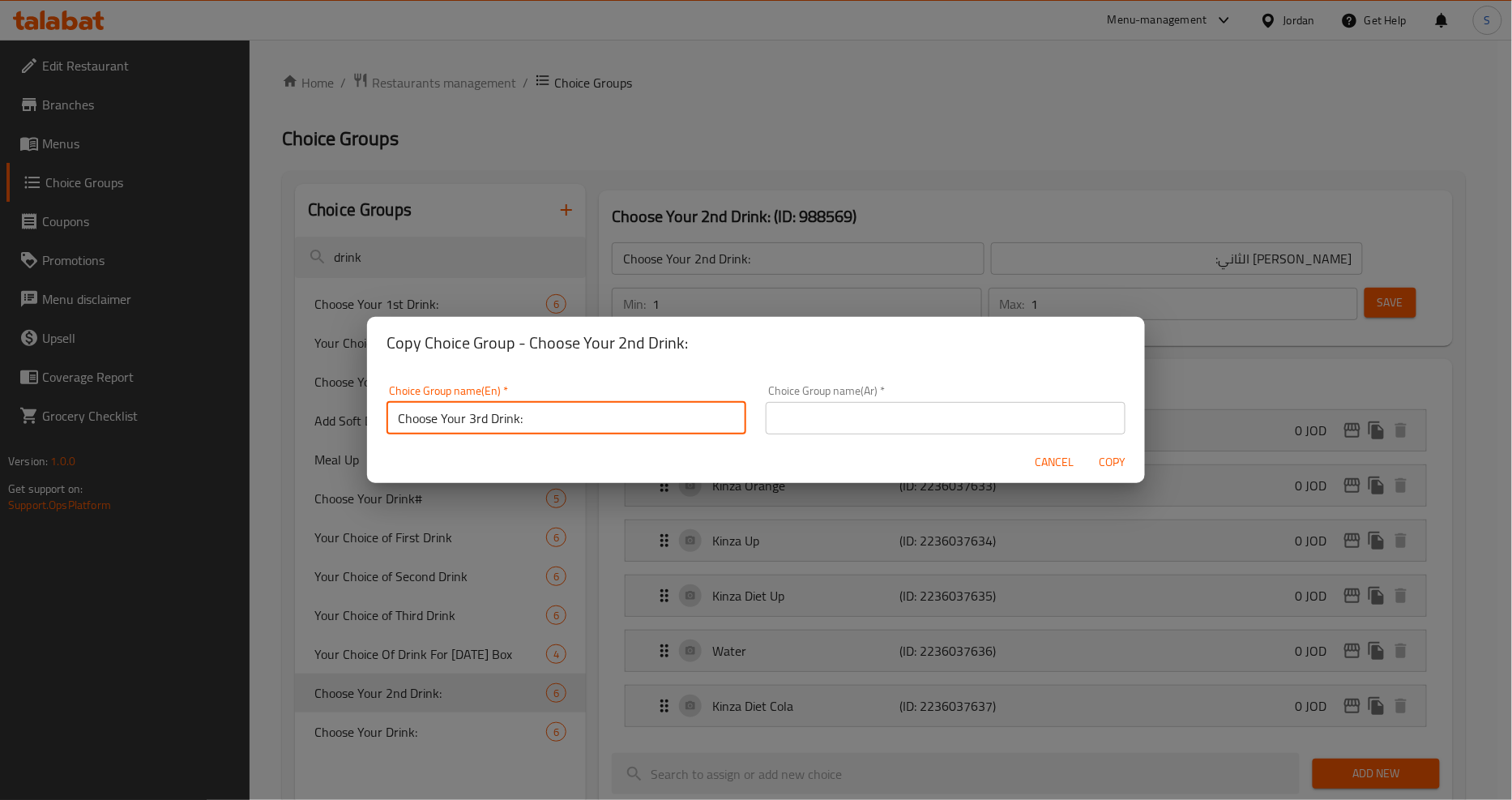
click at [479, 427] on input "Choose Your 3rd Drink:" at bounding box center [567, 418] width 360 height 32
click at [482, 426] on input "Choose Your 3rd Drink:" at bounding box center [567, 418] width 360 height 32
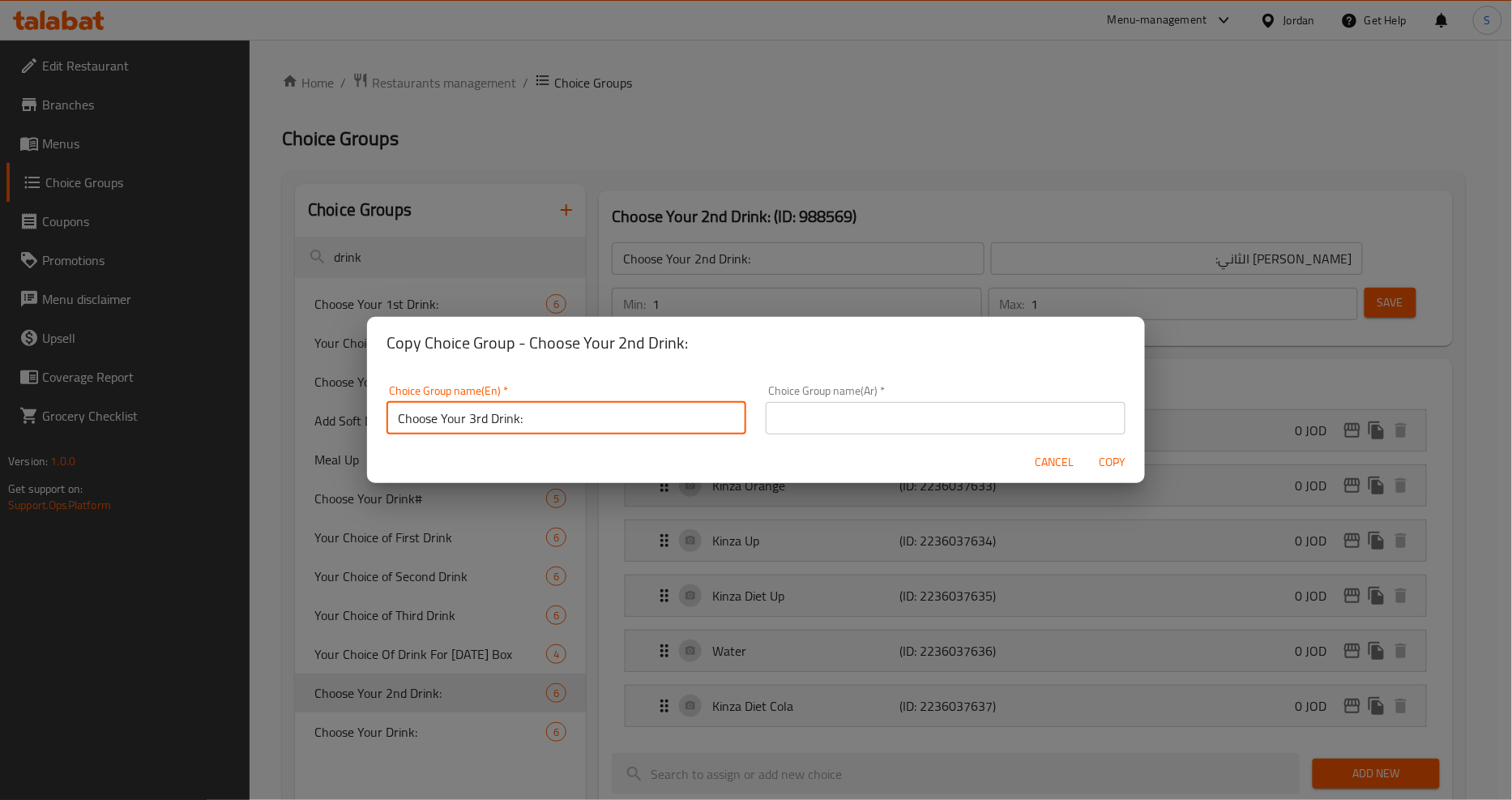
click at [482, 426] on input "Choose Your 3rd Drink:" at bounding box center [567, 418] width 360 height 32
type input "Choose Your 3rd Drink:"
click at [846, 415] on input "text" at bounding box center [946, 418] width 360 height 32
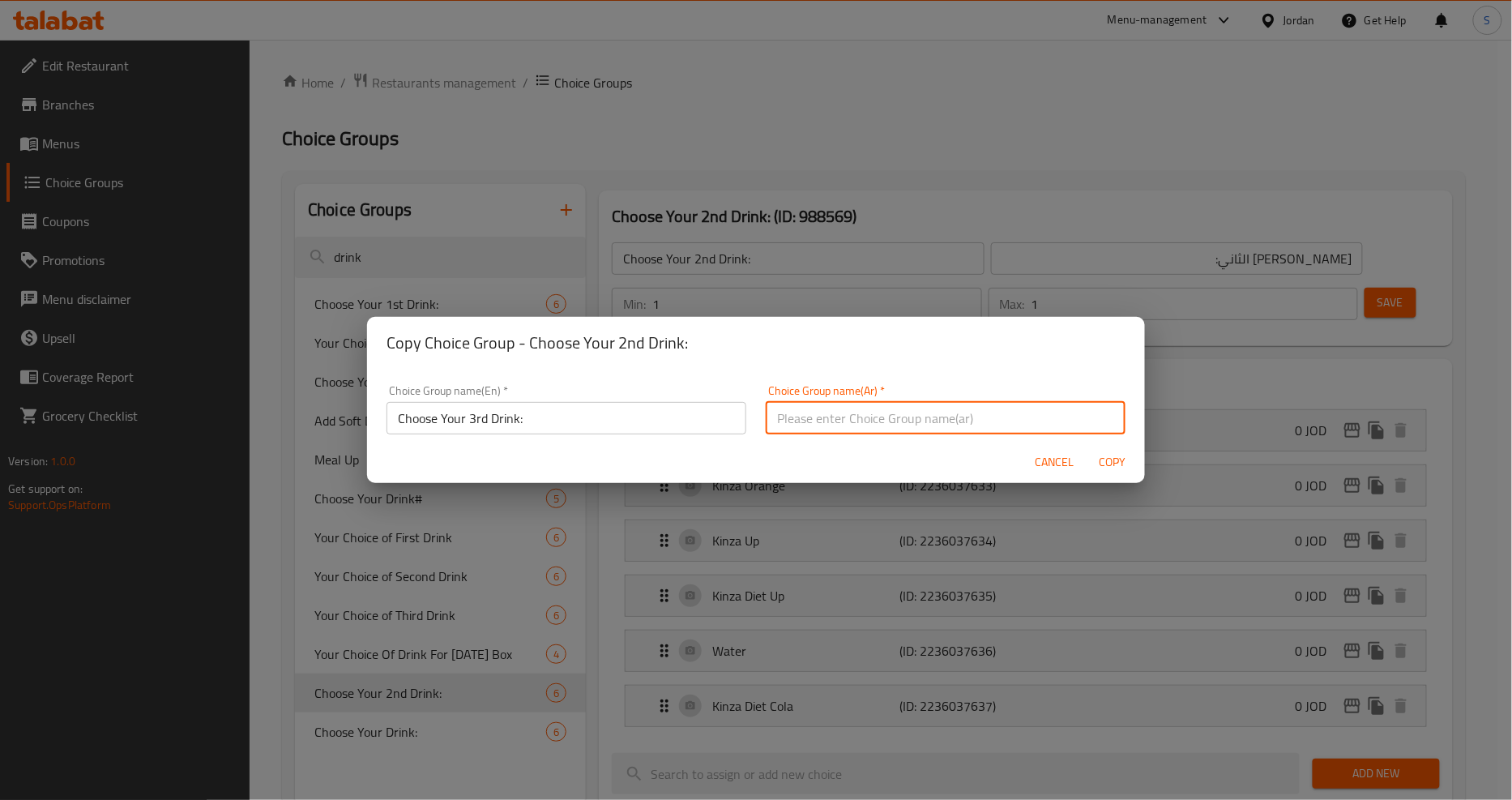
paste input "[PERSON_NAME]ك الثالث:"
type input "[PERSON_NAME]ك الثالث:"
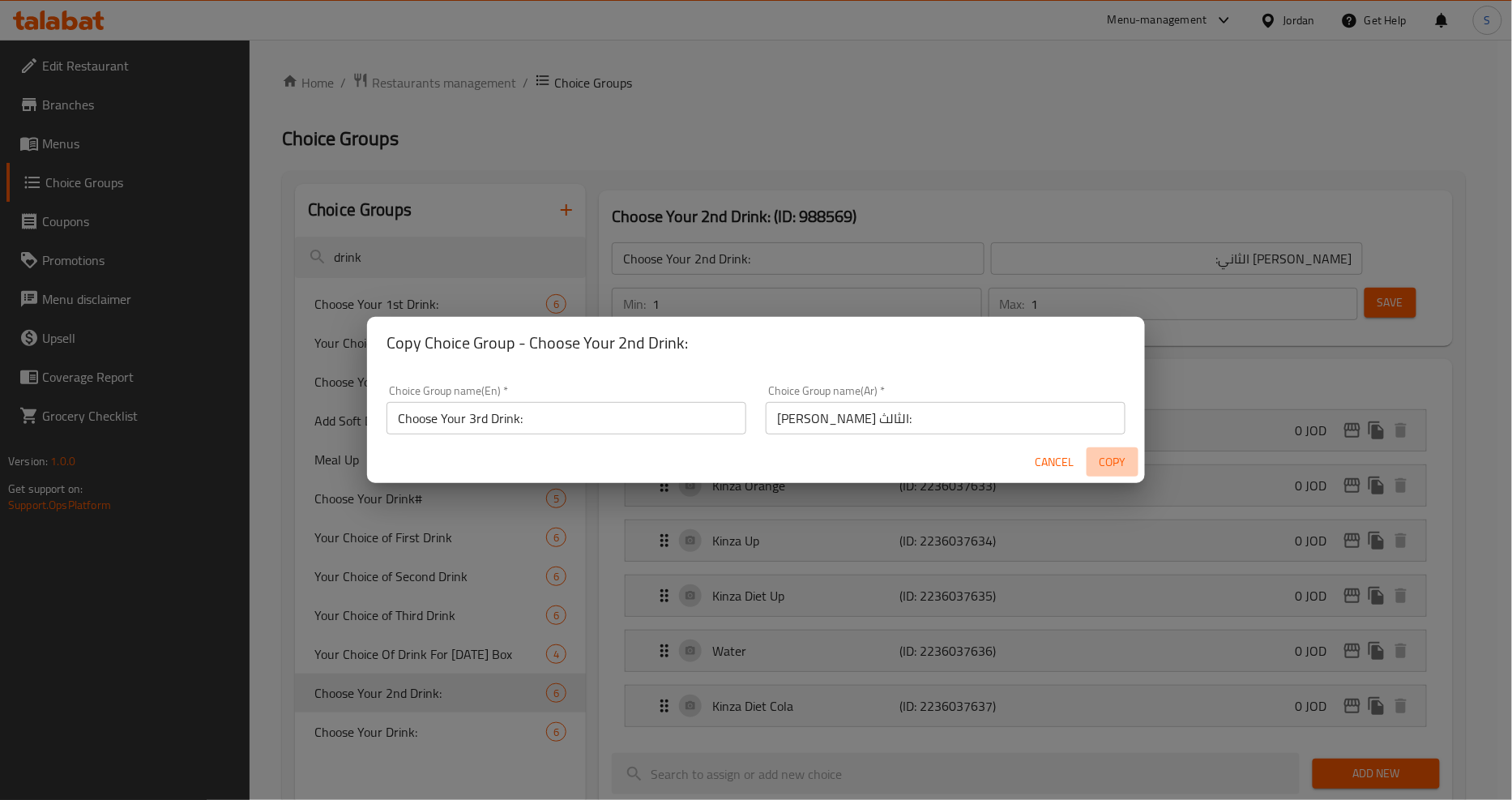
click at [1113, 460] on span "Copy" at bounding box center [1113, 462] width 39 height 21
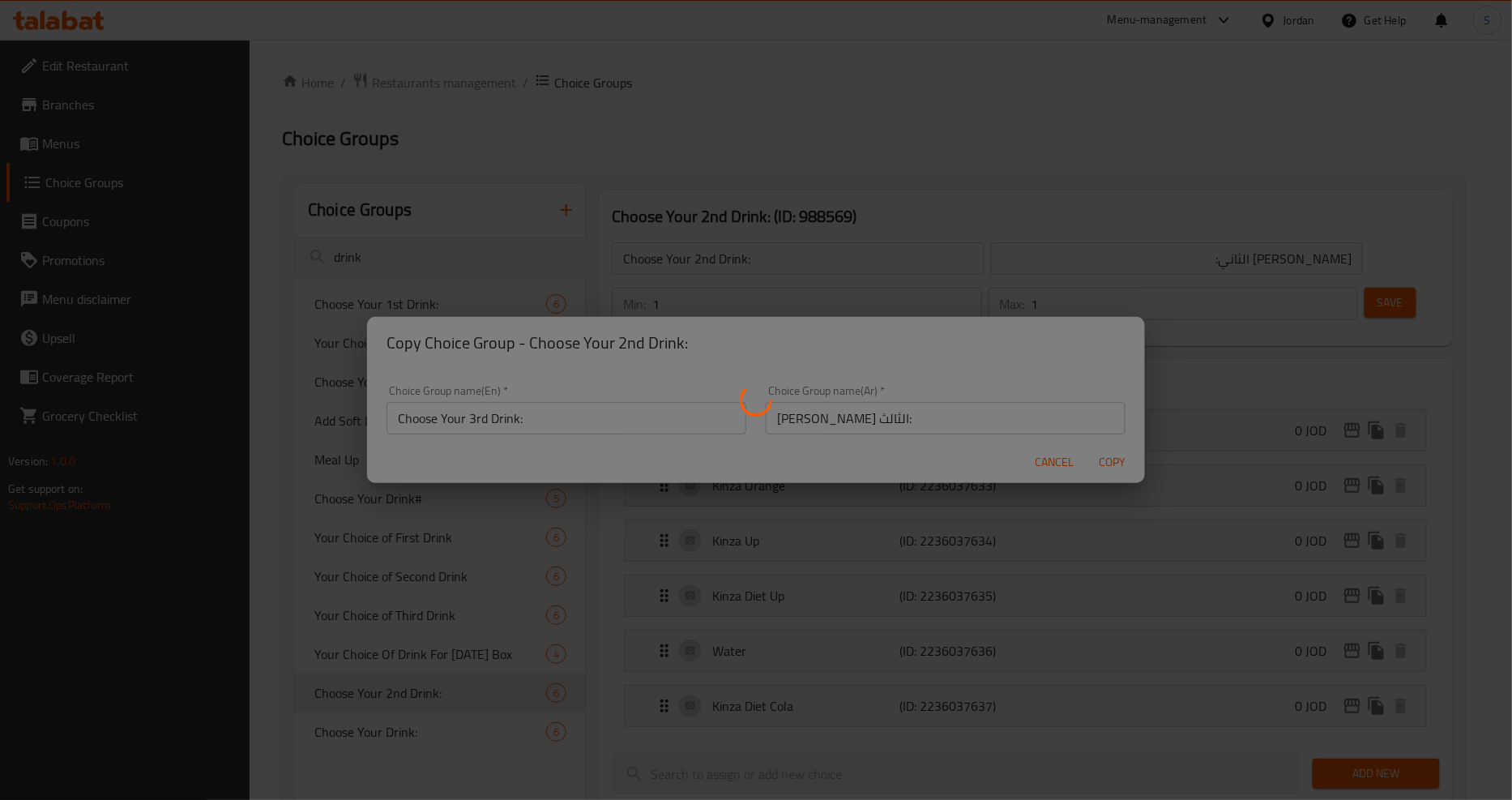
type input "Choose Your 3rd Drink:"
type input "[PERSON_NAME]ك الثالث:"
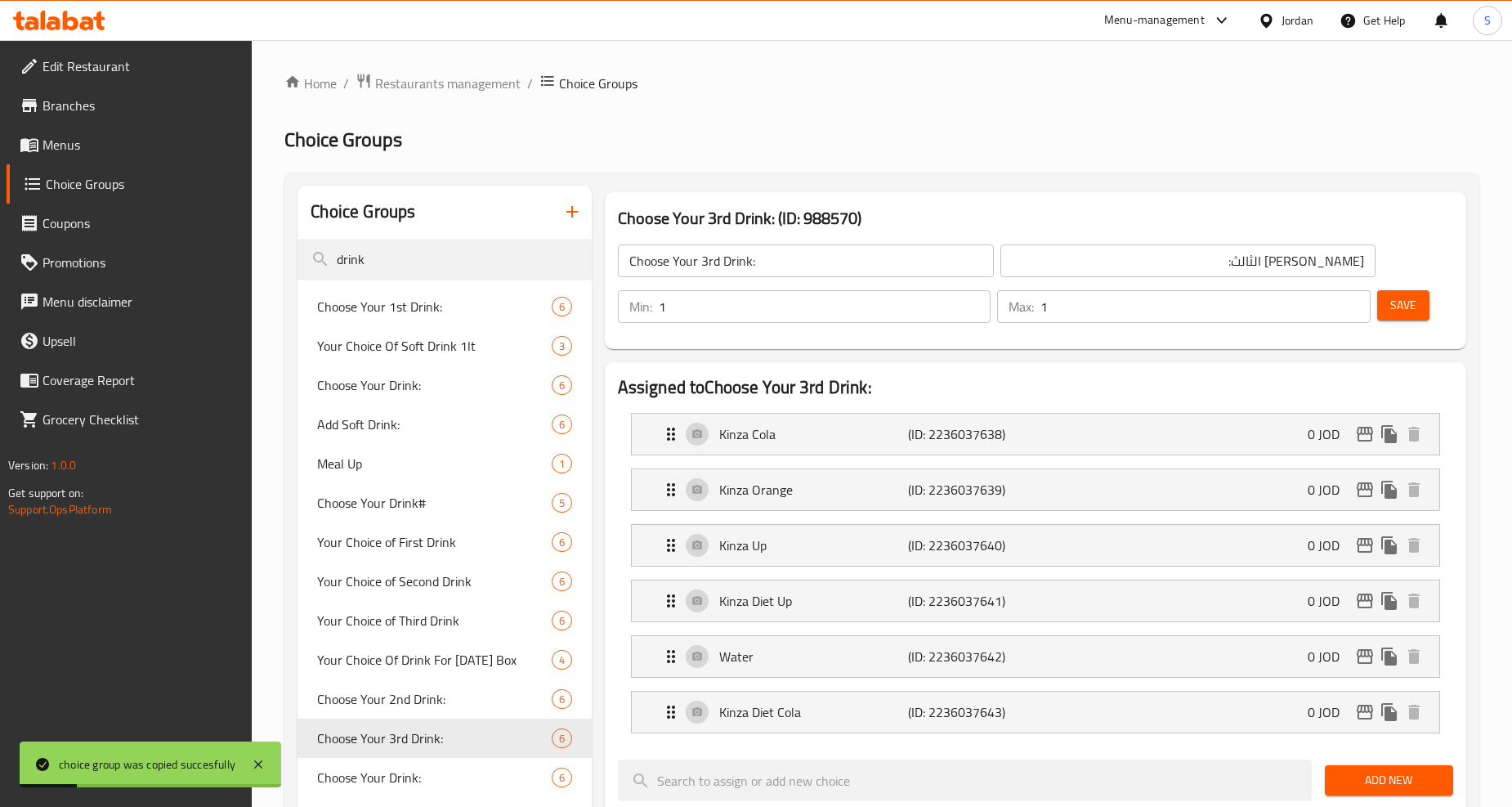
click at [717, 260] on input "Choose Your 3rd Drink:" at bounding box center [807, 261] width 377 height 33
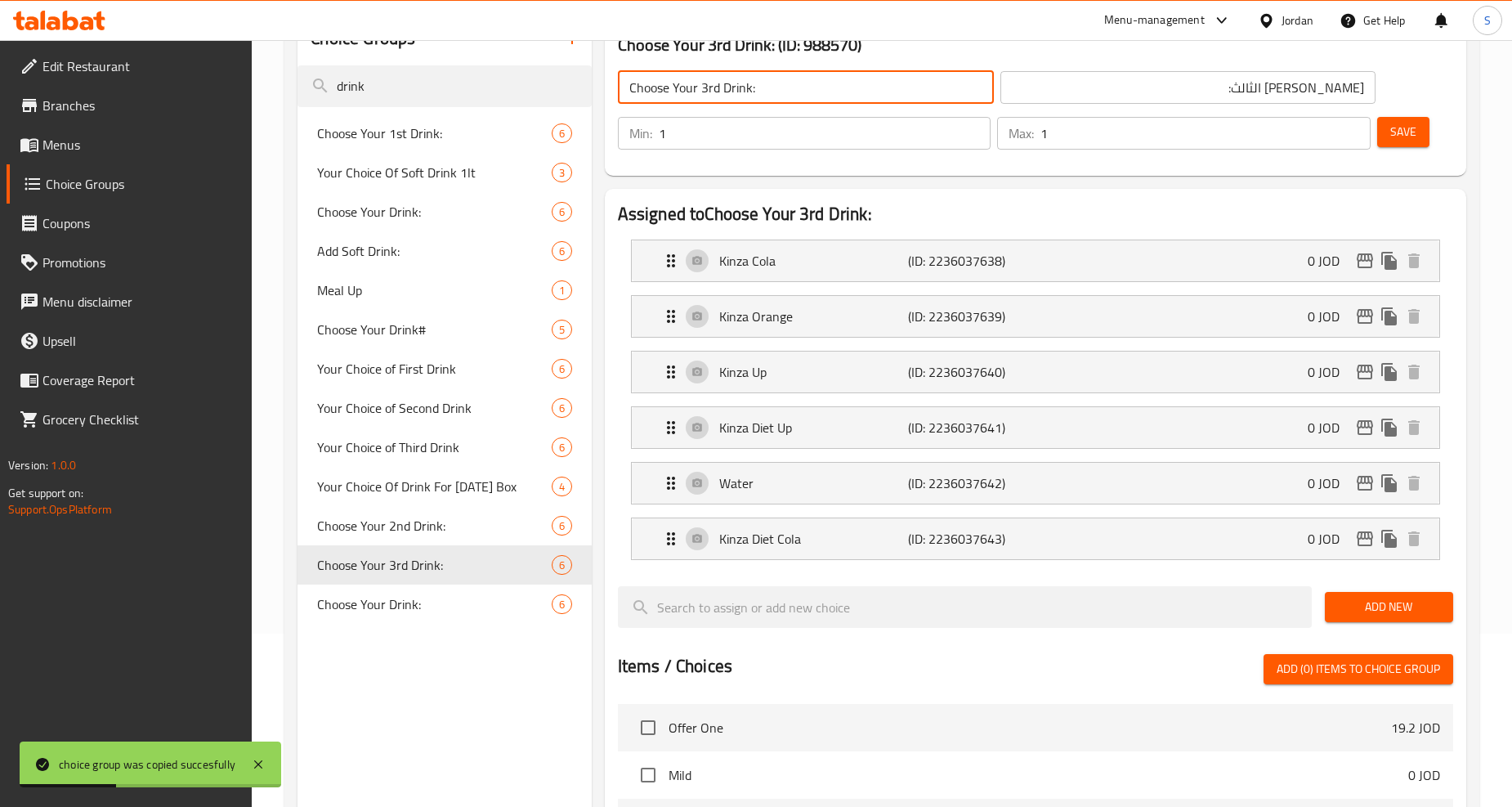
scroll to position [181, 0]
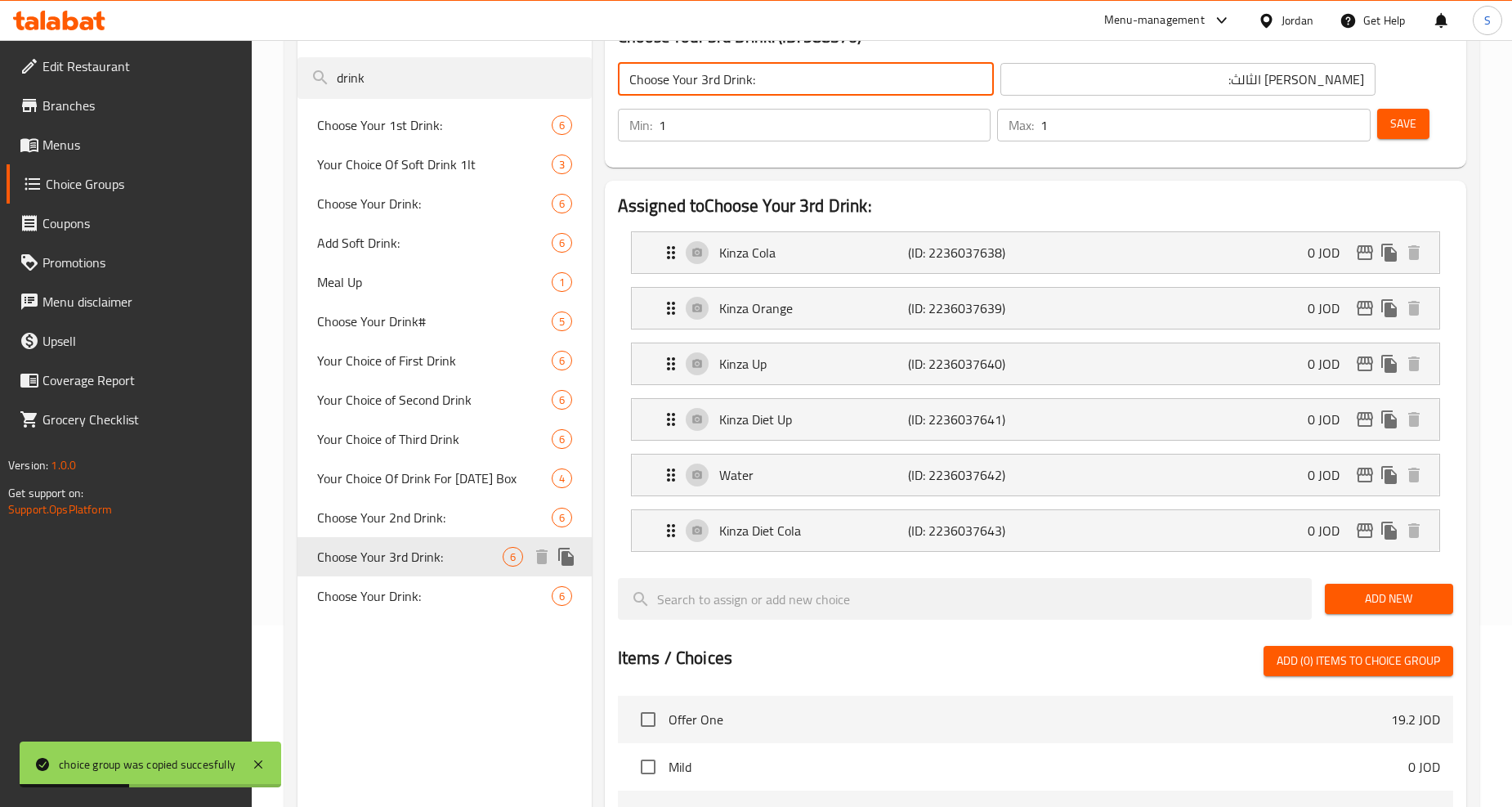
click at [571, 562] on icon "duplicate" at bounding box center [566, 557] width 16 height 18
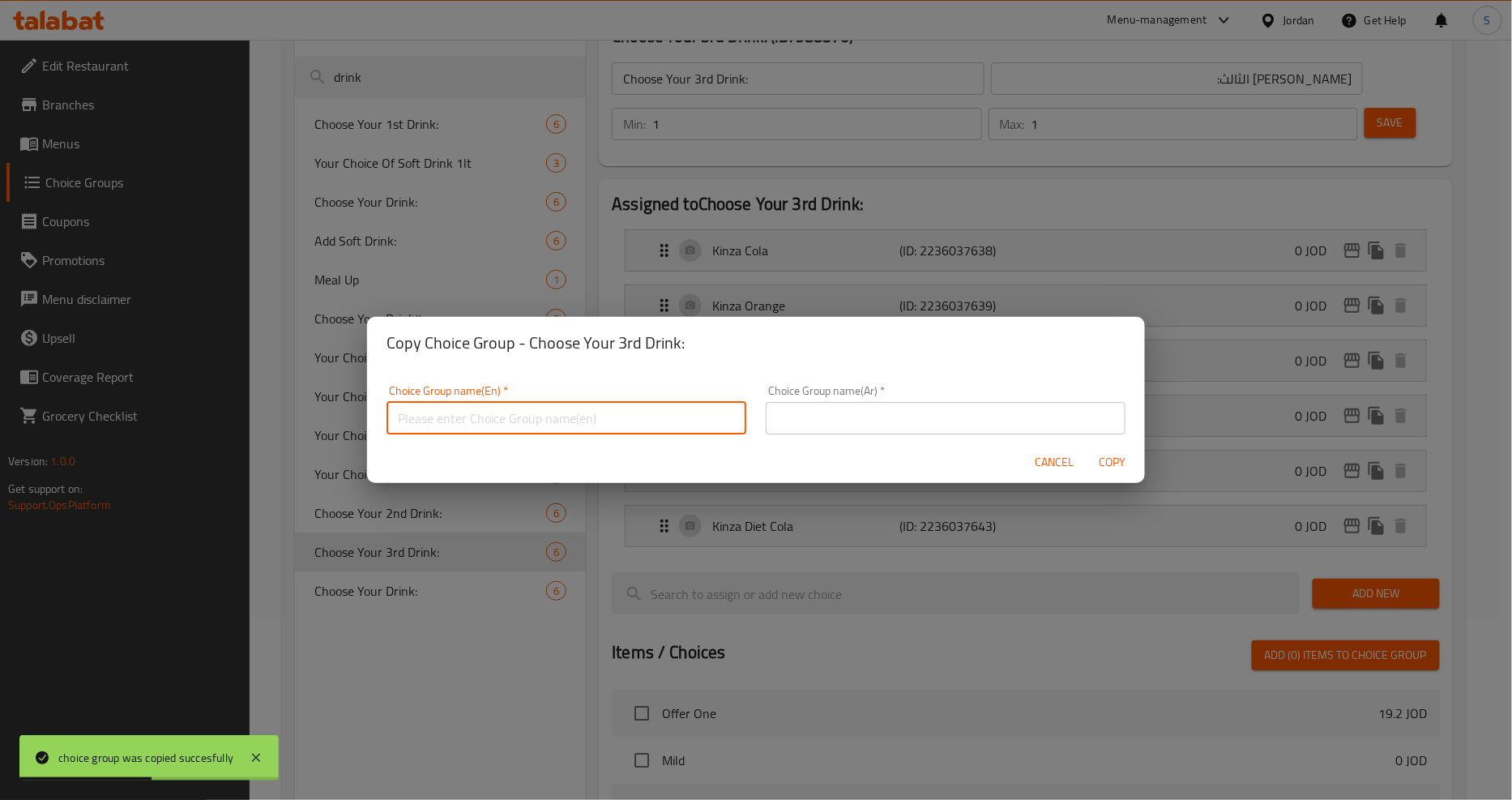
click at [619, 420] on input "text" at bounding box center [567, 418] width 360 height 32
paste input "Choose Your 3rd Drink:"
click at [475, 419] on input "Choose Your 3rd Drink:" at bounding box center [567, 418] width 360 height 32
click at [520, 415] on input "Choose Your 4th Drink:" at bounding box center [567, 418] width 360 height 32
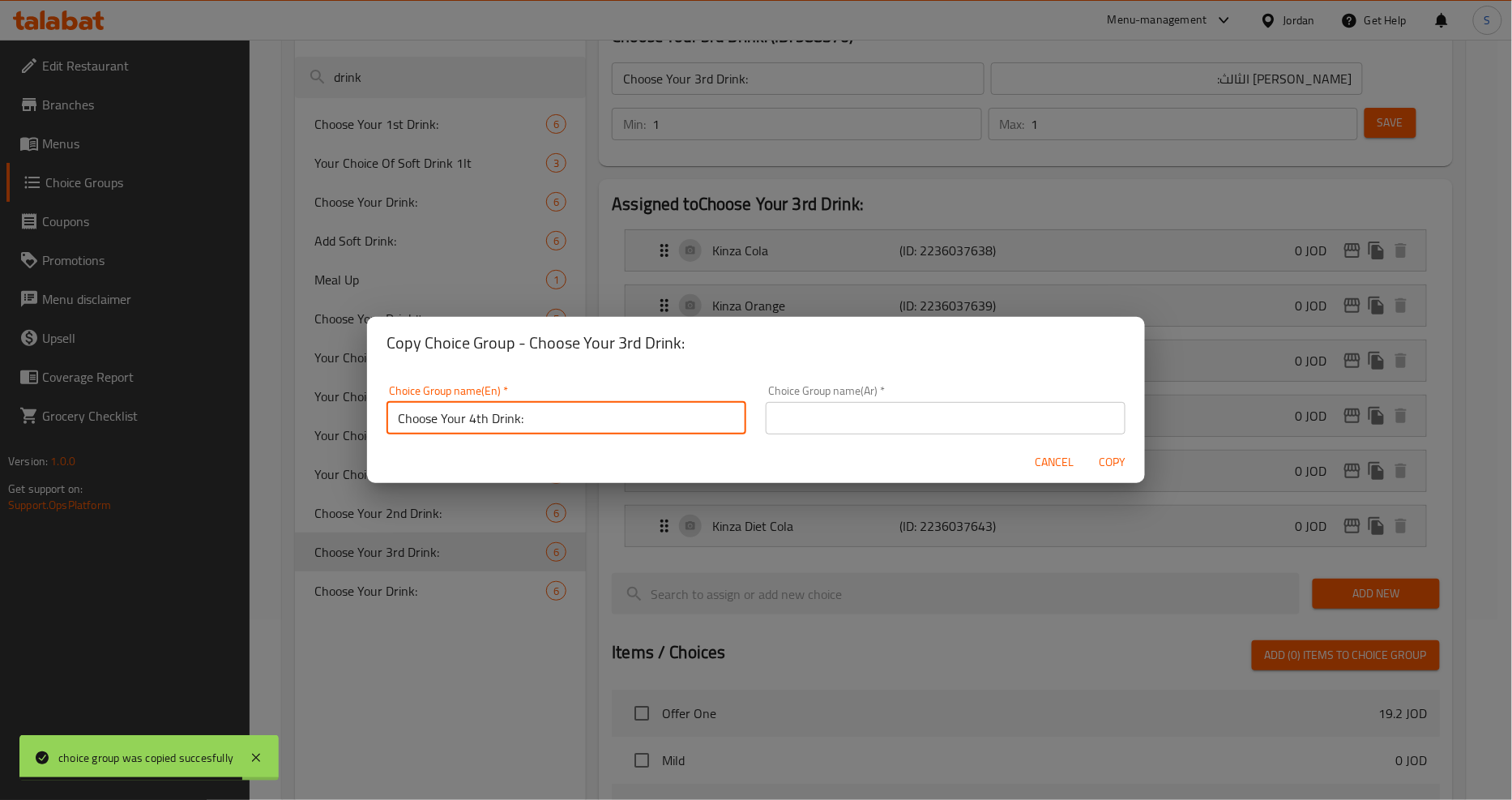
click at [520, 415] on input "Choose Your 4th Drink:" at bounding box center [567, 418] width 360 height 32
type input "Choose Your 4th Drink:"
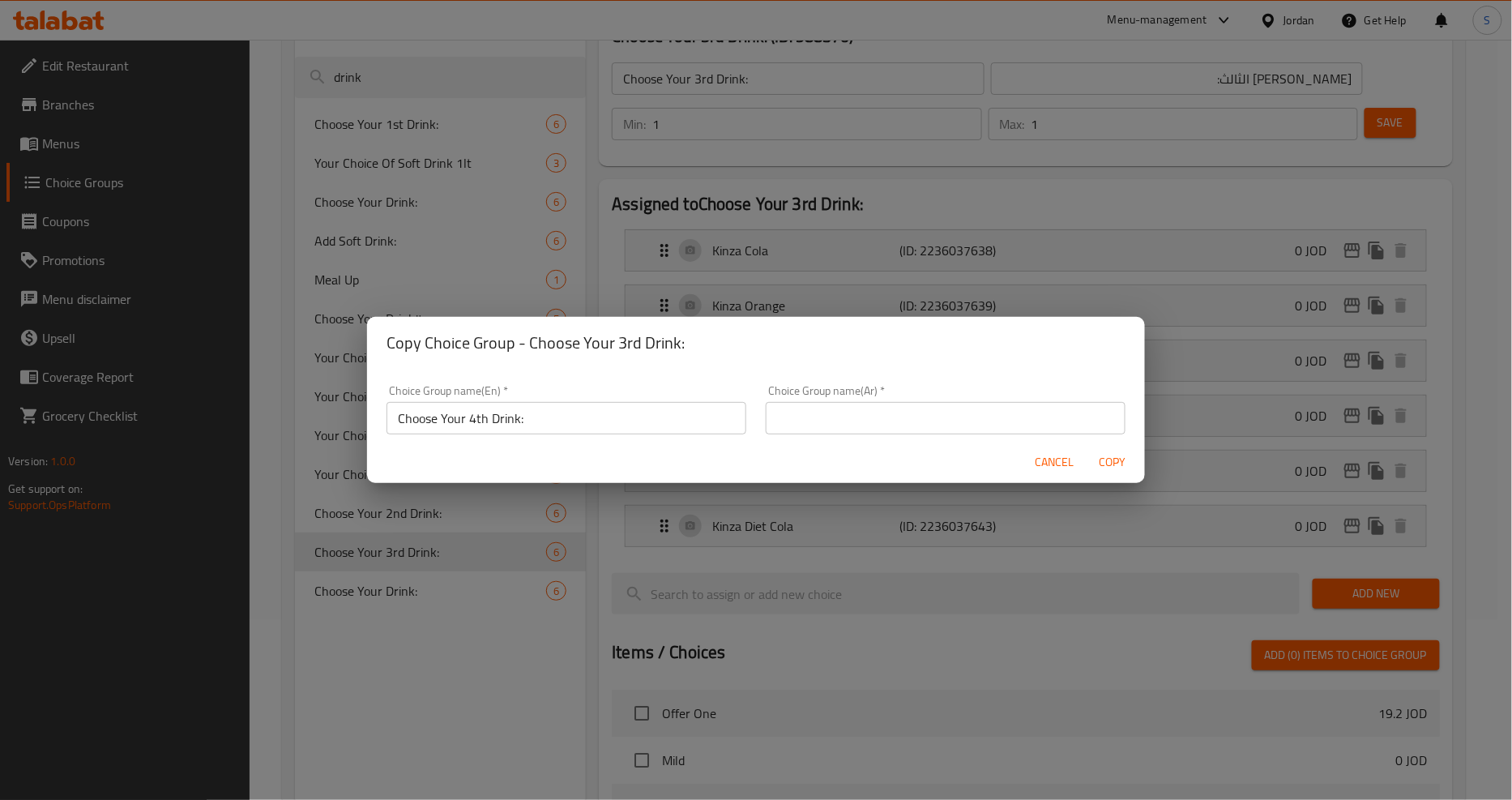
click at [844, 427] on input "text" at bounding box center [946, 418] width 360 height 32
paste input "[PERSON_NAME]ك الرابع:"
type input "[PERSON_NAME]ك الرابع:"
click at [1128, 466] on span "Copy" at bounding box center [1113, 462] width 39 height 21
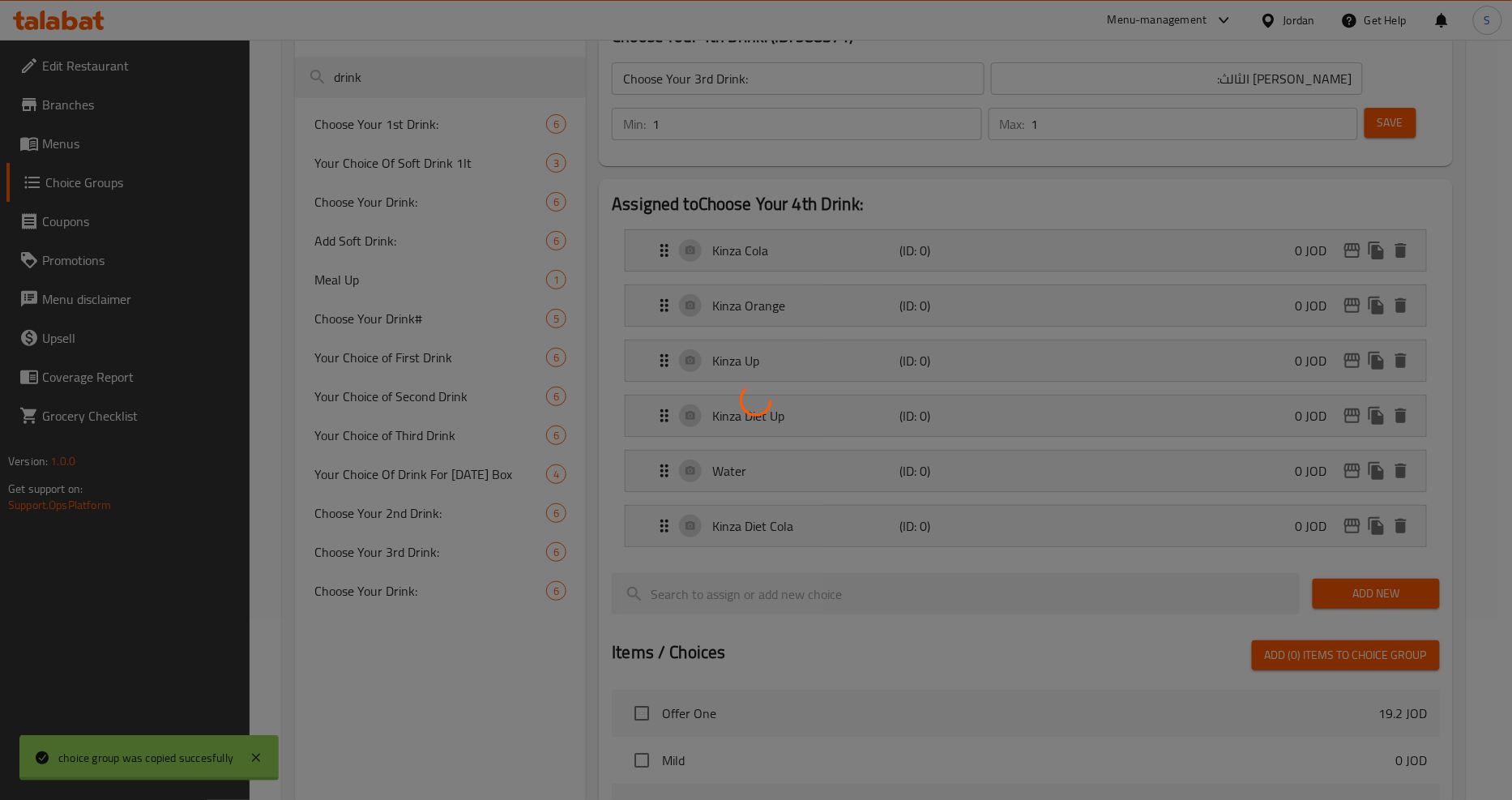
type input "Choose Your 4th Drink:"
type input "[PERSON_NAME]ك الرابع:"
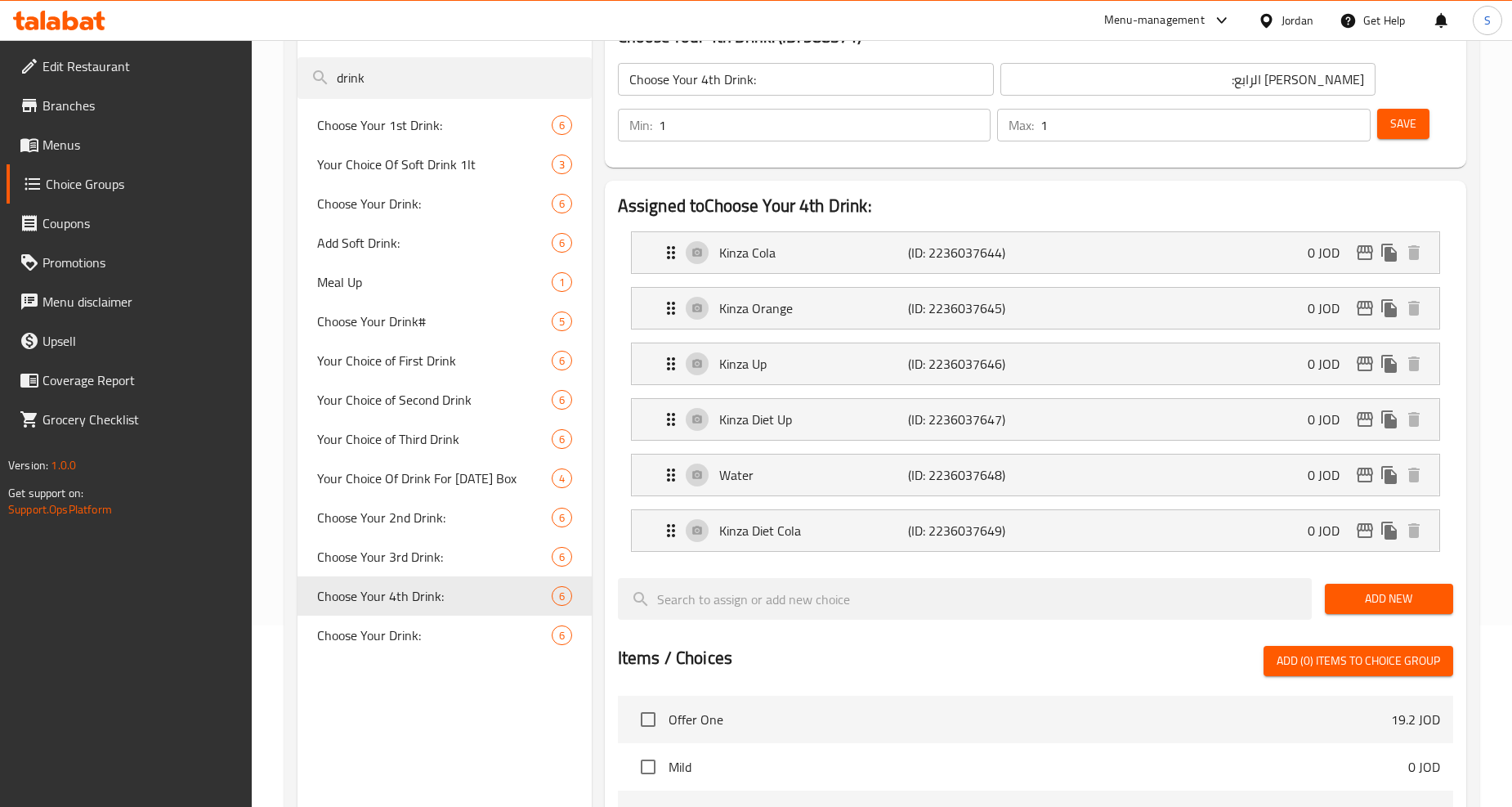
click at [727, 76] on input "Choose Your 4th Drink:" at bounding box center [807, 79] width 377 height 33
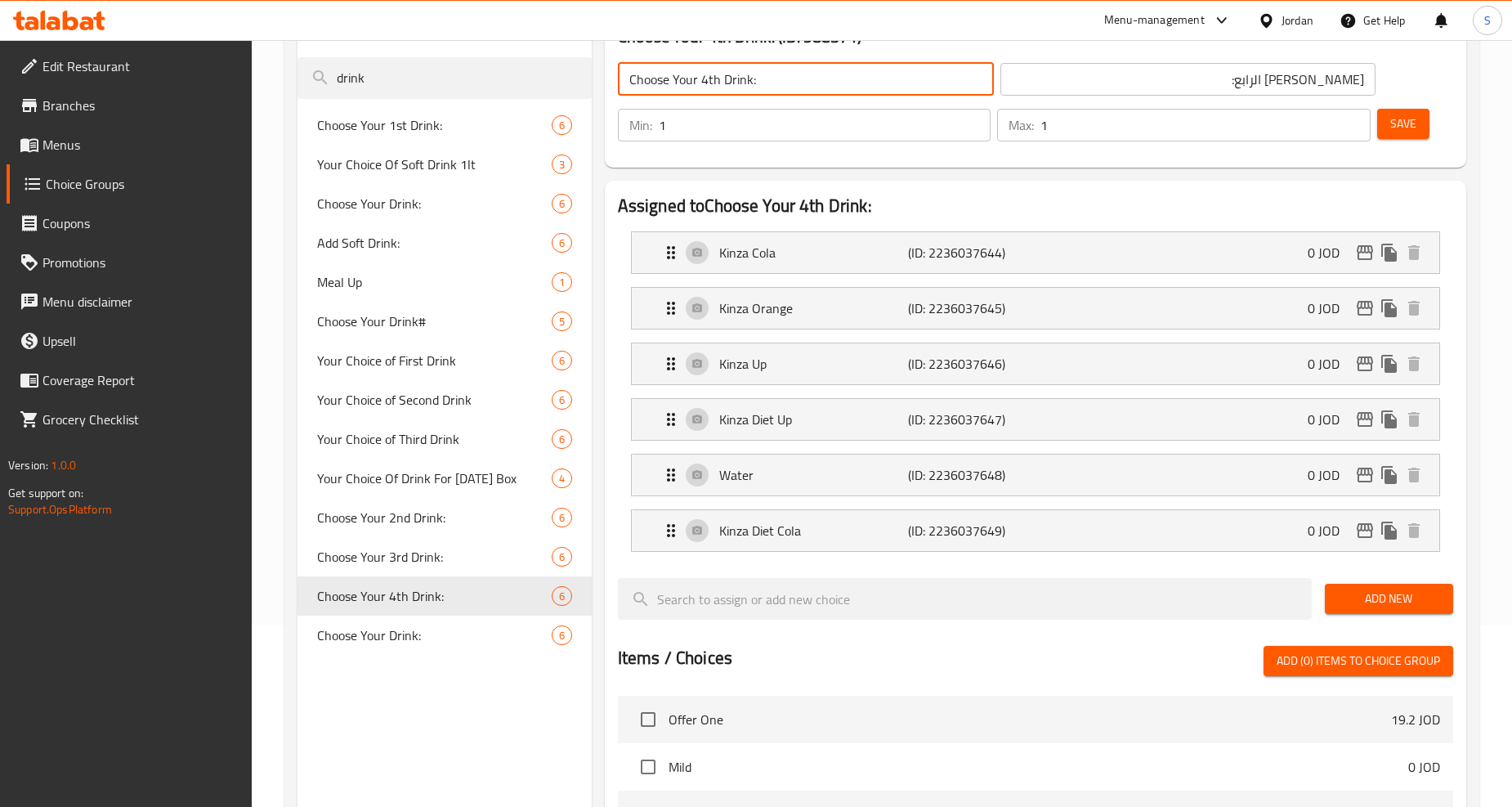
click at [727, 76] on input "Choose Your 4th Drink:" at bounding box center [807, 79] width 377 height 33
click at [566, 601] on icon "duplicate" at bounding box center [566, 596] width 16 height 18
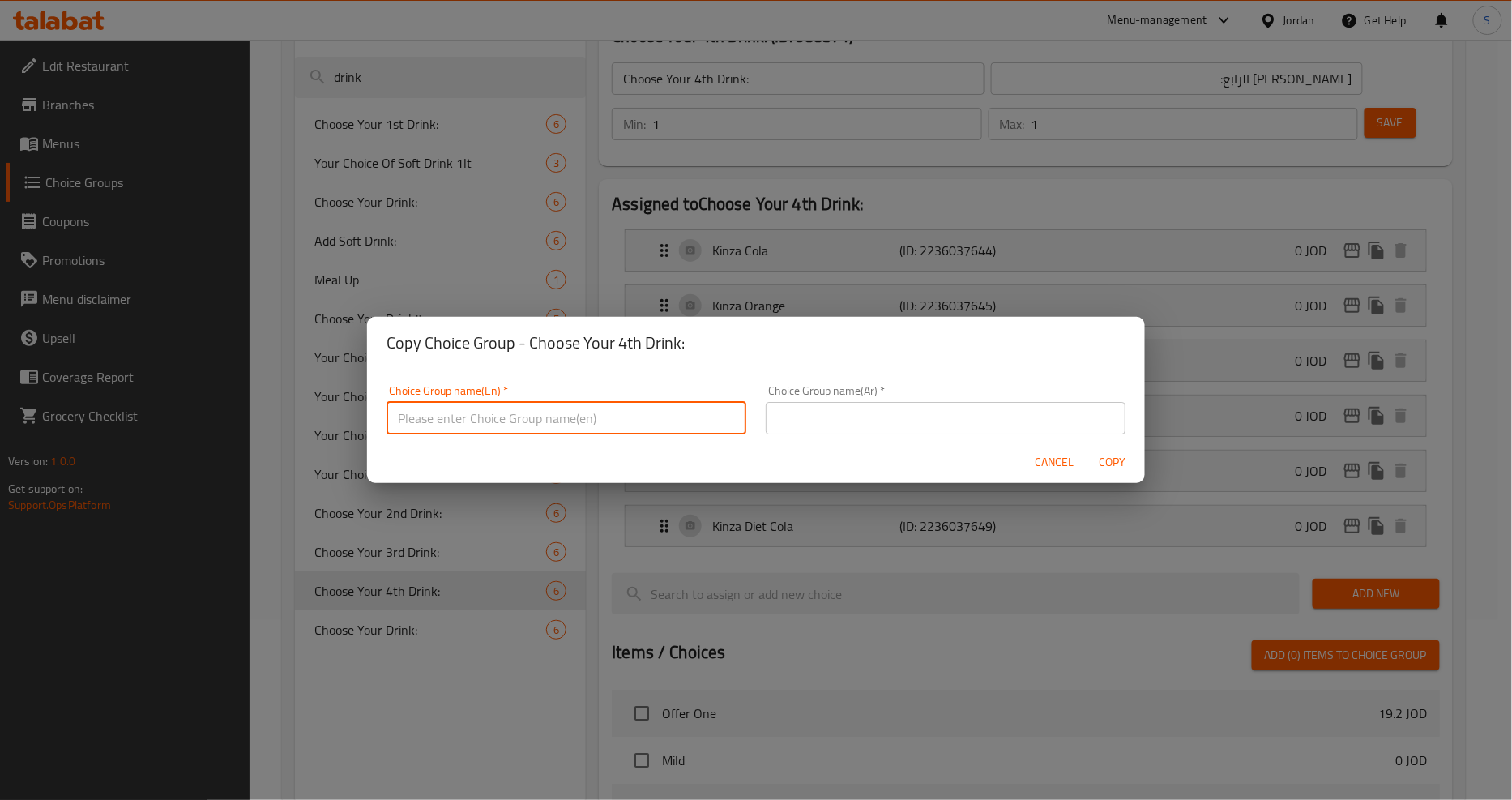
click at [558, 406] on input "text" at bounding box center [567, 418] width 360 height 32
paste input "Choose Your 4th Drink:"
click at [476, 423] on input "Choose Your 4th Drink:" at bounding box center [567, 418] width 360 height 32
click at [476, 423] on input "Choose Your 5th Drink:" at bounding box center [567, 418] width 360 height 32
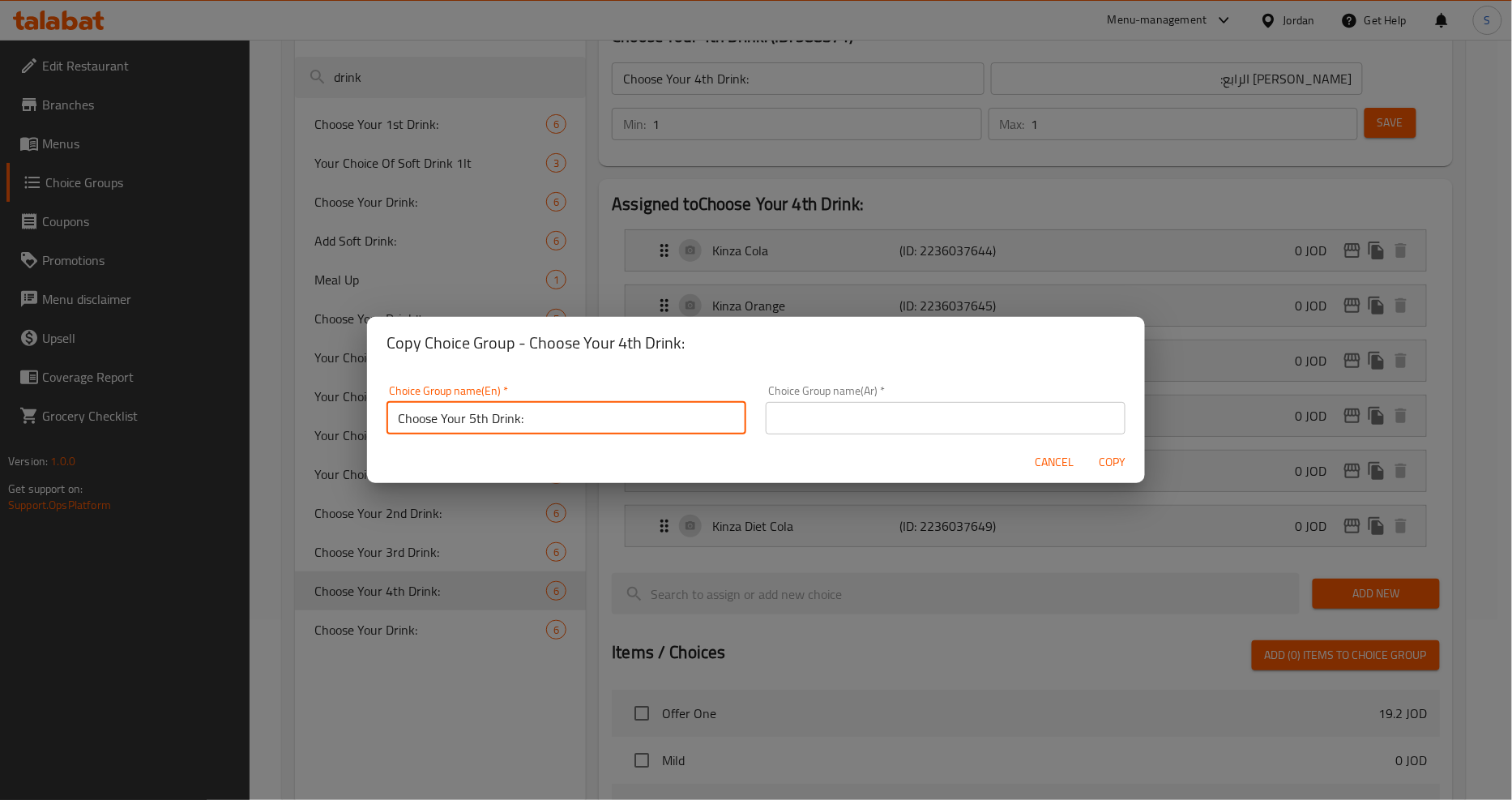
click at [476, 423] on input "Choose Your 5th Drink:" at bounding box center [567, 418] width 360 height 32
type input "Choose Your 5th Drink:"
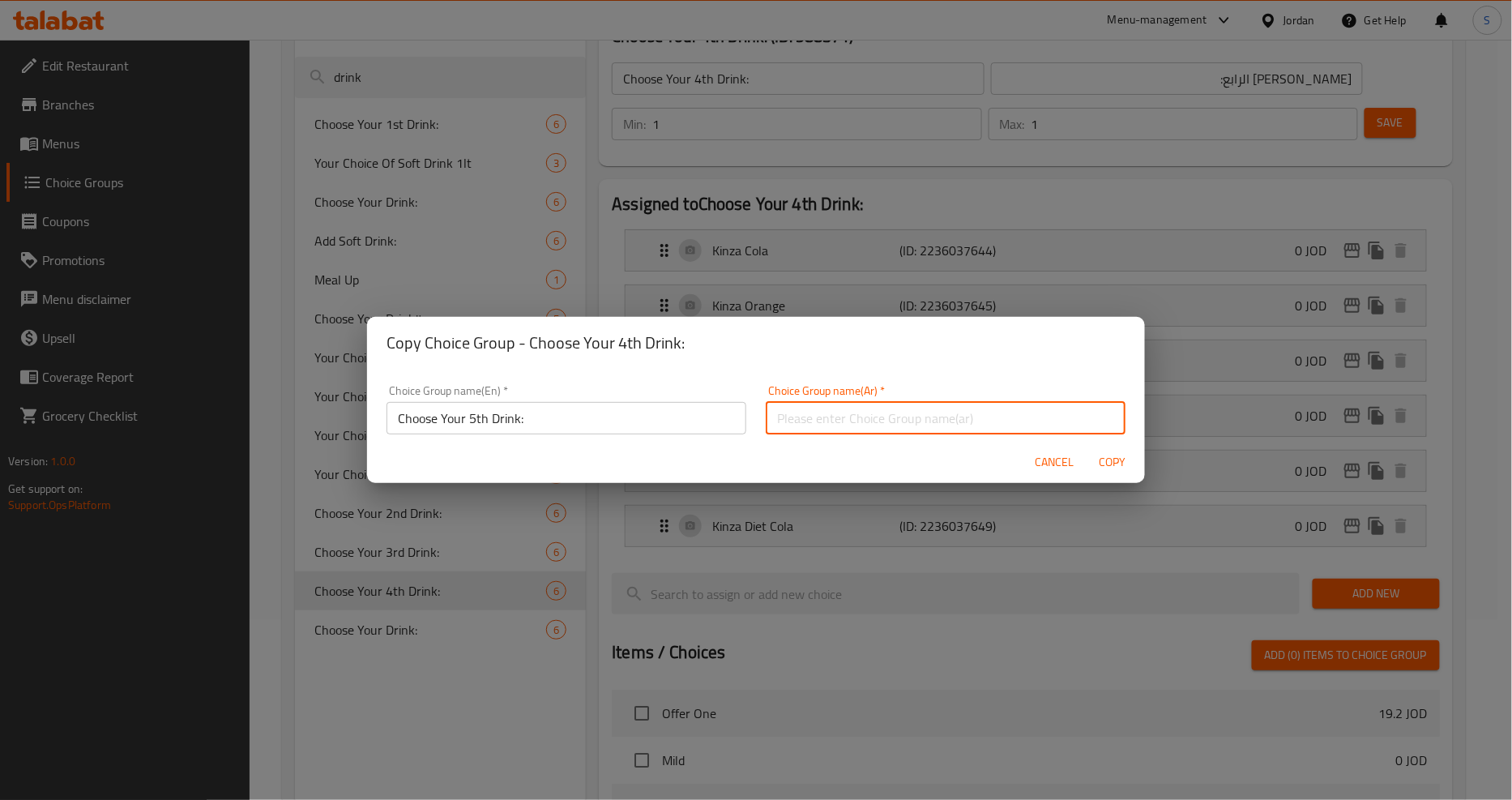
click at [932, 410] on input "text" at bounding box center [946, 418] width 360 height 32
paste input "[PERSON_NAME]ك الخامس:"
type input "[PERSON_NAME]ك الخامس:"
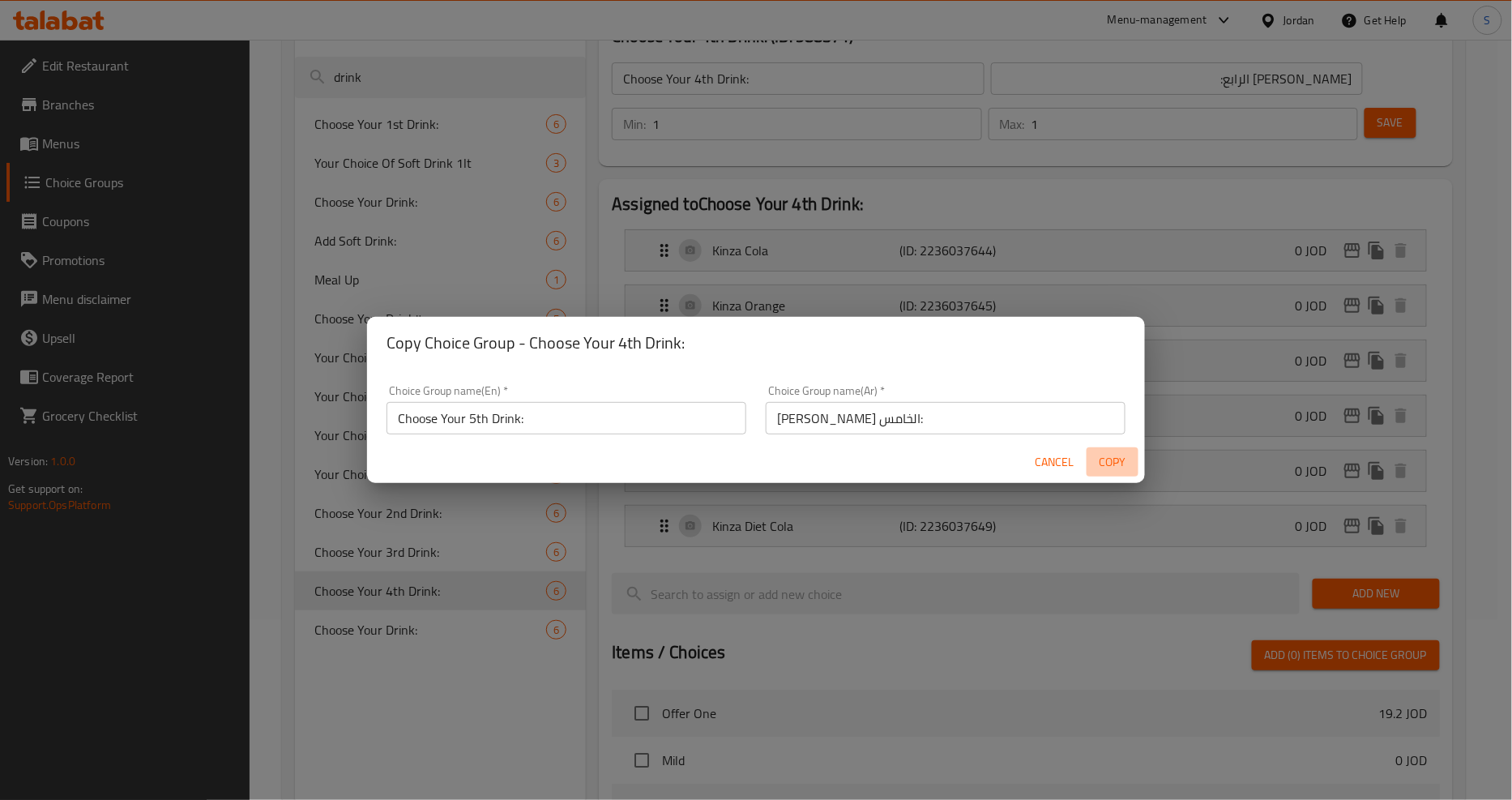
click at [1111, 452] on span "Copy" at bounding box center [1113, 462] width 39 height 21
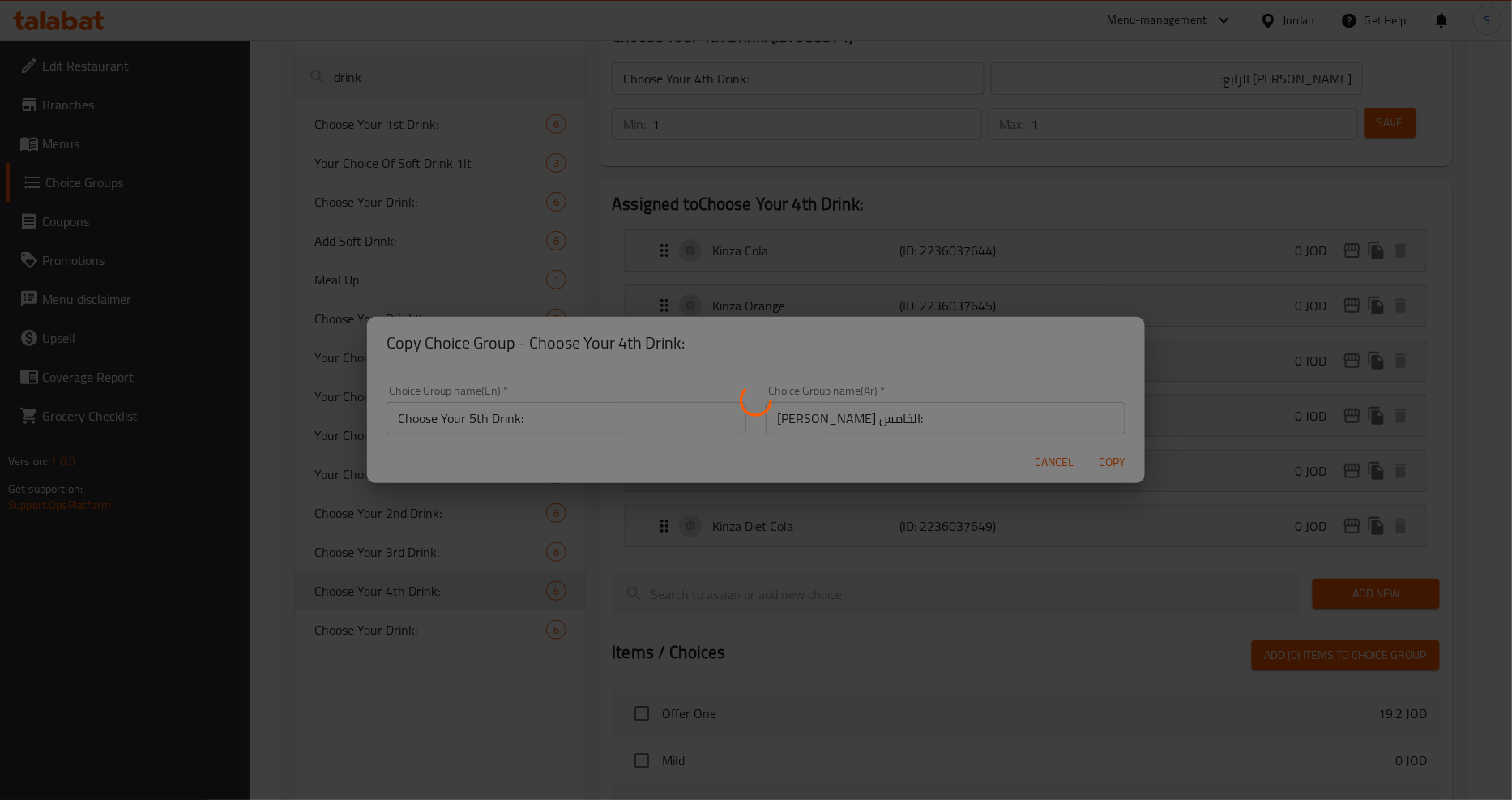
type input "Choose Your 5th Drink:"
type input "[PERSON_NAME]ك الخامس:"
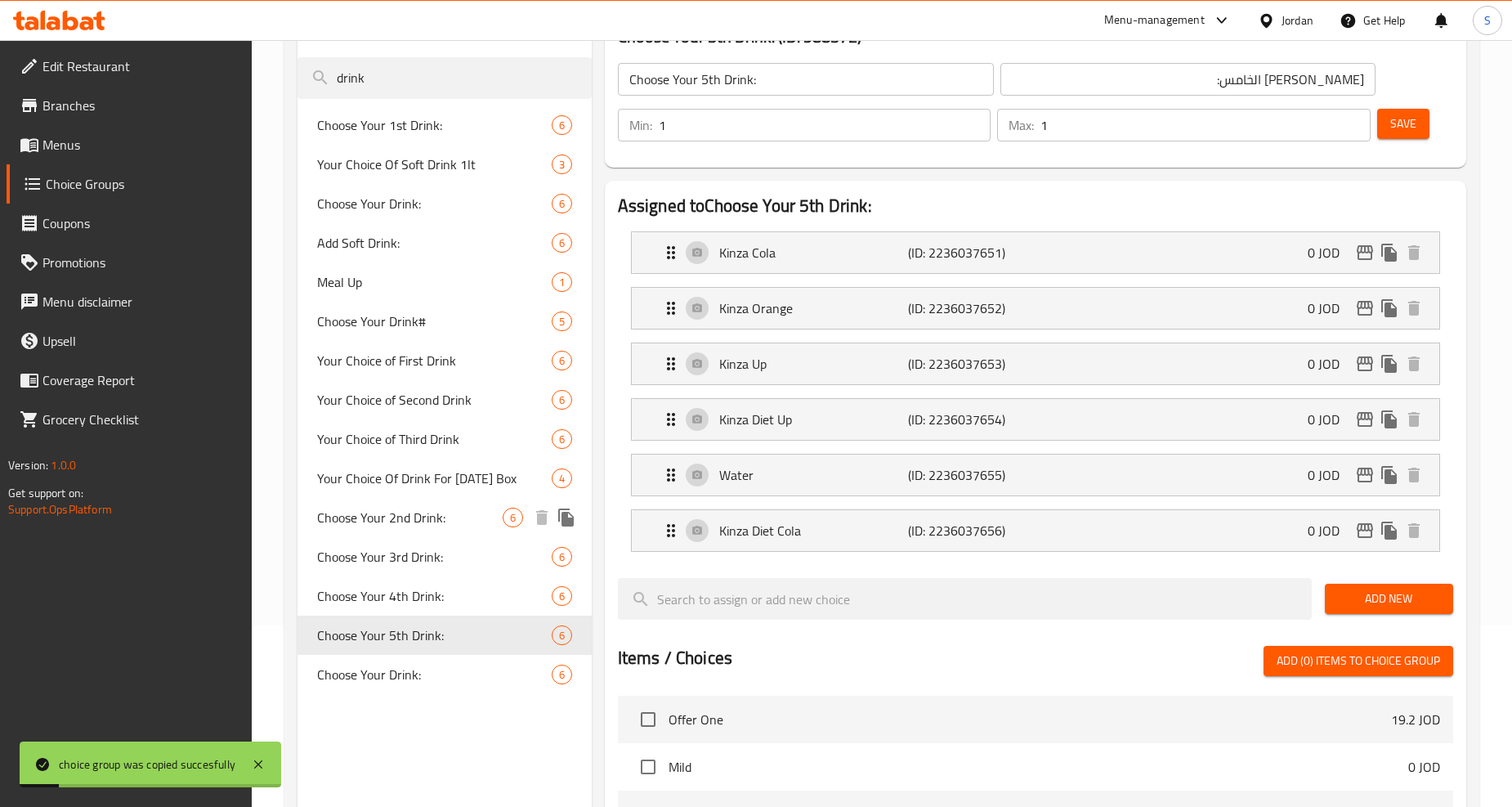
click at [430, 521] on span "Choose Your 2nd Drink:" at bounding box center [409, 518] width 184 height 20
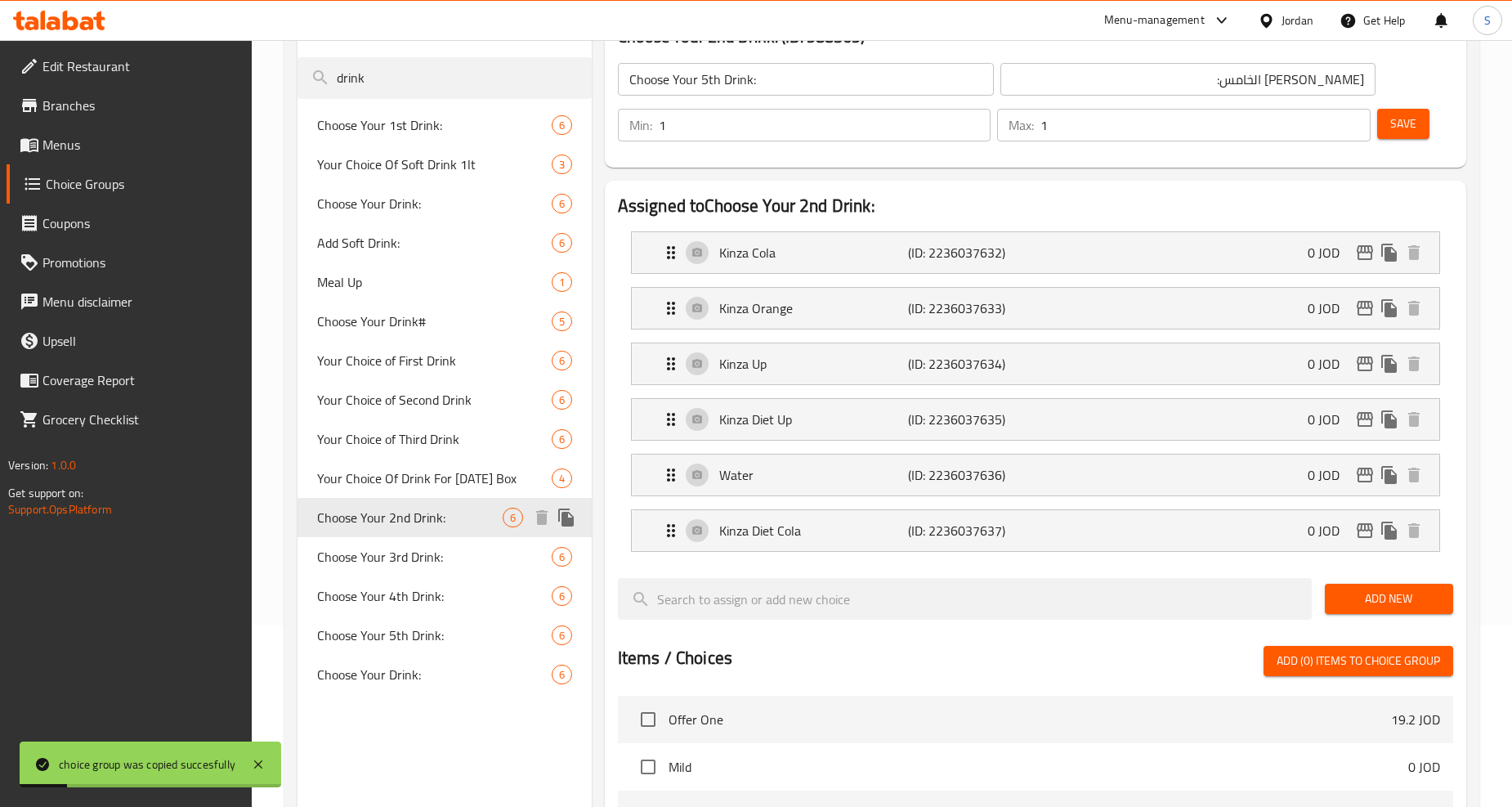
type input "Choose Your 2nd Drink:"
type input "[PERSON_NAME]ك الثاني:"
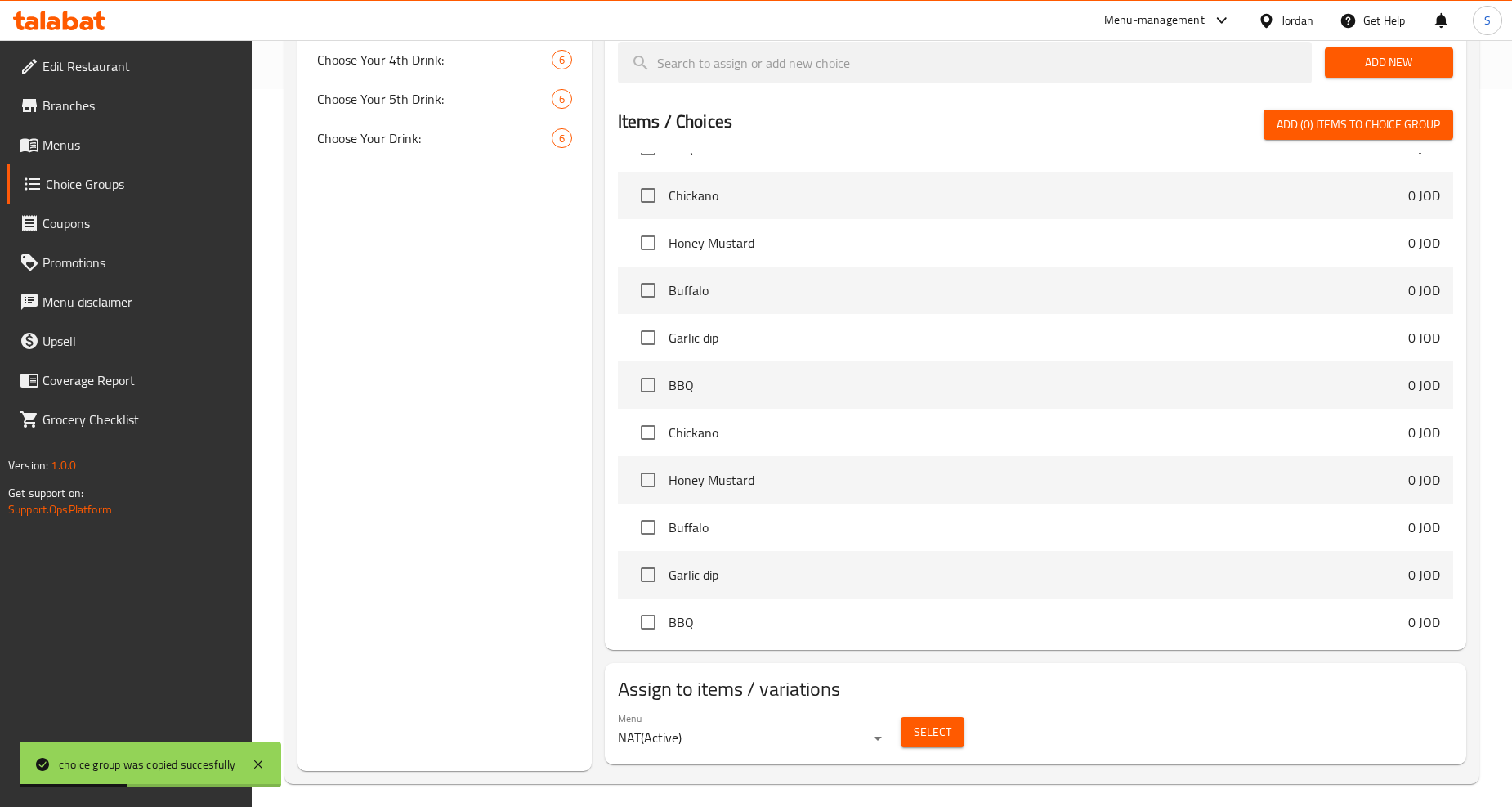
scroll to position [729, 0]
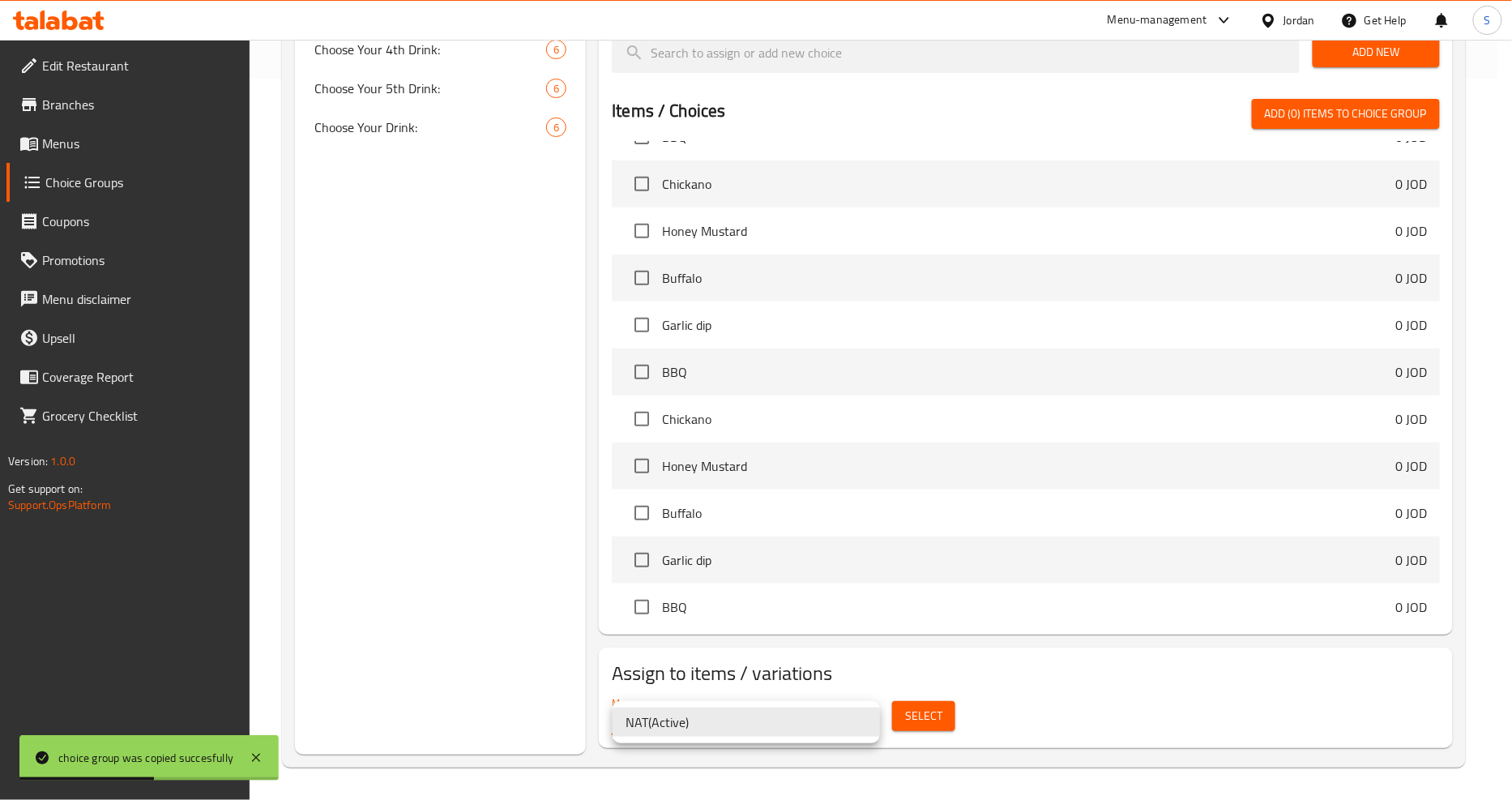
click at [808, 724] on li "NAT ( Active )" at bounding box center [747, 722] width 267 height 29
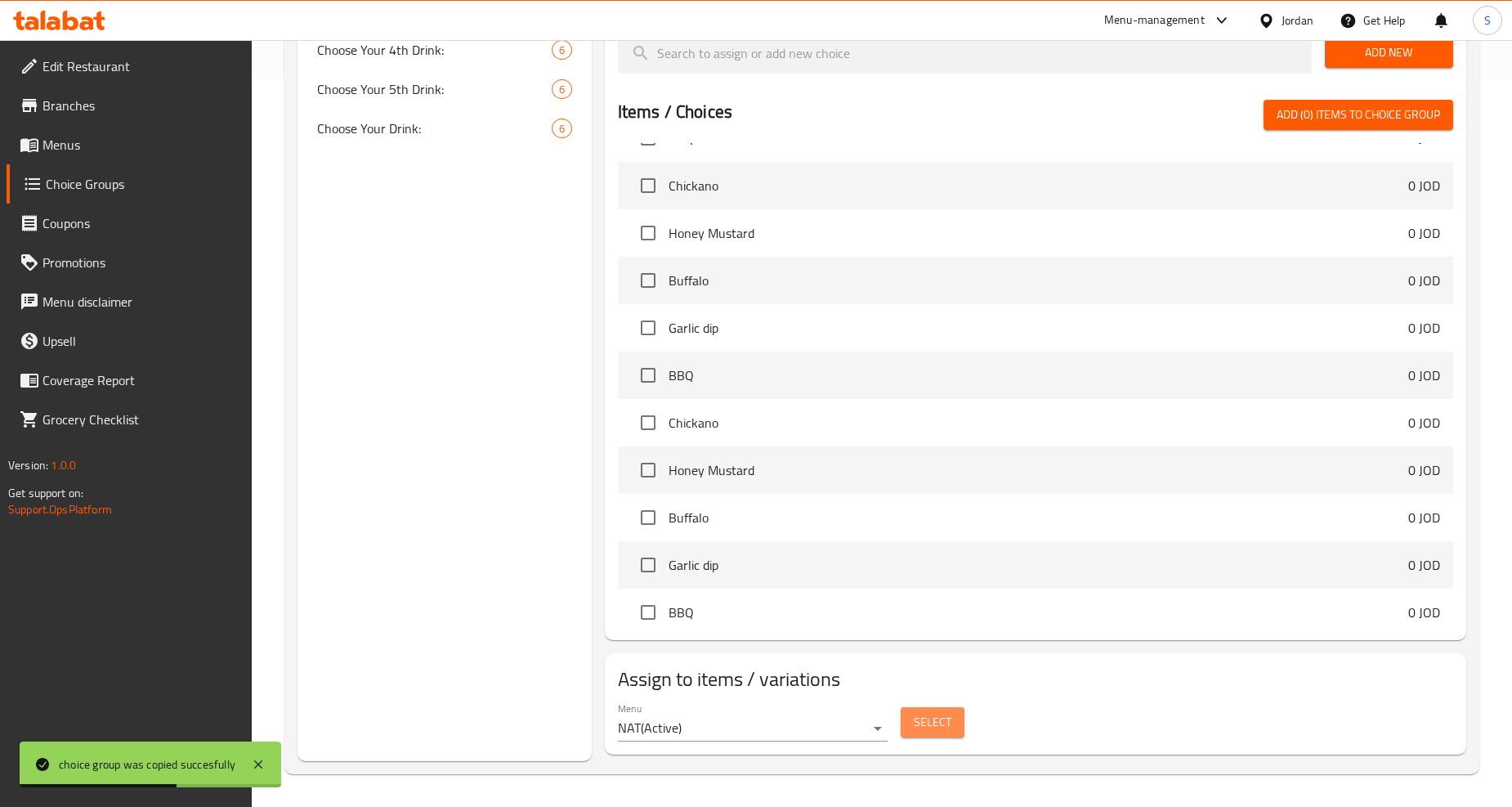
click at [914, 730] on span "Select" at bounding box center [932, 723] width 38 height 21
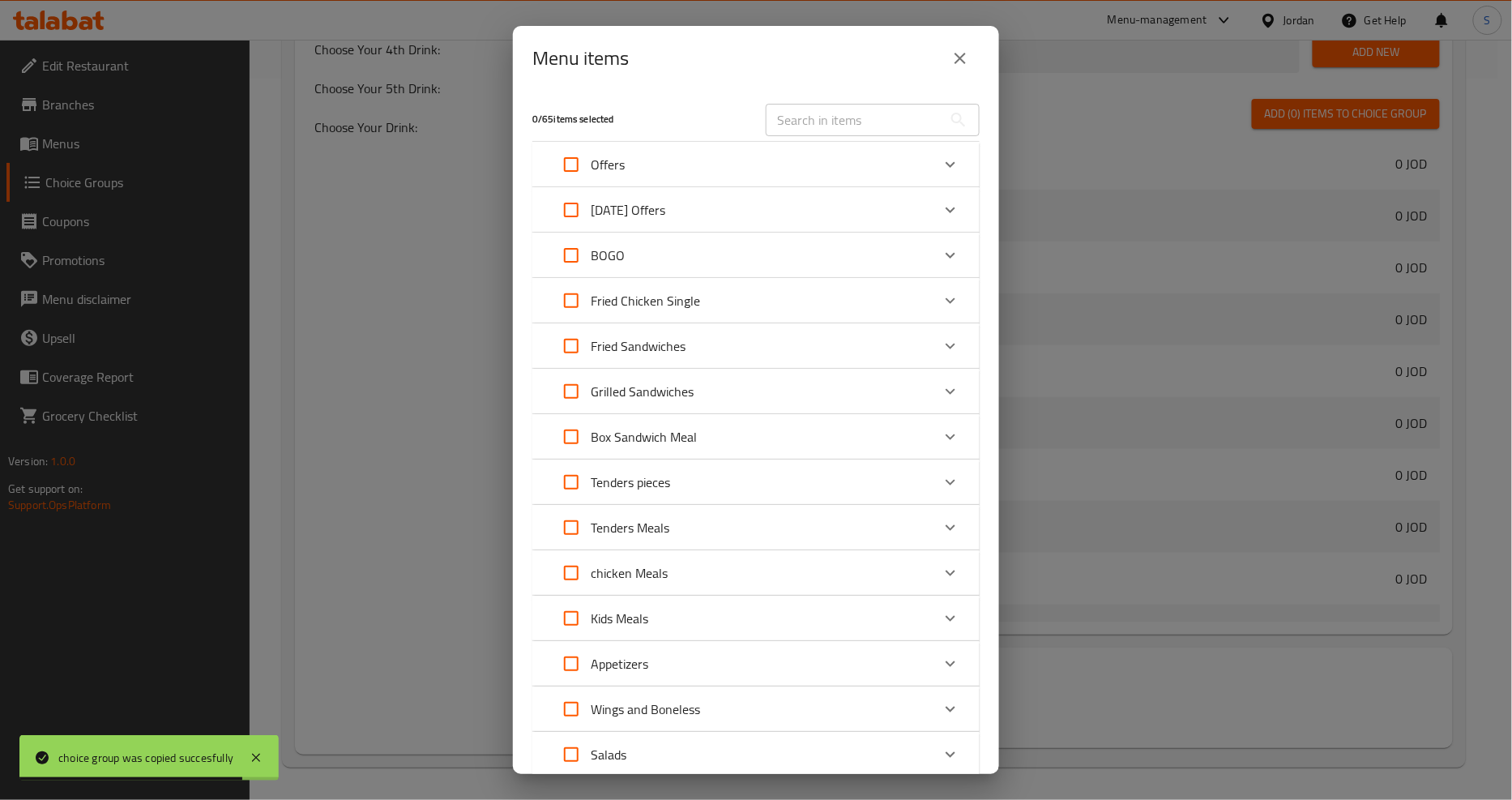
click at [873, 94] on div "​" at bounding box center [873, 120] width 234 height 52
click at [876, 112] on input "text" at bounding box center [855, 120] width 177 height 32
paste input "20Pcs Chicken Meal"
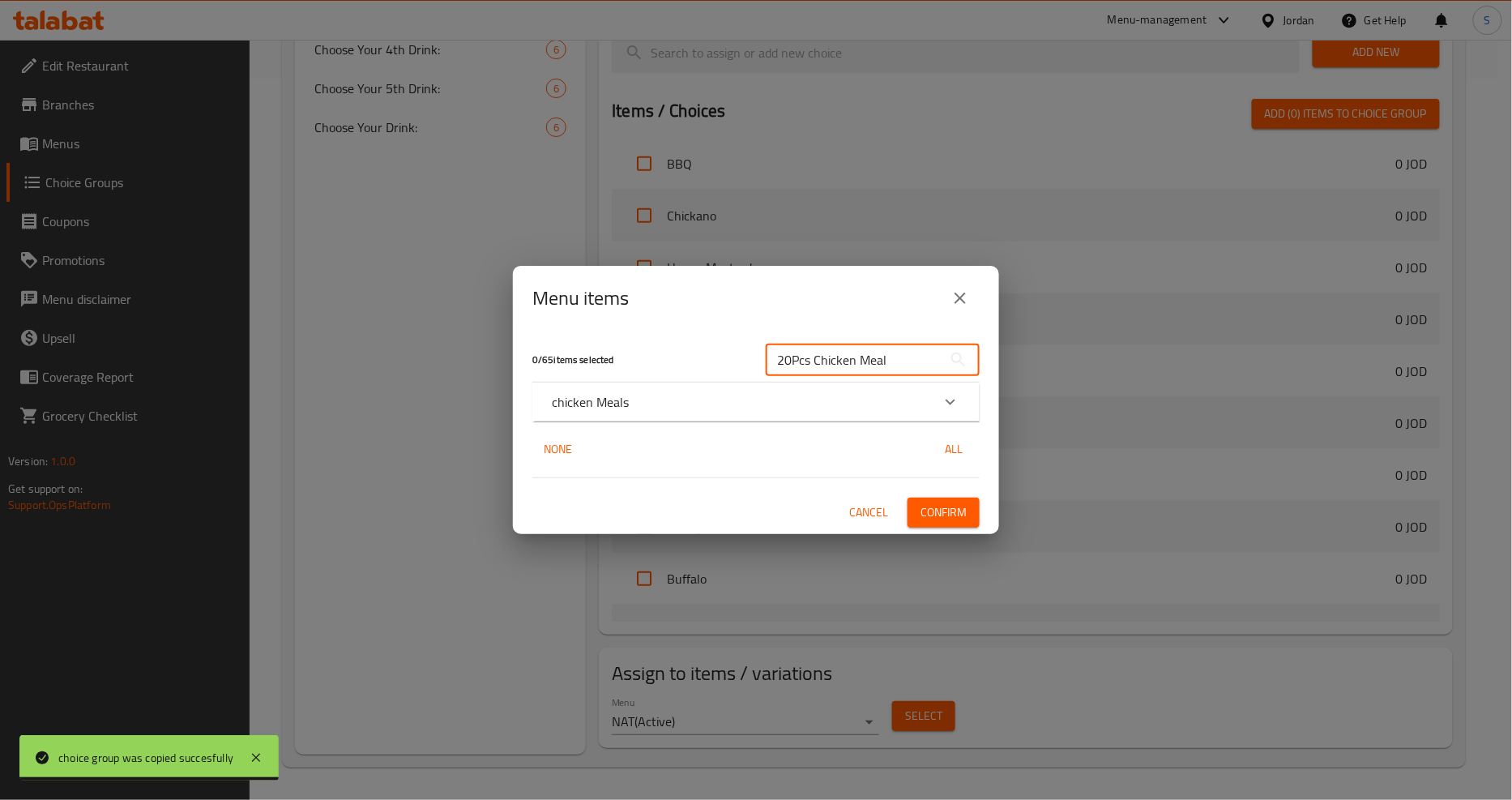
type input "20Pcs Chicken Meal"
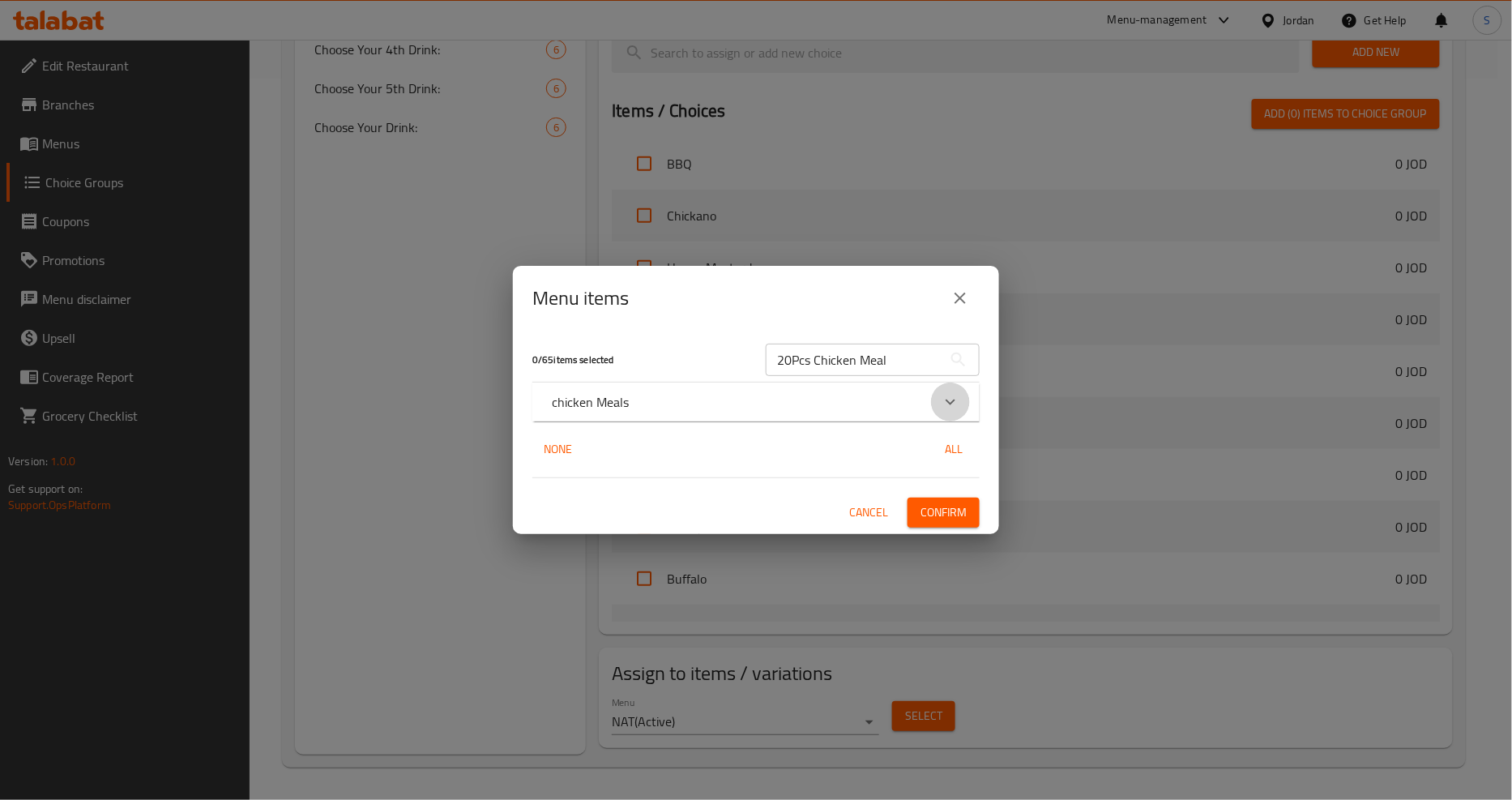
click at [967, 407] on div "Expand" at bounding box center [951, 402] width 39 height 39
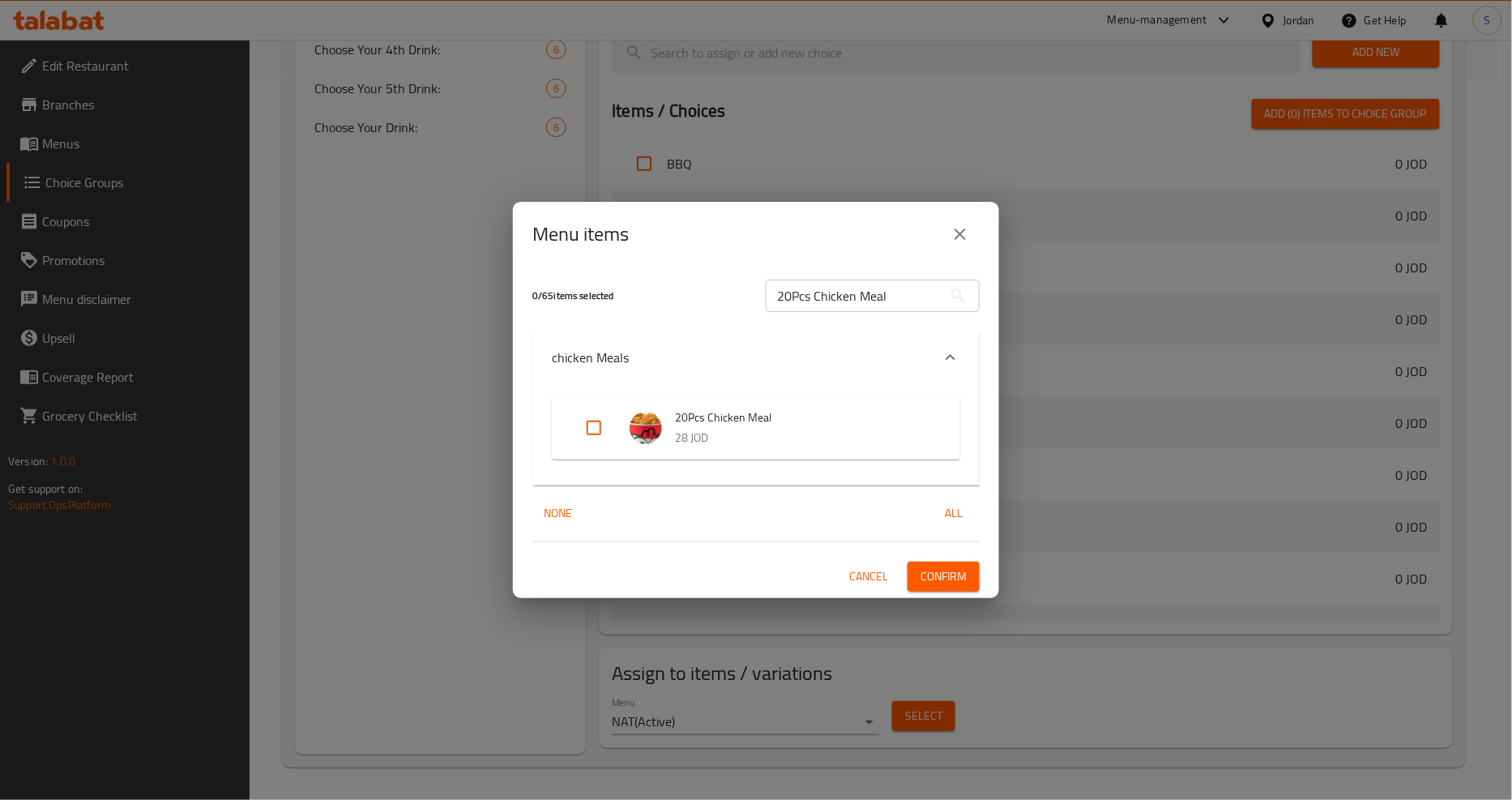
click at [601, 429] on input "Expand" at bounding box center [594, 429] width 39 height 39
checkbox input "true"
click at [945, 559] on div "1 / 65 items selected 20Pcs Chicken Meal ​ chicken Meals 20Pcs Chicken Meal 28 …" at bounding box center [756, 431] width 486 height 331
click at [947, 573] on span "Confirm" at bounding box center [943, 577] width 46 height 21
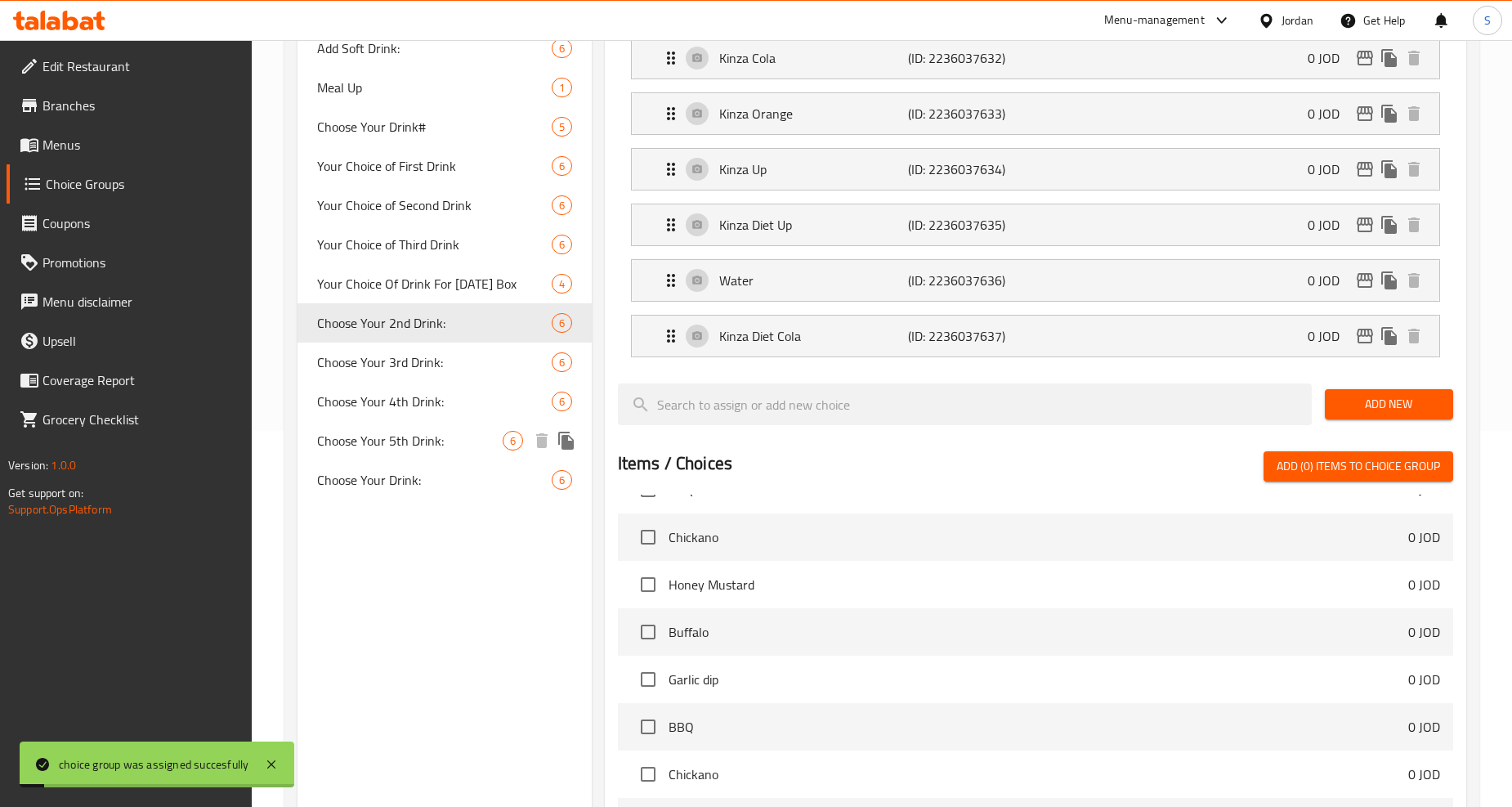
scroll to position [365, 0]
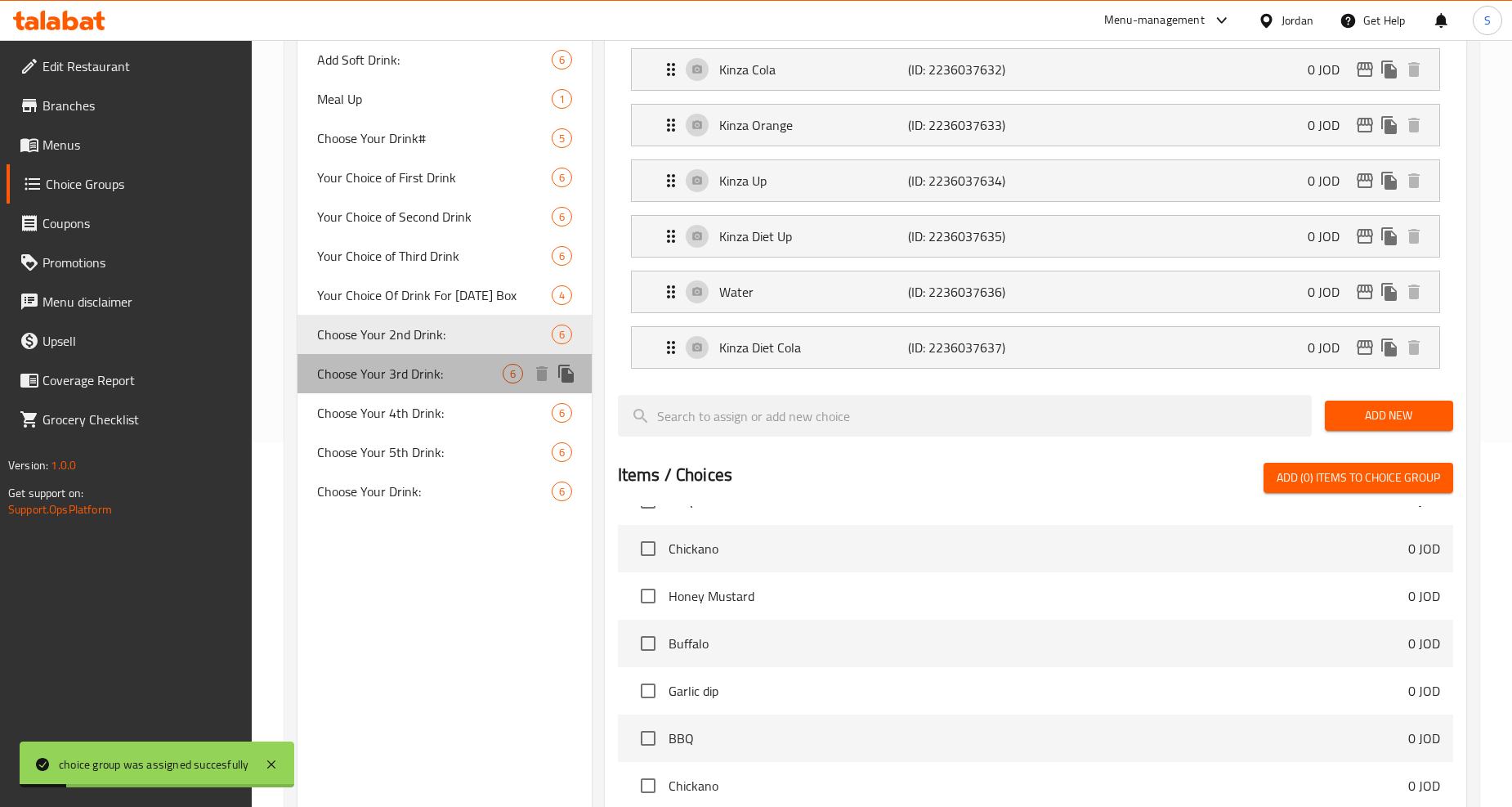
click at [369, 383] on span "Choose Your 3rd Drink:" at bounding box center [409, 374] width 184 height 20
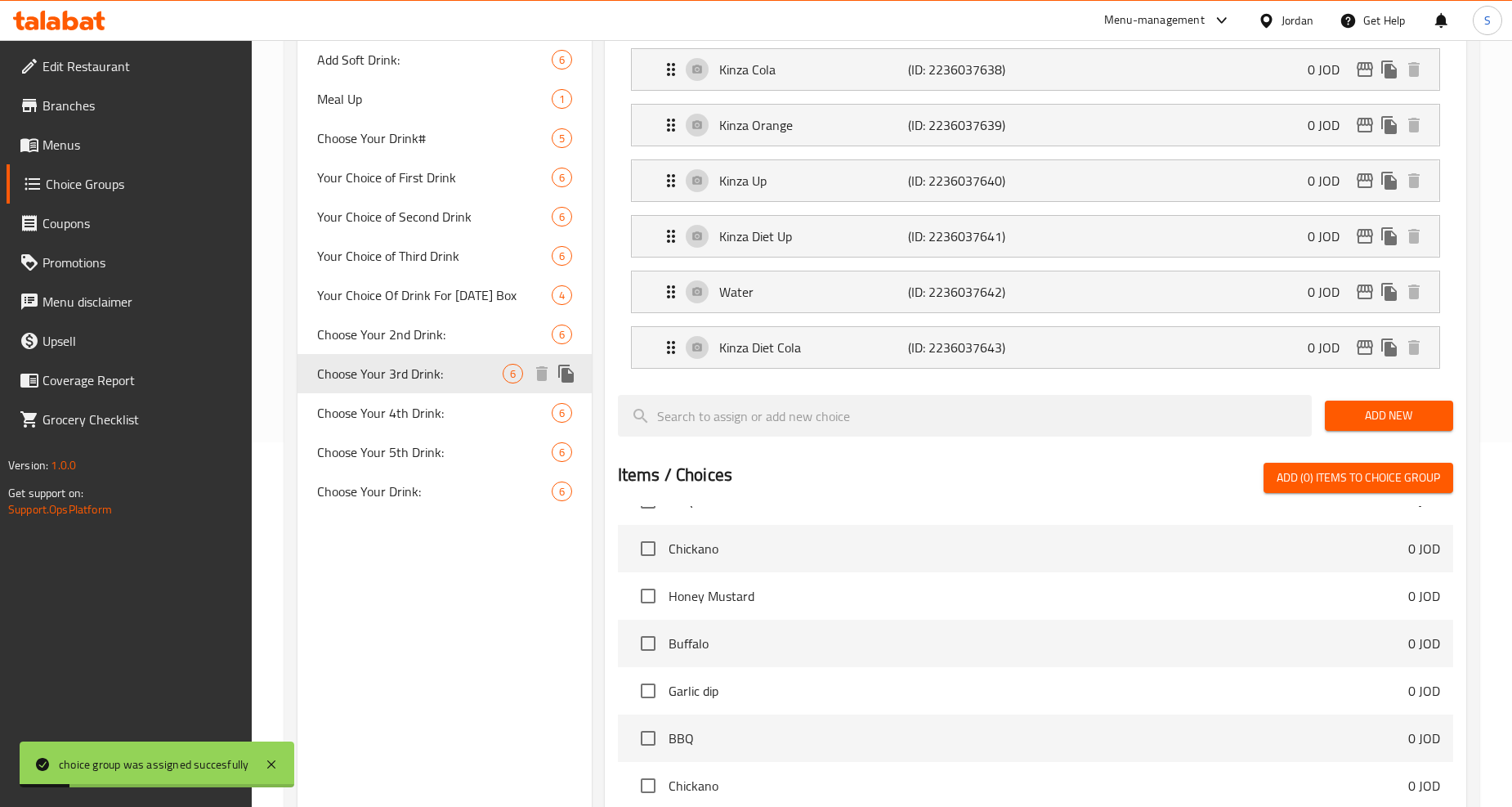
type input "Choose Your 3rd Drink:"
type input "[PERSON_NAME]ك الثالث:"
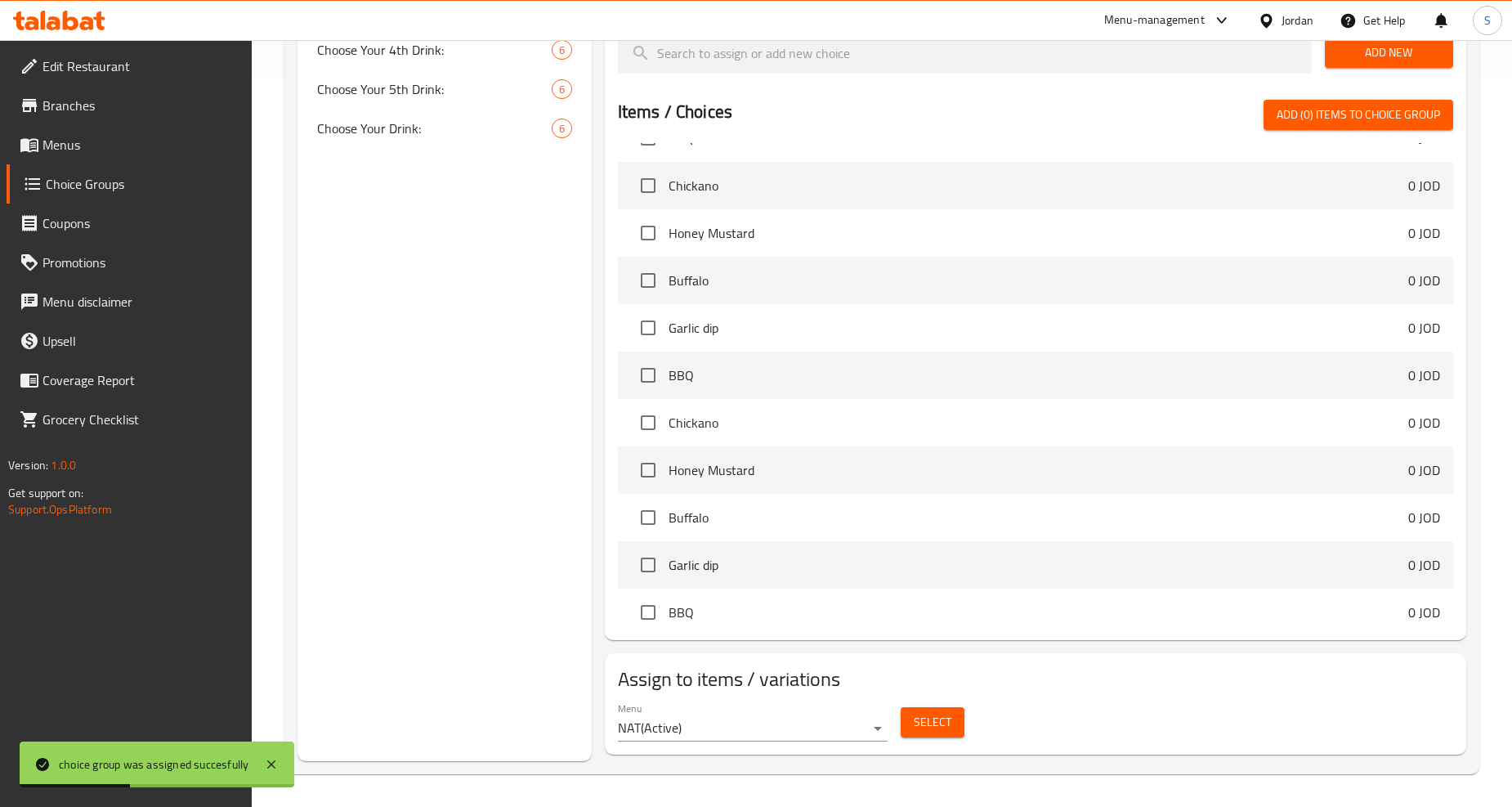
click at [926, 730] on span "Select" at bounding box center [932, 723] width 38 height 21
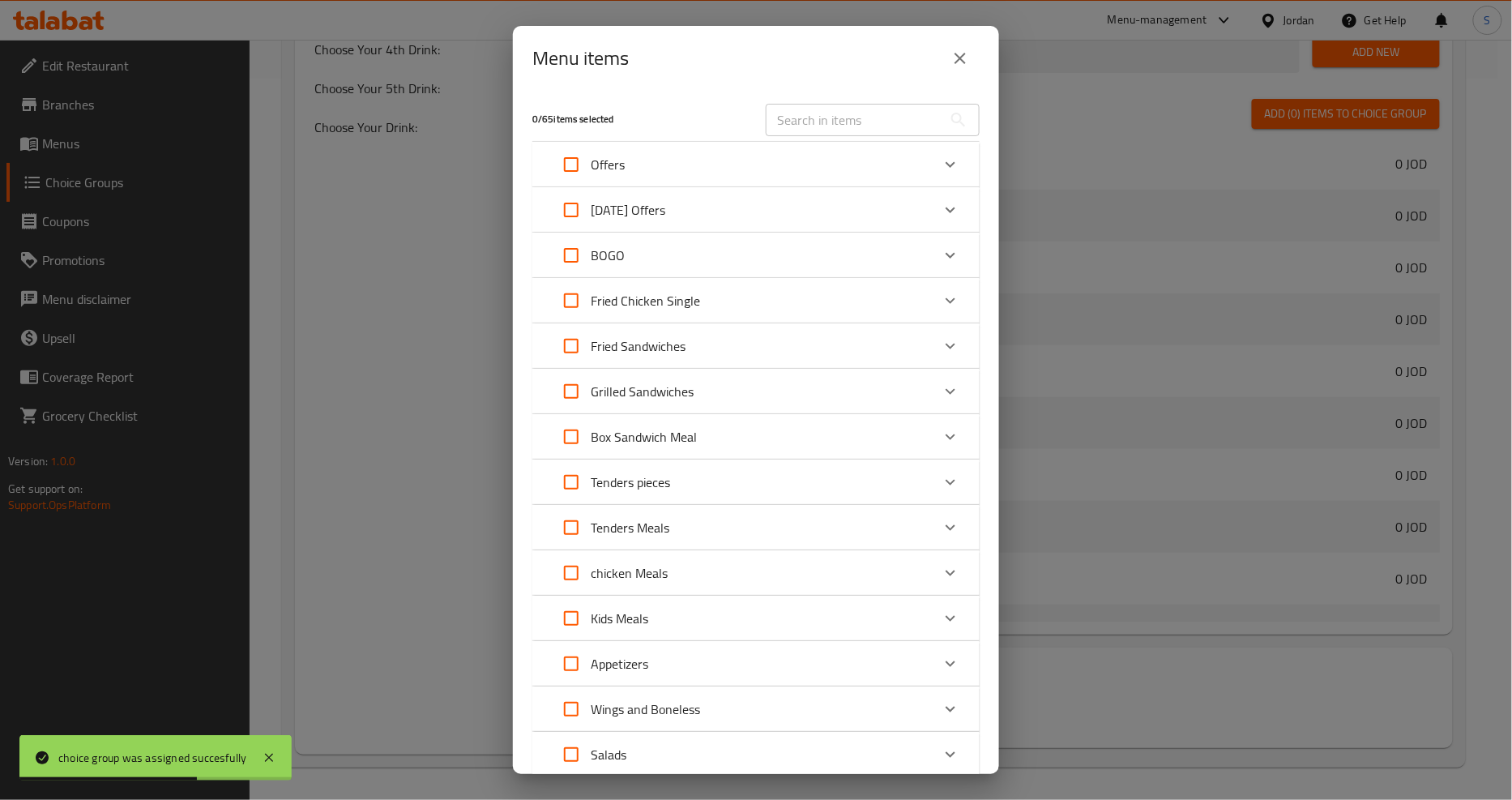
click at [831, 118] on input "text" at bounding box center [855, 120] width 177 height 32
paste input "20Pcs Chicken Meal"
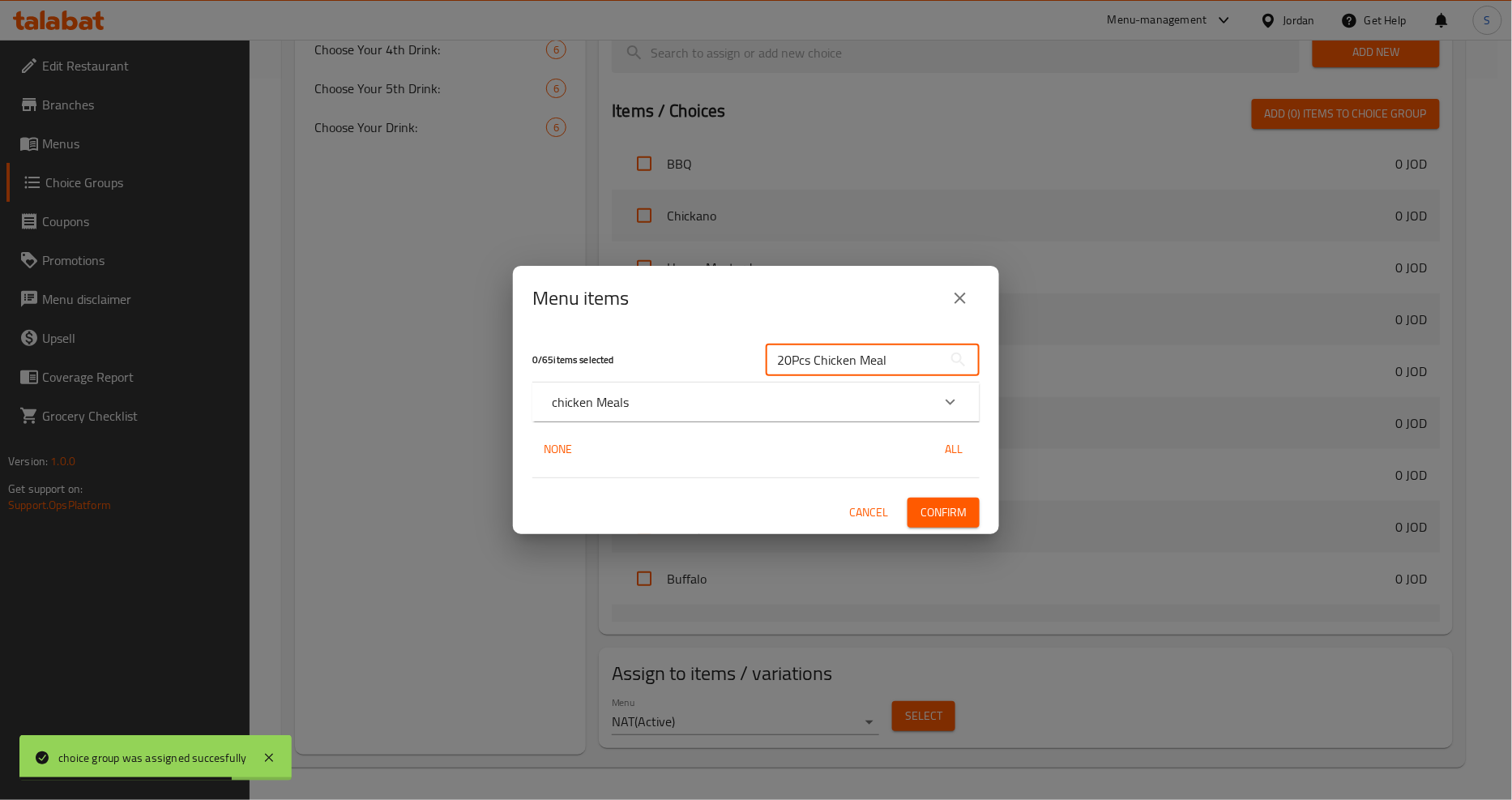
type input "20Pcs Chicken Meal"
click at [954, 411] on icon "Expand" at bounding box center [951, 402] width 20 height 20
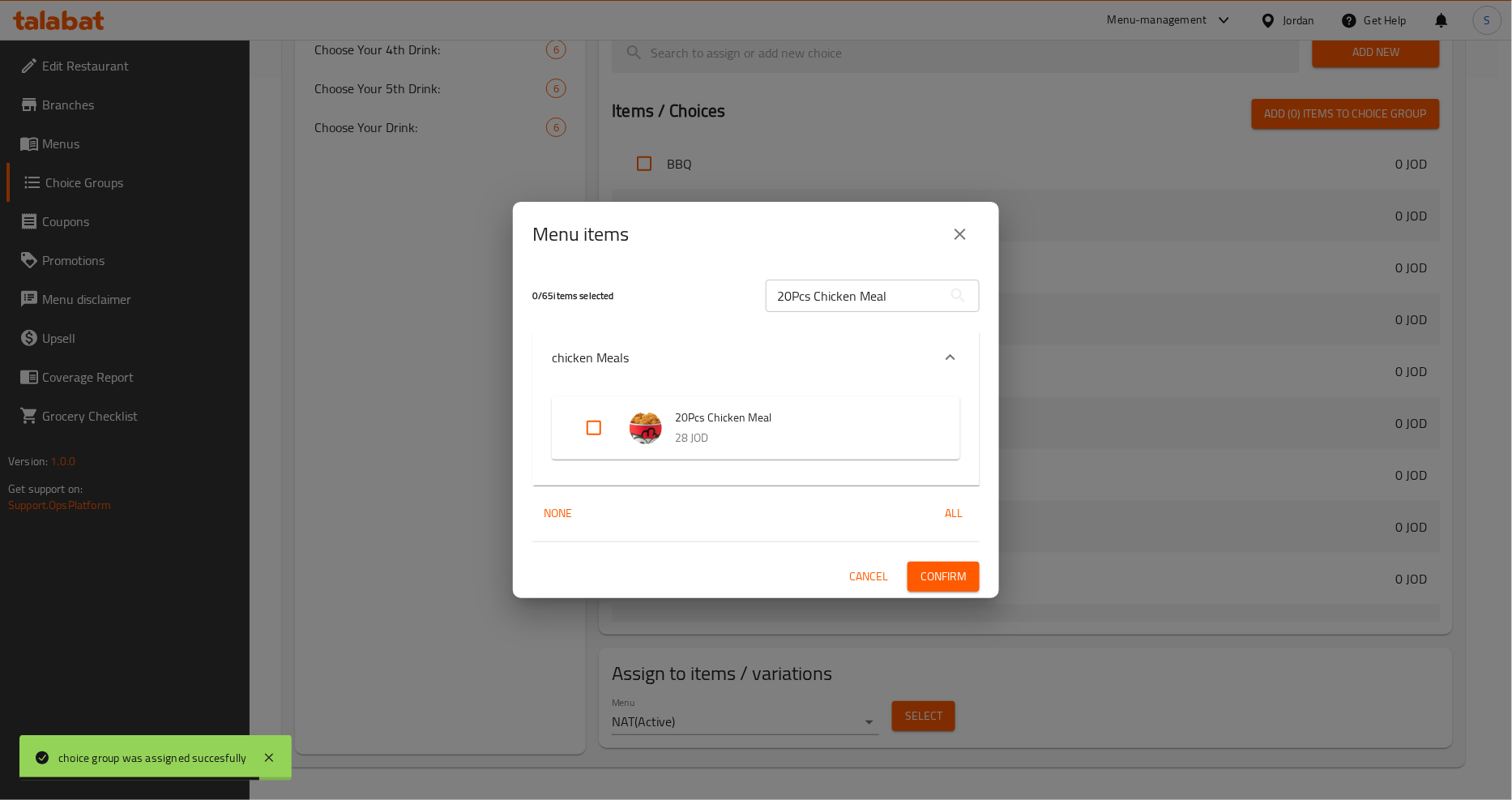
click at [602, 429] on input "Expand" at bounding box center [594, 429] width 39 height 39
checkbox input "true"
click at [976, 577] on button "Confirm" at bounding box center [943, 577] width 72 height 30
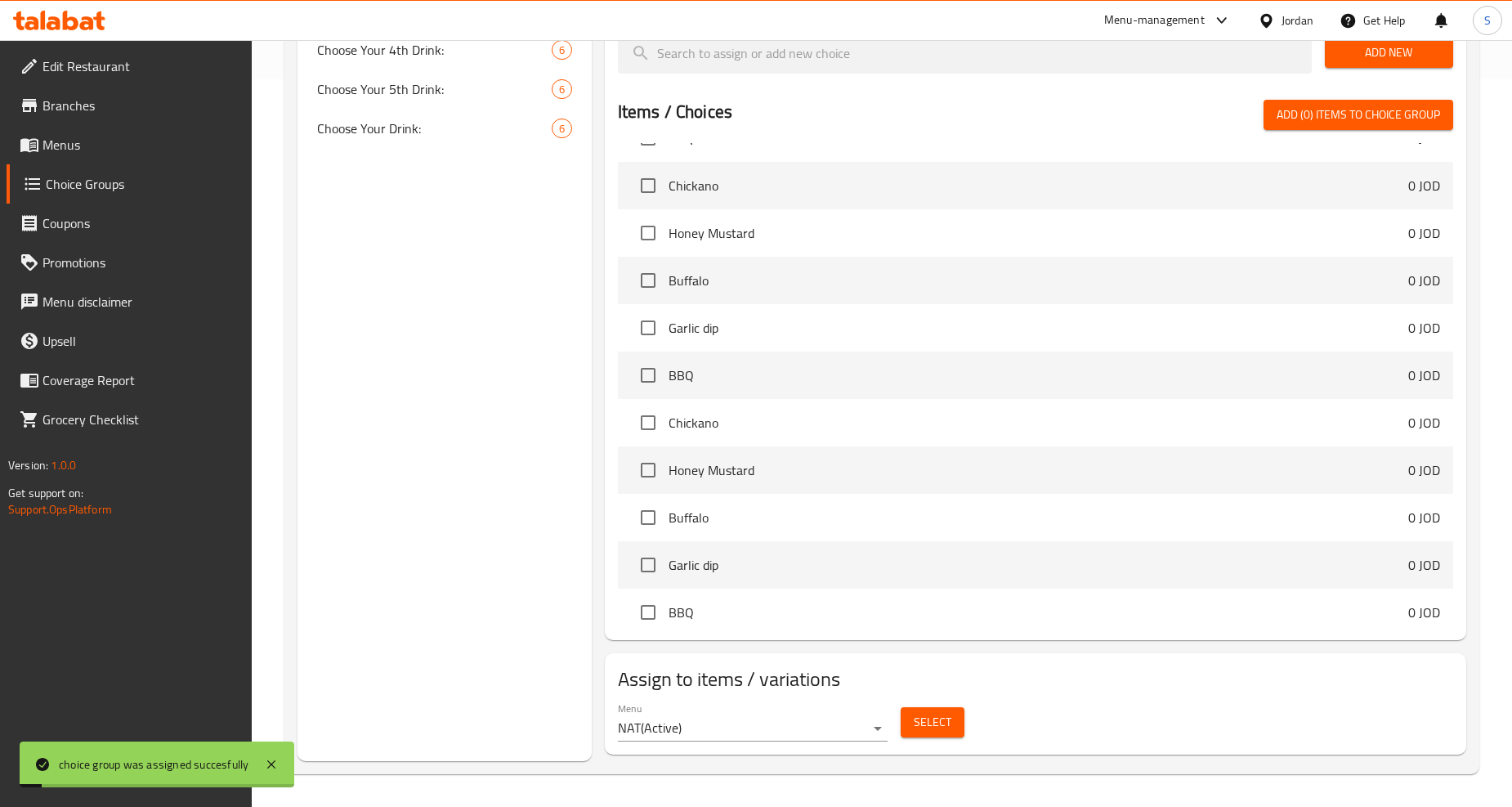
scroll to position [546, 0]
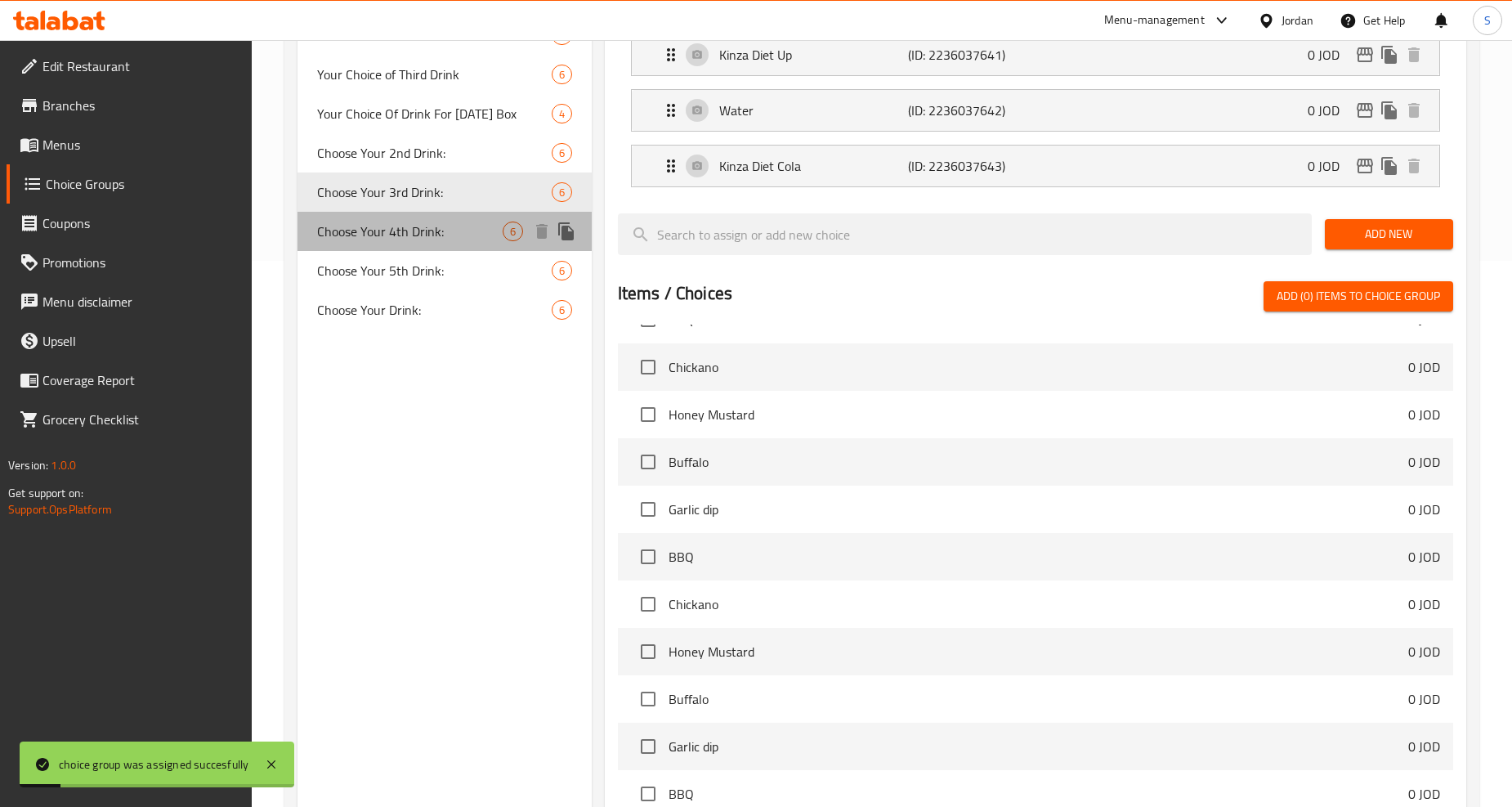
click at [398, 236] on span "Choose Your 4th Drink:" at bounding box center [409, 232] width 184 height 20
type input "Choose Your 4th Drink:"
type input "اختر مشروبك الرابع:"
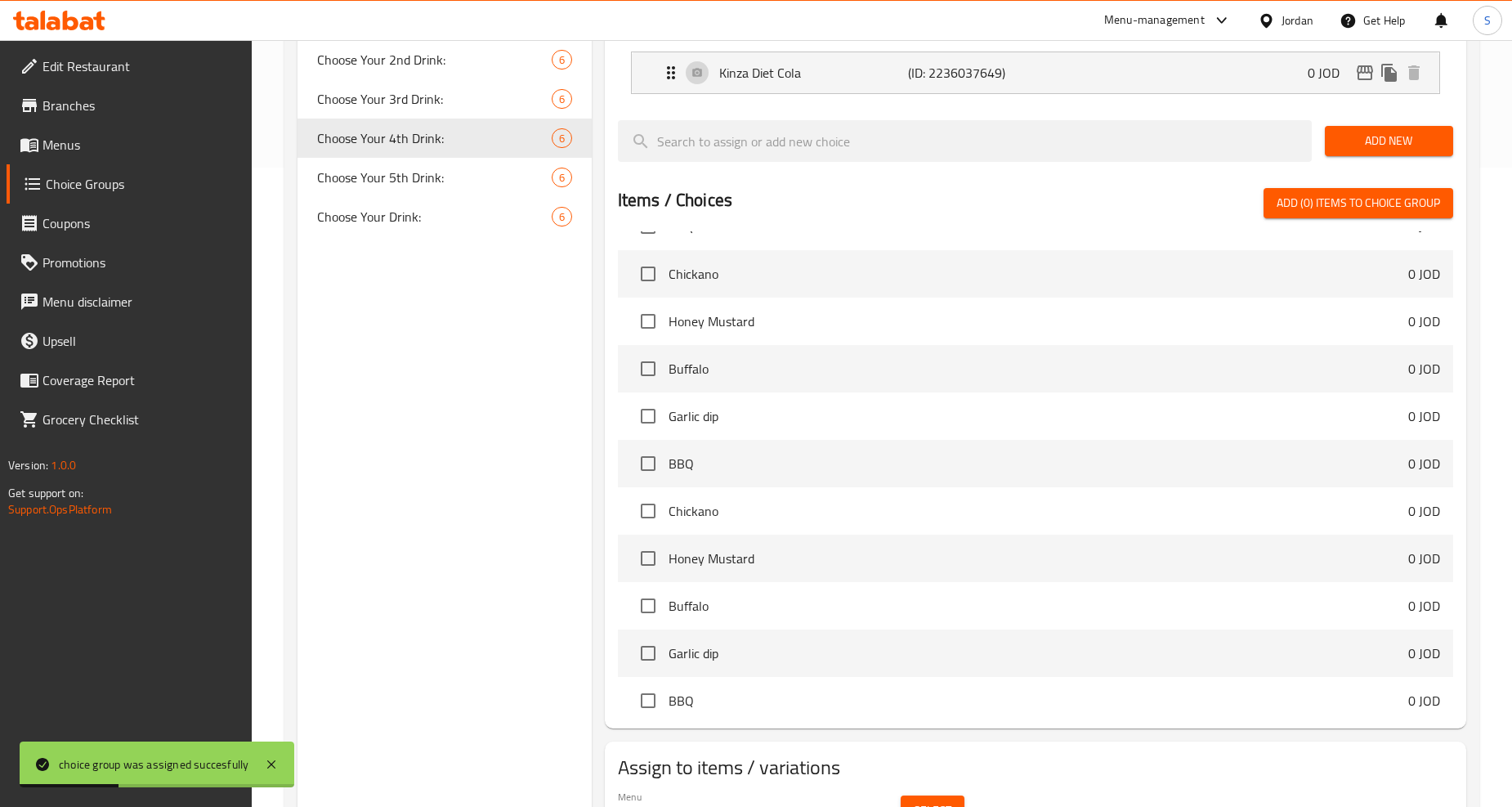
scroll to position [729, 0]
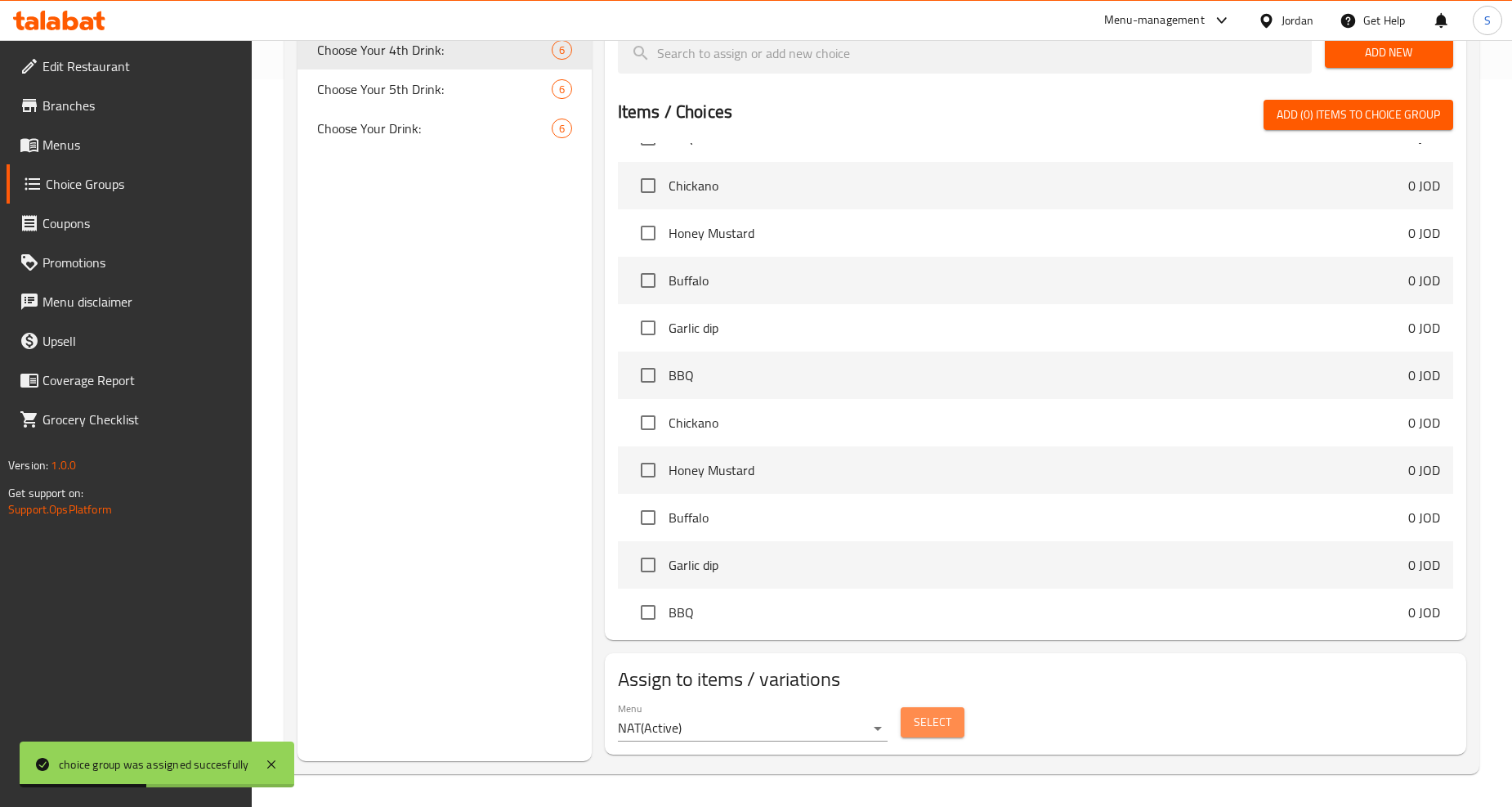
click at [932, 731] on span "Select" at bounding box center [932, 723] width 38 height 21
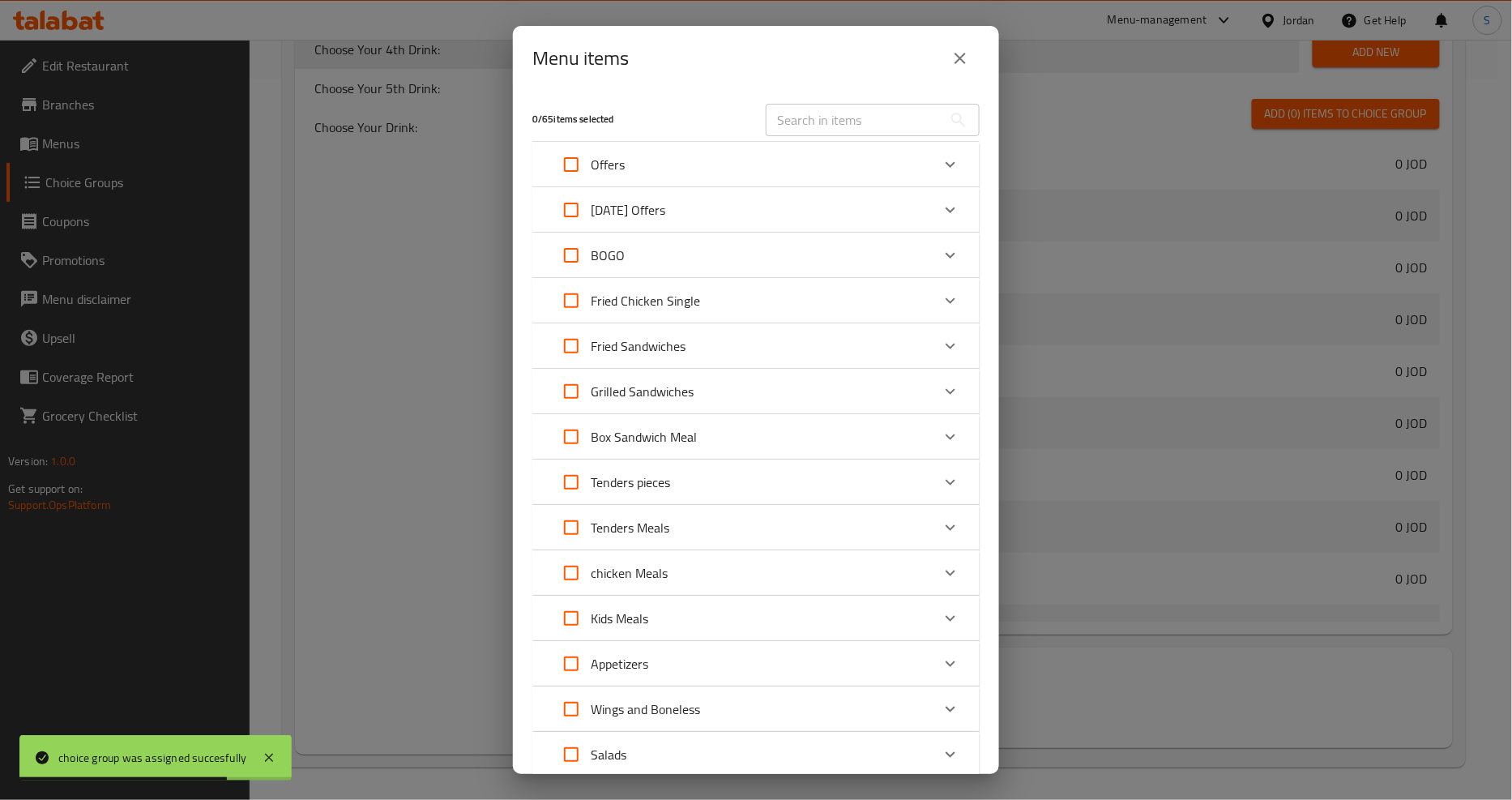
click at [877, 119] on input "text" at bounding box center [855, 120] width 177 height 32
paste input "20Pcs Chicken Meal"
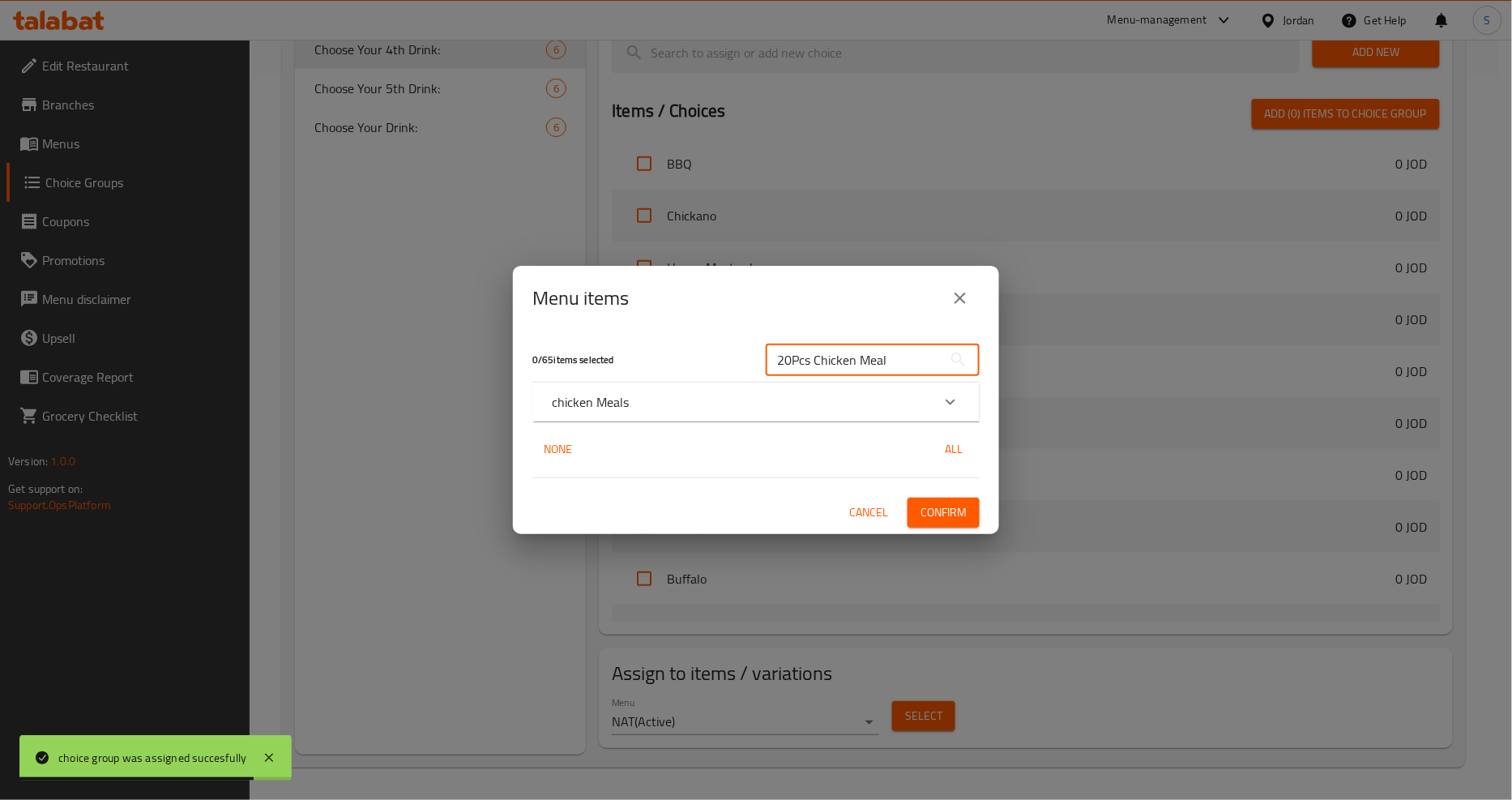
type input "20Pcs Chicken Meal"
click at [948, 415] on div "Expand" at bounding box center [951, 402] width 39 height 39
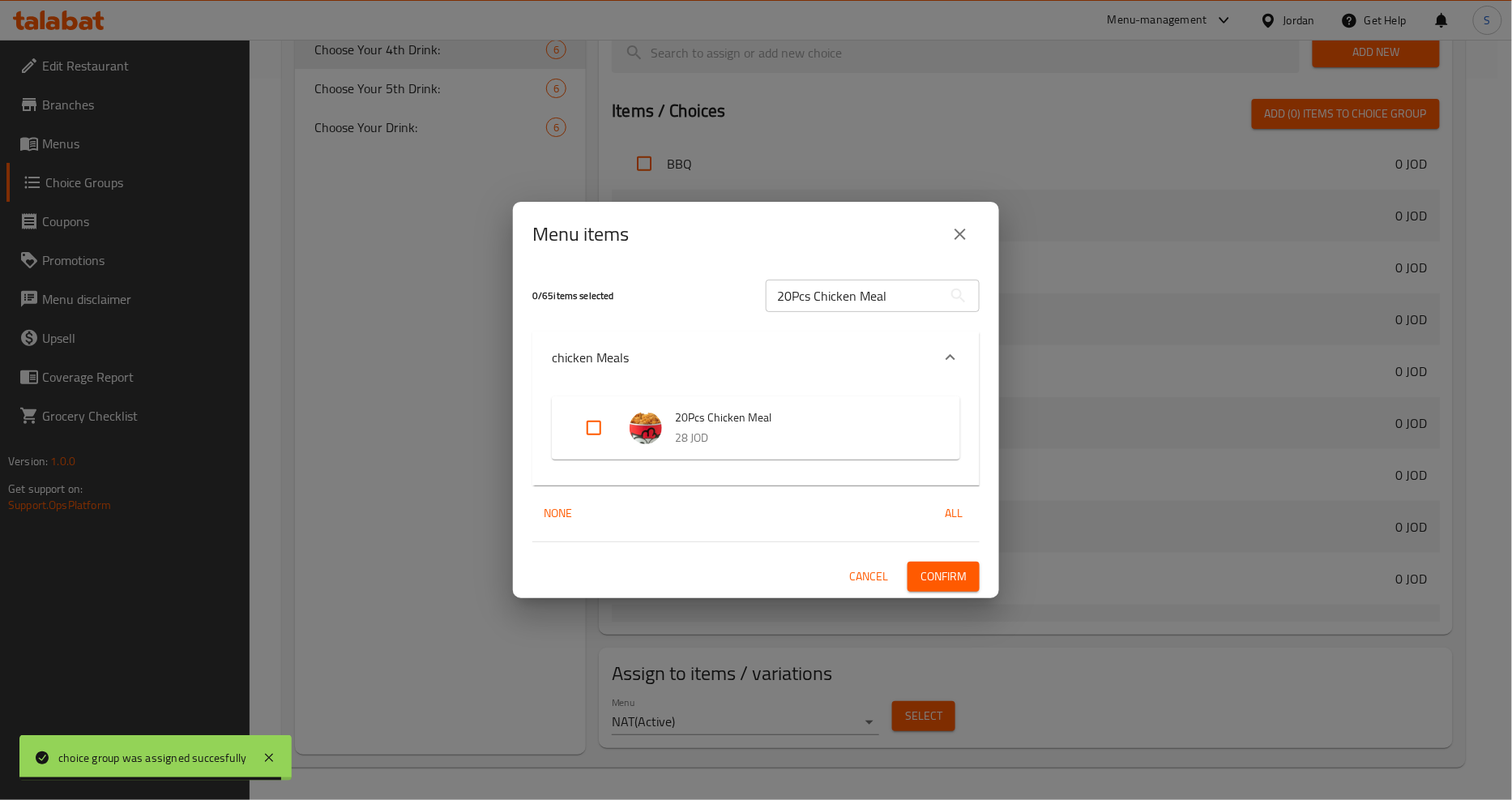
click at [586, 428] on input "Expand" at bounding box center [594, 429] width 39 height 39
checkbox input "true"
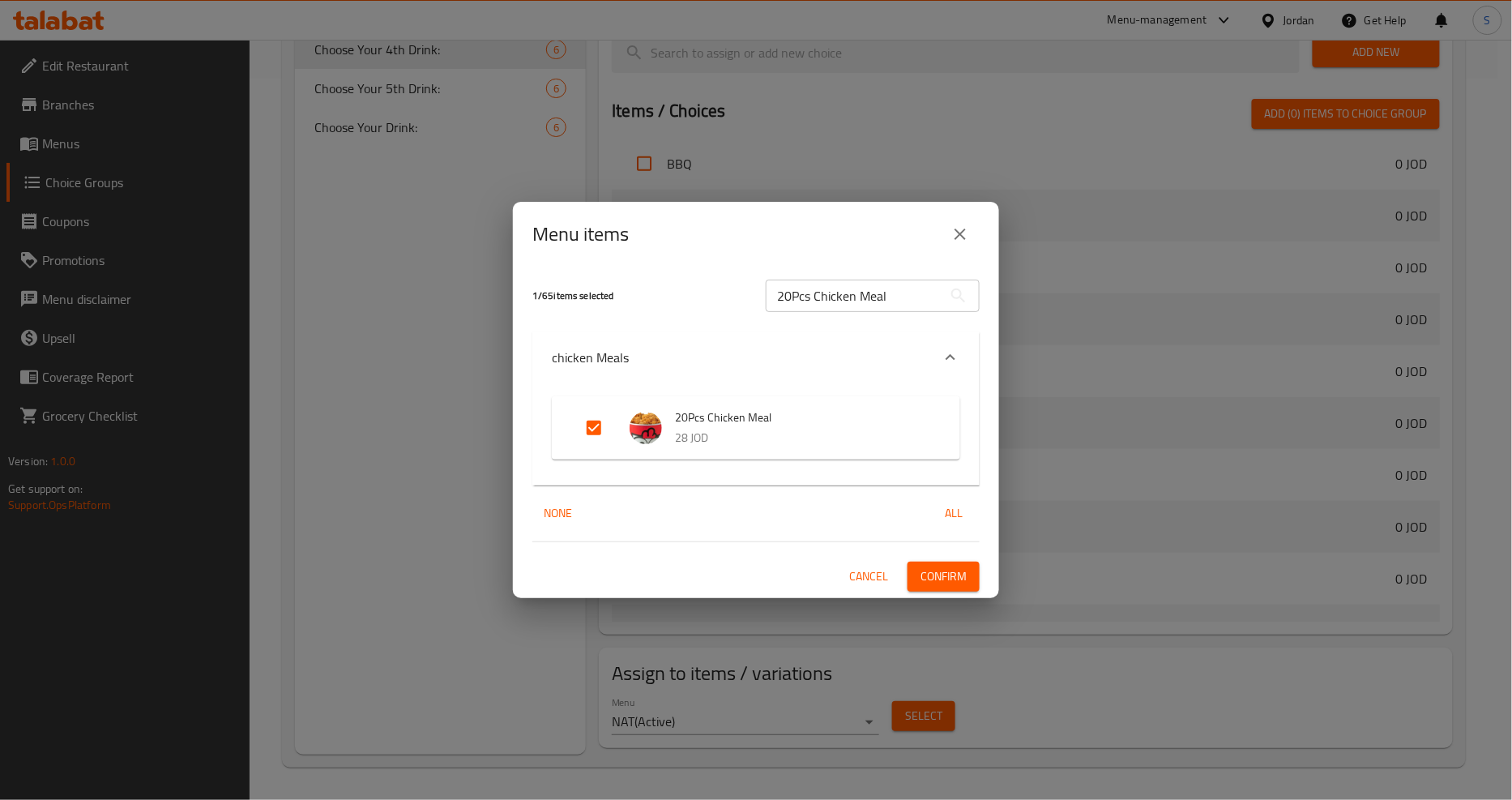
click at [945, 579] on span "Confirm" at bounding box center [943, 577] width 46 height 21
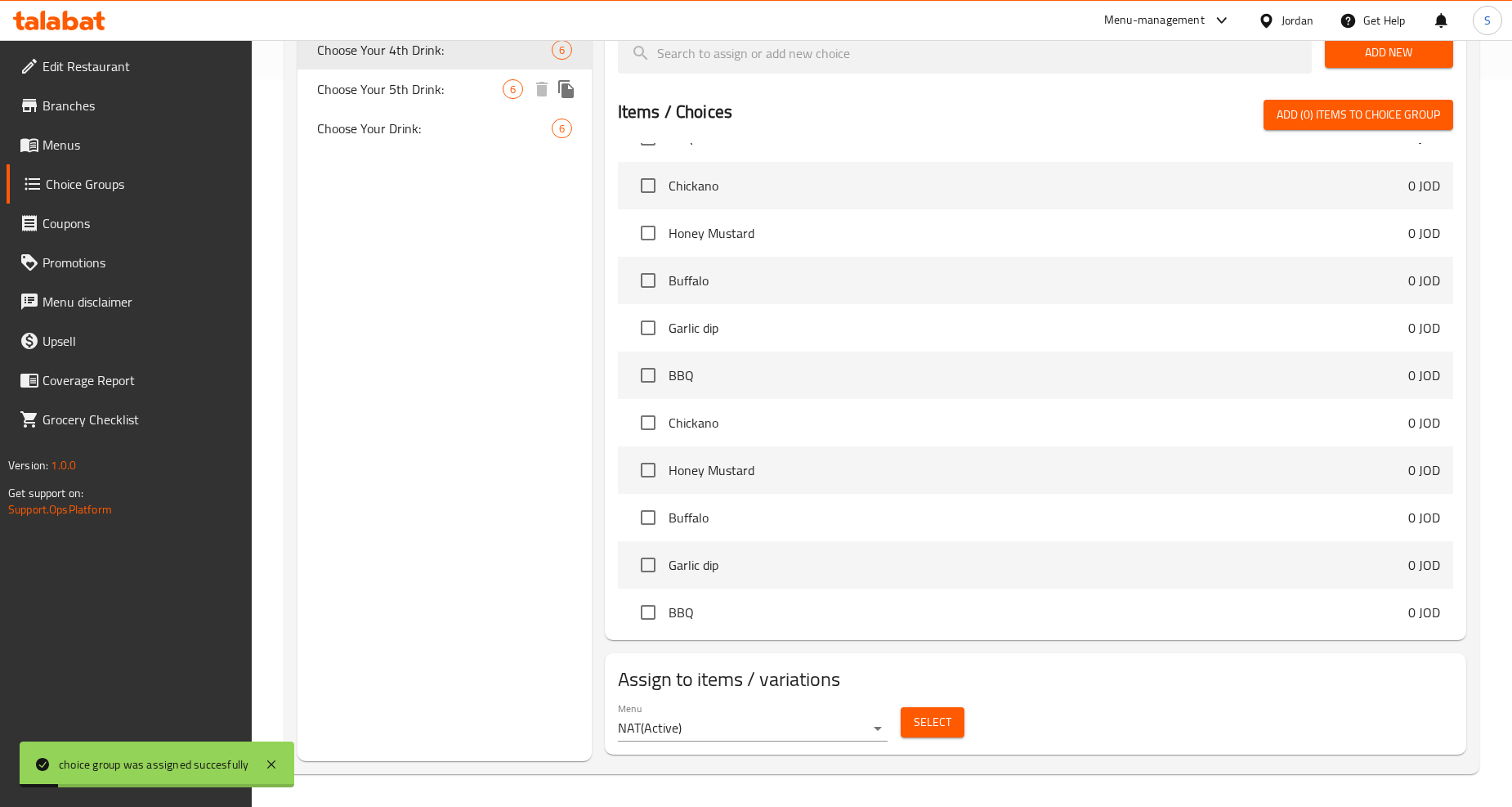
click at [417, 92] on span "Choose Your 5th Drink:" at bounding box center [409, 89] width 184 height 20
type input "Choose Your 5th Drink:"
type input "اختر مشروبك الخامس:"
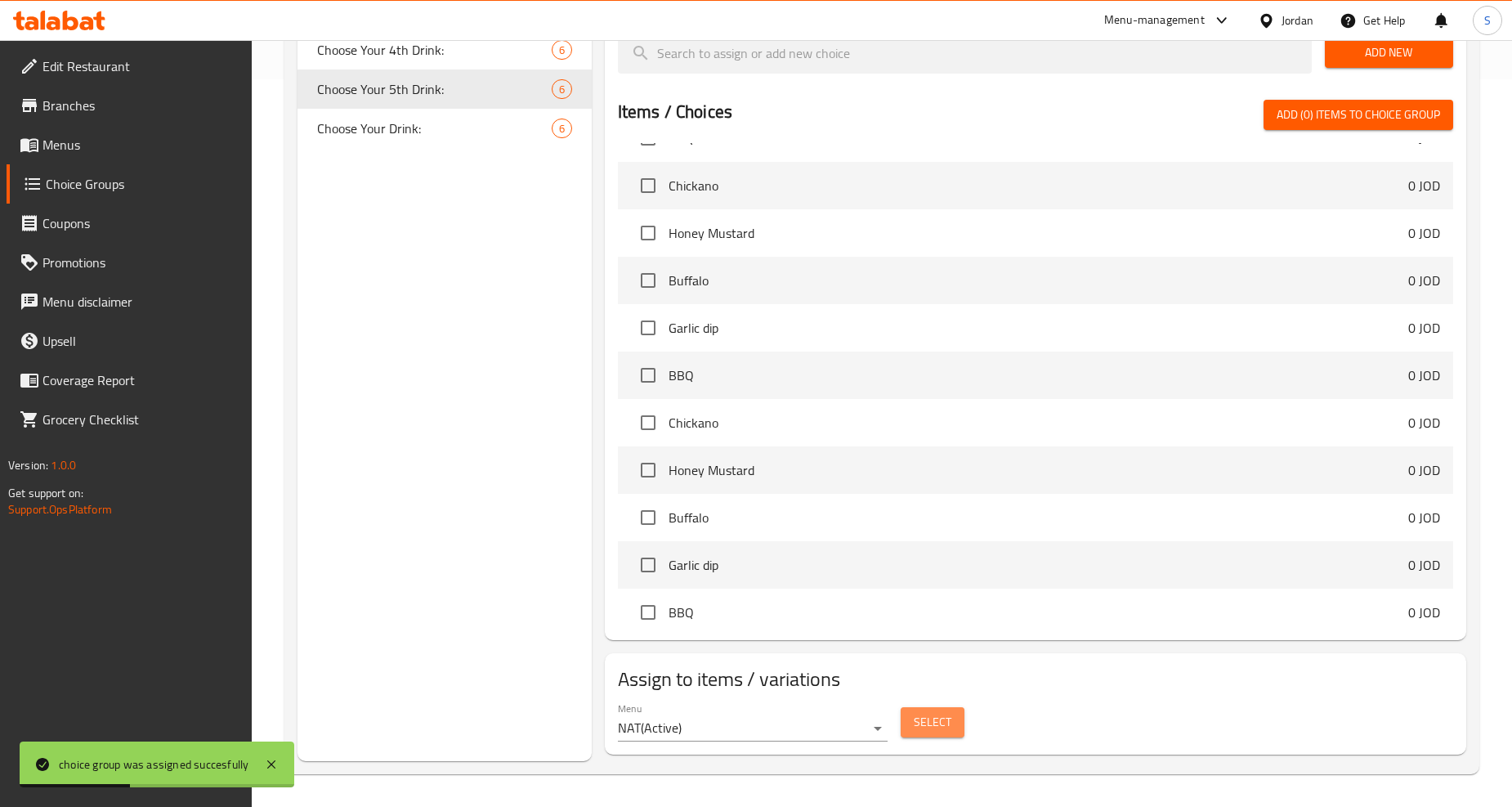
click at [918, 730] on span "Select" at bounding box center [932, 723] width 38 height 21
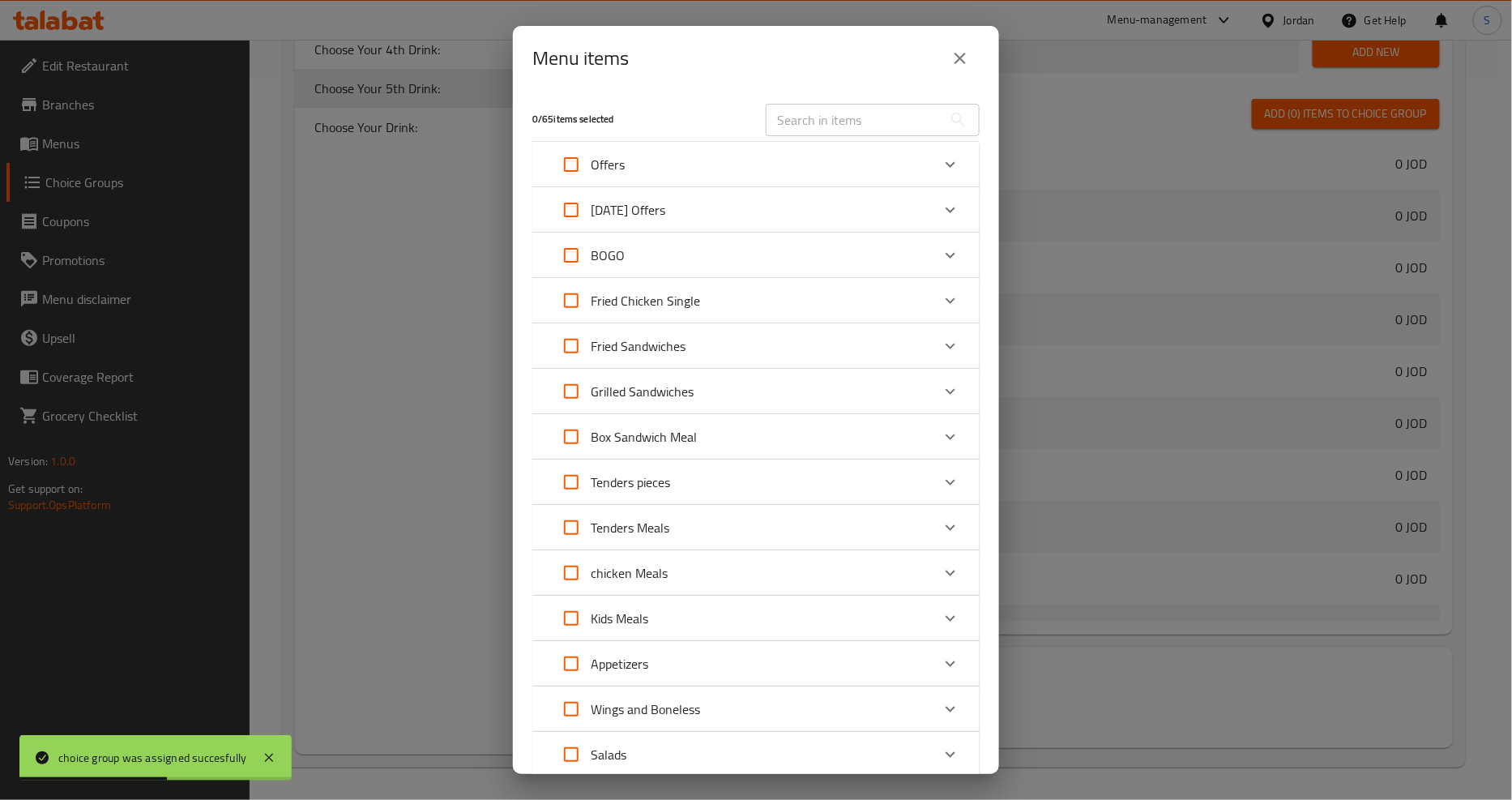
click at [823, 238] on div "BOGO" at bounding box center [742, 256] width 379 height 39
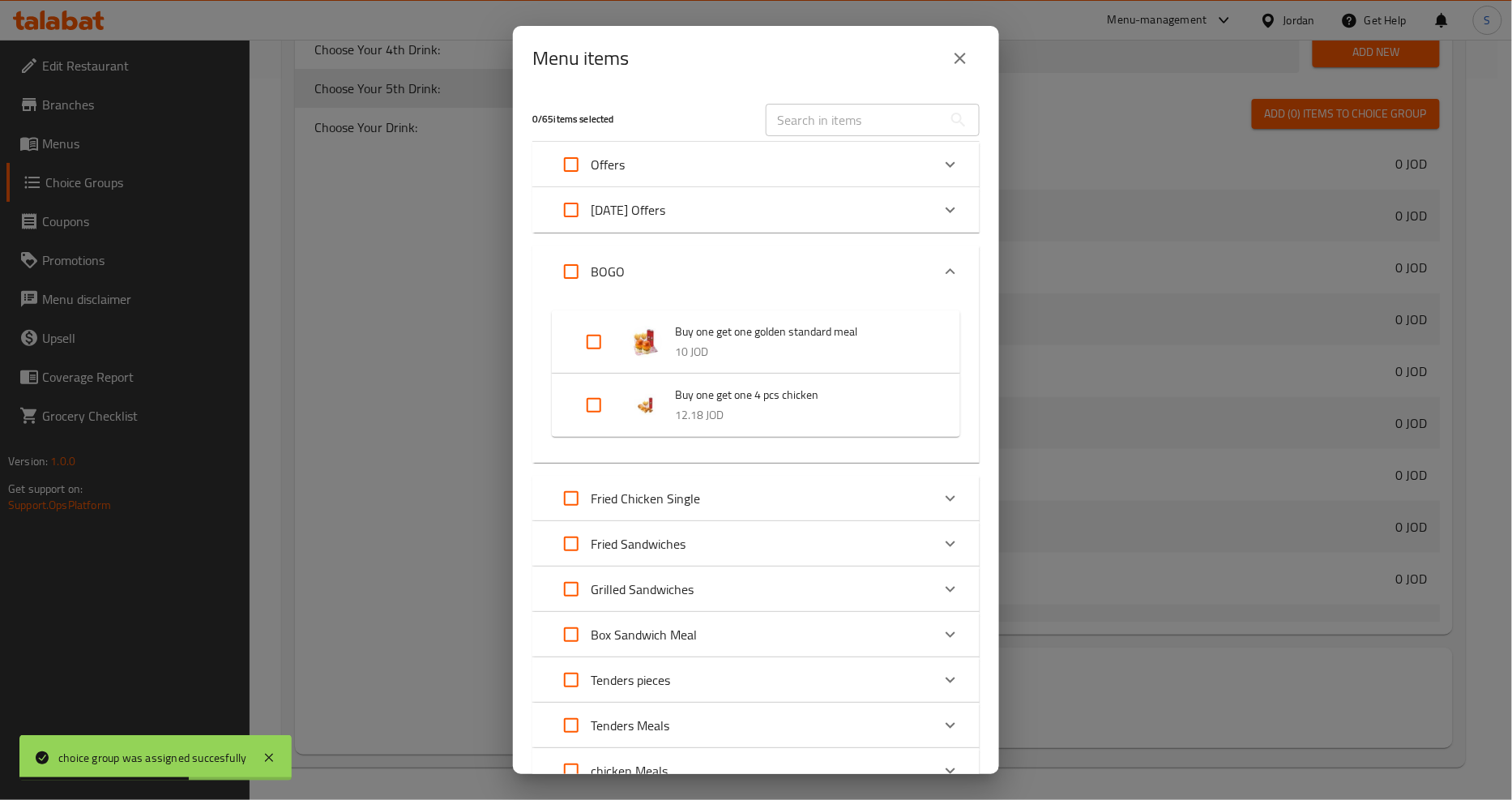
click at [823, 238] on div "0 / 65 items selected ​ Offers Offer One 19.2 JOD Offer Two 14.4 JOD Ramadan Of…" at bounding box center [756, 431] width 486 height 683
click at [942, 278] on icon "Expand" at bounding box center [951, 271] width 20 height 20
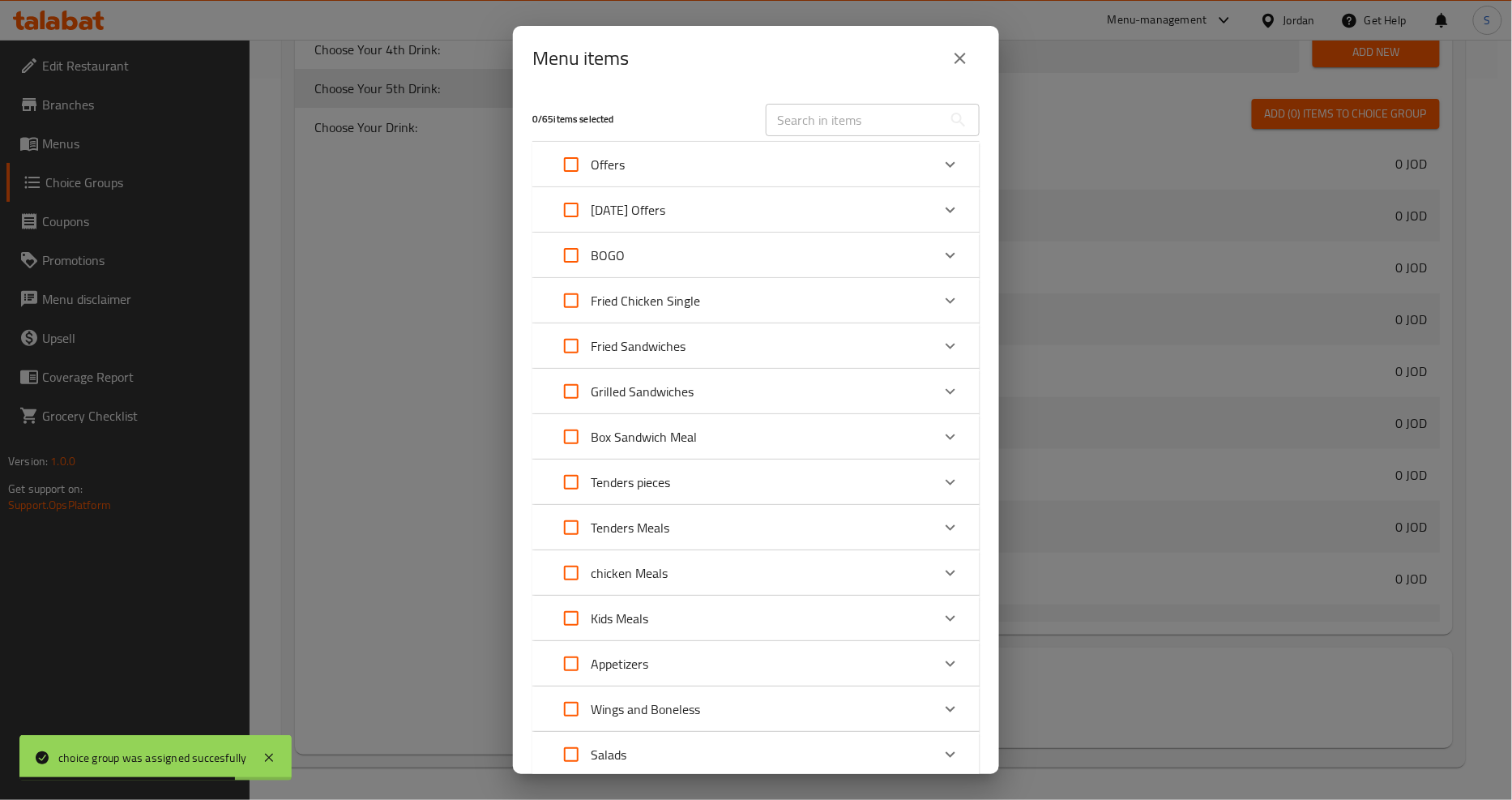
click at [873, 131] on input "text" at bounding box center [855, 120] width 177 height 32
paste input "20Pcs Chicken Meal"
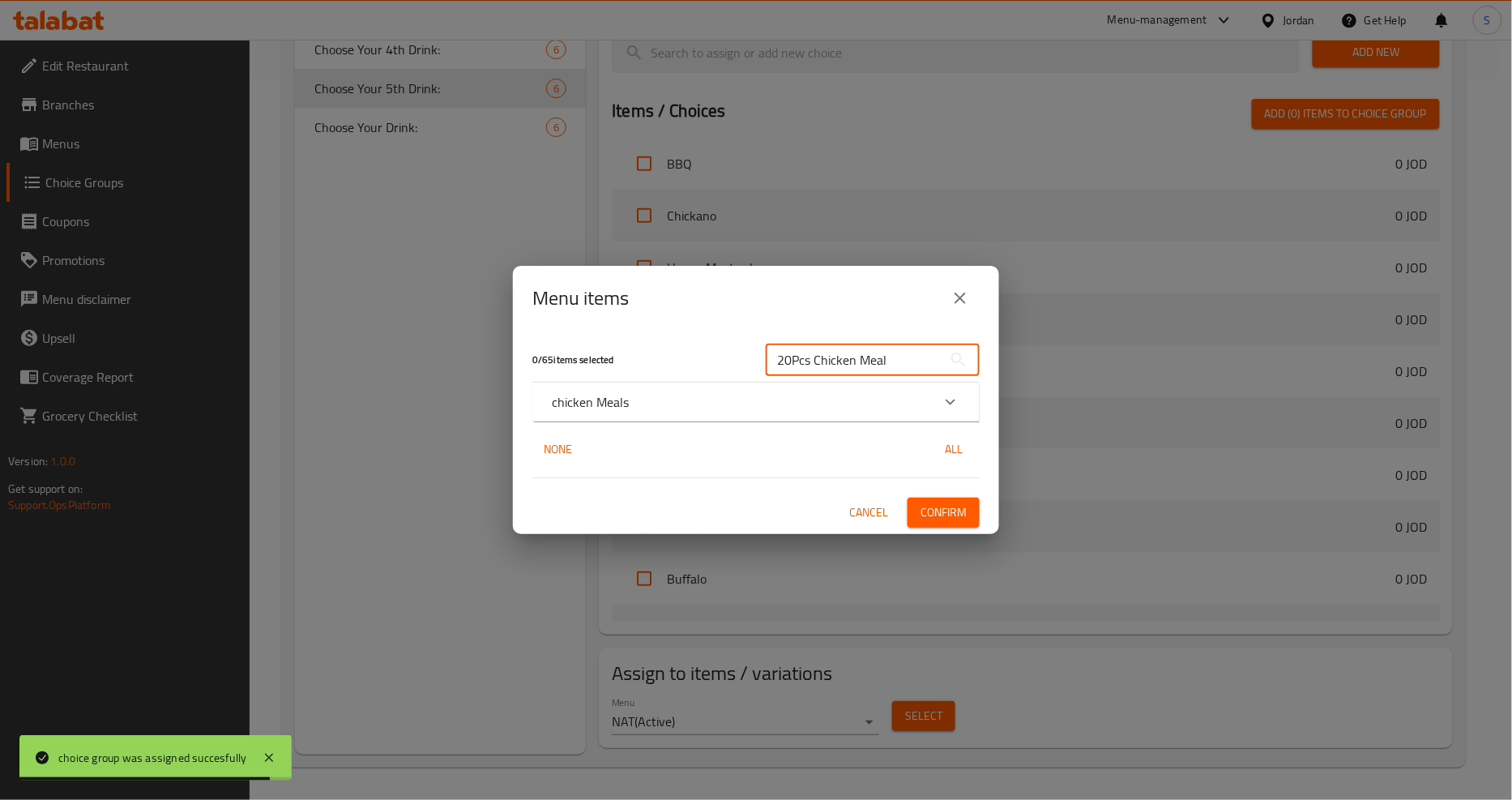
type input "20Pcs Chicken Meal"
click at [945, 410] on icon "Expand" at bounding box center [951, 402] width 20 height 20
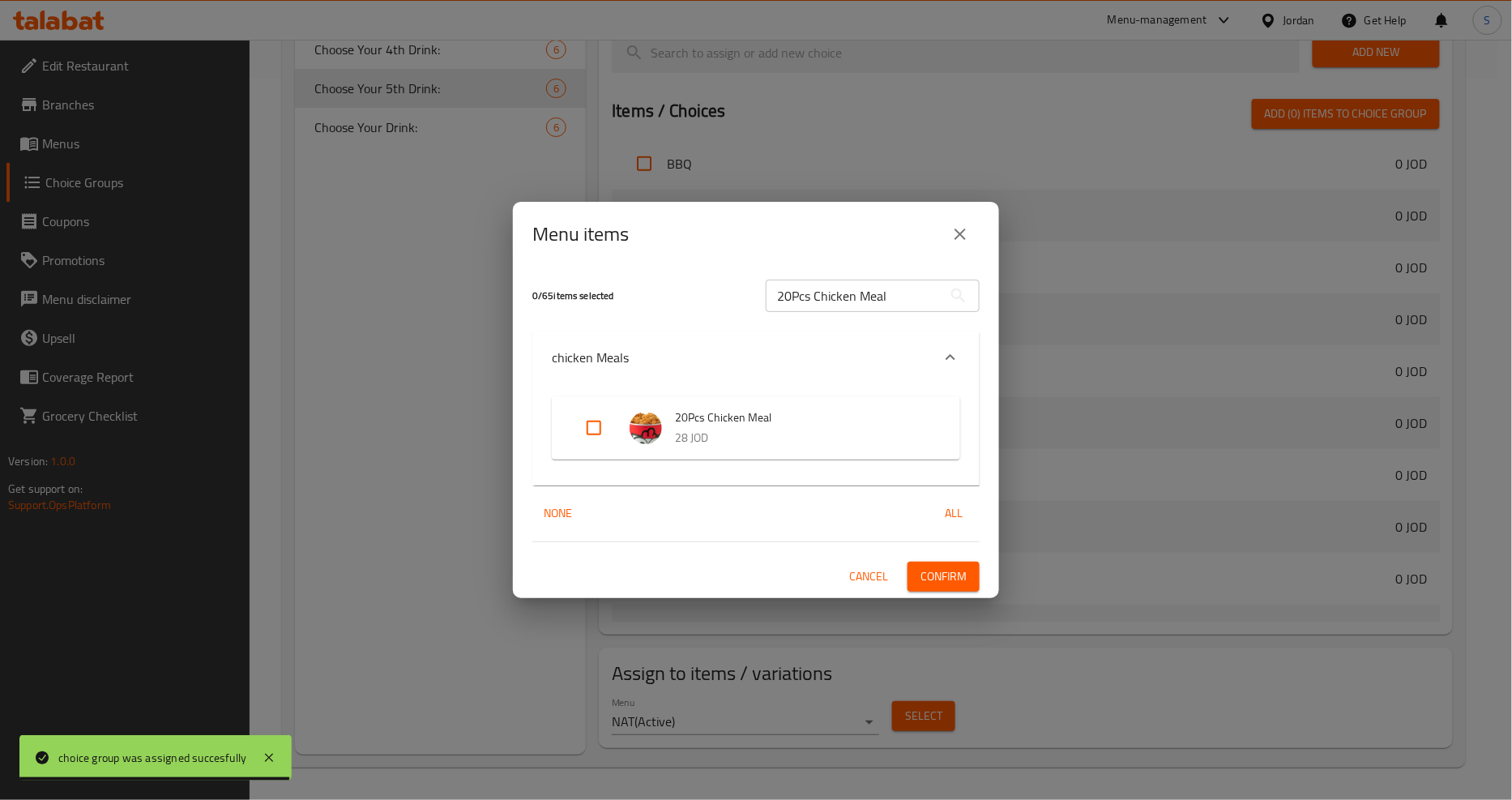
click at [589, 423] on input "Expand" at bounding box center [594, 429] width 39 height 39
checkbox input "true"
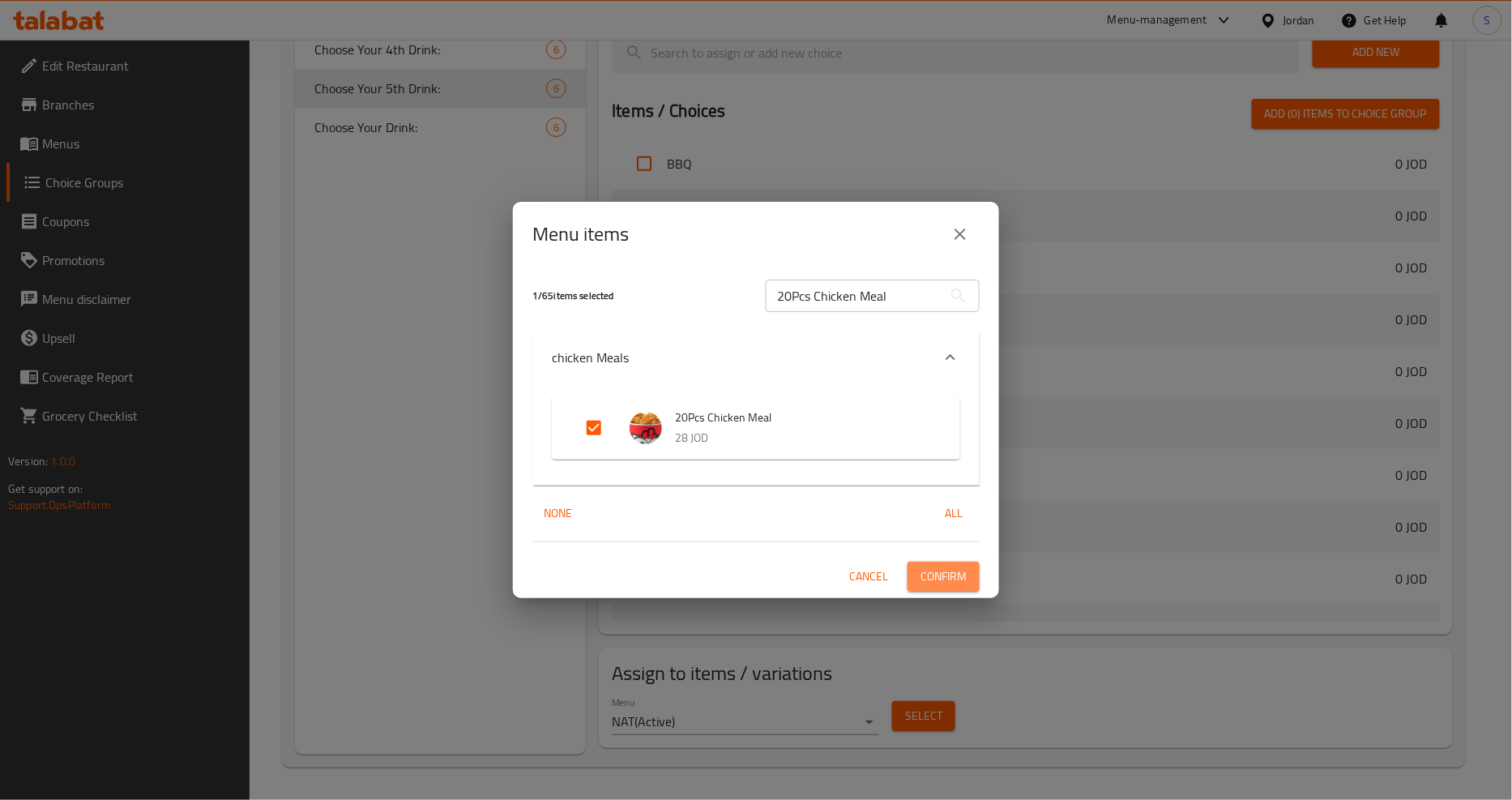
click at [942, 577] on span "Confirm" at bounding box center [943, 577] width 46 height 21
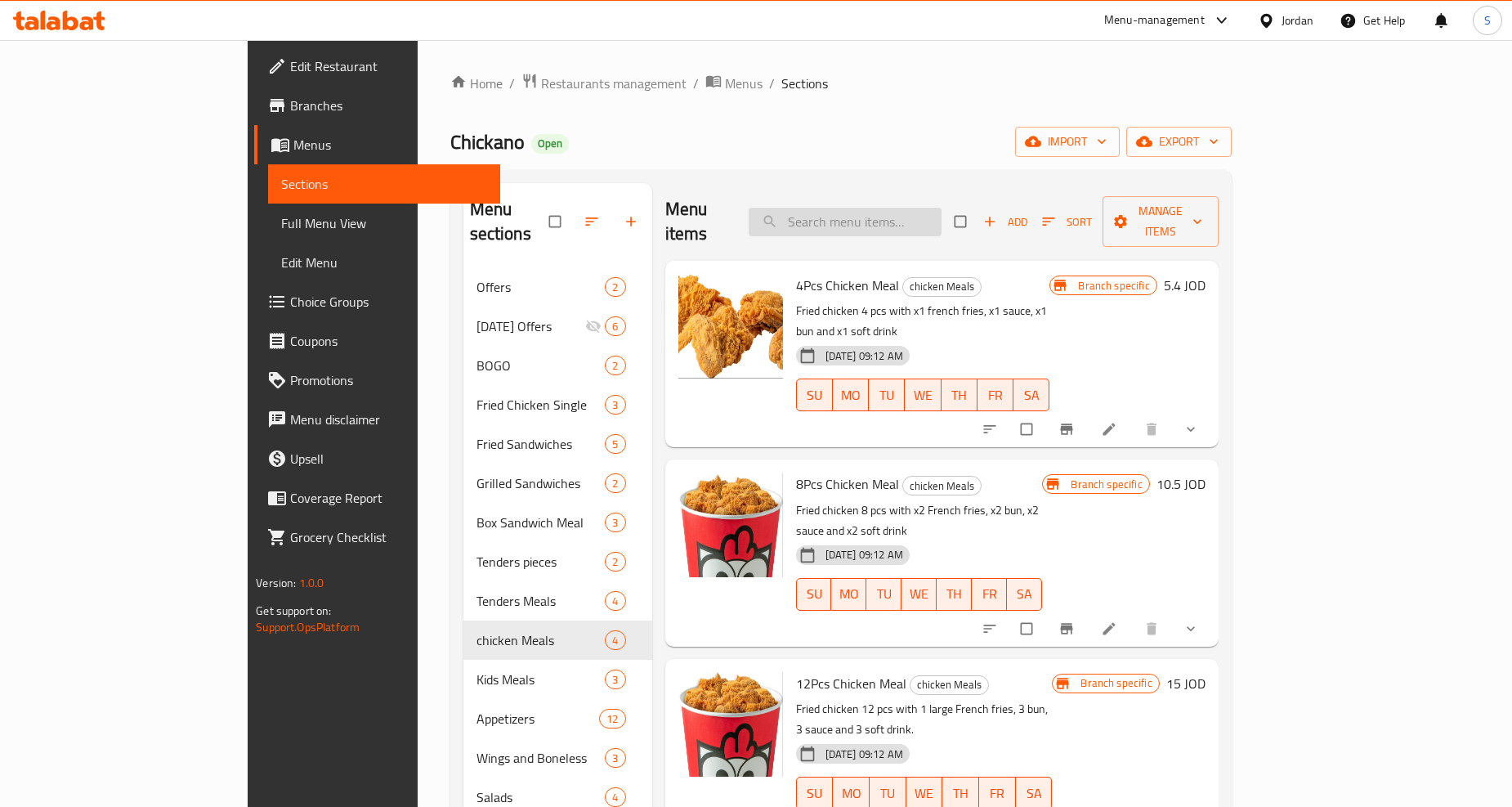
click at [941, 215] on input "search" at bounding box center [845, 222] width 193 height 29
paste input "20Pcs Chicken Meal"
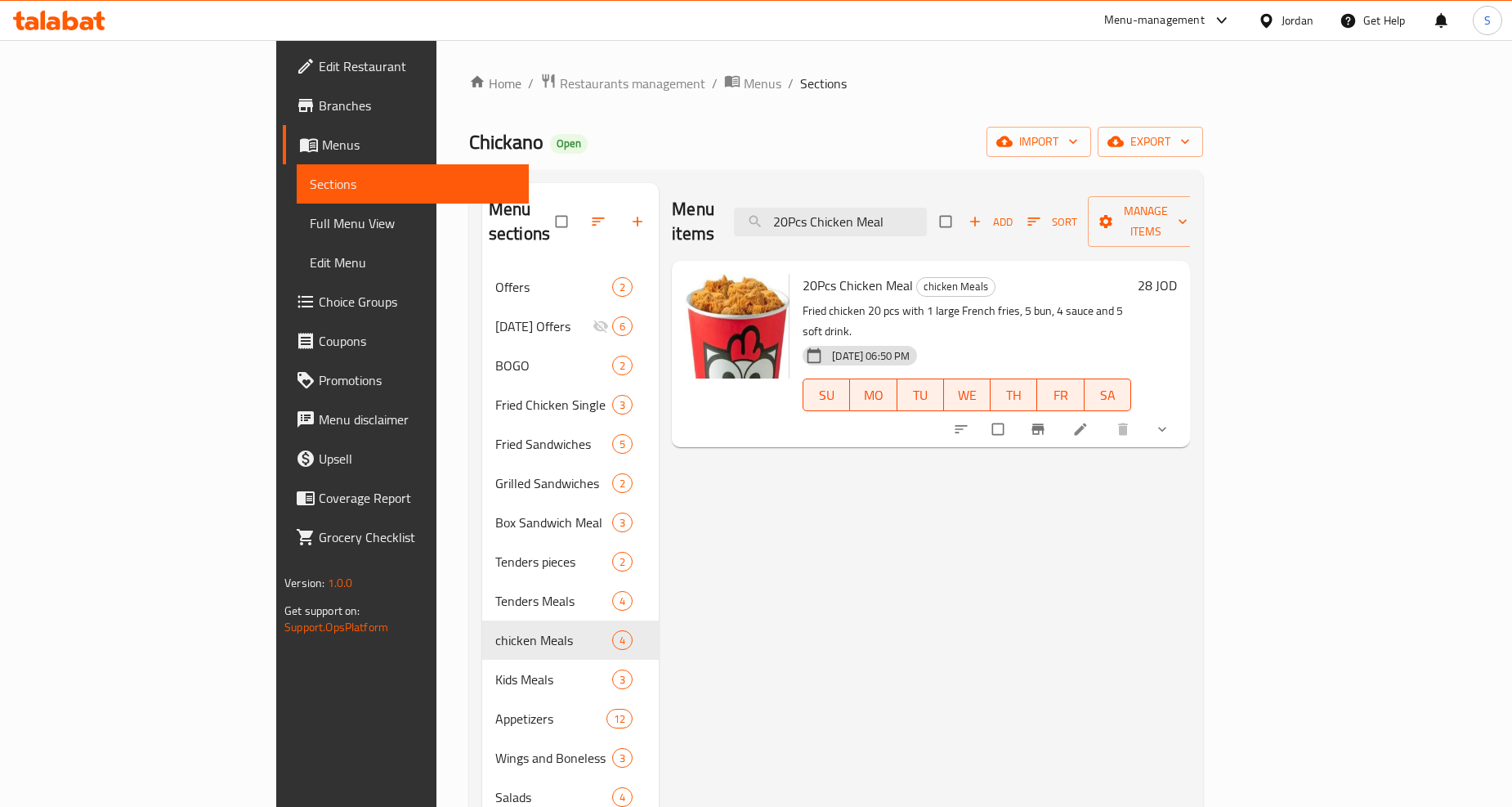
type input "20Pcs Chicken Meal"
click at [1105, 416] on li at bounding box center [1082, 429] width 46 height 26
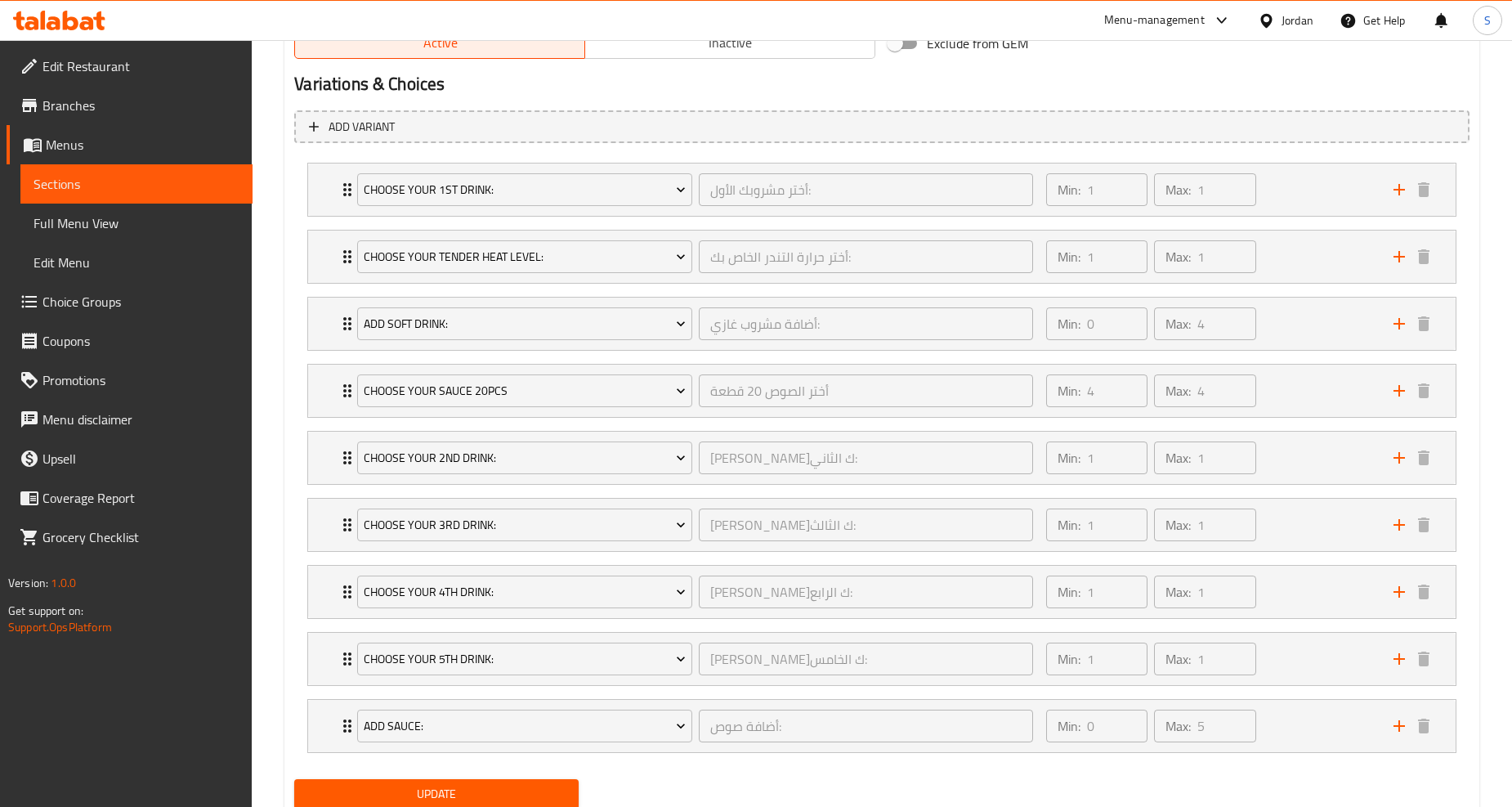
scroll to position [935, 0]
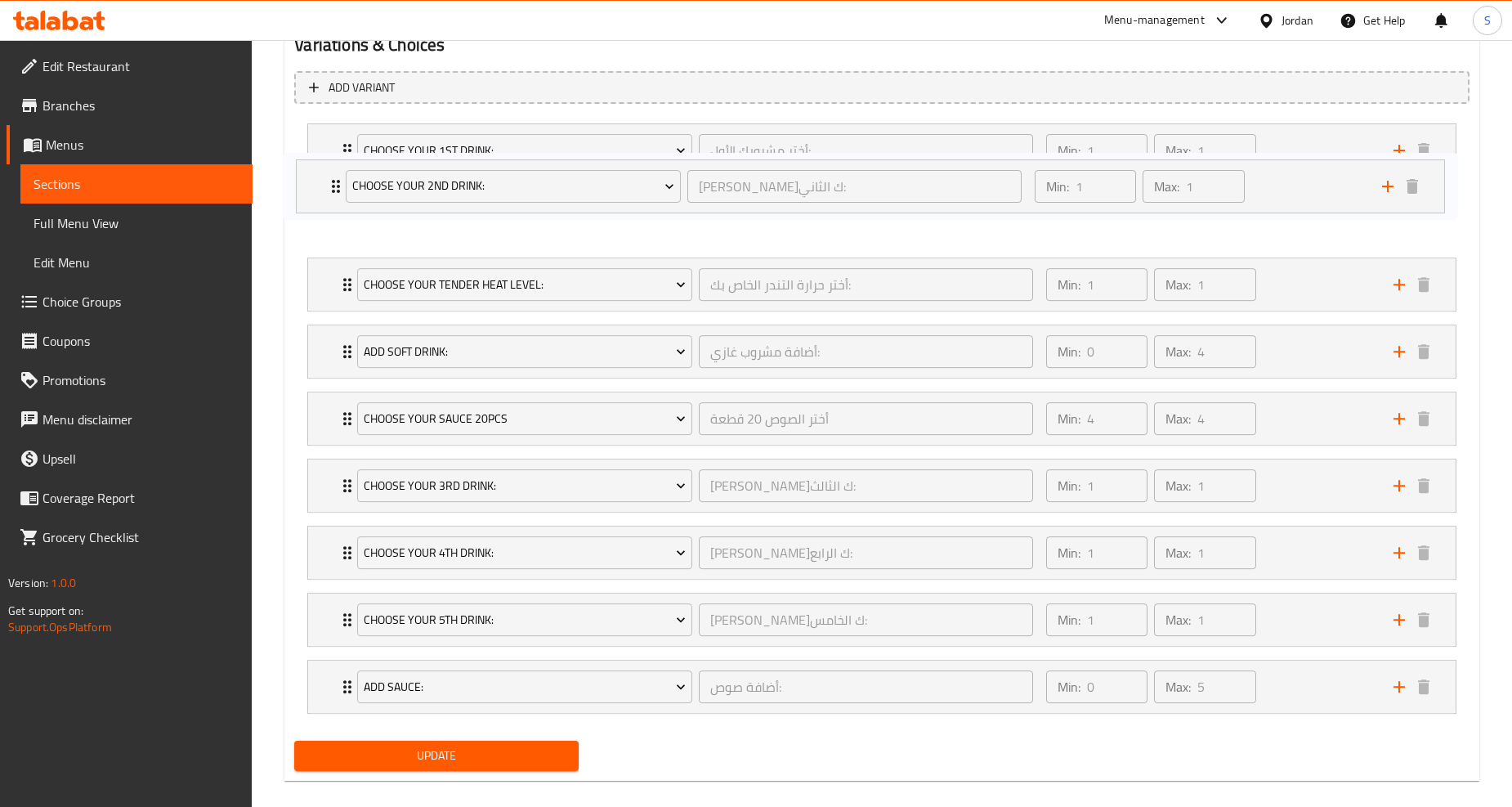
click at [332, 185] on div "Choose Your 1st Drink: أختر مشروبك الأول: ​ Min: 1 ​ Max: 1 ​ Kinza Cola (ID: 7…" at bounding box center [882, 418] width 1175 height 604
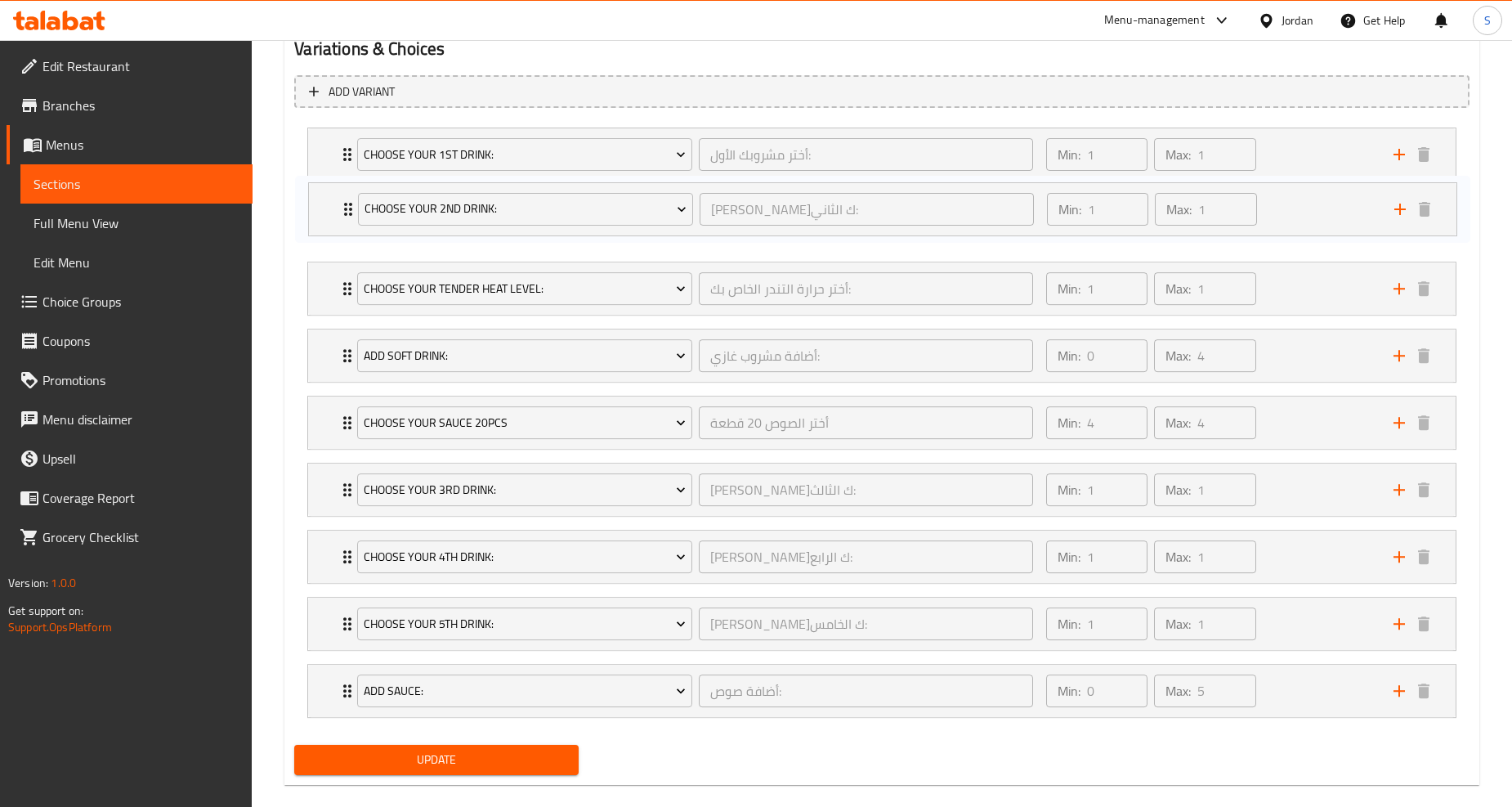
scroll to position [910, 0]
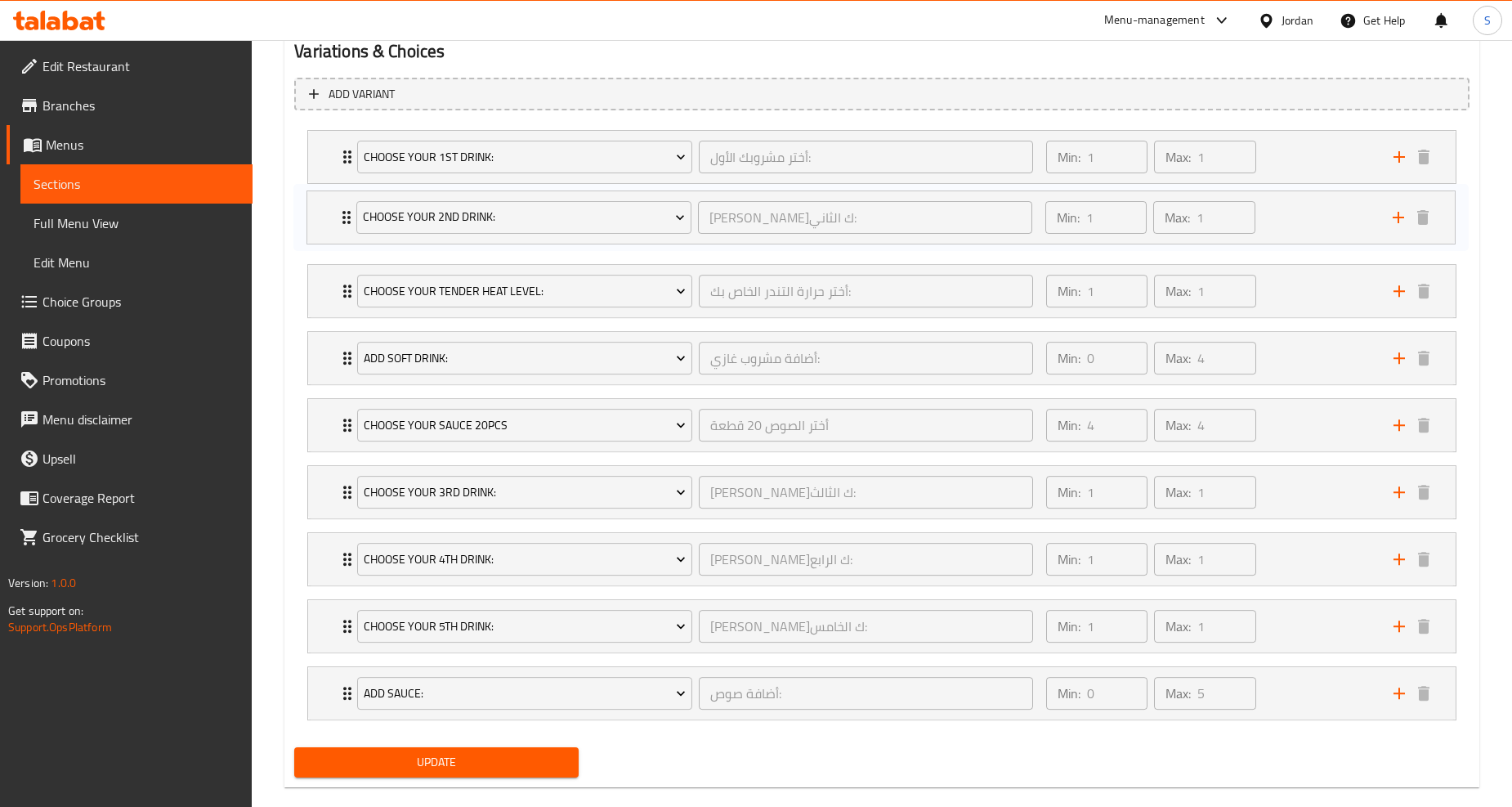
drag, startPoint x: 350, startPoint y: 201, endPoint x: 347, endPoint y: 219, distance: 18.2
click at [347, 219] on div "Choose Your 2nd Drink: اختر مشروبك الثاني: ​ Min: 1 ​ Max: 1 ​ Kinza Cola (ID: …" at bounding box center [882, 425] width 1175 height 604
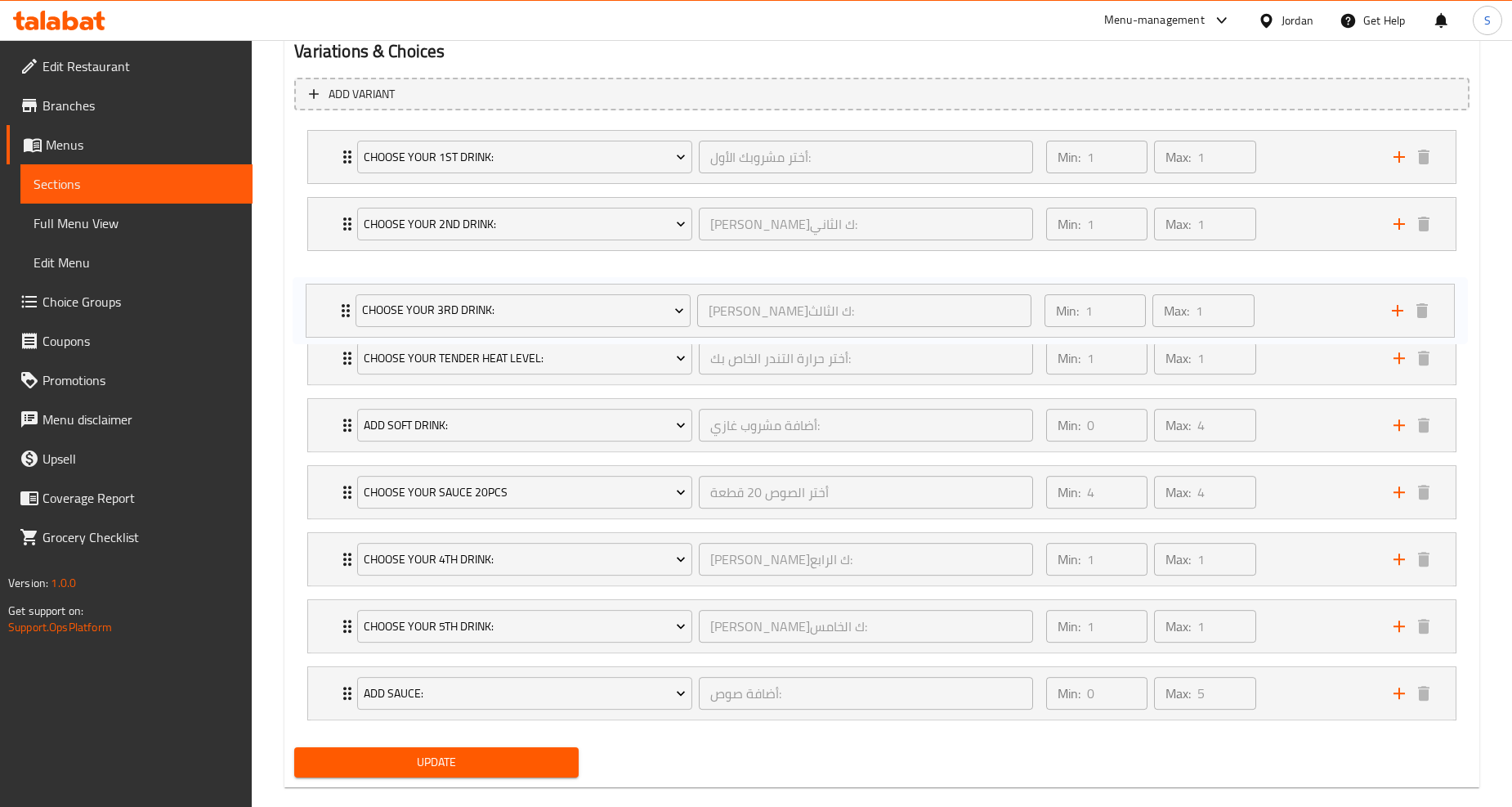
drag, startPoint x: 348, startPoint y: 493, endPoint x: 348, endPoint y: 301, distance: 192.0
click at [348, 301] on div "Choose Your 1st Drink: أختر مشروبك الأول: ​ Min: 1 ​ Max: 1 ​ Kinza Cola (ID: 7…" at bounding box center [882, 425] width 1175 height 604
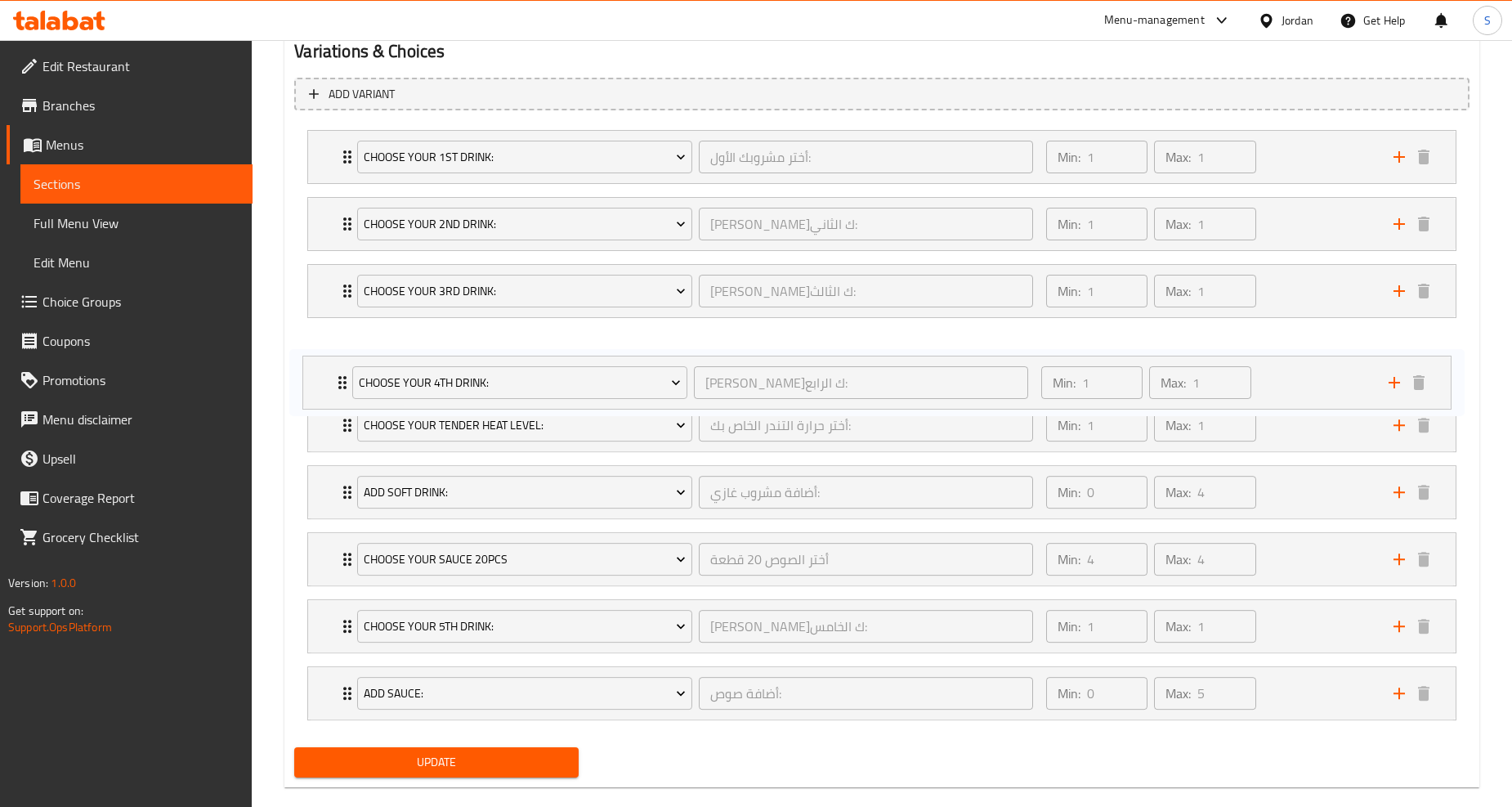
drag, startPoint x: 345, startPoint y: 566, endPoint x: 342, endPoint y: 372, distance: 194.0
click at [342, 372] on div "Choose Your 1st Drink: أختر مشروبك الأول: ​ Min: 1 ​ Max: 1 ​ Kinza Cola (ID: 7…" at bounding box center [882, 425] width 1175 height 604
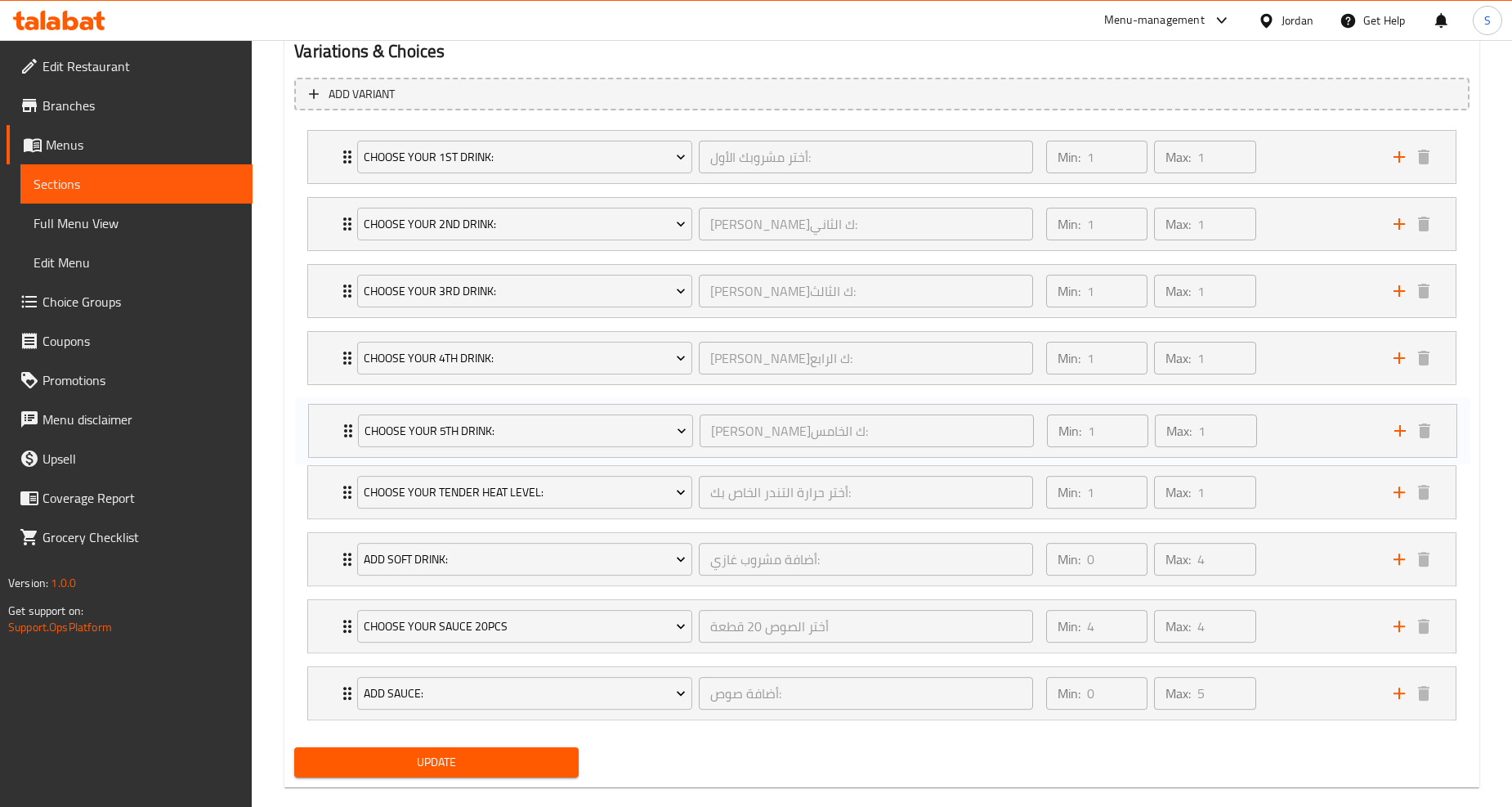
scroll to position [911, 0]
drag, startPoint x: 349, startPoint y: 624, endPoint x: 353, endPoint y: 421, distance: 203.0
click at [353, 421] on div "Choose Your 1st Drink: أختر مشروبك الأول: ​ Min: 1 ​ Max: 1 ​ Kinza Cola (ID: 7…" at bounding box center [882, 424] width 1175 height 604
click at [418, 760] on span "Update" at bounding box center [436, 760] width 258 height 21
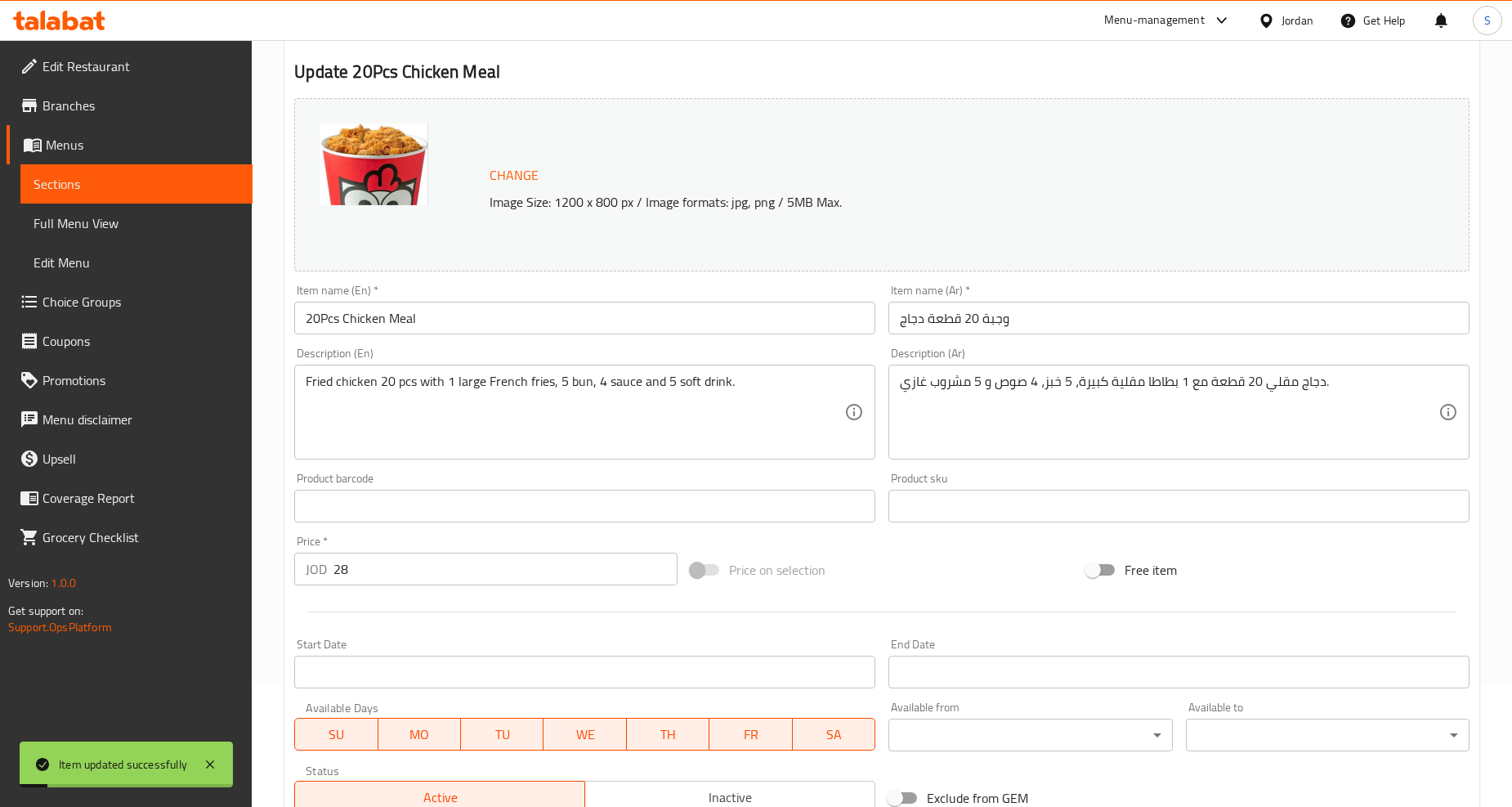
scroll to position [0, 0]
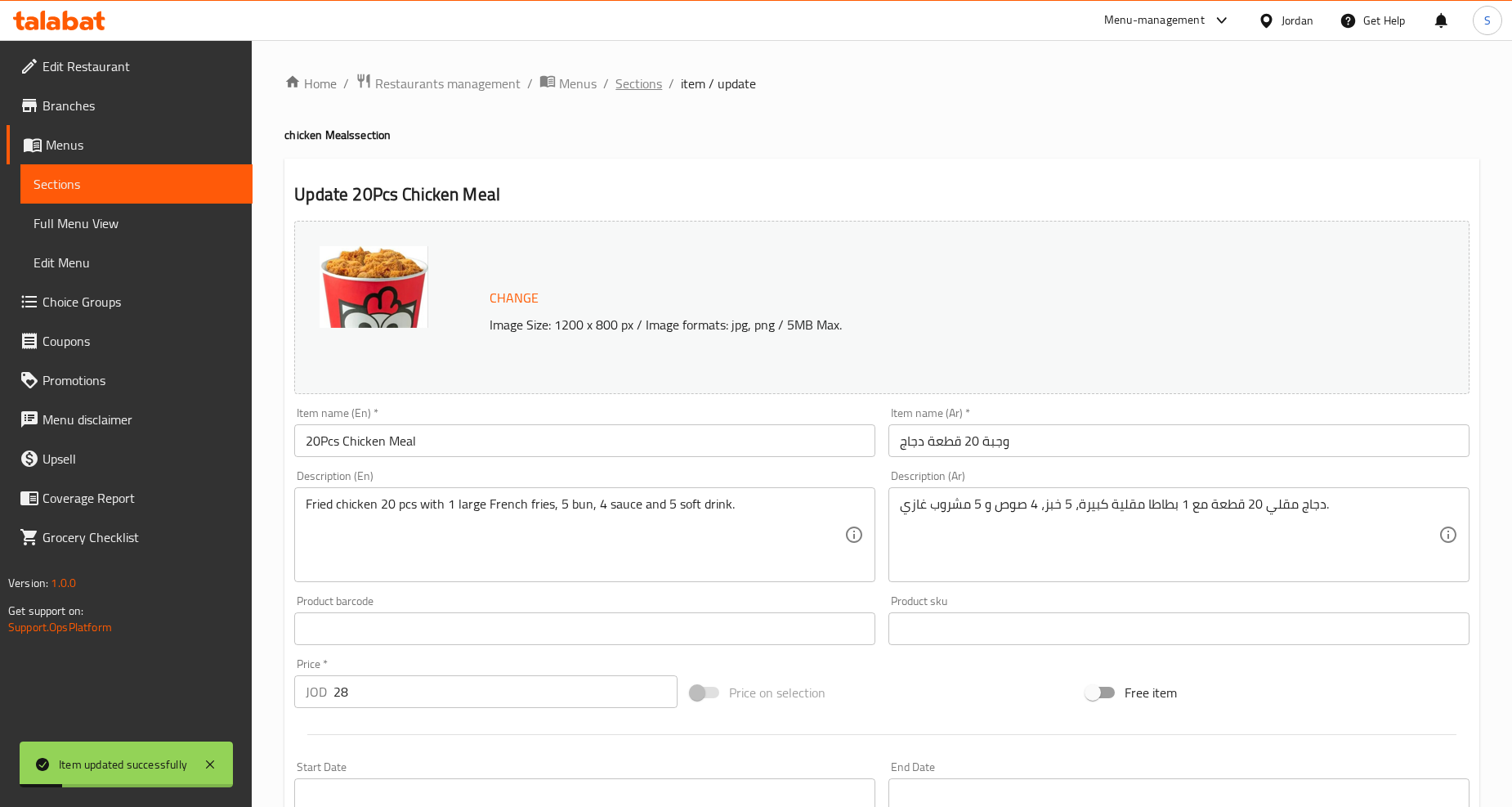
click at [642, 88] on span "Sections" at bounding box center [638, 83] width 47 height 20
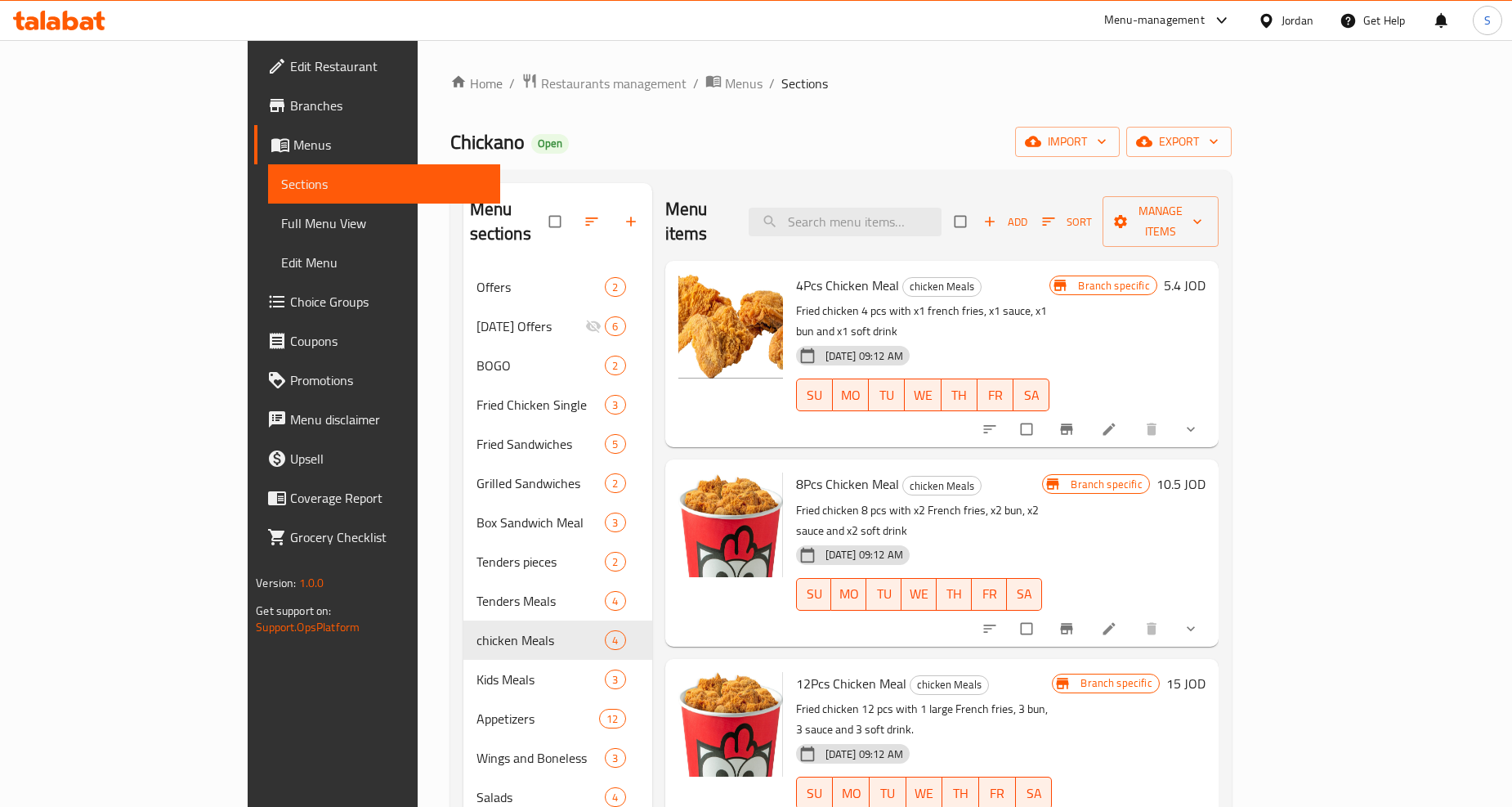
click at [914, 224] on div "Menu items Add Sort Manage items" at bounding box center [942, 222] width 554 height 77
click at [917, 215] on input "search" at bounding box center [845, 222] width 193 height 29
click at [1219, 148] on span "export" at bounding box center [1179, 142] width 79 height 21
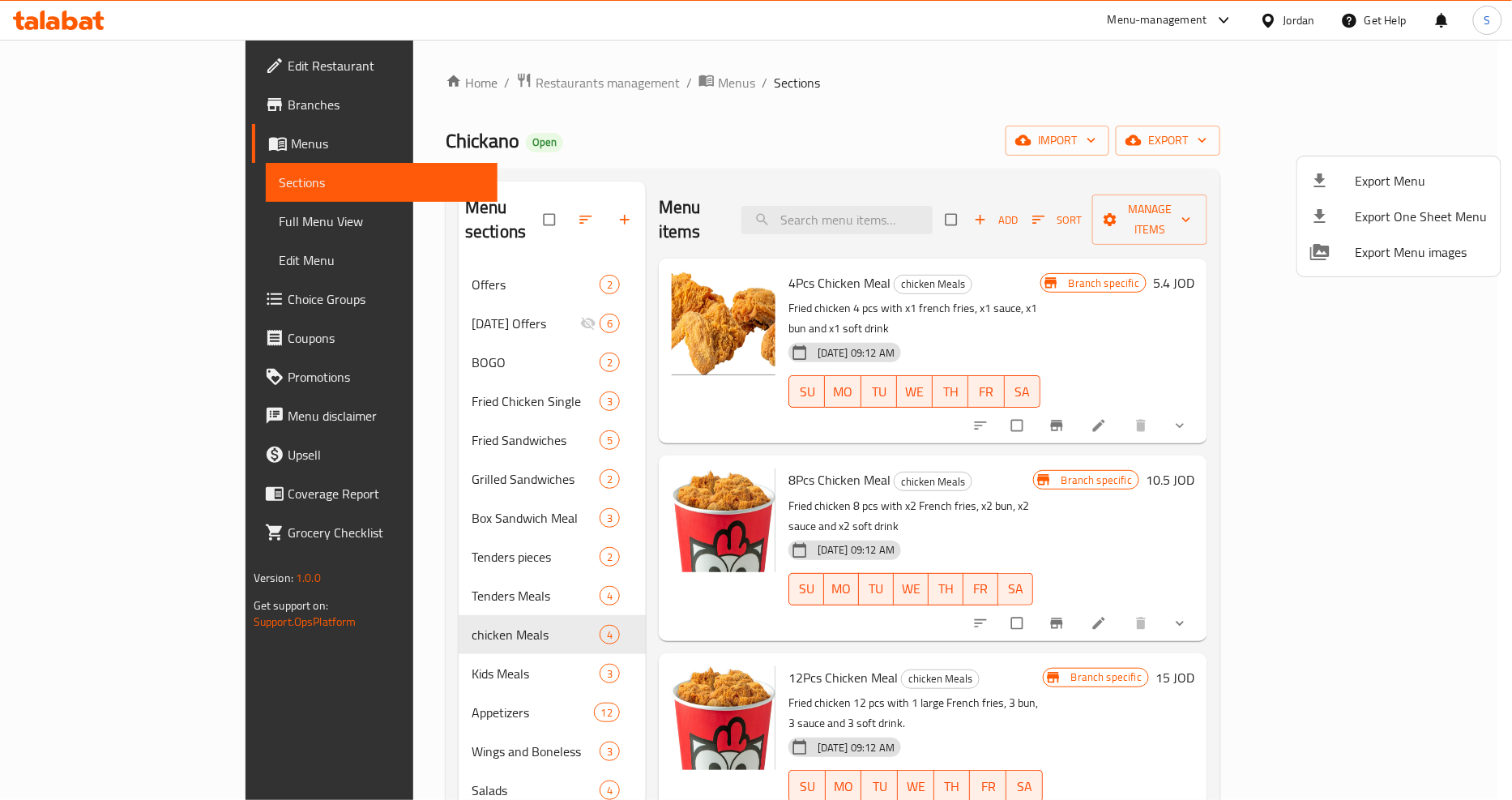
click at [1388, 175] on span "Export Menu" at bounding box center [1422, 181] width 132 height 20
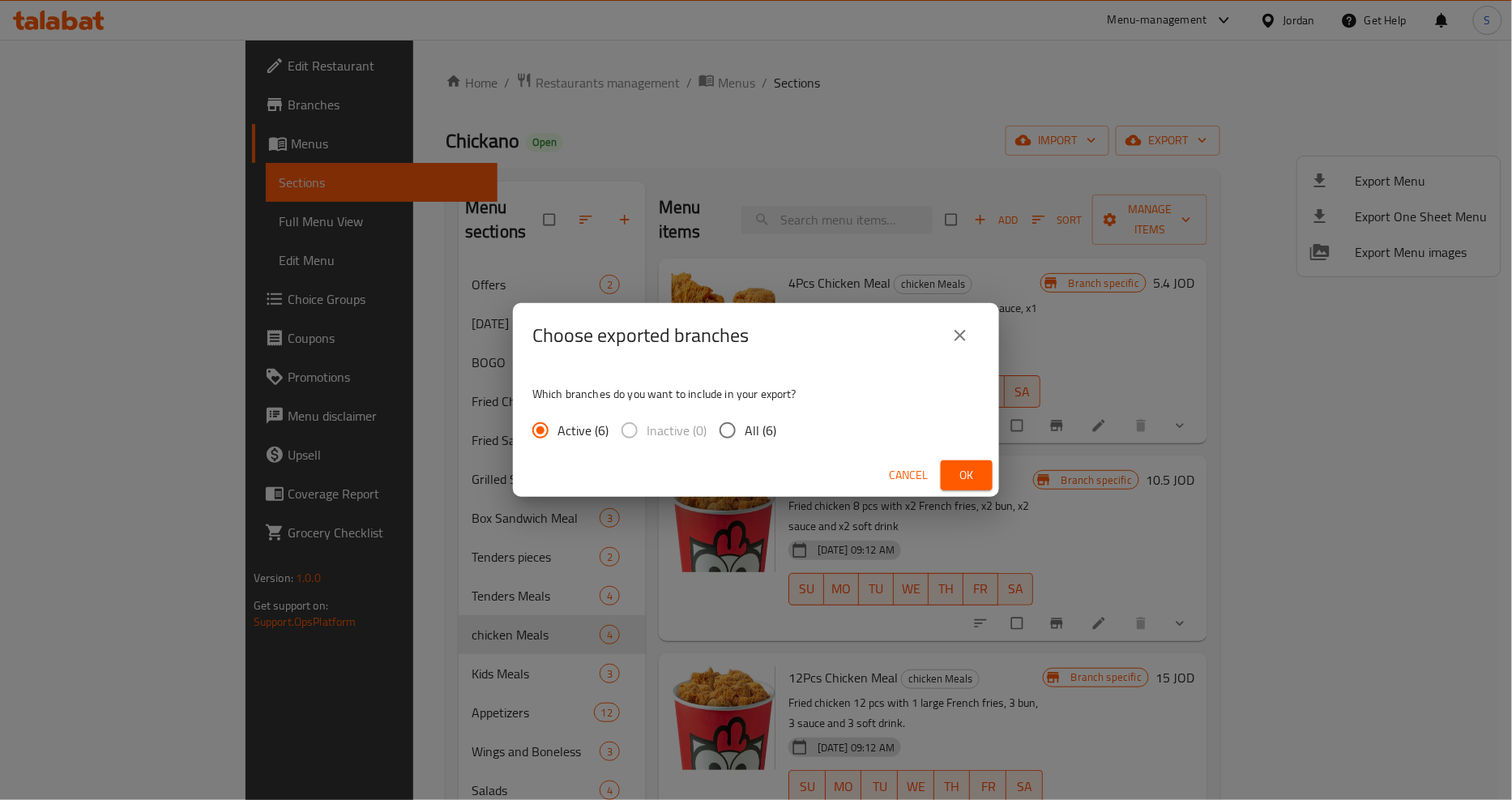
click at [738, 431] on input "All (6)" at bounding box center [728, 430] width 34 height 34
radio input "true"
click at [968, 473] on span "Ok" at bounding box center [967, 476] width 26 height 21
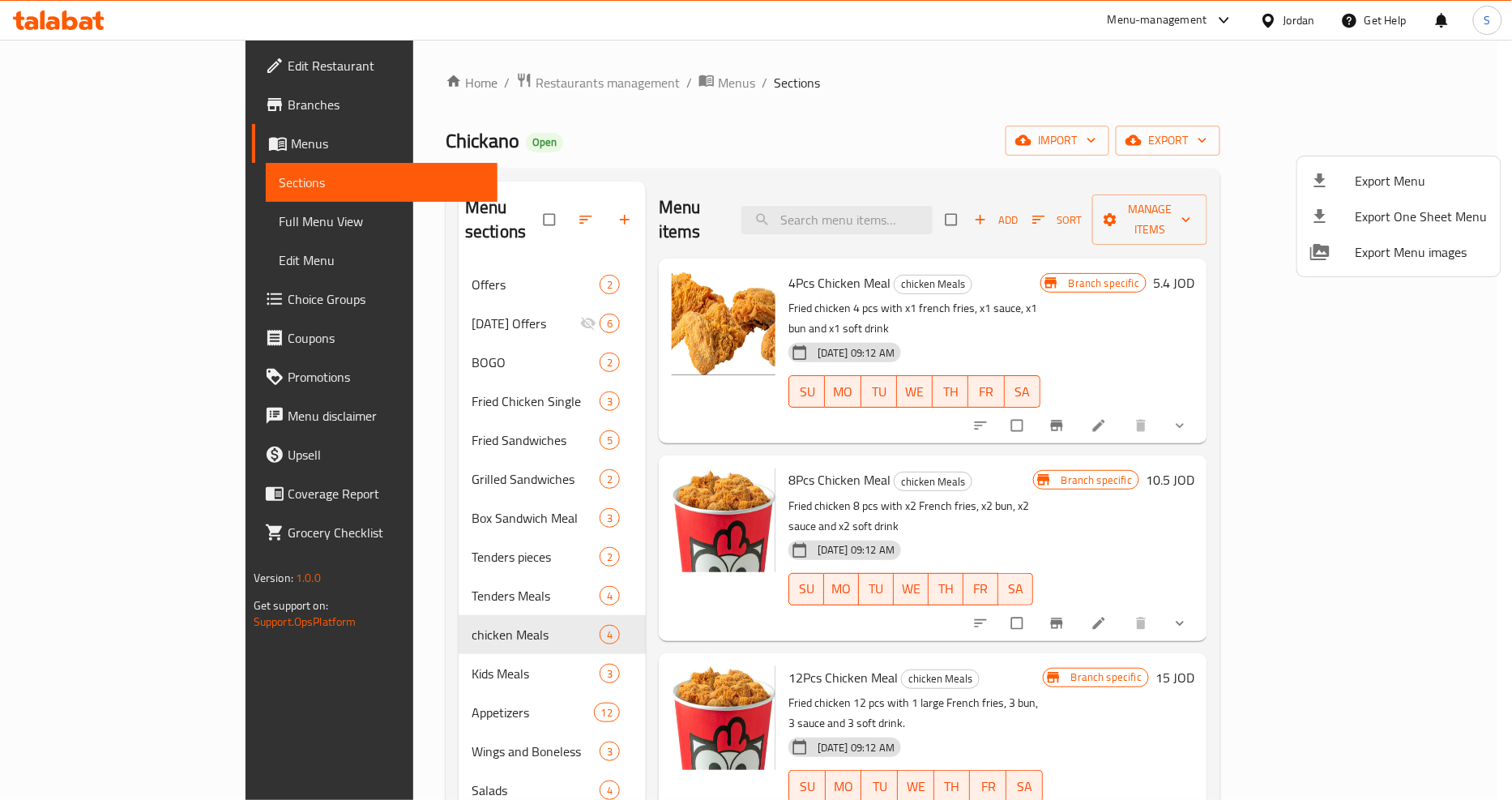
click at [901, 211] on div at bounding box center [756, 400] width 1512 height 800
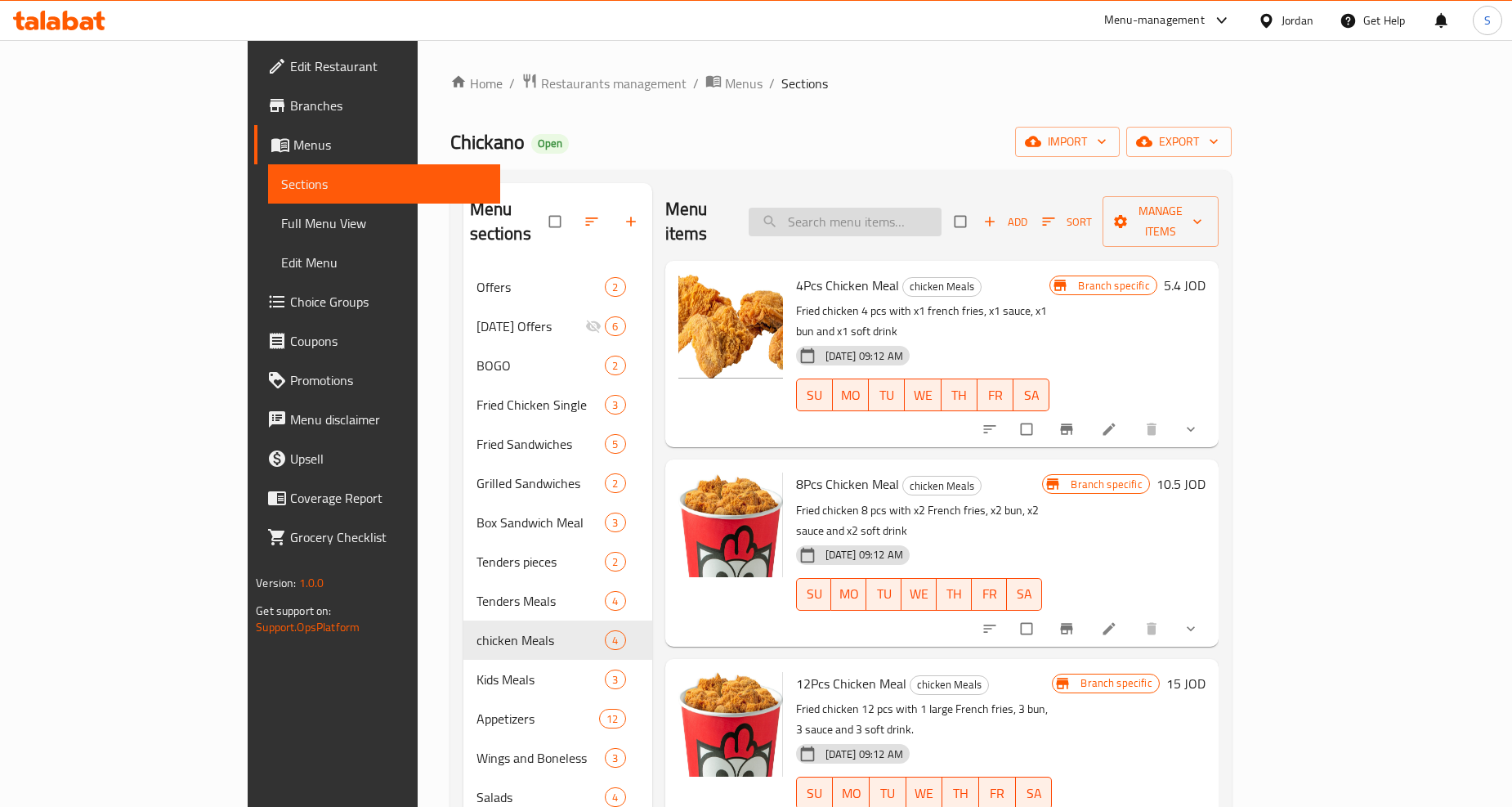
click at [909, 213] on input "search" at bounding box center [845, 222] width 193 height 29
paste input "20Pcs Chicken Meal"
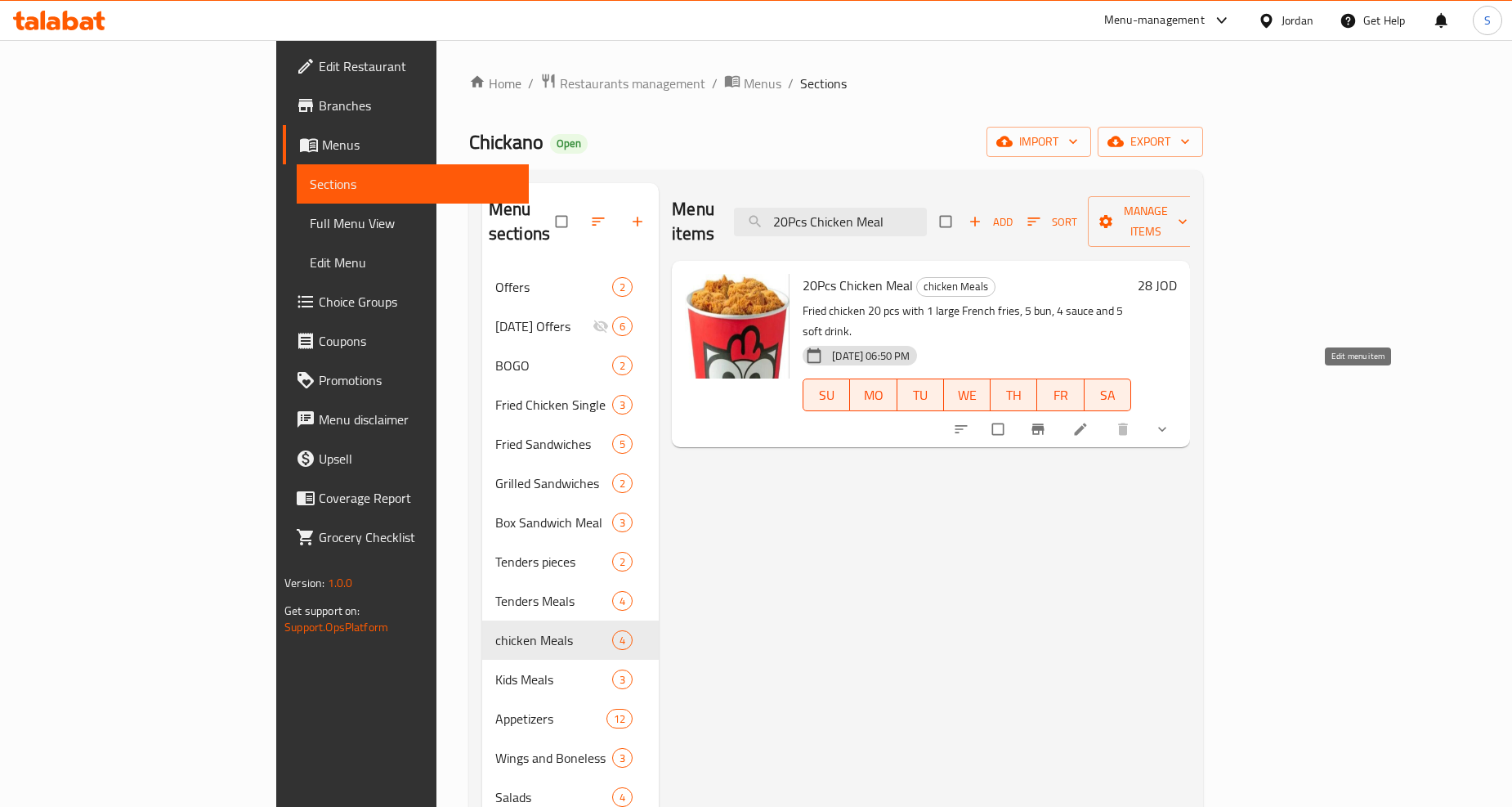
type input "20Pcs Chicken Meal"
click at [1086, 423] on icon at bounding box center [1080, 429] width 12 height 12
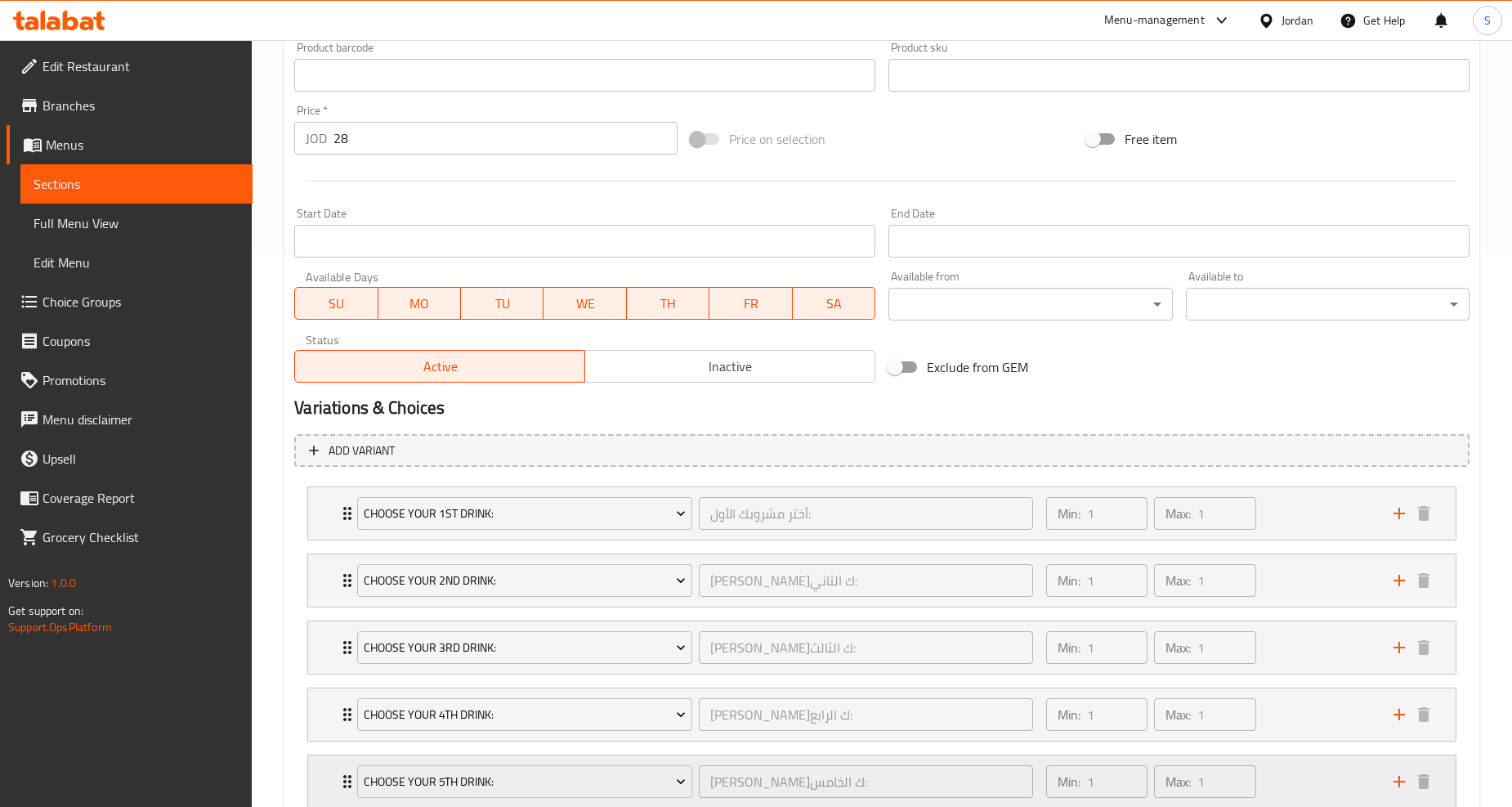
scroll to position [818, 0]
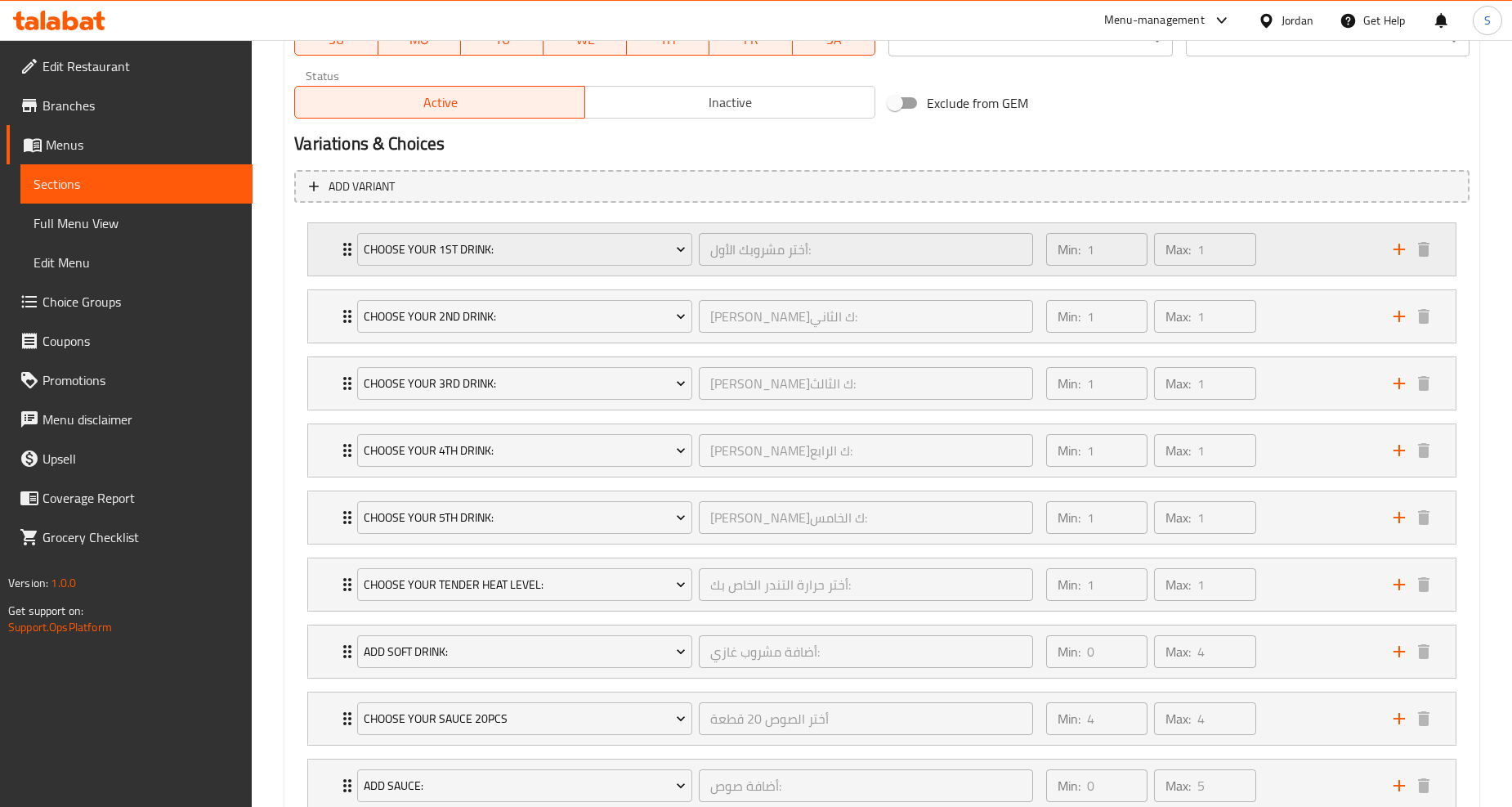
click at [334, 246] on div "Choose Your 1st Drink: أختر مشروبك الأول: ​ Min: 1 ​ Max: 1 ​" at bounding box center [882, 249] width 1147 height 53
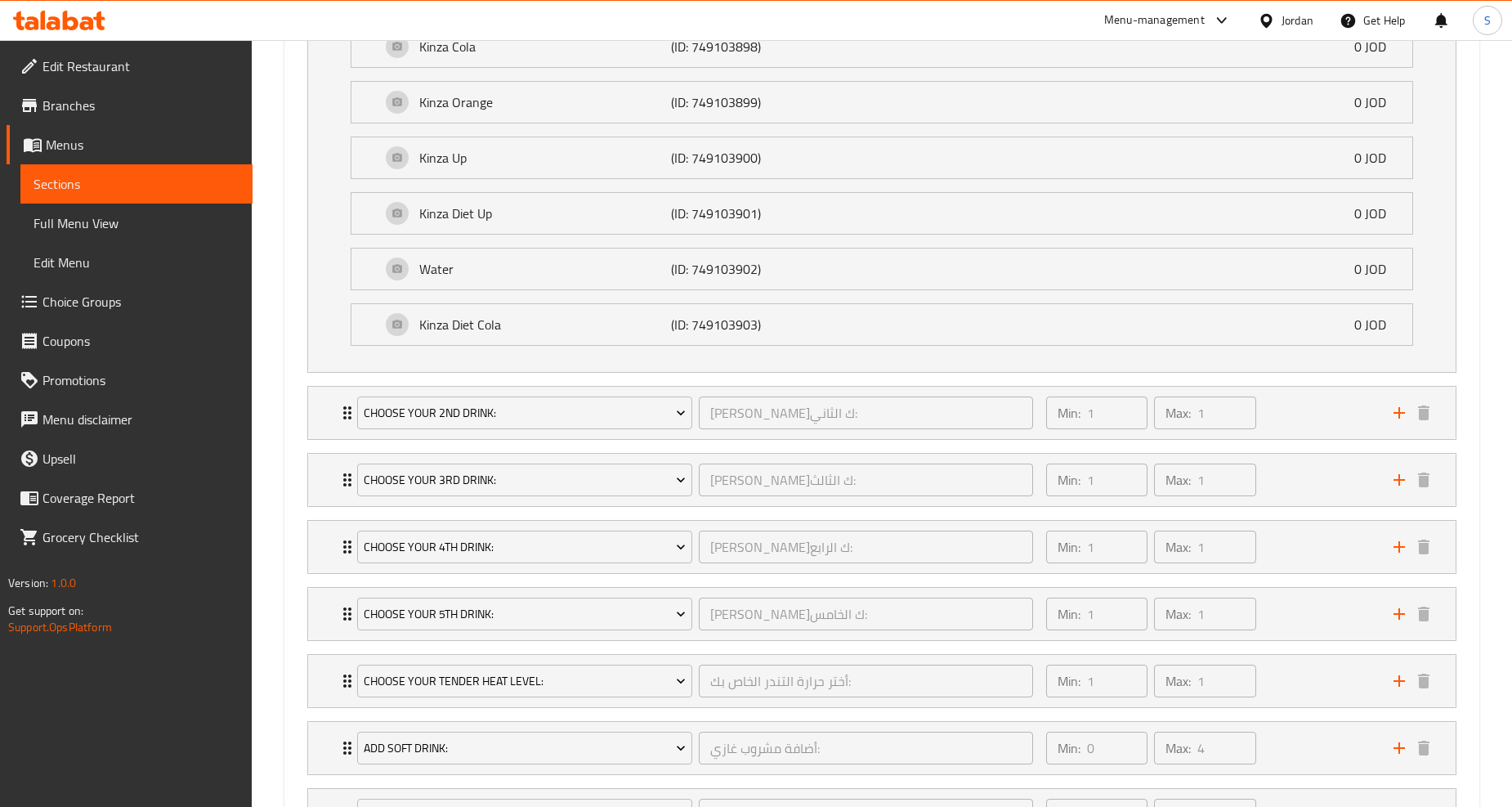
scroll to position [1091, 0]
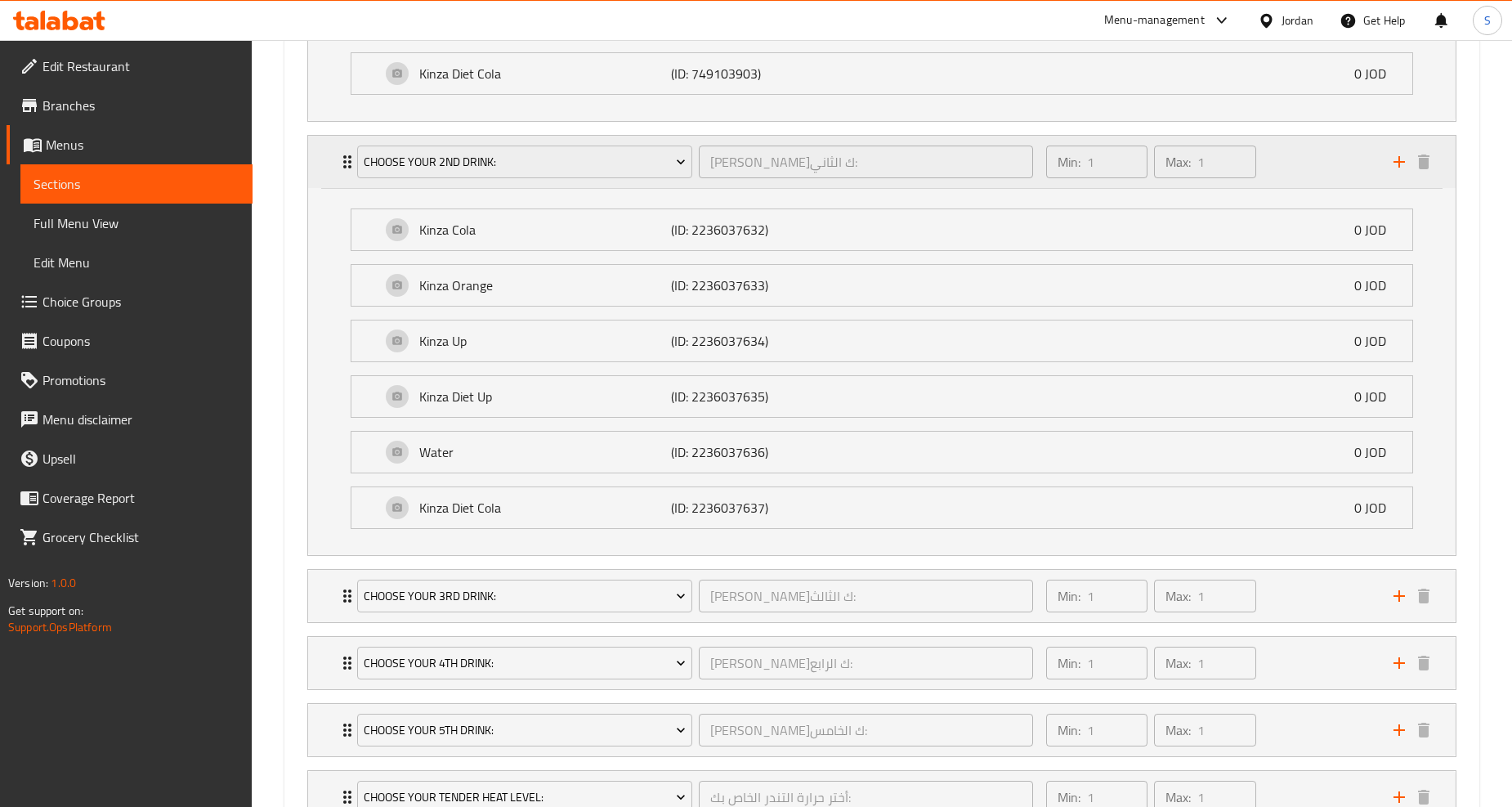
scroll to position [1362, 0]
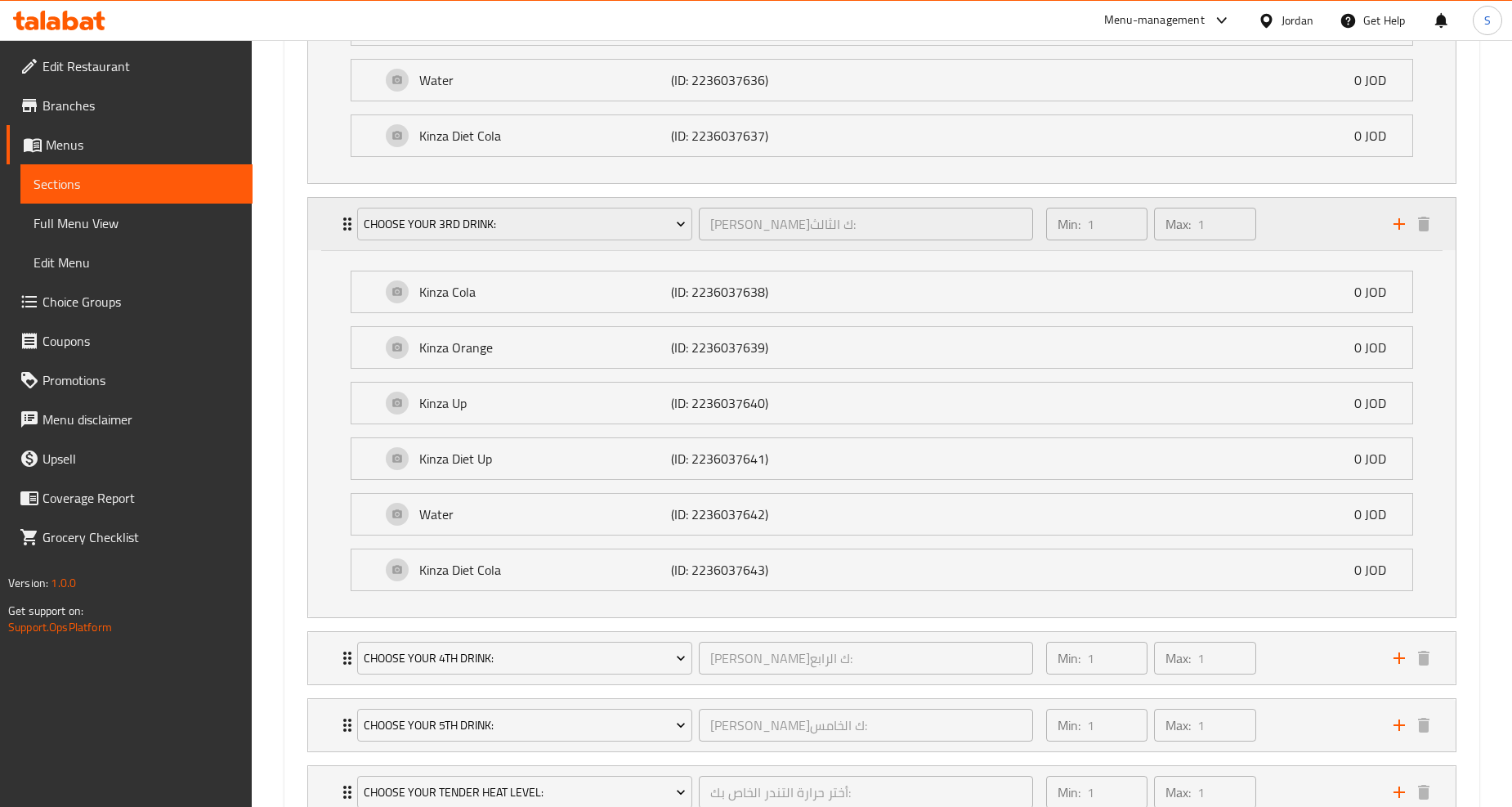
scroll to position [1817, 0]
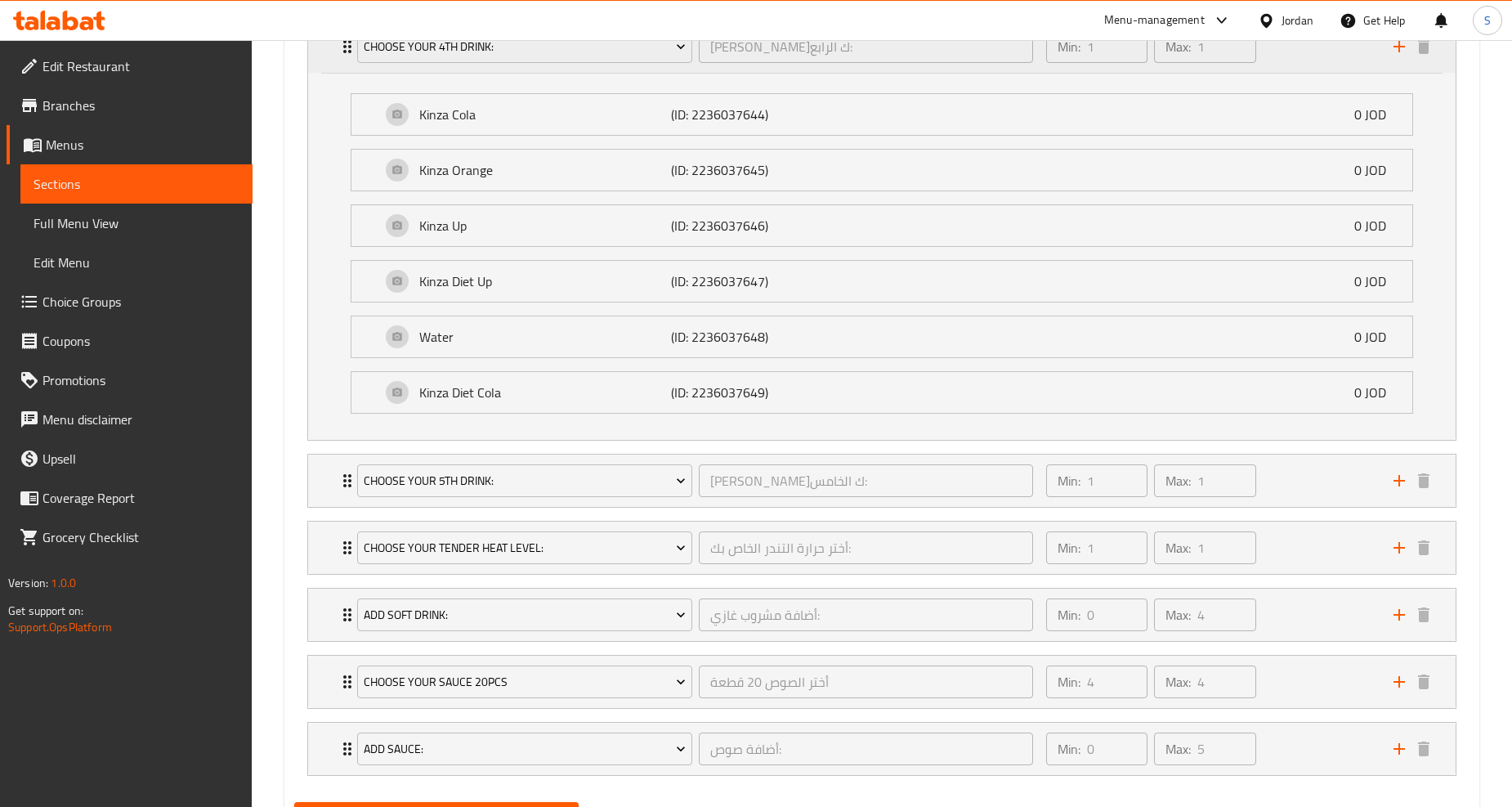
scroll to position [2363, 0]
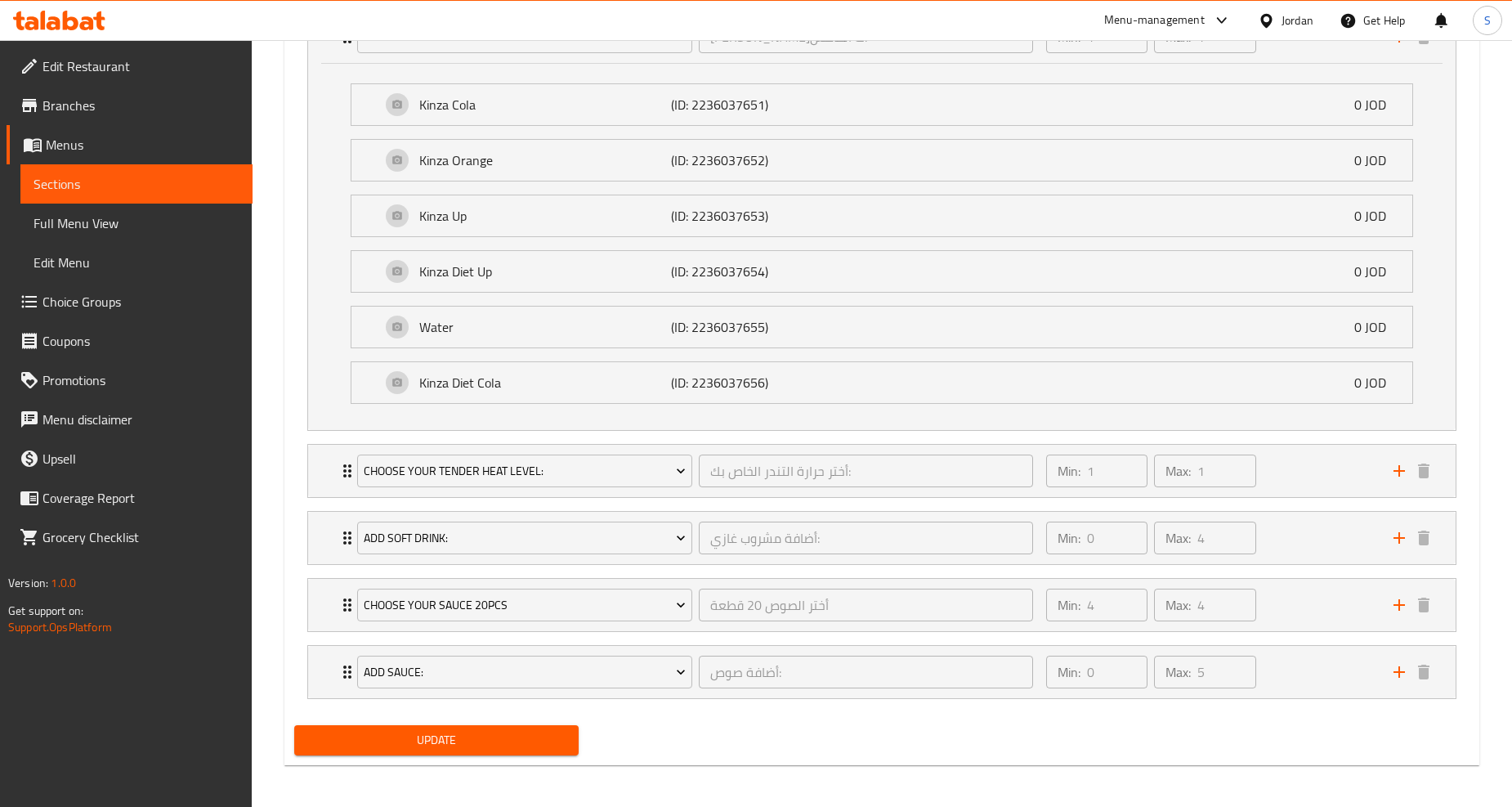
scroll to position [2775, 0]
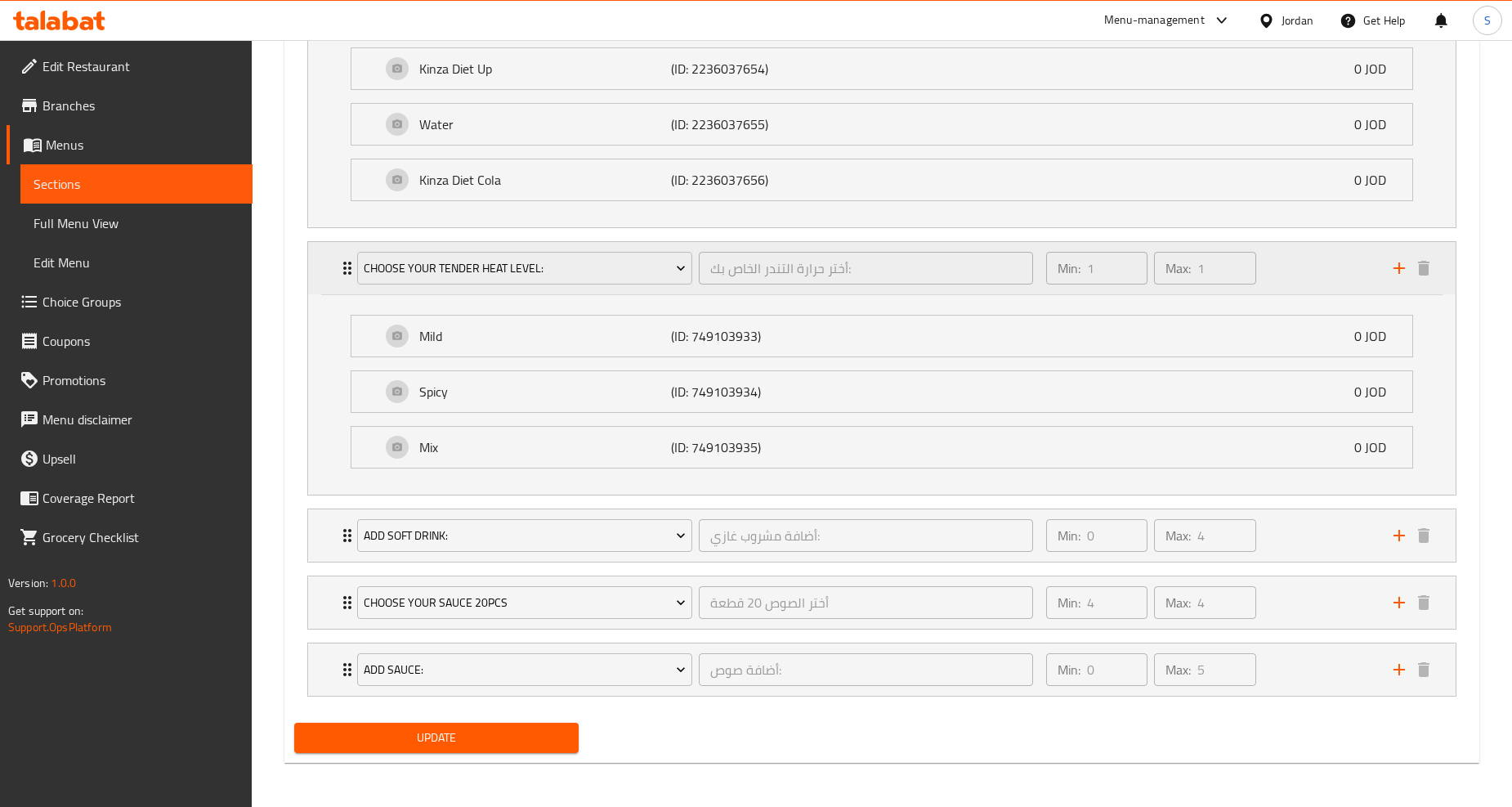
scroll to position [2975, 0]
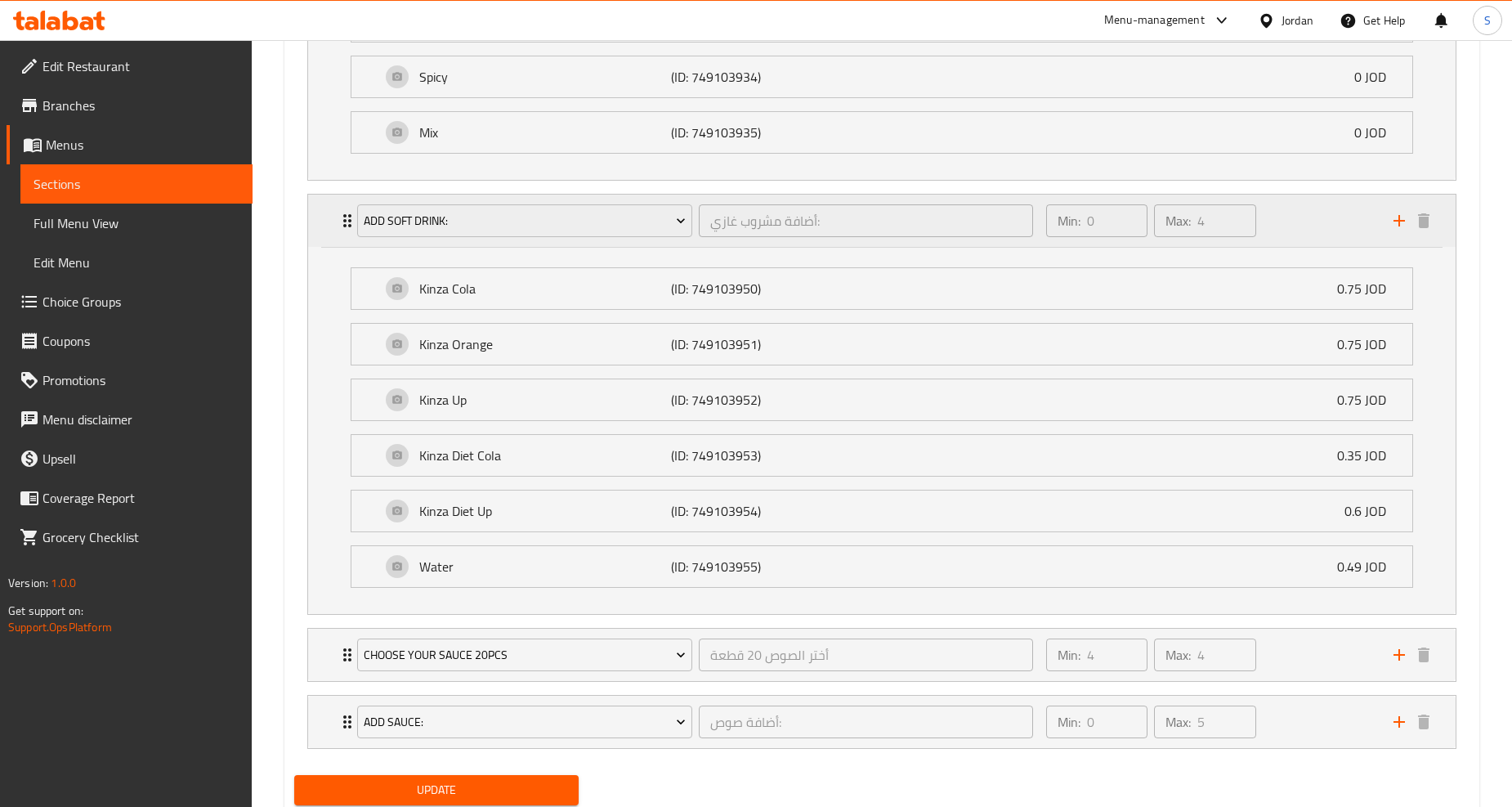
scroll to position [3340, 0]
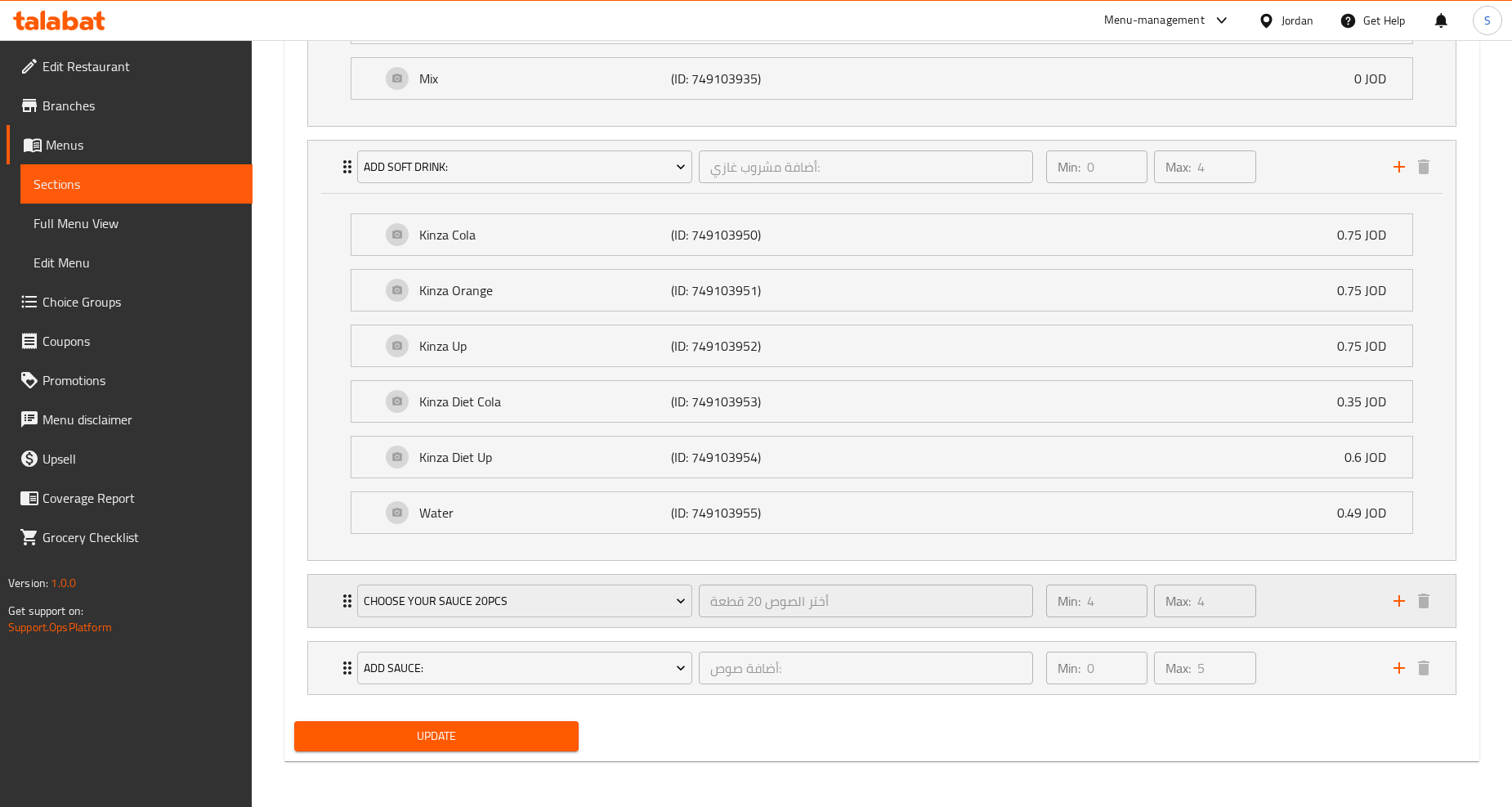
click at [339, 601] on icon "Expand" at bounding box center [348, 601] width 20 height 20
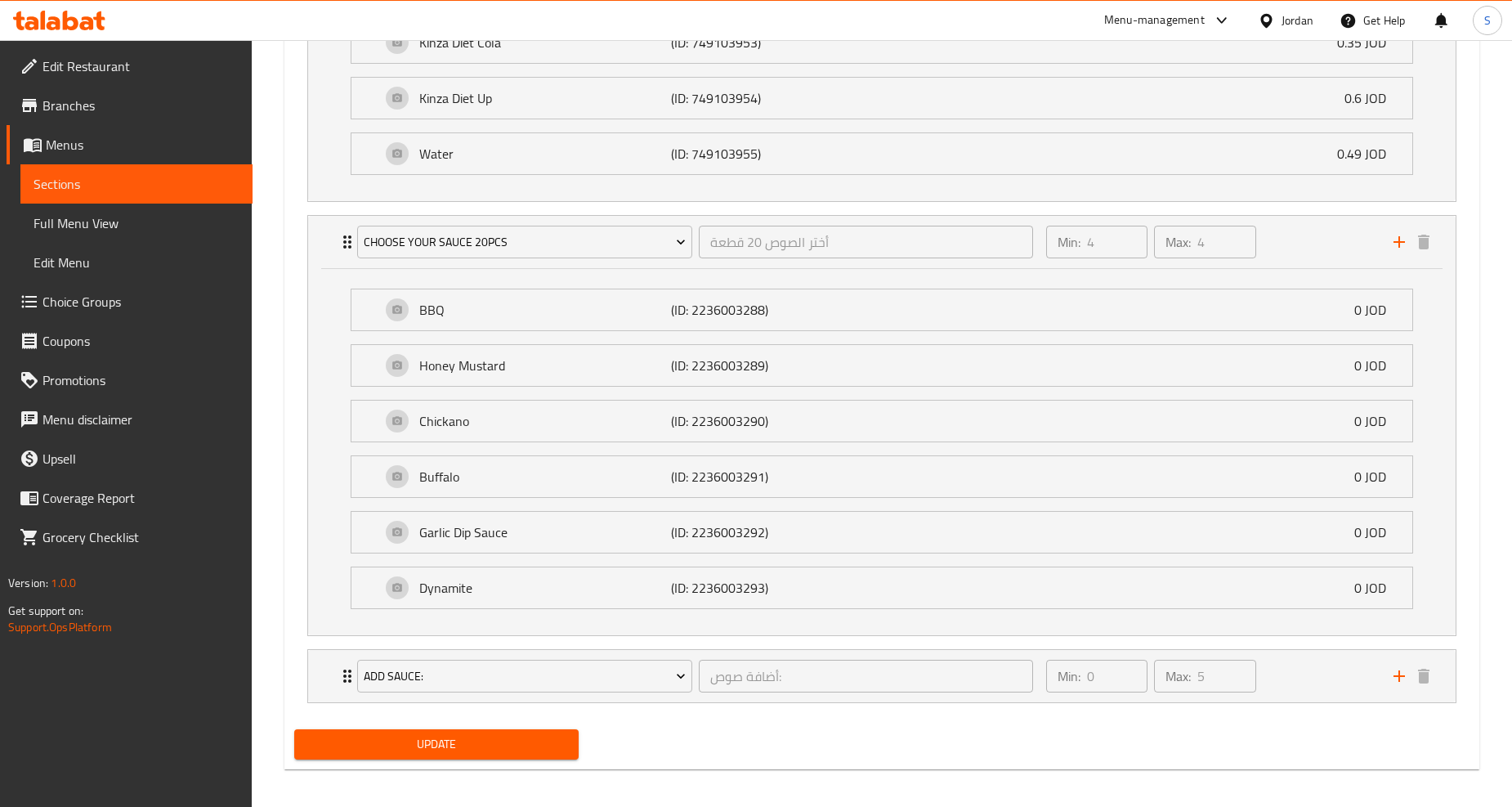
scroll to position [3712, 0]
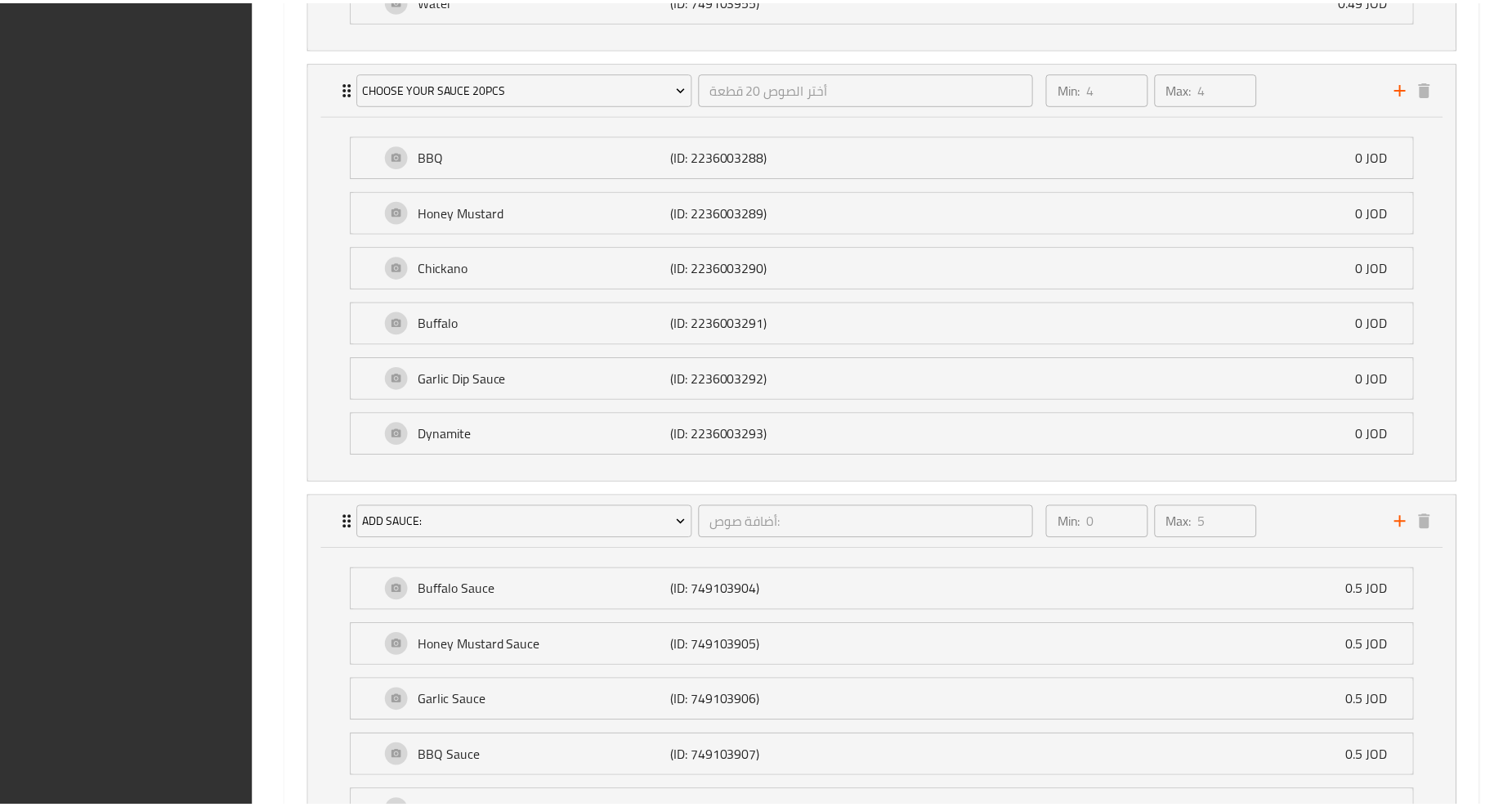
scroll to position [4025, 0]
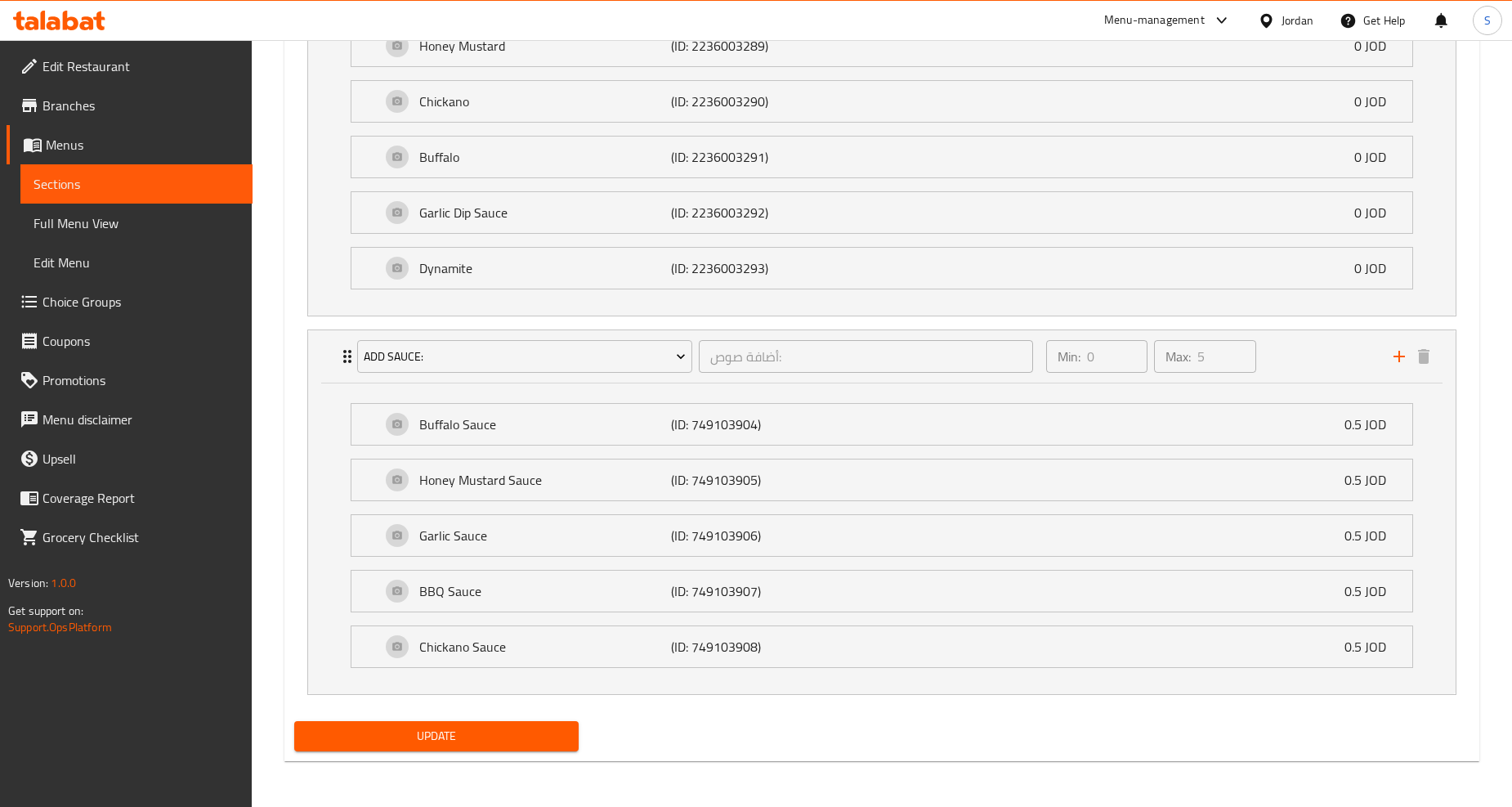
click at [753, 734] on div "Update" at bounding box center [882, 737] width 1189 height 44
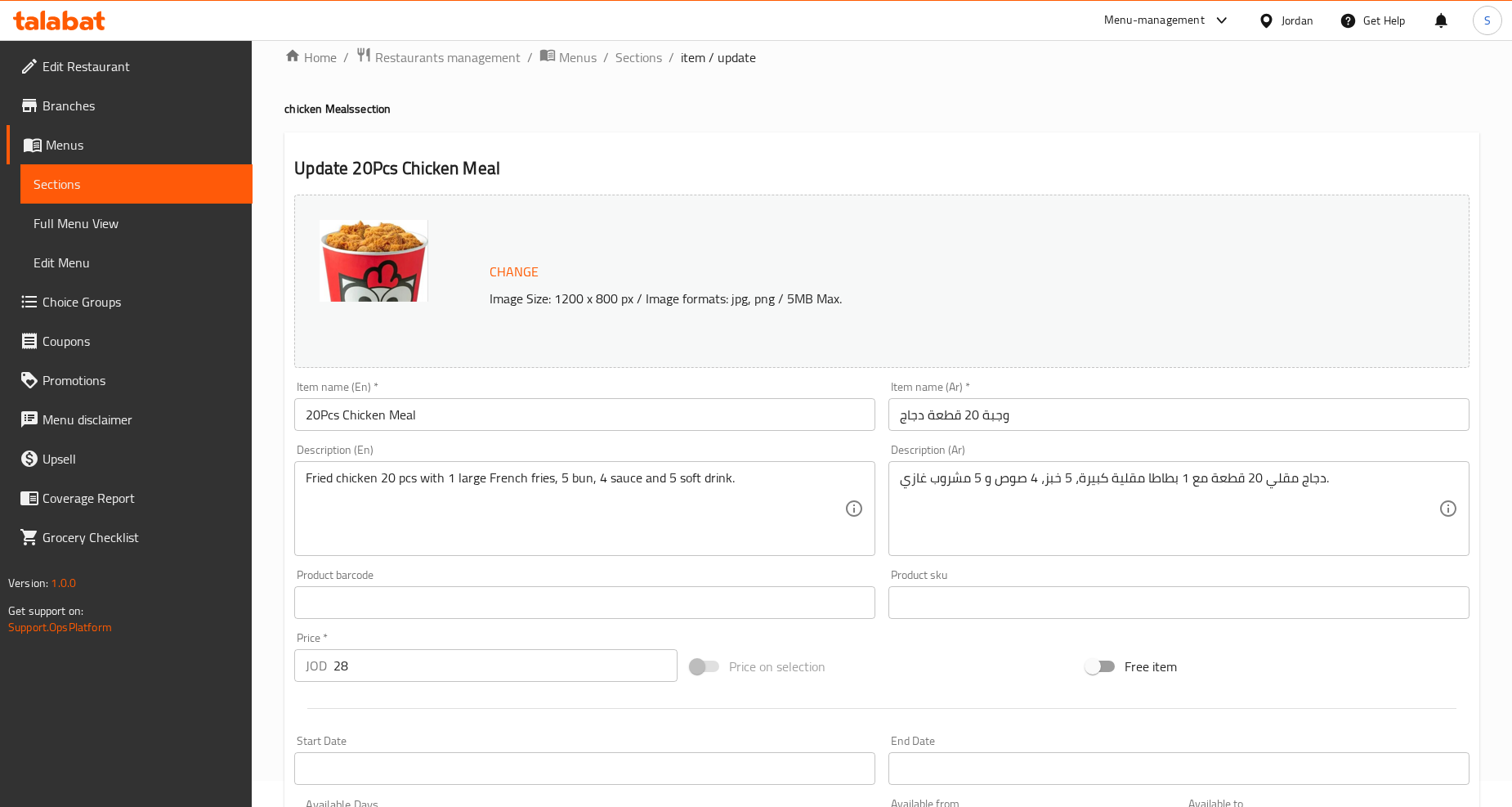
scroll to position [0, 0]
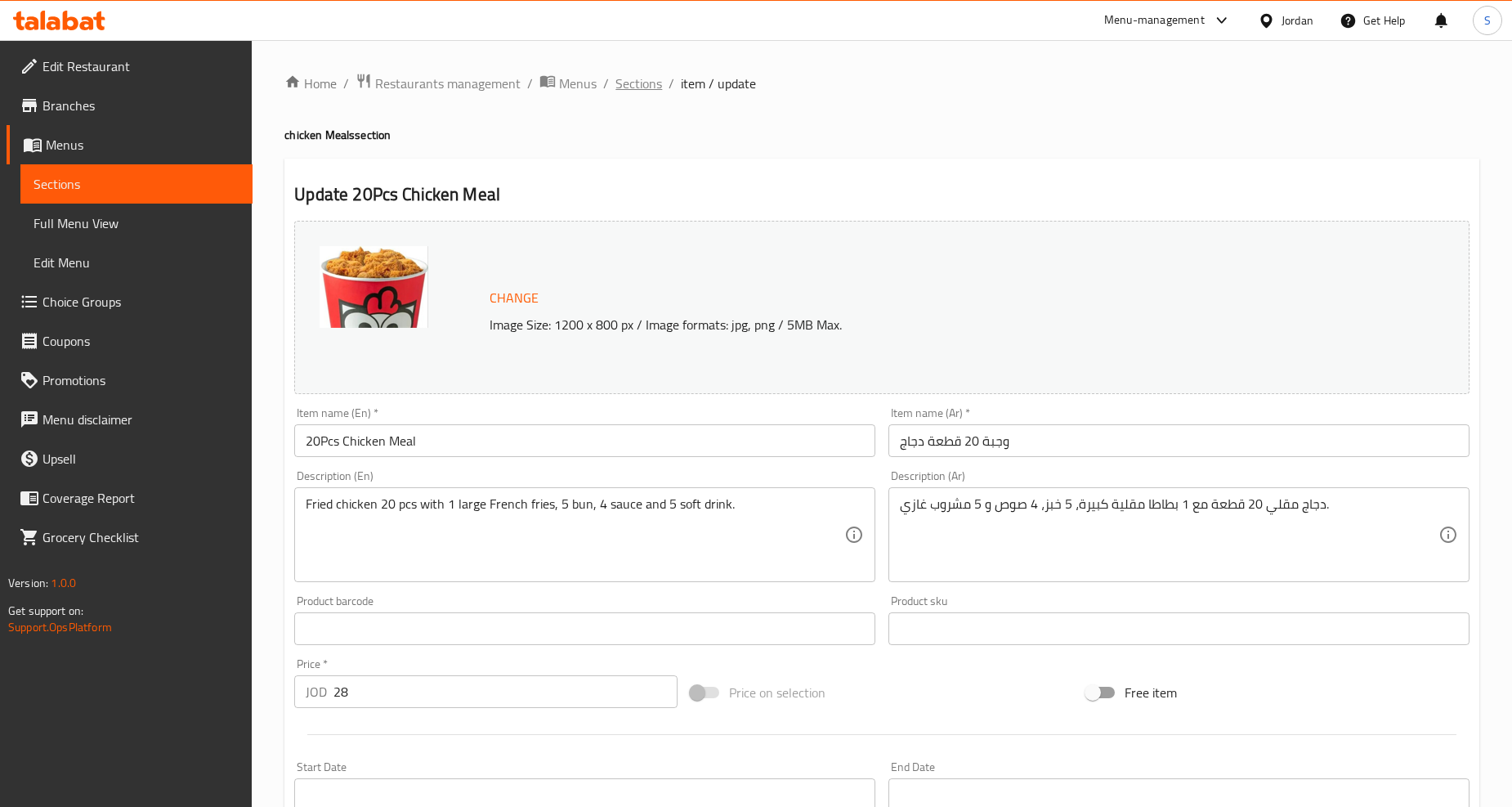
click at [625, 93] on span "Sections" at bounding box center [638, 83] width 47 height 20
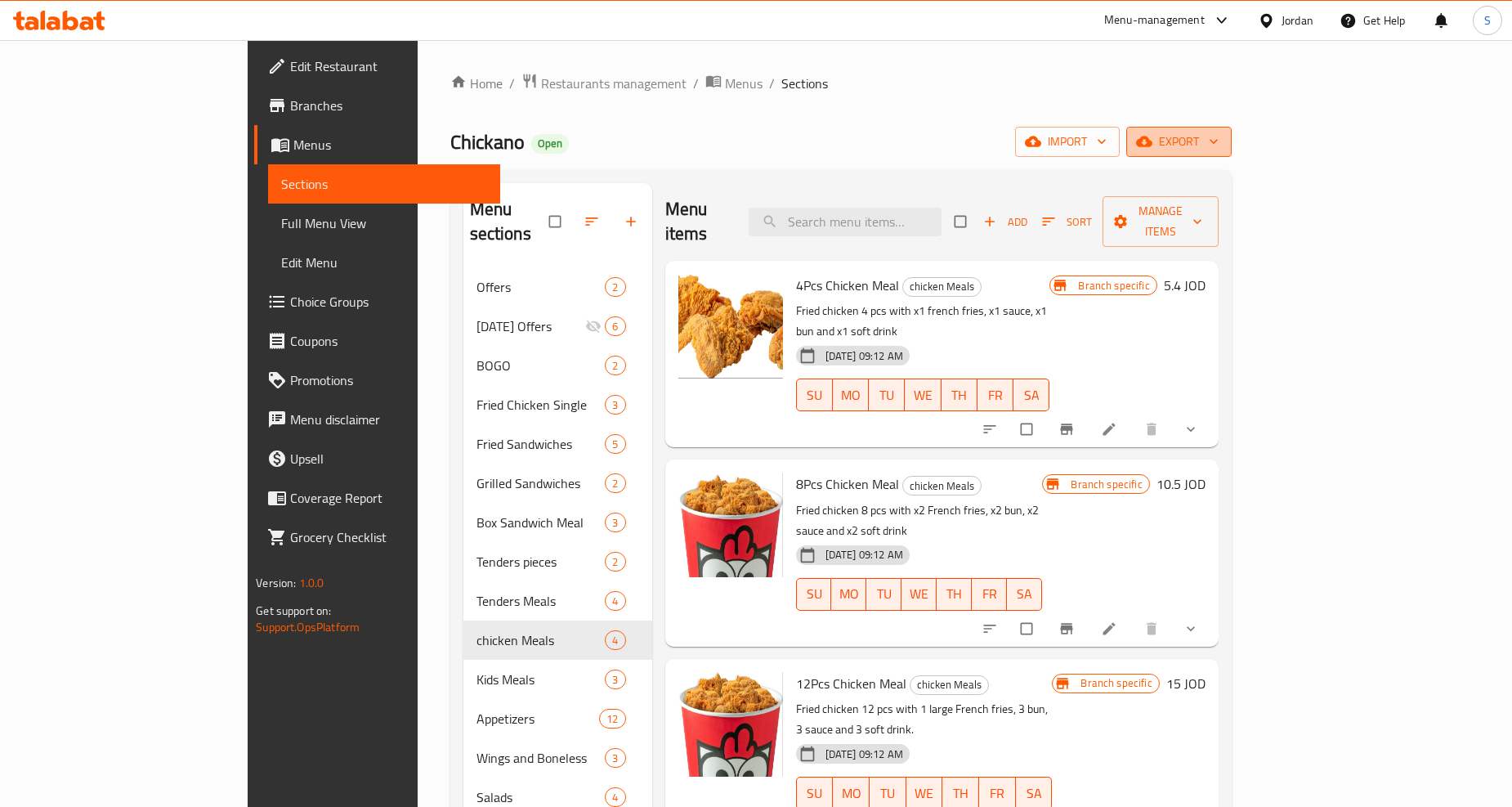
click at [1219, 145] on span "export" at bounding box center [1179, 142] width 79 height 21
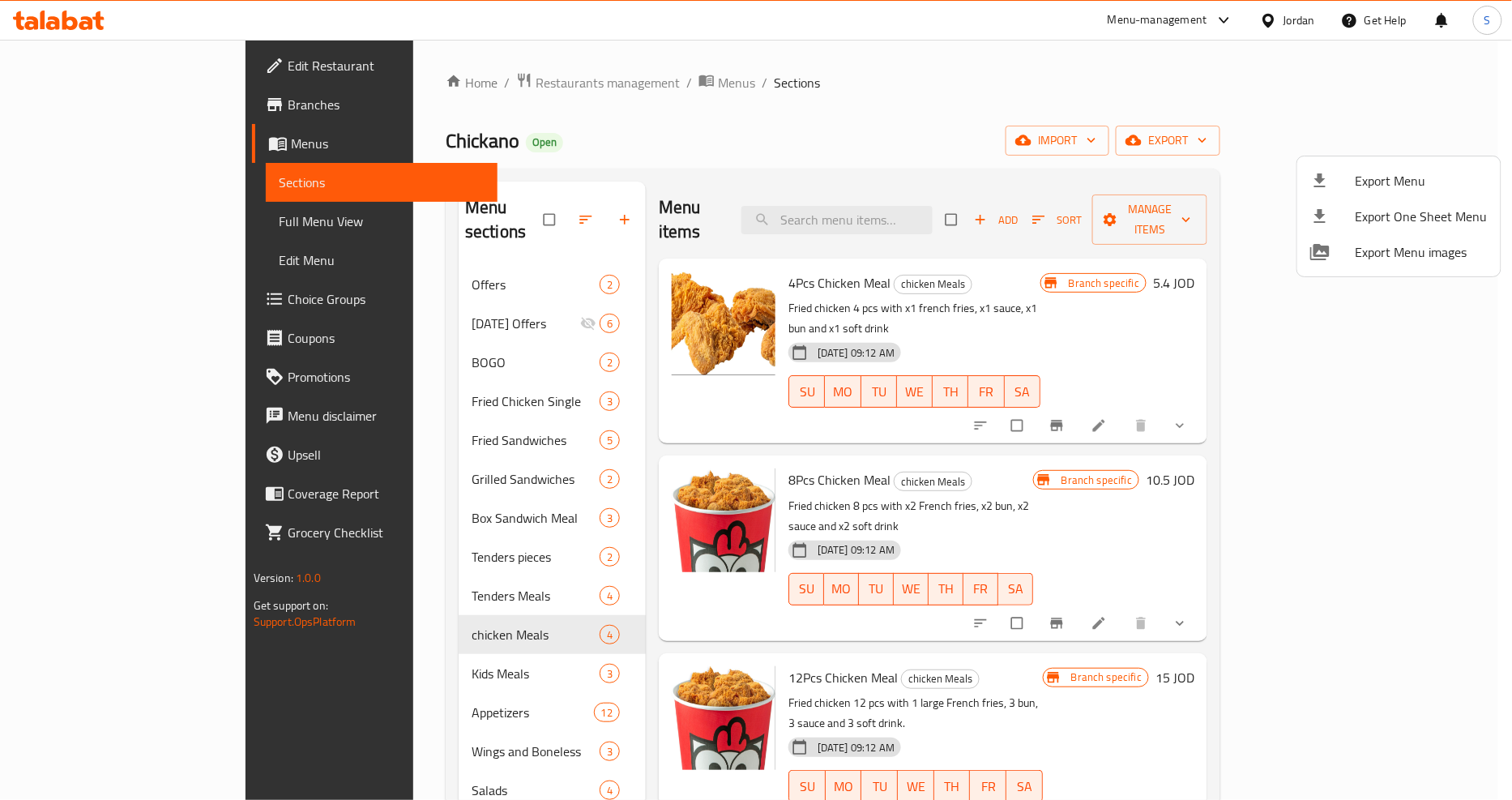
click at [1375, 187] on span "Export Menu" at bounding box center [1422, 181] width 132 height 20
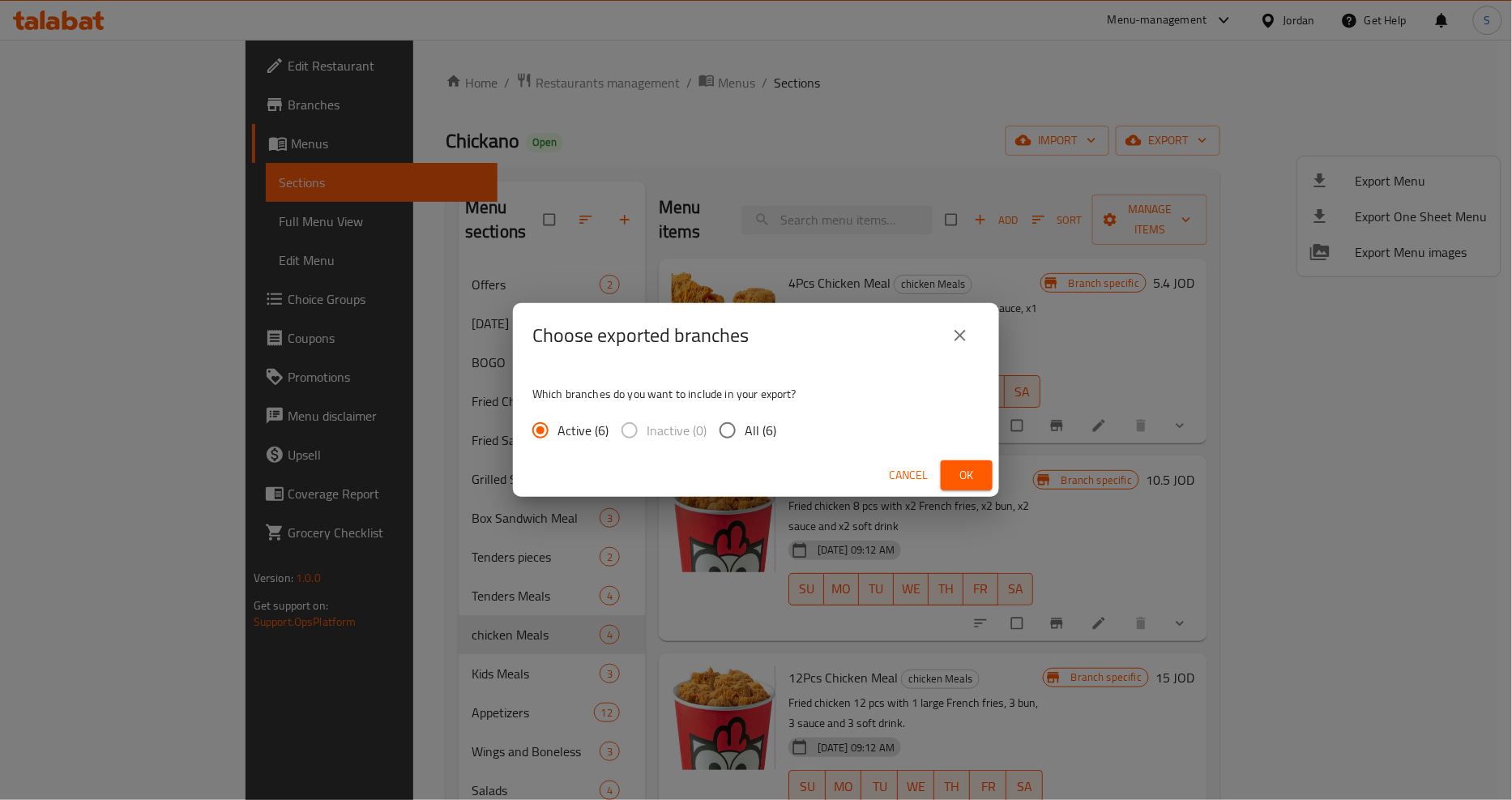
click at [732, 433] on input "All (6)" at bounding box center [728, 430] width 34 height 34
radio input "true"
click at [955, 477] on span "Ok" at bounding box center [967, 476] width 26 height 21
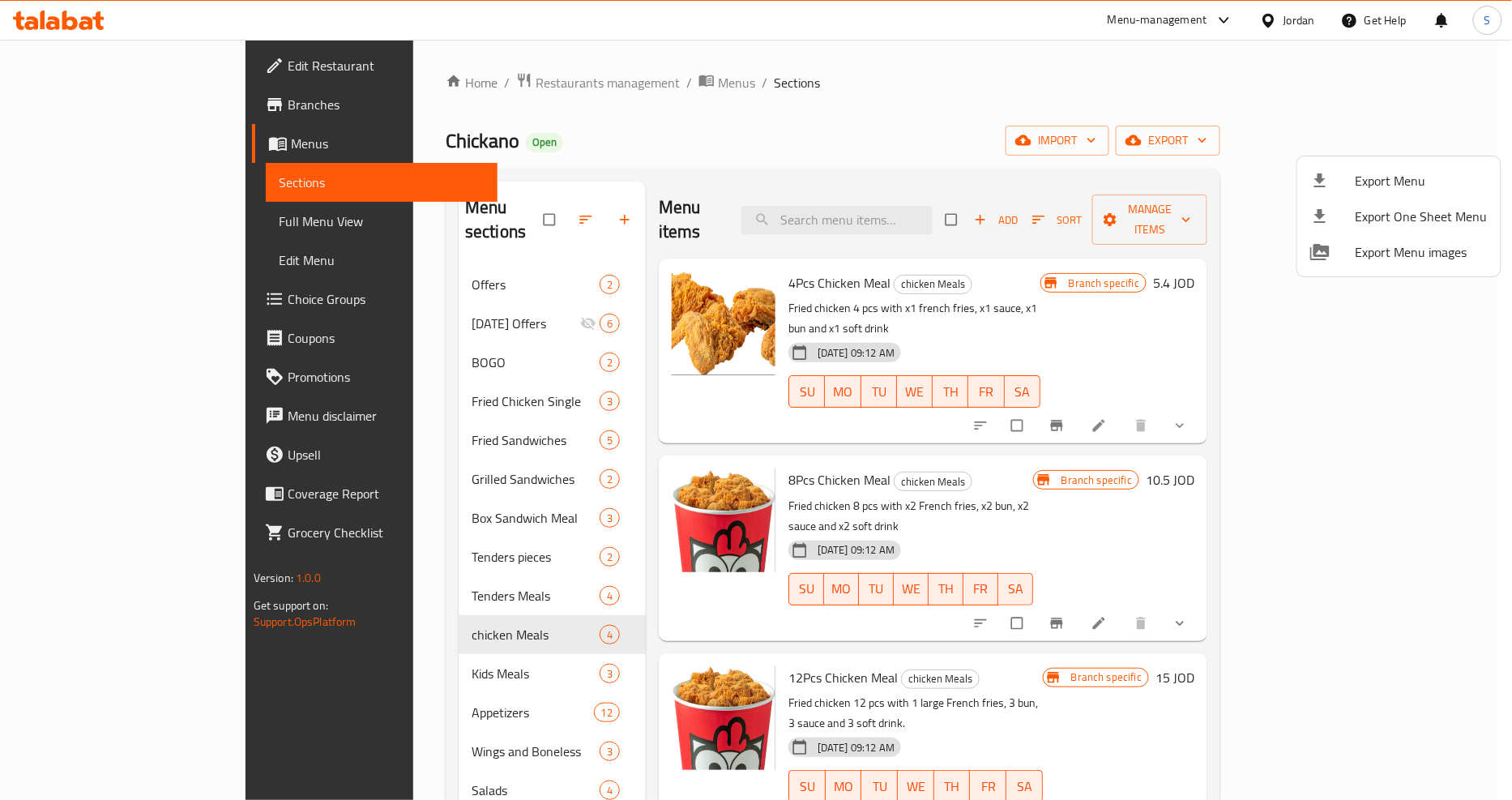
click at [436, 79] on div at bounding box center [756, 400] width 1512 height 800
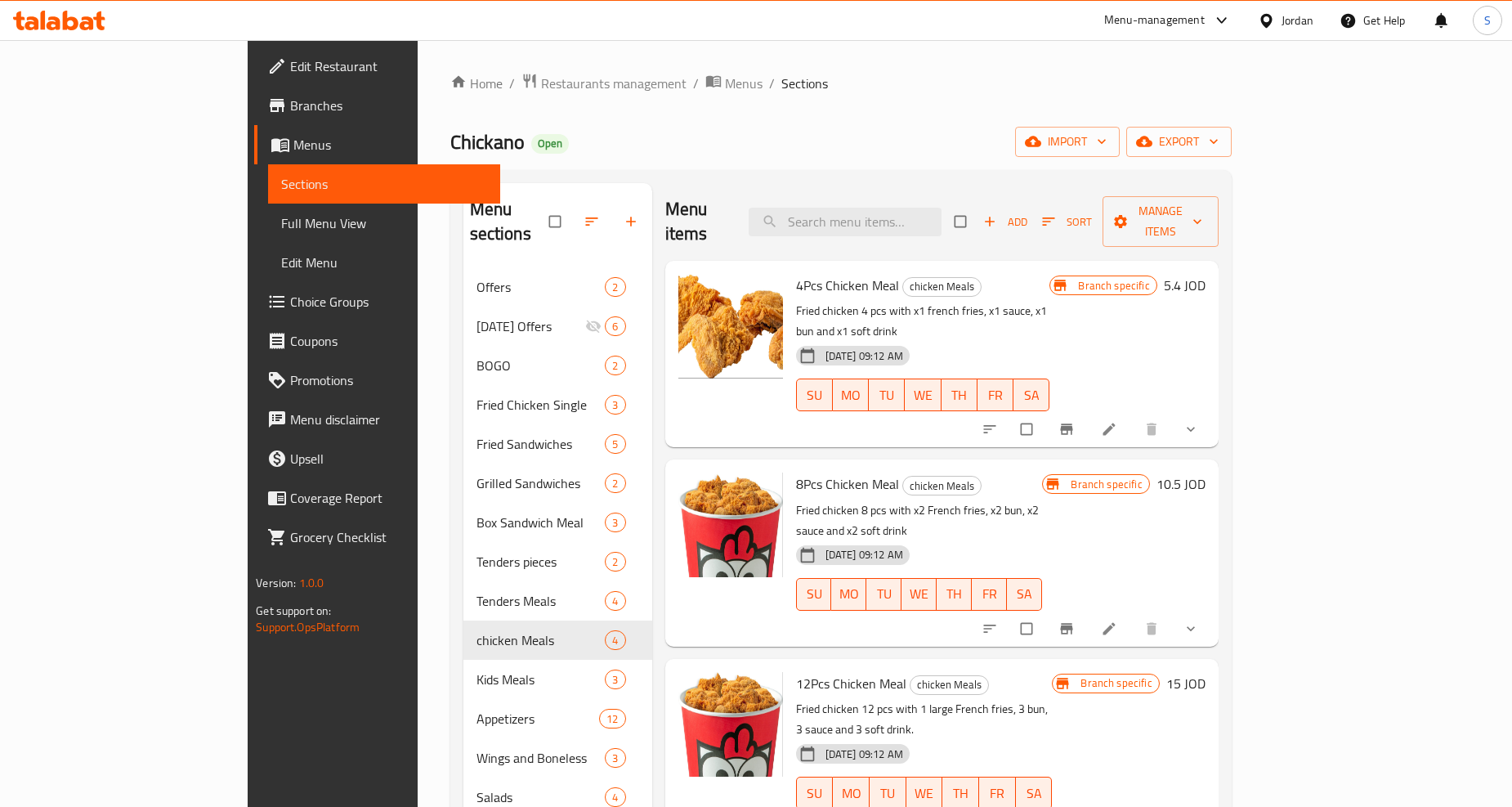
click at [541, 79] on span "Restaurants management" at bounding box center [613, 83] width 146 height 20
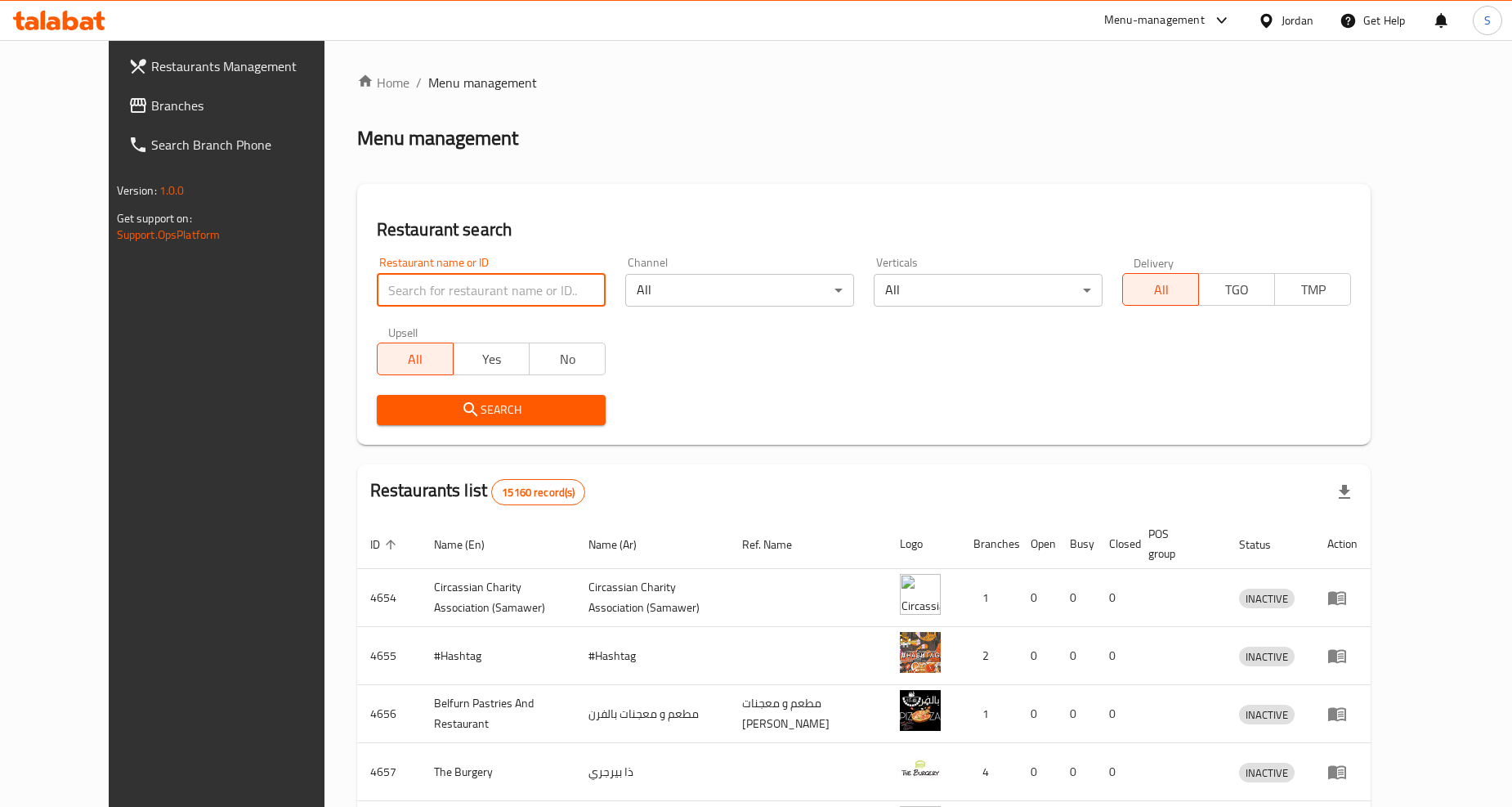
click at [377, 288] on input "search" at bounding box center [490, 289] width 229 height 33
paste input "654470"
type input "654470"
click button "Search" at bounding box center [490, 409] width 229 height 31
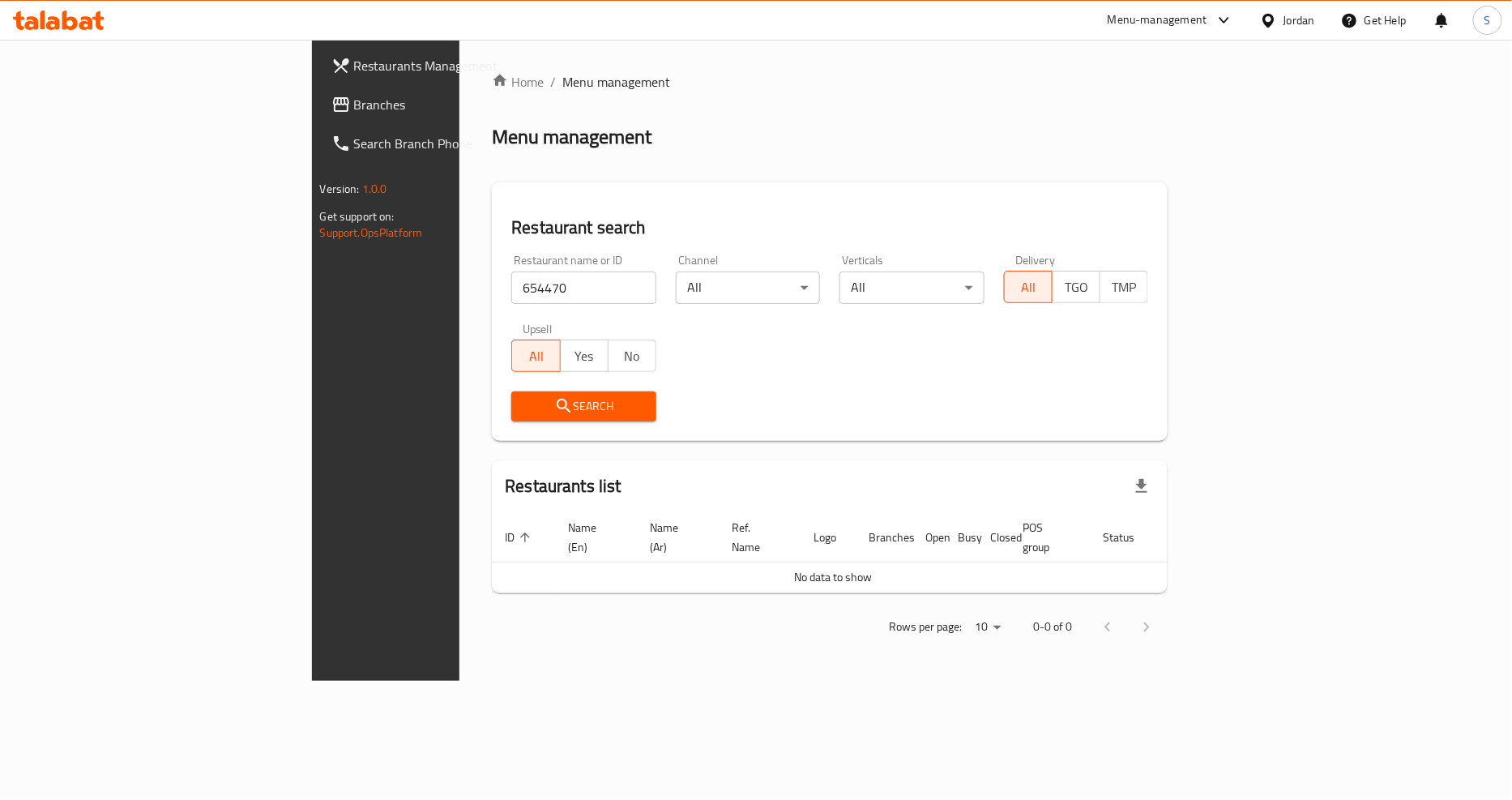
click at [1279, 27] on div at bounding box center [1272, 21] width 24 height 18
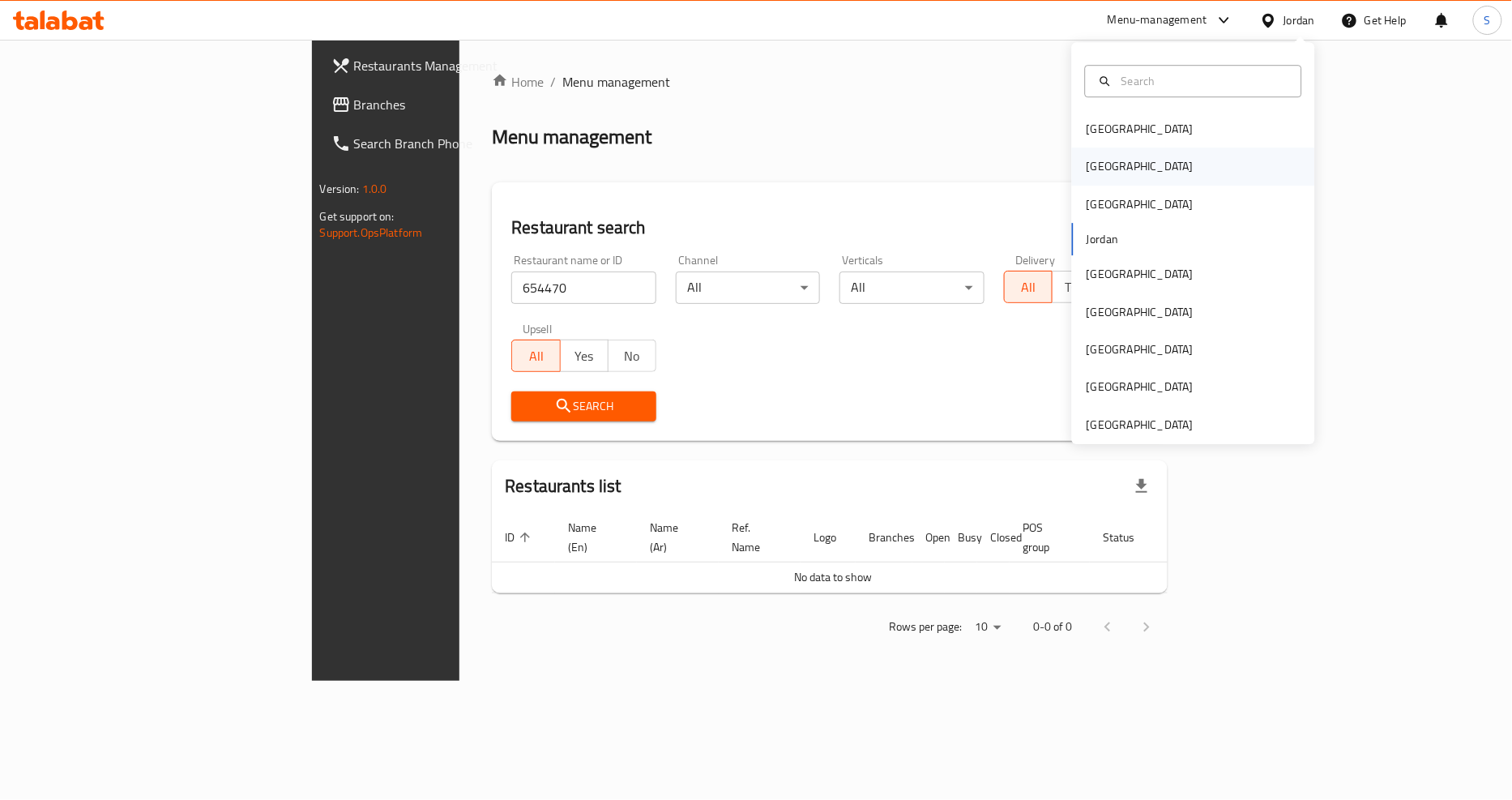
click at [1097, 164] on div "[GEOGRAPHIC_DATA]" at bounding box center [1140, 167] width 107 height 18
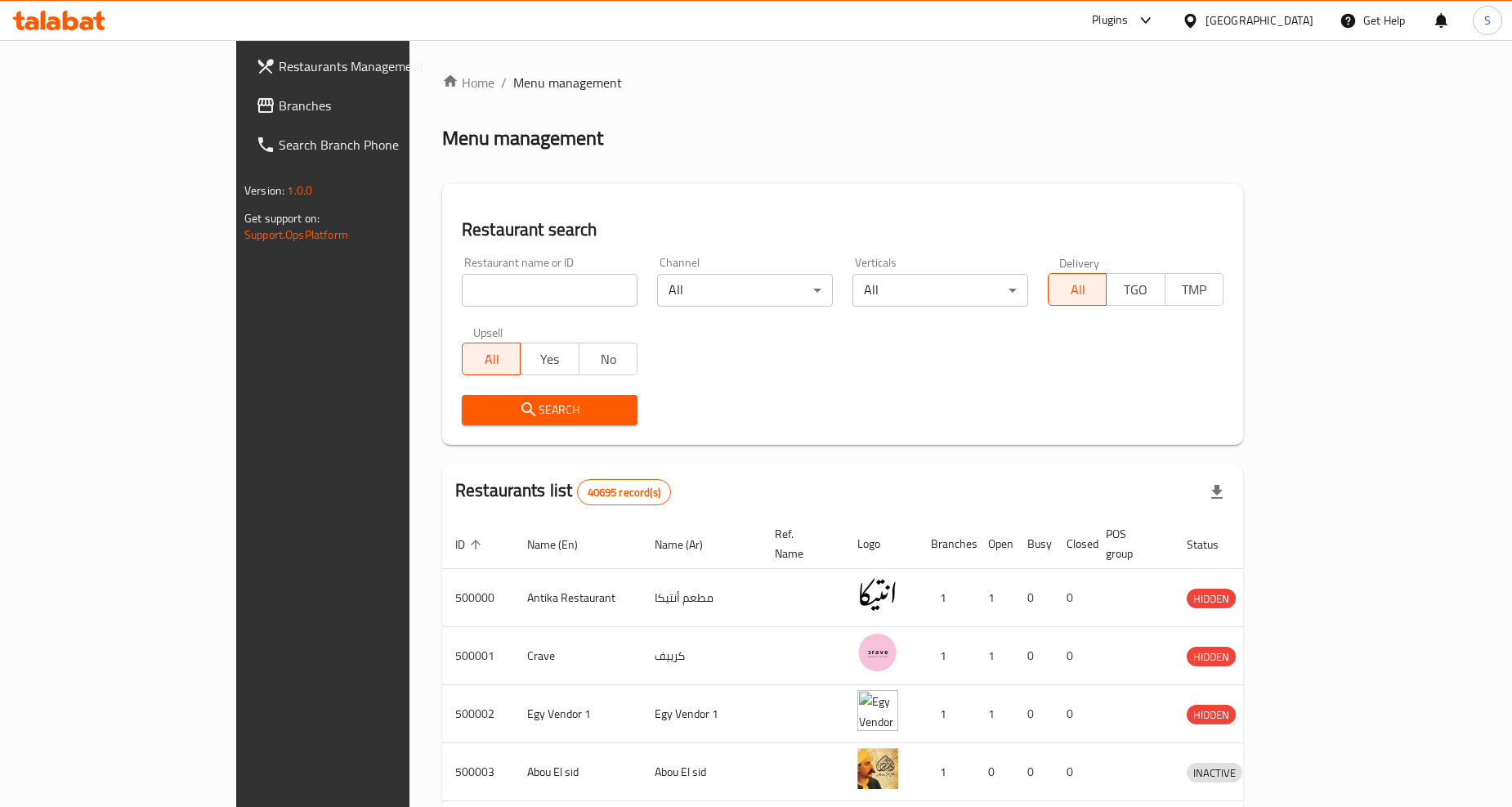
click at [462, 279] on input "search" at bounding box center [549, 289] width 175 height 33
paste input "654470"
type input "654470"
click button "Search" at bounding box center [549, 409] width 175 height 31
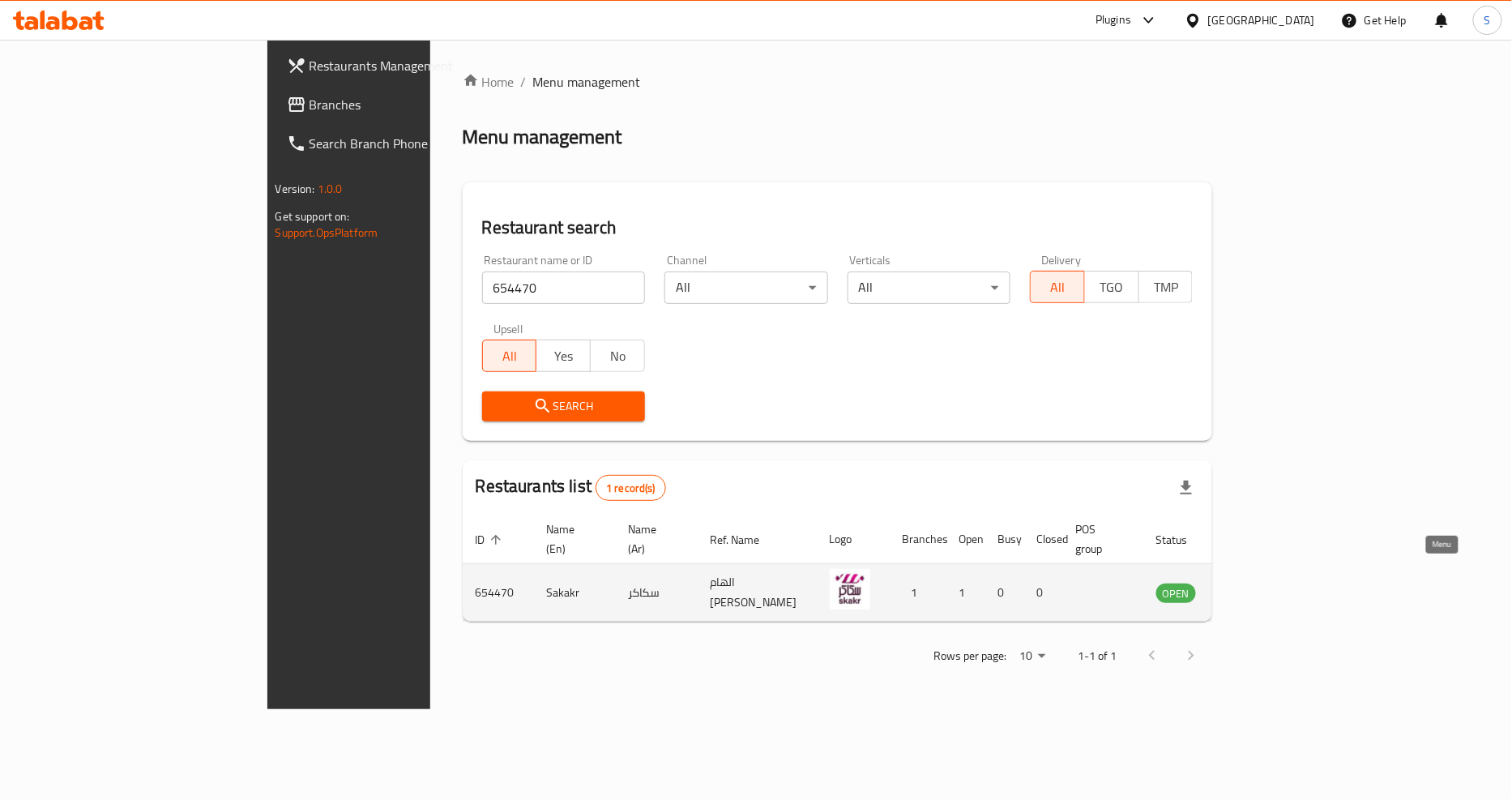
click at [1271, 583] on link "enhanced table" at bounding box center [1257, 593] width 30 height 20
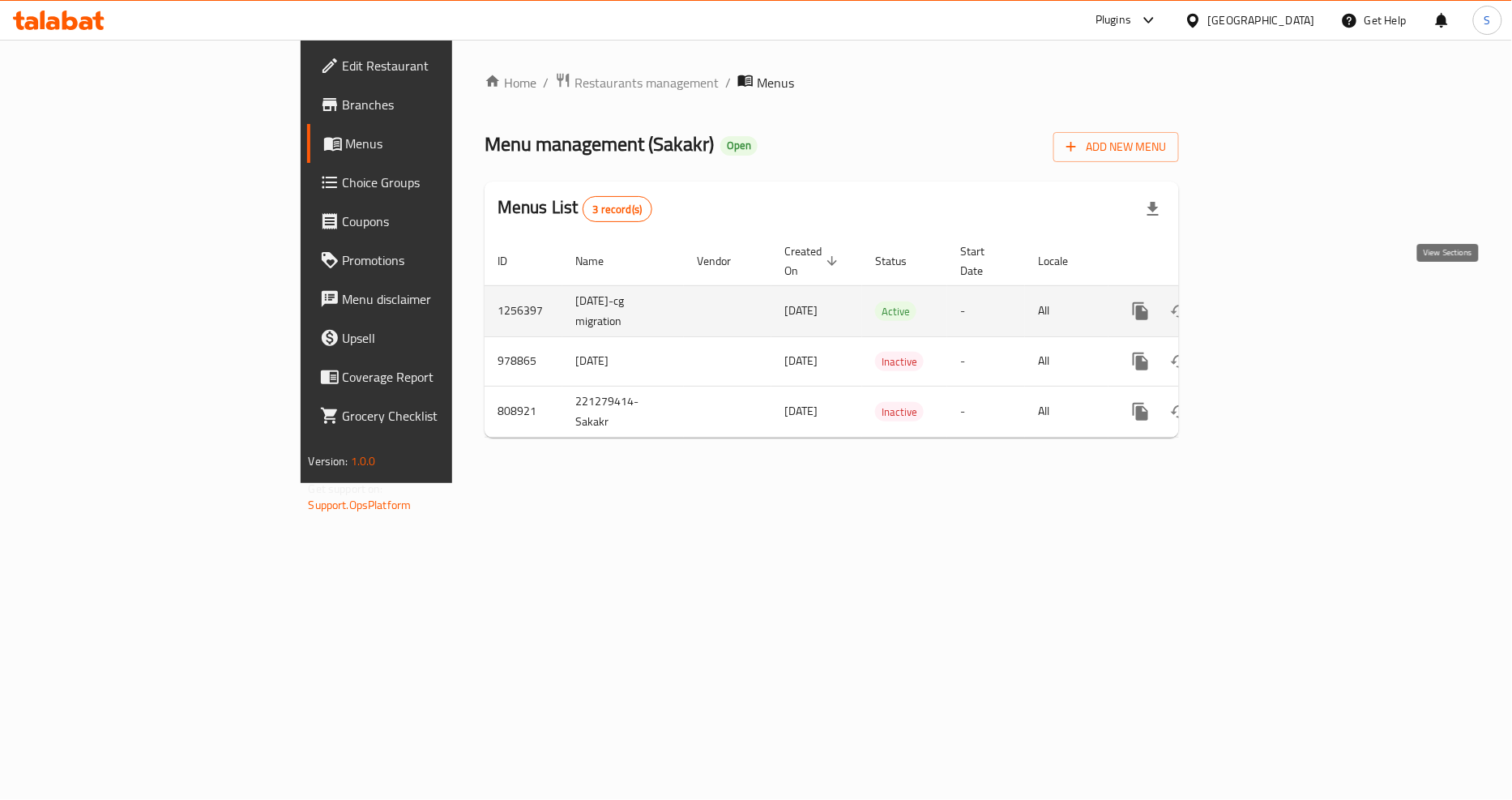
click at [1277, 296] on link "enhanced table" at bounding box center [1259, 312] width 39 height 39
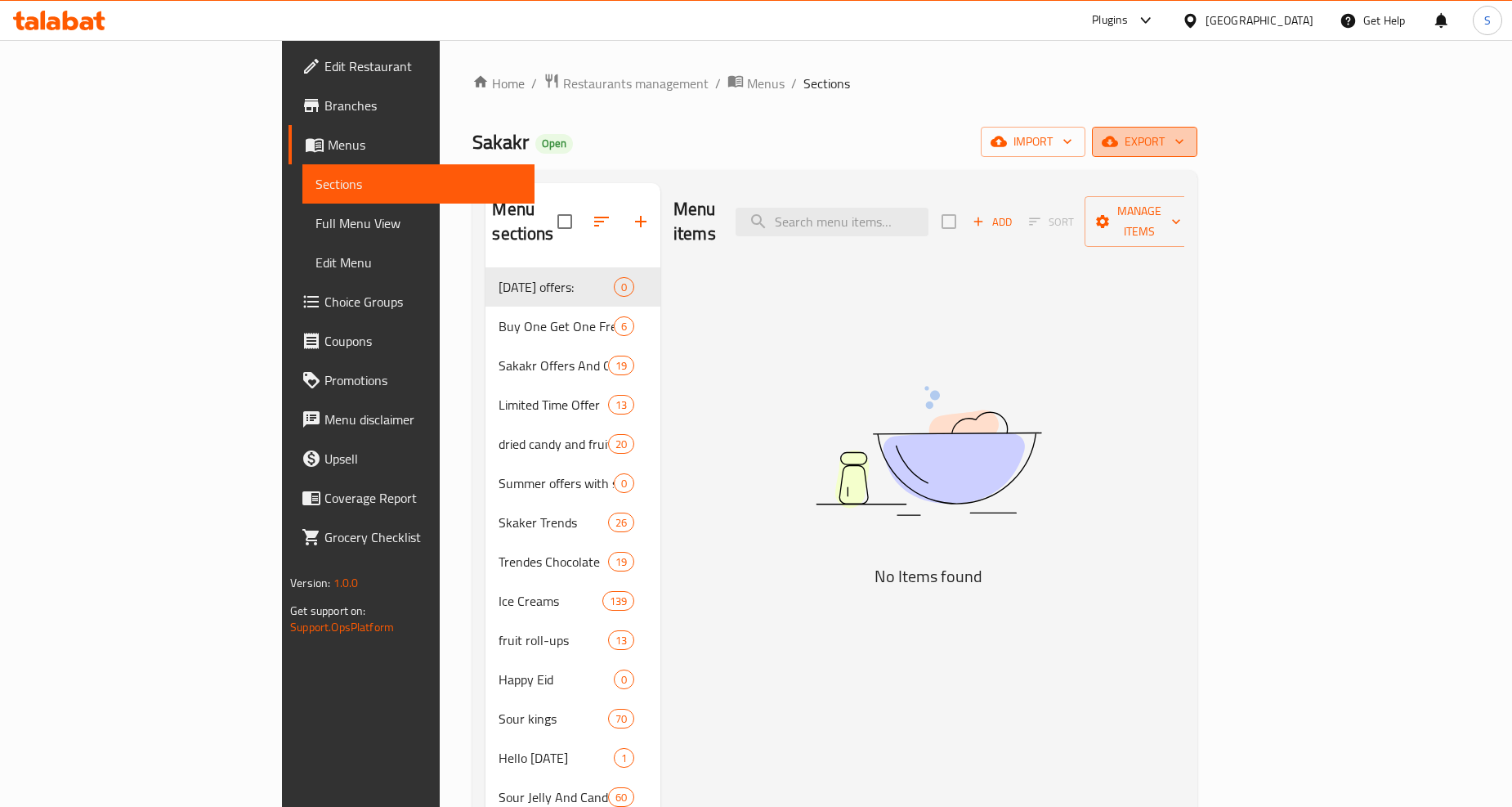
click at [1184, 134] on span "export" at bounding box center [1144, 142] width 79 height 21
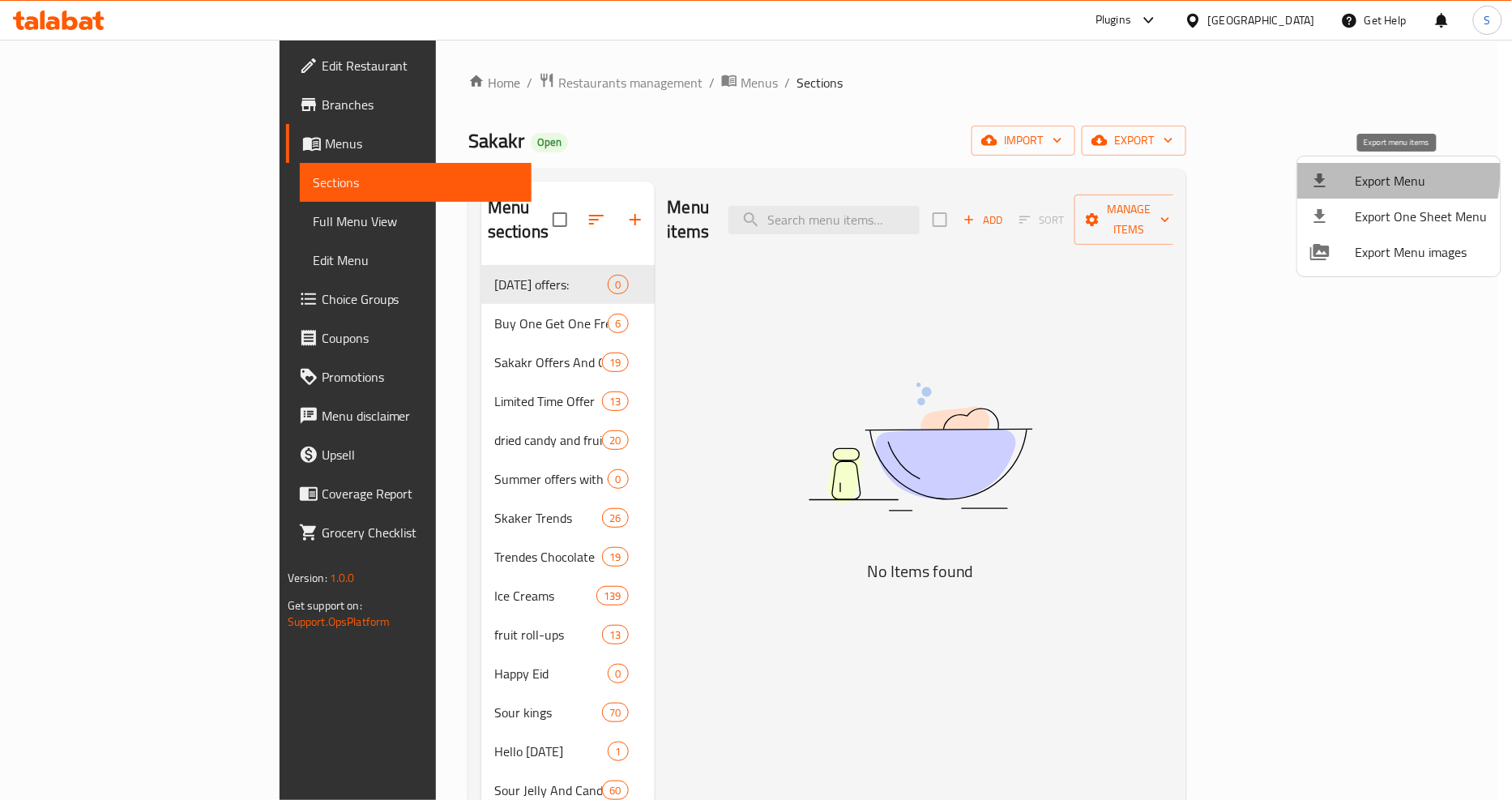
click at [1367, 174] on span "Export Menu" at bounding box center [1422, 181] width 132 height 20
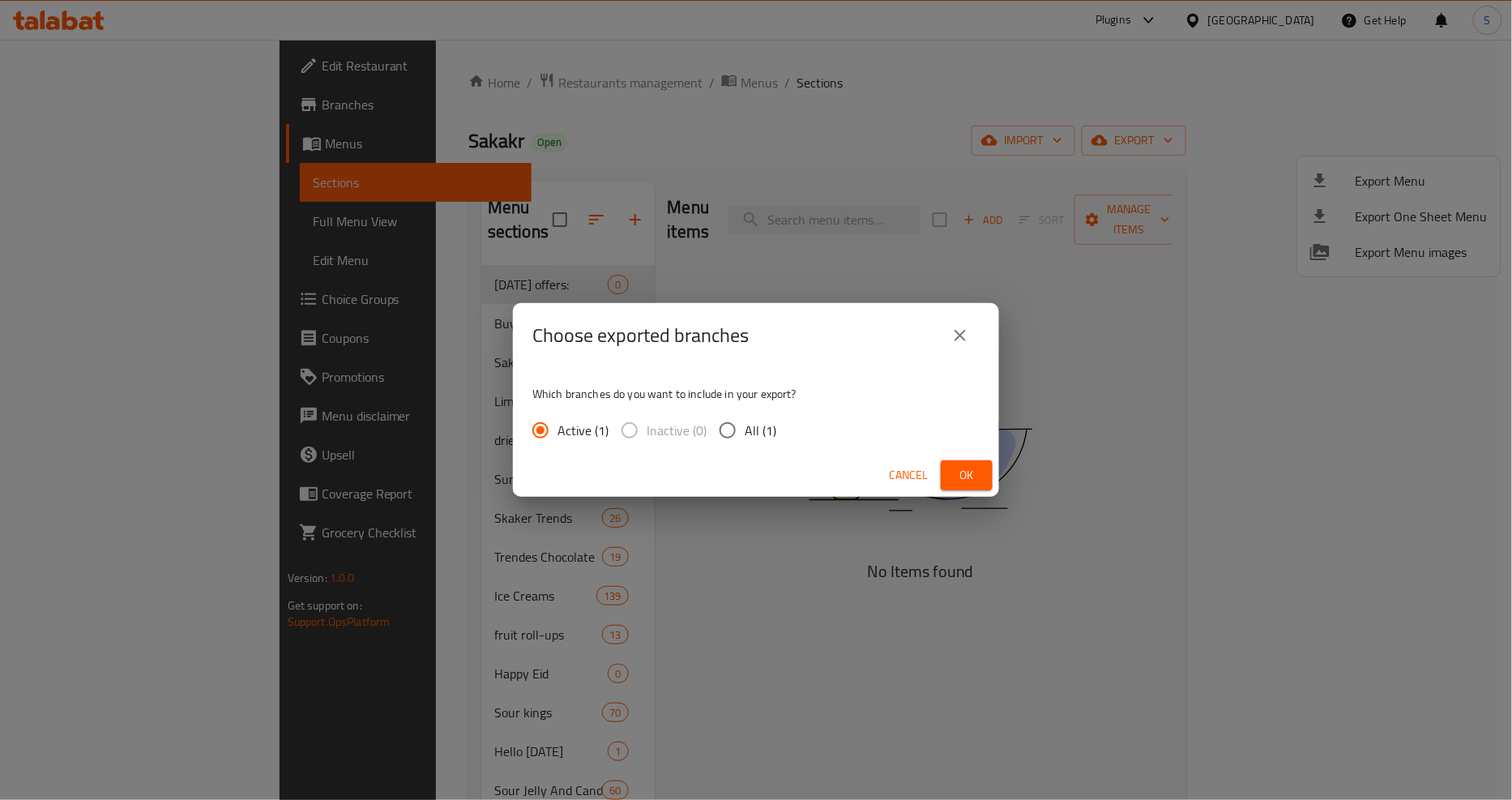
click at [752, 429] on span "All (1)" at bounding box center [760, 430] width 31 height 20
click at [745, 429] on input "All (1)" at bounding box center [728, 430] width 34 height 34
radio input "true"
click at [969, 474] on span "Ok" at bounding box center [967, 476] width 26 height 21
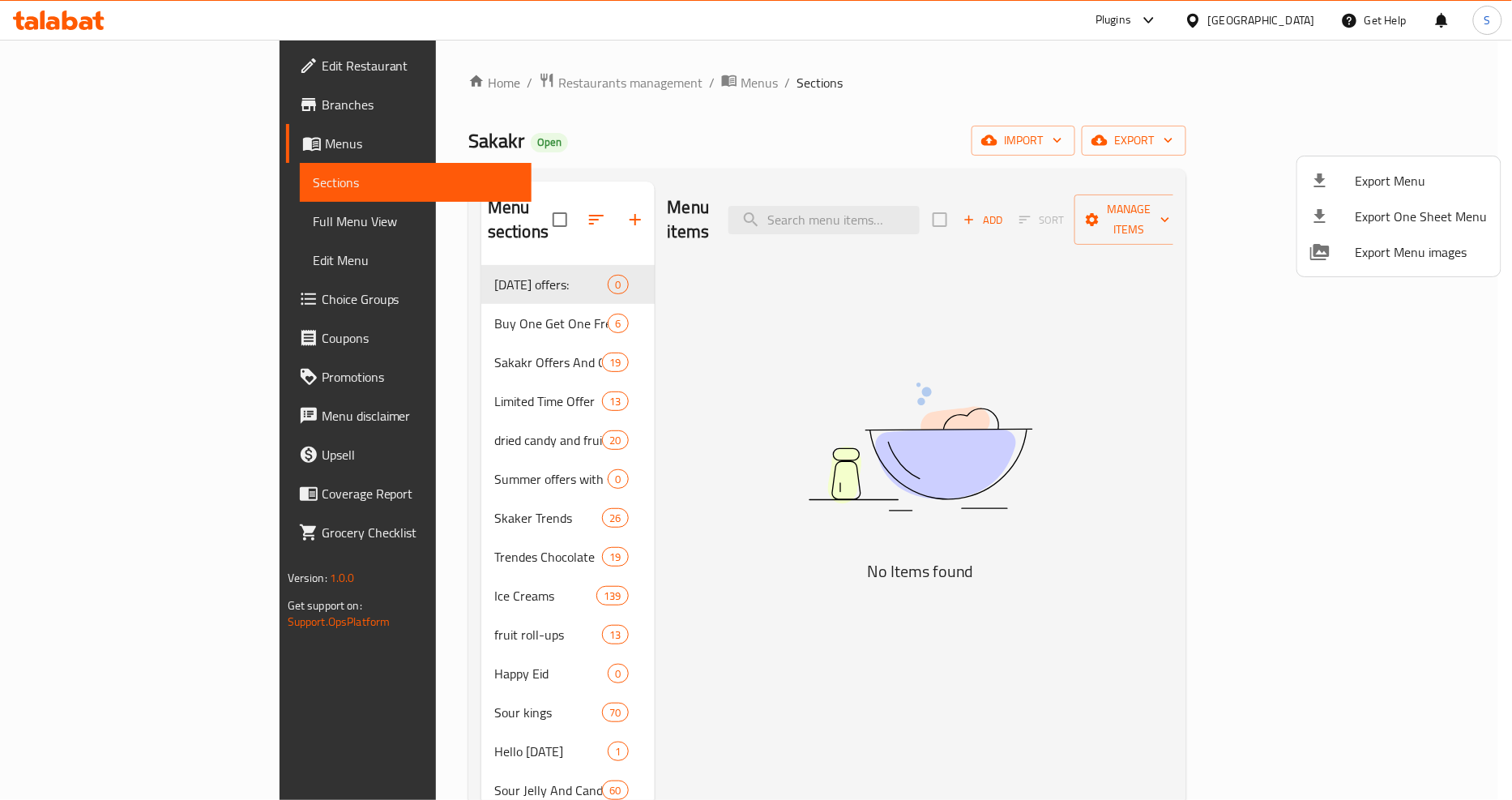
click at [63, 104] on div at bounding box center [756, 400] width 1512 height 800
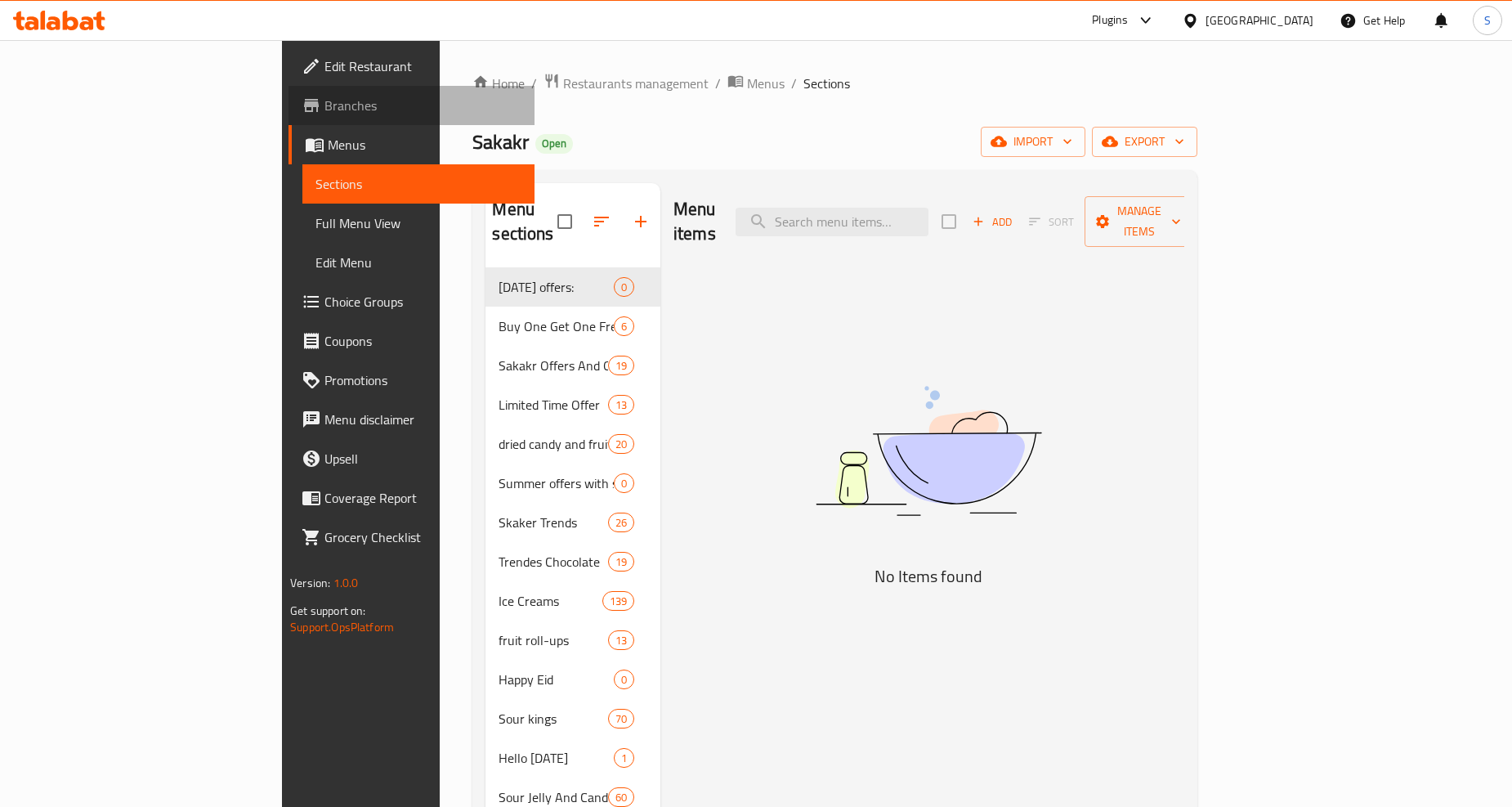
click at [325, 105] on span "Branches" at bounding box center [423, 106] width 197 height 20
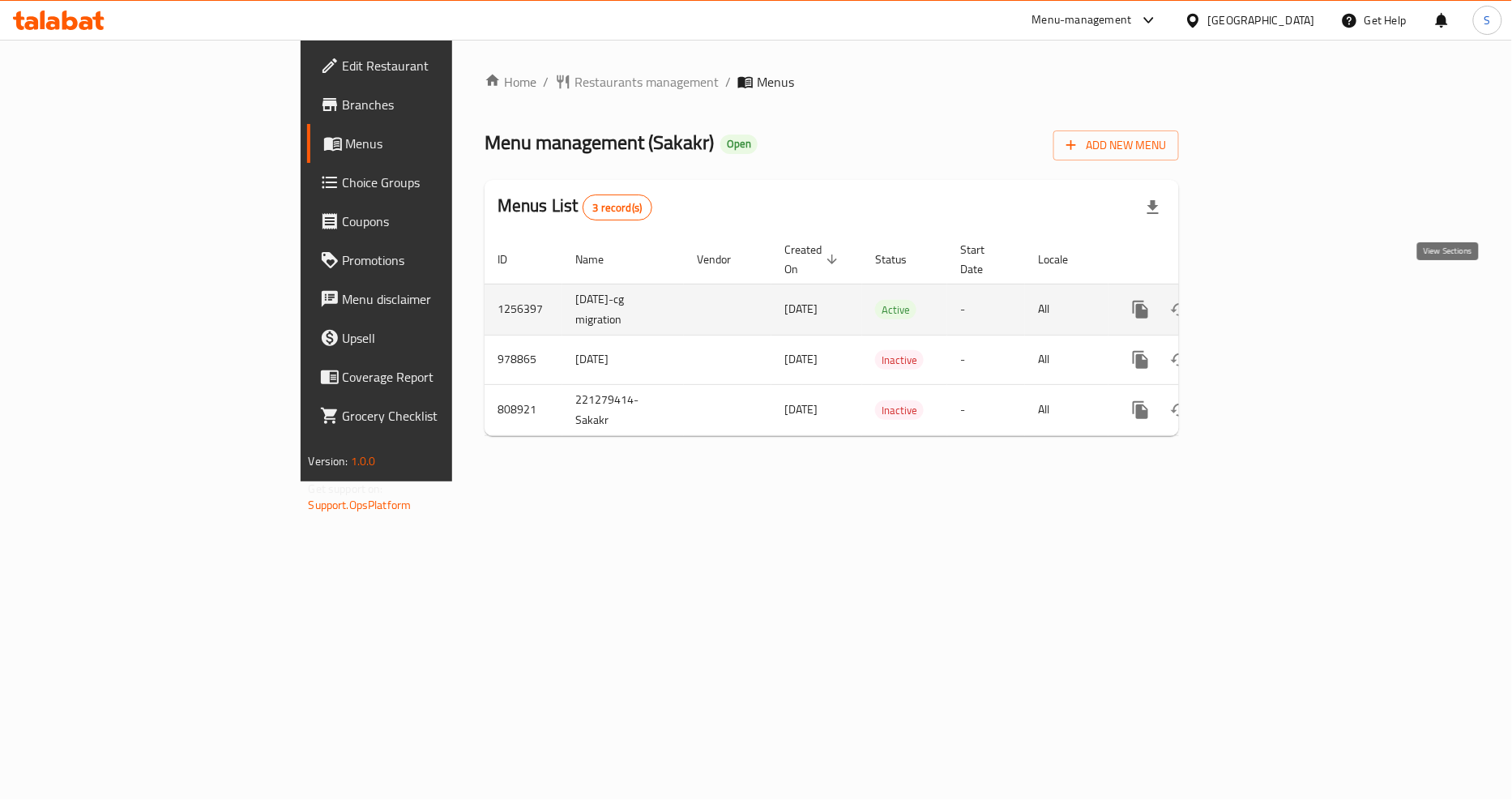
click at [1267, 300] on icon "enhanced table" at bounding box center [1259, 310] width 20 height 20
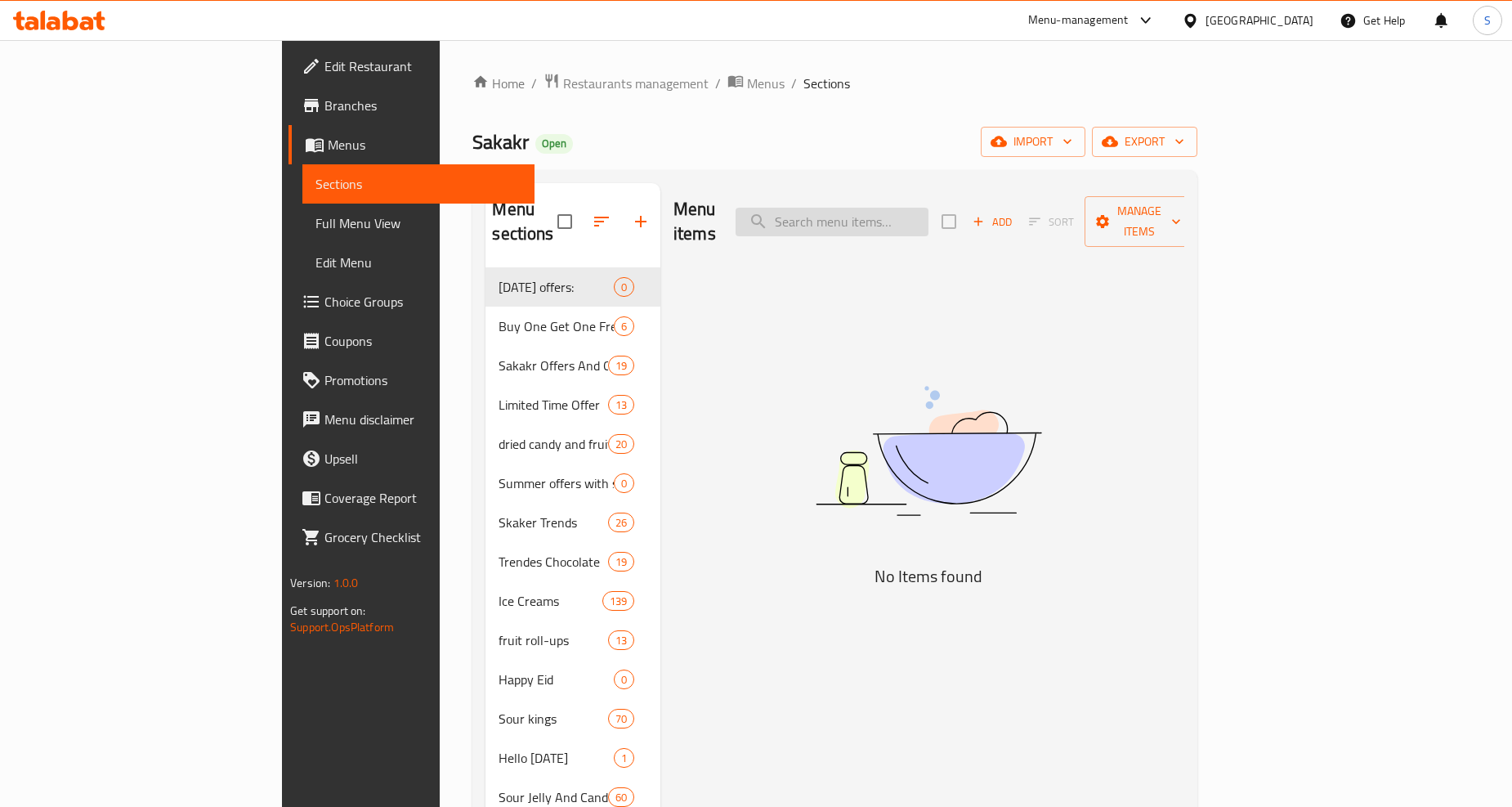
click at [902, 210] on input "search" at bounding box center [832, 222] width 193 height 29
paste input "[PERSON_NAME] ميسكا مستكة طبيعية 8 قطع 10 جم"
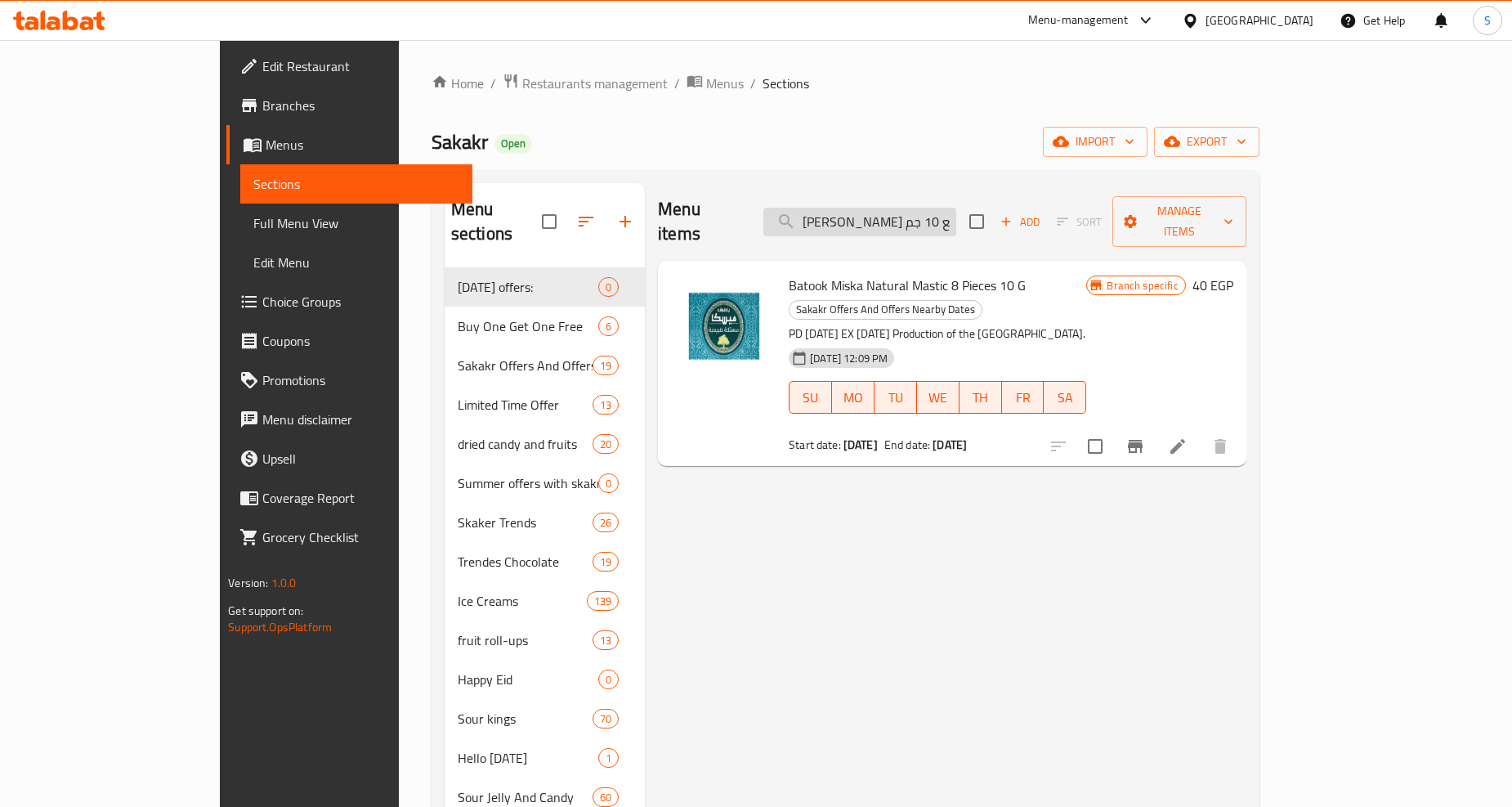
click at [912, 208] on input "[PERSON_NAME] ميسكا مستكة طبيعية 8 قطع 10 جم" at bounding box center [860, 222] width 193 height 29
paste input "مصاصه ميلودي صفاره بوبس تشوبا توبس 15 جرا"
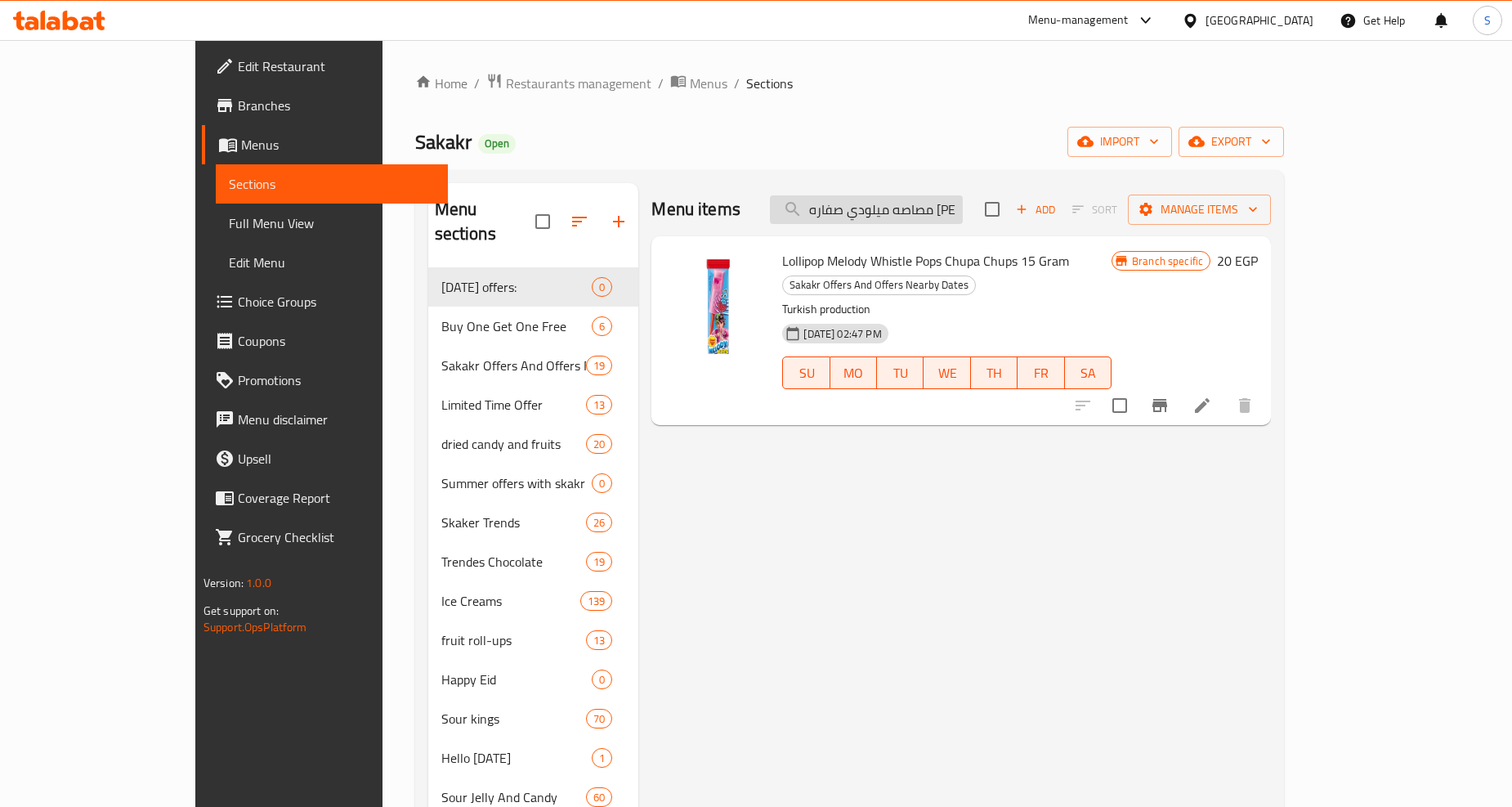
click at [912, 214] on input "مصاصه ميلودي صفاره بوبس تشوبا توبس 15 جرام" at bounding box center [866, 209] width 193 height 29
click at [910, 214] on input "مصاصه ميلودي صفاره بوبس تشوبا توبس 15 جرام" at bounding box center [866, 209] width 193 height 29
click at [909, 214] on input "مصاصه ميلودي صفاره بوبس تشوبا توبس 15 جرام" at bounding box center [866, 209] width 193 height 29
paste input "يكة لوبو بايت بالفستق مع الشوكولاتة الحقيقية 182"
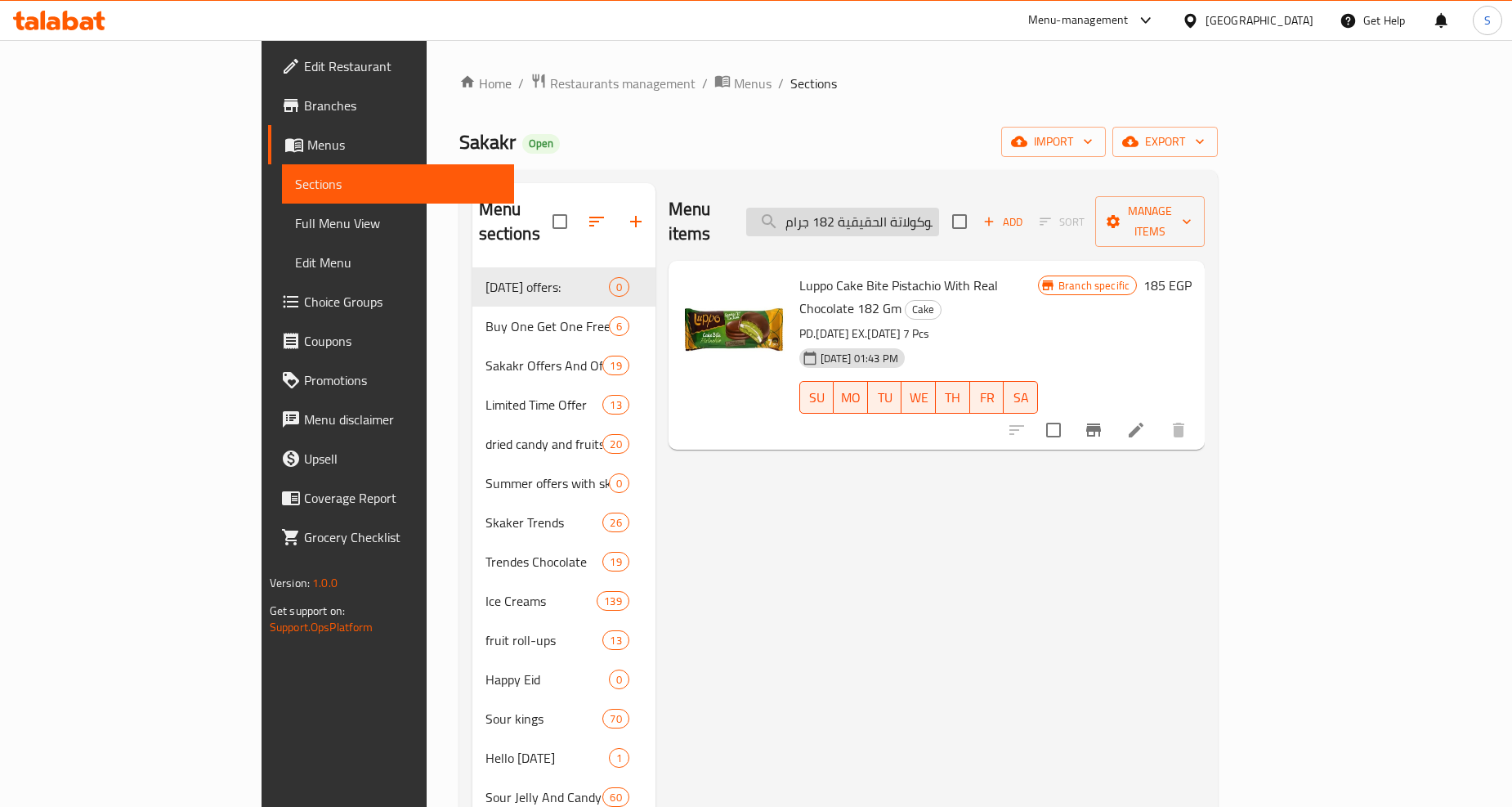
click at [939, 215] on input "كيكة لوبو بايت بالفستق مع الشوكولاتة الحقيقية 182 جرام" at bounding box center [842, 222] width 193 height 29
paste input "وتس سبريد ناعمة 400 ج"
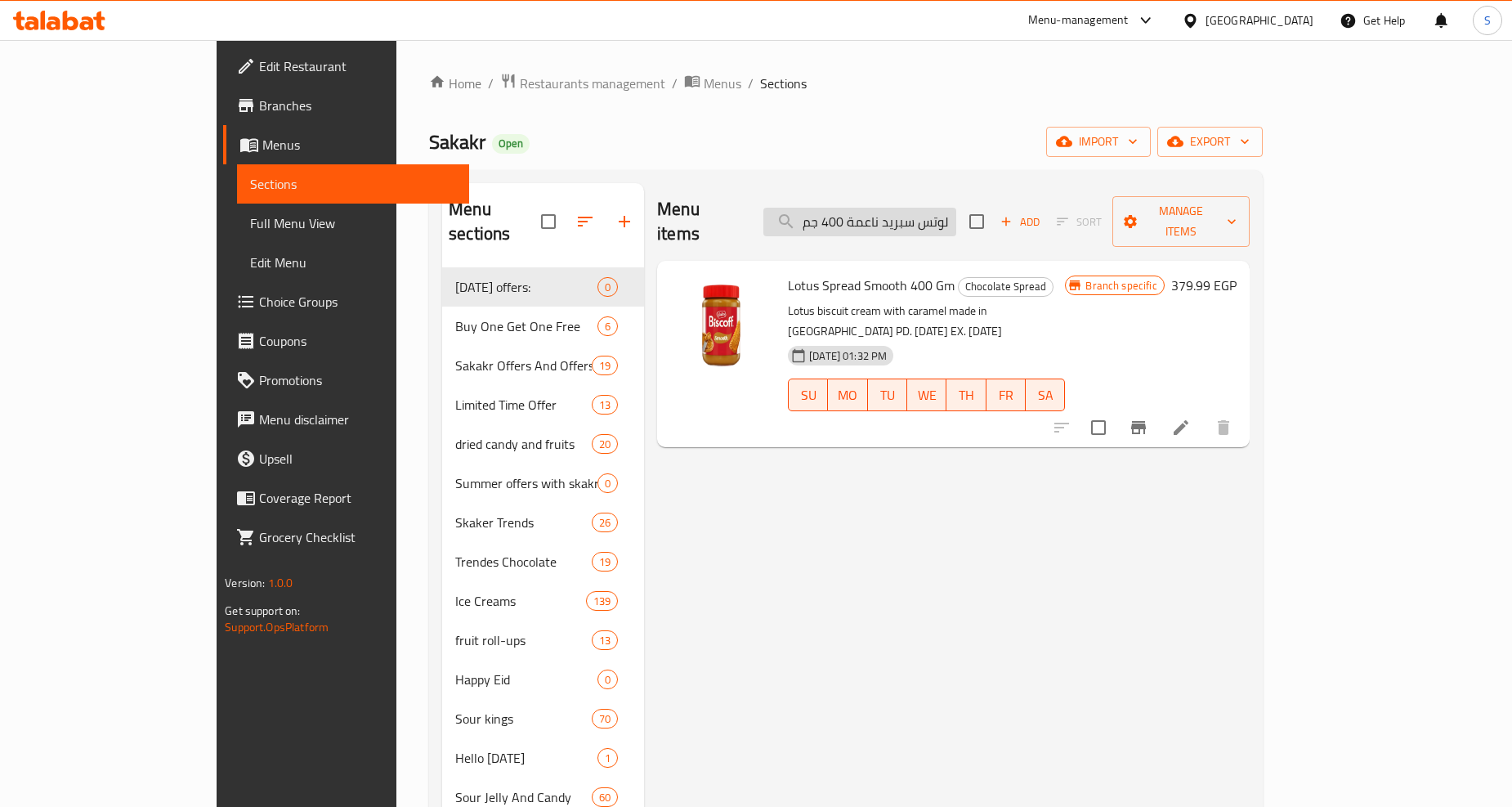
click at [943, 223] on input "لوتس سبريد ناعمة 400 جم" at bounding box center [860, 222] width 193 height 29
paste input "شرائح فريش ملطفة للنفس المنعشة بنكهة الليمون والنعناع 24 شريحة"
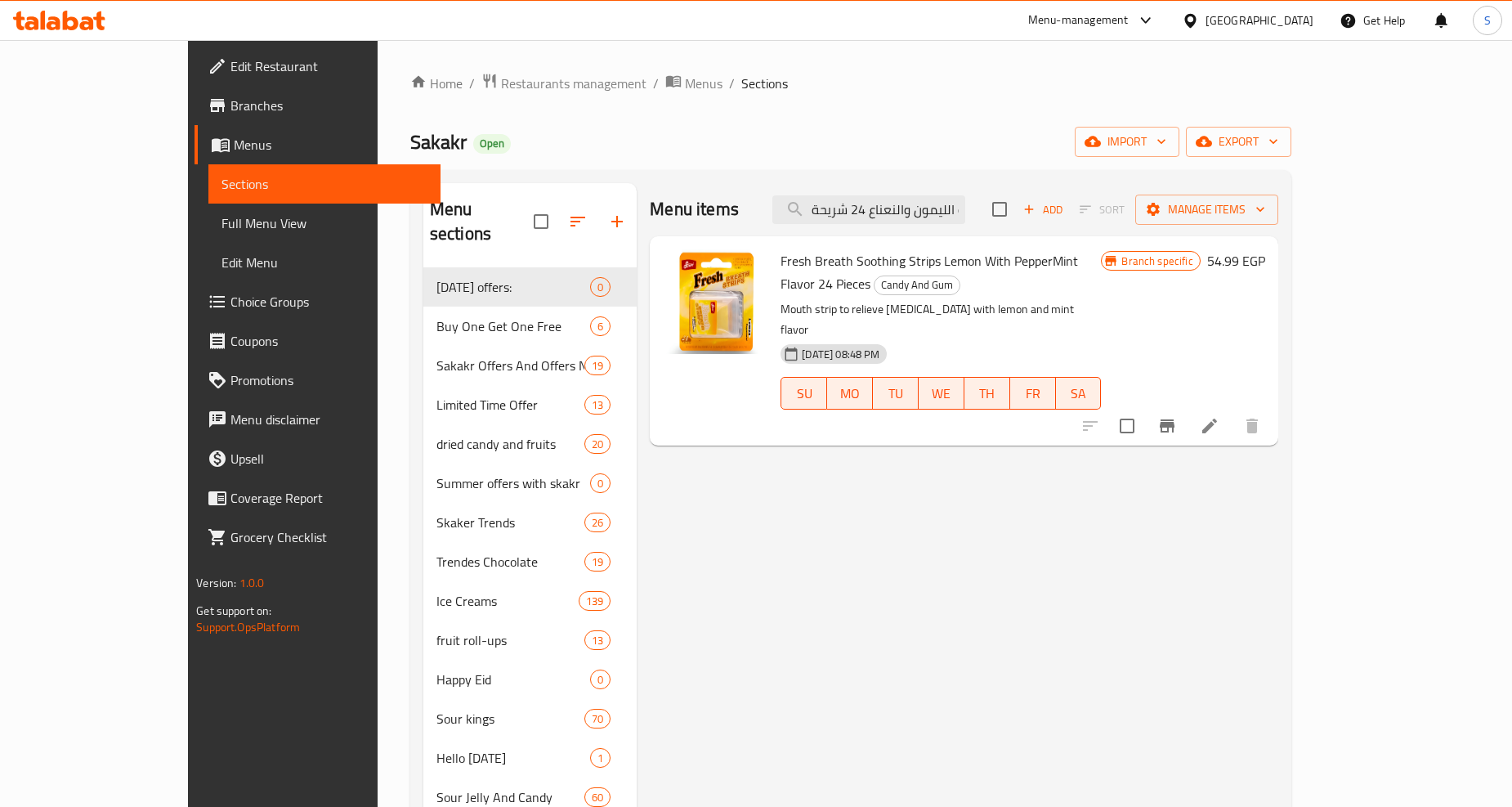
click at [953, 224] on div "Menu items شرائح فريش ملطفة للنفس المنعشة بنكهة الليمون والنعناع 24 شريحة Add S…" at bounding box center [964, 210] width 628 height 54
click at [953, 213] on input "شرائح فريش ملطفة للنفس المنعشة بنكهة الليمون والنعناع 24 شريحة" at bounding box center [869, 209] width 193 height 29
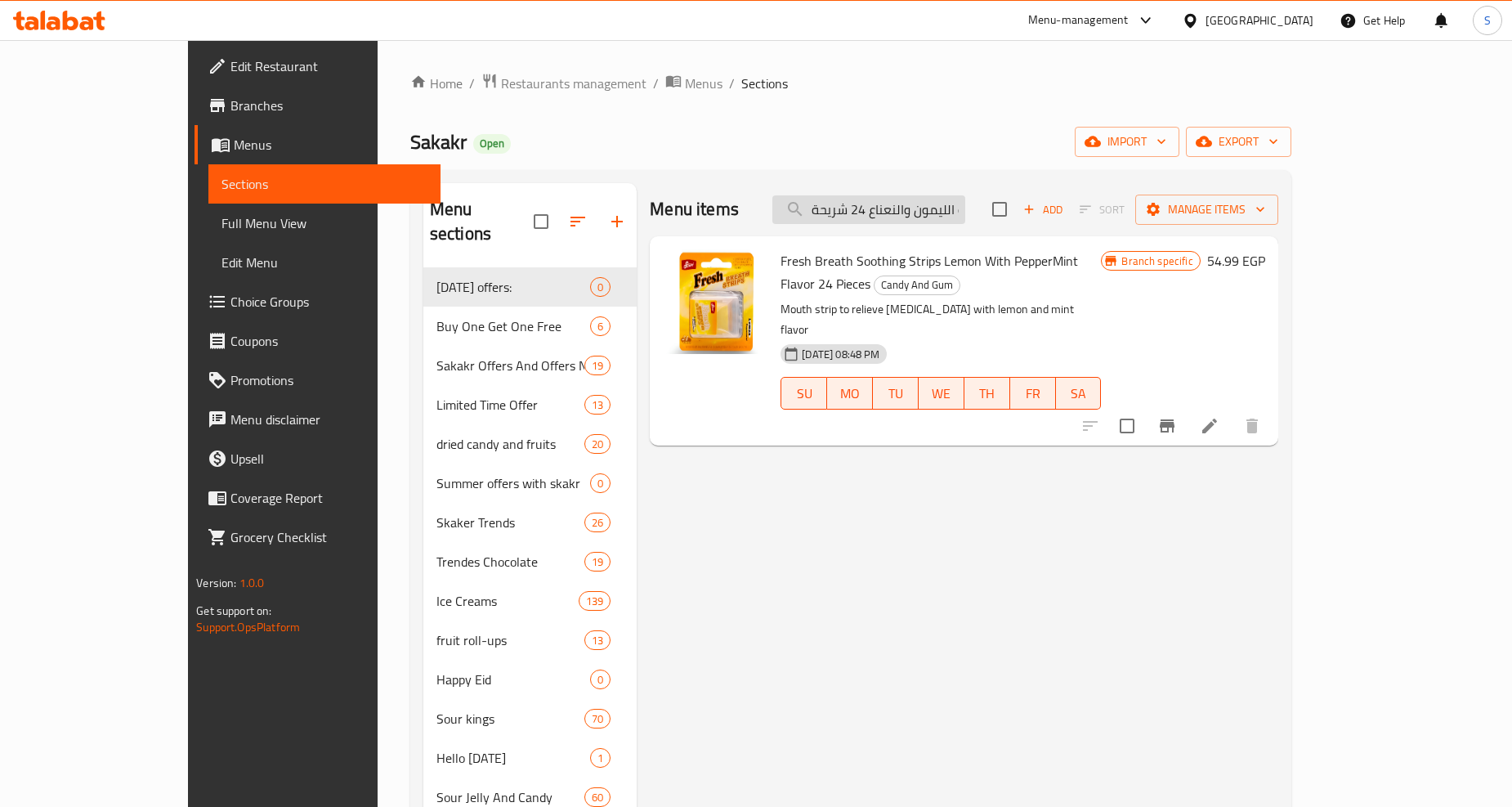
paste input "لقات بنكهة البصل مياو مياو 60 جرام"
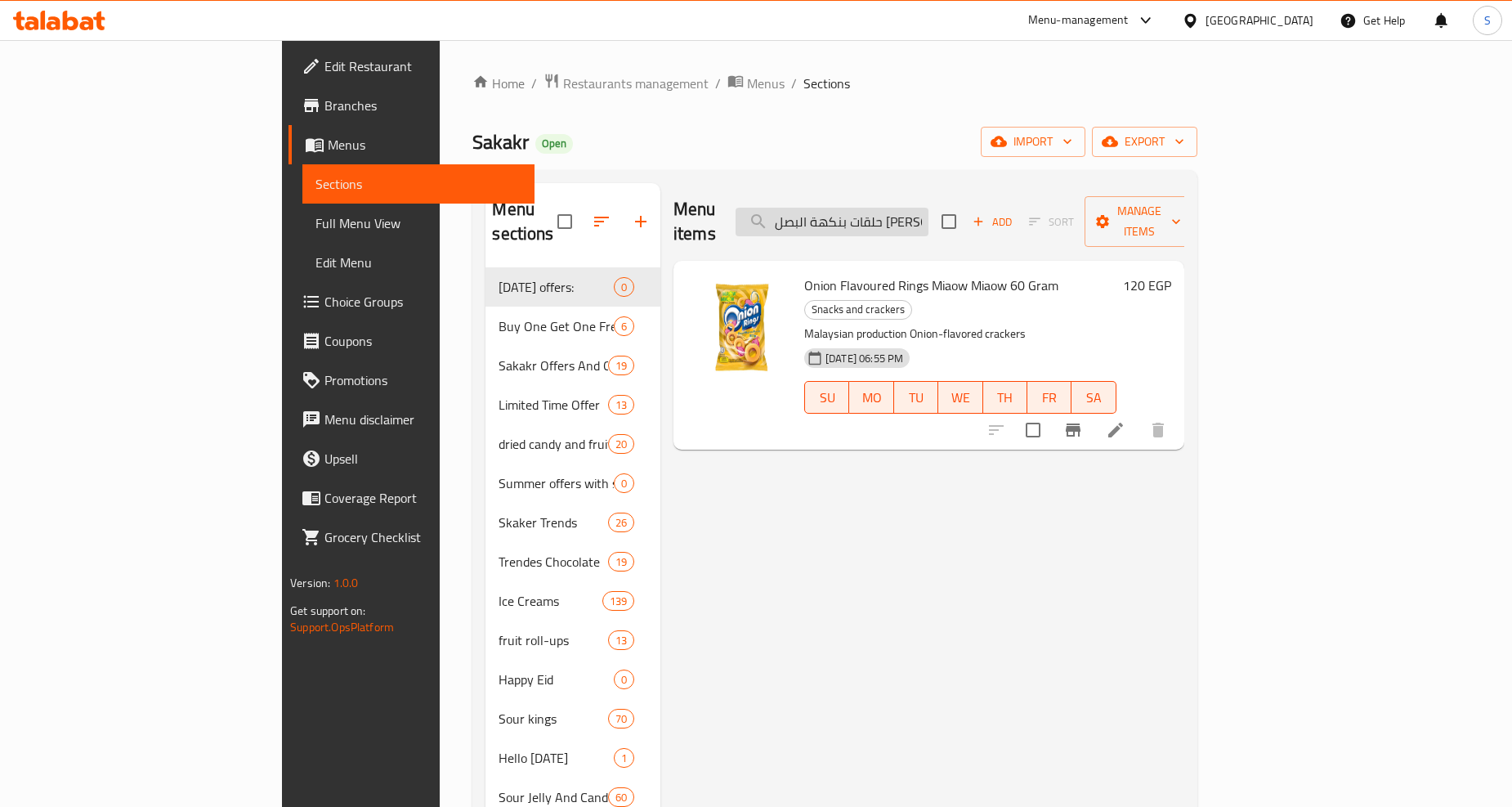
click at [928, 208] on input "حلقات بنكهة البصل [PERSON_NAME] 60 جرام" at bounding box center [832, 222] width 193 height 29
paste input "كرات بنكهة الجبن المخبوزة"
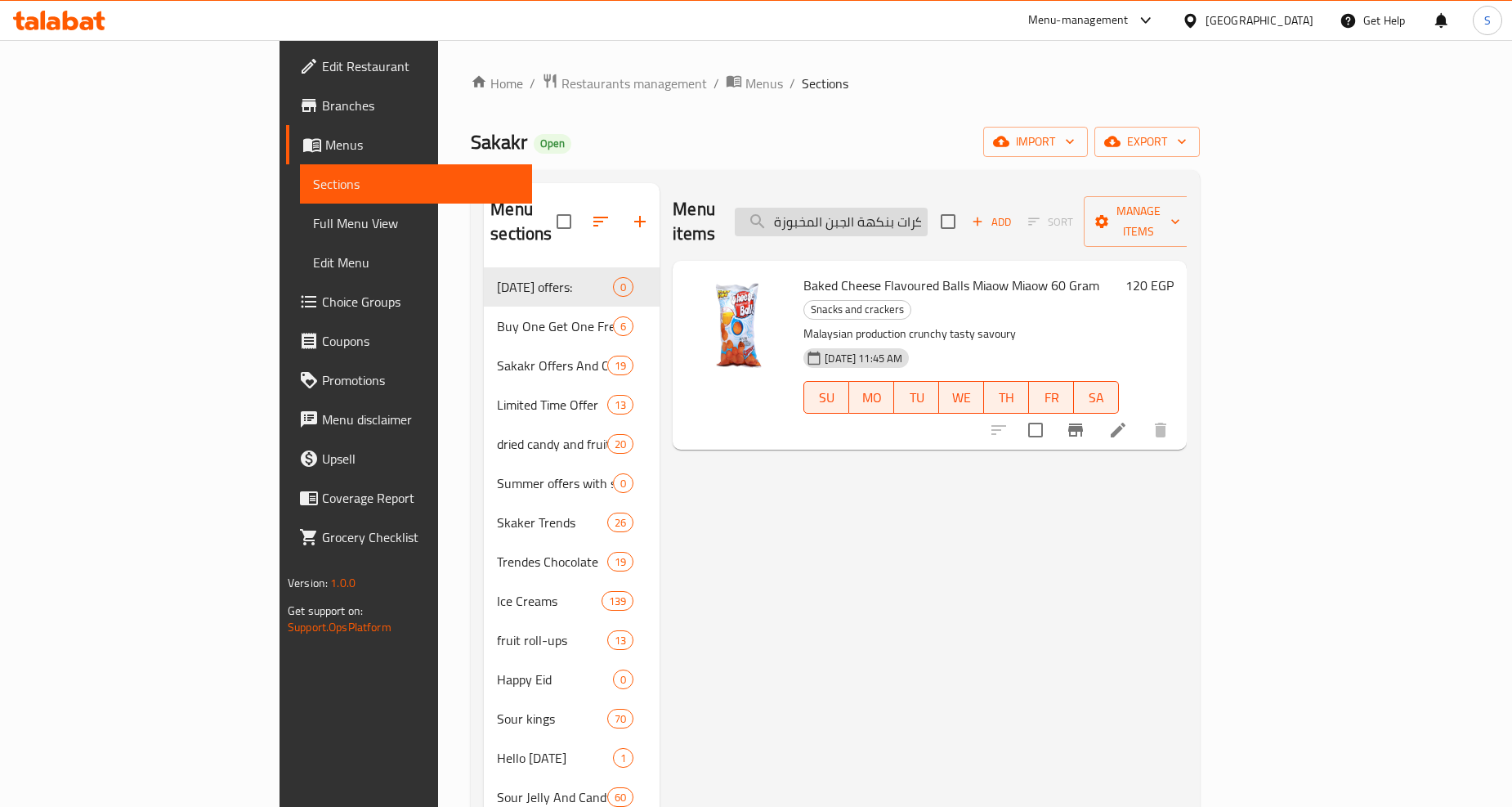
click at [927, 217] on input "كرات بنكهة الجبن المخبوزة [PERSON_NAME] 60 جرام" at bounding box center [831, 222] width 193 height 29
paste input "شيبسي عمان بنكهة الفلفل الحار 137"
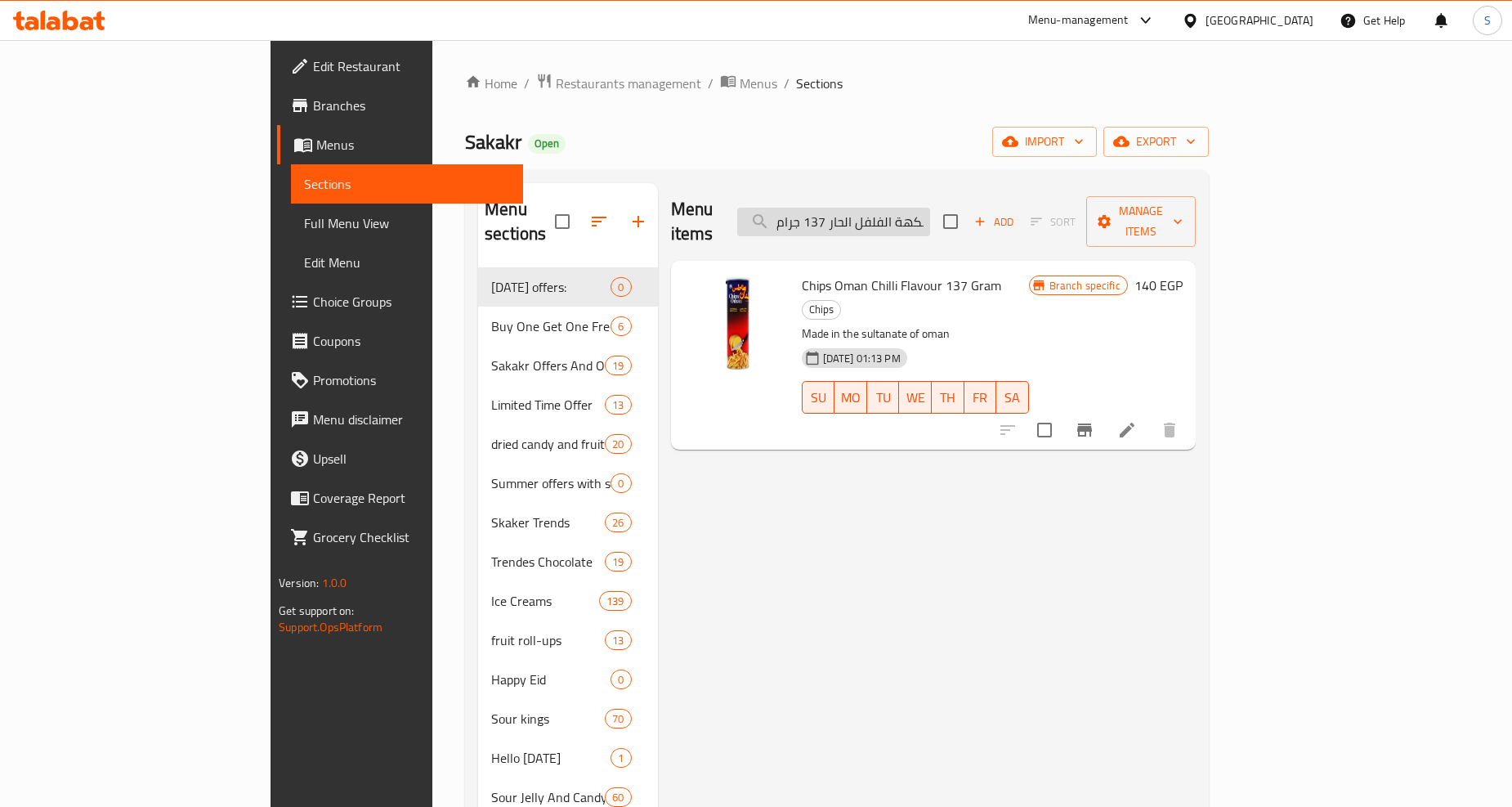
click at [930, 215] on input "شيبسي عمان بنكهة الفلفل الحار 137 جرام" at bounding box center [833, 222] width 193 height 29
paste input "37 ج"
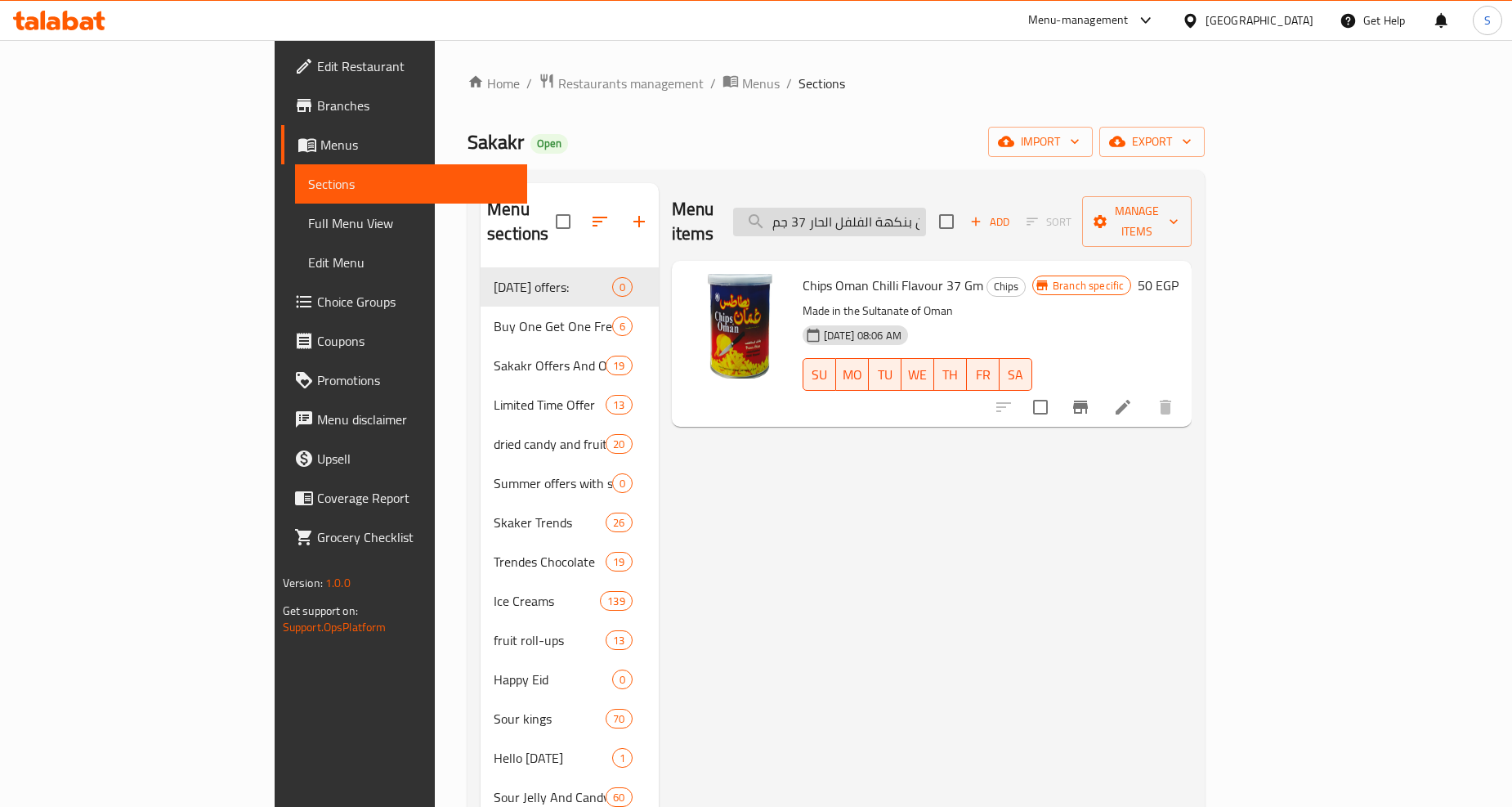
click at [926, 213] on input "شيبسي عمان بنكهة الفلفل الحار 37 جم" at bounding box center [829, 222] width 193 height 29
paste input "٥٠ جرا"
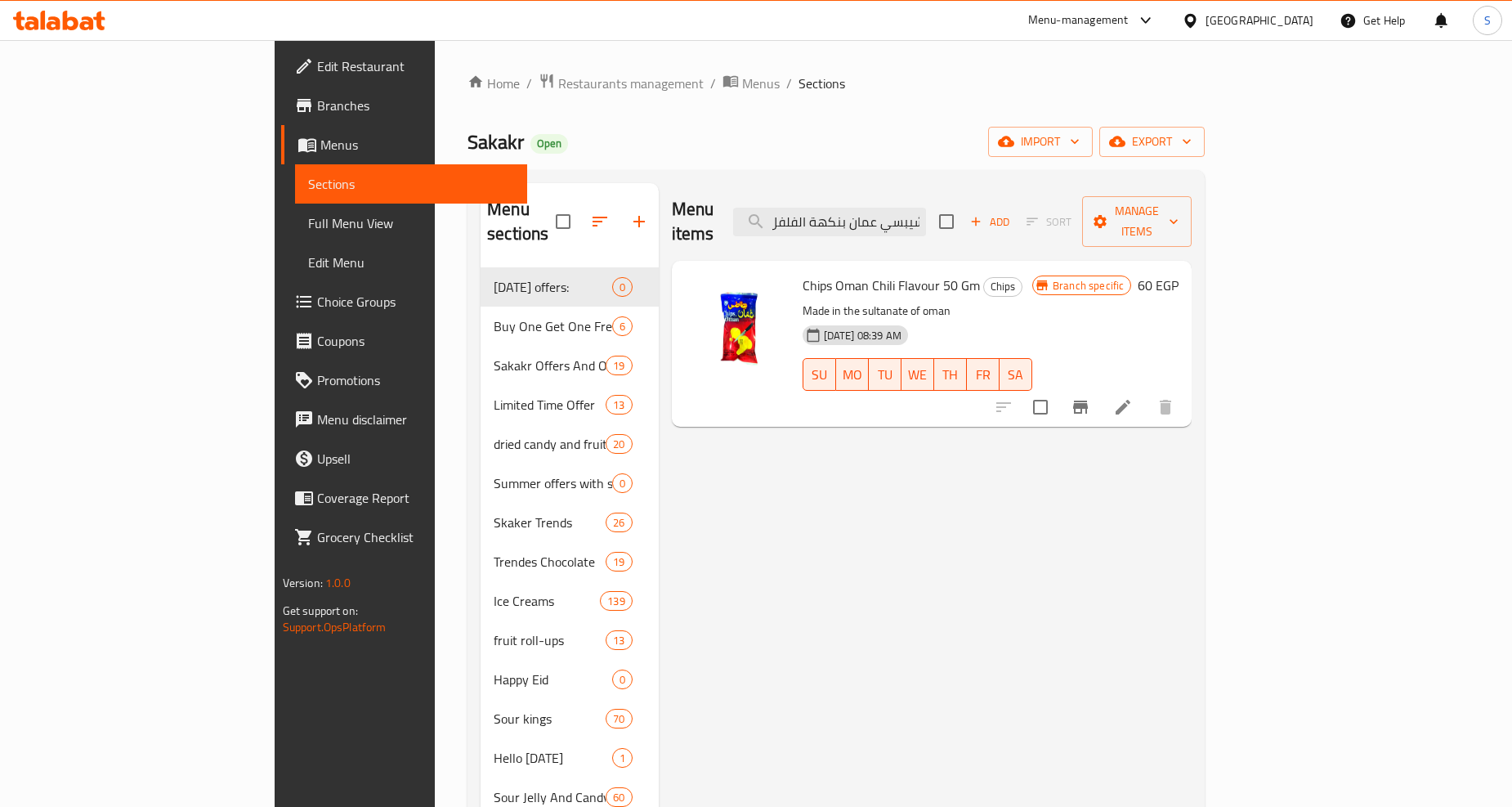
type input "شيبسي عمان بنكهة الفلفل الحار ٥٠ جرام"
click at [281, 119] on link "Branches" at bounding box center [404, 106] width 246 height 40
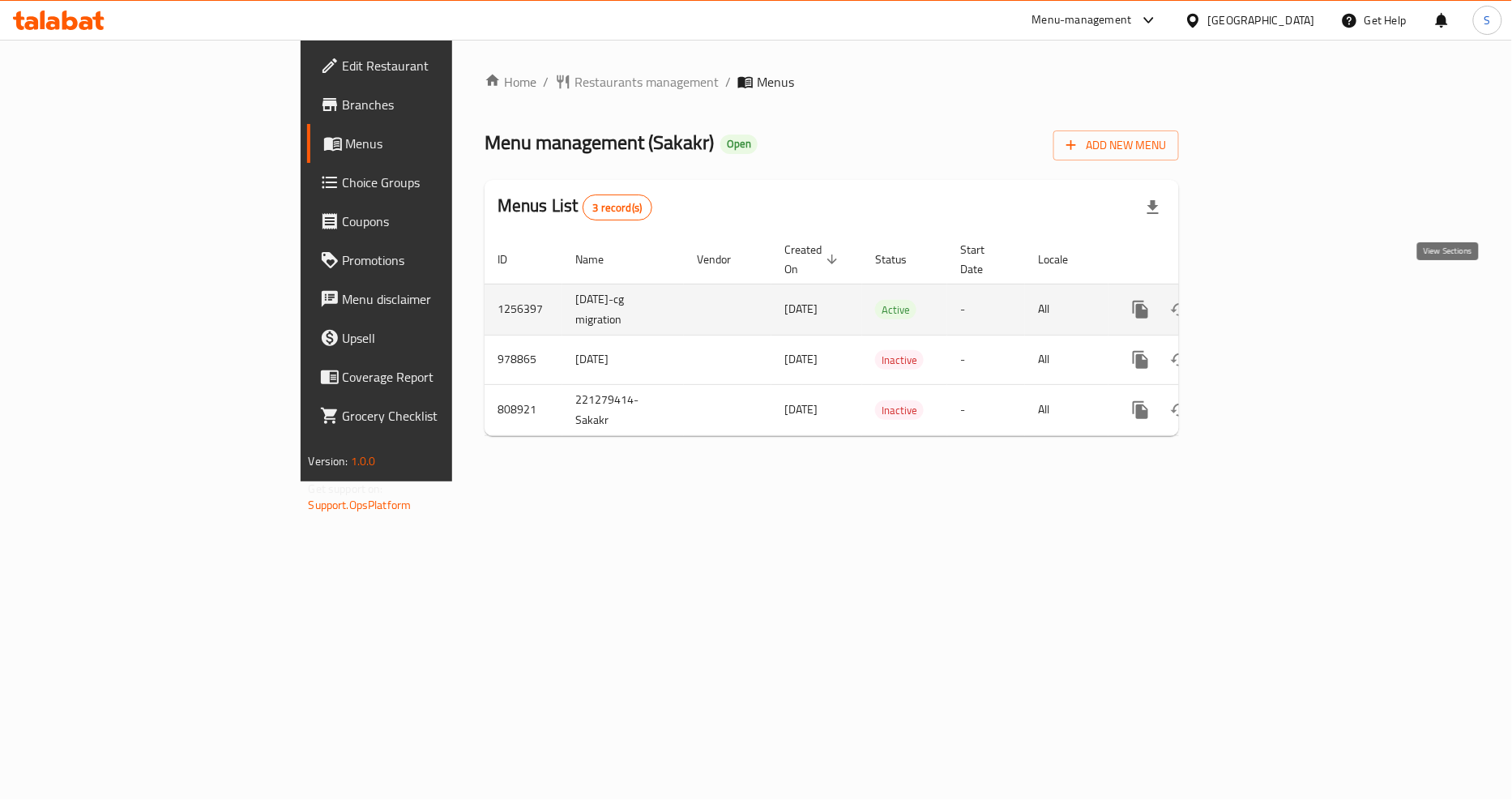
click at [1267, 300] on icon "enhanced table" at bounding box center [1259, 310] width 20 height 20
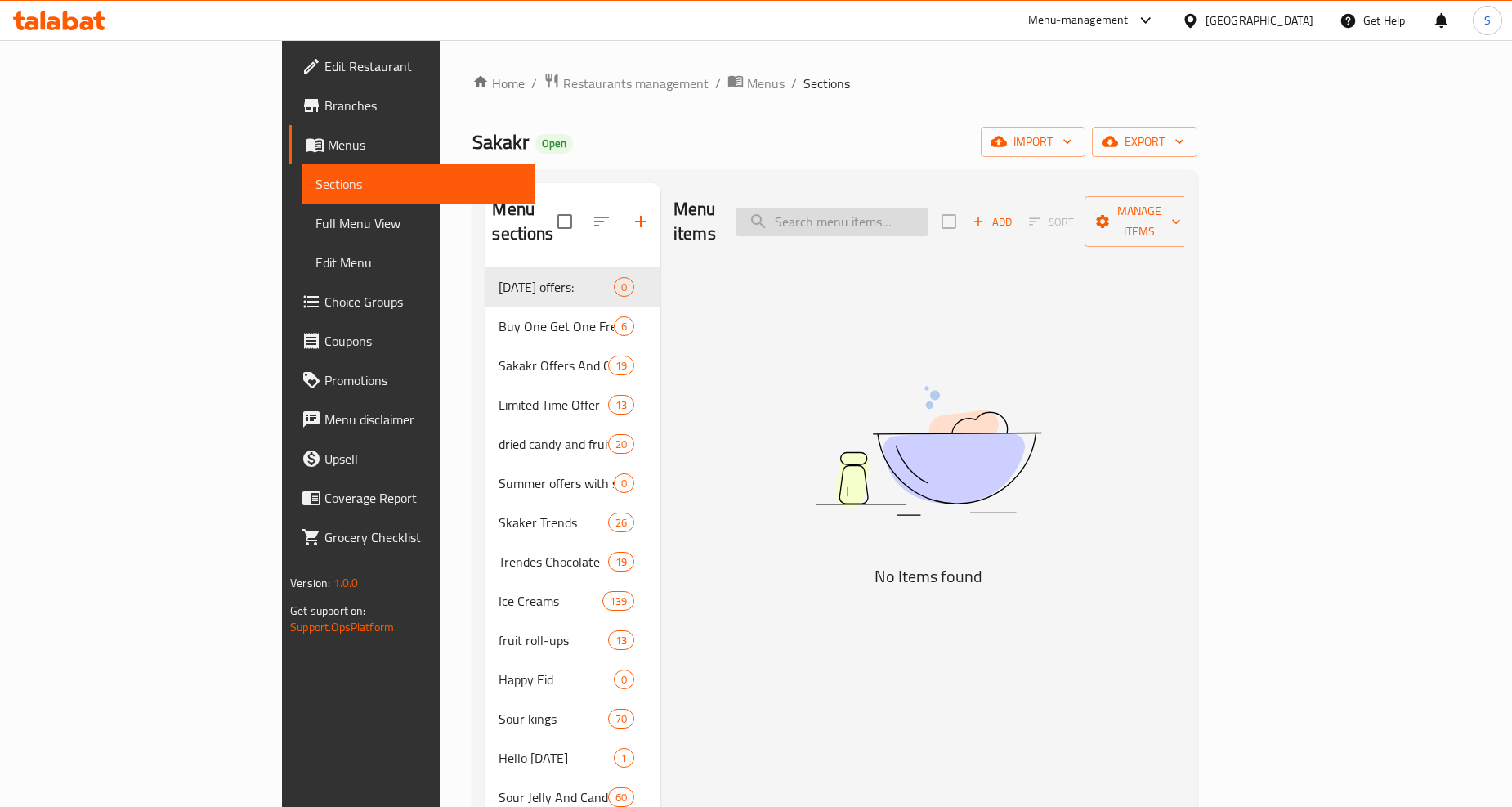
click at [893, 216] on input "search" at bounding box center [832, 222] width 193 height 29
paste input "اشترى 5 ريسيز 2 قطعة 42 جم واحصل علي 1 مجانا"
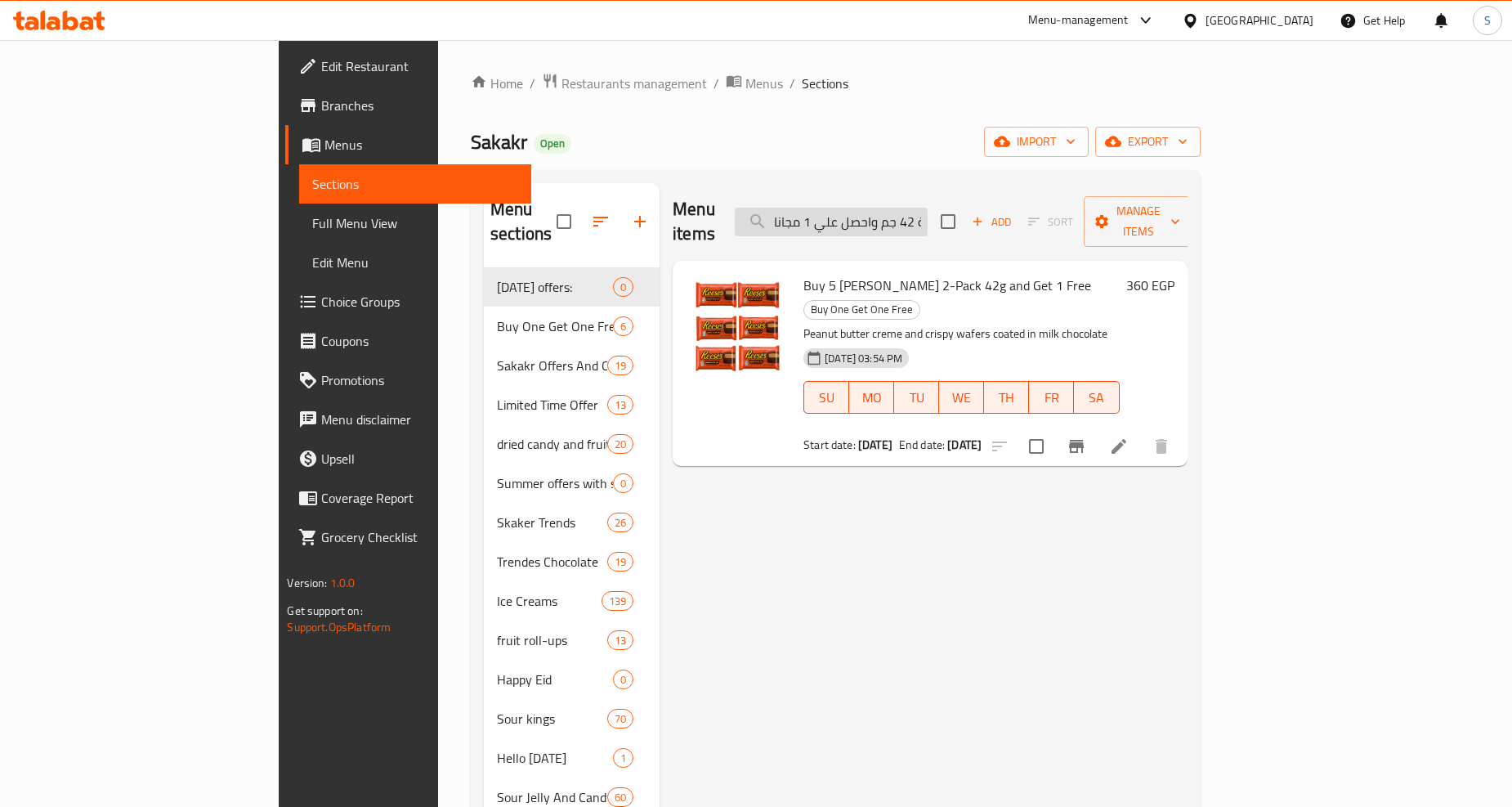
click at [927, 209] on input "اشترى 5 ريسيز 2 قطعة 42 جم واحصل علي 1 مجانا" at bounding box center [831, 222] width 193 height 29
paste input "2 [PERSON_NAME] ميسكا مستكة طبيعية 8 قطع 10"
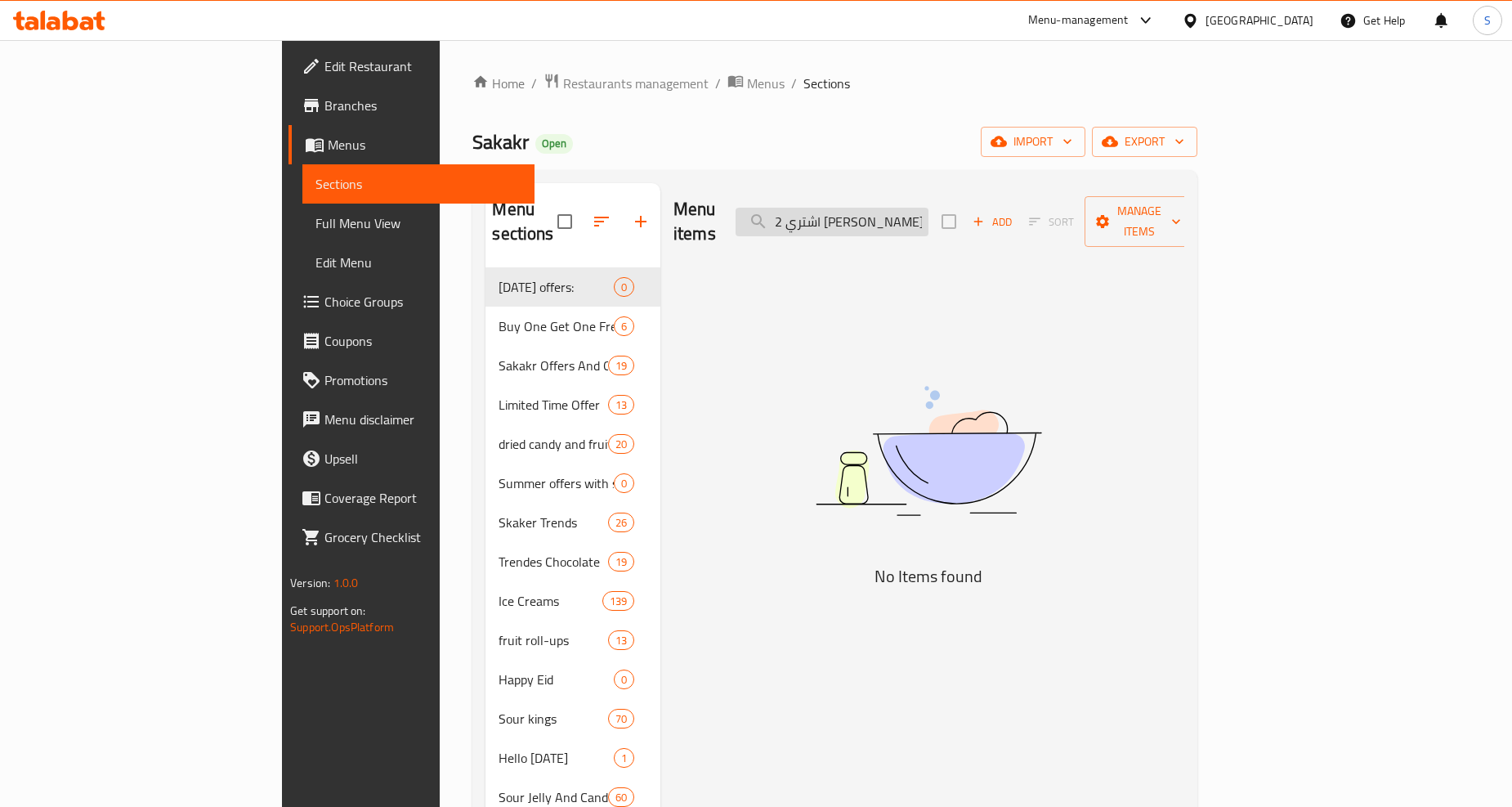
click at [928, 208] on input "اشتري 2 [PERSON_NAME] ميسكا مستكة طبيعية 8 قطع 10 جم واحصل علي 1 مجانا" at bounding box center [832, 222] width 193 height 29
paste input "3 مصاصه ميلودي صفاره بوبس تشوبا توبس 15 جرام واحصل علي 2"
click at [928, 209] on input "اشتري 3 مصاصه ميلودي صفاره بوبس تشوبا توبس 15 جرام واحصل علي 2 مجانا" at bounding box center [832, 222] width 193 height 29
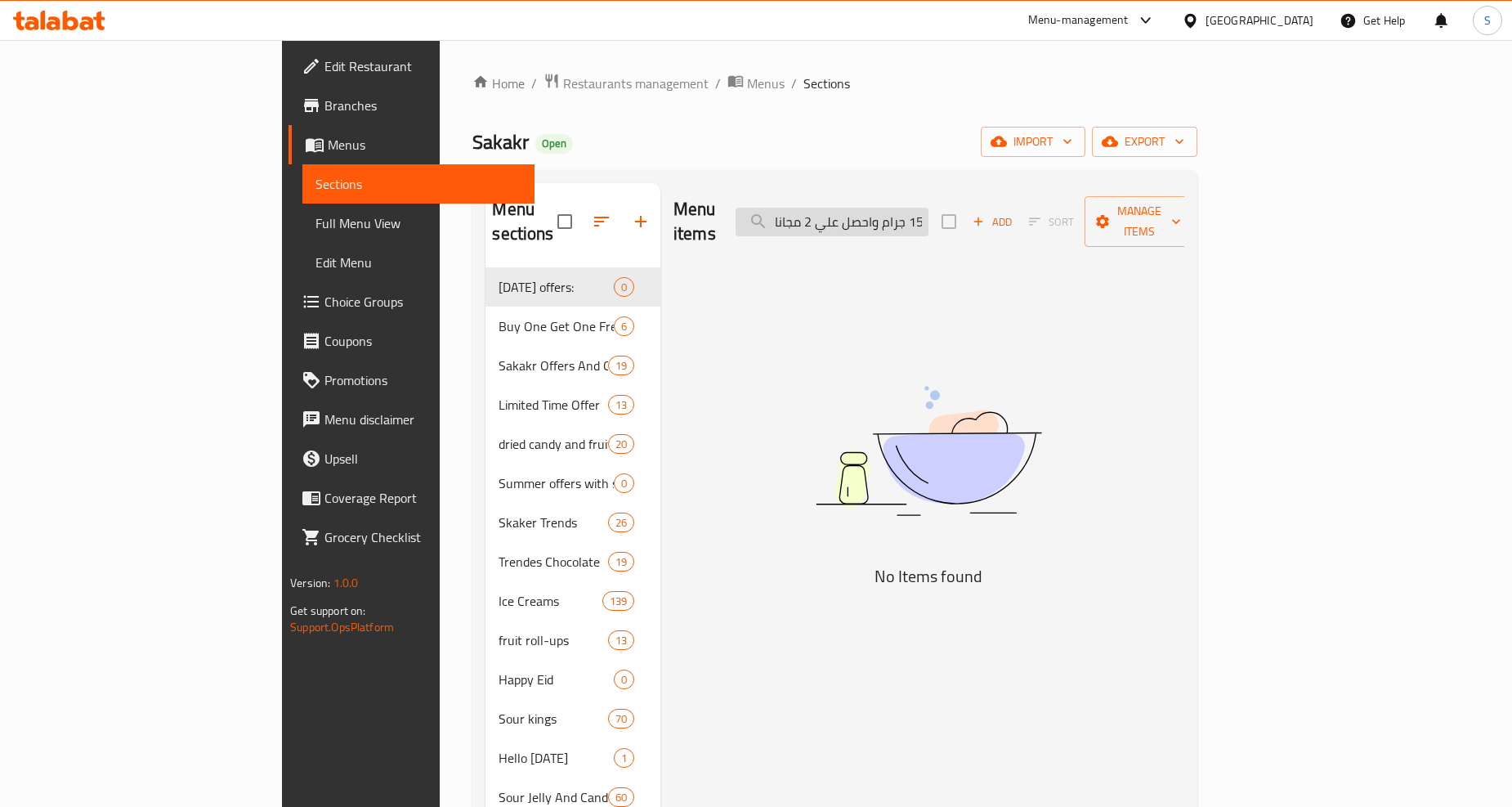
click at [928, 209] on input "اشتري 3 مصاصه ميلودي صفاره بوبس تشوبا توبس 15 جرام واحصل علي 2 مجانا" at bounding box center [832, 222] width 193 height 29
paste input "كيكة لوبو بايت بالفستق مع الشوكولاتة الحقيقية 182 جرام"
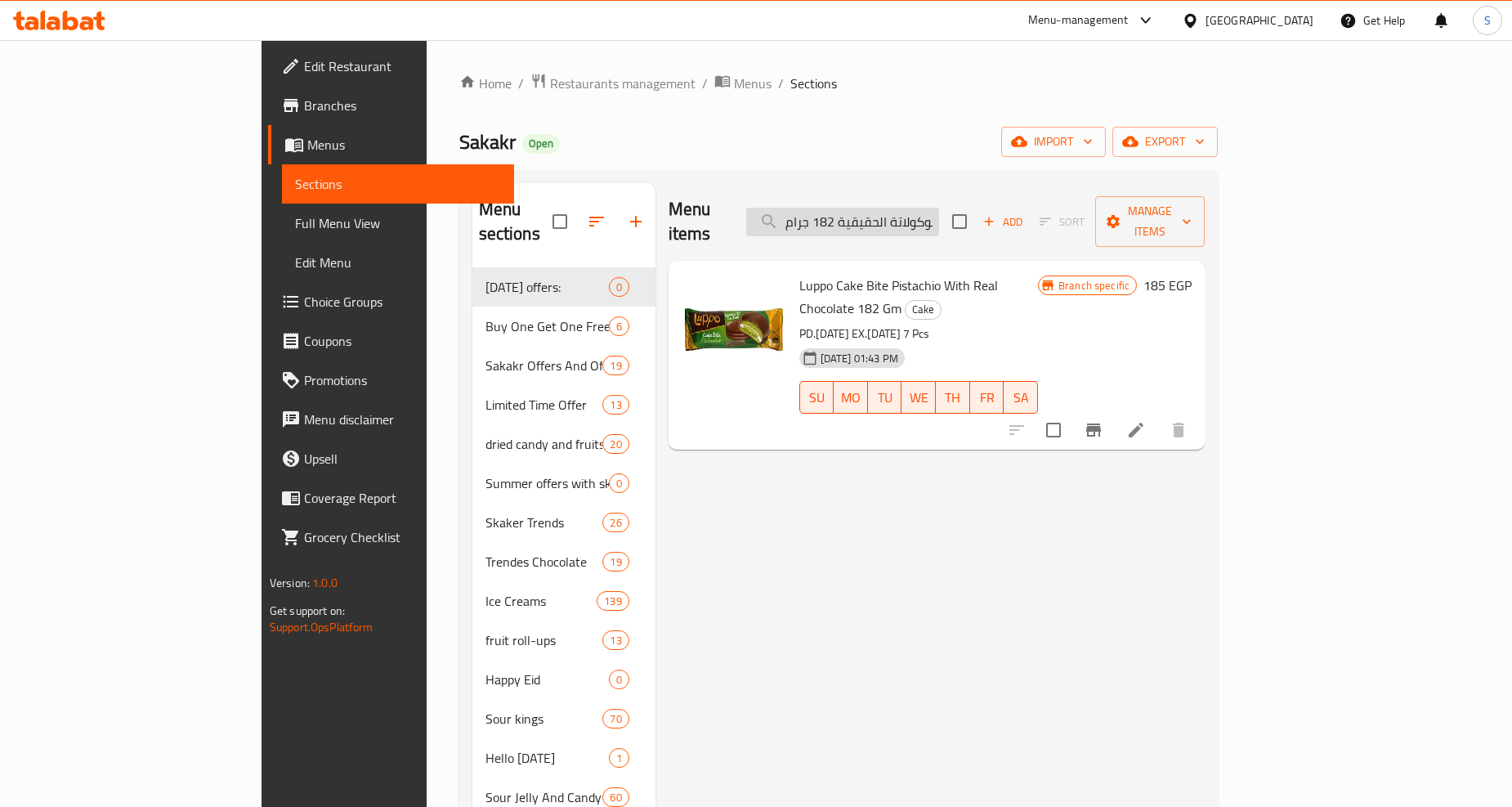
click at [939, 217] on input "كيكة لوبو بايت بالفستق مع الشوكولاتة الحقيقية 182 جرام" at bounding box center [842, 222] width 193 height 29
paste input "اشتري 2 [PERSON_NAME] ميسكا مستكة طبيعية 8 قطع 10 جم واحصل علي 1 مجانا"
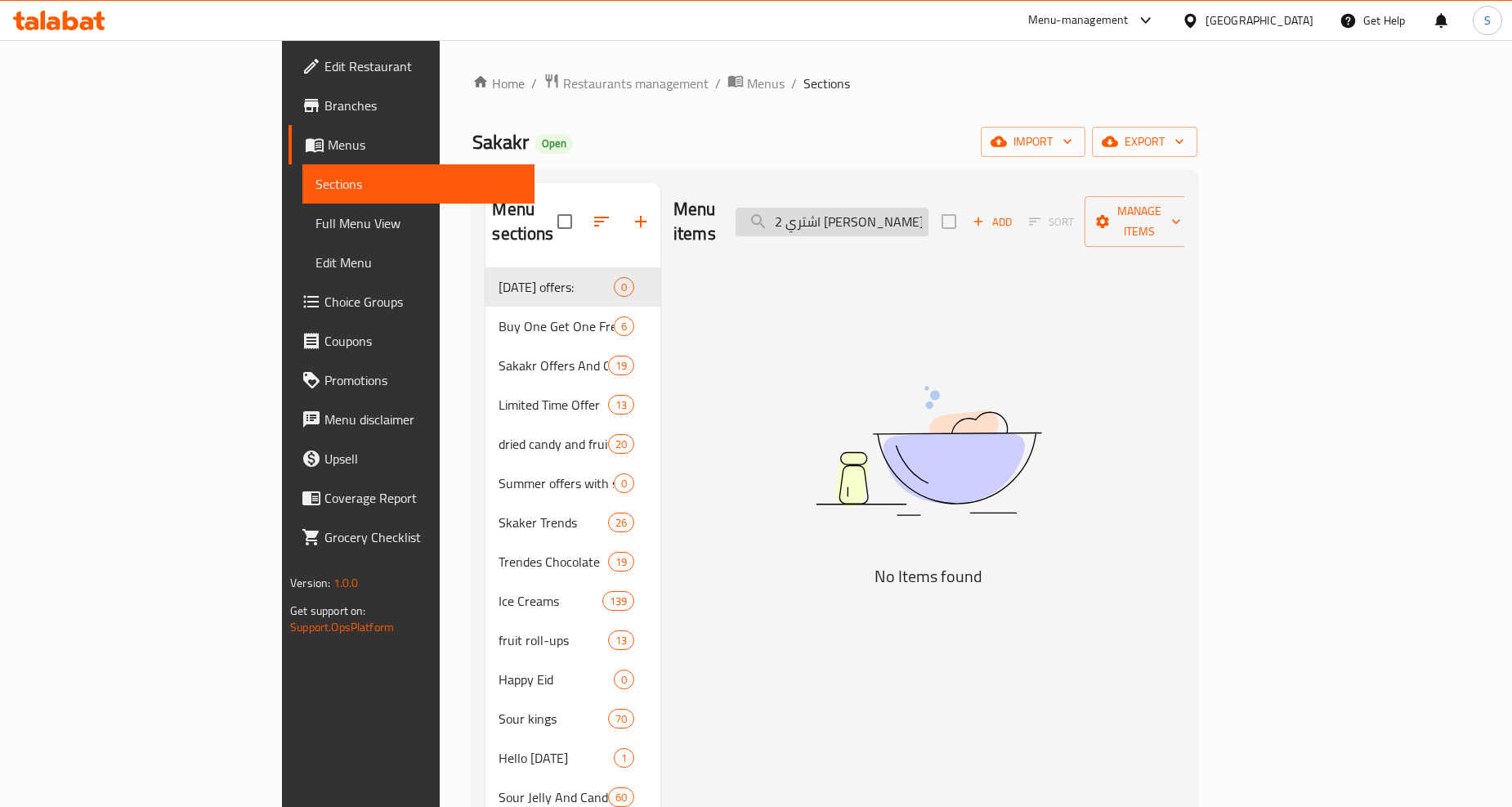
click at [913, 208] on input "اشتري 2 [PERSON_NAME] ميسكا مستكة طبيعية 8 قطع 10 جم واحصل علي 1 مجانا" at bounding box center [832, 222] width 193 height 29
paste input "3 مصاصه ميلودي صفاره بوبس تشوبا توبس 15 جرام واحصل علي 2"
click at [928, 213] on input "اشتري 3 مصاصه ميلودي صفاره بوبس تشوبا توبس 15 جرام واحصل علي 2 مجانا" at bounding box center [832, 222] width 193 height 29
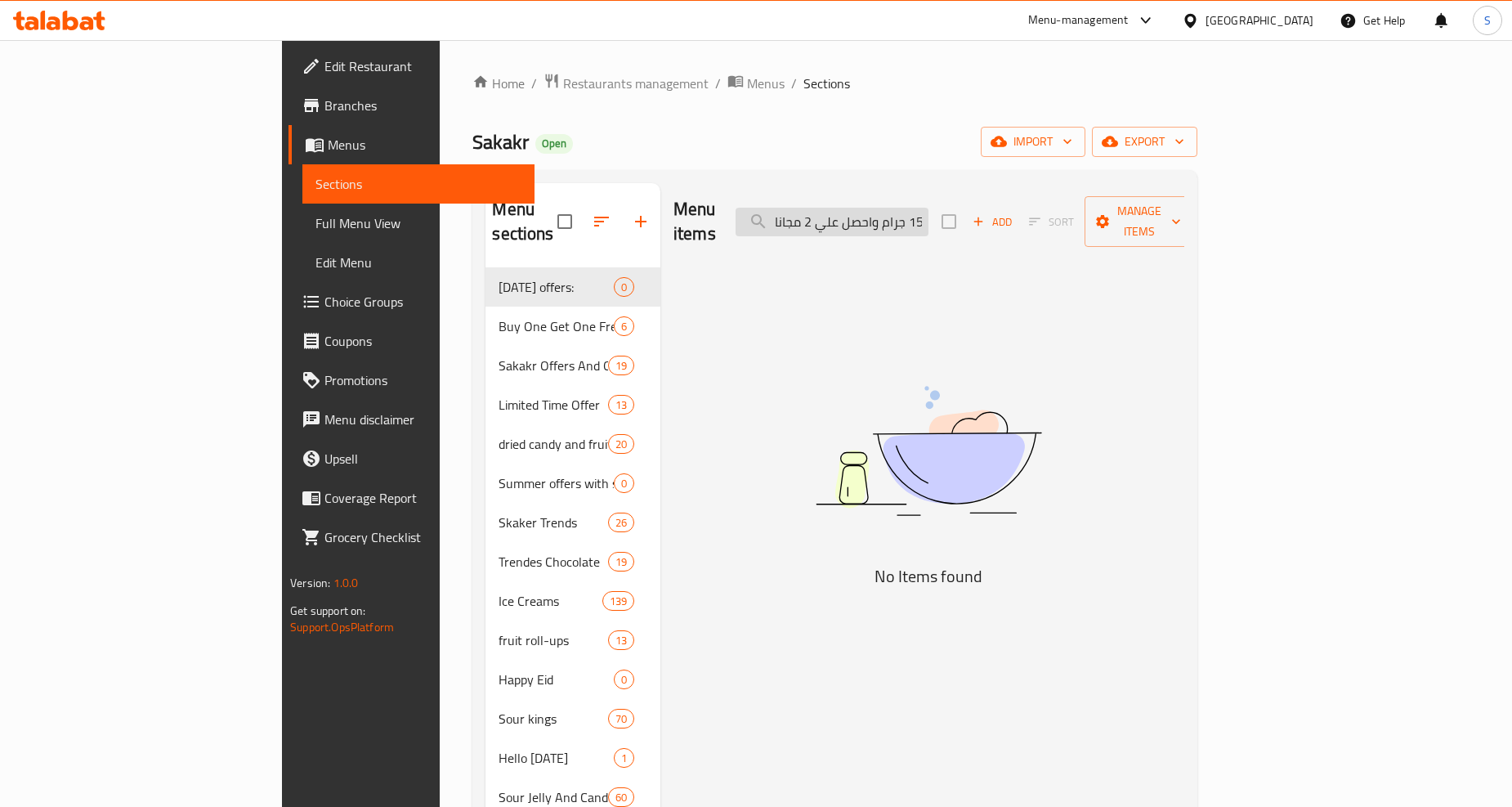
click at [928, 213] on input "اشتري 3 مصاصه ميلودي صفاره بوبس تشوبا توبس 15 جرام واحصل علي 2 مجانا" at bounding box center [832, 222] width 193 height 29
paste input "2 دبل ديكر كلاسيك حلقات بنكهة الجبنة 60 جرام واحصل علي 1"
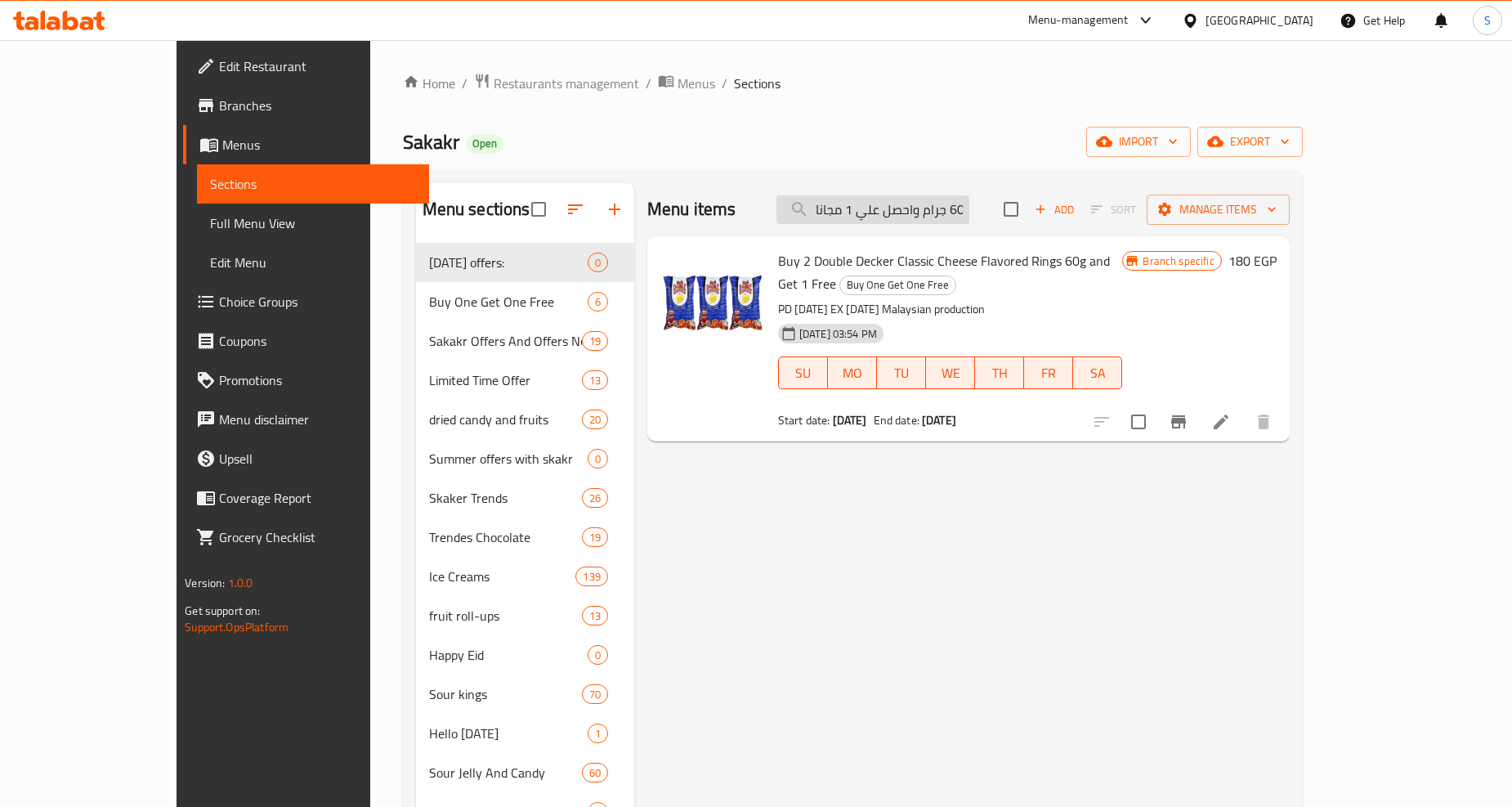
click at [960, 211] on input "اشترى 2 دبل ديكر كلاسيك حلقات بنكهة الجبنة 60 جرام واحصل علي 1 مجانا" at bounding box center [873, 209] width 193 height 29
paste input "2 [PERSON_NAME] ميسكا مستكة طبيعية 8 قطع 10 ج"
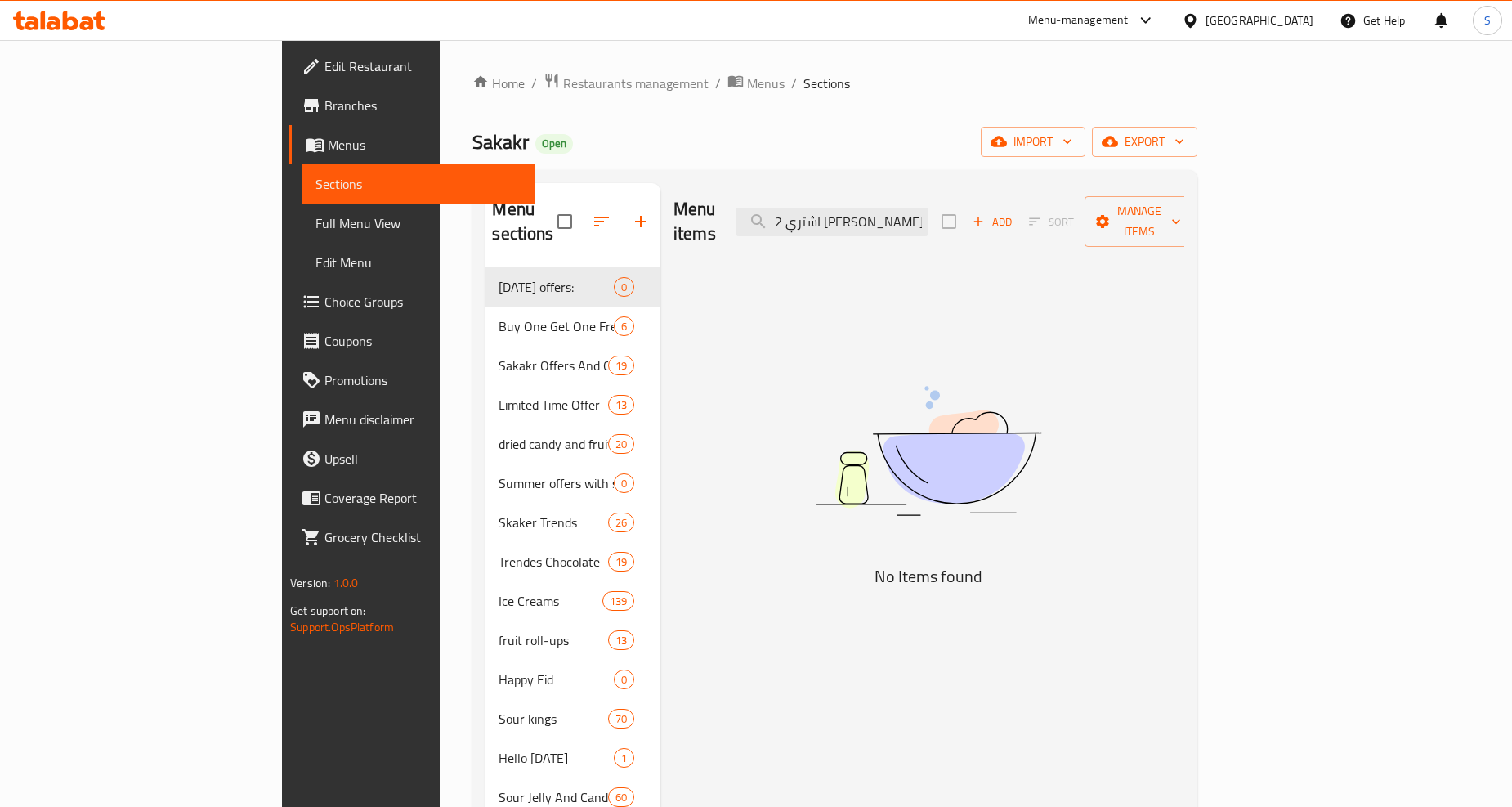
drag, startPoint x: 979, startPoint y: 217, endPoint x: 761, endPoint y: 214, distance: 218.0
click at [761, 214] on div "Menu items اشتري 2 [PERSON_NAME] ميسكا مستكة طبيعية 8 قطع 10 جم واحصل علي 1 مجا…" at bounding box center [929, 222] width 511 height 77
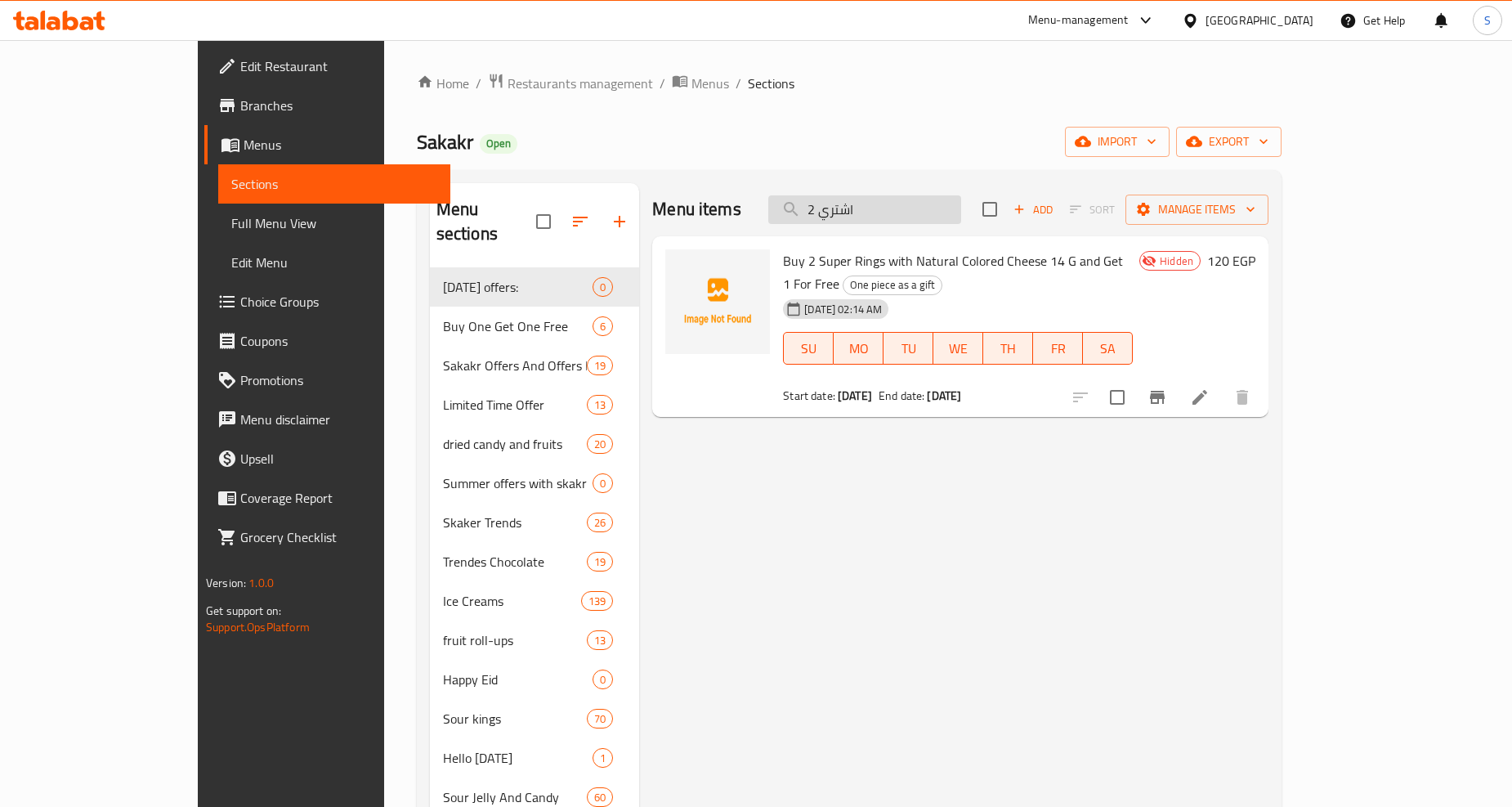
click at [957, 196] on input "اشتري 2" at bounding box center [865, 209] width 193 height 29
paste input "3 مصاصه ميلودي صفاره بوبس تشوبا توبس 15 جرام واحصل علي 2 مجانا"
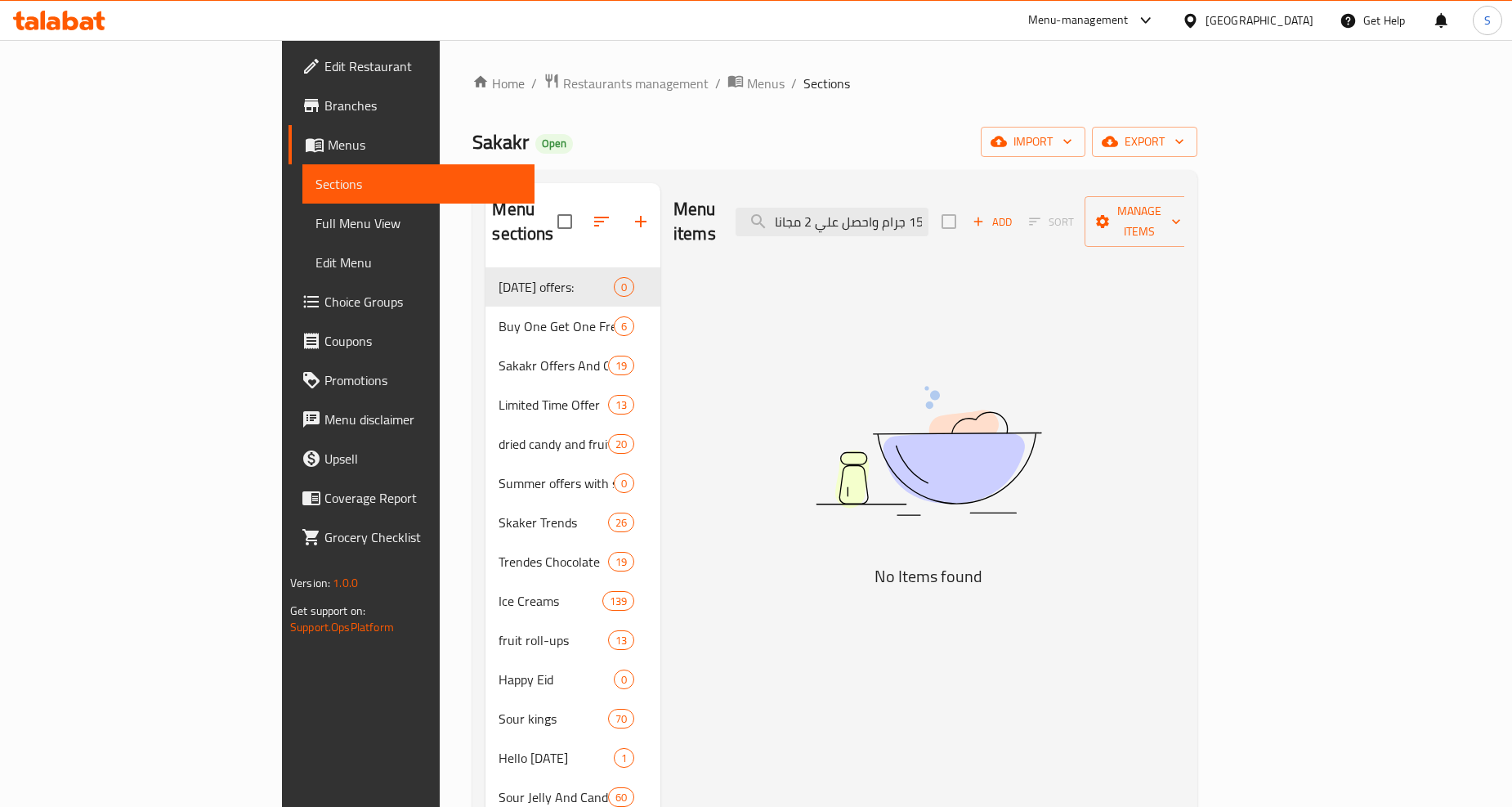
drag, startPoint x: 979, startPoint y: 213, endPoint x: 805, endPoint y: 225, distance: 174.4
click at [805, 225] on div "Menu items اشتري 3 مصاصه ميلودي صفاره بوبس تشوبا توبس 15 جرام واحصل علي 2 مجانا…" at bounding box center [929, 222] width 511 height 77
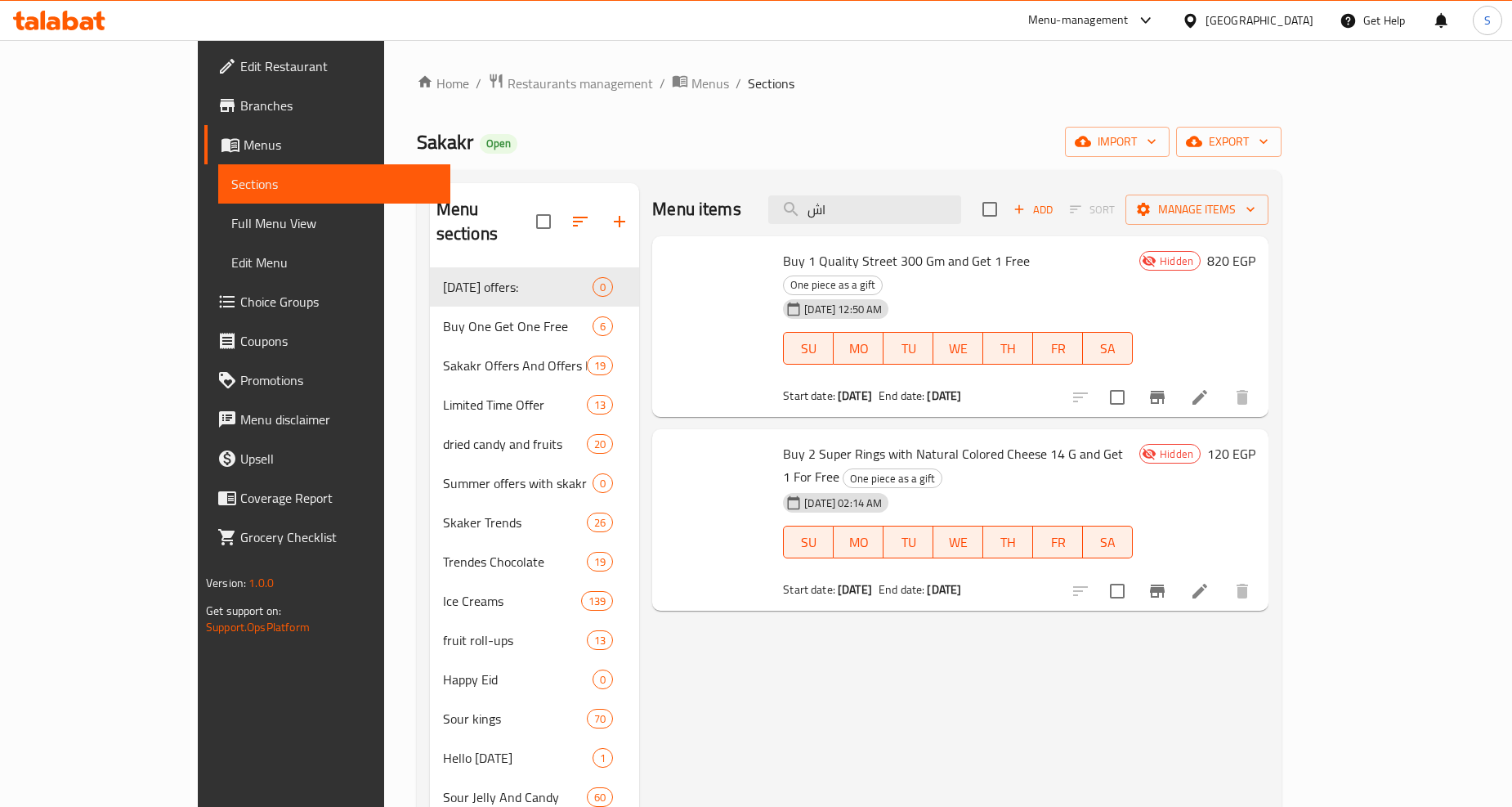
type input "ا"
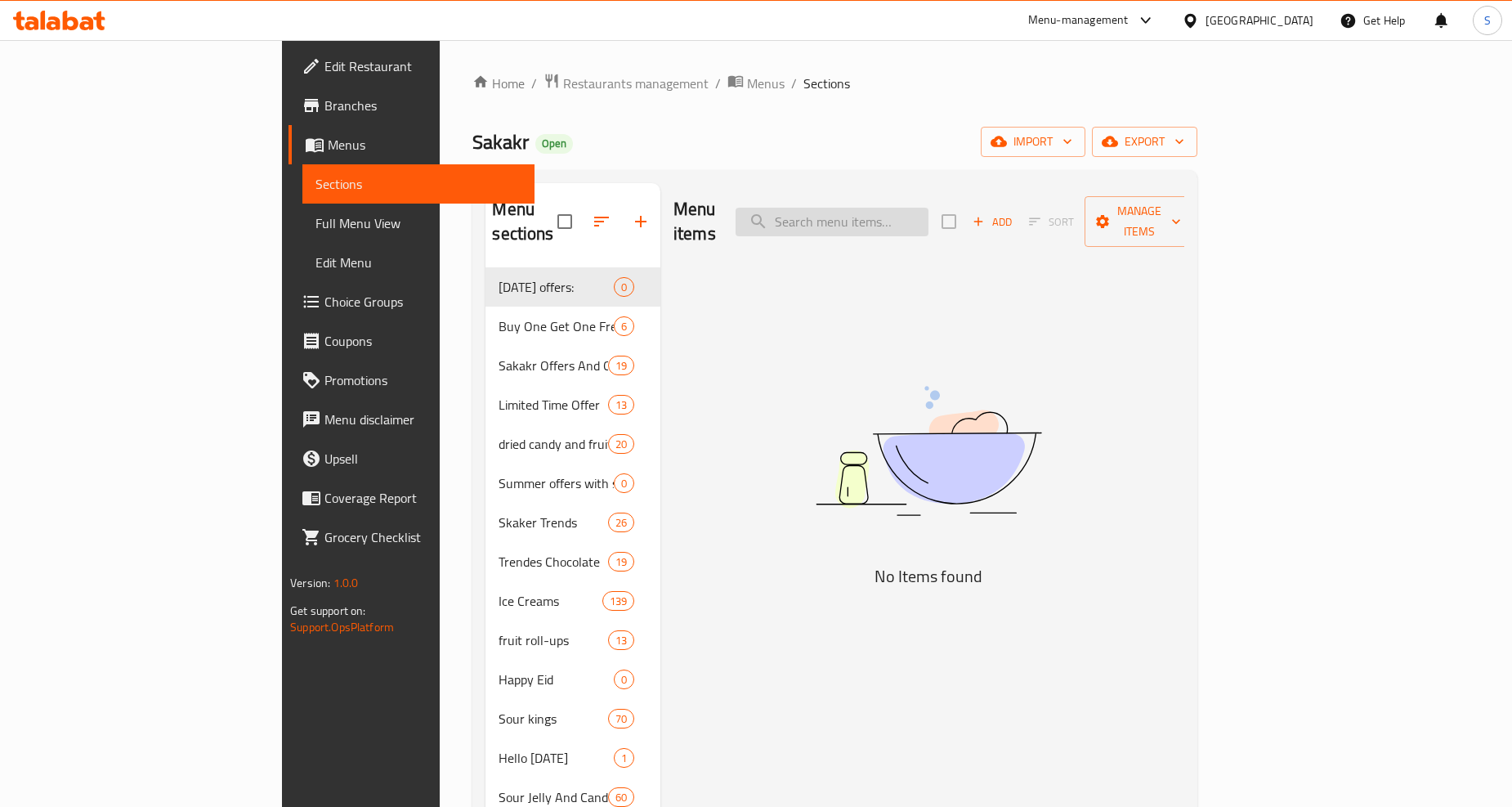
click at [918, 211] on input "search" at bounding box center [832, 222] width 193 height 29
paste input "حلقات بنكهة البصل [PERSON_NAME] 60 جرام"
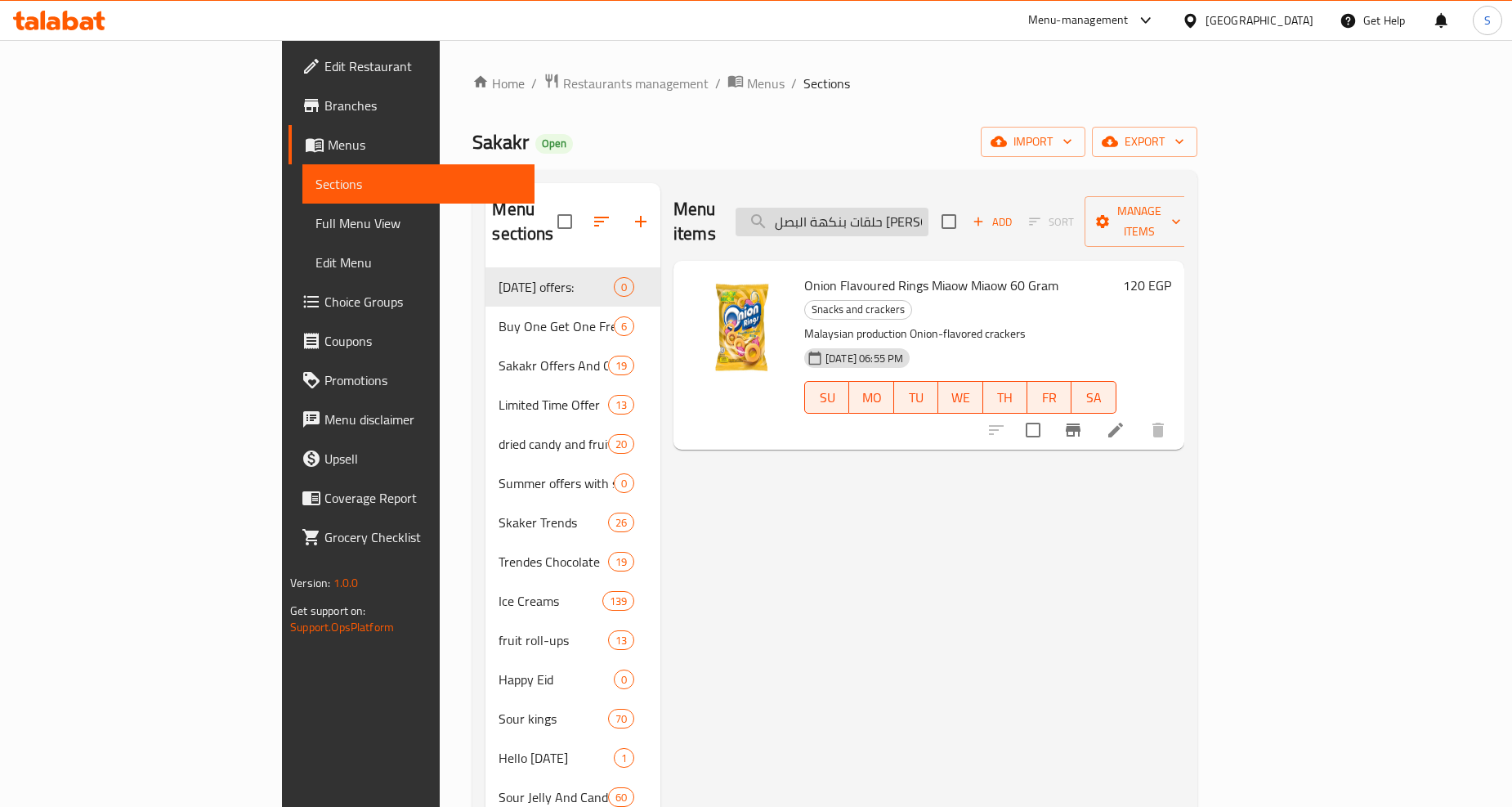
click at [922, 213] on input "حلقات بنكهة البصل [PERSON_NAME] 60 جرام" at bounding box center [832, 222] width 193 height 29
paste input "كرات بنكهة الجبن المخبوزة"
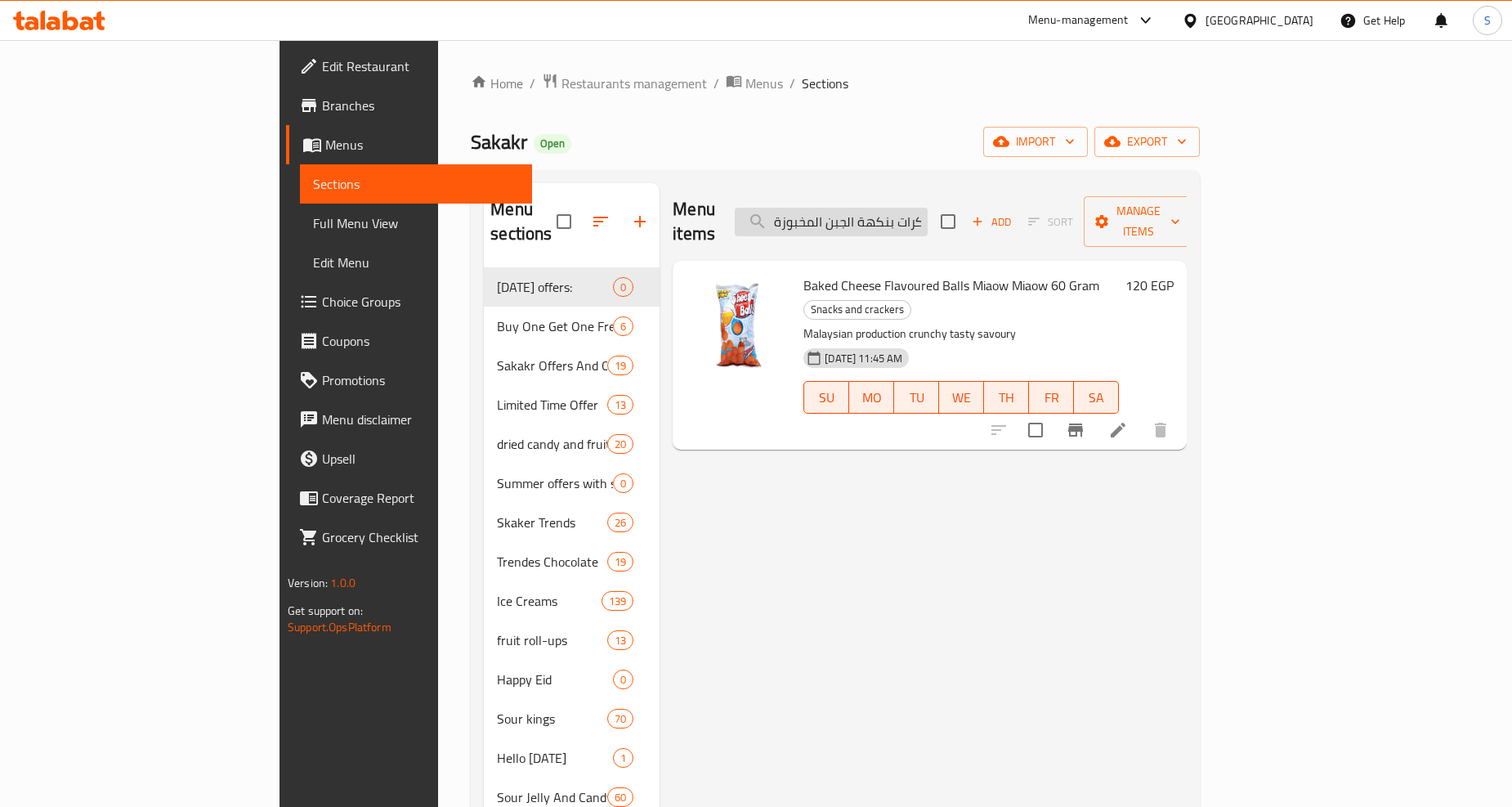
click at [927, 210] on input "كرات بنكهة الجبن المخبوزة [PERSON_NAME] 60 جرام" at bounding box center [831, 222] width 193 height 29
paste input "شيبسي عمان بنكهة الفلفل الحار 137"
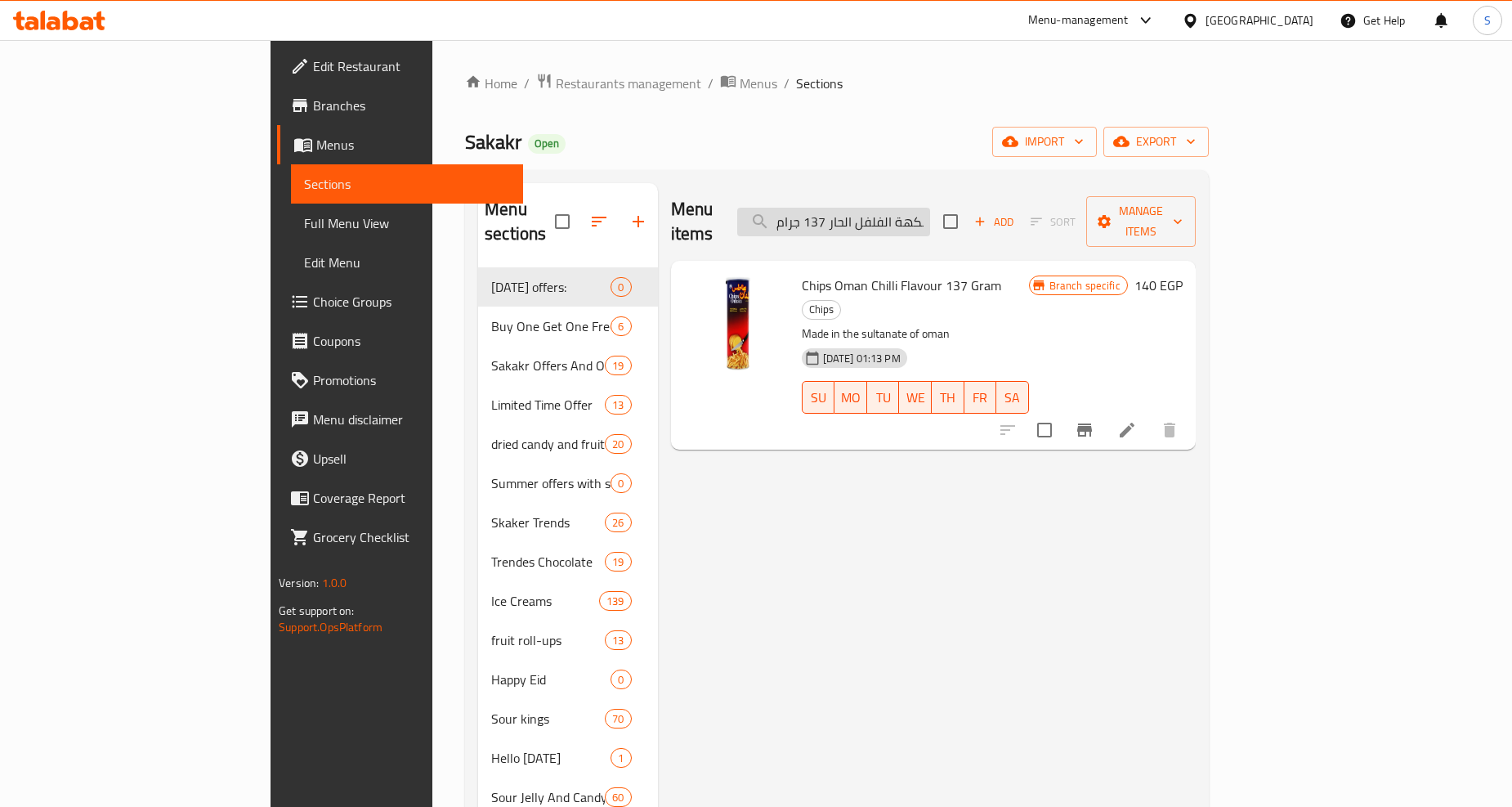
click at [930, 208] on input "شيبسي عمان بنكهة الفلفل الحار 137 جرام" at bounding box center [833, 222] width 193 height 29
paste input "37 ج"
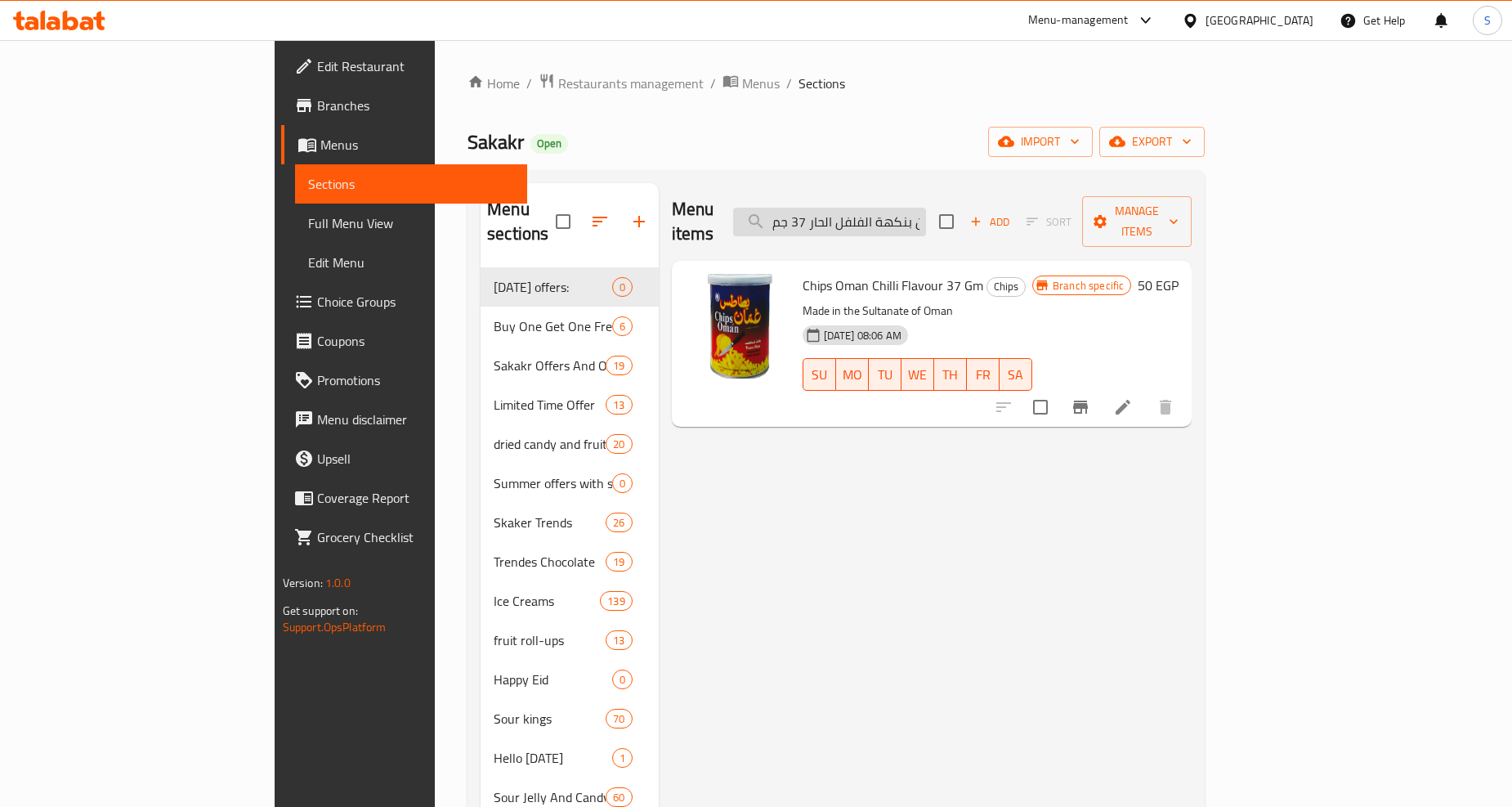
click at [926, 217] on input "شيبسي عمان بنكهة الفلفل الحار 37 جم" at bounding box center [829, 222] width 193 height 29
paste input "٥٠ جرا"
click at [926, 208] on input "شيبسي عمان بنكهة الفلفل الحار ٥٠ جرام" at bounding box center [829, 222] width 193 height 29
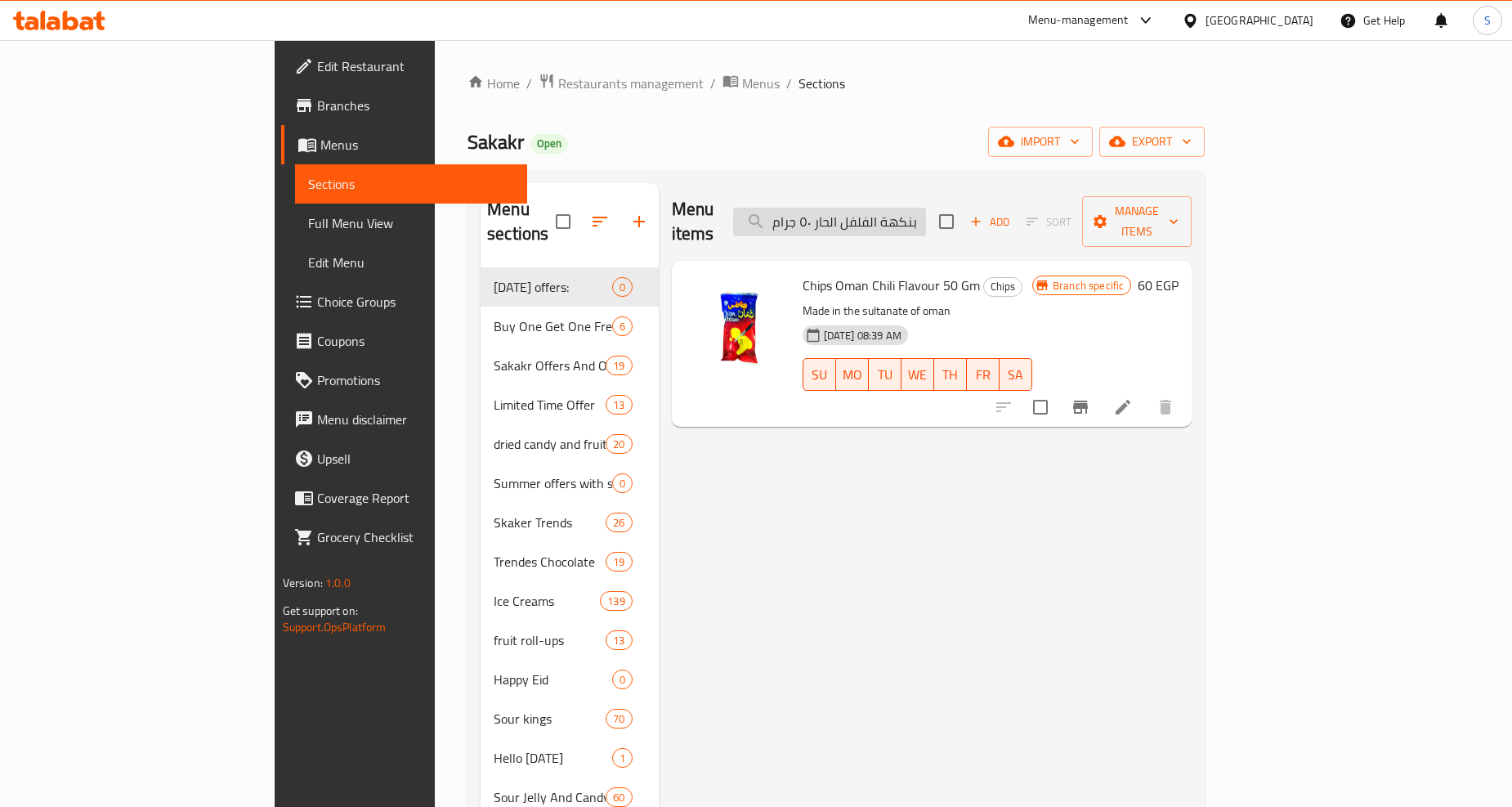
click at [926, 208] on input "شيبسي عمان بنكهة الفلفل الحار ٥٠ جرام" at bounding box center [829, 222] width 193 height 29
paste input "شترى 5 ريسيز 2 قطعة 42 جم واحصل علي 1 مجانا"
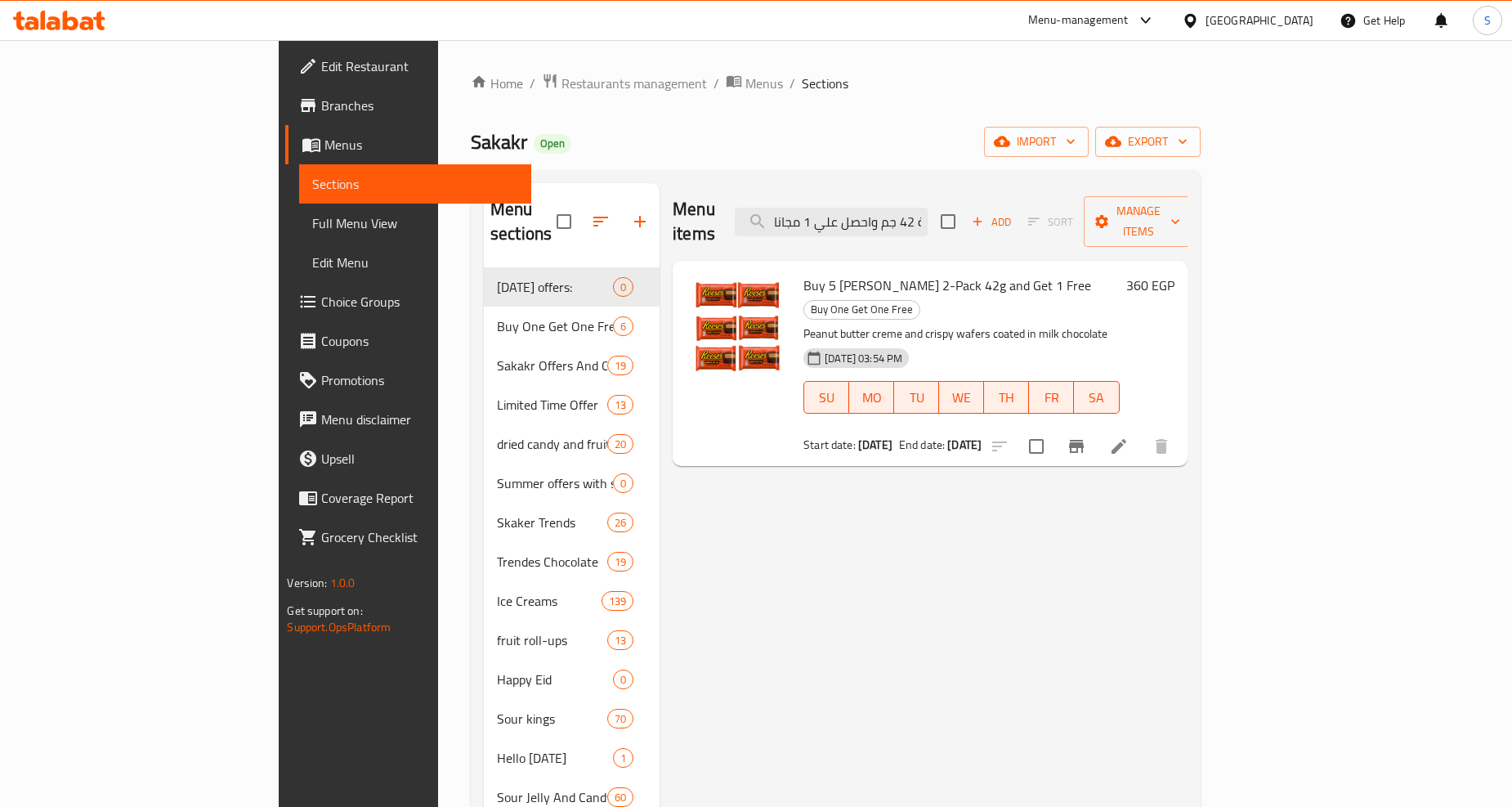
click at [927, 225] on div "Menu items اشترى 5 ريسيز 2 قطعة 42 جم واحصل علي 1 مجانا Add Sort Manage items" at bounding box center [929, 222] width 514 height 77
click at [926, 217] on input "اشترى 5 ريسيز 2 قطعة 42 جم واحصل علي 1 مجانا" at bounding box center [831, 222] width 193 height 29
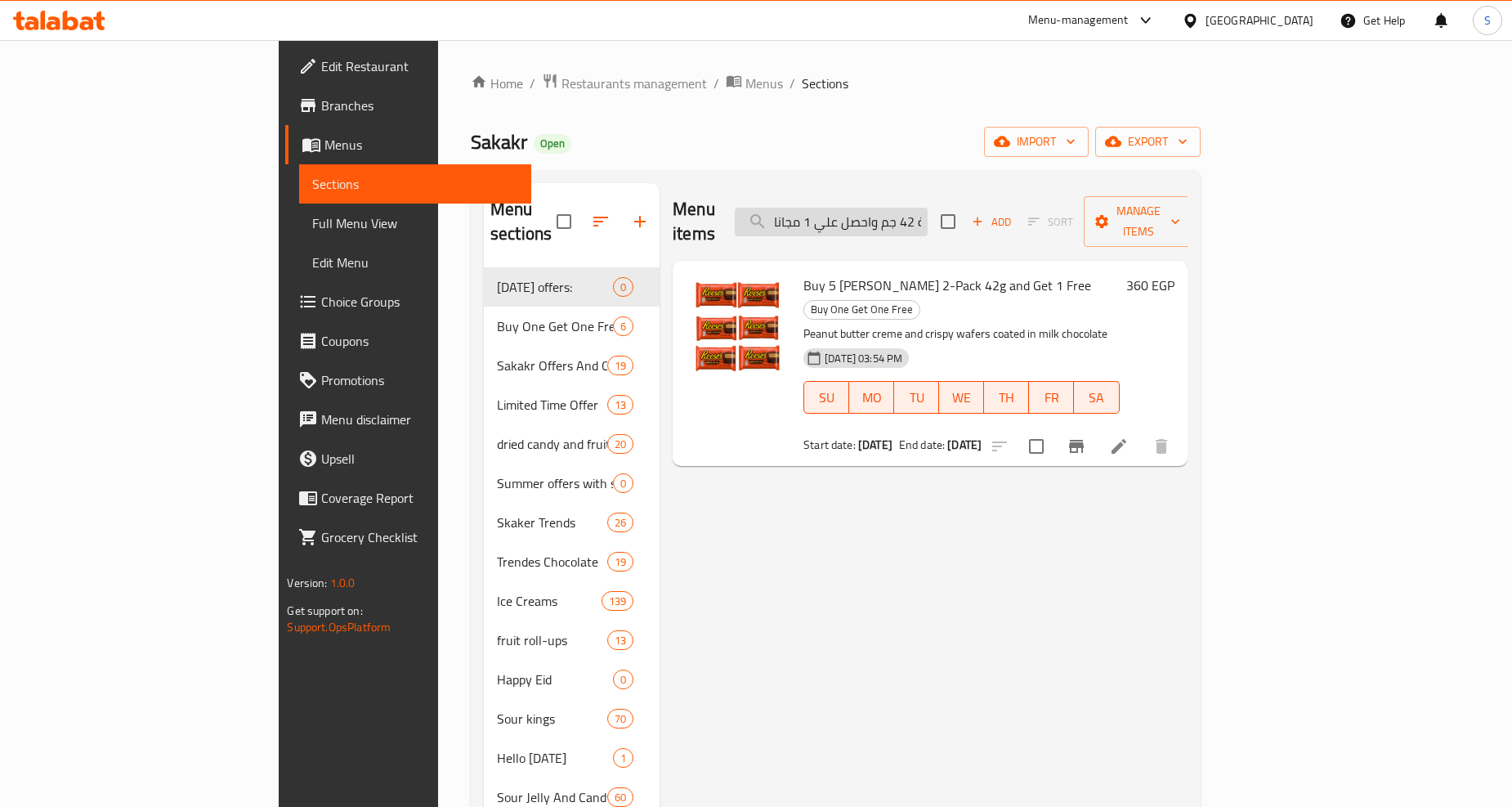
click at [926, 217] on input "اشترى 5 ريسيز 2 قطعة 42 جم واحصل علي 1 مجانا" at bounding box center [831, 222] width 193 height 29
paste input "معمول ال[PERSON_NAME] بالتمر 12 قطعة"
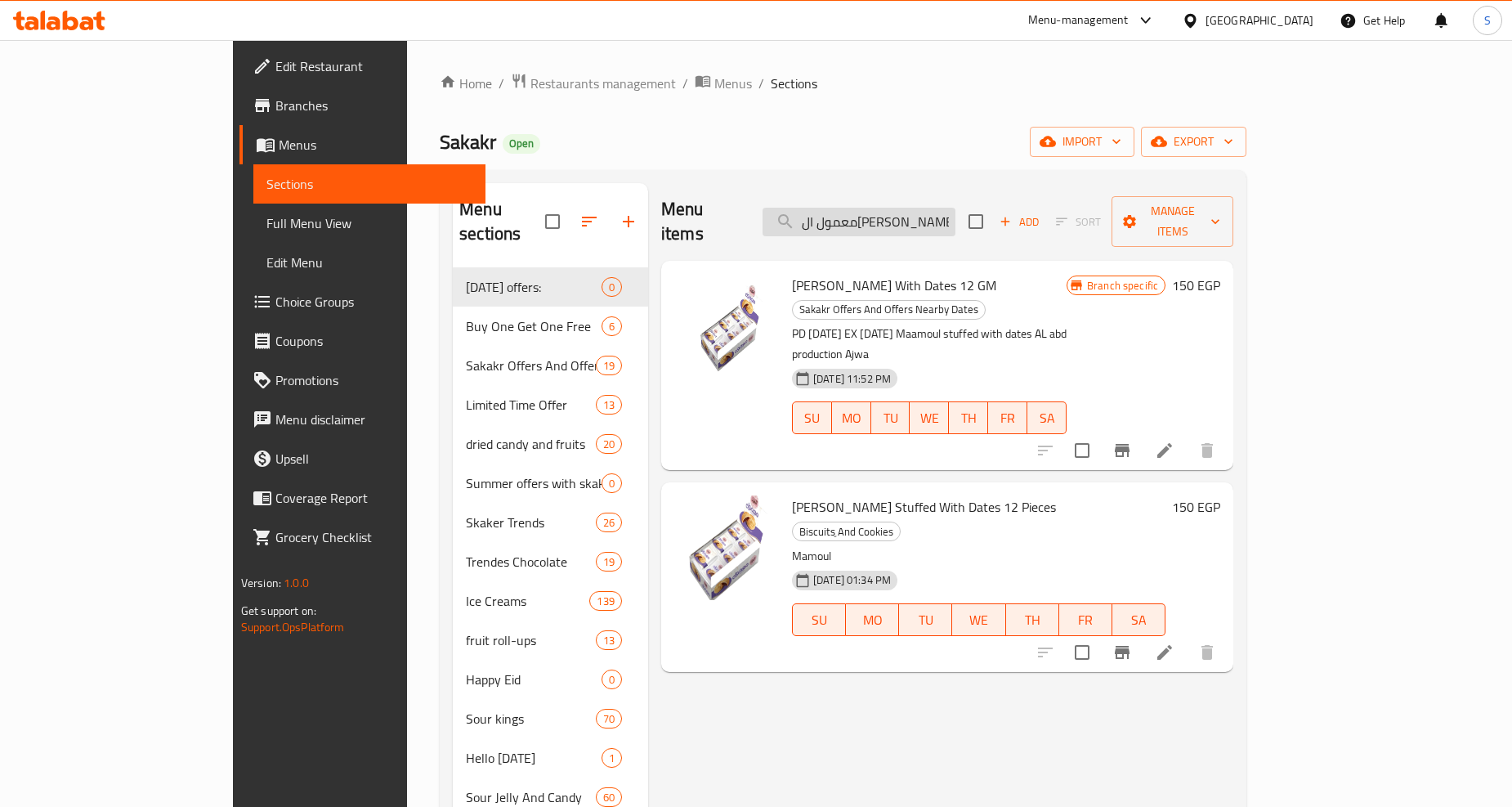
click at [955, 217] on input "معمول ال[PERSON_NAME] بالتمر 12 قطعة" at bounding box center [859, 222] width 193 height 29
paste input "[PERSON_NAME] ميسكا مستكة طبيعية 8 قطع 10 جم"
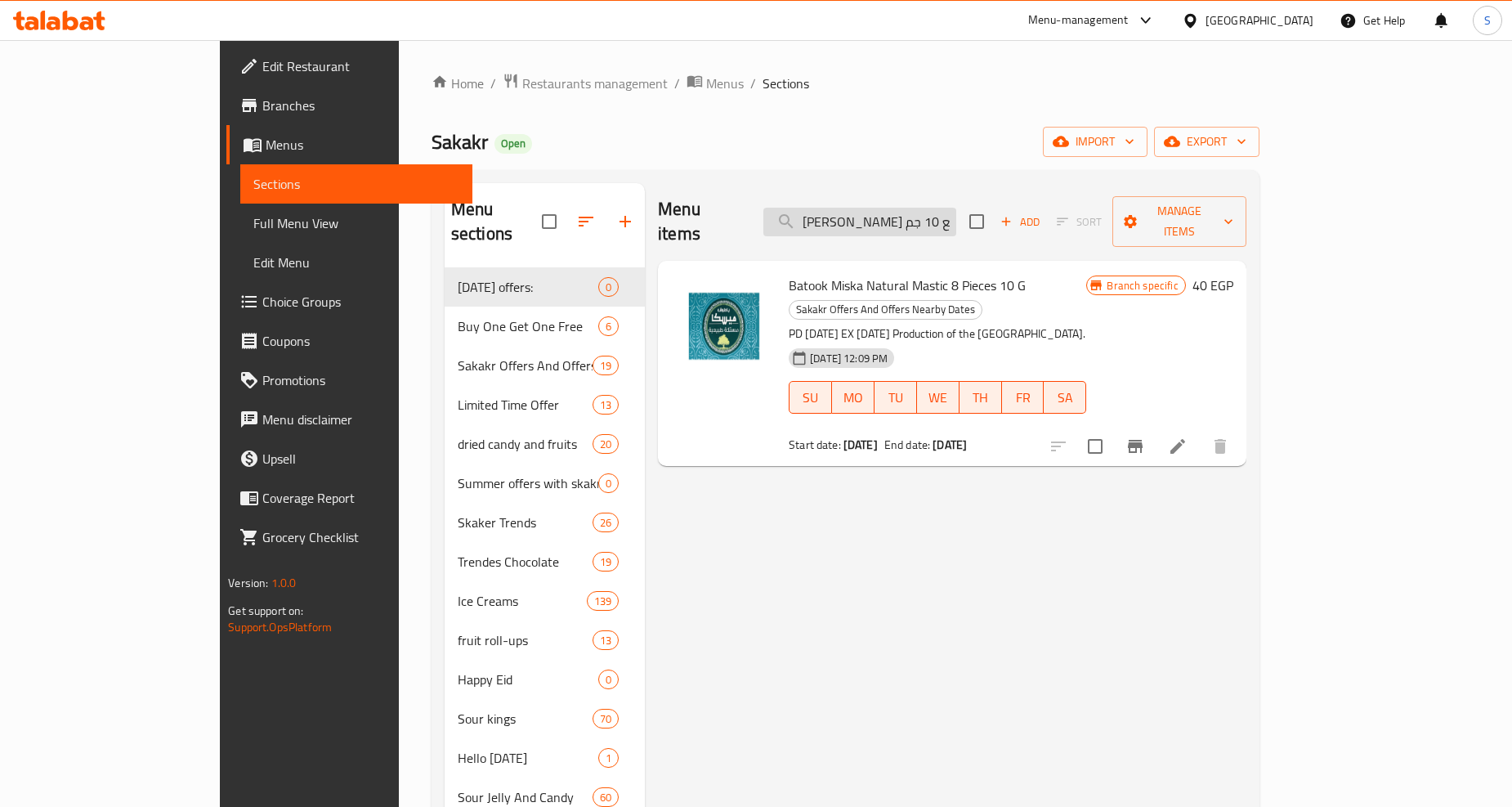
click at [934, 213] on input "[PERSON_NAME] ميسكا مستكة طبيعية 8 قطع 10 جم" at bounding box center [860, 222] width 193 height 29
paste input "يسيز ٢ قطعة ٤٢"
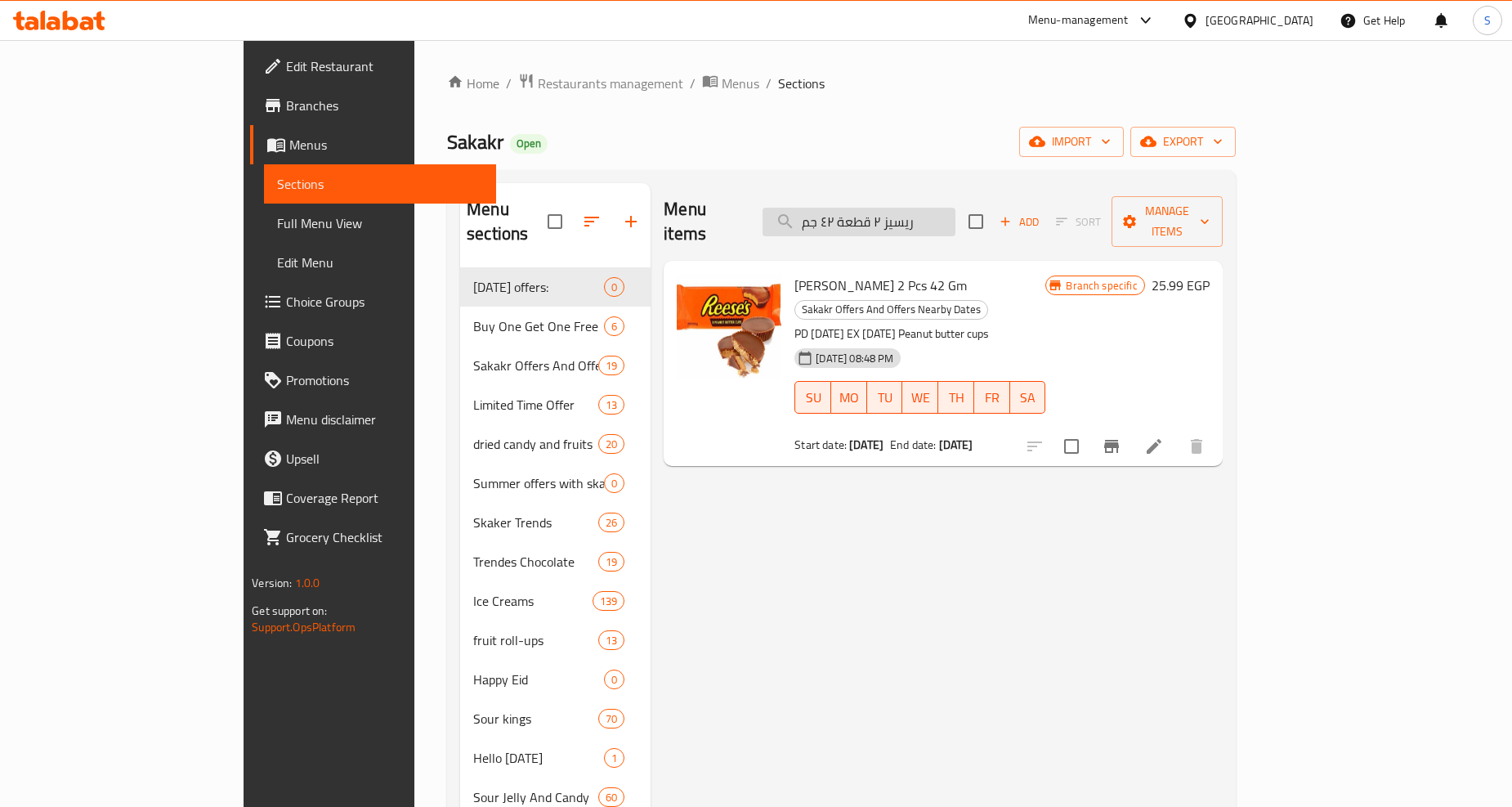
click at [952, 215] on input "ريسيز ٢ قطعة ٤٢ جم" at bounding box center [859, 222] width 193 height 29
paste input "ر سبورت المانيا فسدق البستاشيو محمص ومملح 100 G"
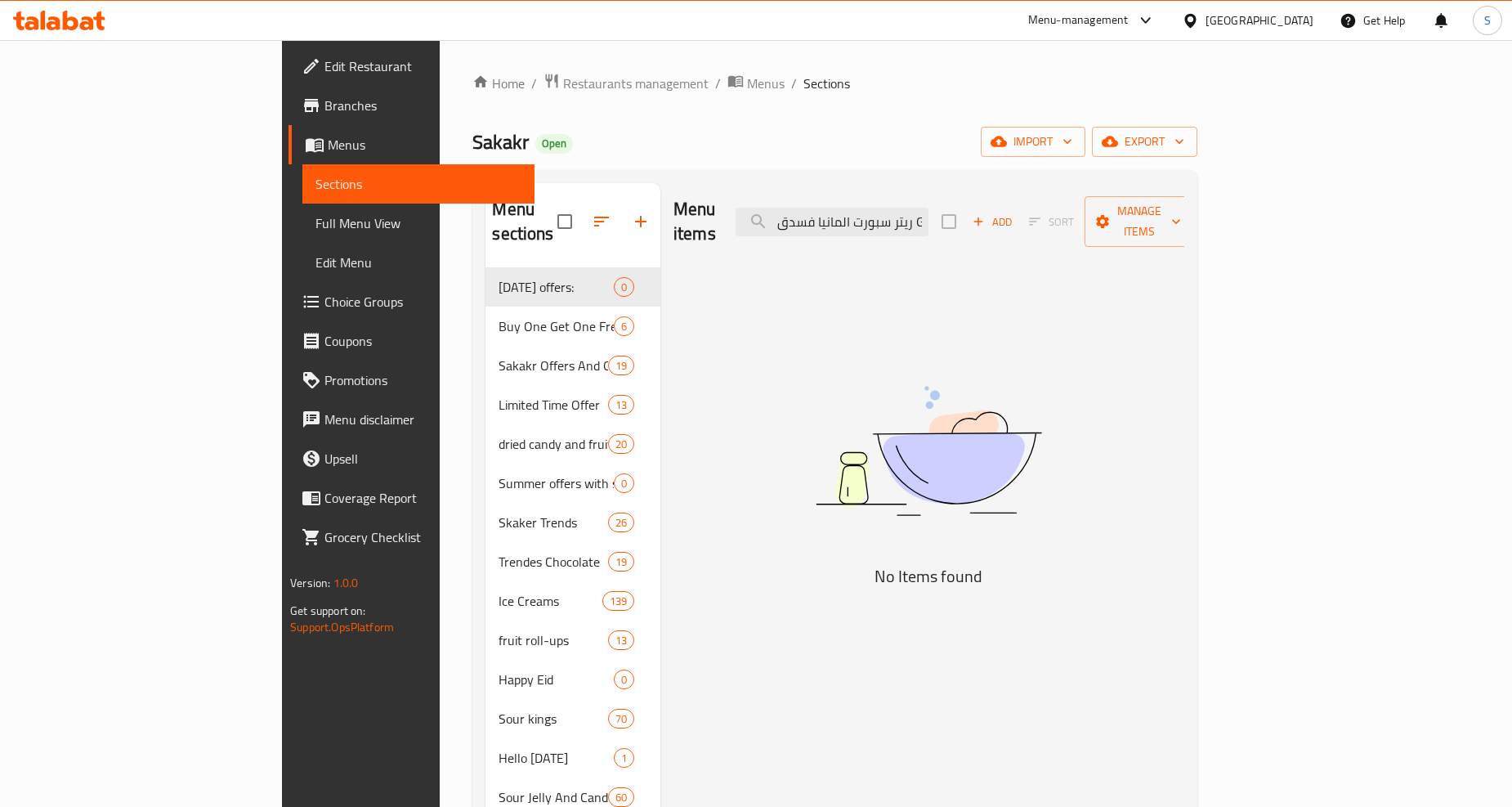
type input "ريتر سبورت المانيا فسدق البستاشيو محمص ومملح 100 G"
click at [325, 111] on span "Branches" at bounding box center [423, 106] width 197 height 20
